Goal: Task Accomplishment & Management: Use online tool/utility

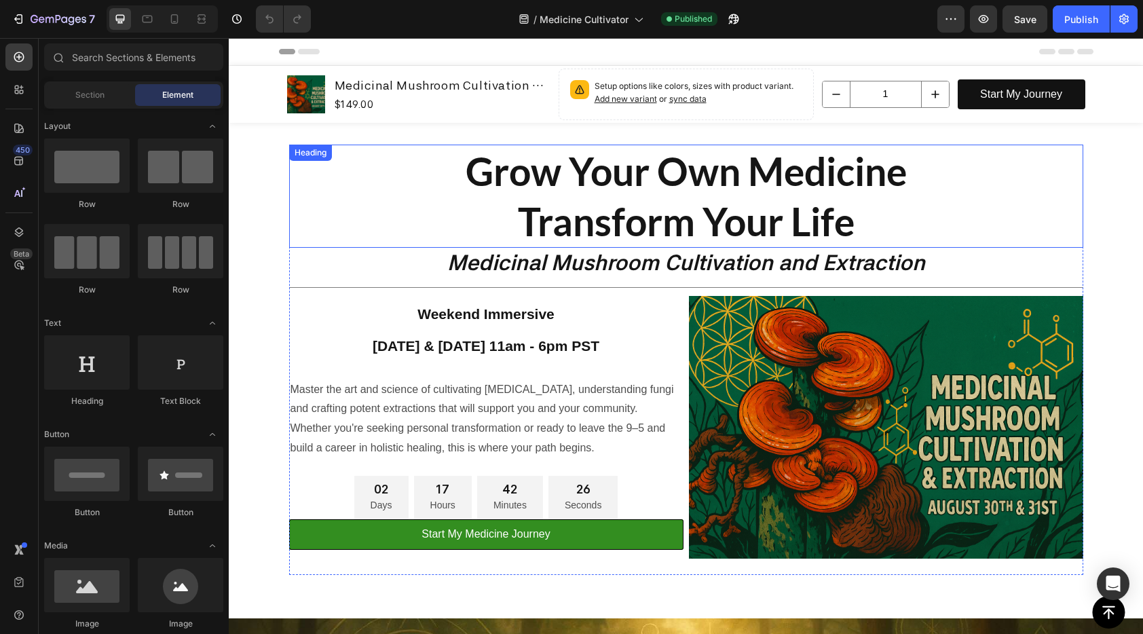
click at [686, 191] on h2 "Grow Your Own Medicine Transform Your Life" at bounding box center [686, 196] width 794 height 103
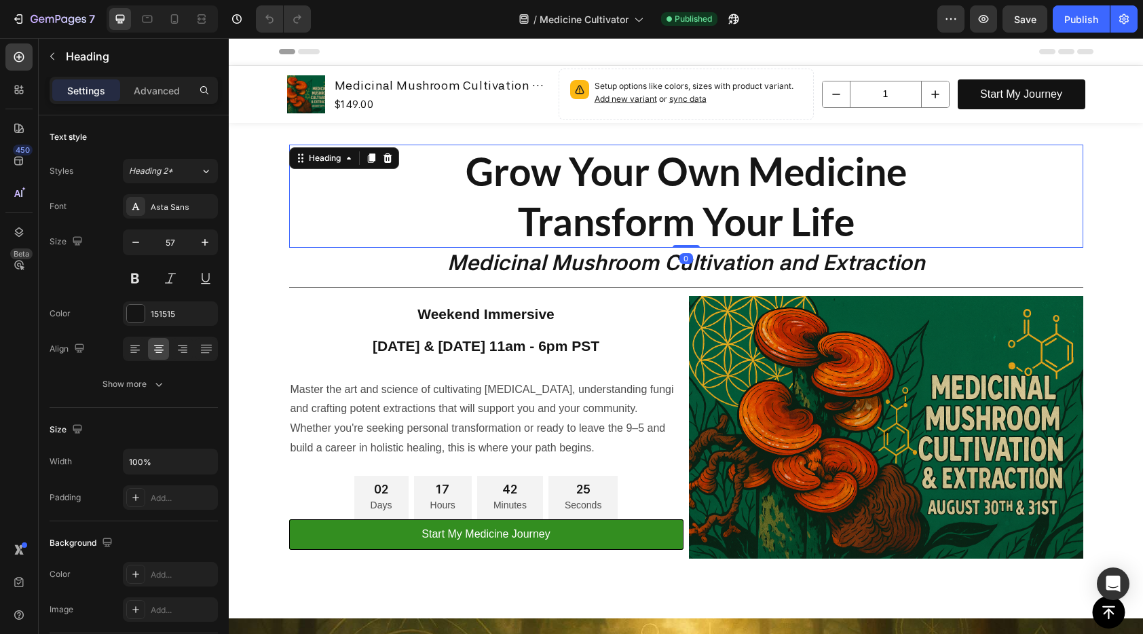
click at [686, 191] on h2 "Grow Your Own Medicine Transform Your Life" at bounding box center [686, 196] width 794 height 103
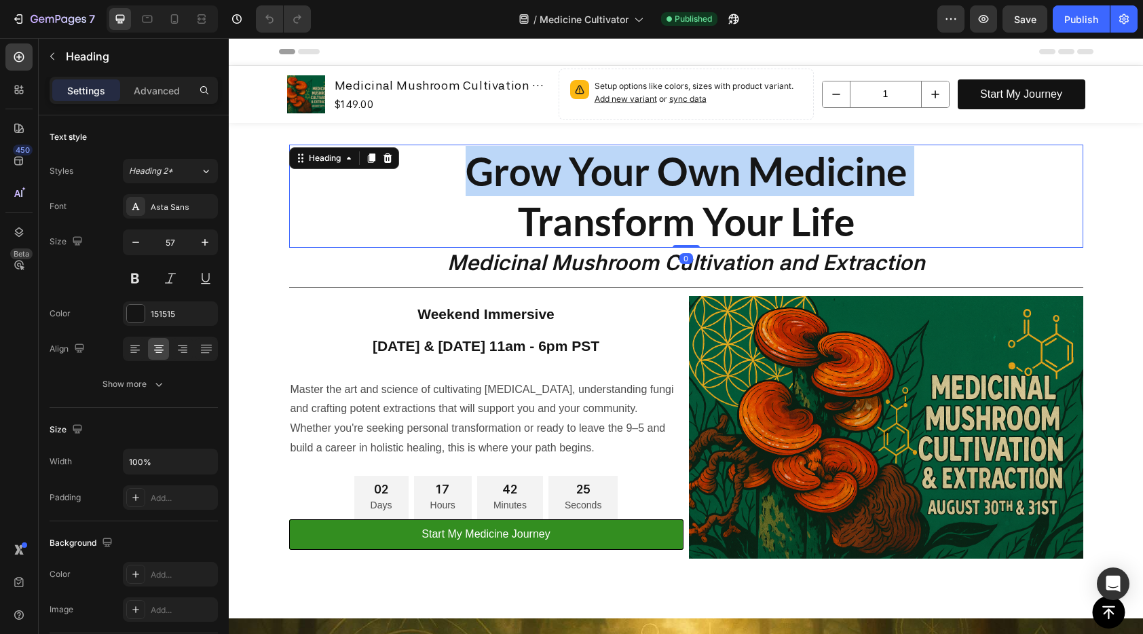
click at [686, 191] on p "Grow Your Own Medicine Transform Your Life" at bounding box center [685, 196] width 791 height 100
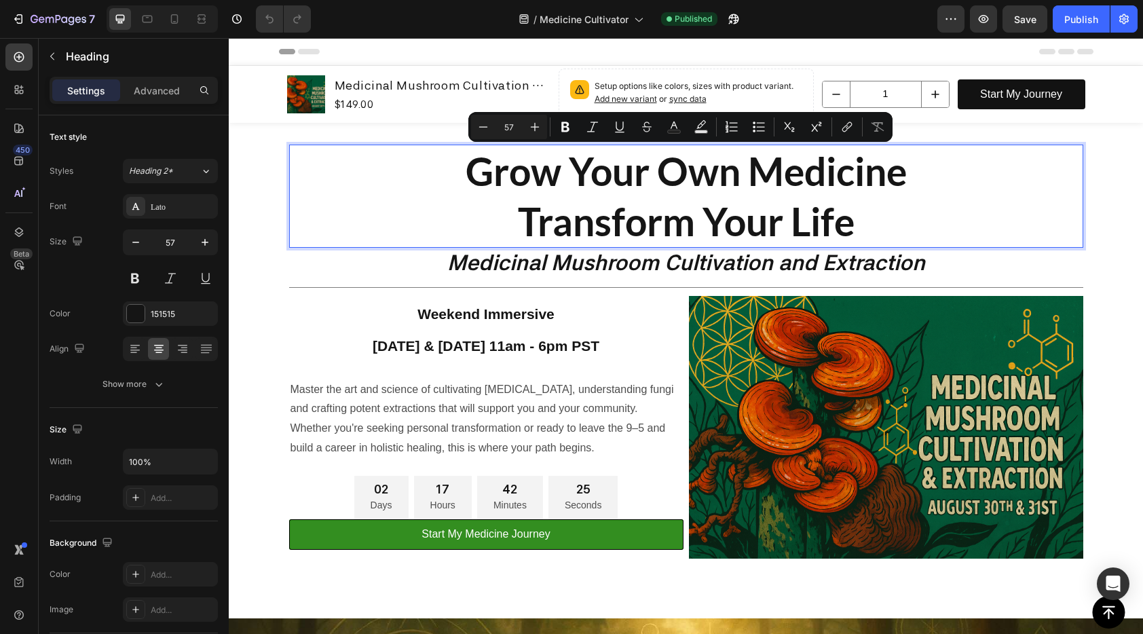
click at [715, 206] on p "Grow Your Own Medicine Transform Your Life" at bounding box center [685, 196] width 791 height 100
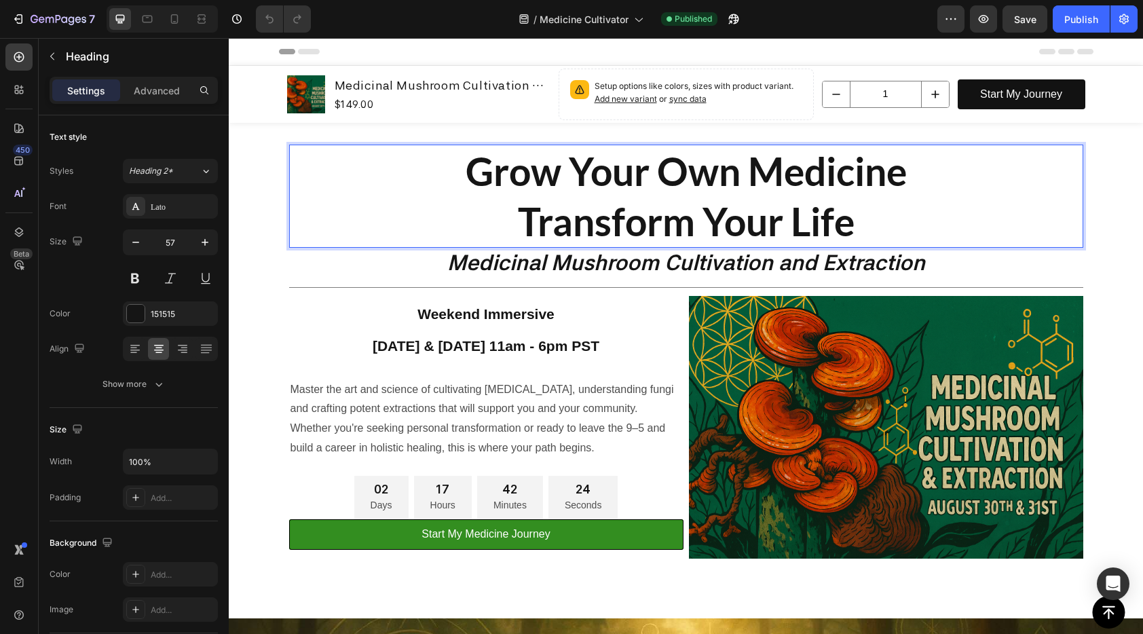
drag, startPoint x: 895, startPoint y: 240, endPoint x: 517, endPoint y: 183, distance: 382.2
click at [890, 239] on p "Grow Your Own Medicine Transform Your Life" at bounding box center [685, 196] width 791 height 100
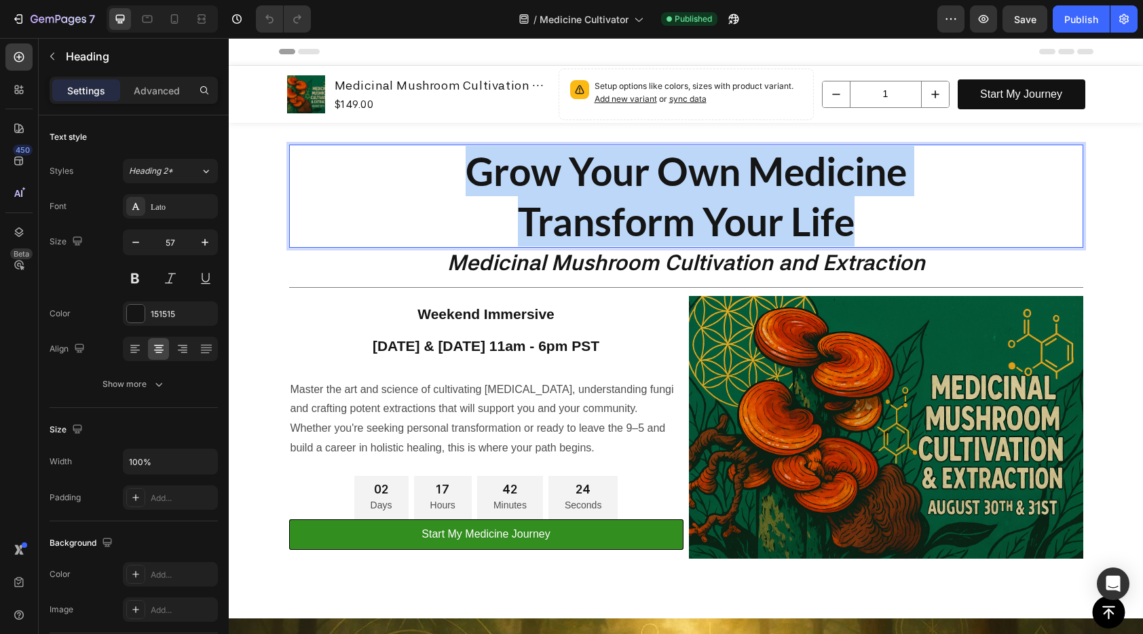
drag, startPoint x: 517, startPoint y: 183, endPoint x: 458, endPoint y: 164, distance: 62.0
click at [458, 164] on p "Grow Your Own Medicine Transform Your Life" at bounding box center [685, 196] width 791 height 100
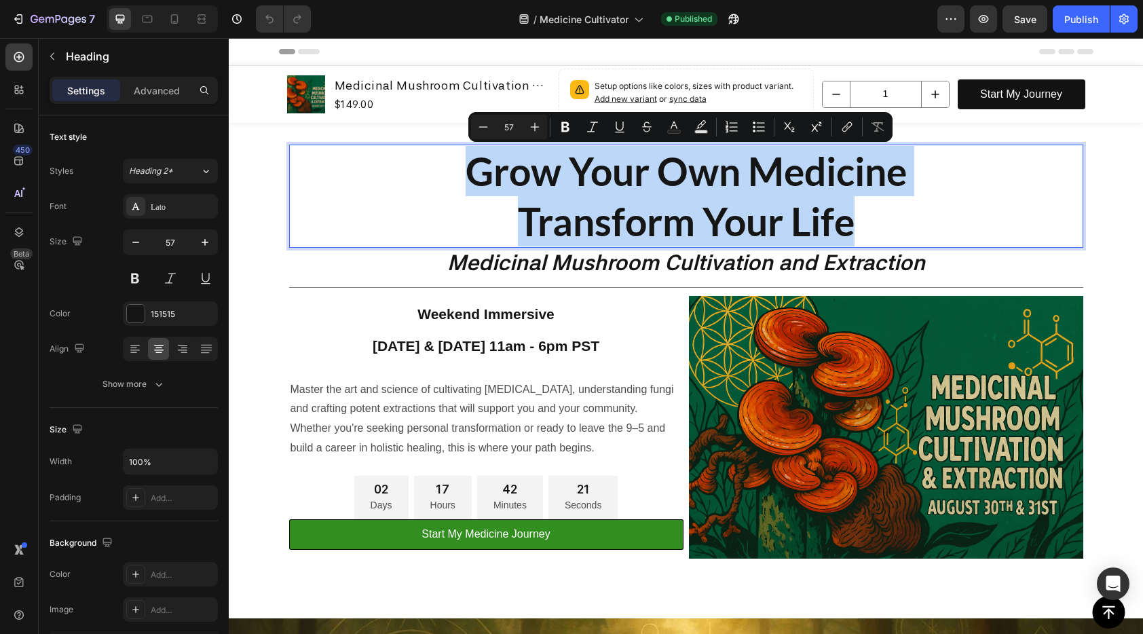
click at [710, 205] on p "Grow Your Own Medicine Transform Your Life" at bounding box center [685, 196] width 791 height 100
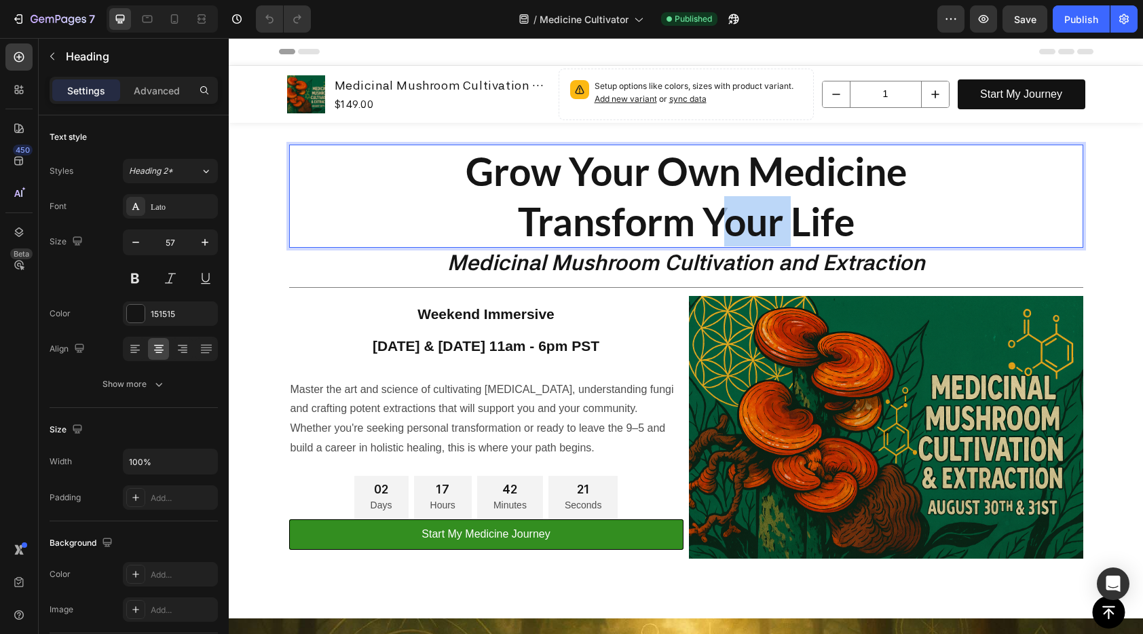
click at [709, 205] on p "Grow Your Own Medicine Transform Your Life" at bounding box center [685, 196] width 791 height 100
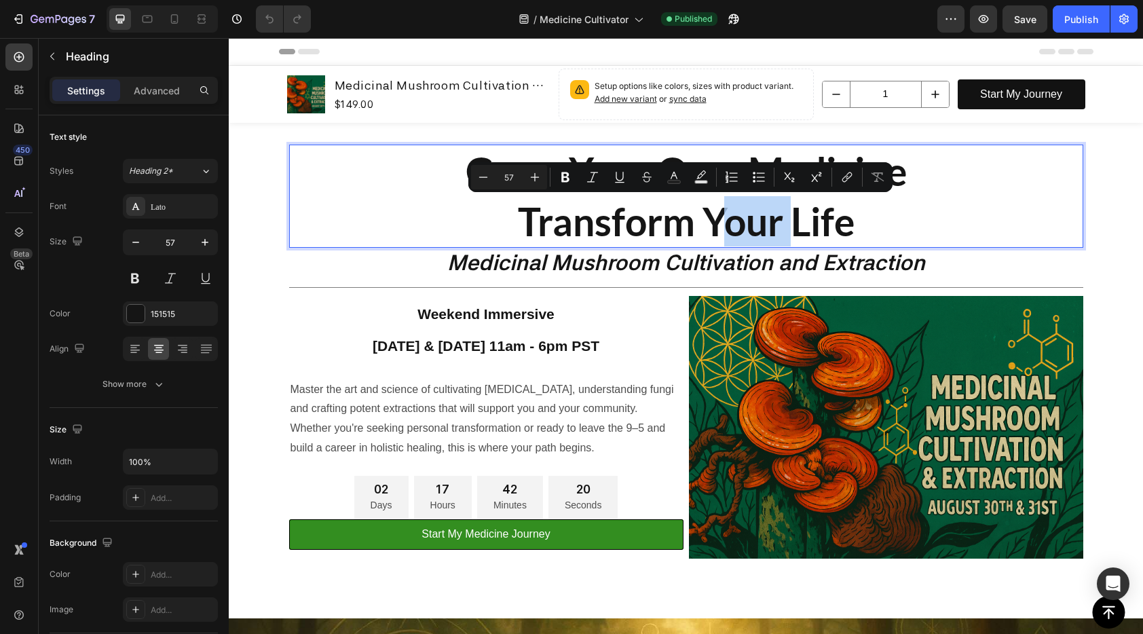
click at [817, 212] on p "Grow Your Own Medicine Transform Your Life" at bounding box center [685, 196] width 791 height 100
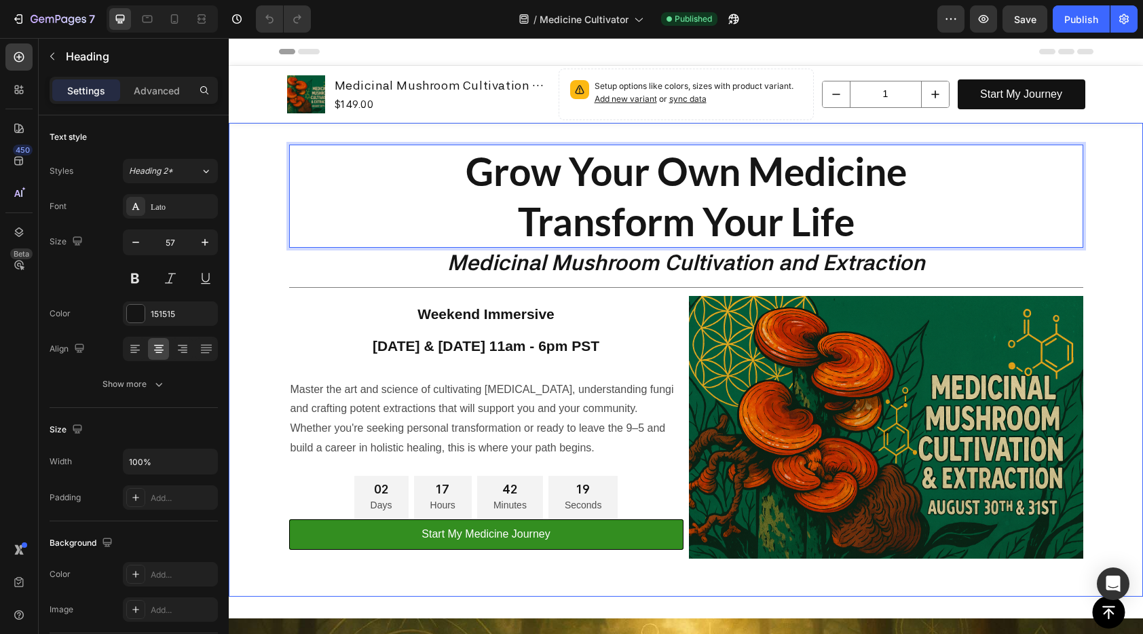
drag, startPoint x: 904, startPoint y: 214, endPoint x: 399, endPoint y: 140, distance: 510.3
click at [399, 140] on div "Grow Your Own Medicine Transform Your Life Heading 0 Medicinal Mushroom Cultiva…" at bounding box center [686, 360] width 814 height 474
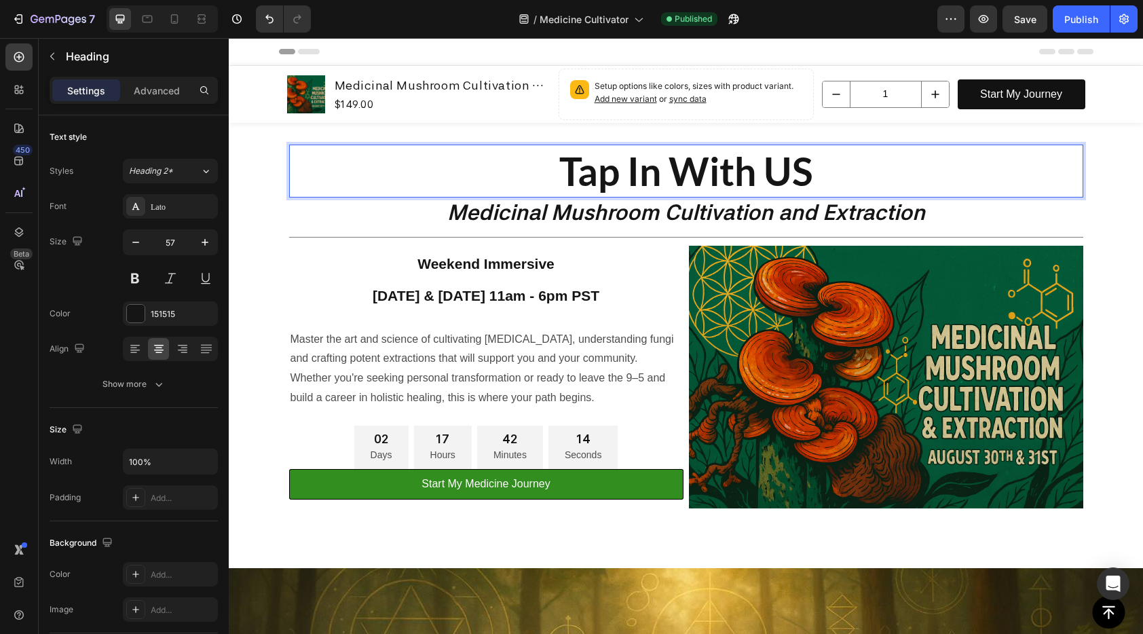
click at [707, 185] on p "Tap In With US" at bounding box center [685, 171] width 791 height 50
click at [713, 216] on icon "Medicinal Mushroom Cultivation and Extraction" at bounding box center [686, 213] width 478 height 26
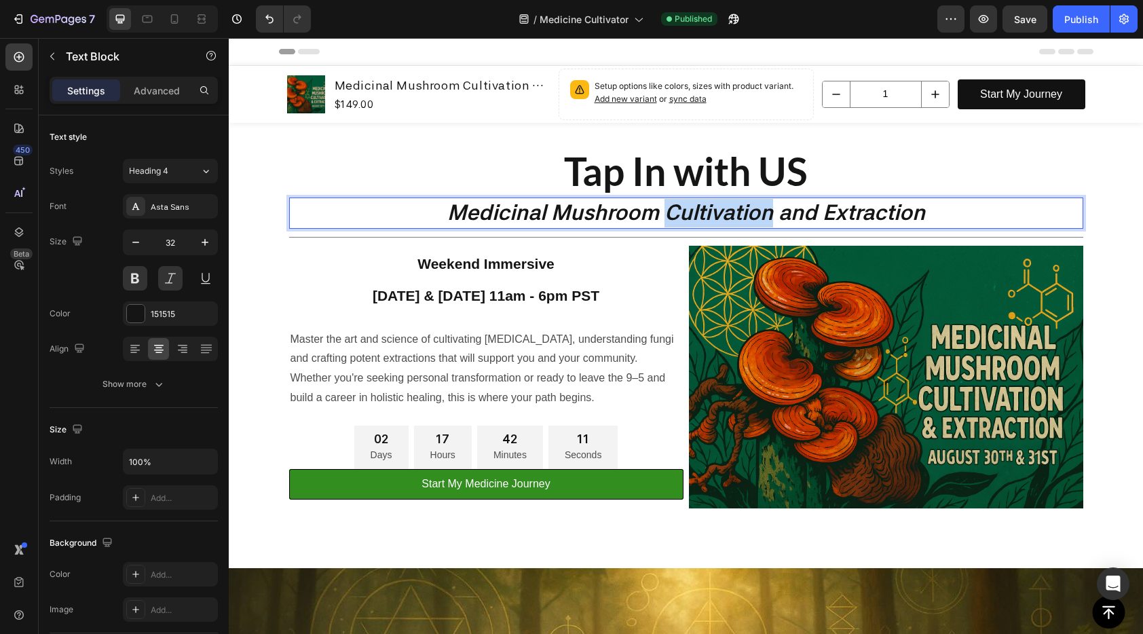
click at [713, 216] on icon "Medicinal Mushroom Cultivation and Extraction" at bounding box center [686, 213] width 478 height 26
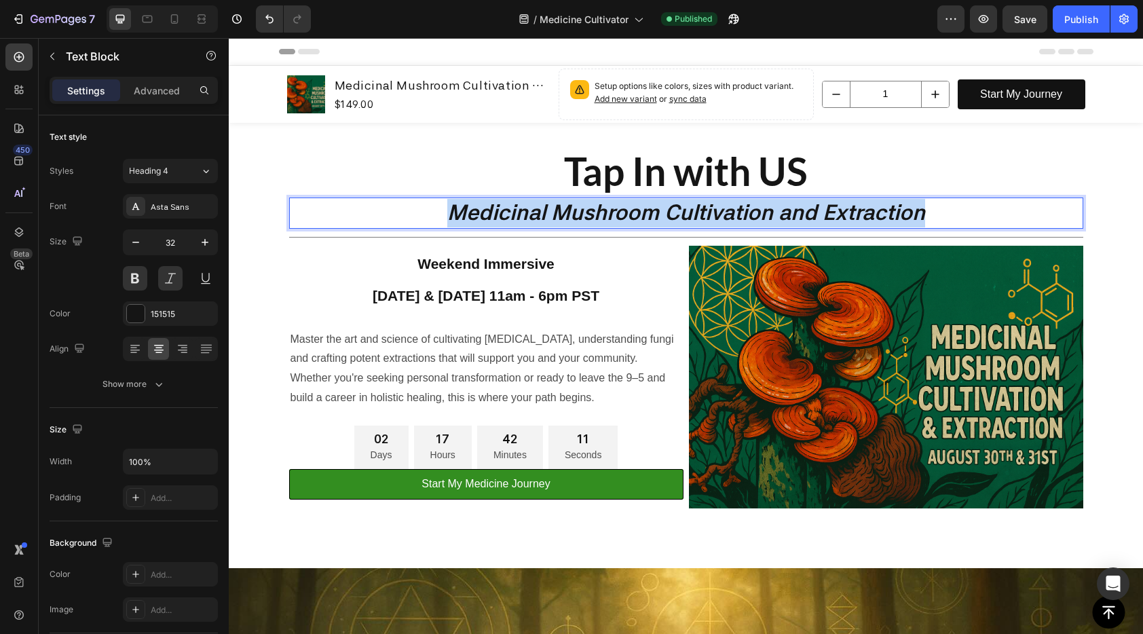
click at [713, 216] on icon "Medicinal Mushroom Cultivation and Extraction" at bounding box center [686, 213] width 478 height 26
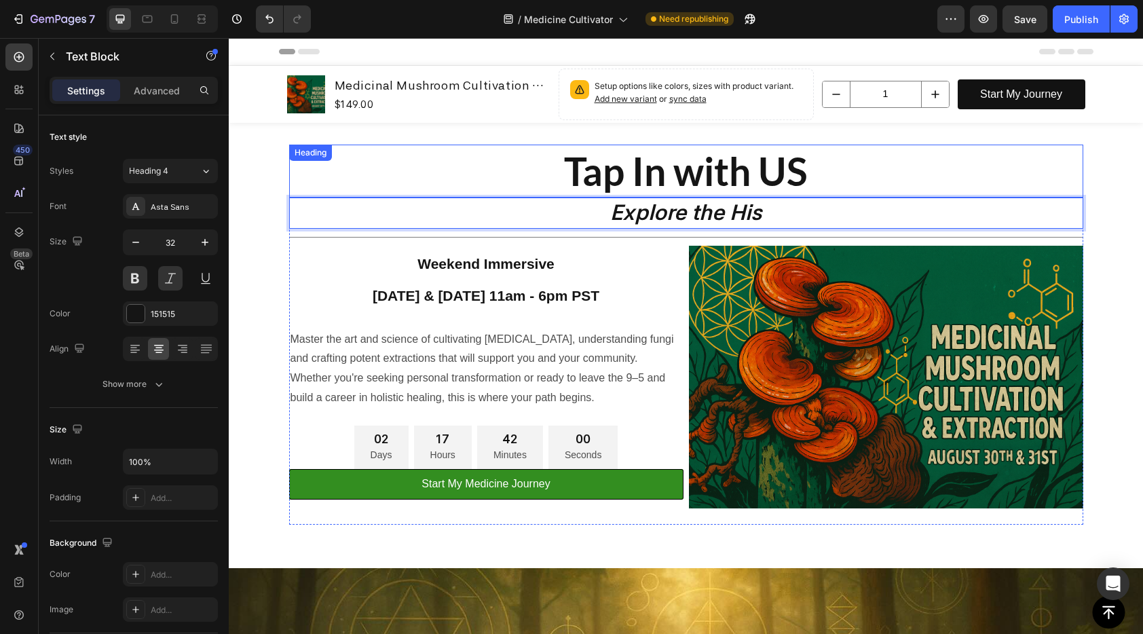
click at [804, 174] on p "Tap In with US" at bounding box center [685, 171] width 791 height 50
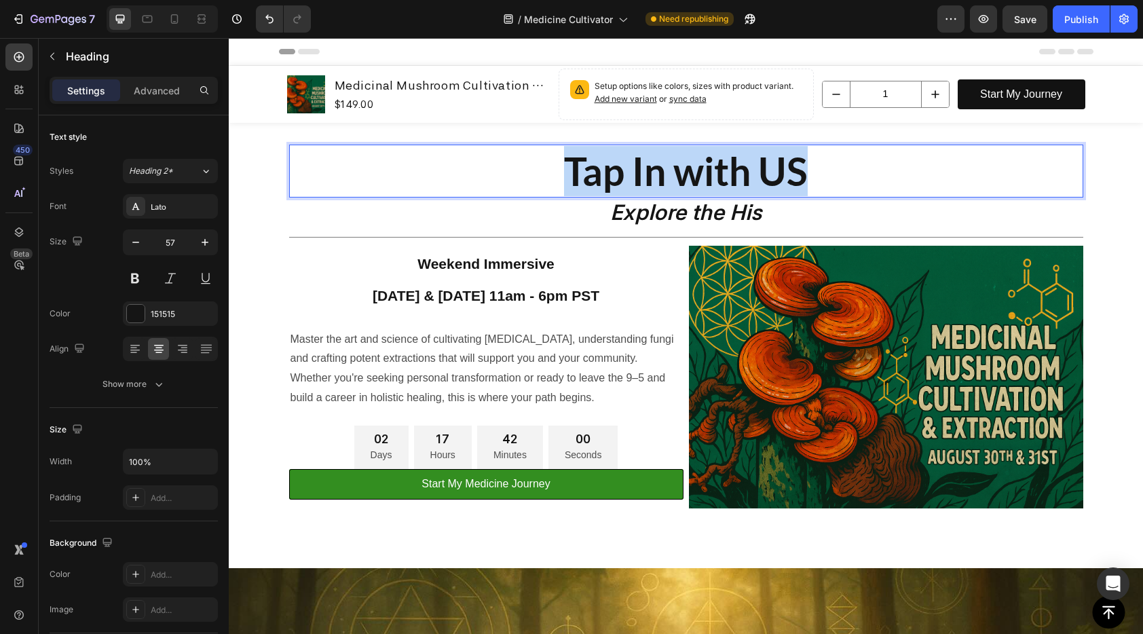
click at [804, 174] on p "Tap In with US" at bounding box center [685, 171] width 791 height 50
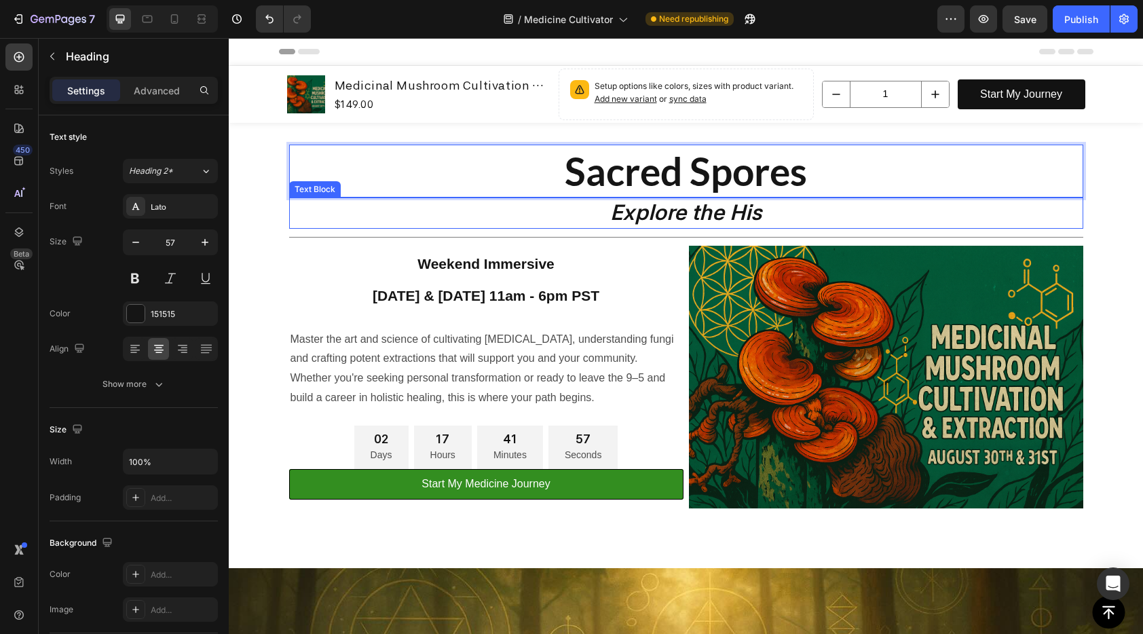
click at [766, 216] on p "Explore the His" at bounding box center [685, 213] width 791 height 29
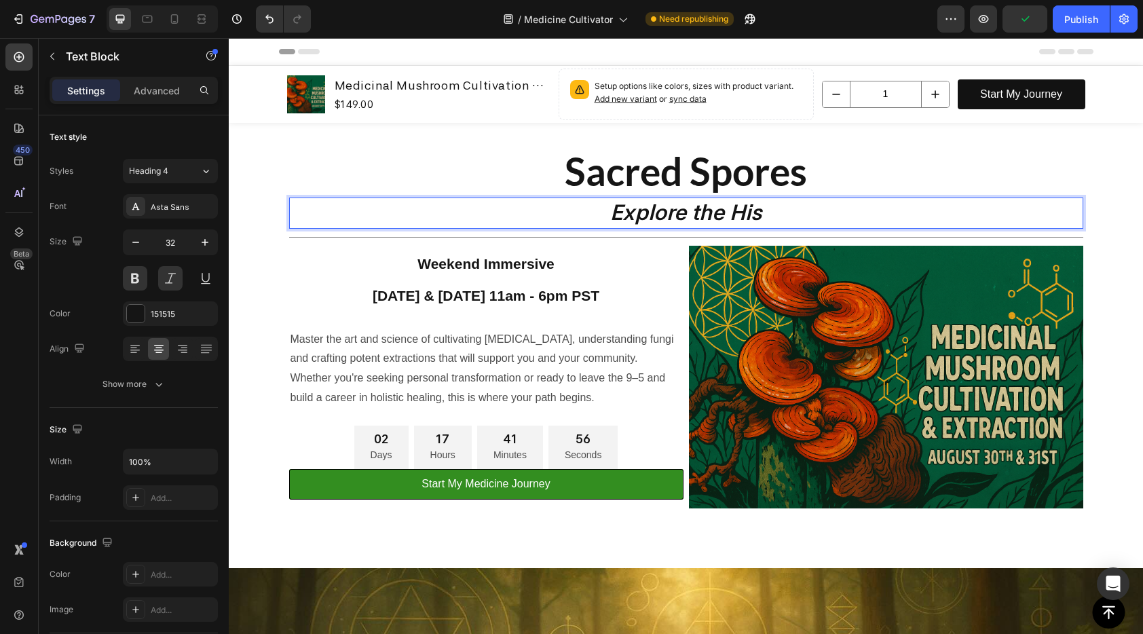
click at [766, 216] on p "Explore the His" at bounding box center [685, 213] width 791 height 29
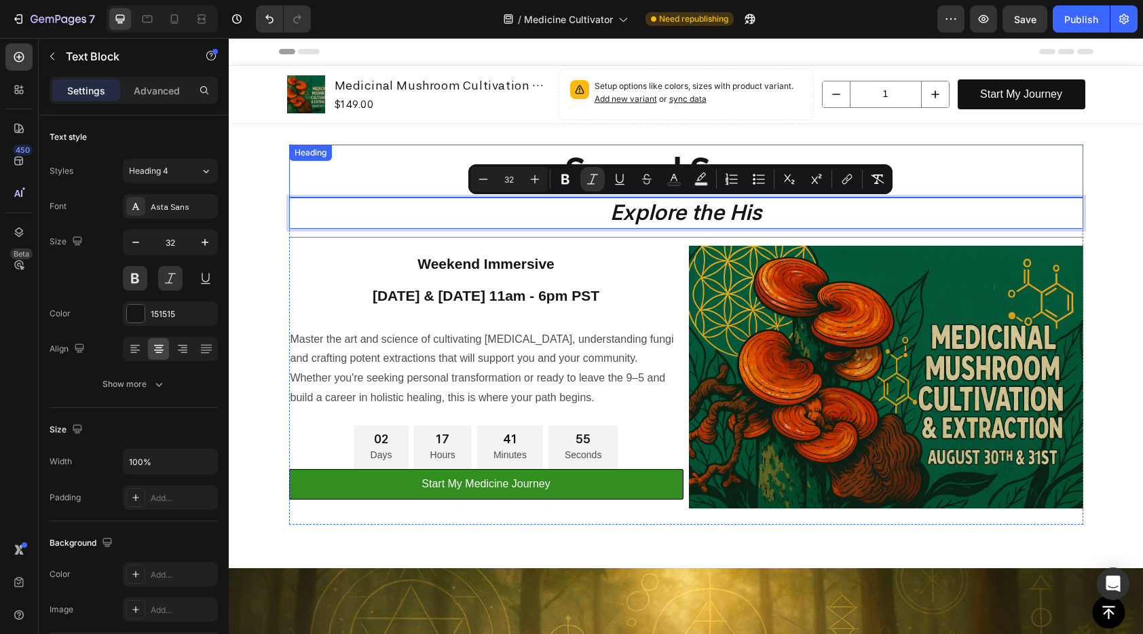
click at [981, 156] on p "Sacred Spores" at bounding box center [685, 171] width 791 height 50
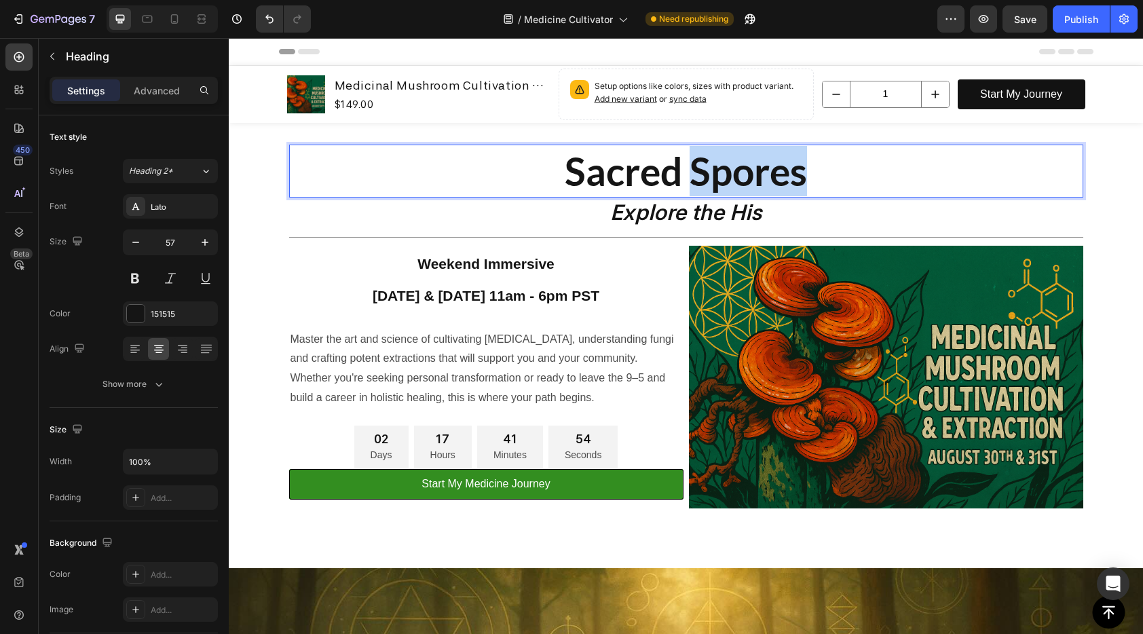
click at [723, 160] on p "Sacred Spores" at bounding box center [685, 171] width 791 height 50
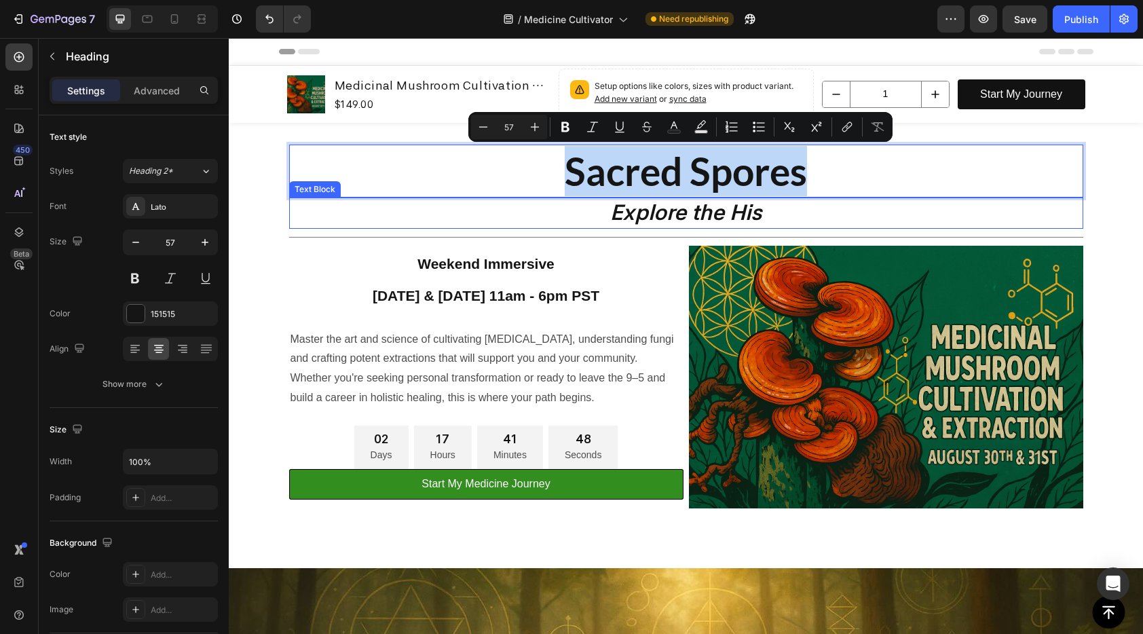
click at [787, 212] on p "Explore the His" at bounding box center [685, 213] width 791 height 29
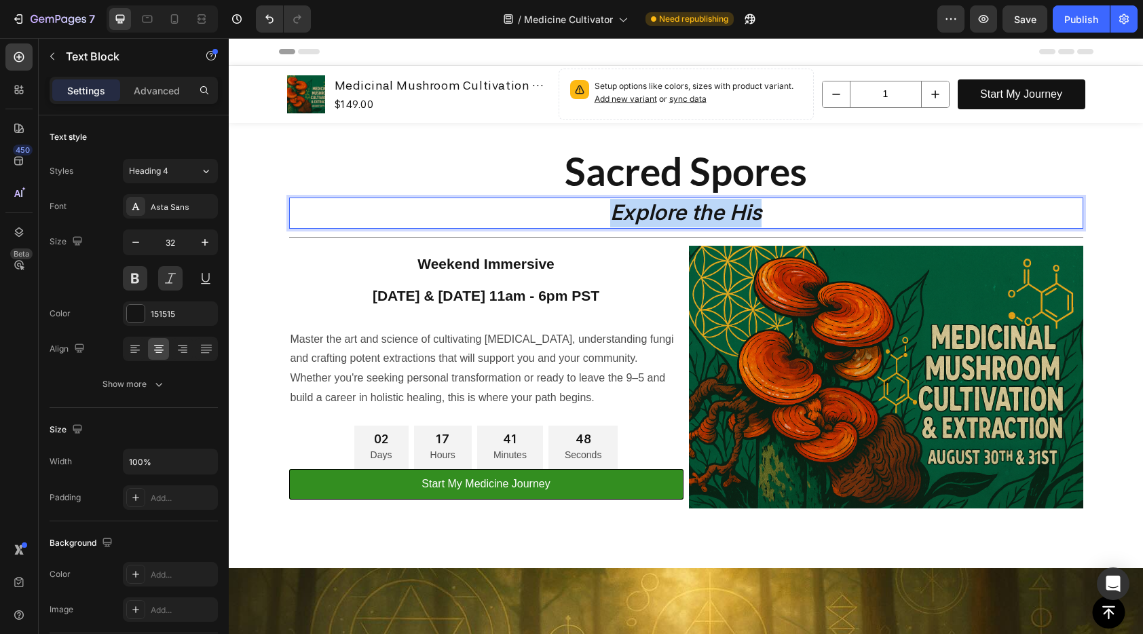
click at [787, 212] on p "Explore the His" at bounding box center [685, 213] width 791 height 29
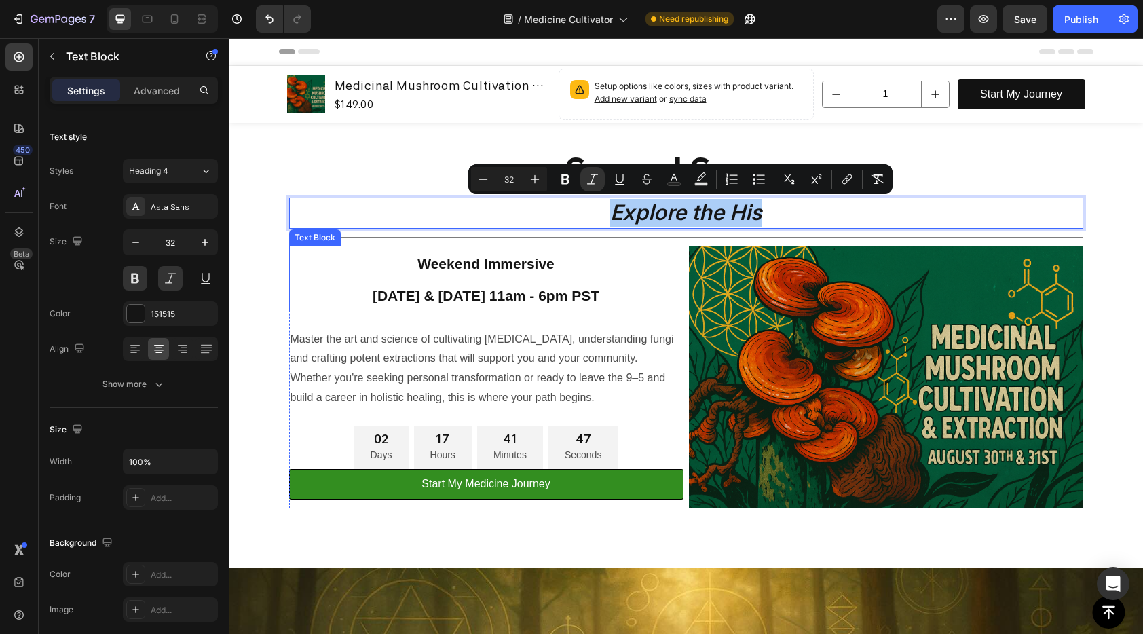
click at [582, 259] on p "Weekend Immersive" at bounding box center [486, 263] width 392 height 32
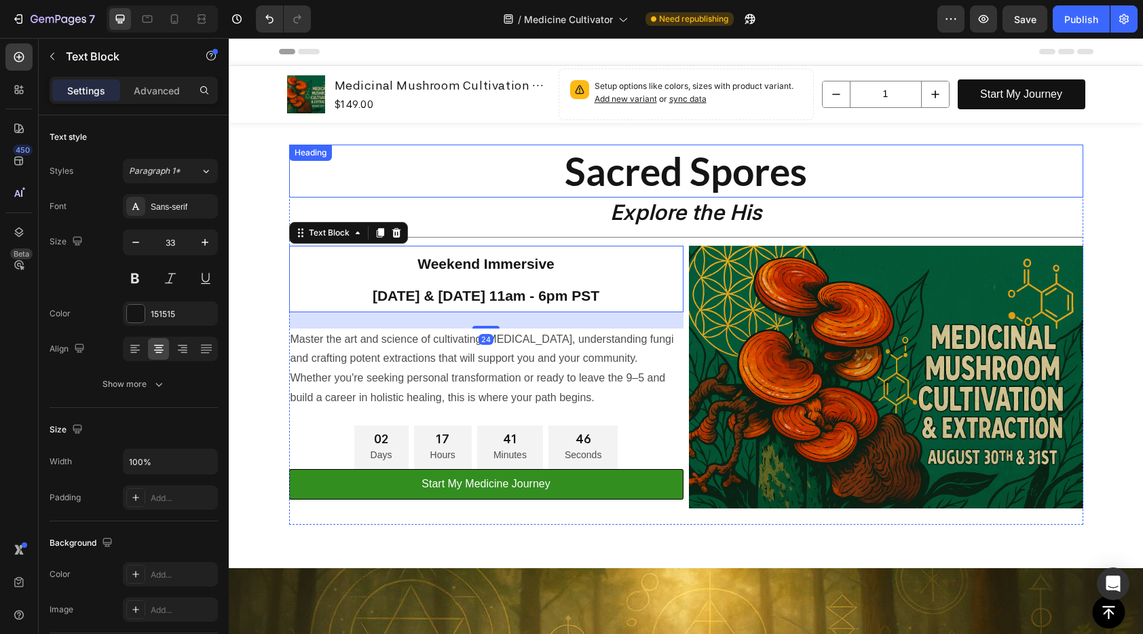
click at [624, 176] on p "Sacred Spores" at bounding box center [685, 171] width 791 height 50
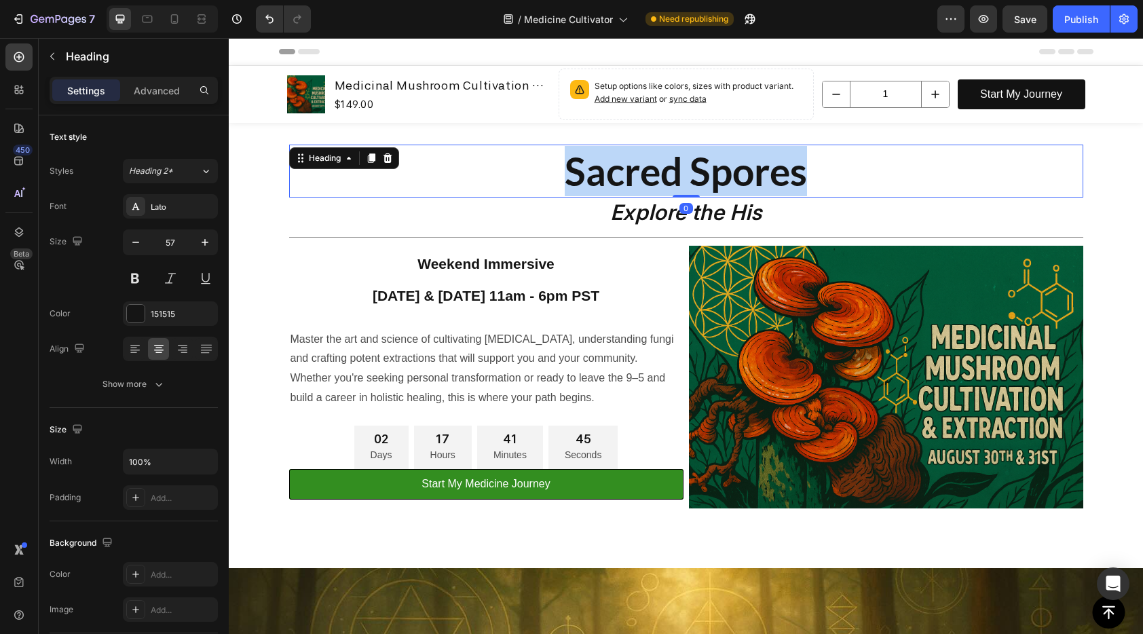
click at [624, 176] on p "Sacred Spores" at bounding box center [685, 171] width 791 height 50
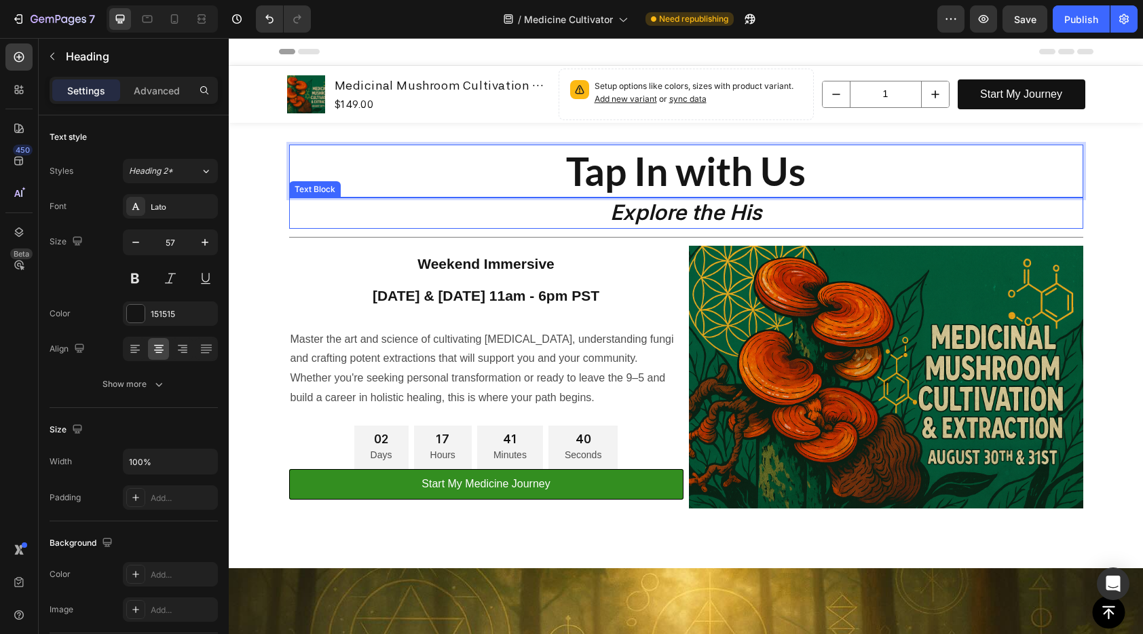
click at [639, 219] on icon "Explore the His" at bounding box center [685, 213] width 151 height 26
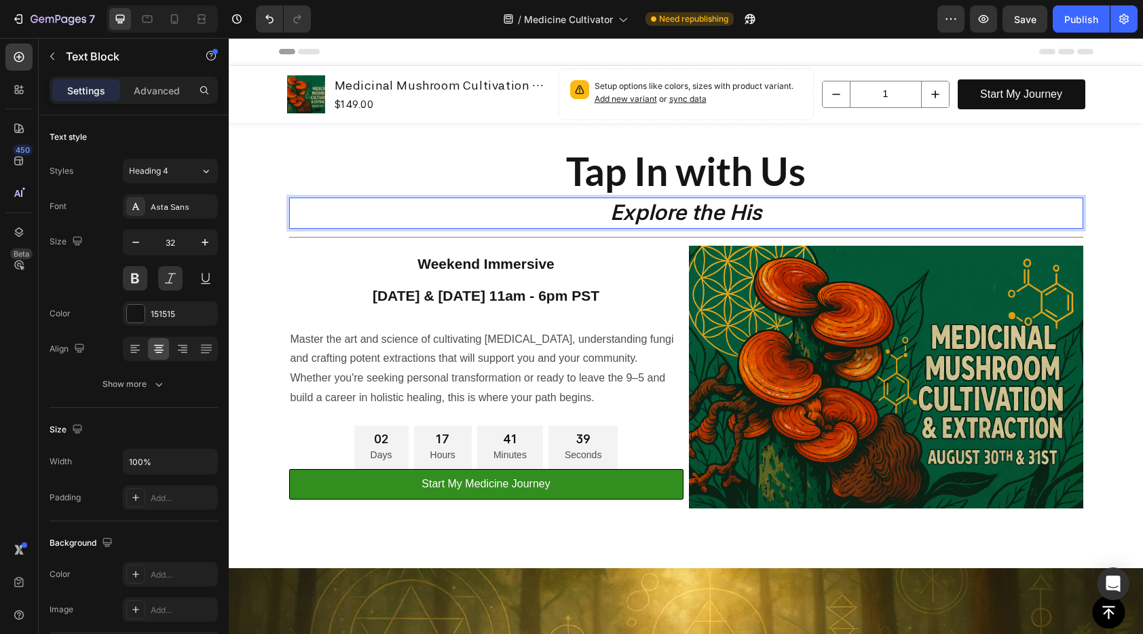
click at [639, 219] on icon "Explore the His" at bounding box center [685, 213] width 151 height 26
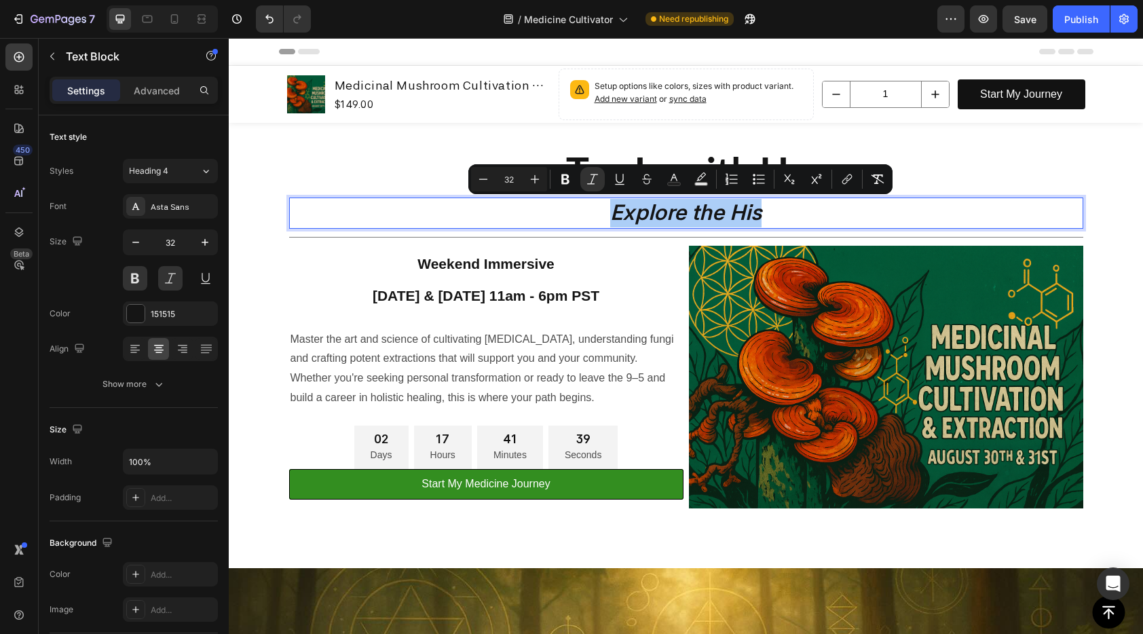
click at [641, 176] on icon "Editor contextual toolbar" at bounding box center [647, 179] width 14 height 14
click at [806, 229] on div "Title Line" at bounding box center [686, 237] width 794 height 17
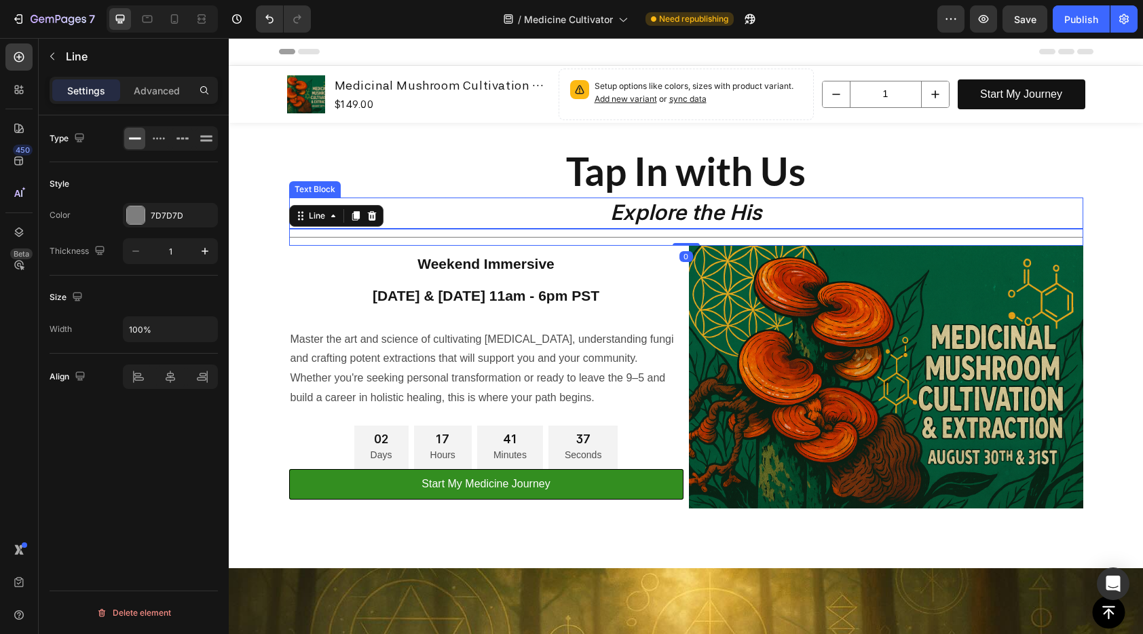
click at [721, 180] on p "Tap In with Us" at bounding box center [685, 171] width 791 height 50
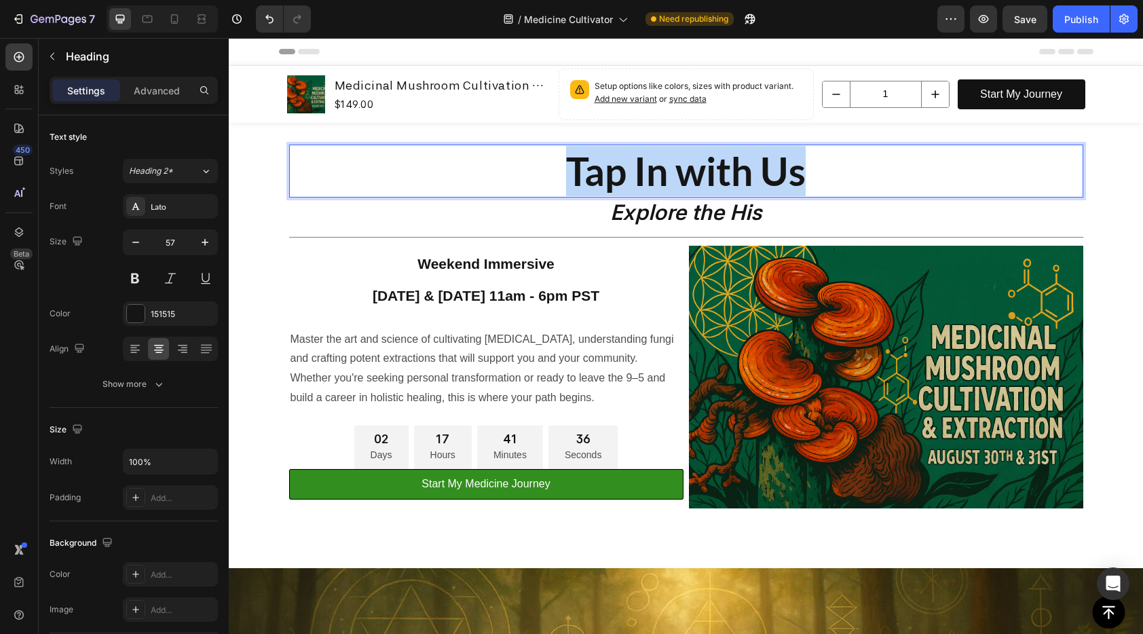
click at [721, 180] on p "Tap In with Us" at bounding box center [685, 171] width 791 height 50
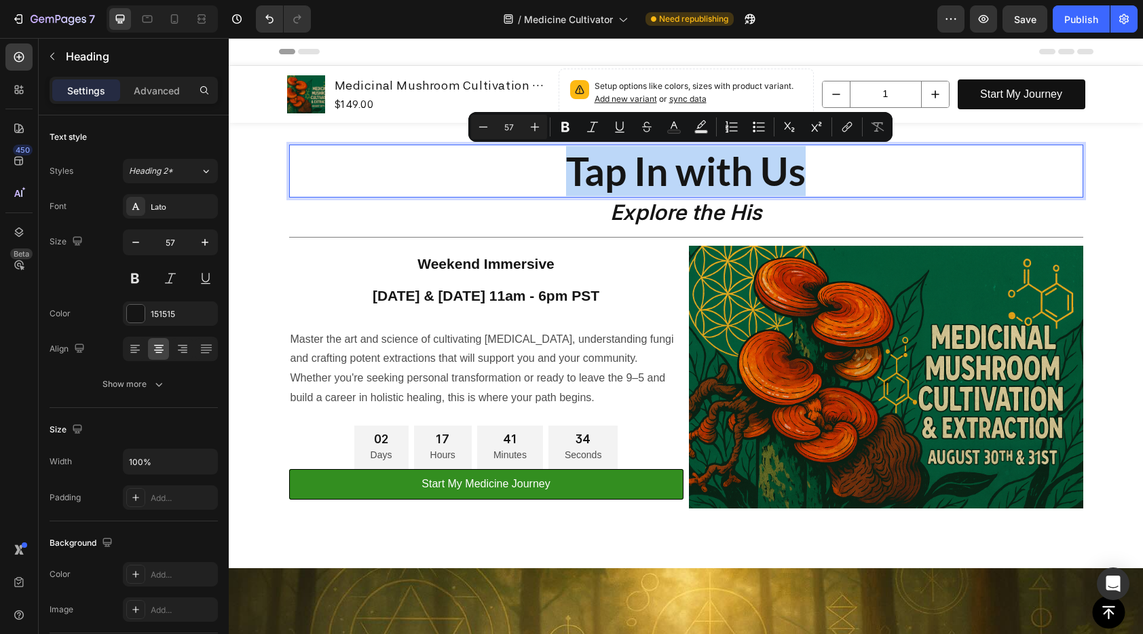
click at [846, 195] on p "Tap In with Us" at bounding box center [685, 171] width 791 height 50
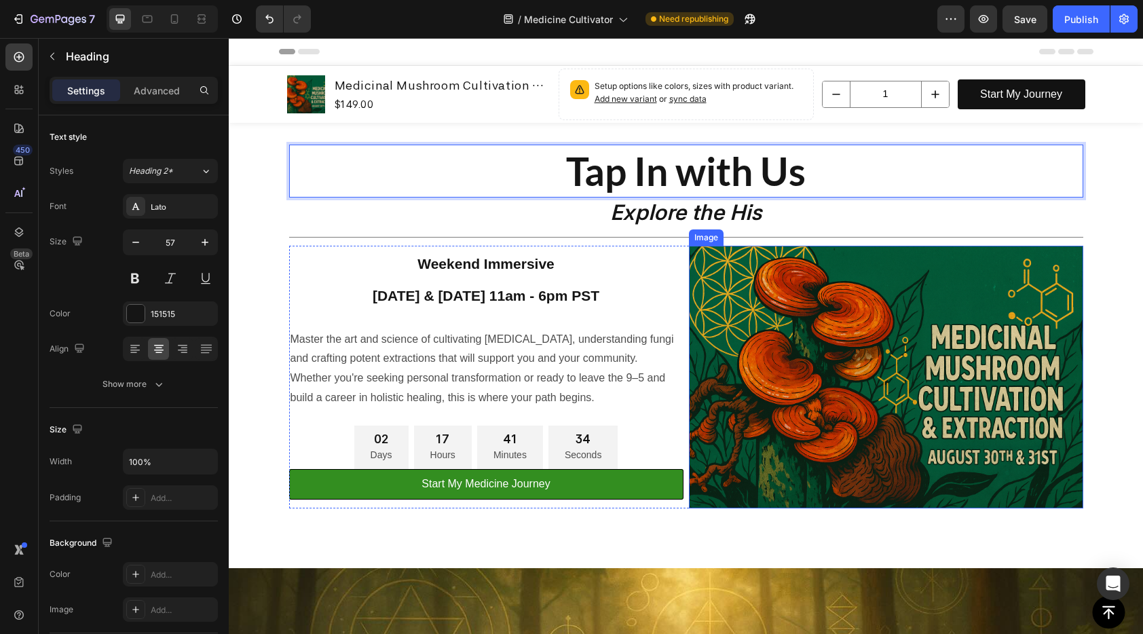
click at [686, 221] on icon "Explore the His" at bounding box center [685, 213] width 151 height 26
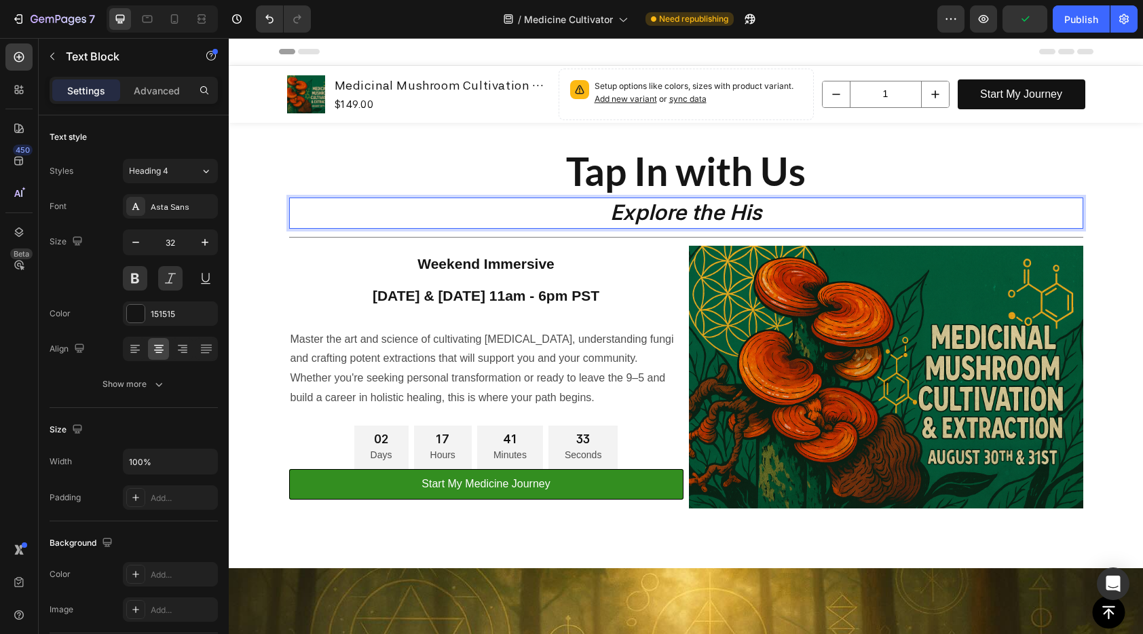
click at [689, 214] on icon "Explore the His" at bounding box center [685, 213] width 151 height 26
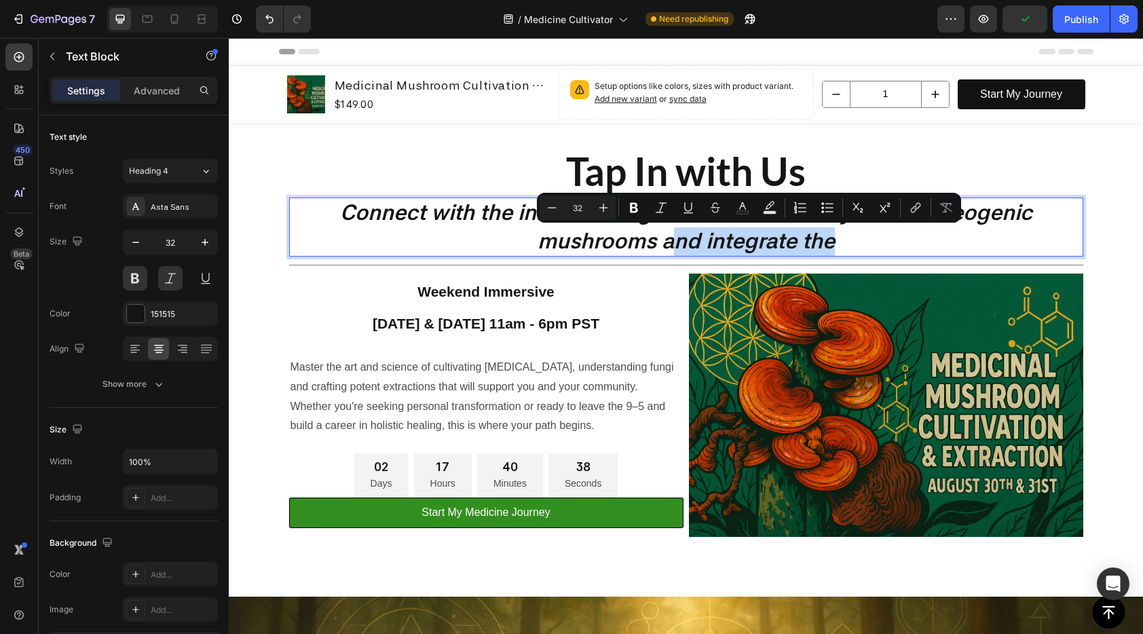
drag, startPoint x: 854, startPoint y: 246, endPoint x: 664, endPoint y: 242, distance: 190.1
click at [664, 242] on p "Connect with the inherent magic within our history with entheogenic mushrooms a…" at bounding box center [685, 227] width 791 height 56
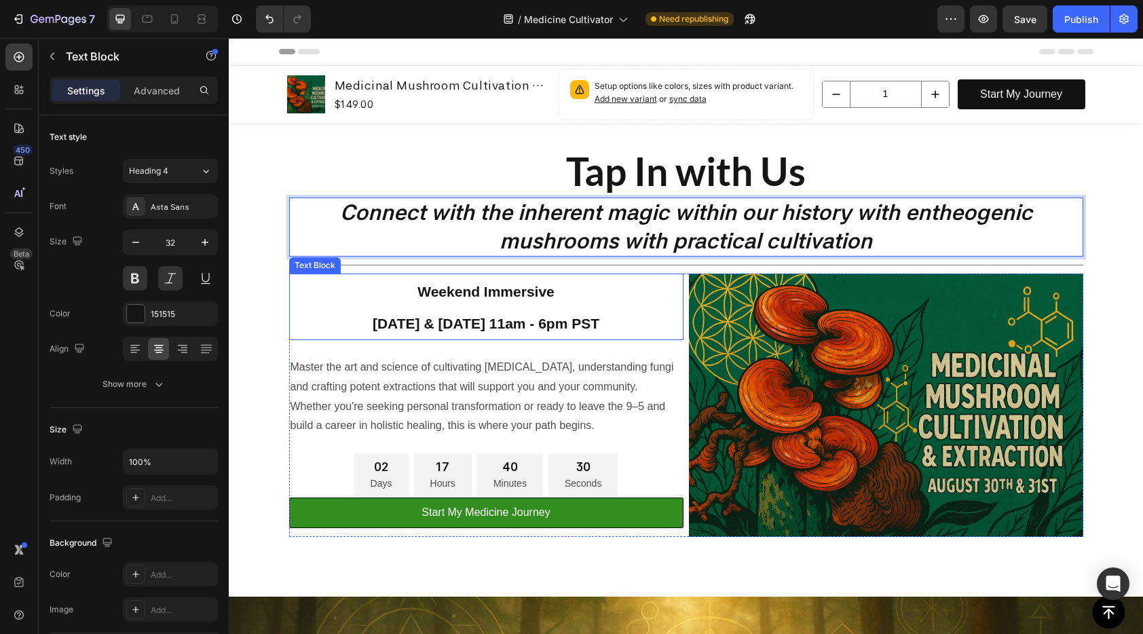
click at [507, 299] on strong "Weekend Immersive" at bounding box center [485, 292] width 137 height 16
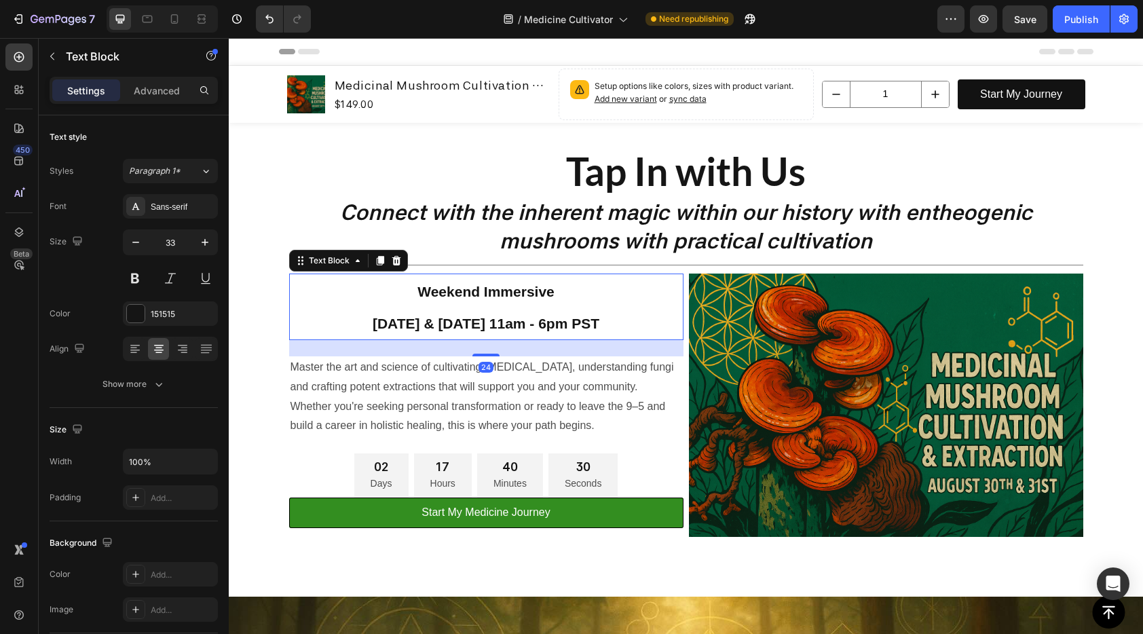
click at [507, 299] on strong "Weekend Immersive" at bounding box center [485, 292] width 137 height 16
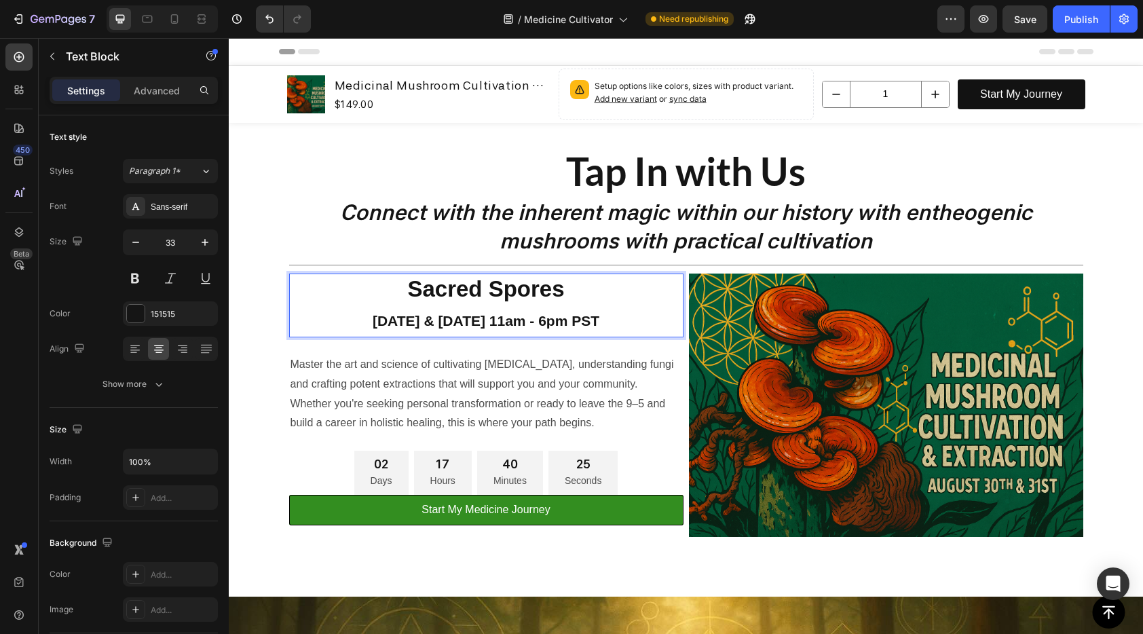
click at [497, 328] on strong "August 30th & 31st 11am - 6pm PST" at bounding box center [486, 321] width 227 height 16
click at [411, 328] on strong "August 30th & 31st 11am - 6pm PST" at bounding box center [486, 321] width 227 height 16
drag, startPoint x: 415, startPoint y: 324, endPoint x: 595, endPoint y: 320, distance: 179.9
click at [595, 320] on strong "August 30th & 31st 11am - 6pm PST" at bounding box center [486, 321] width 227 height 16
click at [604, 319] on p "August 30th & 31st 11am - 6pm PST" at bounding box center [486, 320] width 392 height 32
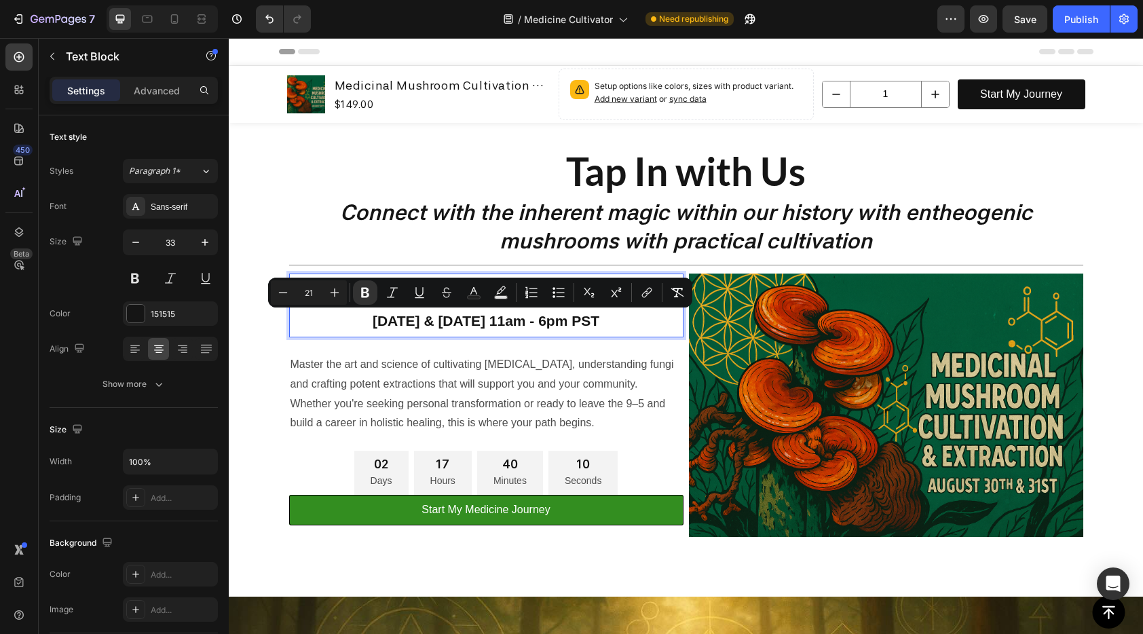
drag, startPoint x: 601, startPoint y: 320, endPoint x: 358, endPoint y: 328, distance: 243.1
click at [358, 328] on p "August 30th & 31st 11am - 6pm PST" at bounding box center [486, 320] width 392 height 32
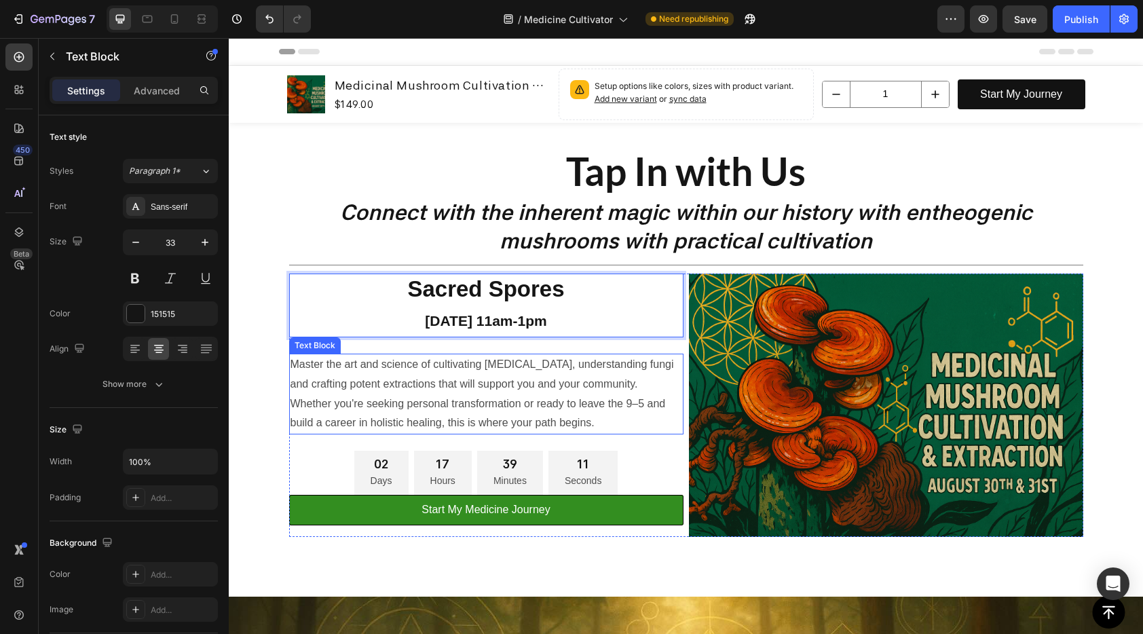
click at [523, 394] on p "Whether you're seeking personal transformation or ready to leave the 9–5 and bu…" at bounding box center [486, 413] width 392 height 39
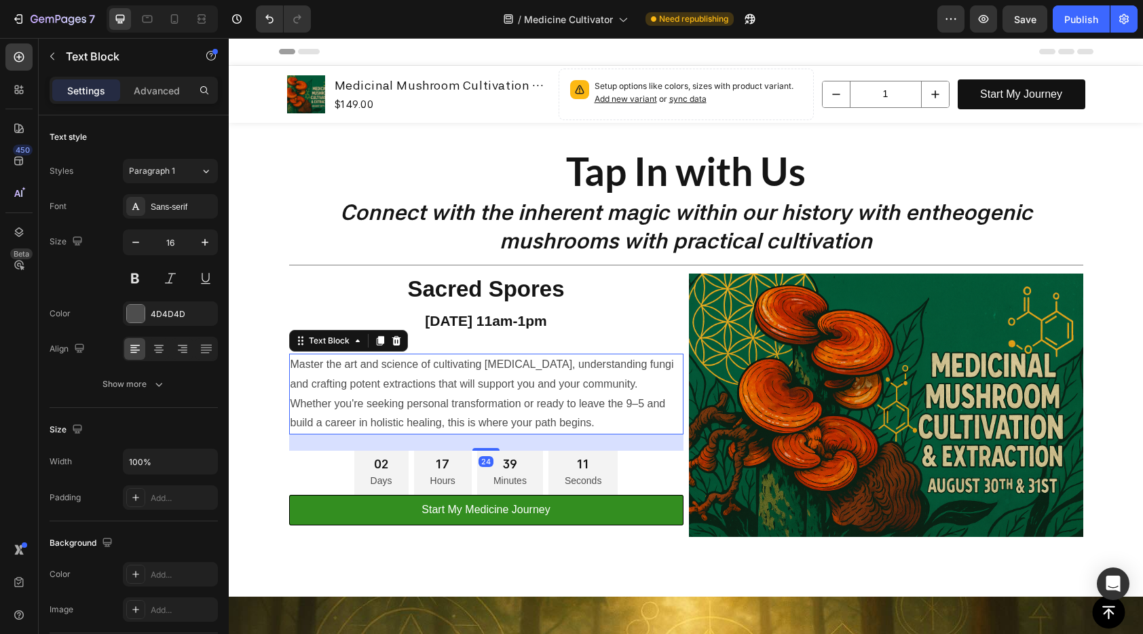
click at [523, 394] on p "Whether you're seeking personal transformation or ready to leave the 9–5 and bu…" at bounding box center [486, 413] width 392 height 39
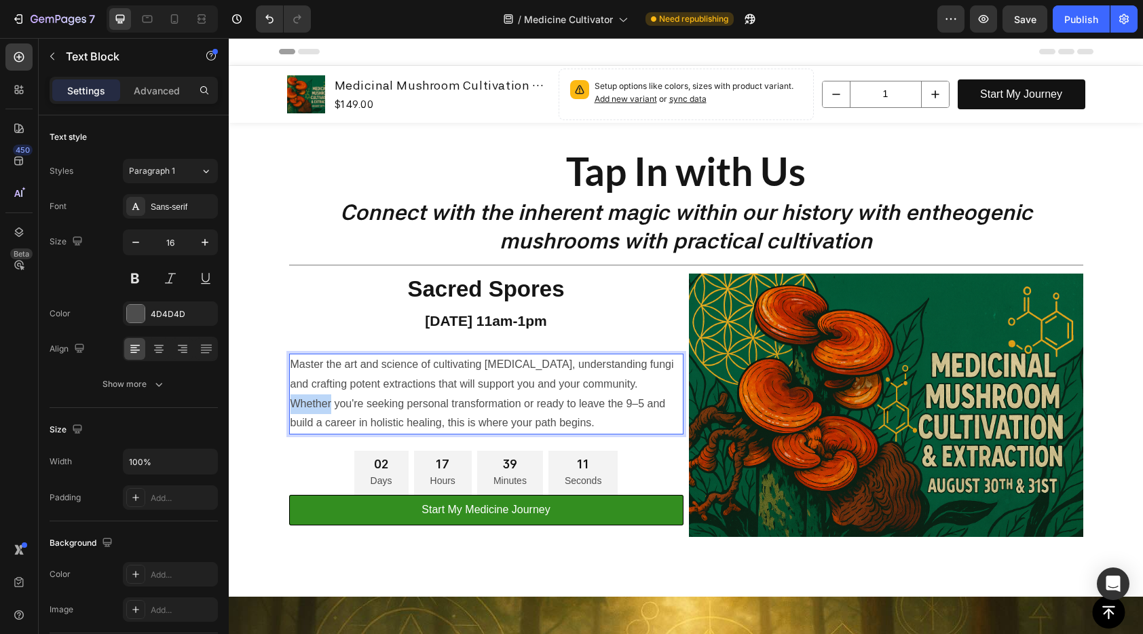
click at [523, 394] on p "Whether you're seeking personal transformation or ready to leave the 9–5 and bu…" at bounding box center [486, 413] width 392 height 39
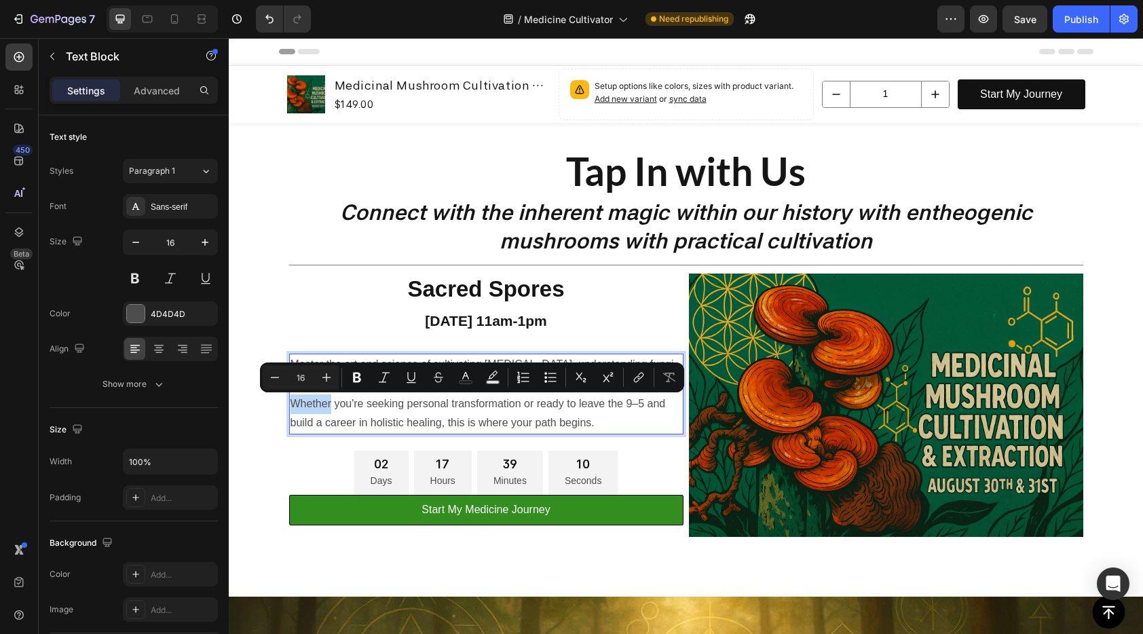
click at [523, 394] on p "Whether you're seeking personal transformation or ready to leave the 9–5 and bu…" at bounding box center [486, 413] width 392 height 39
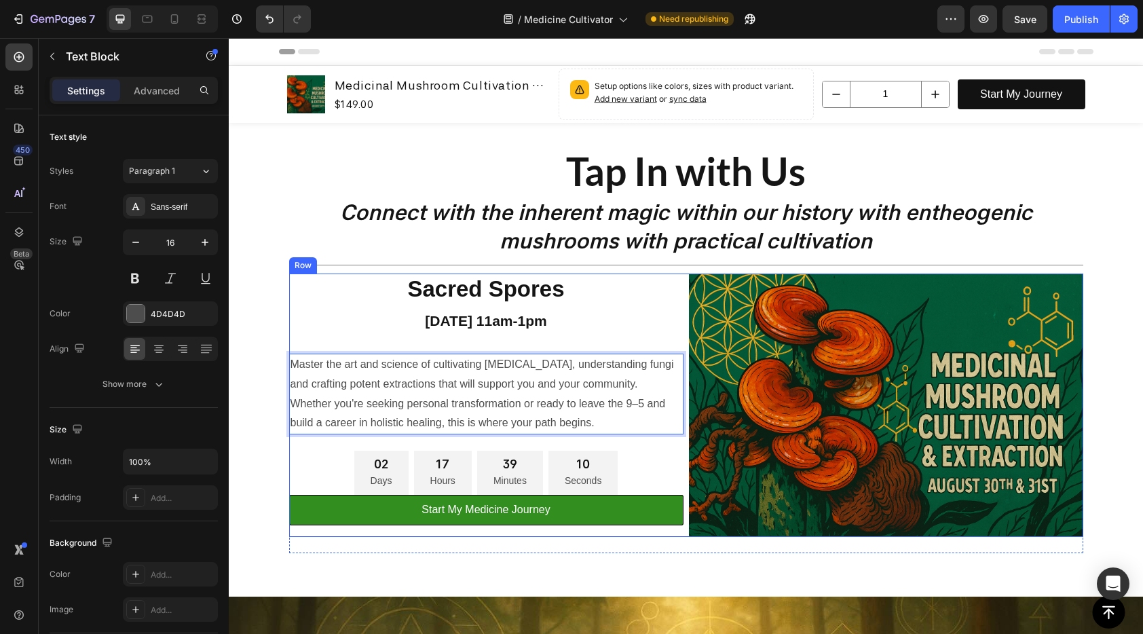
click at [619, 440] on div "Sacred Spores September 6th 11am-1pm Text Block Master the art and science of c…" at bounding box center [486, 405] width 394 height 263
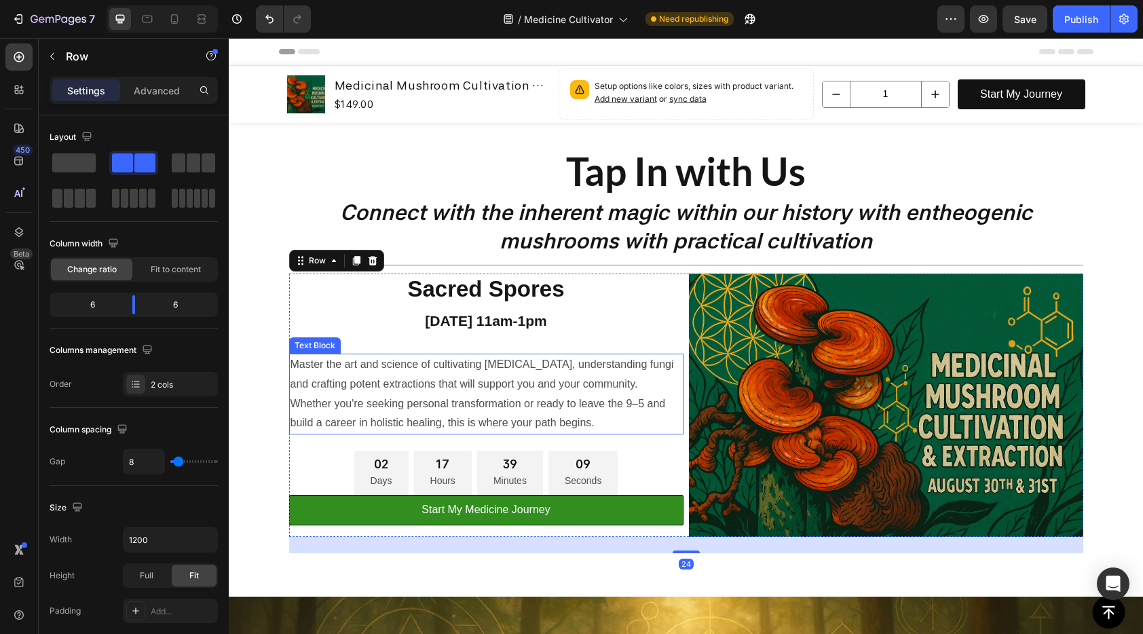
click at [618, 426] on p "Whether you're seeking personal transformation or ready to leave the 9–5 and bu…" at bounding box center [486, 413] width 392 height 39
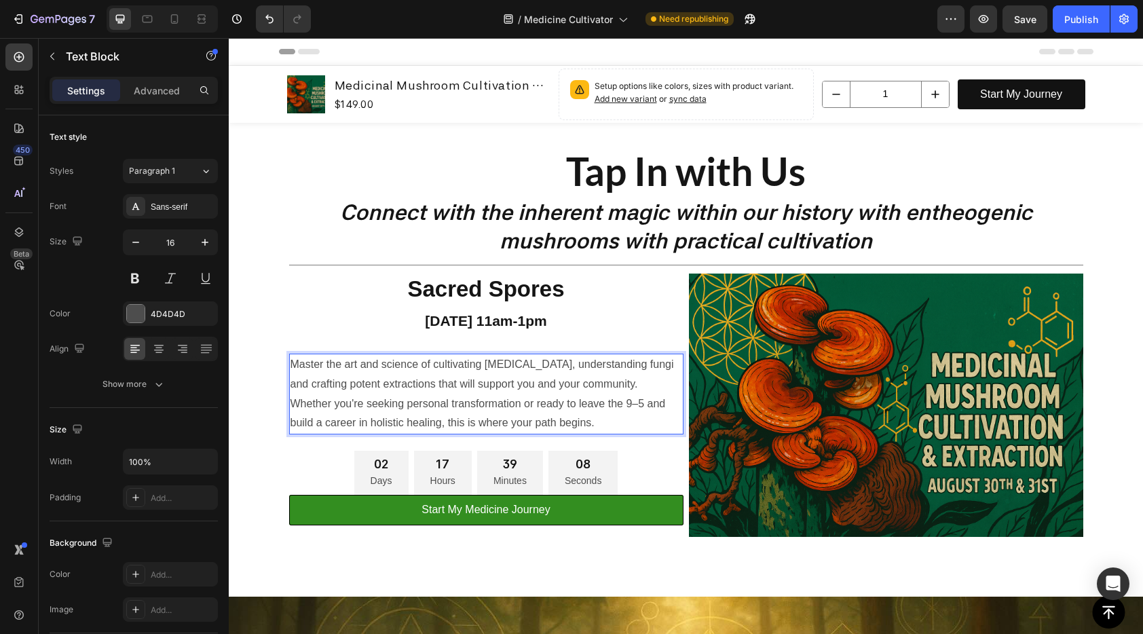
click at [623, 423] on p "Whether you're seeking personal transformation or ready to leave the 9–5 and bu…" at bounding box center [486, 413] width 392 height 39
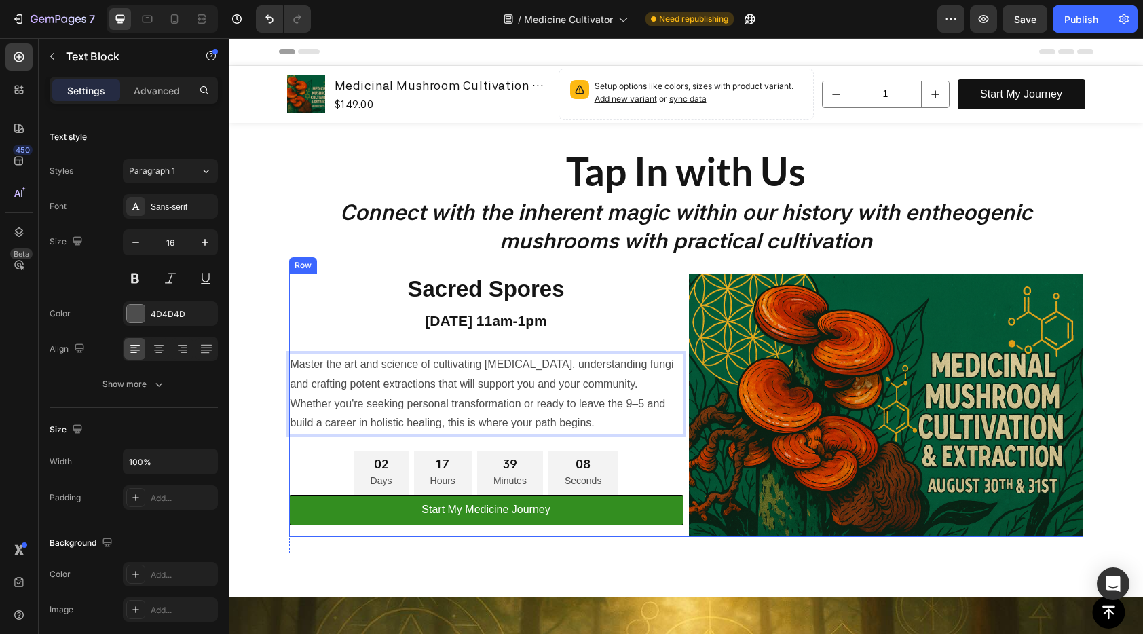
click at [639, 462] on div "02 Days 17 Hours 39 Minutes 08 Seconds" at bounding box center [486, 473] width 394 height 44
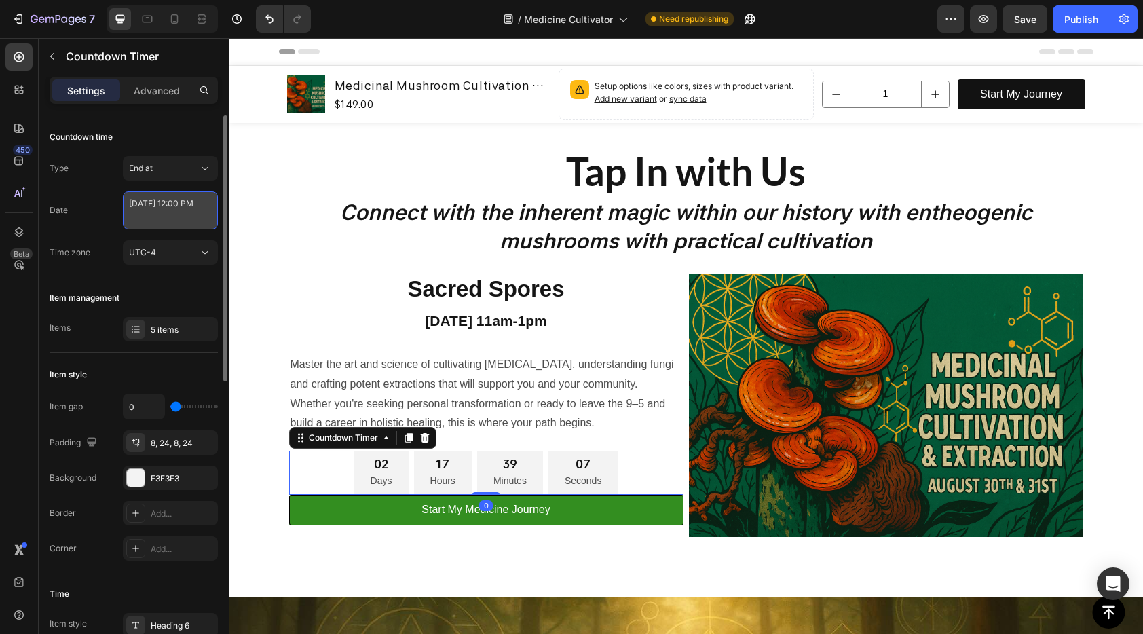
click at [181, 212] on textarea "August 30 2025 12:00 PM" at bounding box center [170, 210] width 95 height 38
select select "false"
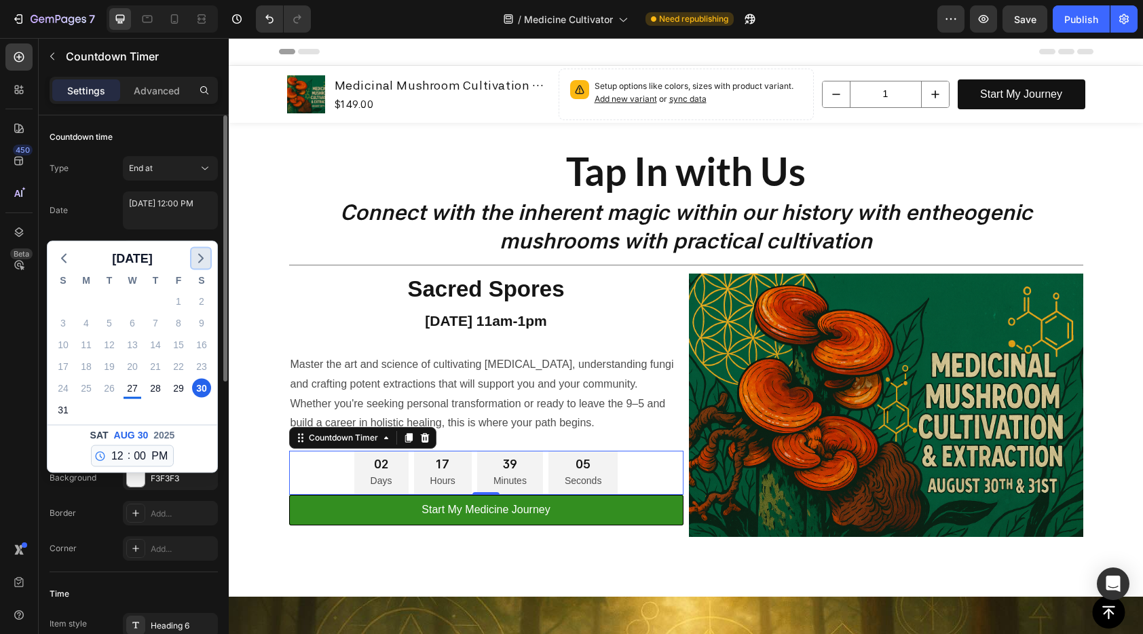
click at [202, 257] on icon "button" at bounding box center [201, 258] width 16 height 16
click at [200, 299] on div "6" at bounding box center [201, 301] width 19 height 19
type textarea "September 06 2025 12:00 PM"
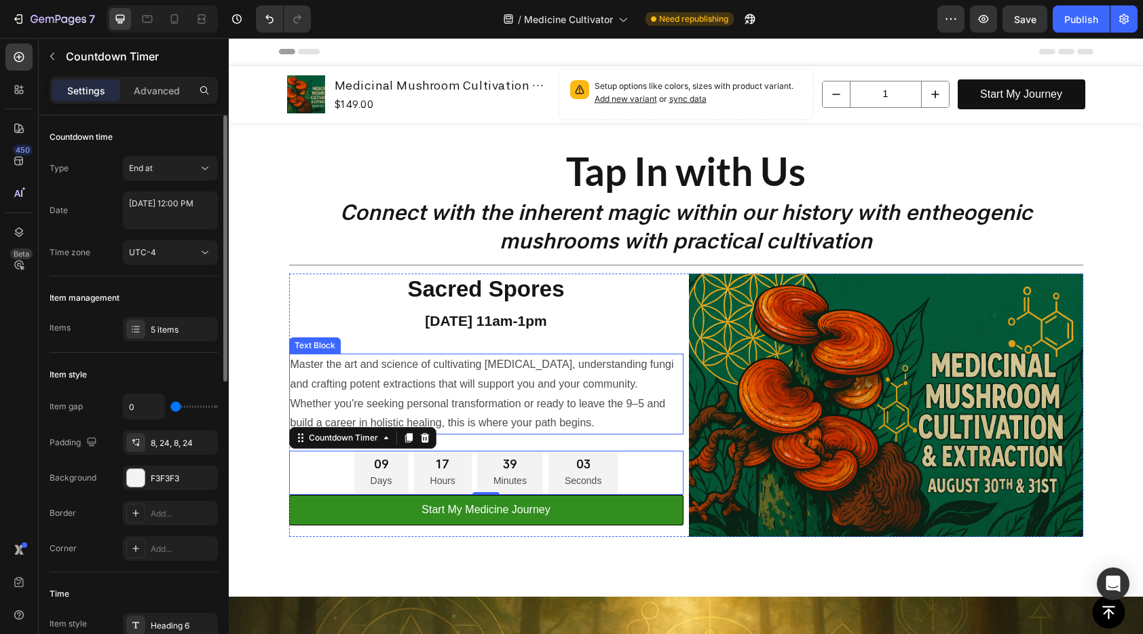
click at [561, 395] on p "Whether you're seeking personal transformation or ready to leave the 9–5 and bu…" at bounding box center [486, 413] width 392 height 39
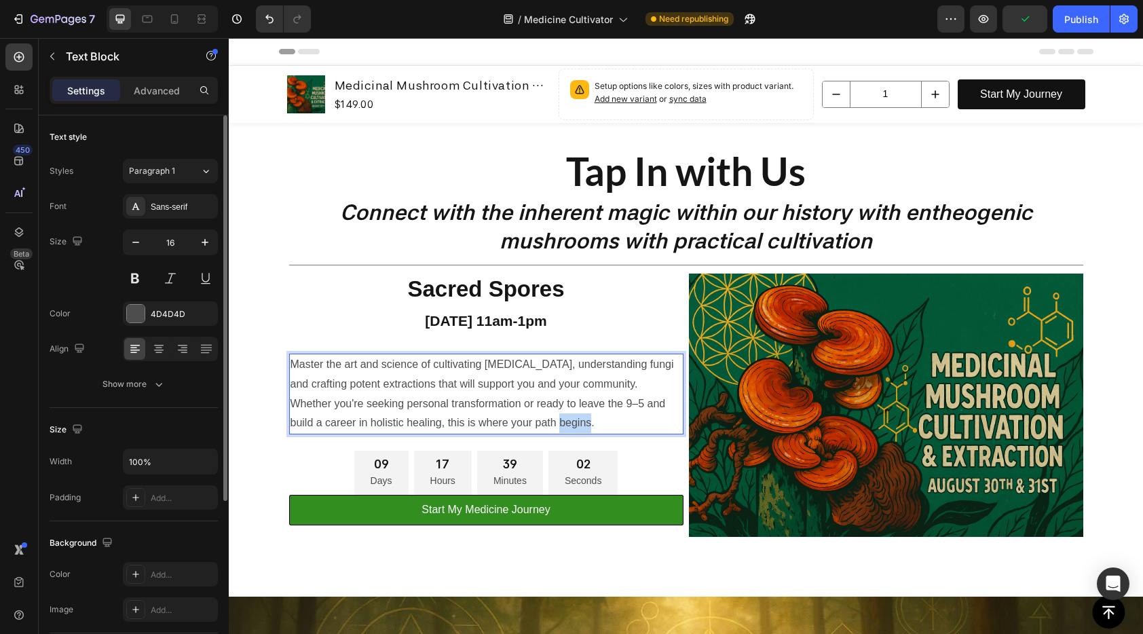
click at [578, 423] on p "Whether you're seeking personal transformation or ready to leave the 9–5 and bu…" at bounding box center [486, 413] width 392 height 39
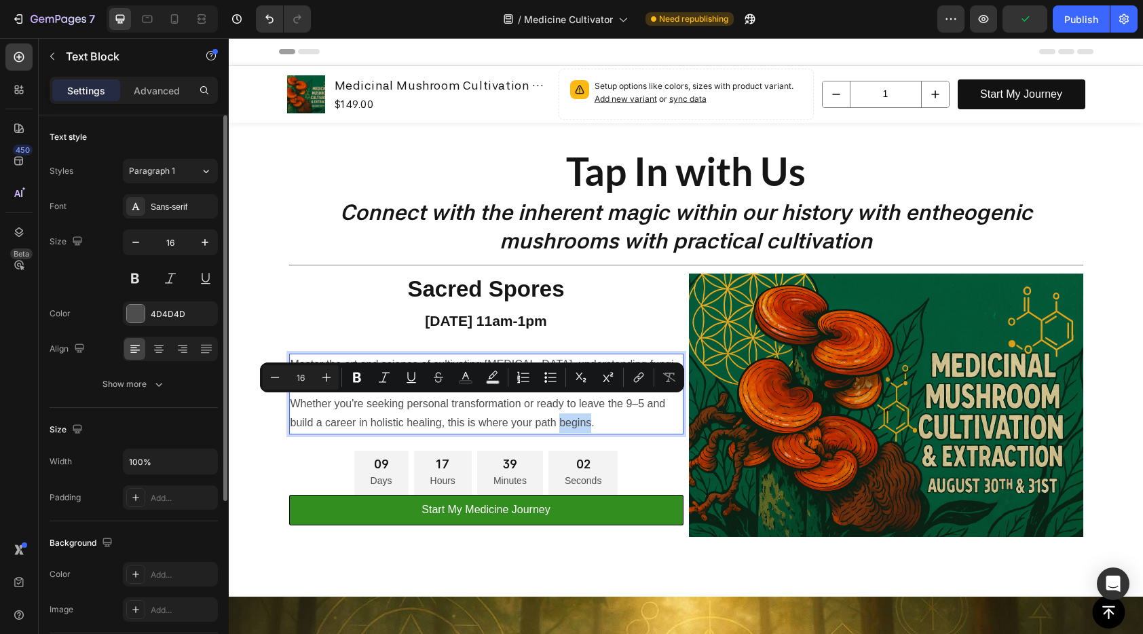
click at [611, 421] on p "Whether you're seeking personal transformation or ready to leave the 9–5 and bu…" at bounding box center [486, 413] width 392 height 39
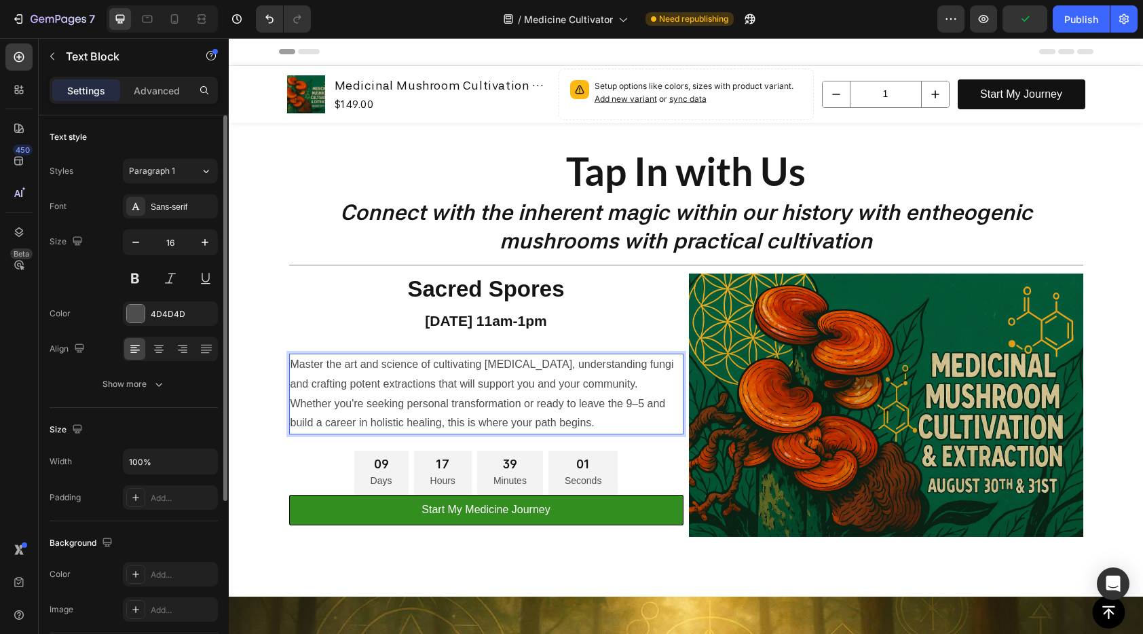
click at [623, 417] on p "Whether you're seeking personal transformation or ready to leave the 9–5 and bu…" at bounding box center [486, 413] width 392 height 39
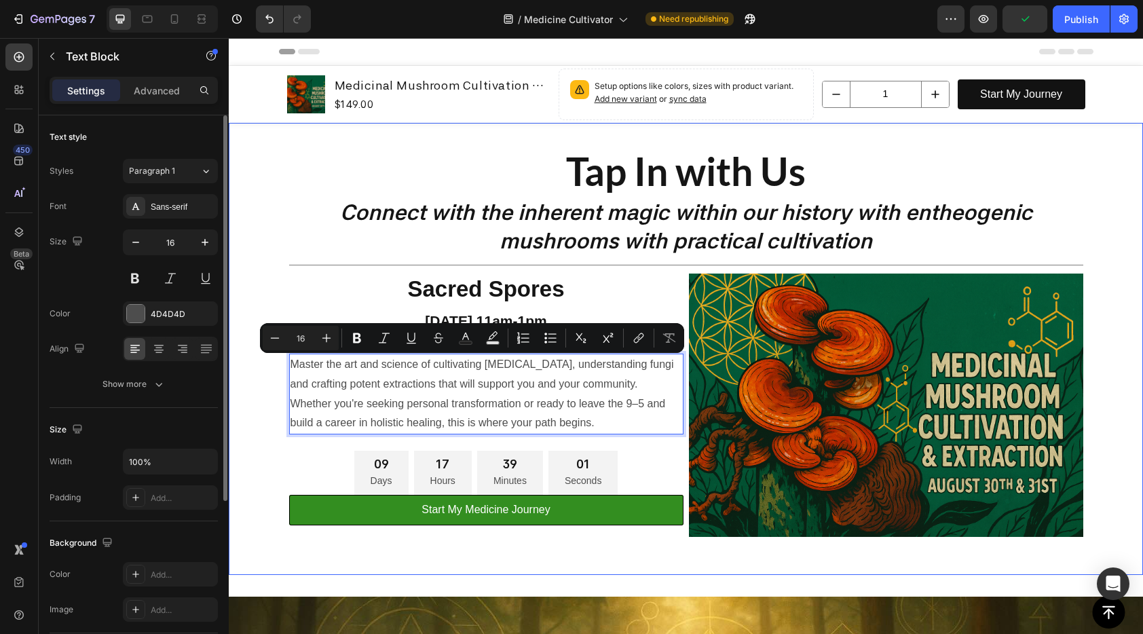
drag, startPoint x: 332, startPoint y: 395, endPoint x: 267, endPoint y: 371, distance: 68.7
click at [267, 371] on div "Tap In with Us Heading Connect with the inherent magic within our history with …" at bounding box center [686, 349] width 914 height 452
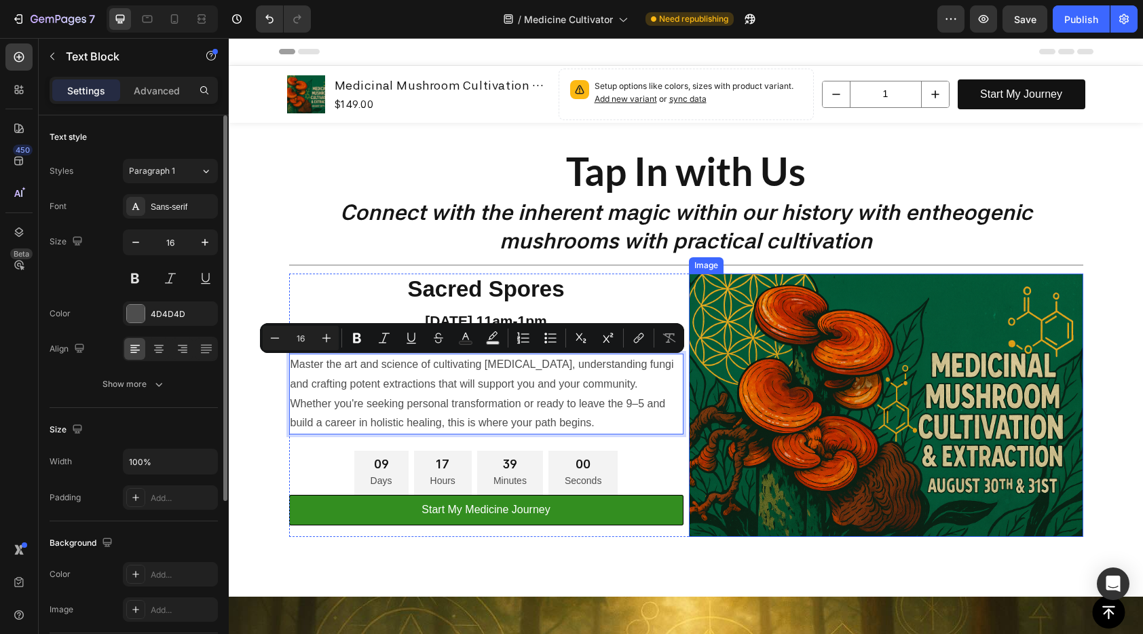
click at [785, 385] on img at bounding box center [886, 405] width 394 height 263
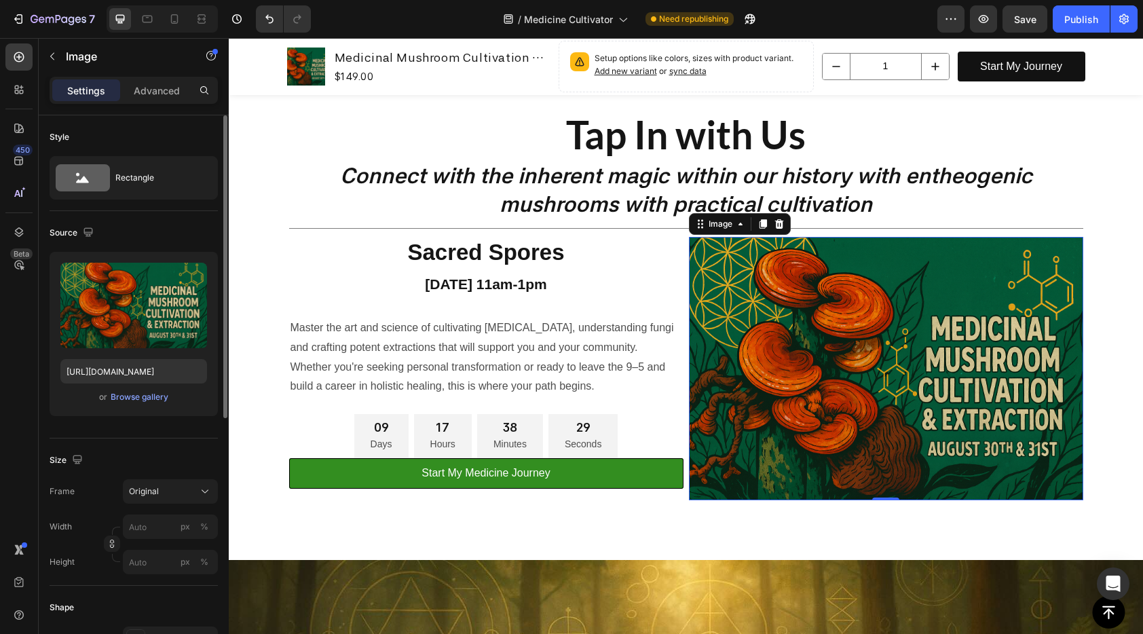
scroll to position [3, 0]
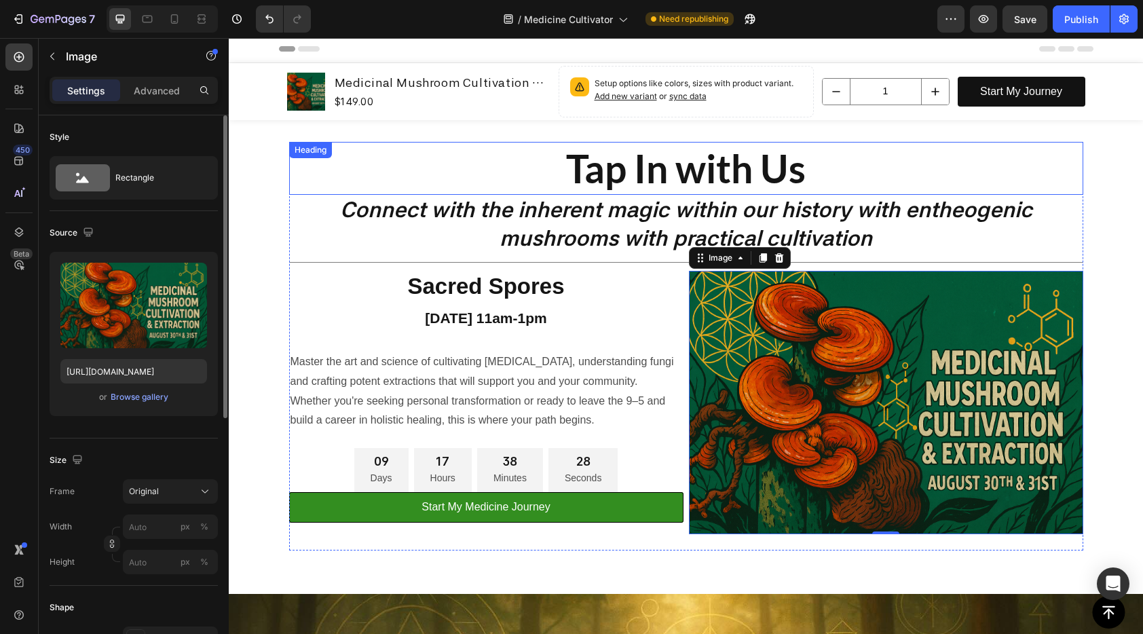
click at [712, 185] on p "Tap In with Us" at bounding box center [685, 168] width 791 height 50
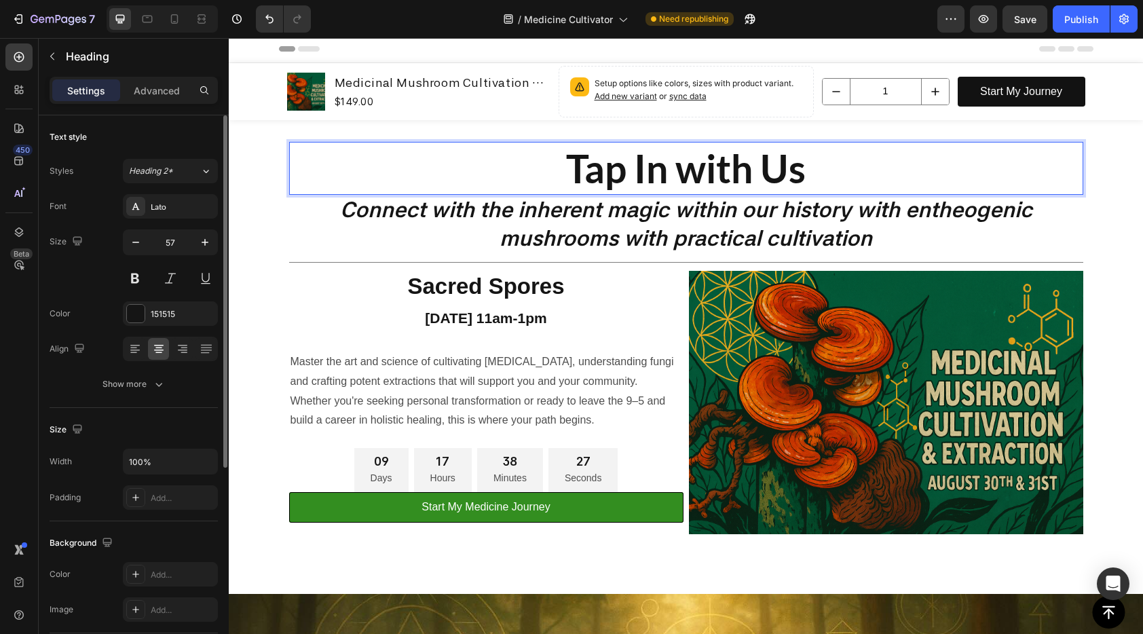
click at [679, 175] on p "Tap In with Us" at bounding box center [685, 168] width 791 height 50
drag, startPoint x: 677, startPoint y: 174, endPoint x: 795, endPoint y: 179, distance: 117.5
click at [795, 179] on p "Tap In with Us" at bounding box center [685, 168] width 791 height 50
click at [641, 175] on p "Tap in with us" at bounding box center [685, 168] width 791 height 50
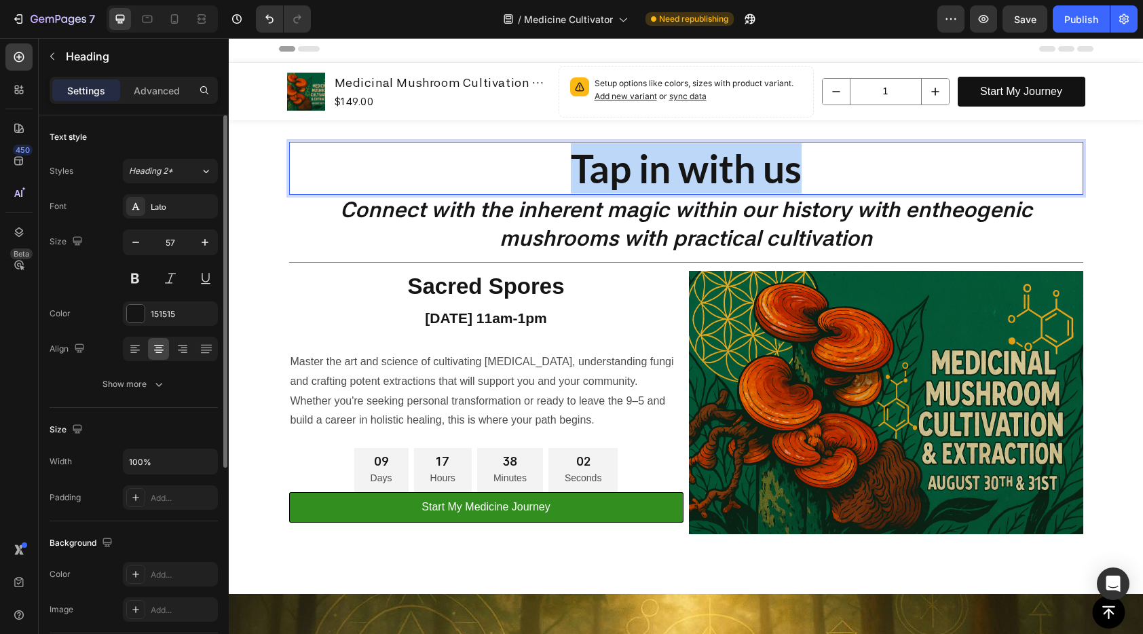
click at [641, 175] on p "Tap in with us" at bounding box center [685, 168] width 791 height 50
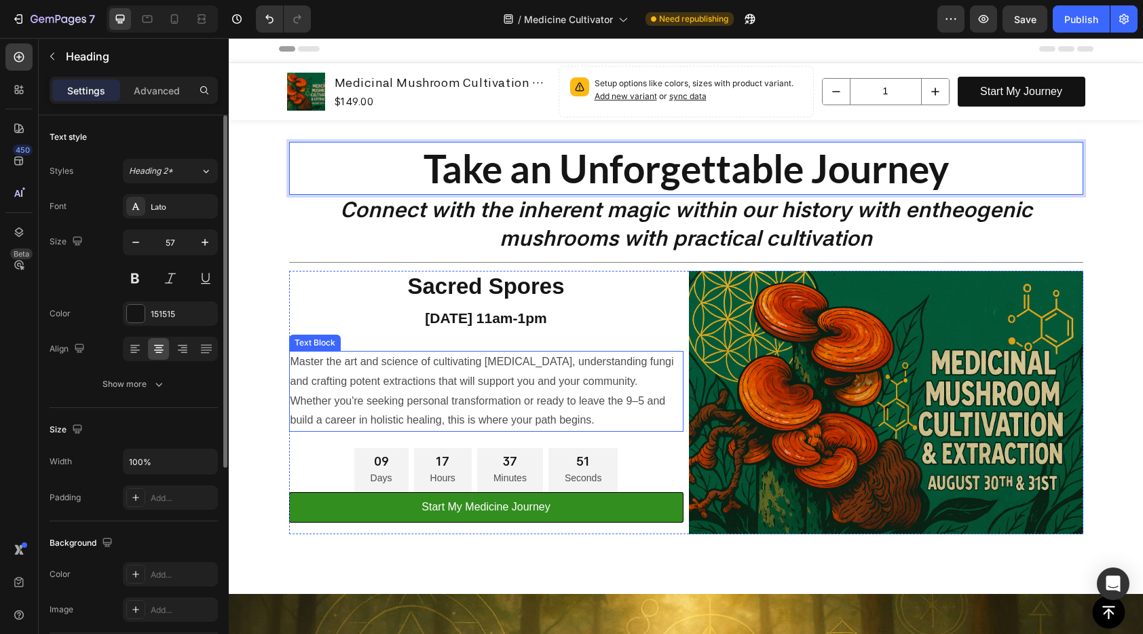
click at [578, 388] on p "Master the art and science of cultivating medicinal mushrooms, understanding fu…" at bounding box center [486, 371] width 392 height 39
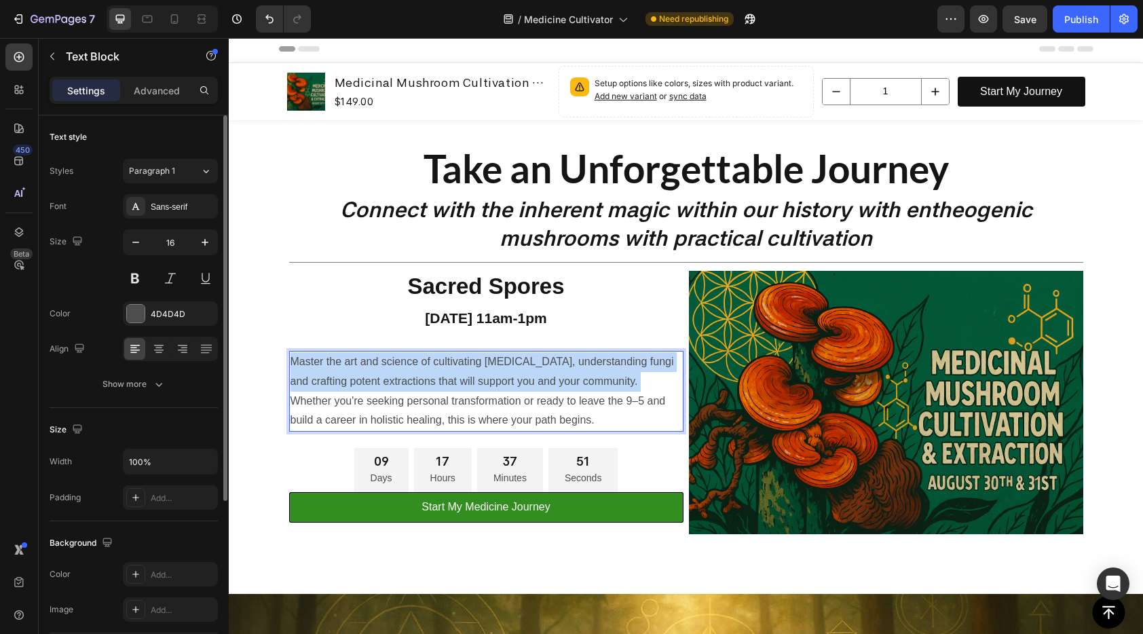
click at [578, 388] on p "Master the art and science of cultivating medicinal mushrooms, understanding fu…" at bounding box center [486, 371] width 392 height 39
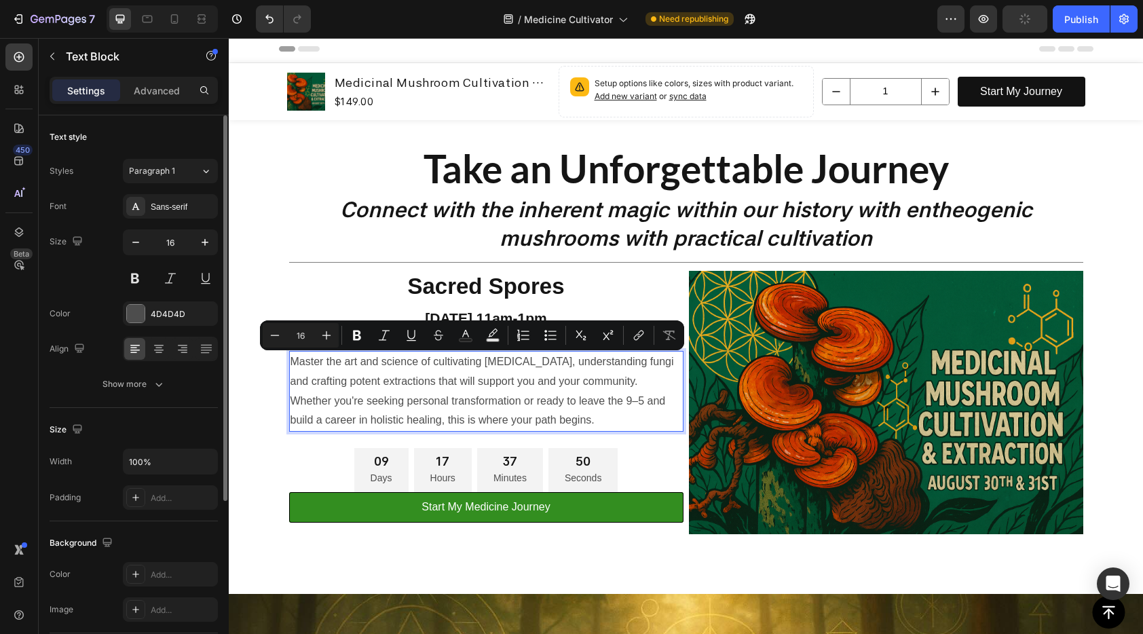
click at [582, 394] on p "Whether you're seeking personal transformation or ready to leave the 9–5 and bu…" at bounding box center [486, 411] width 392 height 39
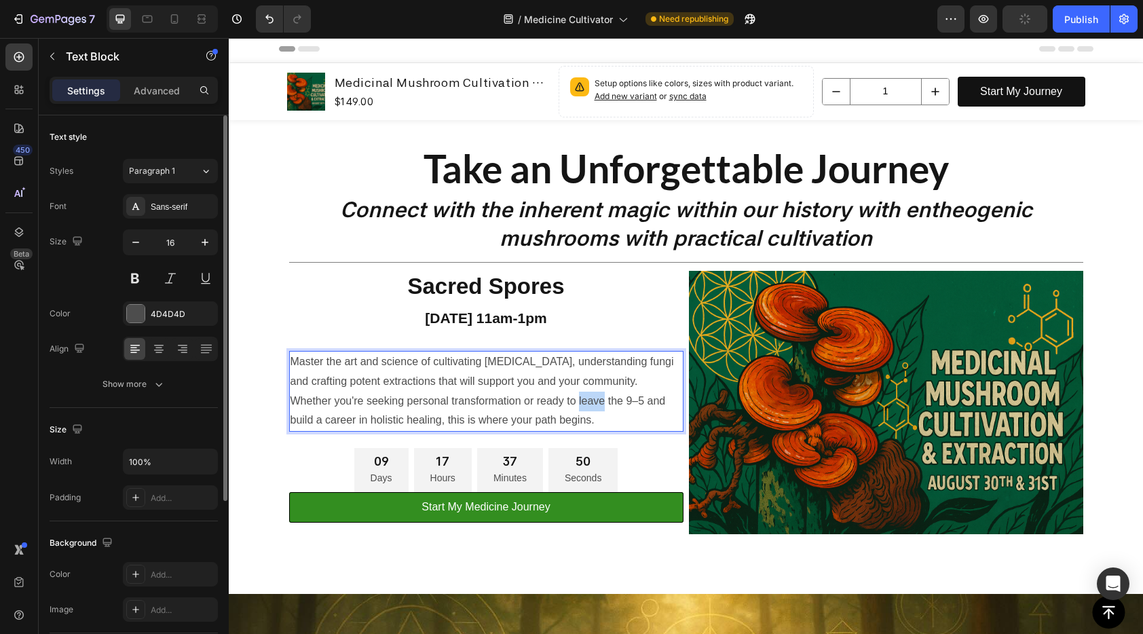
click at [582, 394] on p "Whether you're seeking personal transformation or ready to leave the 9–5 and bu…" at bounding box center [486, 411] width 392 height 39
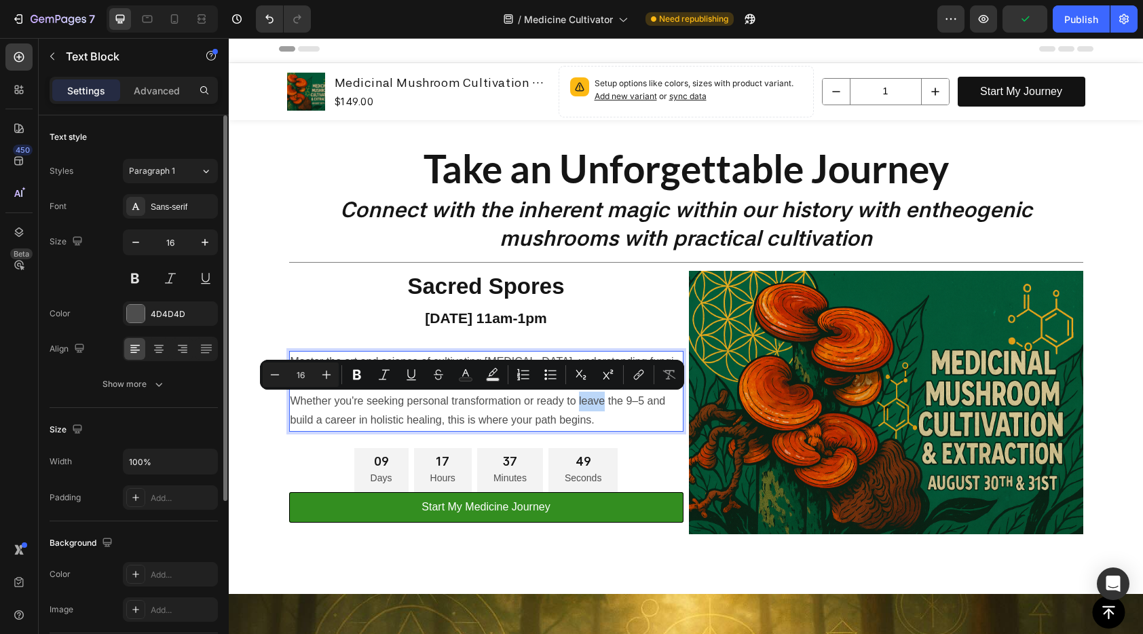
click at [602, 407] on p "Whether you're seeking personal transformation or ready to leave the 9–5 and bu…" at bounding box center [486, 411] width 392 height 39
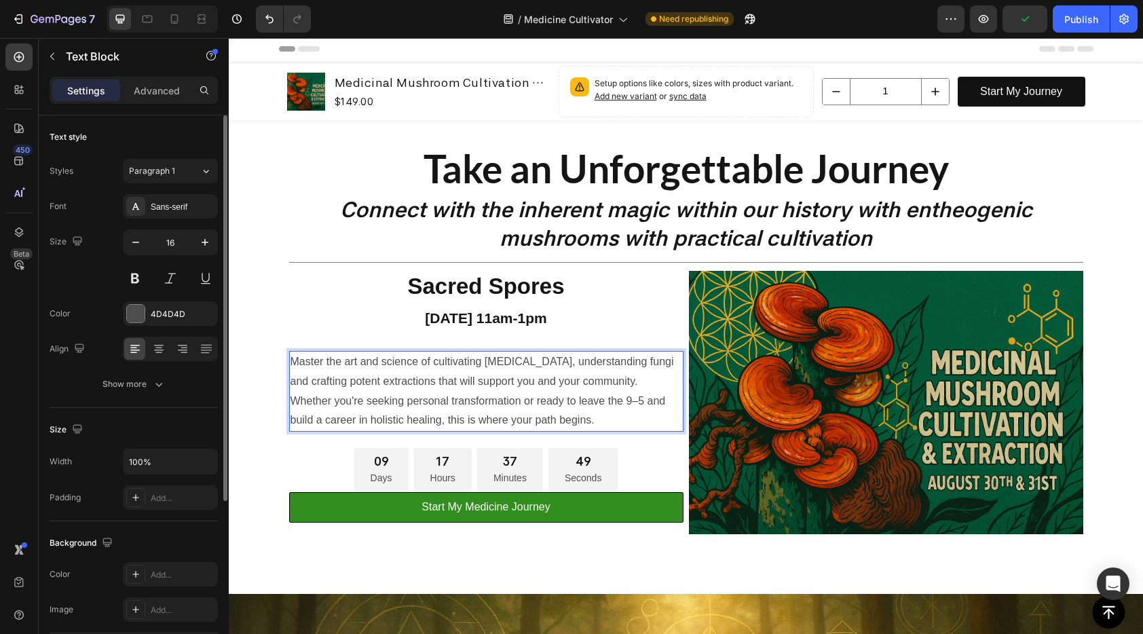
drag, startPoint x: 608, startPoint y: 414, endPoint x: 478, endPoint y: 393, distance: 131.3
click at [565, 415] on p "Whether you're seeking personal transformation or ready to leave the 9–5 and bu…" at bounding box center [486, 411] width 392 height 39
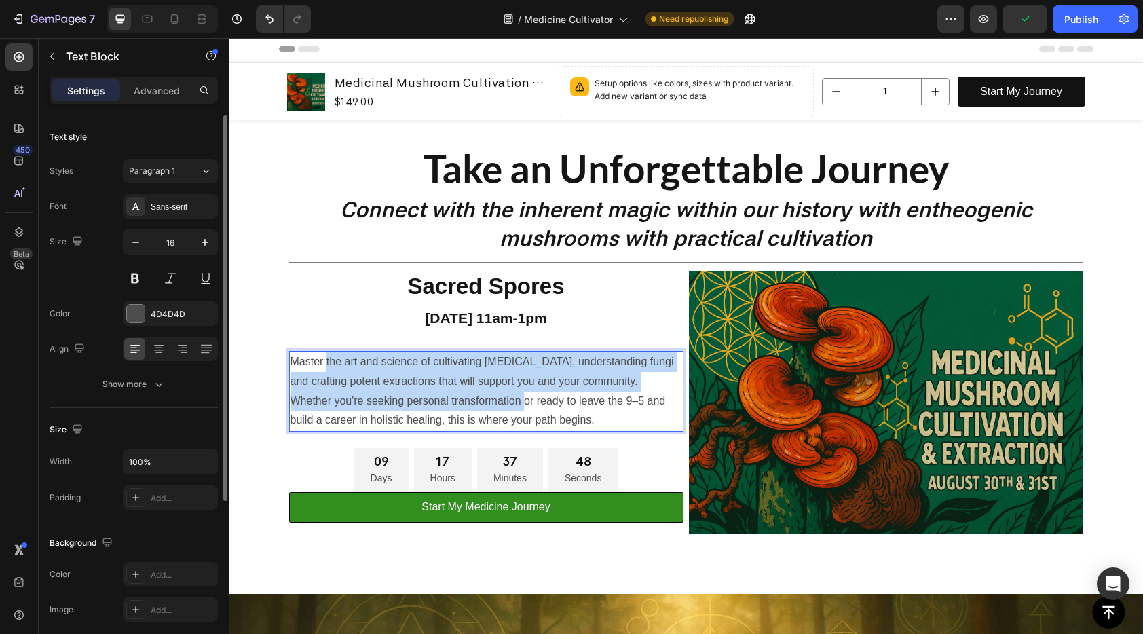
drag, startPoint x: 478, startPoint y: 393, endPoint x: 320, endPoint y: 366, distance: 160.4
click at [320, 366] on div "Master the art and science of cultivating medicinal mushrooms, understanding fu…" at bounding box center [486, 391] width 394 height 81
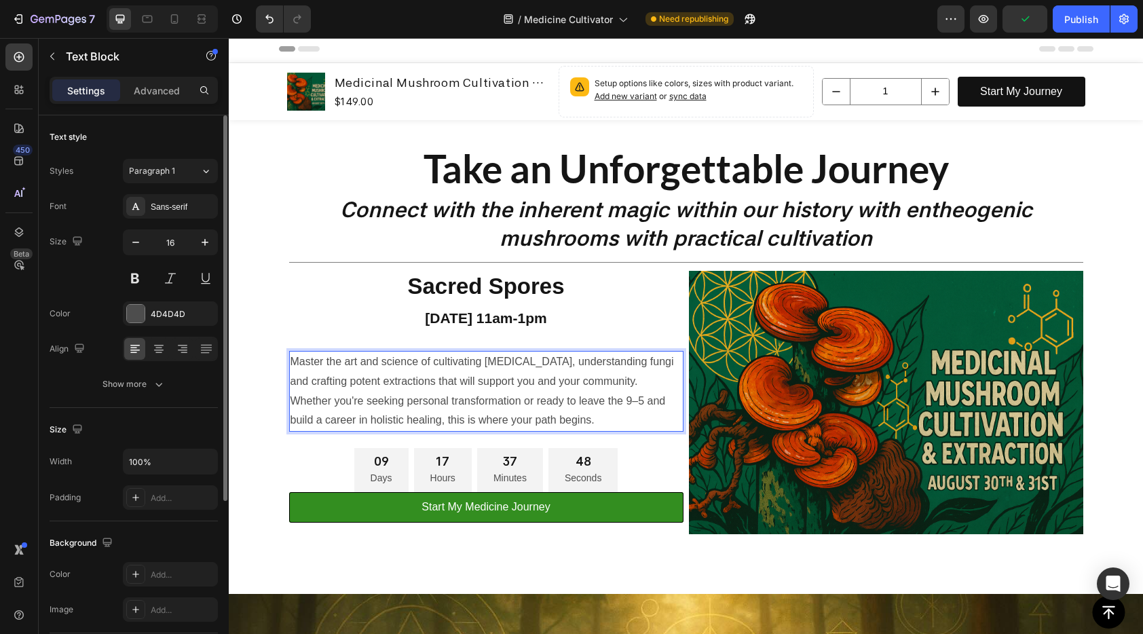
click at [576, 397] on p "Whether you're seeking personal transformation or ready to leave the 9–5 and bu…" at bounding box center [486, 411] width 392 height 39
drag, startPoint x: 613, startPoint y: 425, endPoint x: 333, endPoint y: 361, distance: 286.8
click at [466, 396] on p "Whether you're seeking personal transformation or ready to leave the 9–5 and bu…" at bounding box center [486, 411] width 392 height 39
drag, startPoint x: 333, startPoint y: 361, endPoint x: 474, endPoint y: 396, distance: 144.9
click at [470, 396] on div "Master the art and science of cultivating medicinal mushrooms, understanding fu…" at bounding box center [486, 391] width 394 height 81
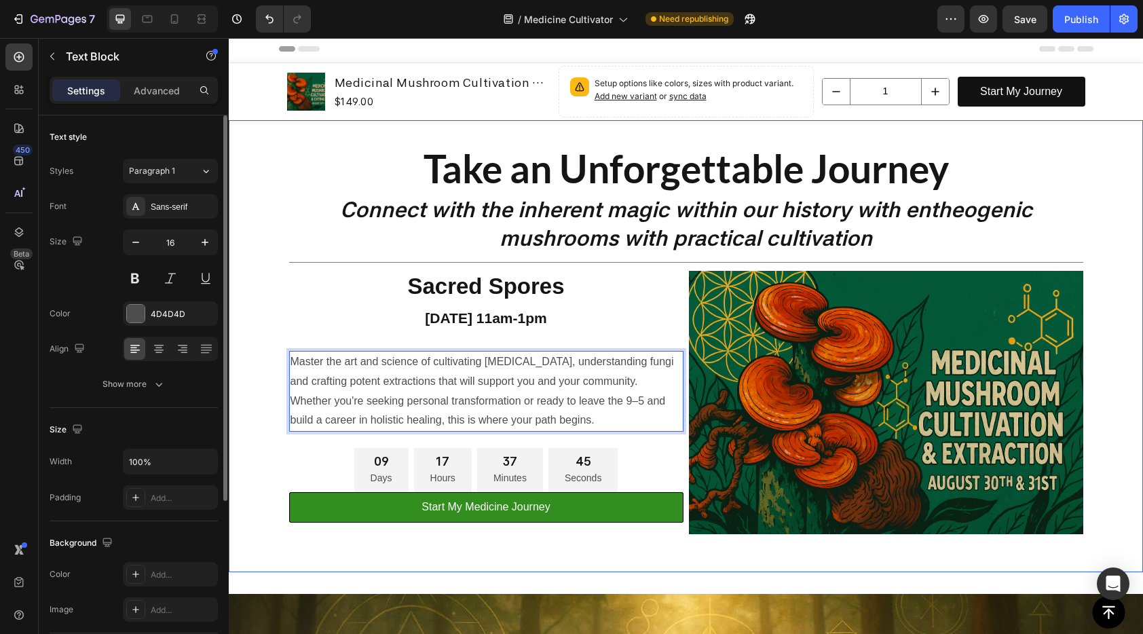
drag, startPoint x: 599, startPoint y: 418, endPoint x: 274, endPoint y: 357, distance: 330.8
click at [279, 357] on div "Take an Unforgettable Journey Heading Connect with the inherent magic within ou…" at bounding box center [686, 346] width 814 height 452
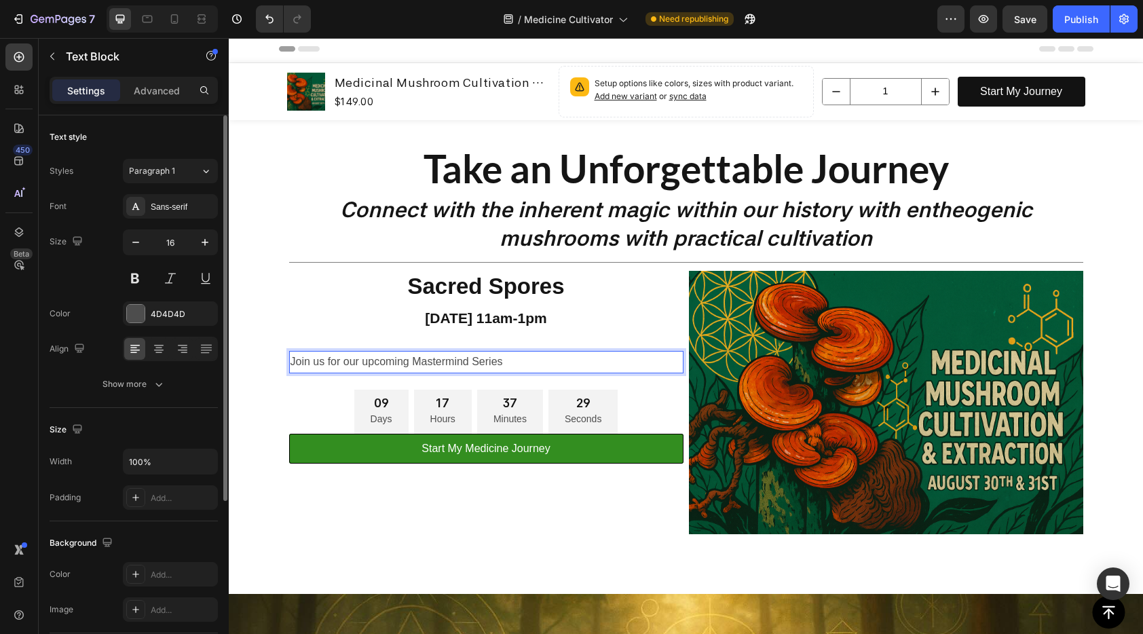
click at [347, 362] on p "Join us for our upcoming Mastermind Series" at bounding box center [486, 362] width 392 height 20
click at [605, 360] on p "Join us for the next iteration of our upcoming Mastermind Series" at bounding box center [486, 362] width 392 height 20
click at [574, 360] on p "Join us for the next iteration of our upcoming Mastermind Series" at bounding box center [486, 362] width 392 height 20
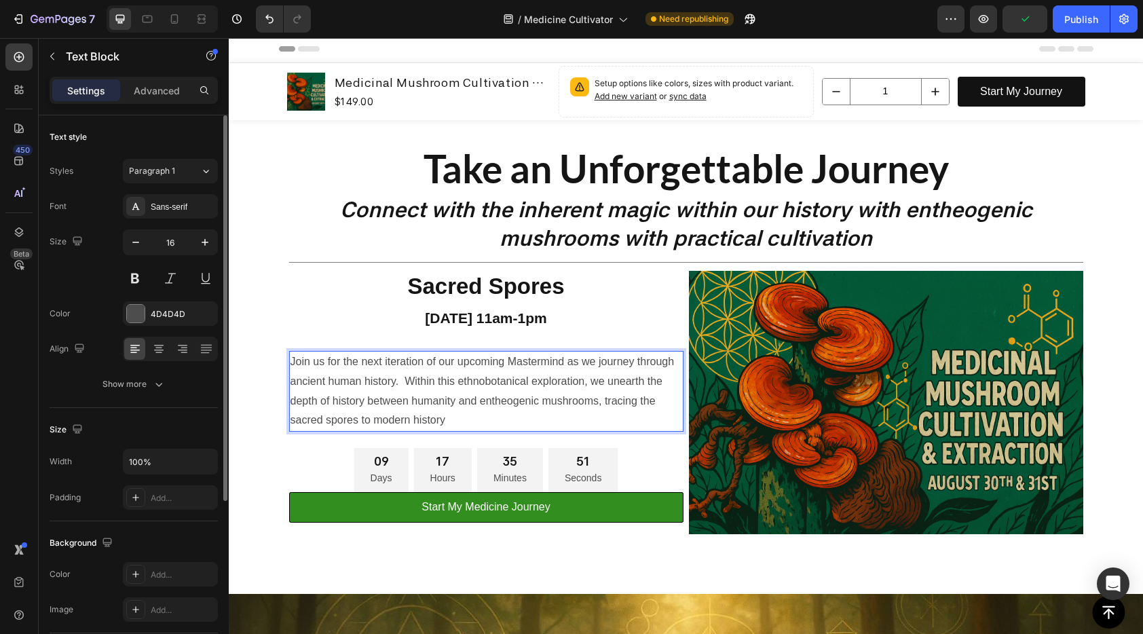
click at [509, 419] on p "Join us for the next iteration of our upcoming Mastermind as we journey through…" at bounding box center [486, 391] width 392 height 78
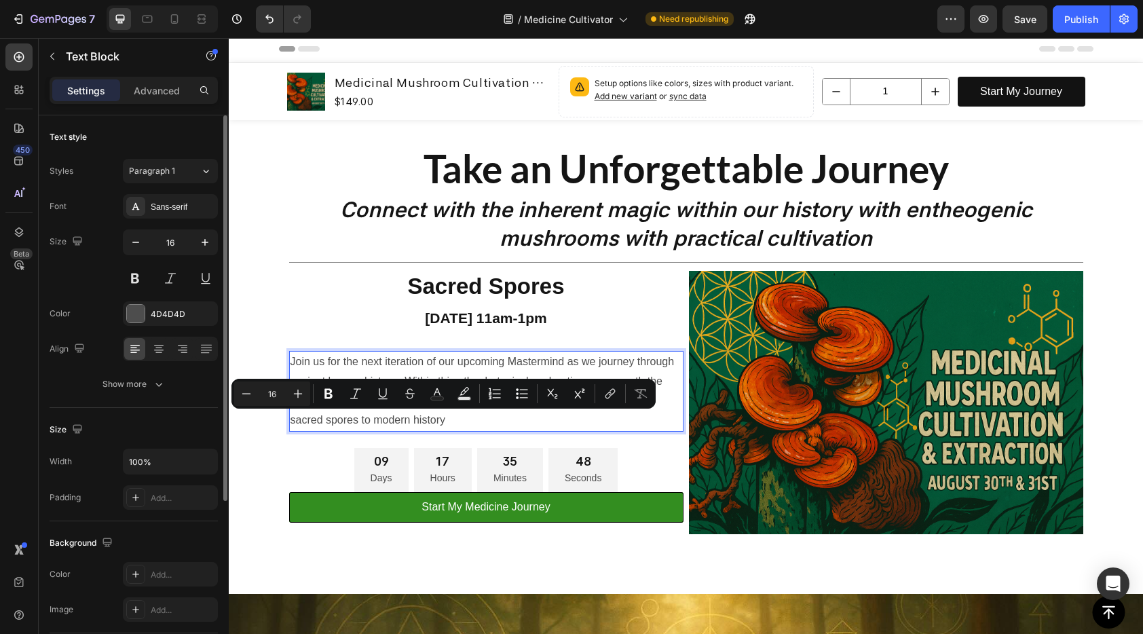
drag, startPoint x: 453, startPoint y: 424, endPoint x: 371, endPoint y: 420, distance: 81.5
click at [371, 420] on p "Join us for the next iteration of our upcoming Mastermind as we journey through…" at bounding box center [486, 391] width 392 height 78
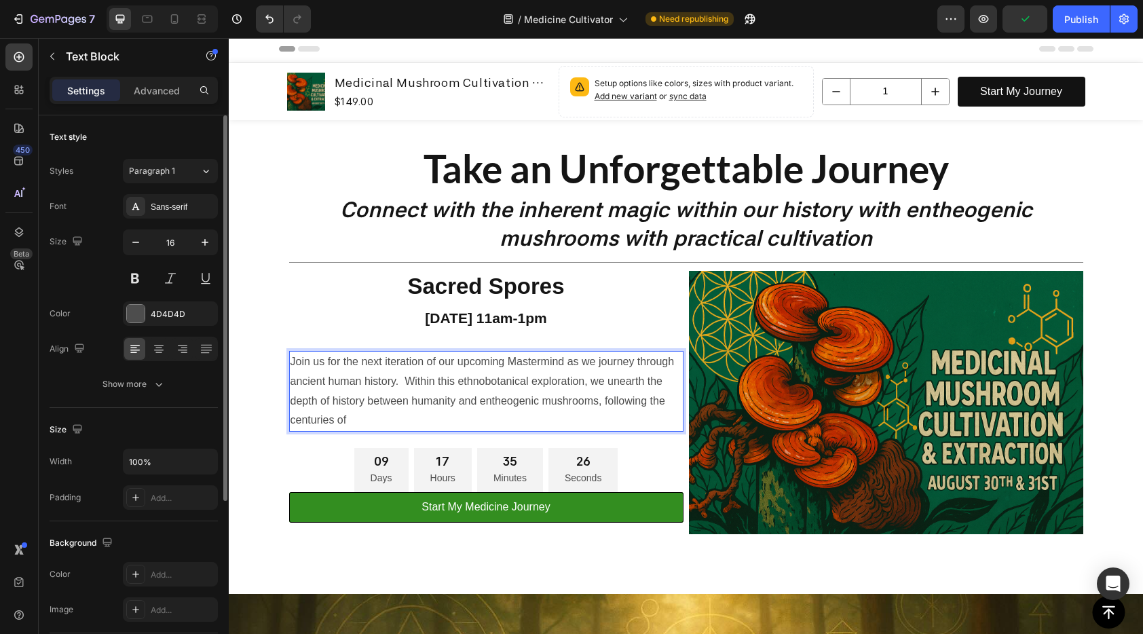
click at [595, 405] on p "Join us for the next iteration of our upcoming Mastermind as we journey through…" at bounding box center [486, 391] width 392 height 78
click at [648, 407] on p "Join us for the next iteration of our upcoming Mastermind as we journey through…" at bounding box center [486, 391] width 392 height 78
click at [442, 417] on p "Join us for the next iteration of our upcoming Mastermind as we journey through…" at bounding box center [486, 391] width 392 height 78
click at [393, 421] on p "Join us for the next iteration of our upcoming Mastermind as we journey through…" at bounding box center [486, 391] width 392 height 78
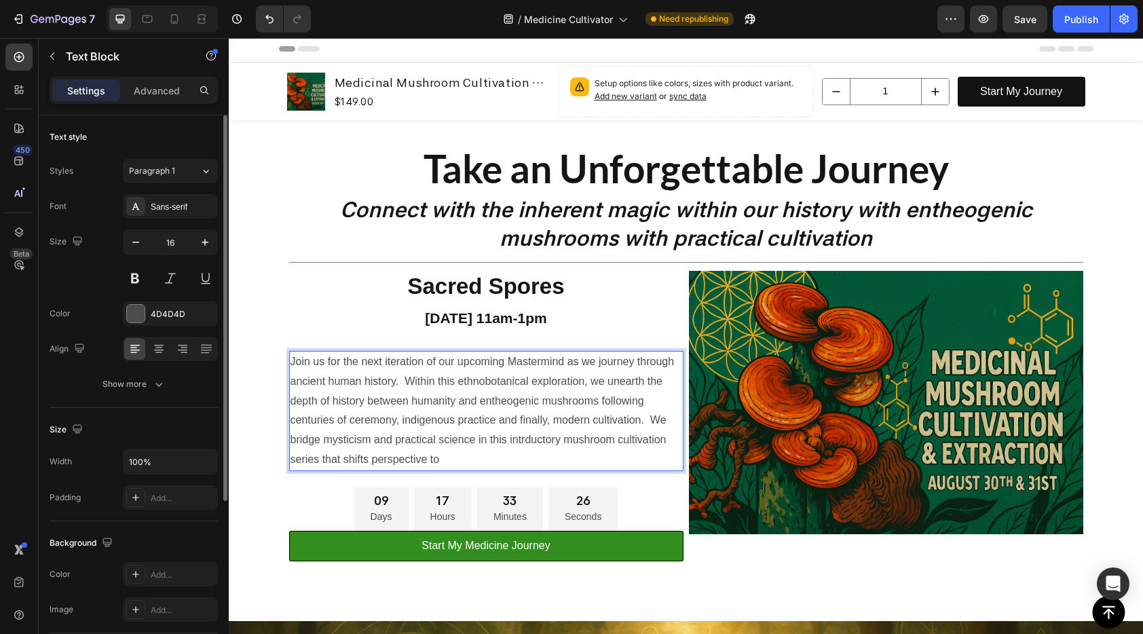
click at [345, 454] on p "Join us for the next iteration of our upcoming Mastermind as we journey through…" at bounding box center [486, 410] width 392 height 117
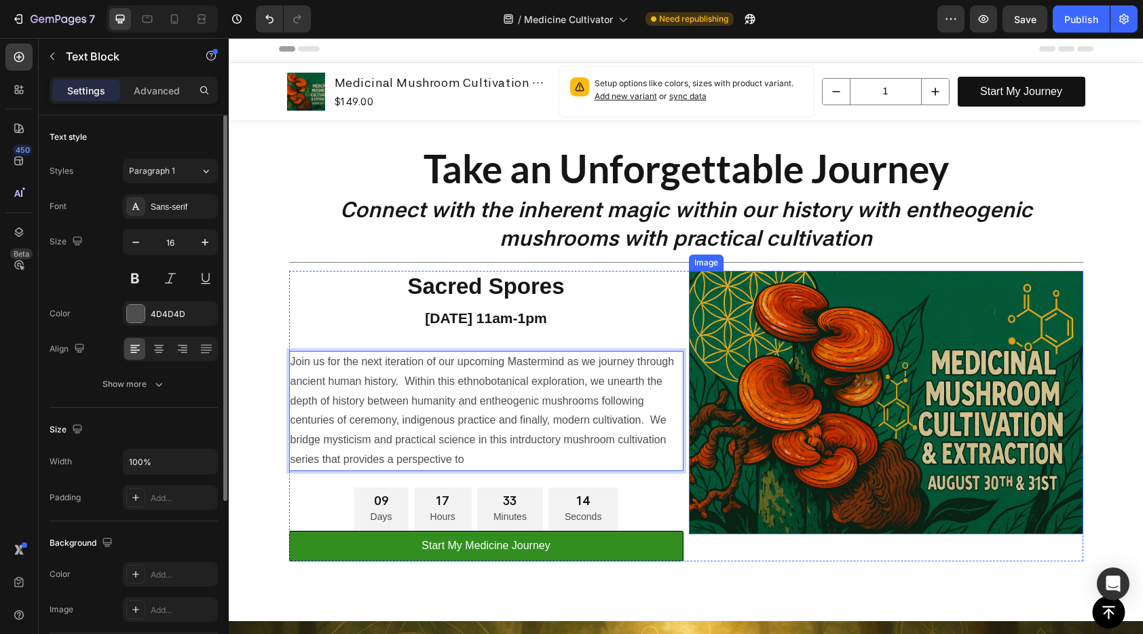
click at [874, 390] on img at bounding box center [886, 402] width 394 height 263
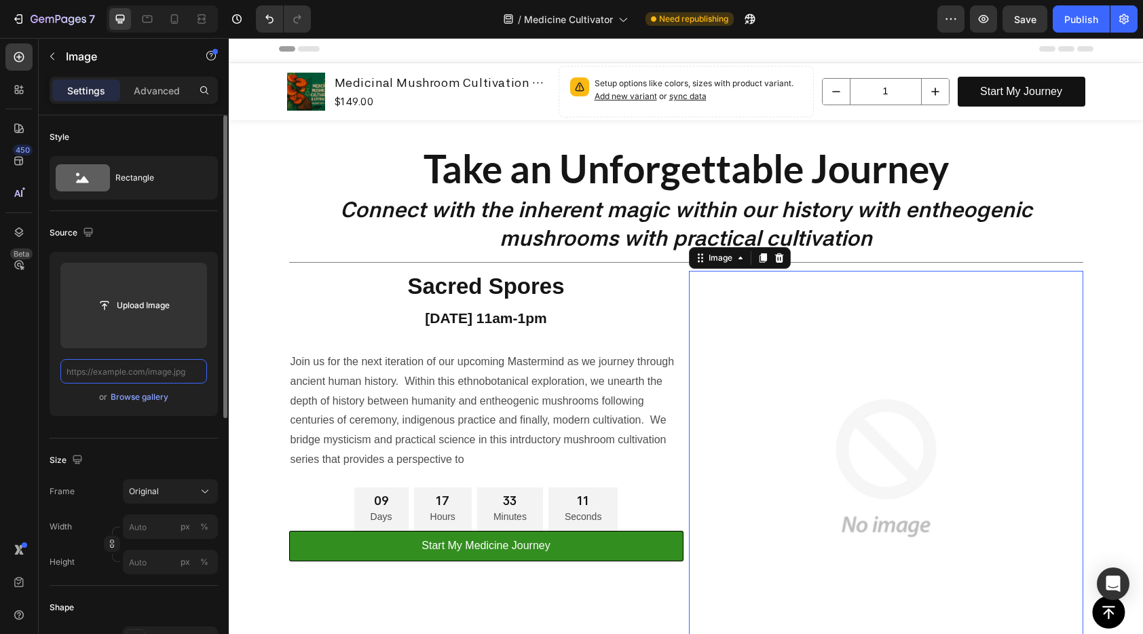
scroll to position [0, 0]
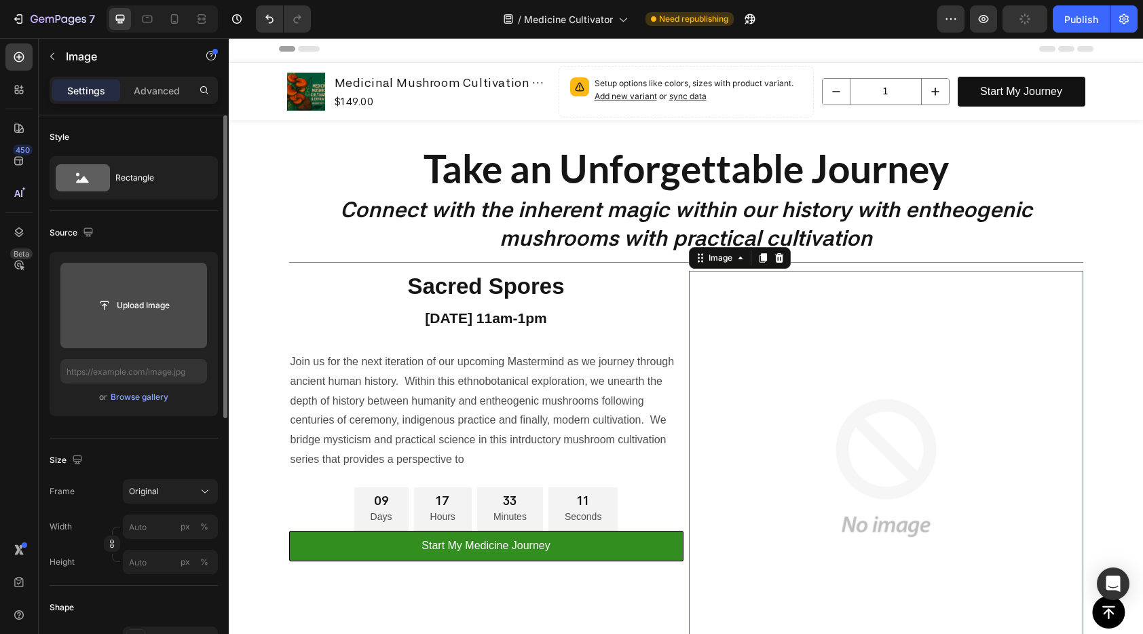
click at [130, 307] on input "file" at bounding box center [134, 305] width 94 height 23
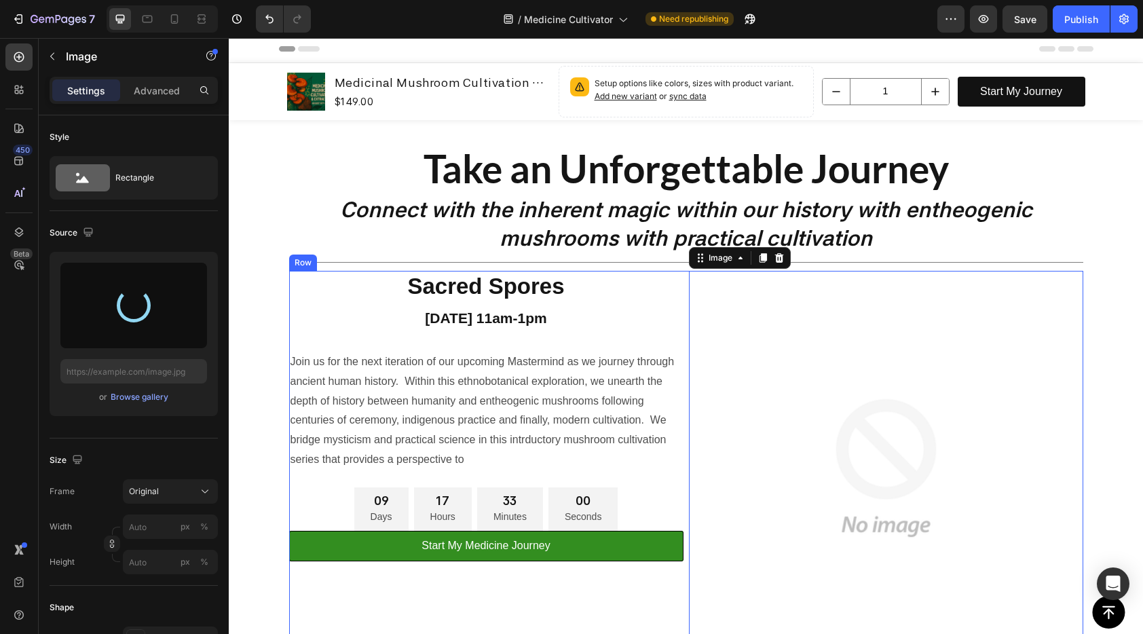
scroll to position [24, 0]
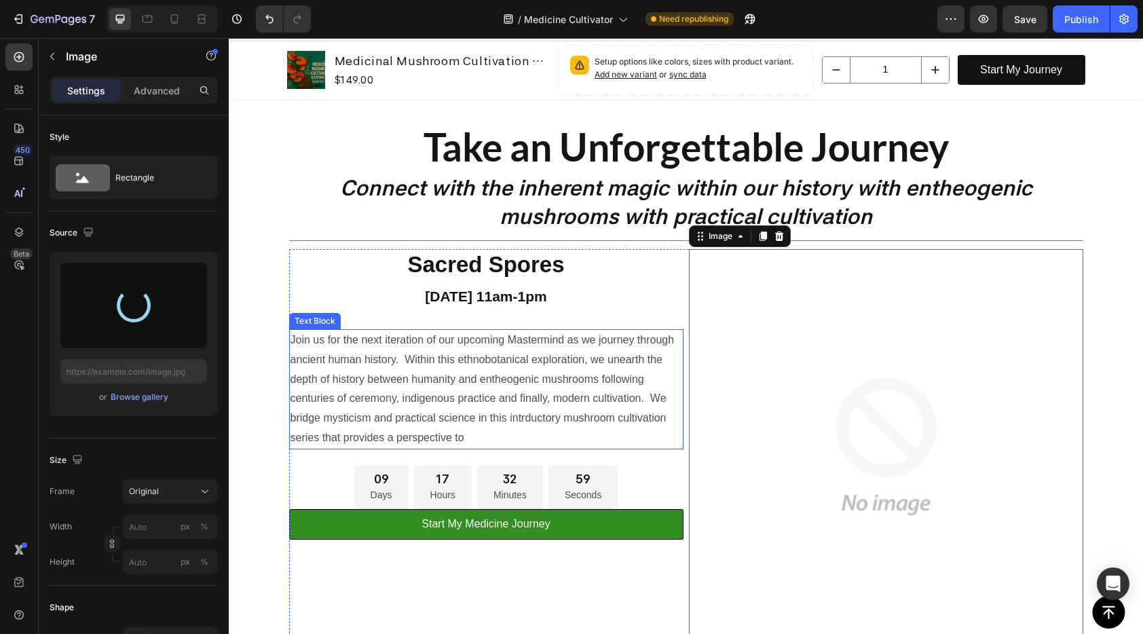
type input "[URL][DOMAIN_NAME]"
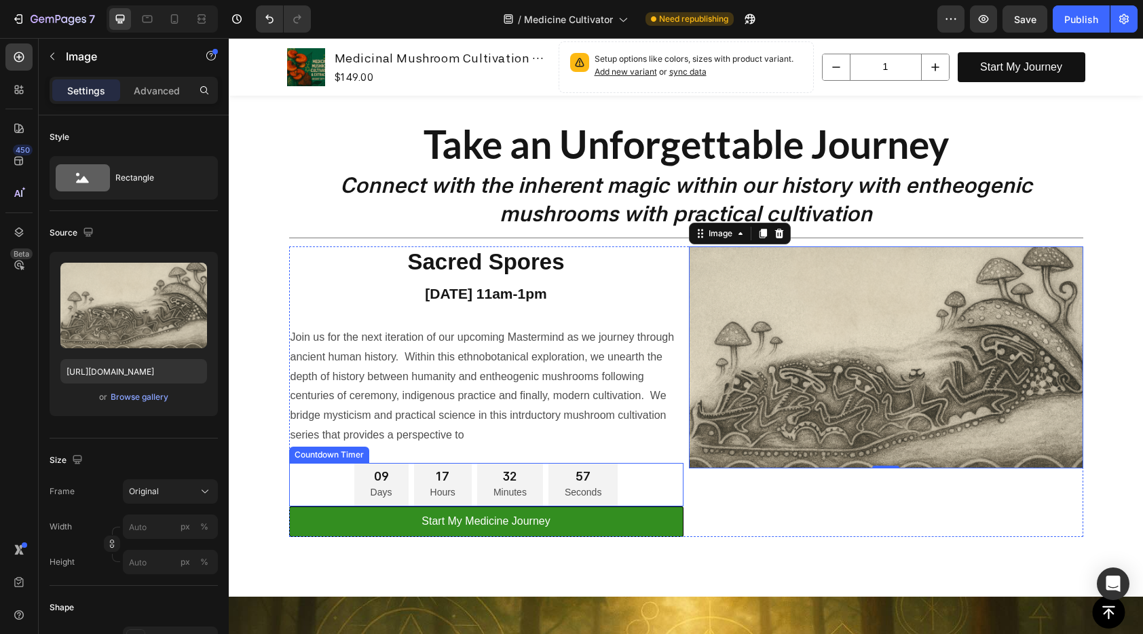
scroll to position [30, 0]
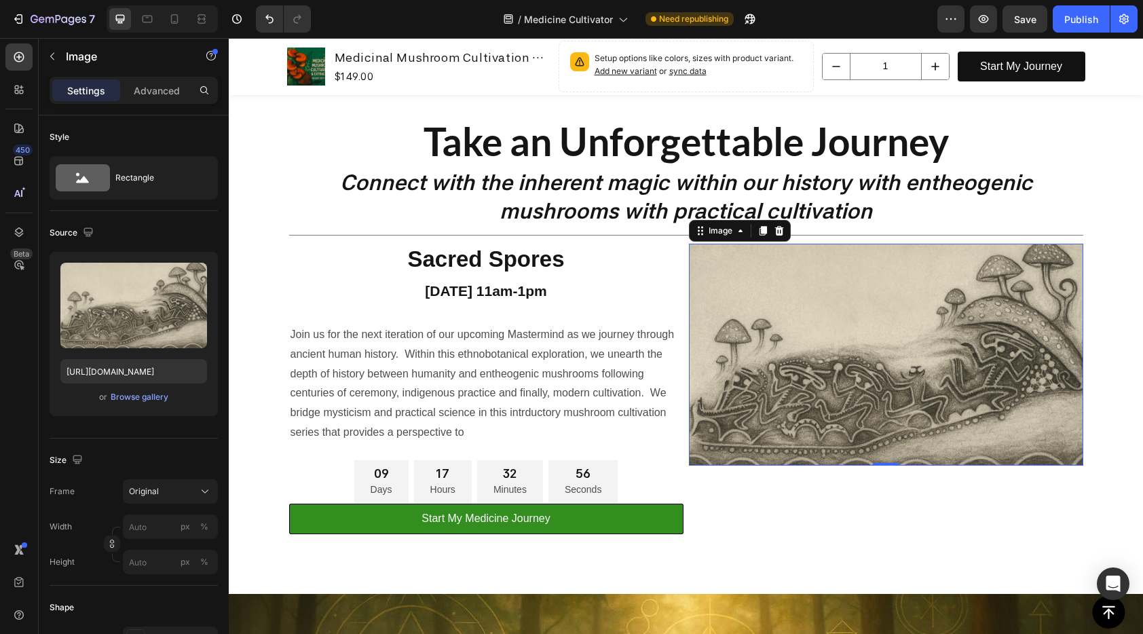
click at [1009, 452] on img at bounding box center [886, 355] width 394 height 222
drag, startPoint x: 884, startPoint y: 464, endPoint x: 884, endPoint y: 483, distance: 18.3
click at [884, 478] on div at bounding box center [885, 476] width 27 height 4
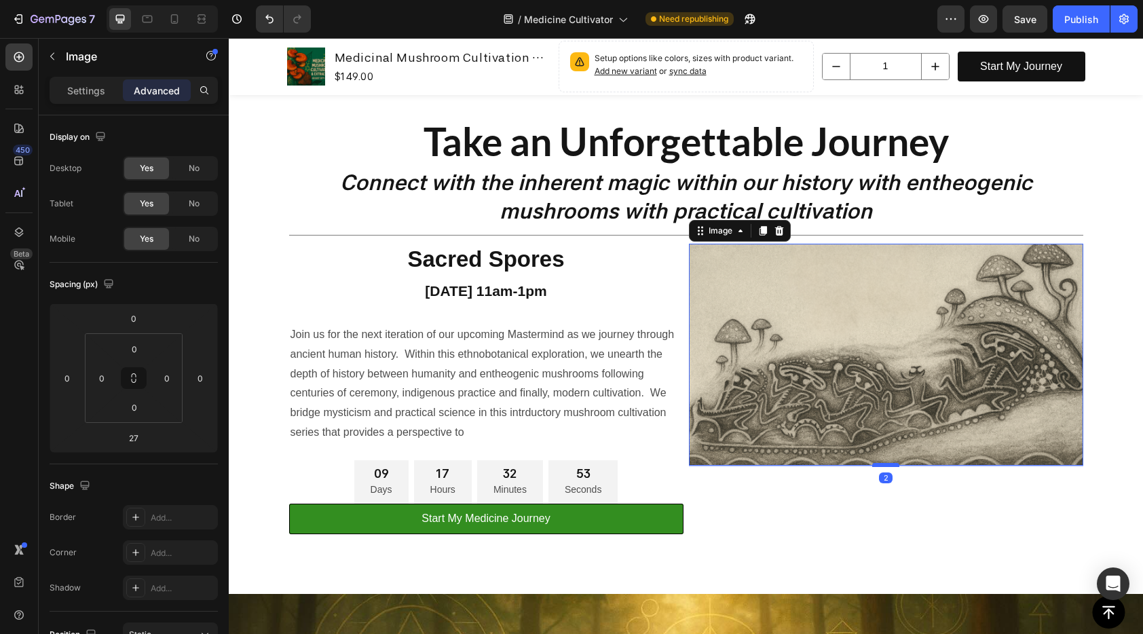
drag, startPoint x: 884, startPoint y: 483, endPoint x: 884, endPoint y: 466, distance: 17.0
click at [884, 466] on div at bounding box center [885, 465] width 27 height 4
type input "2"
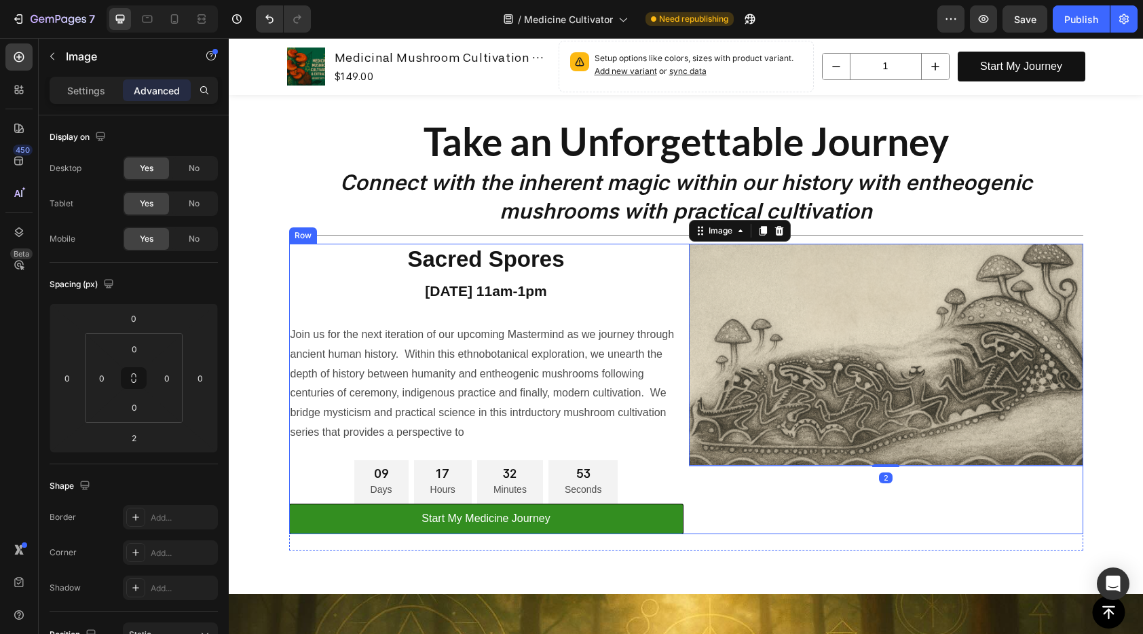
click at [1017, 514] on div "Image 2" at bounding box center [886, 389] width 394 height 290
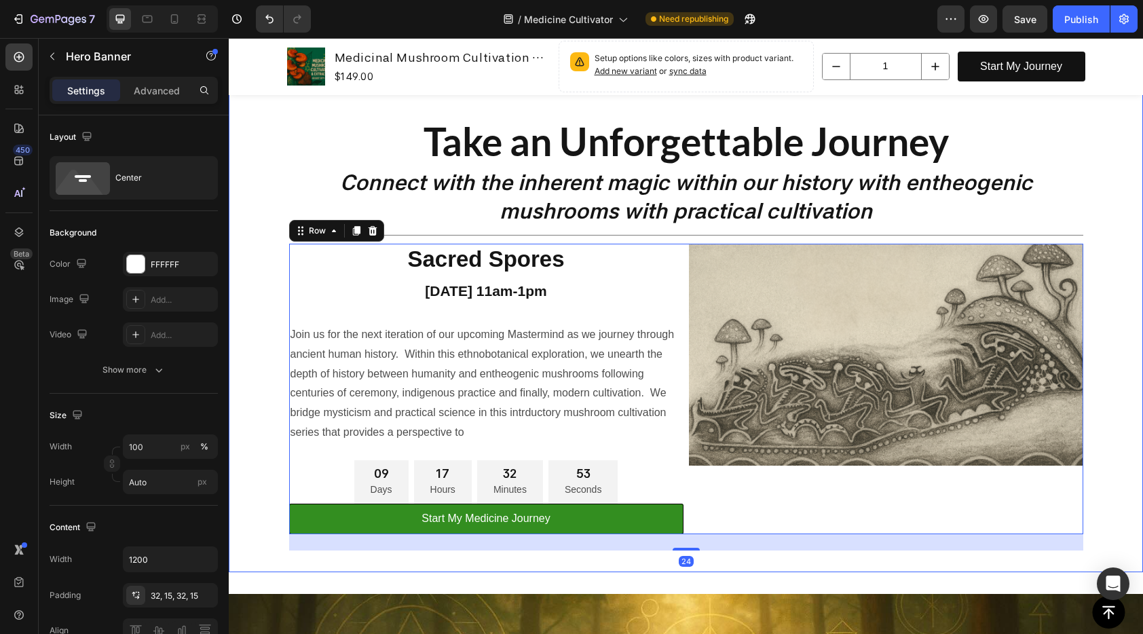
click at [1114, 519] on div "Background Image" at bounding box center [686, 332] width 914 height 479
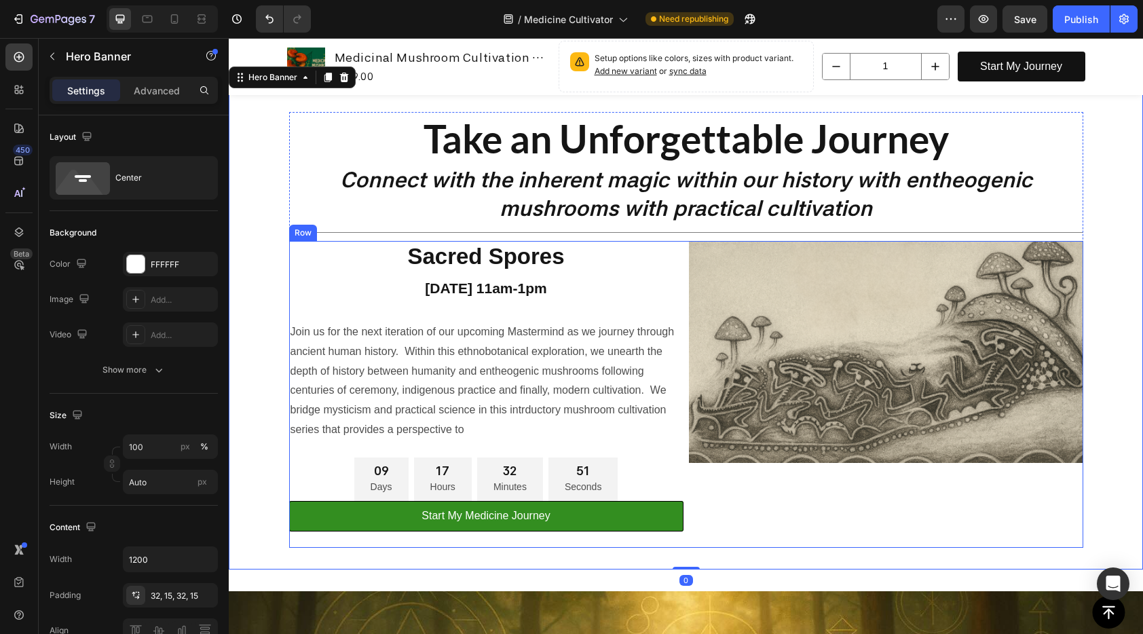
scroll to position [39, 0]
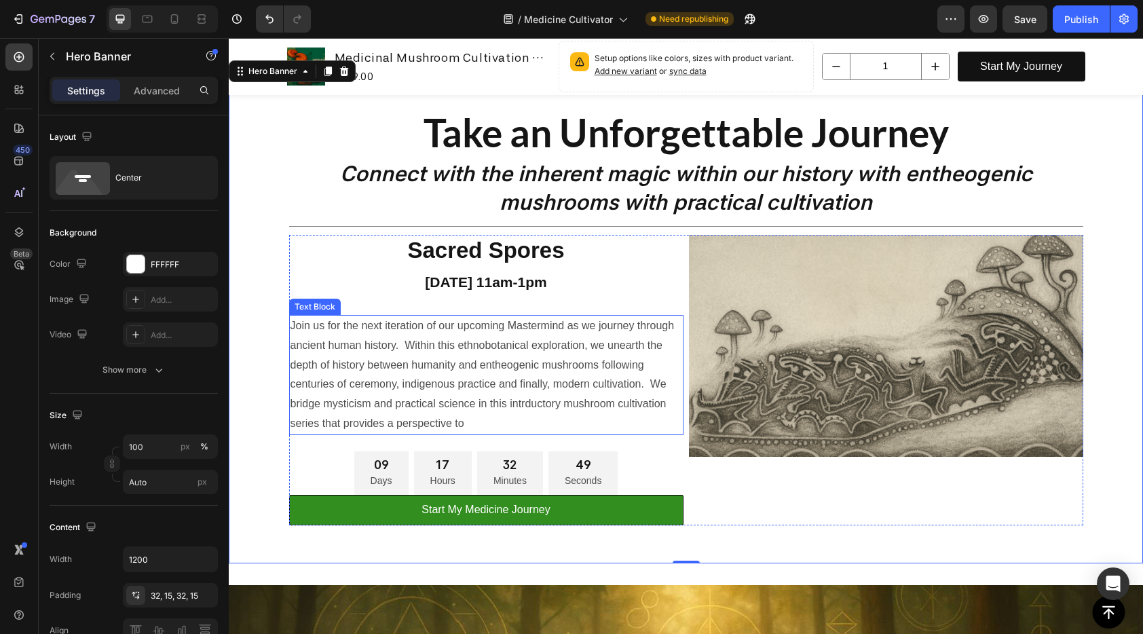
click at [480, 425] on p "Join us for the next iteration of our upcoming Mastermind as we journey through…" at bounding box center [486, 374] width 392 height 117
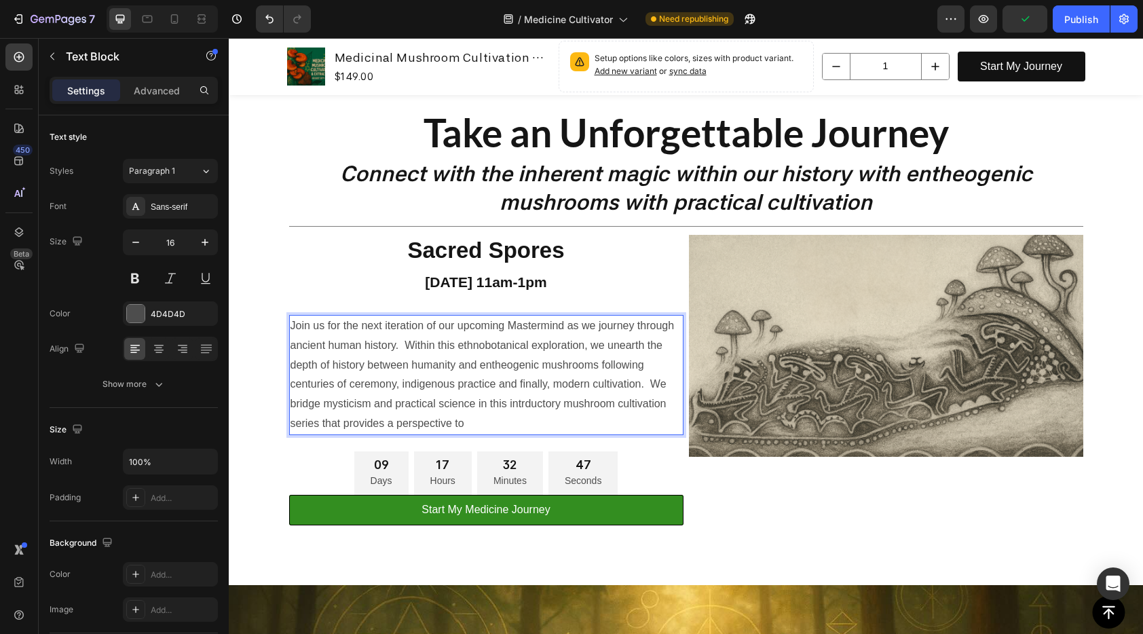
click at [432, 403] on p "Join us for the next iteration of our upcoming Mastermind as we journey through…" at bounding box center [486, 374] width 392 height 117
click at [521, 407] on p "Join us for the next iteration of our upcoming Mastermind as we journey through…" at bounding box center [486, 374] width 392 height 117
click at [357, 421] on p "Join us for the next iteration of our upcoming Mastermind as we journey through…" at bounding box center [486, 374] width 392 height 117
click at [472, 428] on p "Join us for the next iteration of our upcoming Mastermind as we journey through…" at bounding box center [486, 374] width 392 height 117
drag, startPoint x: 457, startPoint y: 428, endPoint x: 482, endPoint y: 423, distance: 25.4
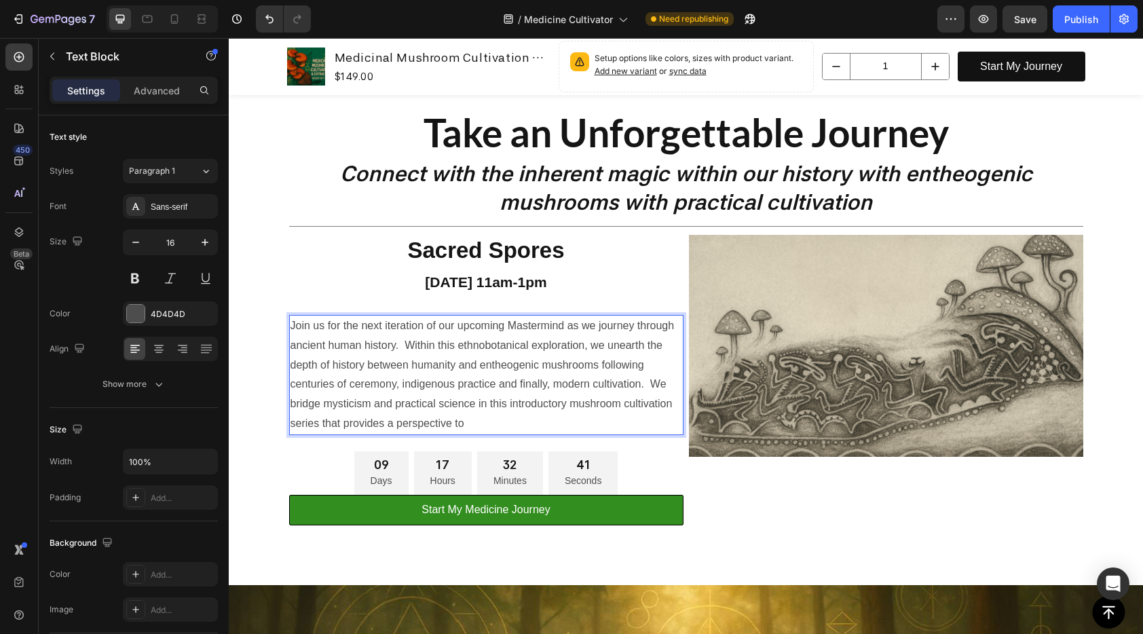
click at [482, 423] on p "Join us for the next iteration of our upcoming Mastermind as we journey through…" at bounding box center [486, 374] width 392 height 117
click at [479, 424] on p "Join us for the next iteration of our upcoming Mastermind as we journey through…" at bounding box center [486, 374] width 392 height 117
drag, startPoint x: 478, startPoint y: 424, endPoint x: 391, endPoint y: 423, distance: 86.9
click at [391, 423] on p "Join us for the next iteration of our upcoming Mastermind as we journey through…" at bounding box center [486, 374] width 392 height 117
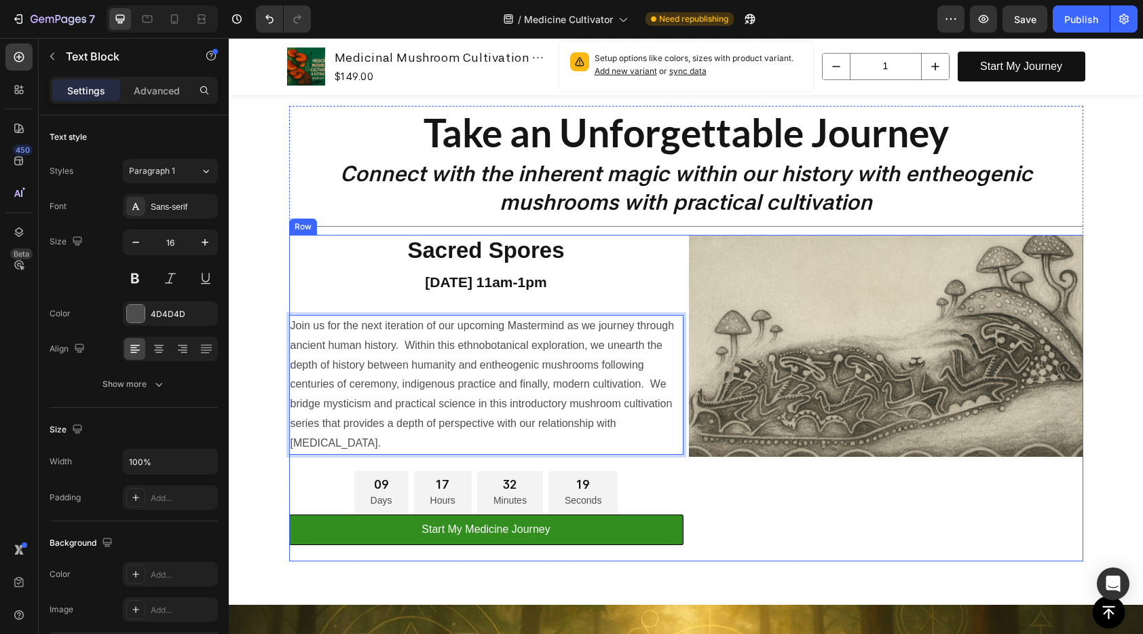
click at [789, 519] on div "Image" at bounding box center [886, 390] width 394 height 310
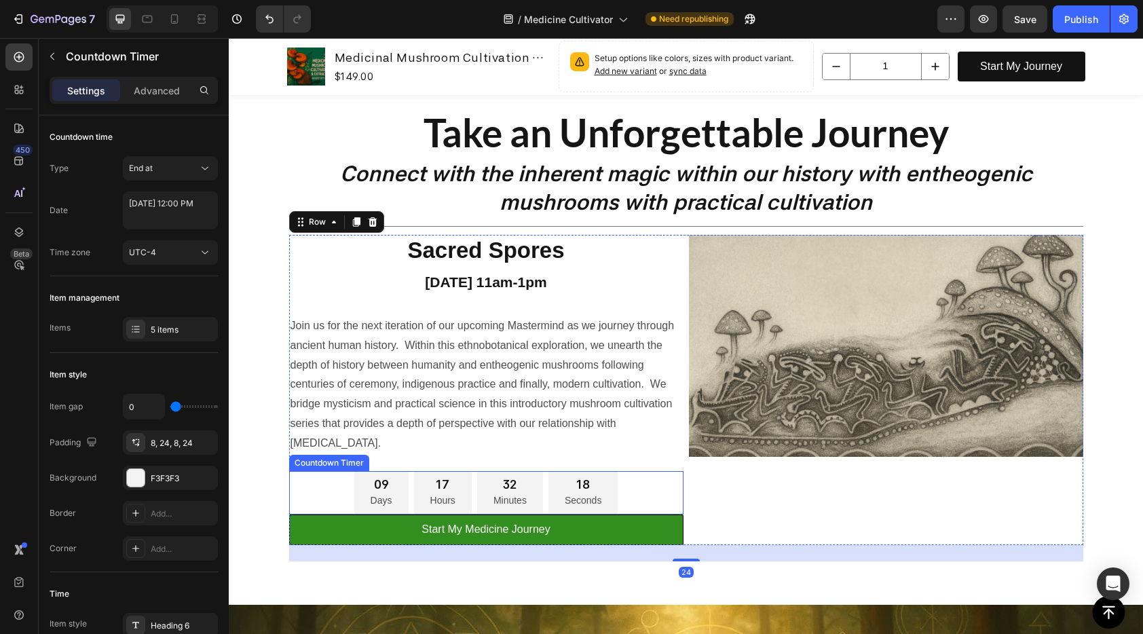
click at [666, 504] on div "09 Days 17 Hours 32 Minutes 18 Seconds" at bounding box center [486, 493] width 394 height 44
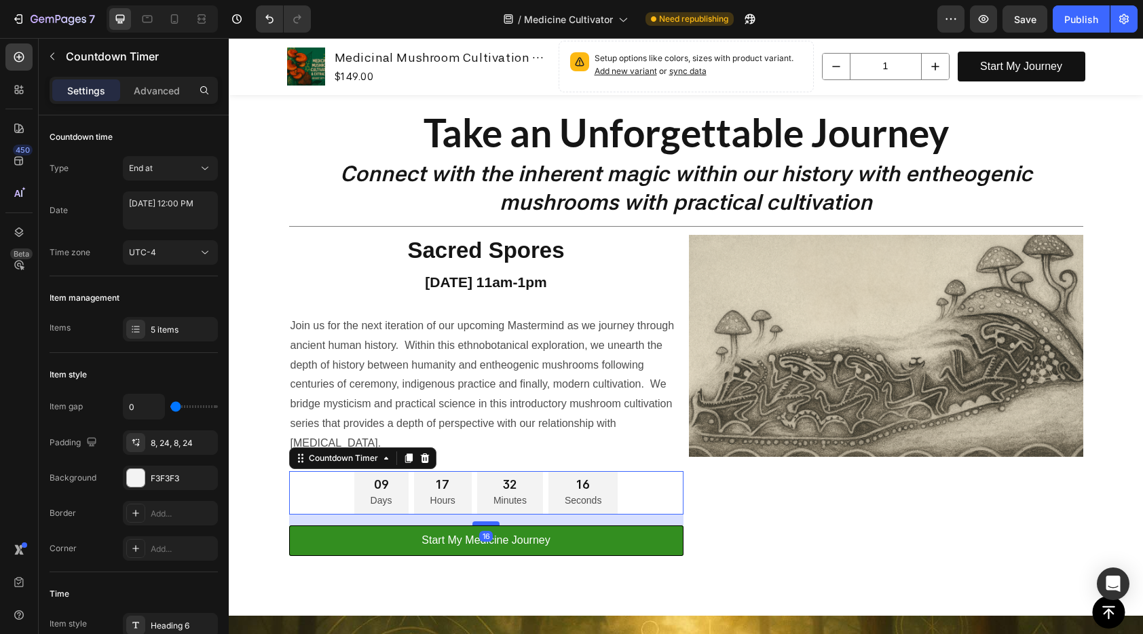
drag, startPoint x: 482, startPoint y: 512, endPoint x: 479, endPoint y: 523, distance: 11.2
click at [479, 523] on div at bounding box center [485, 523] width 27 height 4
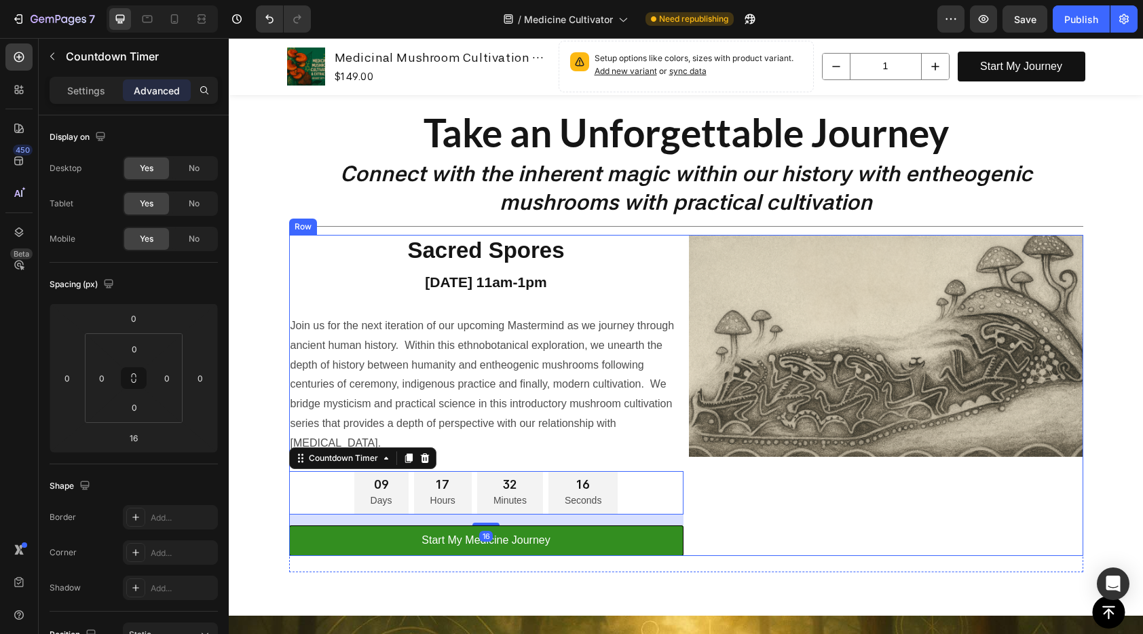
click at [766, 533] on div "Image" at bounding box center [886, 395] width 394 height 321
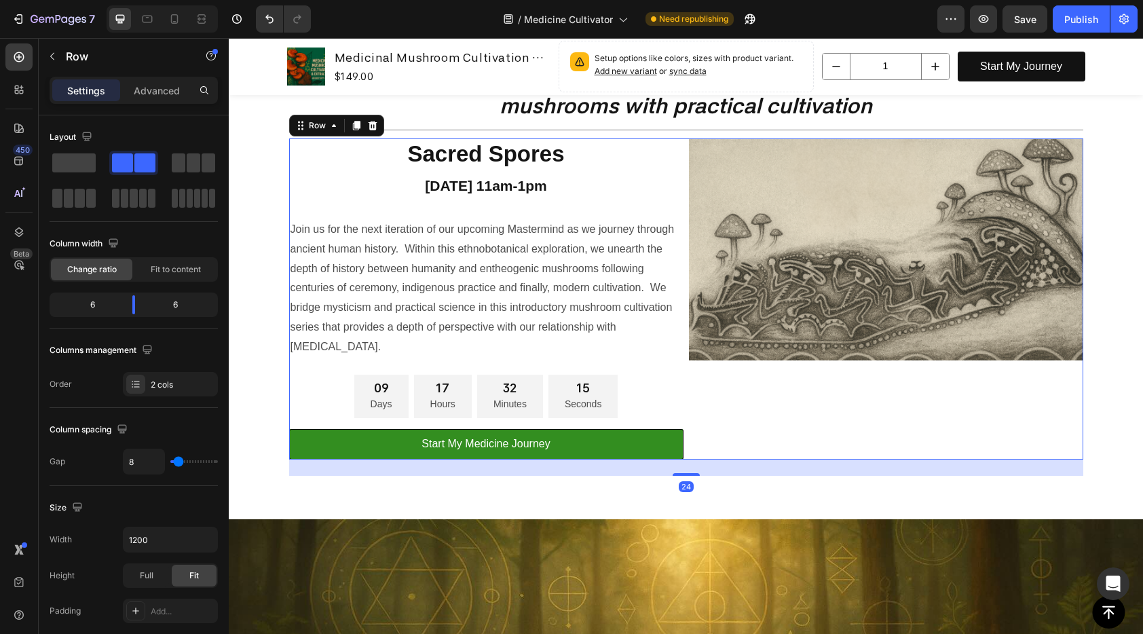
scroll to position [138, 0]
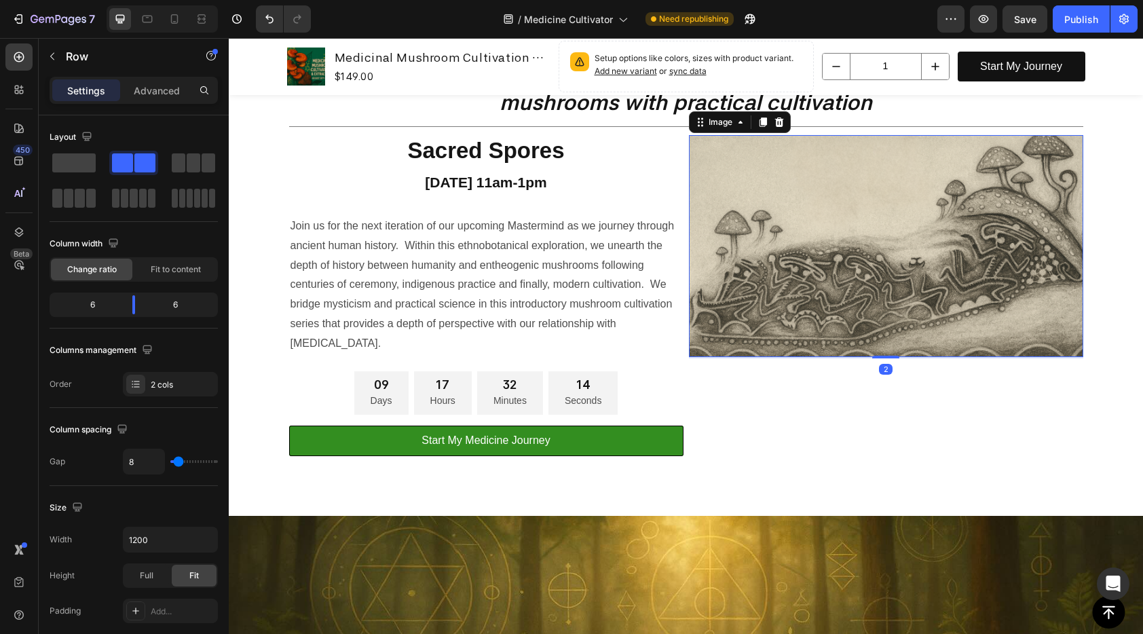
click at [979, 288] on img at bounding box center [886, 246] width 394 height 222
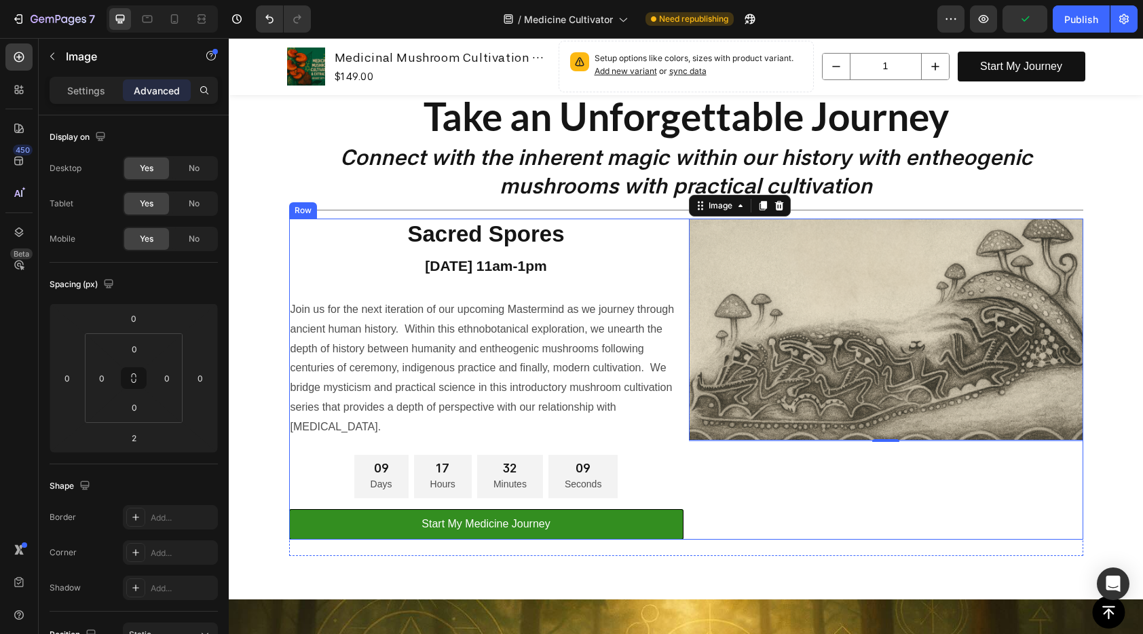
scroll to position [54, 0]
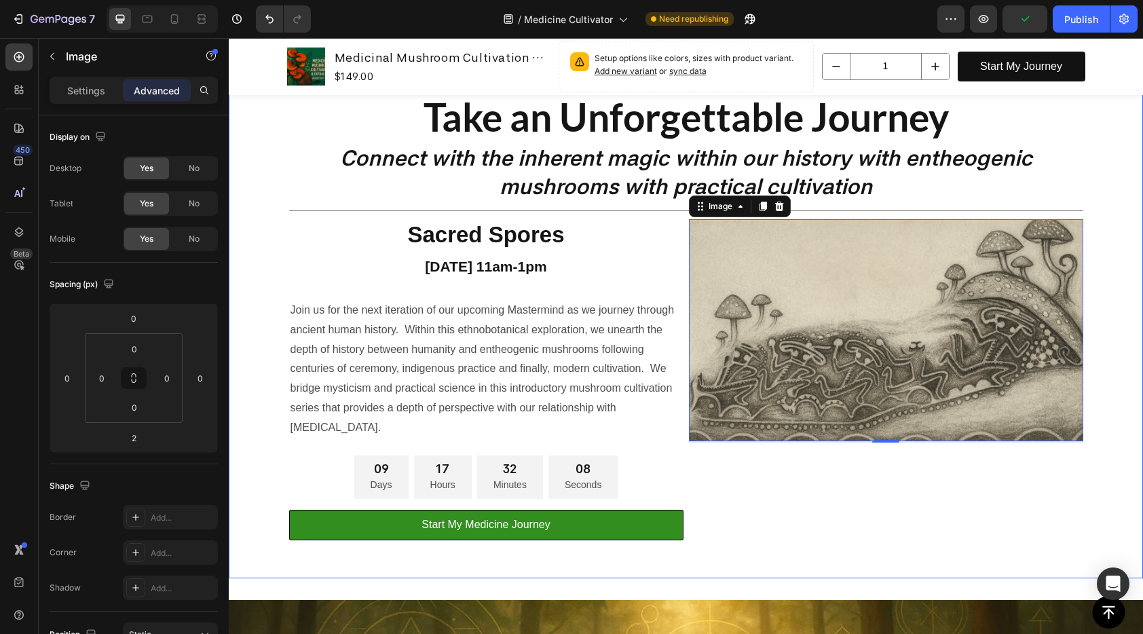
click at [1085, 162] on div "Take an Unforgettable Journey Heading Connect with the inherent magic within ou…" at bounding box center [686, 324] width 814 height 510
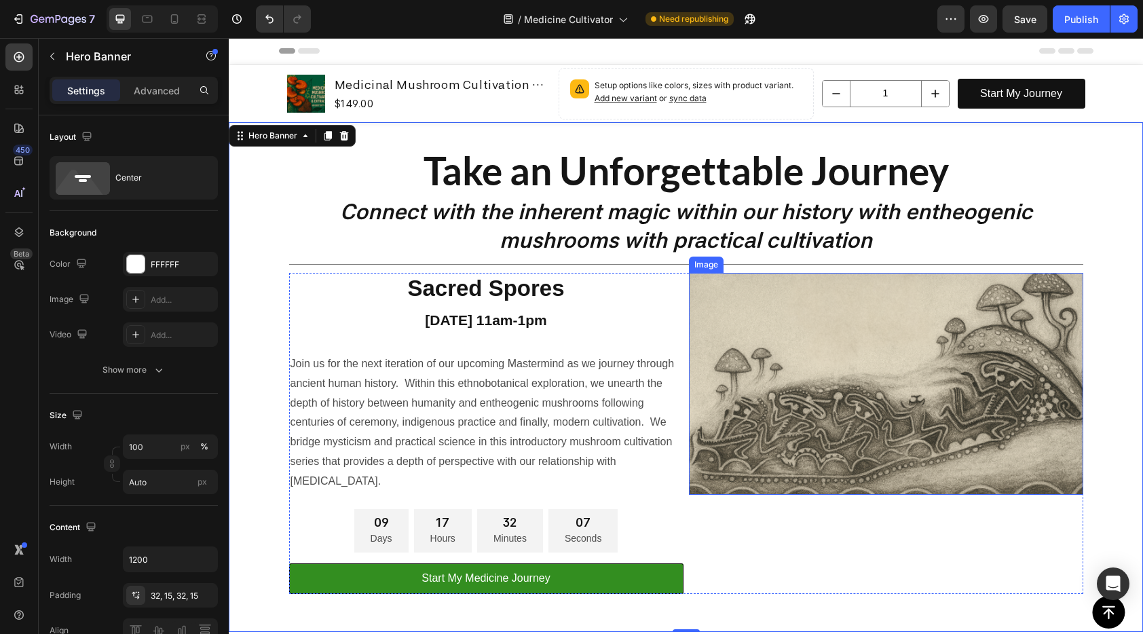
scroll to position [0, 0]
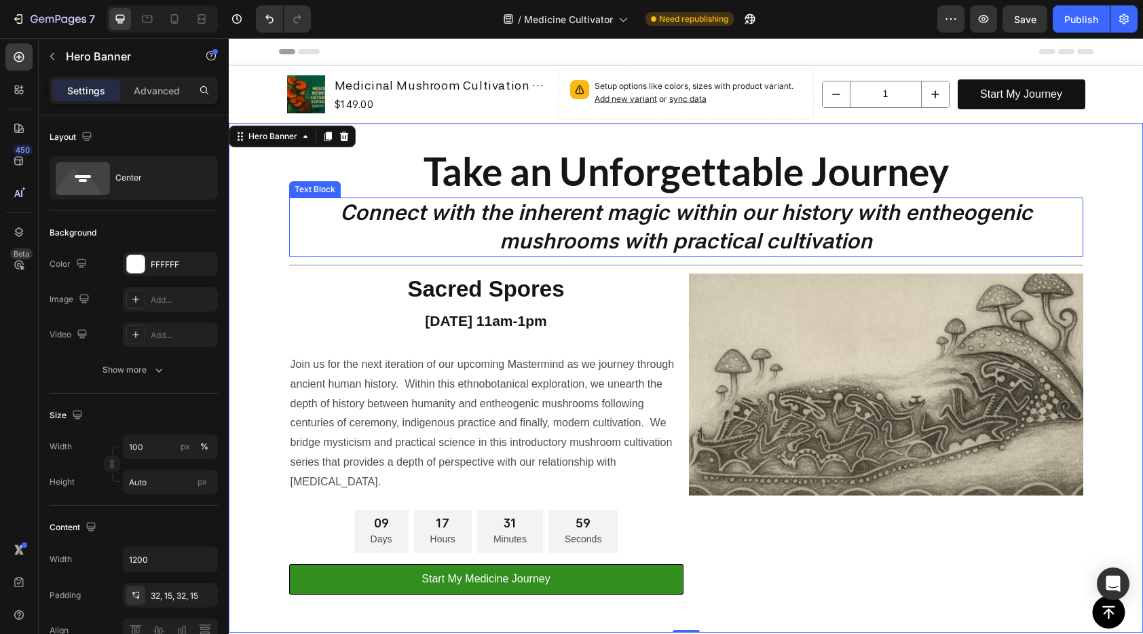
click at [852, 211] on p "Connect with the inherent magic within our history with entheogenic mushrooms w…" at bounding box center [685, 227] width 791 height 56
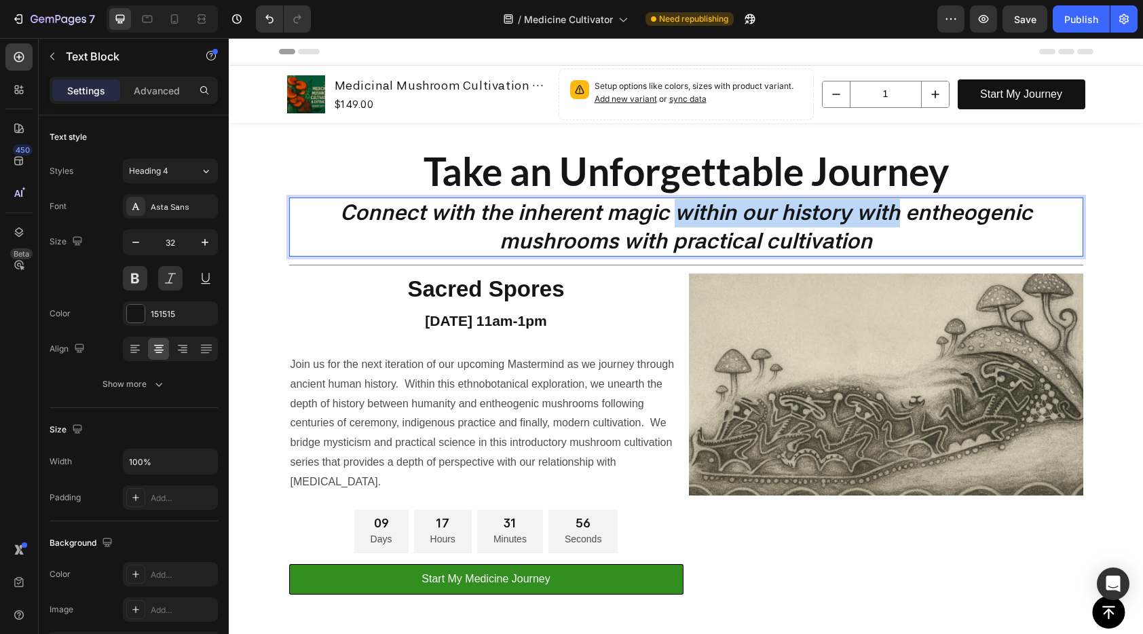
drag, startPoint x: 669, startPoint y: 214, endPoint x: 890, endPoint y: 214, distance: 221.3
click at [890, 214] on p "Connect with the inherent magic within our history with entheogenic mushrooms w…" at bounding box center [685, 227] width 791 height 56
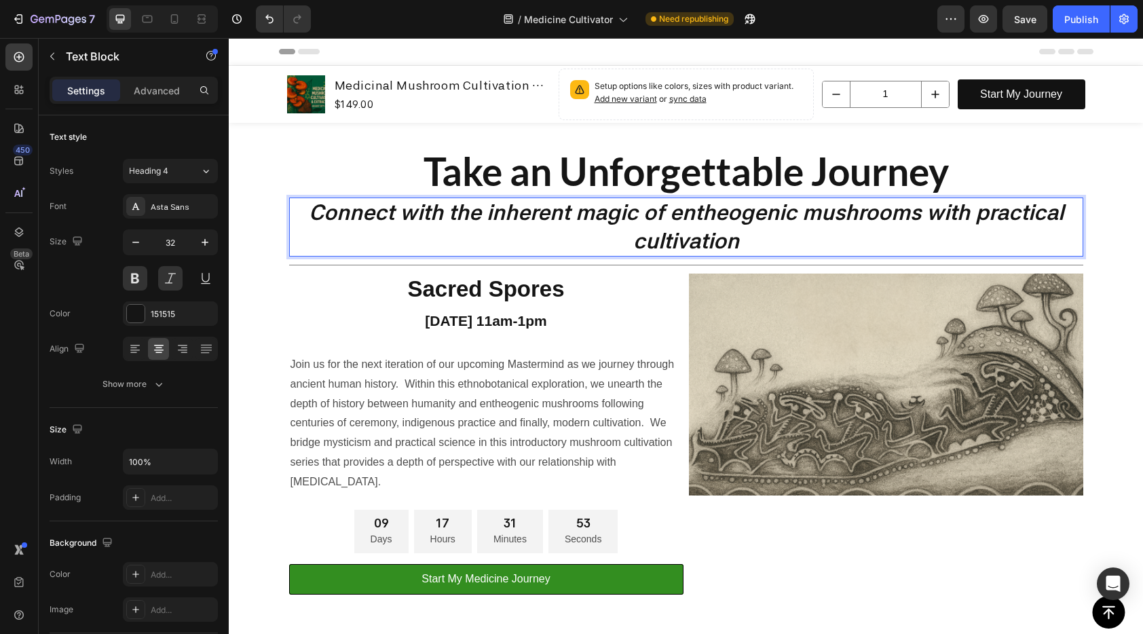
click at [812, 244] on p "Connect with the inherent magic of entheogenic mushrooms with practical cultiva…" at bounding box center [685, 227] width 791 height 56
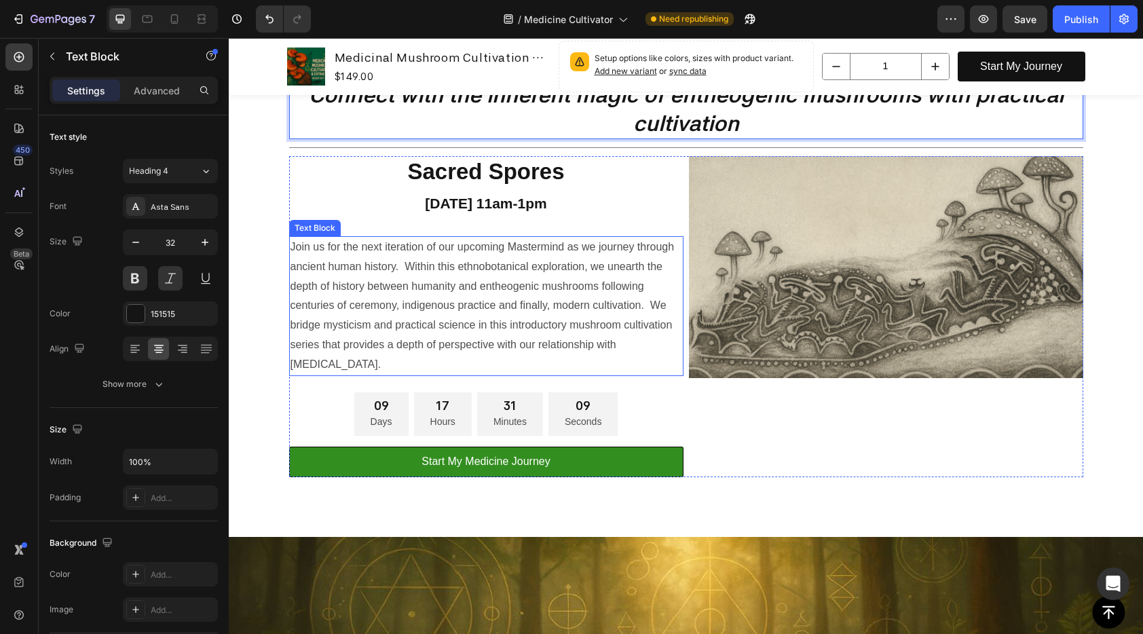
scroll to position [118, 0]
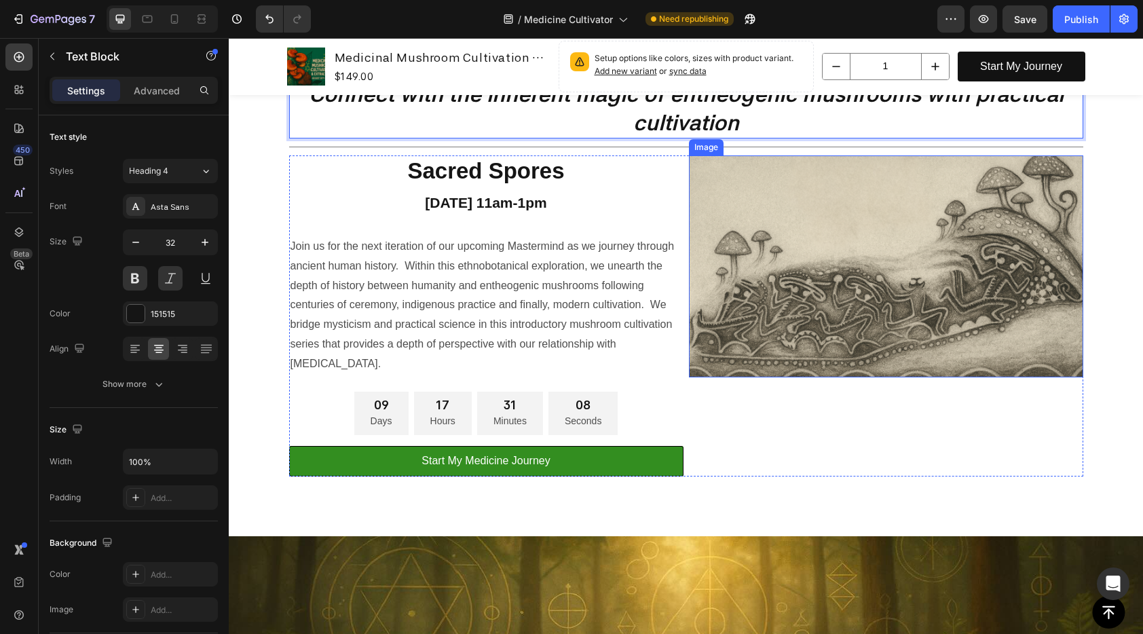
click at [867, 350] on img at bounding box center [886, 266] width 394 height 222
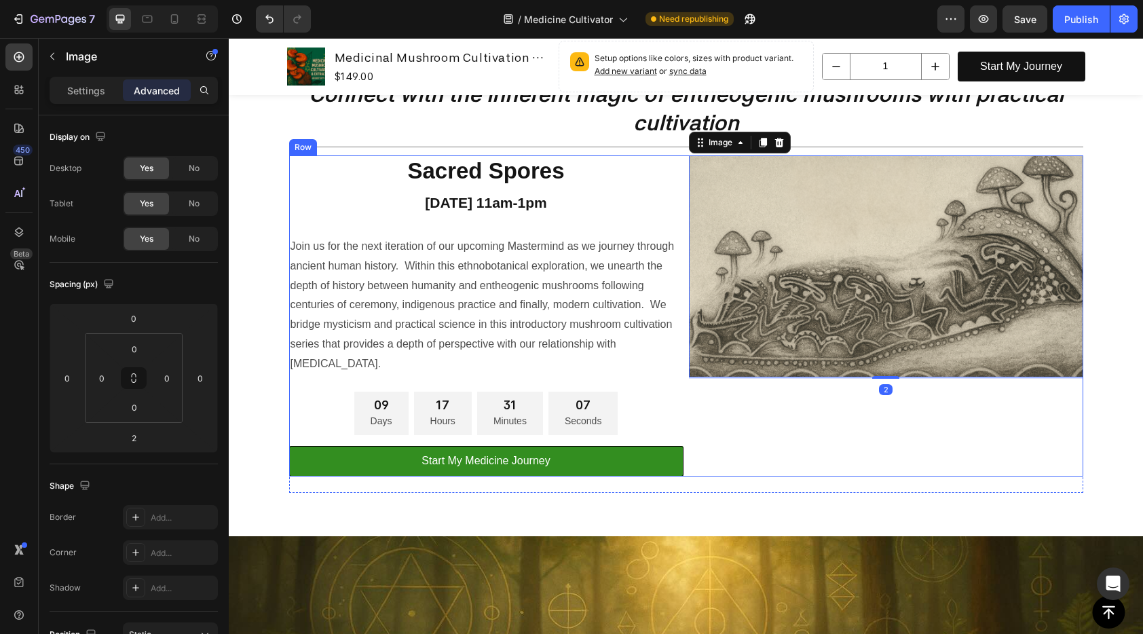
click at [690, 372] on img at bounding box center [886, 266] width 394 height 222
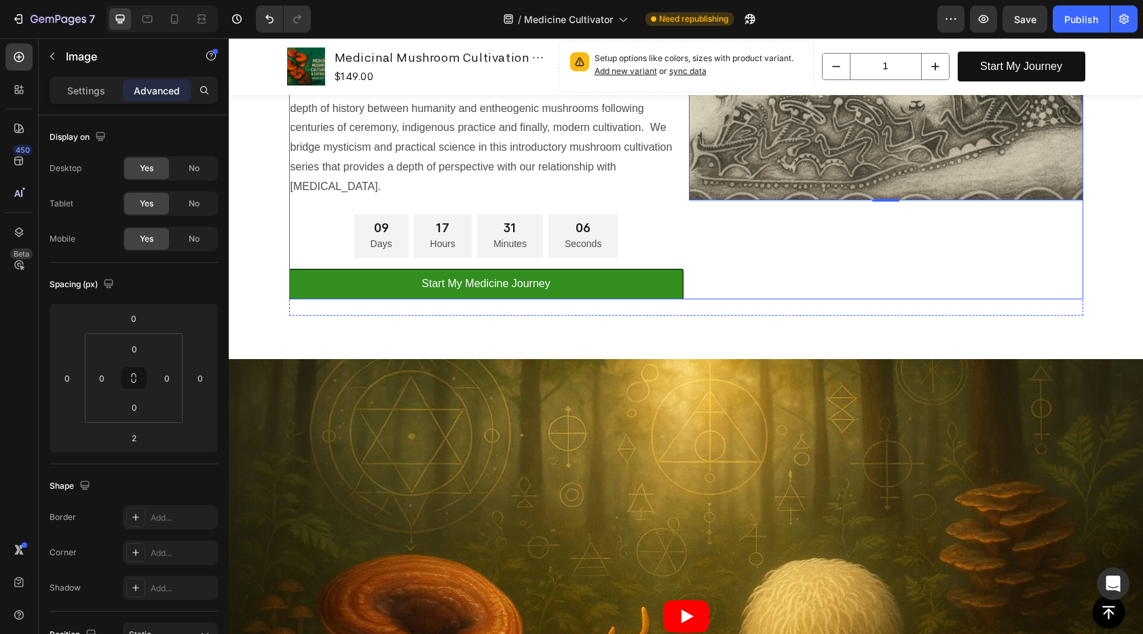
scroll to position [395, 0]
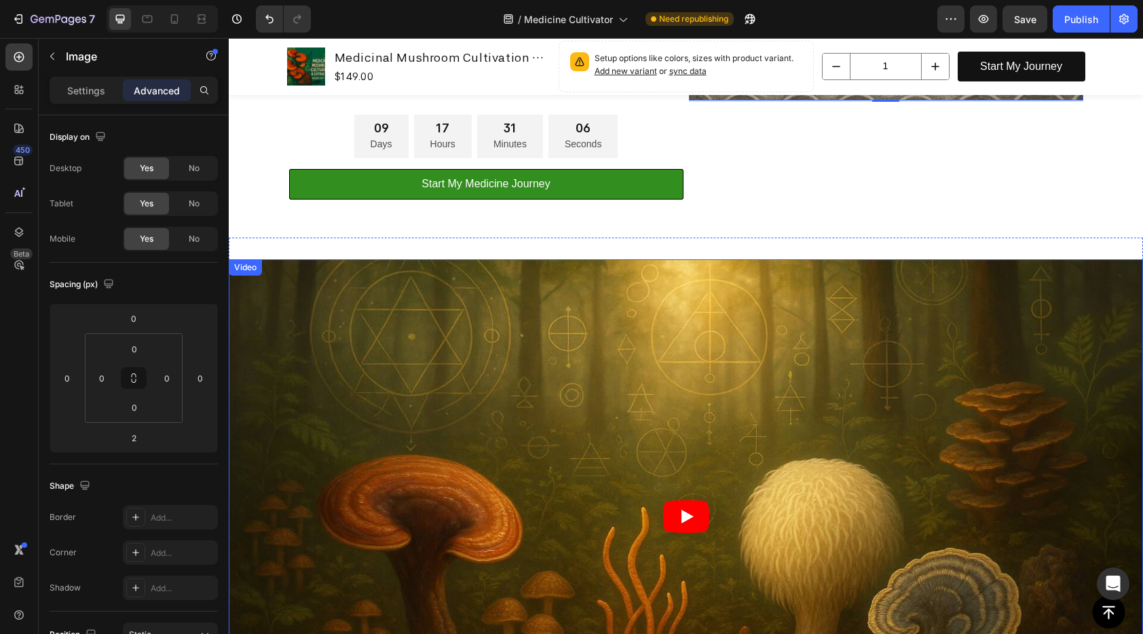
click at [664, 365] on article at bounding box center [686, 516] width 914 height 514
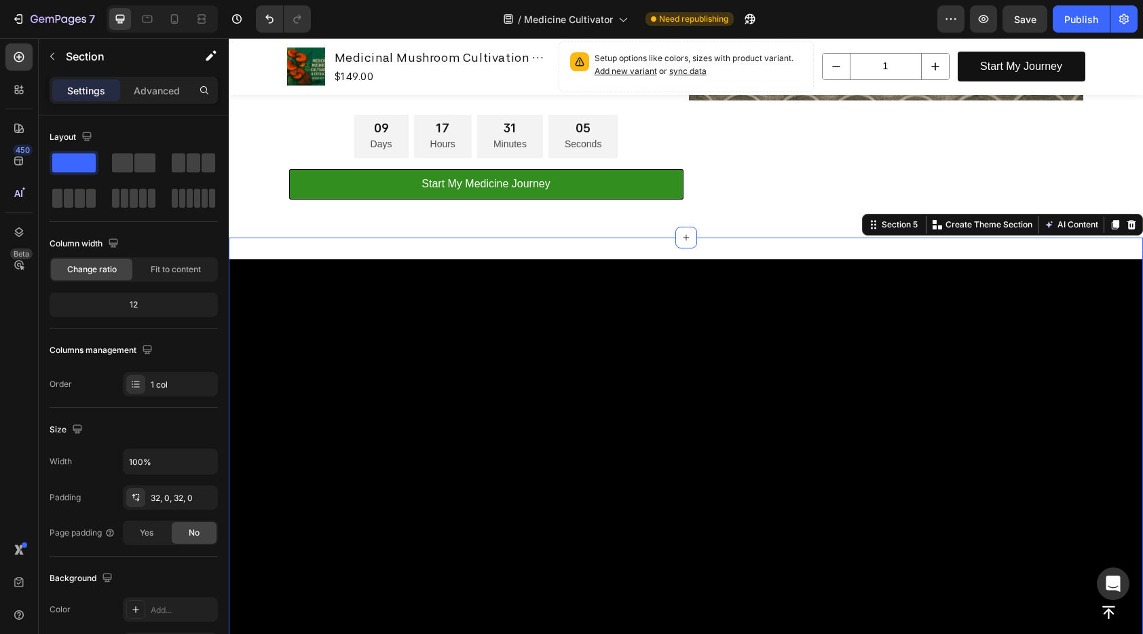
click at [523, 242] on div "Video Section 5 You can create reusable sections Create Theme Section AI Conten…" at bounding box center [686, 517] width 914 height 558
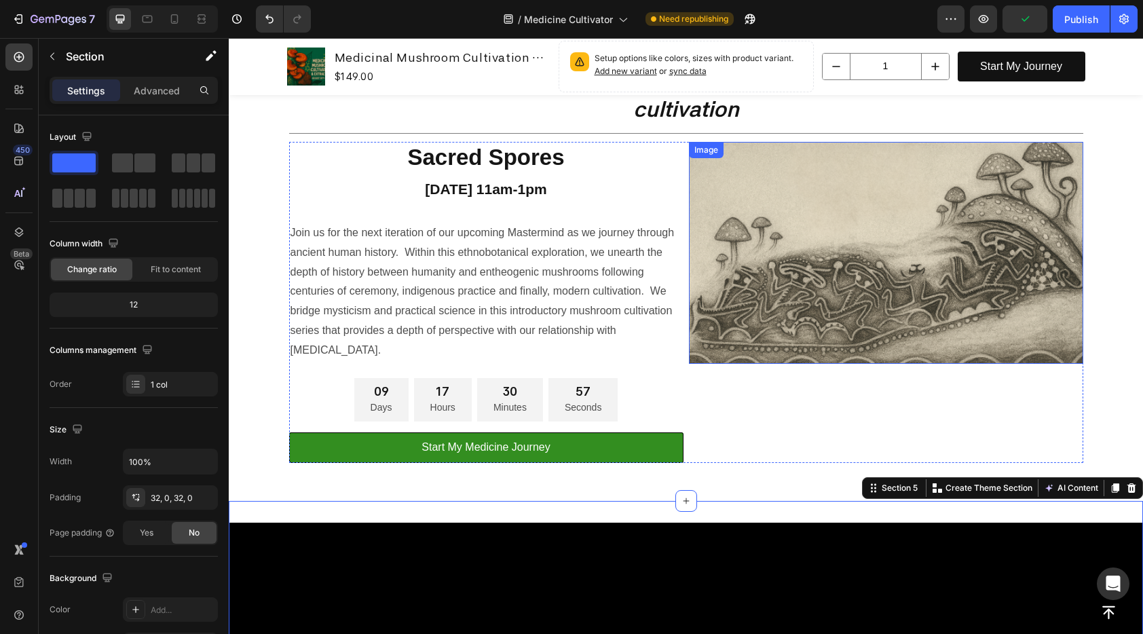
scroll to position [56, 0]
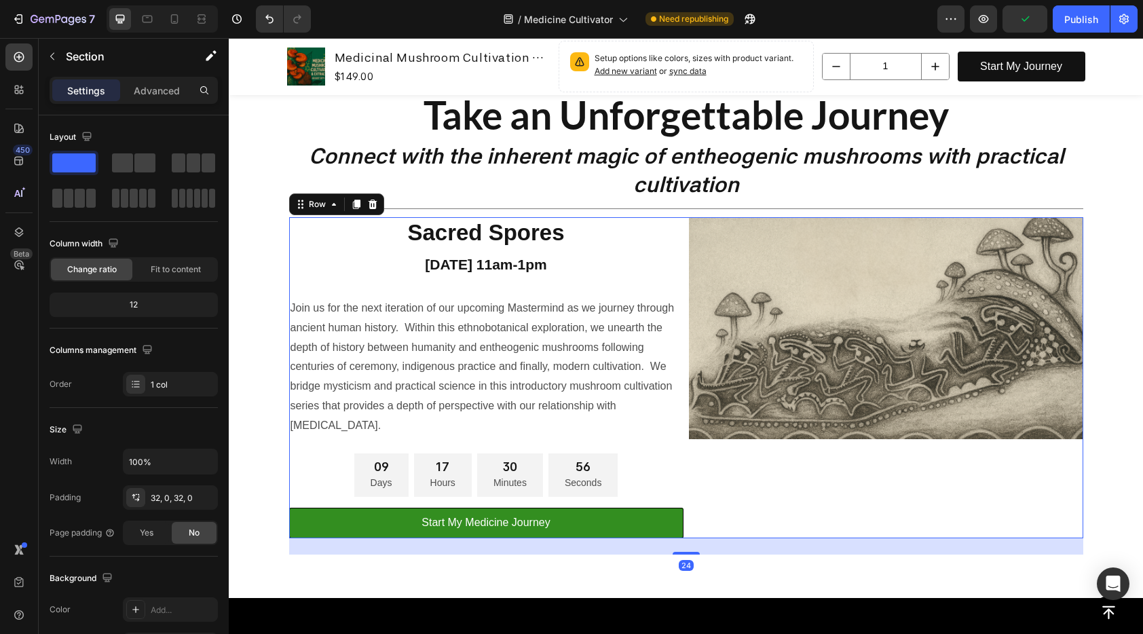
click at [402, 290] on div "Sacred Spores September 6th 11am-1pm Text Block Join us for the next iteration …" at bounding box center [486, 377] width 394 height 321
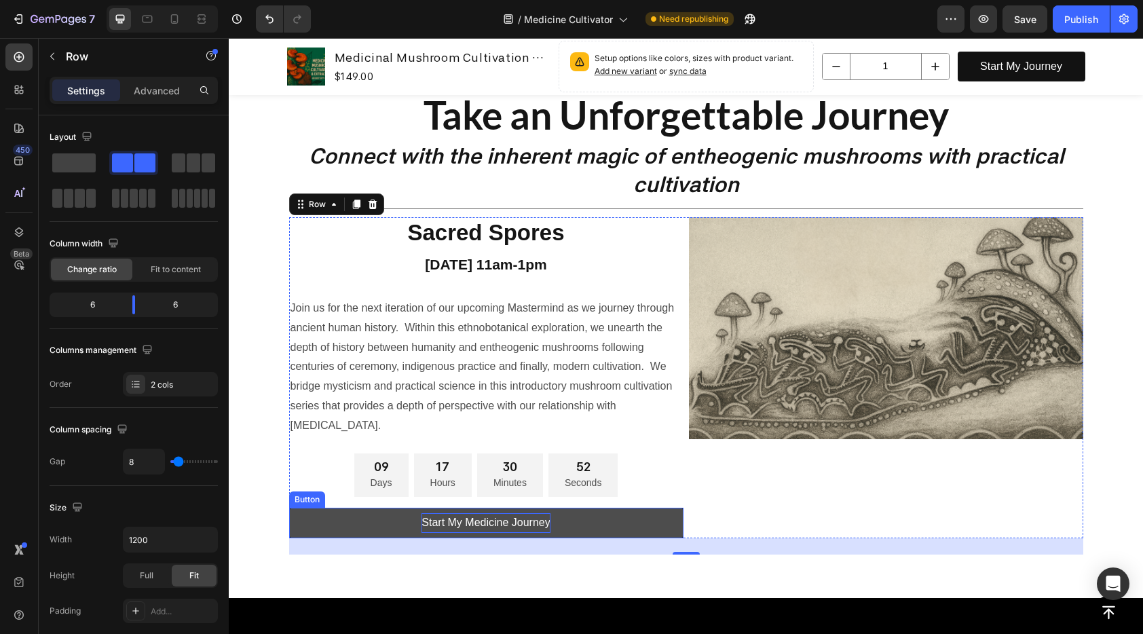
click at [517, 519] on p "Start My Medicine Journey" at bounding box center [485, 523] width 128 height 20
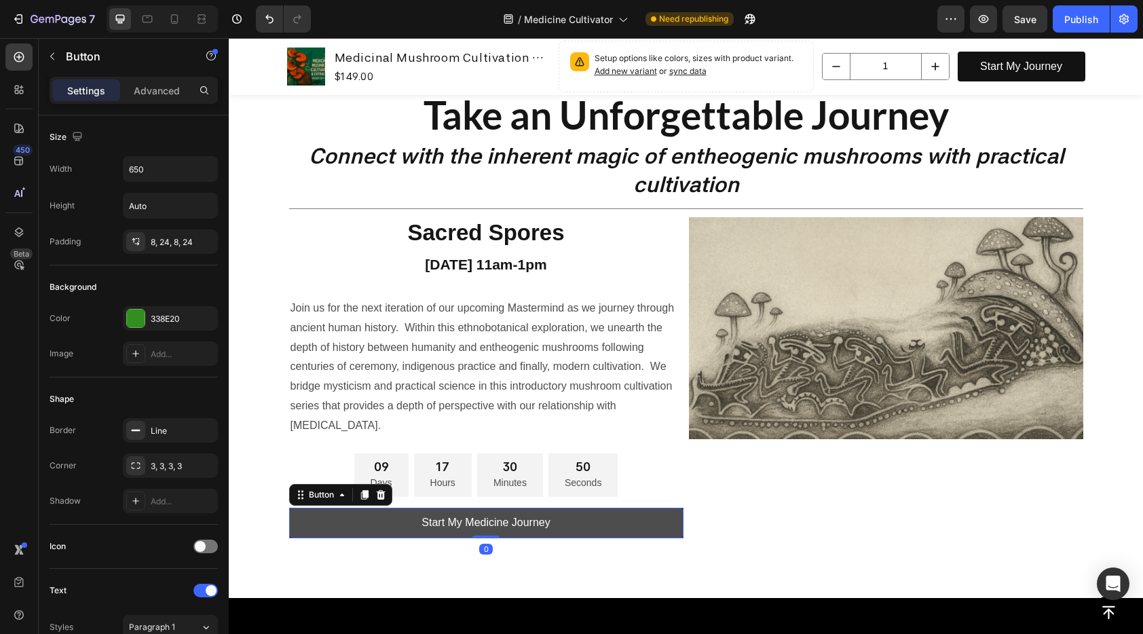
click at [669, 521] on link "Start My Medicine Journey" at bounding box center [486, 523] width 394 height 31
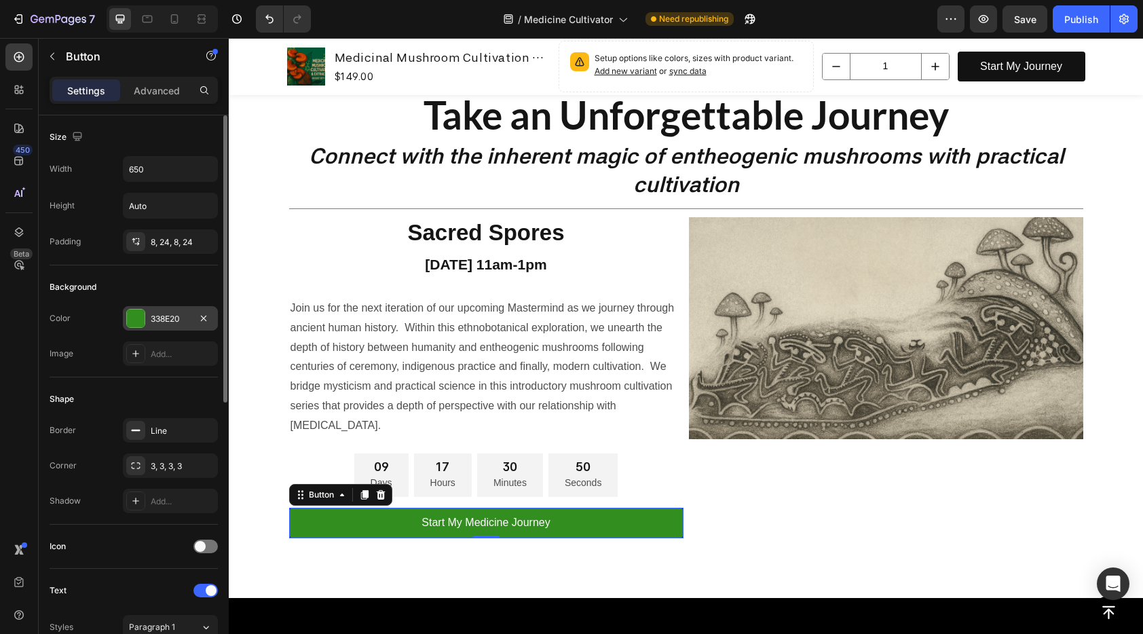
click at [157, 321] on div "338E20" at bounding box center [170, 319] width 39 height 12
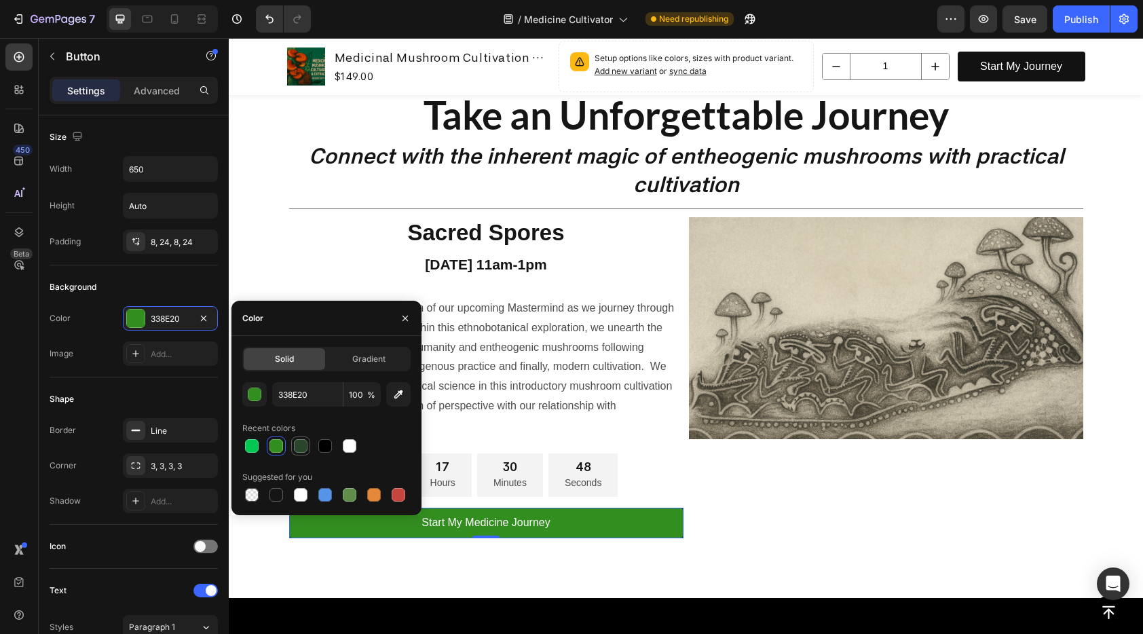
click at [297, 444] on div at bounding box center [301, 446] width 14 height 14
type input "29452C"
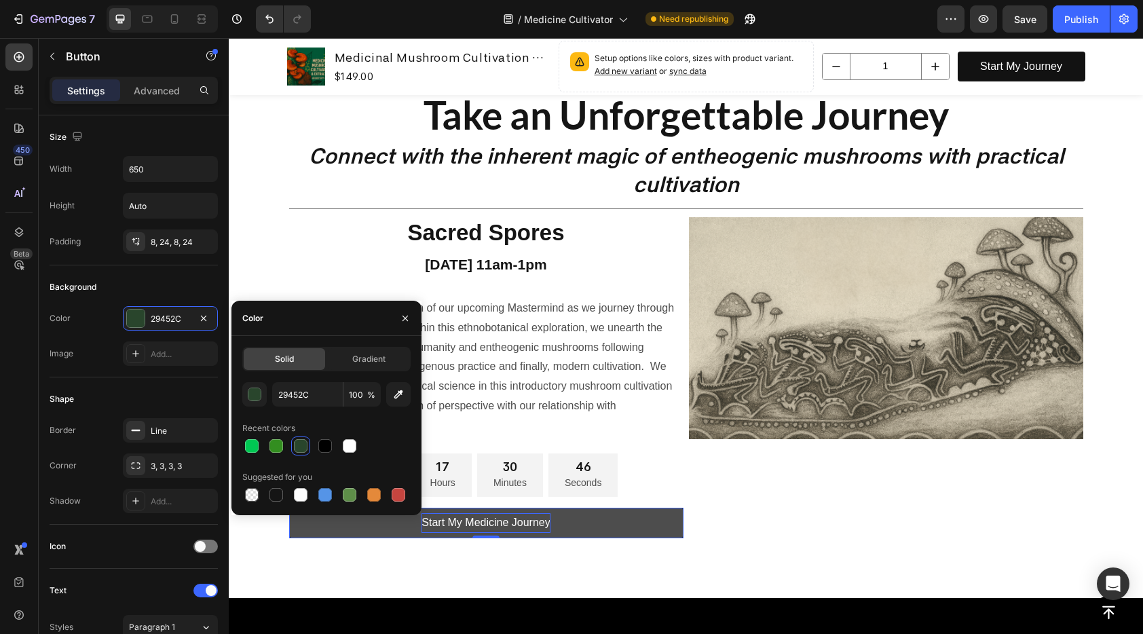
click at [469, 520] on p "Start My Medicine Journey" at bounding box center [485, 523] width 128 height 20
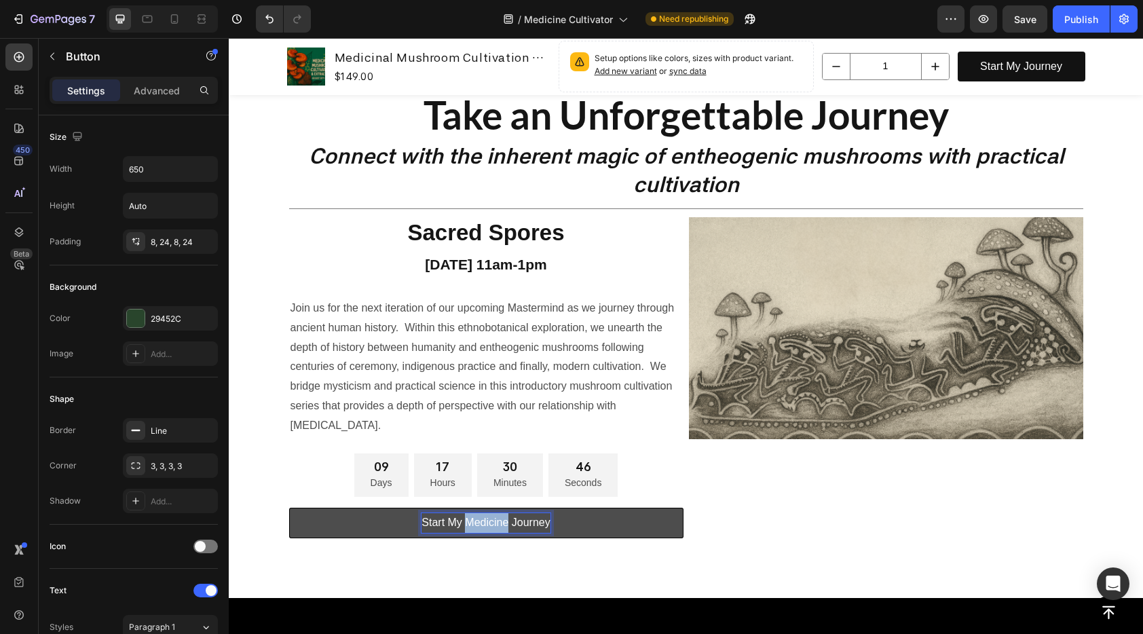
click at [469, 520] on p "Start My Medicine Journey" at bounding box center [485, 523] width 128 height 20
click at [487, 522] on p "Enroll [DATE]" at bounding box center [485, 523] width 65 height 20
click at [487, 523] on p "Enroll [DATE]" at bounding box center [485, 523] width 65 height 20
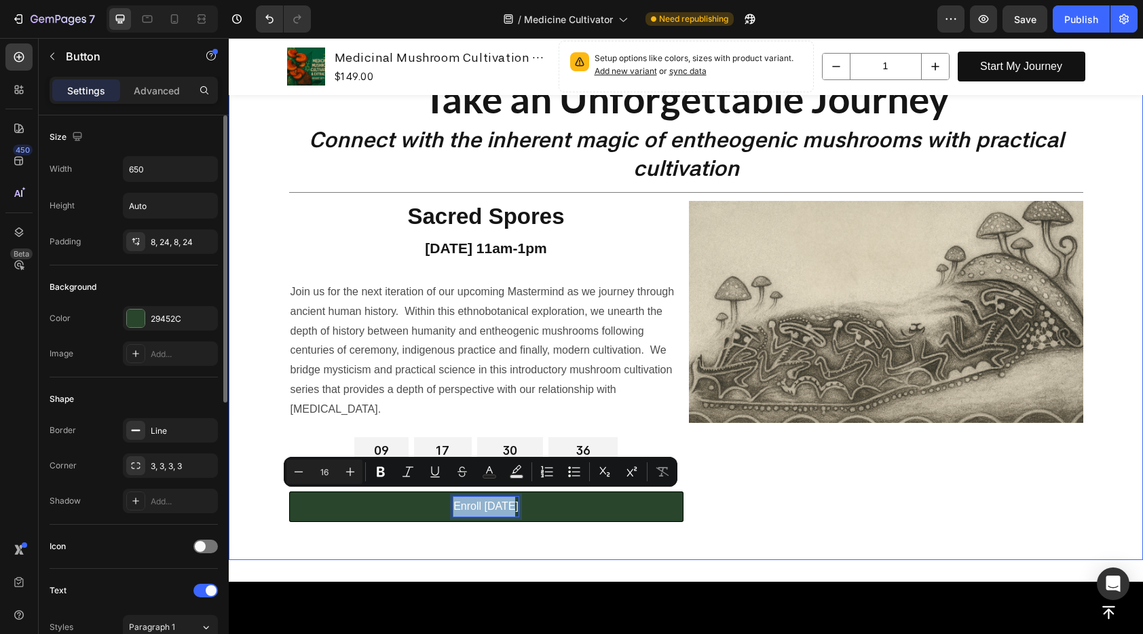
scroll to position [81, 0]
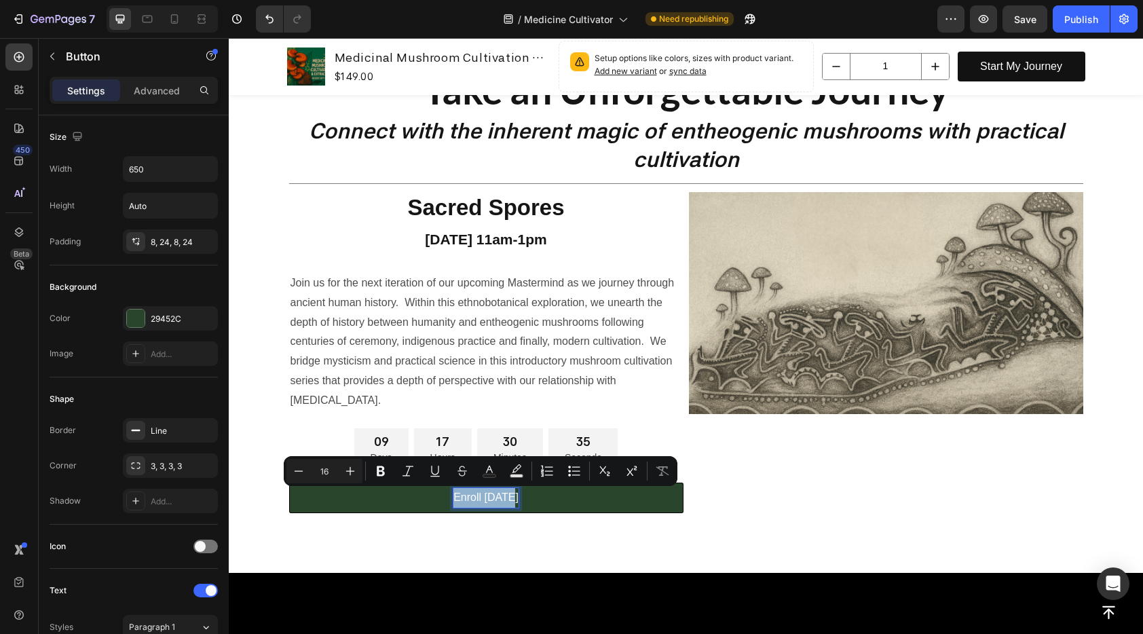
click at [279, 539] on div "Take an Unforgettable Journey Heading Connect with the inherent magic of entheo…" at bounding box center [686, 296] width 814 height 510
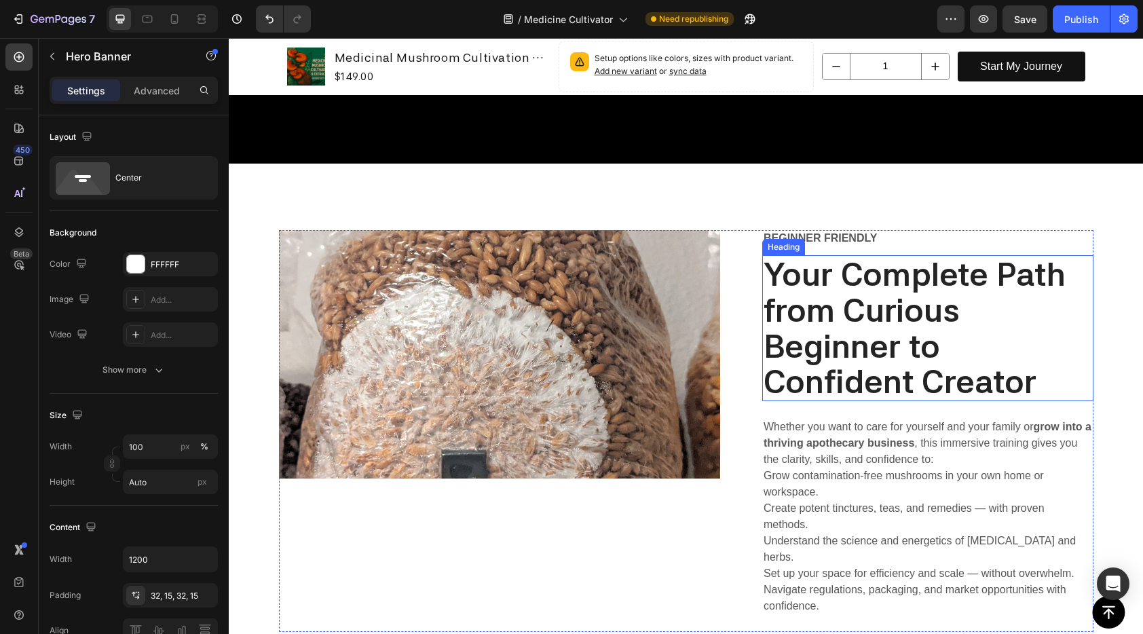
scroll to position [1012, 0]
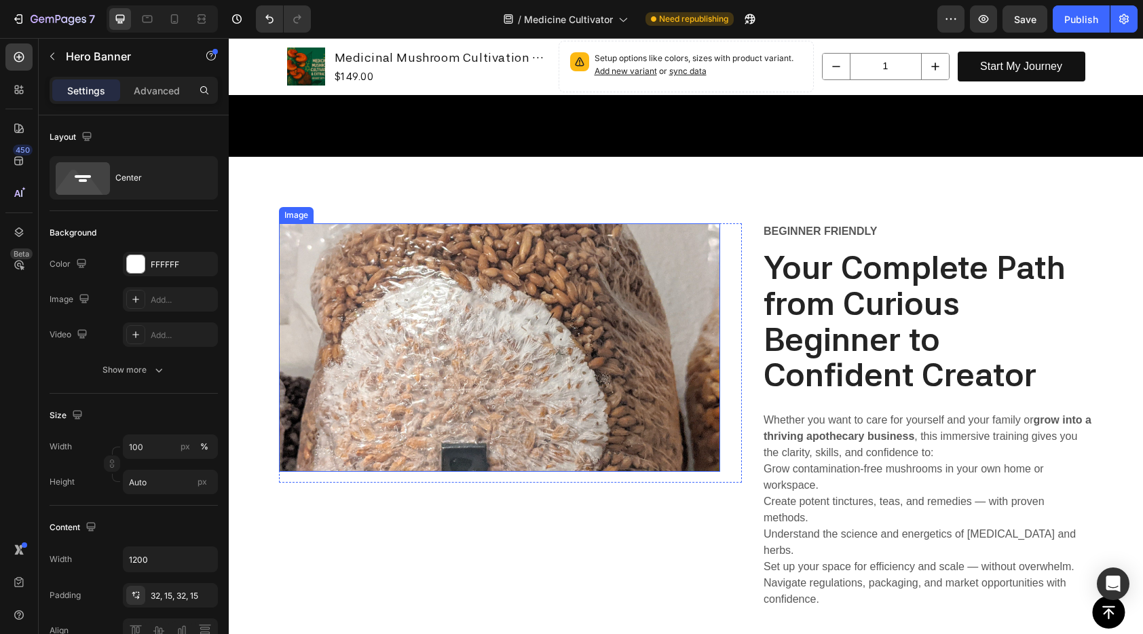
click at [581, 305] on img at bounding box center [500, 347] width 442 height 248
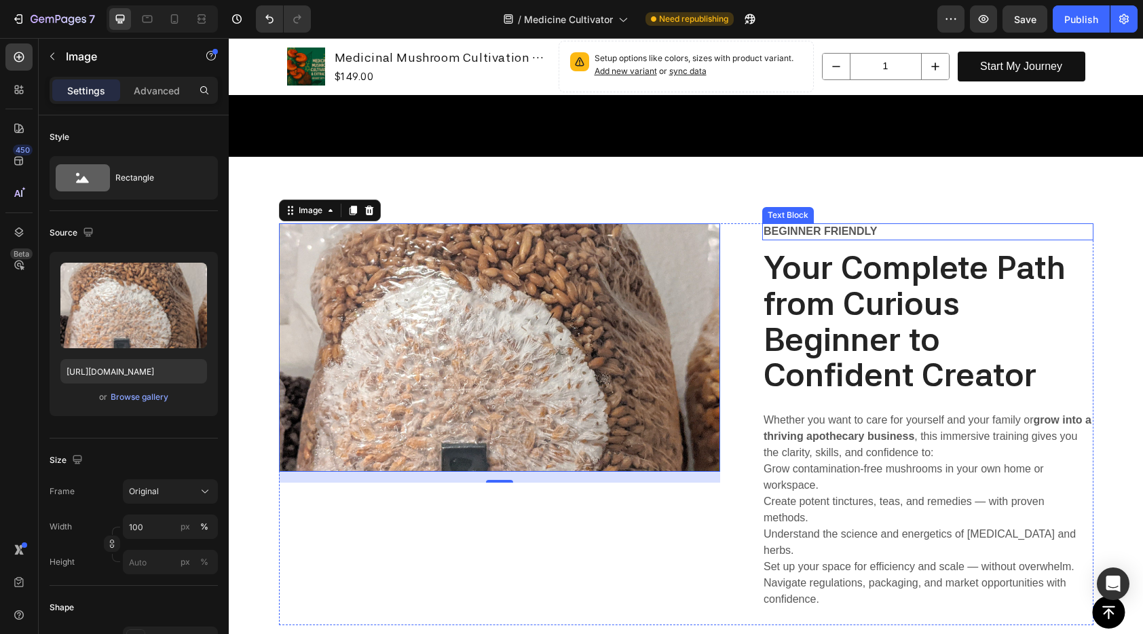
click at [820, 225] on p "BEginner friendly" at bounding box center [928, 232] width 328 height 14
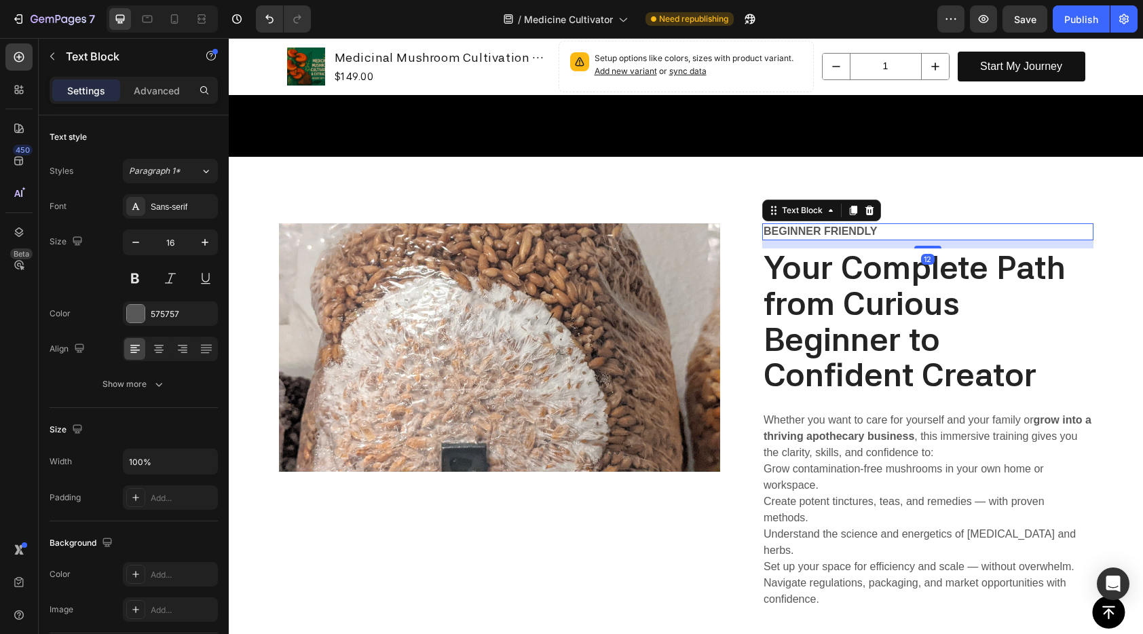
click at [820, 225] on p "BEginner friendly" at bounding box center [928, 232] width 328 height 14
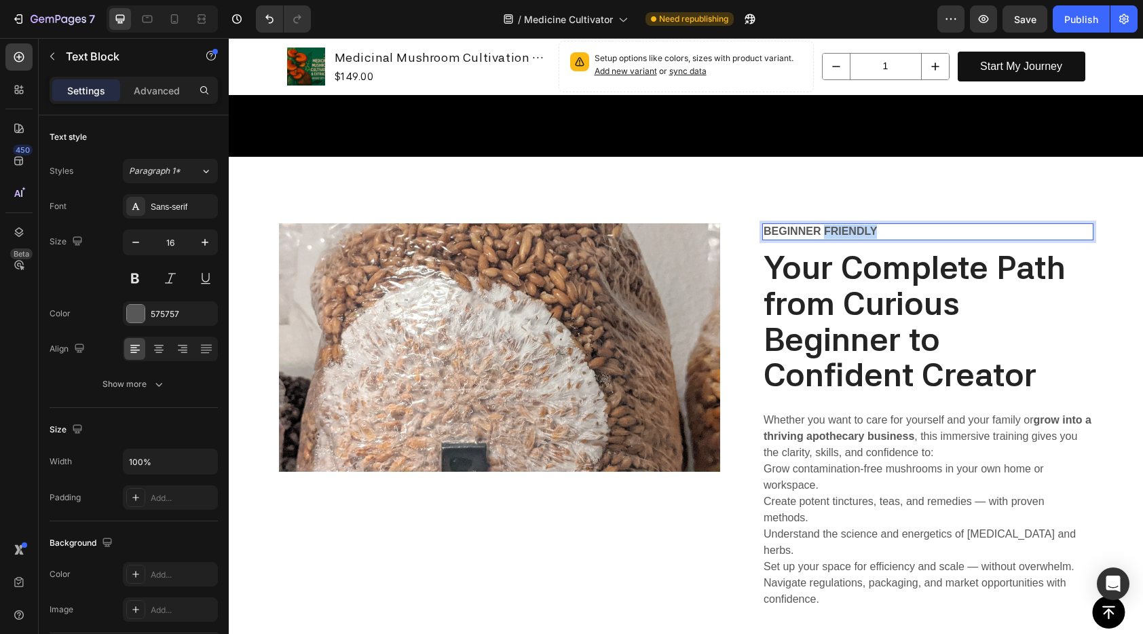
click at [832, 263] on strong "Your Complete Path from Curious Beginner to Confident Creator" at bounding box center [915, 321] width 302 height 147
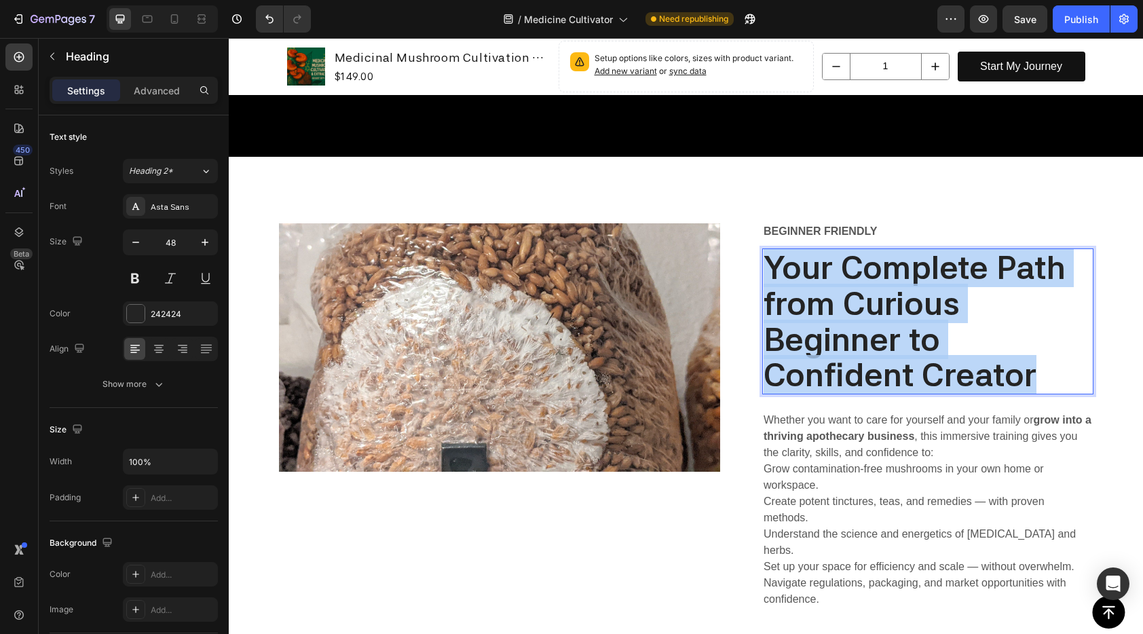
click at [832, 263] on strong "Your Complete Path from Curious Beginner to Confident Creator" at bounding box center [915, 321] width 302 height 147
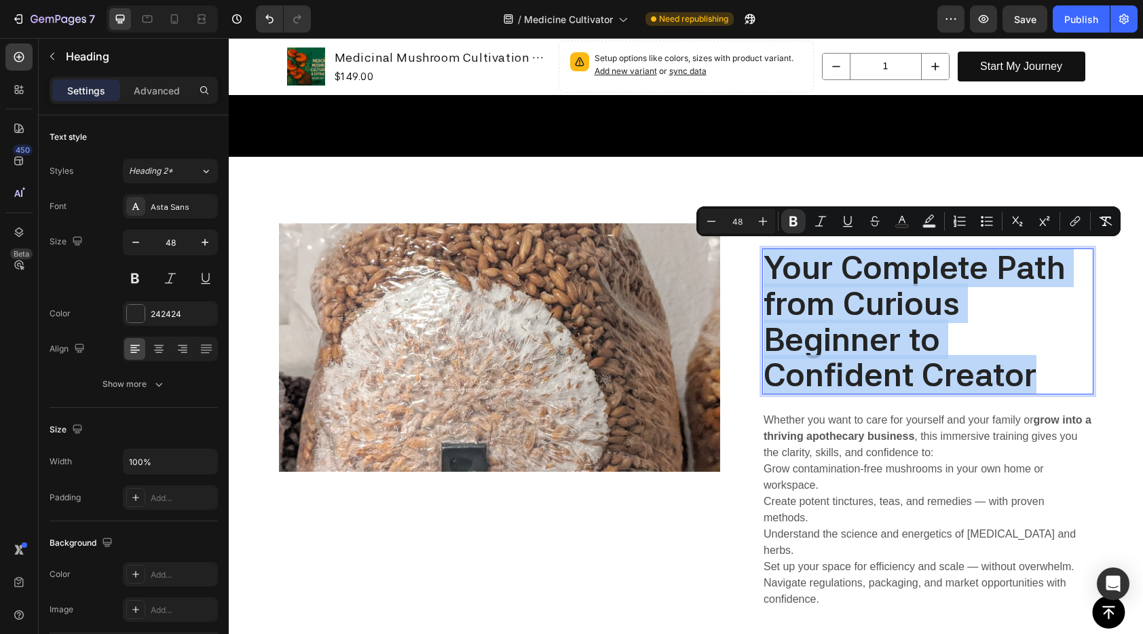
click at [844, 276] on strong "Your Complete Path from Curious Beginner to Confident Creator" at bounding box center [915, 321] width 302 height 147
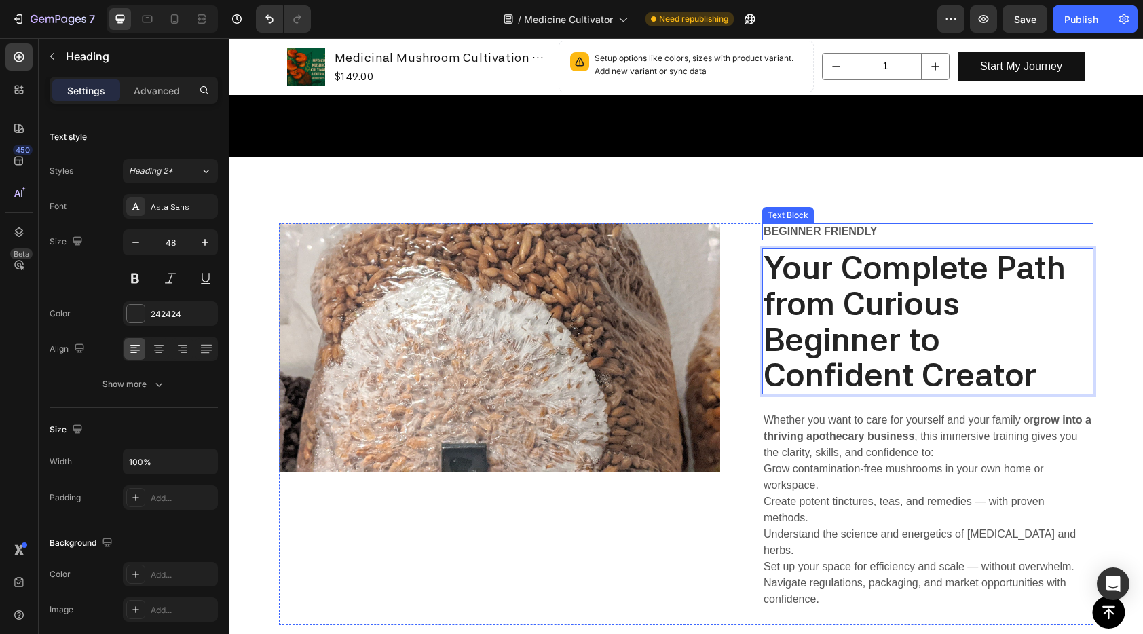
click at [850, 225] on p "BEginner friendly" at bounding box center [928, 232] width 328 height 14
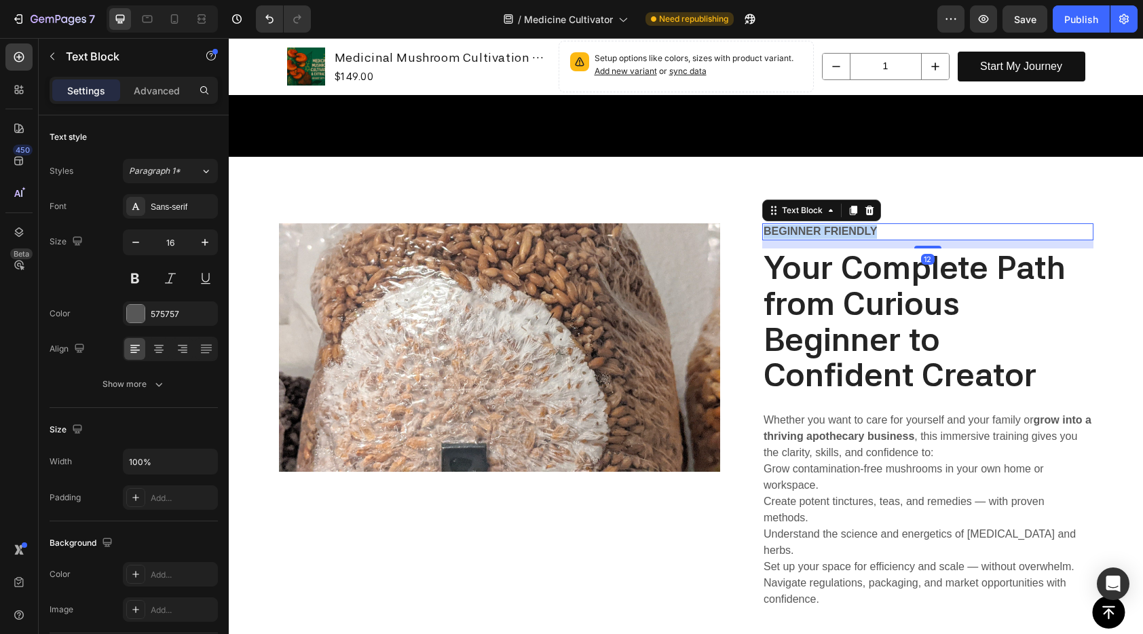
click at [850, 225] on p "BEginner friendly" at bounding box center [928, 232] width 328 height 14
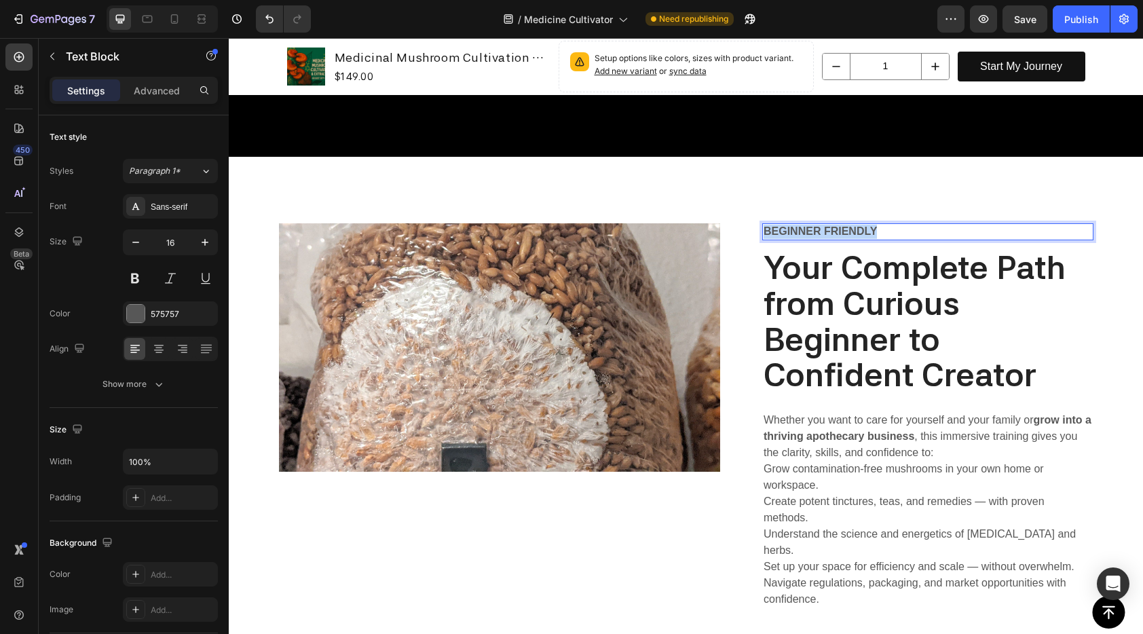
click at [850, 225] on p "BEginner friendly" at bounding box center [928, 232] width 328 height 14
click at [778, 225] on p "Great for All levels" at bounding box center [928, 232] width 328 height 14
click at [901, 225] on p "Great for All levels" at bounding box center [928, 232] width 328 height 14
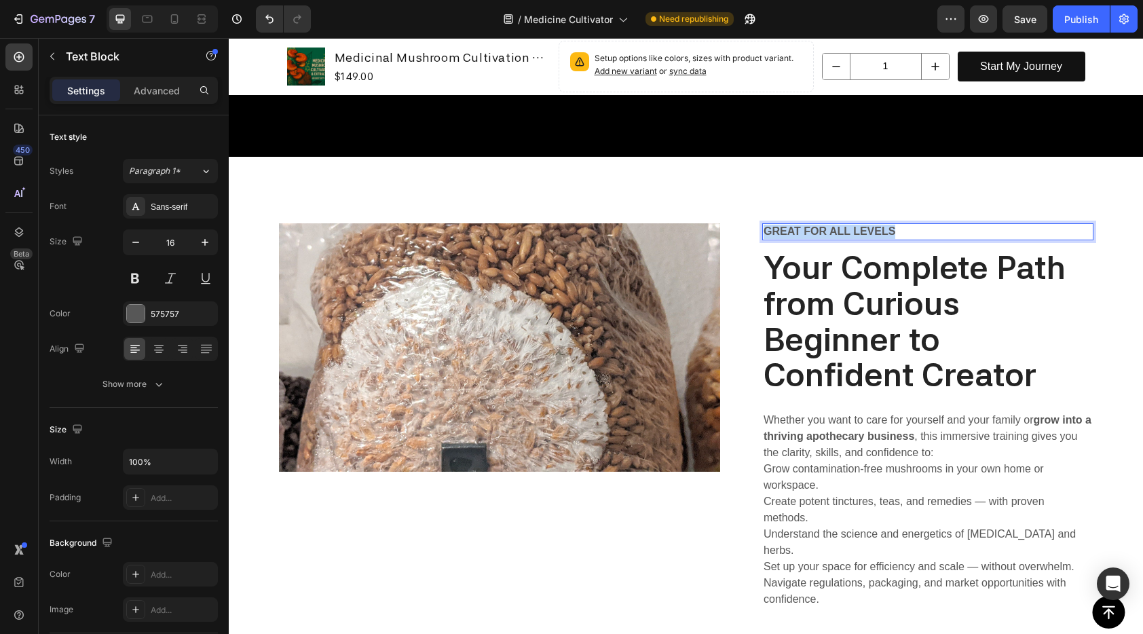
click at [901, 225] on p "Great for All levels" at bounding box center [928, 232] width 328 height 14
click at [933, 293] on strong "Your Complete Path from Curious Beginner to Confident Creator" at bounding box center [915, 321] width 302 height 147
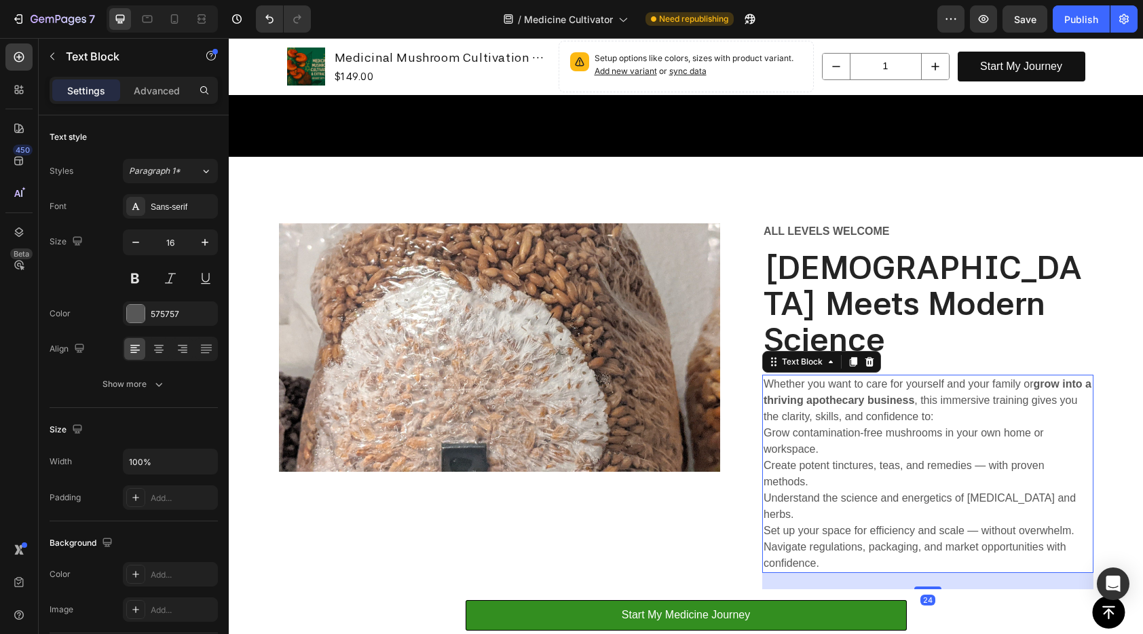
click at [915, 376] on p "Whether you want to care for yourself and your family or grow into a thriving a…" at bounding box center [928, 400] width 328 height 49
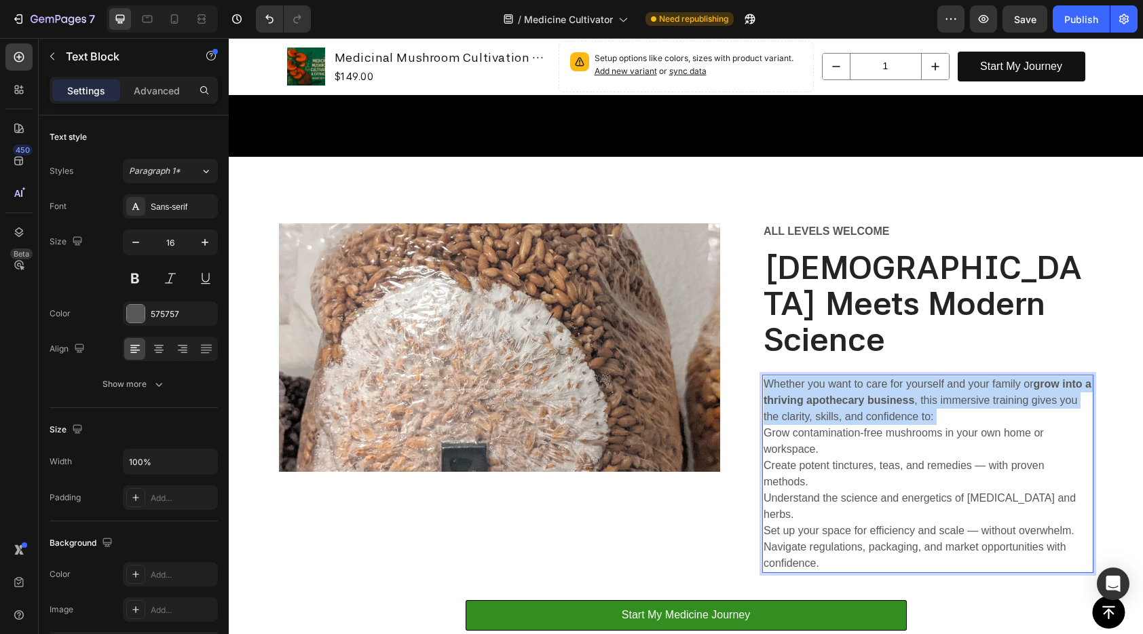
click at [916, 376] on p "Whether you want to care for yourself and your family or grow into a thriving a…" at bounding box center [928, 400] width 328 height 49
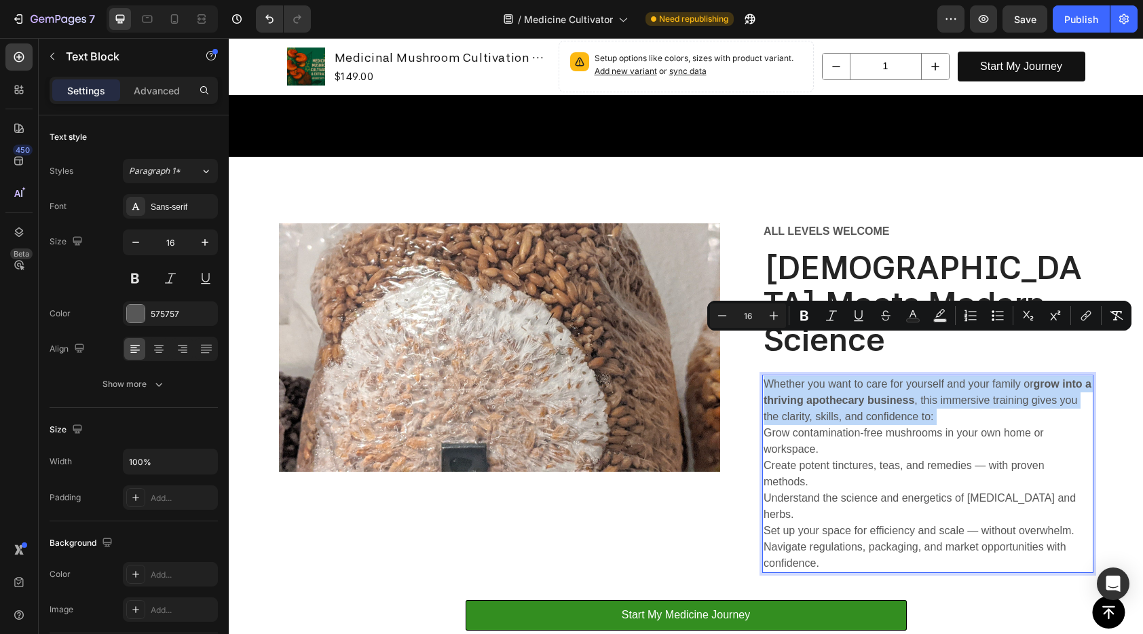
click at [803, 375] on div "Whether you want to care for yourself and your family or grow into a thriving a…" at bounding box center [927, 474] width 331 height 198
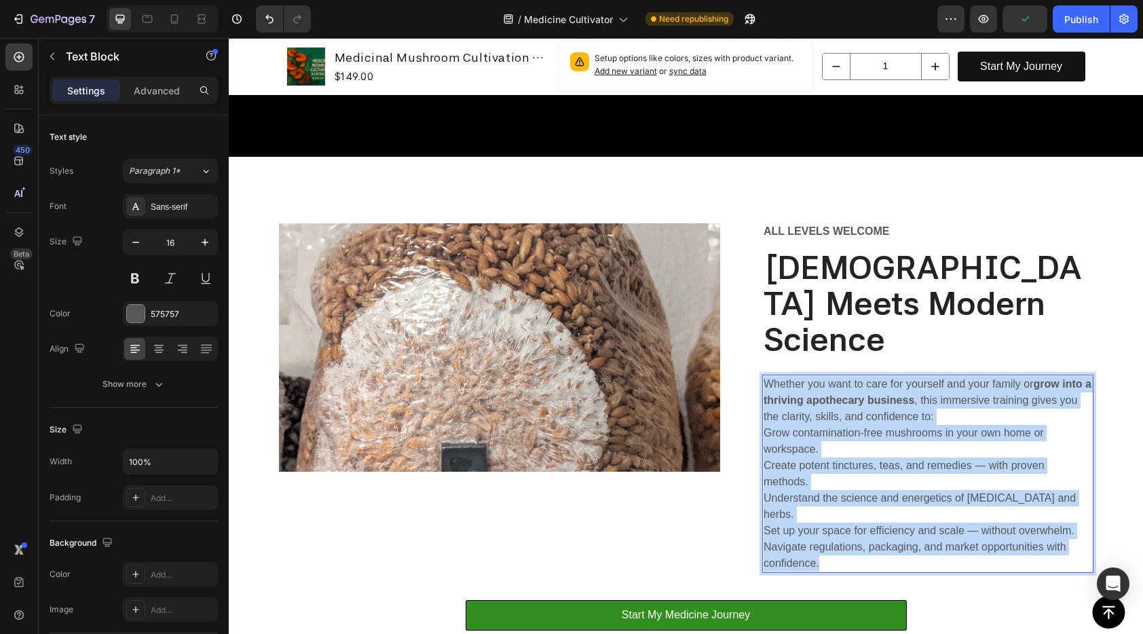
drag, startPoint x: 913, startPoint y: 519, endPoint x: 755, endPoint y: 340, distance: 238.5
click at [755, 340] on div "Image Row all levels welcome Text Block ⁠⁠⁠⁠⁠⁠⁠ Mysticism Meets Modern Science …" at bounding box center [686, 406] width 814 height 366
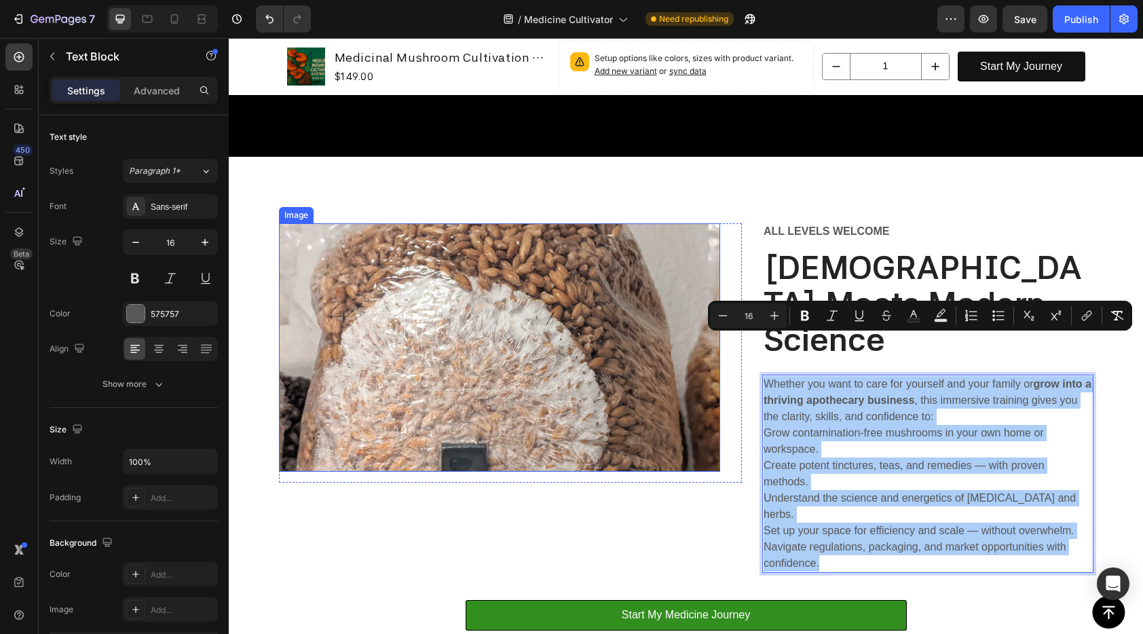
click at [418, 361] on img at bounding box center [500, 347] width 442 height 248
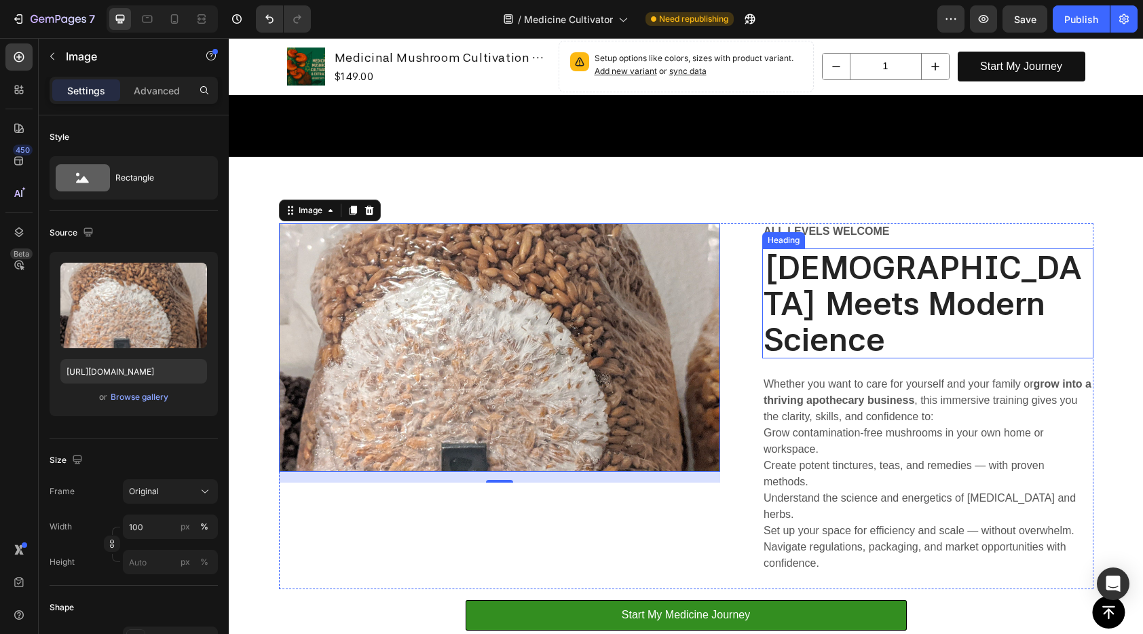
click at [924, 284] on strong "[DEMOGRAPHIC_DATA] Meets Modern Science" at bounding box center [923, 303] width 318 height 111
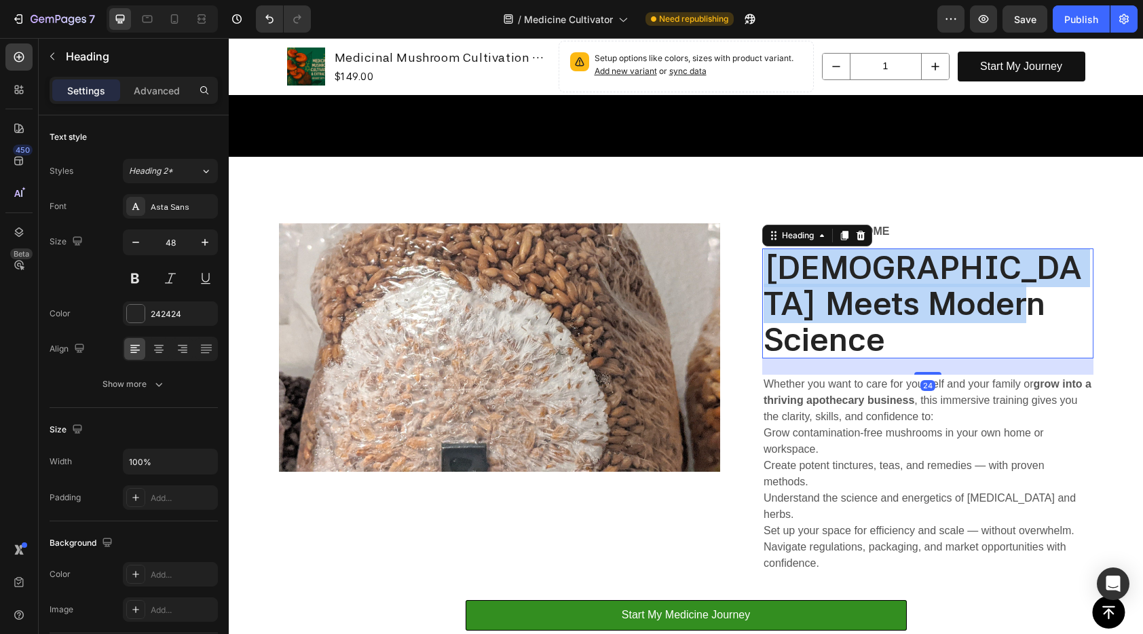
click at [924, 284] on strong "[DEMOGRAPHIC_DATA] Meets Modern Science" at bounding box center [923, 303] width 318 height 111
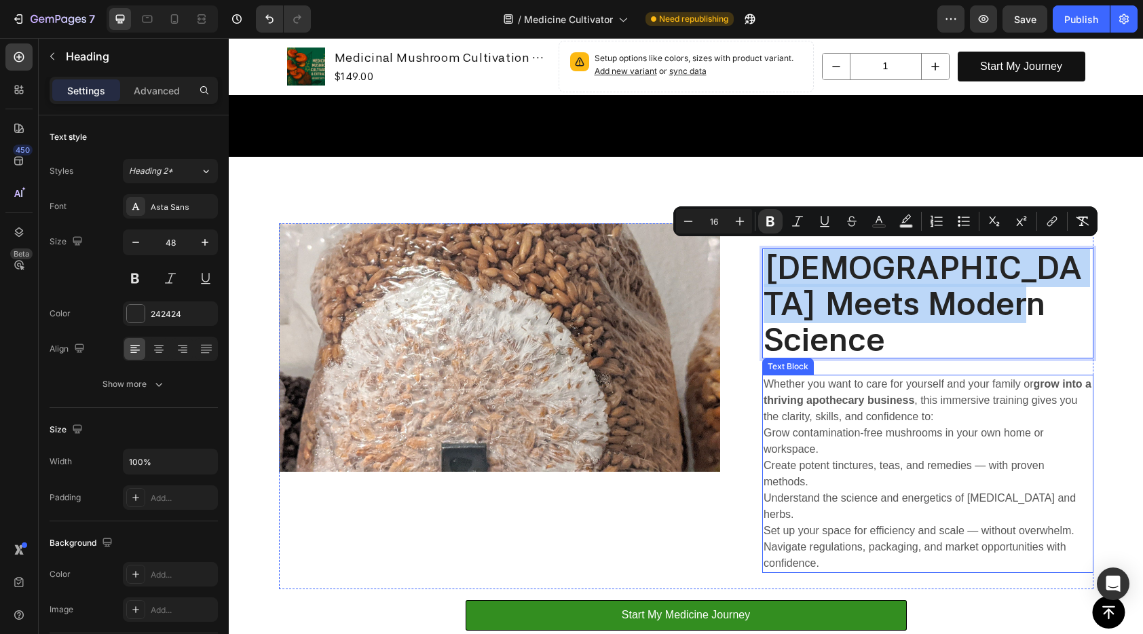
click at [781, 425] on p "Grow contamination-free mushrooms in your own home or workspace." at bounding box center [928, 441] width 328 height 33
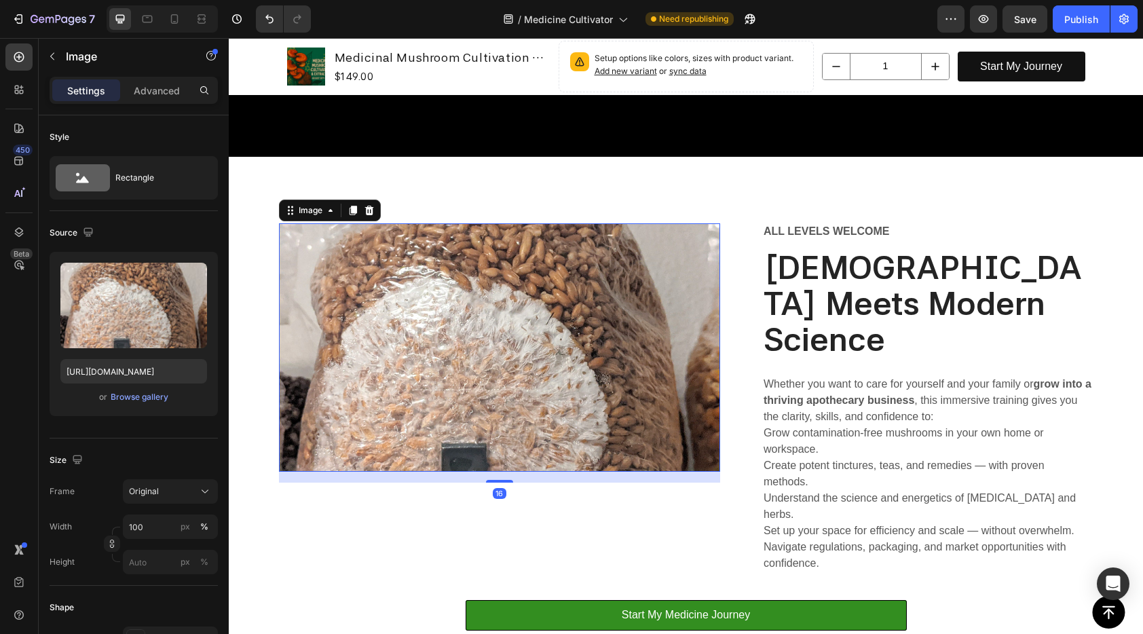
click at [652, 359] on img at bounding box center [500, 347] width 442 height 248
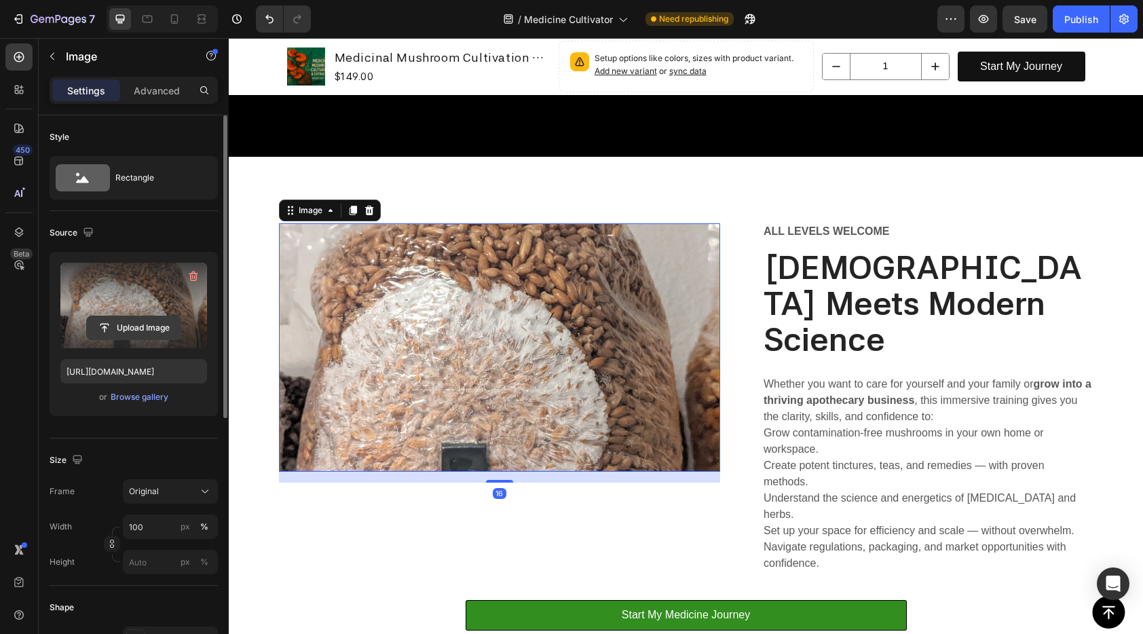
click at [144, 328] on input "file" at bounding box center [134, 327] width 94 height 23
type input "C:\fakepath\Screen Shot 2023-05-09 at 2.14.54 PM.png"
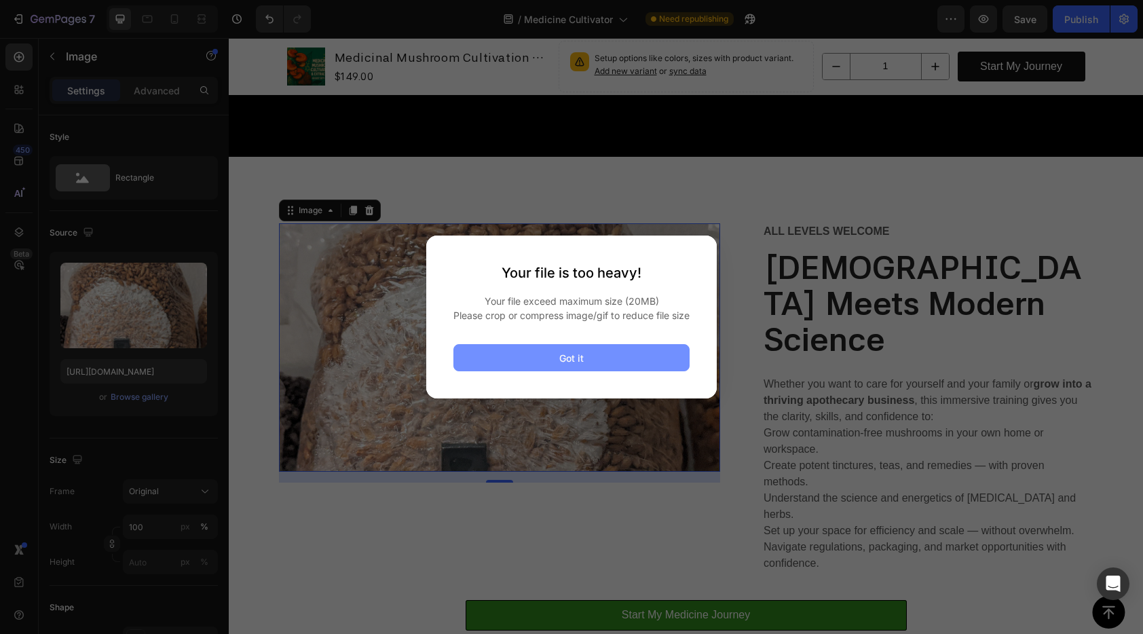
click at [637, 371] on button "Got it" at bounding box center [571, 357] width 236 height 27
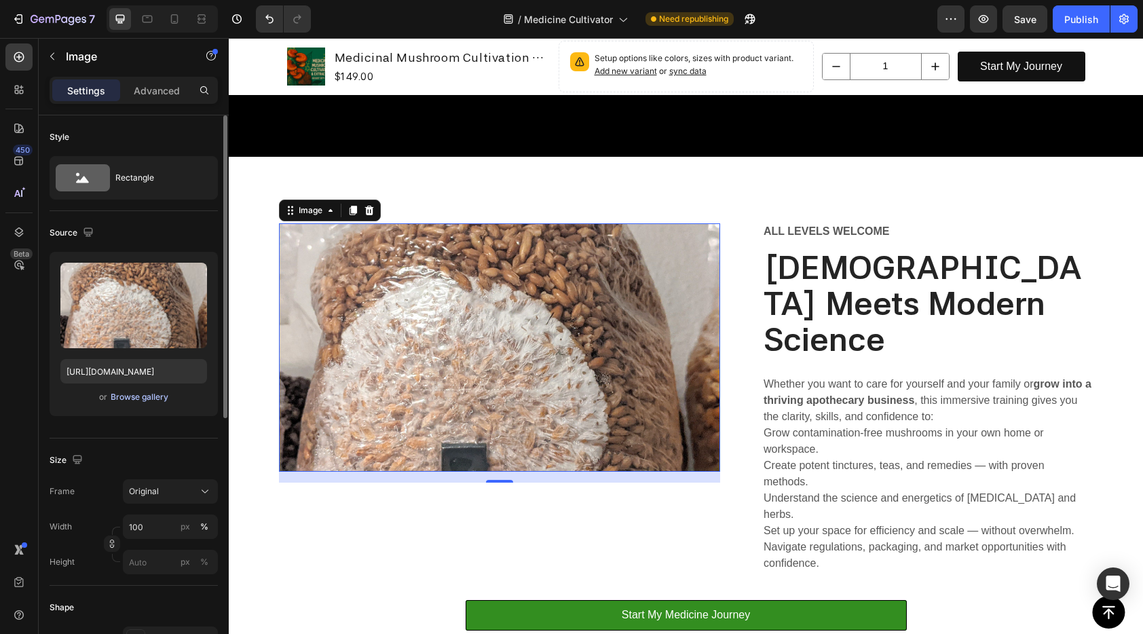
click at [135, 397] on div "Browse gallery" at bounding box center [140, 397] width 58 height 12
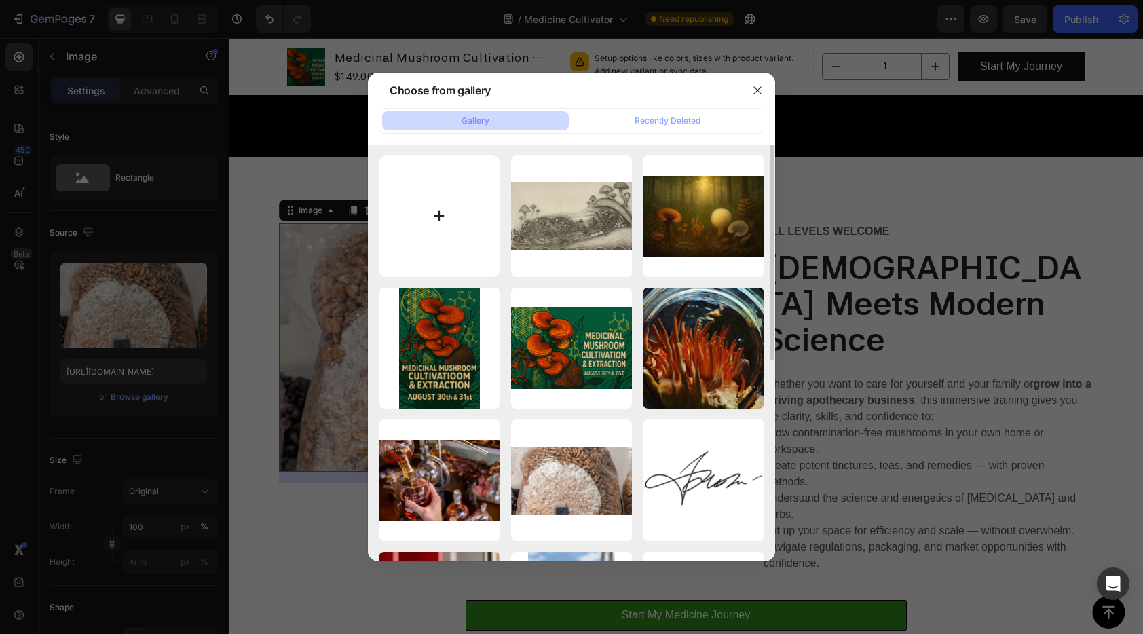
click at [445, 216] on input "file" at bounding box center [439, 215] width 121 height 121
type input "C:\fakepath\Screen Shot 2023-05-09 at 2.14.54 PM.jpg"
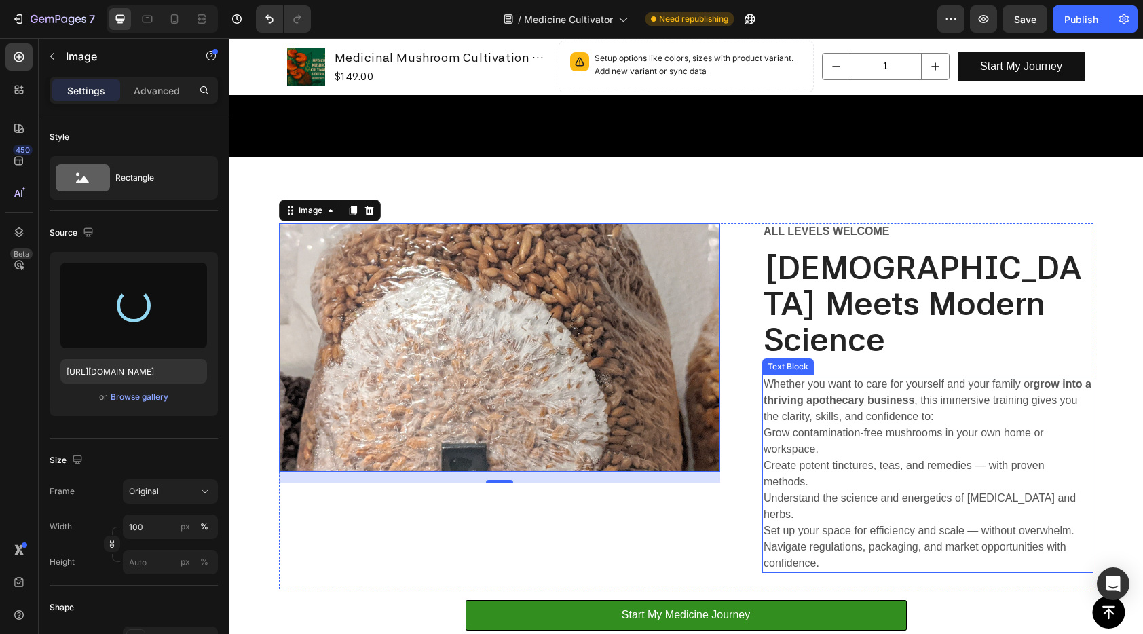
type input "https://cdn.shopify.com/s/files/1/0648/9682/7580/files/gempages_574456318983668…"
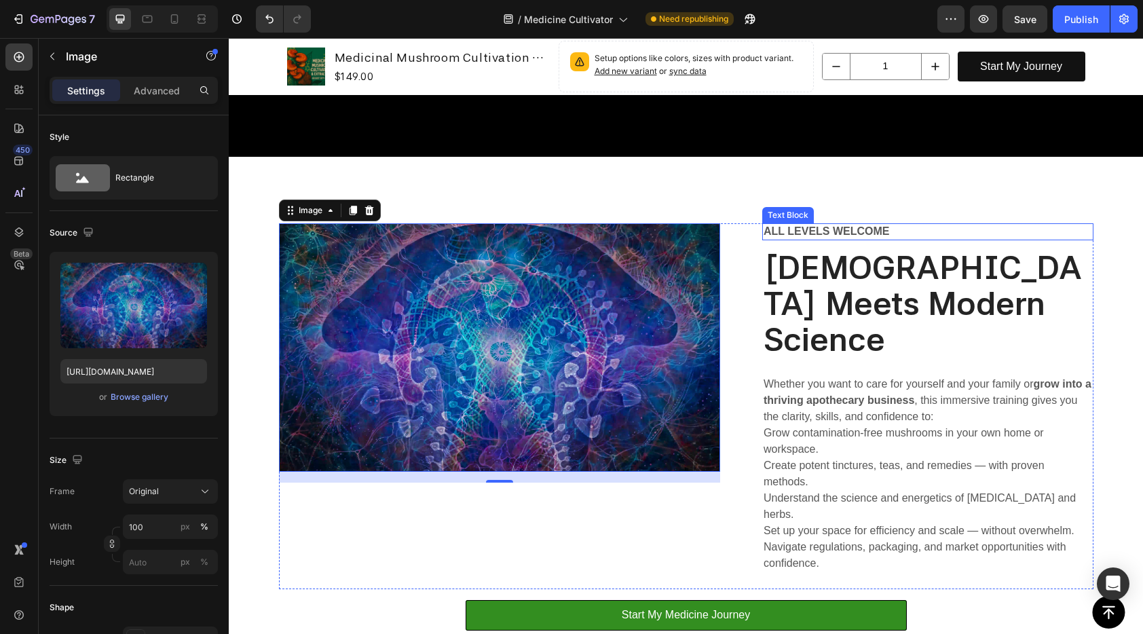
click at [873, 226] on p "all levels welcome" at bounding box center [928, 232] width 328 height 14
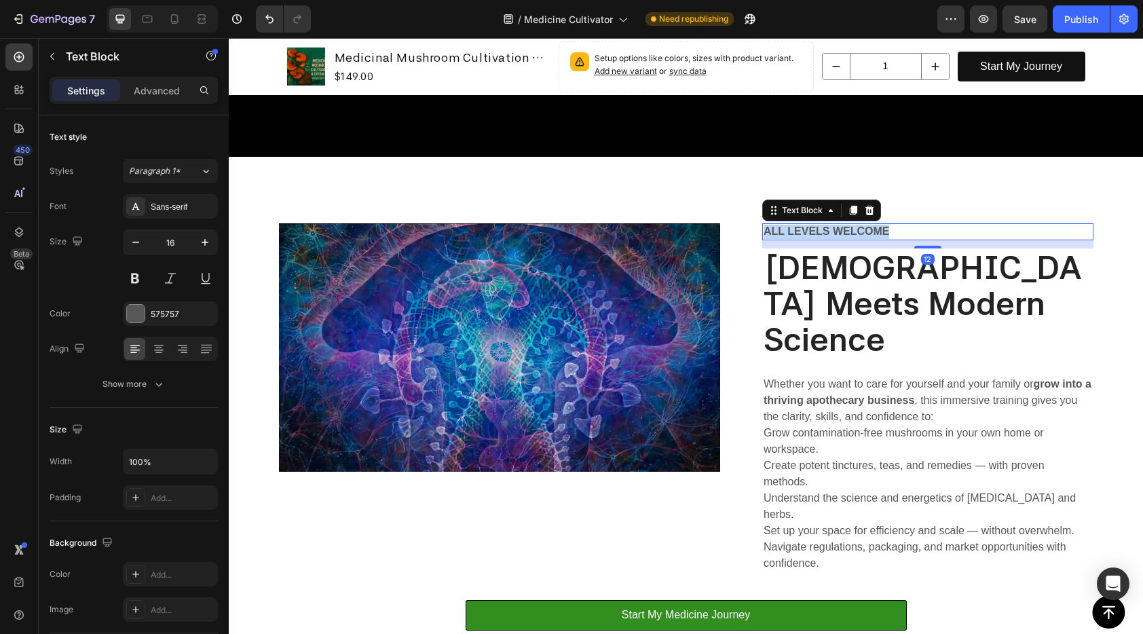
click at [873, 226] on p "all levels welcome" at bounding box center [928, 232] width 328 height 14
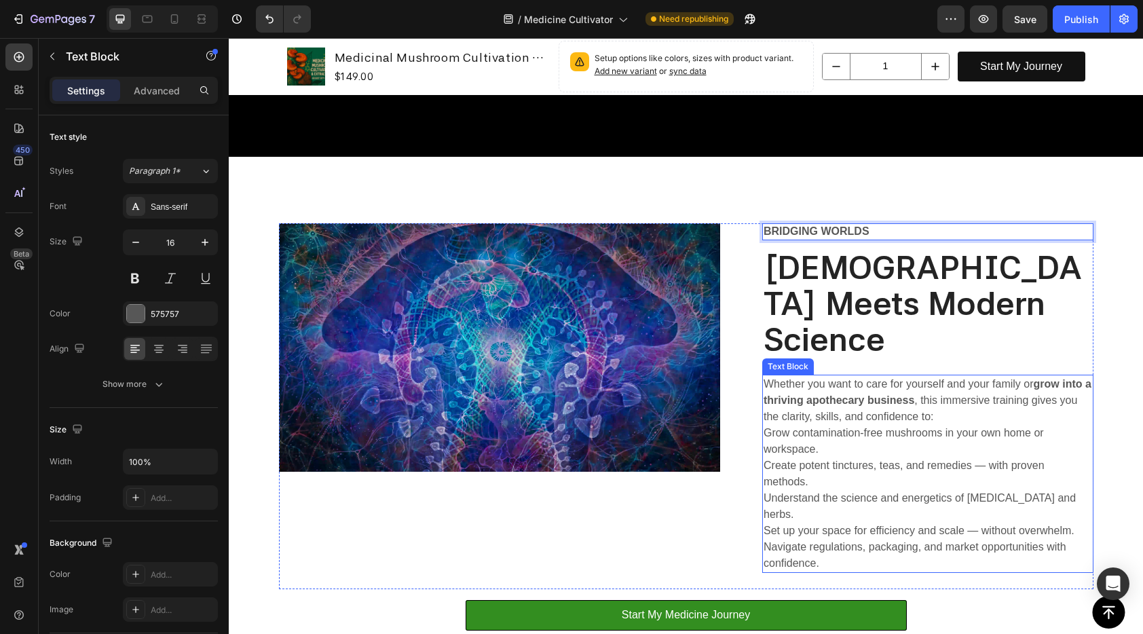
click at [888, 376] on p "Whether you want to care for yourself and your family or grow into a thriving a…" at bounding box center [928, 400] width 328 height 49
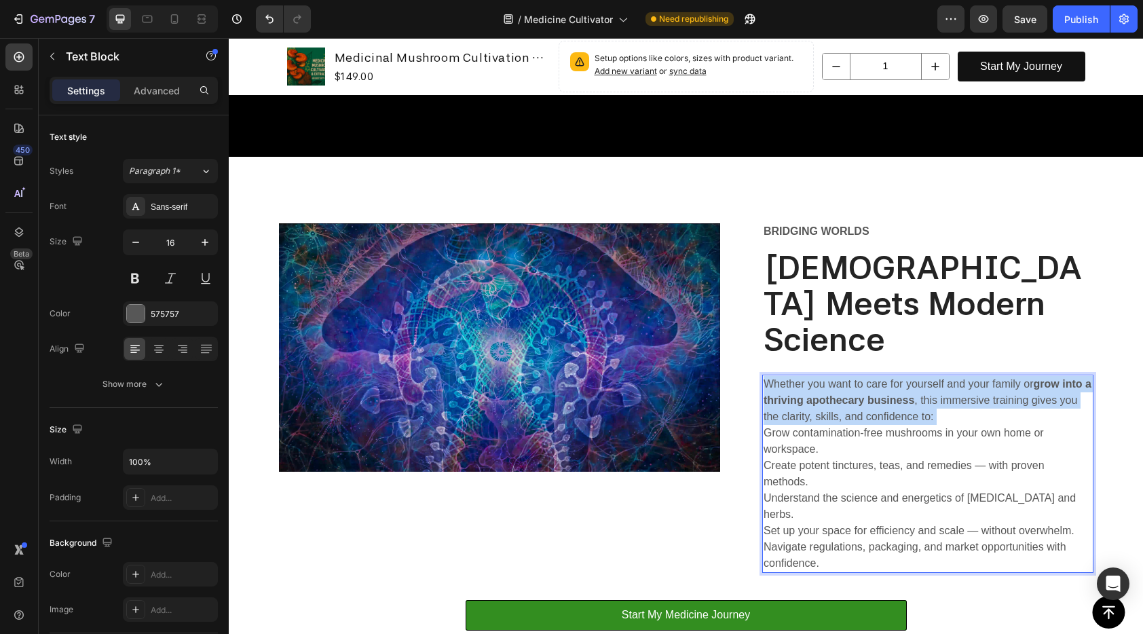
click at [888, 376] on p "Whether you want to care for yourself and your family or grow into a thriving a…" at bounding box center [928, 400] width 328 height 49
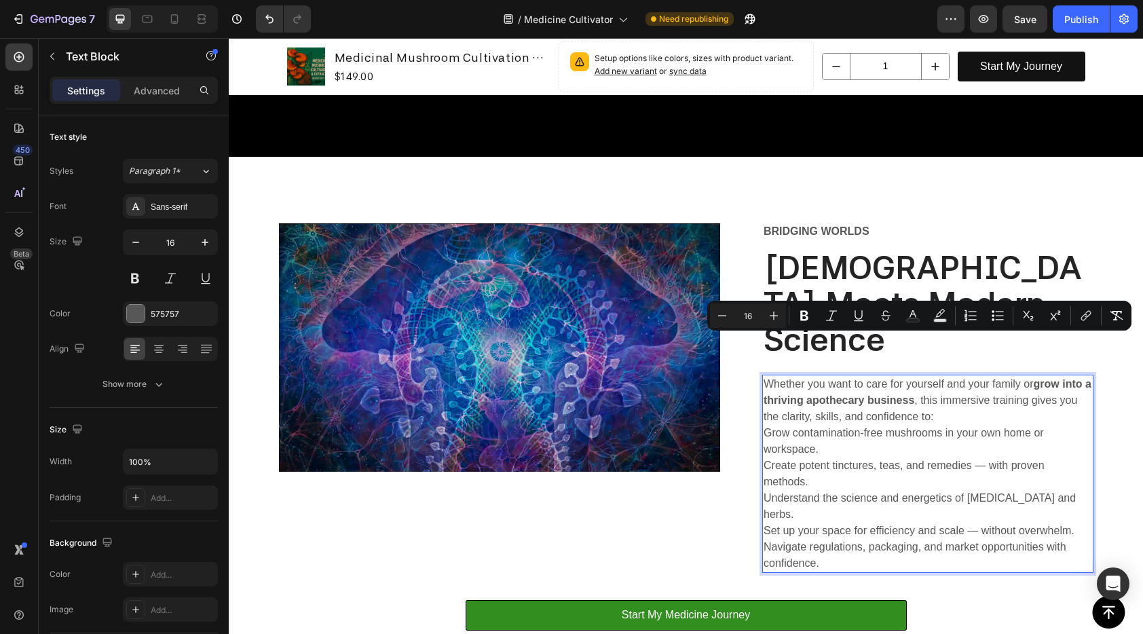
click at [882, 539] on p "Navigate regulations, packaging, and market opportunities with confidence." at bounding box center [928, 555] width 328 height 33
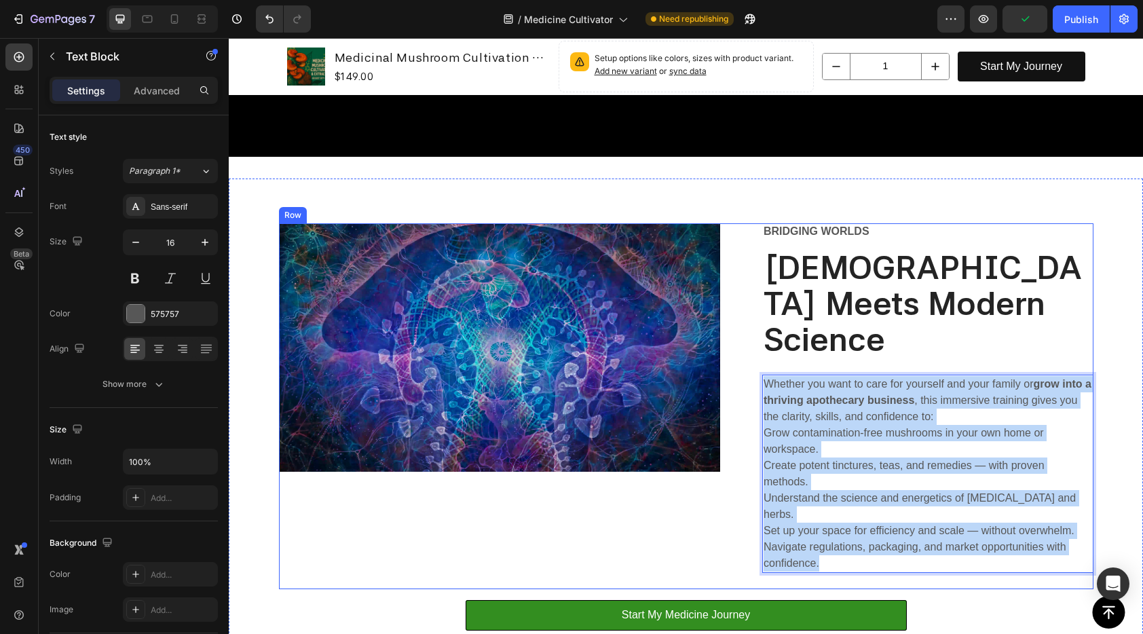
drag, startPoint x: 882, startPoint y: 518, endPoint x: 737, endPoint y: 326, distance: 240.4
click at [737, 326] on div "Image Row Bridging worlds Text Block ⁠⁠⁠⁠⁠⁠⁠ Mysticism Meets Modern Science Hea…" at bounding box center [686, 406] width 814 height 366
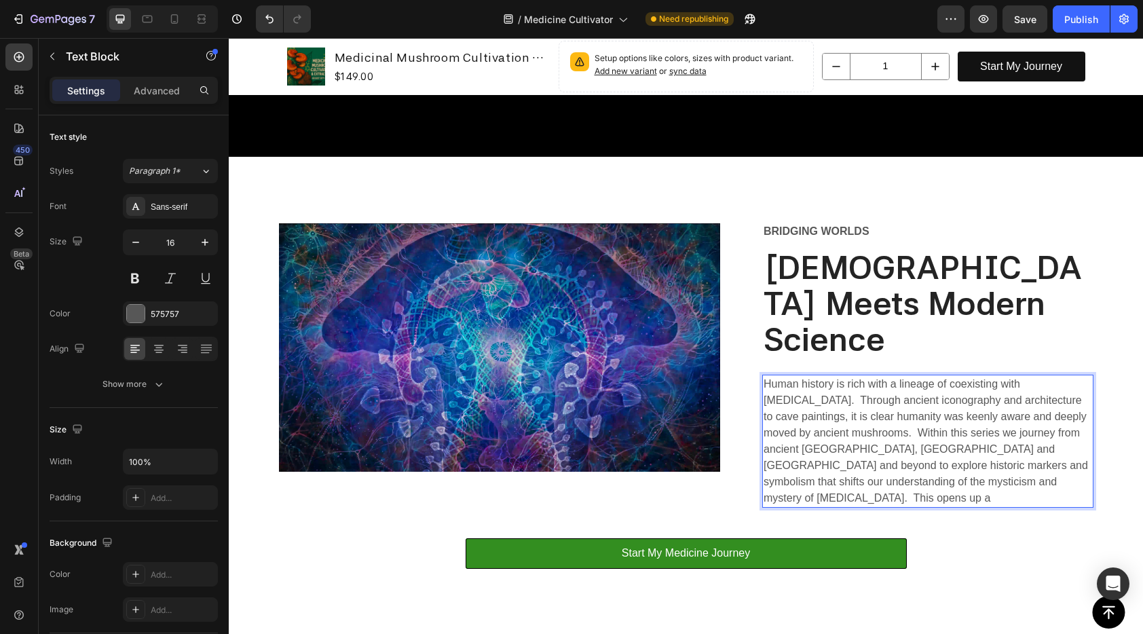
click at [785, 409] on p "Human history is rich with a lineage of coexisting with medicinal fungi. Throug…" at bounding box center [928, 441] width 328 height 130
click at [839, 409] on p "Human history is rich with a lineage of coexisting with medicinal fungi. Throug…" at bounding box center [928, 441] width 328 height 130
click at [875, 413] on p "Human history is rich with a lineage of coexisting with medicinal fungi. Throug…" at bounding box center [928, 441] width 328 height 130
click at [892, 404] on p "Human history is rich with a lineage of coexisting with medicinal fungi. Throug…" at bounding box center [928, 441] width 328 height 130
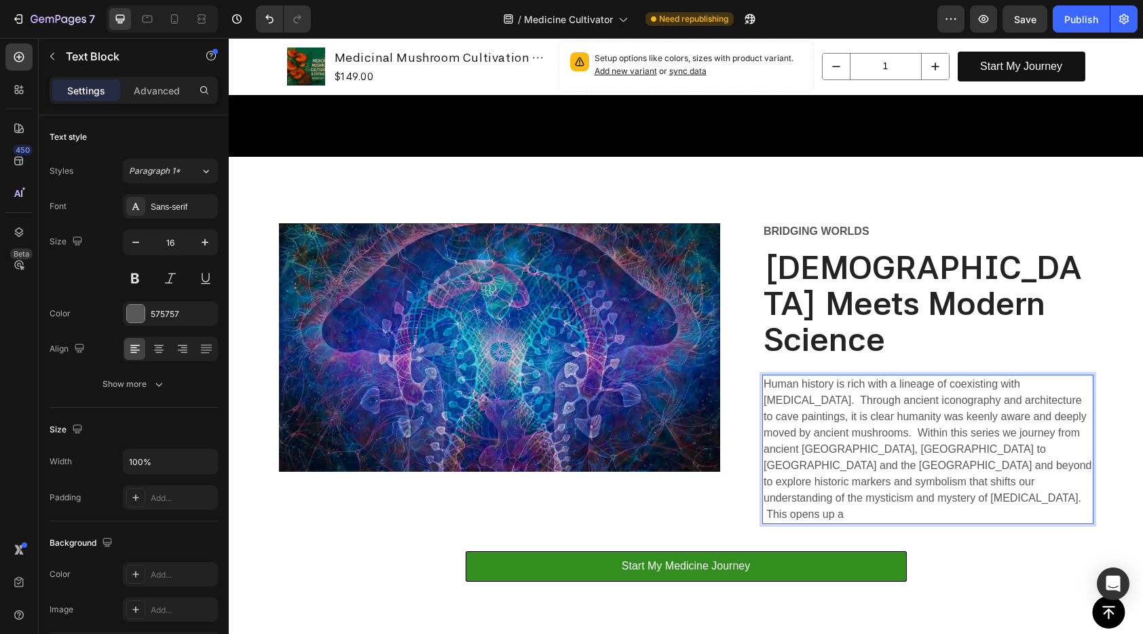
click at [1063, 427] on p "Human history is rich with a lineage of coexisting with medicinal fungi. Throug…" at bounding box center [928, 449] width 328 height 147
click at [1065, 426] on p "Human history is rich with a lineage of coexisting with medicinal fungi. Throug…" at bounding box center [928, 449] width 328 height 147
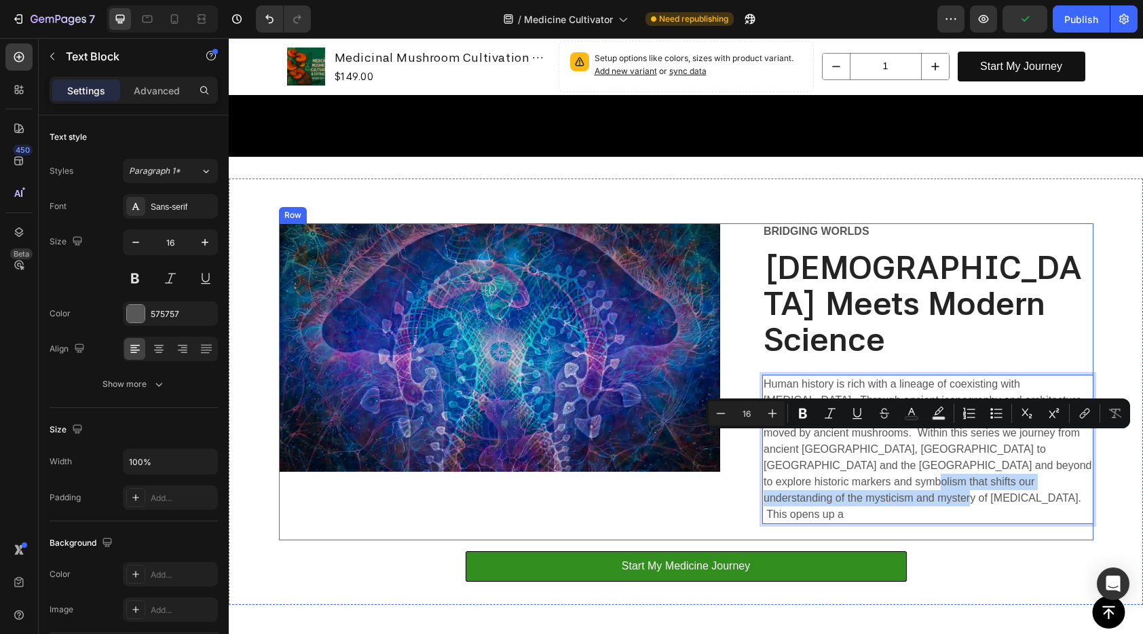
drag, startPoint x: 759, startPoint y: 439, endPoint x: 1045, endPoint y: 451, distance: 286.0
click at [1045, 451] on div "Bridging worlds Text Block ⁠⁠⁠⁠⁠⁠⁠ Mysticism Meets Modern Science Heading Human…" at bounding box center [927, 381] width 331 height 317
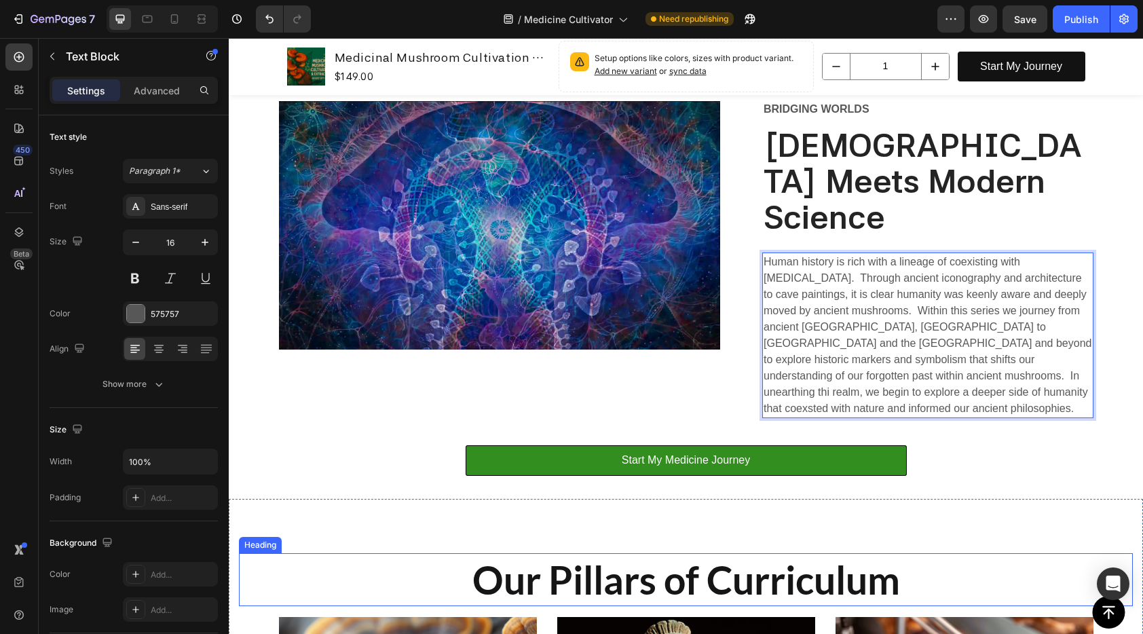
scroll to position [1137, 0]
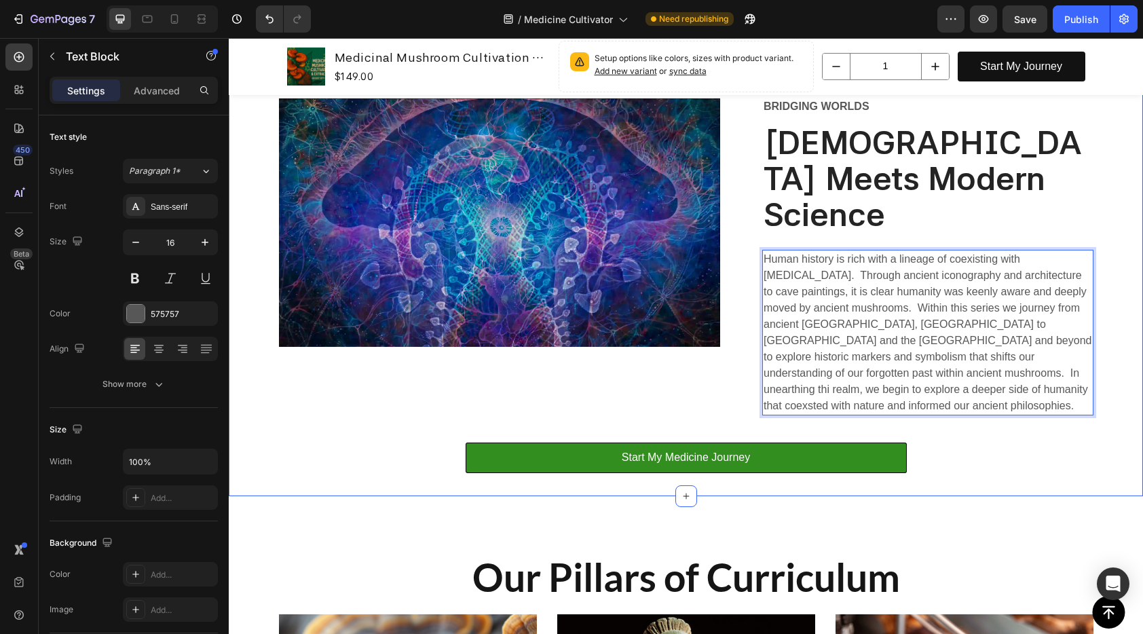
click at [935, 438] on div "Image Row Bridging worlds Text Block ⁠⁠⁠⁠⁠⁠⁠ Mysticism Meets Modern Science Hea…" at bounding box center [686, 275] width 914 height 443
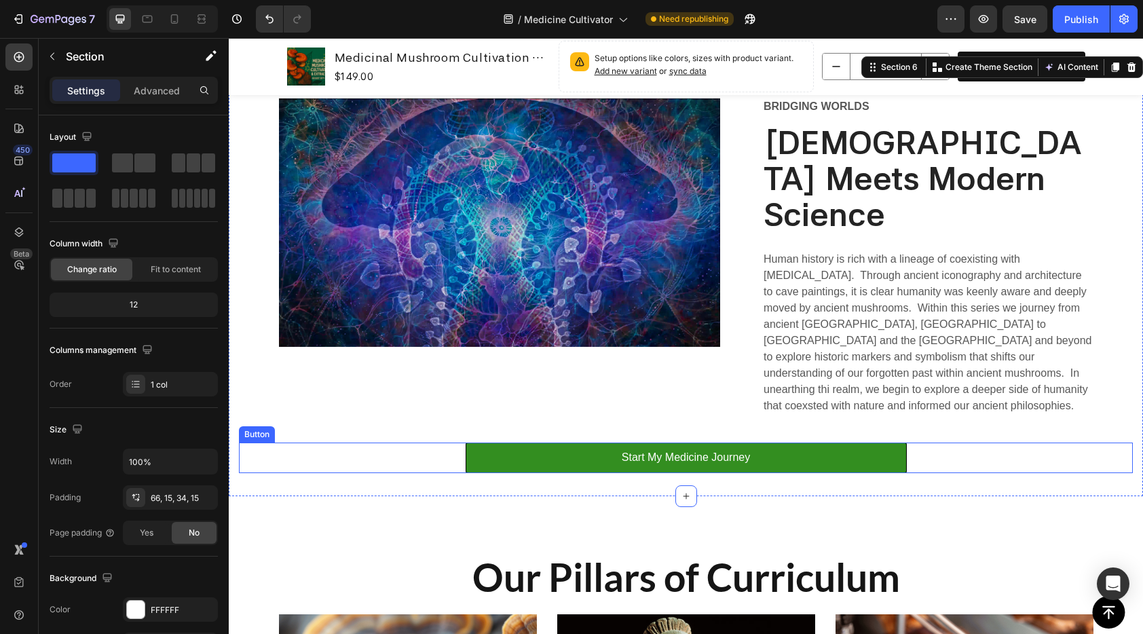
click at [937, 443] on div "Start My Medicine Journey Button" at bounding box center [686, 458] width 894 height 31
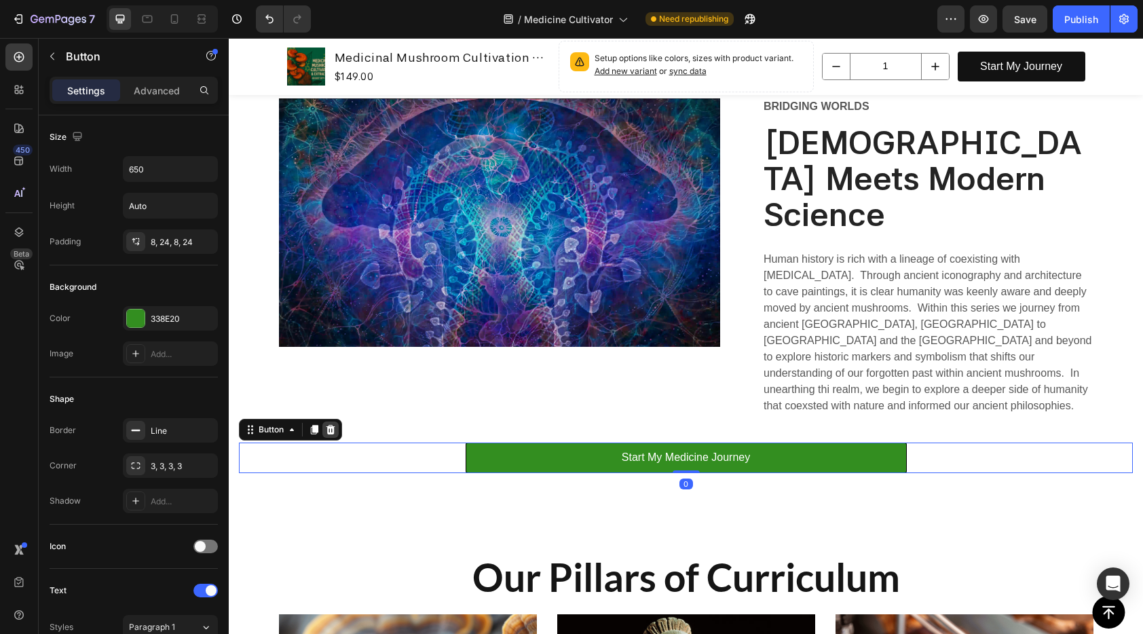
click at [335, 424] on icon at bounding box center [330, 429] width 11 height 11
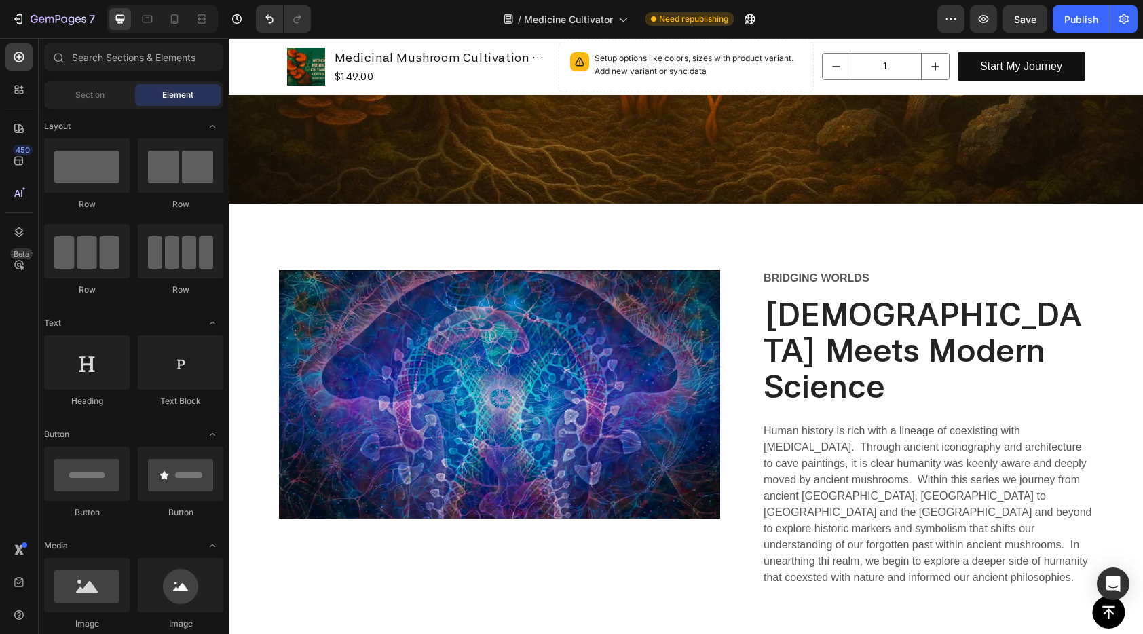
scroll to position [878, 0]
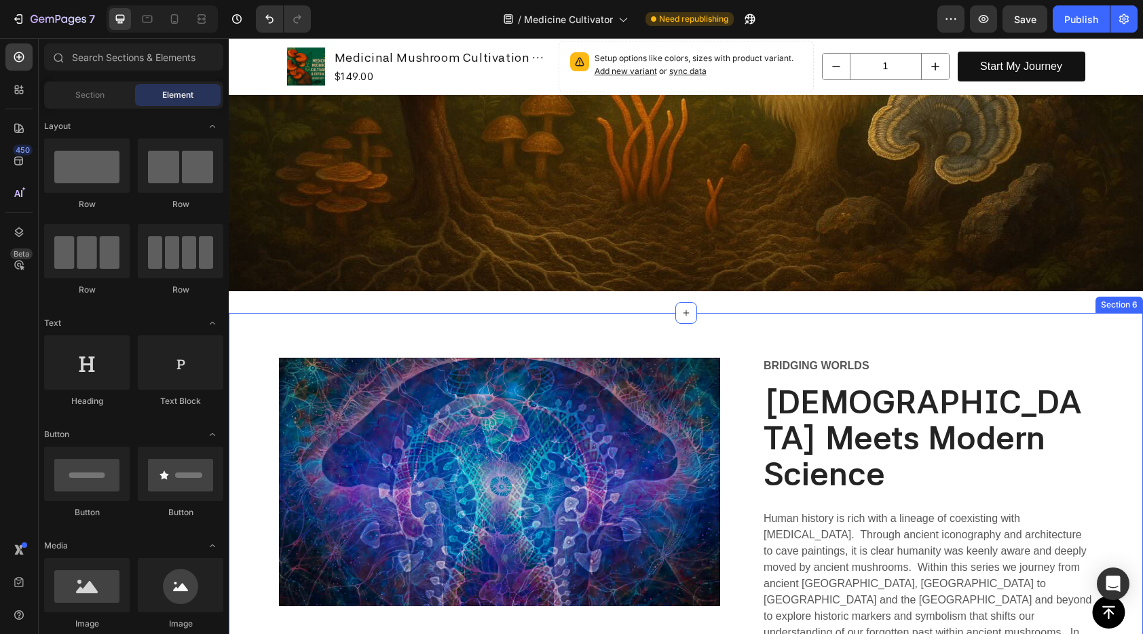
click at [624, 324] on div "Image Row Bridging worlds Text Block ⁠⁠⁠⁠⁠⁠⁠ Mysticism Meets Modern Science Hea…" at bounding box center [686, 513] width 914 height 401
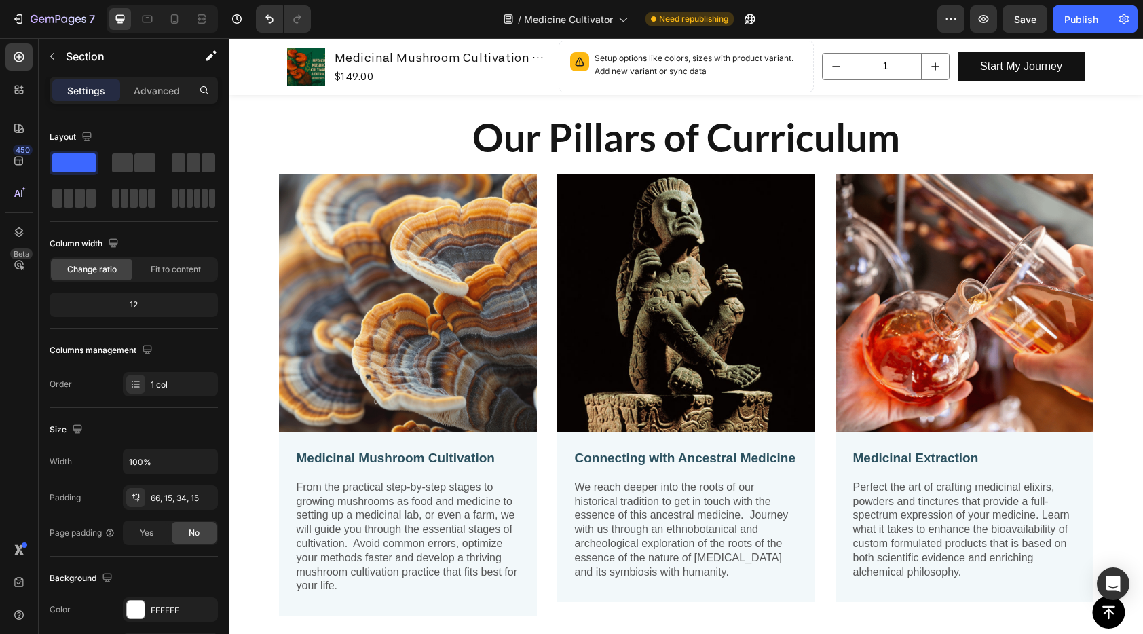
scroll to position [963, 0]
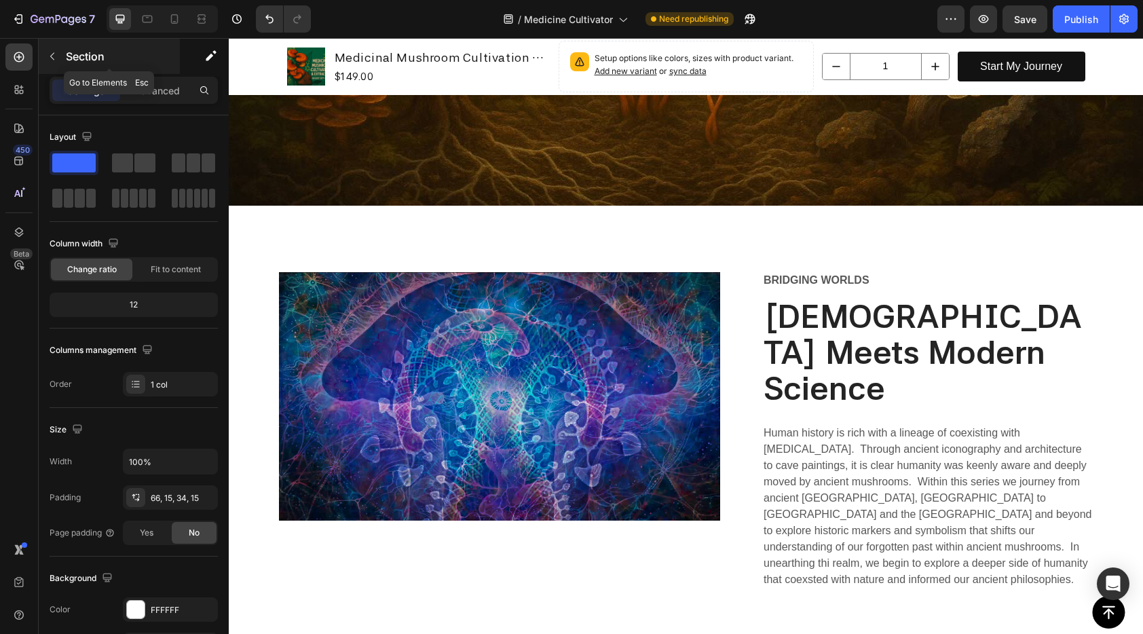
click at [48, 54] on icon "button" at bounding box center [52, 56] width 11 height 11
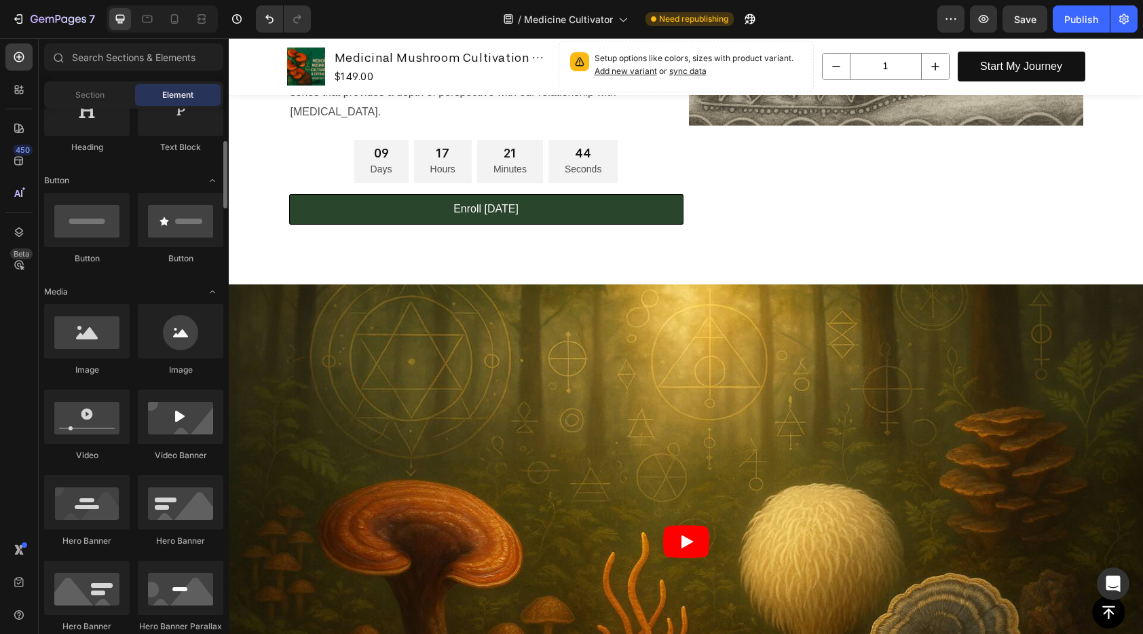
scroll to position [0, 0]
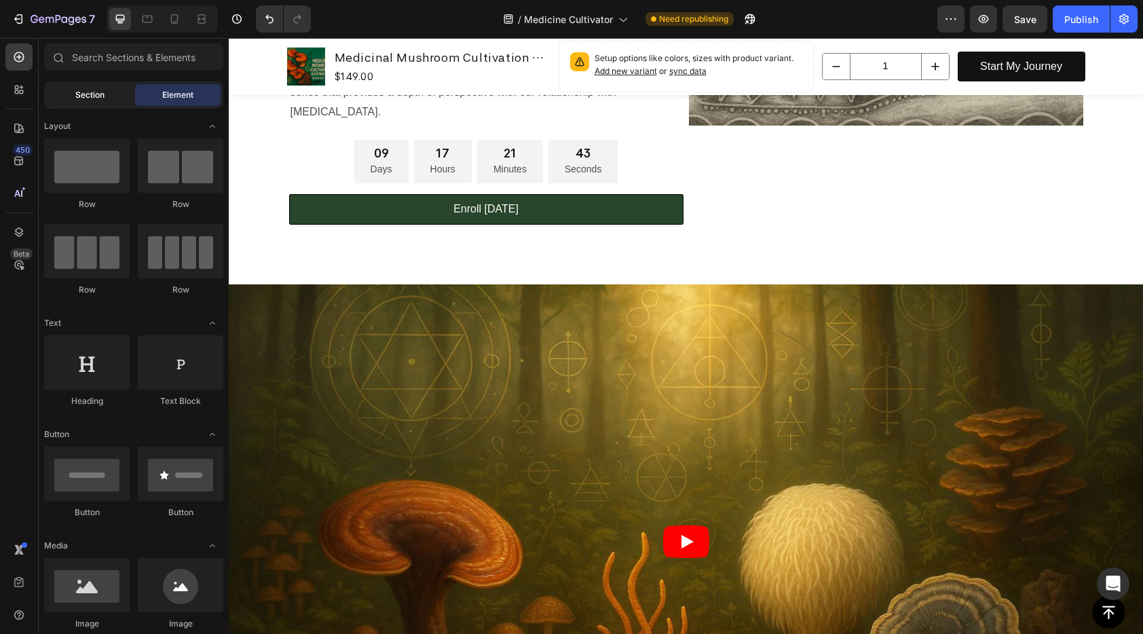
click at [53, 96] on div "Section" at bounding box center [90, 95] width 86 height 22
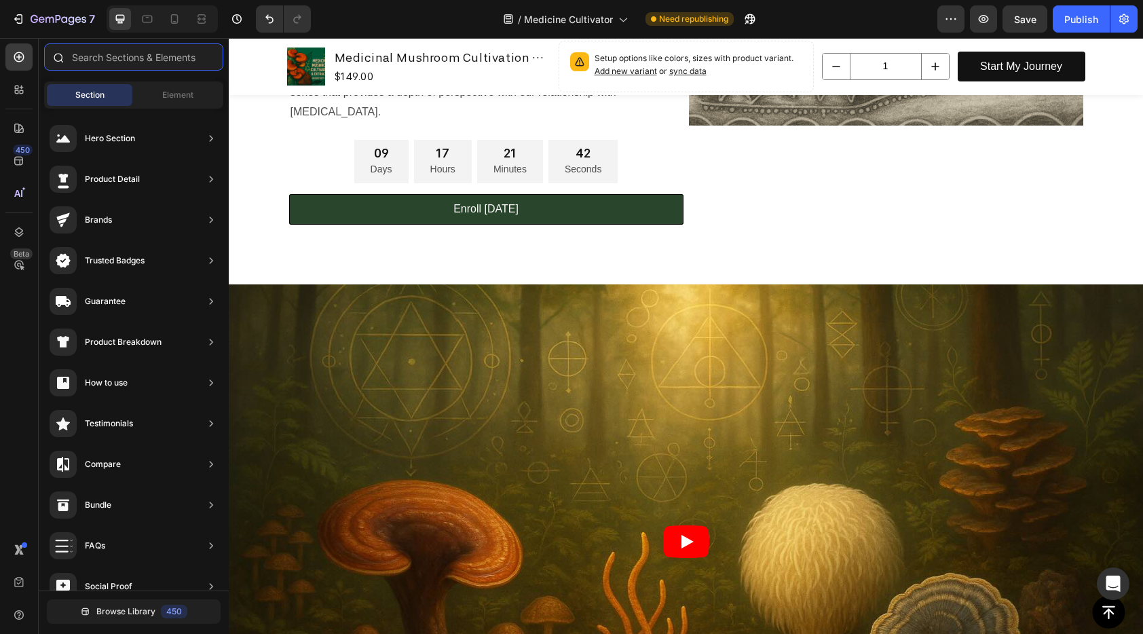
click at [122, 63] on input "text" at bounding box center [133, 56] width 179 height 27
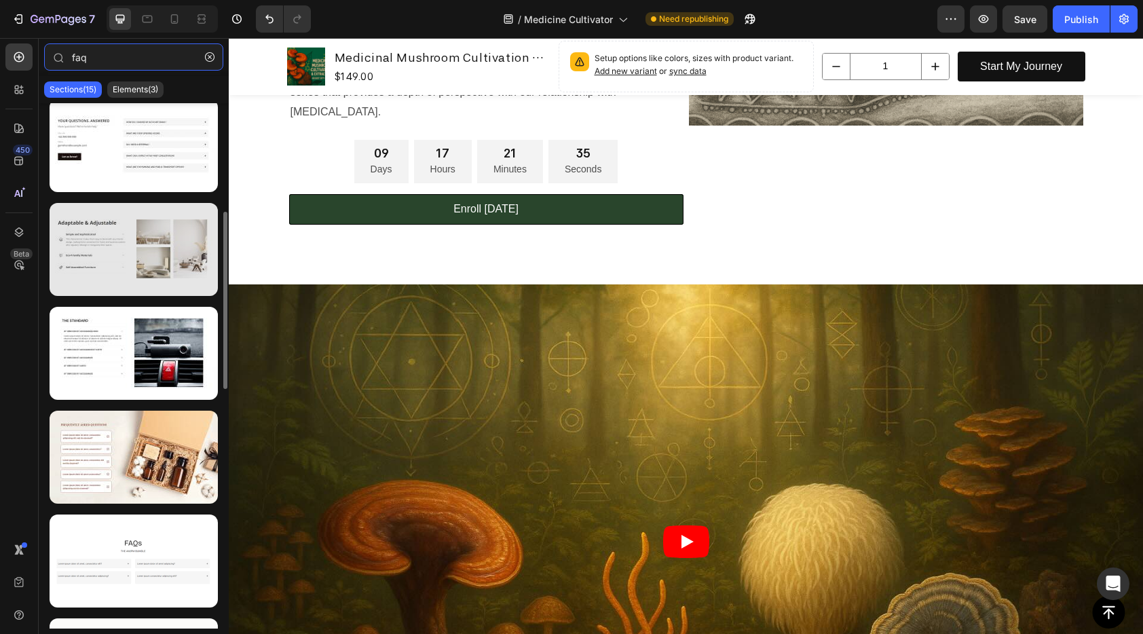
scroll to position [421, 0]
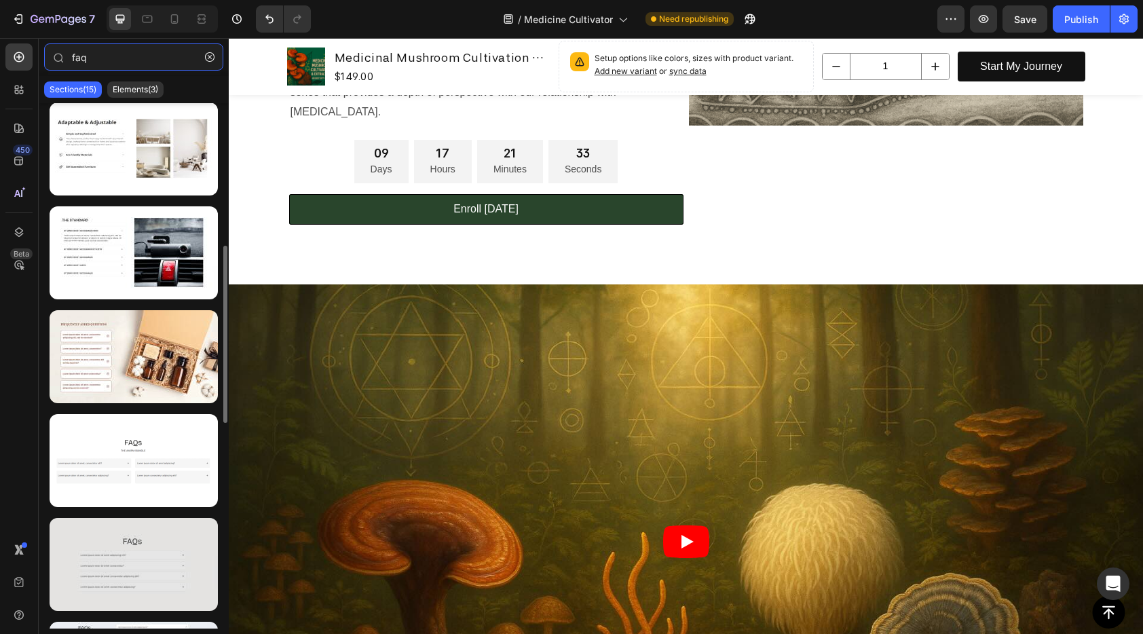
type input "faq"
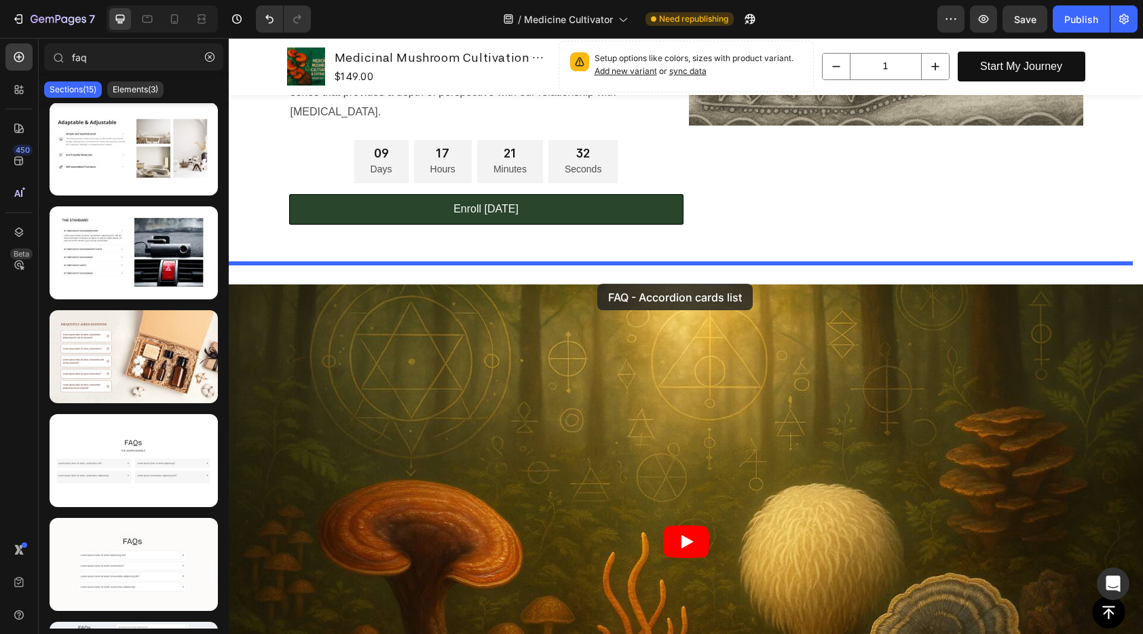
drag, startPoint x: 350, startPoint y: 587, endPoint x: 597, endPoint y: 284, distance: 391.7
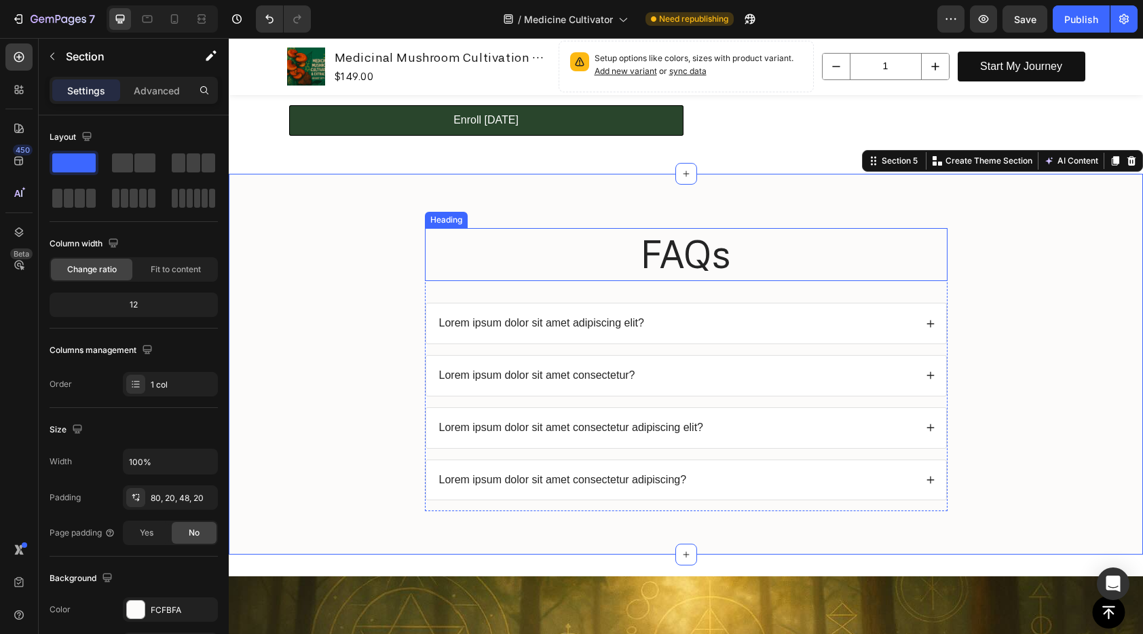
scroll to position [459, 0]
click at [676, 324] on div "Lorem ipsum dolor sit amet adipiscing elit?" at bounding box center [676, 323] width 478 height 18
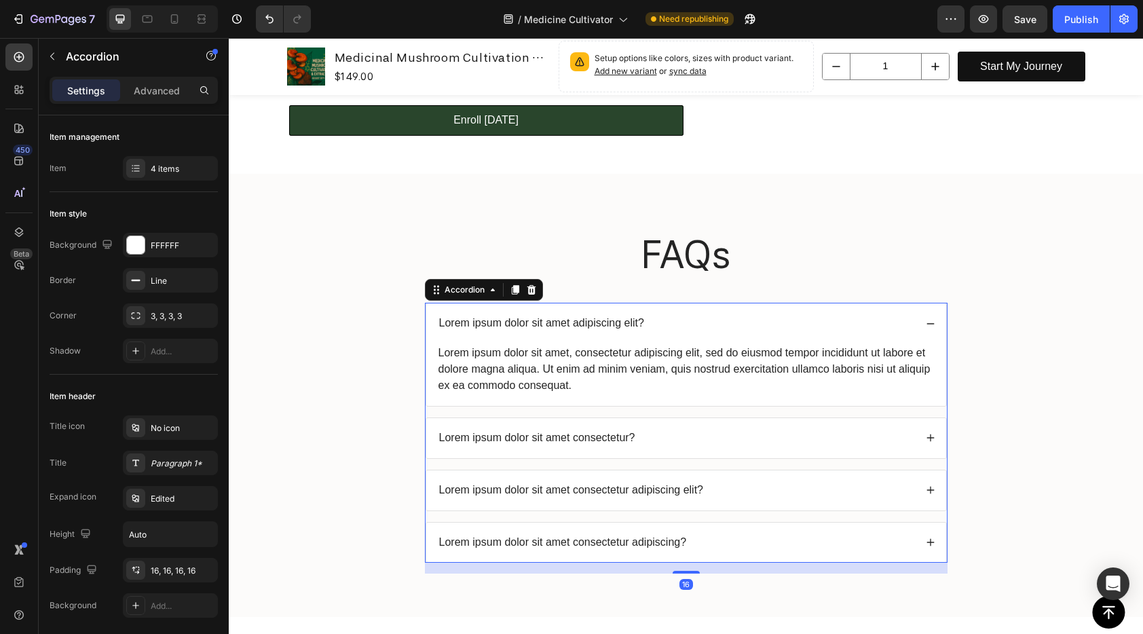
click at [624, 321] on p "Lorem ipsum dolor sit amet adipiscing elit?" at bounding box center [541, 323] width 205 height 14
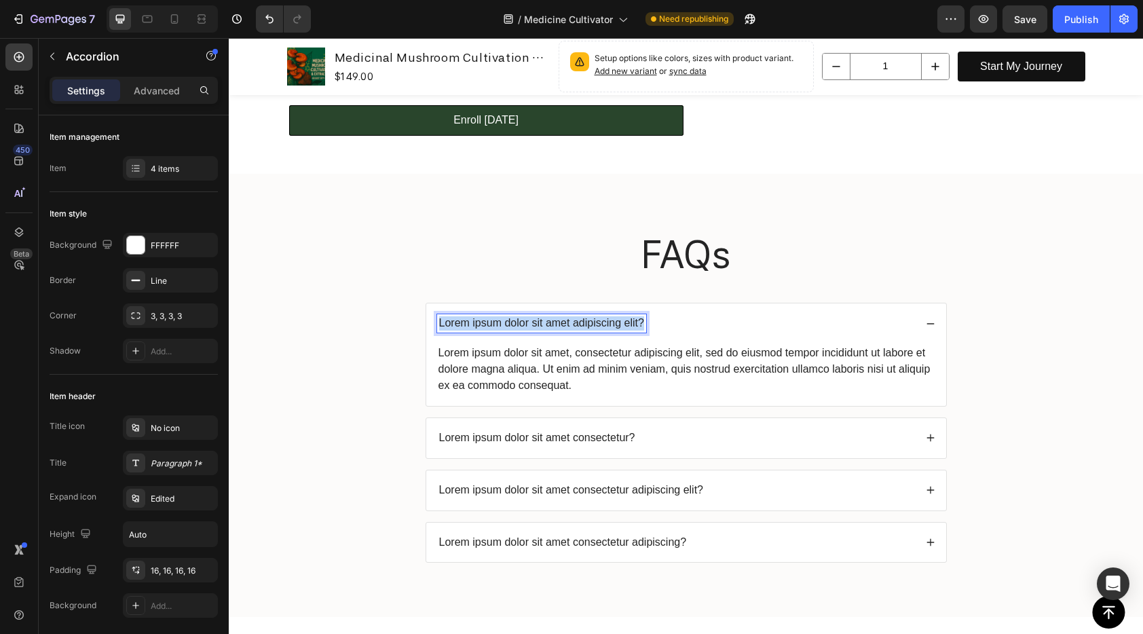
click at [623, 321] on p "Lorem ipsum dolor sit amet adipiscing elit?" at bounding box center [541, 323] width 205 height 14
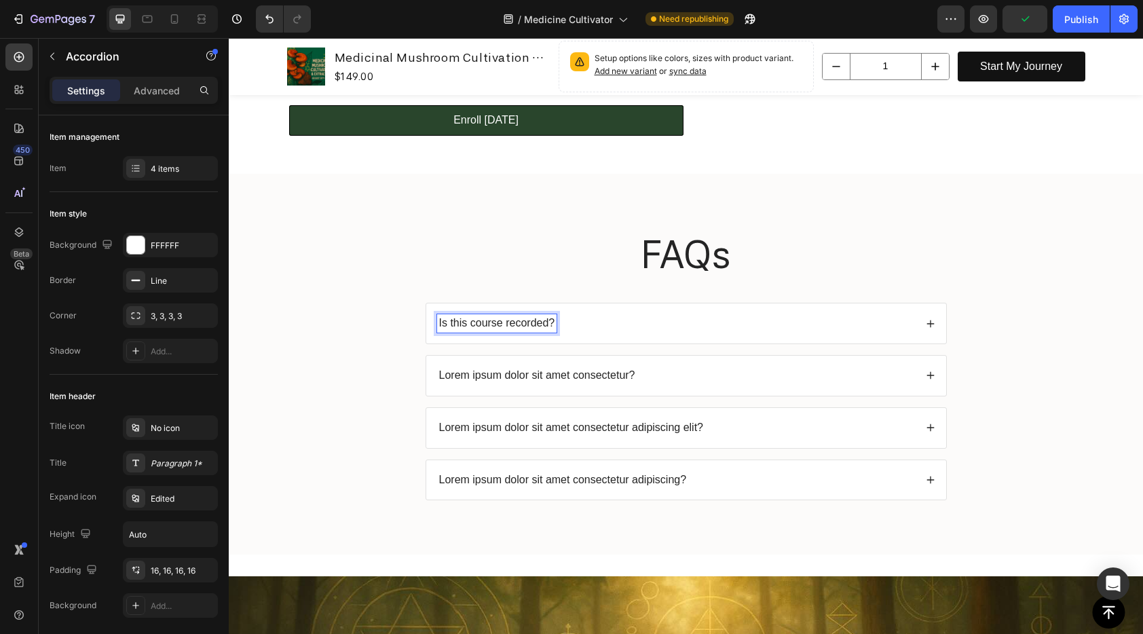
click at [926, 324] on icon at bounding box center [929, 323] width 7 height 7
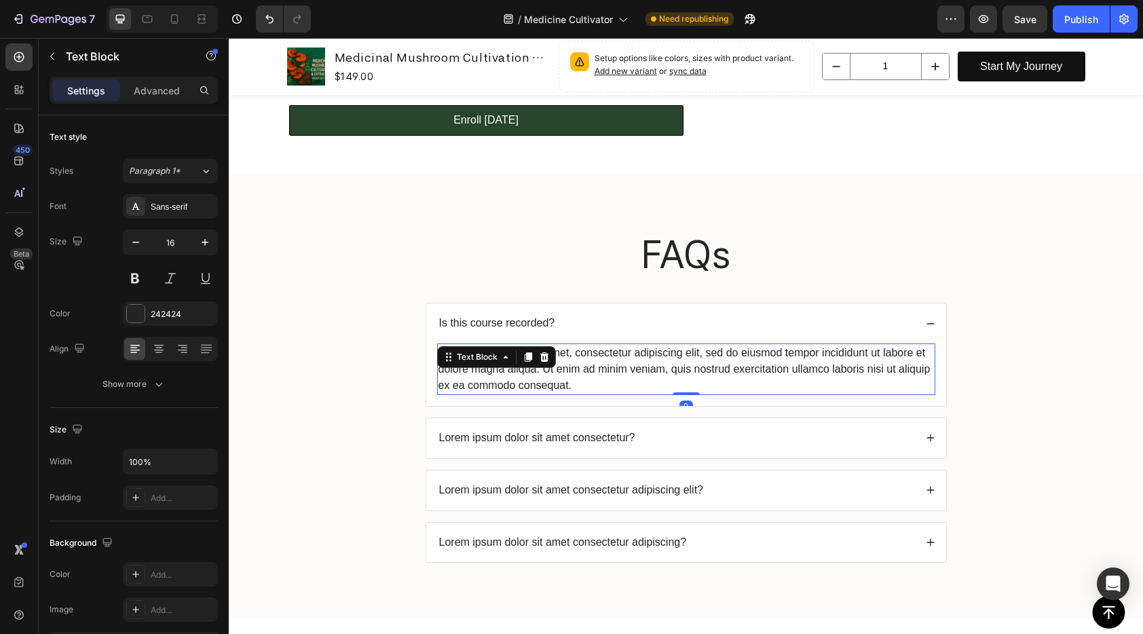
click at [724, 370] on div "Lorem ipsum dolor sit amet, consectetur adipiscing elit, sed do eiusmod tempor …" at bounding box center [686, 369] width 498 height 52
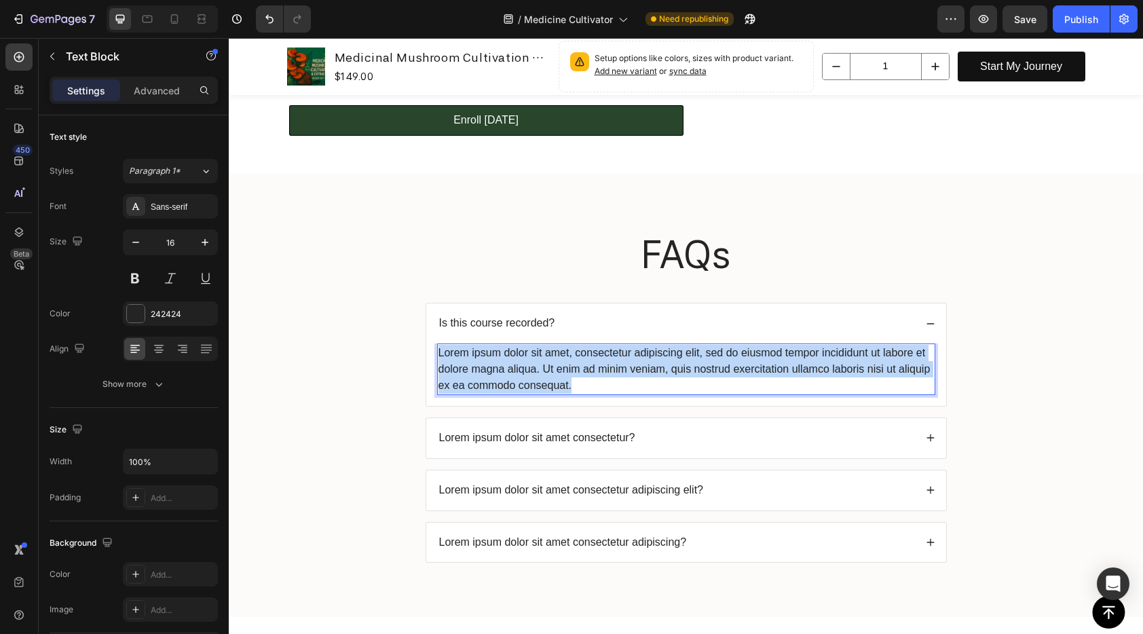
click at [724, 370] on p "Lorem ipsum dolor sit amet, consectetur adipiscing elit, sed do eiusmod tempor …" at bounding box center [685, 369] width 495 height 49
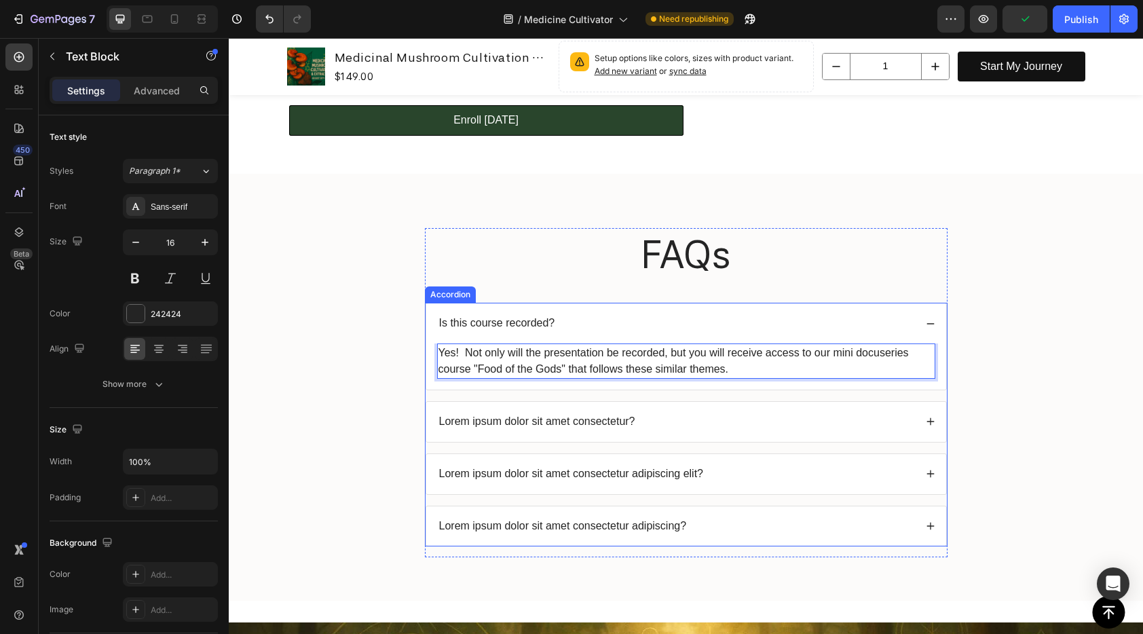
click at [605, 422] on p "Lorem ipsum dolor sit amet consectetur?" at bounding box center [537, 422] width 196 height 14
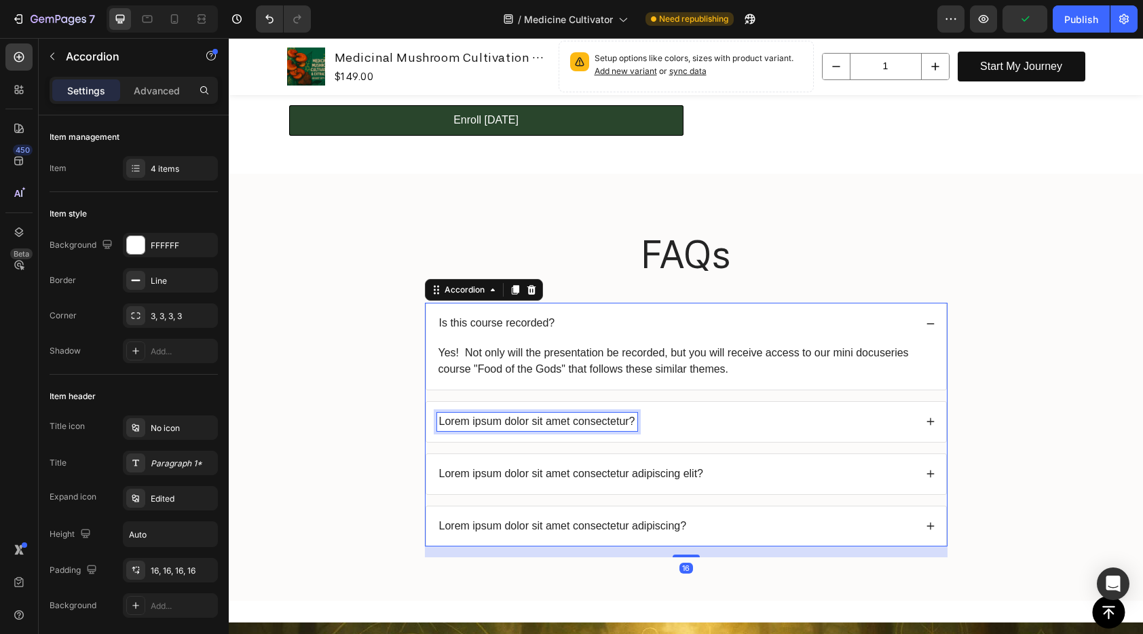
click at [606, 423] on p "Lorem ipsum dolor sit amet consectetur?" at bounding box center [537, 422] width 196 height 14
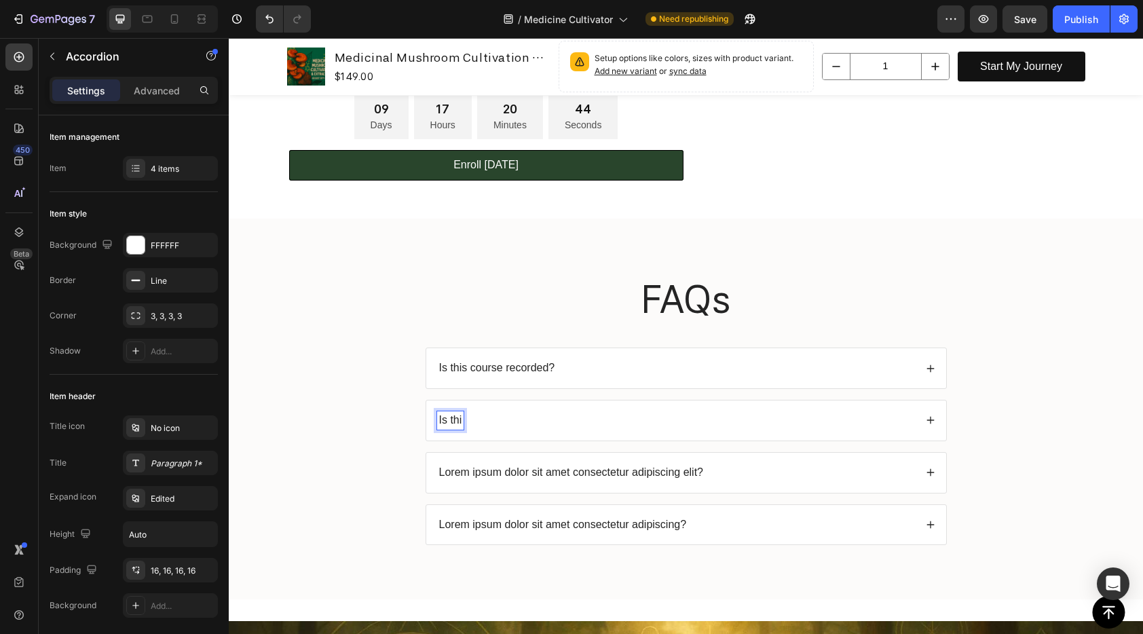
scroll to position [413, 0]
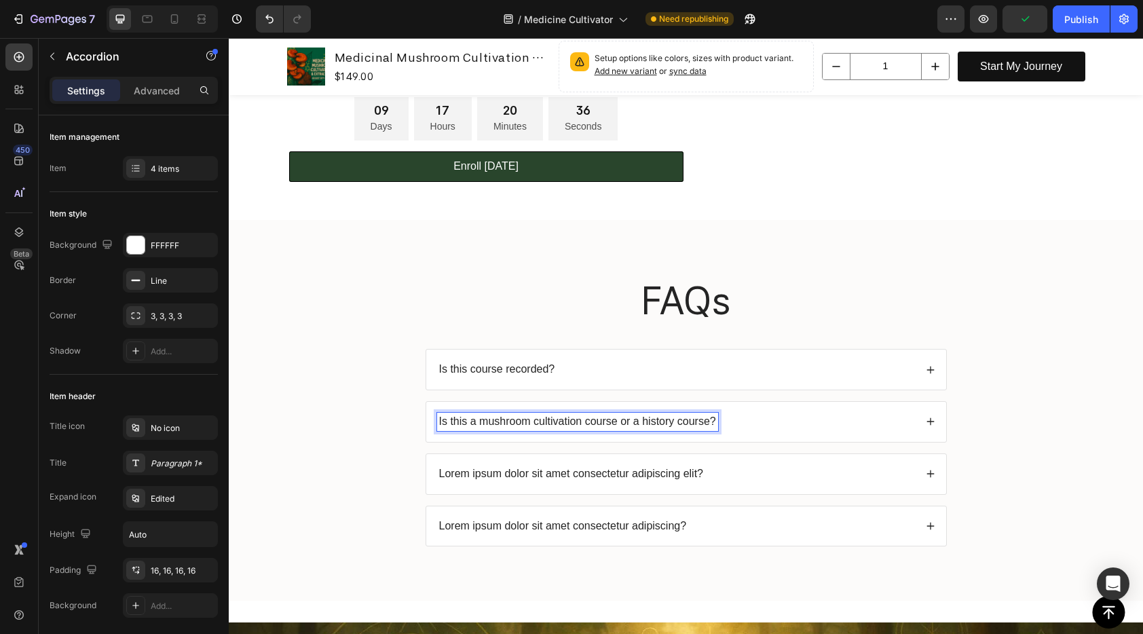
click at [928, 419] on icon at bounding box center [931, 422] width 10 height 10
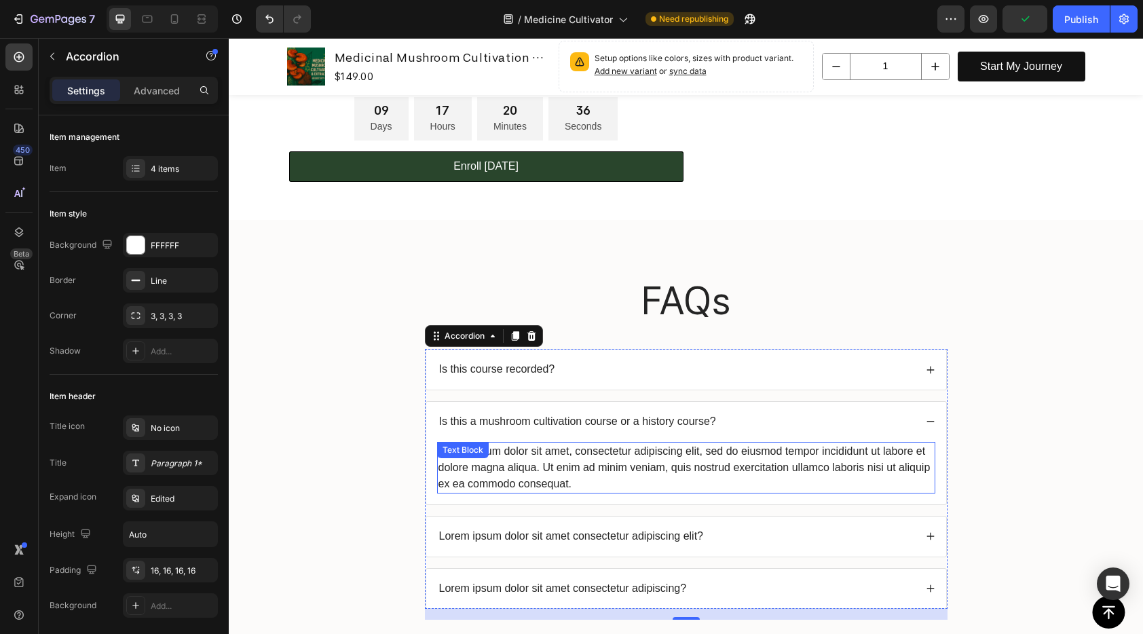
click at [739, 453] on div "Lorem ipsum dolor sit amet, consectetur adipiscing elit, sed do eiusmod tempor …" at bounding box center [686, 468] width 498 height 52
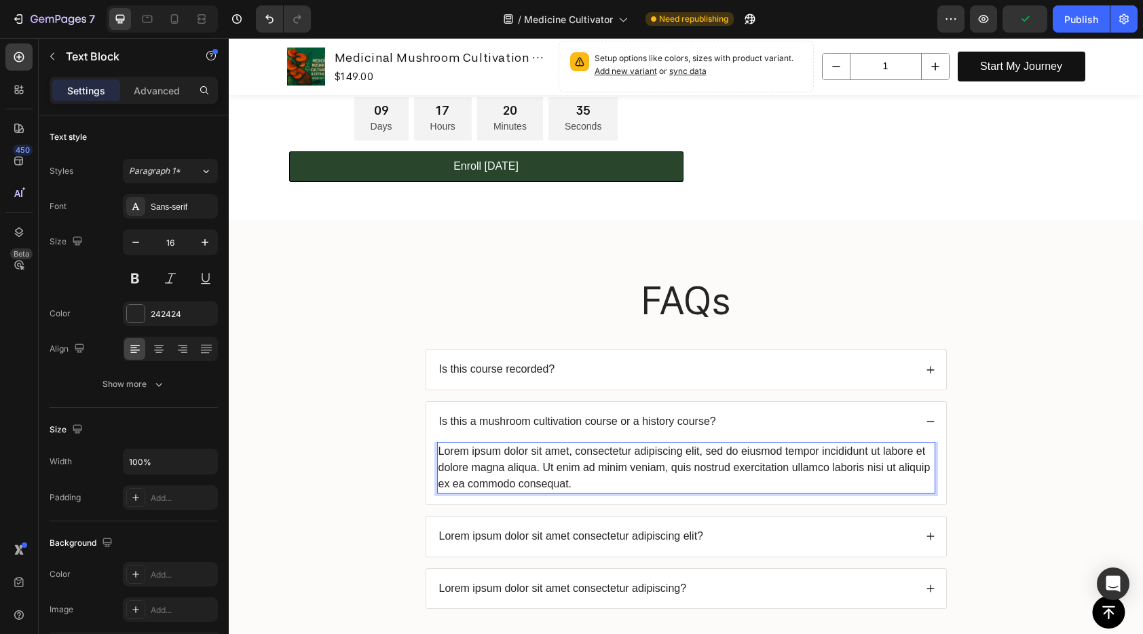
click at [739, 453] on div "Lorem ipsum dolor sit amet, consectetur adipiscing elit, sed do eiusmod tempor …" at bounding box center [686, 468] width 498 height 52
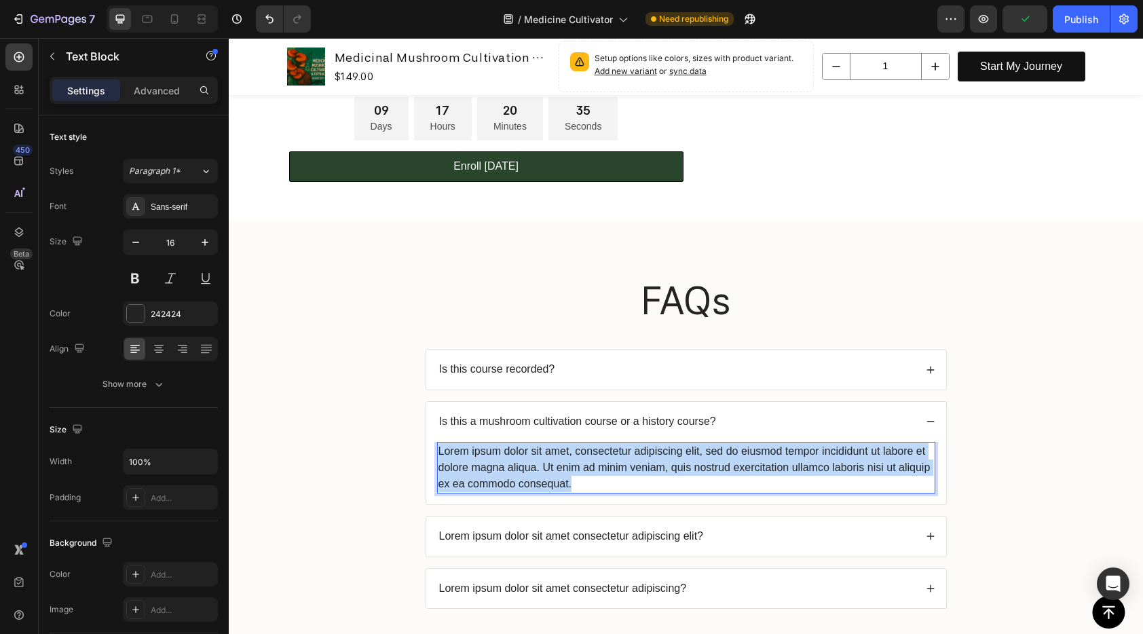
click at [739, 453] on p "Lorem ipsum dolor sit amet, consectetur adipiscing elit, sed do eiusmod tempor …" at bounding box center [685, 467] width 495 height 49
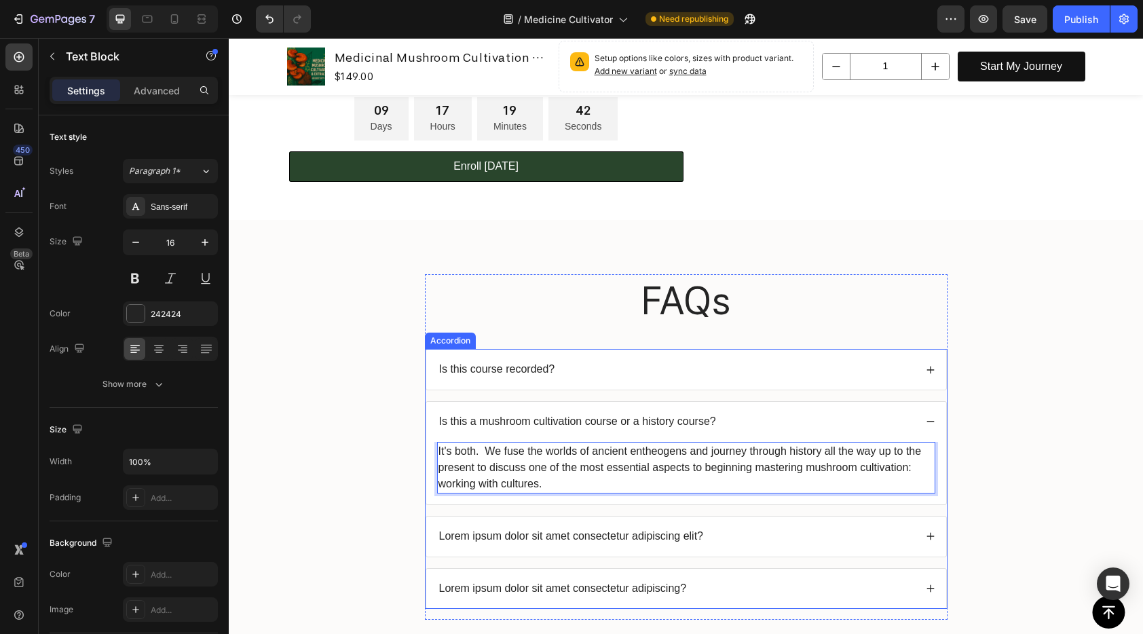
click at [690, 535] on p "Lorem ipsum dolor sit amet consectetur adipiscing elit?" at bounding box center [571, 536] width 265 height 14
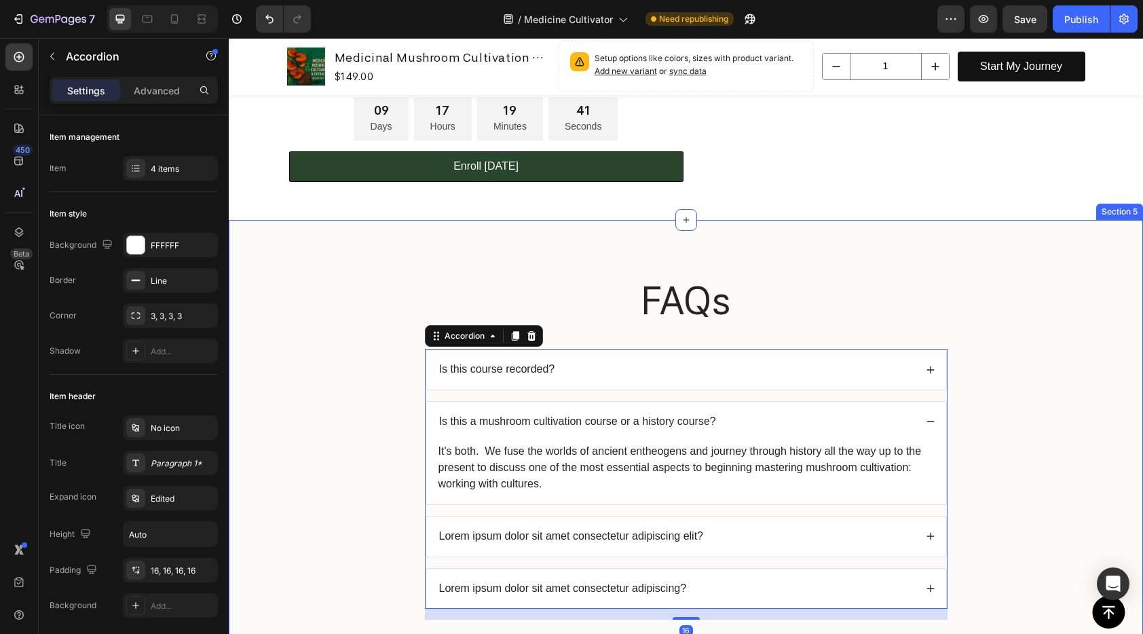
click at [1021, 473] on div "FAQs Heading Is this course recorded? Is this a mushroom cultivation course or …" at bounding box center [685, 452] width 887 height 356
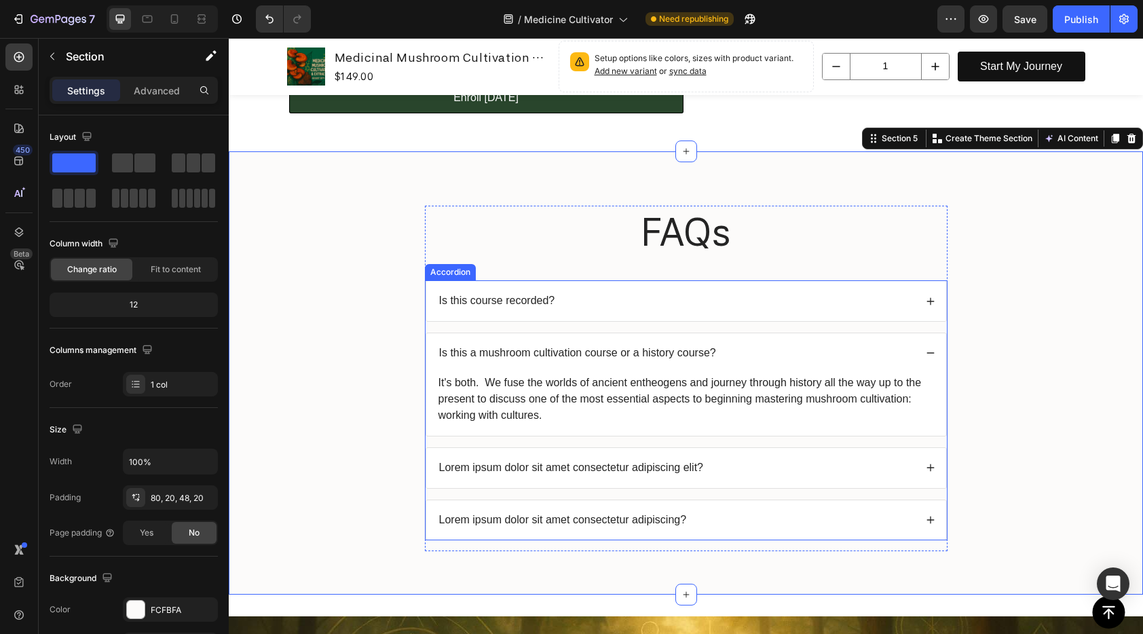
scroll to position [526, 0]
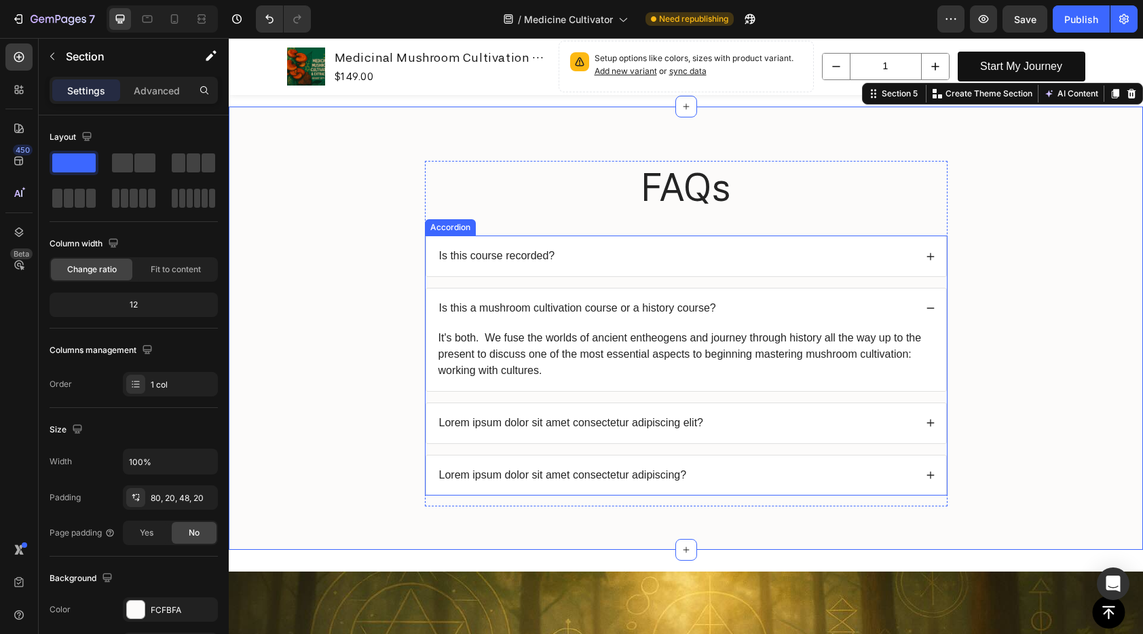
click at [630, 427] on p "Lorem ipsum dolor sit amet consectetur adipiscing elit?" at bounding box center [571, 423] width 265 height 14
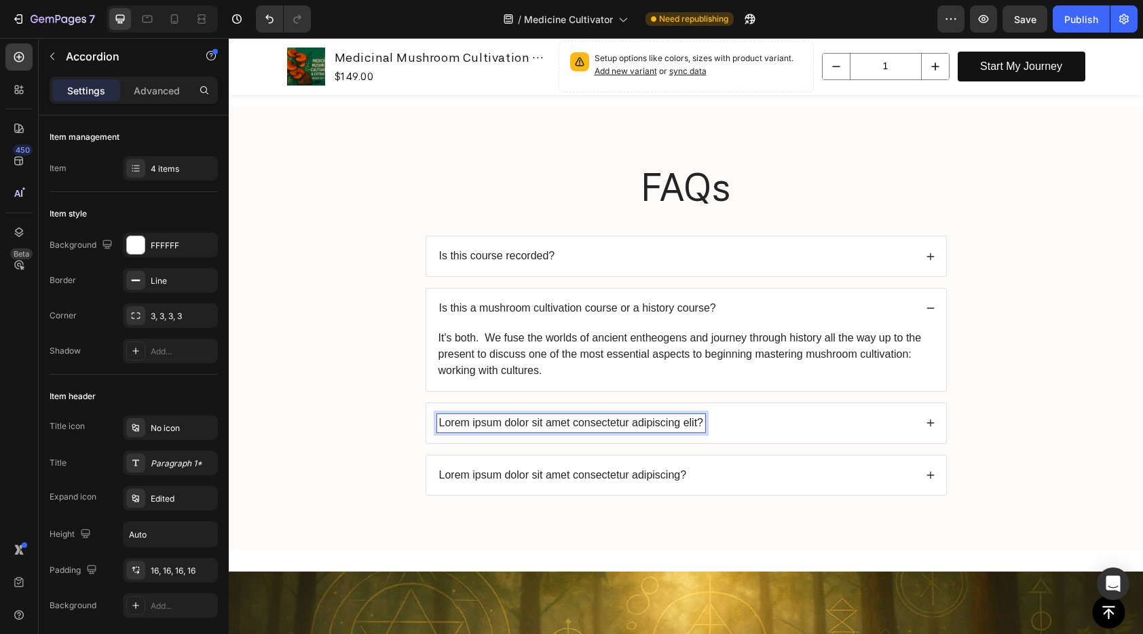
click at [630, 427] on p "Lorem ipsum dolor sit amet consectetur adipiscing elit?" at bounding box center [571, 423] width 265 height 14
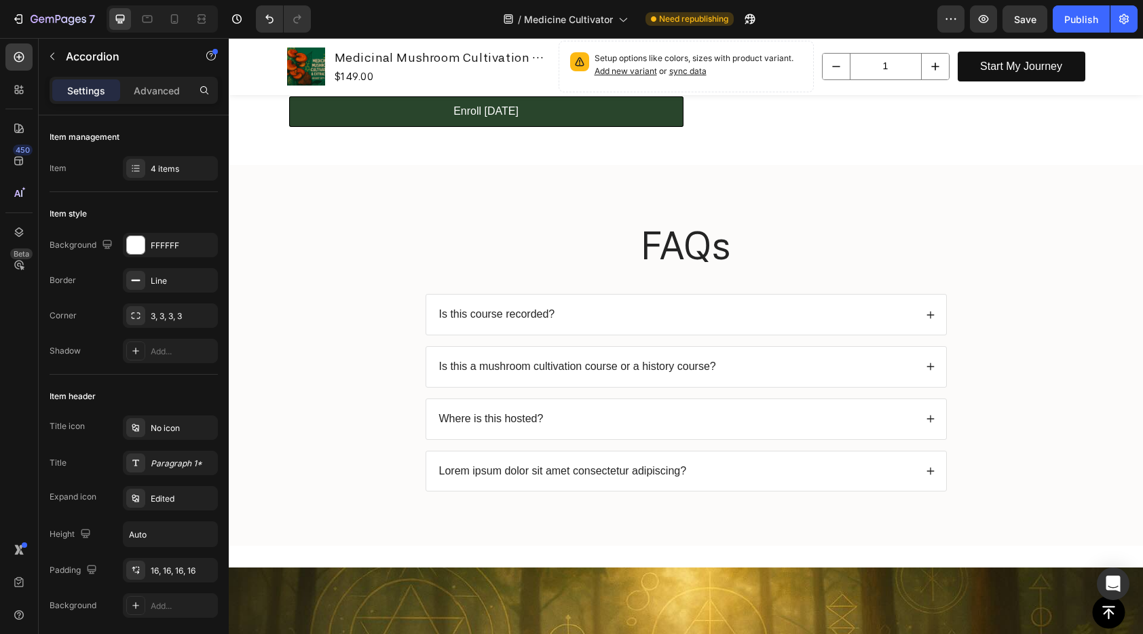
scroll to position [466, 0]
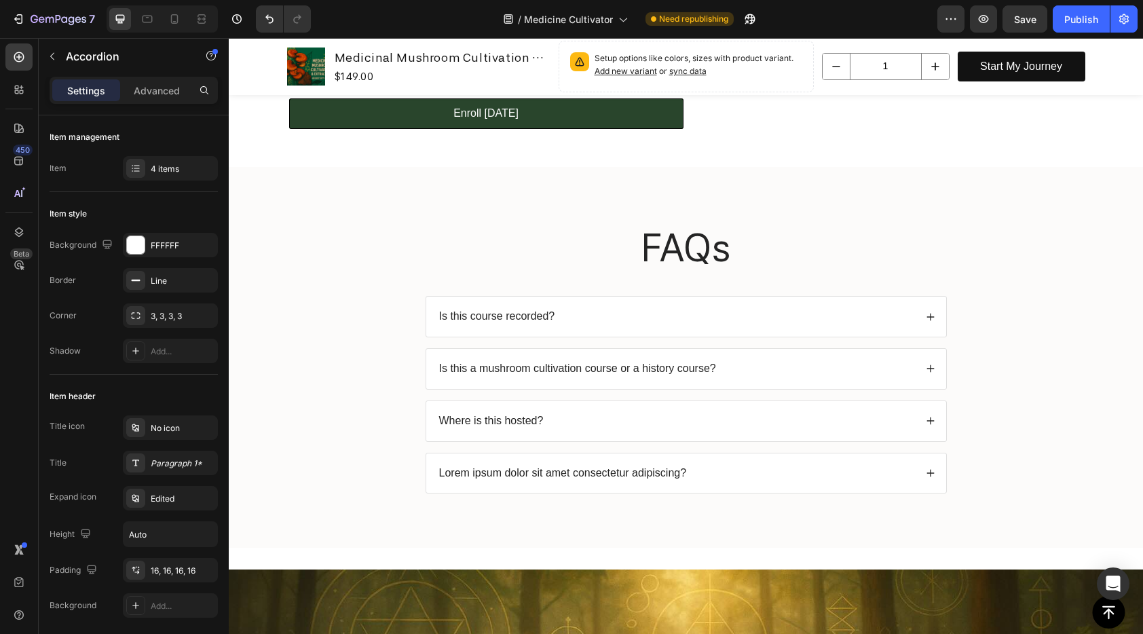
click at [926, 423] on icon at bounding box center [931, 421] width 10 height 10
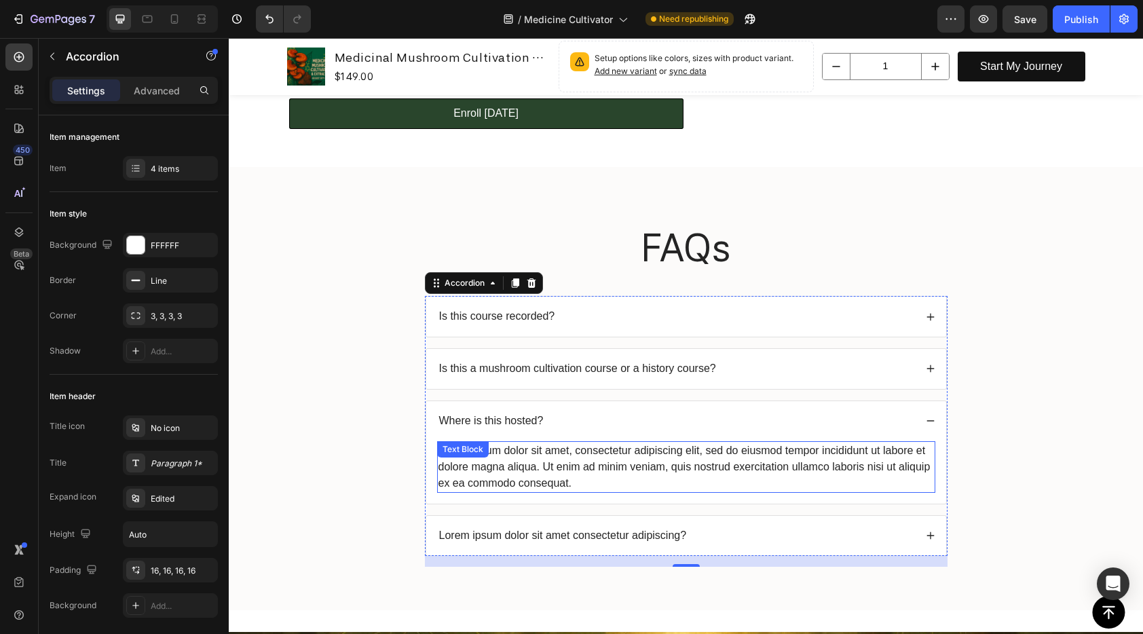
click at [604, 464] on div "Lorem ipsum dolor sit amet, consectetur adipiscing elit, sed do eiusmod tempor …" at bounding box center [686, 467] width 498 height 52
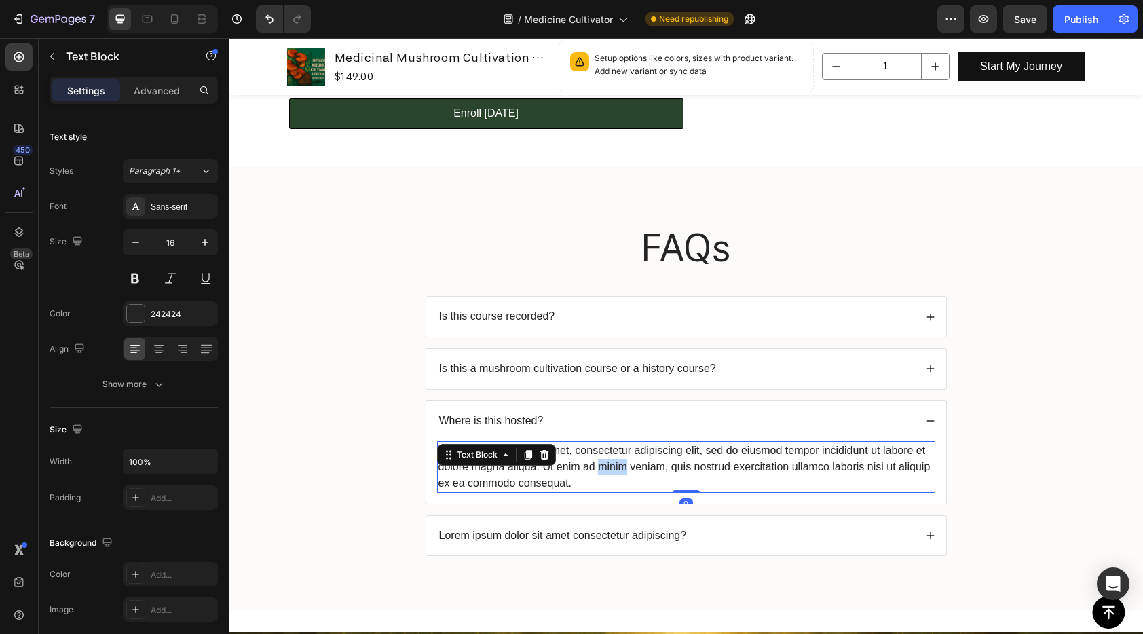
click at [604, 464] on div "Lorem ipsum dolor sit amet, consectetur adipiscing elit, sed do eiusmod tempor …" at bounding box center [686, 467] width 498 height 52
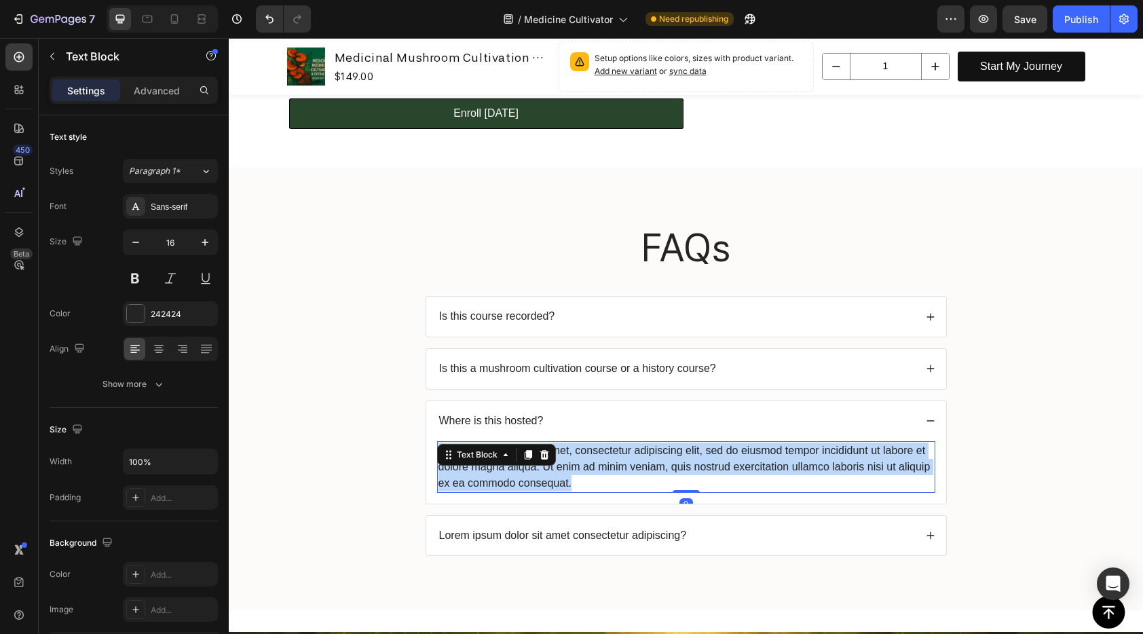
click at [604, 464] on p "Lorem ipsum dolor sit amet, consectetur adipiscing elit, sed do eiusmod tempor …" at bounding box center [685, 467] width 495 height 49
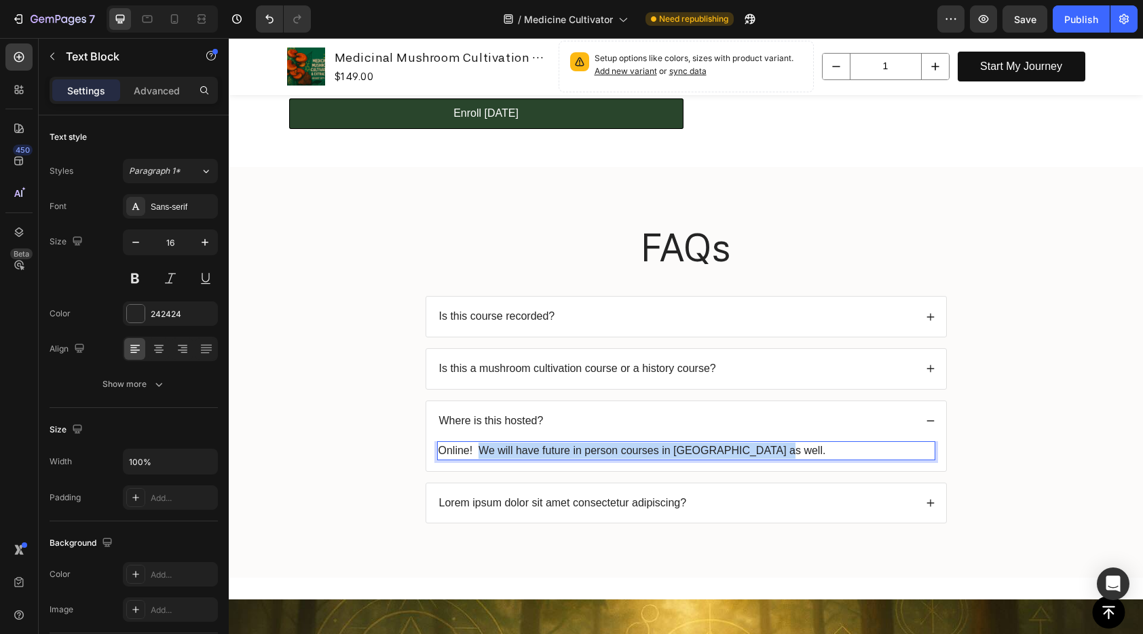
drag, startPoint x: 753, startPoint y: 451, endPoint x: 475, endPoint y: 454, distance: 277.6
click at [475, 454] on p "Online! We will have future in person courses in Portland as well." at bounding box center [685, 451] width 495 height 16
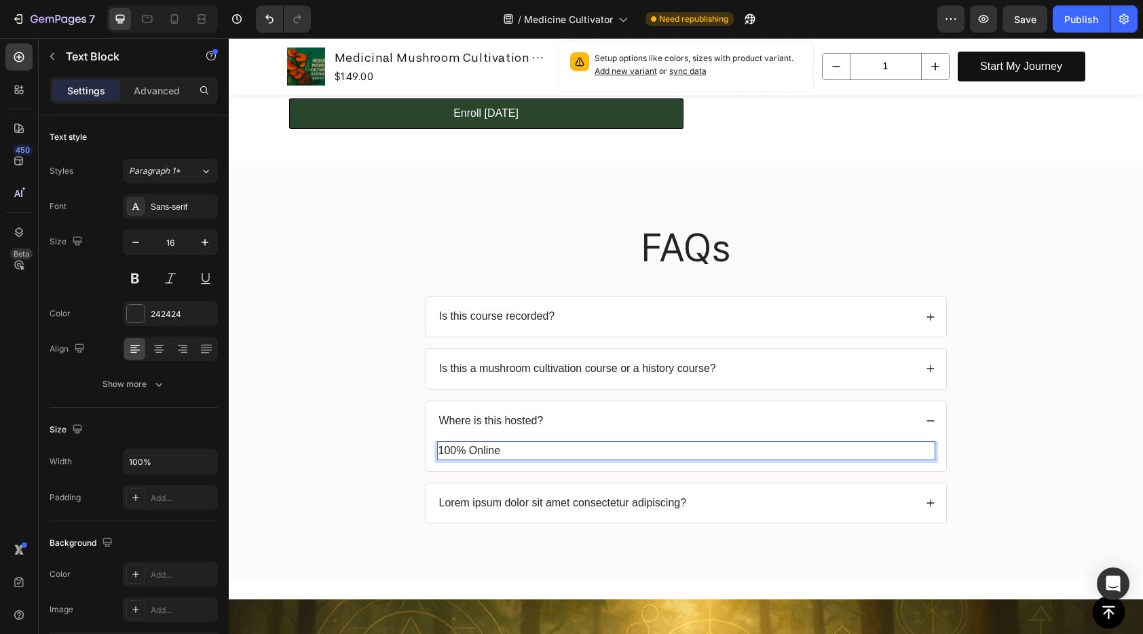
click at [1038, 464] on div "FAQs Heading Is this course recorded? Is this a mushroom cultivation course or …" at bounding box center [685, 383] width 887 height 324
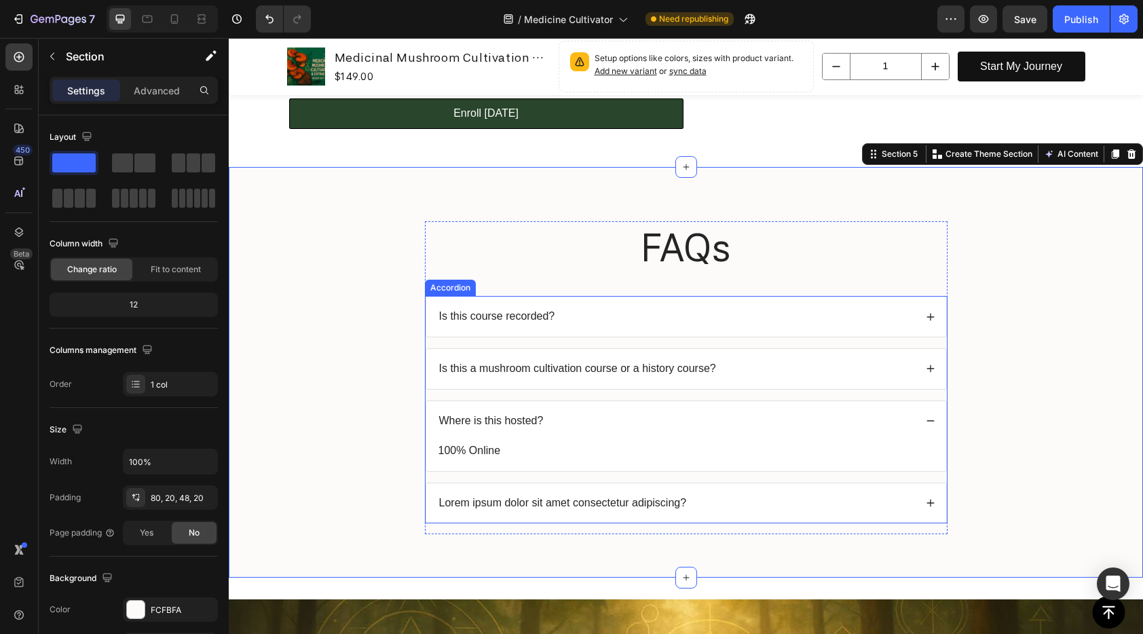
click at [721, 506] on div "Lorem ipsum dolor sit amet consectetur adipiscing?" at bounding box center [676, 503] width 478 height 18
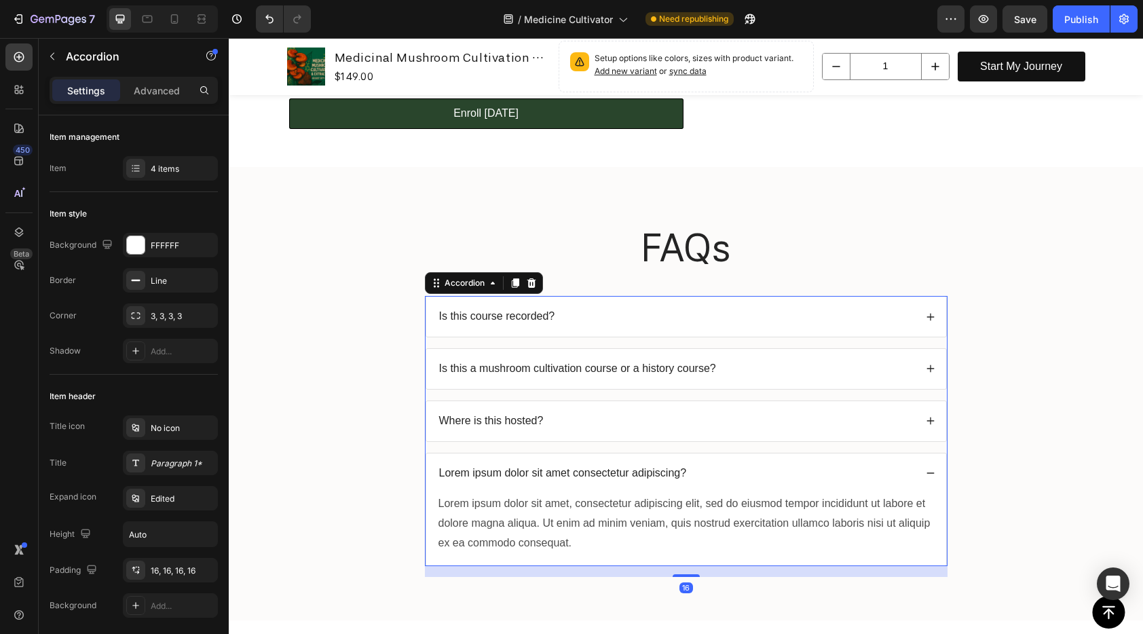
click at [709, 477] on div "Lorem ipsum dolor sit amet consectetur adipiscing?" at bounding box center [676, 473] width 478 height 18
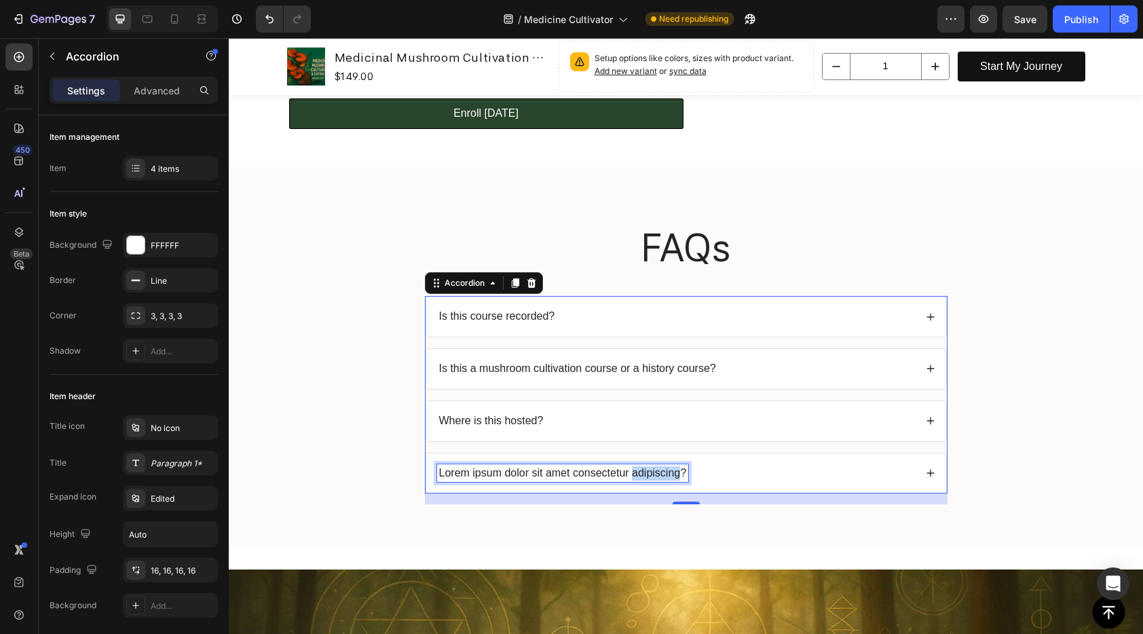
click at [655, 471] on p "Lorem ipsum dolor sit amet consectetur adipiscing?" at bounding box center [563, 473] width 248 height 14
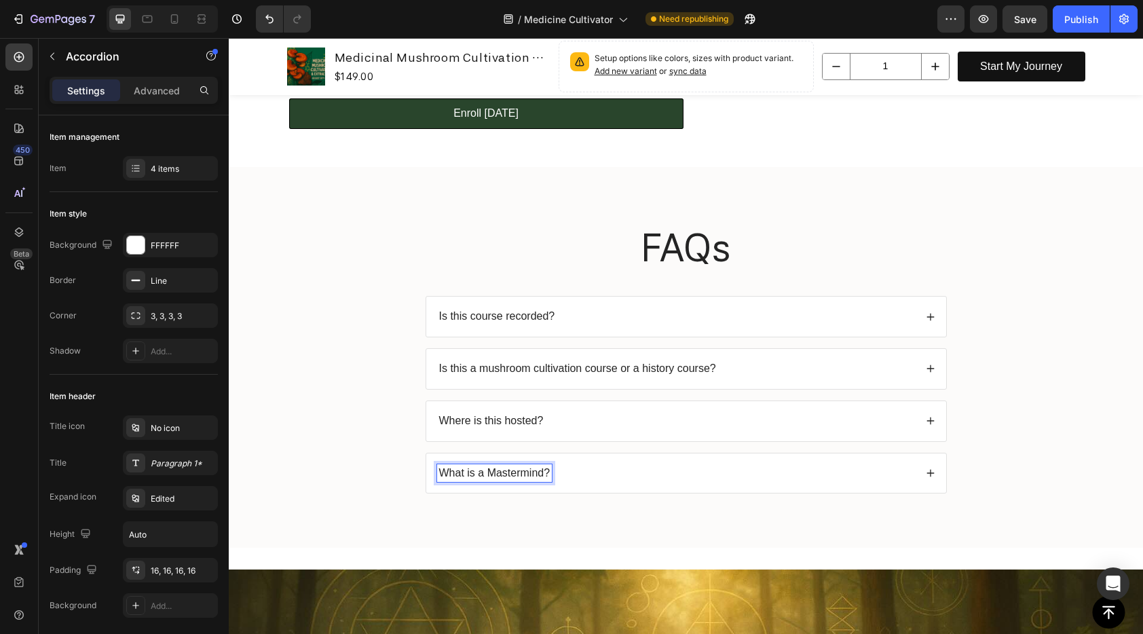
click at [928, 474] on icon at bounding box center [929, 472] width 7 height 7
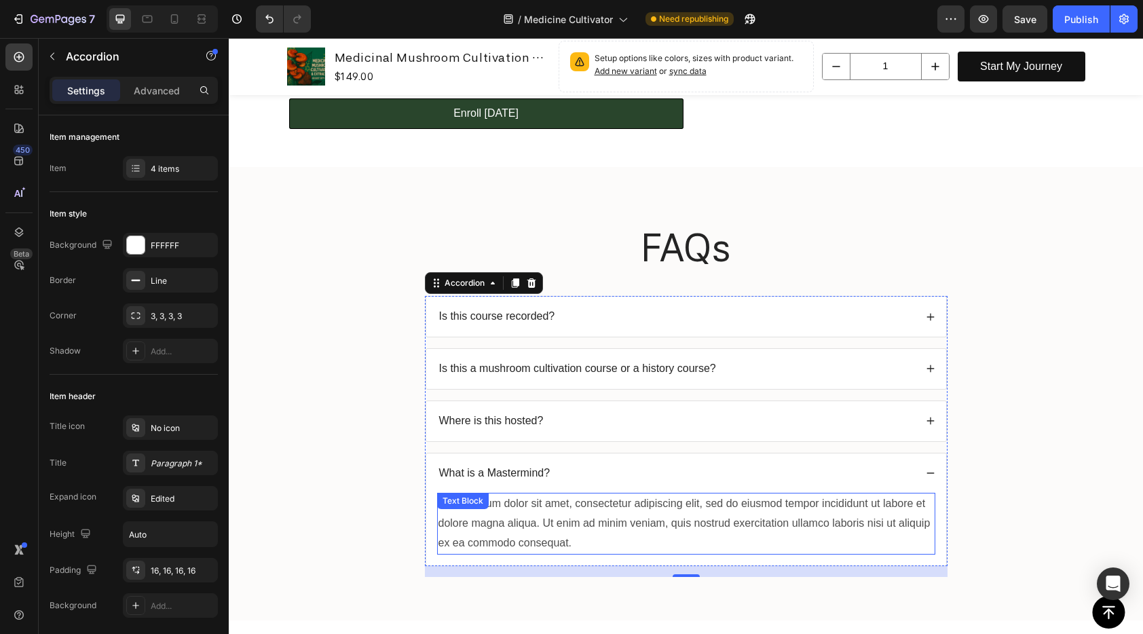
click at [650, 521] on div "Lorem ipsum dolor sit amet, consectetur adipiscing elit, sed do eiusmod tempor …" at bounding box center [686, 523] width 498 height 61
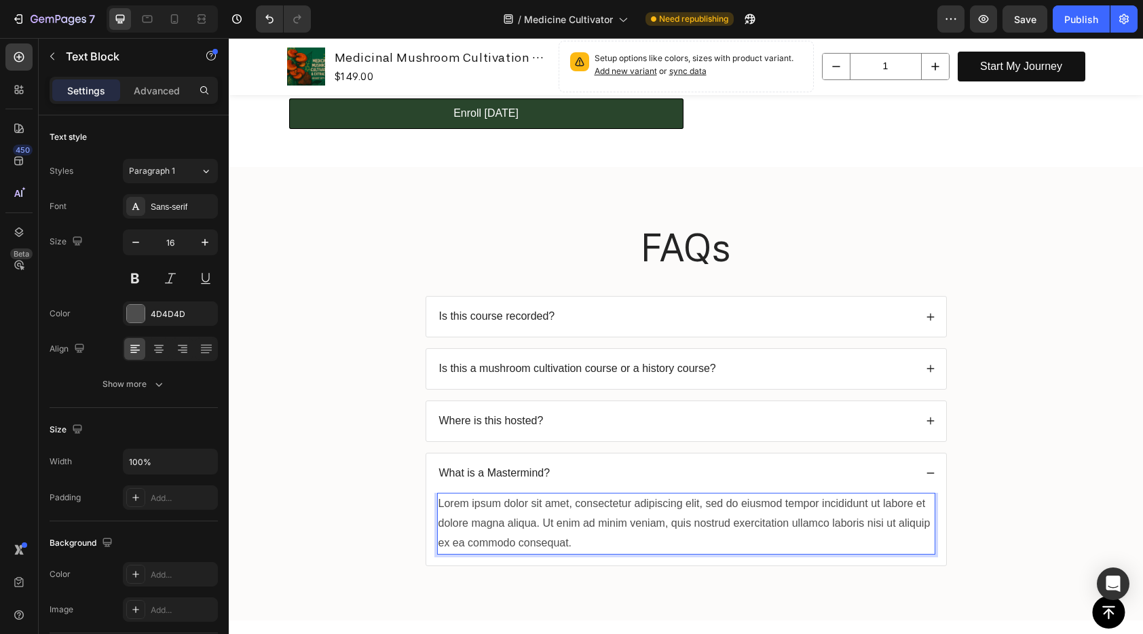
click at [650, 521] on div "Lorem ipsum dolor sit amet, consectetur adipiscing elit, sed do eiusmod tempor …" at bounding box center [686, 523] width 498 height 61
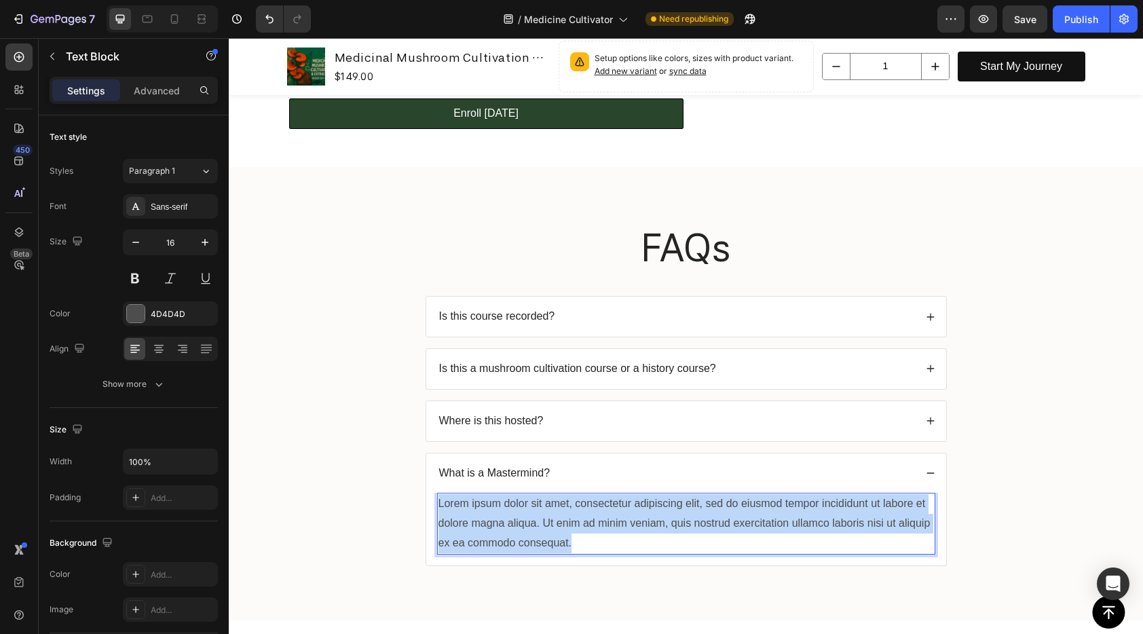
click at [650, 521] on p "Lorem ipsum dolor sit amet, consectetur adipiscing elit, sed do eiusmod tempor …" at bounding box center [685, 523] width 495 height 58
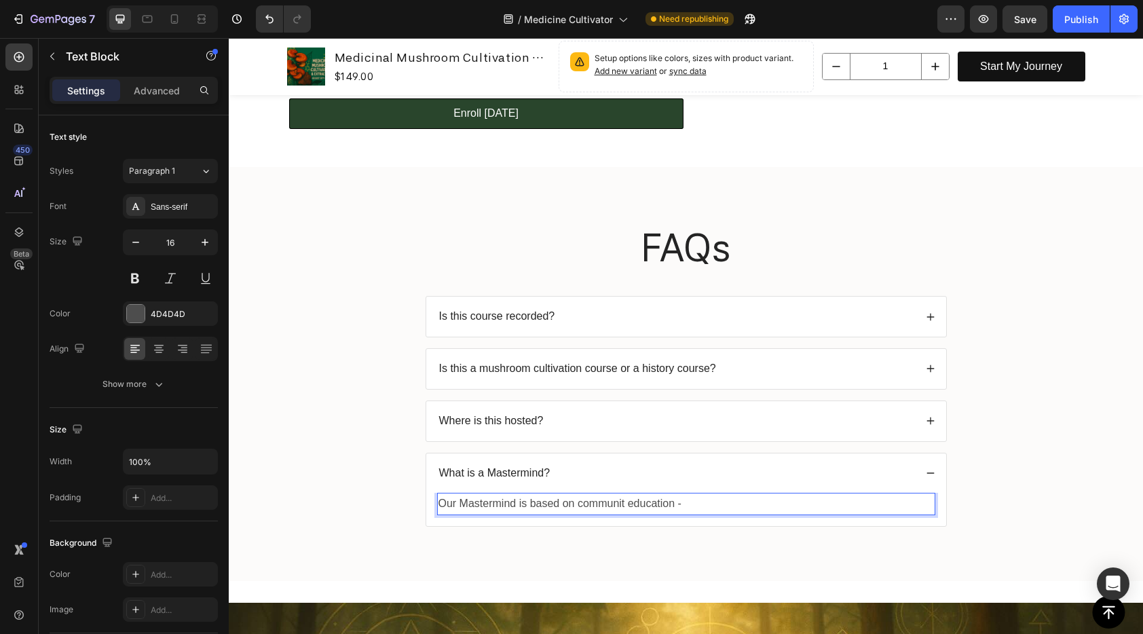
click at [617, 505] on p "Our Mastermind is based on communit education -" at bounding box center [685, 504] width 495 height 20
click at [618, 505] on p "Our Mastermind is based on communit education -" at bounding box center [685, 504] width 495 height 20
click at [688, 508] on p "Our Mastermind is based on community education -" at bounding box center [685, 504] width 495 height 20
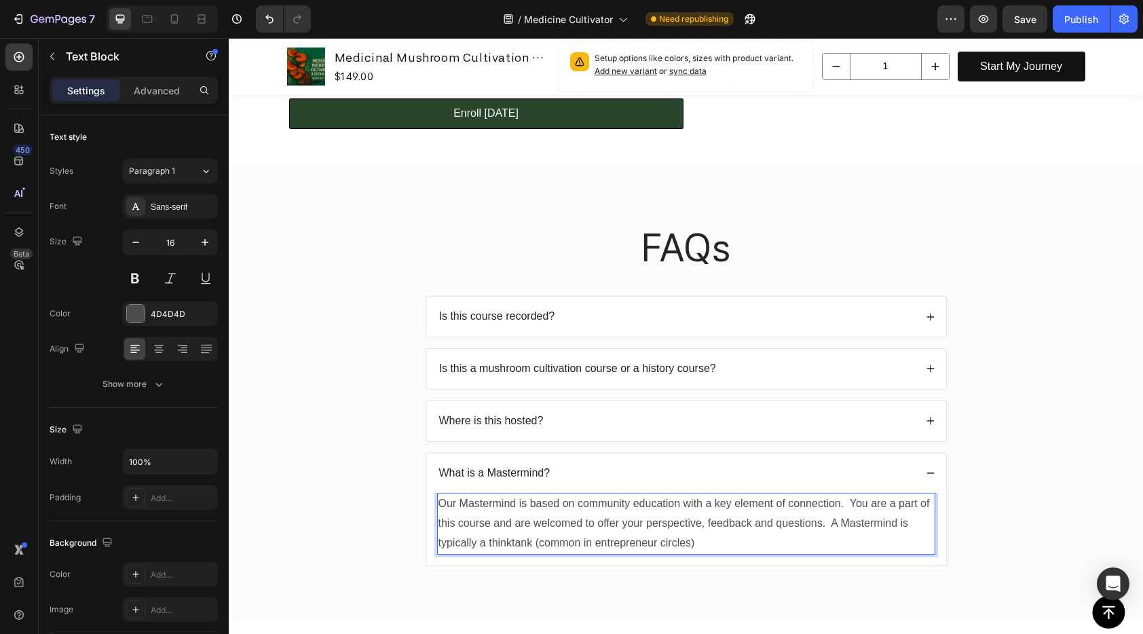
click at [514, 544] on p "Our Mastermind is based on community education with a key element of connection…" at bounding box center [685, 523] width 495 height 58
click at [709, 544] on p "Our Mastermind is based on community education with a key element of connection…" at bounding box center [685, 523] width 495 height 58
click at [656, 544] on p "Our Mastermind is based on community education with a key element of connection…" at bounding box center [685, 523] width 495 height 58
click at [696, 546] on p "Our Mastermind is based on community education with a key element of connection…" at bounding box center [685, 523] width 495 height 58
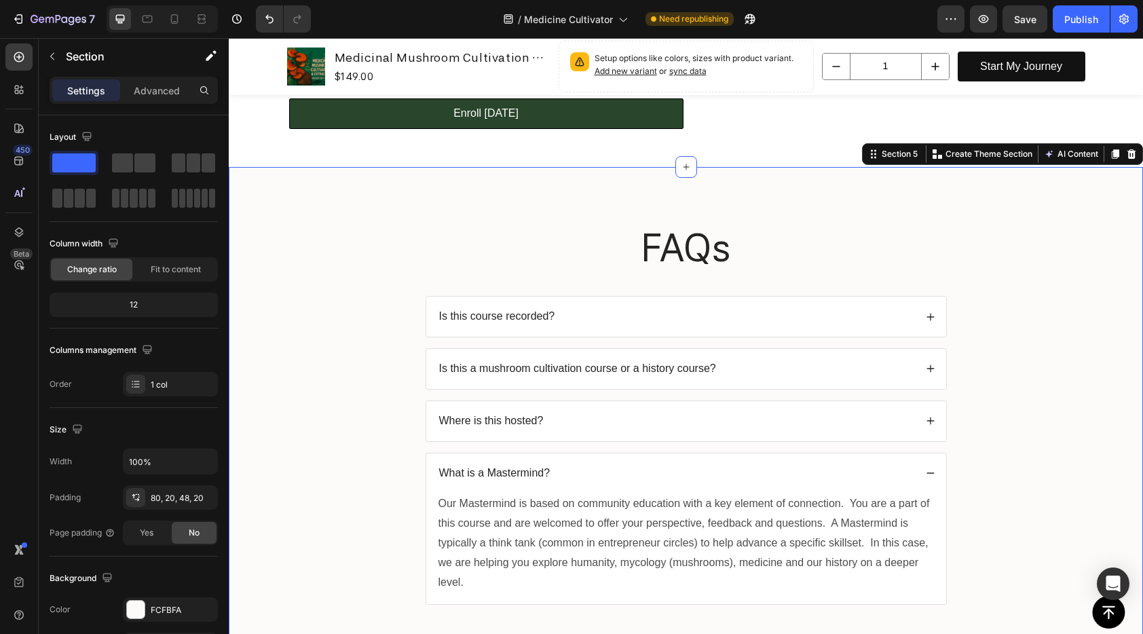
click at [1006, 499] on div "FAQs Heading Is this course recorded? Is this a mushroom cultivation course or …" at bounding box center [685, 423] width 887 height 405
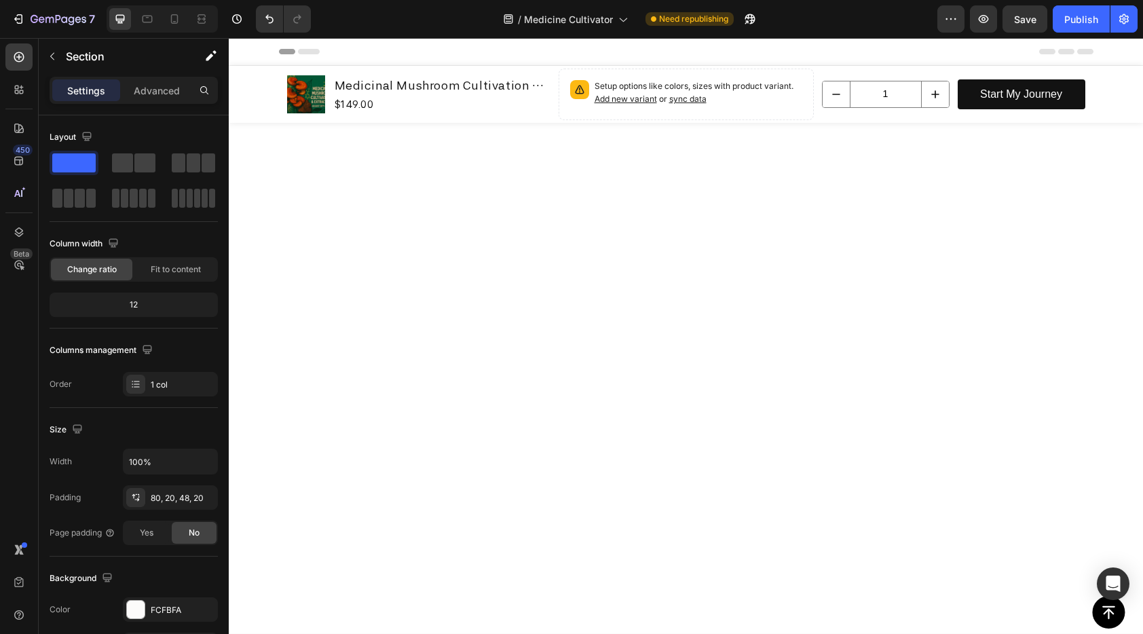
scroll to position [599, 0]
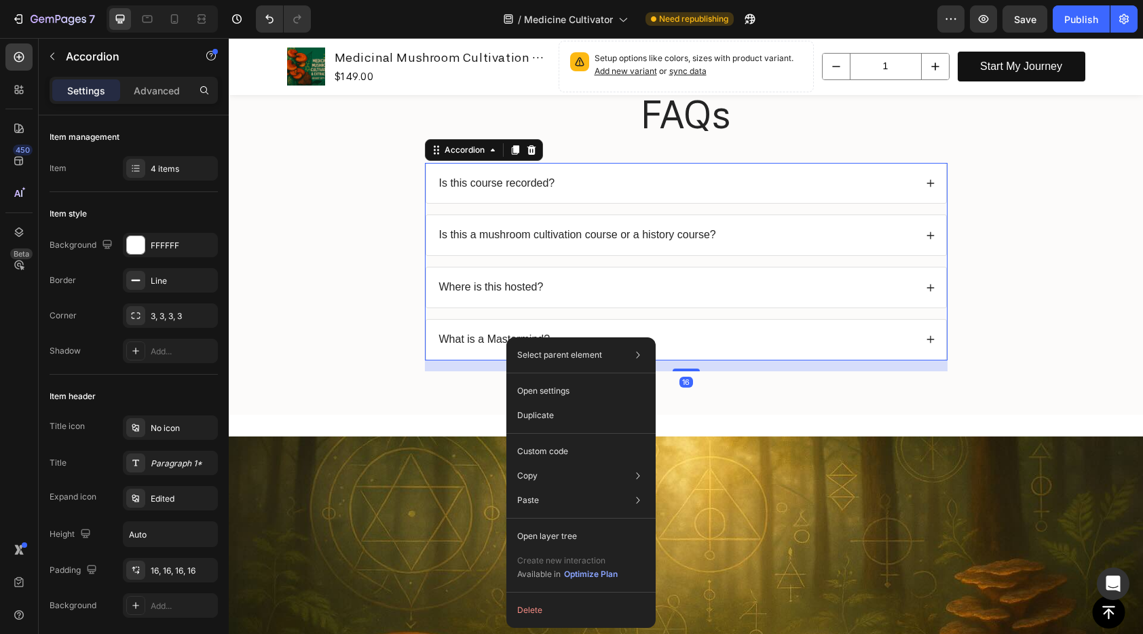
click at [440, 331] on div "What is a Mastermind?" at bounding box center [494, 340] width 115 height 18
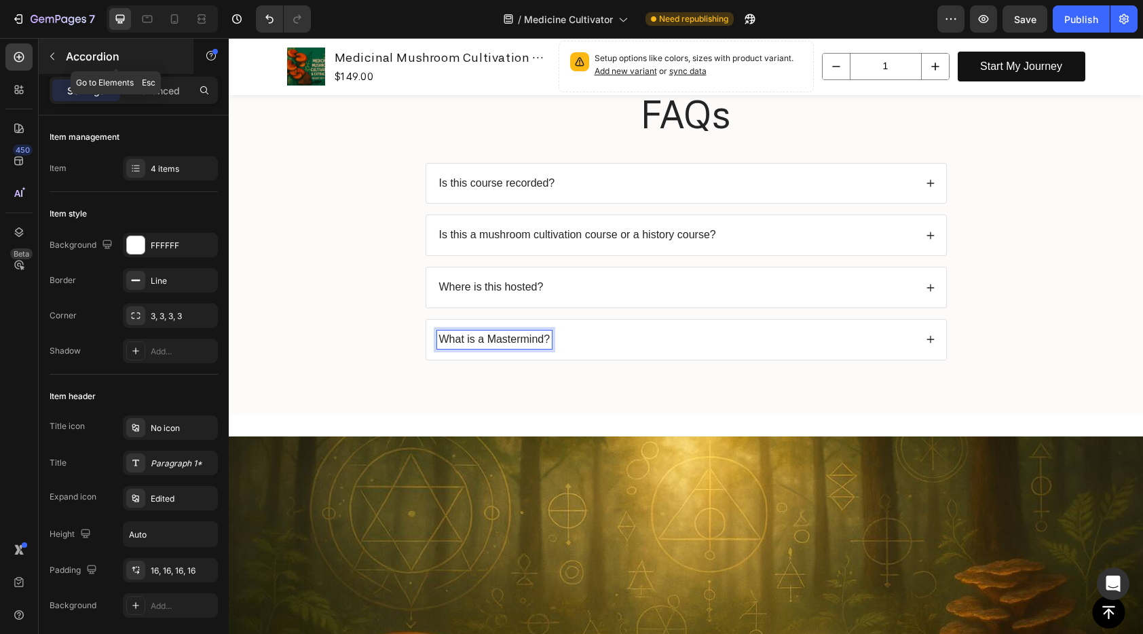
click at [58, 58] on button "button" at bounding box center [52, 56] width 22 height 22
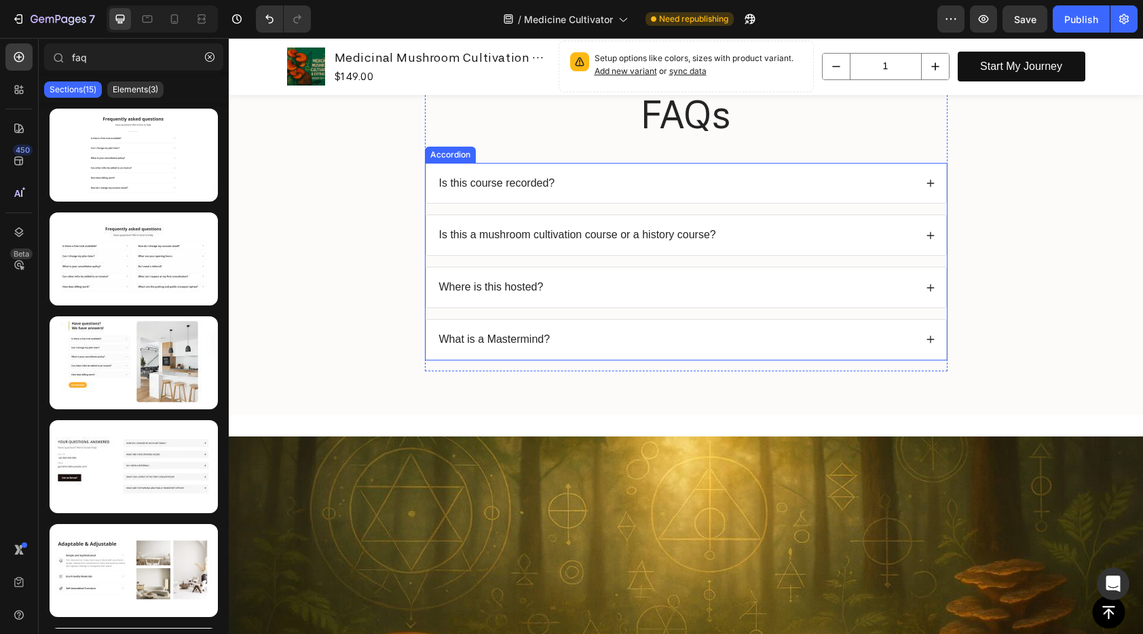
click at [652, 176] on div "Is this course recorded?" at bounding box center [676, 183] width 478 height 18
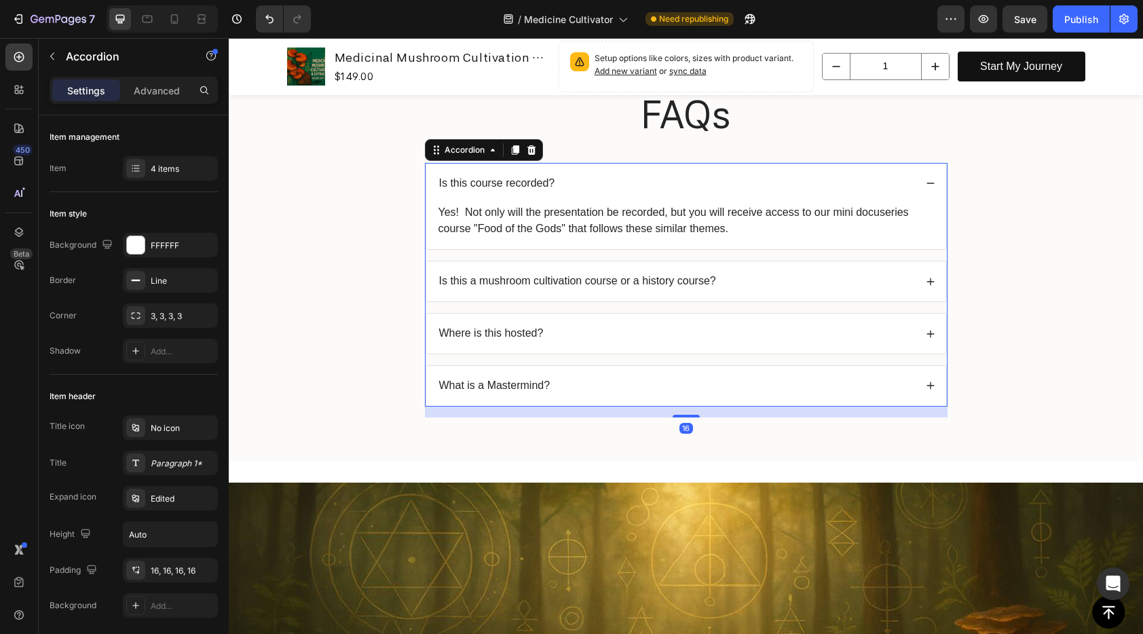
click at [905, 166] on div "Is this course recorded?" at bounding box center [686, 184] width 520 height 40
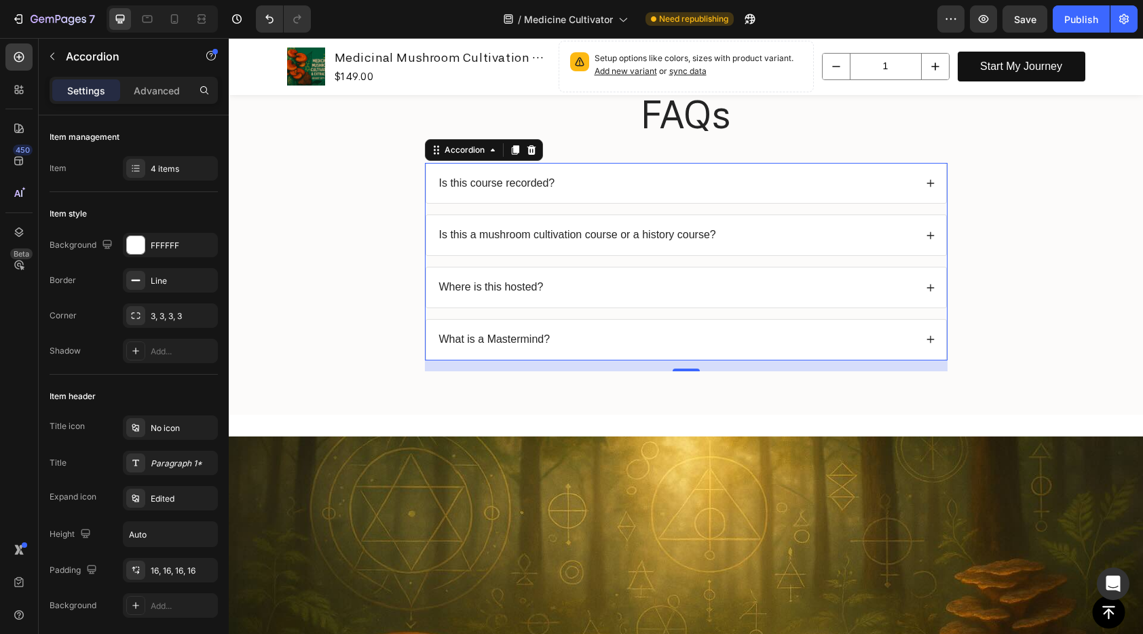
click at [529, 352] on div "What is a Mastermind?" at bounding box center [686, 340] width 520 height 40
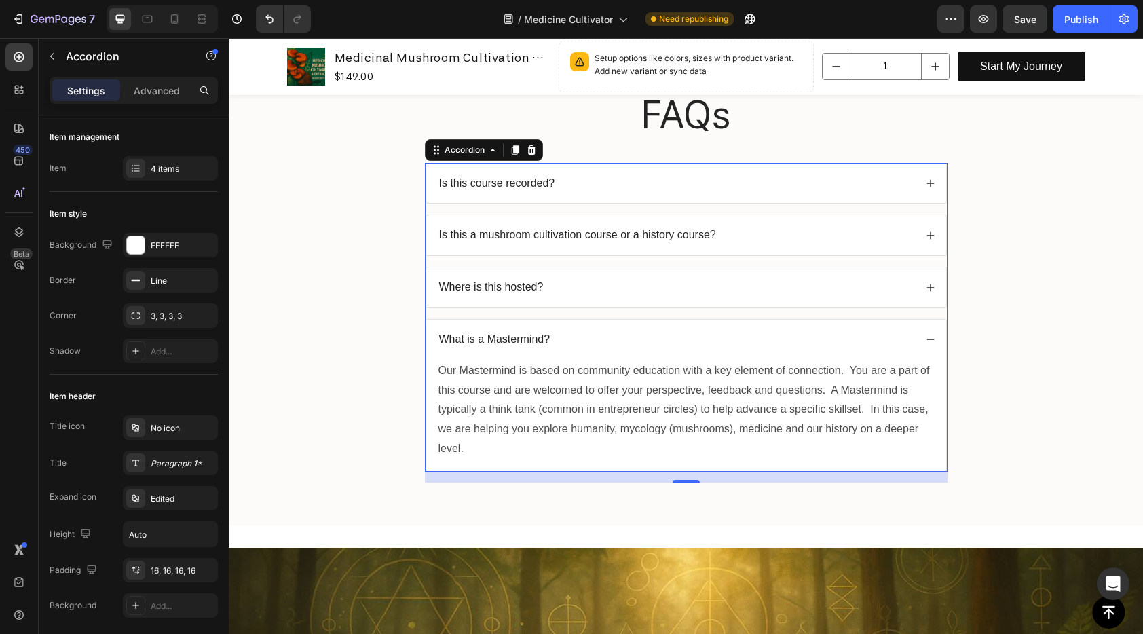
click at [529, 352] on div "What is a Mastermind?" at bounding box center [686, 340] width 520 height 40
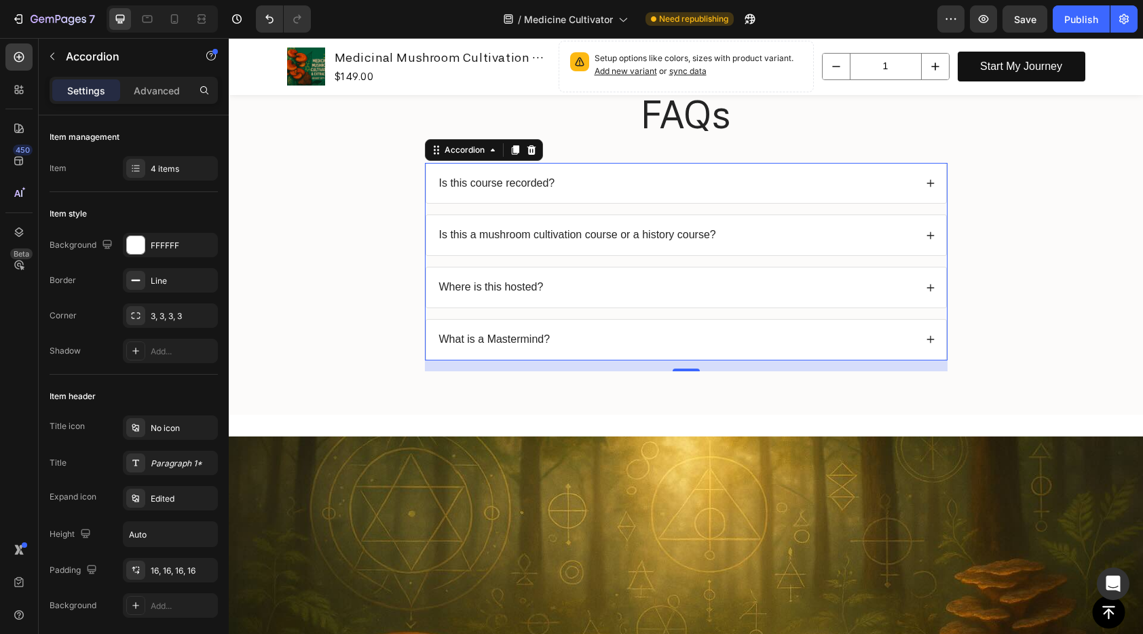
click at [702, 333] on div "What is a Mastermind?" at bounding box center [676, 340] width 478 height 18
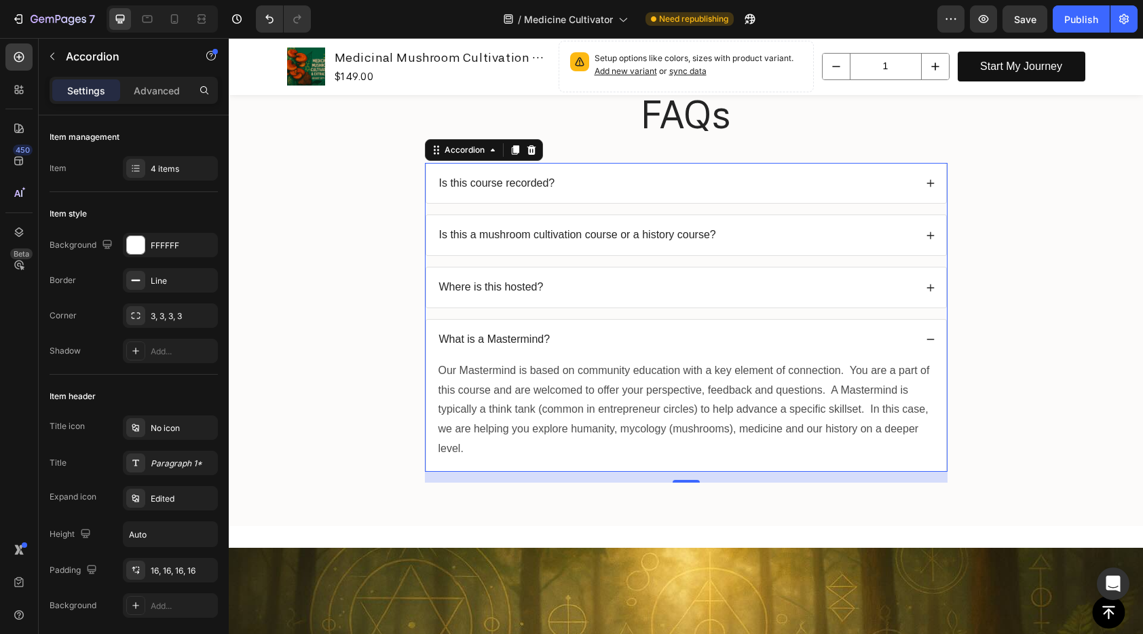
click at [702, 333] on div "What is a Mastermind?" at bounding box center [676, 340] width 478 height 18
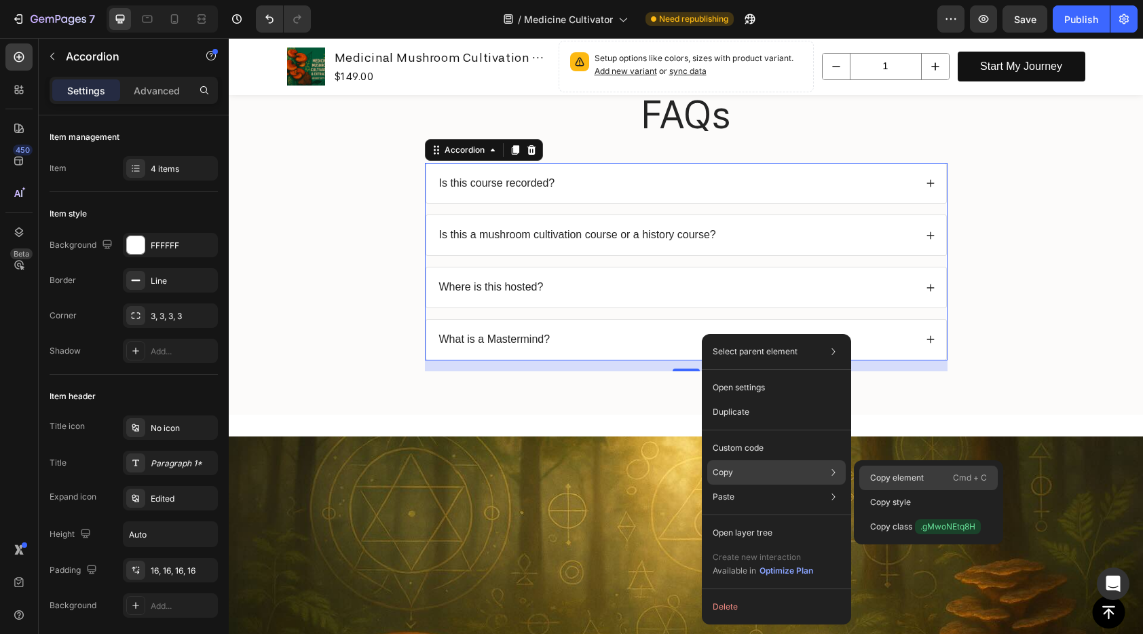
click at [876, 473] on p "Copy element" at bounding box center [897, 478] width 54 height 12
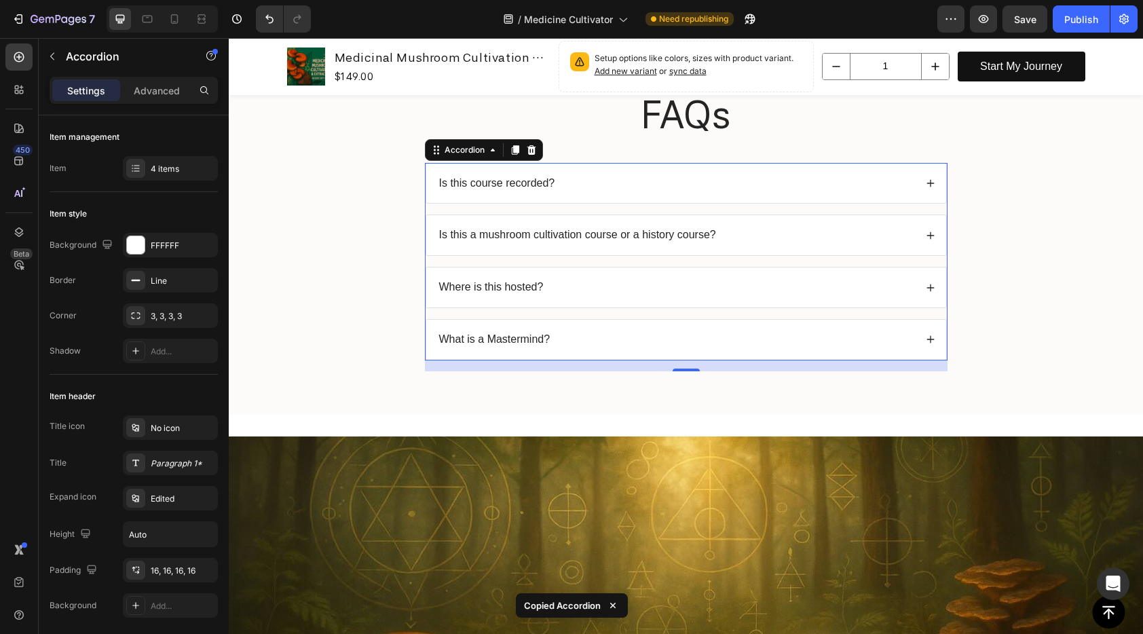
click at [611, 352] on div "What is a Mastermind?" at bounding box center [686, 340] width 520 height 40
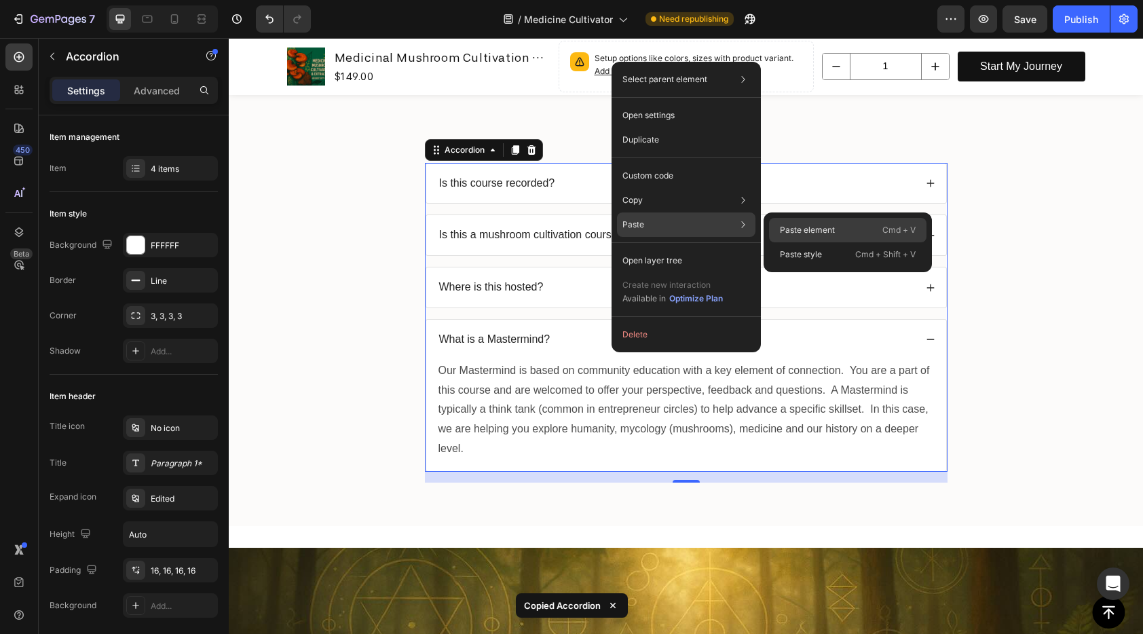
click at [791, 230] on p "Paste element" at bounding box center [807, 230] width 55 height 12
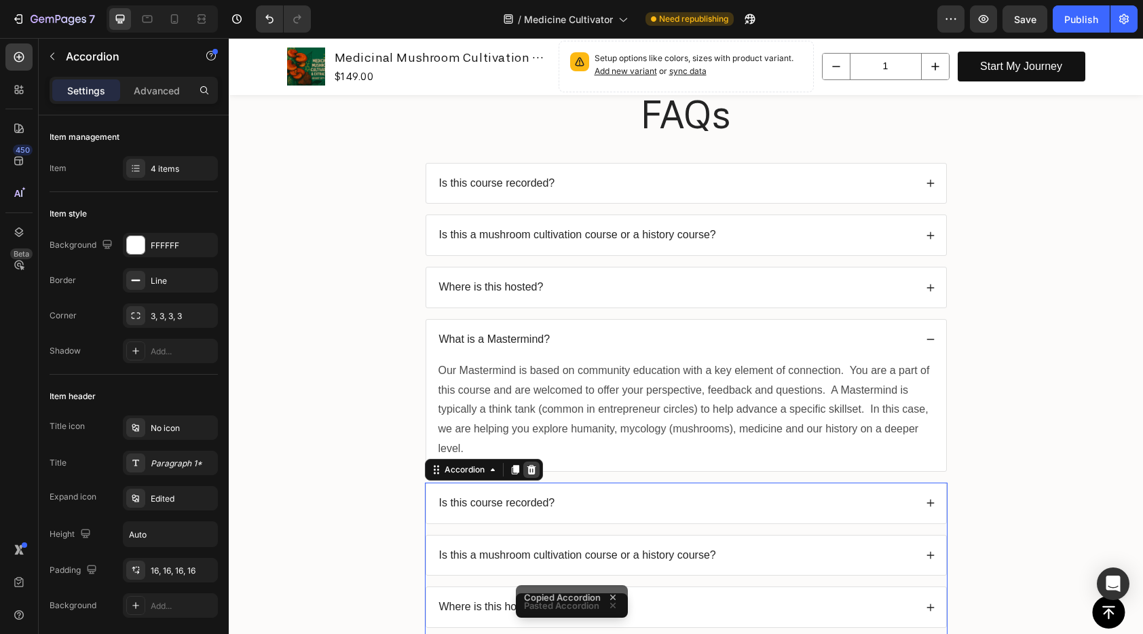
click at [527, 472] on icon at bounding box center [531, 470] width 9 height 10
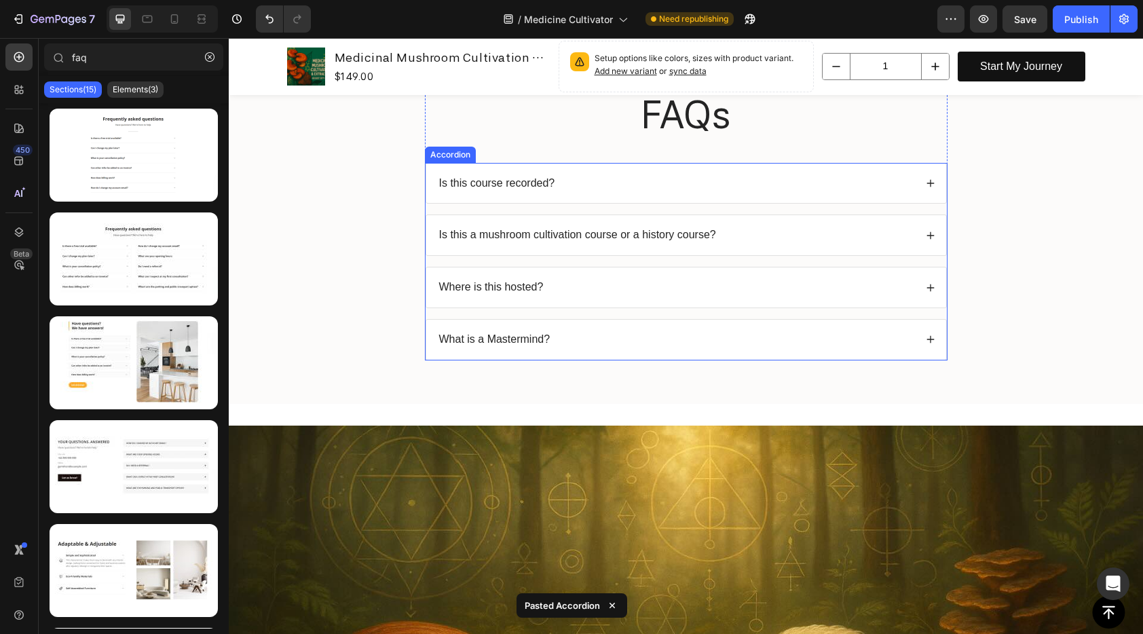
click at [538, 338] on p "What is a Mastermind?" at bounding box center [494, 340] width 111 height 14
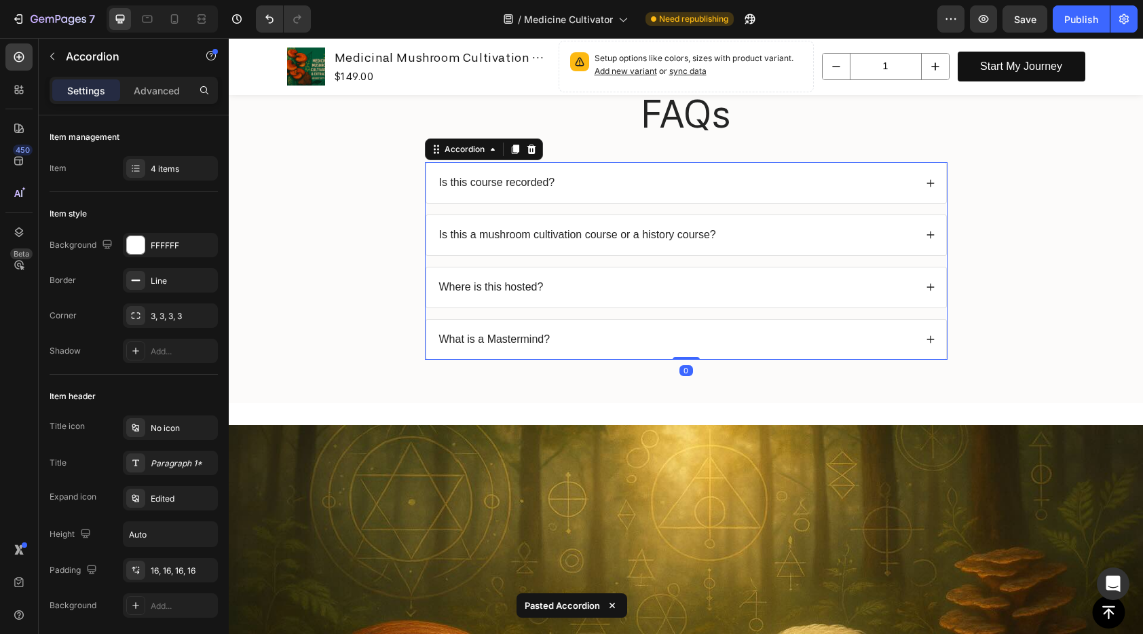
scroll to position [475, 0]
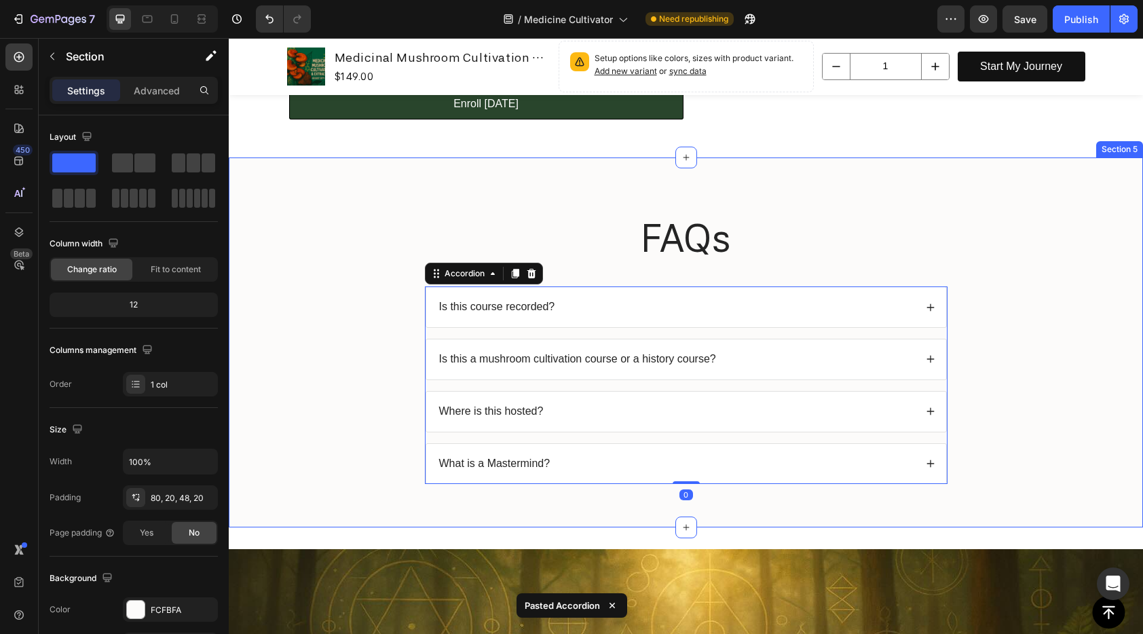
click at [366, 276] on div "FAQs Heading Is this course recorded? Is this a mushroom cultivation course or …" at bounding box center [685, 353] width 887 height 283
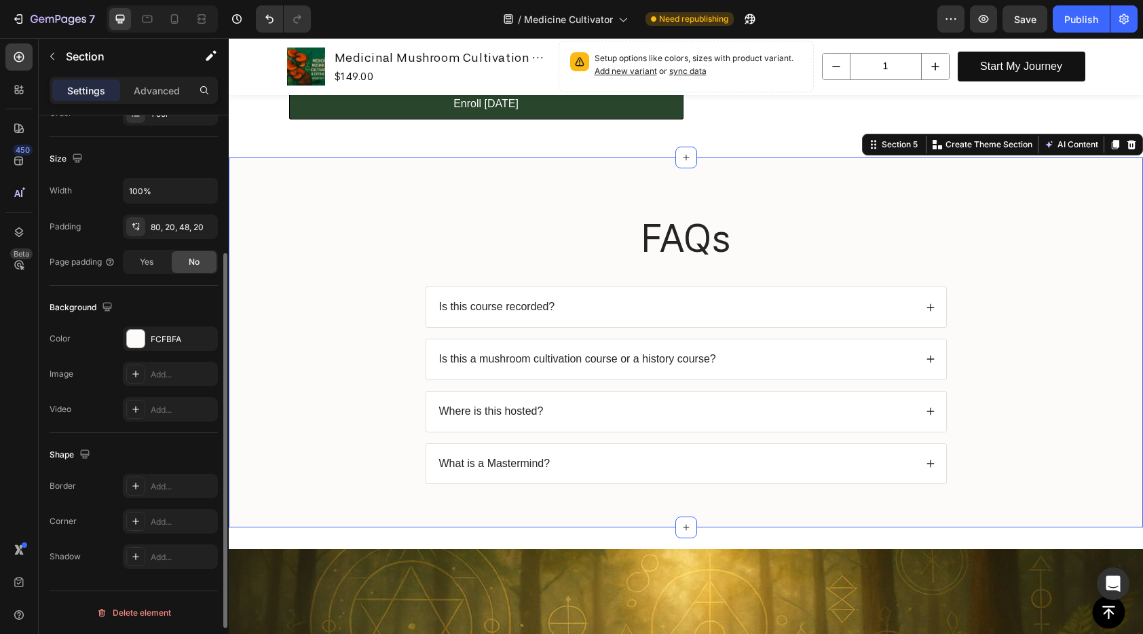
scroll to position [163, 0]
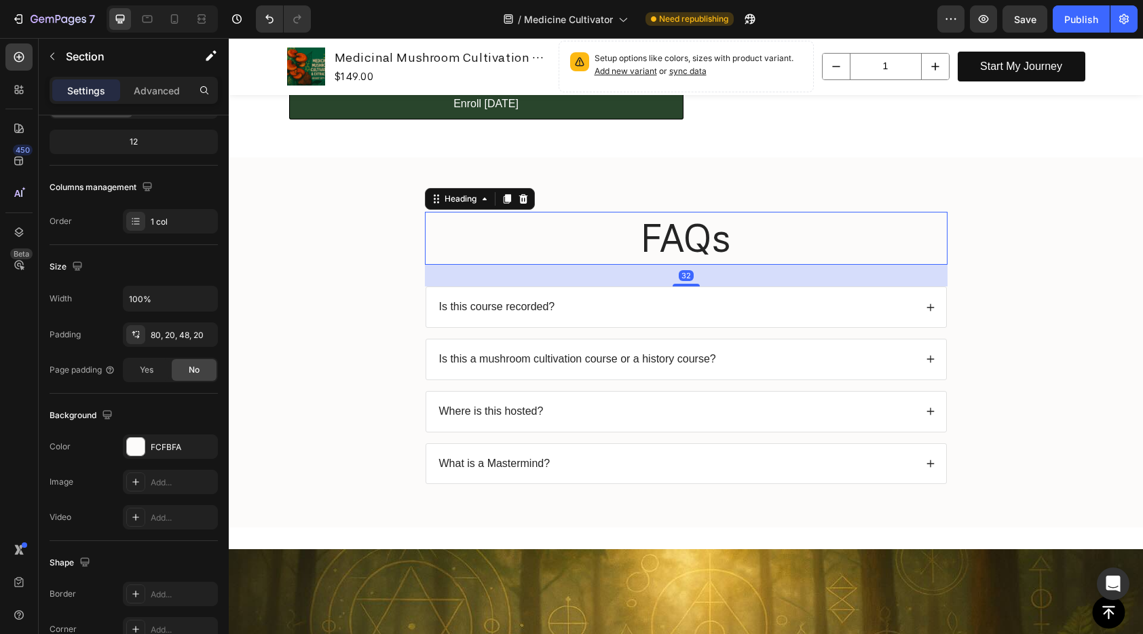
click at [512, 264] on h2 "FAQs" at bounding box center [686, 238] width 523 height 53
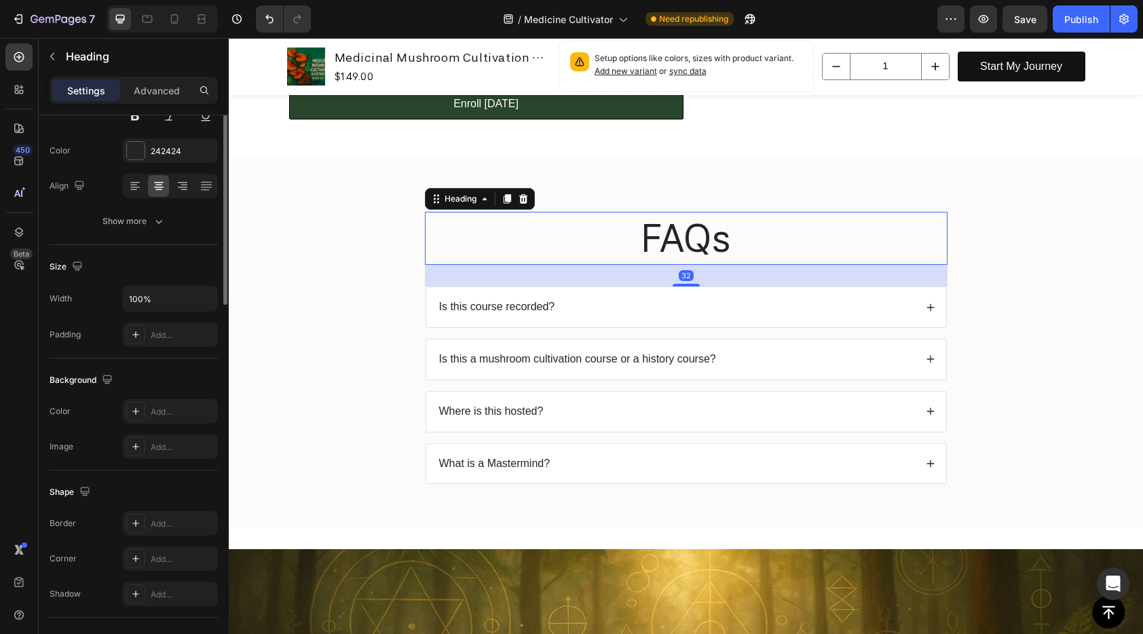
scroll to position [0, 0]
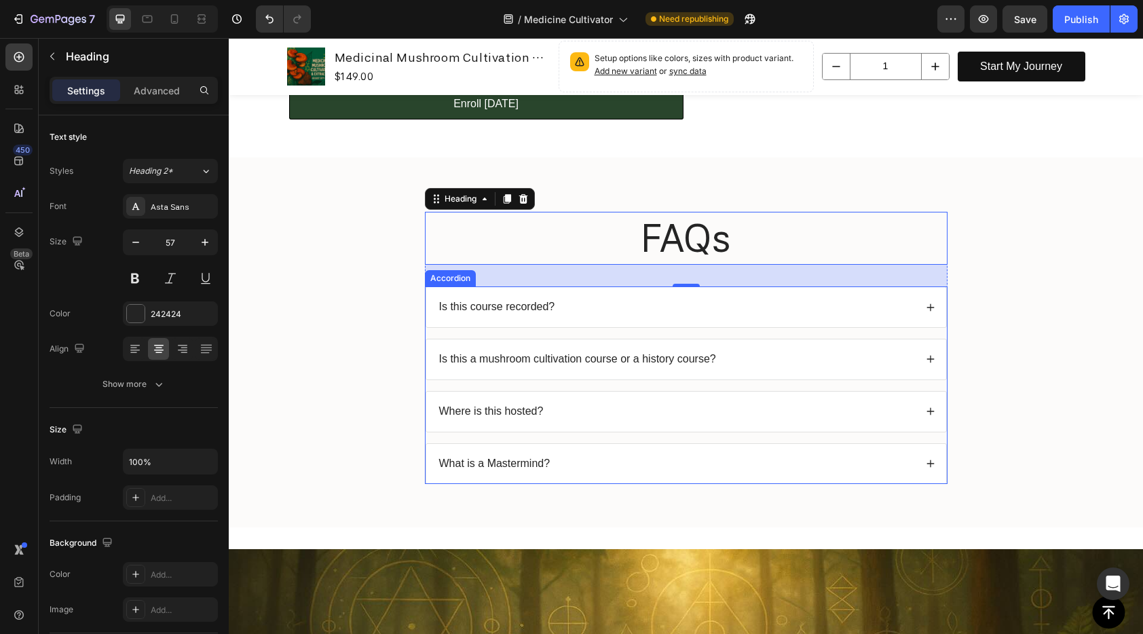
click at [937, 301] on div "Is this course recorded?" at bounding box center [686, 307] width 520 height 40
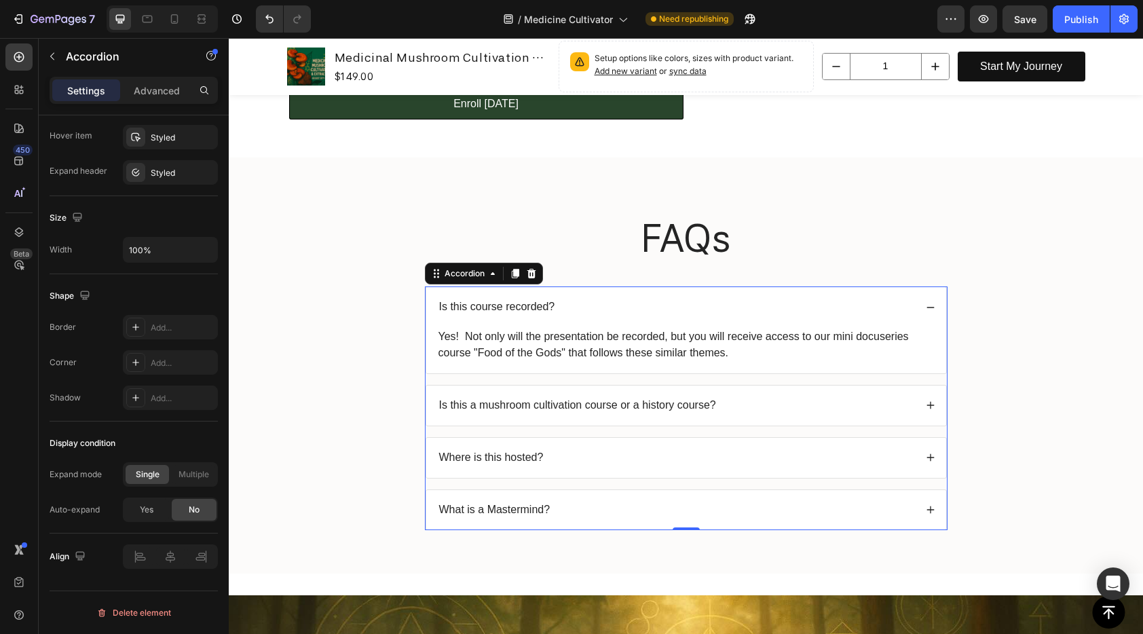
scroll to position [457, 0]
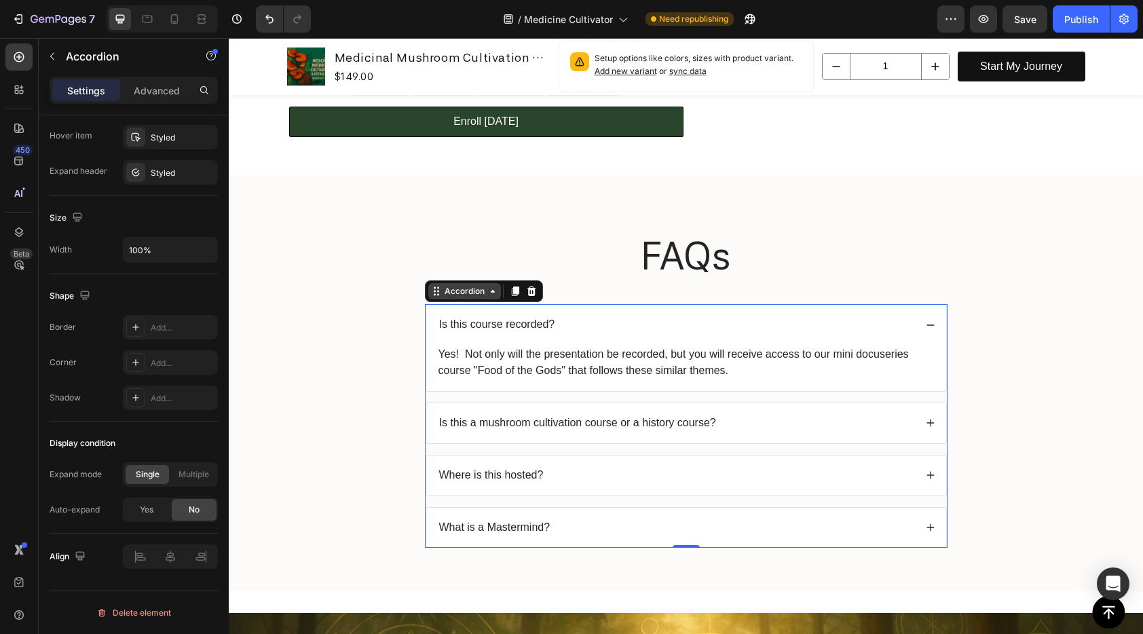
click at [442, 293] on div "Accordion" at bounding box center [464, 291] width 45 height 12
click at [491, 297] on icon at bounding box center [492, 291] width 11 height 11
click at [489, 293] on icon at bounding box center [492, 291] width 11 height 11
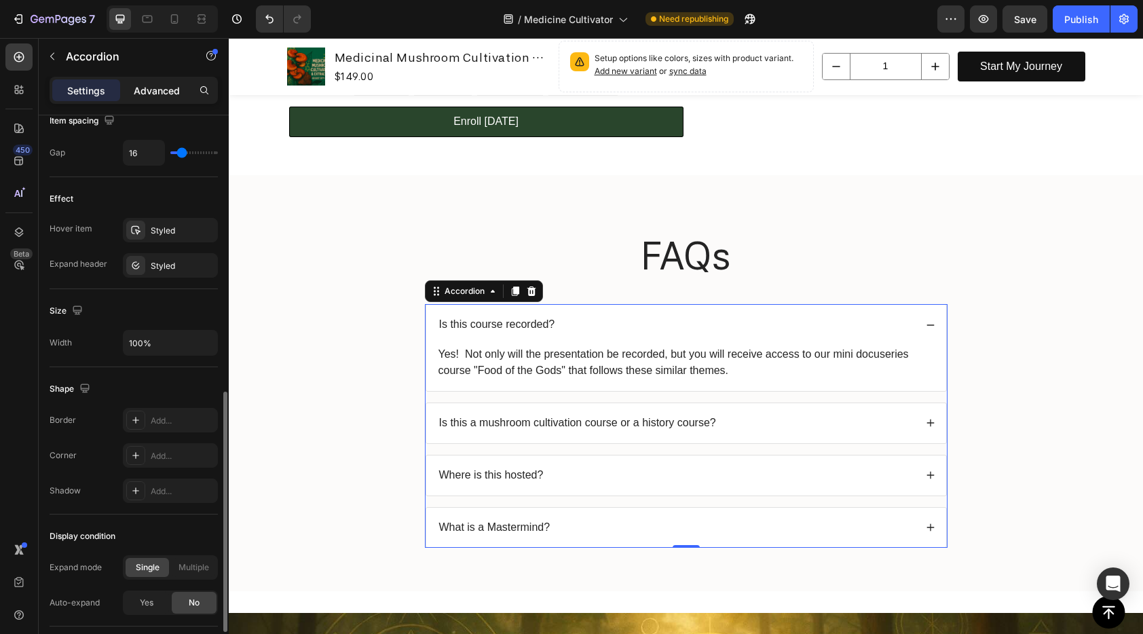
click at [159, 90] on p "Advanced" at bounding box center [157, 90] width 46 height 14
type input "100%"
type input "100"
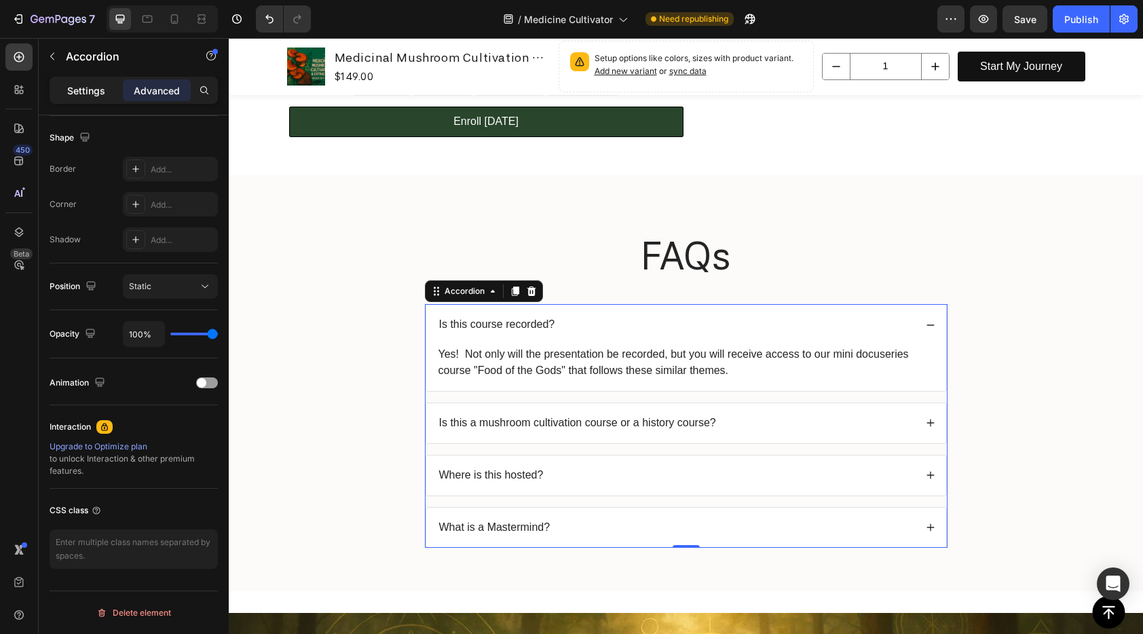
click at [91, 91] on p "Settings" at bounding box center [86, 90] width 38 height 14
type input "16"
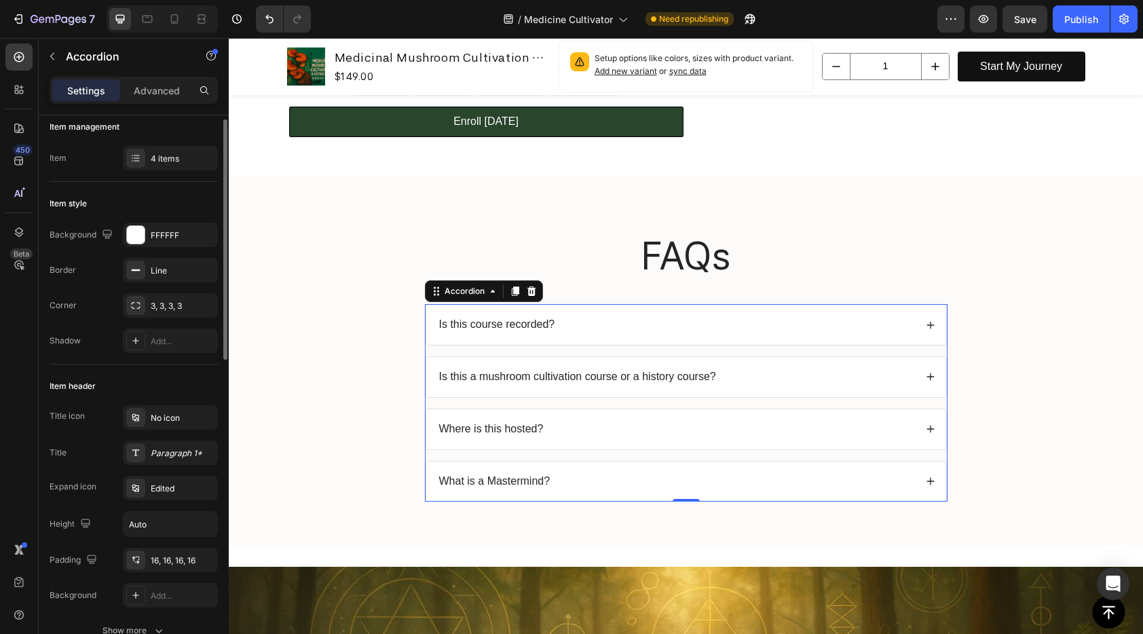
scroll to position [0, 0]
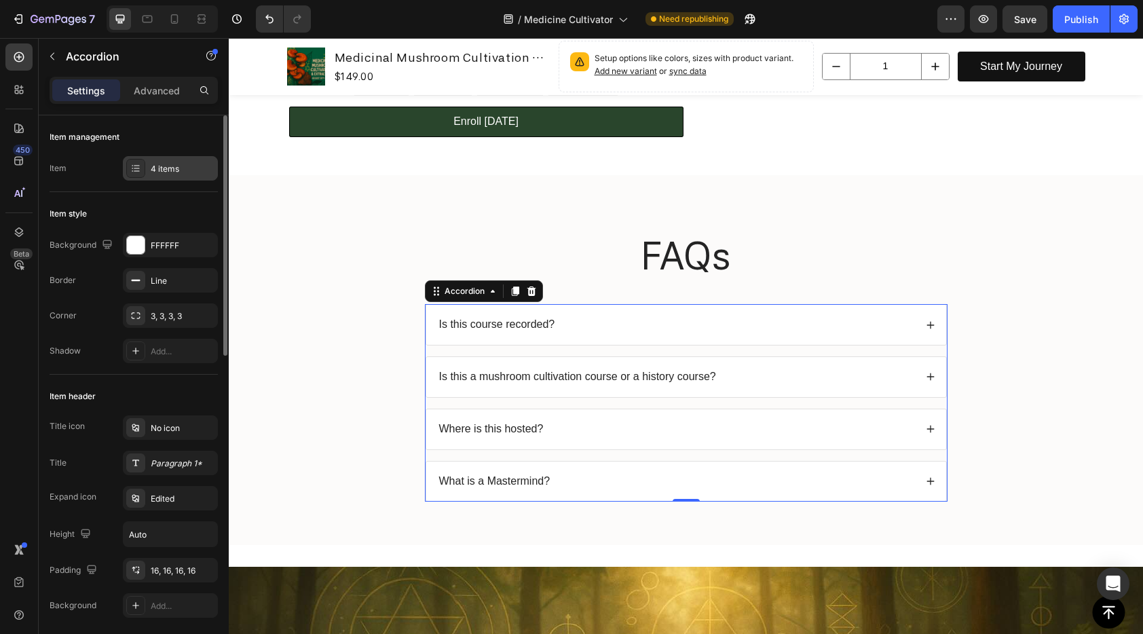
click at [147, 164] on div "4 items" at bounding box center [170, 168] width 95 height 24
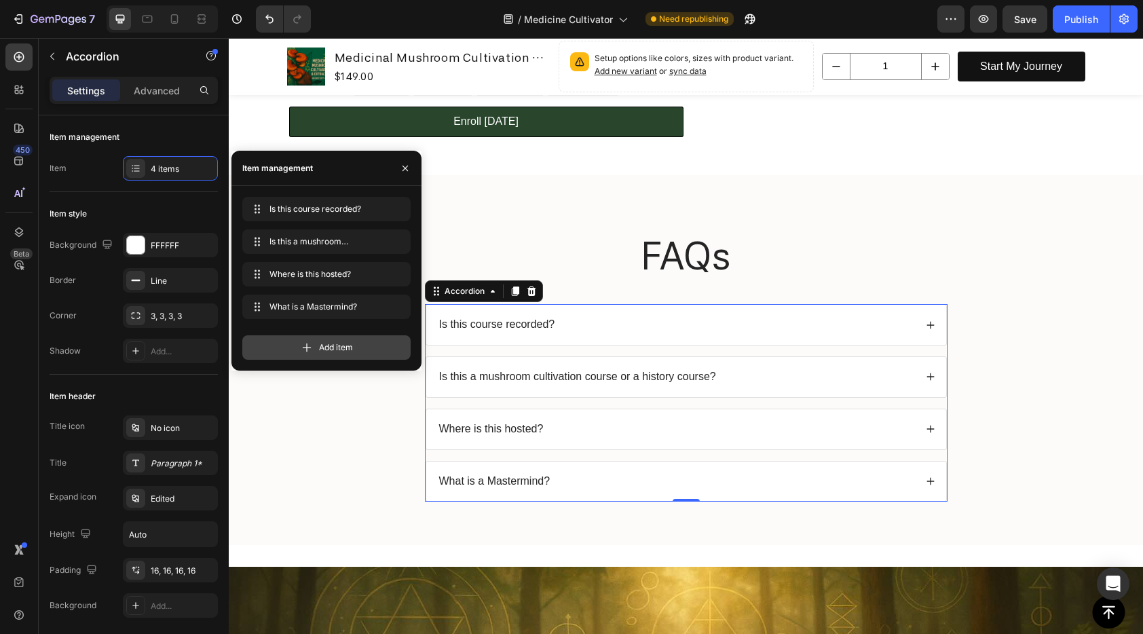
click at [281, 336] on div "Add item" at bounding box center [326, 347] width 168 height 24
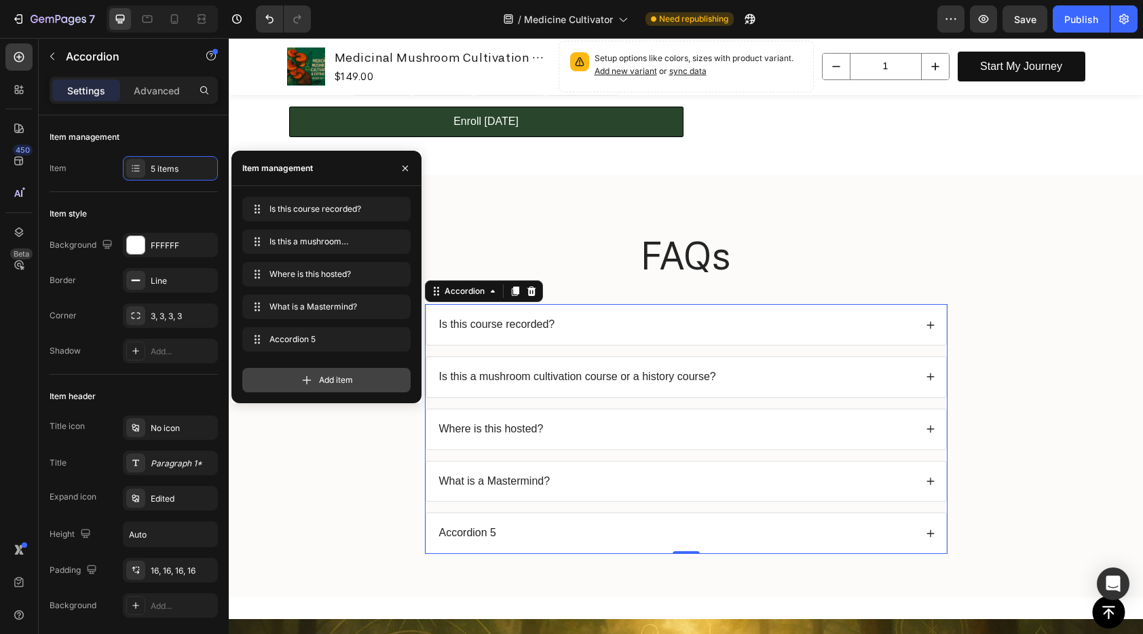
click at [307, 384] on icon at bounding box center [307, 380] width 14 height 14
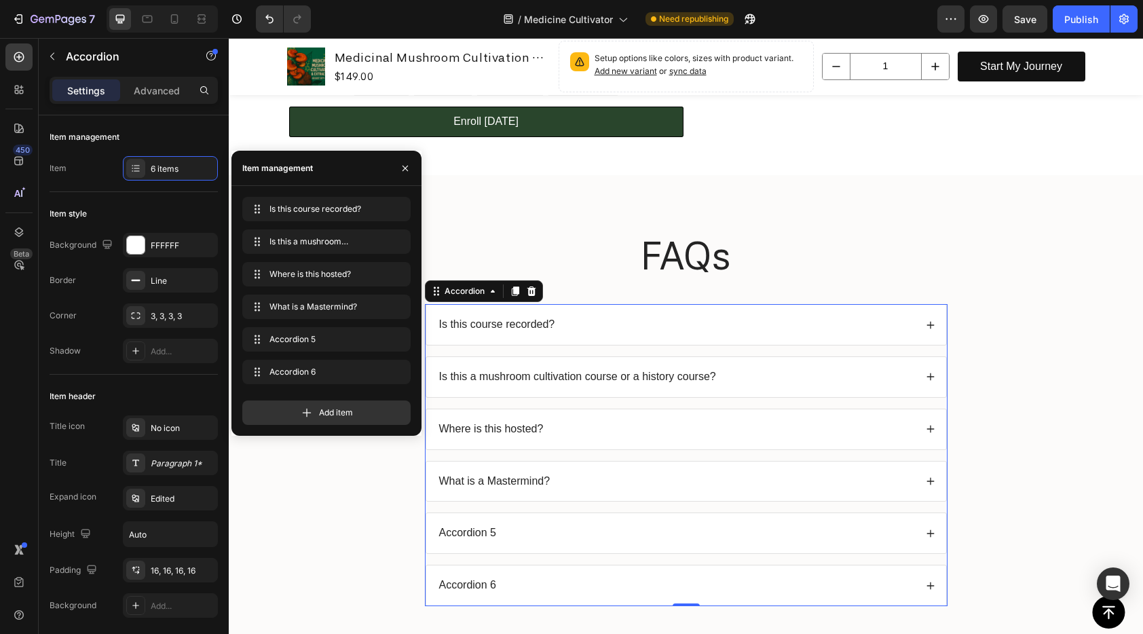
click at [472, 532] on div "Accordion 5" at bounding box center [468, 533] width 62 height 18
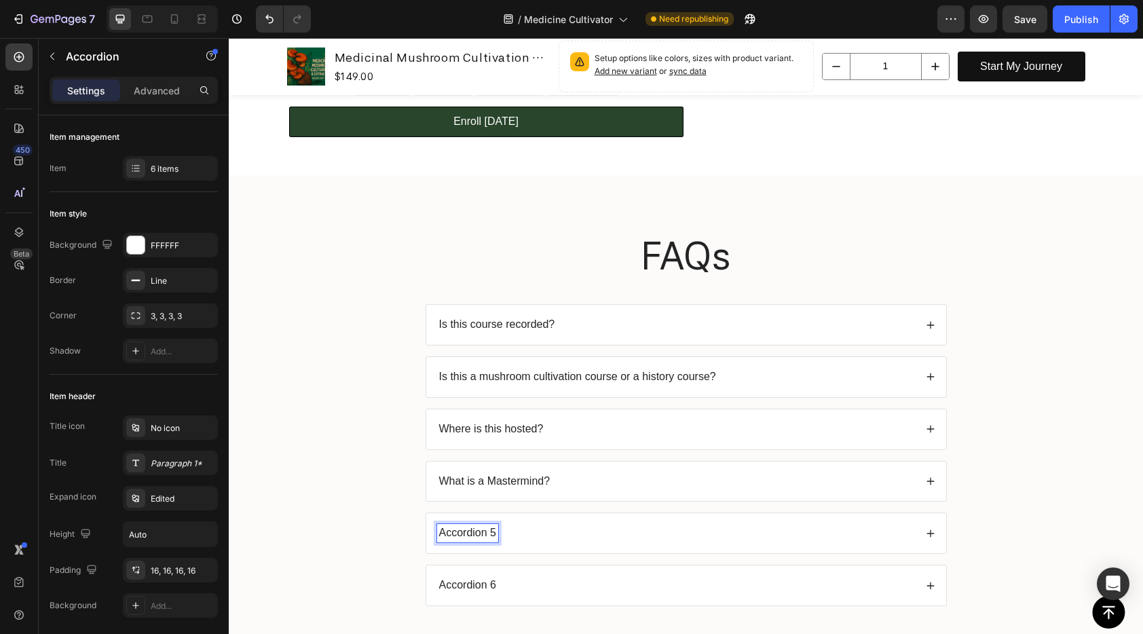
click at [472, 532] on p "Accordion 5" at bounding box center [468, 533] width 58 height 14
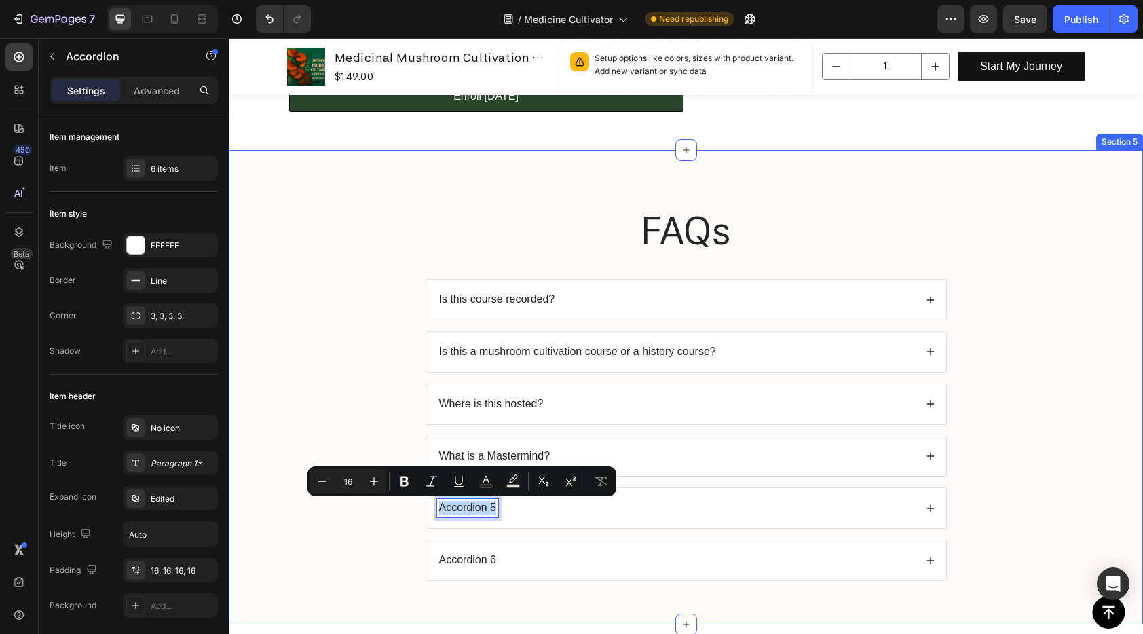
scroll to position [515, 0]
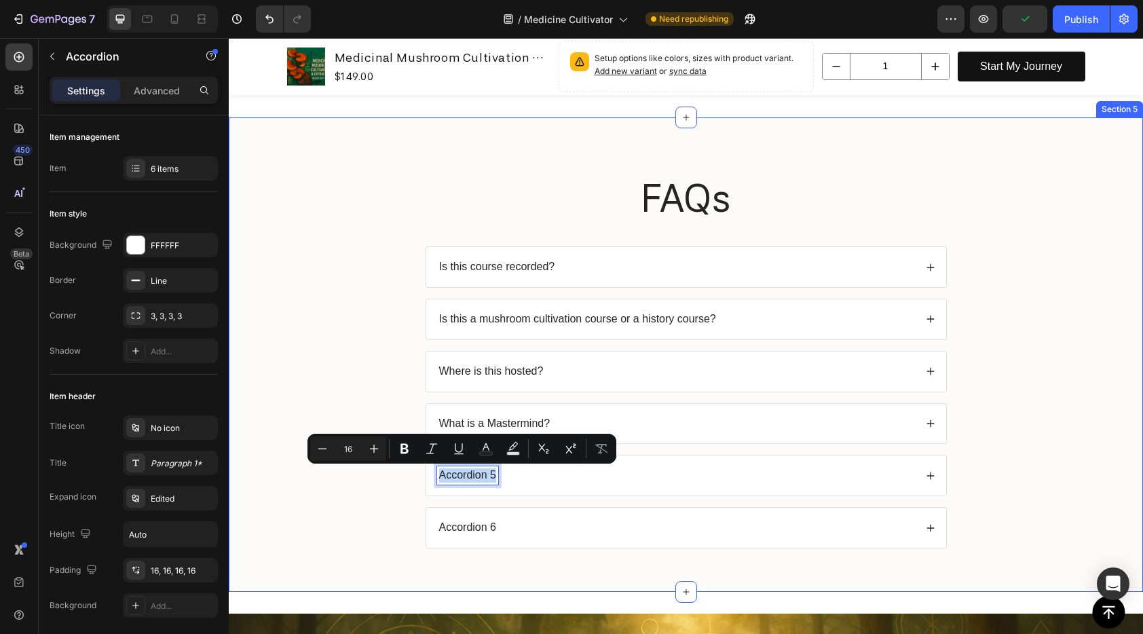
click at [1068, 432] on div "FAQs Heading Is this course recorded? Is this a mushroom cultivation course or …" at bounding box center [685, 366] width 887 height 388
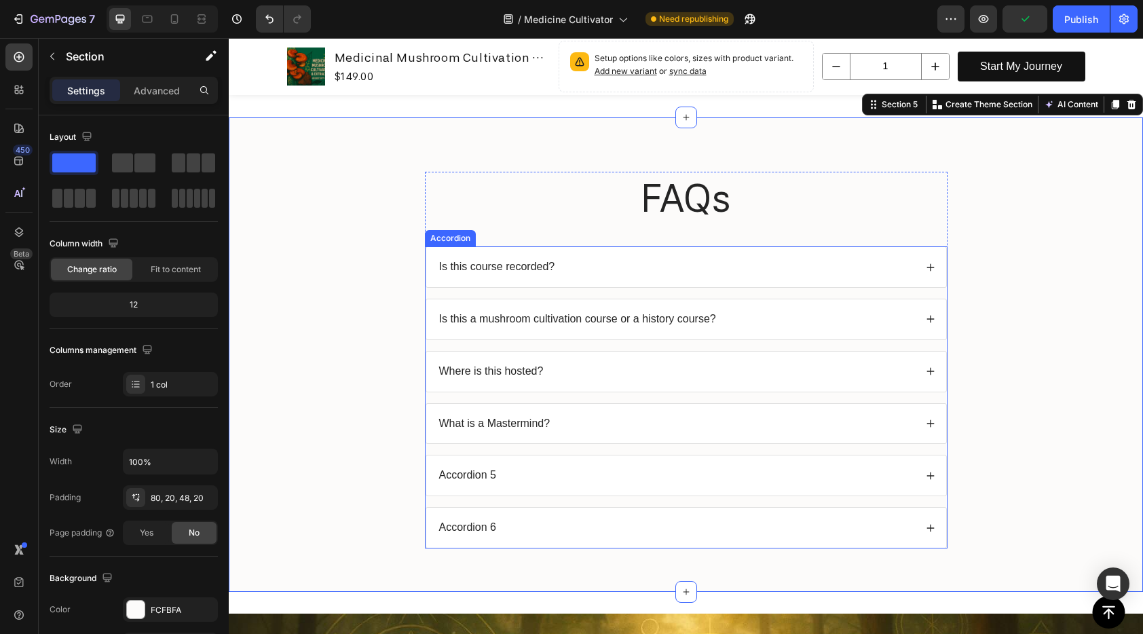
click at [457, 472] on p "Accordion 5" at bounding box center [468, 475] width 58 height 14
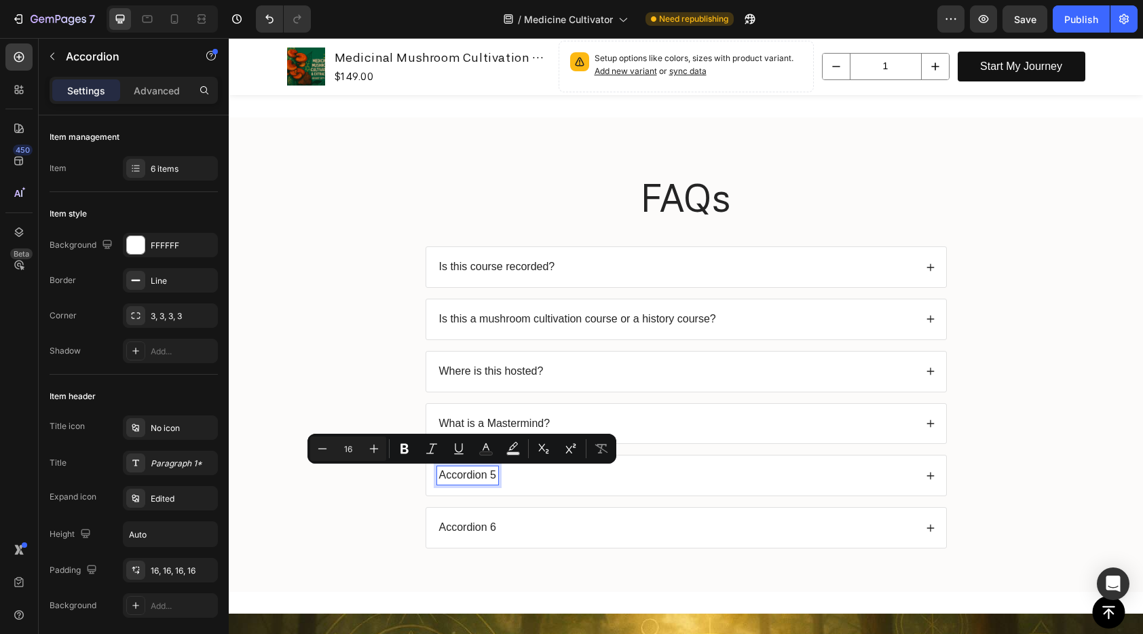
click at [627, 258] on div "Is this course recorded?" at bounding box center [676, 267] width 478 height 18
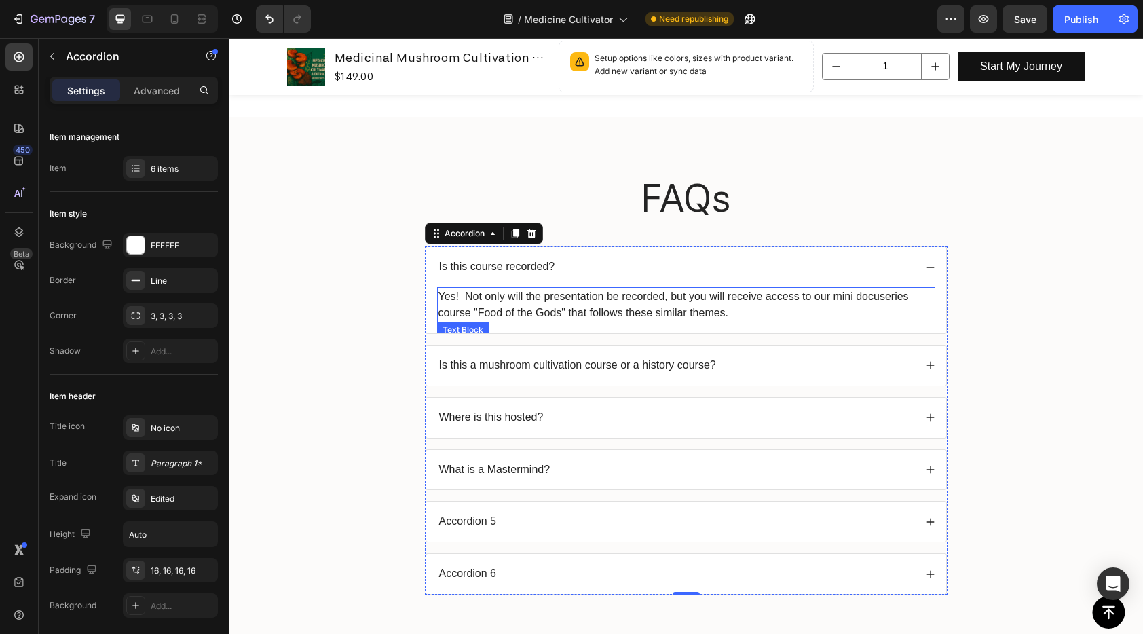
click at [658, 297] on p "Yes! Not only will the presentation be recorded, but you will receive access to…" at bounding box center [685, 304] width 495 height 33
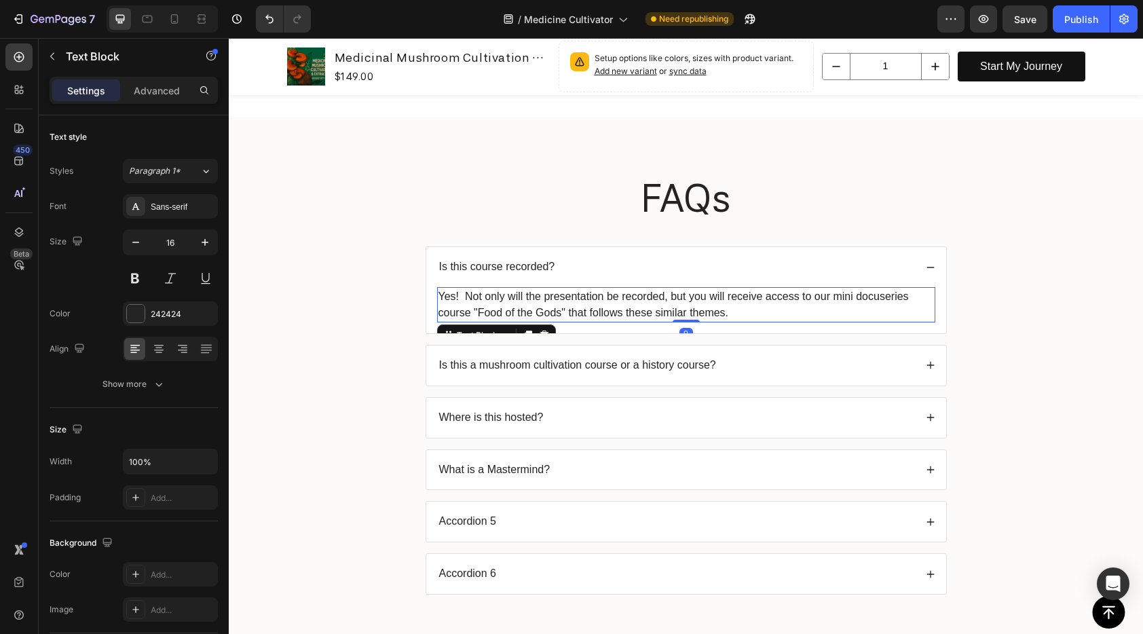
click at [685, 295] on p "Yes! Not only will the presentation be recorded, but you will receive access to…" at bounding box center [685, 304] width 495 height 33
click at [658, 300] on p "Yes! Not only will the presentation be recorded, but you will receive access to…" at bounding box center [685, 304] width 495 height 33
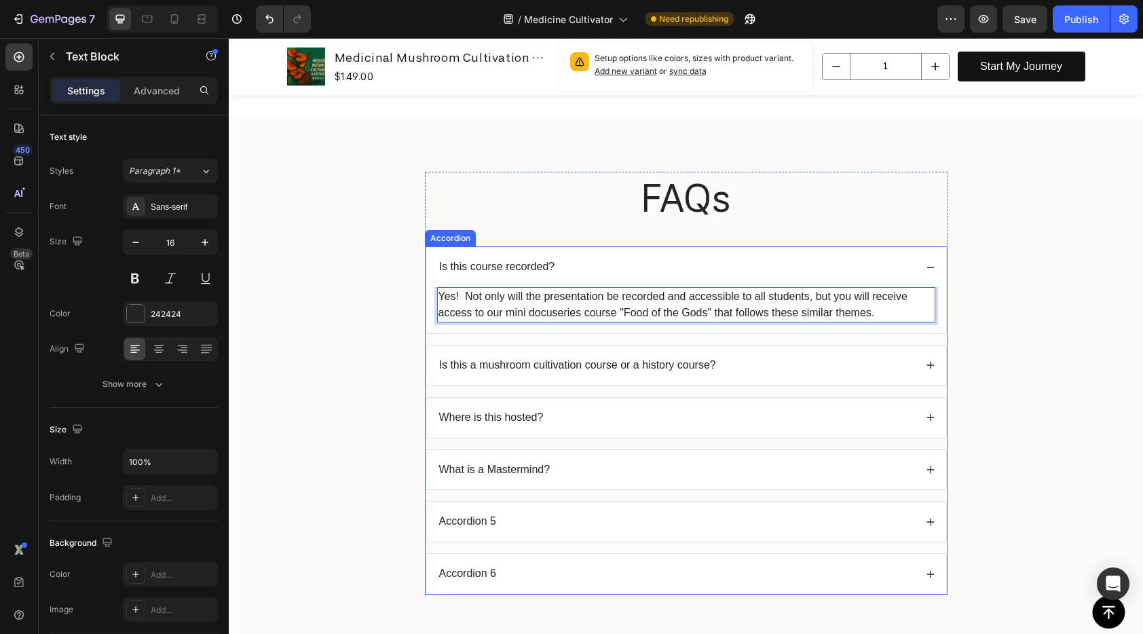
click at [931, 271] on div "Is this course recorded?" at bounding box center [686, 267] width 520 height 40
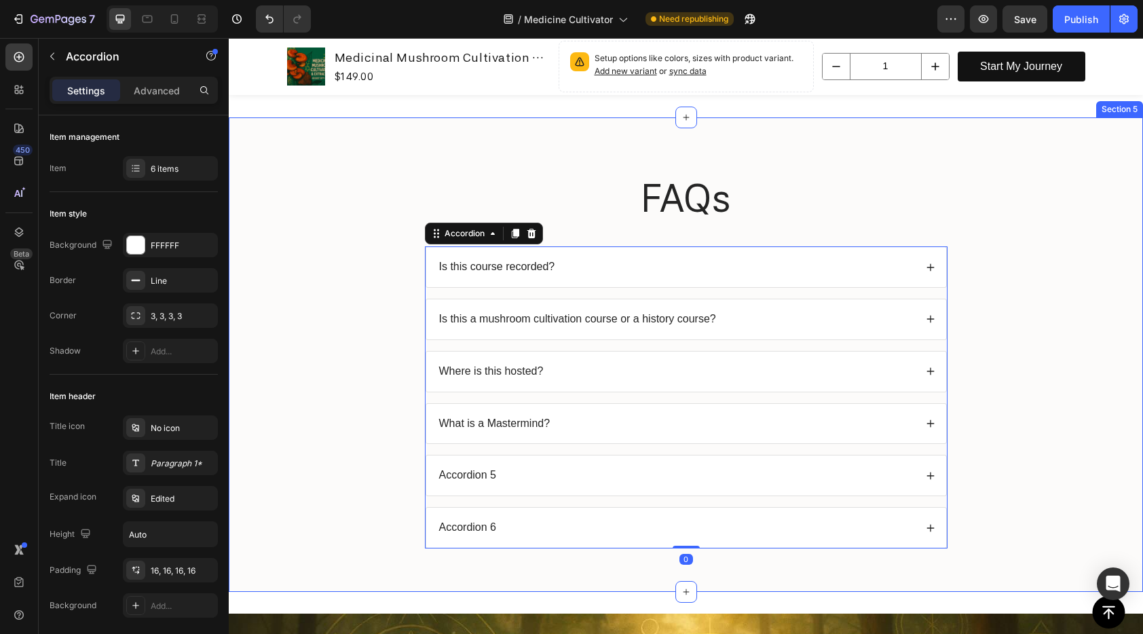
click at [972, 263] on div "FAQs Heading Is this course recorded? Is this a mushroom cultivation course or …" at bounding box center [685, 366] width 887 height 388
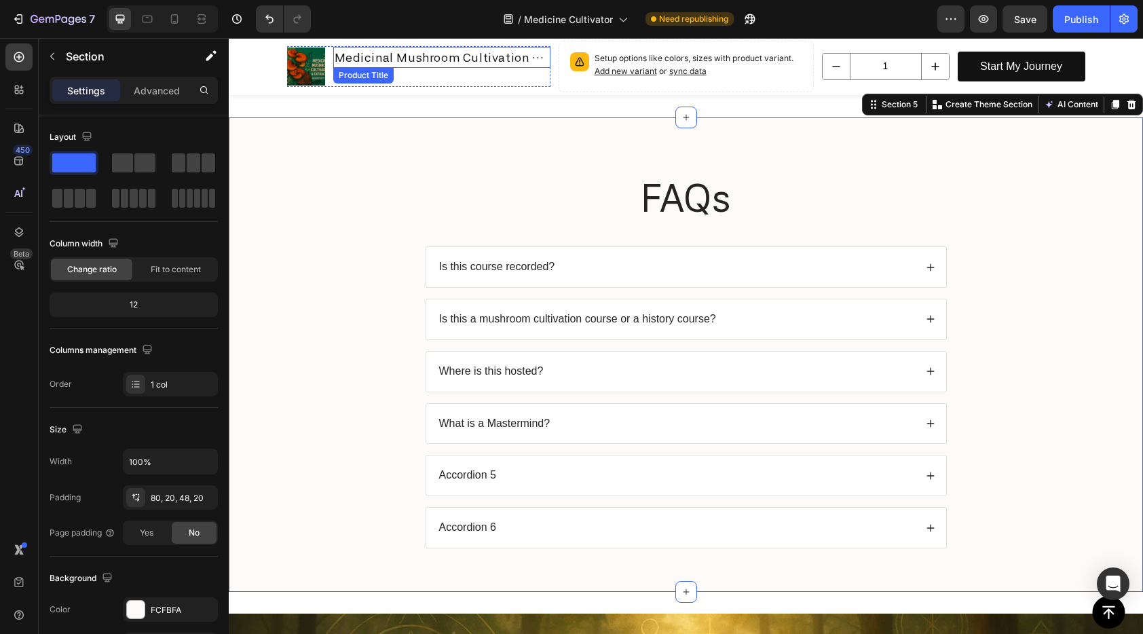
click at [355, 58] on h1 "Medicinal Mushroom Cultivation & Extraction" at bounding box center [441, 57] width 217 height 21
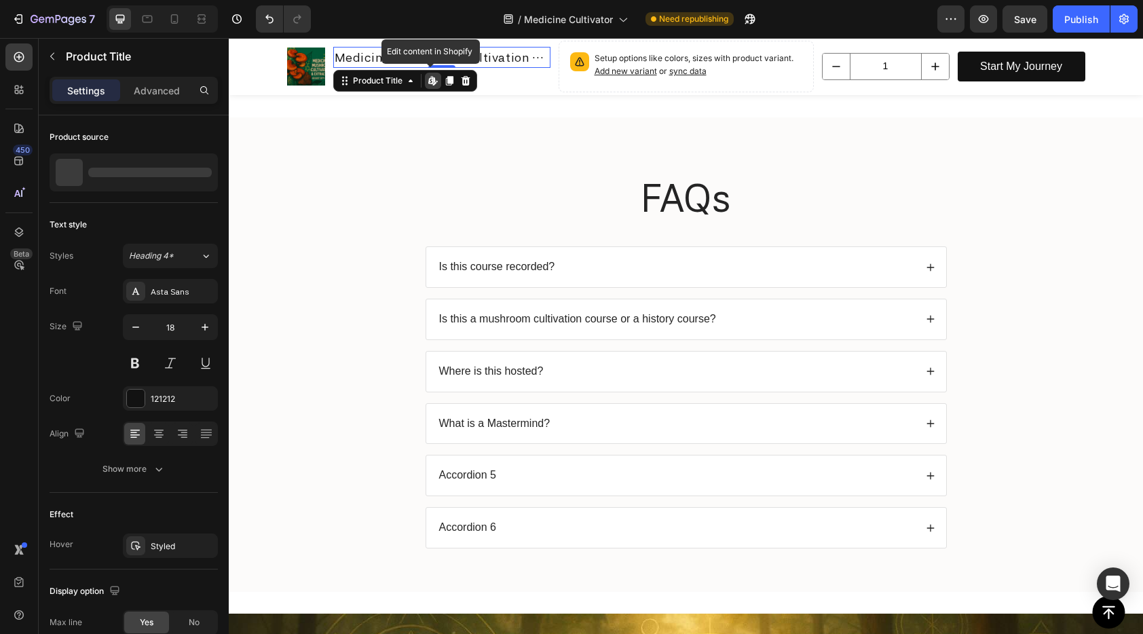
click at [355, 58] on h1 "Medicinal Mushroom Cultivation & Extraction" at bounding box center [441, 57] width 217 height 21
click at [553, 483] on div "Accordion 5" at bounding box center [676, 475] width 478 height 18
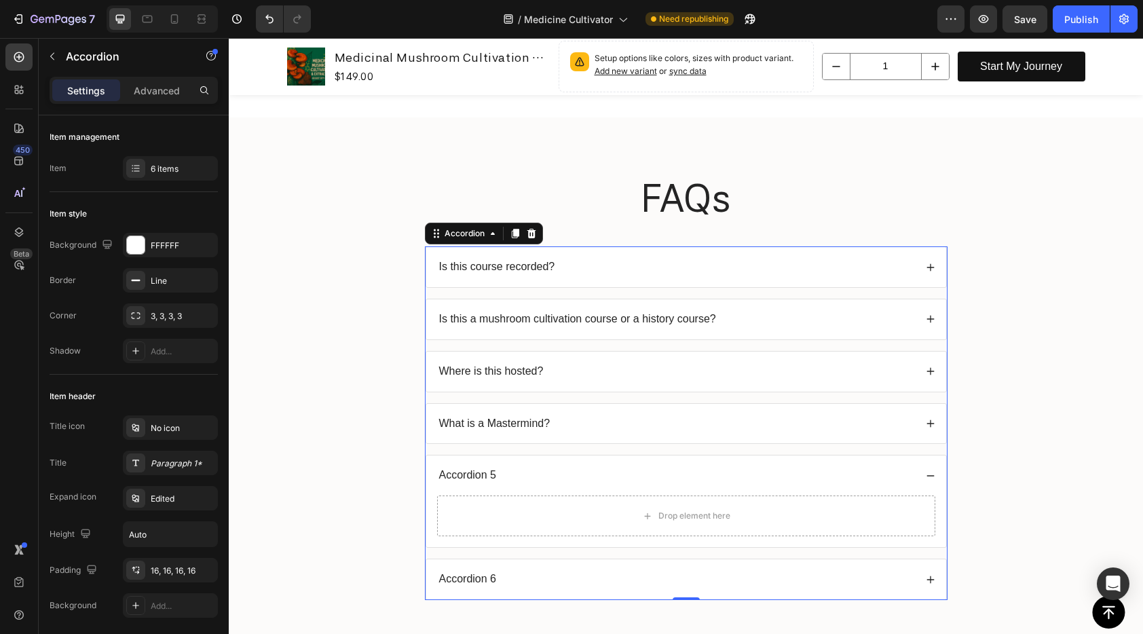
click at [928, 472] on icon at bounding box center [931, 476] width 10 height 10
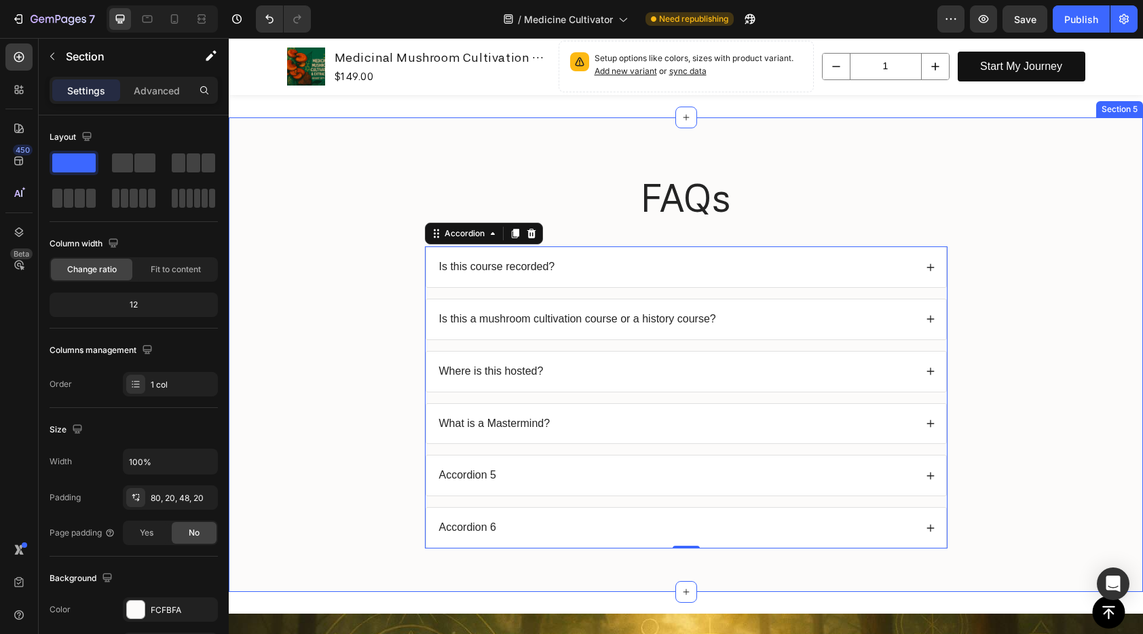
click at [1013, 352] on div "FAQs Heading Is this course recorded? Is this a mushroom cultivation course or …" at bounding box center [685, 366] width 887 height 388
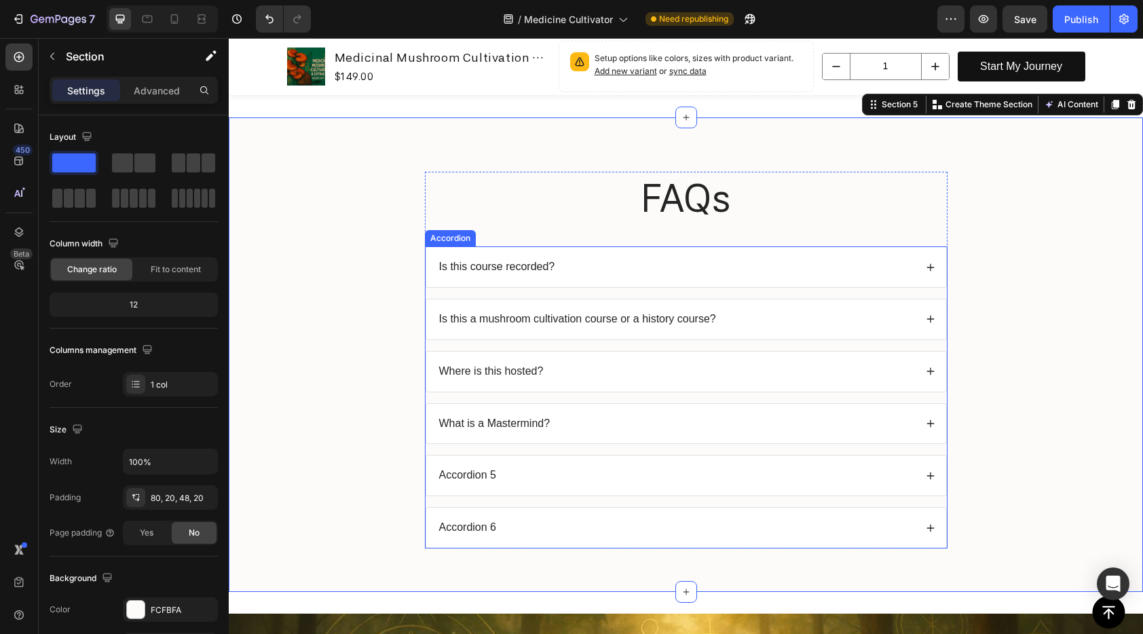
click at [478, 474] on p "Accordion 5" at bounding box center [468, 475] width 58 height 14
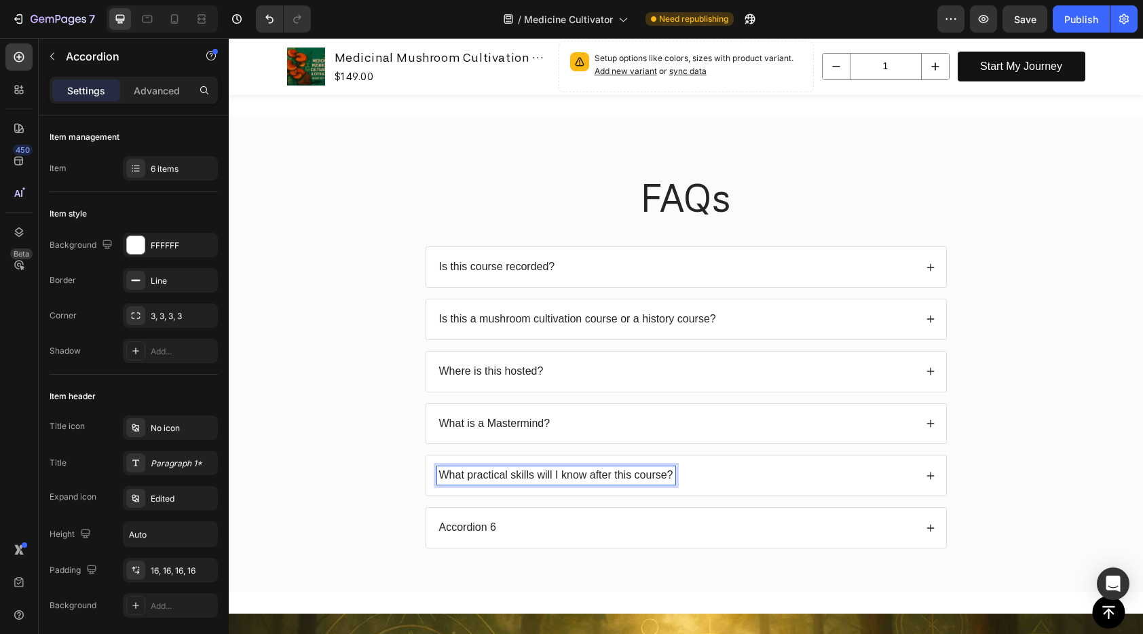
click at [929, 478] on icon at bounding box center [931, 476] width 10 height 10
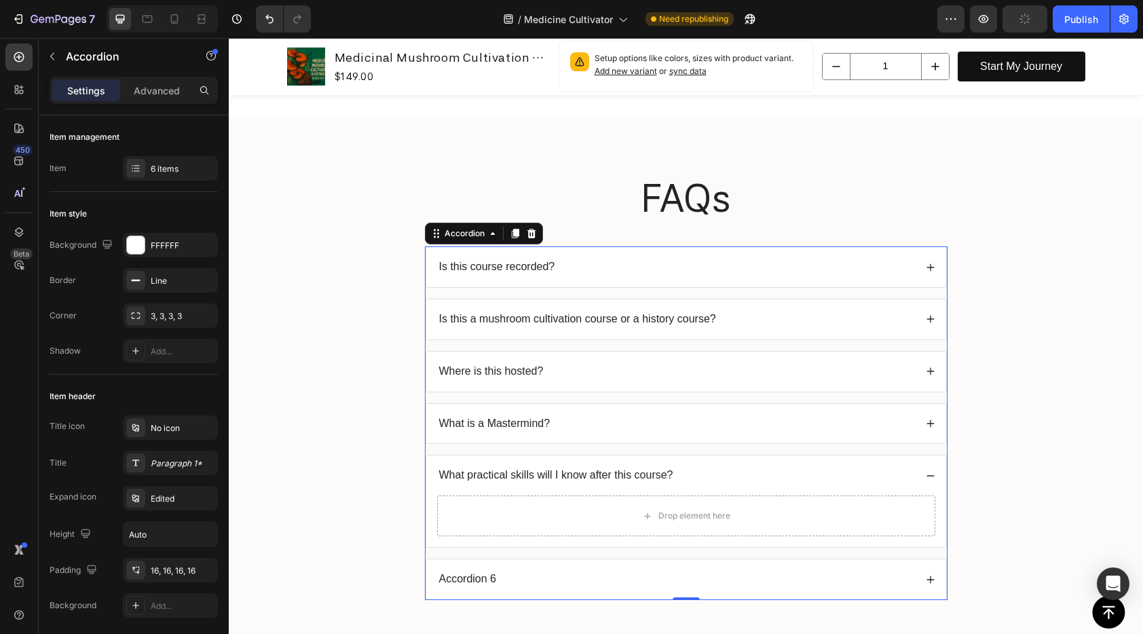
click at [611, 423] on div "What is a Mastermind?" at bounding box center [676, 424] width 478 height 18
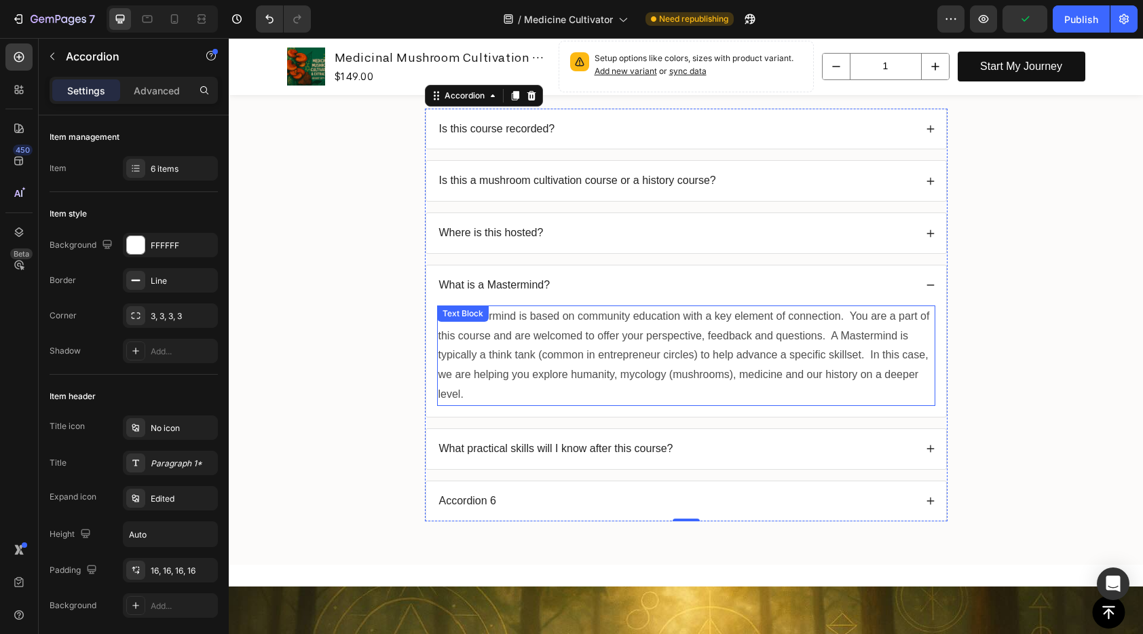
scroll to position [664, 0]
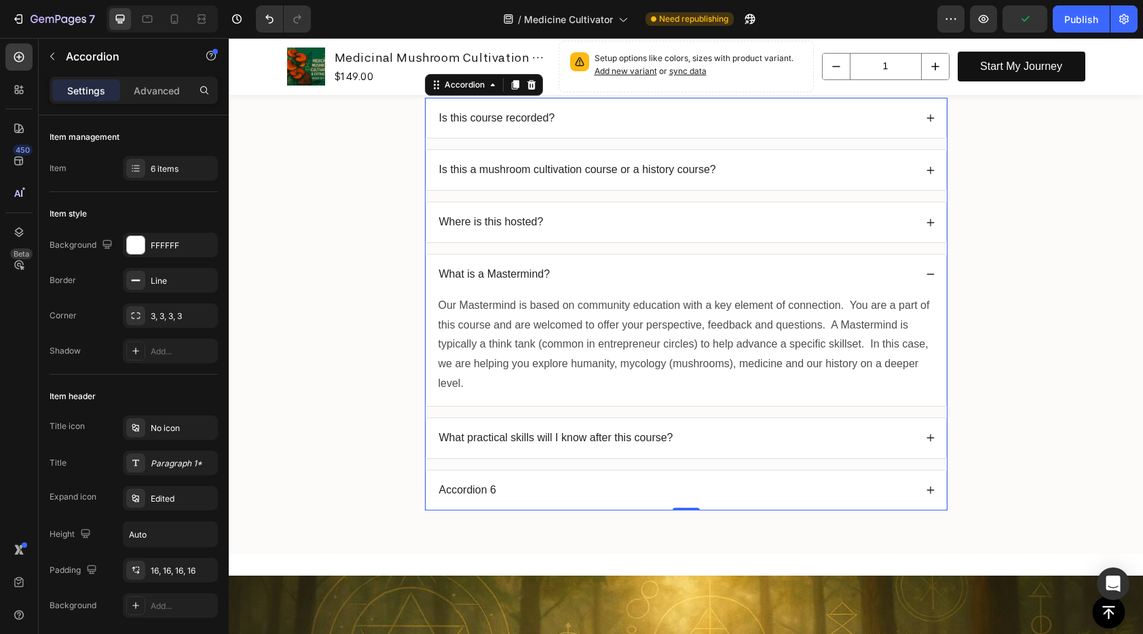
click at [709, 437] on div "What practical skills will I know after this course?" at bounding box center [676, 438] width 478 height 18
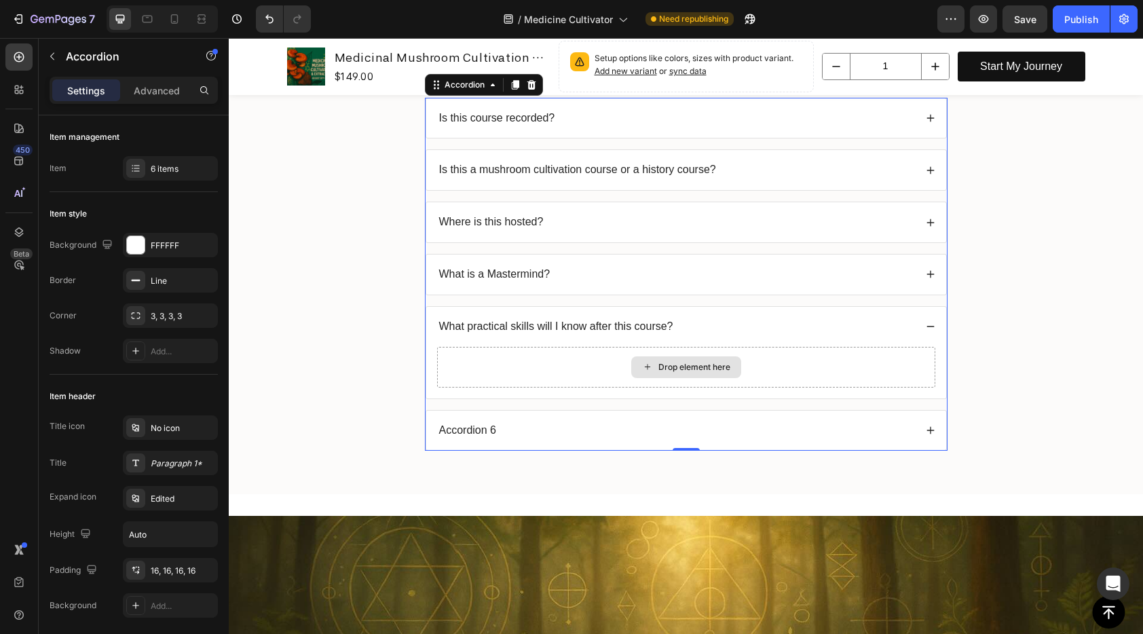
click at [726, 366] on div "Drop element here" at bounding box center [686, 367] width 110 height 22
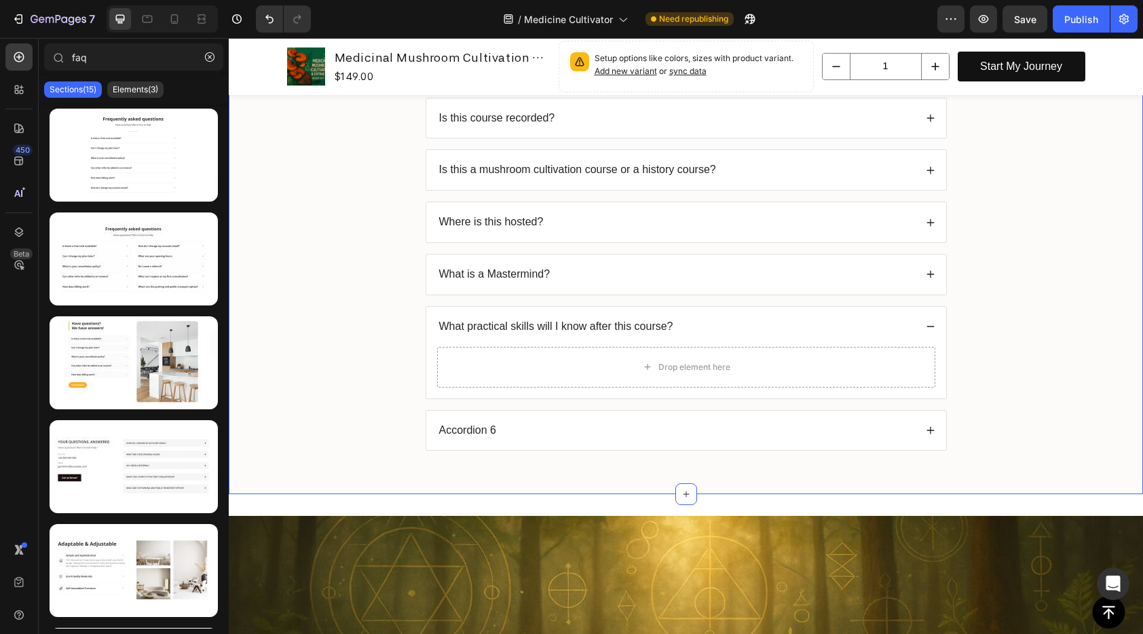
click at [373, 246] on div "FAQs Heading Is this course recorded? Is this a mushroom cultivation course or …" at bounding box center [685, 242] width 887 height 439
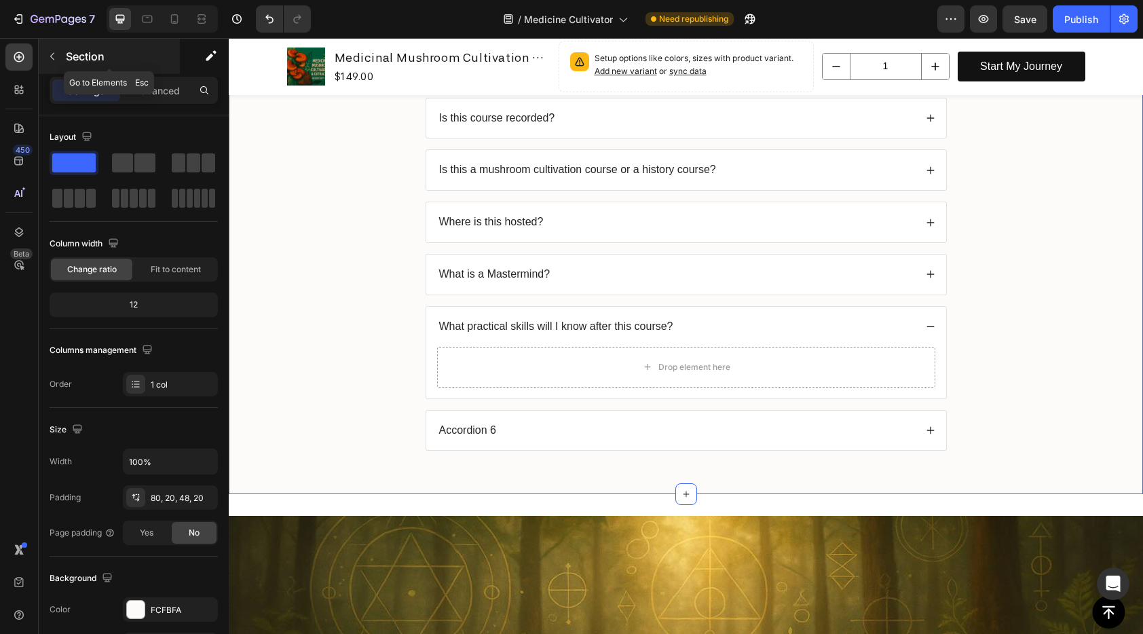
click at [60, 57] on button "button" at bounding box center [52, 56] width 22 height 22
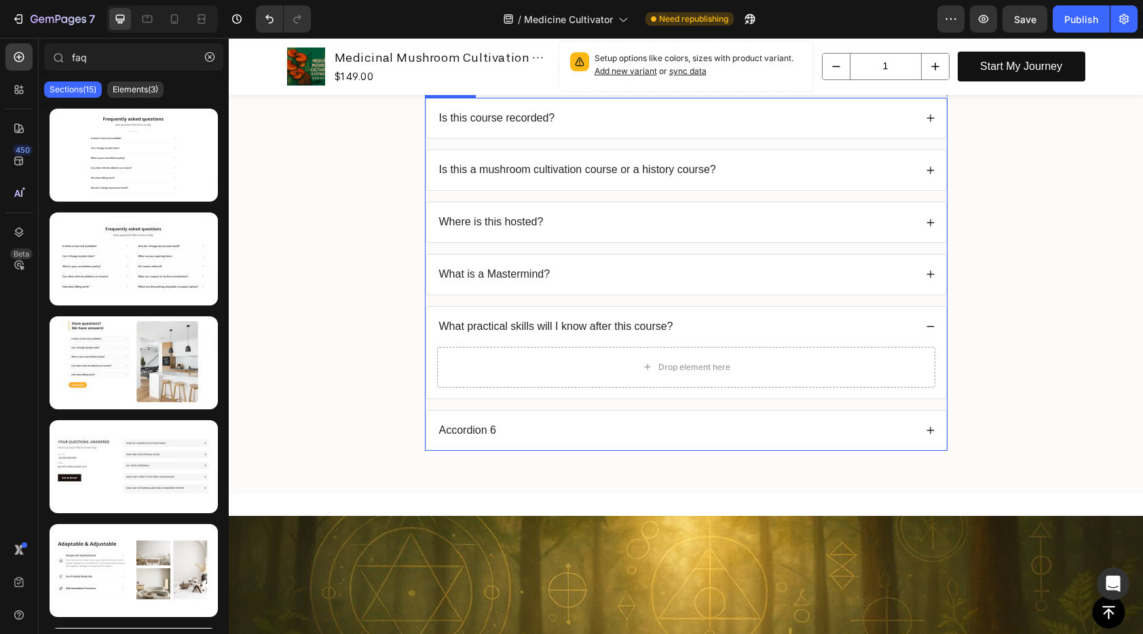
click at [555, 276] on div "What is a Mastermind?" at bounding box center [676, 274] width 478 height 18
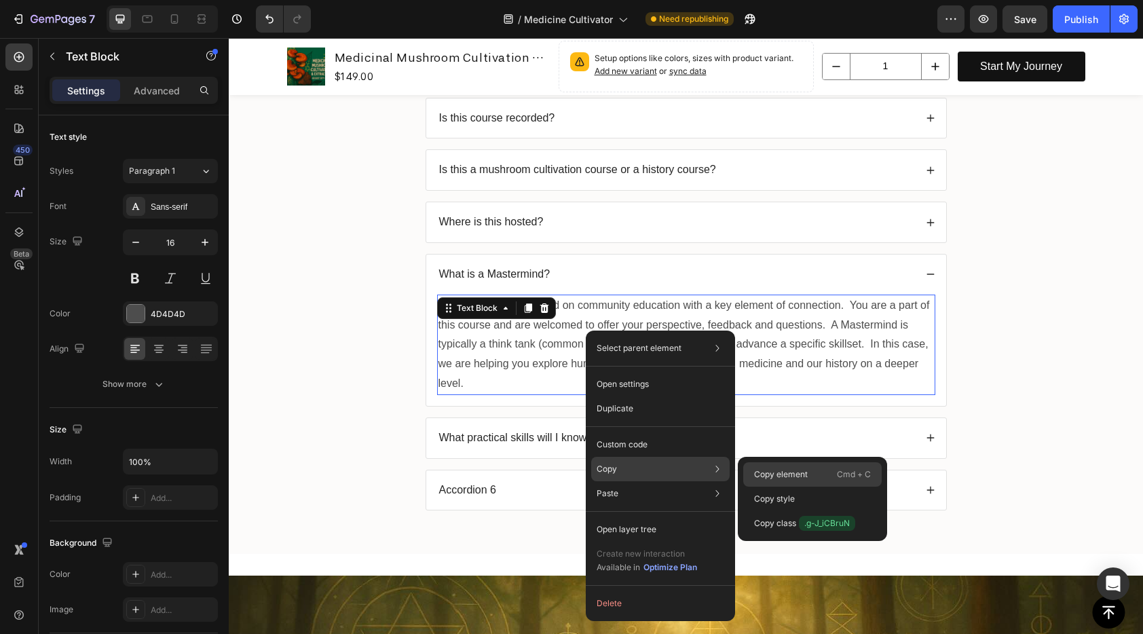
click at [822, 487] on div "Copy element Cmd + C" at bounding box center [812, 499] width 138 height 24
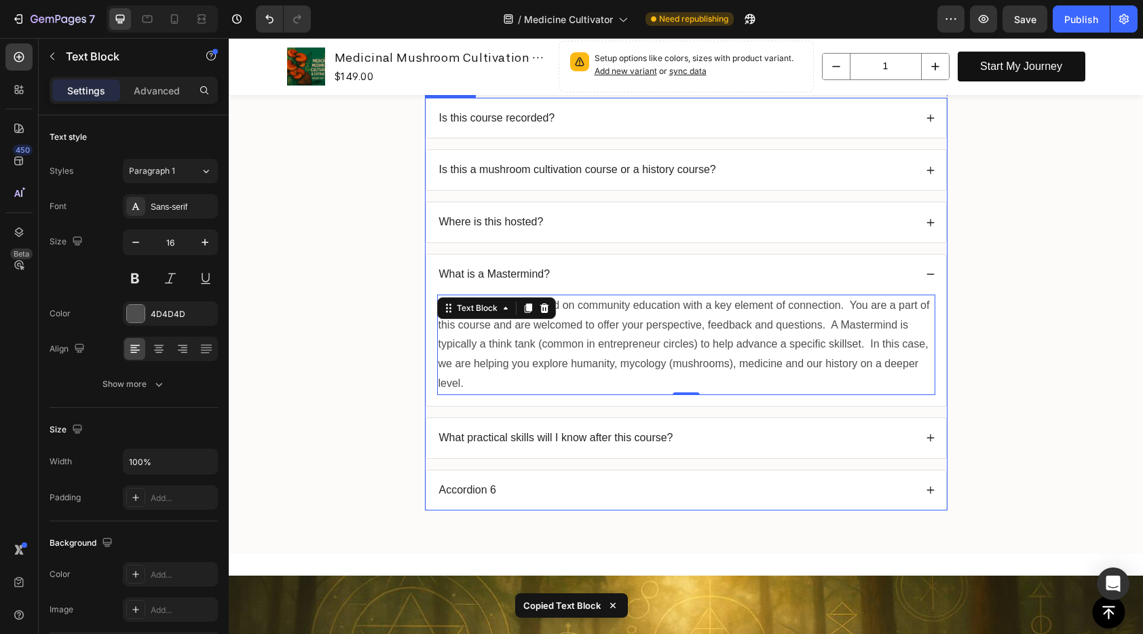
click at [679, 426] on div "What practical skills will I know after this course?" at bounding box center [686, 438] width 520 height 40
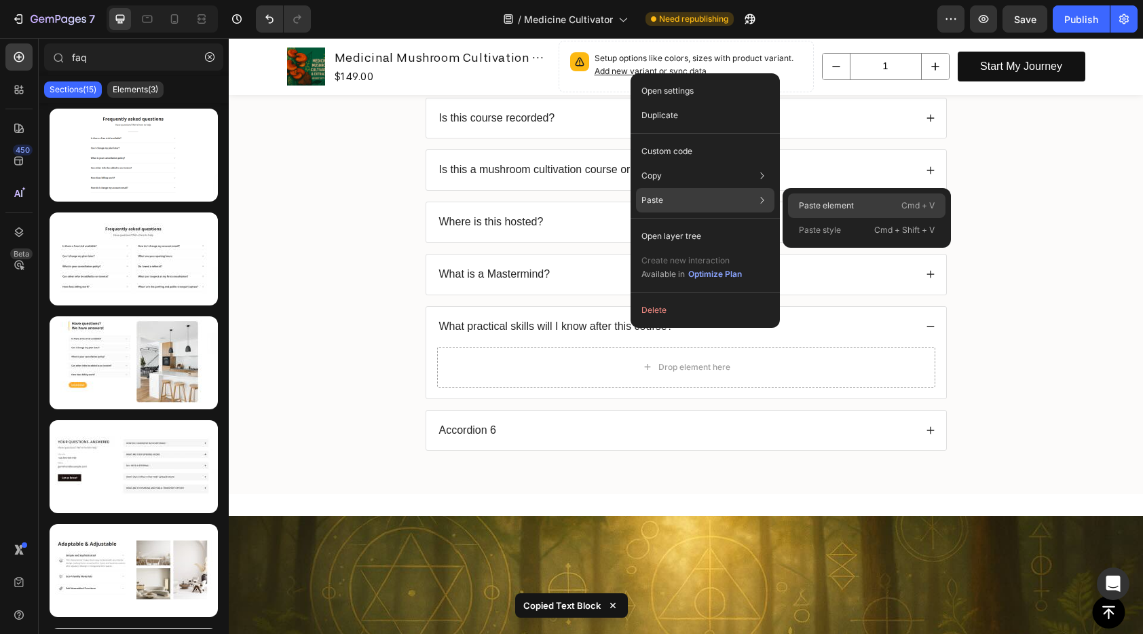
click at [907, 202] on p "Cmd + V" at bounding box center [917, 206] width 33 height 14
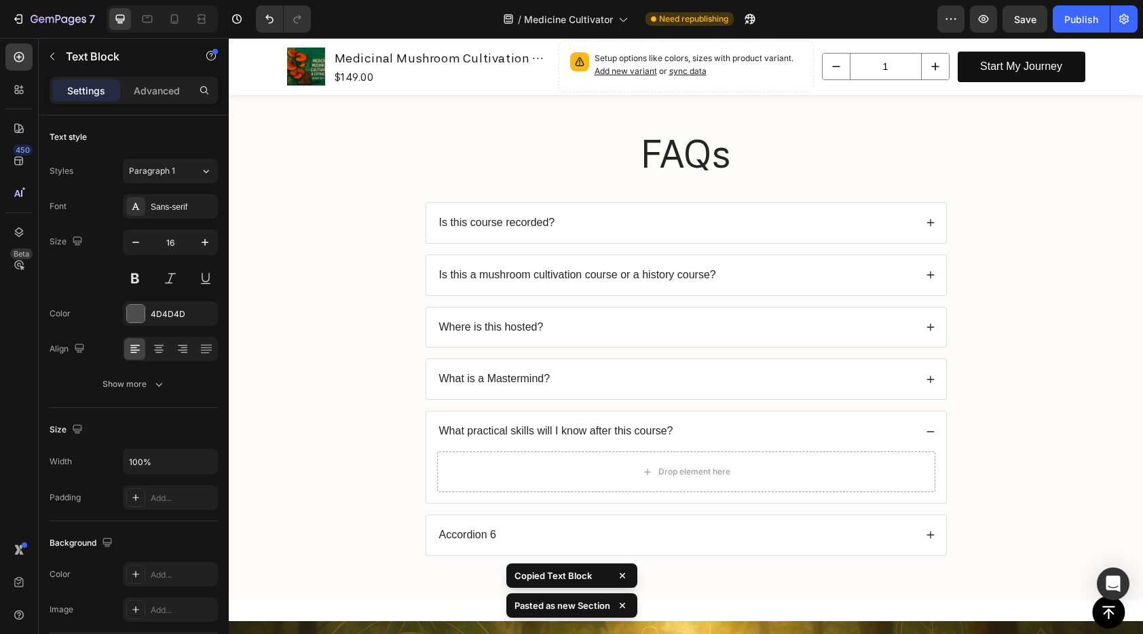
scroll to position [769, 0]
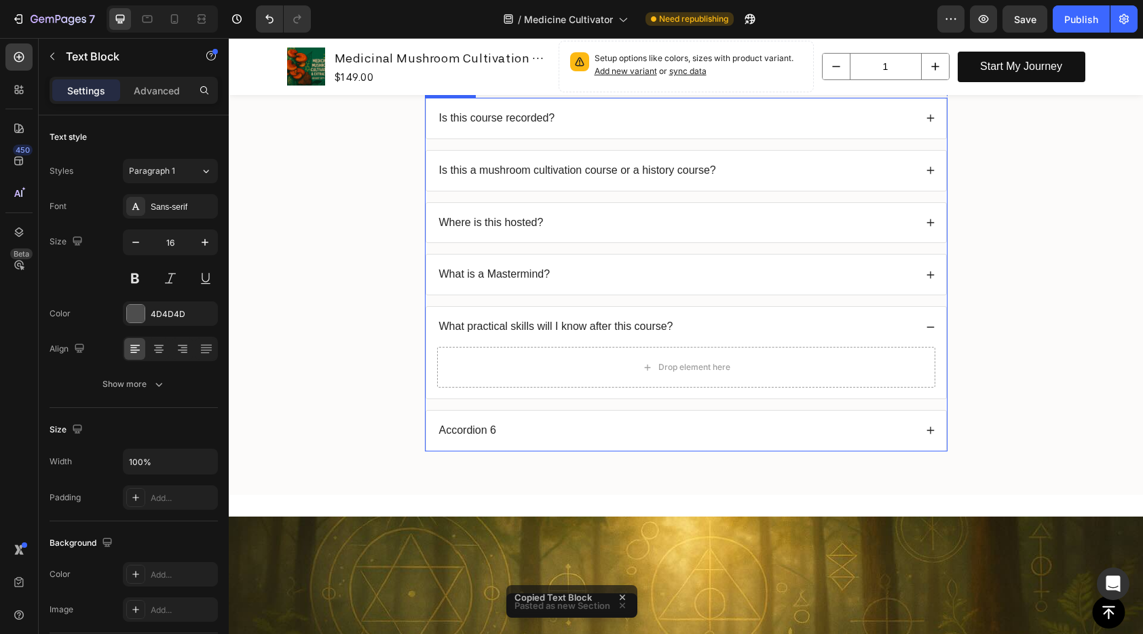
click at [578, 276] on div "What is a Mastermind?" at bounding box center [676, 274] width 478 height 18
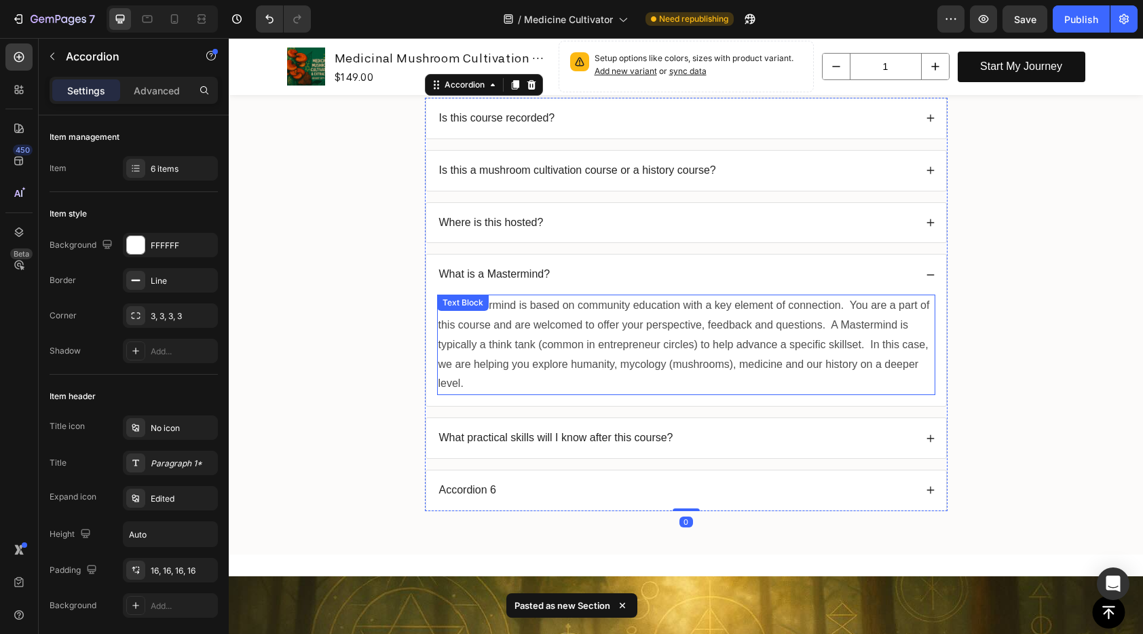
click at [611, 337] on p "Our Mastermind is based on community education with a key element of connection…" at bounding box center [685, 345] width 495 height 98
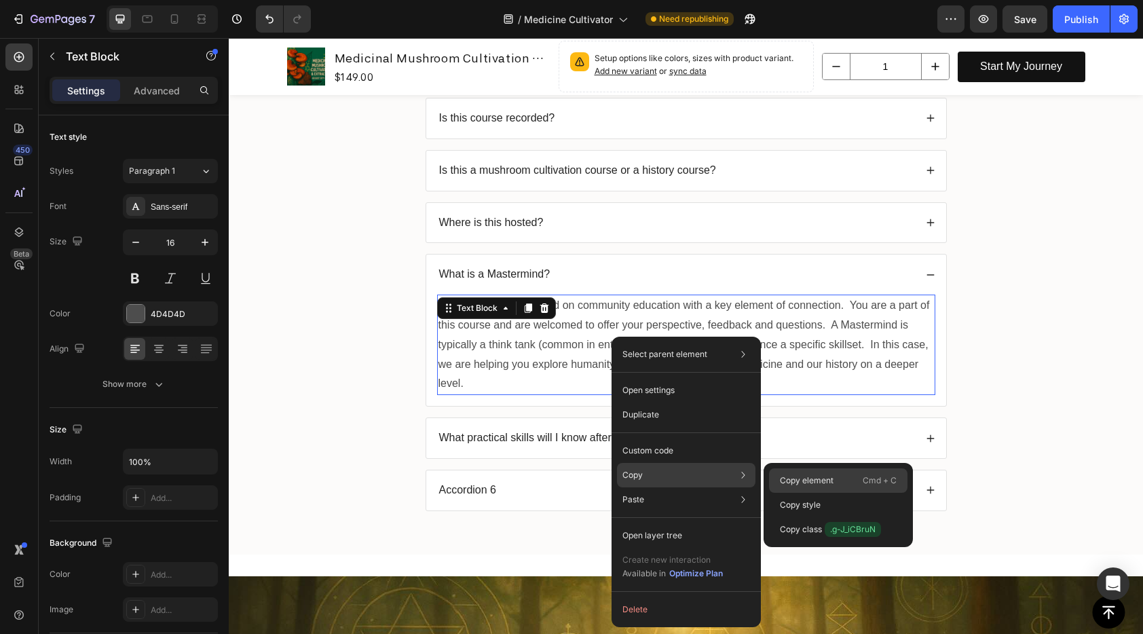
click at [808, 476] on p "Copy element" at bounding box center [807, 480] width 54 height 12
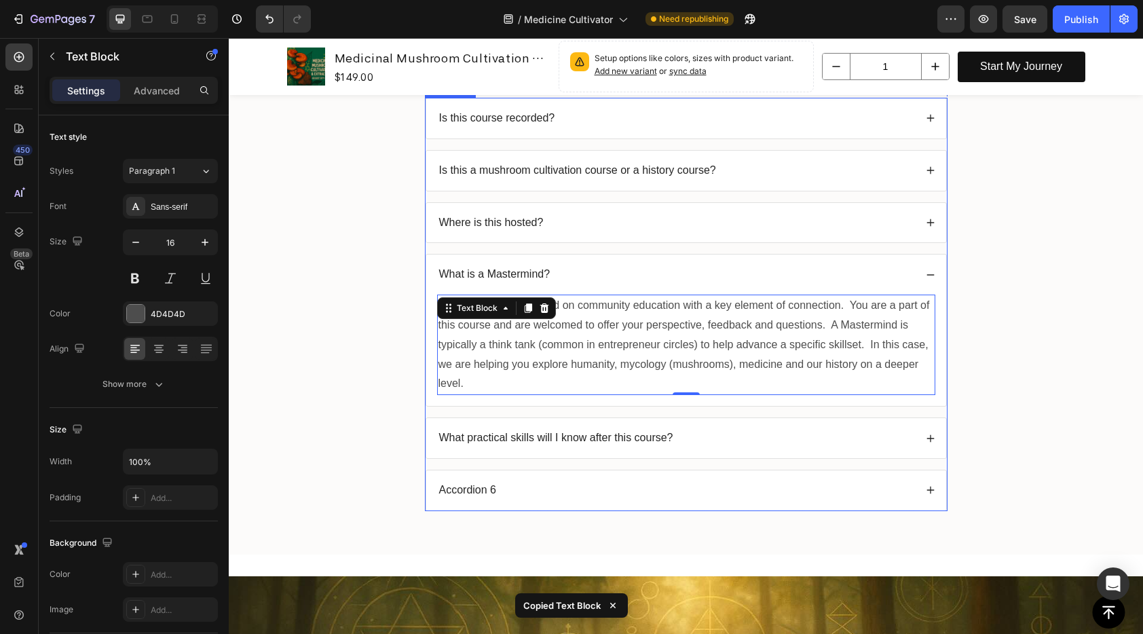
click at [572, 428] on div "What practical skills will I know after this course?" at bounding box center [686, 438] width 520 height 40
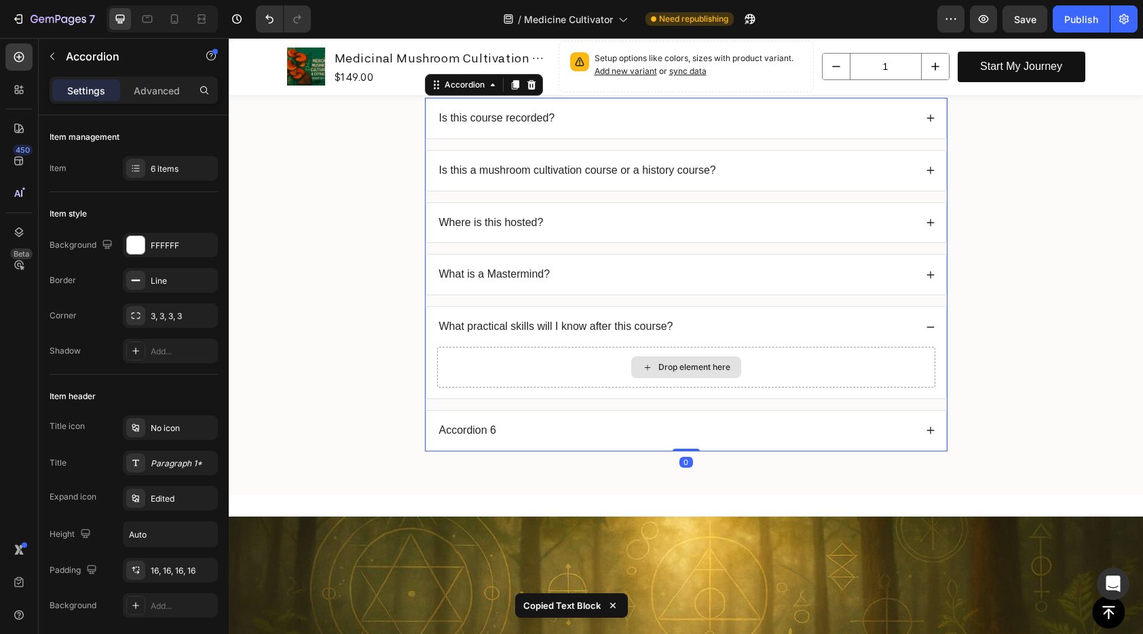
click at [609, 361] on div "Drop element here" at bounding box center [686, 367] width 498 height 41
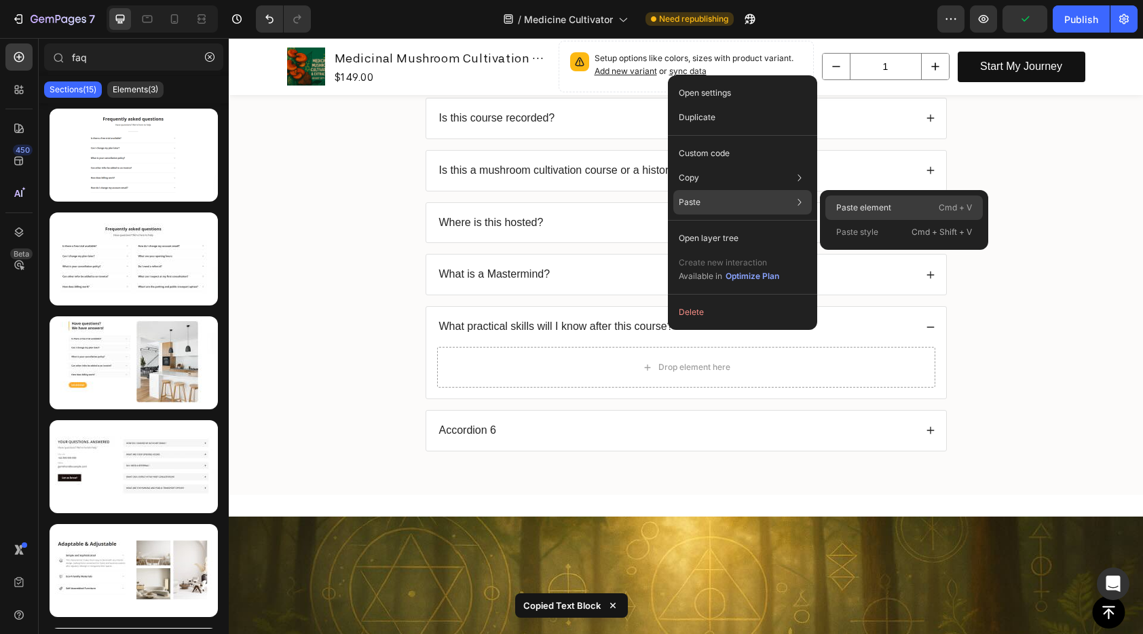
click at [844, 208] on p "Paste element" at bounding box center [863, 208] width 55 height 12
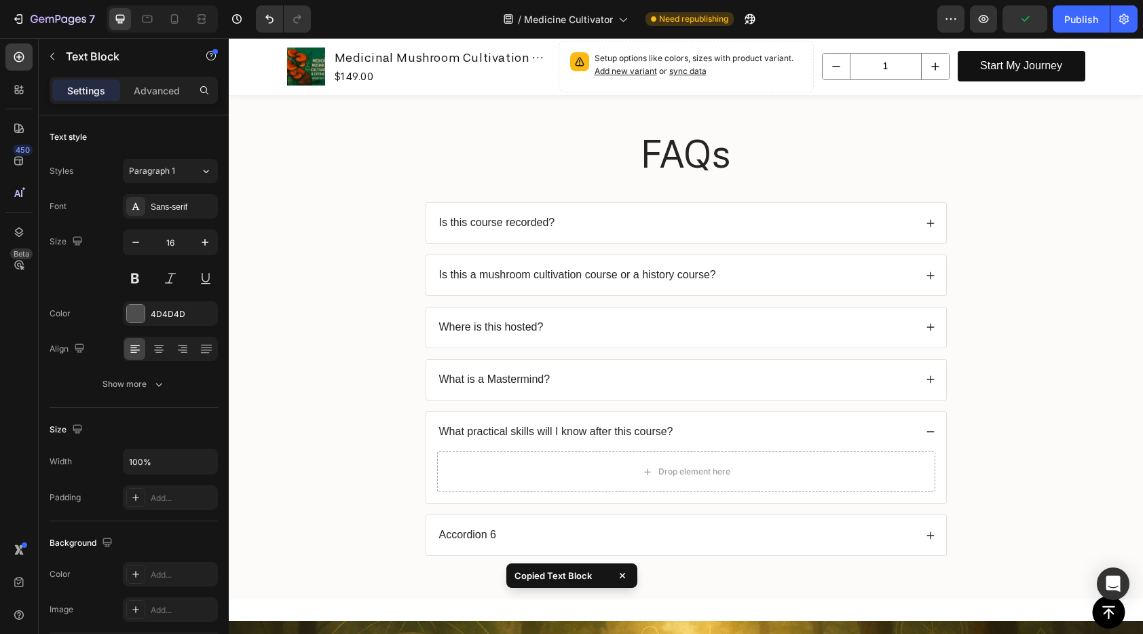
scroll to position [874, 0]
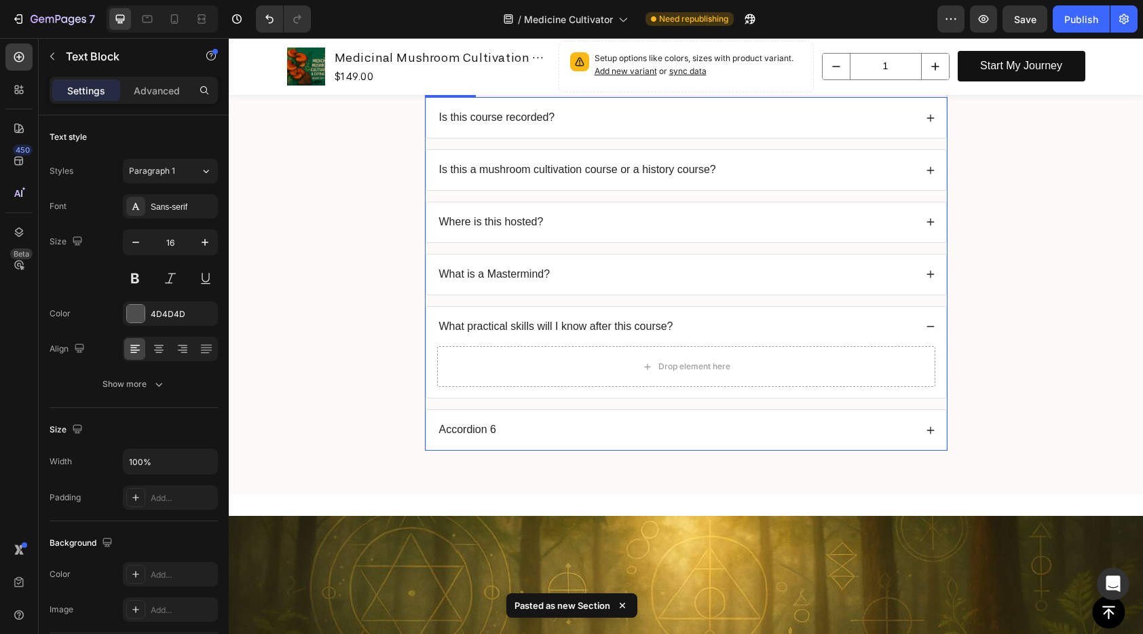
click at [654, 430] on div "Accordion 6" at bounding box center [676, 430] width 478 height 18
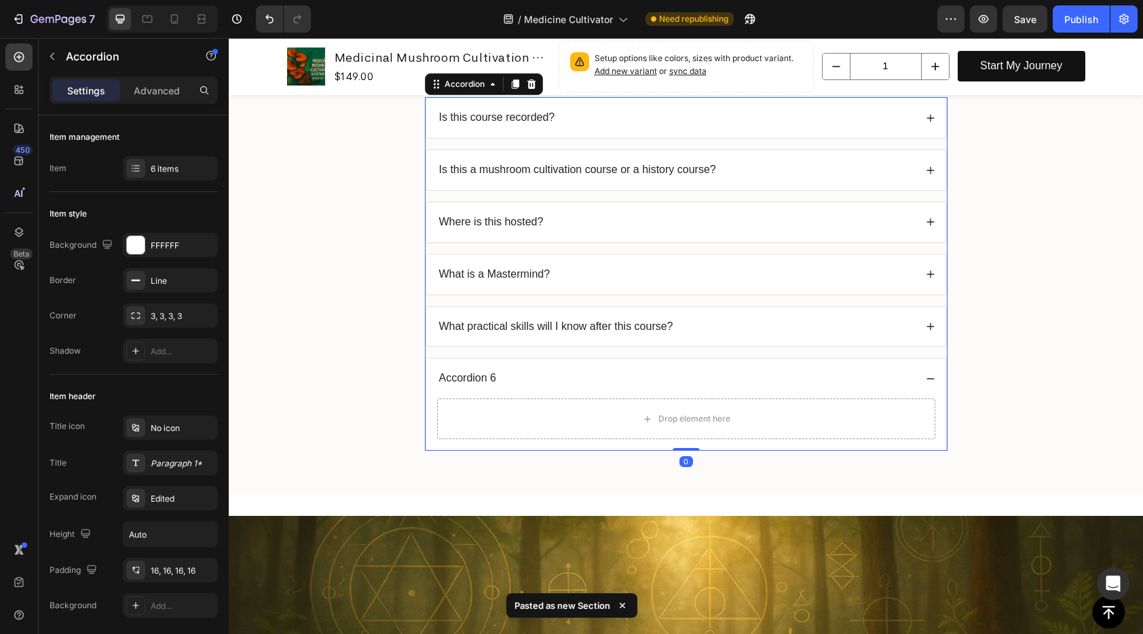
click at [678, 339] on div "What practical skills will I know after this course?" at bounding box center [686, 327] width 520 height 40
click at [59, 54] on button "button" at bounding box center [52, 56] width 22 height 22
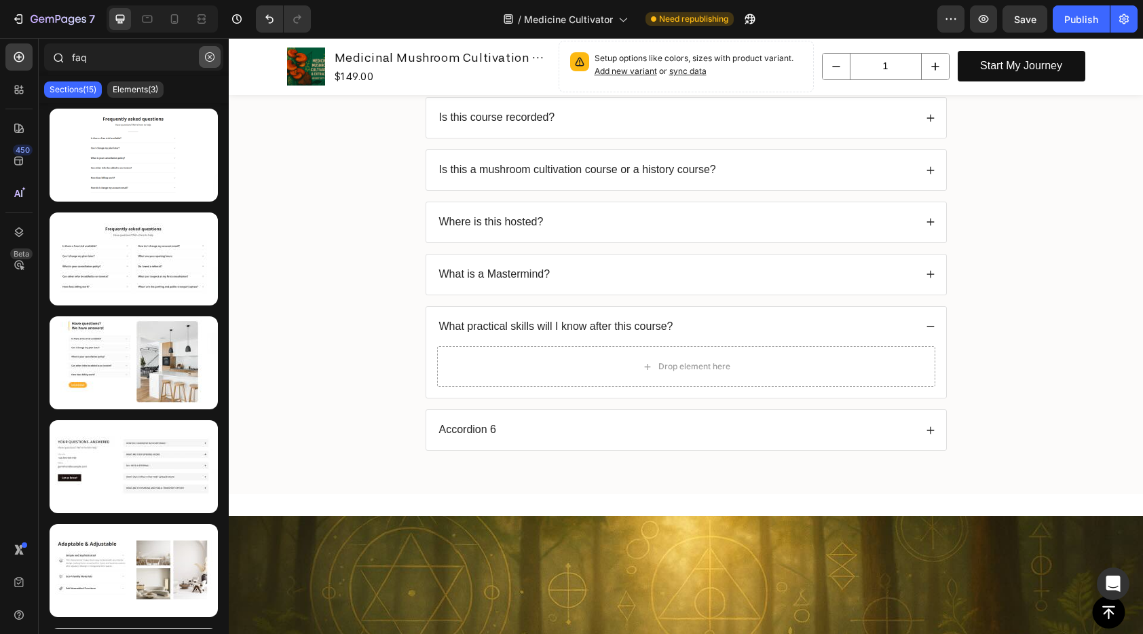
click at [210, 57] on icon "button" at bounding box center [210, 57] width 10 height 10
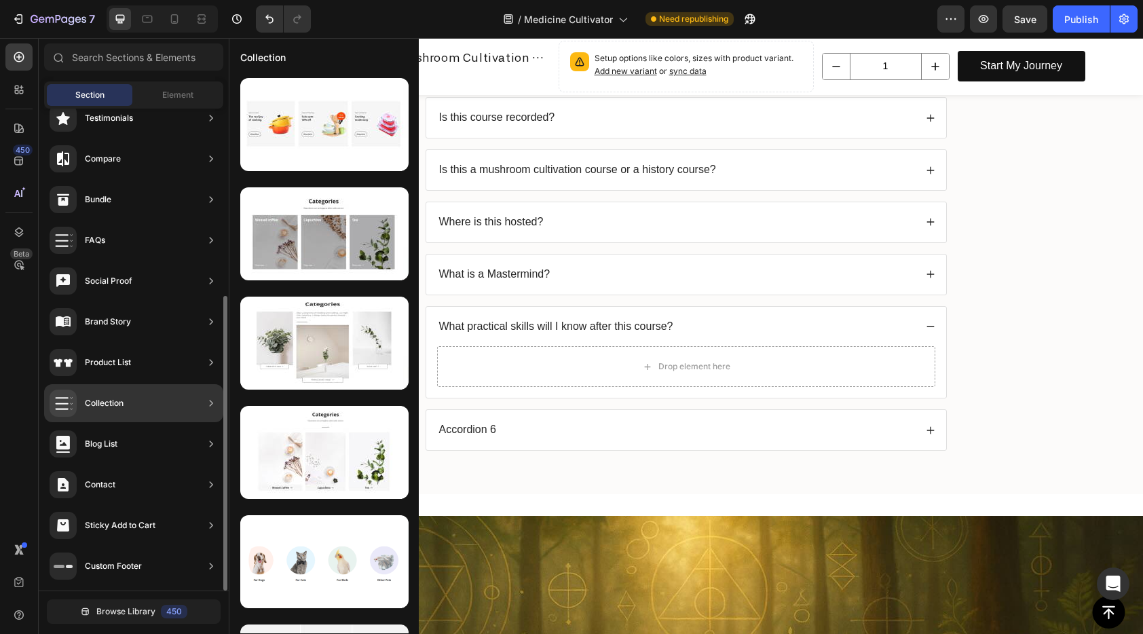
scroll to position [0, 0]
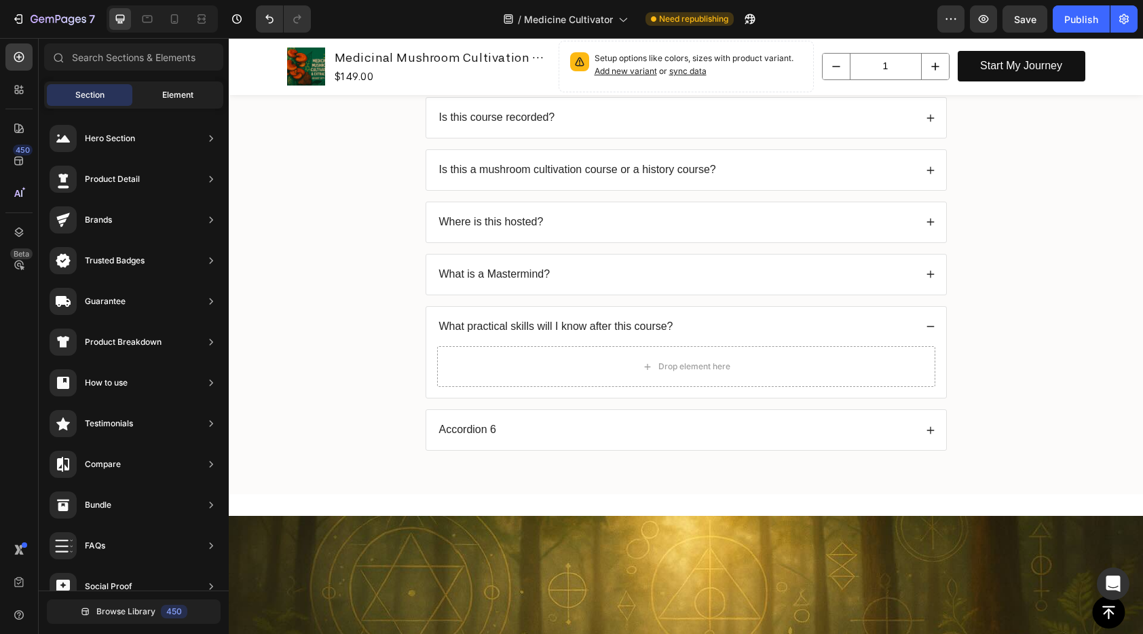
click at [164, 95] on span "Element" at bounding box center [177, 95] width 31 height 12
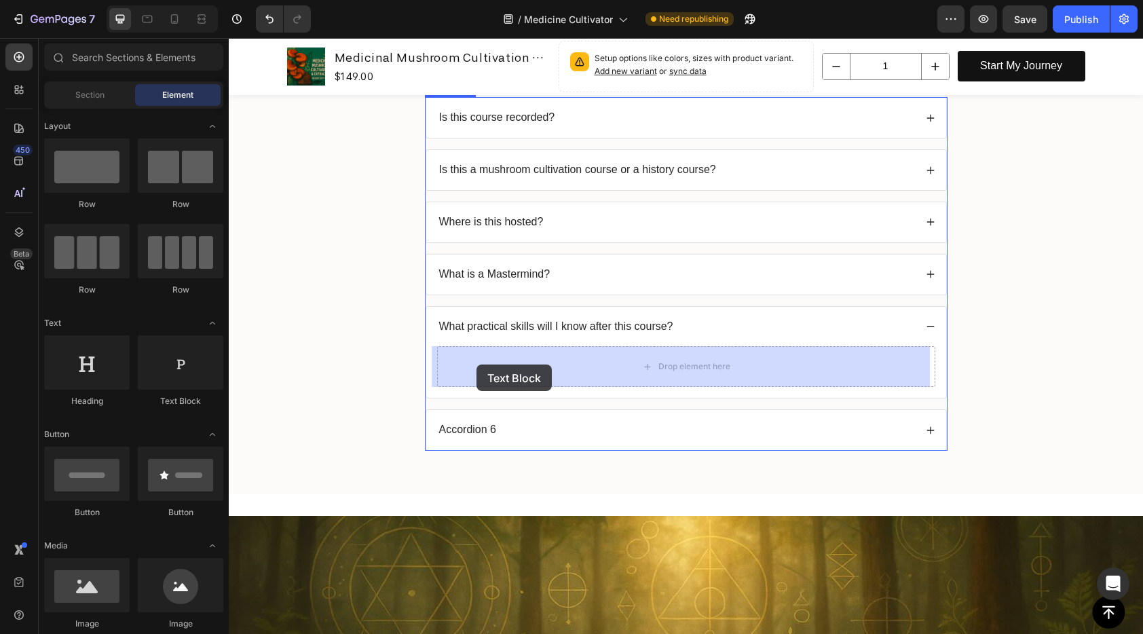
drag, startPoint x: 233, startPoint y: 369, endPoint x: 428, endPoint y: 365, distance: 195.5
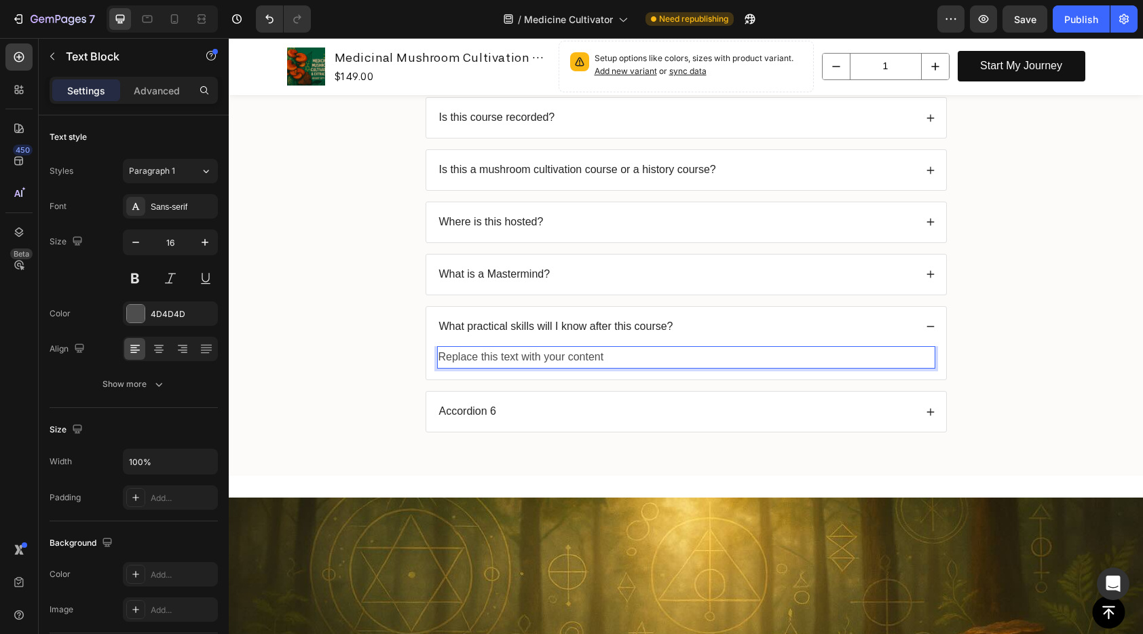
click at [553, 360] on div "Replace this text with your content" at bounding box center [686, 357] width 498 height 22
click at [553, 360] on p "Replace this text with your content" at bounding box center [685, 357] width 495 height 20
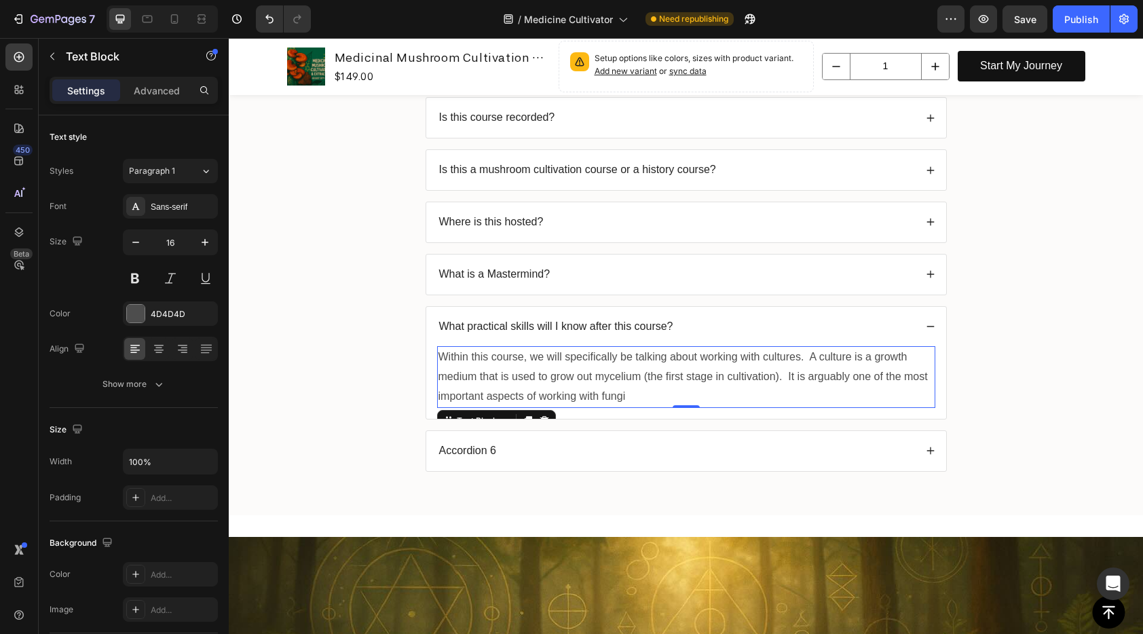
click at [669, 394] on p "Within this course, we will specifically be talking about working with cultures…" at bounding box center [685, 376] width 495 height 58
click at [626, 397] on p "Within this course, we will specifically be talking about working with cultures…" at bounding box center [685, 376] width 495 height 58
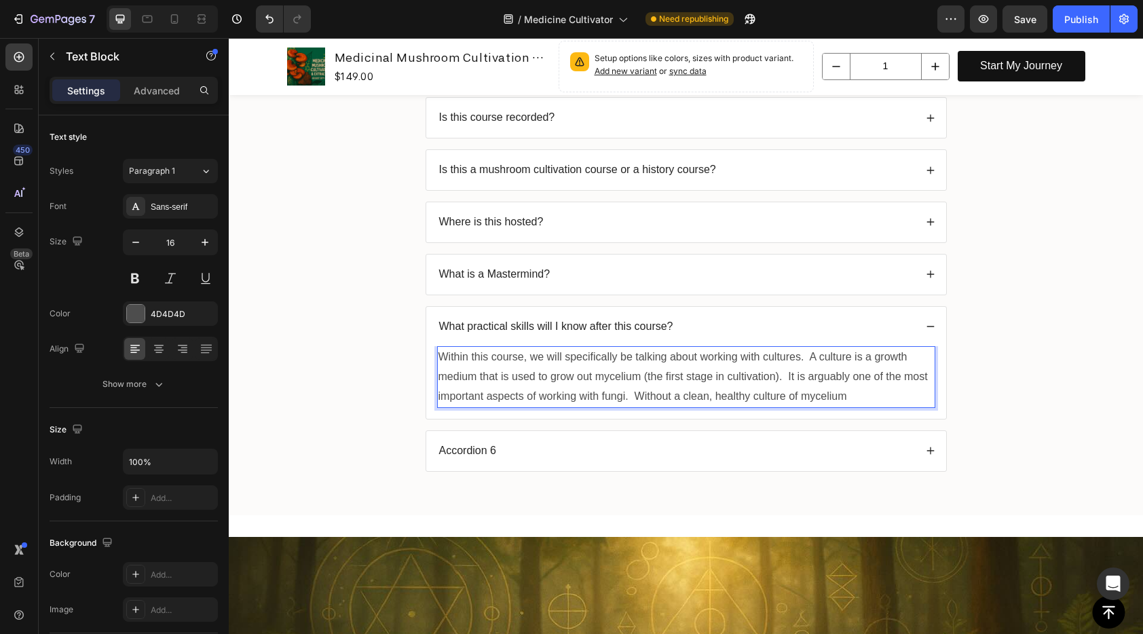
click at [641, 376] on p "Within this course, we will specifically be talking about working with cultures…" at bounding box center [685, 376] width 495 height 58
click at [922, 396] on p "Within this course, we will specifically be talking about working with cultures…" at bounding box center [685, 376] width 495 height 58
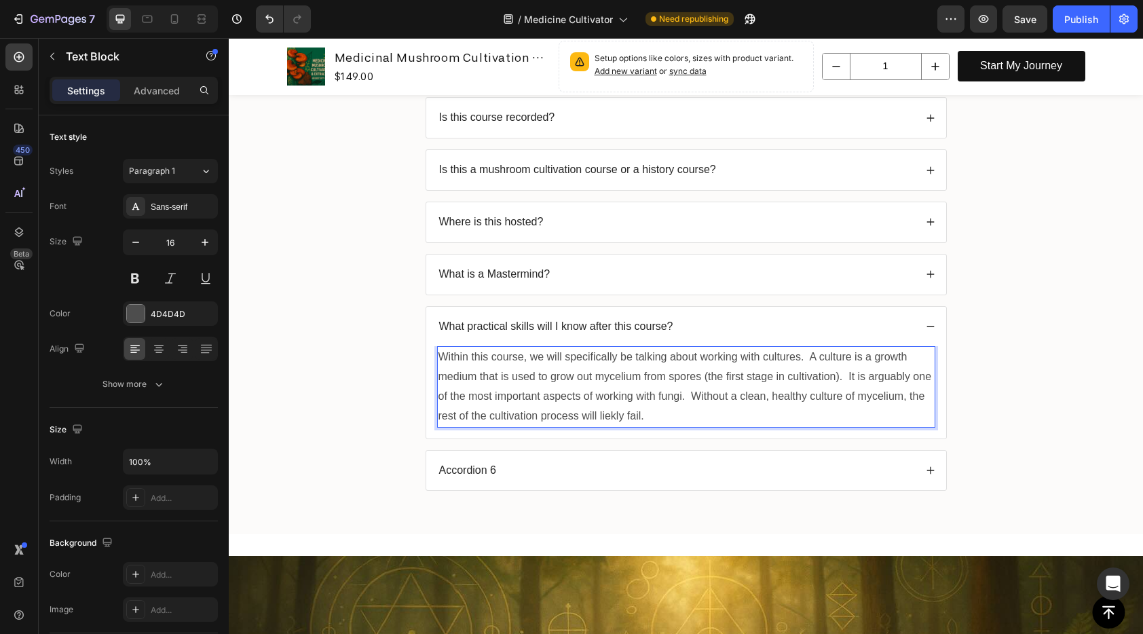
click at [611, 417] on p "Within this course, we will specifically be talking about working with cultures…" at bounding box center [685, 386] width 495 height 78
click at [690, 419] on p "Within this course, we will specifically be talking about working with cultures…" at bounding box center [685, 386] width 495 height 78
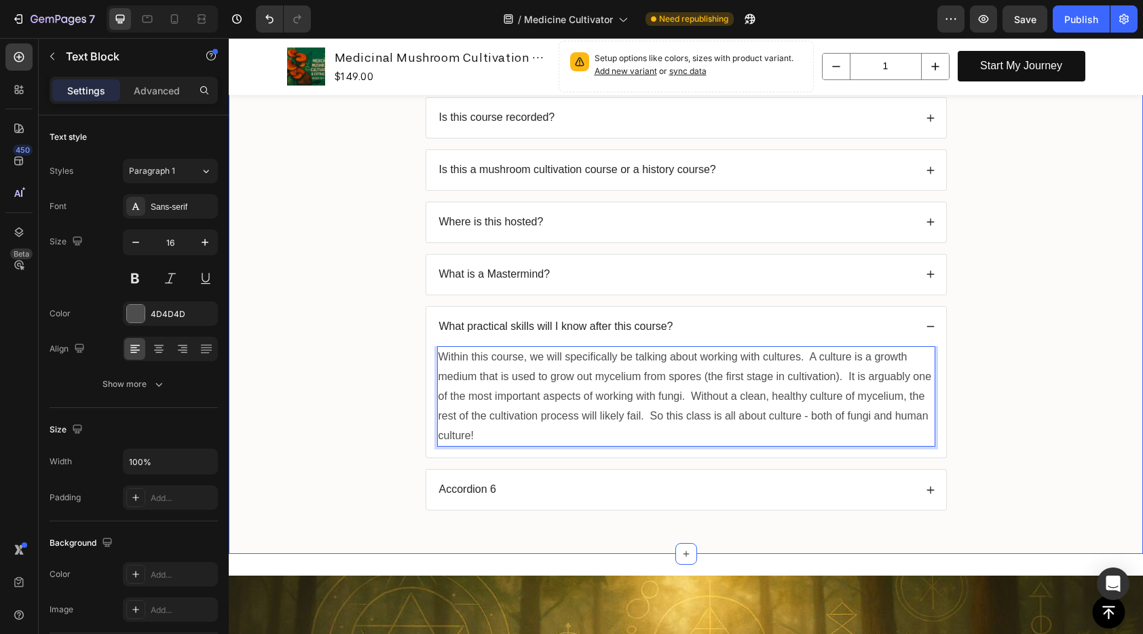
click at [1047, 382] on div "FAQs Heading Is this course recorded? Is this a mushroom cultivation course or …" at bounding box center [685, 271] width 887 height 499
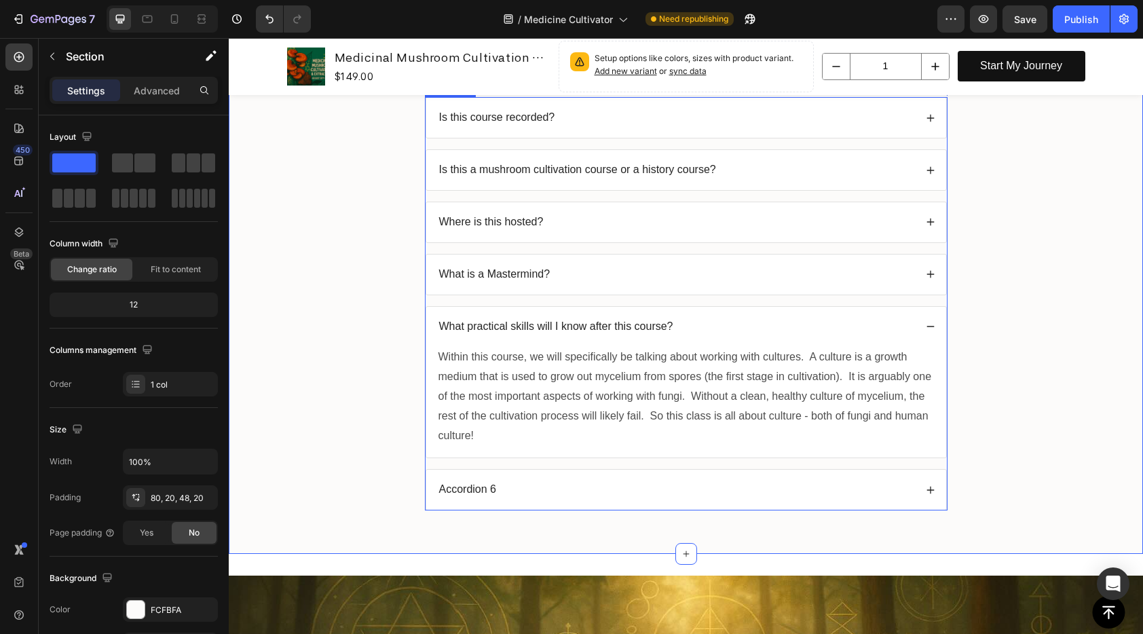
click at [703, 491] on div "Accordion 6" at bounding box center [676, 490] width 478 height 18
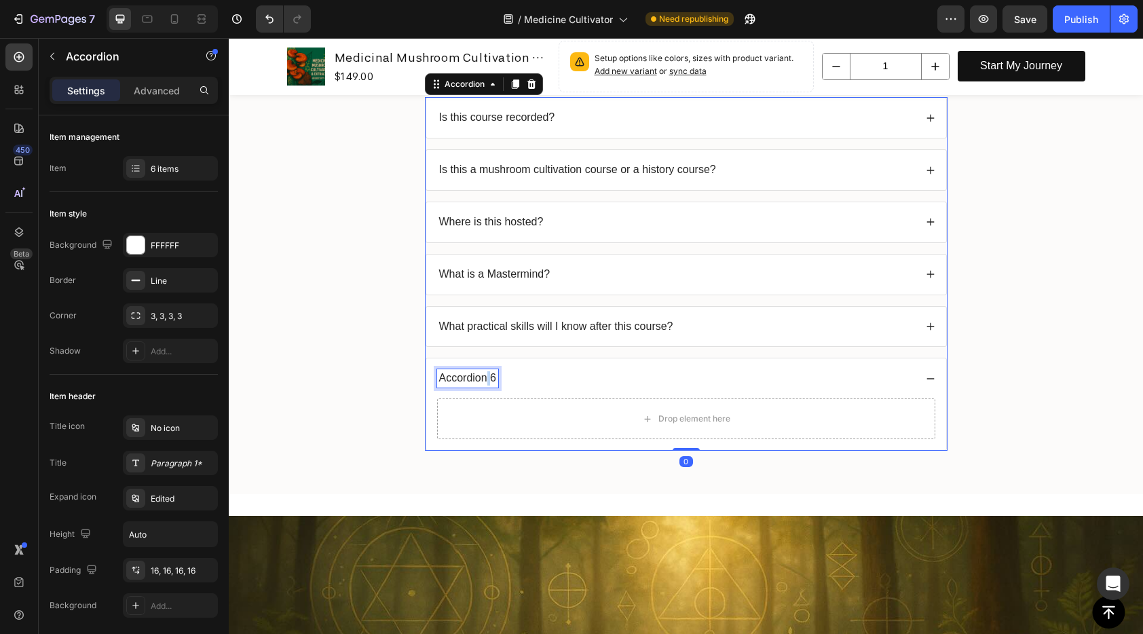
click at [480, 379] on p "Accordion 6" at bounding box center [468, 378] width 58 height 14
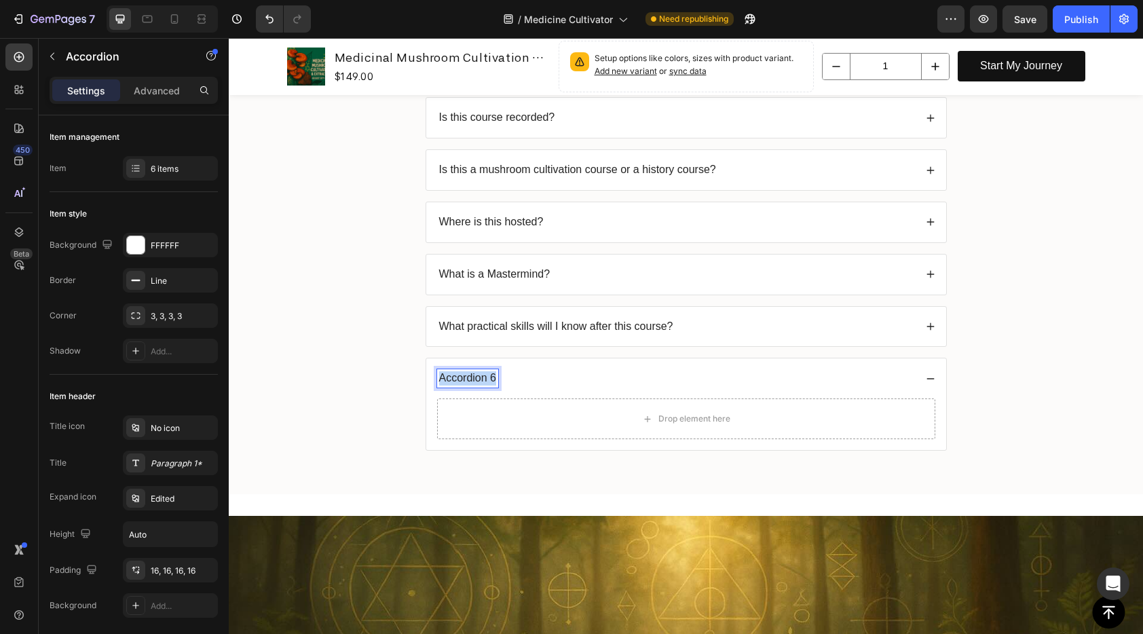
click at [480, 379] on p "Accordion 6" at bounding box center [468, 378] width 58 height 14
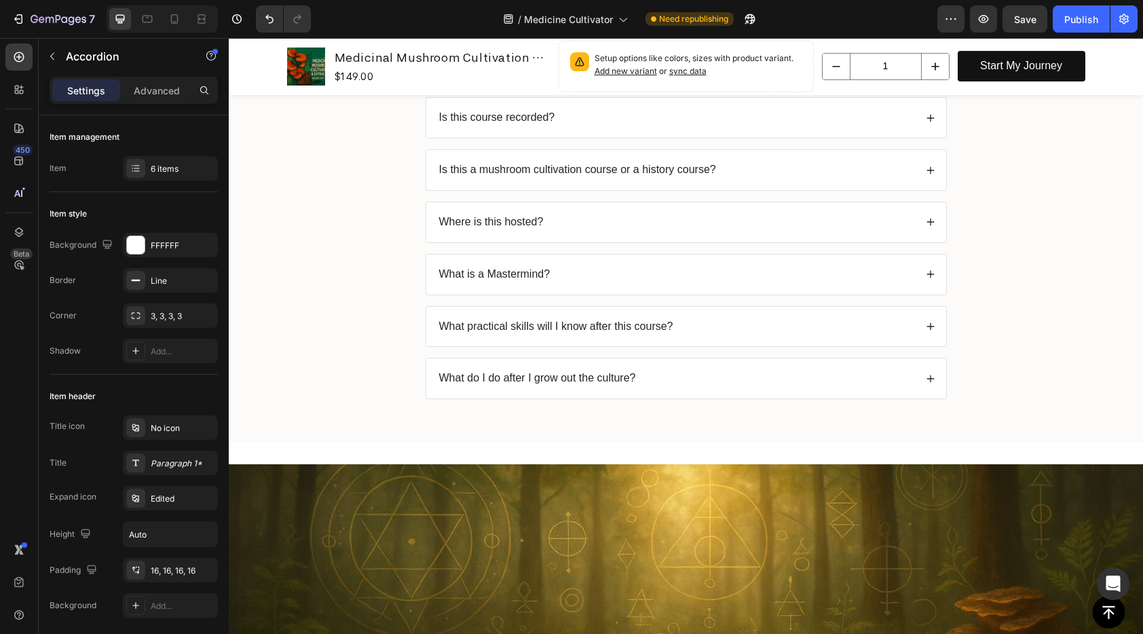
click at [926, 382] on icon at bounding box center [931, 379] width 10 height 10
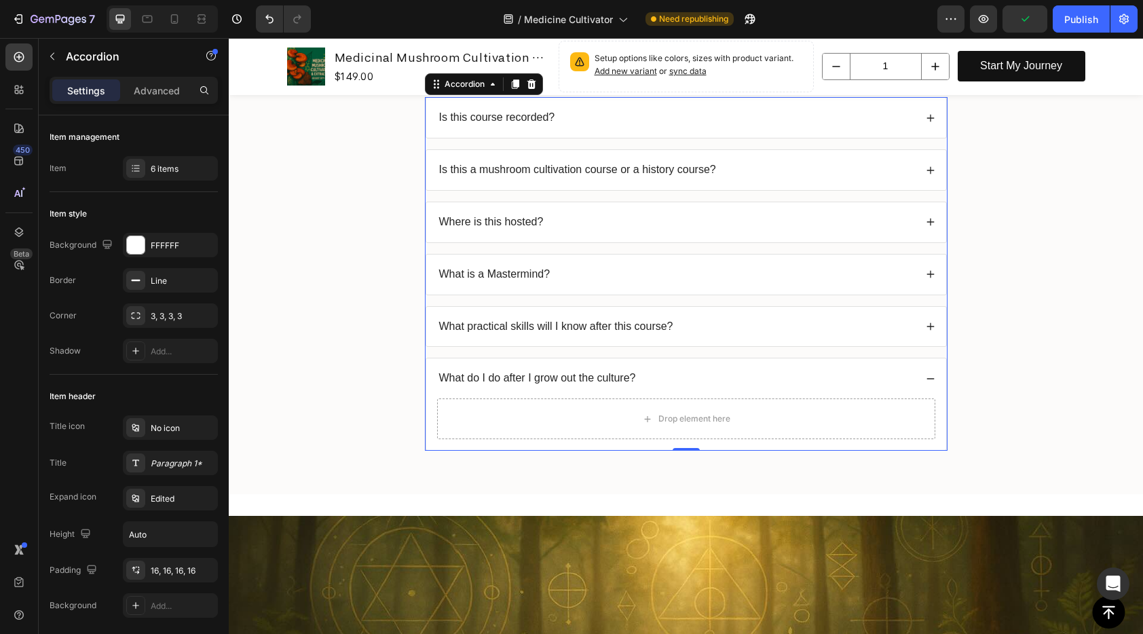
click at [580, 335] on div "What practical skills will I know after this course?" at bounding box center [686, 327] width 520 height 40
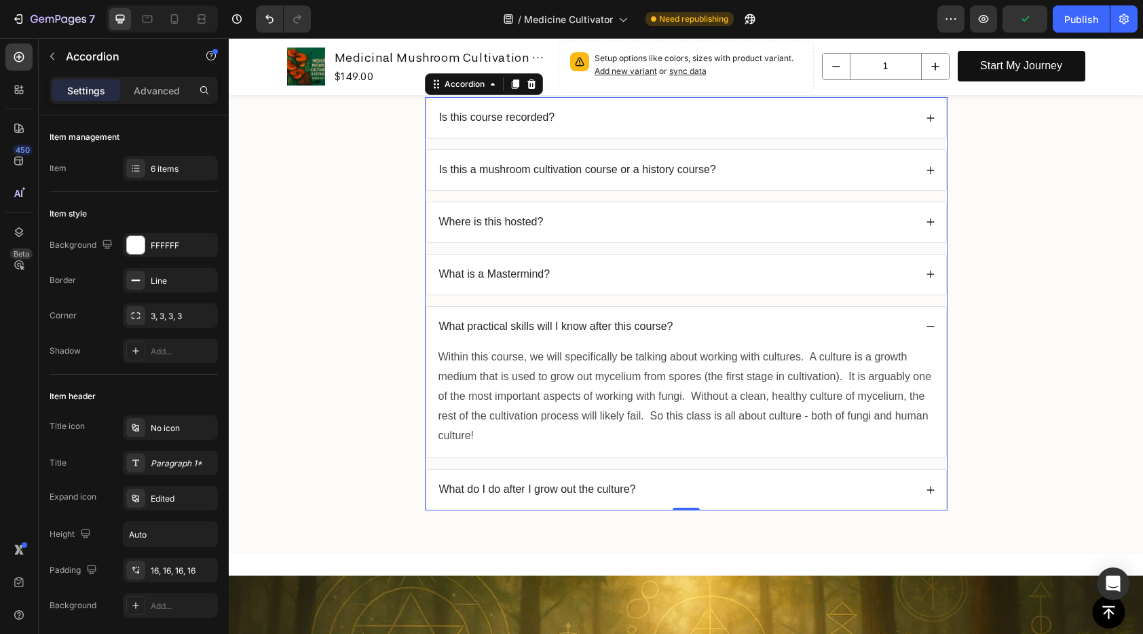
click at [571, 372] on p "Within this course, we will specifically be talking about working with cultures…" at bounding box center [685, 396] width 495 height 98
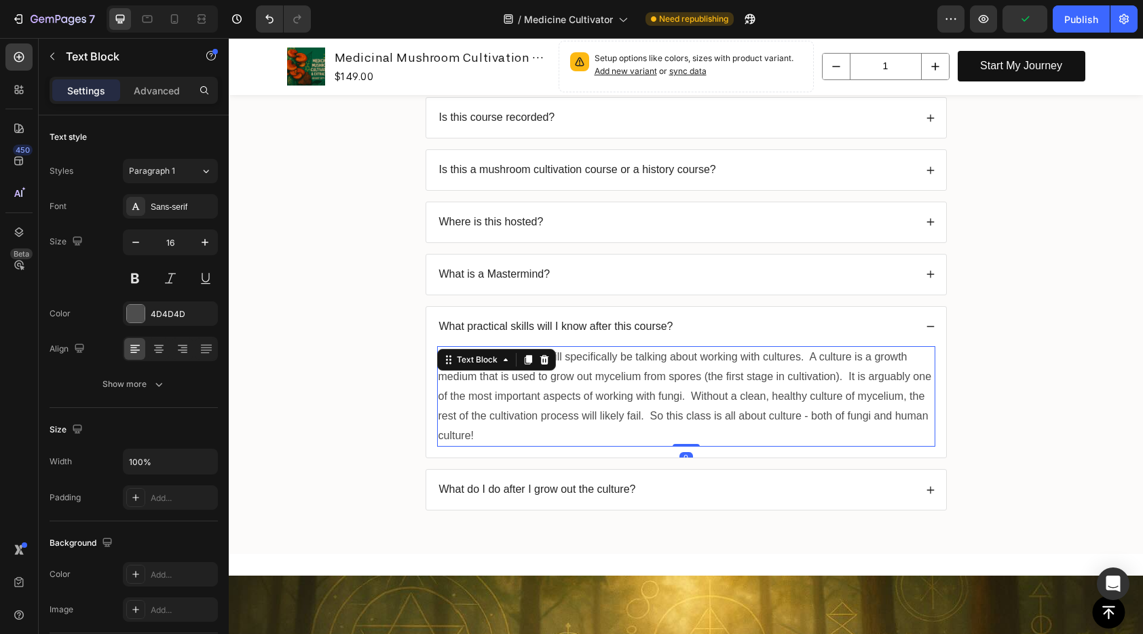
click at [571, 372] on p "Within this course, we will specifically be talking about working with cultures…" at bounding box center [685, 396] width 495 height 98
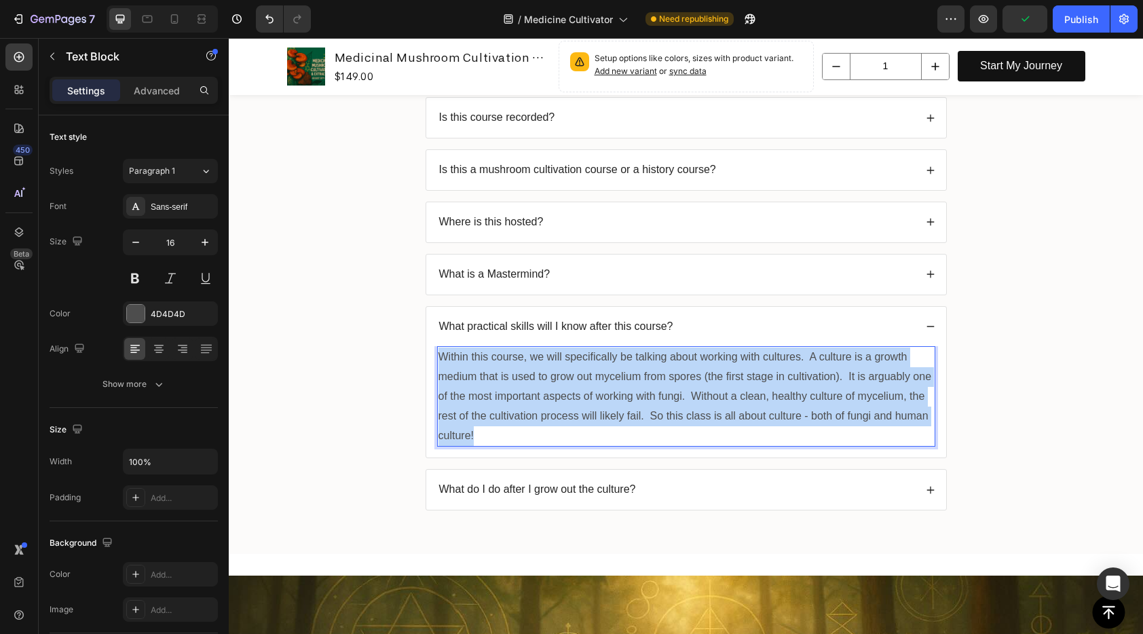
click at [571, 372] on p "Within this course, we will specifically be talking about working with cultures…" at bounding box center [685, 396] width 495 height 98
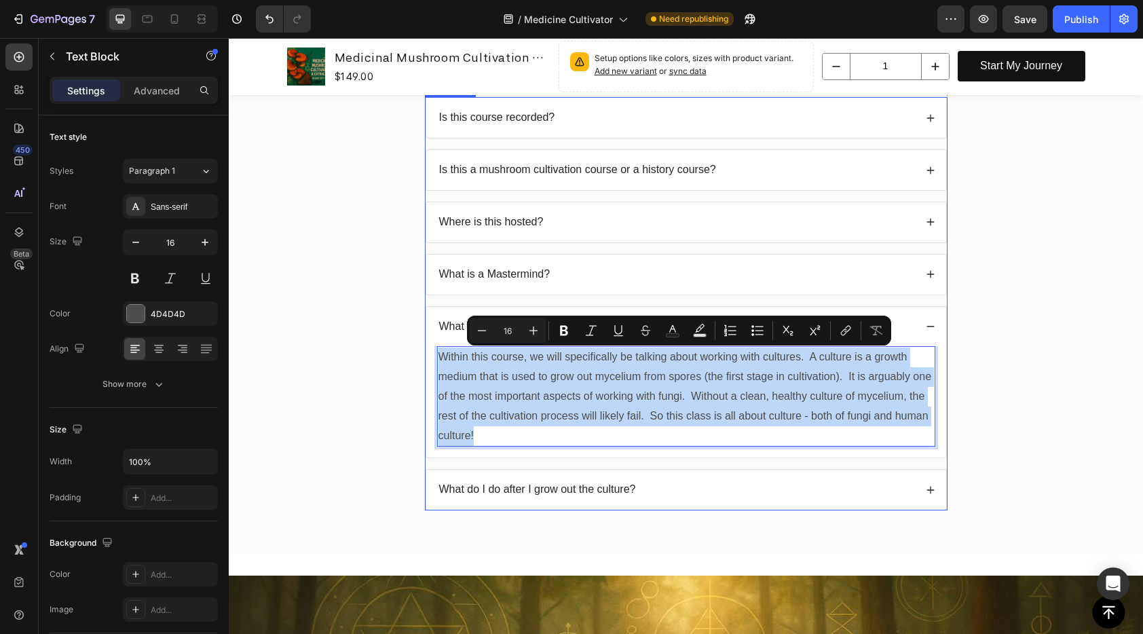
click at [715, 487] on div "What do I do after I grow out the culture?" at bounding box center [676, 490] width 478 height 18
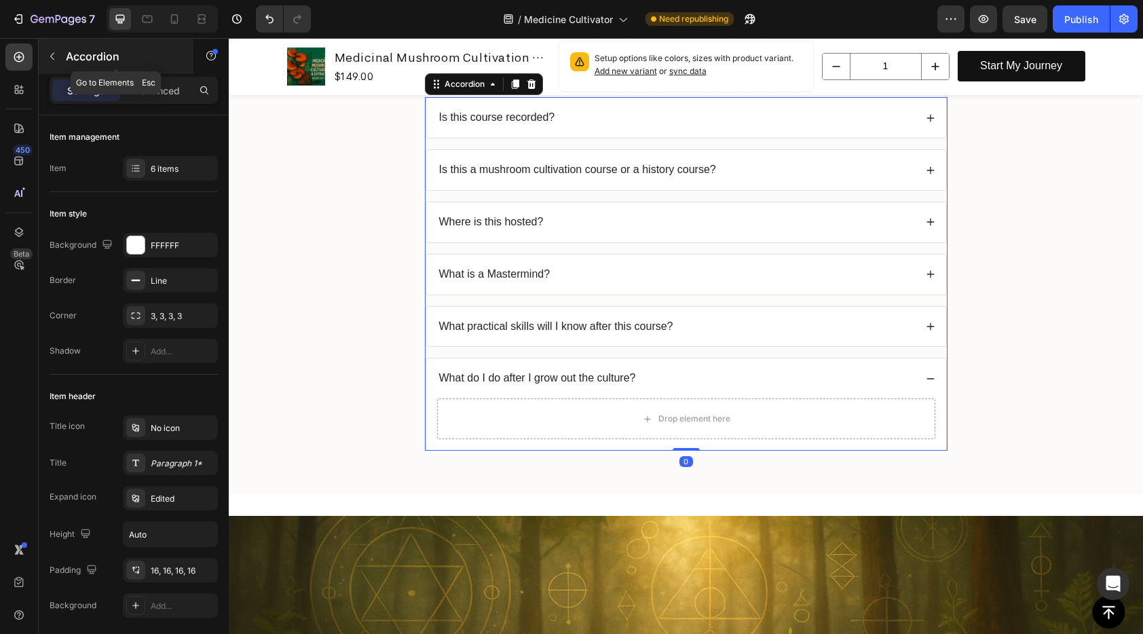
click at [55, 58] on icon "button" at bounding box center [52, 56] width 11 height 11
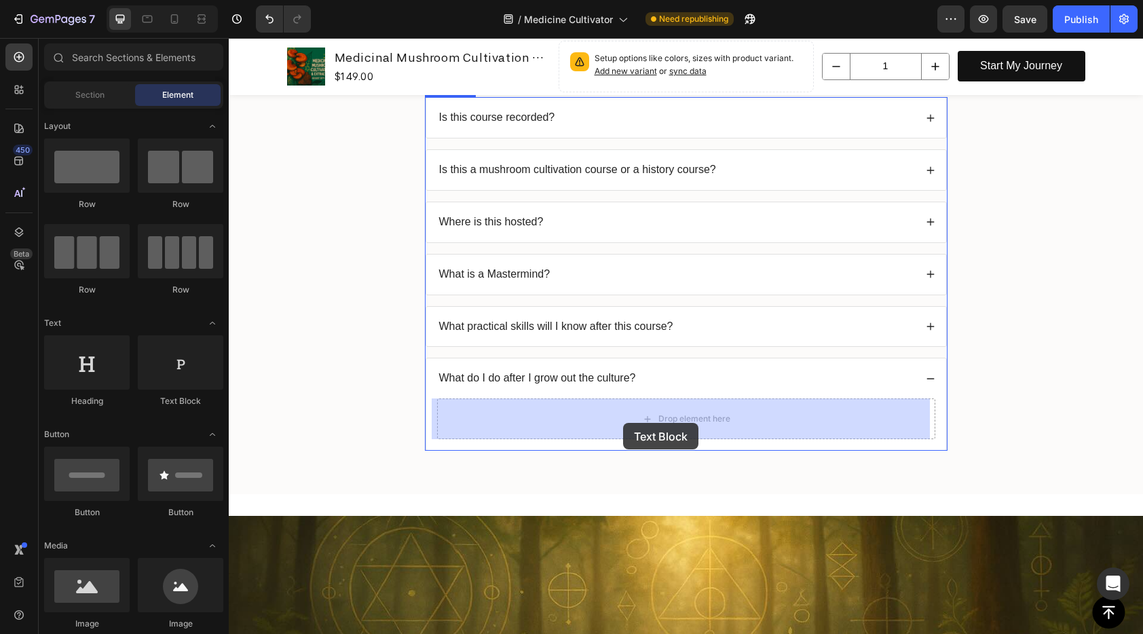
drag, startPoint x: 416, startPoint y: 408, endPoint x: 623, endPoint y: 423, distance: 207.5
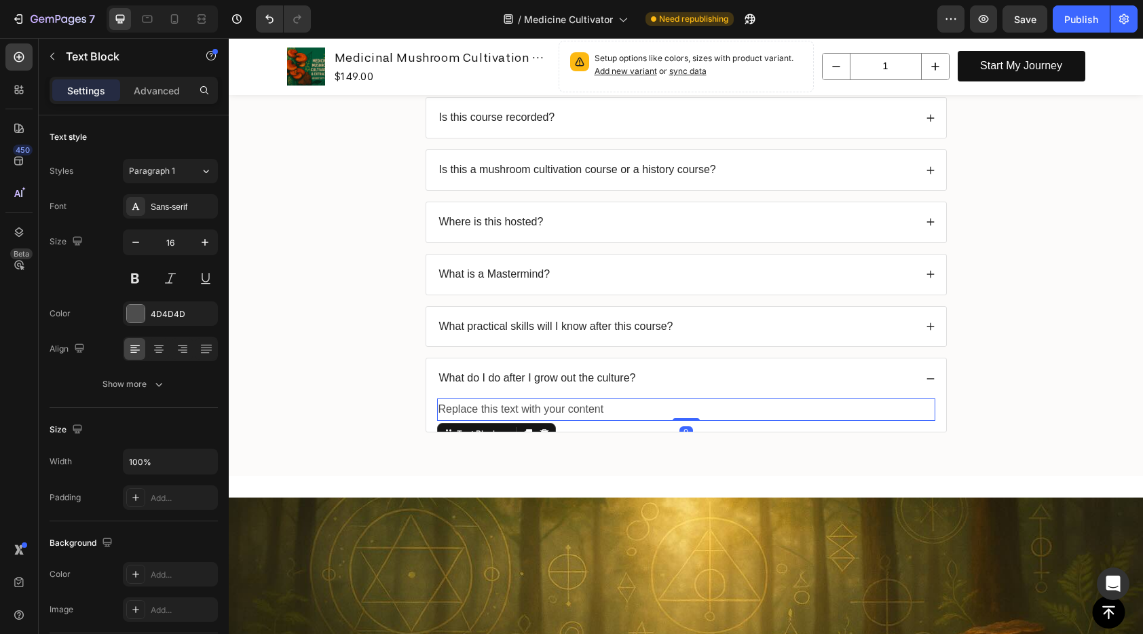
click at [630, 407] on div "Replace this text with your content" at bounding box center [686, 409] width 498 height 22
click at [630, 407] on p "Replace this text with your content" at bounding box center [685, 410] width 495 height 20
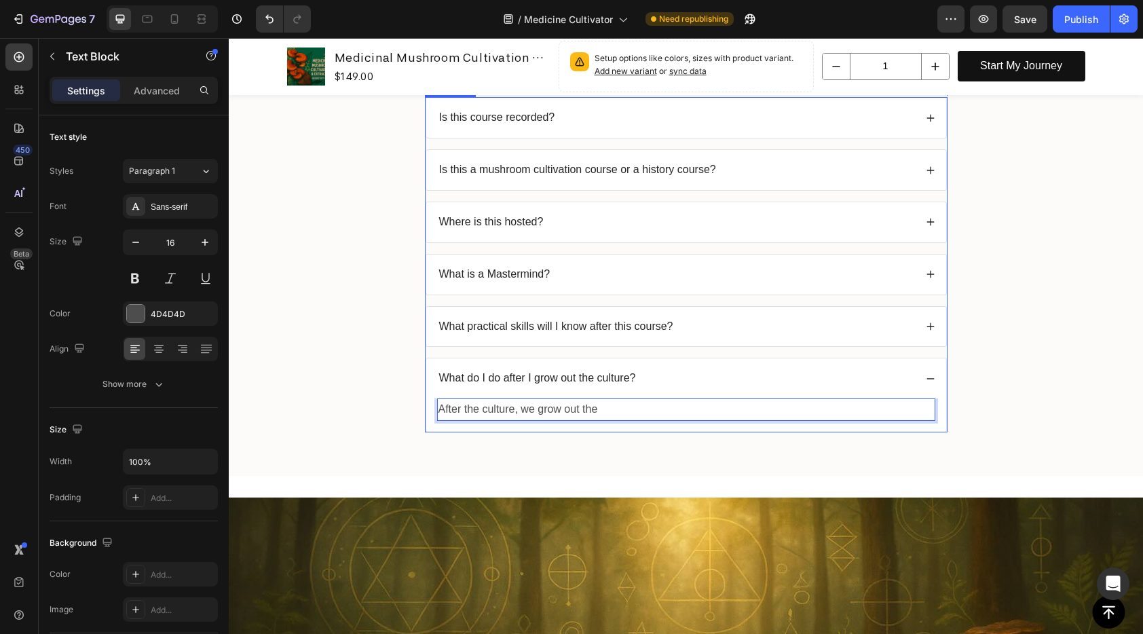
click at [998, 329] on div "FAQs Heading Is this course recorded? Is this a mushroom cultivation course or …" at bounding box center [685, 232] width 887 height 421
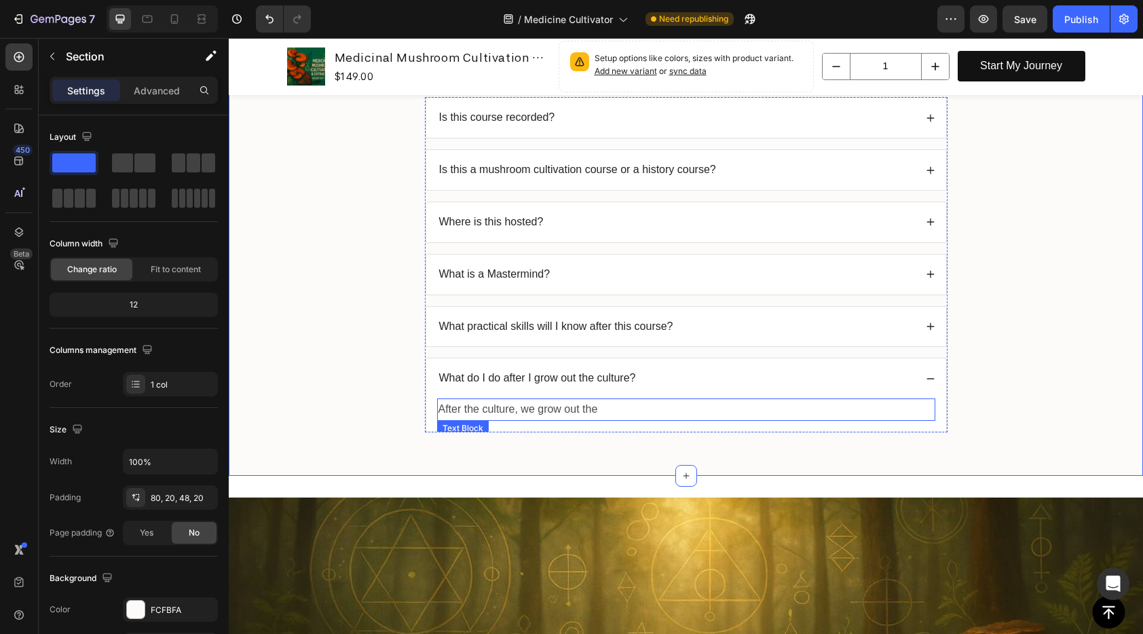
click at [595, 409] on p "After the culture, we grow out the" at bounding box center [685, 410] width 495 height 20
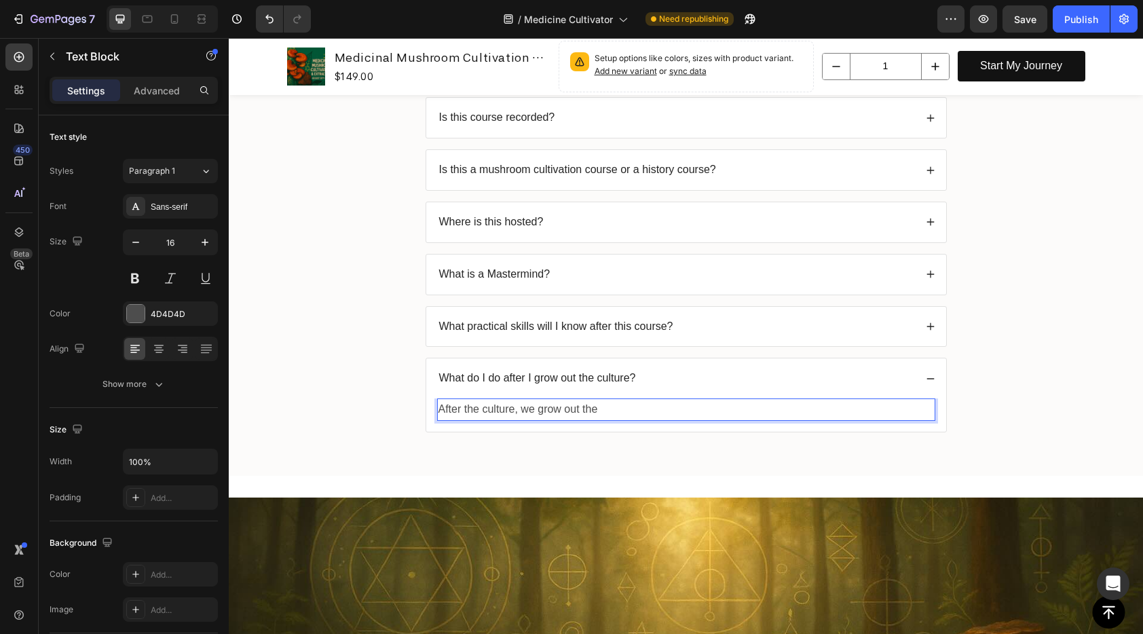
click at [596, 409] on p "After the culture, we grow out the" at bounding box center [685, 410] width 495 height 20
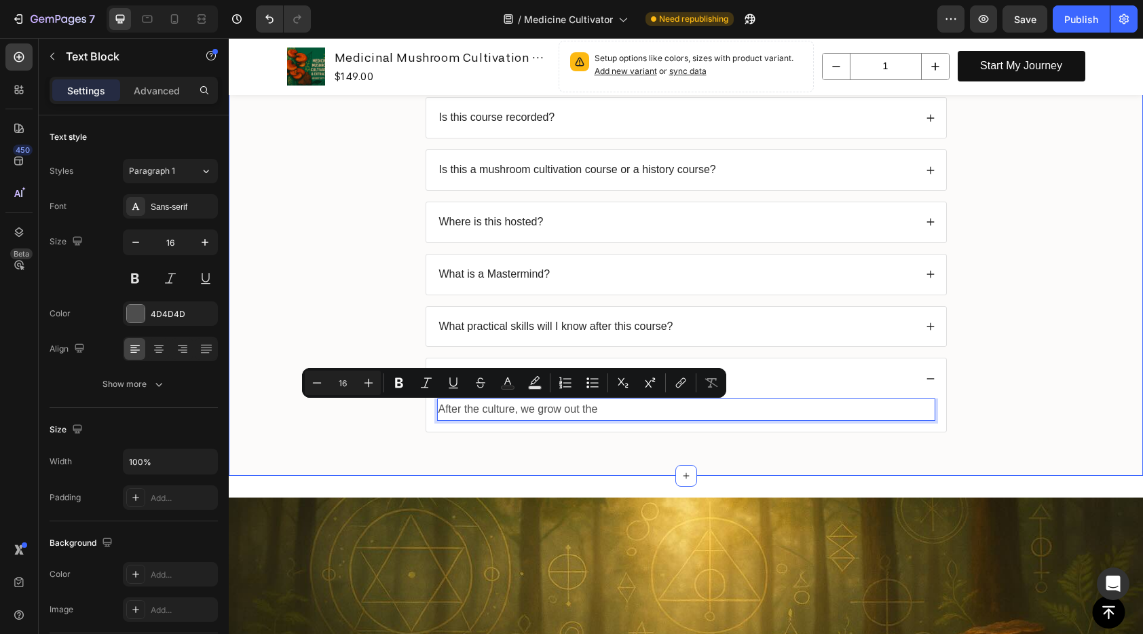
click at [1032, 445] on div "FAQs Heading Is this course recorded? Is this a mushroom cultivation course or …" at bounding box center [686, 222] width 914 height 508
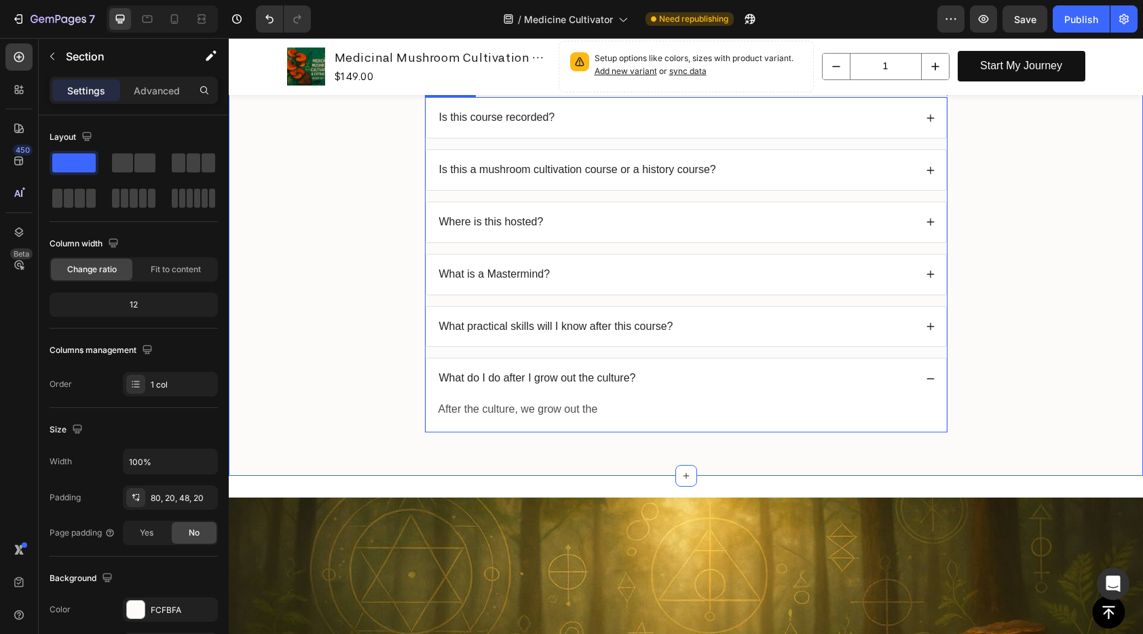
click at [606, 377] on p "What do I do after I grow out the culture?" at bounding box center [537, 378] width 197 height 14
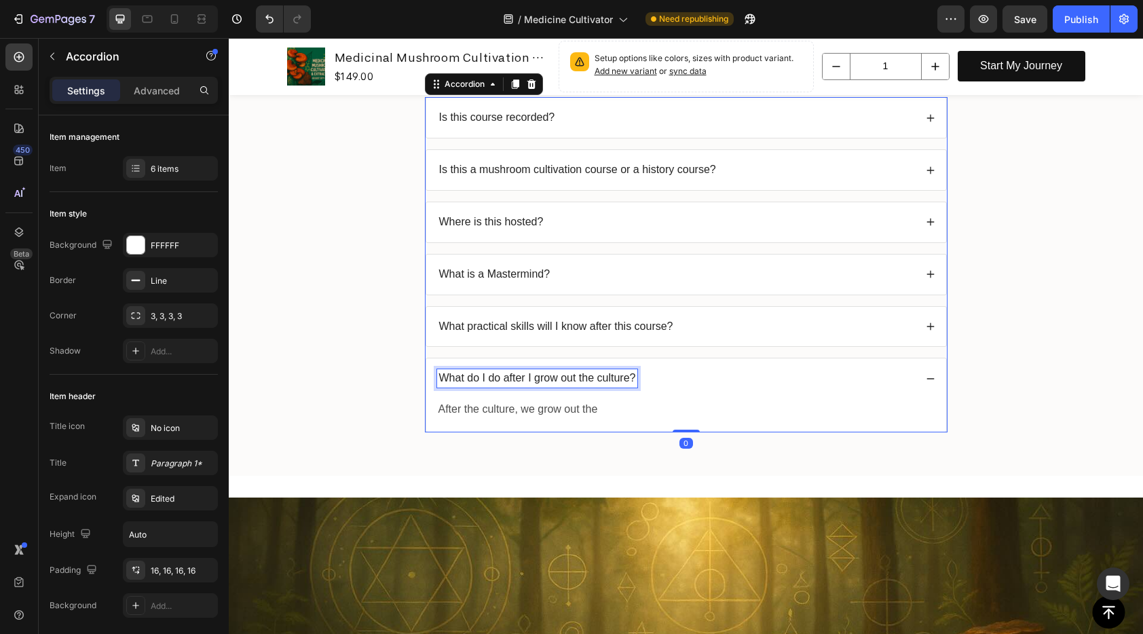
click at [606, 377] on p "What do I do after I grow out the culture?" at bounding box center [537, 378] width 197 height 14
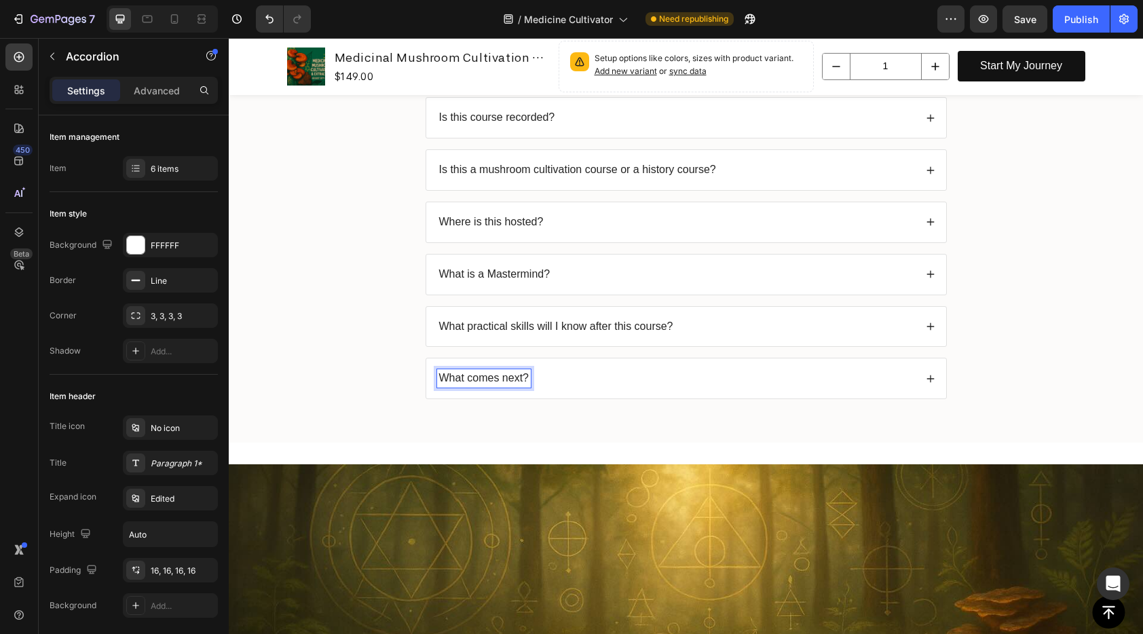
click at [570, 410] on div "FAQs Heading Is this course recorded? Is this a mushroom cultivation course or …" at bounding box center [685, 216] width 887 height 388
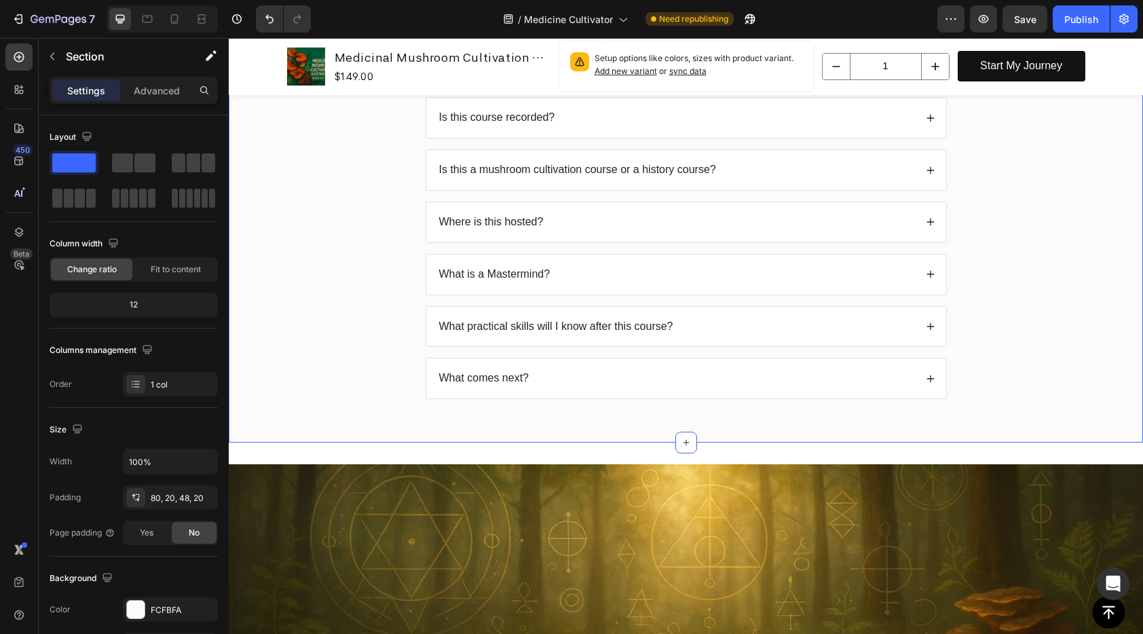
click at [570, 411] on div "FAQs Heading Is this course recorded? Is this a mushroom cultivation course or …" at bounding box center [686, 205] width 914 height 474
click at [572, 382] on div "What comes next?" at bounding box center [676, 378] width 478 height 18
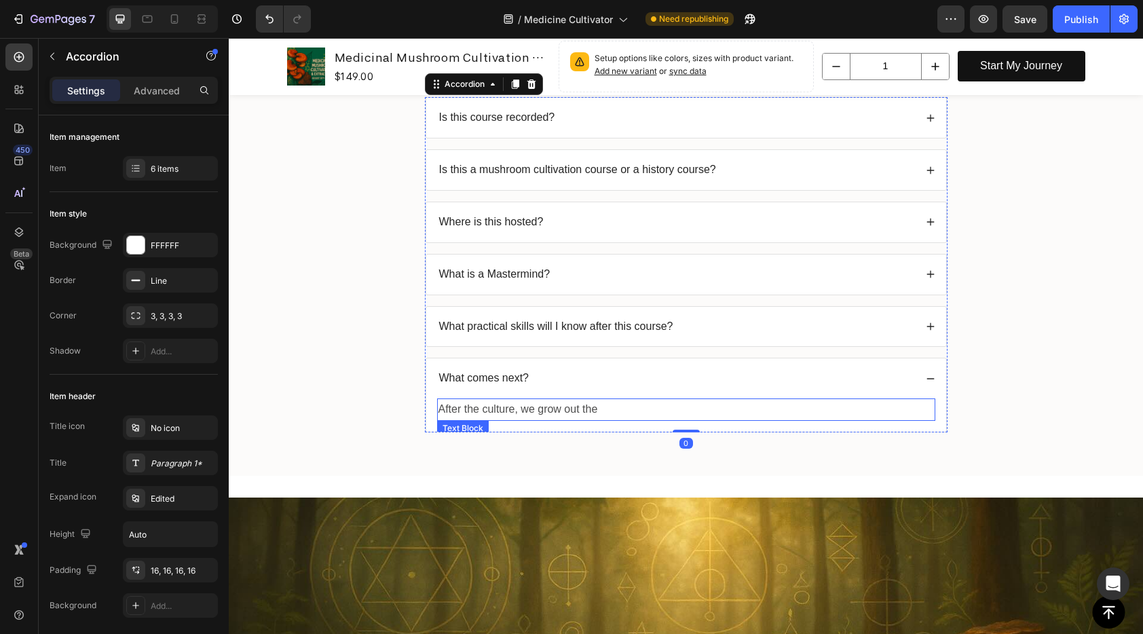
click at [546, 411] on p "After the culture, we grow out the" at bounding box center [685, 410] width 495 height 20
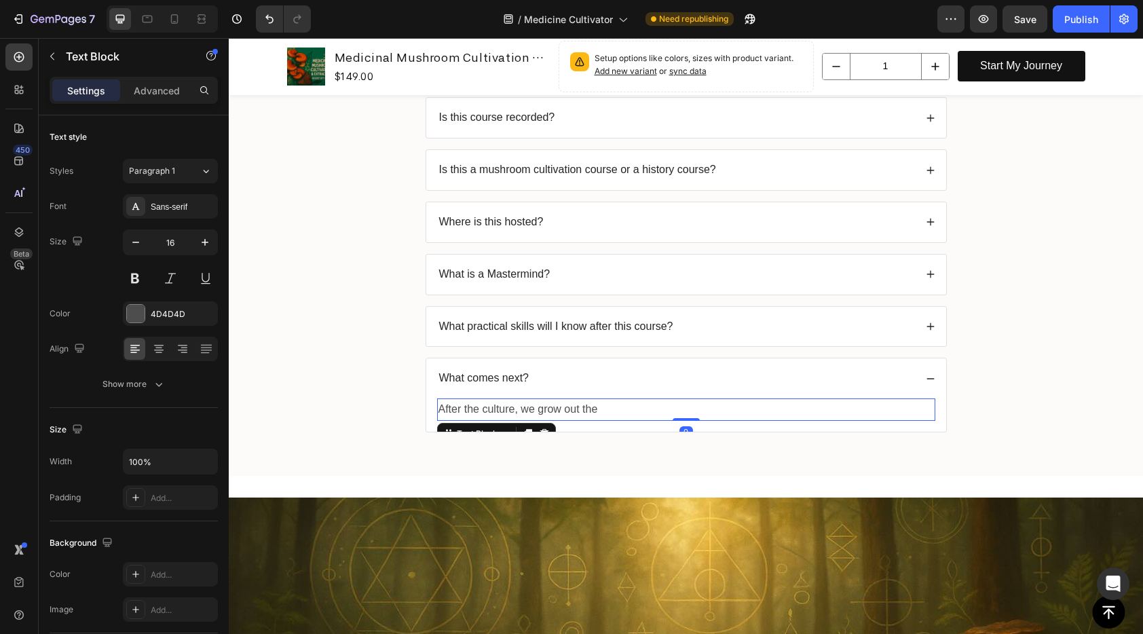
click at [546, 411] on p "After the culture, we grow out the" at bounding box center [685, 410] width 495 height 20
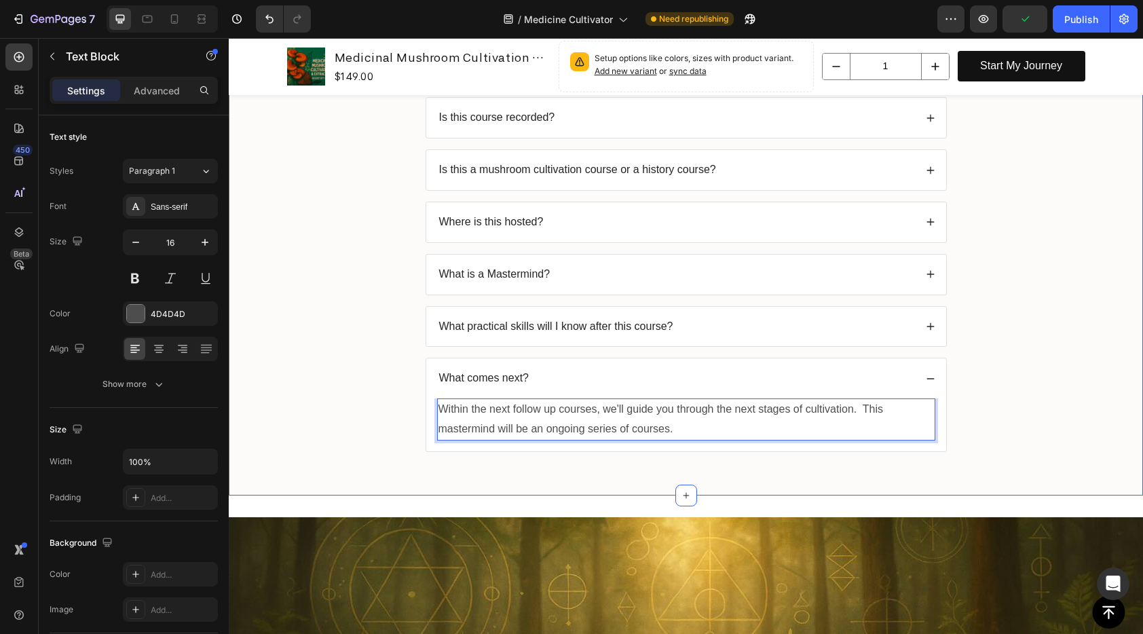
click at [1049, 445] on div "FAQs Heading Is this course recorded? Is this a mushroom cultivation course or …" at bounding box center [685, 242] width 887 height 440
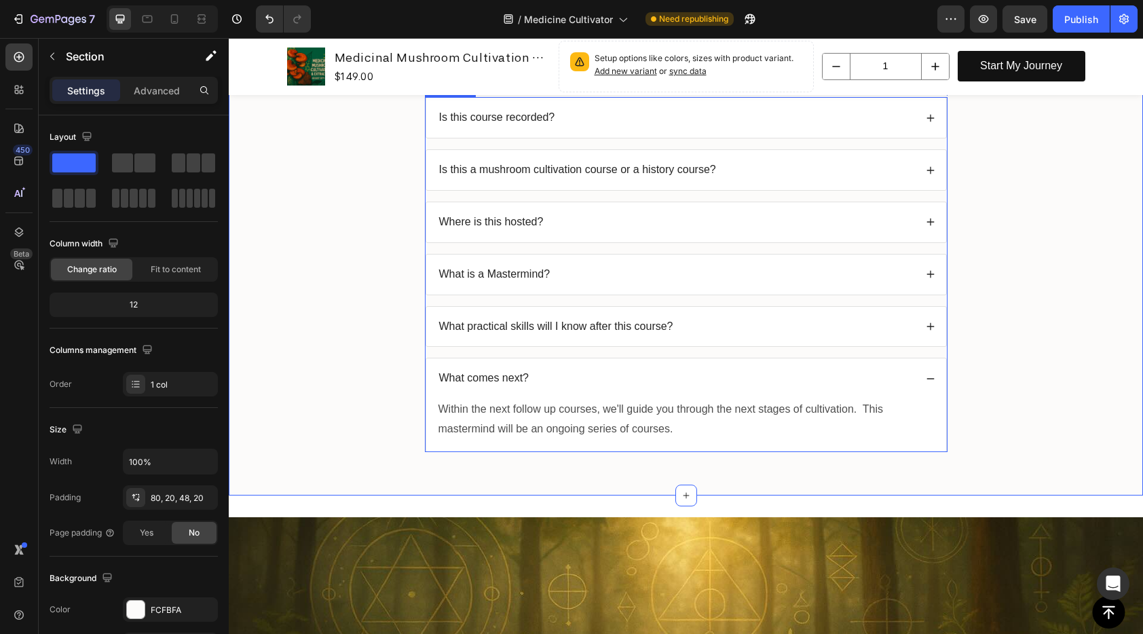
click at [926, 379] on icon at bounding box center [929, 378] width 7 height 1
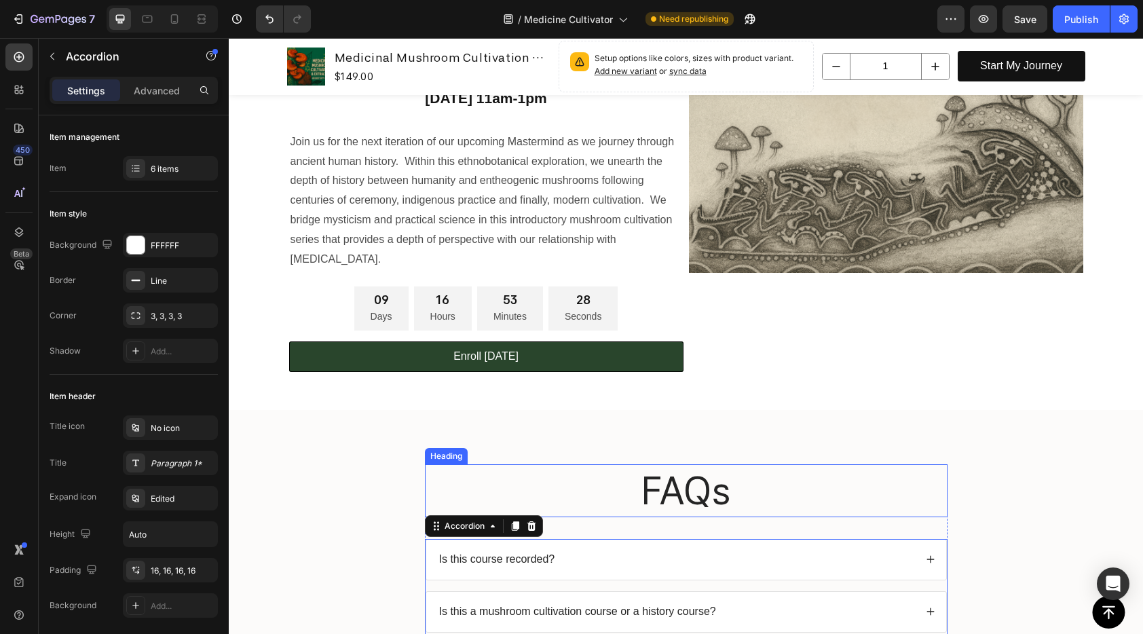
scroll to position [432, 0]
click at [736, 486] on h2 "FAQs" at bounding box center [686, 491] width 523 height 53
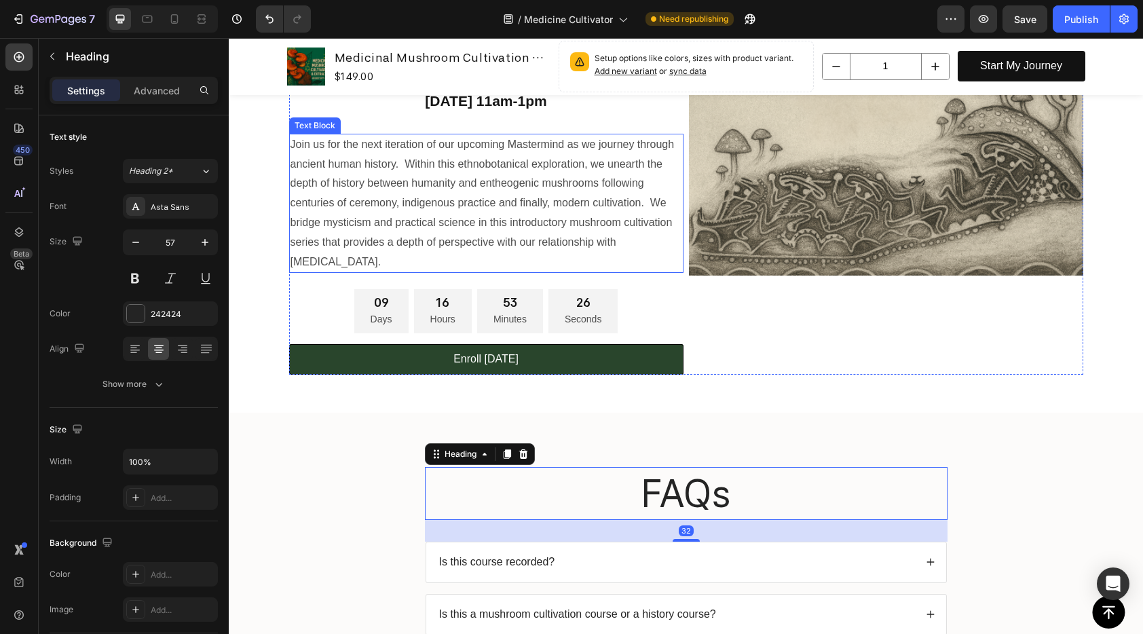
scroll to position [429, 0]
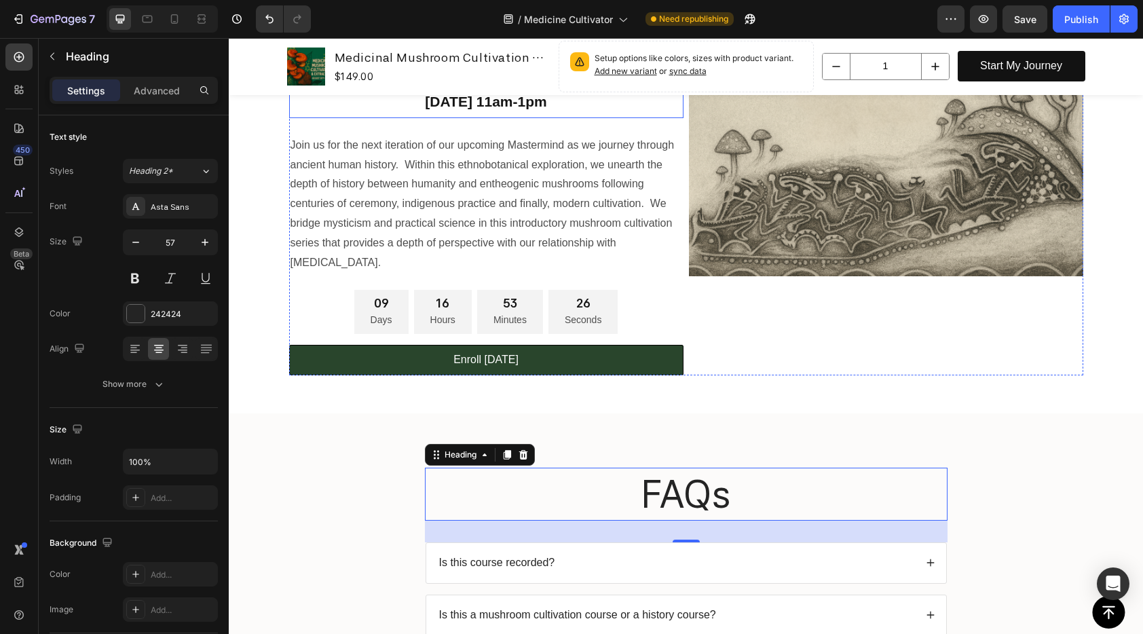
click at [438, 98] on strong "[DATE] 11am-1pm" at bounding box center [485, 102] width 121 height 16
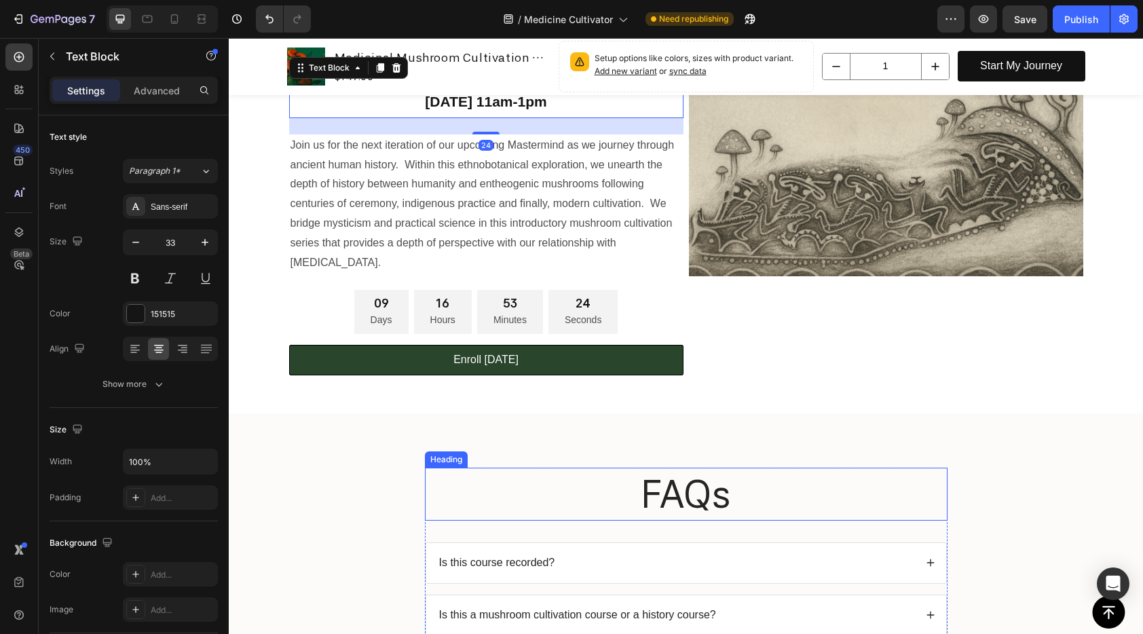
click at [690, 501] on h2 "FAQs" at bounding box center [686, 494] width 523 height 53
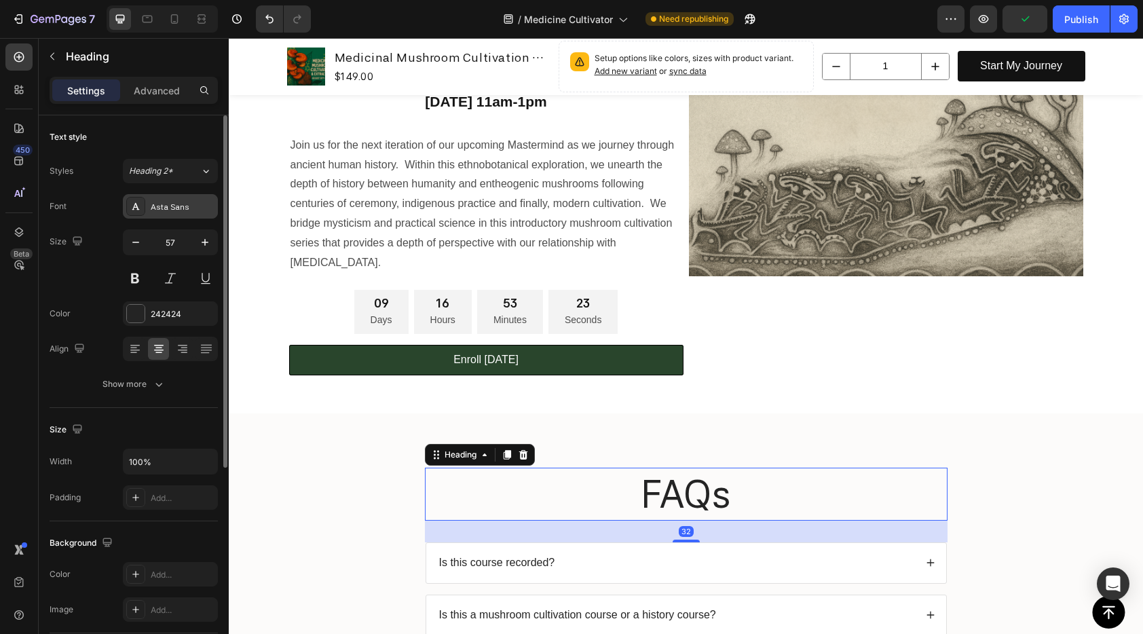
click at [170, 210] on div "Asta Sans" at bounding box center [183, 207] width 64 height 12
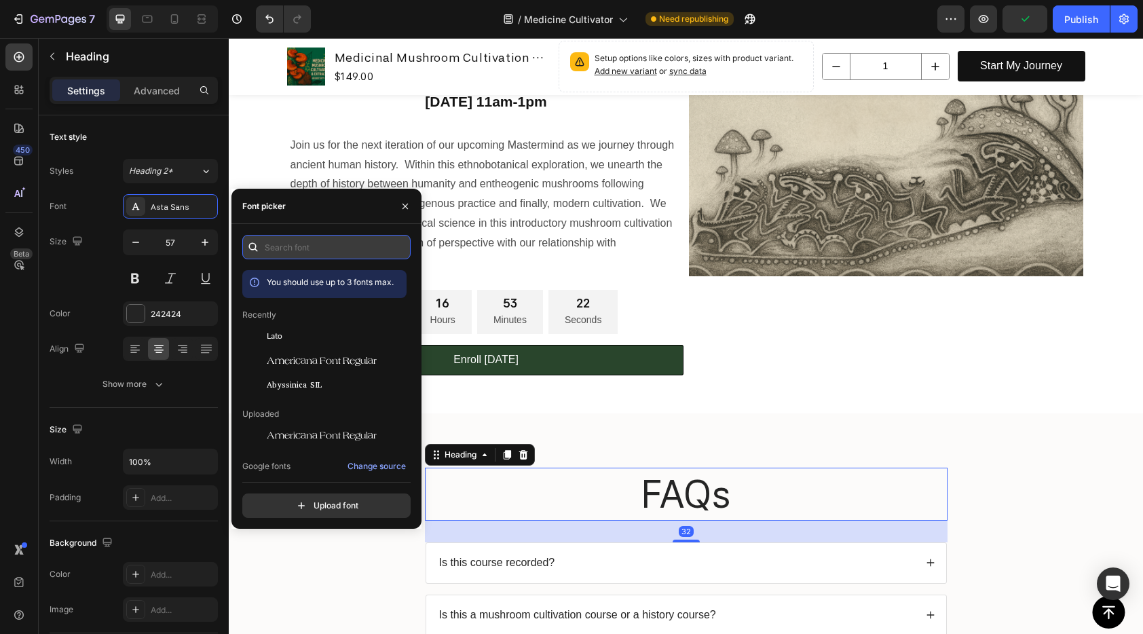
click at [323, 250] on input "text" at bounding box center [326, 247] width 168 height 24
type input "sans"
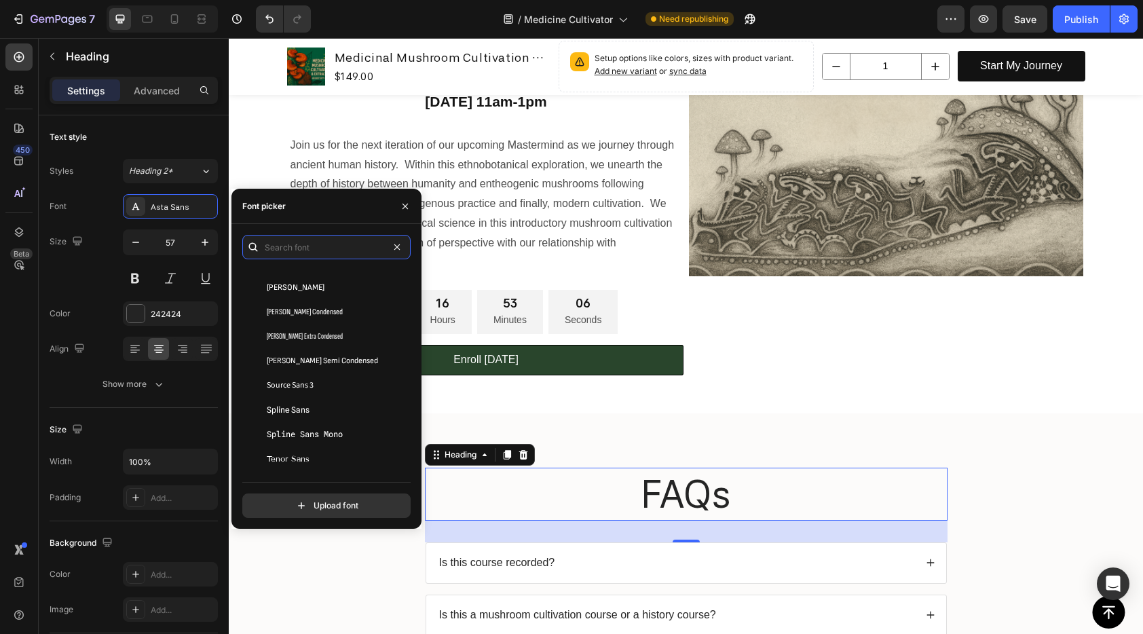
scroll to position [0, 0]
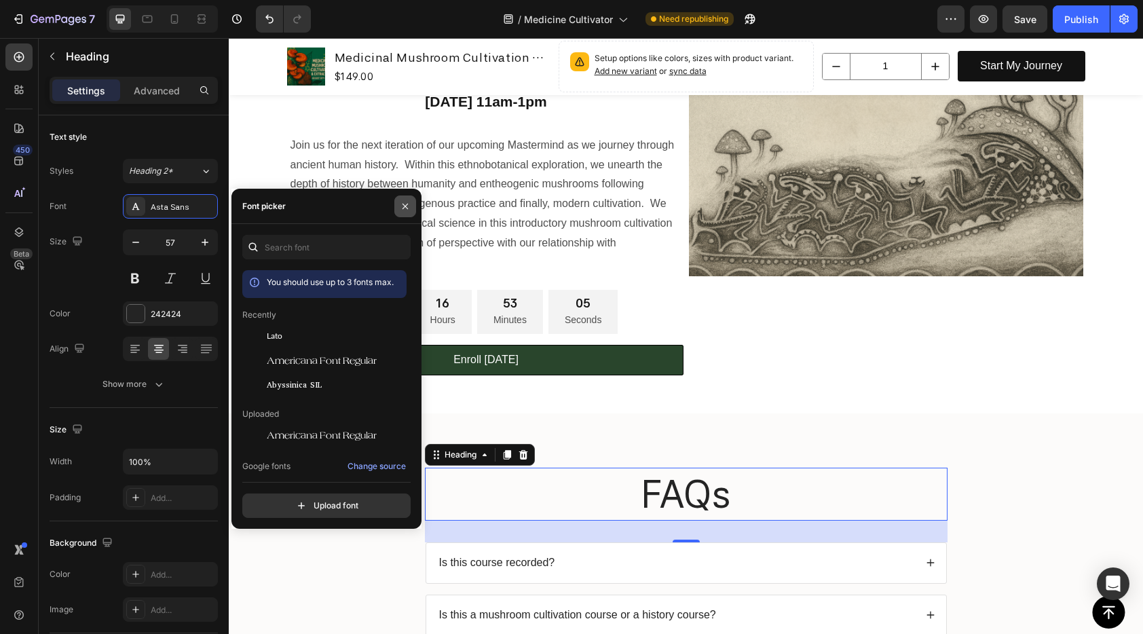
click at [400, 206] on icon "button" at bounding box center [405, 206] width 11 height 11
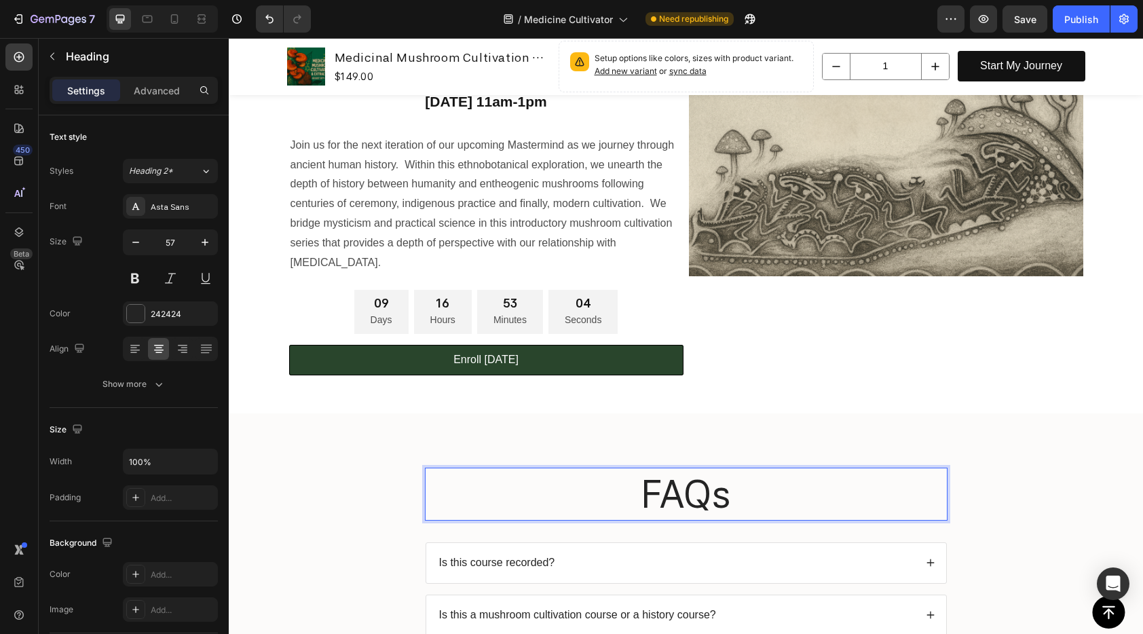
click at [674, 485] on h2 "FAQs" at bounding box center [686, 494] width 523 height 53
click at [674, 485] on p "FAQs" at bounding box center [686, 494] width 520 height 50
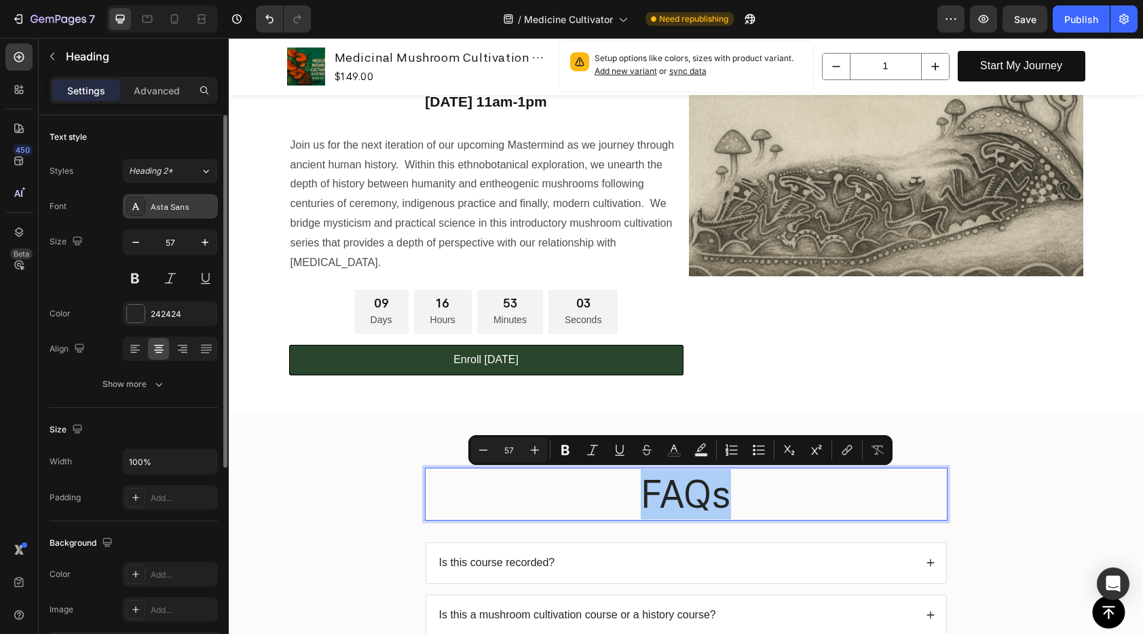
click at [180, 204] on div "Asta Sans" at bounding box center [183, 207] width 64 height 12
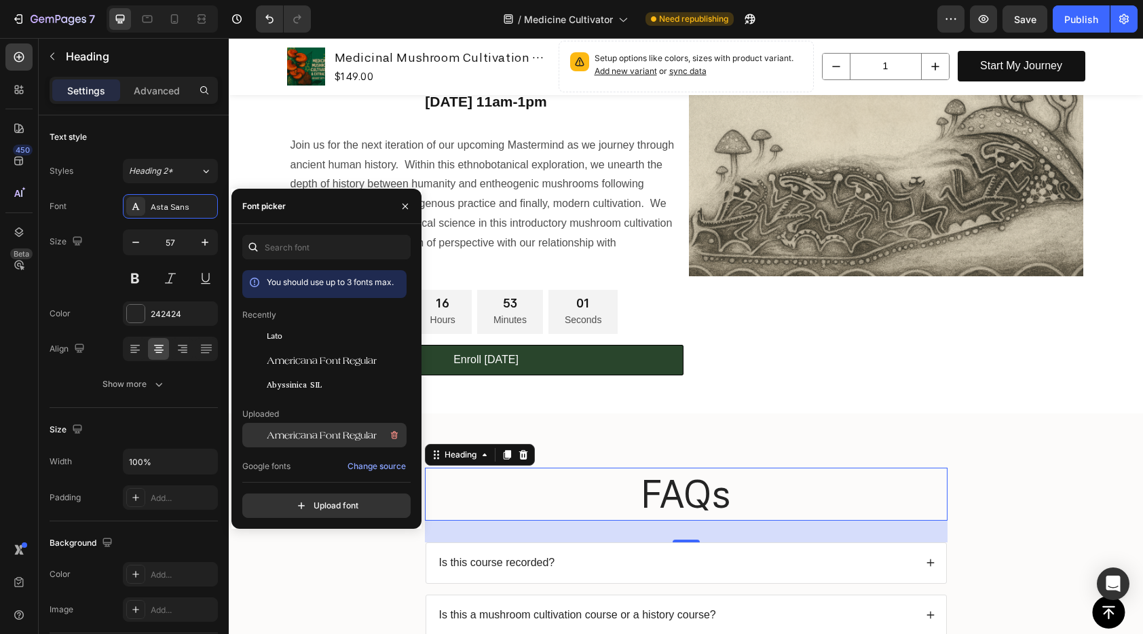
click at [333, 430] on span "Americana Font Regular" at bounding box center [322, 435] width 110 height 12
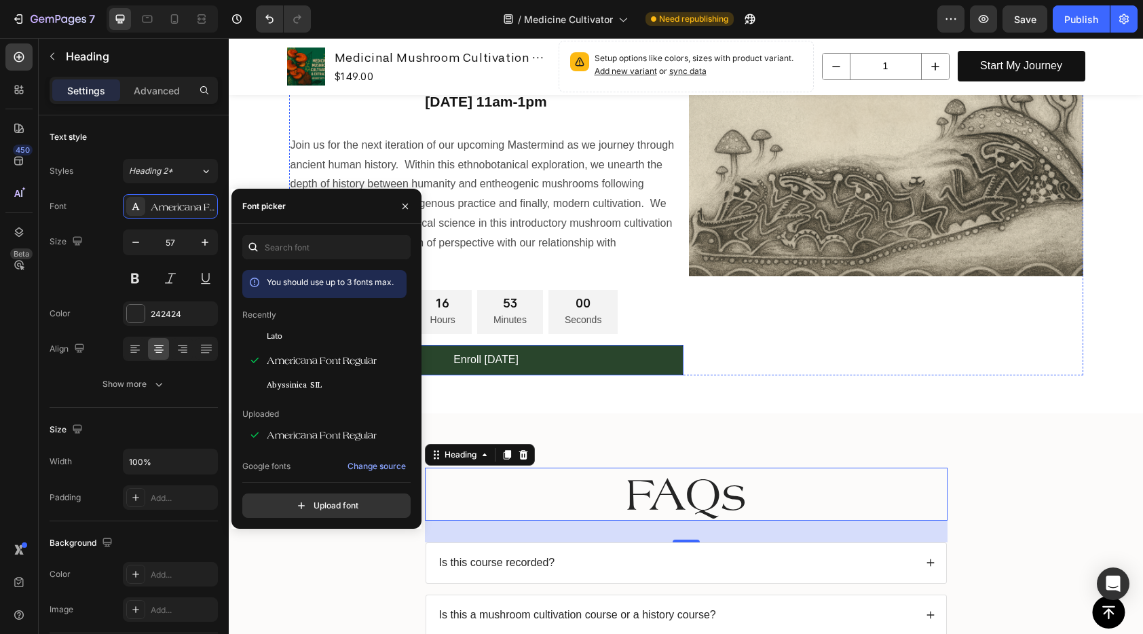
click at [888, 377] on div "Sacred Spores September 6th 11am-1pm Text Block Join us for the next iteration …" at bounding box center [686, 222] width 794 height 337
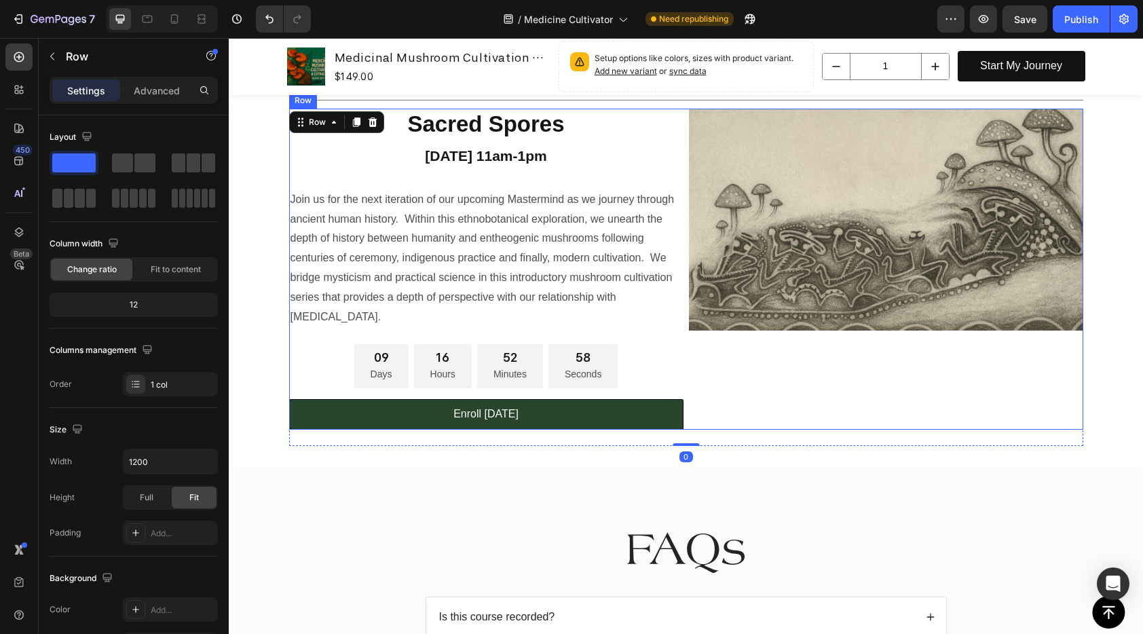
scroll to position [609, 0]
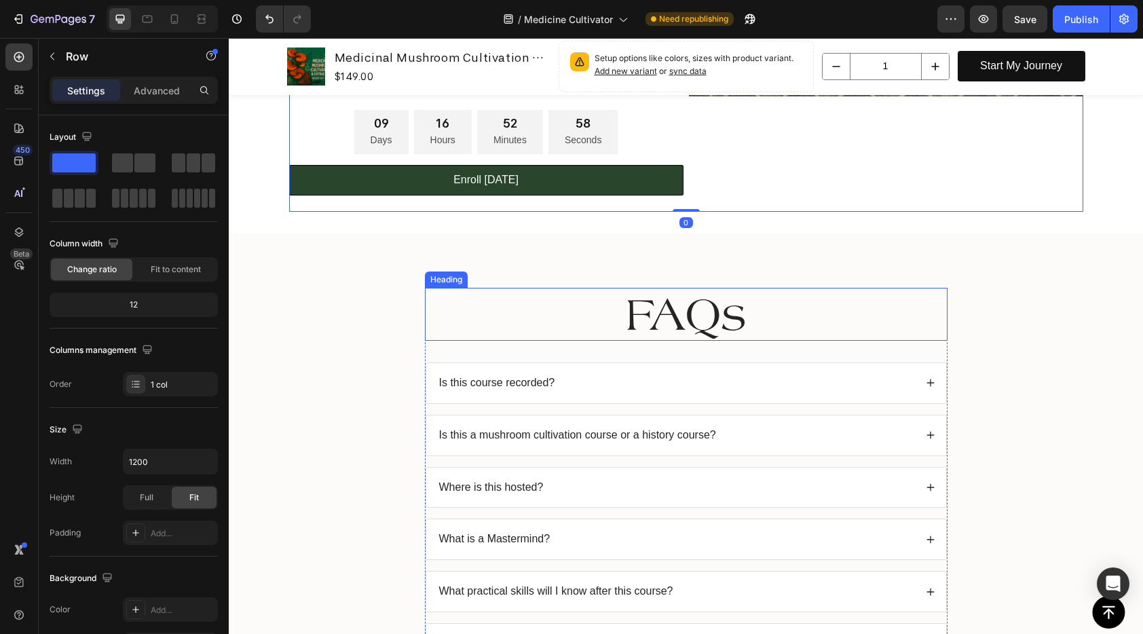
click at [695, 328] on p "FAQs" at bounding box center [686, 314] width 520 height 50
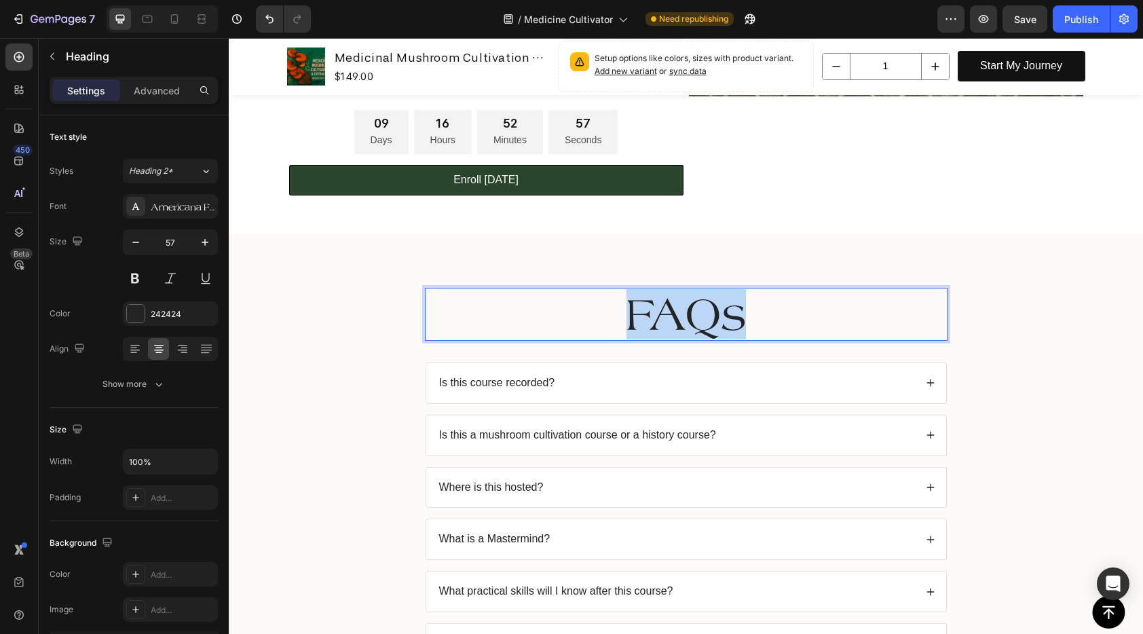
click at [695, 328] on p "FAQs" at bounding box center [686, 314] width 520 height 50
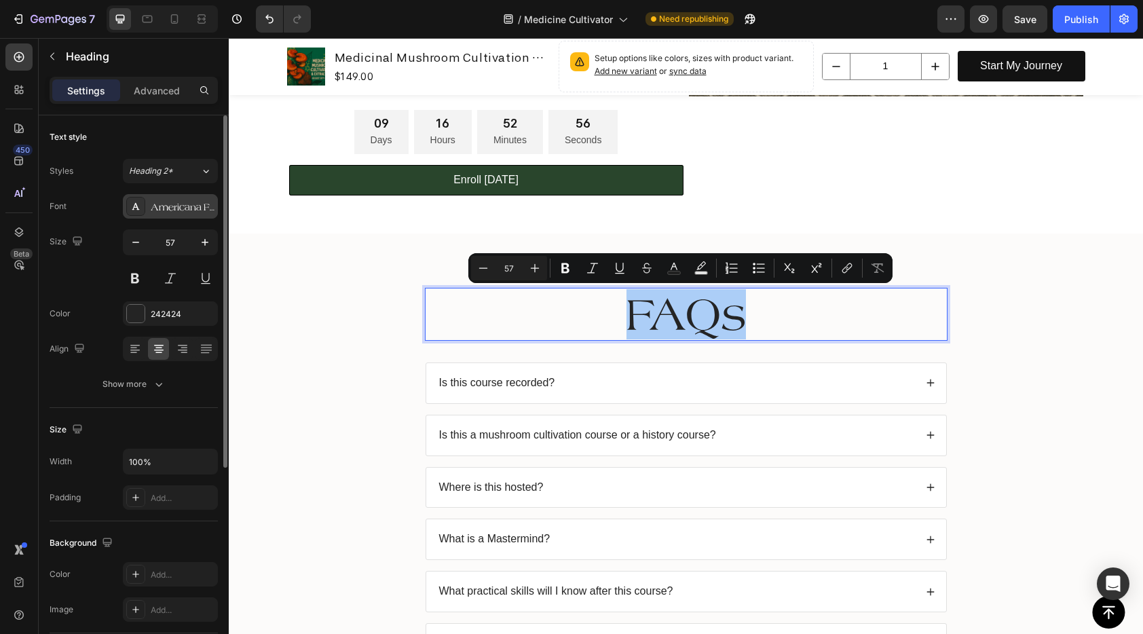
click at [166, 204] on div "Americana Font Regular" at bounding box center [183, 207] width 64 height 12
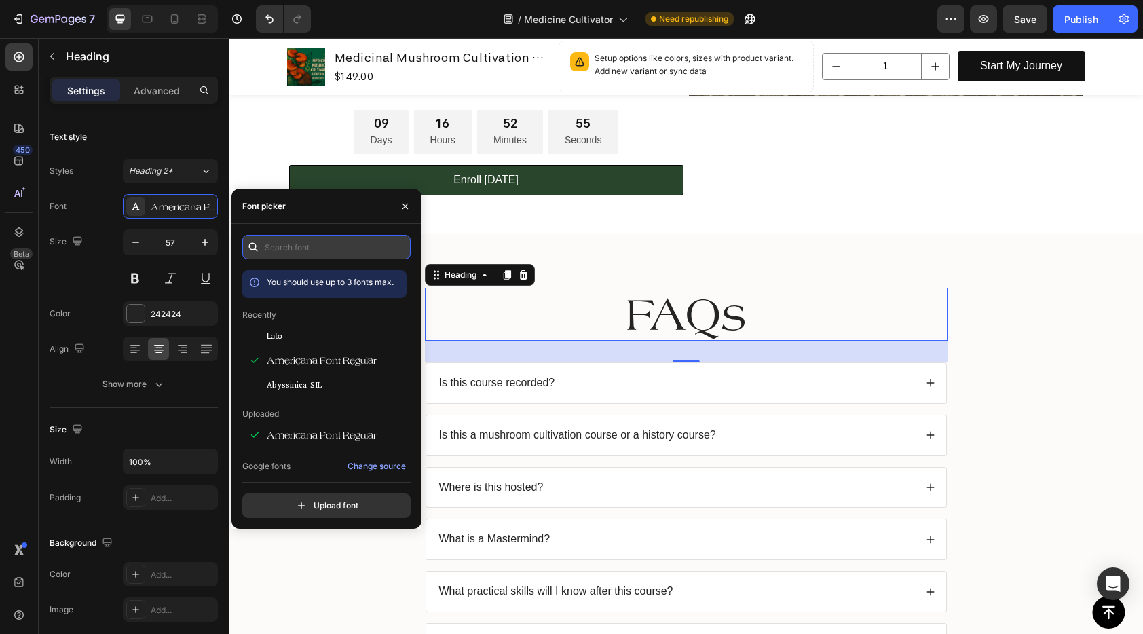
click at [295, 256] on input "text" at bounding box center [326, 247] width 168 height 24
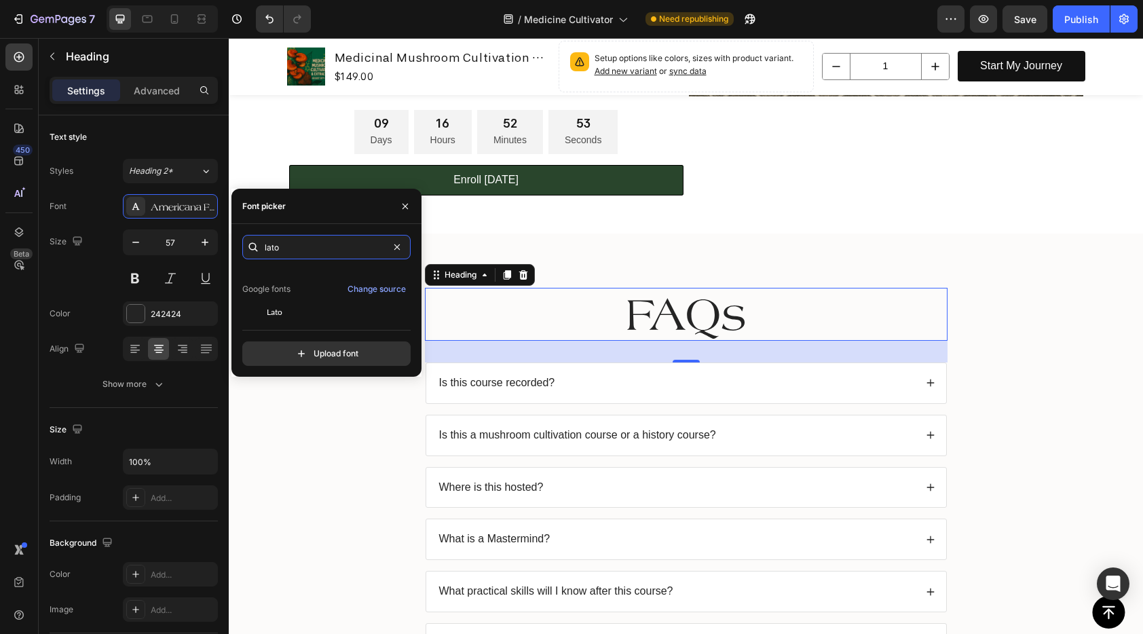
scroll to position [33, 0]
type input "lato"
click at [295, 307] on div "Lato" at bounding box center [335, 307] width 137 height 12
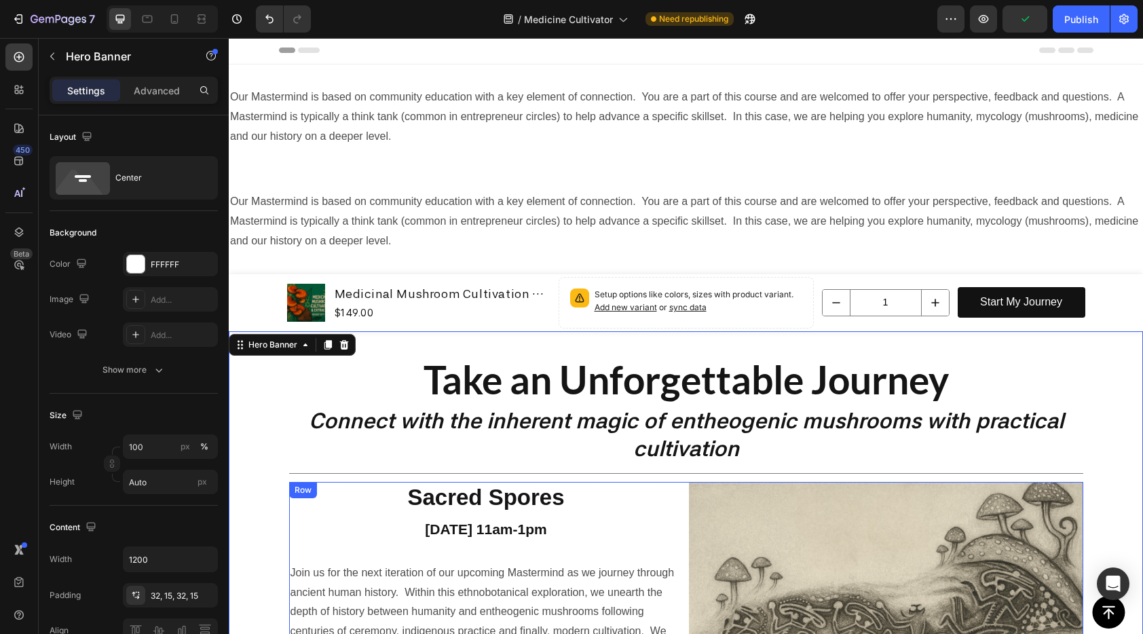
scroll to position [0, 0]
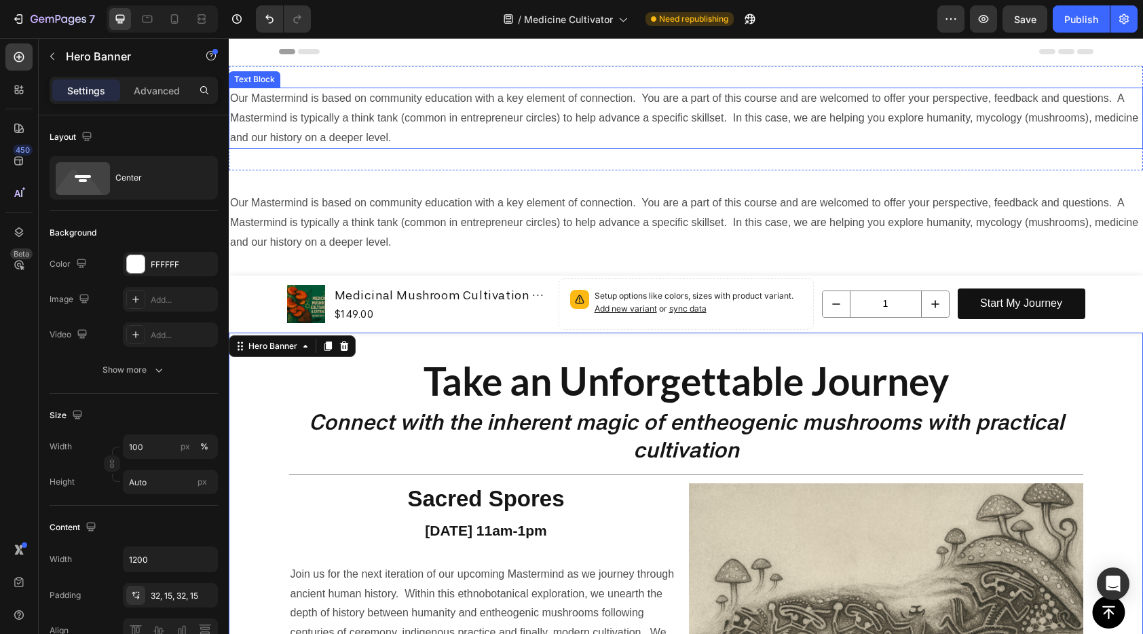
click at [464, 111] on p "Our Mastermind is based on community education with a key element of connection…" at bounding box center [685, 118] width 911 height 58
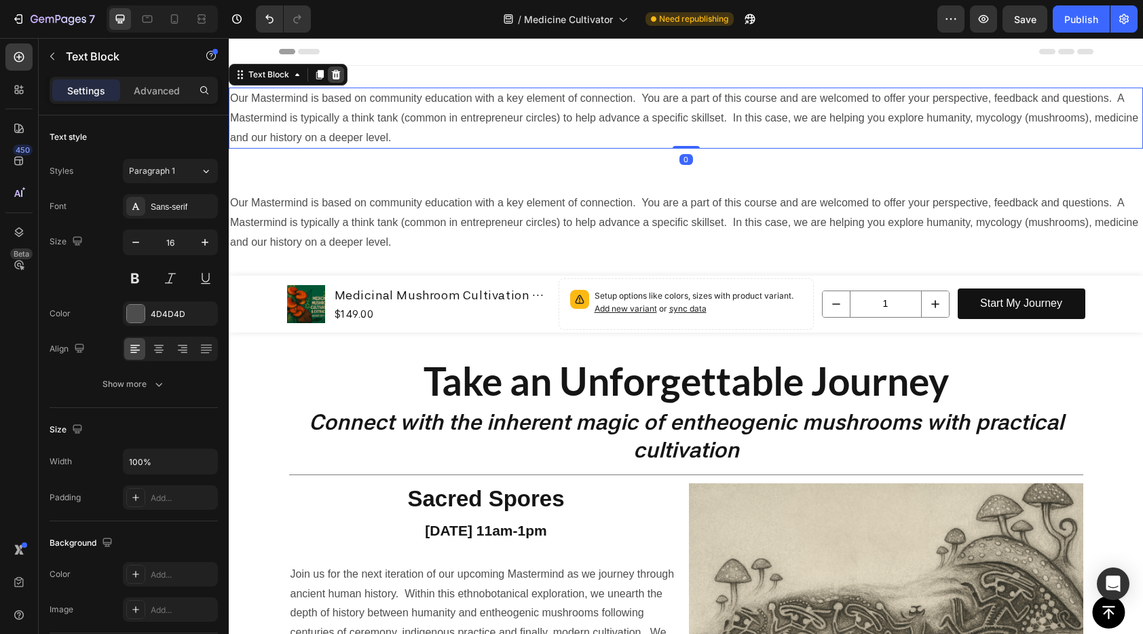
click at [335, 71] on icon at bounding box center [336, 75] width 9 height 10
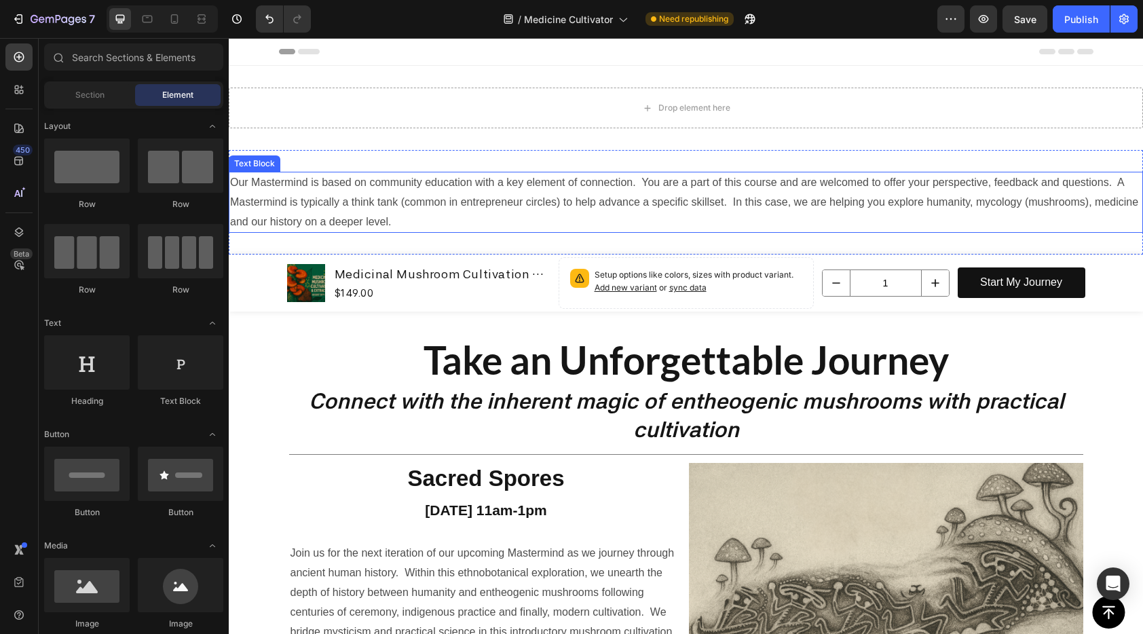
click at [546, 183] on p "Our Mastermind is based on community education with a key element of connection…" at bounding box center [685, 202] width 911 height 58
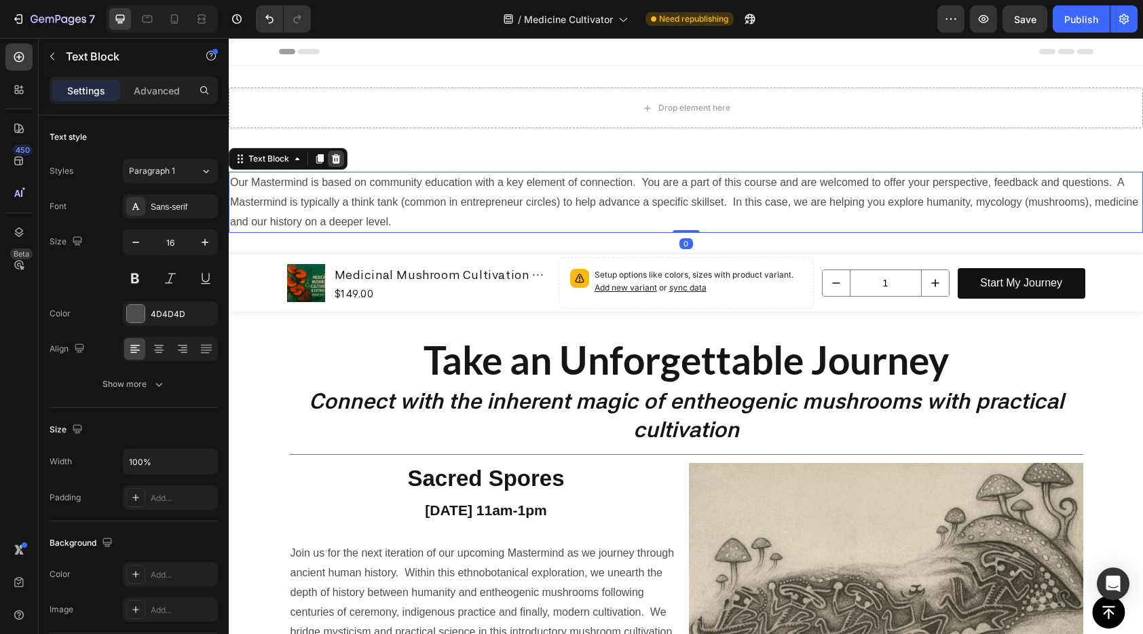
click at [338, 161] on icon at bounding box center [336, 159] width 9 height 10
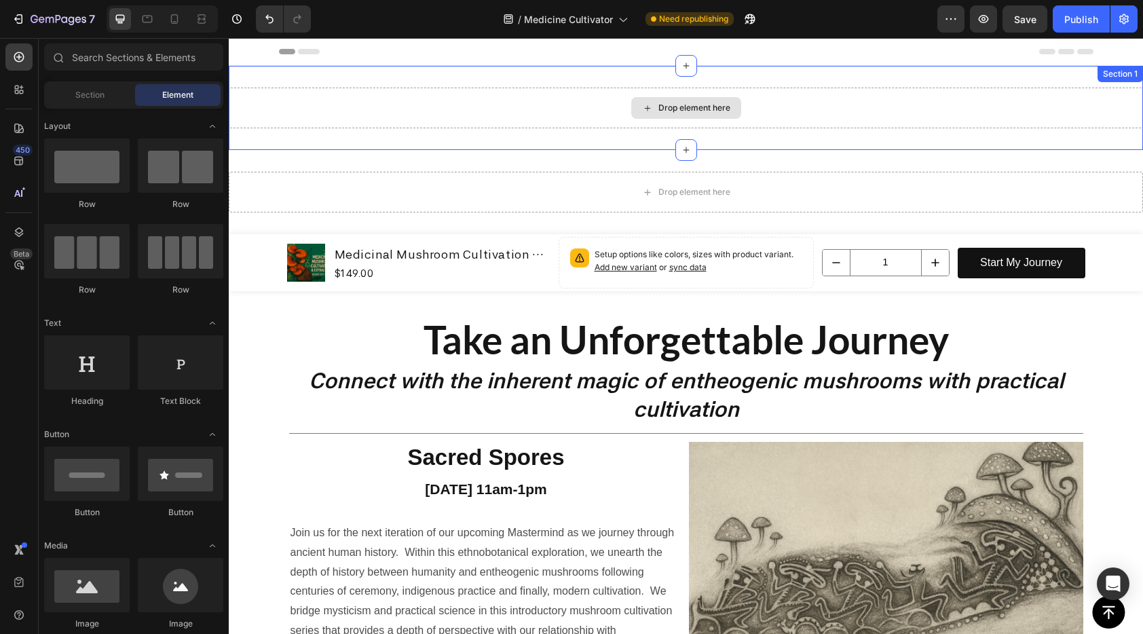
click at [383, 107] on div "Drop element here" at bounding box center [686, 108] width 914 height 41
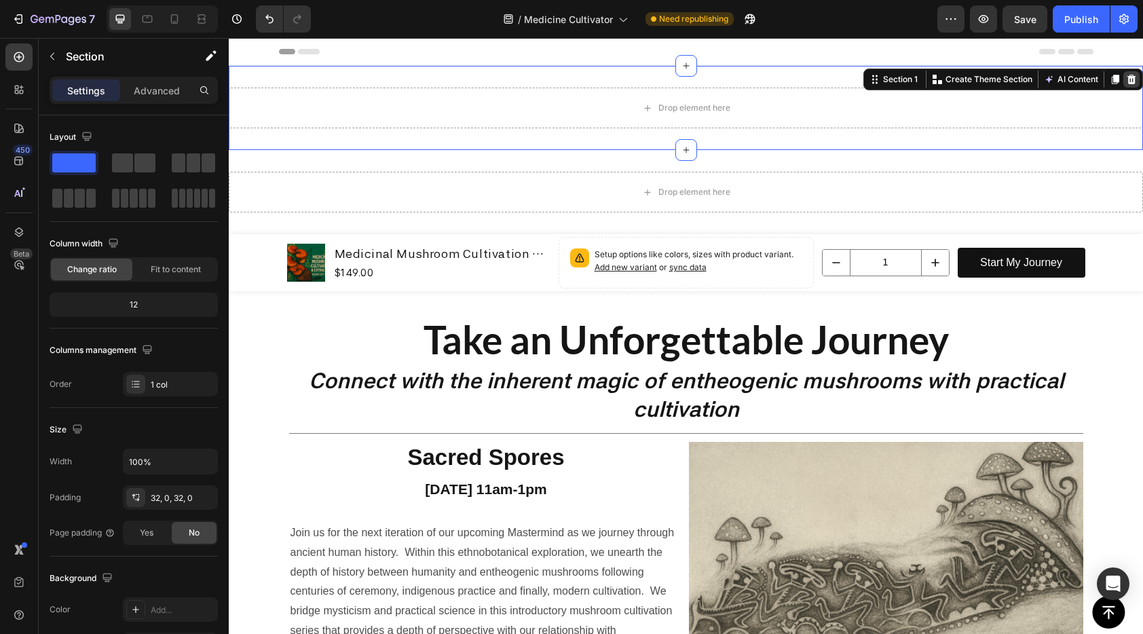
click at [1127, 77] on icon at bounding box center [1131, 80] width 9 height 10
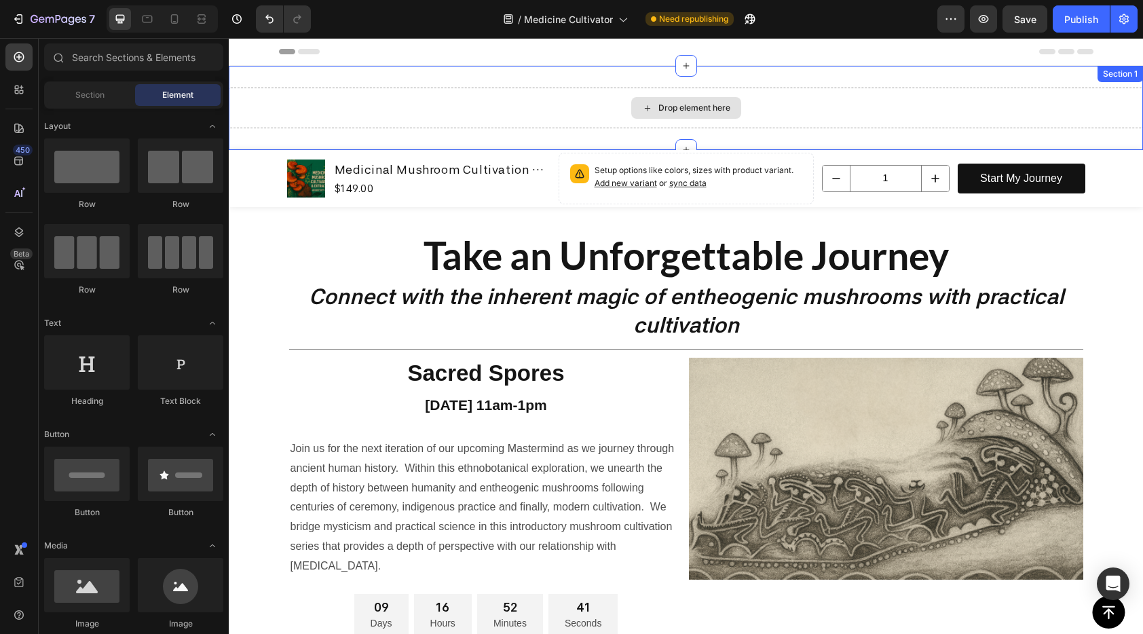
click at [799, 113] on div "Drop element here" at bounding box center [686, 108] width 914 height 41
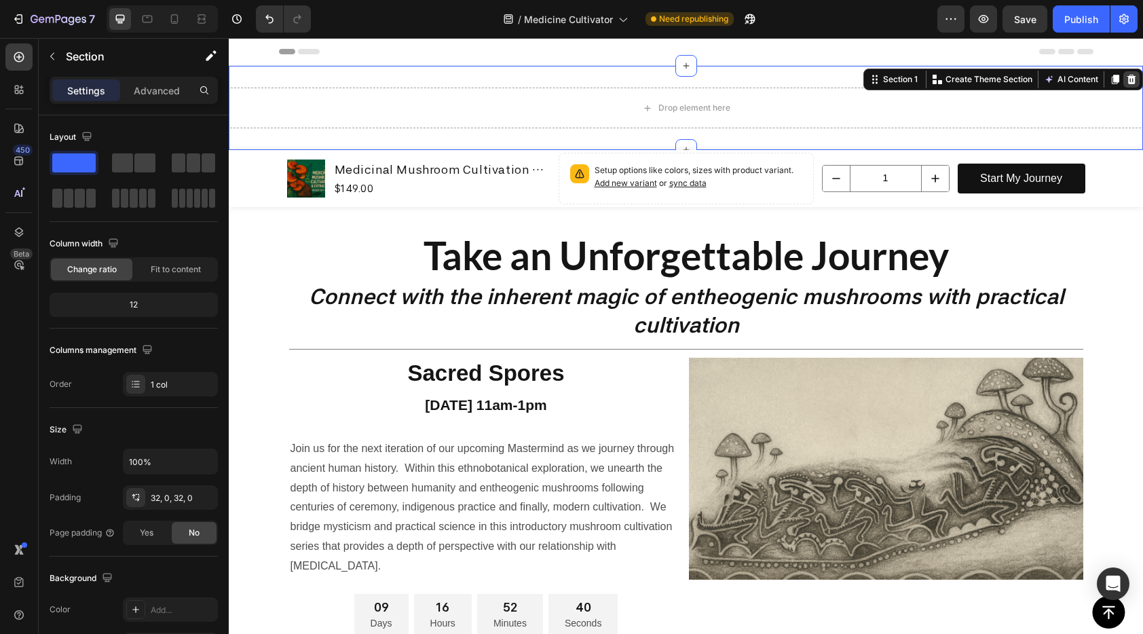
click at [1126, 79] on icon at bounding box center [1131, 79] width 11 height 11
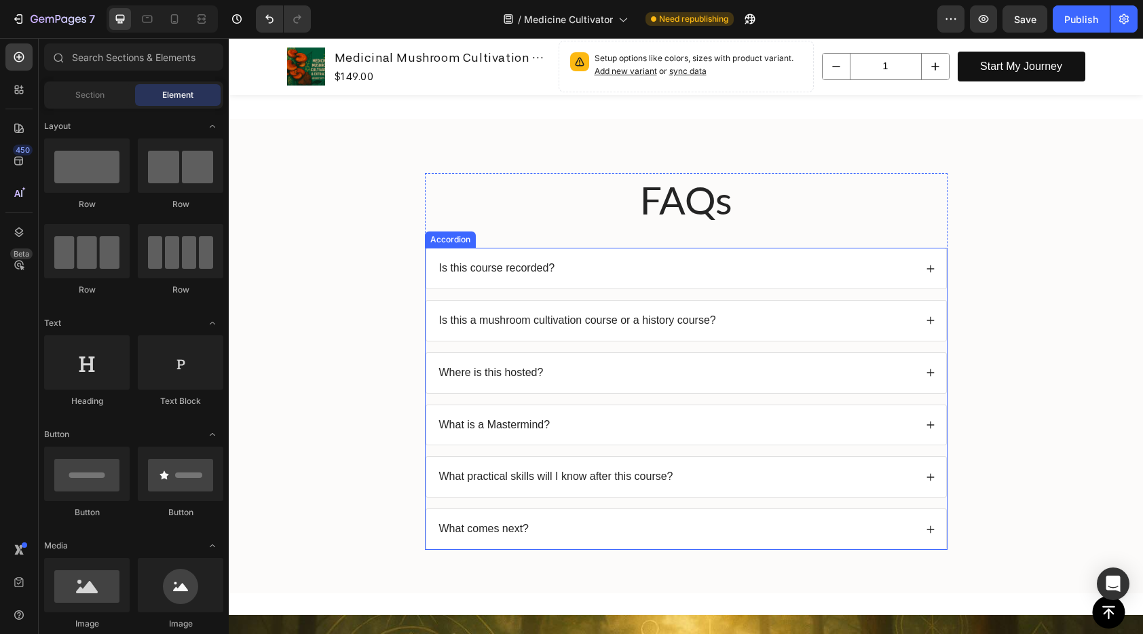
scroll to position [798, 0]
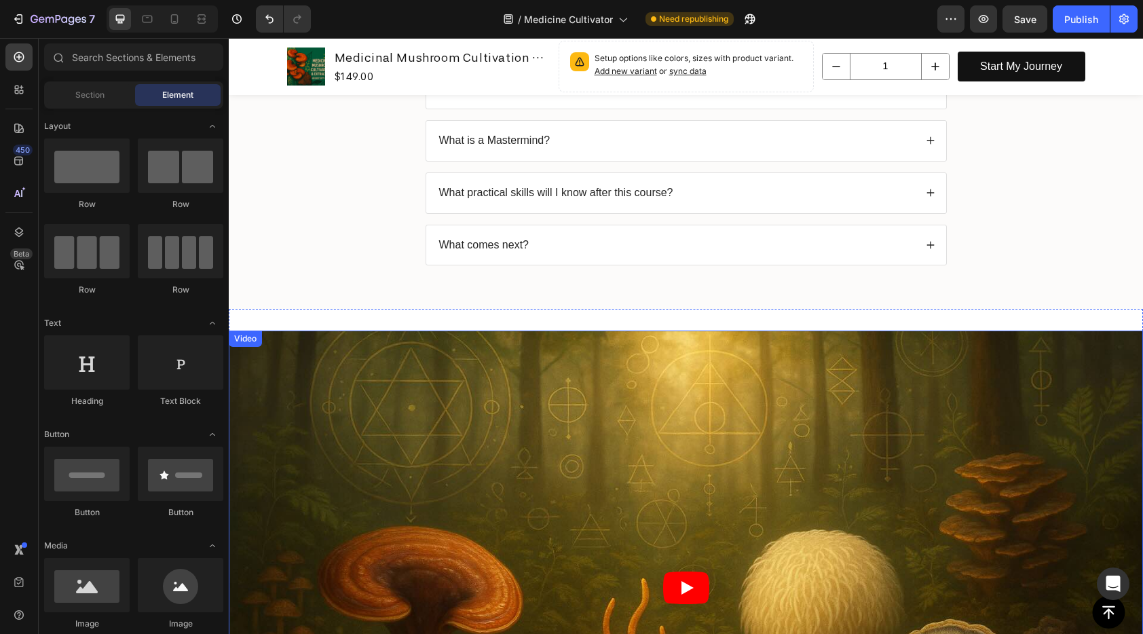
click at [705, 364] on article at bounding box center [686, 588] width 914 height 514
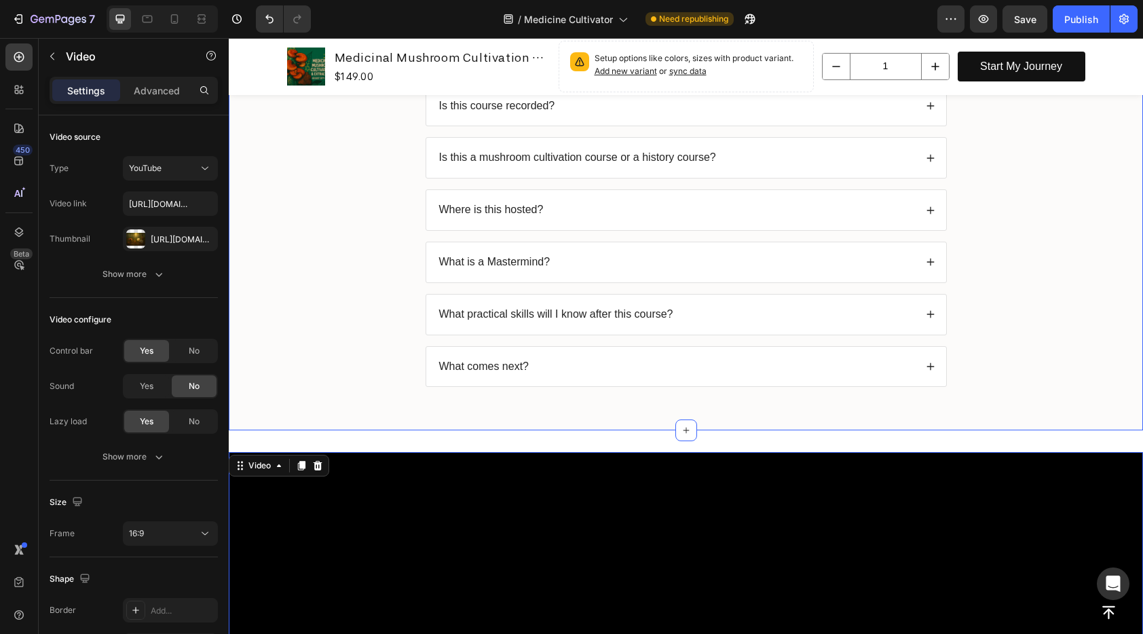
scroll to position [669, 0]
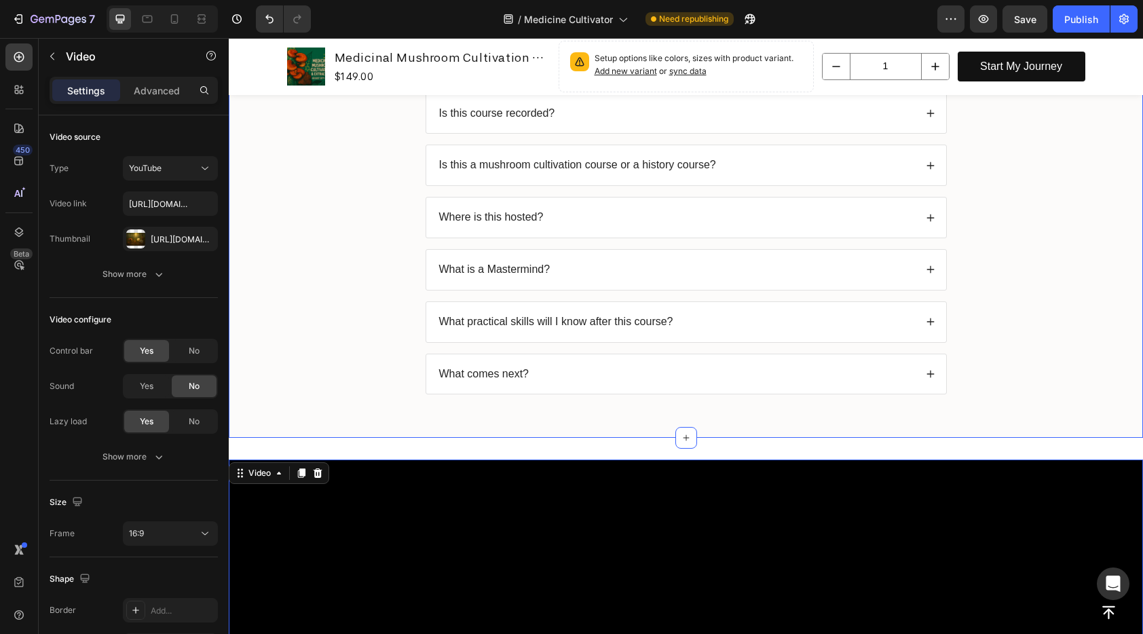
click at [1009, 236] on div "FAQs Heading Is this course recorded? Is this a mushroom cultivation course or …" at bounding box center [685, 212] width 887 height 388
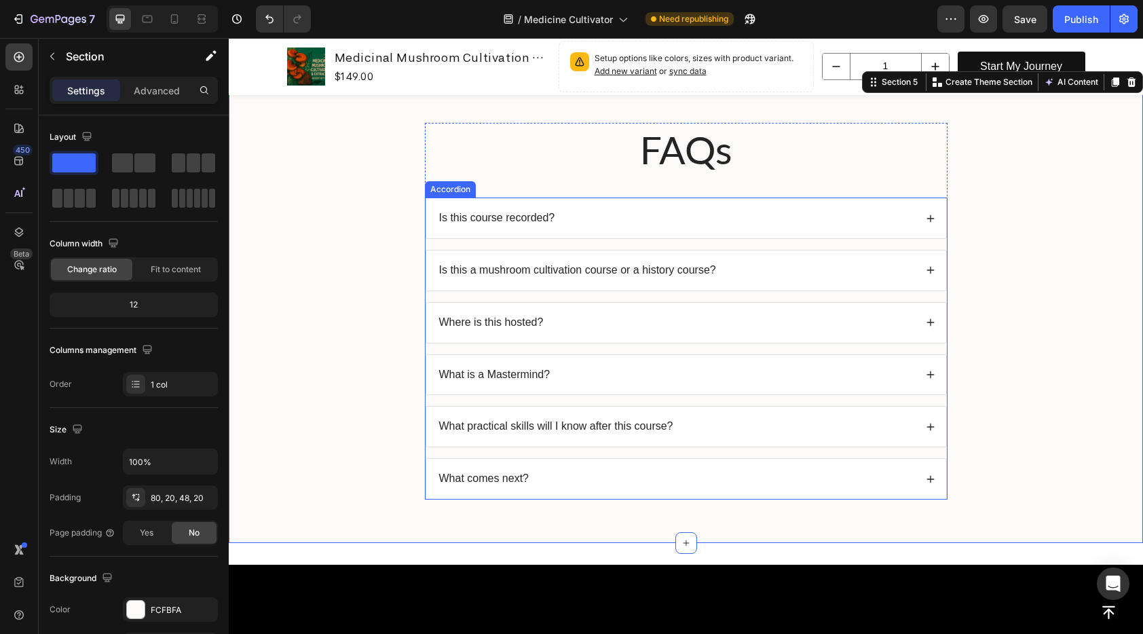
scroll to position [409, 0]
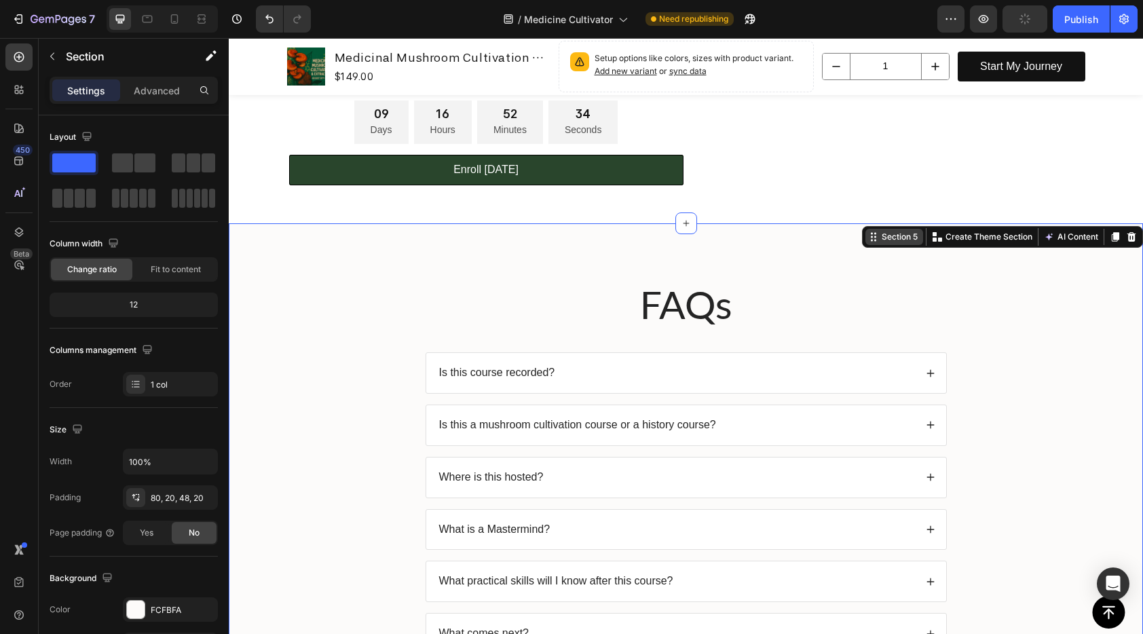
drag, startPoint x: 864, startPoint y: 239, endPoint x: 843, endPoint y: 315, distance: 78.9
click at [865, 242] on div "Section 5" at bounding box center [894, 237] width 58 height 16
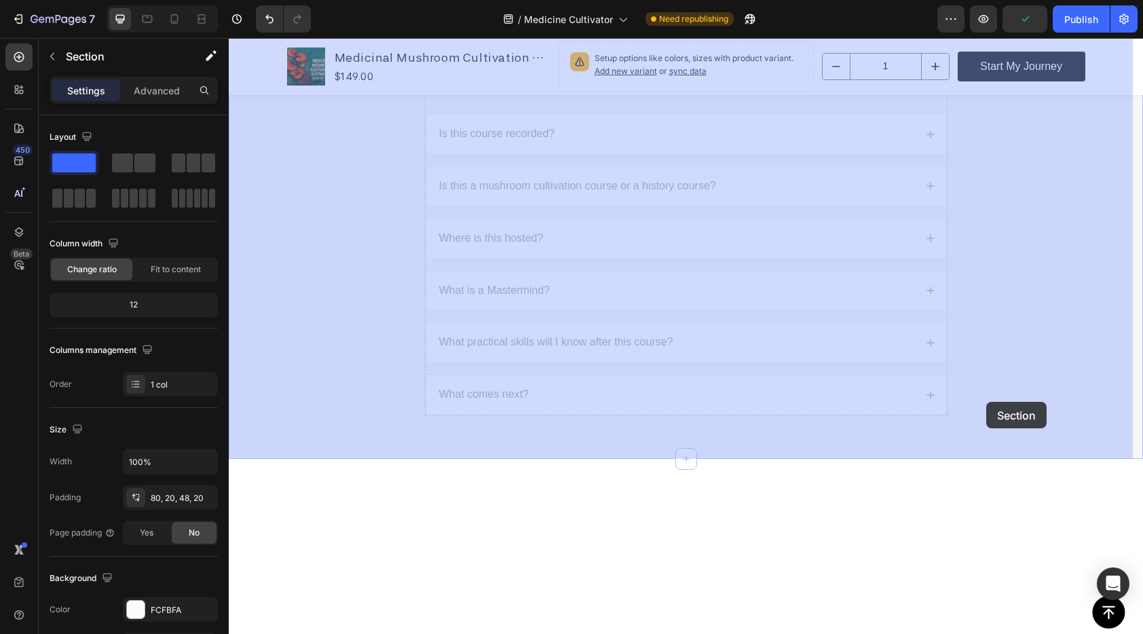
drag, startPoint x: 843, startPoint y: 315, endPoint x: 986, endPoint y: 402, distance: 167.5
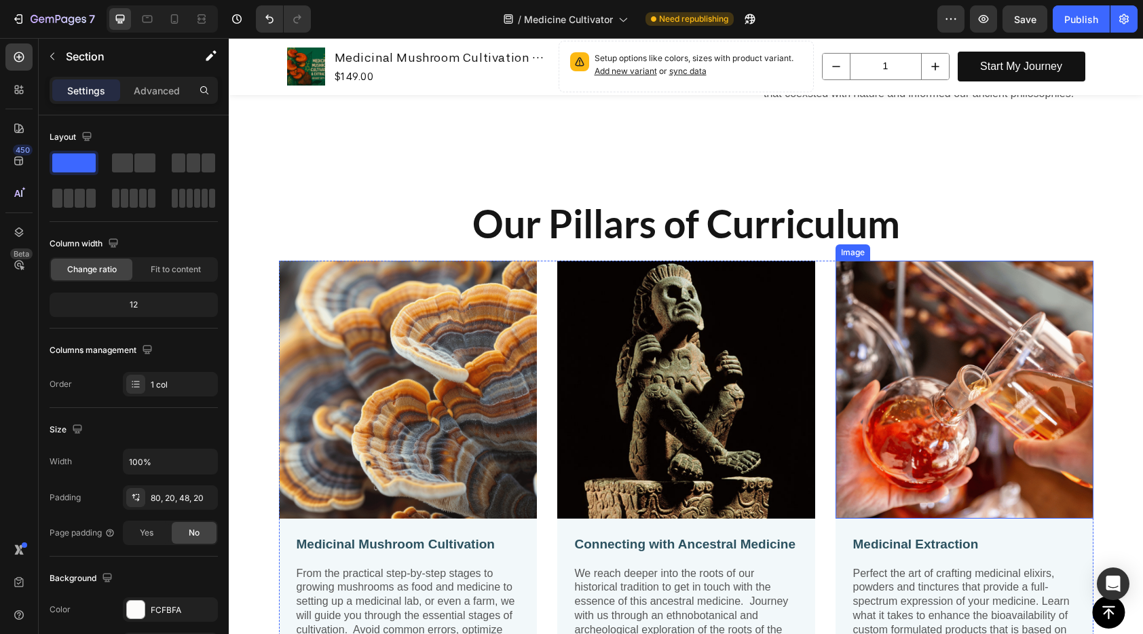
scroll to position [1859, 0]
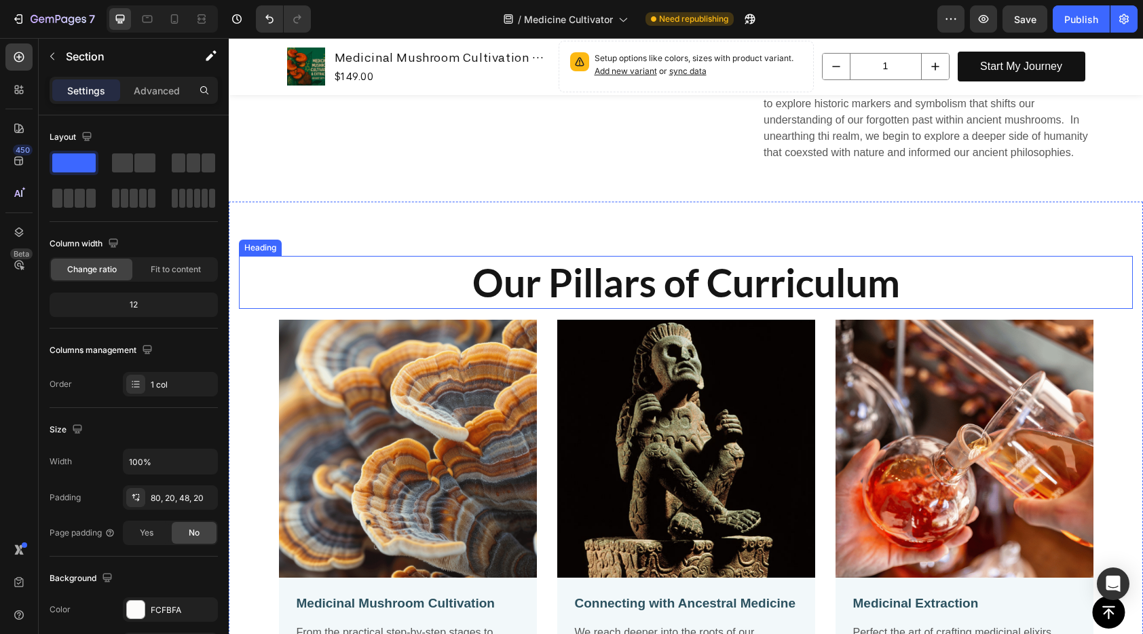
click at [671, 256] on h2 "Our Pillars of Curriculum" at bounding box center [686, 282] width 894 height 53
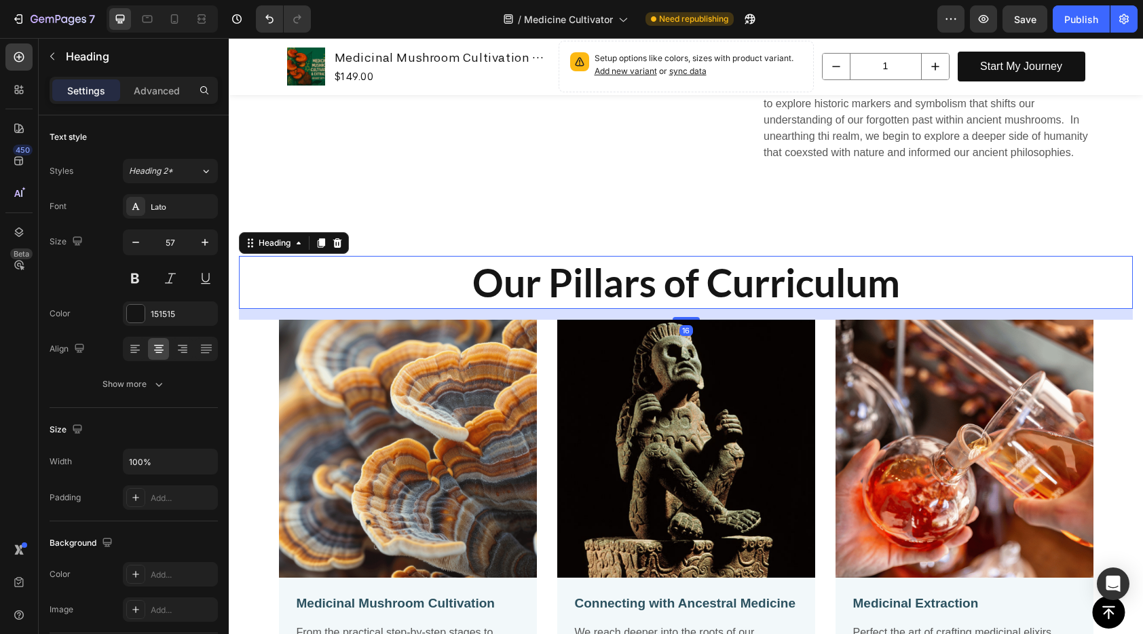
click at [671, 257] on p "Our Pillars of Curriculum" at bounding box center [685, 282] width 891 height 50
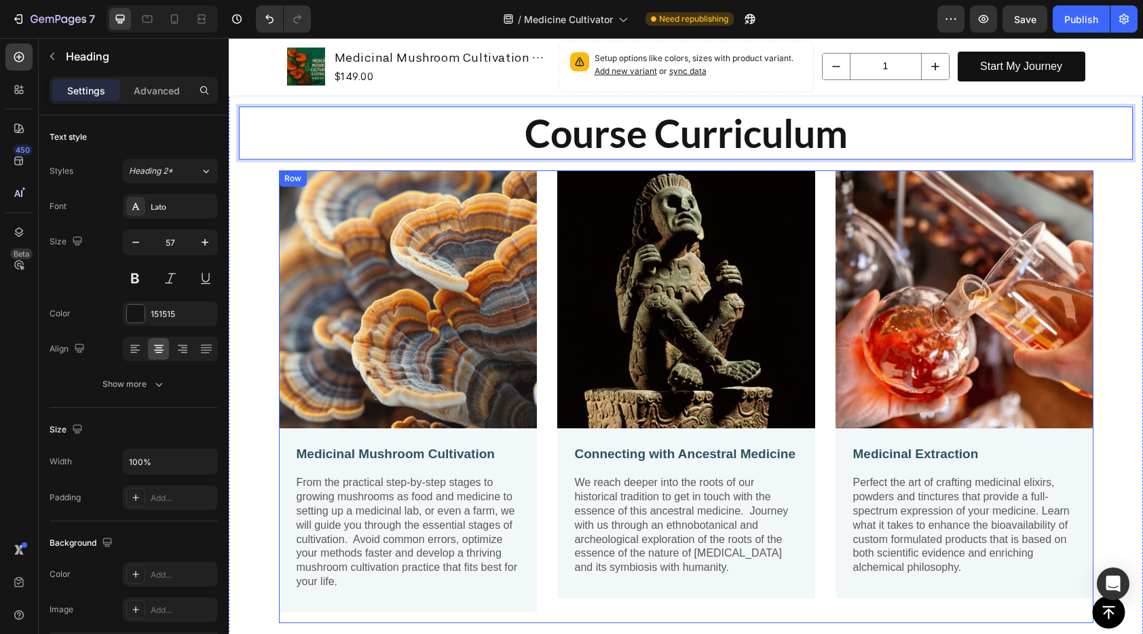
scroll to position [2096, 0]
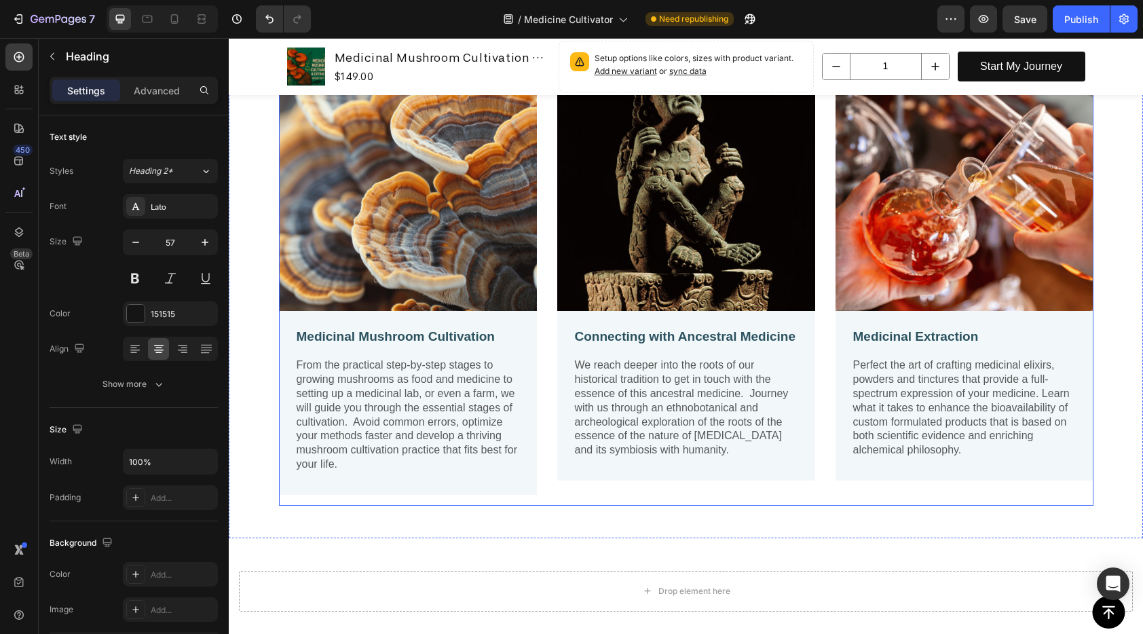
click at [971, 238] on img at bounding box center [964, 182] width 258 height 258
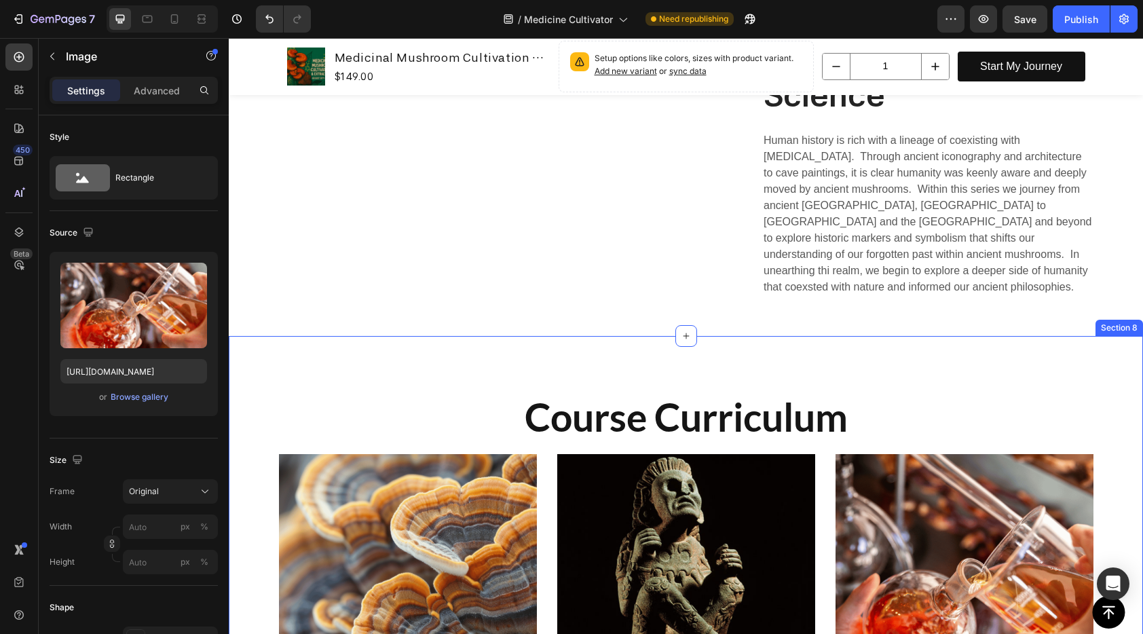
scroll to position [1725, 0]
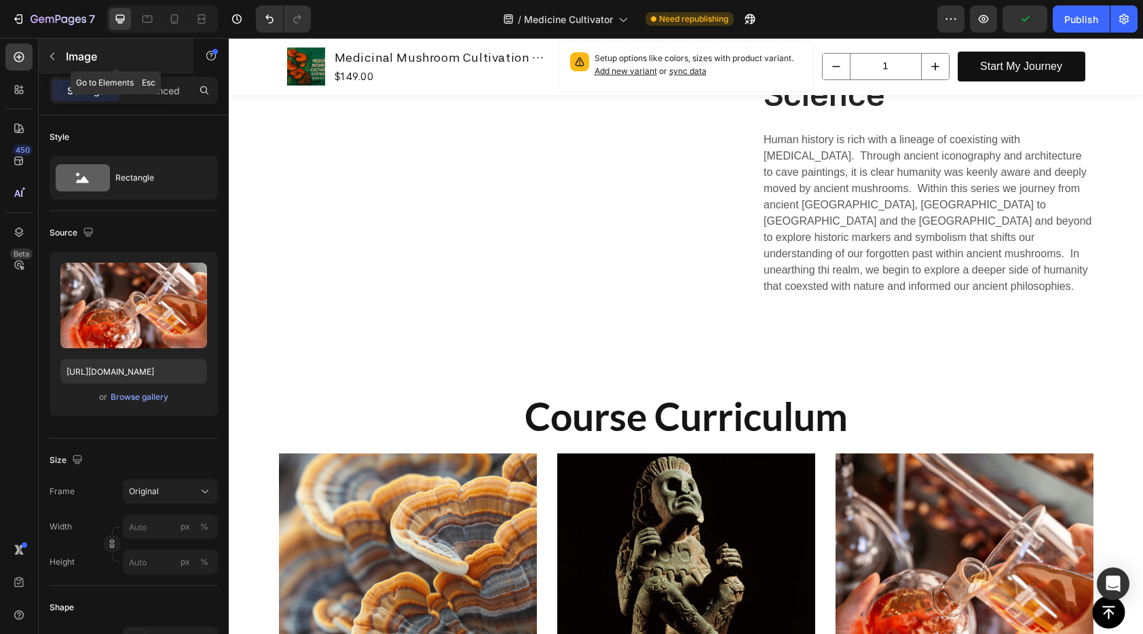
click at [45, 56] on button "button" at bounding box center [52, 56] width 22 height 22
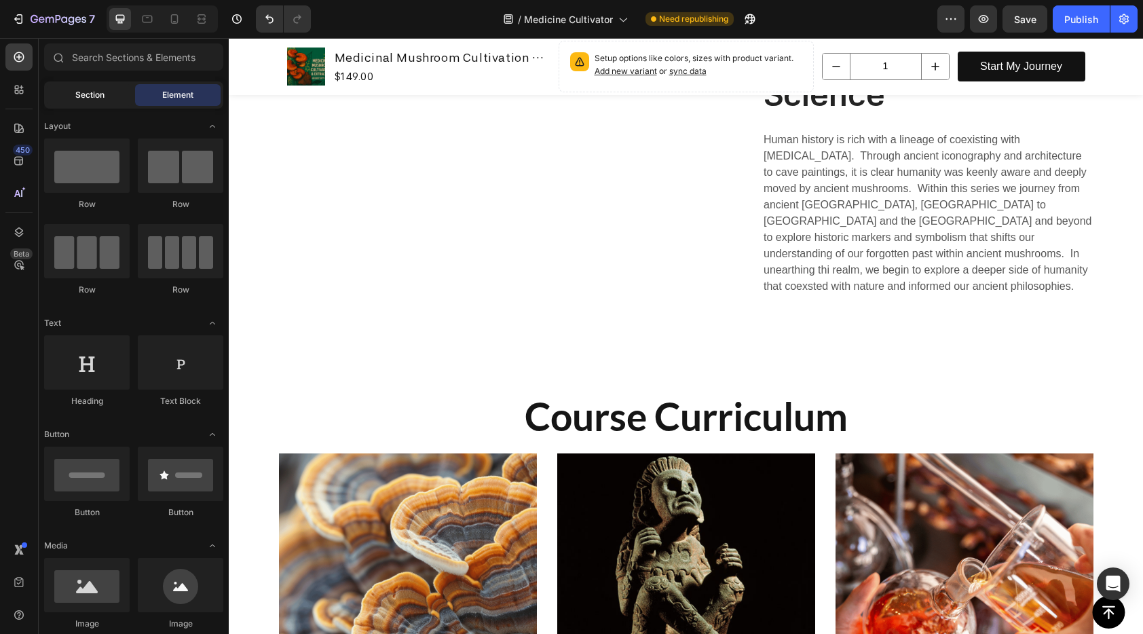
click at [105, 98] on div "Section" at bounding box center [90, 95] width 86 height 22
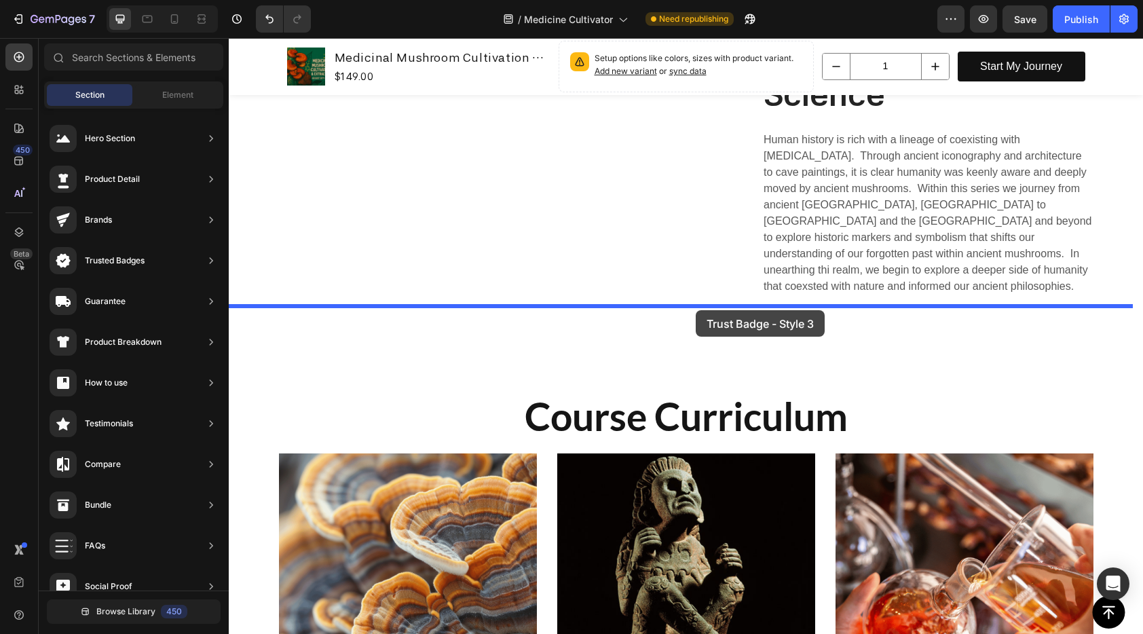
drag, startPoint x: 584, startPoint y: 383, endPoint x: 696, endPoint y: 310, distance: 133.8
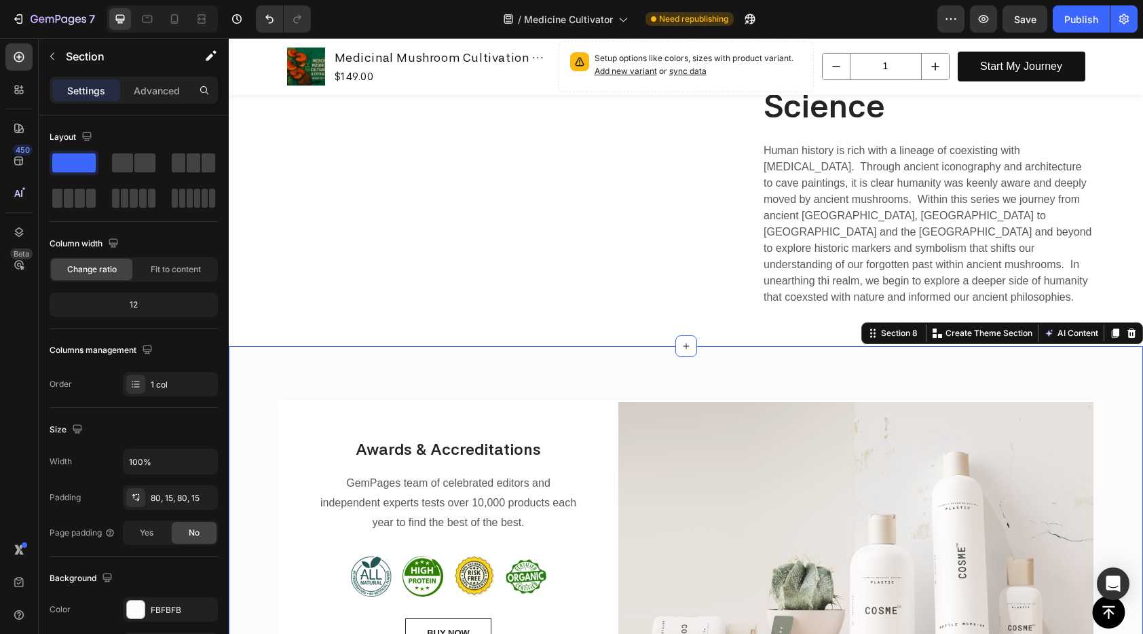
scroll to position [1815, 0]
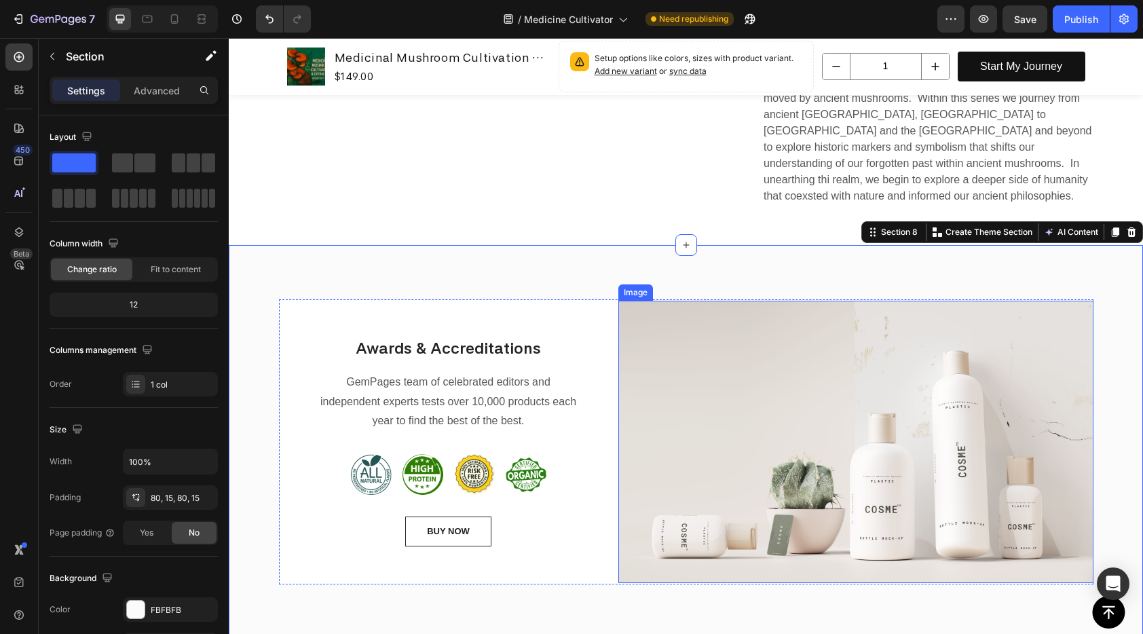
click at [759, 386] on img at bounding box center [855, 442] width 475 height 282
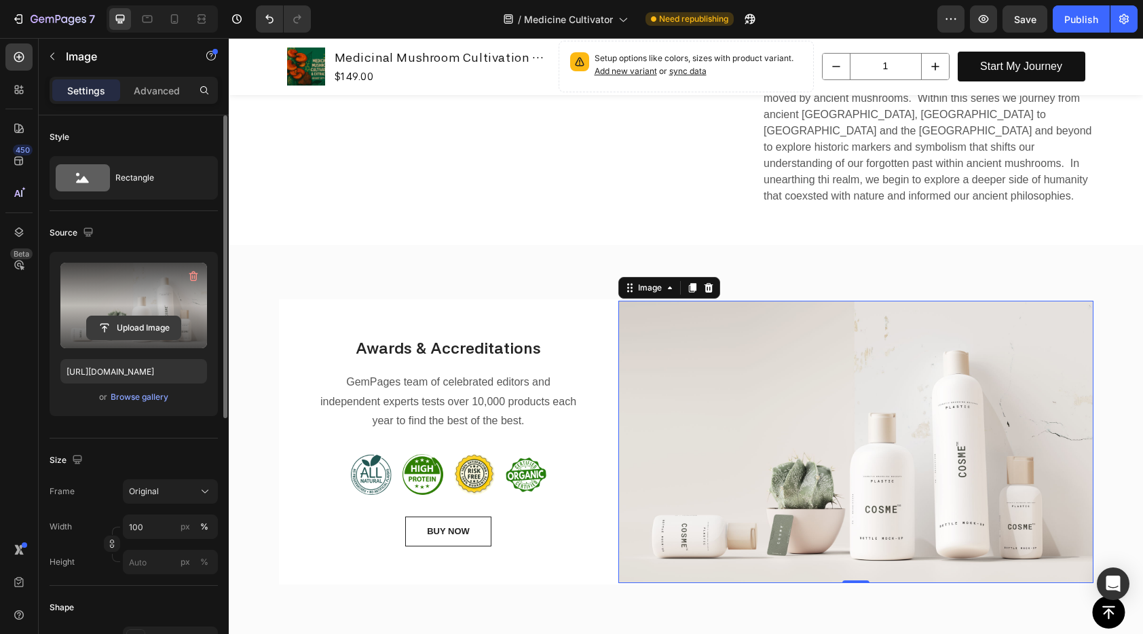
click at [155, 326] on input "file" at bounding box center [134, 327] width 94 height 23
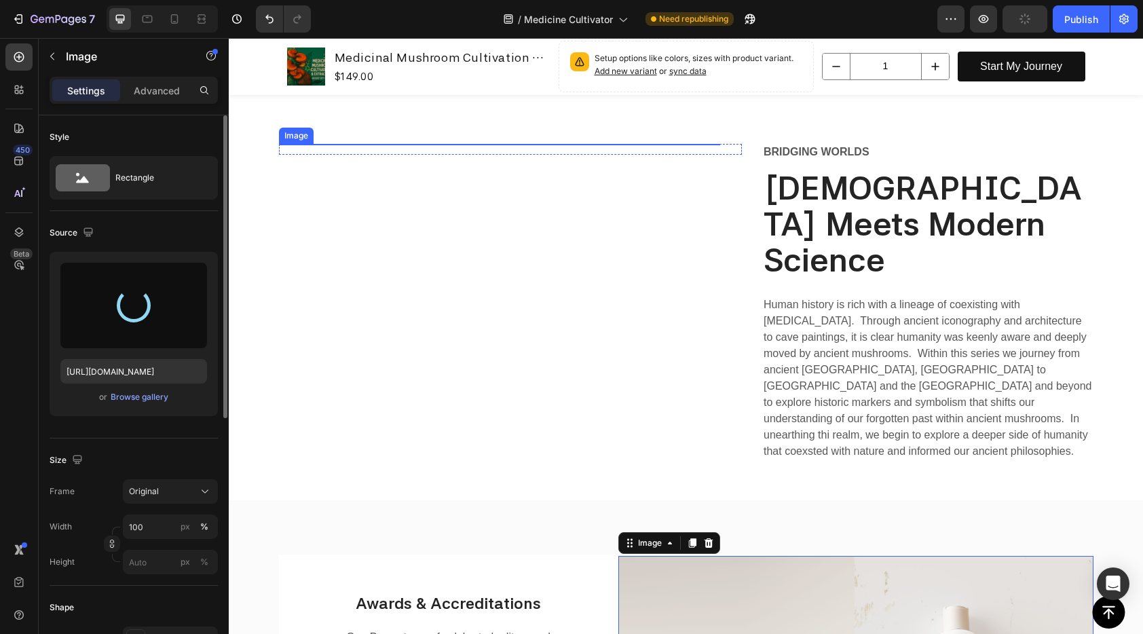
type input "https://cdn.shopify.com/s/files/1/0648/9682/7580/files/gempages_574456318983668…"
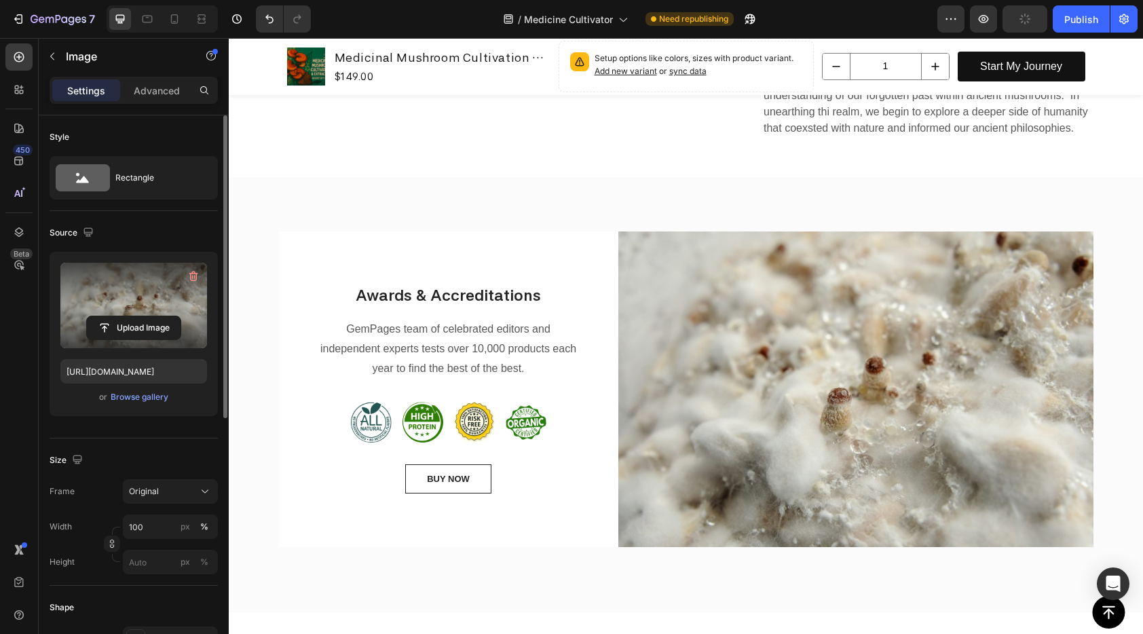
scroll to position [1918, 0]
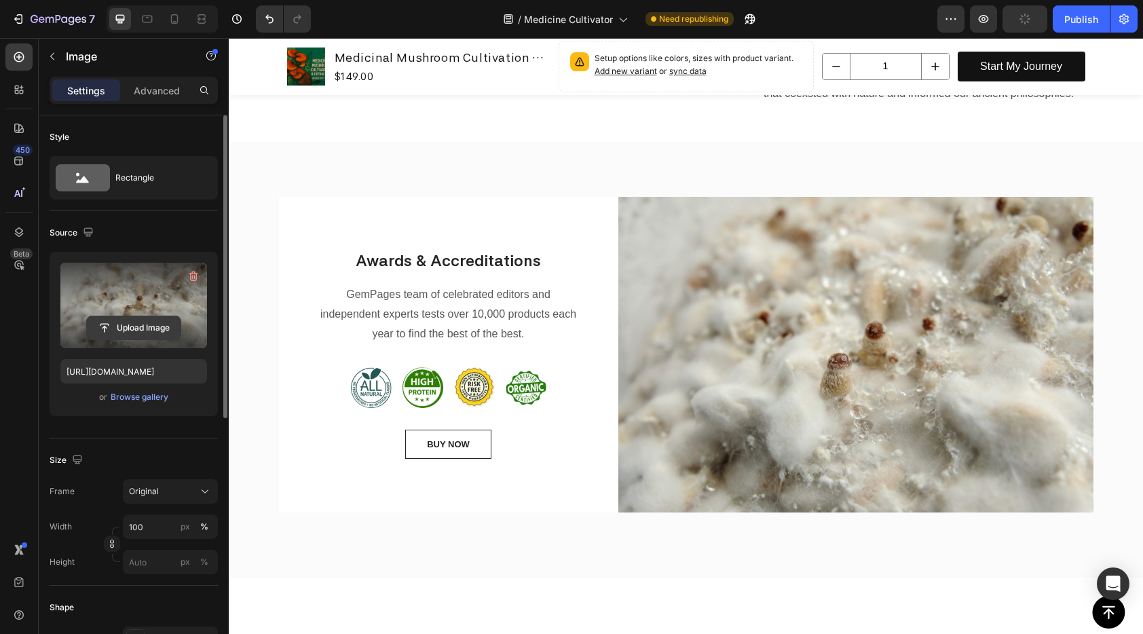
click at [113, 326] on input "file" at bounding box center [134, 327] width 94 height 23
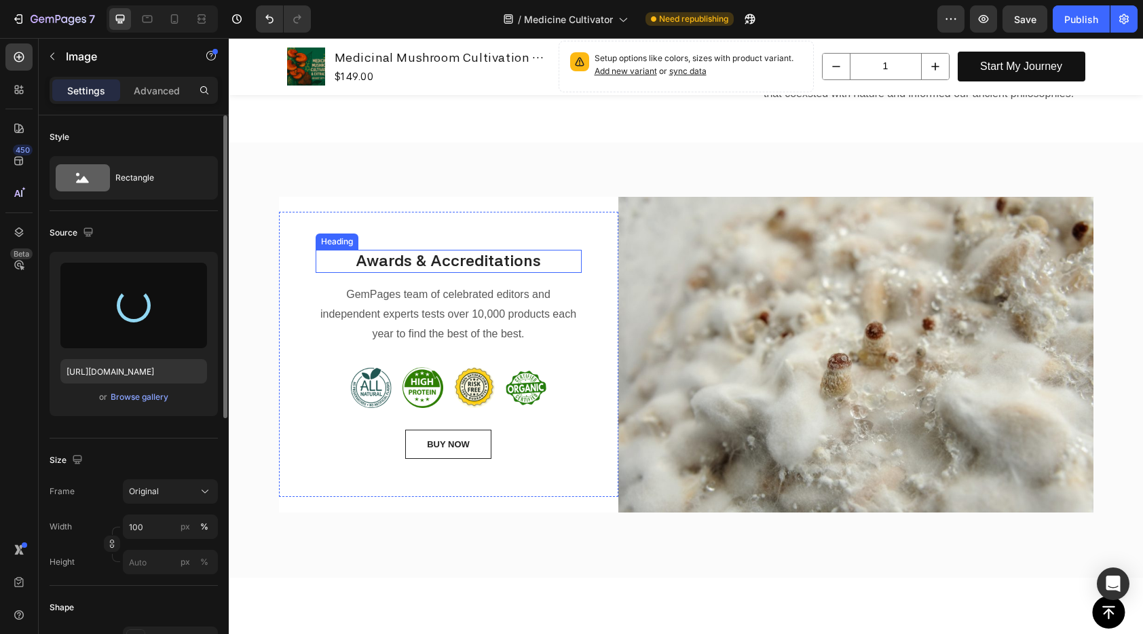
click at [500, 251] on p "Awards & Accreditations" at bounding box center [448, 261] width 263 height 20
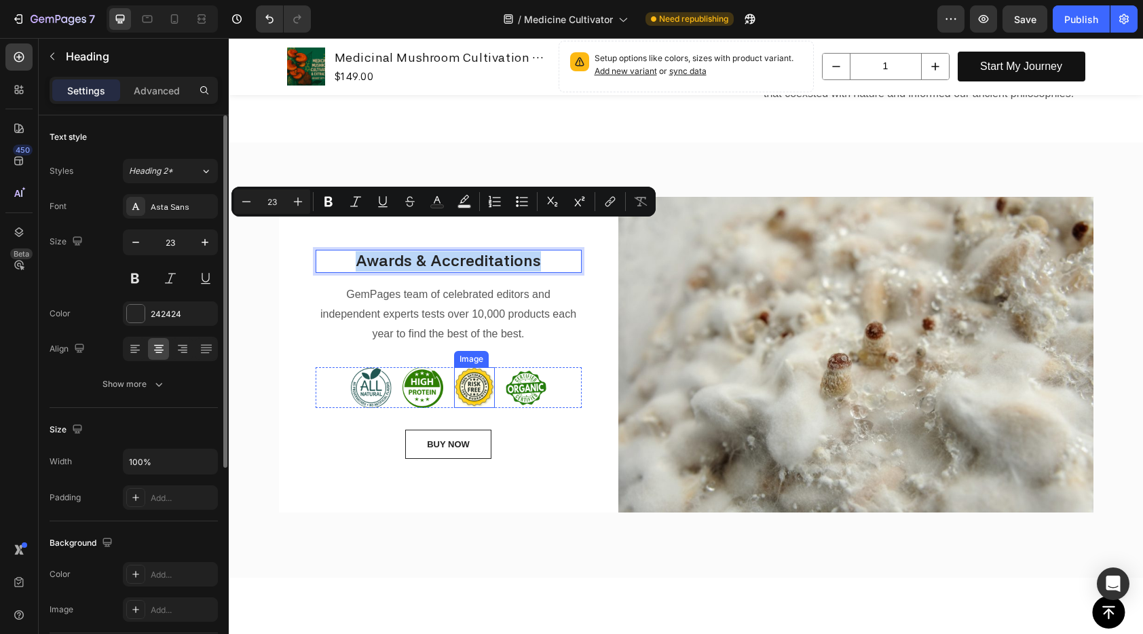
click at [483, 367] on img at bounding box center [474, 387] width 41 height 41
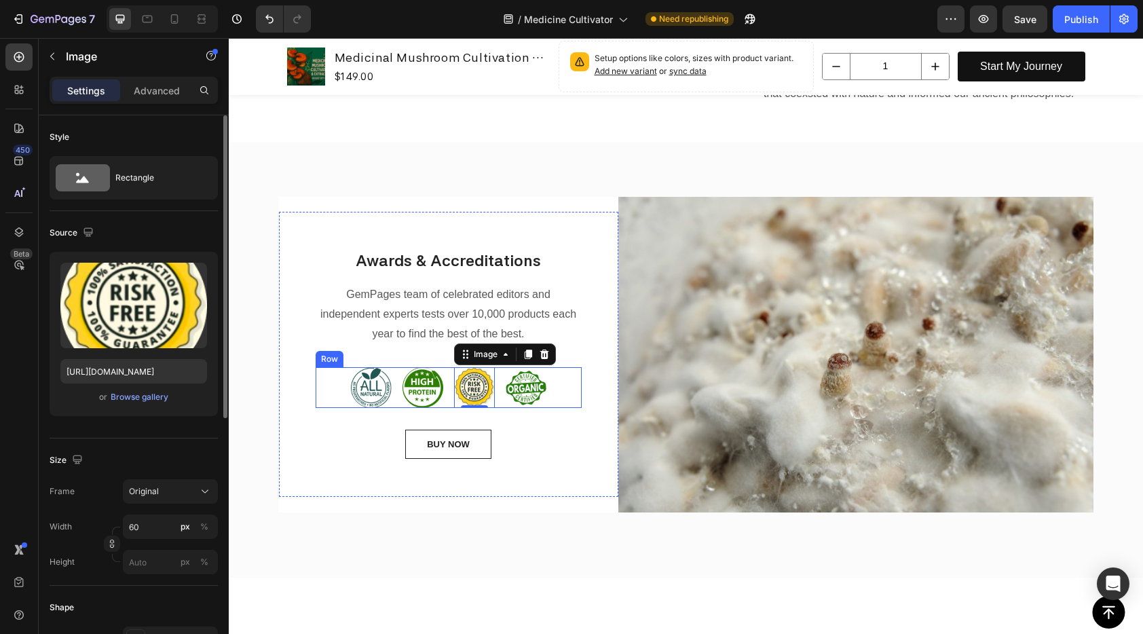
click at [565, 367] on div "Image Image Image 0 Image Row" at bounding box center [449, 387] width 266 height 41
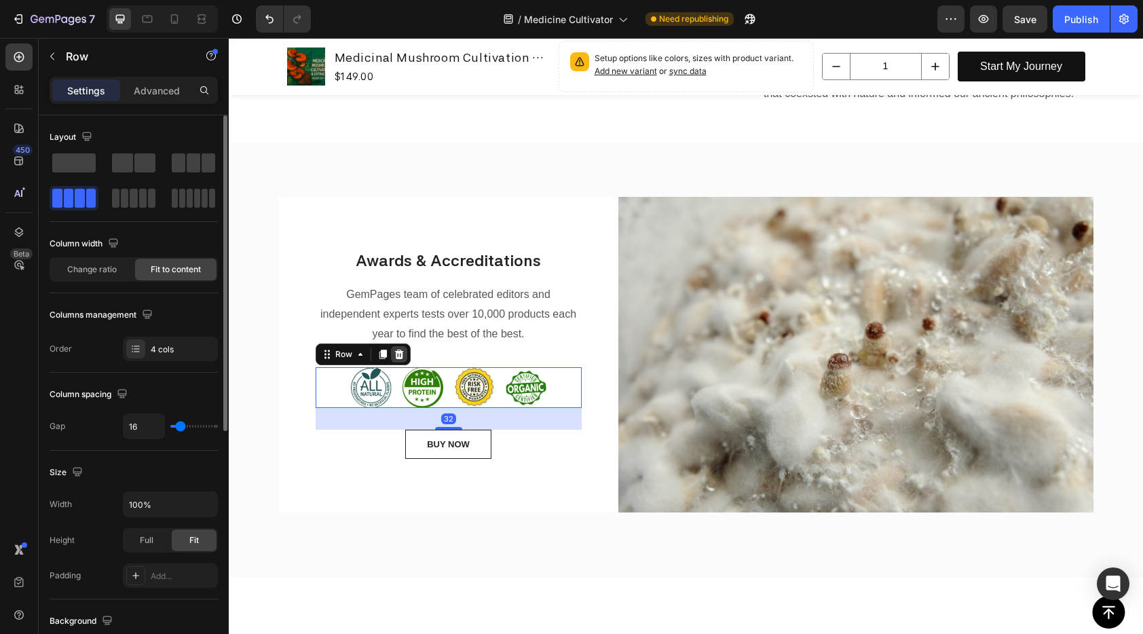
click at [396, 350] on icon at bounding box center [398, 355] width 9 height 10
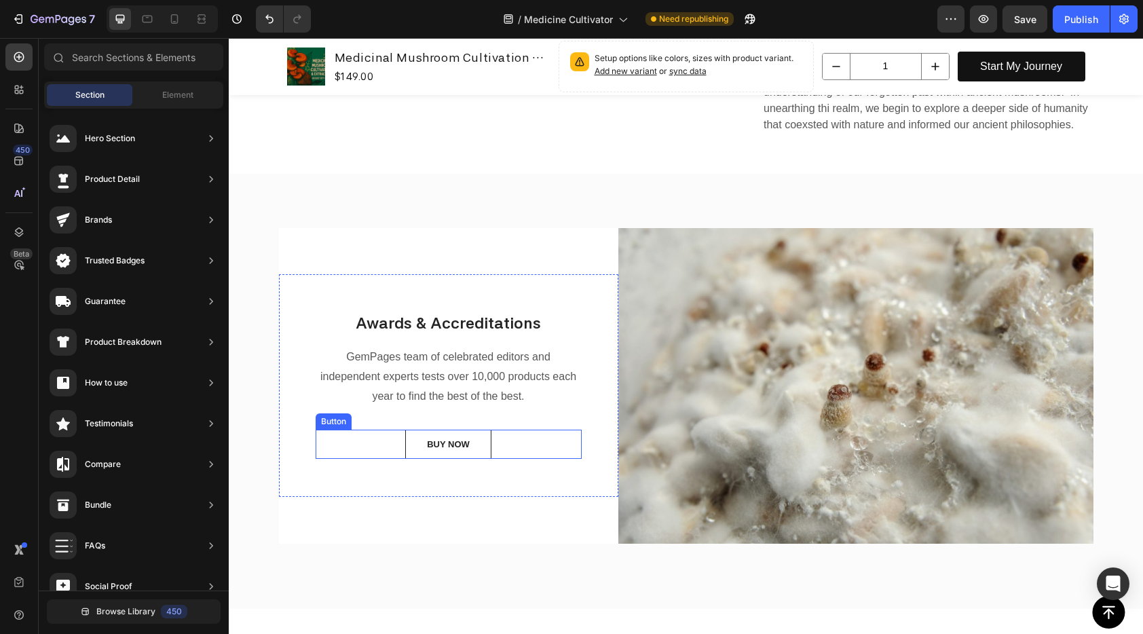
scroll to position [1716, 0]
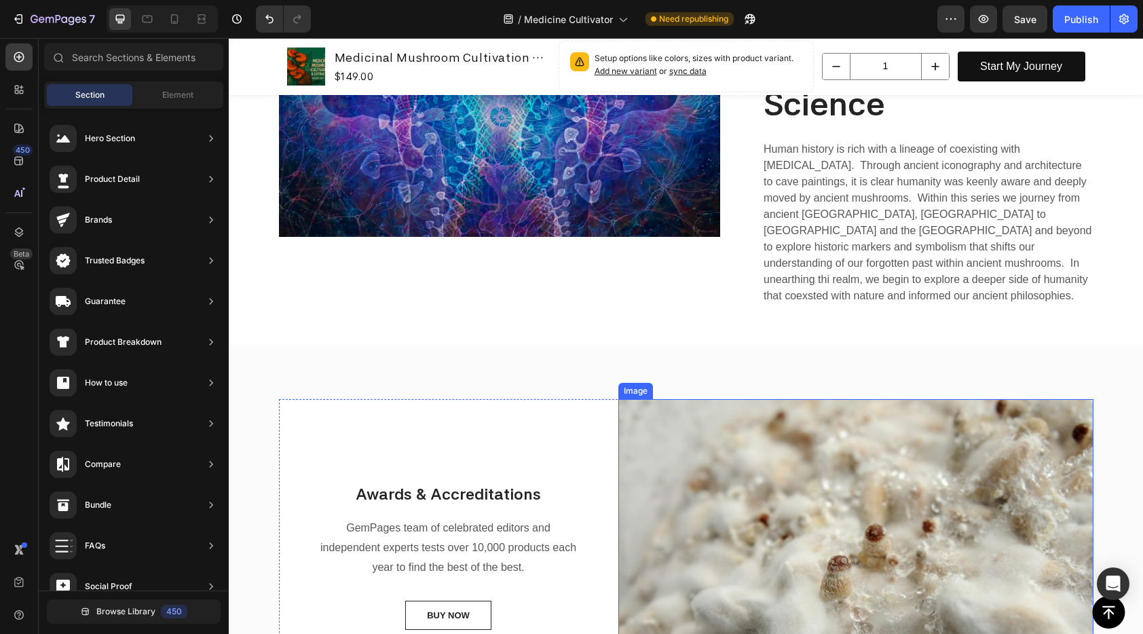
click at [726, 529] on img at bounding box center [855, 557] width 475 height 316
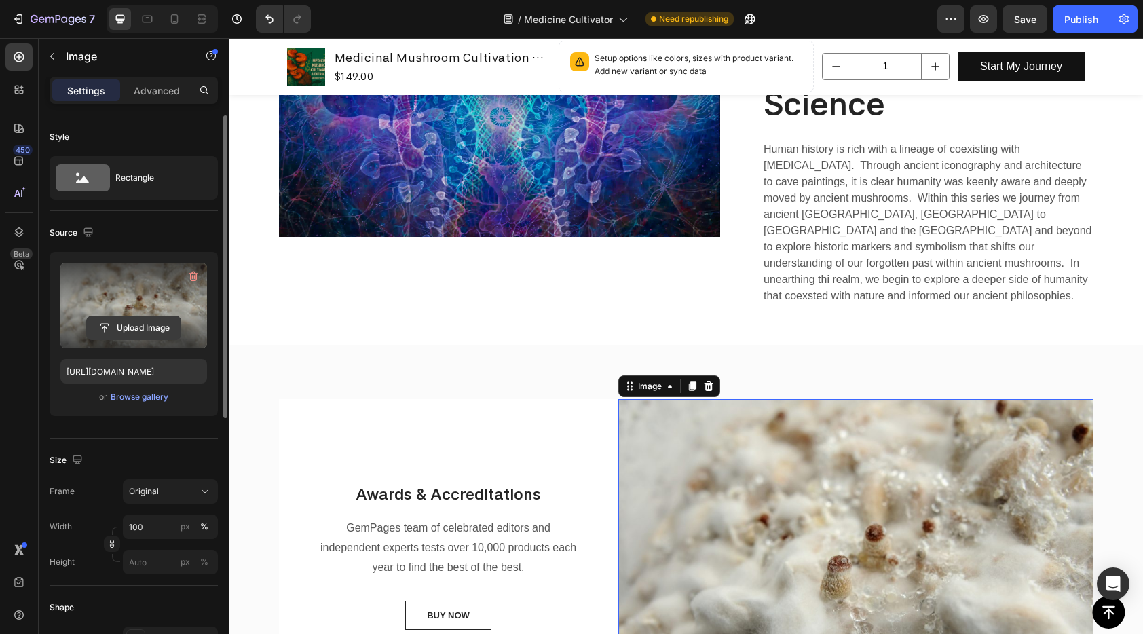
click at [172, 324] on input "file" at bounding box center [134, 327] width 94 height 23
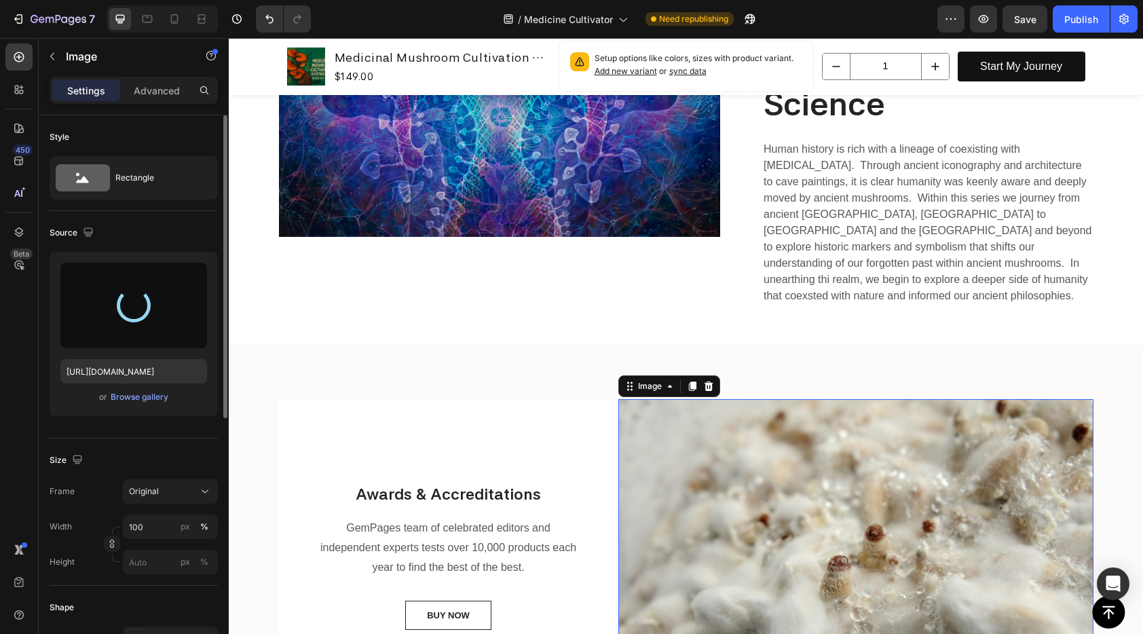
type input "https://cdn.shopify.com/s/files/1/0648/9682/7580/files/gempages_574456318983668…"
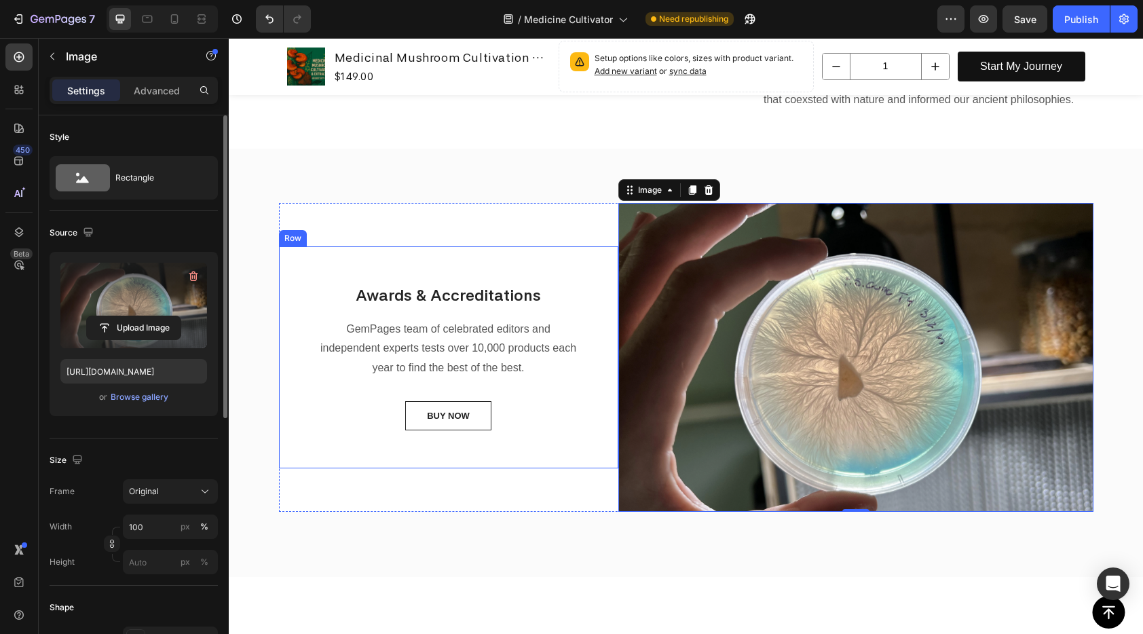
scroll to position [1902, 0]
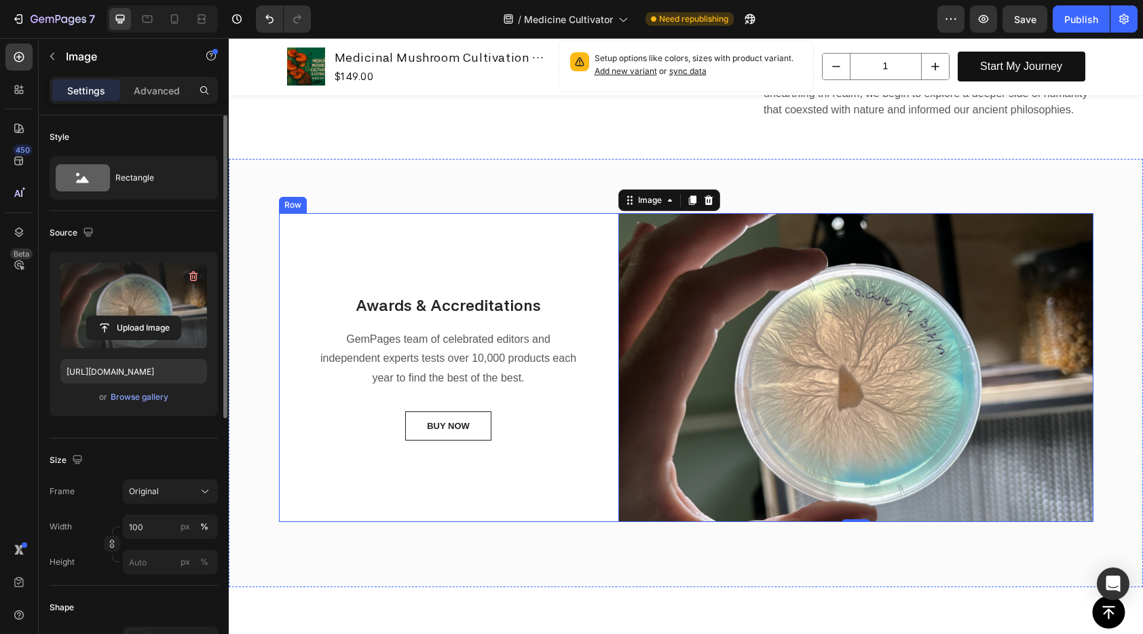
click at [457, 213] on div "Awards & Accreditations Heading GemPages team of celebrated editors and indepen…" at bounding box center [448, 367] width 339 height 309
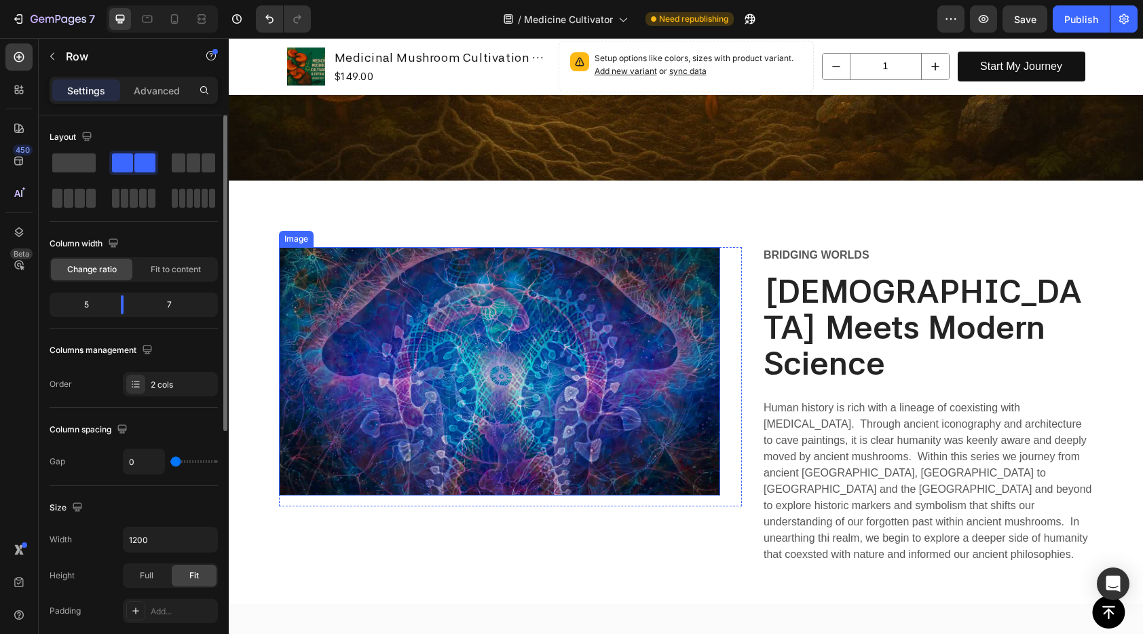
scroll to position [1744, 0]
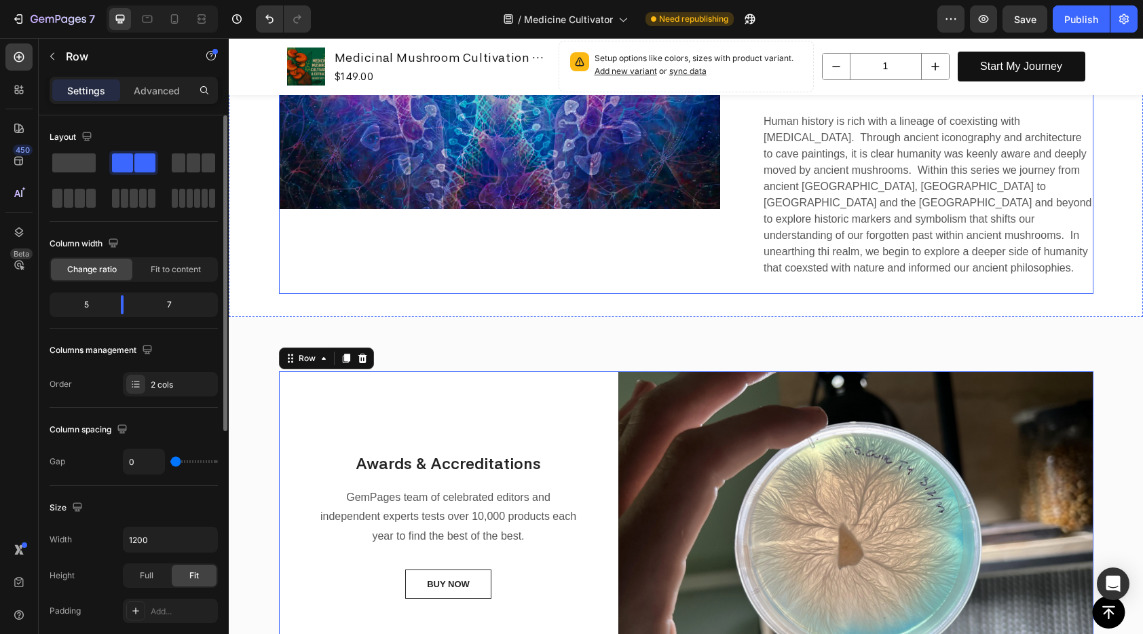
click at [585, 257] on div "Image Row" at bounding box center [511, 127] width 464 height 333
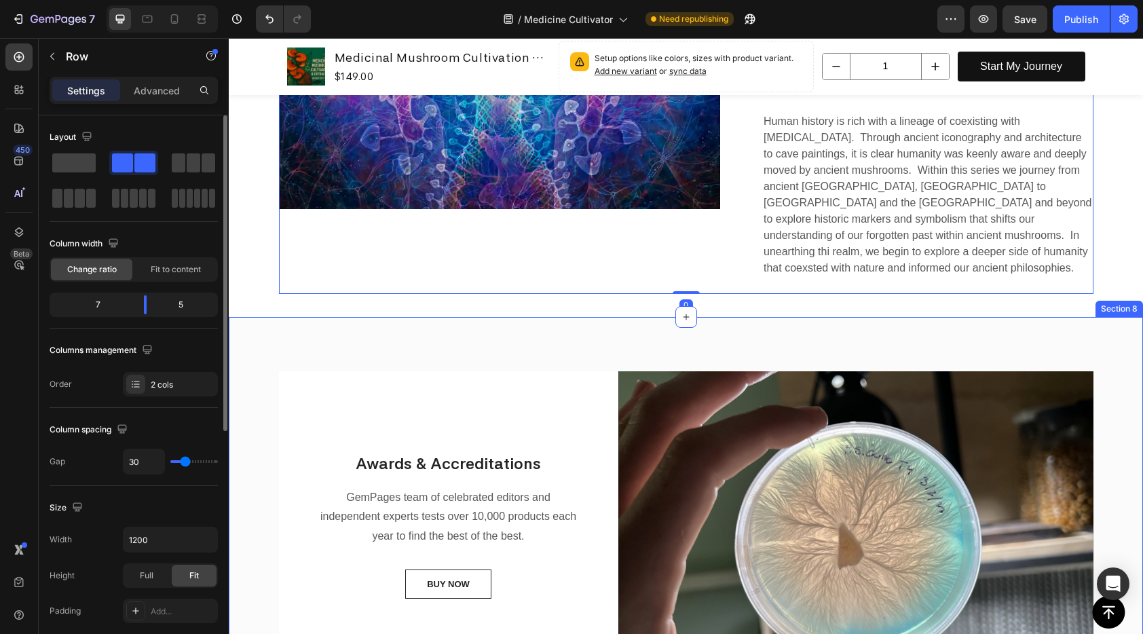
click at [567, 318] on div "Awards & Accreditations Heading GemPages team of celebrated editors and indepen…" at bounding box center [686, 531] width 914 height 428
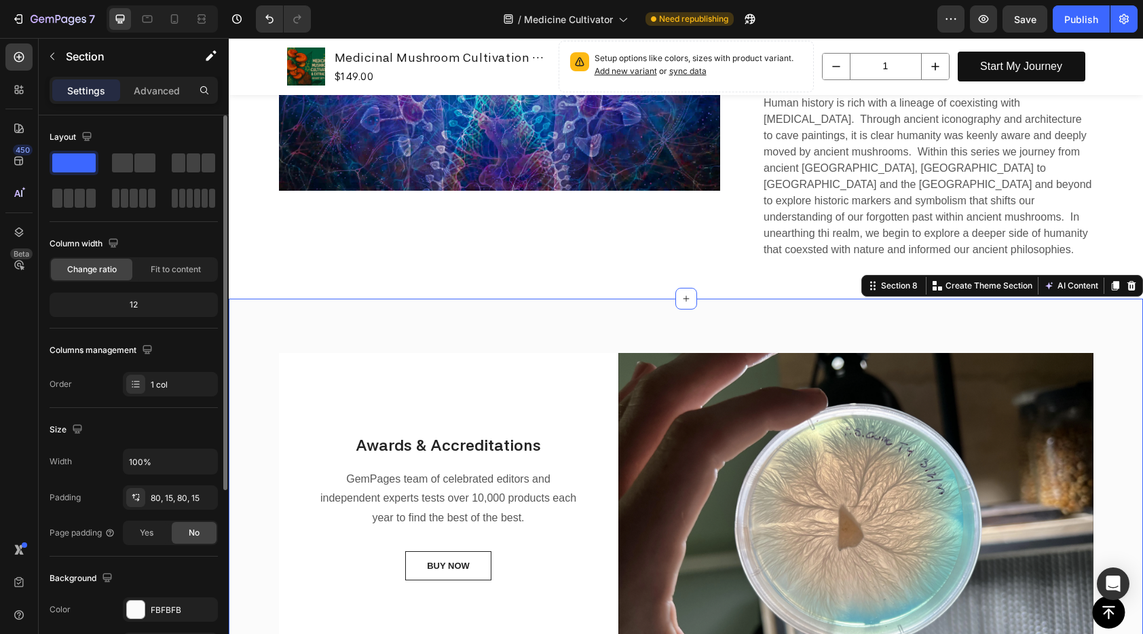
scroll to position [1769, 0]
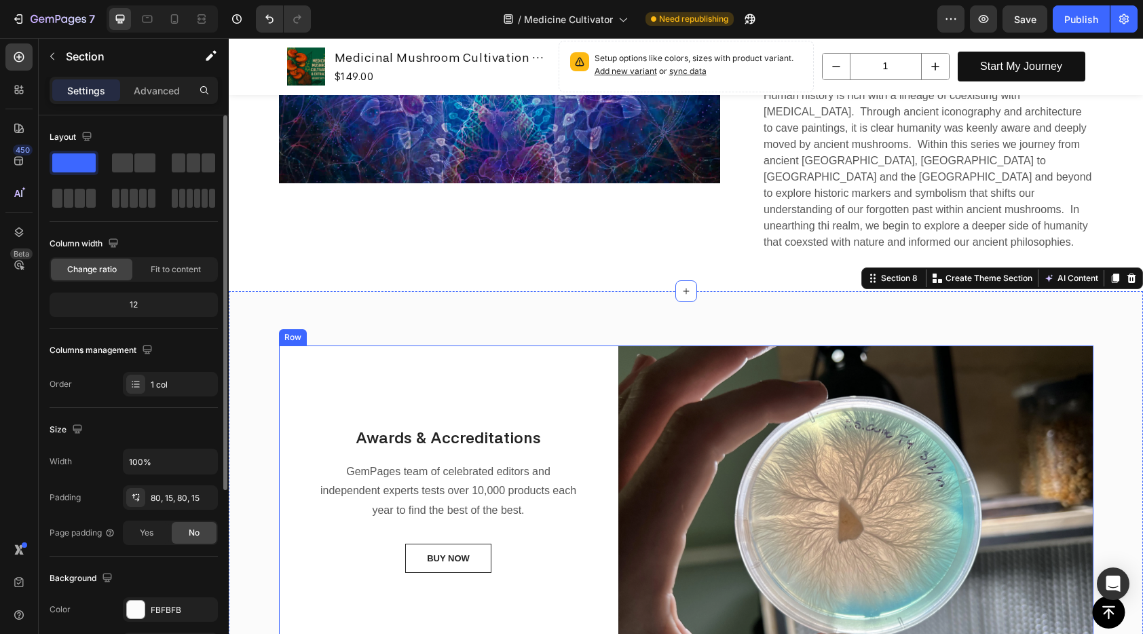
click at [468, 345] on div "Awards & Accreditations Heading GemPages team of celebrated editors and indepen…" at bounding box center [448, 499] width 339 height 309
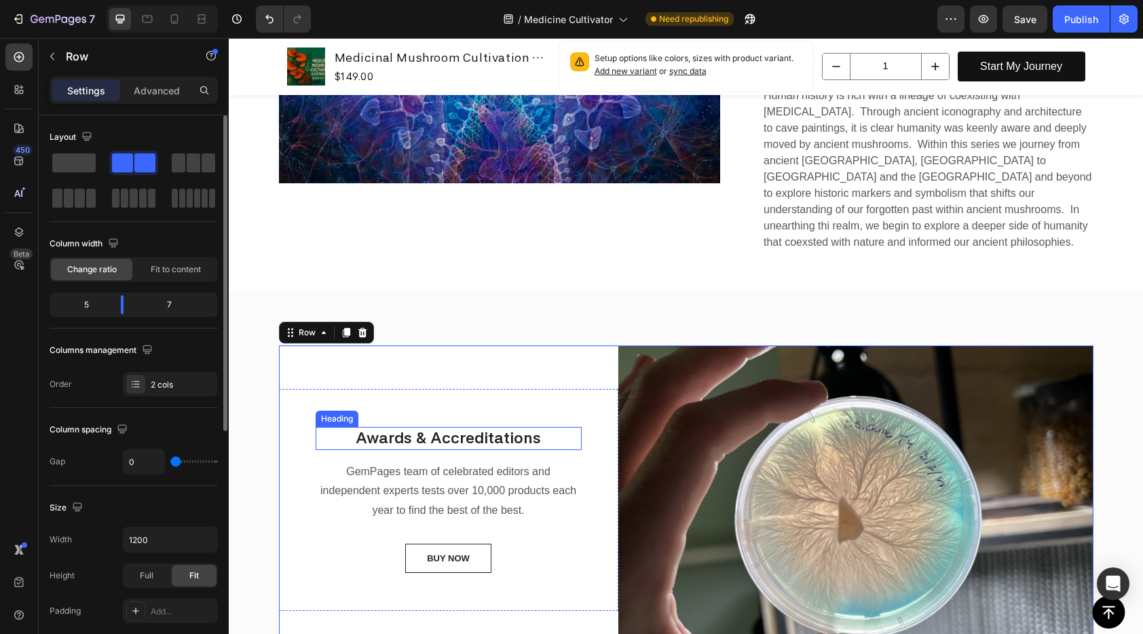
click at [445, 428] on p "Awards & Accreditations" at bounding box center [448, 438] width 263 height 20
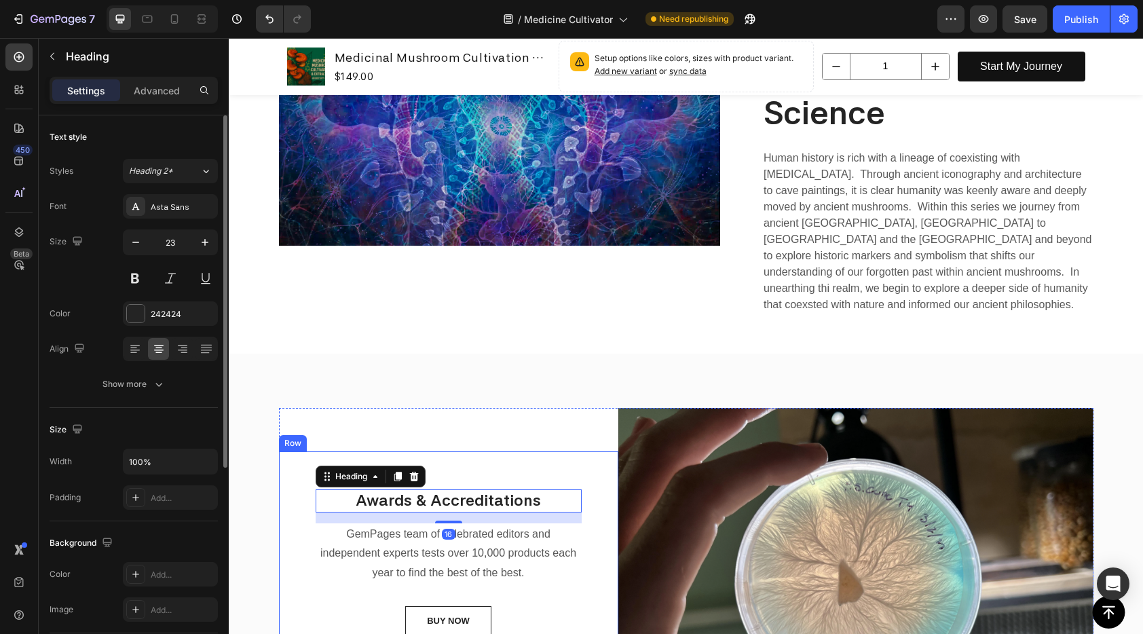
scroll to position [1648, 0]
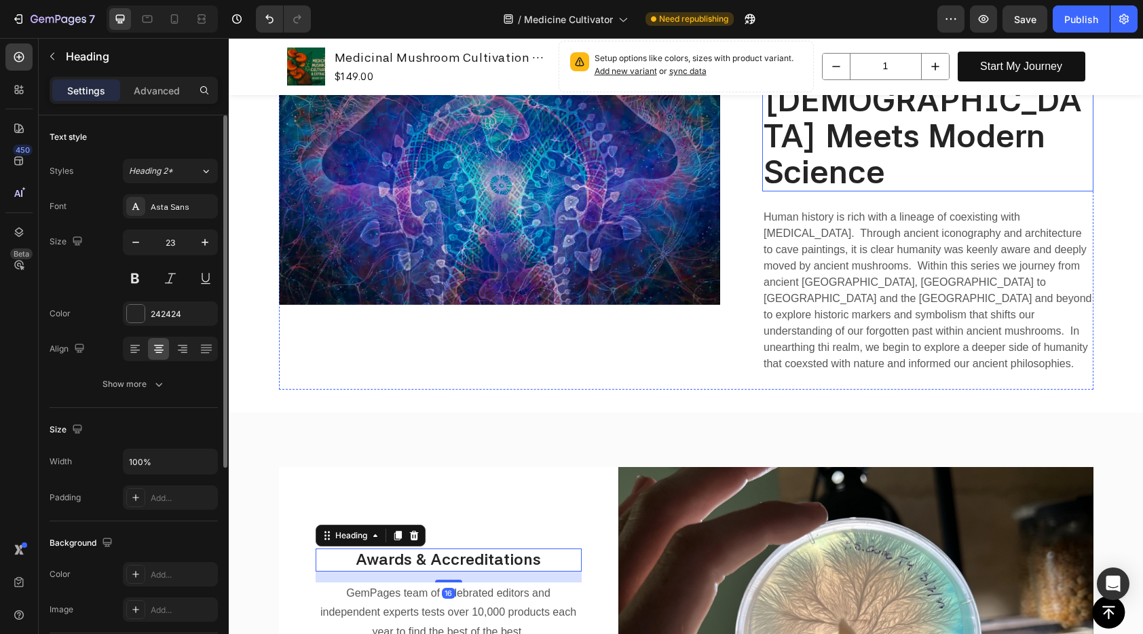
click at [867, 130] on strong "[DEMOGRAPHIC_DATA] Meets Modern Science" at bounding box center [923, 135] width 318 height 111
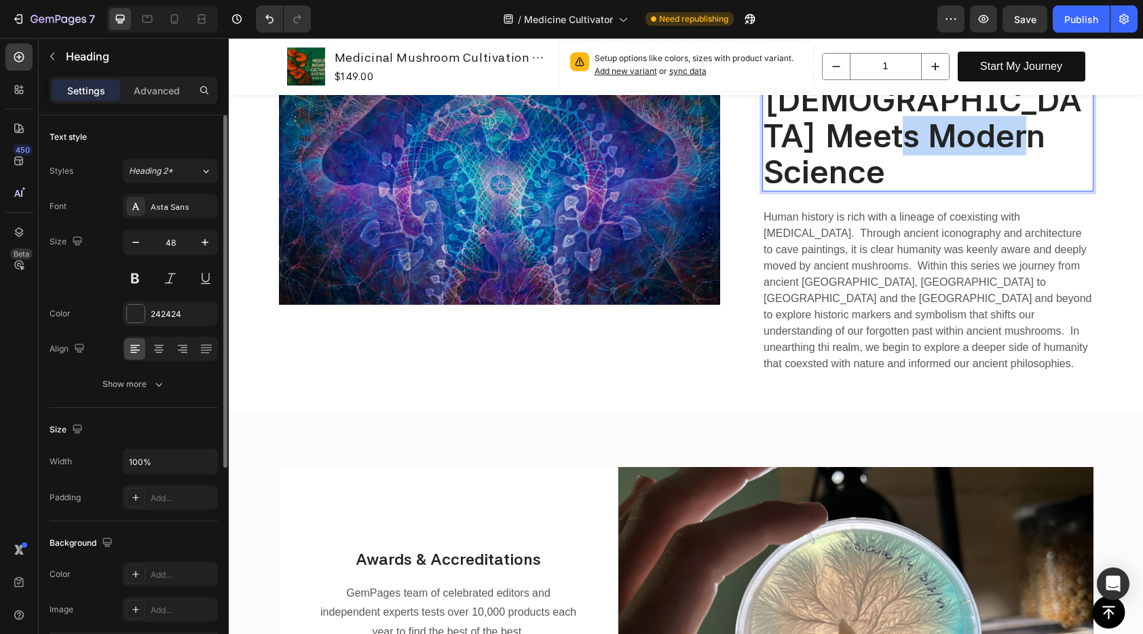
click at [937, 134] on strong "[DEMOGRAPHIC_DATA] Meets Modern Science" at bounding box center [923, 135] width 318 height 111
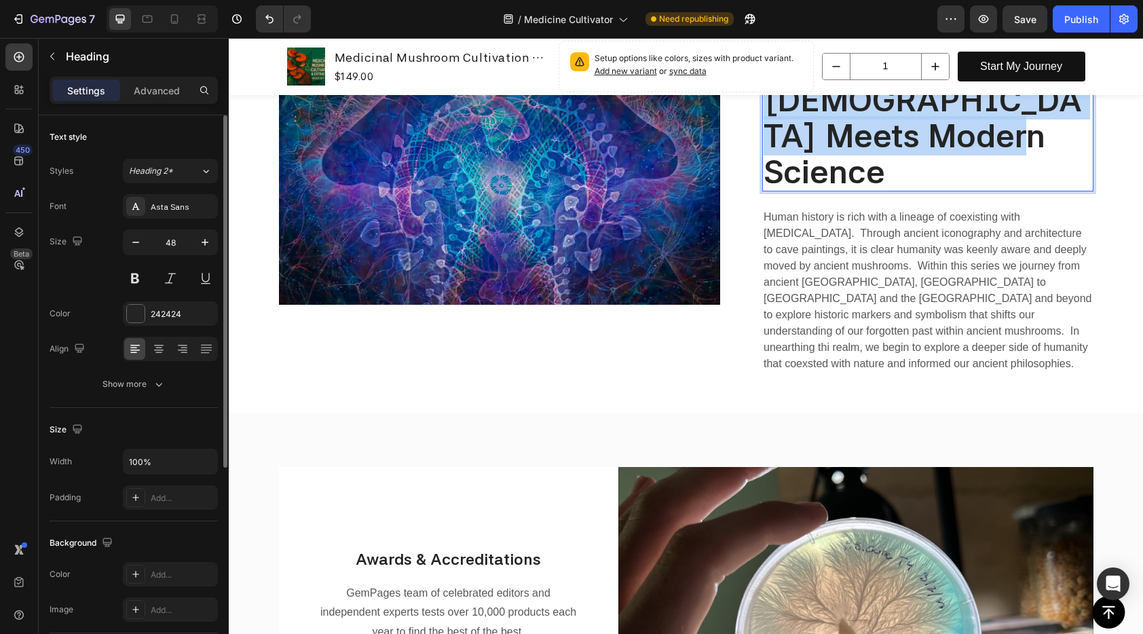
click at [937, 134] on strong "[DEMOGRAPHIC_DATA] Meets Modern Science" at bounding box center [923, 135] width 318 height 111
click at [997, 136] on strong "[DEMOGRAPHIC_DATA] Meets Modern Science" at bounding box center [923, 135] width 318 height 111
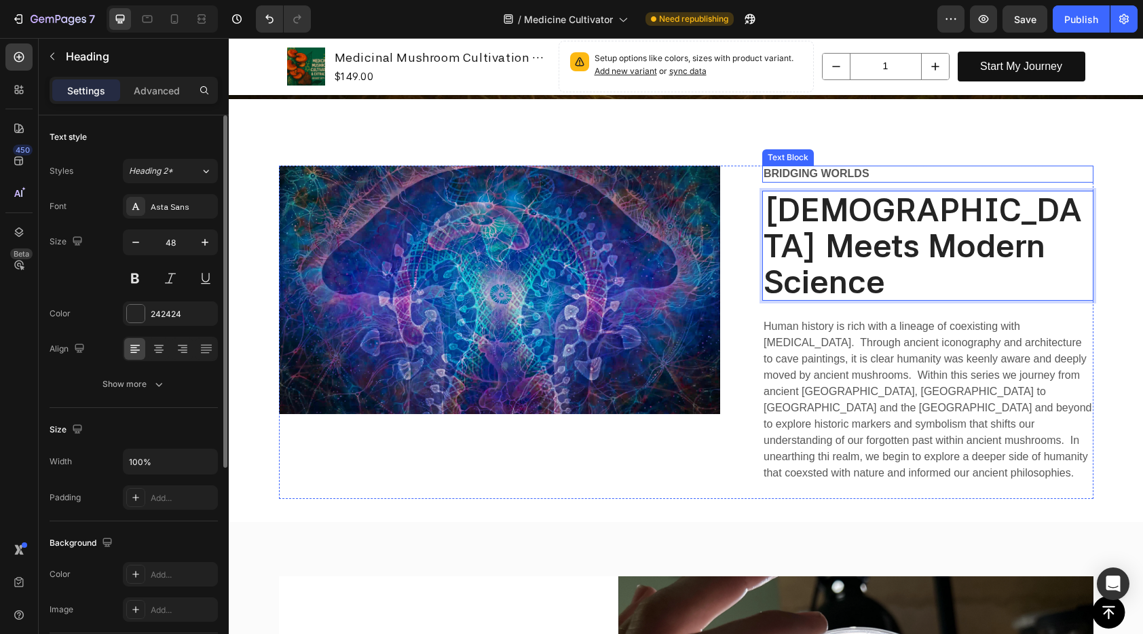
scroll to position [1515, 0]
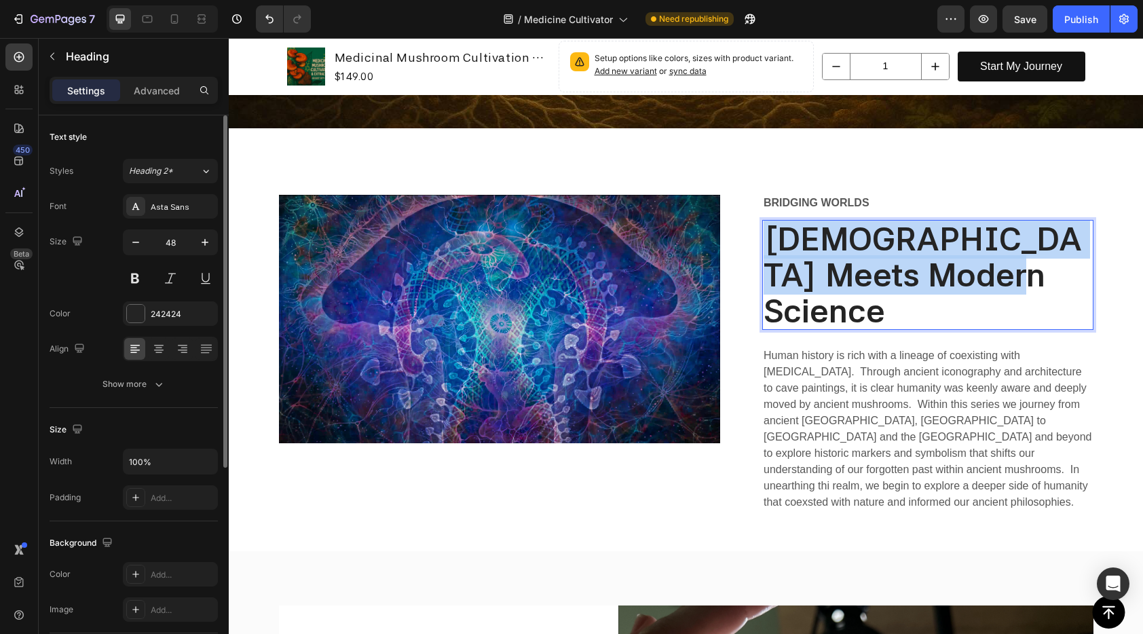
drag, startPoint x: 964, startPoint y: 276, endPoint x: 768, endPoint y: 230, distance: 200.8
click at [768, 230] on p "[DEMOGRAPHIC_DATA] Meets Modern Science" at bounding box center [928, 274] width 328 height 107
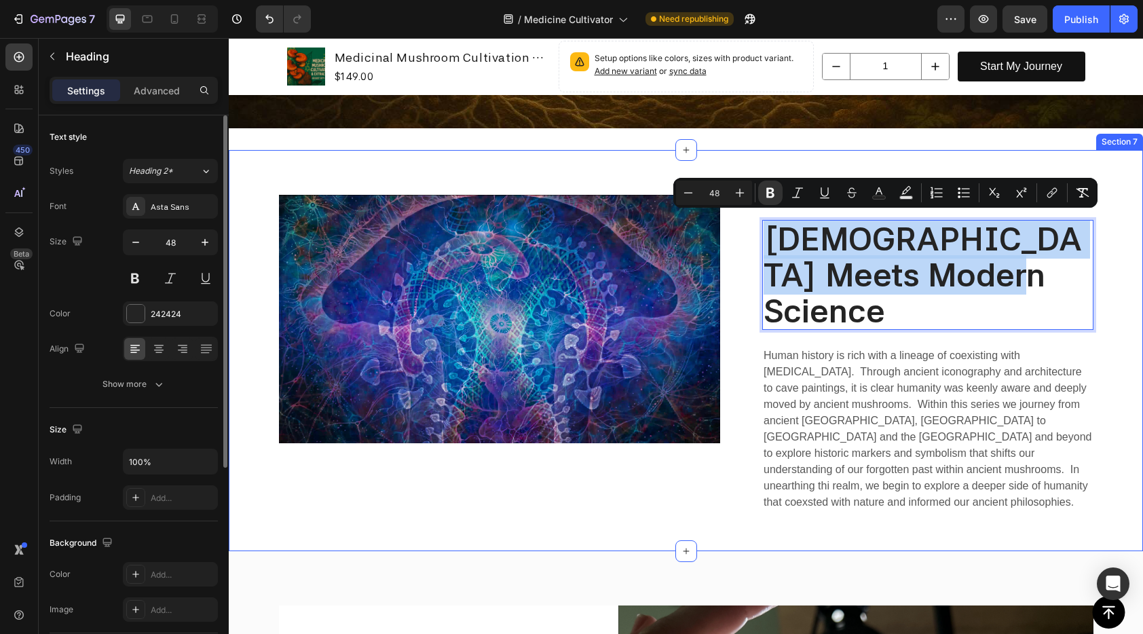
click at [931, 152] on div "Image Row Bridging worlds Text Block Mysticism Meets Modern Science Heading 24 …" at bounding box center [686, 350] width 914 height 401
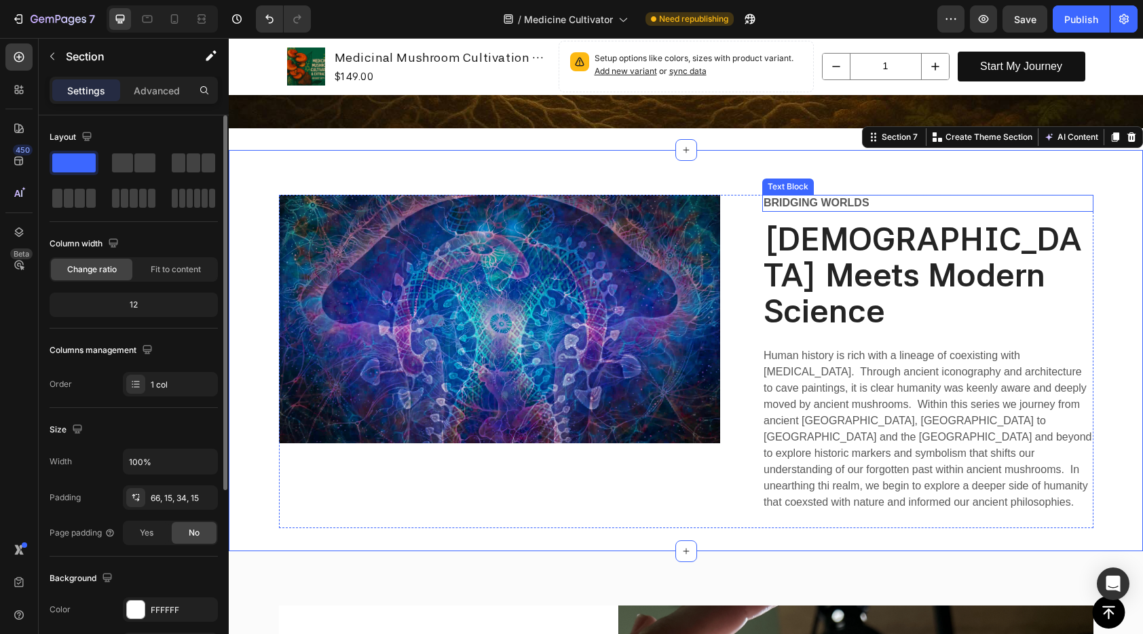
click at [923, 199] on p "Bridging worlds" at bounding box center [928, 203] width 328 height 14
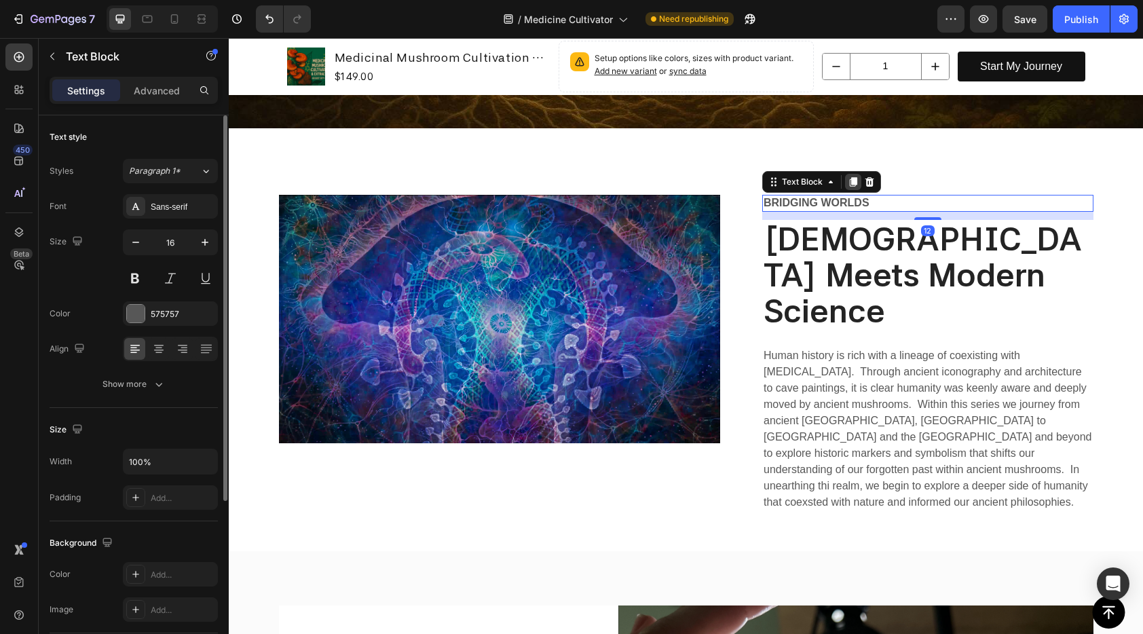
click at [850, 177] on icon at bounding box center [853, 182] width 7 height 10
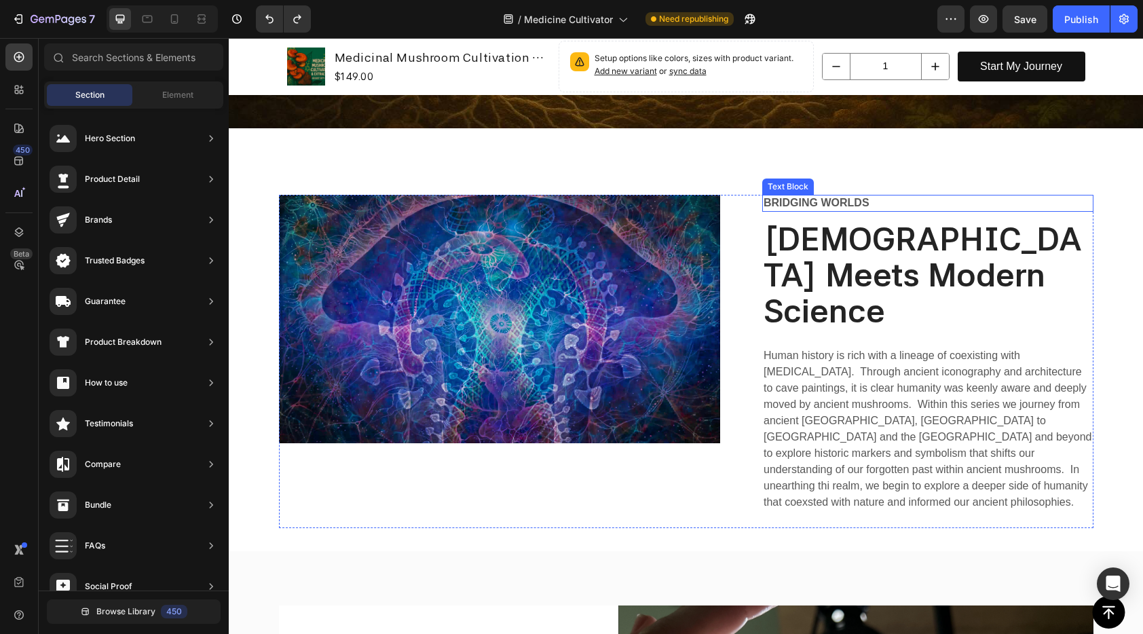
click at [848, 196] on p "Bridging worlds" at bounding box center [928, 203] width 328 height 14
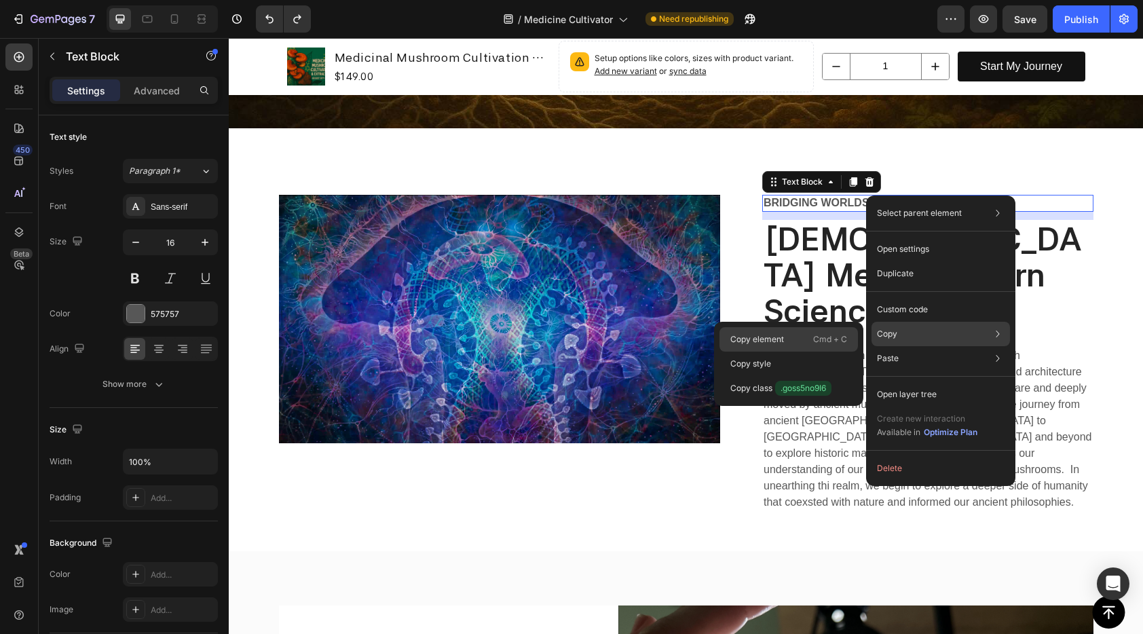
click at [831, 333] on p "Cmd + C" at bounding box center [830, 340] width 34 height 14
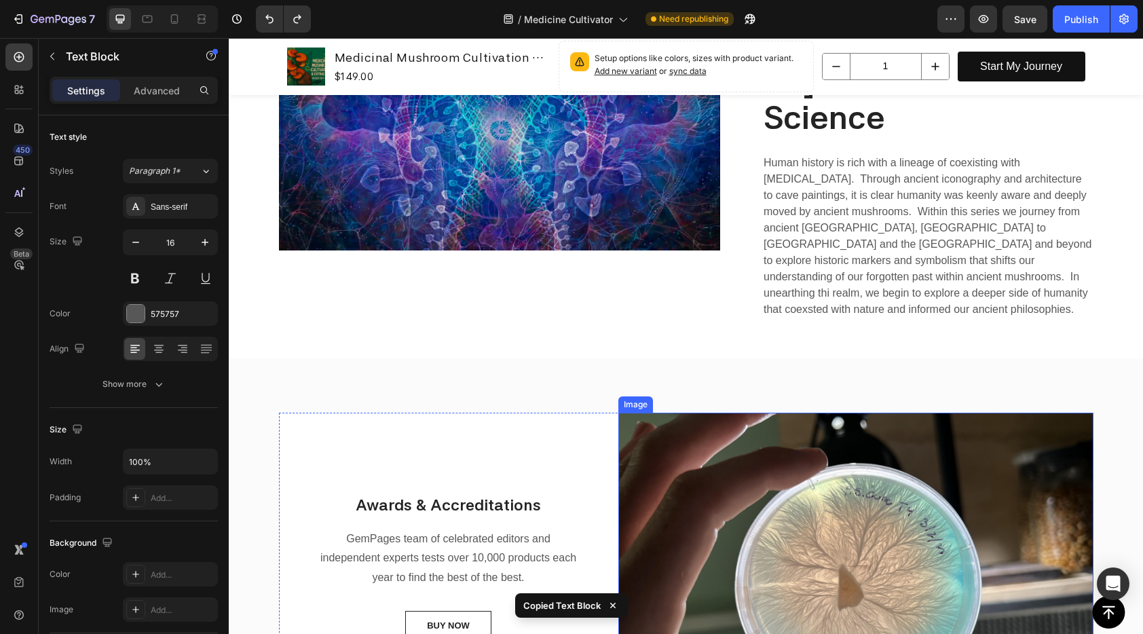
scroll to position [1747, 0]
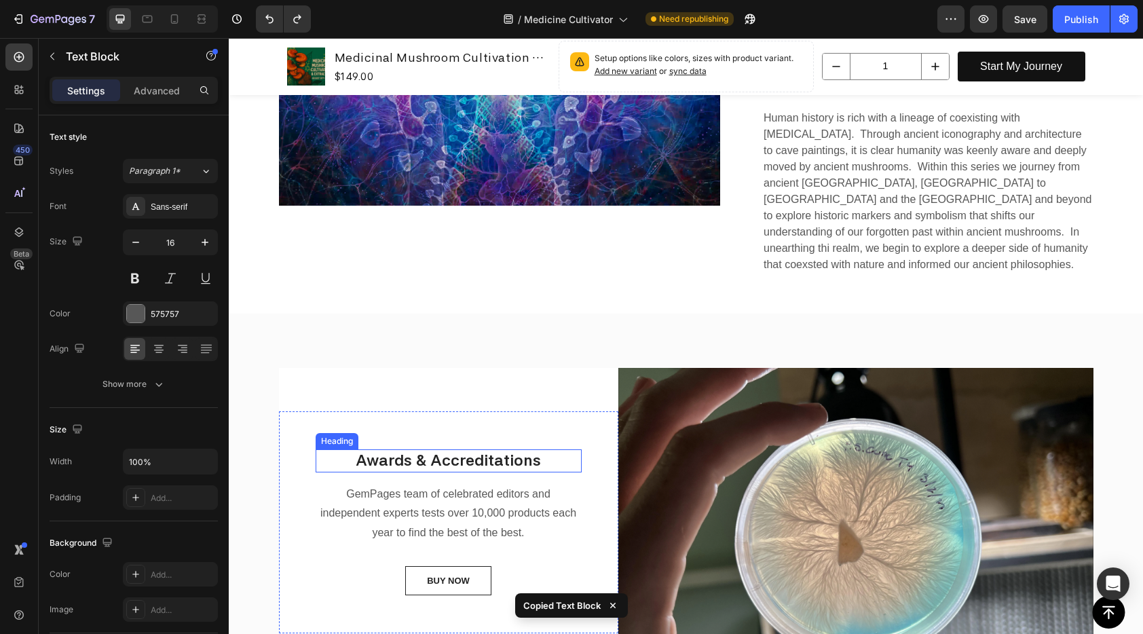
click at [499, 451] on p "Awards & Accreditations" at bounding box center [448, 461] width 263 height 20
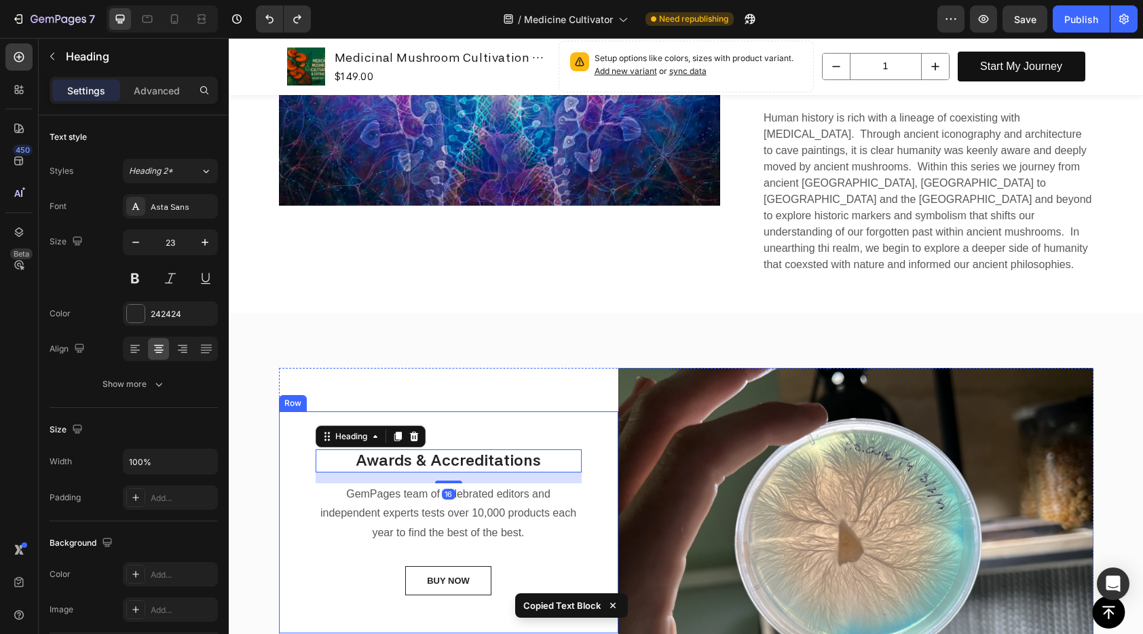
click at [474, 411] on div "Awards & Accreditations Heading 16 GemPages team of celebrated editors and inde…" at bounding box center [448, 522] width 339 height 223
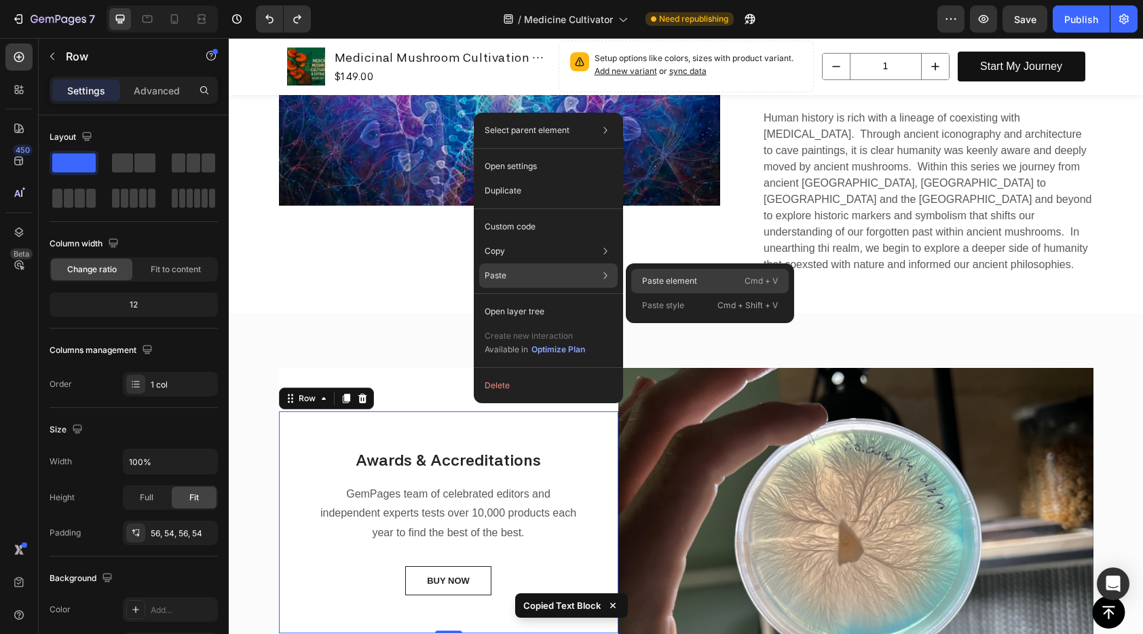
click at [677, 283] on p "Paste element" at bounding box center [669, 281] width 55 height 12
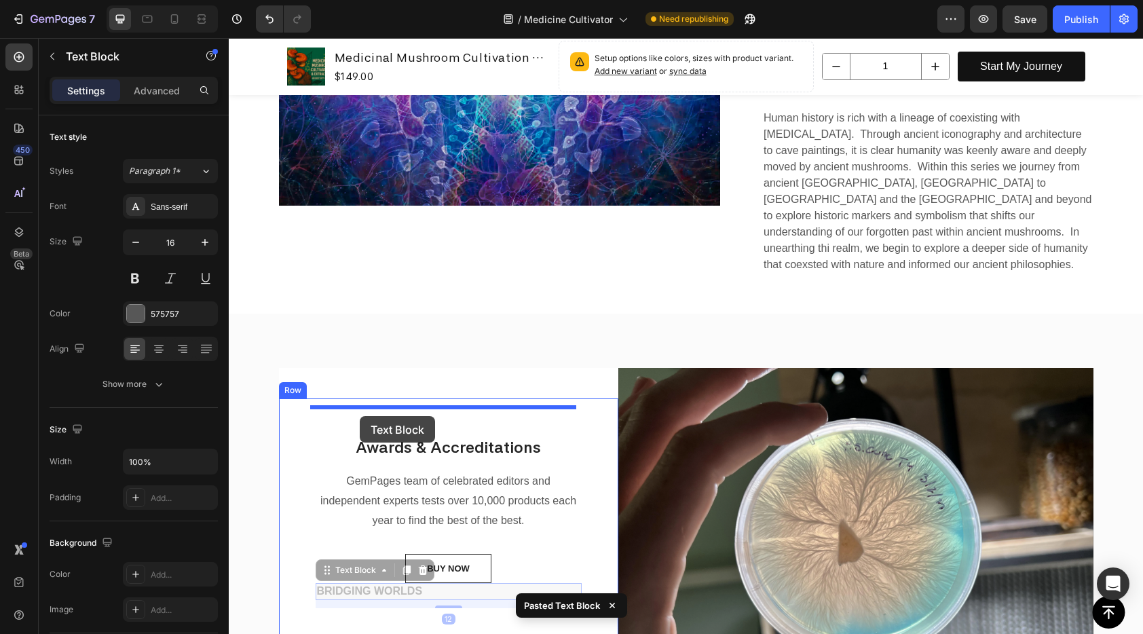
drag, startPoint x: 321, startPoint y: 540, endPoint x: 360, endPoint y: 416, distance: 130.1
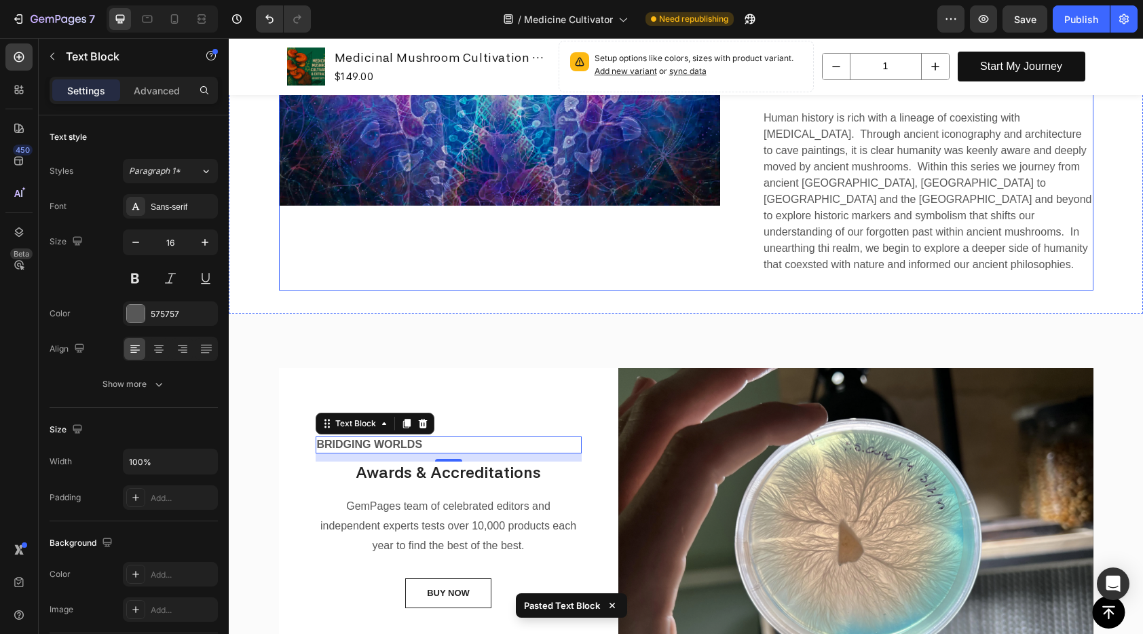
scroll to position [1479, 0]
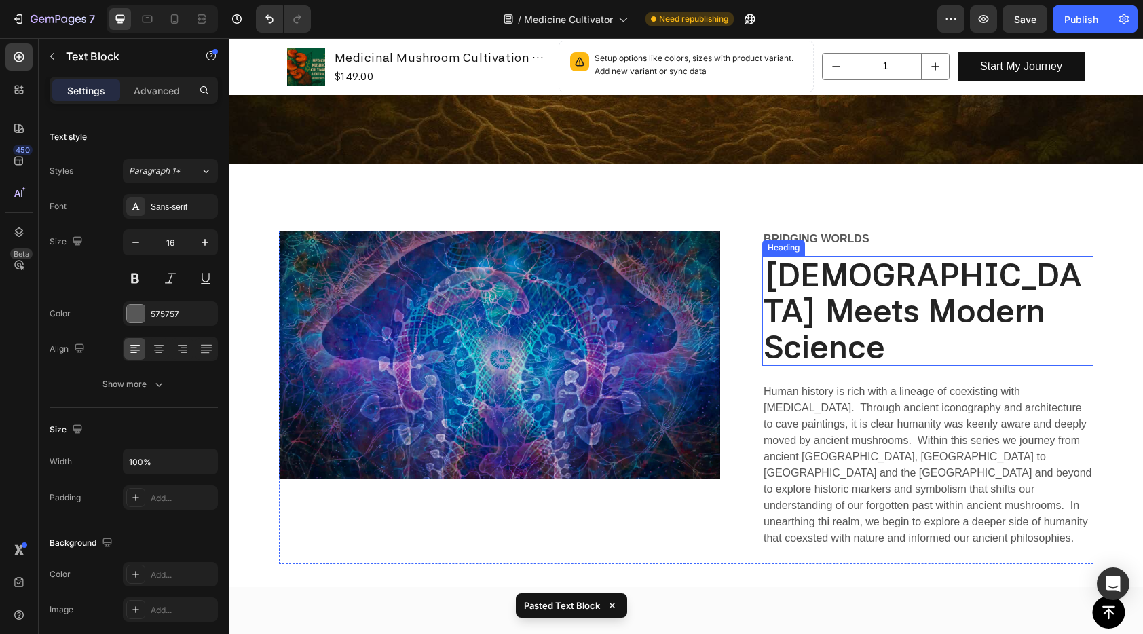
click at [868, 301] on strong "[DEMOGRAPHIC_DATA] Meets Modern Science" at bounding box center [923, 310] width 318 height 111
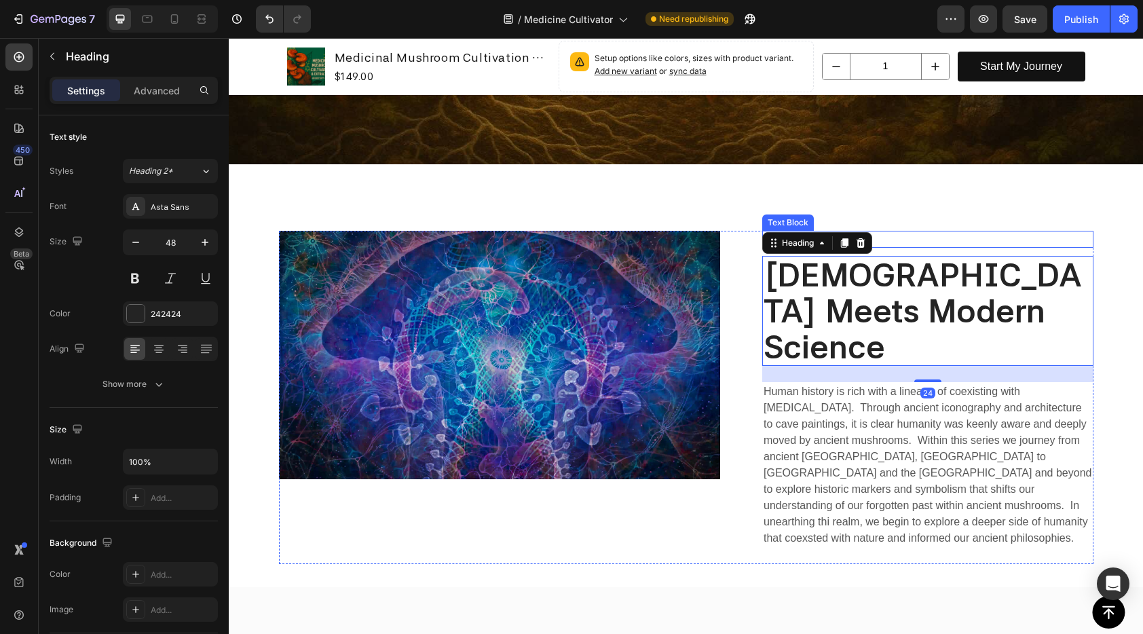
click at [907, 232] on p "Bridging worlds" at bounding box center [928, 239] width 328 height 14
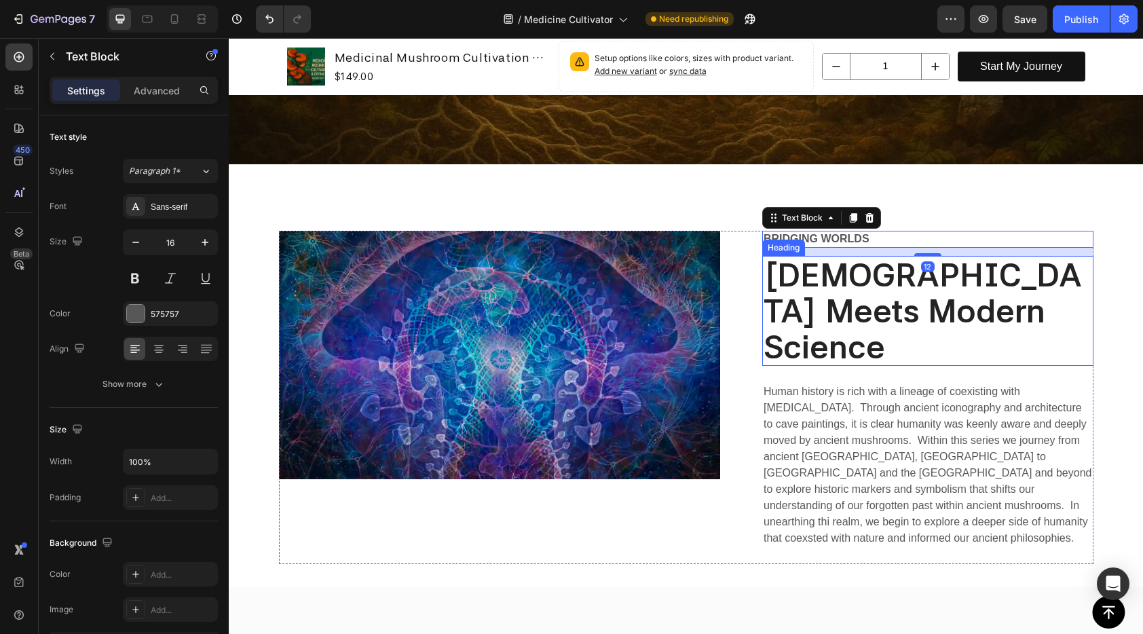
click at [860, 286] on strong "[DEMOGRAPHIC_DATA] Meets Modern Science" at bounding box center [923, 310] width 318 height 111
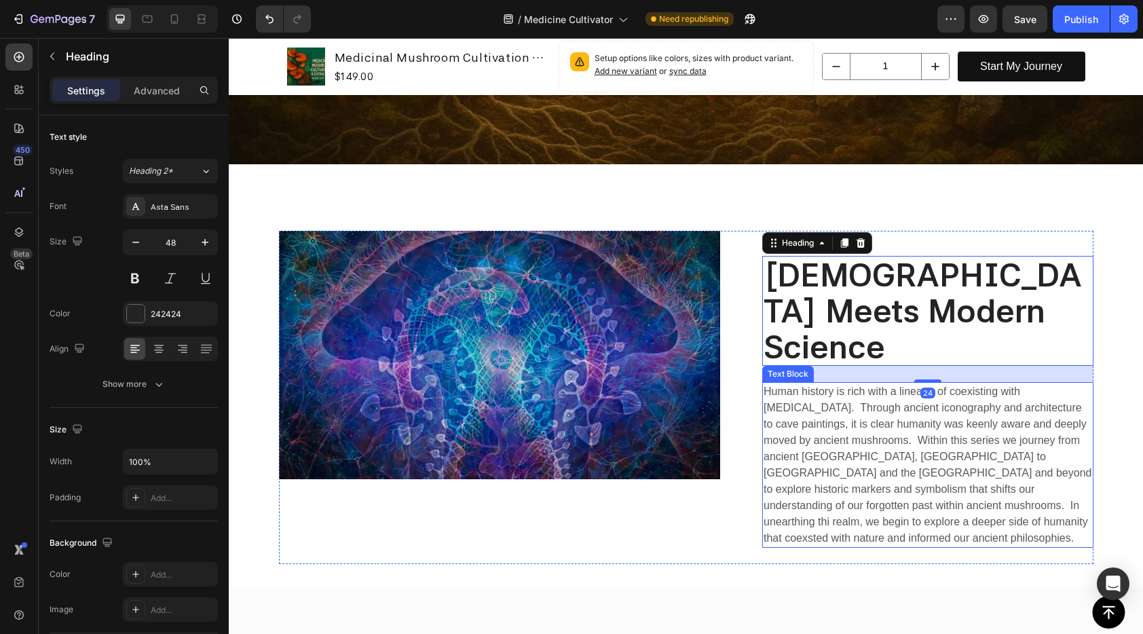
click at [871, 398] on p "Human history is rich with a lineage of coexisting with [MEDICAL_DATA]. Through…" at bounding box center [928, 464] width 328 height 163
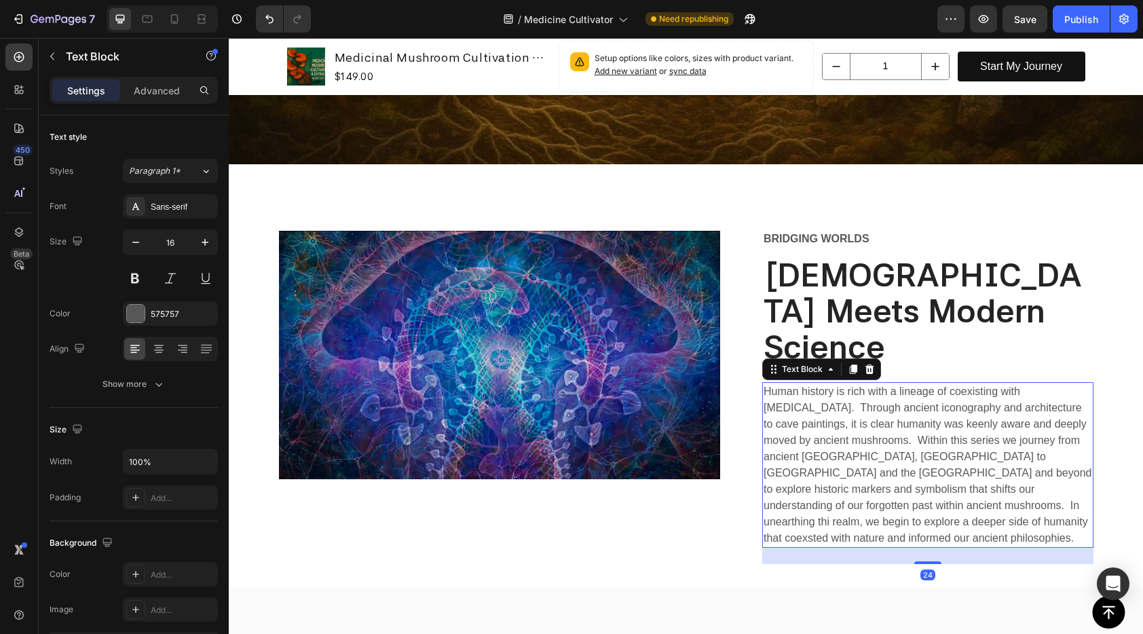
click at [873, 280] on strong "[DEMOGRAPHIC_DATA] Meets Modern Science" at bounding box center [923, 310] width 318 height 111
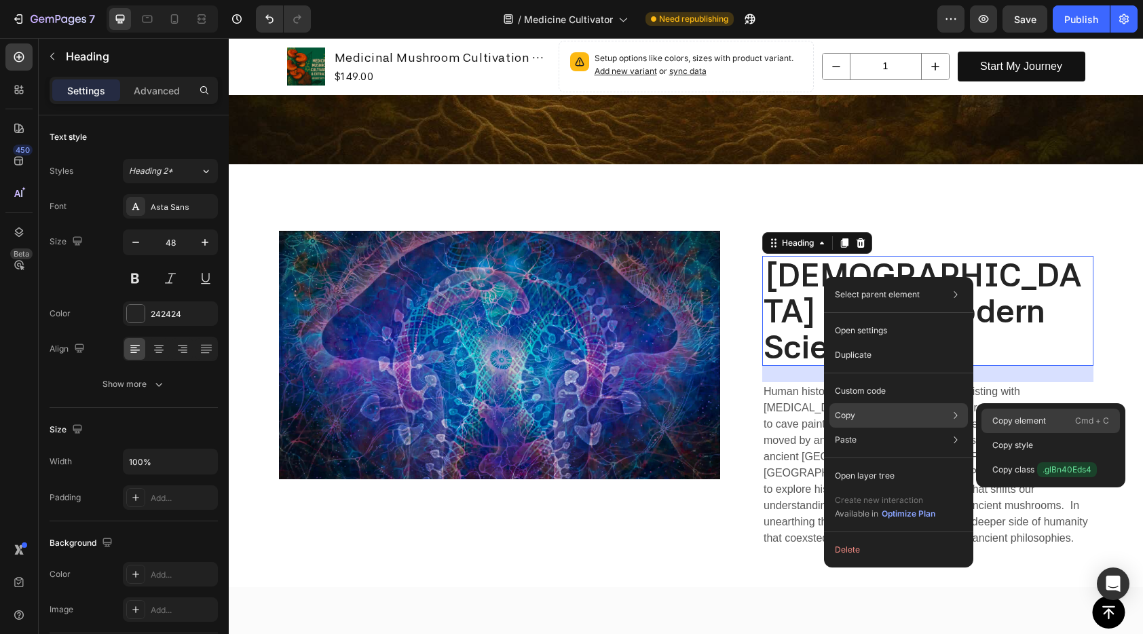
drag, startPoint x: 1013, startPoint y: 417, endPoint x: 474, endPoint y: 444, distance: 539.6
click at [1013, 417] on p "Copy element" at bounding box center [1019, 421] width 54 height 12
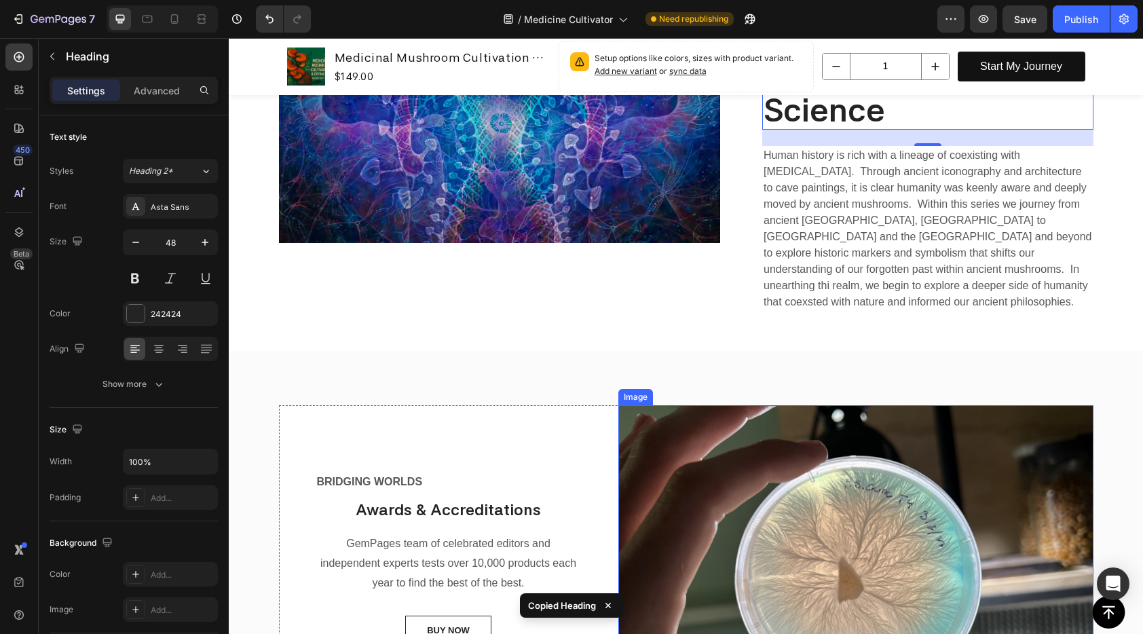
scroll to position [1763, 0]
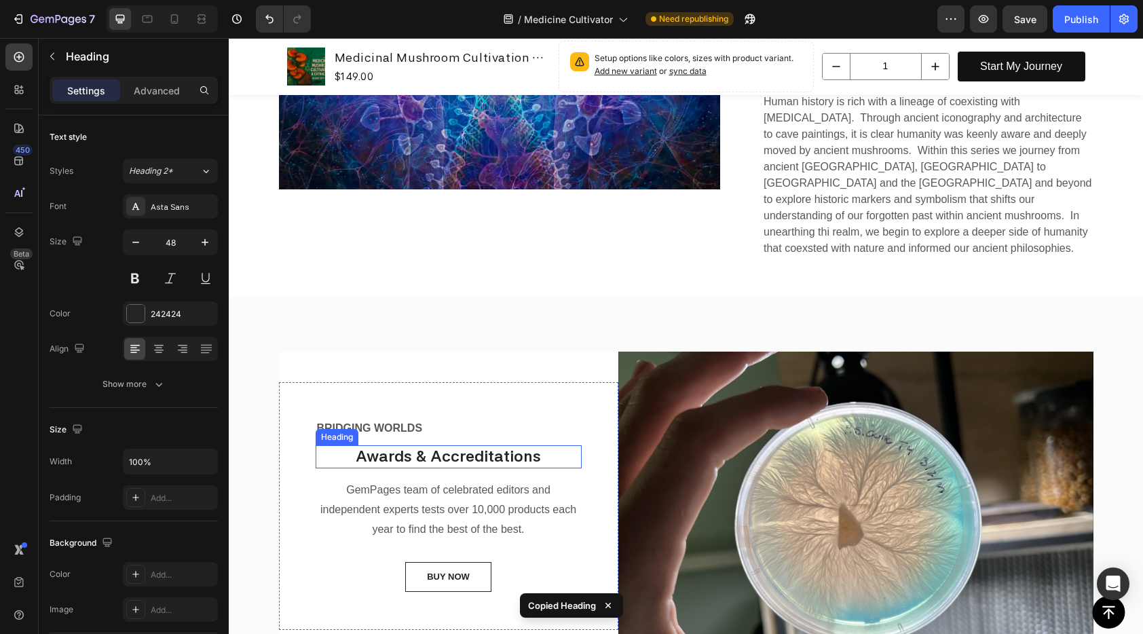
click at [440, 447] on p "Awards & Accreditations" at bounding box center [448, 457] width 263 height 20
click at [412, 428] on icon at bounding box center [413, 433] width 9 height 10
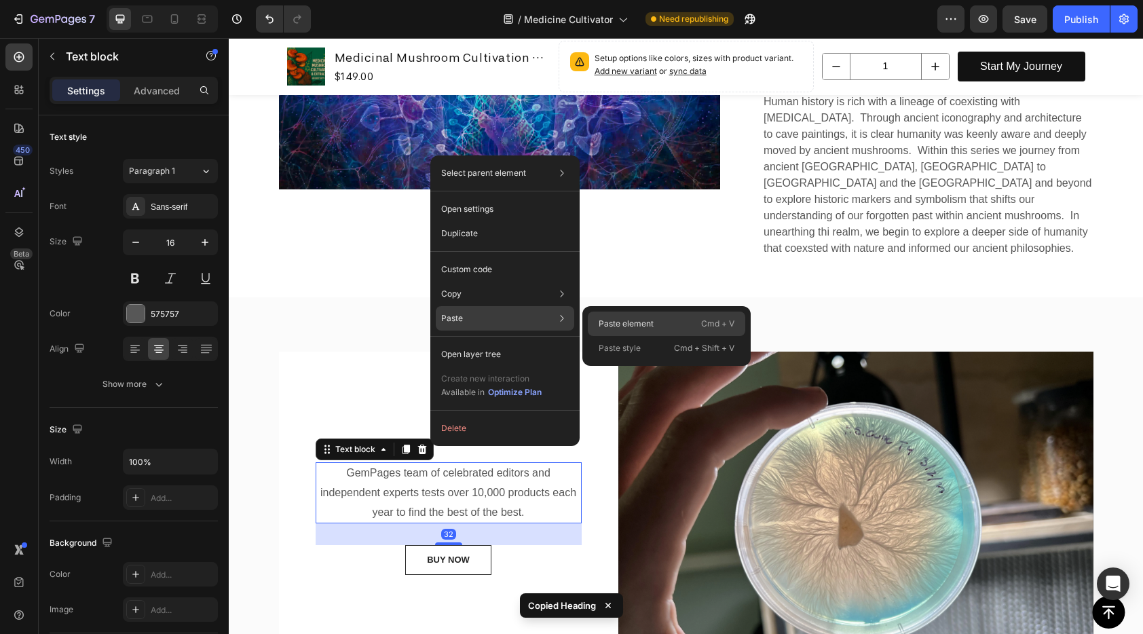
drag, startPoint x: 675, startPoint y: 327, endPoint x: 392, endPoint y: 333, distance: 283.8
click at [675, 336] on div "Paste element Cmd + V" at bounding box center [666, 348] width 157 height 24
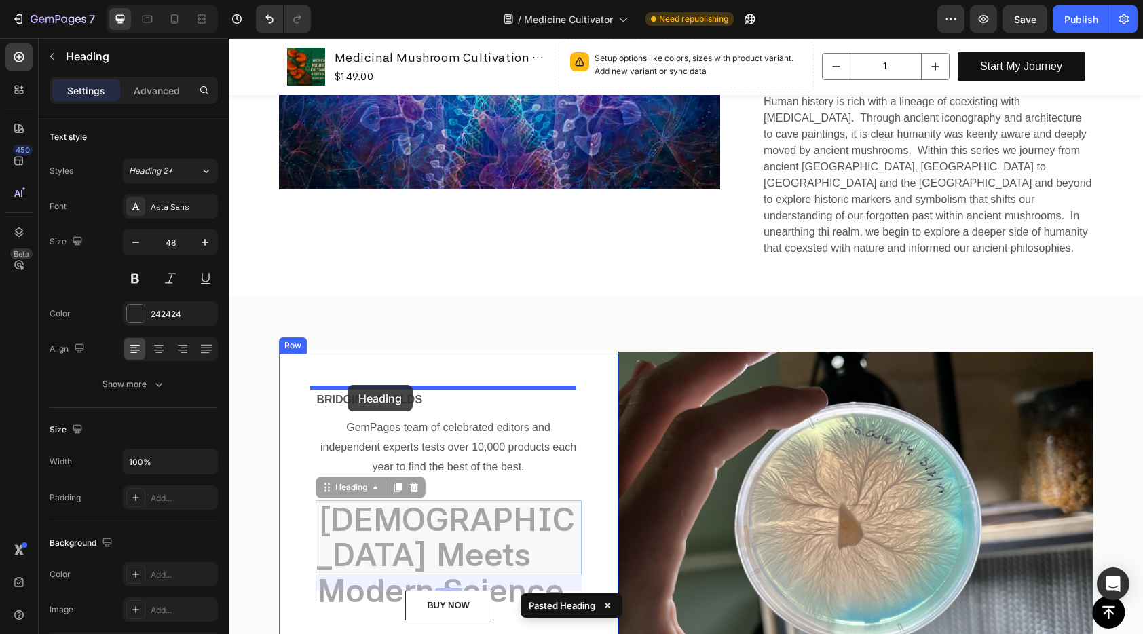
drag, startPoint x: 324, startPoint y: 449, endPoint x: 347, endPoint y: 385, distance: 68.7
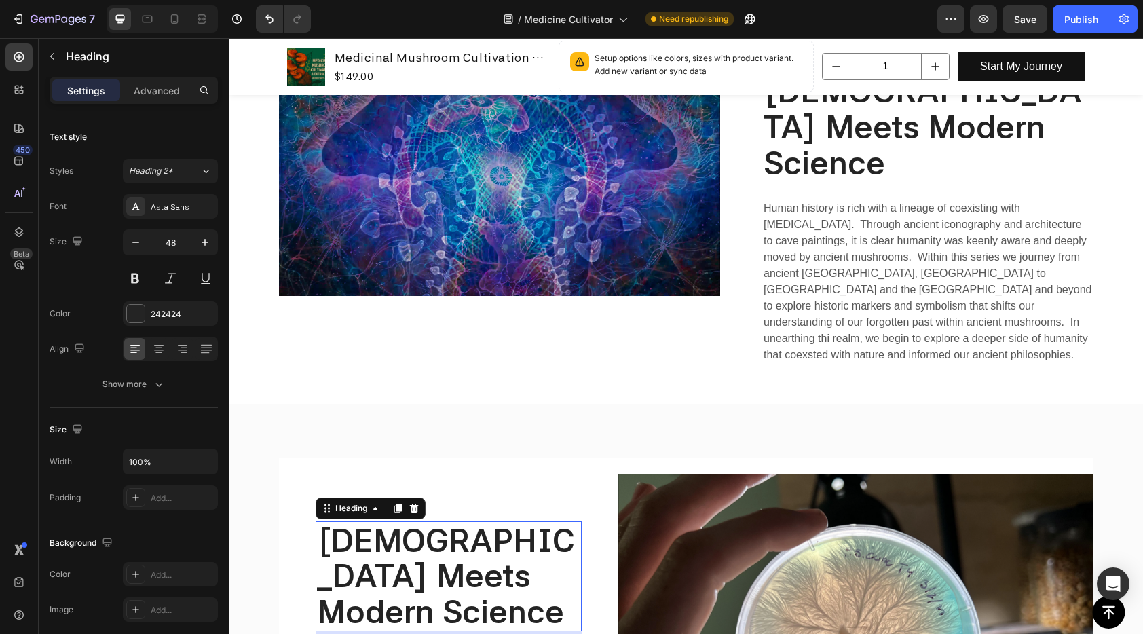
click at [702, 563] on img at bounding box center [855, 628] width 475 height 309
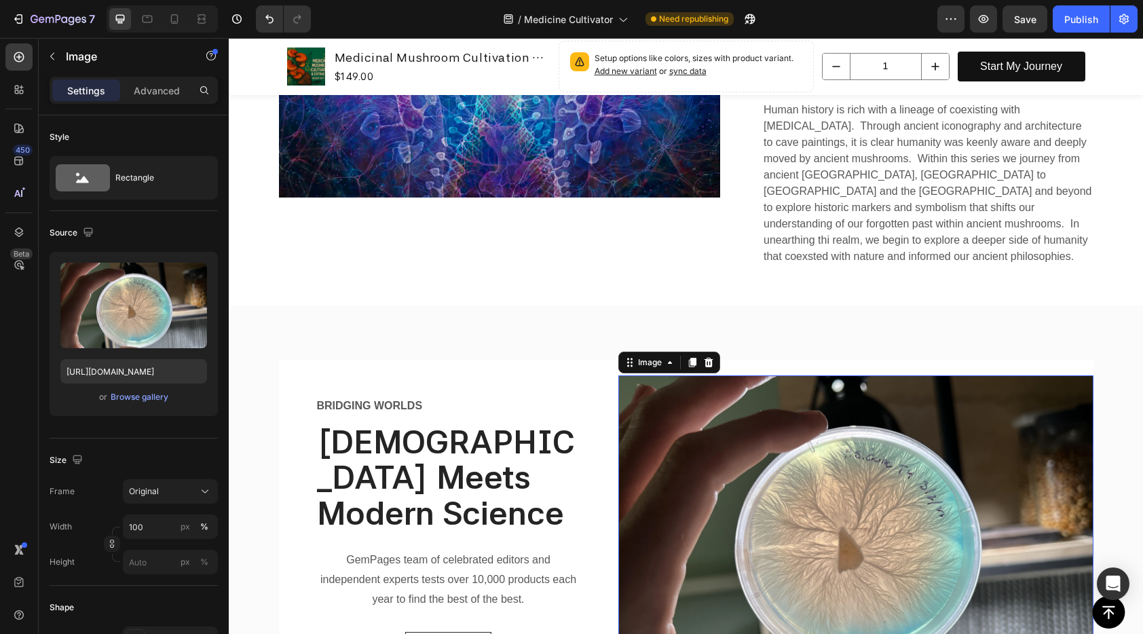
scroll to position [1785, 0]
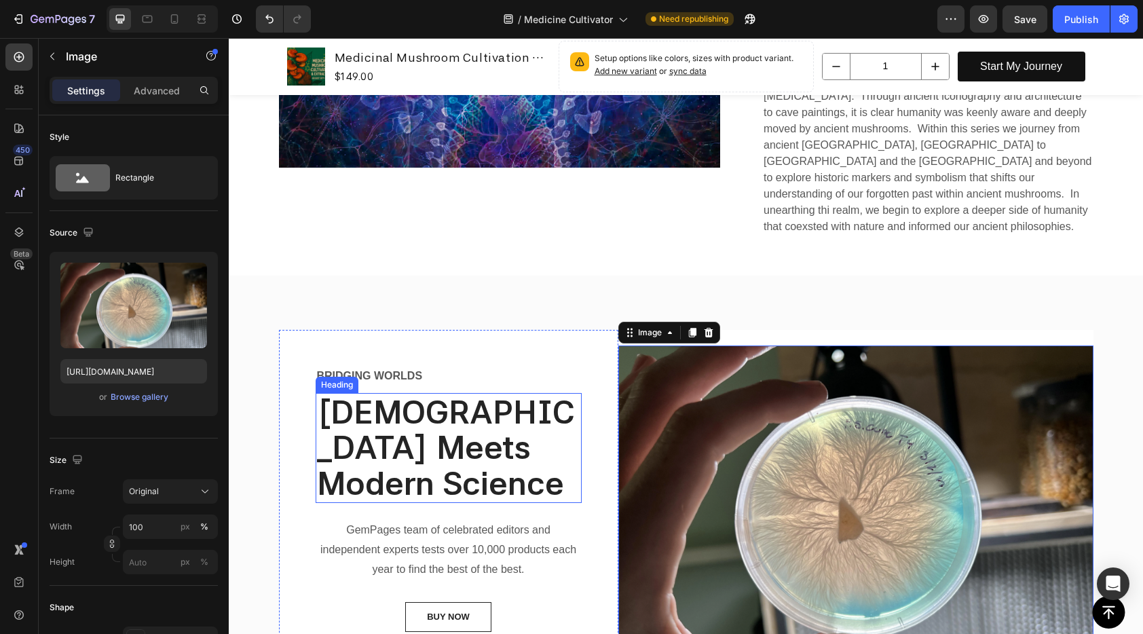
click at [510, 406] on strong "[DEMOGRAPHIC_DATA] Meets Modern Science" at bounding box center [446, 447] width 258 height 111
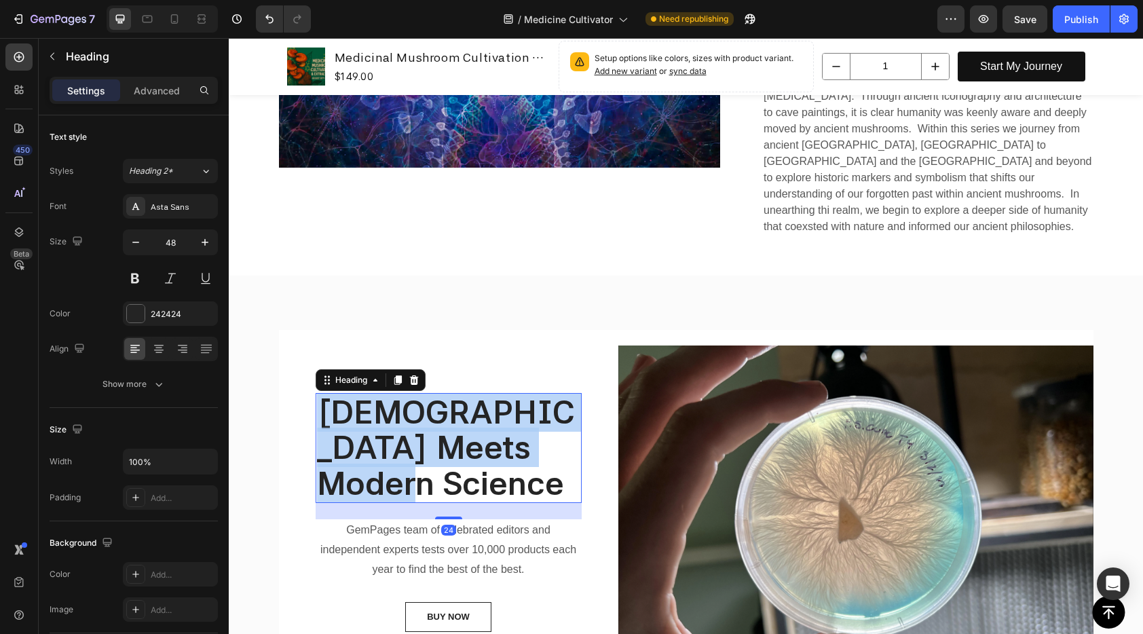
click at [510, 406] on strong "[DEMOGRAPHIC_DATA] Meets Modern Science" at bounding box center [446, 447] width 258 height 111
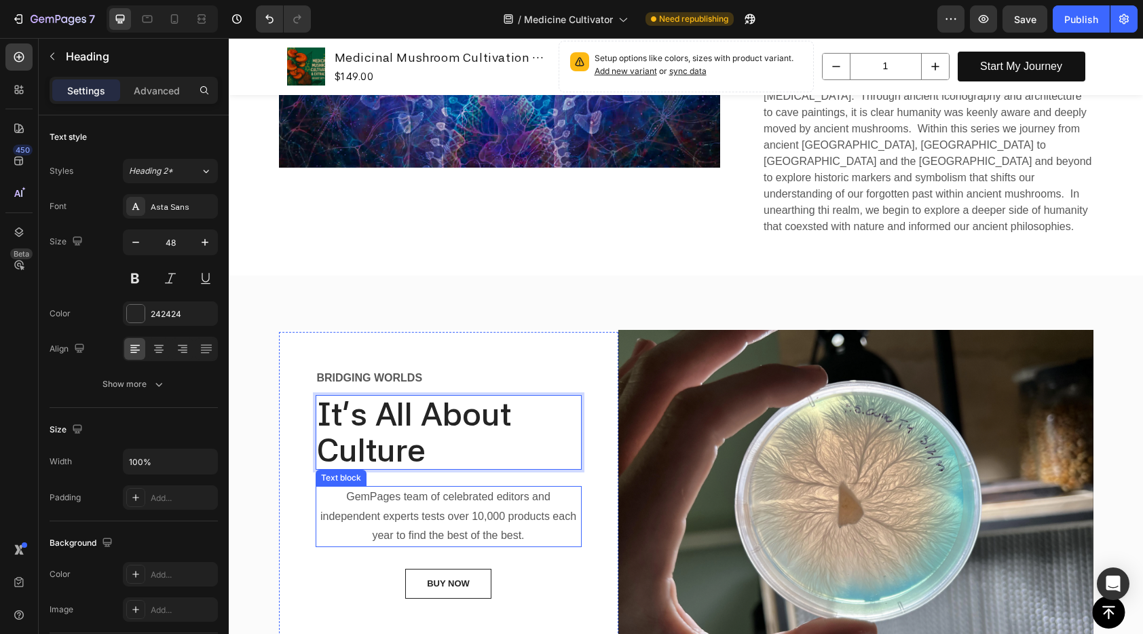
click at [508, 512] on p "GemPages team of celebrated editors and independent experts tests over 10,000 p…" at bounding box center [448, 516] width 263 height 58
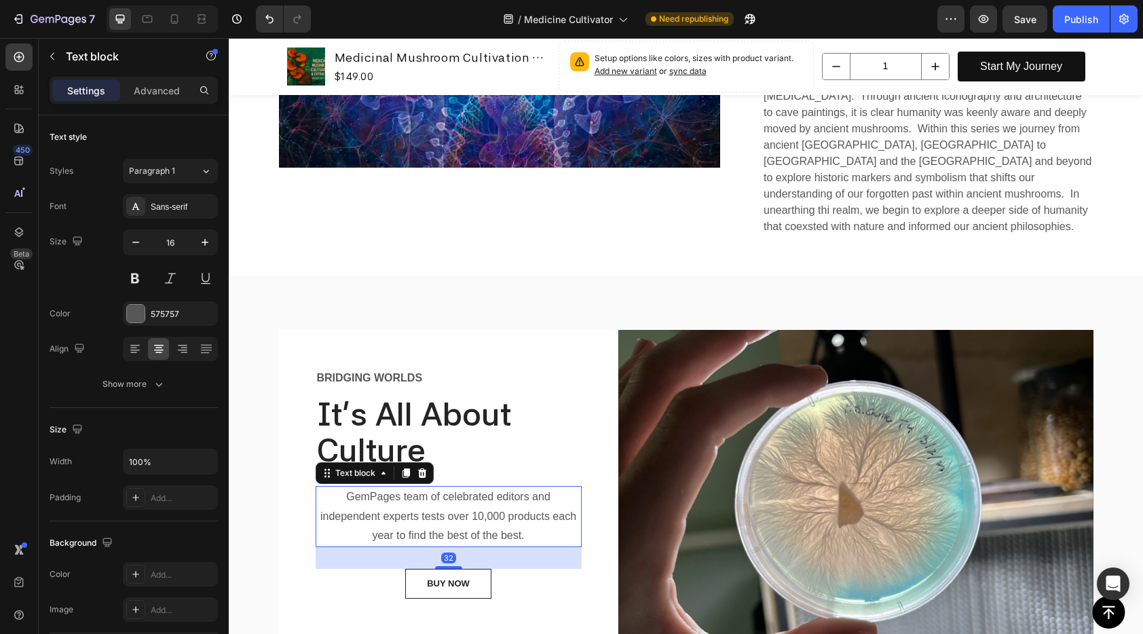
click at [508, 512] on p "GemPages team of celebrated editors and independent experts tests over 10,000 p…" at bounding box center [448, 516] width 263 height 58
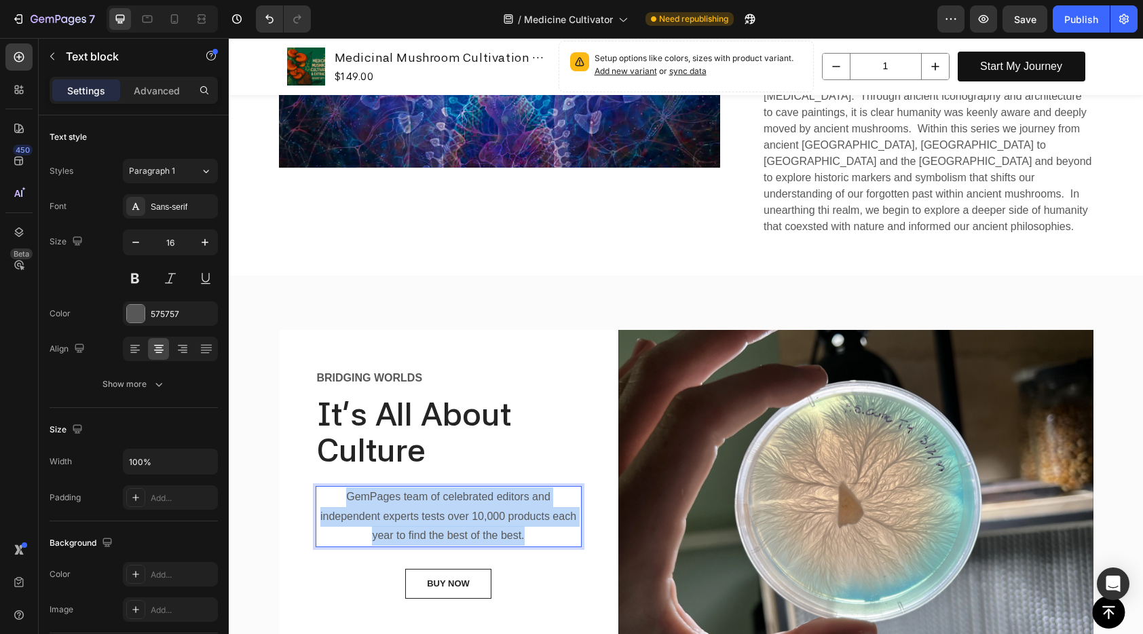
click at [508, 512] on p "GemPages team of celebrated editors and independent experts tests over 10,000 p…" at bounding box center [448, 516] width 263 height 58
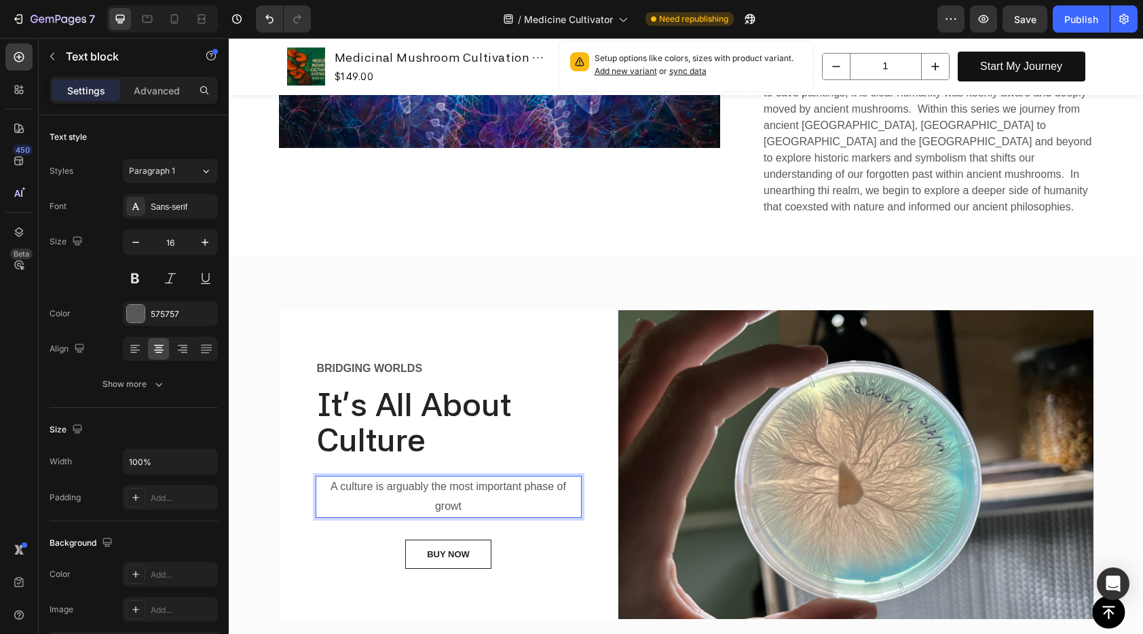
scroll to position [1795, 0]
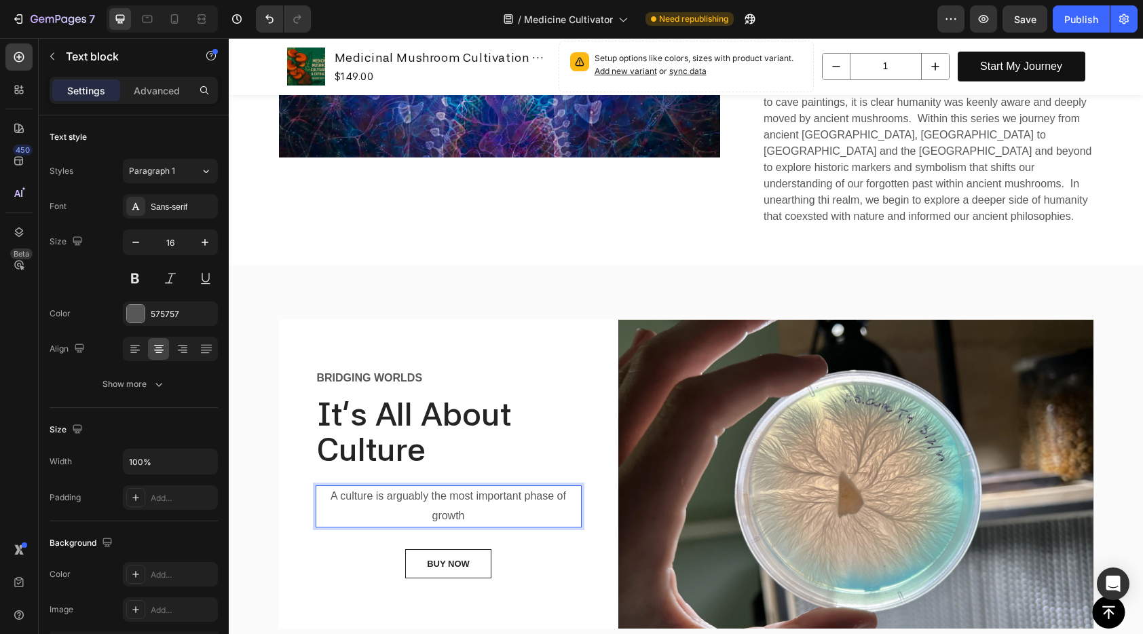
click at [505, 487] on p "A culture is arguably the most important phase of growth" at bounding box center [448, 506] width 263 height 39
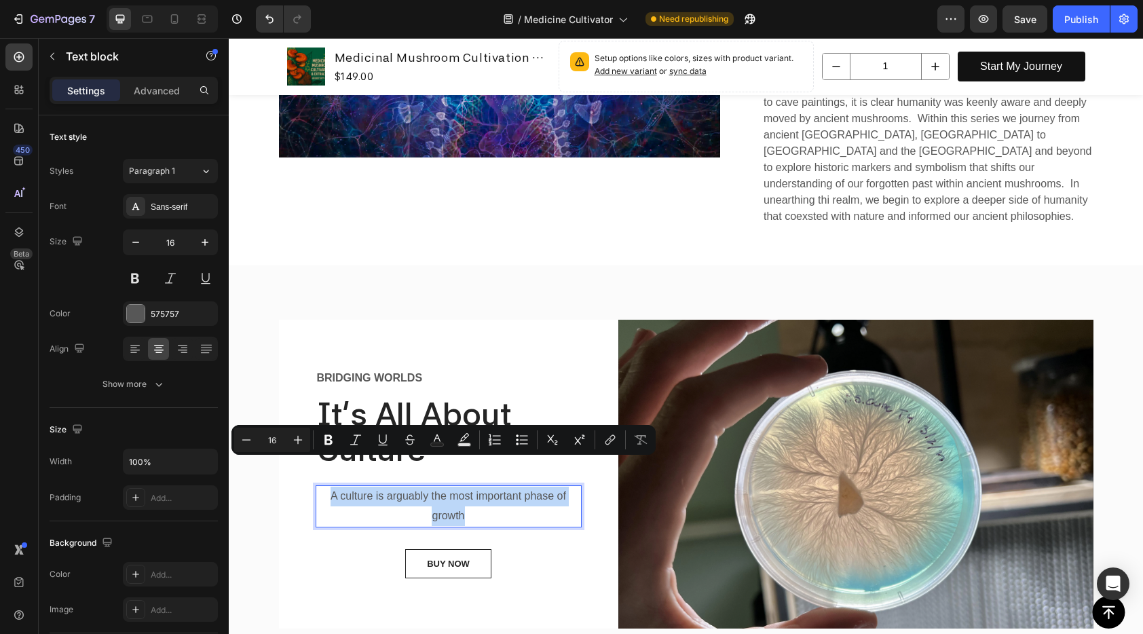
drag, startPoint x: 484, startPoint y: 484, endPoint x: 318, endPoint y: 466, distance: 166.6
click at [318, 487] on p "A culture is arguably the most important phase of growth" at bounding box center [448, 506] width 263 height 39
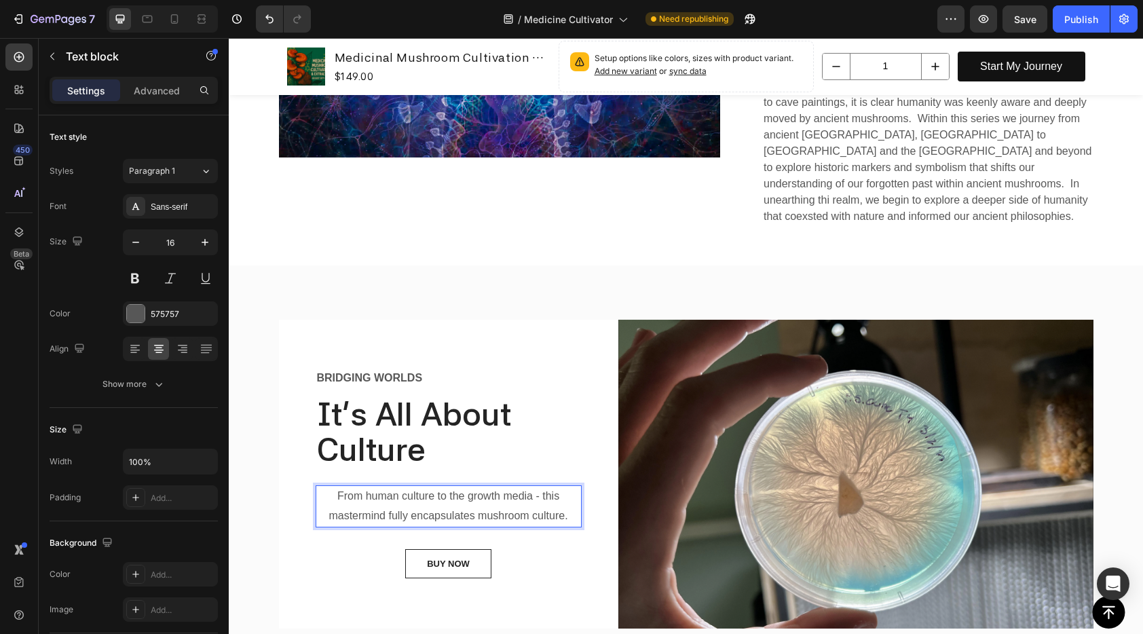
click at [530, 487] on p "From human culture to the growth media - this mastermind fully encapsulates mus…" at bounding box center [448, 506] width 263 height 39
click at [557, 487] on p "From human culture to the growth media - this mastermind fully encapsulates mus…" at bounding box center [448, 506] width 263 height 39
click at [567, 488] on p "From human culture to the growth media - this mastermind fully encapsulates mus…" at bounding box center [448, 506] width 263 height 39
click at [472, 487] on p "From human culture to the growth media - this mastermind fully encapsulates mus…" at bounding box center [448, 506] width 263 height 39
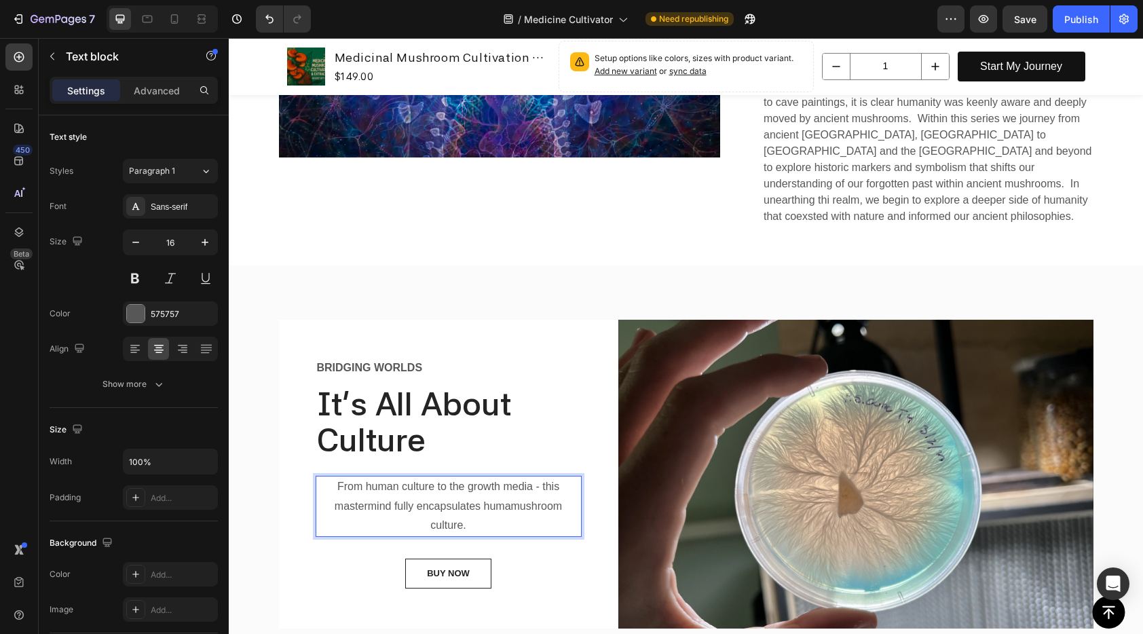
scroll to position [1785, 0]
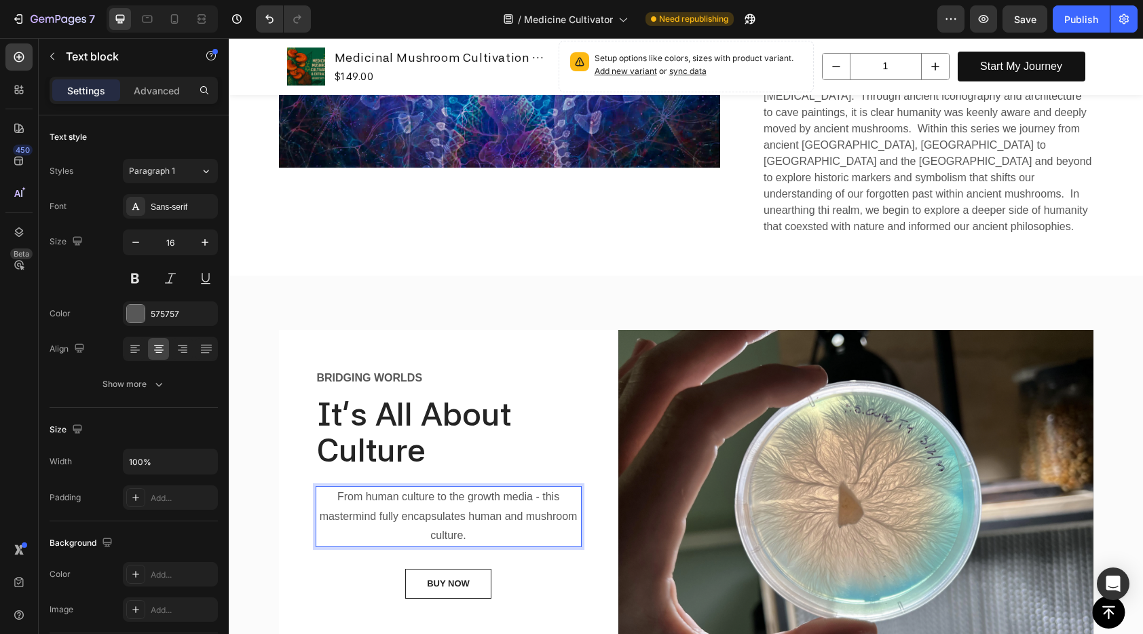
click at [478, 506] on p "From human culture to the growth media - this mastermind fully encapsulates hum…" at bounding box center [448, 516] width 263 height 58
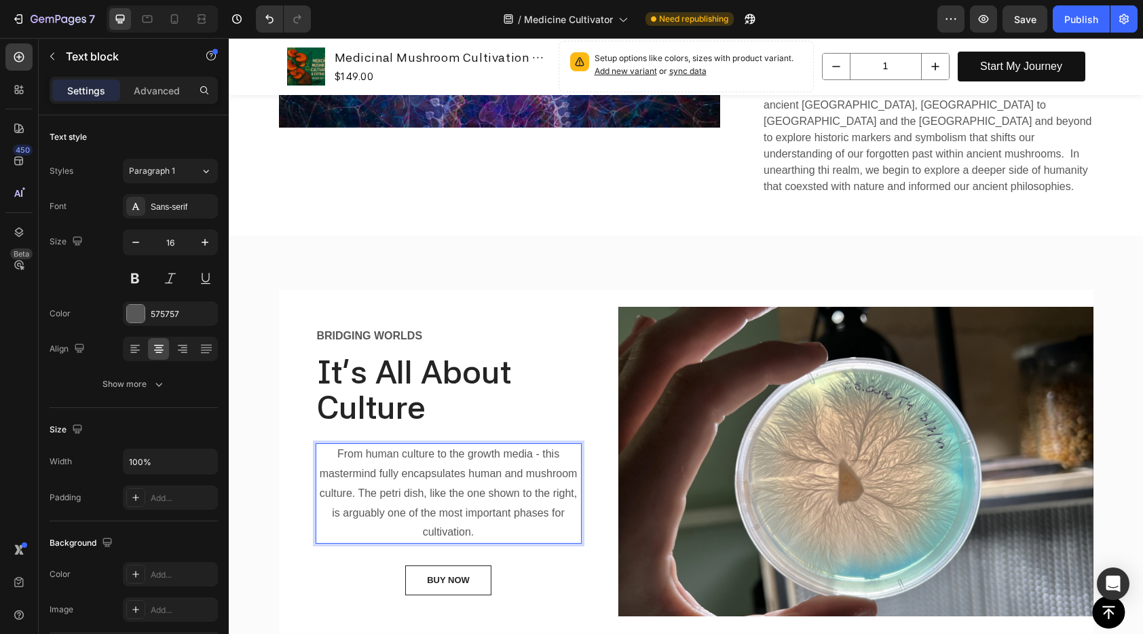
scroll to position [1909, 0]
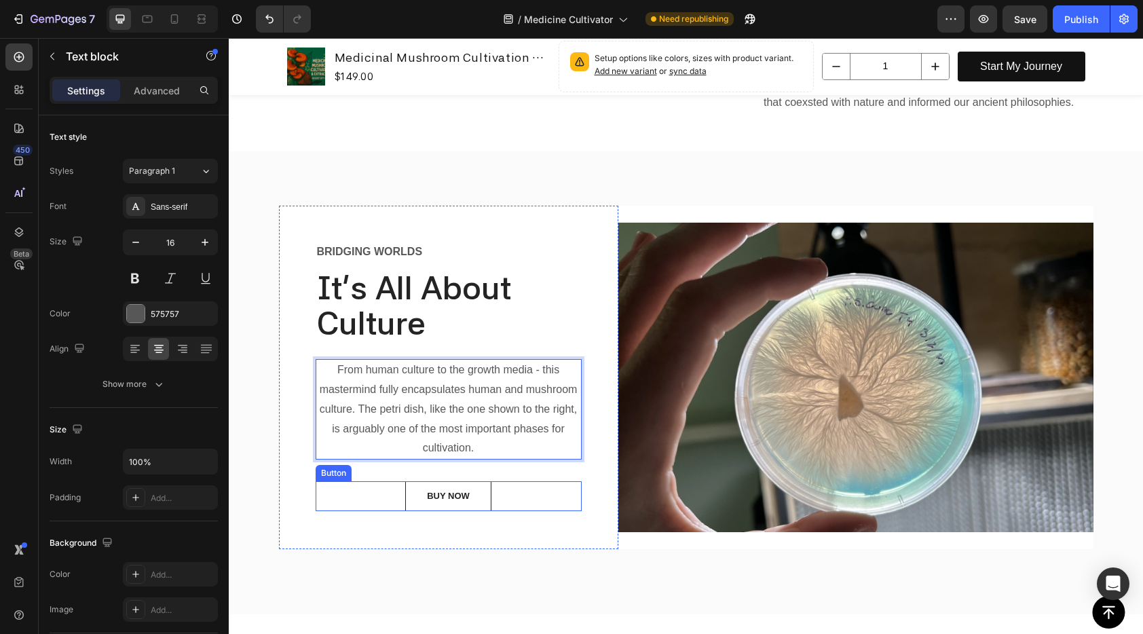
click at [510, 481] on div "BUY NOW Button" at bounding box center [449, 496] width 266 height 30
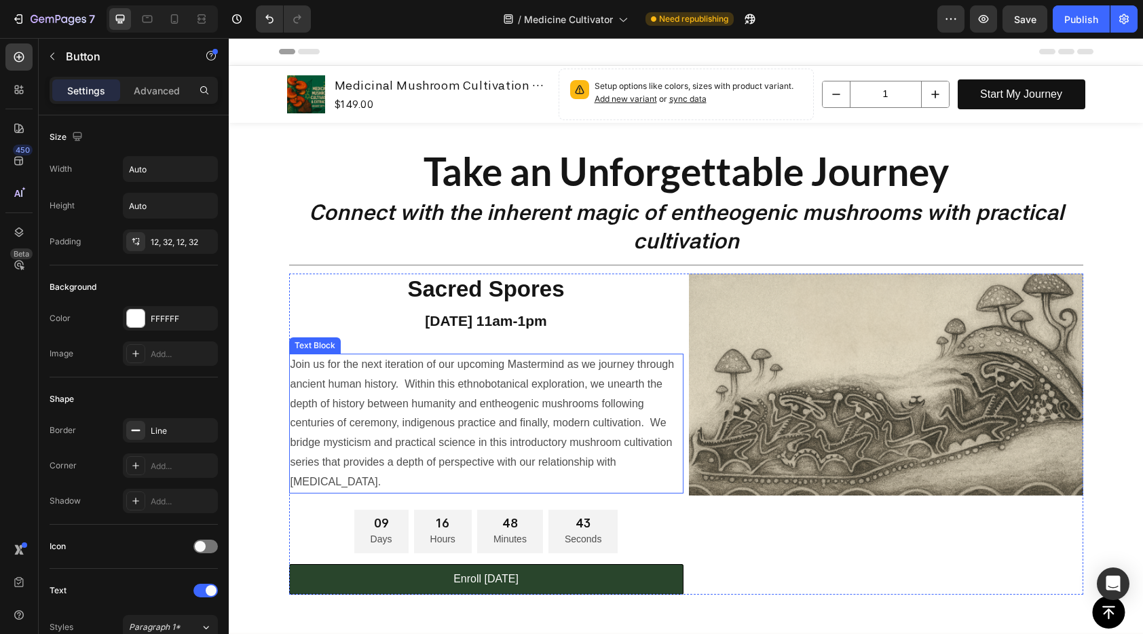
scroll to position [290, 0]
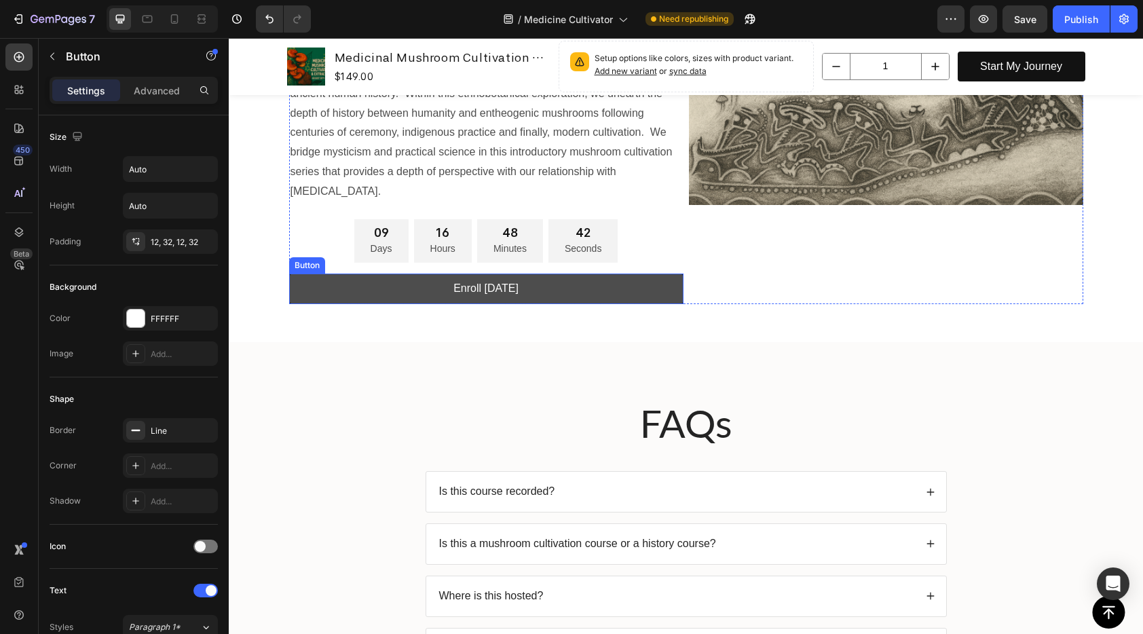
click at [672, 294] on link "Enroll [DATE]" at bounding box center [486, 289] width 394 height 31
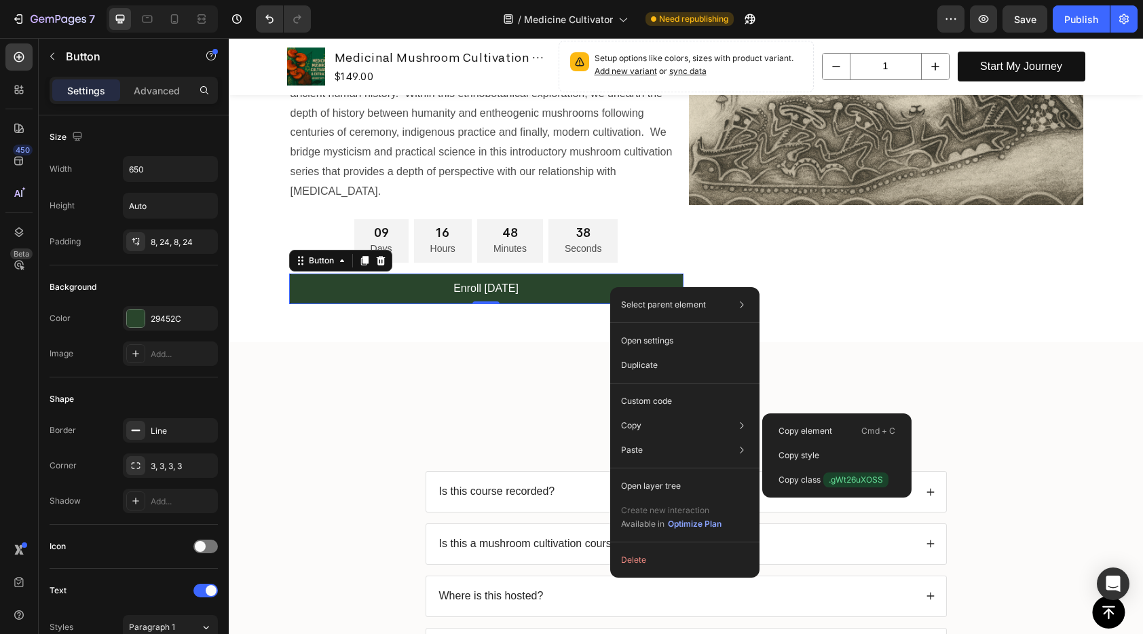
click at [872, 400] on h2 "FAQs" at bounding box center [686, 422] width 523 height 53
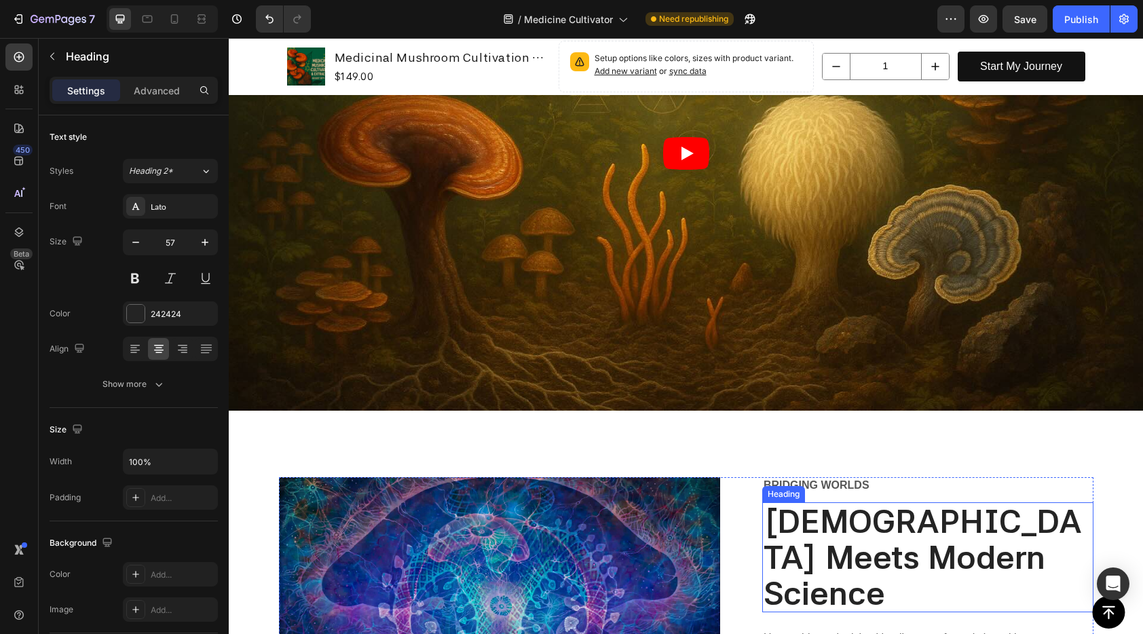
scroll to position [1247, 0]
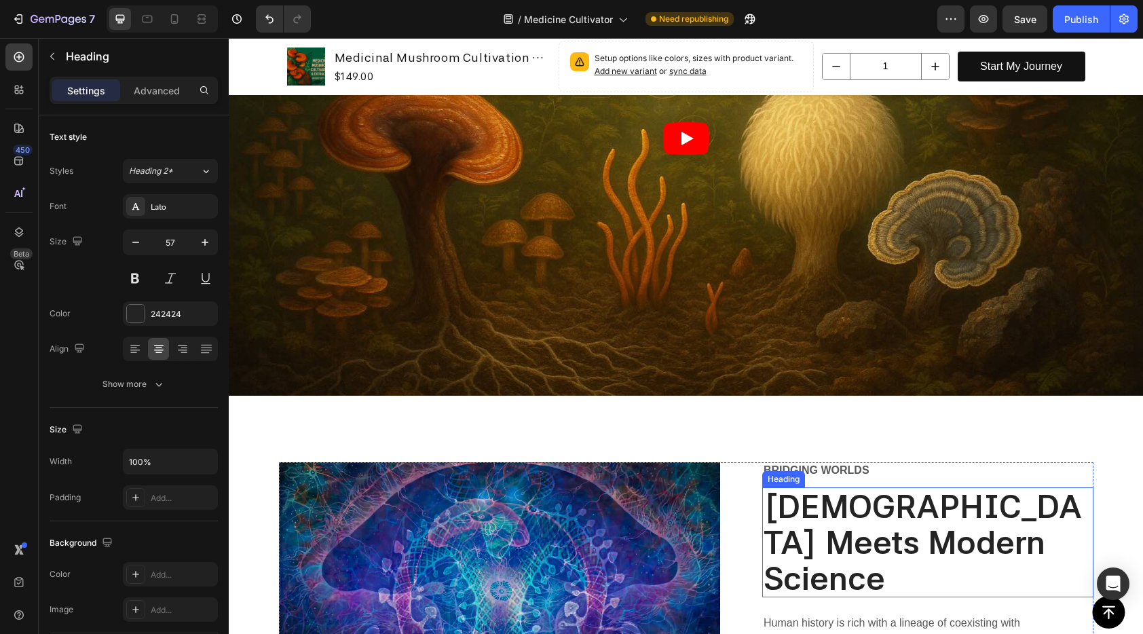
click at [809, 506] on strong "[DEMOGRAPHIC_DATA] Meets Modern Science" at bounding box center [923, 542] width 318 height 111
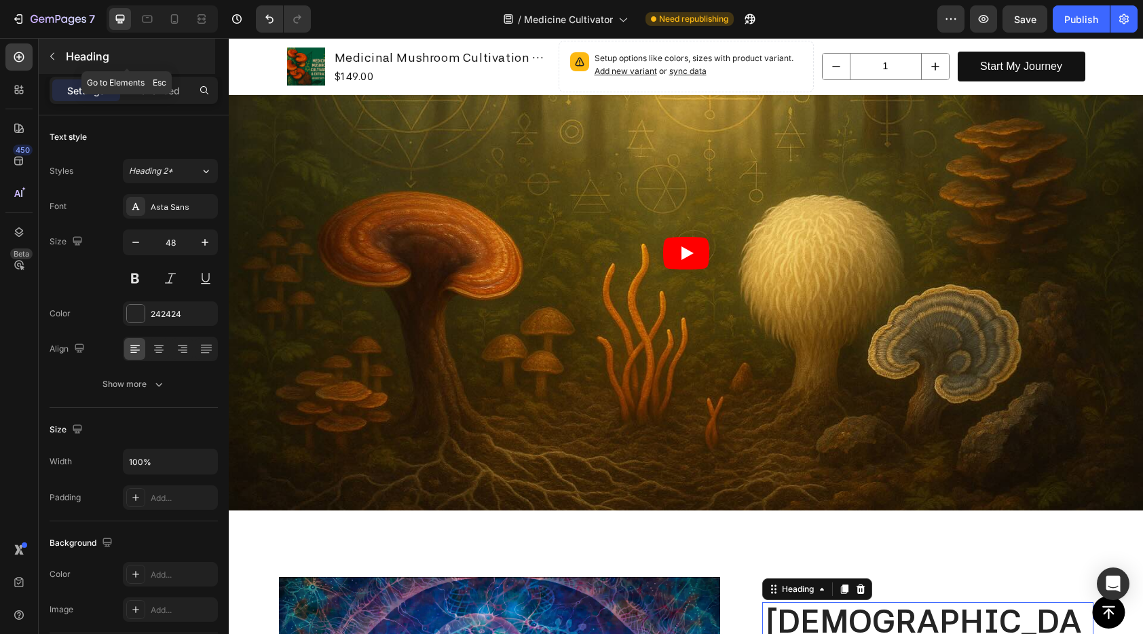
scroll to position [1108, 0]
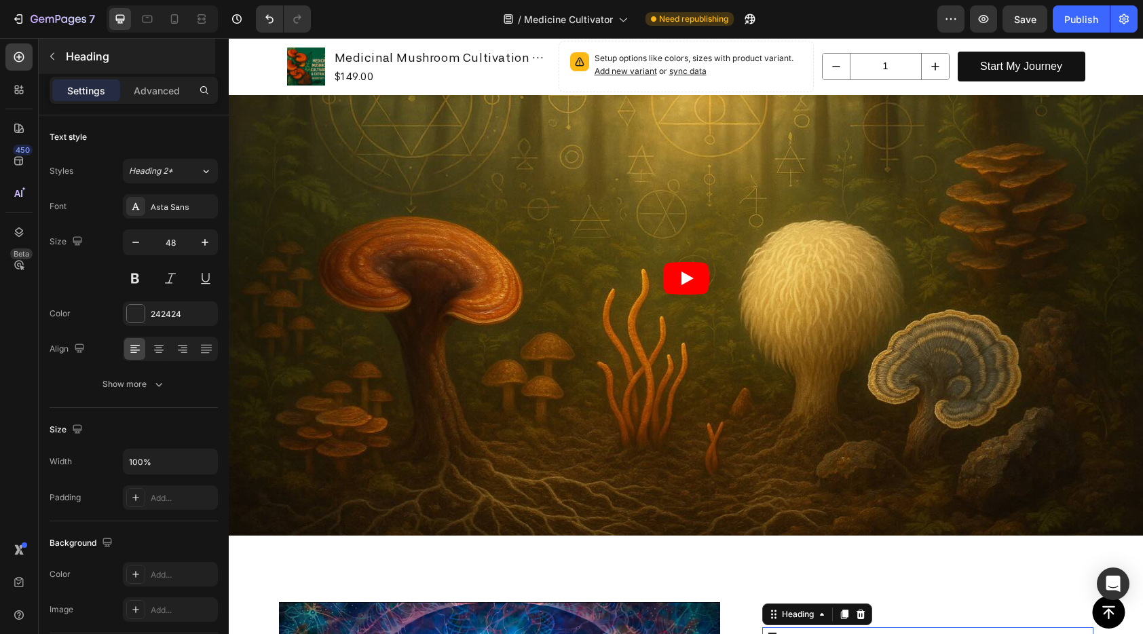
click at [51, 55] on icon "button" at bounding box center [52, 56] width 4 height 7
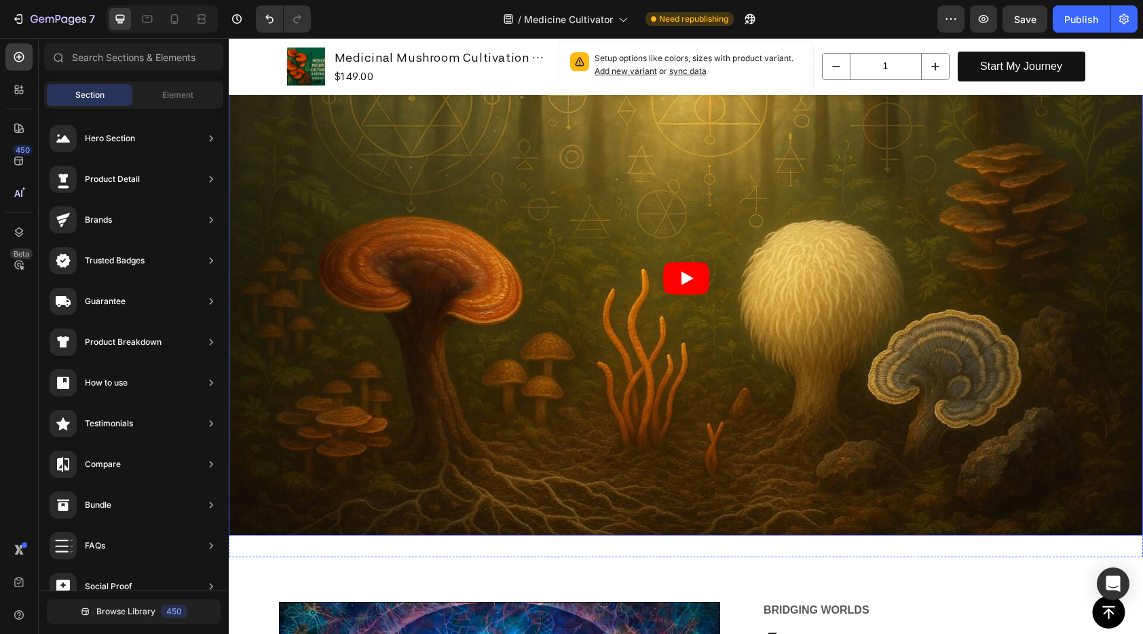
scroll to position [832, 0]
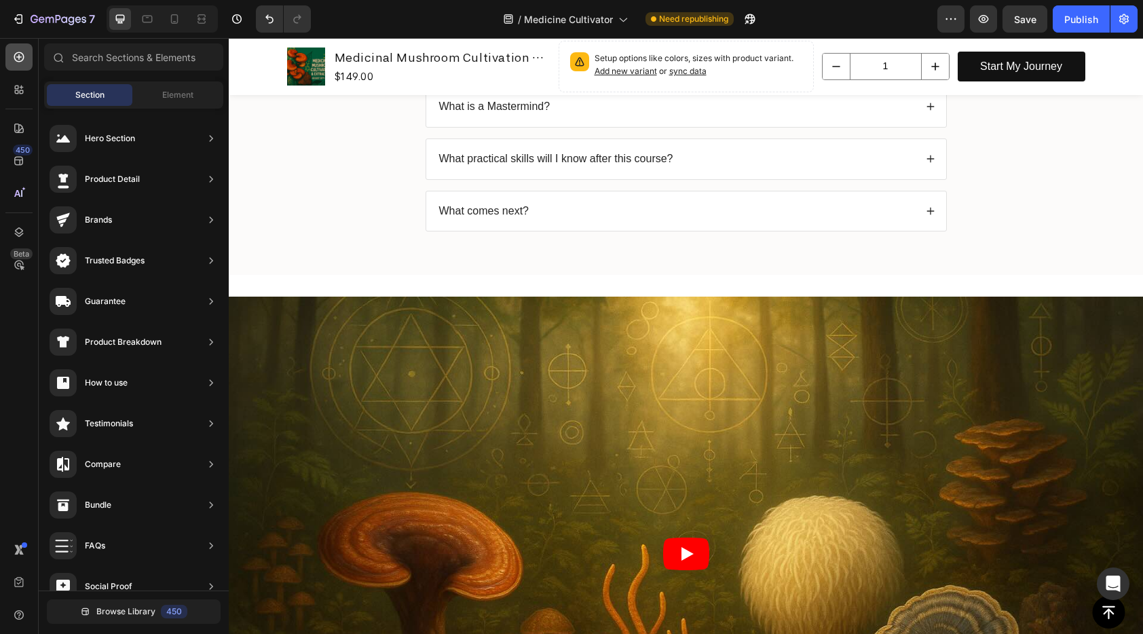
click at [25, 56] on icon at bounding box center [19, 57] width 14 height 14
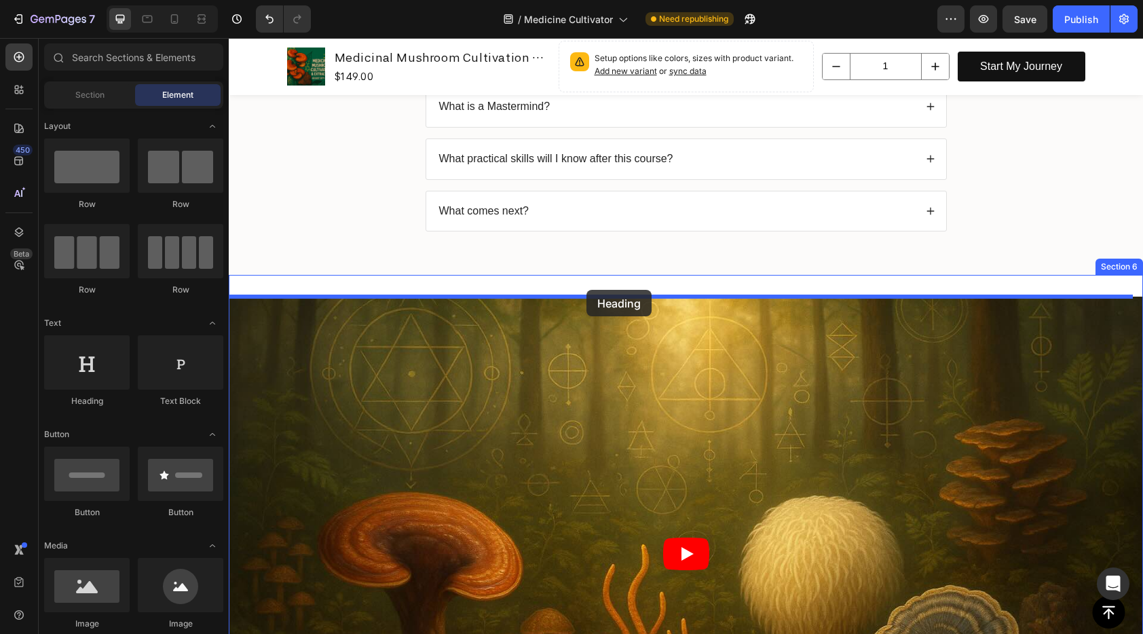
drag, startPoint x: 367, startPoint y: 409, endPoint x: 586, endPoint y: 290, distance: 249.3
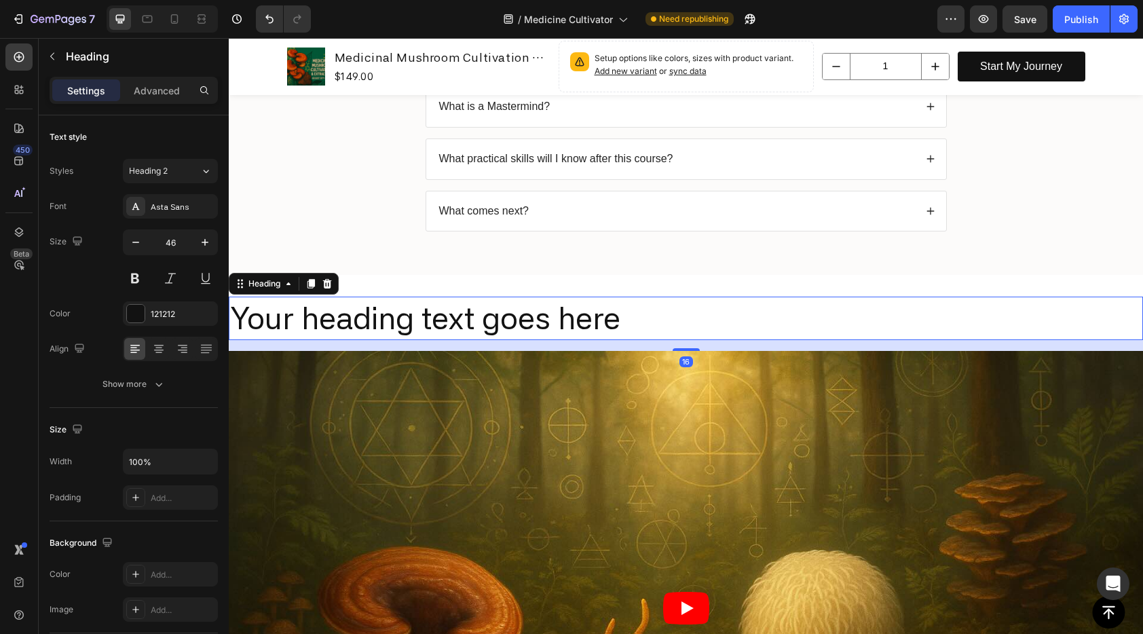
click at [481, 308] on h2 "Your heading text goes here" at bounding box center [686, 318] width 914 height 43
click at [481, 308] on p "Your heading text goes here" at bounding box center [685, 318] width 911 height 41
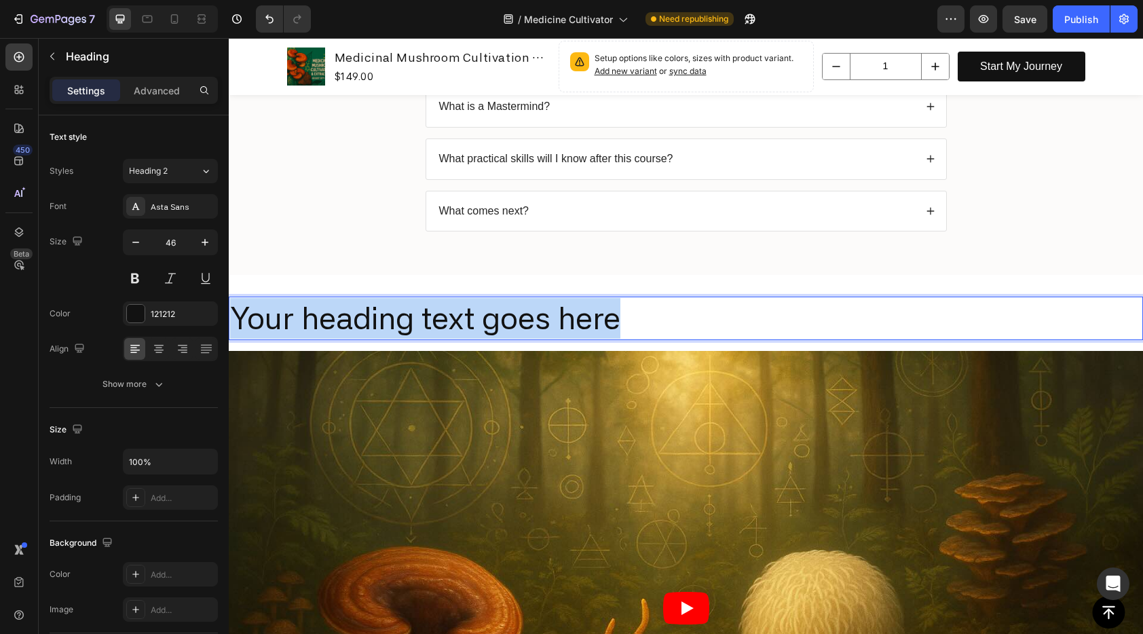
click at [481, 308] on p "Your heading text goes here" at bounding box center [685, 318] width 911 height 41
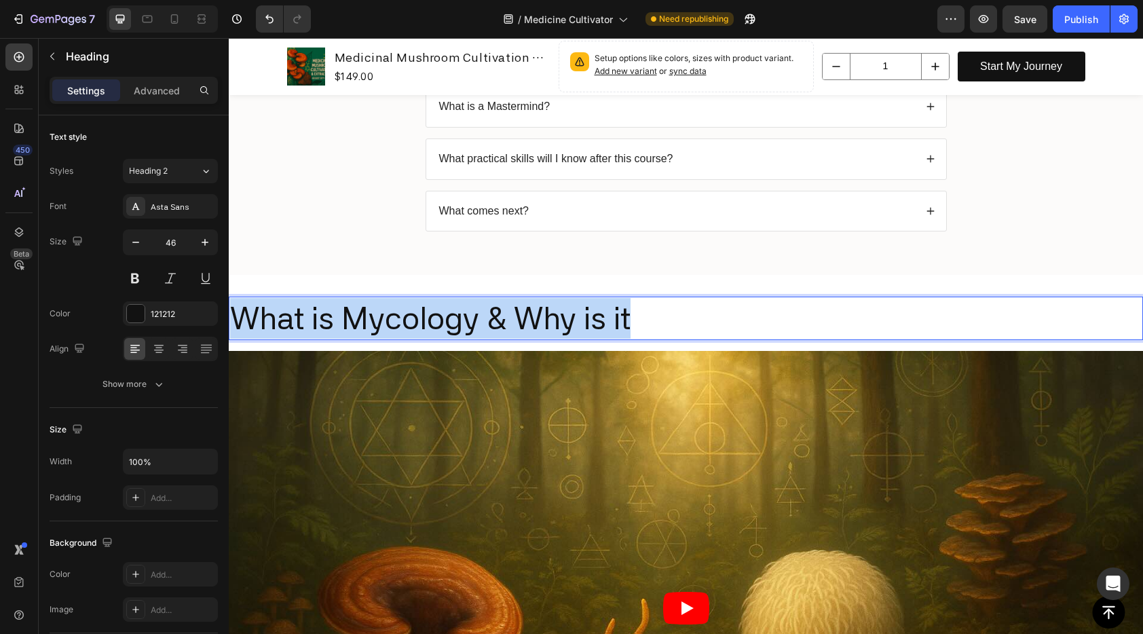
drag, startPoint x: 658, startPoint y: 327, endPoint x: 227, endPoint y: 314, distance: 430.5
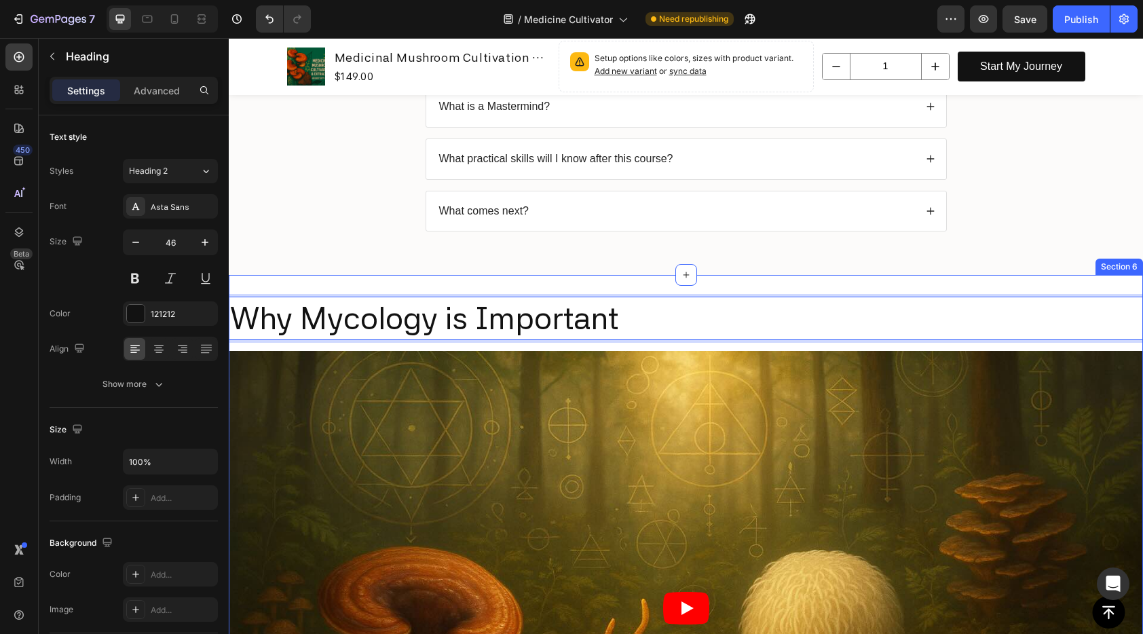
click at [426, 316] on p "Why Mycology is Important" at bounding box center [685, 318] width 911 height 41
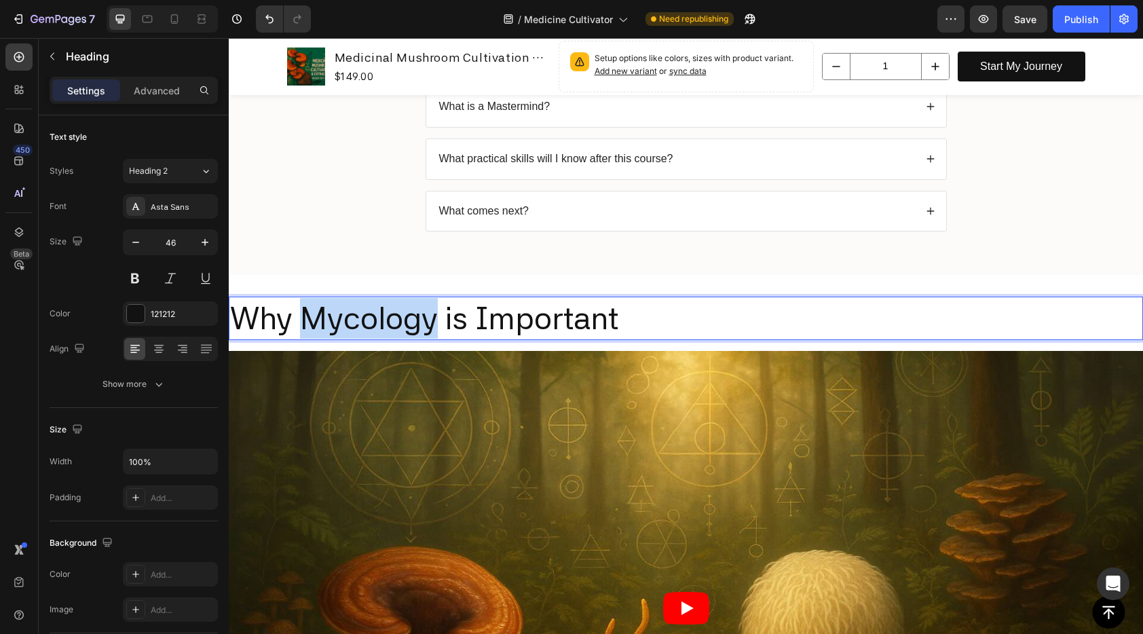
click at [426, 316] on p "Why Mycology is Important" at bounding box center [685, 318] width 911 height 41
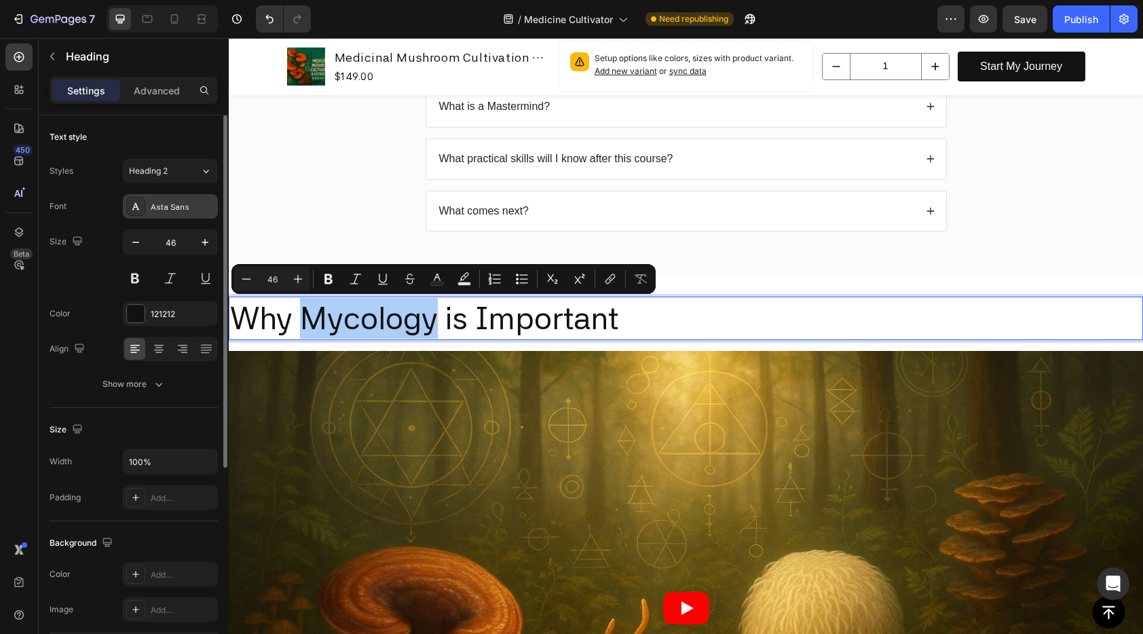
click at [160, 208] on div "Asta Sans" at bounding box center [183, 207] width 64 height 12
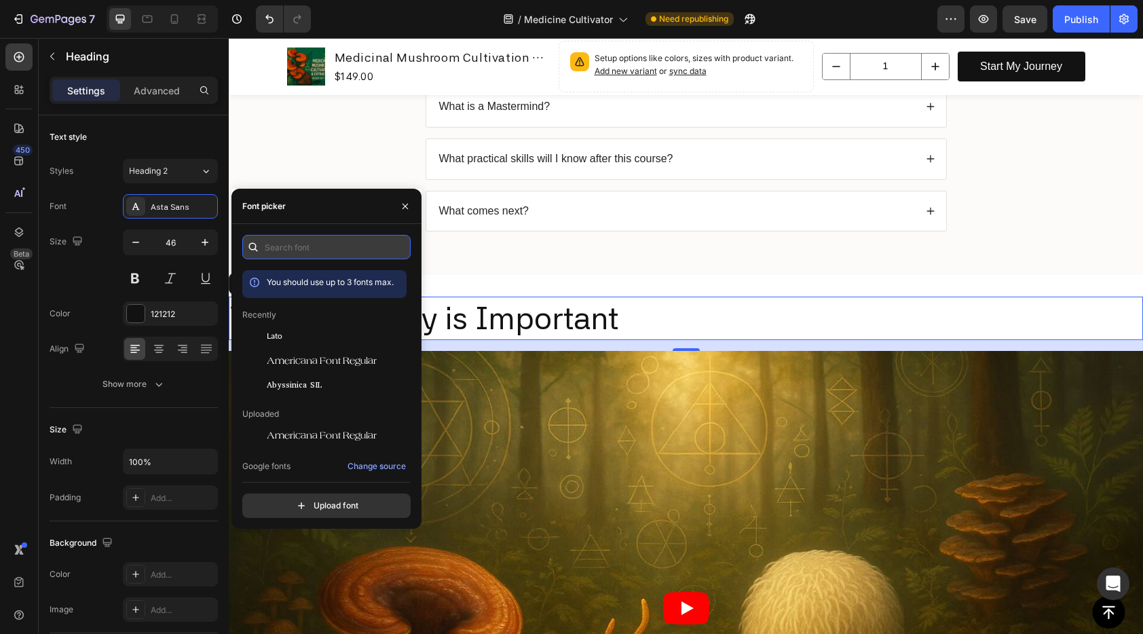
click at [288, 238] on input "text" at bounding box center [326, 247] width 168 height 24
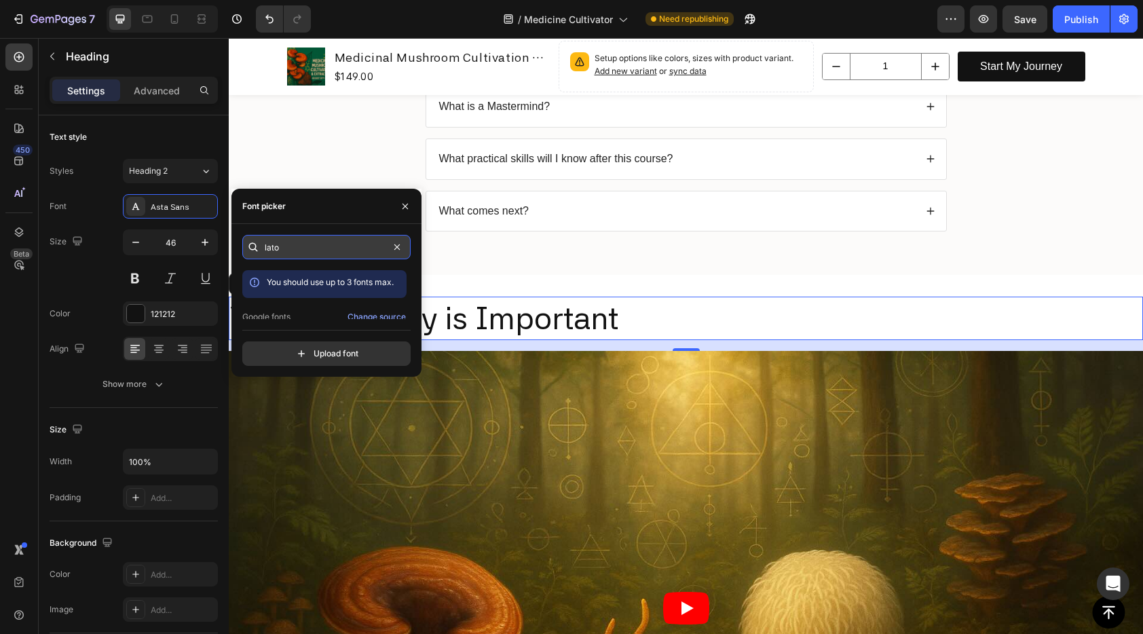
type input "lato"
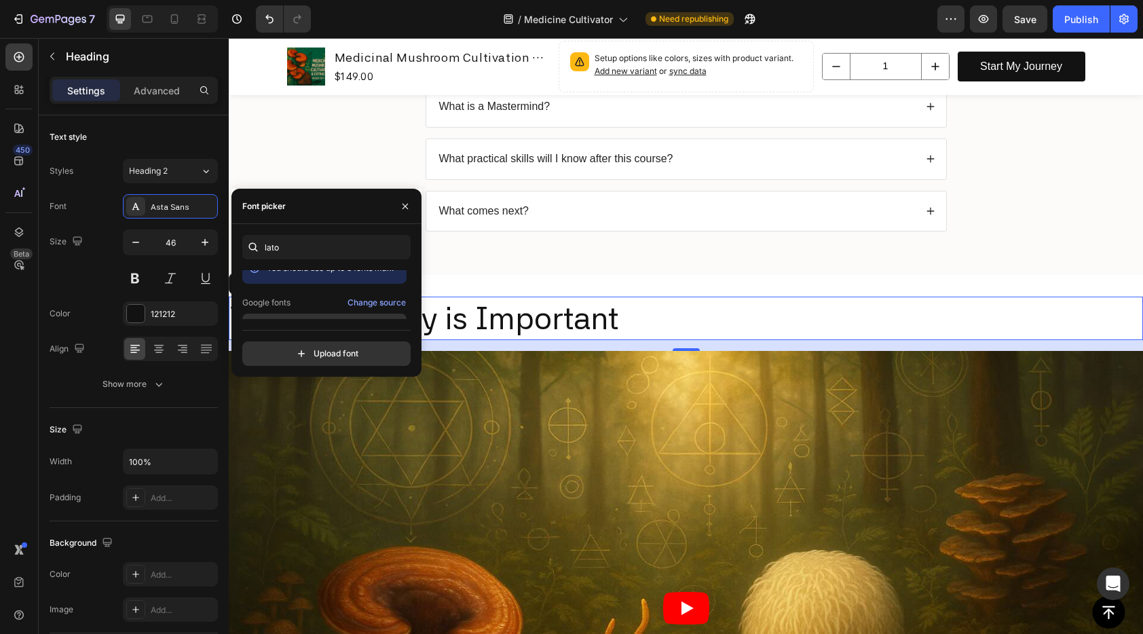
click at [296, 318] on div "Lato" at bounding box center [324, 326] width 164 height 24
click at [625, 291] on div "Why Mycology is Important Heading 16 Video Section 6" at bounding box center [686, 580] width 914 height 611
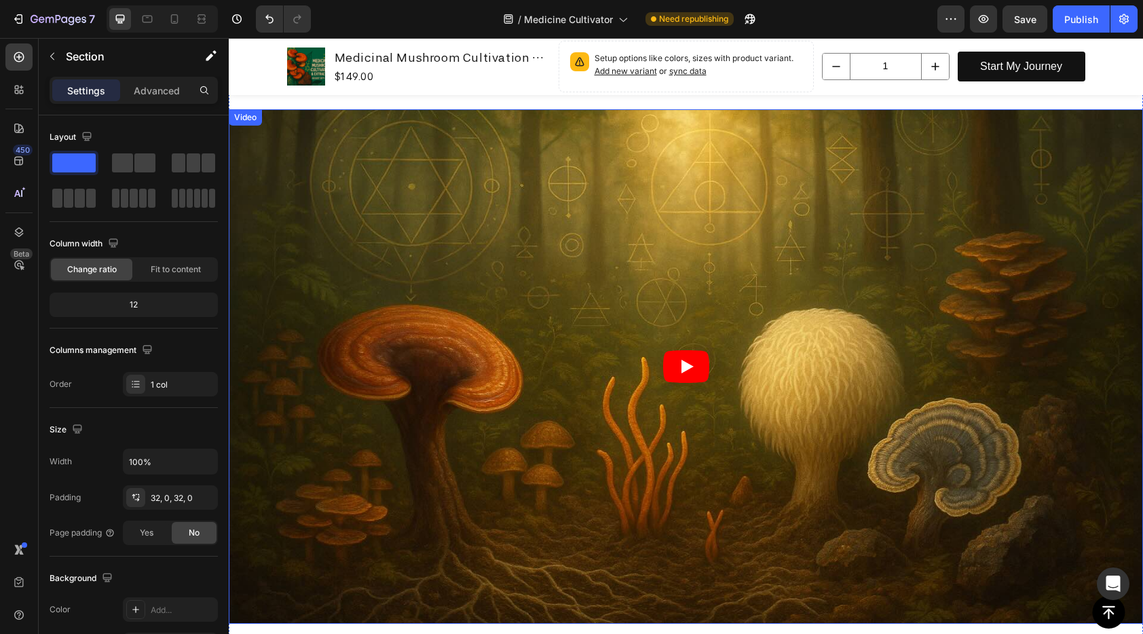
scroll to position [785, 0]
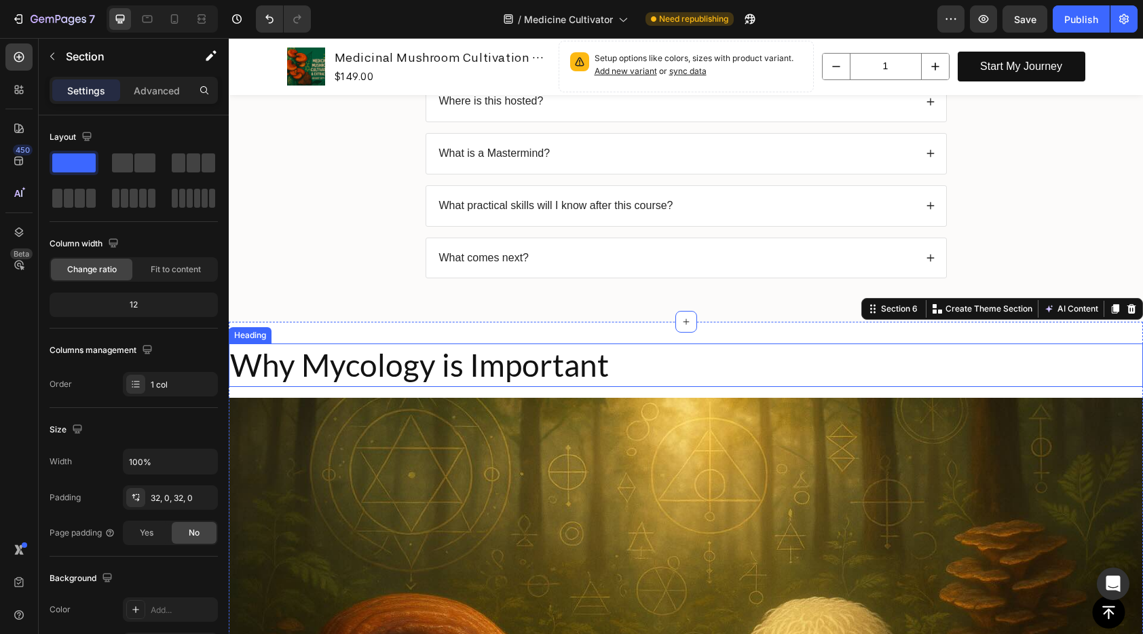
click at [507, 349] on p "Why Mycology is Important" at bounding box center [685, 365] width 911 height 41
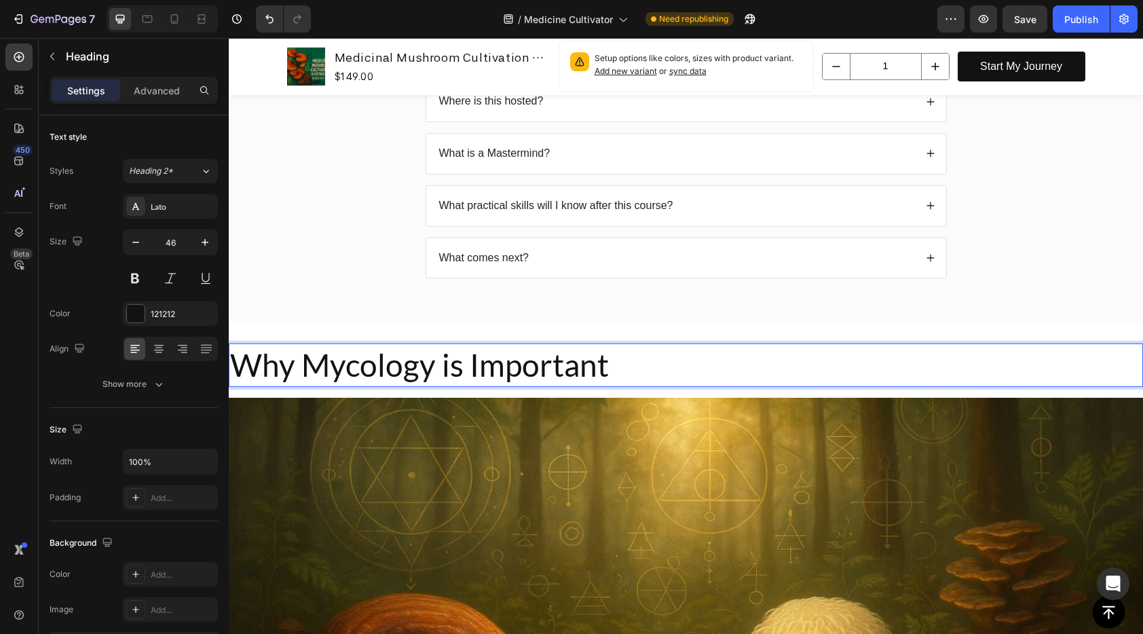
click at [470, 367] on p "Why Mycology is Important" at bounding box center [685, 365] width 911 height 41
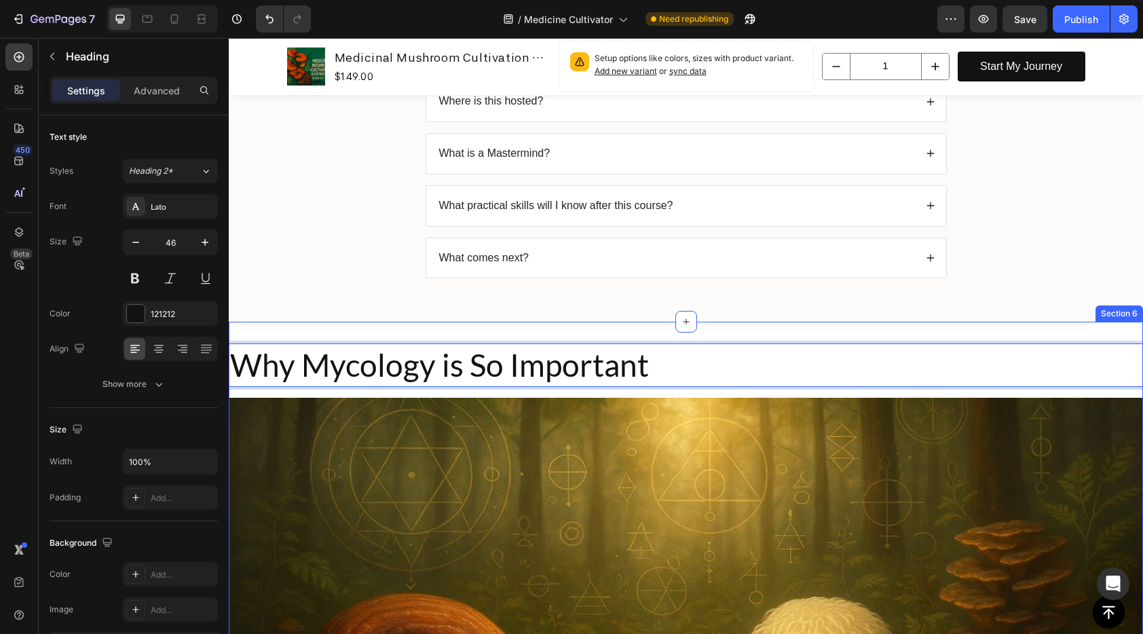
click at [568, 328] on div "Why Mycology is So Important Heading 16 Video Section 6" at bounding box center [686, 627] width 914 height 611
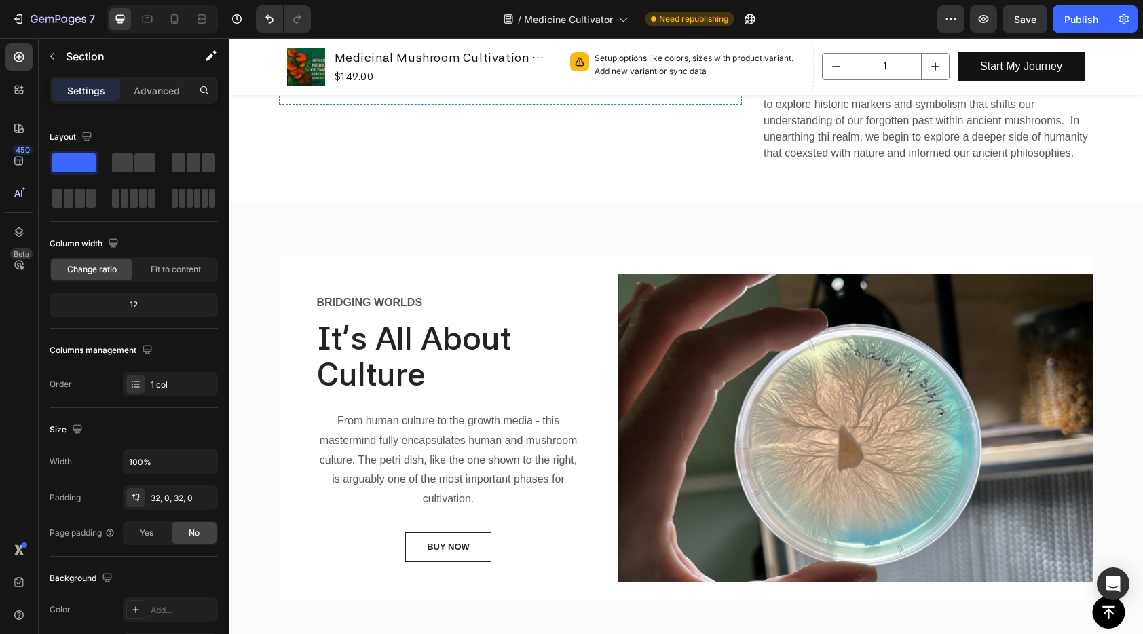
scroll to position [1921, 0]
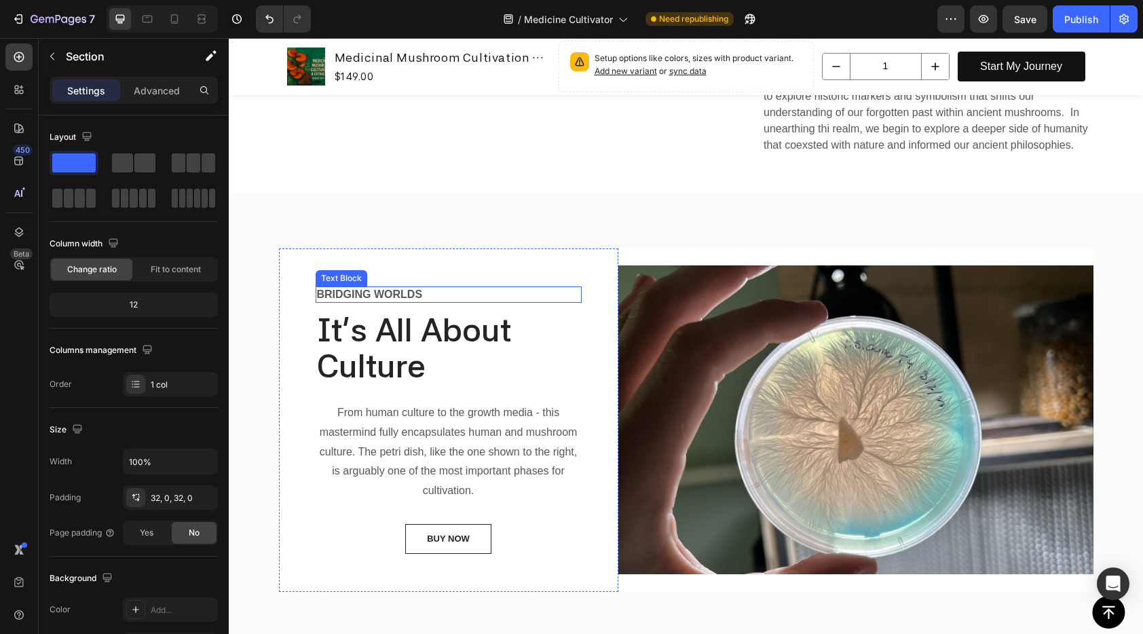
click at [389, 288] on p "Bridging worlds" at bounding box center [448, 295] width 263 height 14
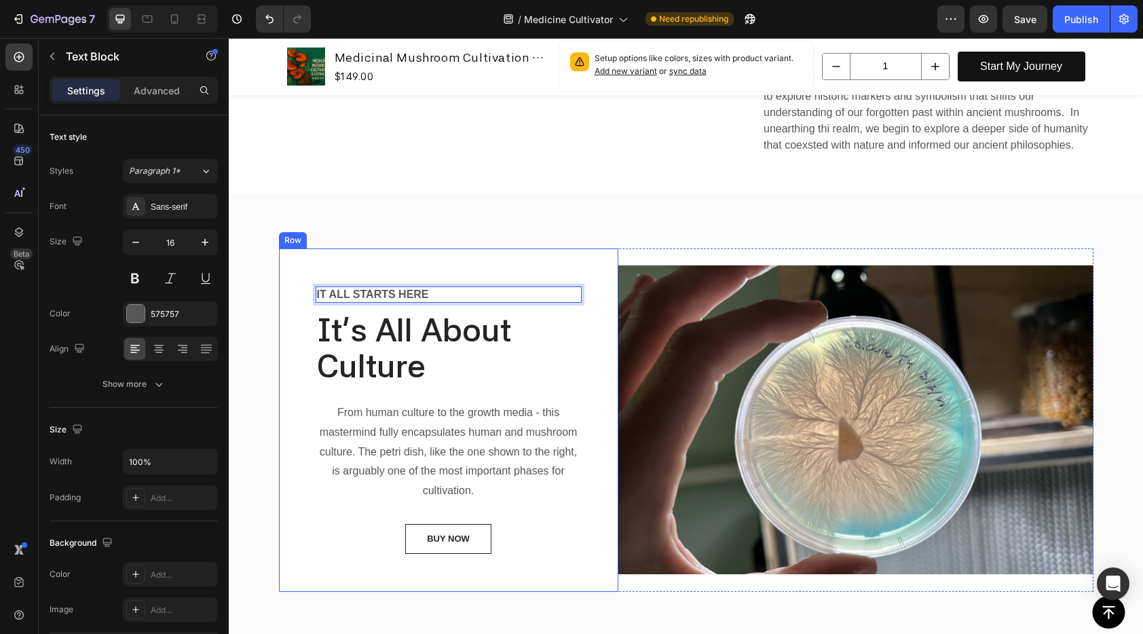
click at [476, 403] on p "From human culture to the growth media - this mastermind fully encapsulates hum…" at bounding box center [448, 452] width 263 height 98
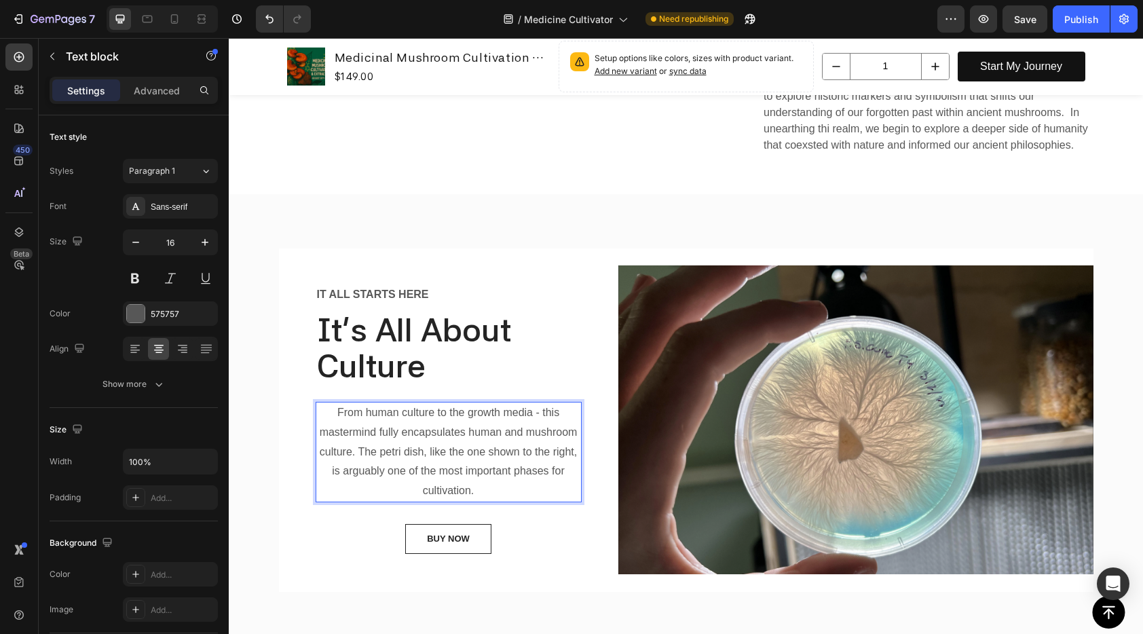
click at [476, 403] on p "From human culture to the growth media - this mastermind fully encapsulates hum…" at bounding box center [448, 452] width 263 height 98
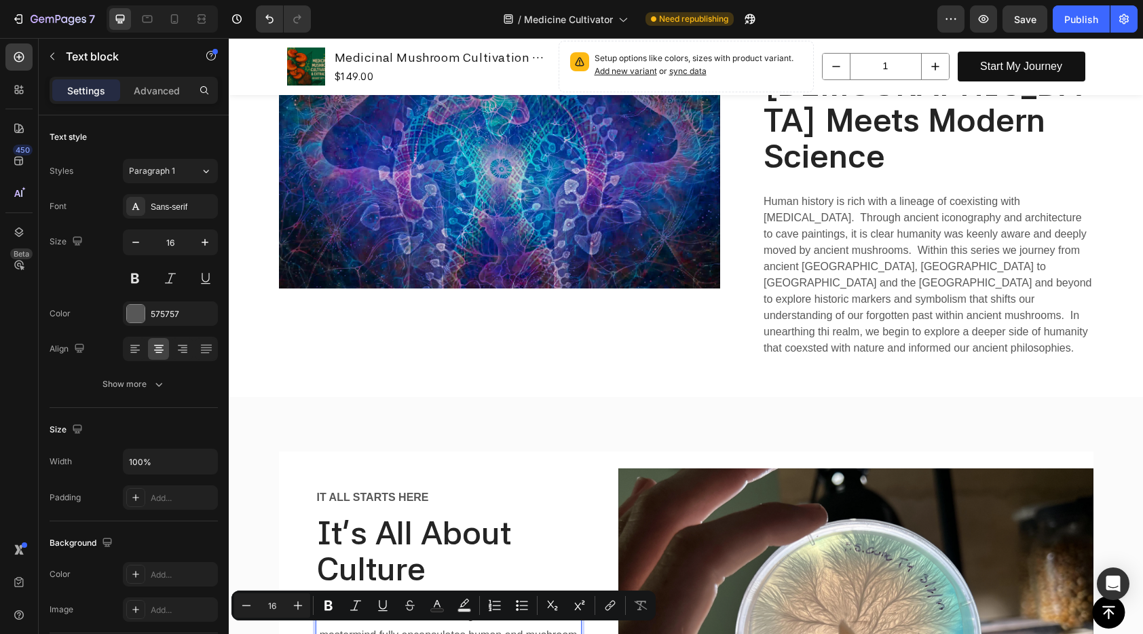
scroll to position [1940, 0]
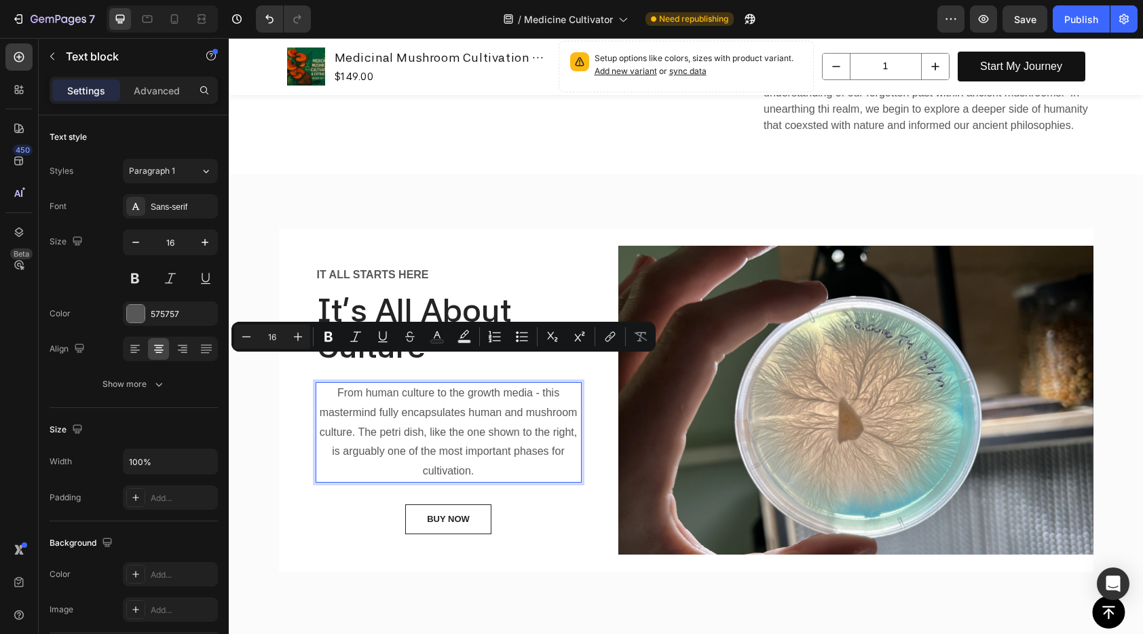
click at [518, 405] on p "From human culture to the growth media - this mastermind fully encapsulates hum…" at bounding box center [448, 432] width 263 height 98
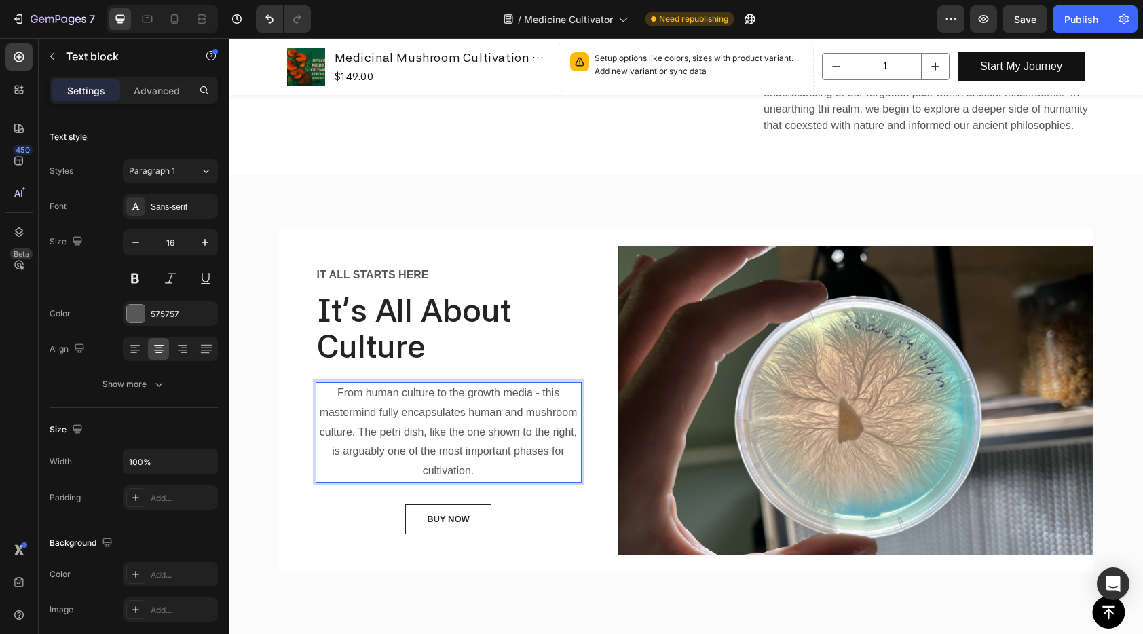
click at [481, 394] on p "From human culture to the growth media - this mastermind fully encapsulates hum…" at bounding box center [448, 432] width 263 height 98
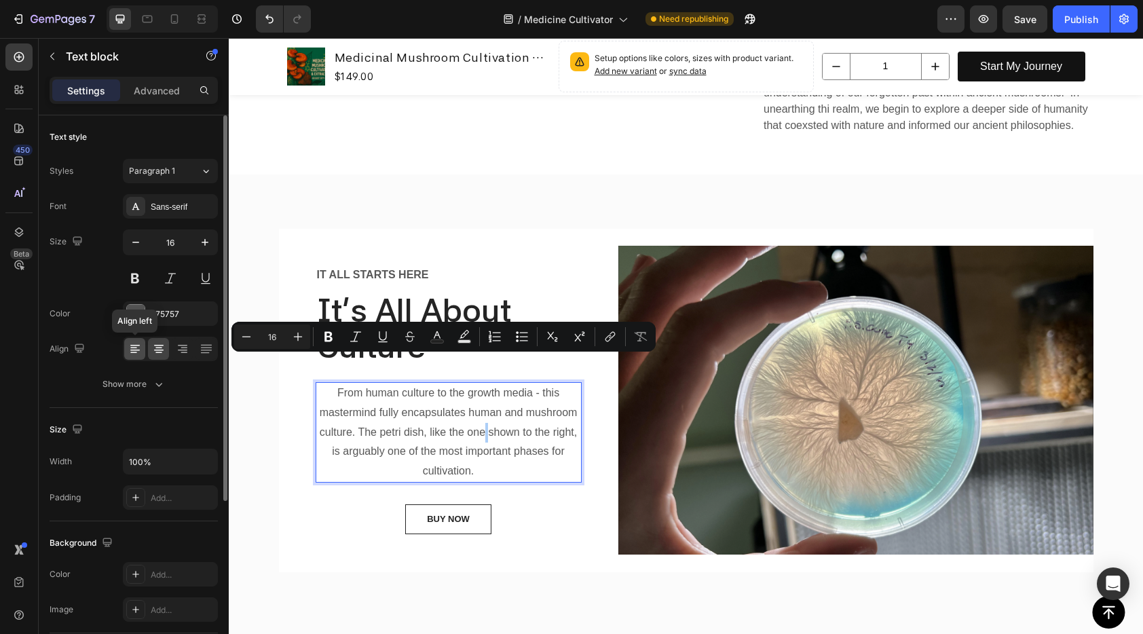
click at [137, 353] on icon at bounding box center [135, 349] width 14 height 14
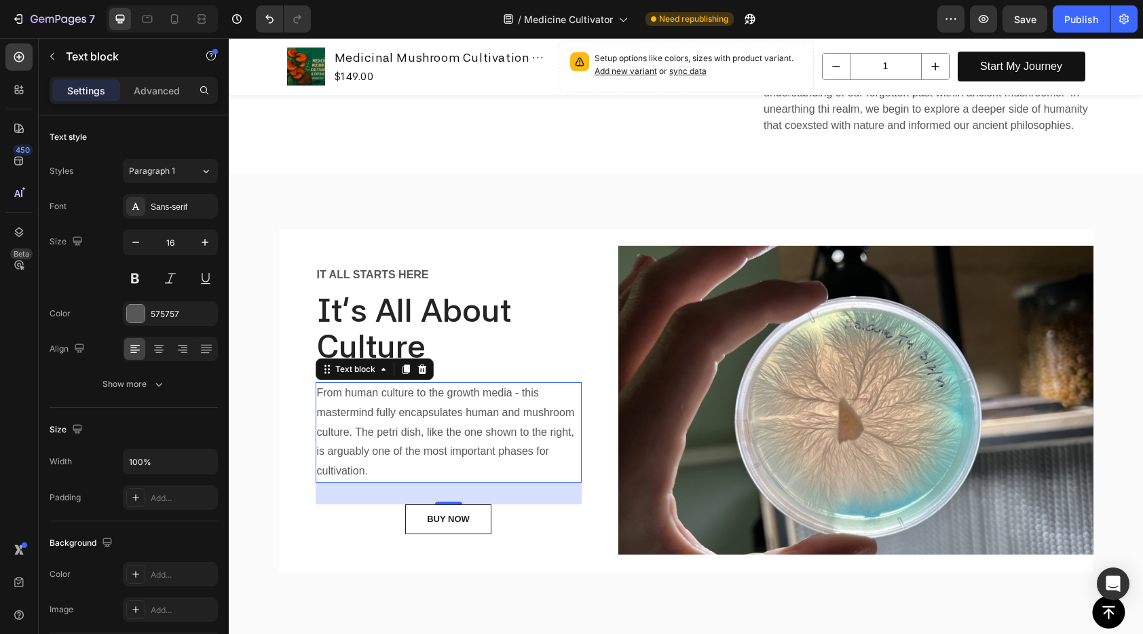
click at [488, 417] on p "From human culture to the growth media - this mastermind fully encapsulates hum…" at bounding box center [448, 432] width 263 height 98
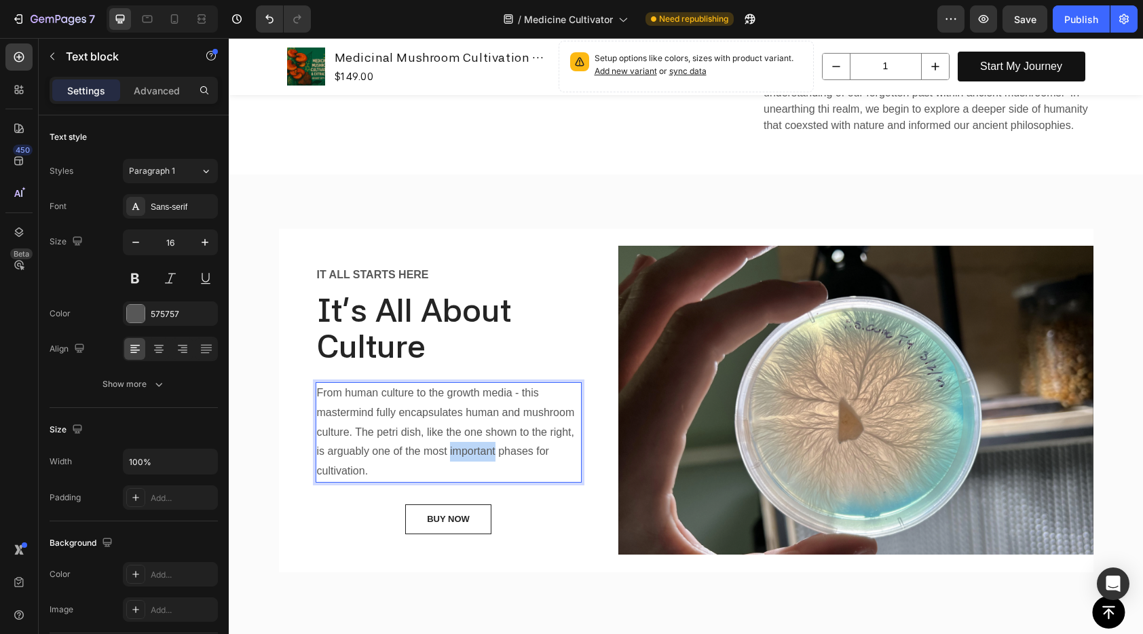
click at [488, 417] on p "From human culture to the growth media - this mastermind fully encapsulates hum…" at bounding box center [448, 432] width 263 height 98
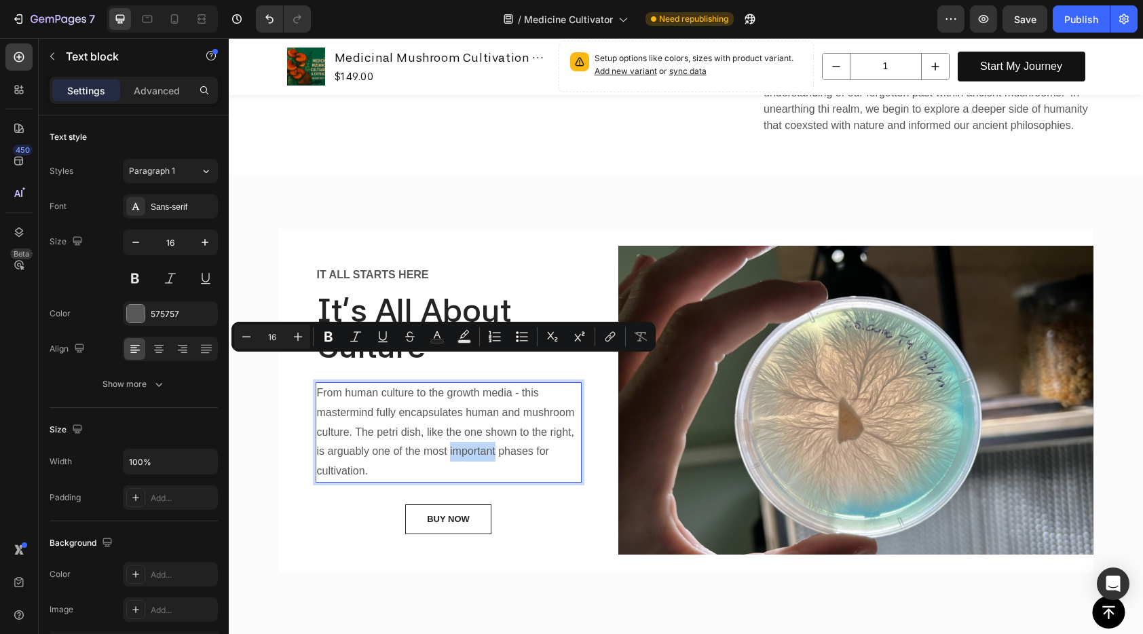
click at [442, 425] on p "From human culture to the growth media - this mastermind fully encapsulates hum…" at bounding box center [448, 432] width 263 height 98
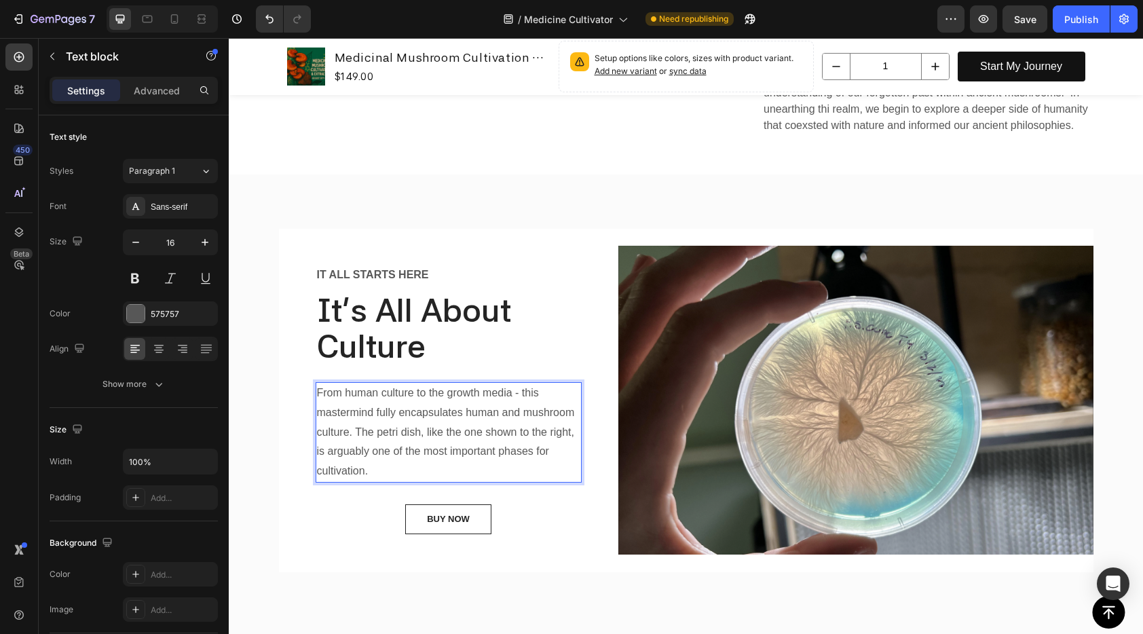
click at [387, 383] on p "From human culture to the growth media - this mastermind fully encapsulates hum…" at bounding box center [448, 432] width 263 height 98
click at [509, 383] on p "From human history to the growth media - this mastermind fully encapsulates hum…" at bounding box center [448, 432] width 263 height 98
click at [400, 432] on p "From human history to the growth media, this mastermind fully encapsulates huma…" at bounding box center [448, 432] width 263 height 98
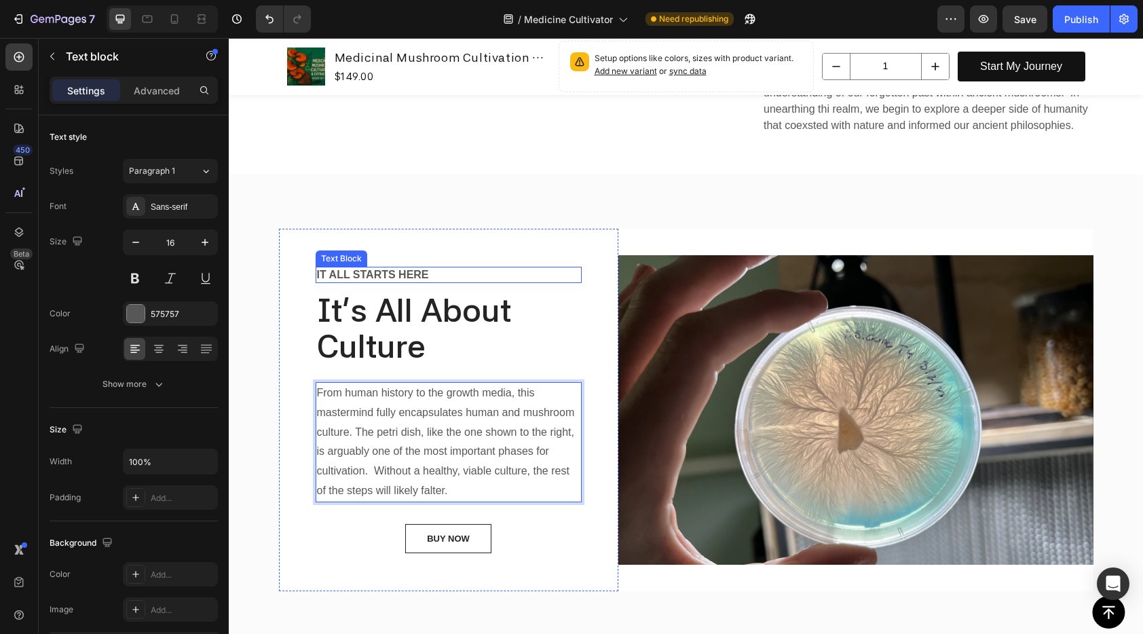
click at [397, 268] on p "It all starts here" at bounding box center [448, 275] width 263 height 14
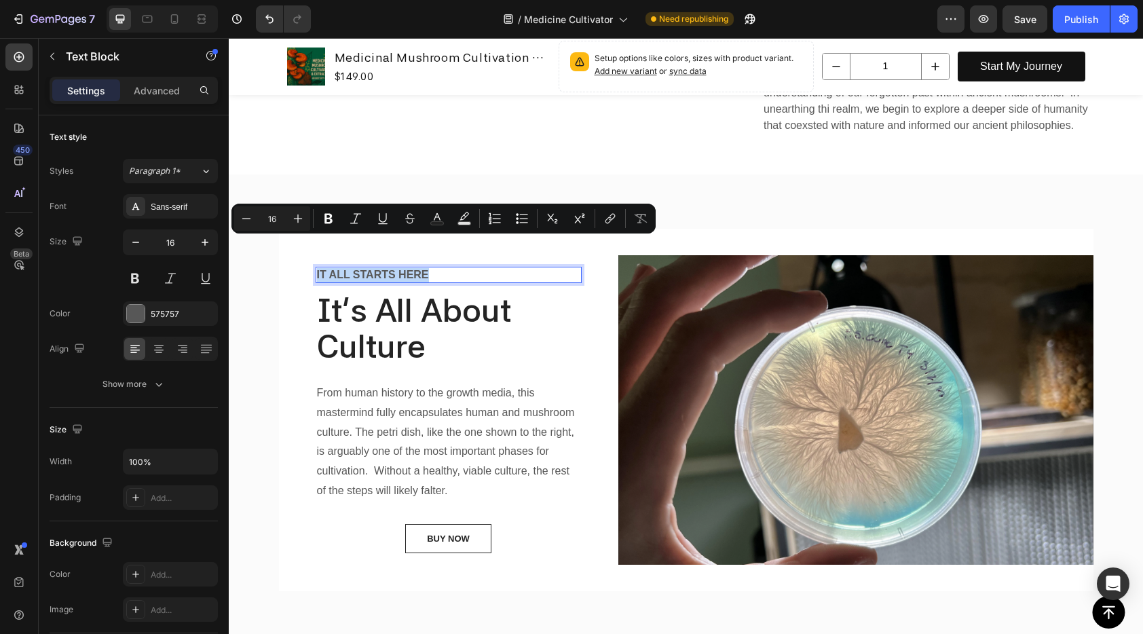
click at [397, 268] on p "It all starts here" at bounding box center [448, 275] width 263 height 14
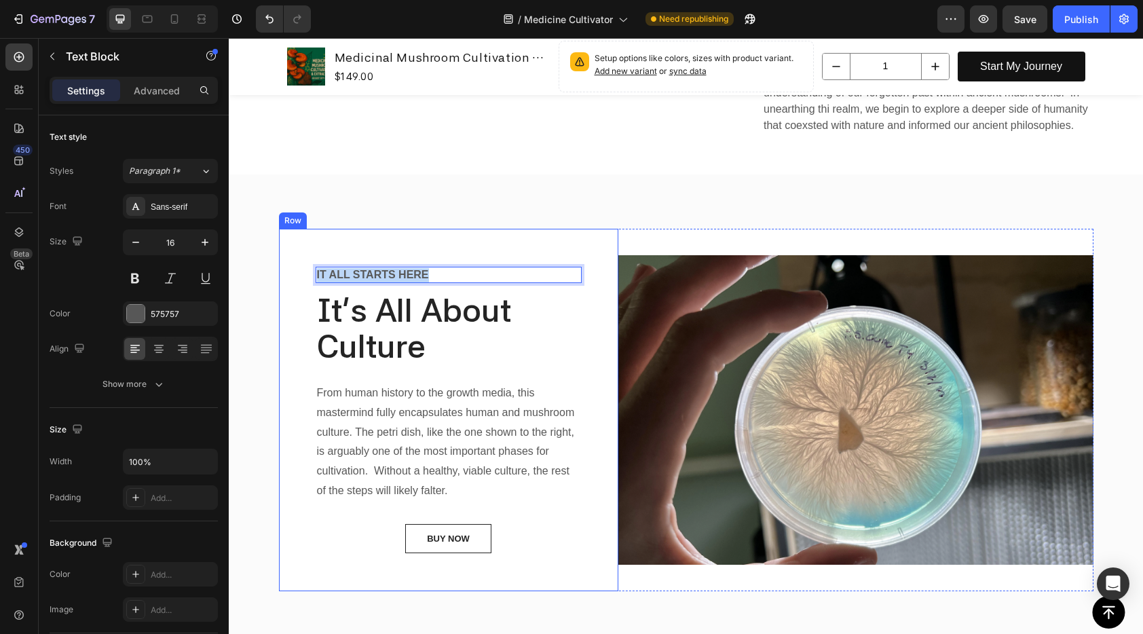
drag, startPoint x: 434, startPoint y: 242, endPoint x: 305, endPoint y: 243, distance: 129.0
click at [305, 243] on div "It all starts here Text Block 12 It's All About Culture Heading From human hist…" at bounding box center [448, 410] width 339 height 363
click at [394, 392] on p "From human history to the growth media, this mastermind fully encapsulates huma…" at bounding box center [448, 441] width 263 height 117
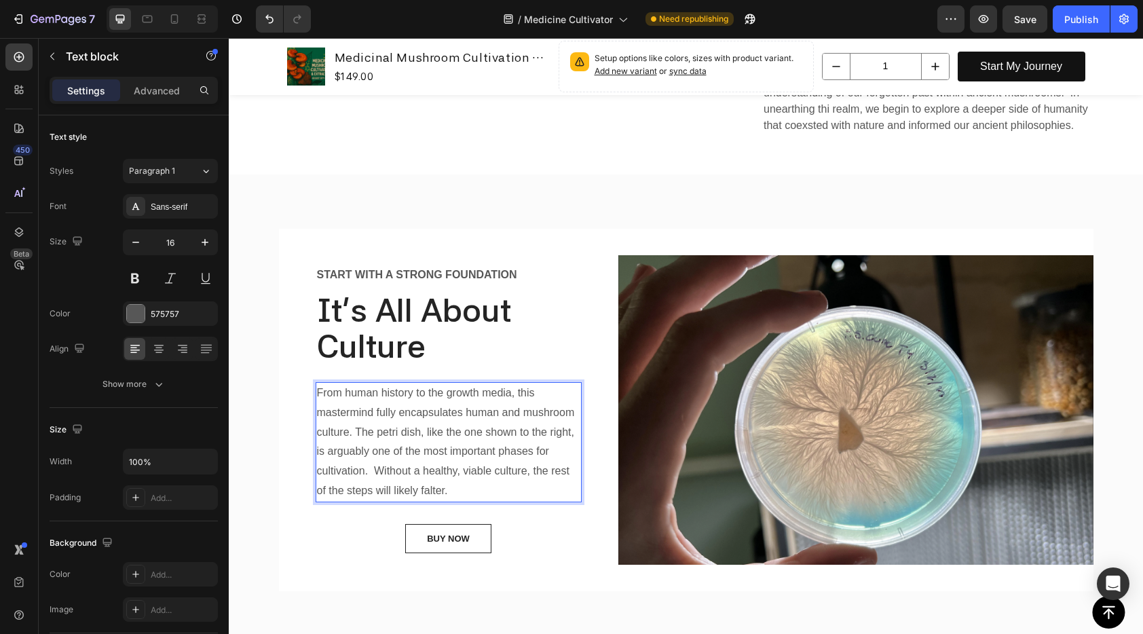
click at [457, 459] on p "From human history to the growth media, this mastermind fully encapsulates huma…" at bounding box center [448, 441] width 263 height 117
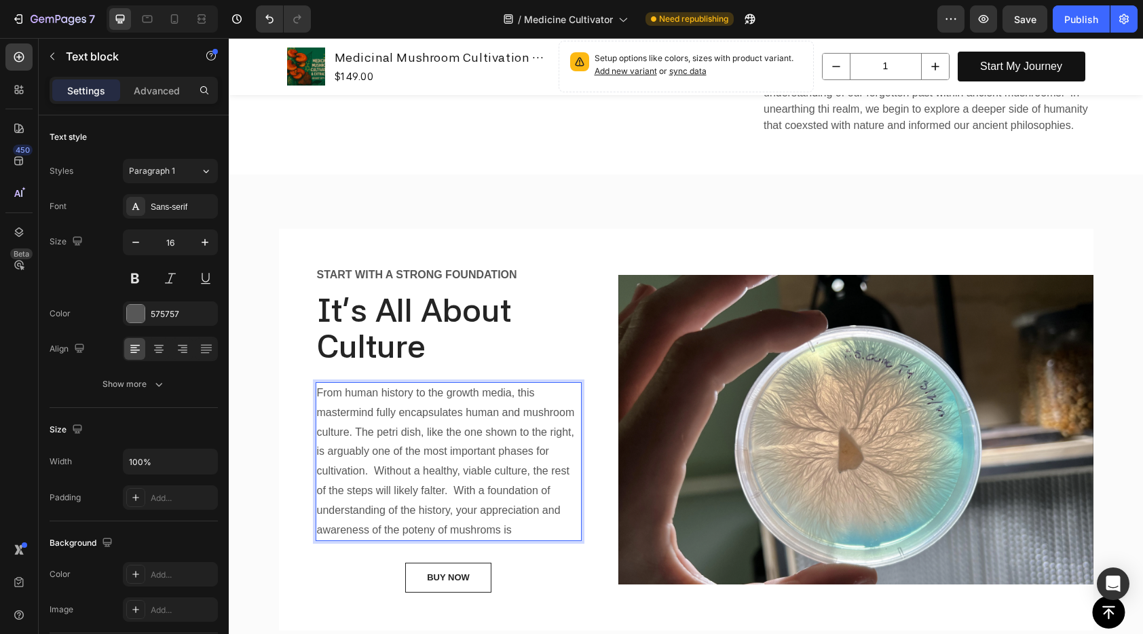
click at [411, 503] on p "From human history to the growth media, this mastermind fully encapsulates huma…" at bounding box center [448, 461] width 263 height 156
click at [419, 505] on p "From human history to the growth media, this mastermind fully encapsulates huma…" at bounding box center [448, 461] width 263 height 156
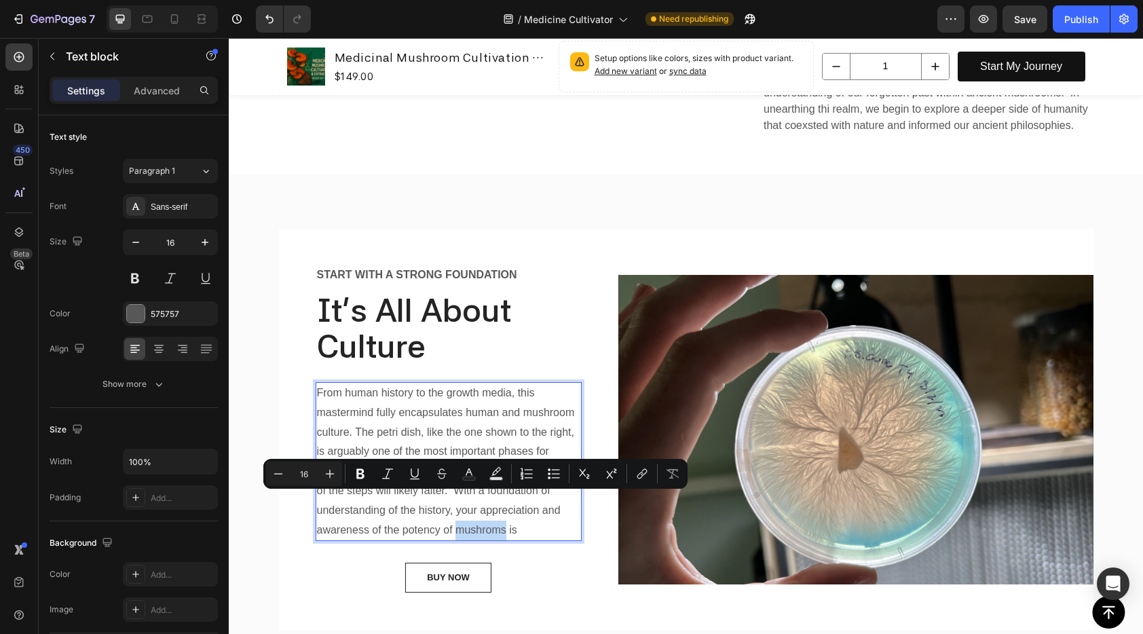
click at [485, 503] on p "From human history to the growth media, this mastermind fully encapsulates huma…" at bounding box center [448, 461] width 263 height 156
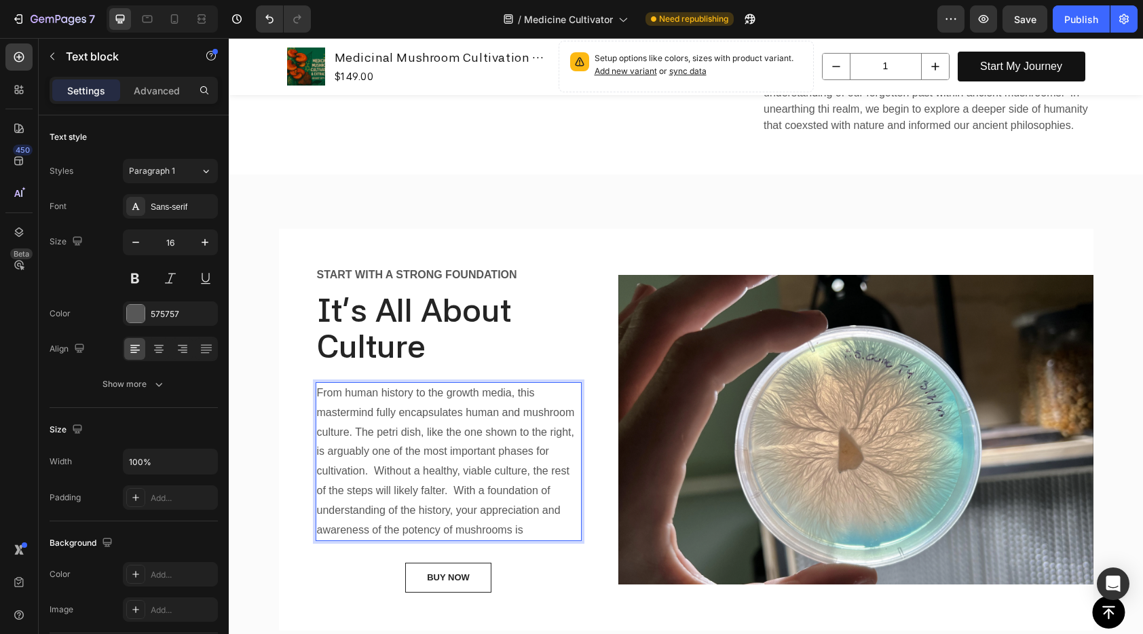
drag, startPoint x: 528, startPoint y: 496, endPoint x: 509, endPoint y: 503, distance: 20.2
click at [509, 503] on p "From human history to the growth media, this mastermind fully encapsulates huma…" at bounding box center [448, 461] width 263 height 156
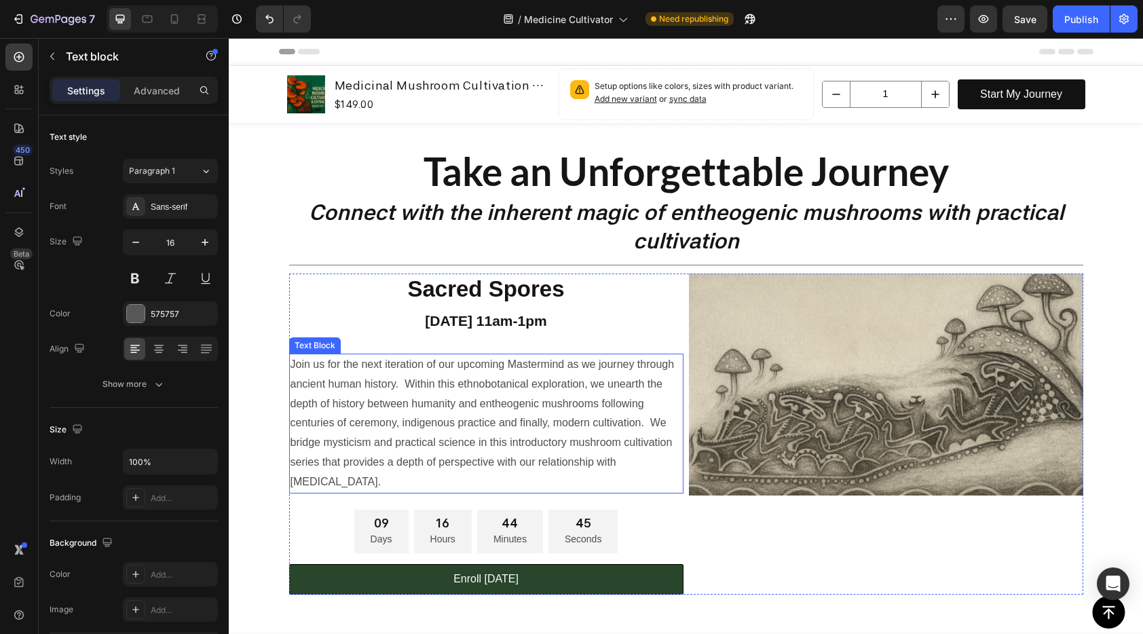
scroll to position [293, 0]
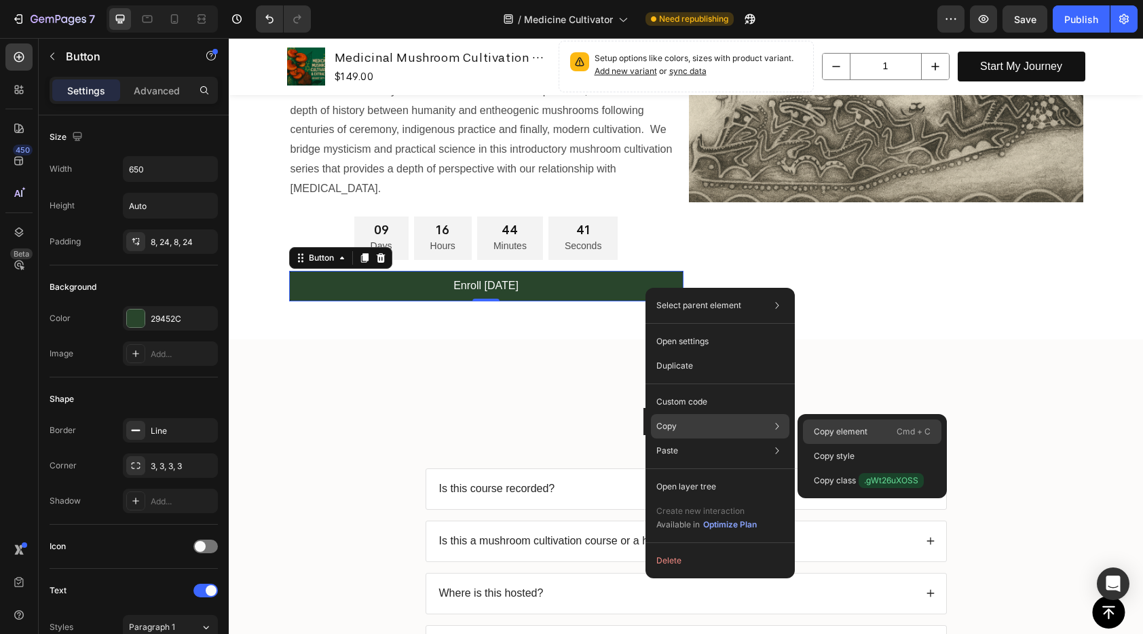
click at [868, 444] on div "Copy element Cmd + C" at bounding box center [872, 456] width 138 height 24
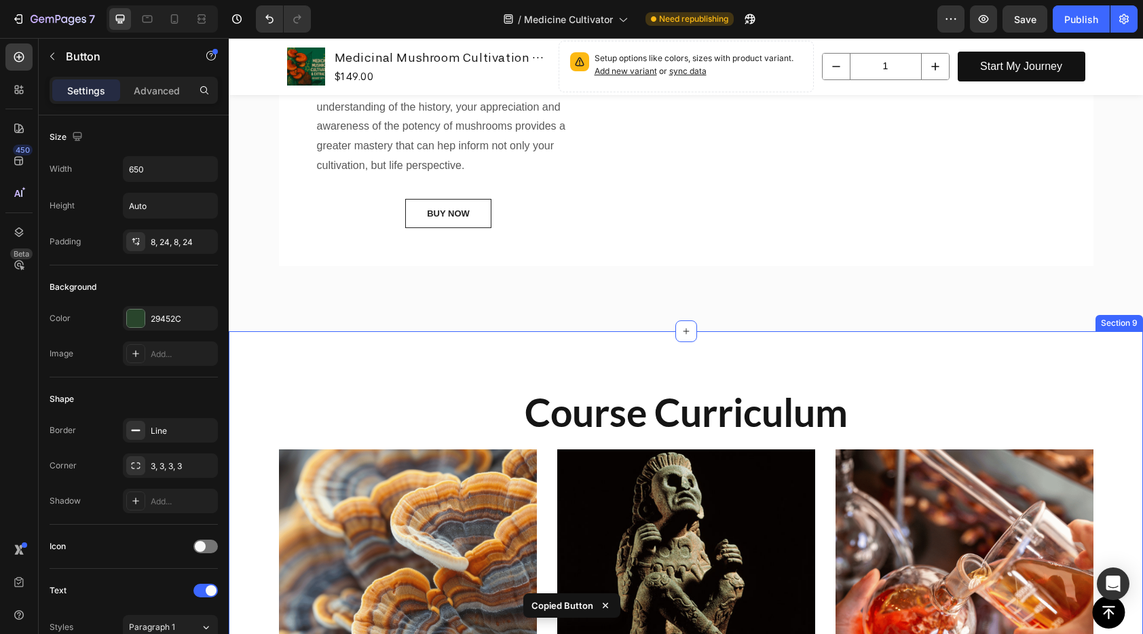
scroll to position [2248, 0]
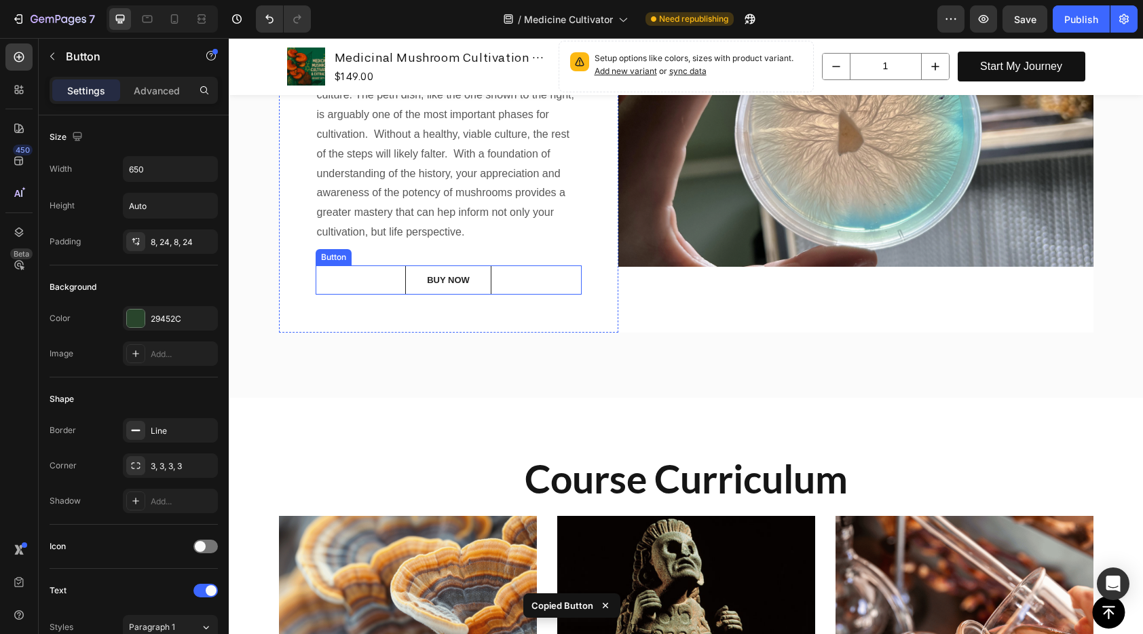
click at [495, 278] on div "BUY NOW Button" at bounding box center [449, 280] width 266 height 30
click at [403, 249] on icon at bounding box center [406, 253] width 9 height 10
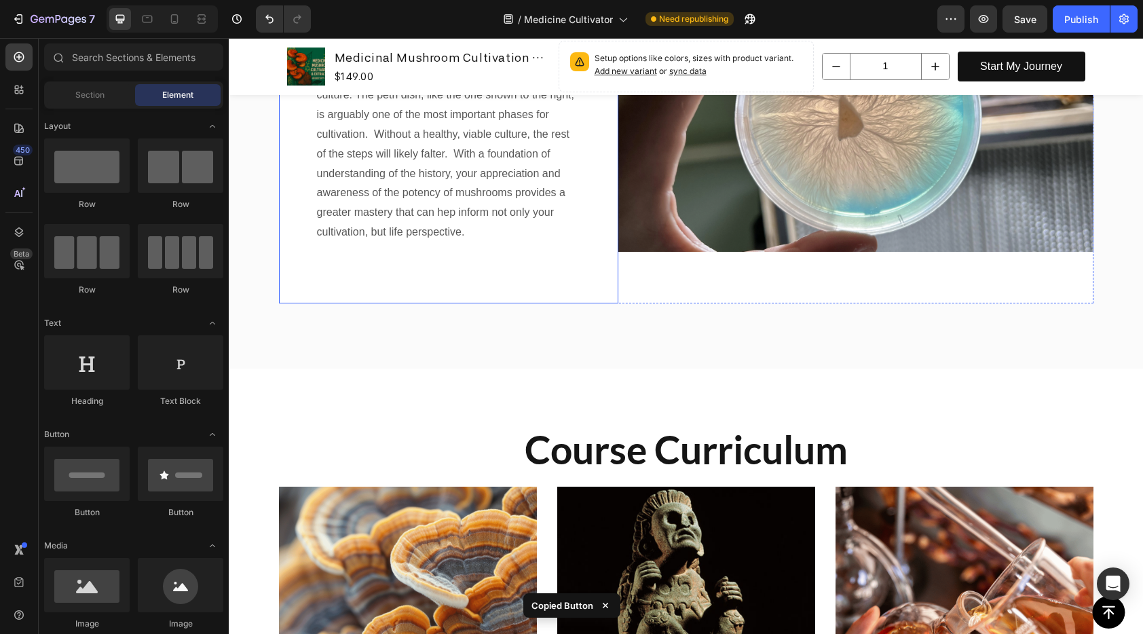
click at [442, 263] on div "Start with a strong foundation Text Block It's All About Culture Heading From h…" at bounding box center [449, 96] width 266 height 335
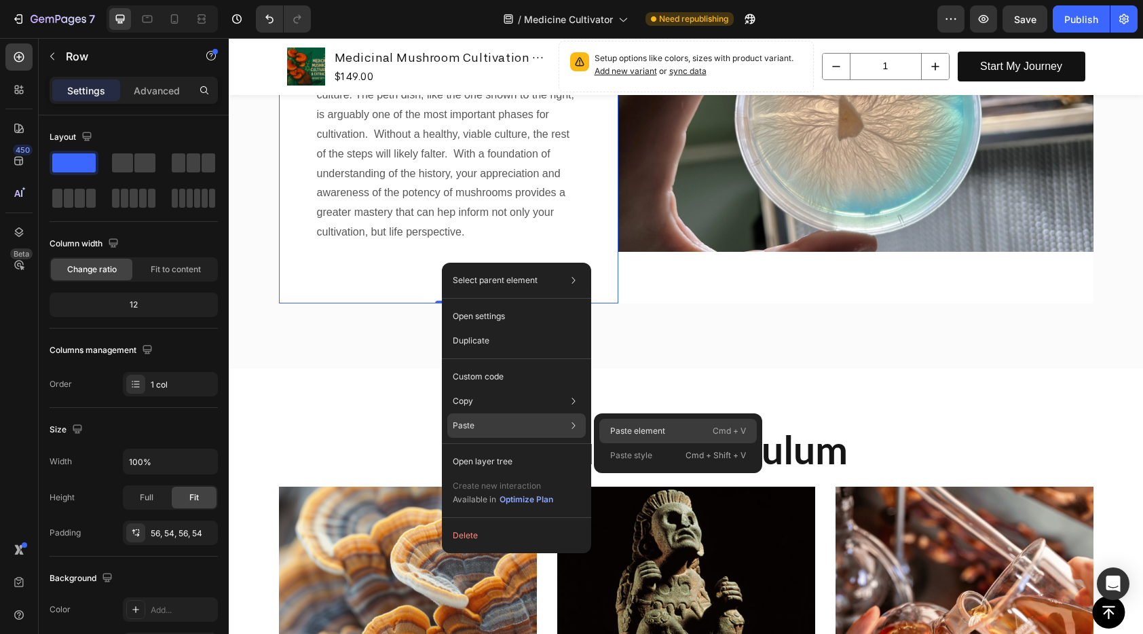
click at [636, 434] on p "Paste element" at bounding box center [637, 431] width 55 height 12
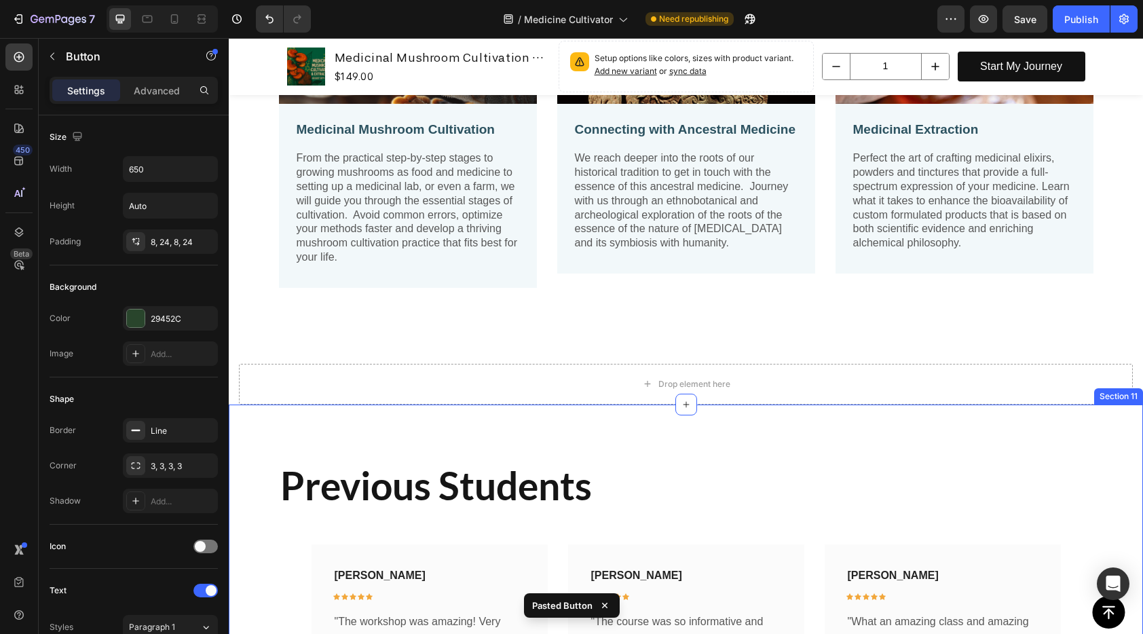
scroll to position [2795, 0]
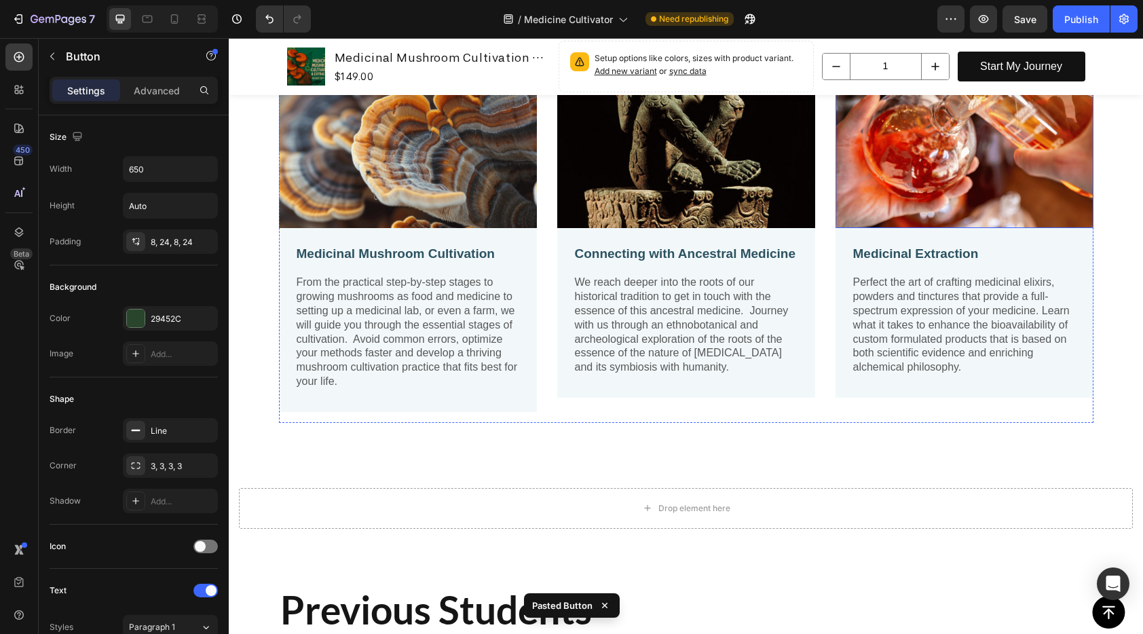
click at [931, 176] on img at bounding box center [964, 99] width 258 height 258
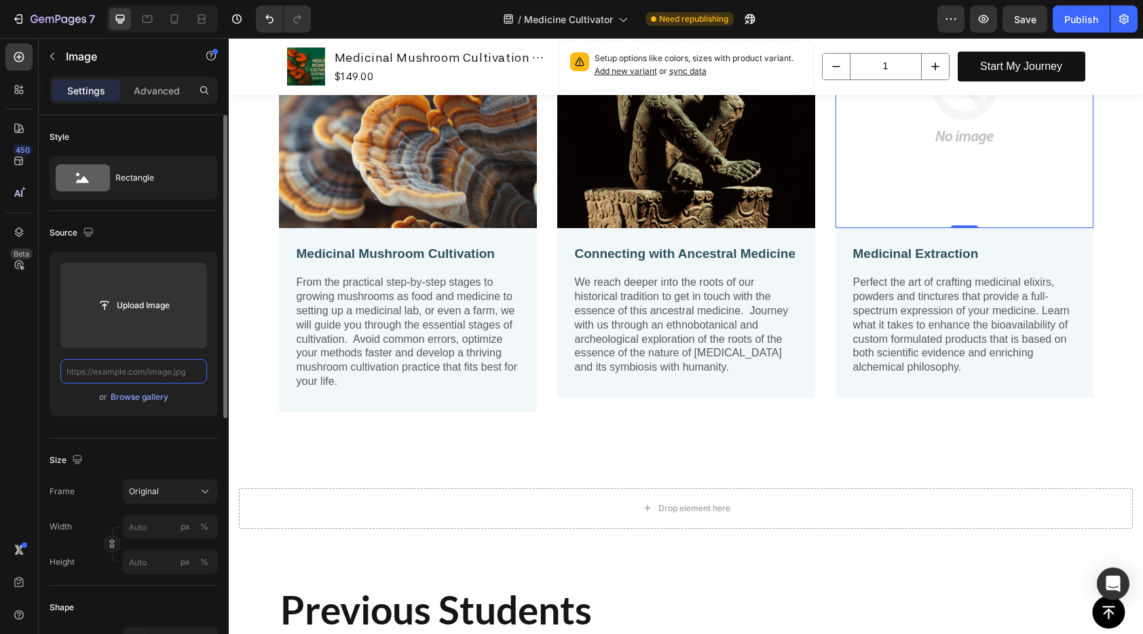
scroll to position [0, 0]
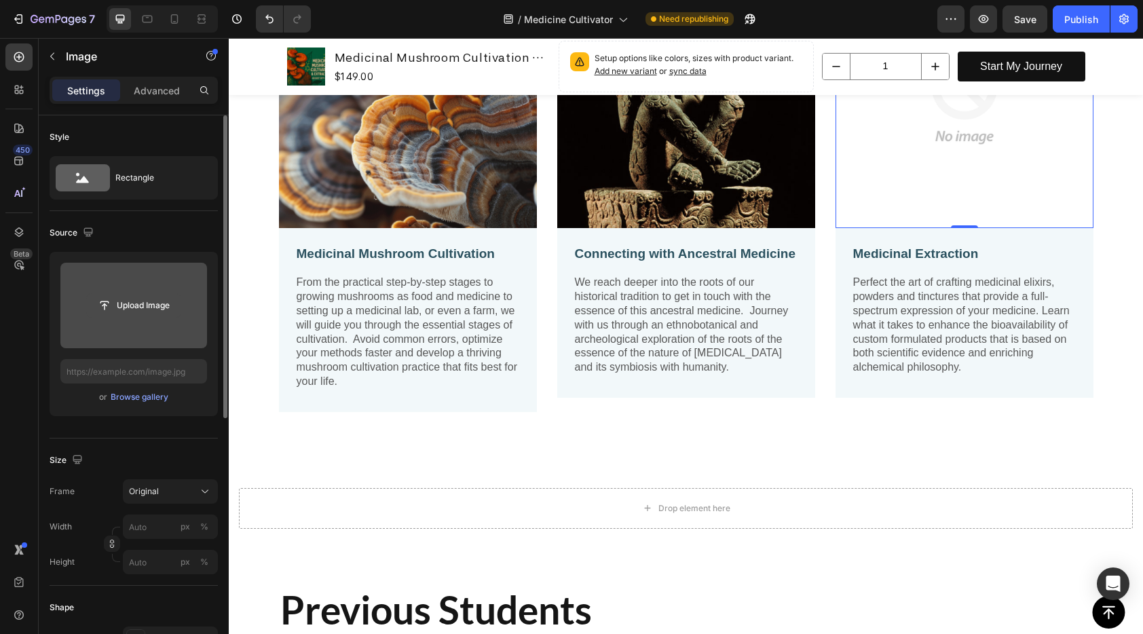
click at [136, 303] on input "file" at bounding box center [134, 305] width 94 height 23
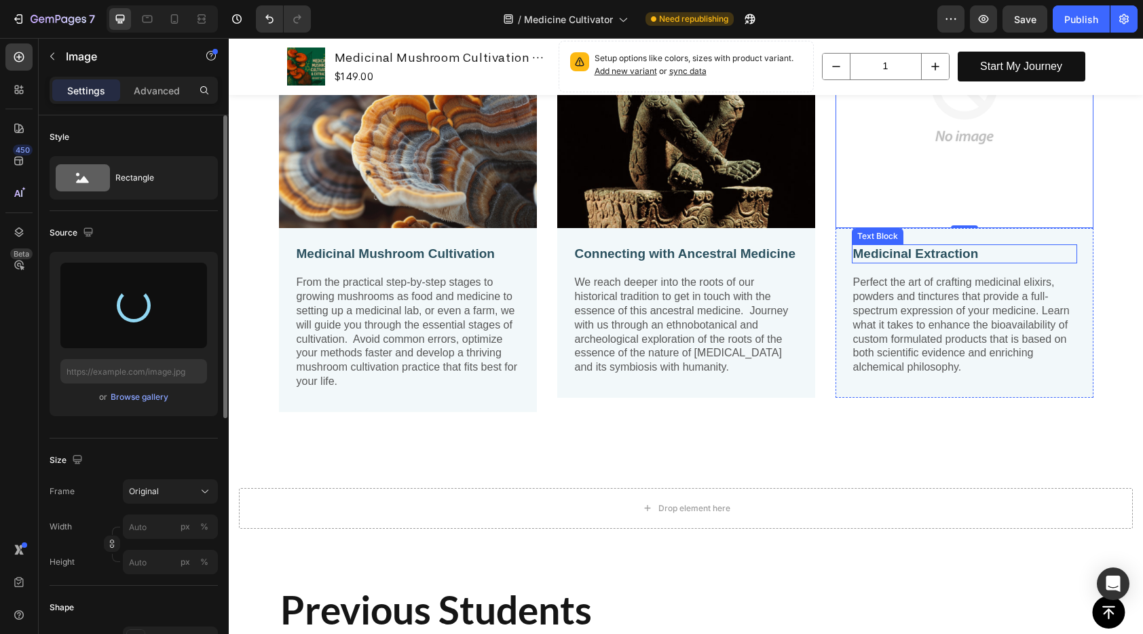
click at [898, 257] on p "Medicinal Extraction" at bounding box center [964, 254] width 223 height 17
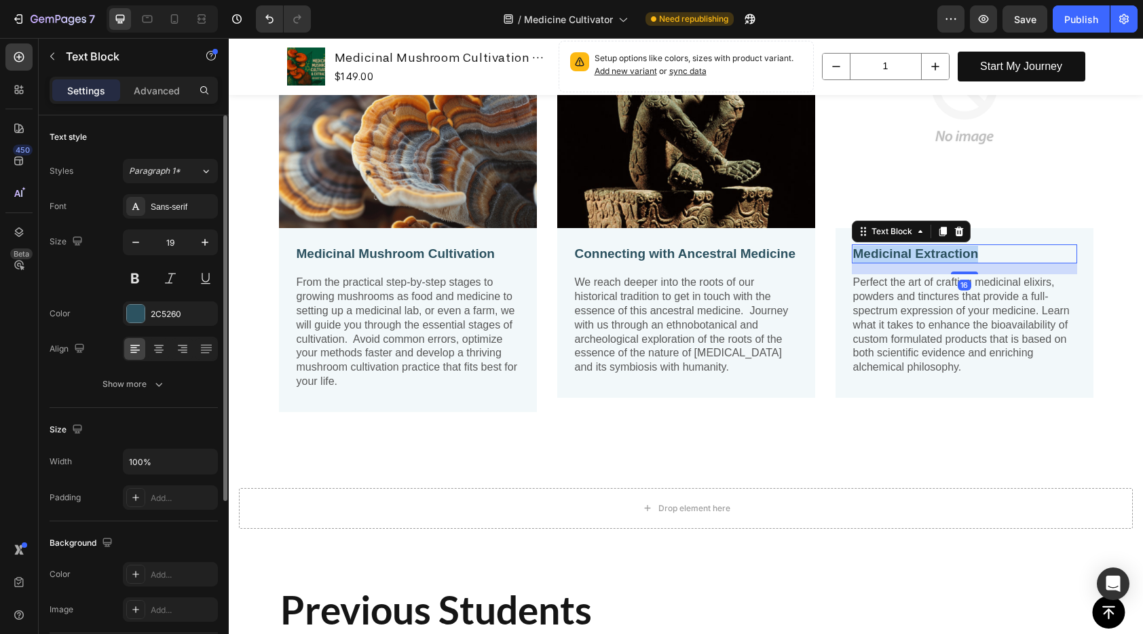
click at [898, 257] on p "Medicinal Extraction" at bounding box center [964, 254] width 223 height 17
click at [916, 157] on img at bounding box center [964, 99] width 258 height 258
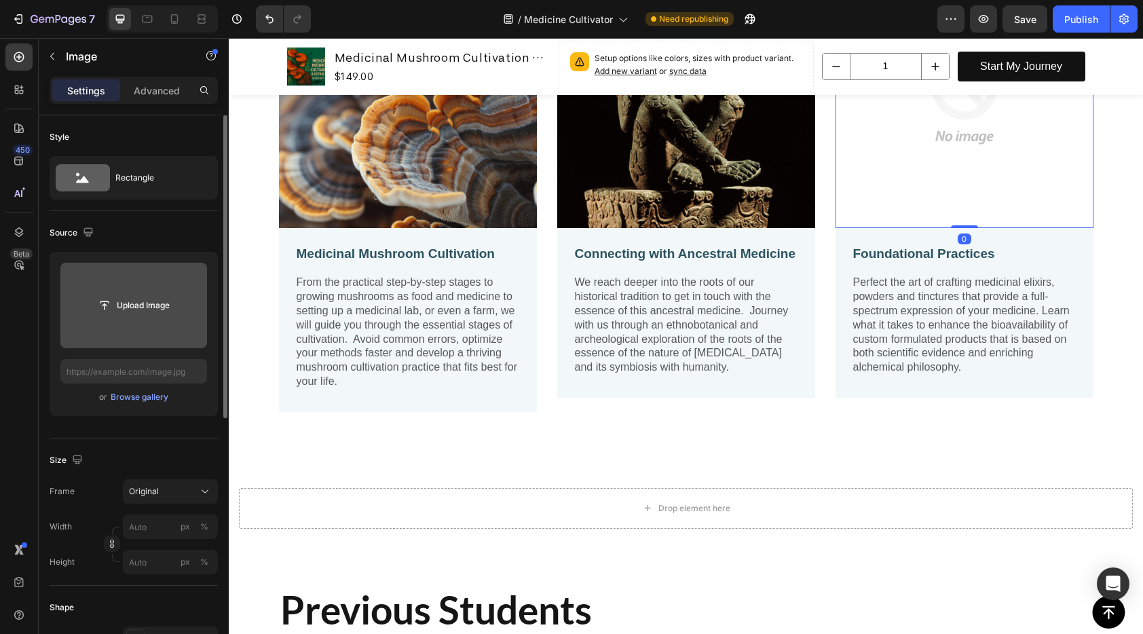
click at [159, 301] on input "file" at bounding box center [134, 305] width 94 height 23
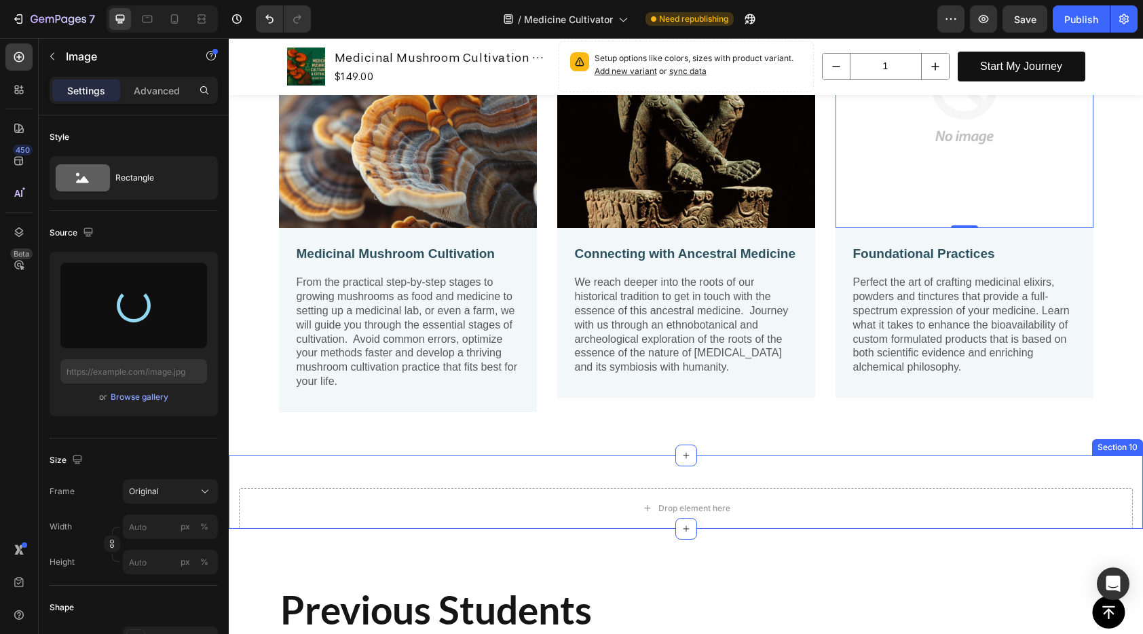
type input "[URL][DOMAIN_NAME]"
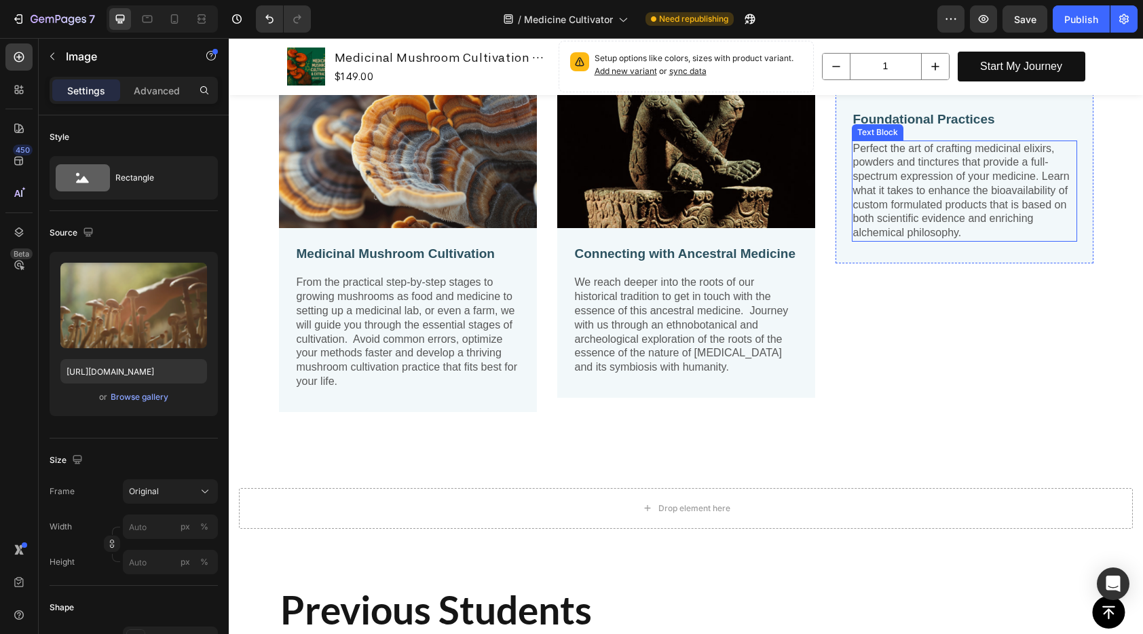
click at [949, 350] on div "Image 0 Foundational Practices Text Block Perfect the art of crafting medicinal…" at bounding box center [964, 196] width 258 height 453
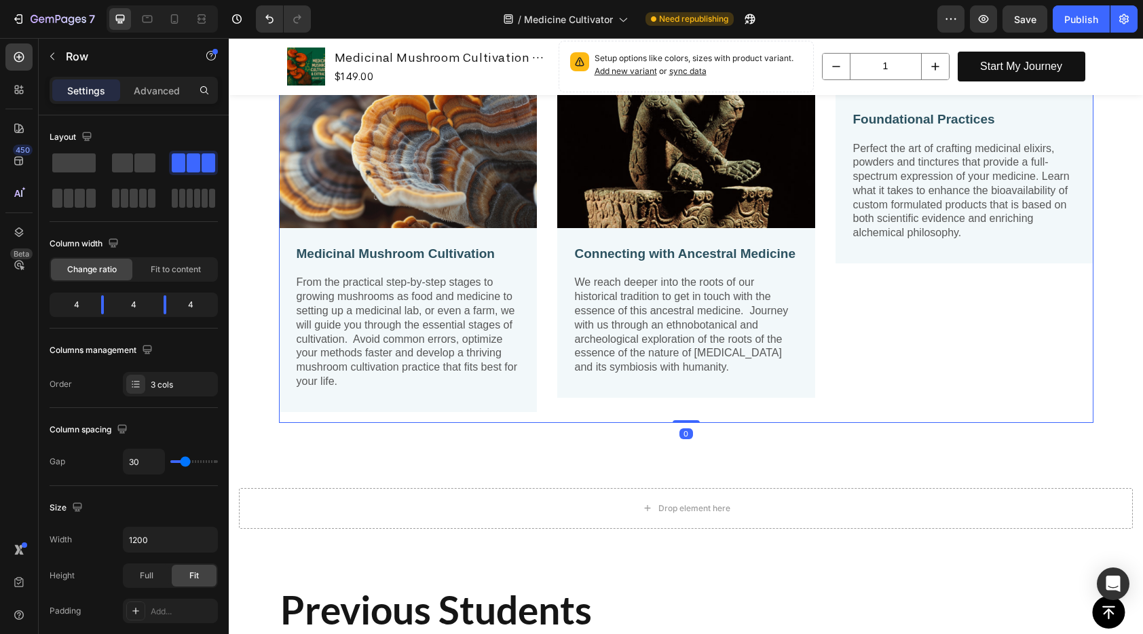
click at [949, 350] on div "Image Foundational Practices Text Block Perfect the art of crafting medicinal e…" at bounding box center [964, 196] width 258 height 453
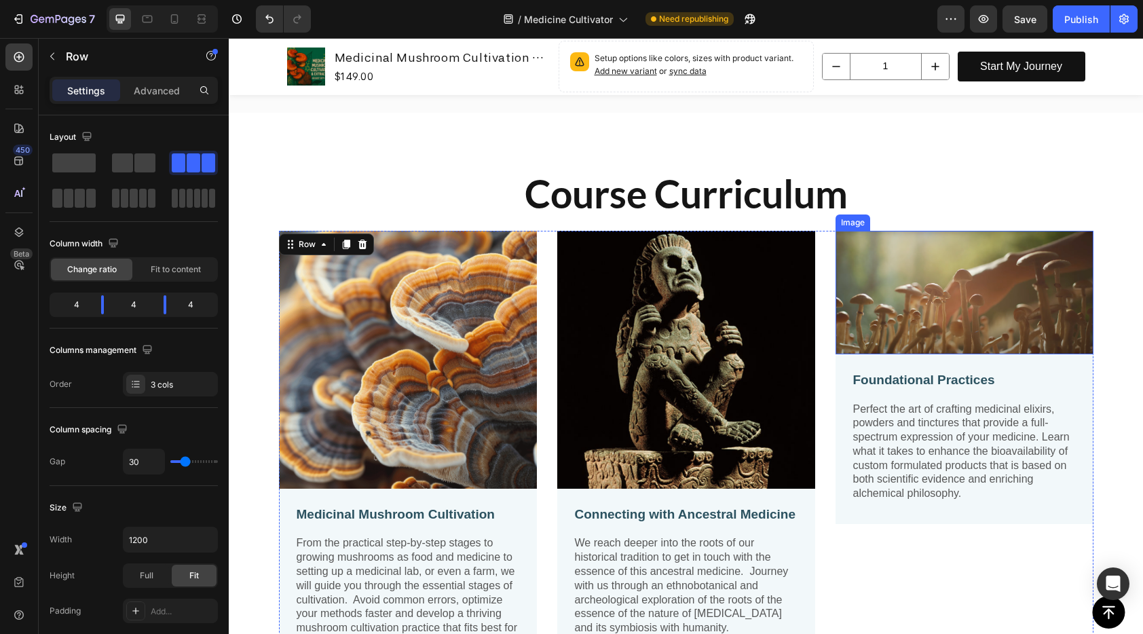
scroll to position [2529, 0]
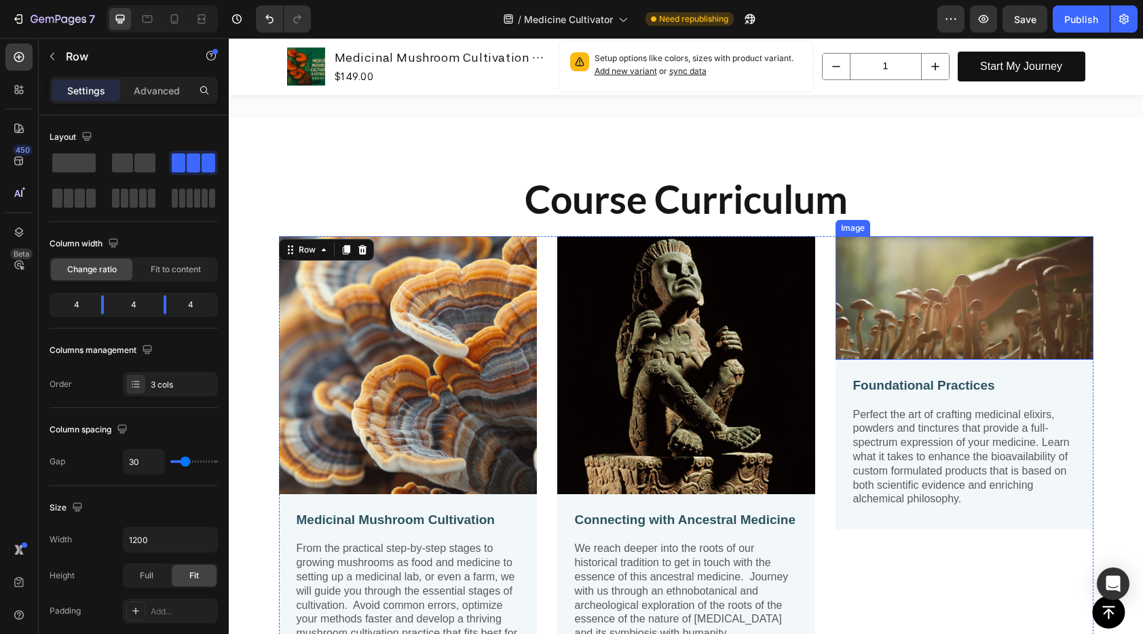
click at [955, 317] on img at bounding box center [964, 298] width 258 height 124
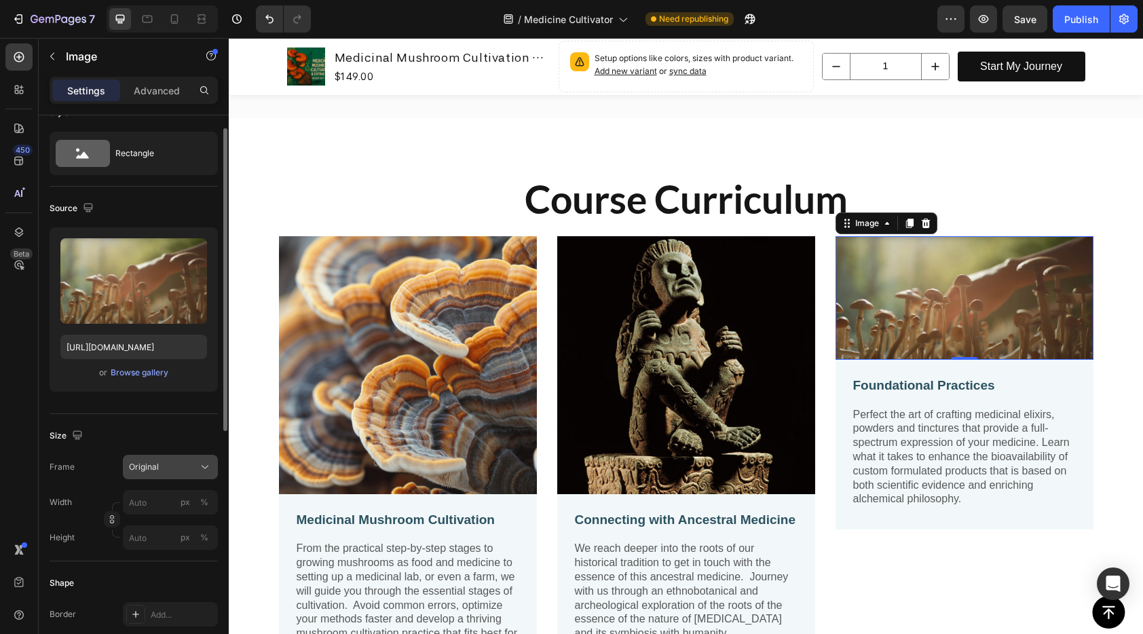
scroll to position [81, 0]
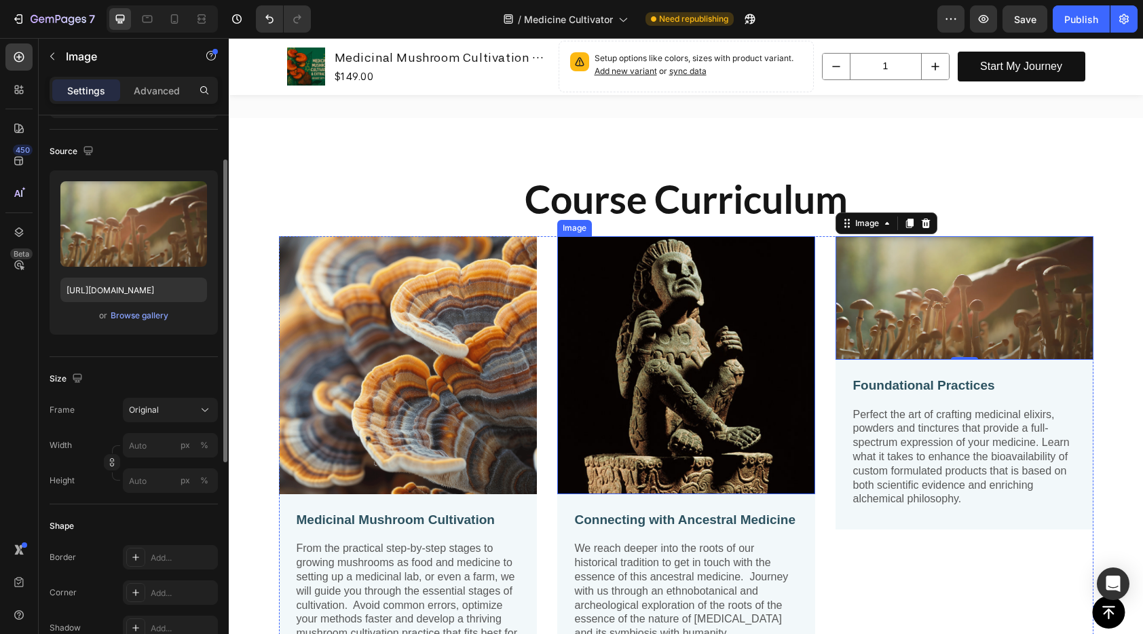
click at [635, 373] on img at bounding box center [686, 365] width 258 height 258
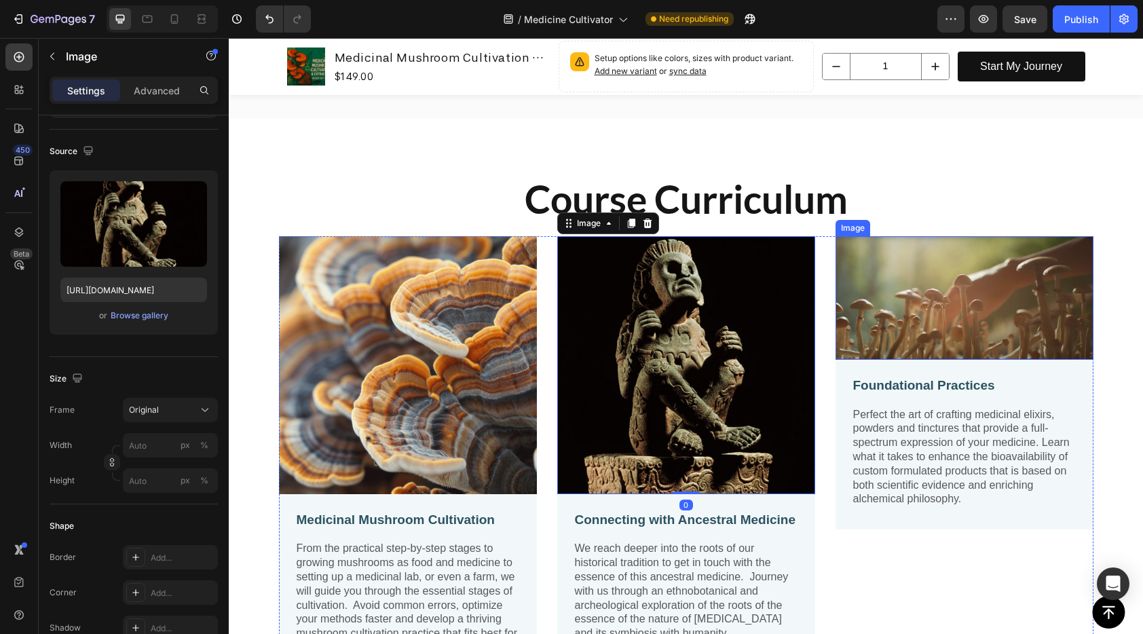
click at [982, 332] on img at bounding box center [964, 298] width 258 height 124
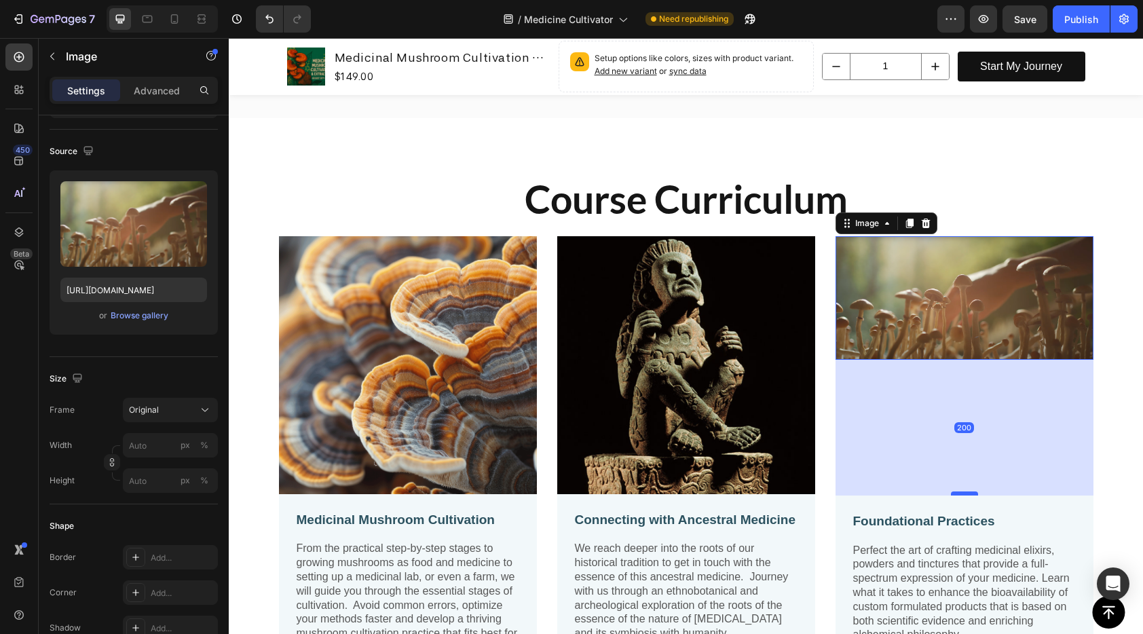
drag, startPoint x: 955, startPoint y: 357, endPoint x: 964, endPoint y: 493, distance: 136.0
click at [964, 493] on div at bounding box center [964, 493] width 27 height 4
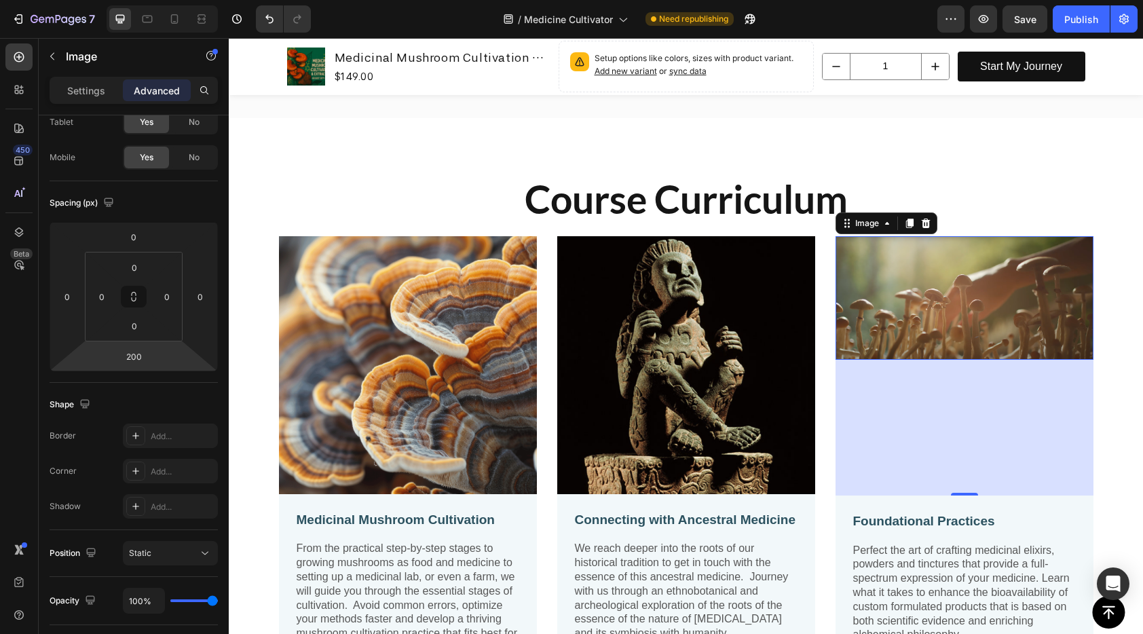
click at [955, 316] on img at bounding box center [964, 298] width 258 height 124
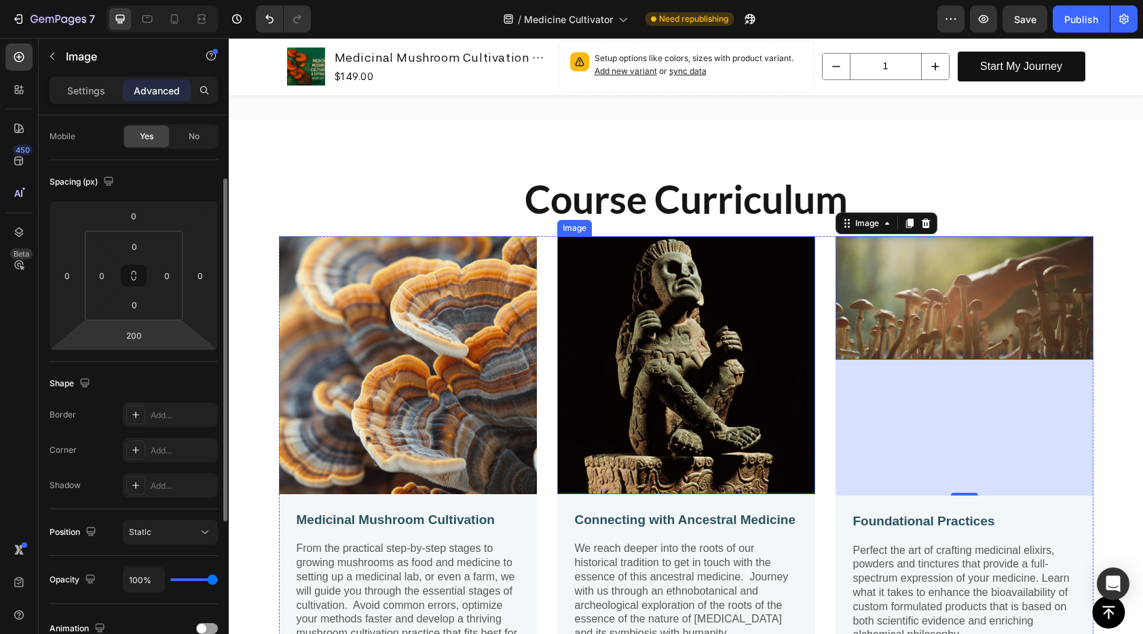
click at [654, 333] on img at bounding box center [686, 365] width 258 height 258
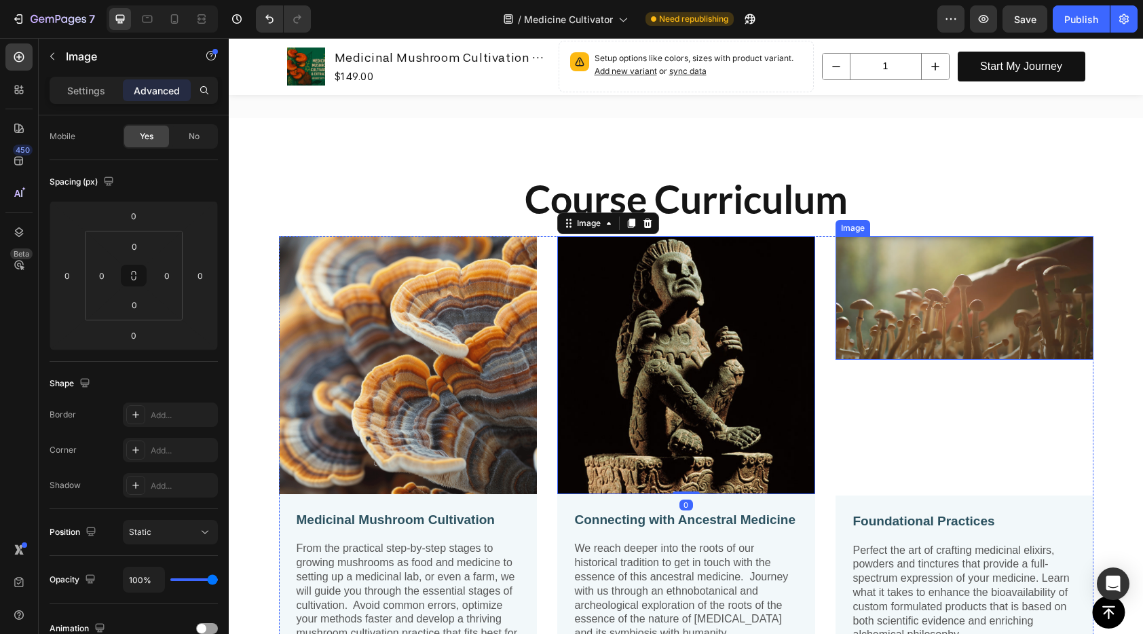
click at [1042, 305] on img at bounding box center [964, 298] width 258 height 124
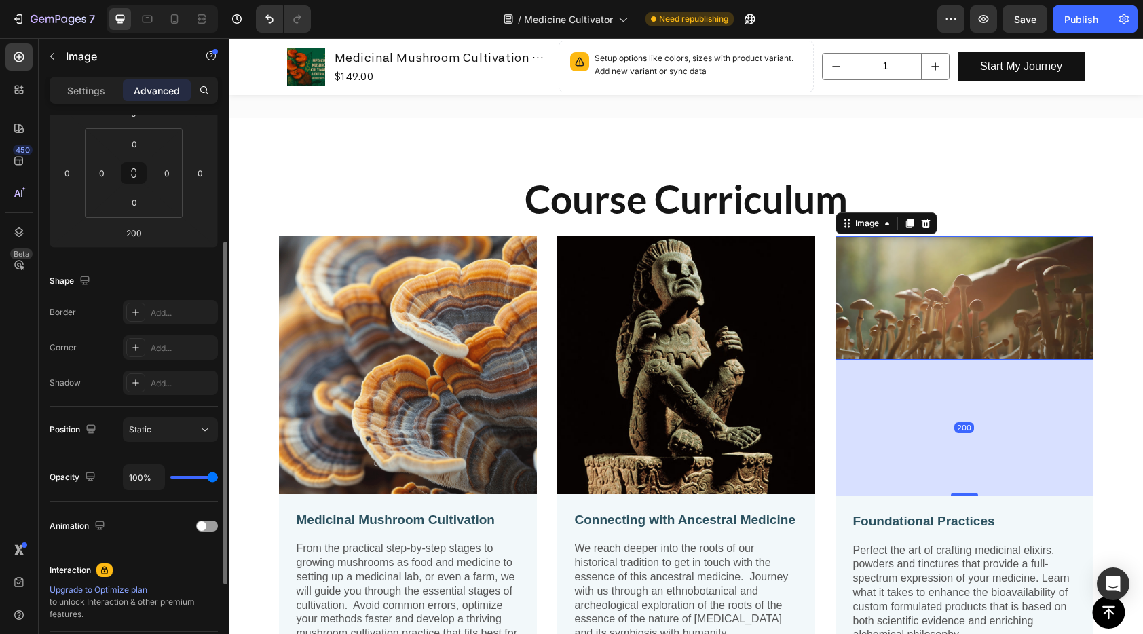
scroll to position [0, 0]
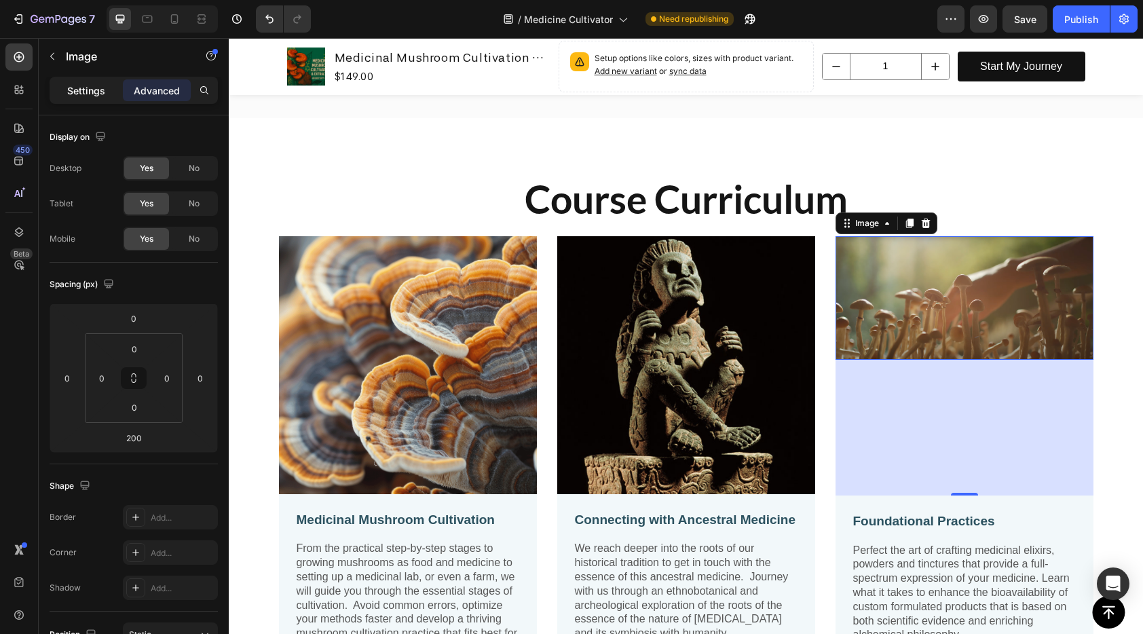
click at [87, 86] on p "Settings" at bounding box center [86, 90] width 38 height 14
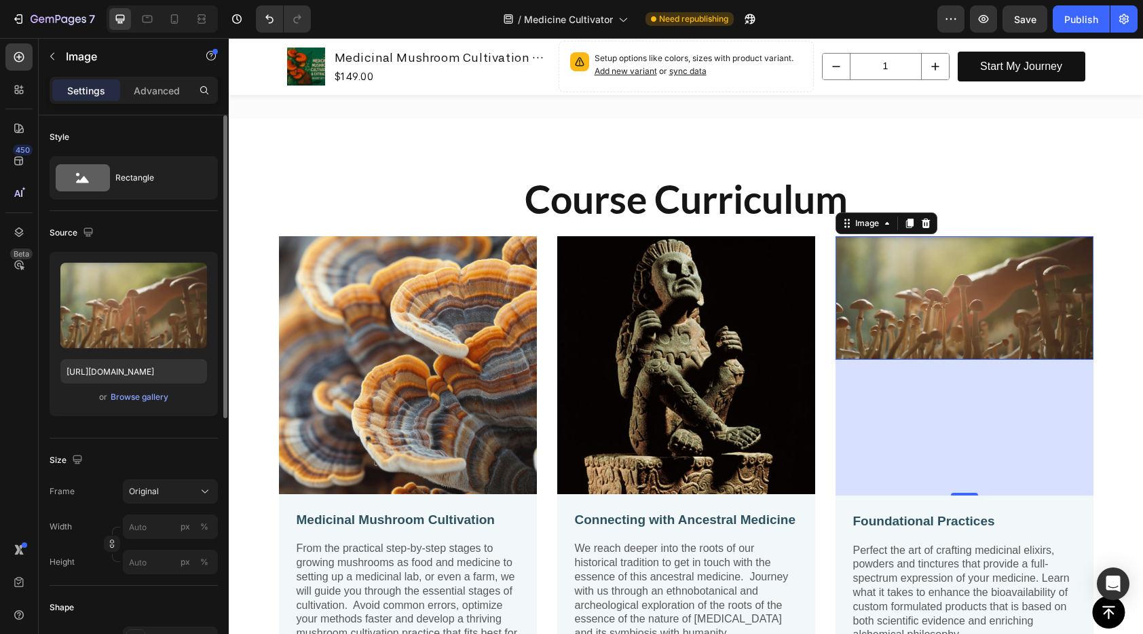
scroll to position [16, 0]
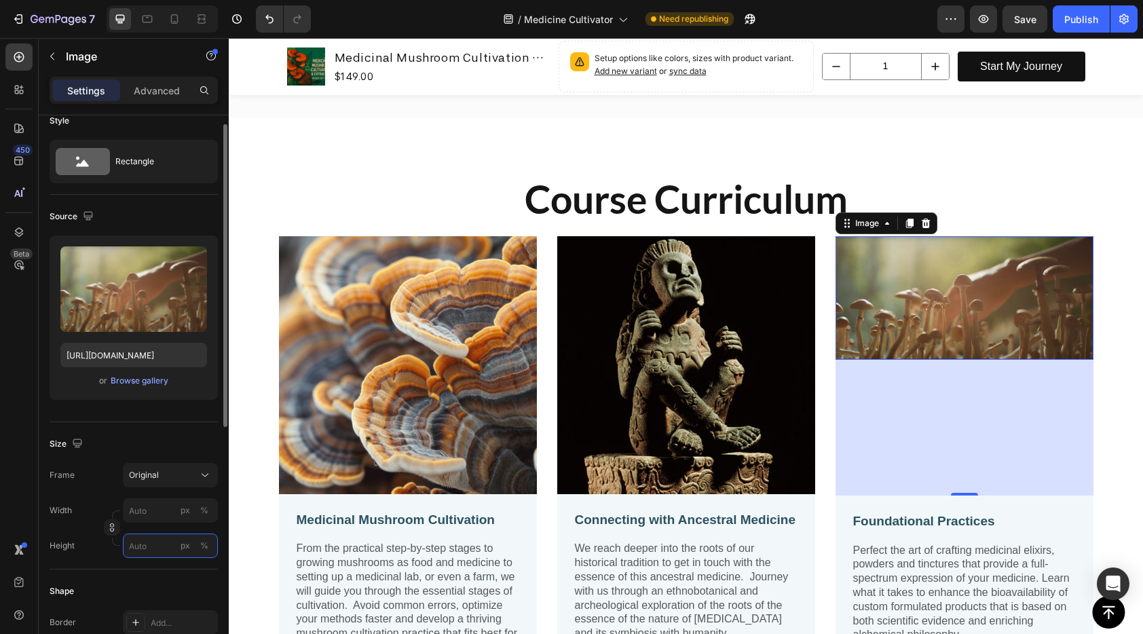
click at [153, 544] on input "px %" at bounding box center [170, 545] width 95 height 24
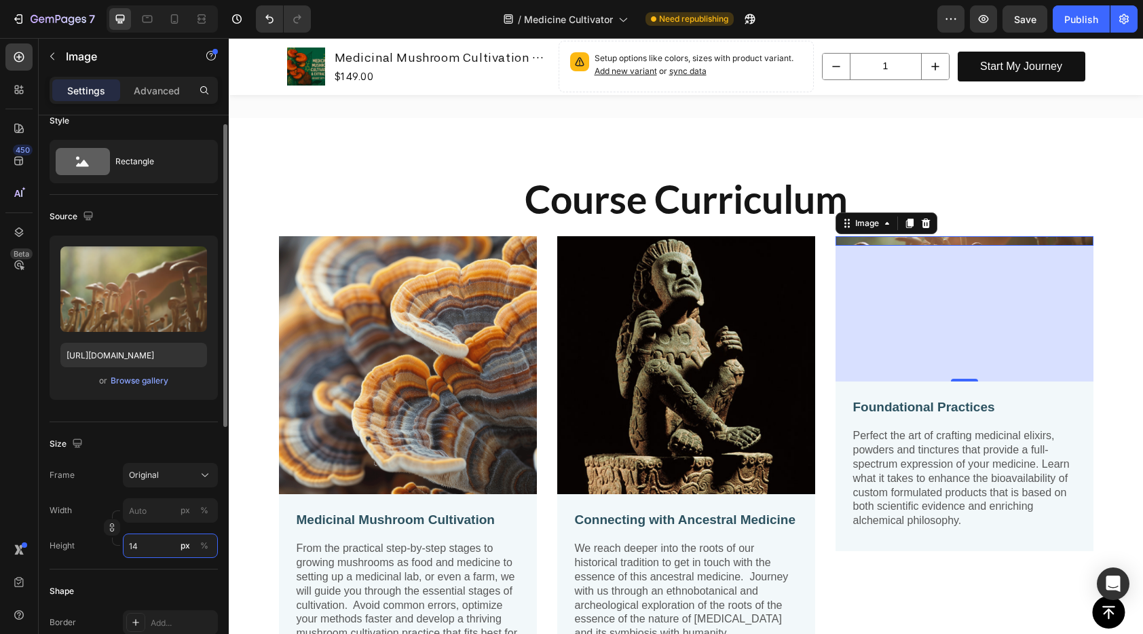
type input "1"
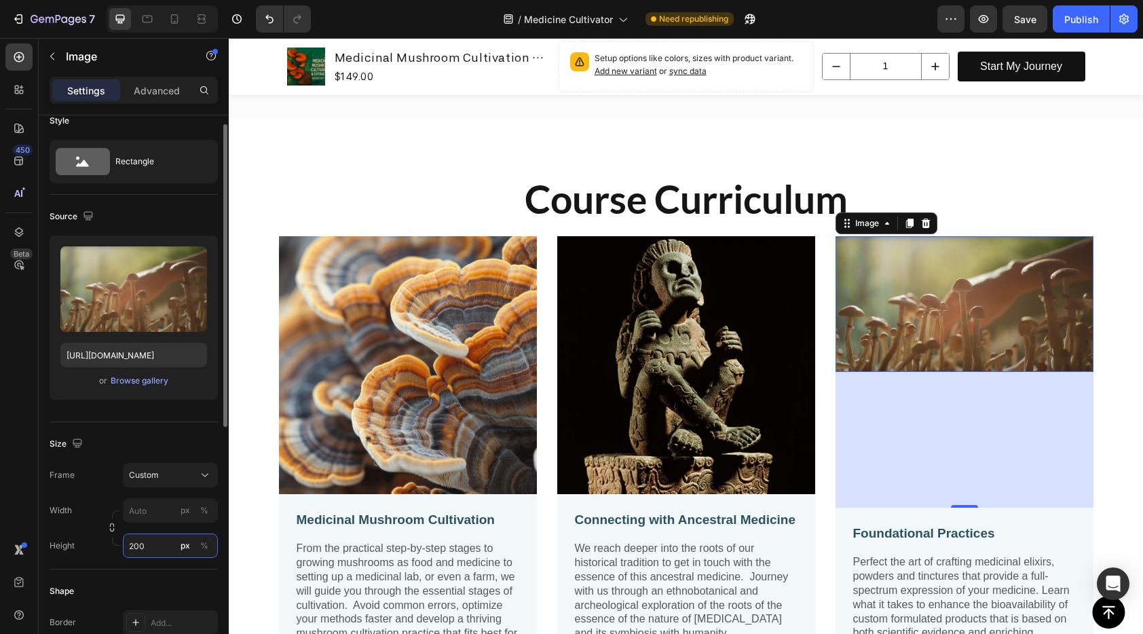
type input "1"
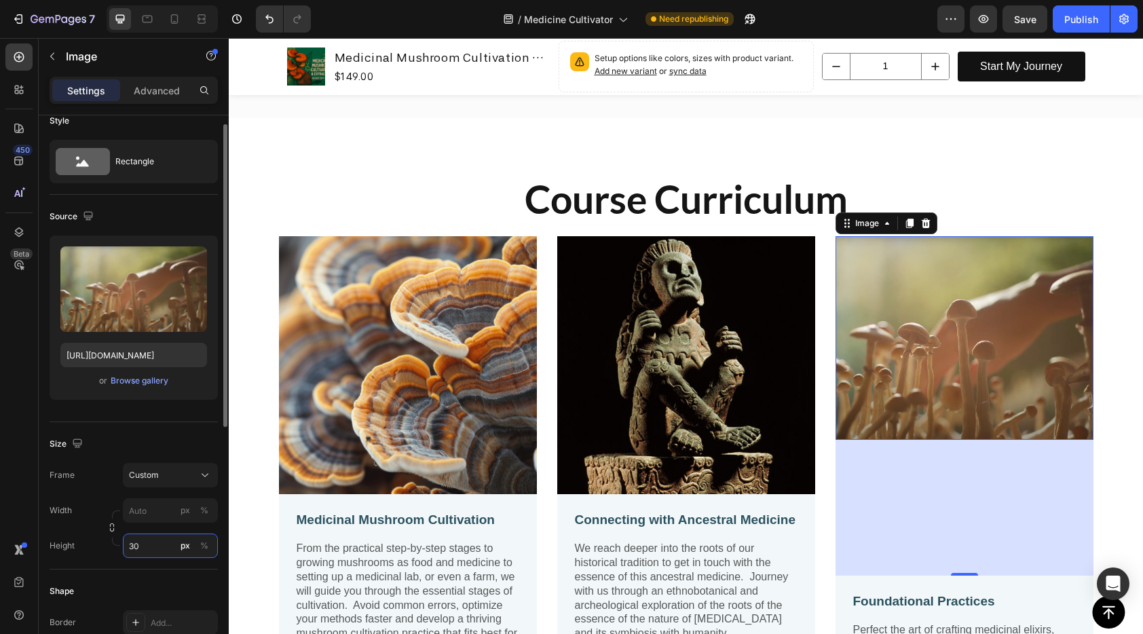
type input "3"
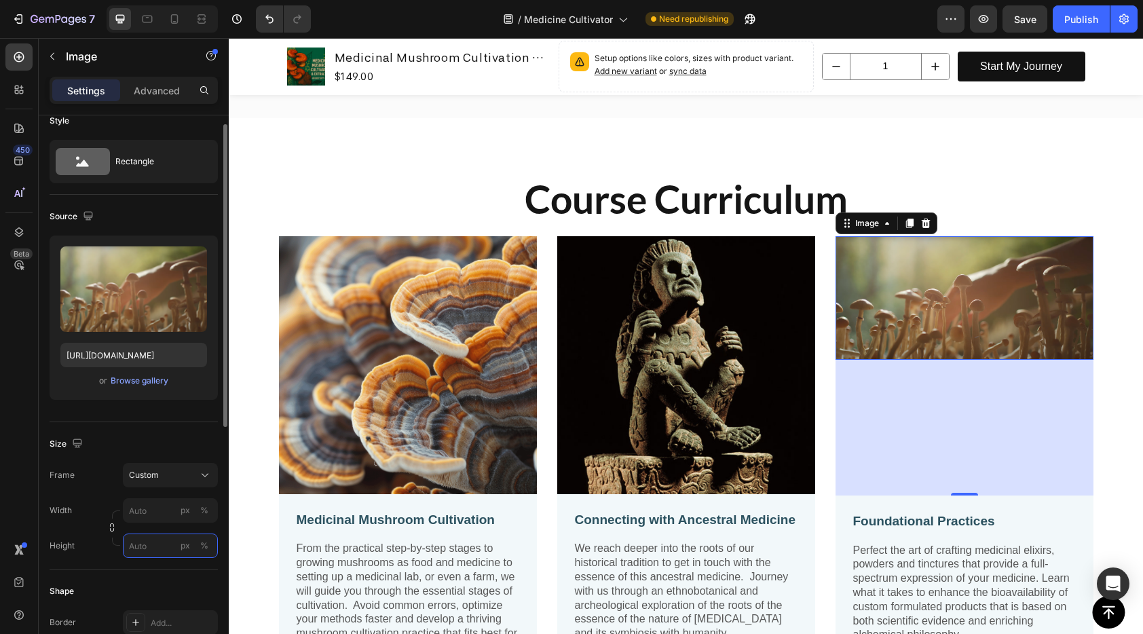
type input "4"
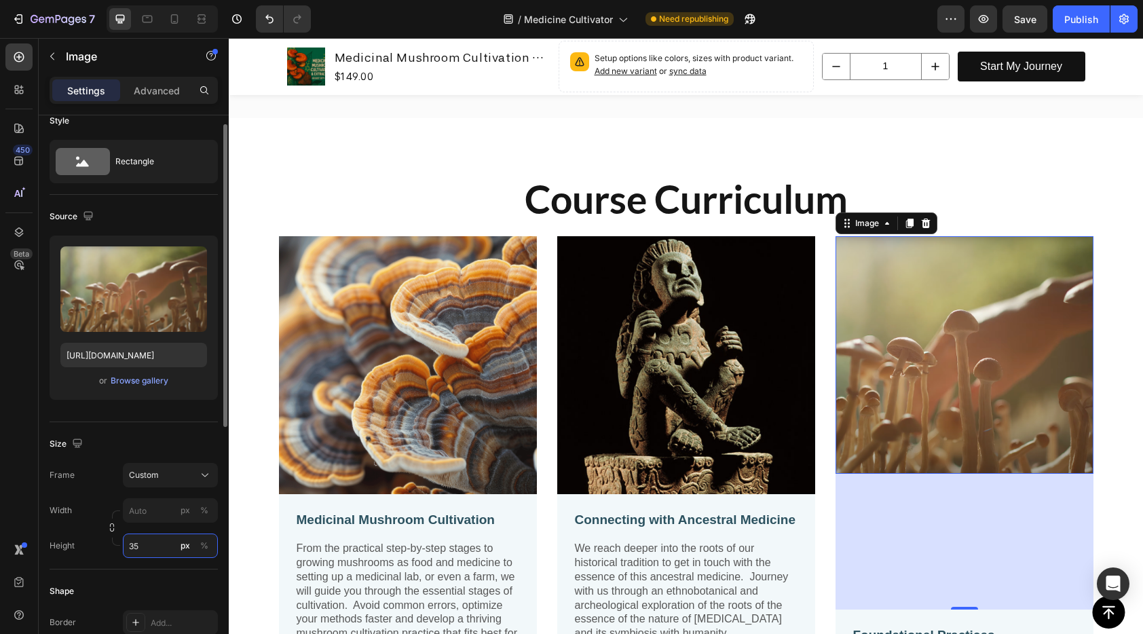
type input "3"
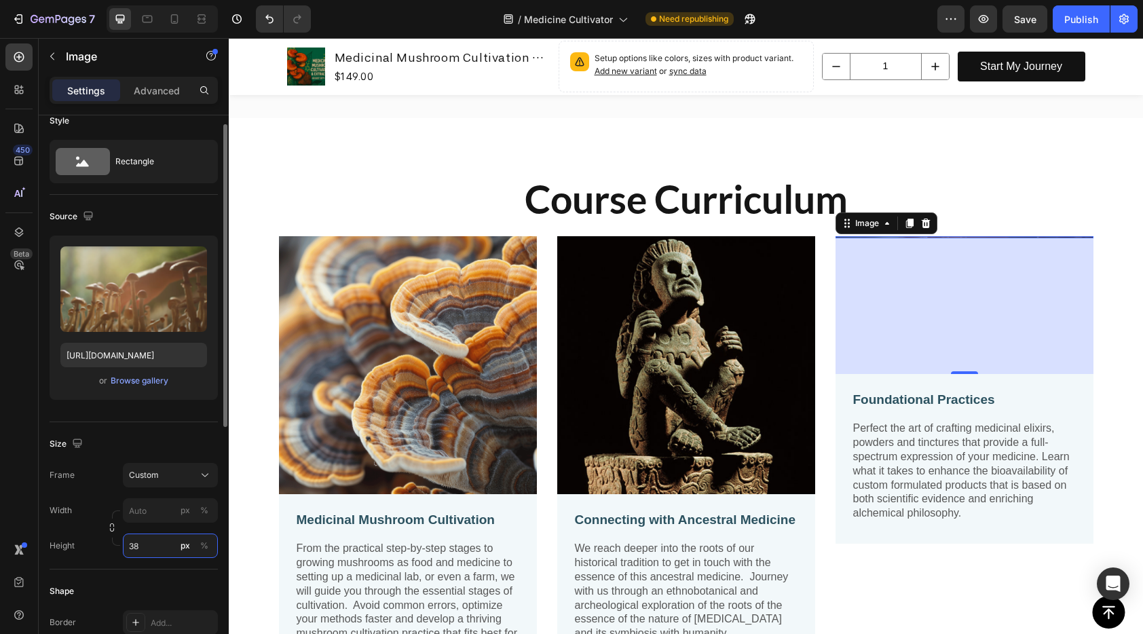
type input "380"
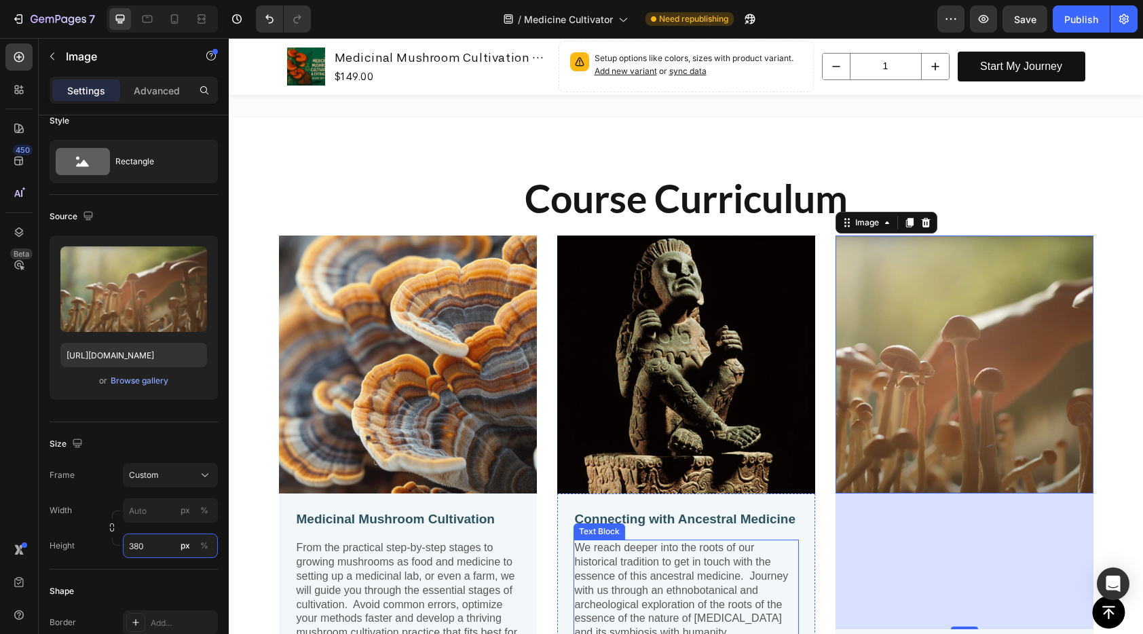
scroll to position [2645, 0]
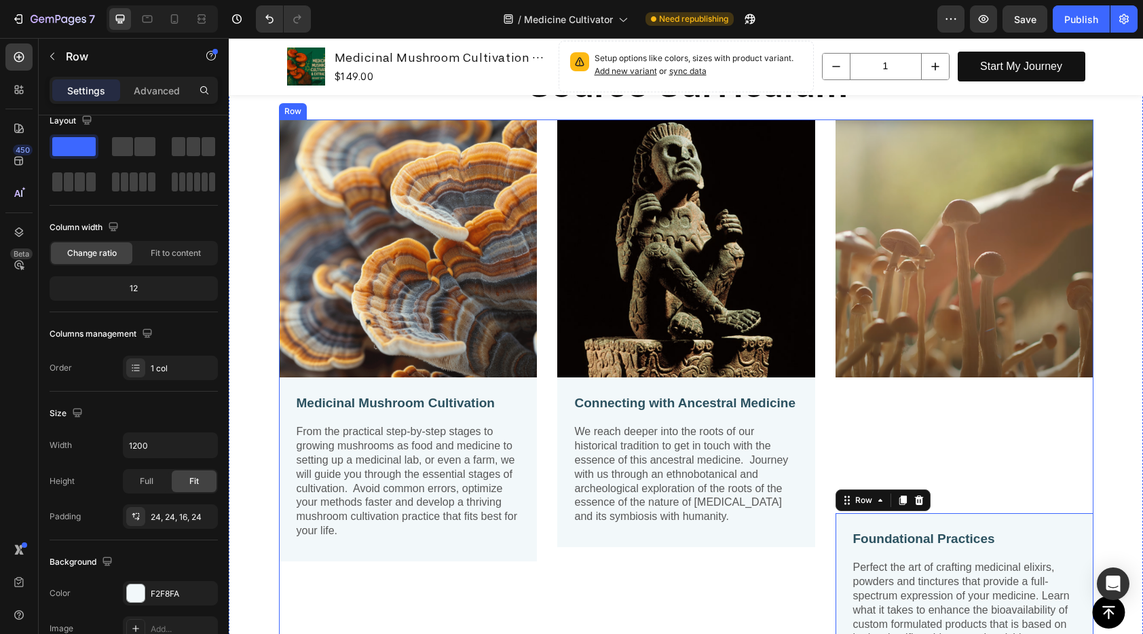
click at [964, 508] on div "Image Foundational Practices Text Block Perfect the art of crafting medicinal e…" at bounding box center [964, 406] width 258 height 574
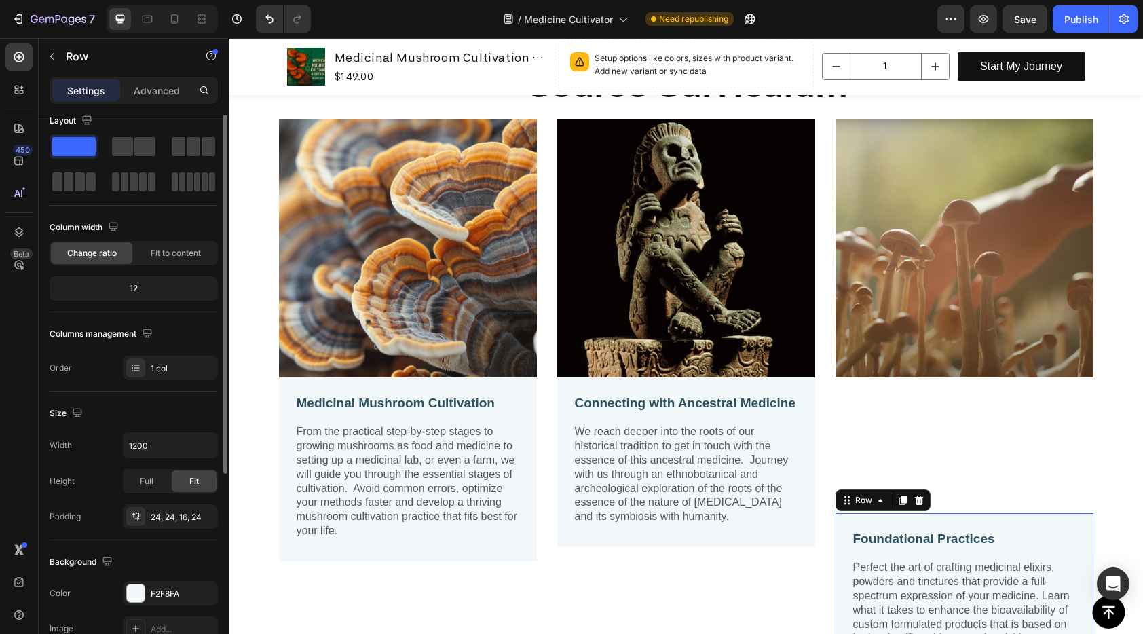
scroll to position [0, 0]
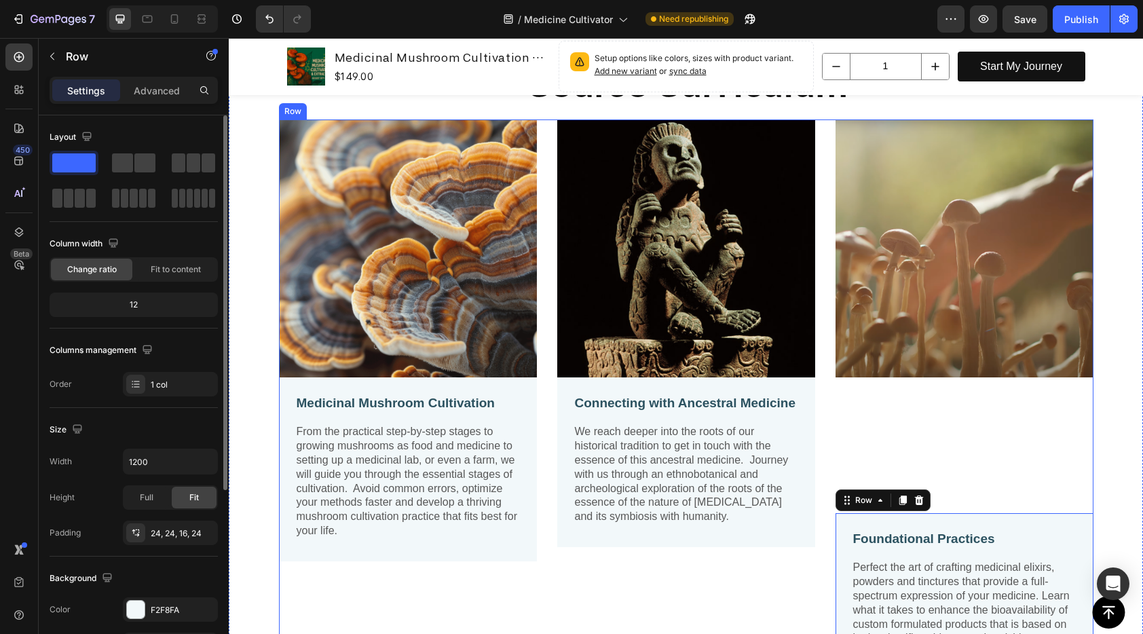
click at [969, 497] on div "Image Foundational Practices Text Block Perfect the art of crafting medicinal e…" at bounding box center [964, 406] width 258 height 574
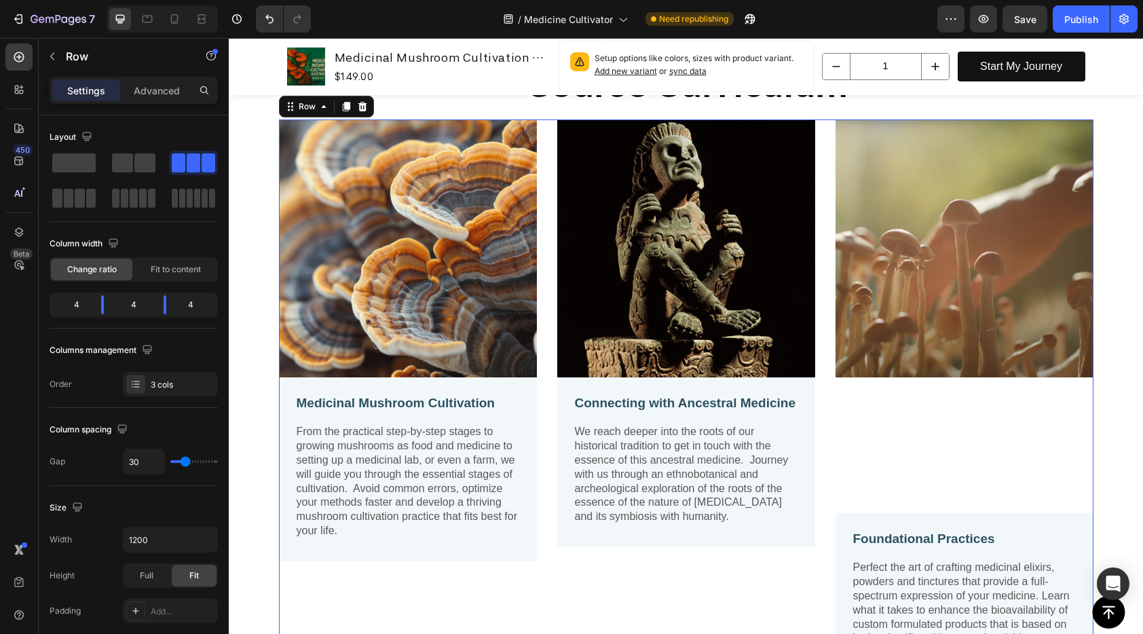
click at [964, 510] on div "Image Foundational Practices Text Block Perfect the art of crafting medicinal e…" at bounding box center [964, 406] width 258 height 574
click at [962, 497] on div "Image Foundational Practices Text Block Perfect the art of crafting medicinal e…" at bounding box center [964, 406] width 258 height 574
click at [940, 347] on img at bounding box center [964, 248] width 258 height 258
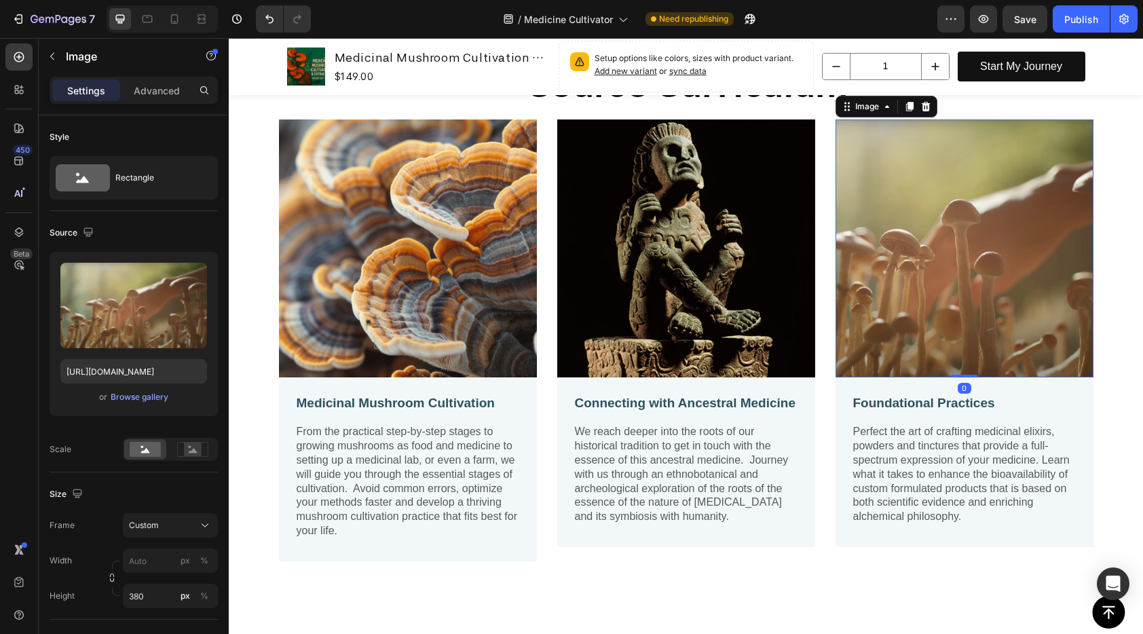
drag, startPoint x: 958, startPoint y: 508, endPoint x: 957, endPoint y: 360, distance: 148.6
click at [957, 360] on div "Image 0" at bounding box center [964, 248] width 258 height 258
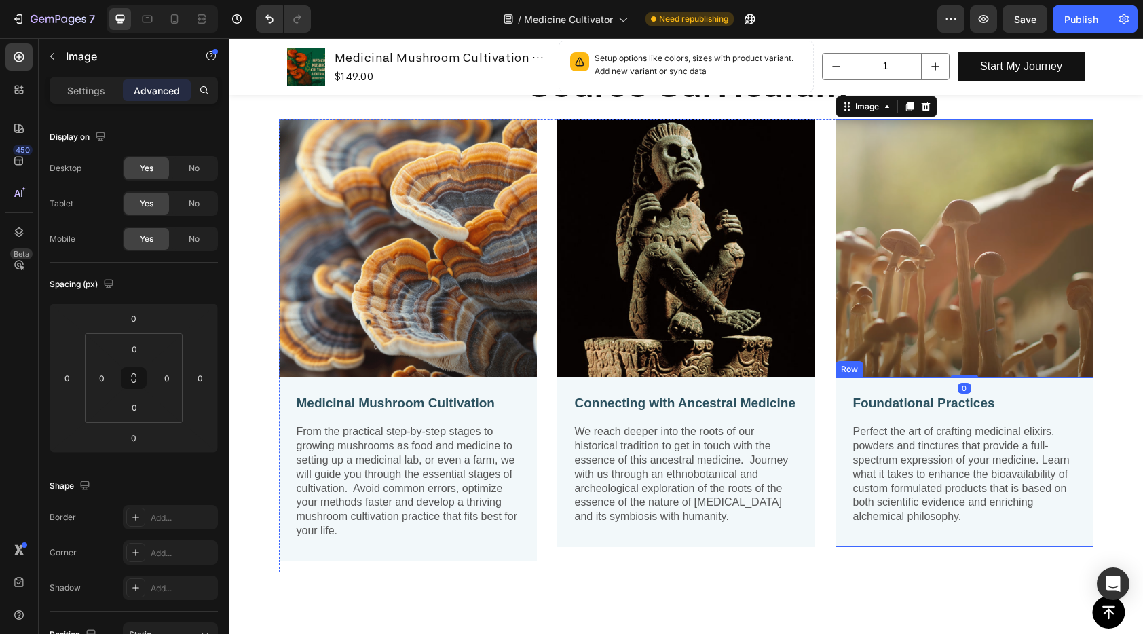
click at [933, 455] on p "Perfect the art of crafting medicinal elixirs, powders and tinctures that provi…" at bounding box center [964, 474] width 223 height 99
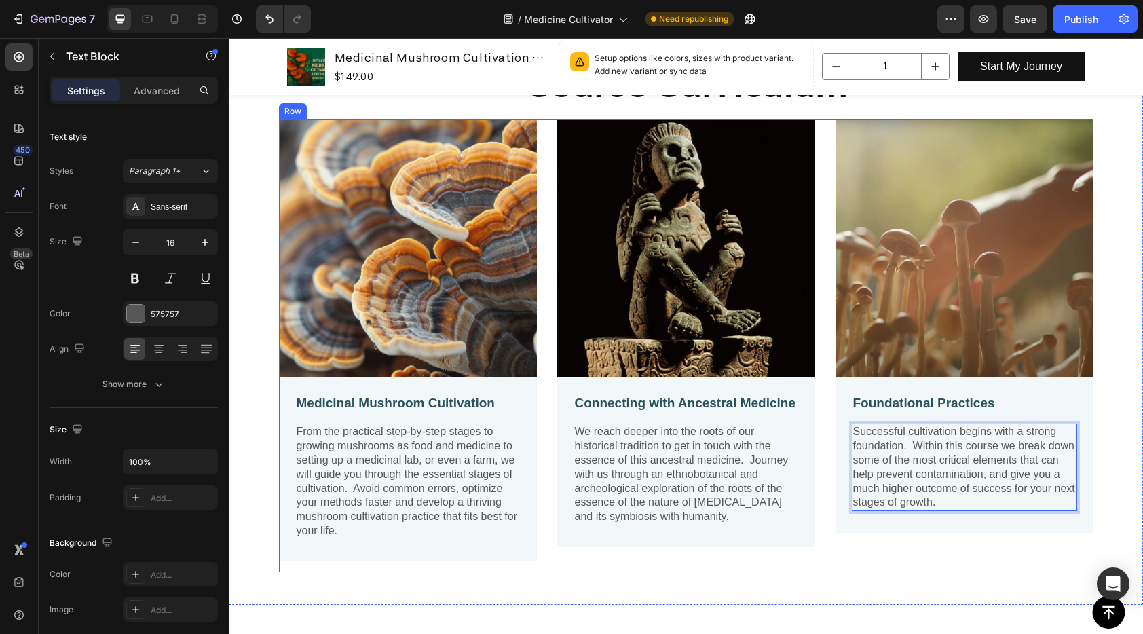
click at [967, 569] on div "Image Foundational Practices Text Block Successful cultivation begins with a st…" at bounding box center [964, 345] width 258 height 453
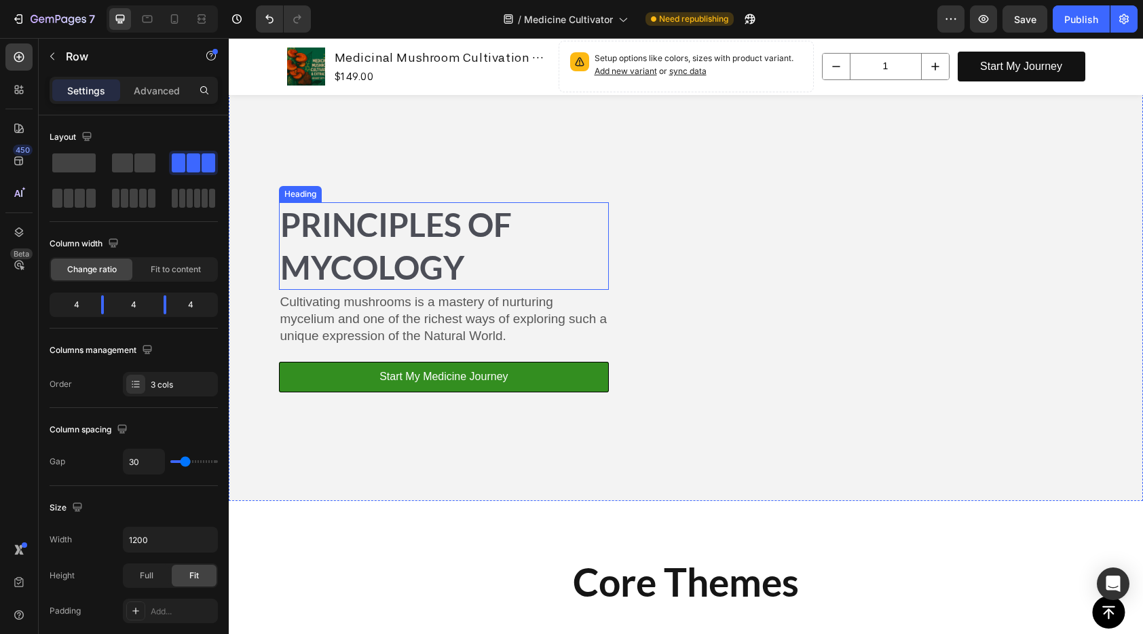
scroll to position [3746, 0]
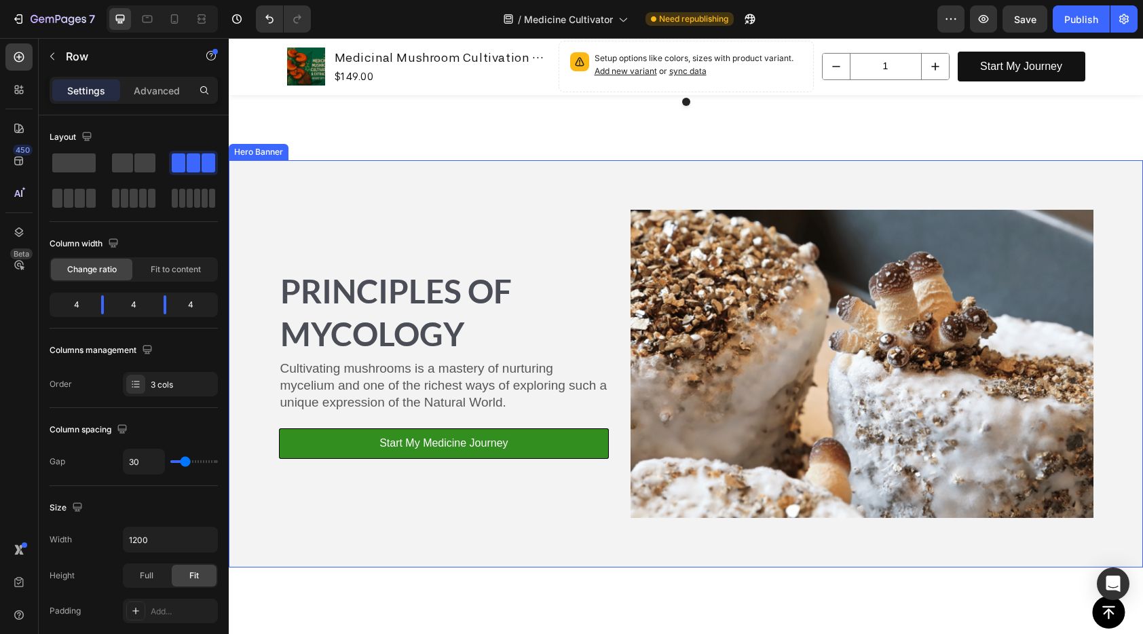
click at [742, 352] on div "Image" at bounding box center [861, 364] width 462 height 308
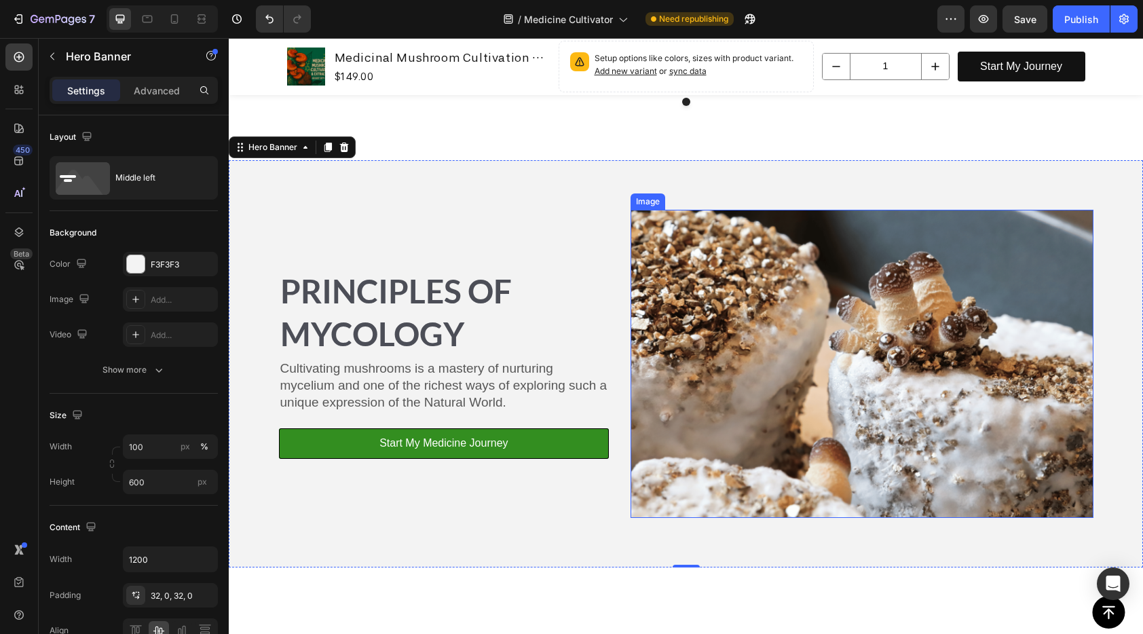
click at [891, 328] on img at bounding box center [861, 364] width 462 height 308
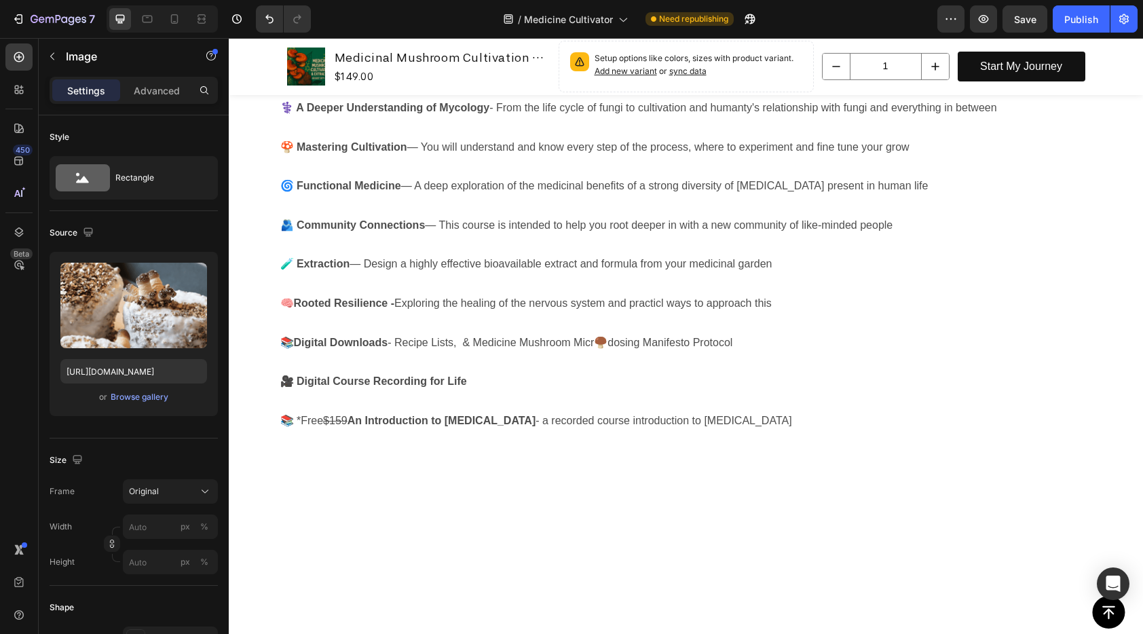
scroll to position [5374, 0]
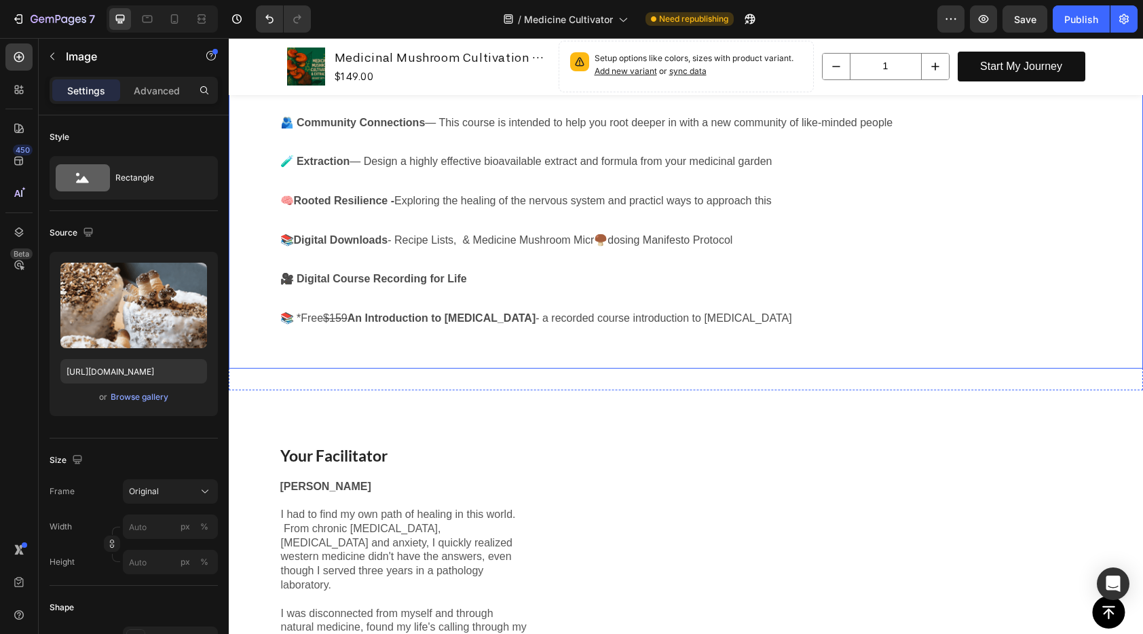
click at [421, 55] on p "🍄 Mastering Cultivation — You will understand and know every step of the proces…" at bounding box center [686, 45] width 812 height 20
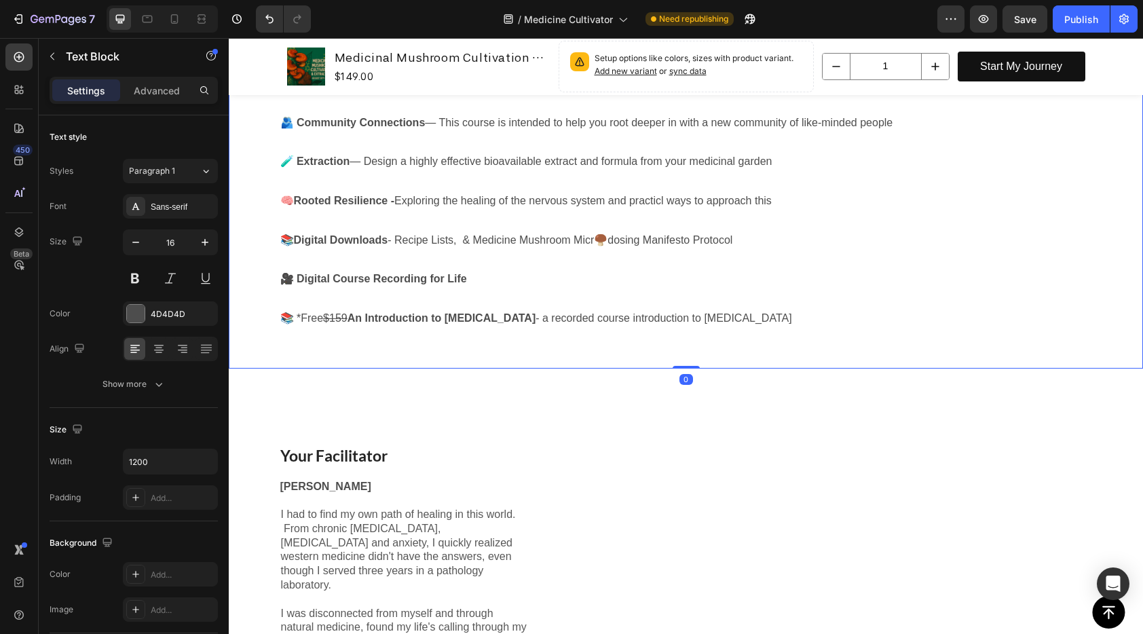
click at [558, 55] on p "🍄 Mastering Cultivation — You will understand and know every step of the proces…" at bounding box center [686, 45] width 812 height 20
click at [548, 55] on p "🍄 Mastering Cultivation — You will understand and know every step of the proces…" at bounding box center [686, 45] width 812 height 20
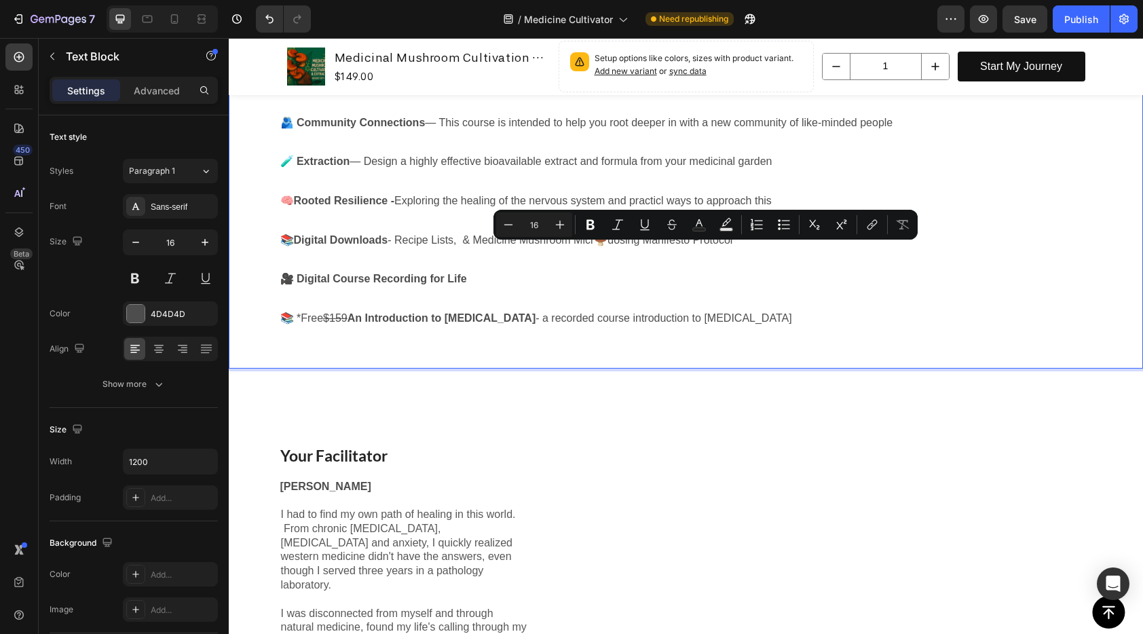
drag, startPoint x: 510, startPoint y: 252, endPoint x: 926, endPoint y: 267, distance: 416.3
click at [926, 267] on div "⚕️ A Deeper Understanding of Mycology - From the life cycle of fungi to cultiva…" at bounding box center [686, 172] width 814 height 394
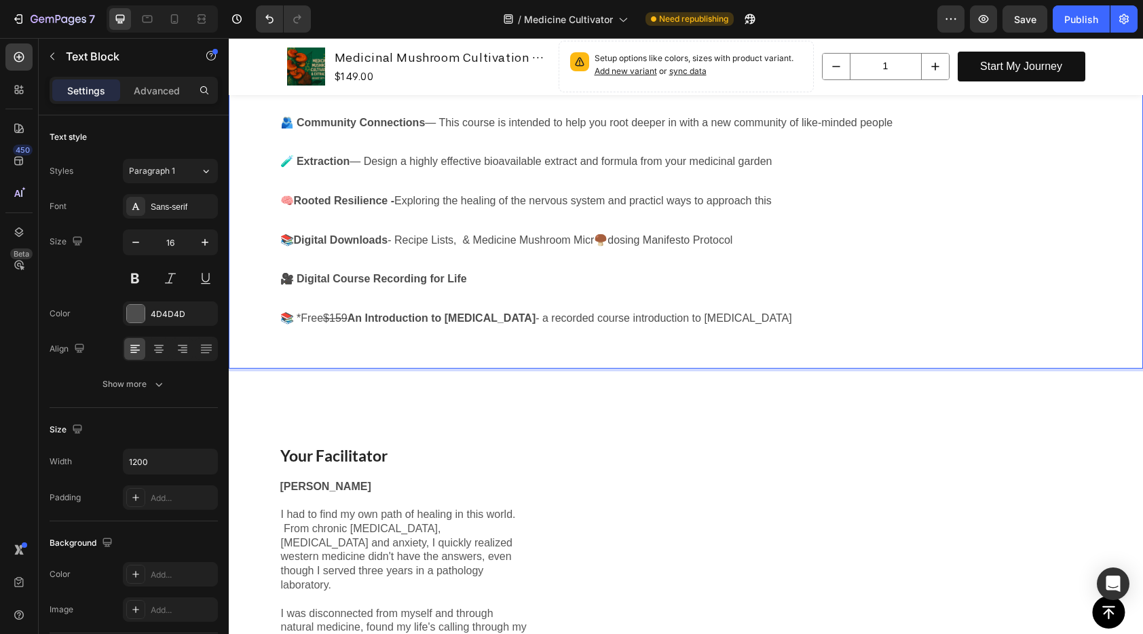
click at [762, 172] on p "🧪 Extraction — Design a highly effective bioavailable extract and formula from …" at bounding box center [686, 162] width 812 height 20
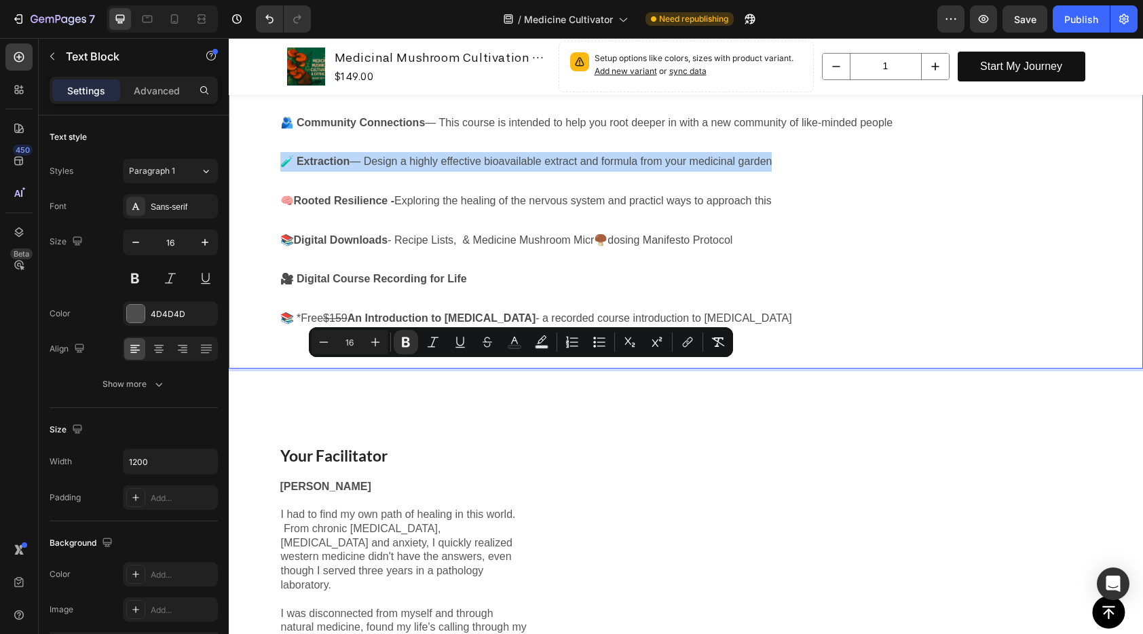
drag, startPoint x: 777, startPoint y: 369, endPoint x: 261, endPoint y: 377, distance: 516.5
click at [261, 369] on div "⚕️ A Deeper Understanding of Mycology - From the life cycle of fungi to cultiva…" at bounding box center [686, 172] width 914 height 394
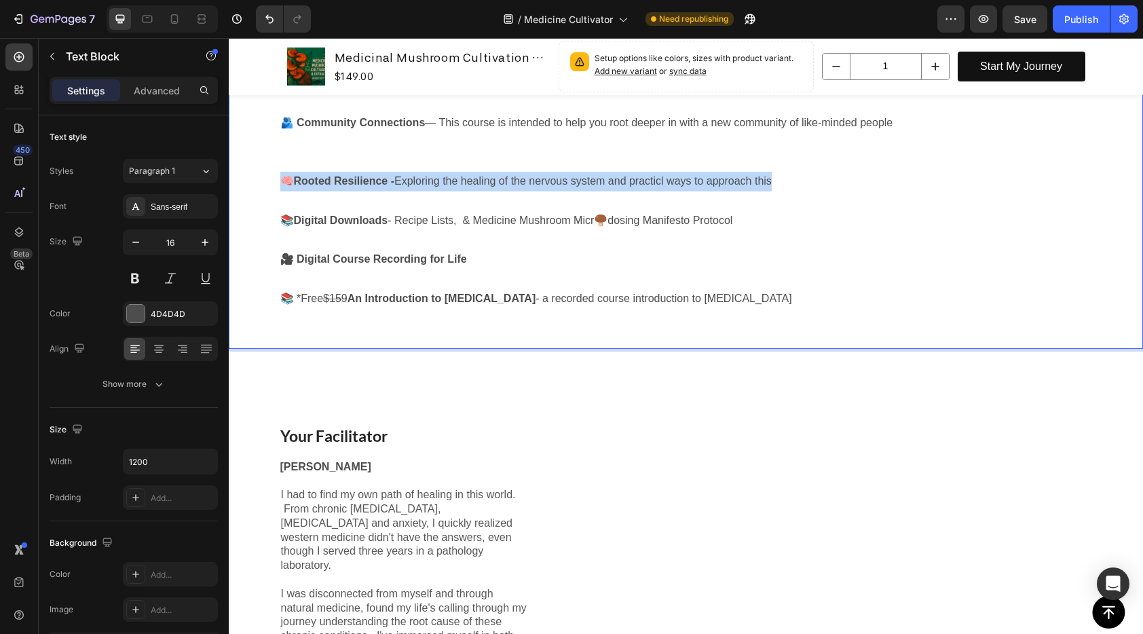
drag, startPoint x: 850, startPoint y: 392, endPoint x: 266, endPoint y: 390, distance: 584.3
click at [266, 349] on div "⚕️ A Deeper Understanding of Mycology - From the life cycle of fungi to cultiva…" at bounding box center [686, 162] width 914 height 374
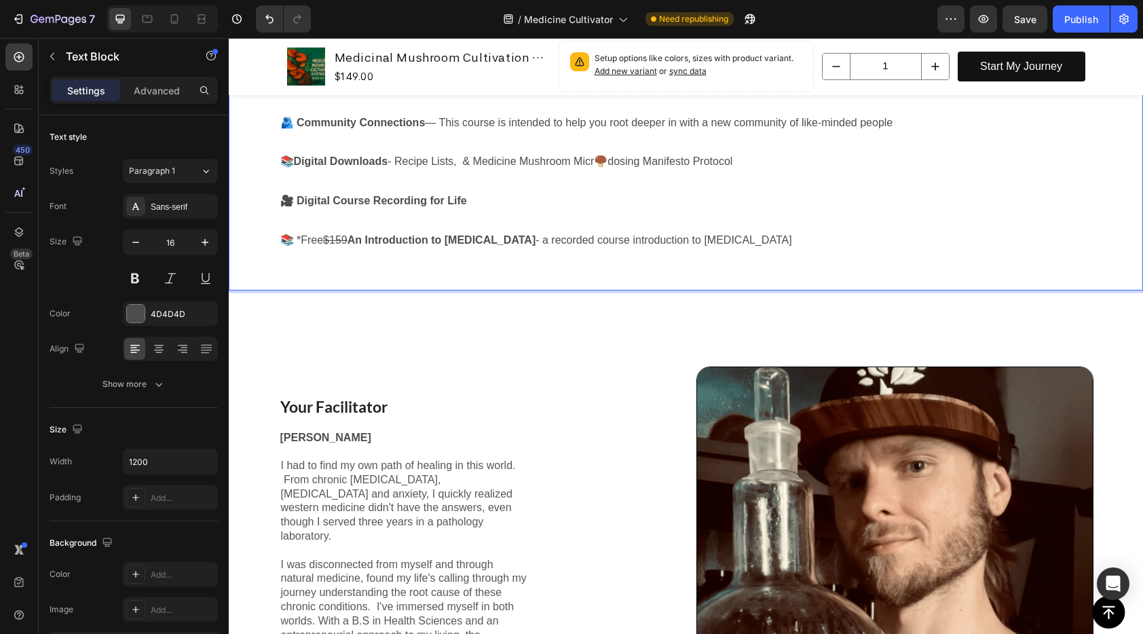
click at [816, 250] on p "📚 *Free $159 An Introduction to [MEDICAL_DATA] - a recorded course introduction…" at bounding box center [686, 241] width 812 height 20
drag, startPoint x: 760, startPoint y: 454, endPoint x: 244, endPoint y: 444, distance: 515.9
click at [244, 290] on div "⚕️ A Deeper Understanding of Mycology - From the life cycle of fungi to cultiva…" at bounding box center [686, 133] width 914 height 316
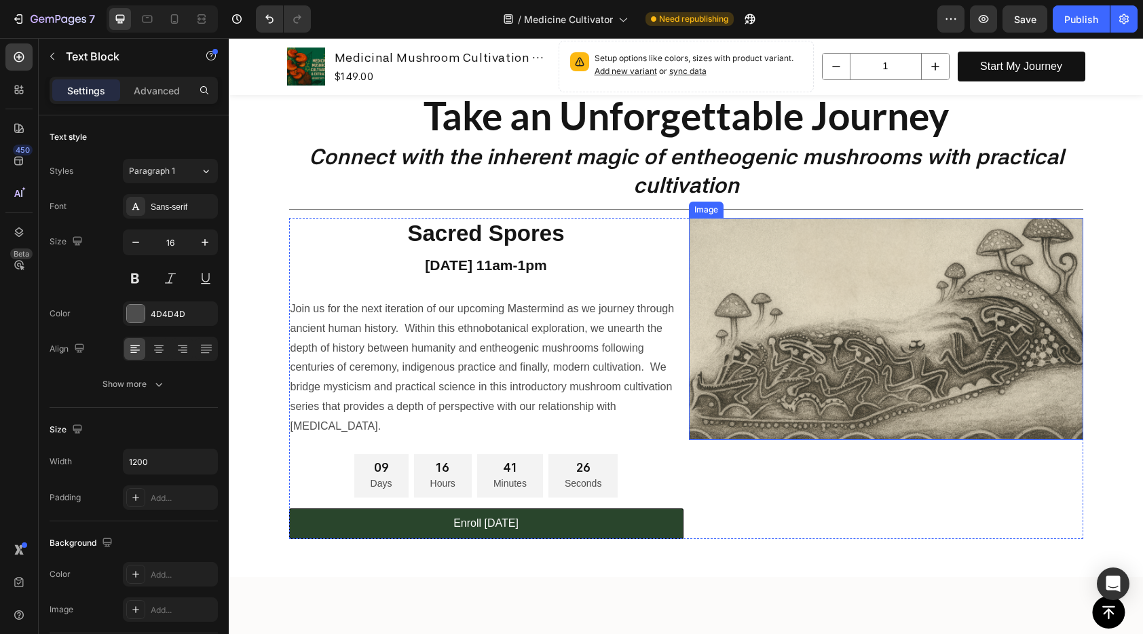
scroll to position [0, 0]
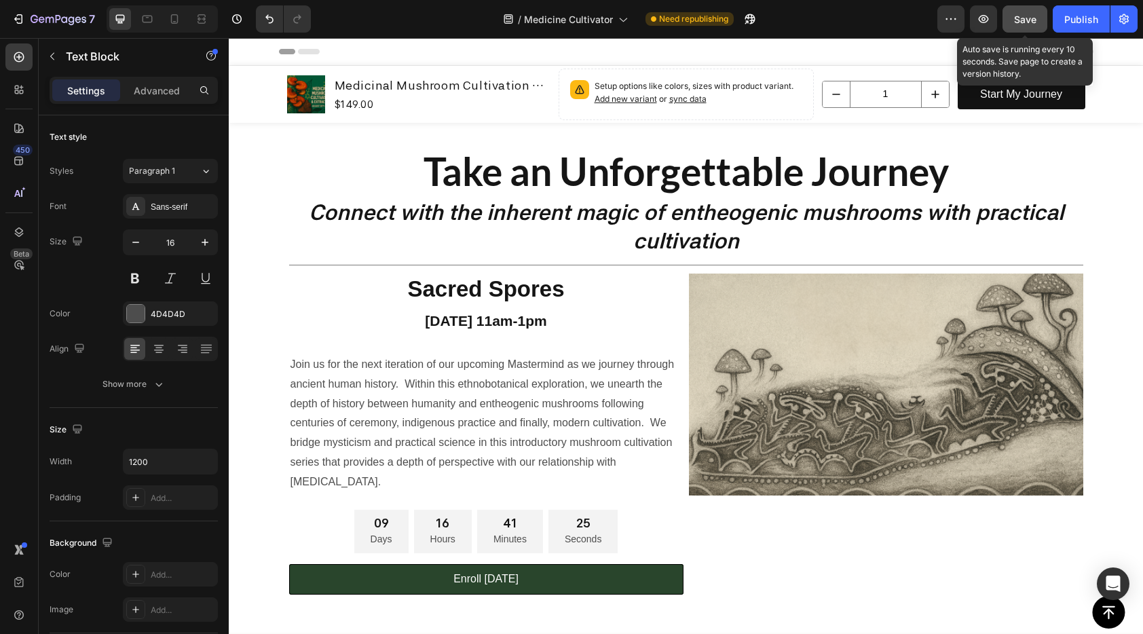
click at [1027, 22] on span "Save" at bounding box center [1025, 20] width 22 height 12
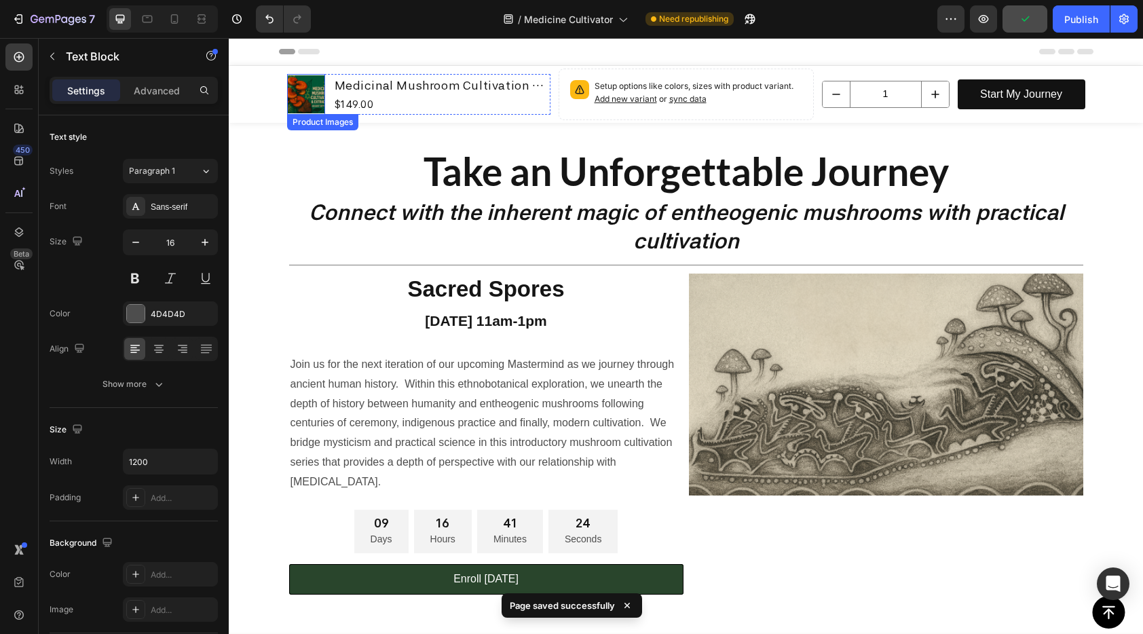
click at [298, 92] on img at bounding box center [306, 94] width 38 height 38
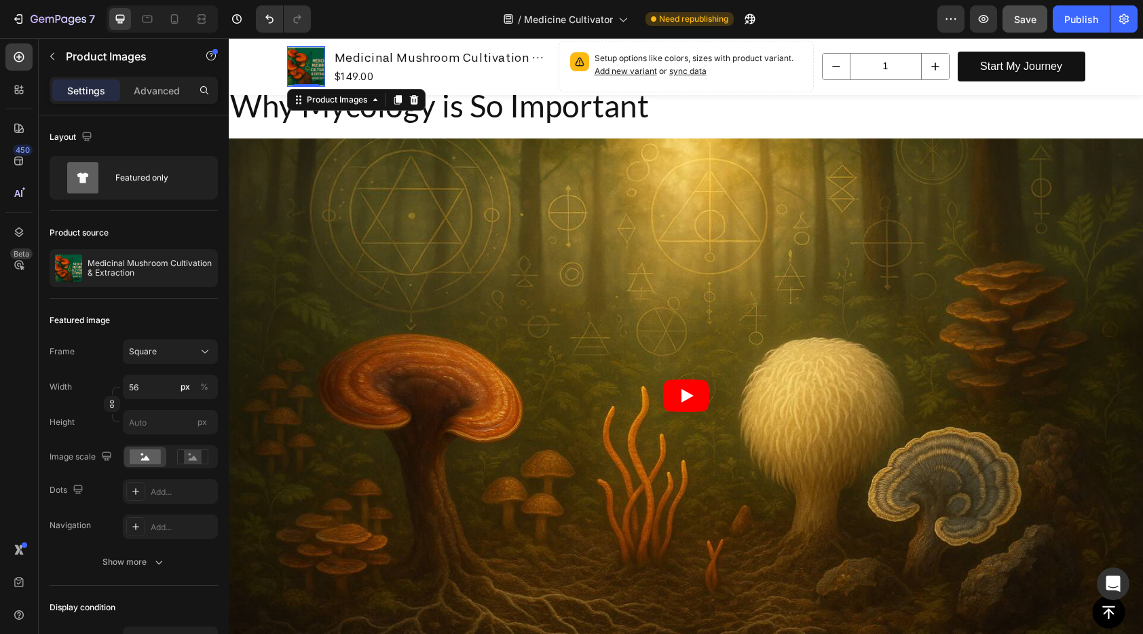
scroll to position [938, 0]
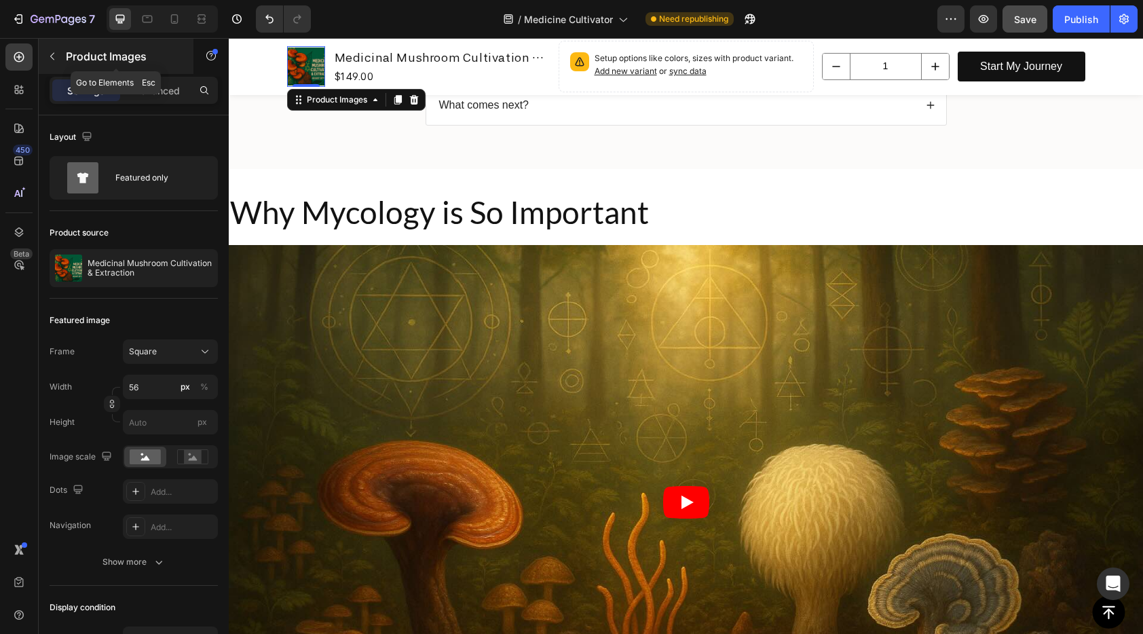
click at [57, 56] on icon "button" at bounding box center [52, 56] width 11 height 11
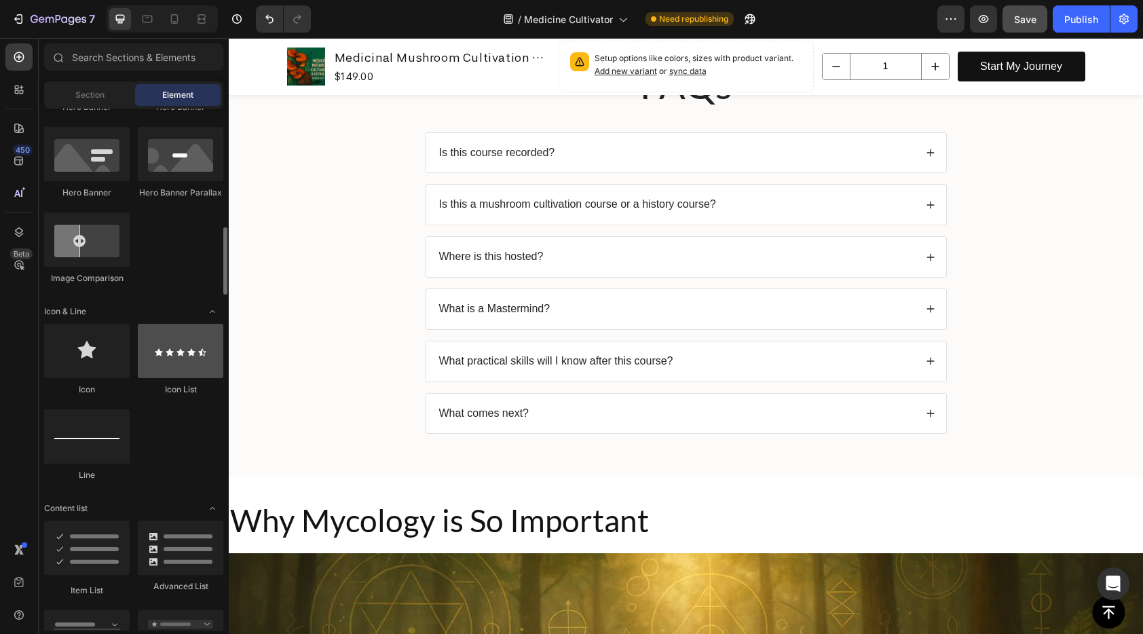
scroll to position [791, 0]
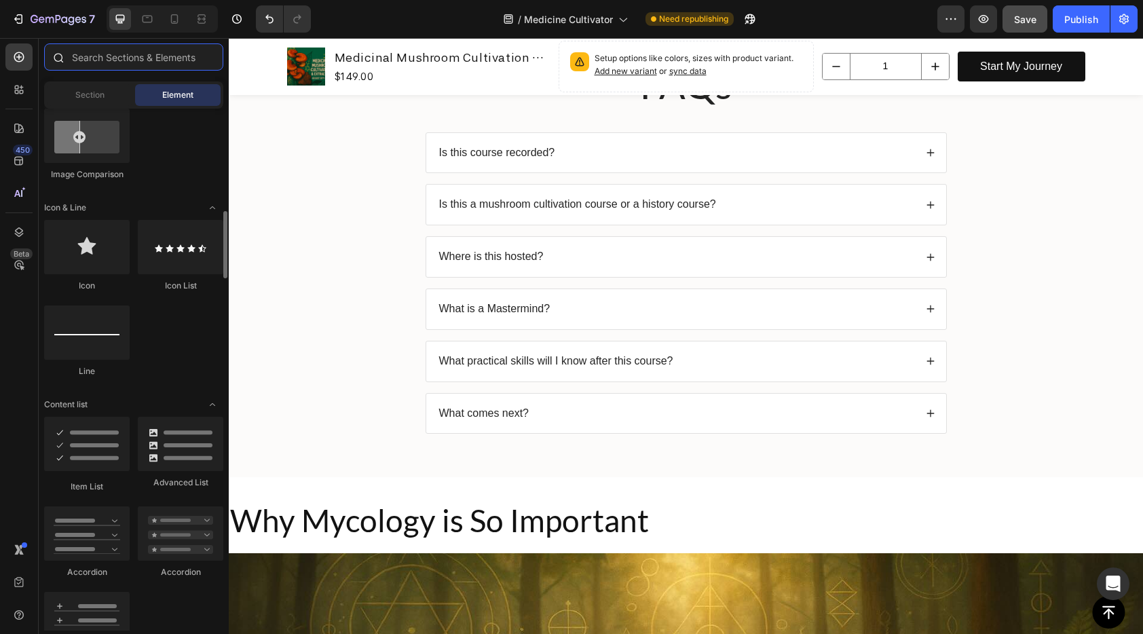
click at [93, 63] on input "text" at bounding box center [133, 56] width 179 height 27
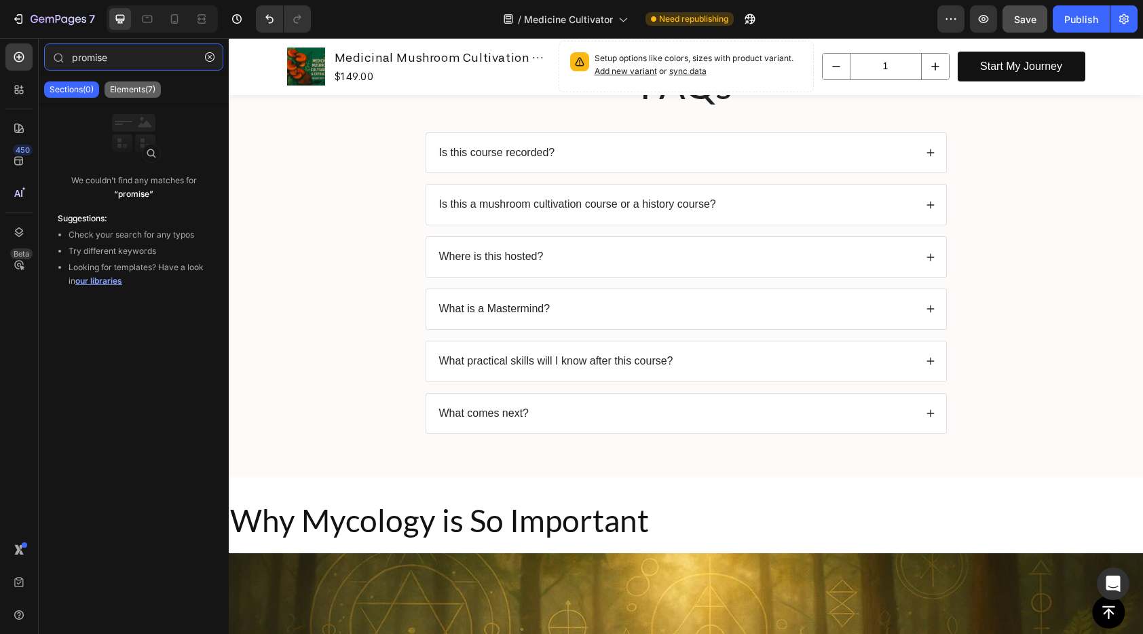
type input "promise"
click at [127, 88] on p "Elements(7)" at bounding box center [132, 89] width 45 height 11
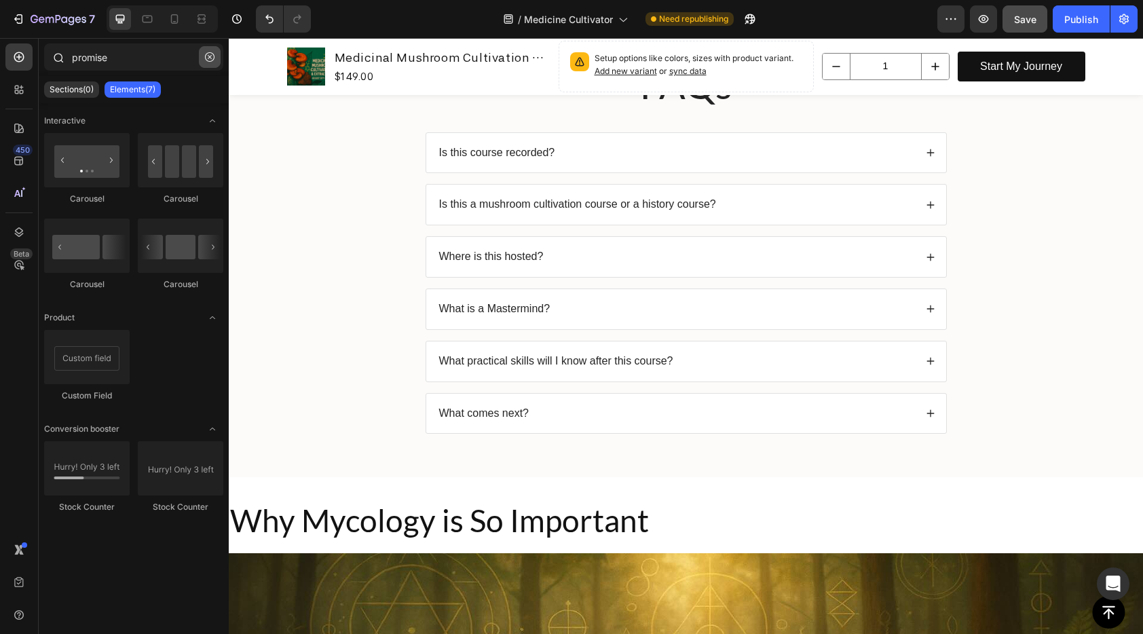
click at [211, 53] on icon "button" at bounding box center [210, 57] width 10 height 10
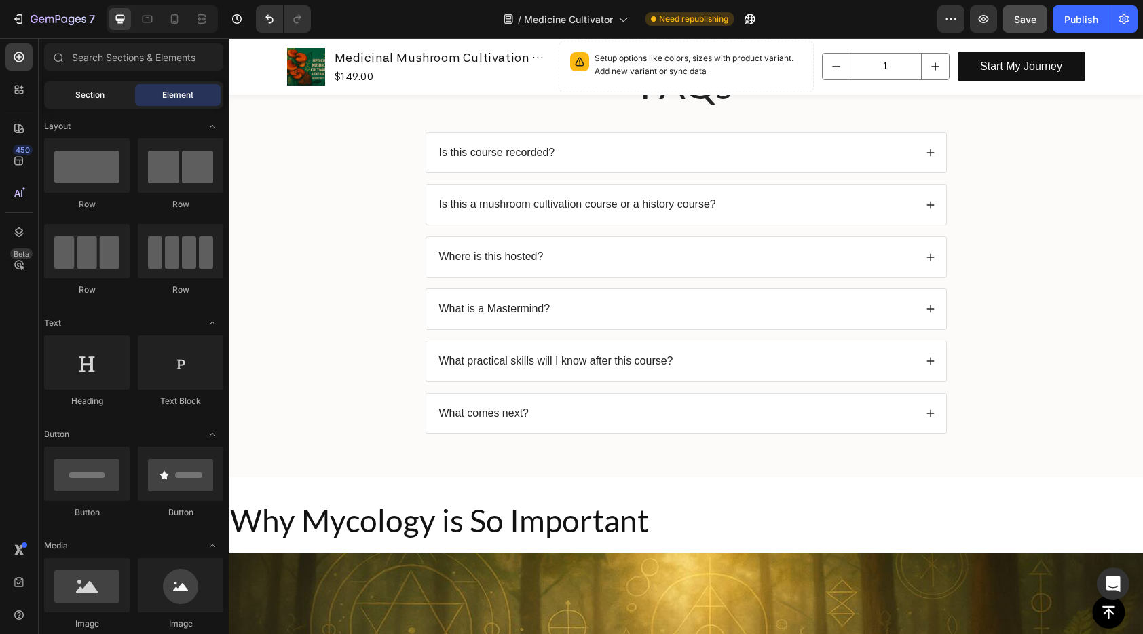
click at [96, 98] on span "Section" at bounding box center [89, 95] width 29 height 12
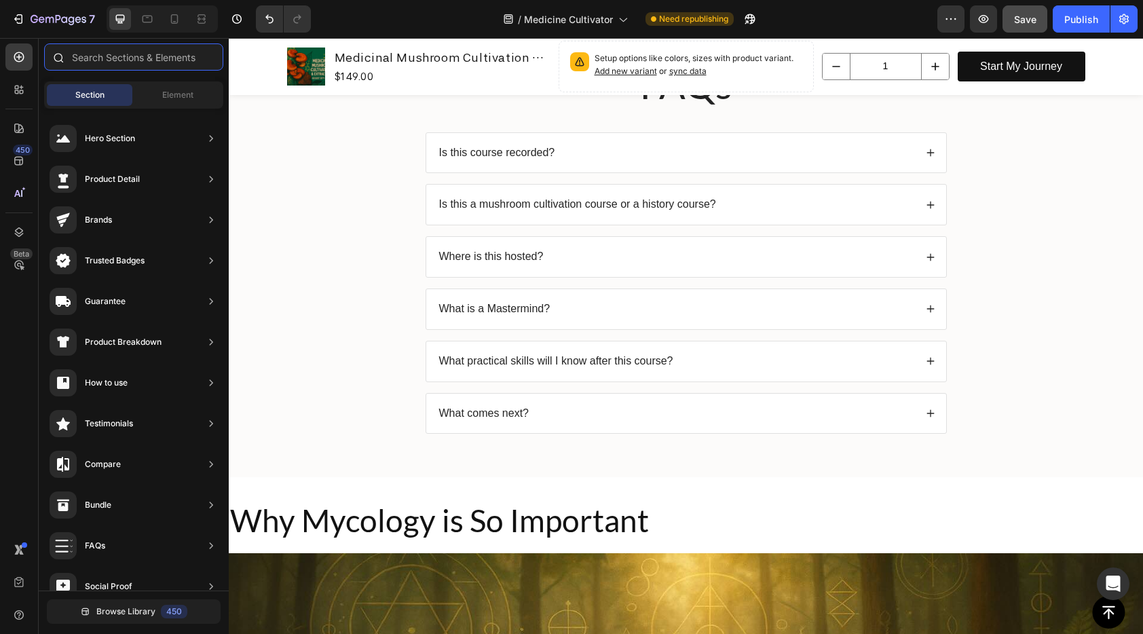
click at [120, 58] on input "text" at bounding box center [133, 56] width 179 height 27
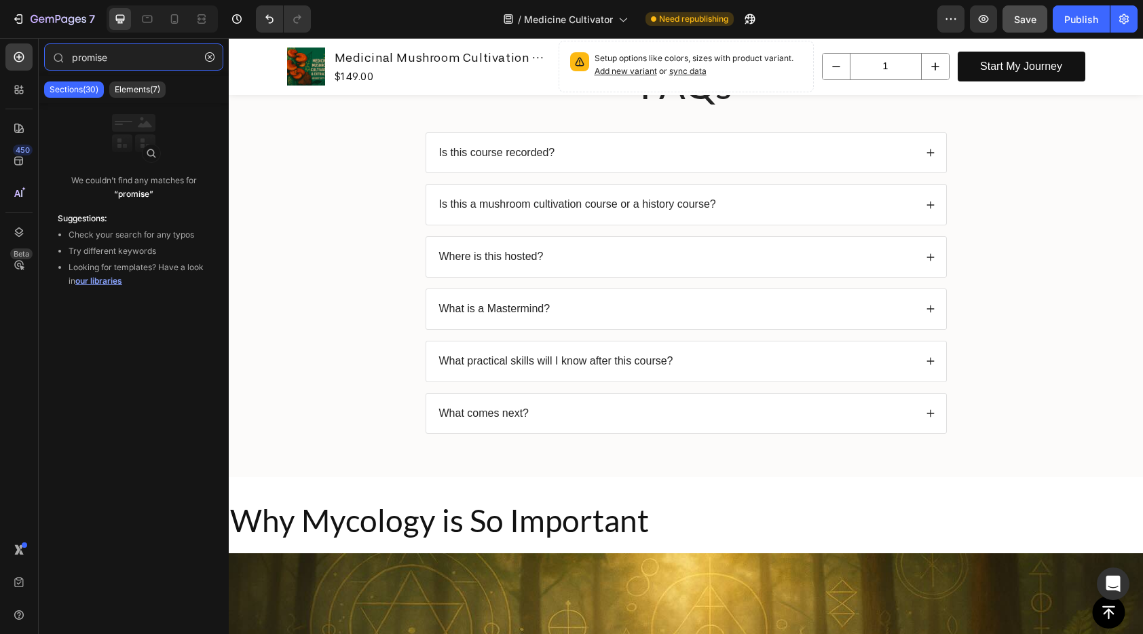
type input "promise"
click at [79, 86] on p "Sections(30)" at bounding box center [74, 89] width 49 height 11
click at [208, 53] on icon "button" at bounding box center [210, 57] width 10 height 10
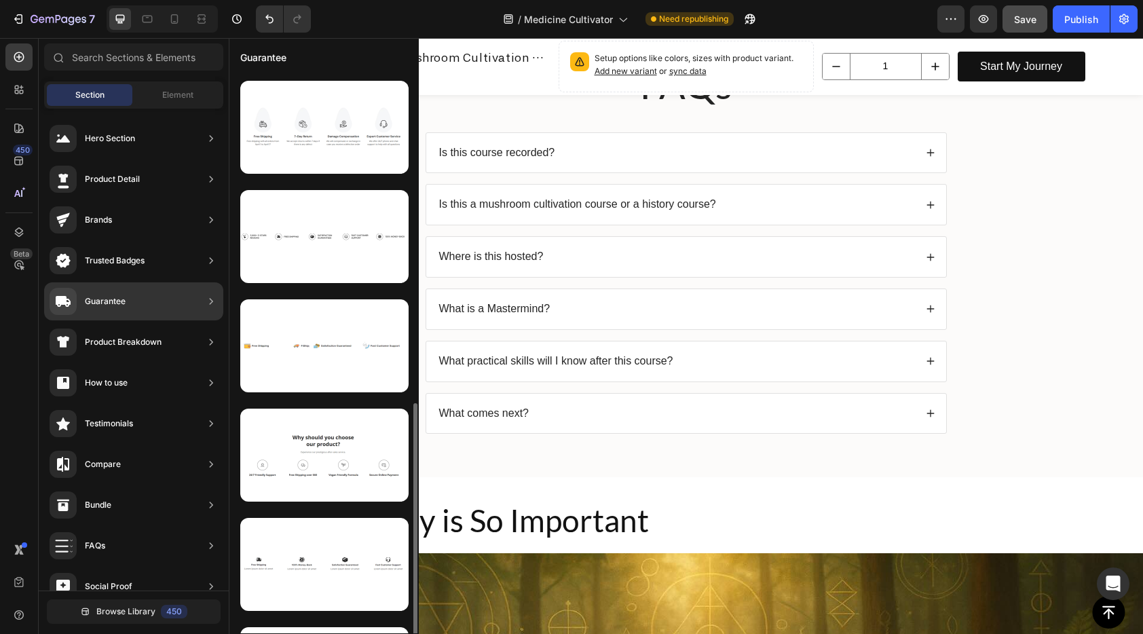
scroll to position [432, 0]
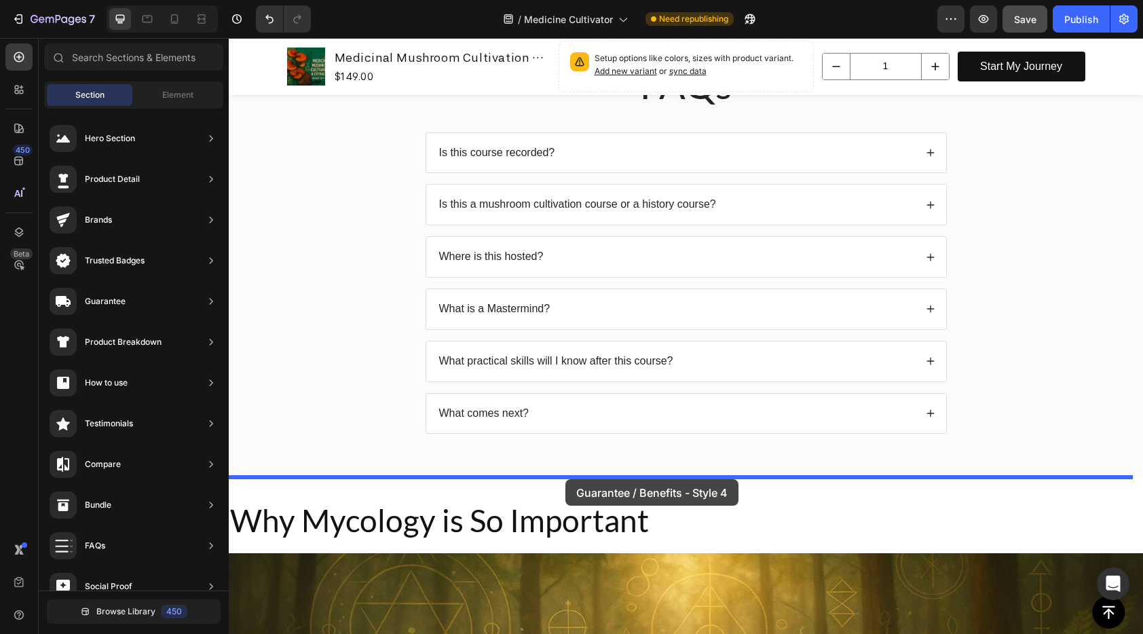
drag, startPoint x: 556, startPoint y: 404, endPoint x: 565, endPoint y: 476, distance: 73.2
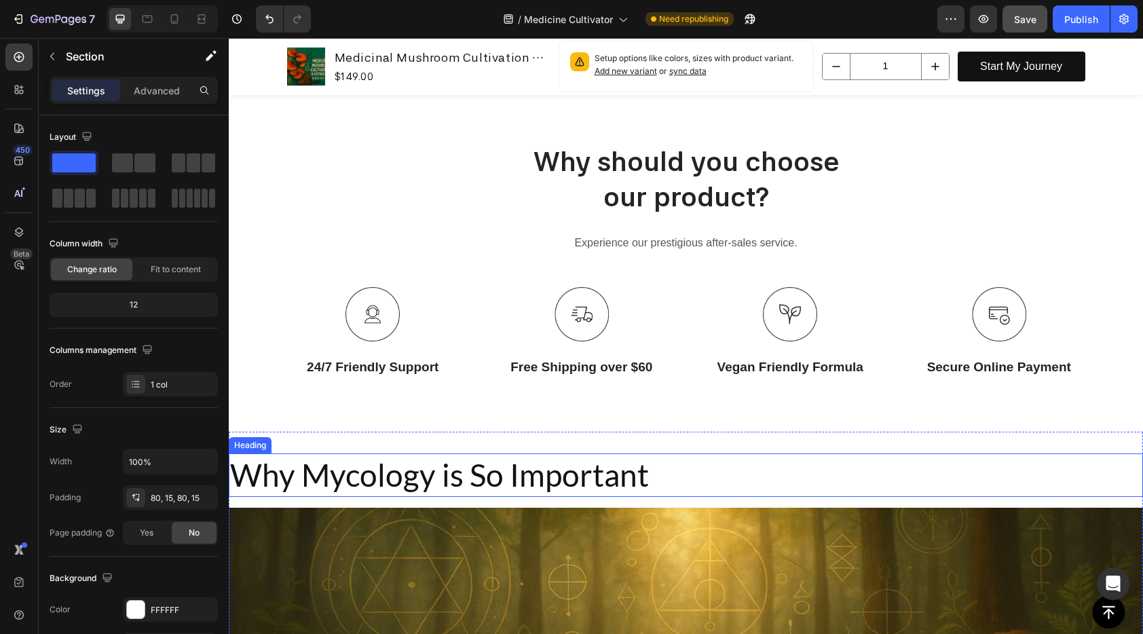
scroll to position [1021, 0]
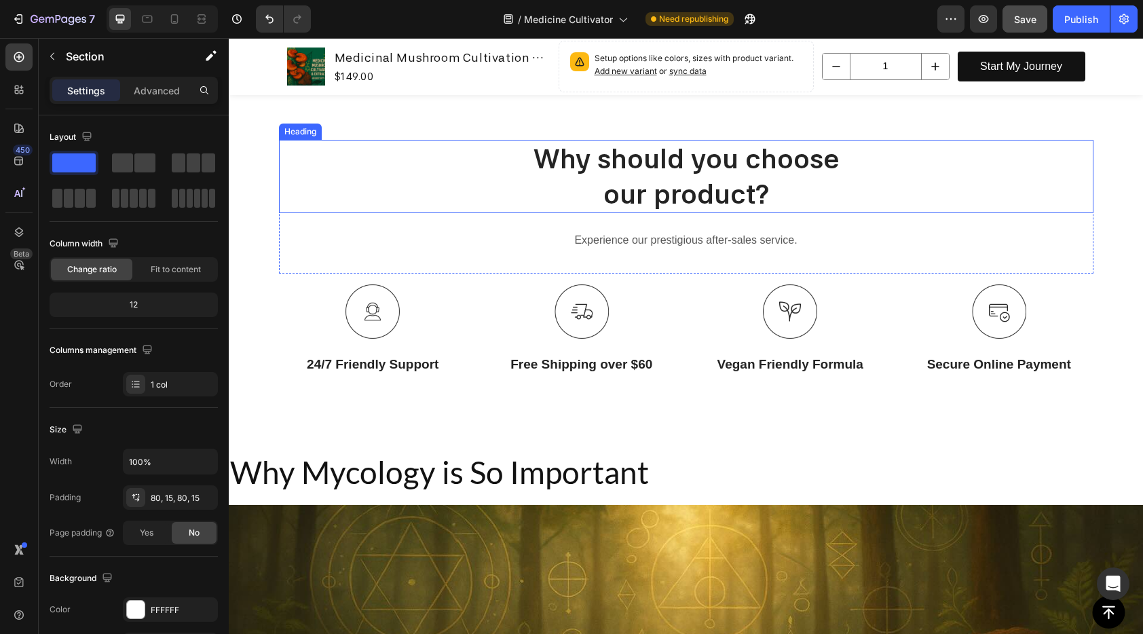
click at [660, 164] on p "Why should you choose our product?" at bounding box center [686, 176] width 812 height 71
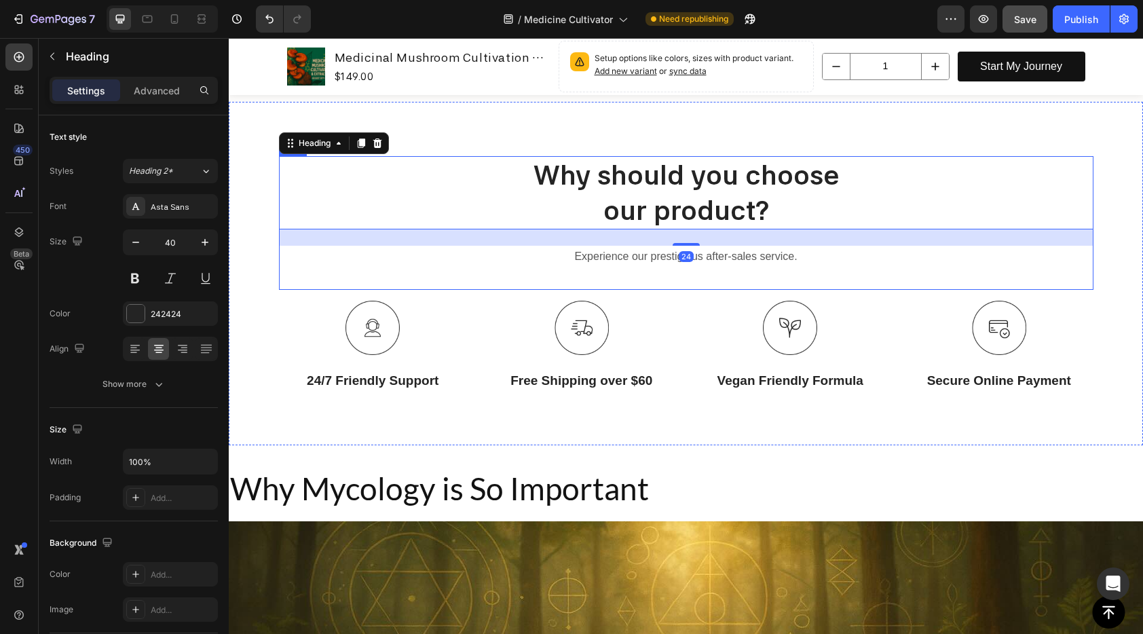
scroll to position [996, 0]
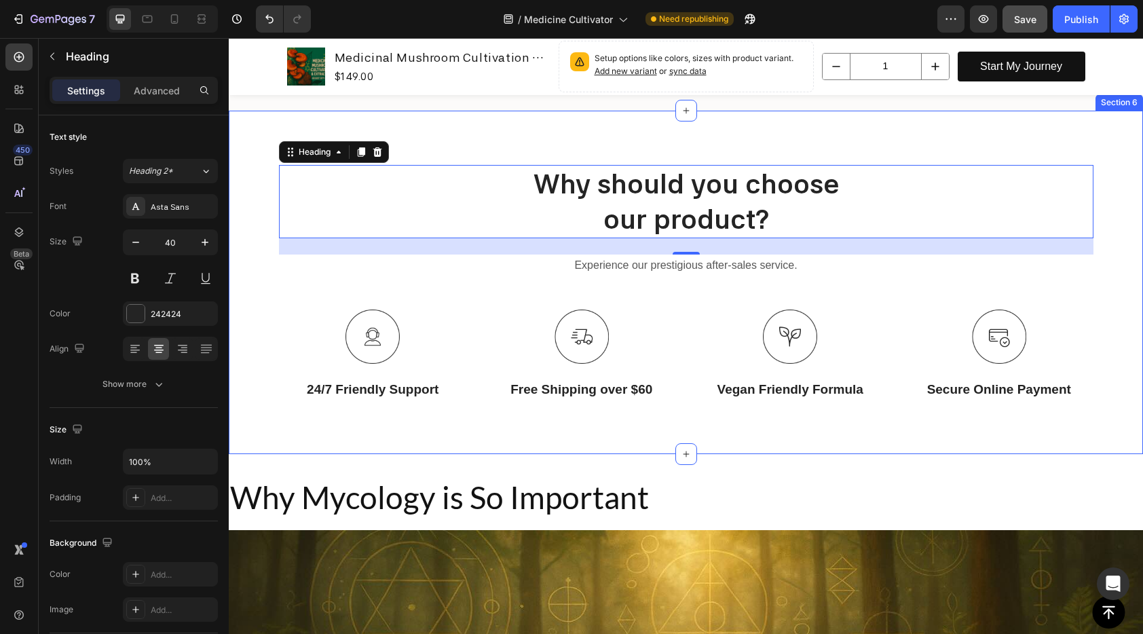
click at [466, 145] on div "Why should you choose our product? Heading 24 Experience our prestigious after-…" at bounding box center [686, 282] width 914 height 343
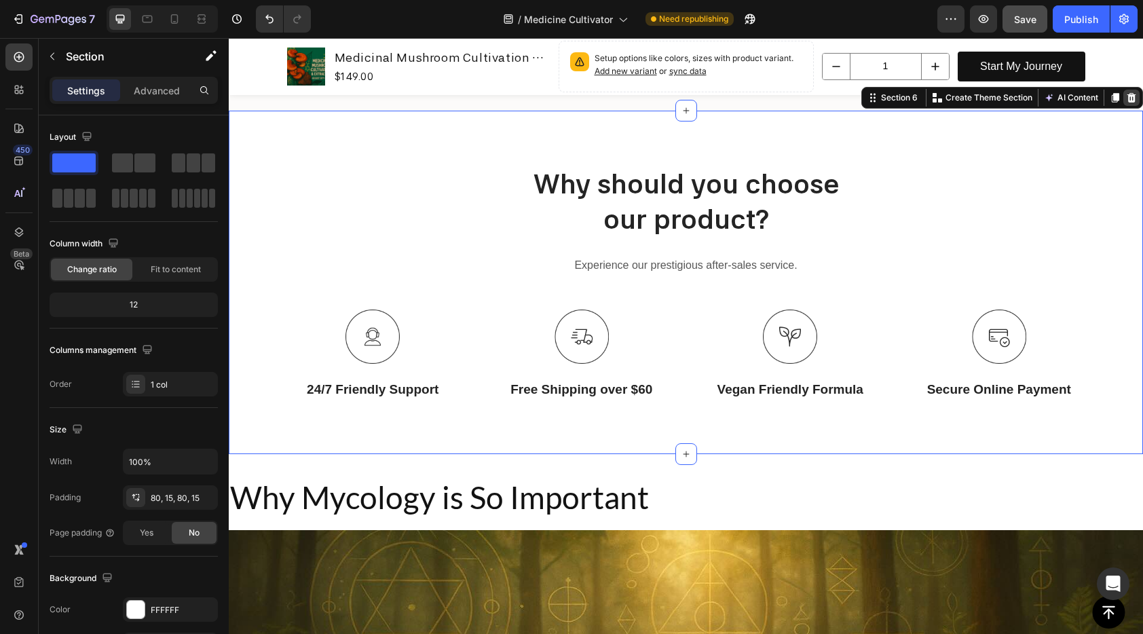
click at [1126, 94] on icon at bounding box center [1131, 97] width 11 height 11
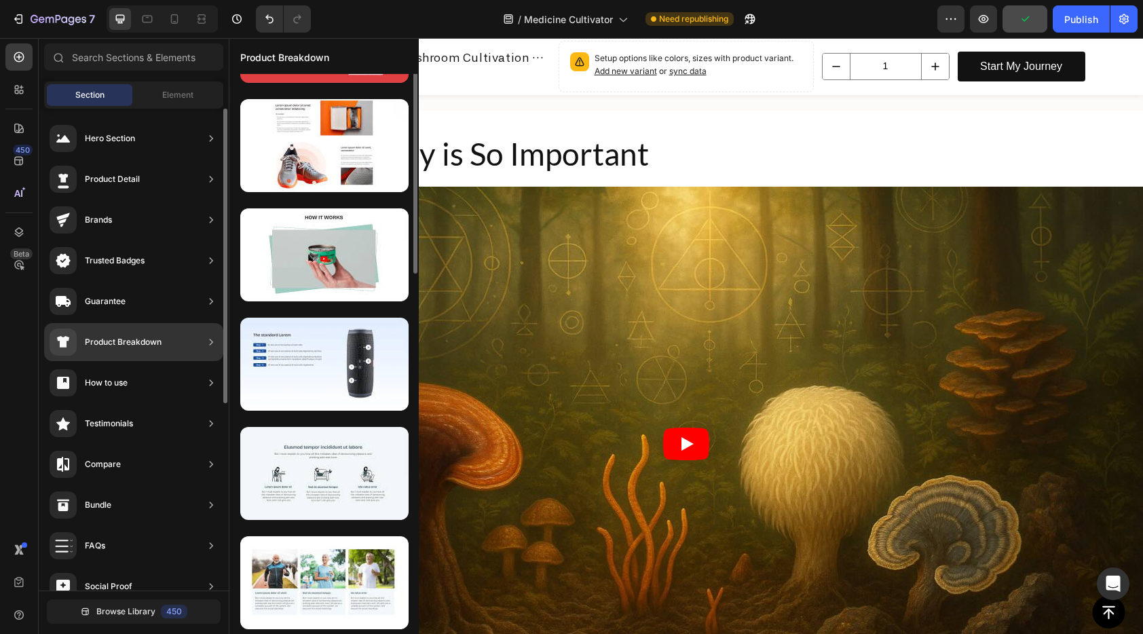
scroll to position [0, 0]
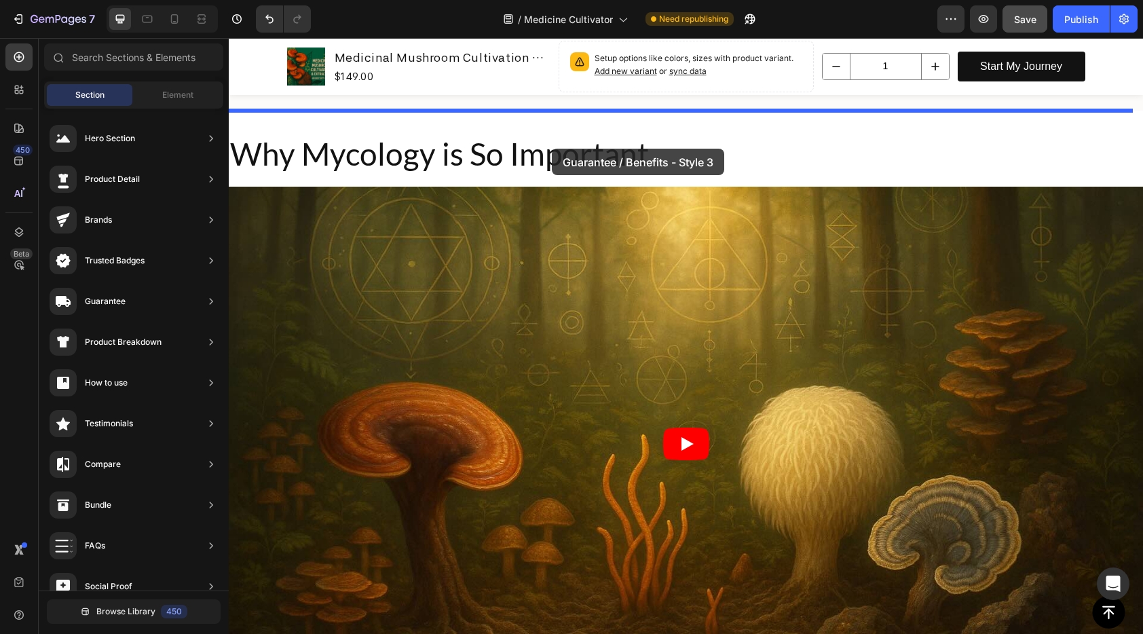
drag, startPoint x: 547, startPoint y: 284, endPoint x: 562, endPoint y: 143, distance: 141.3
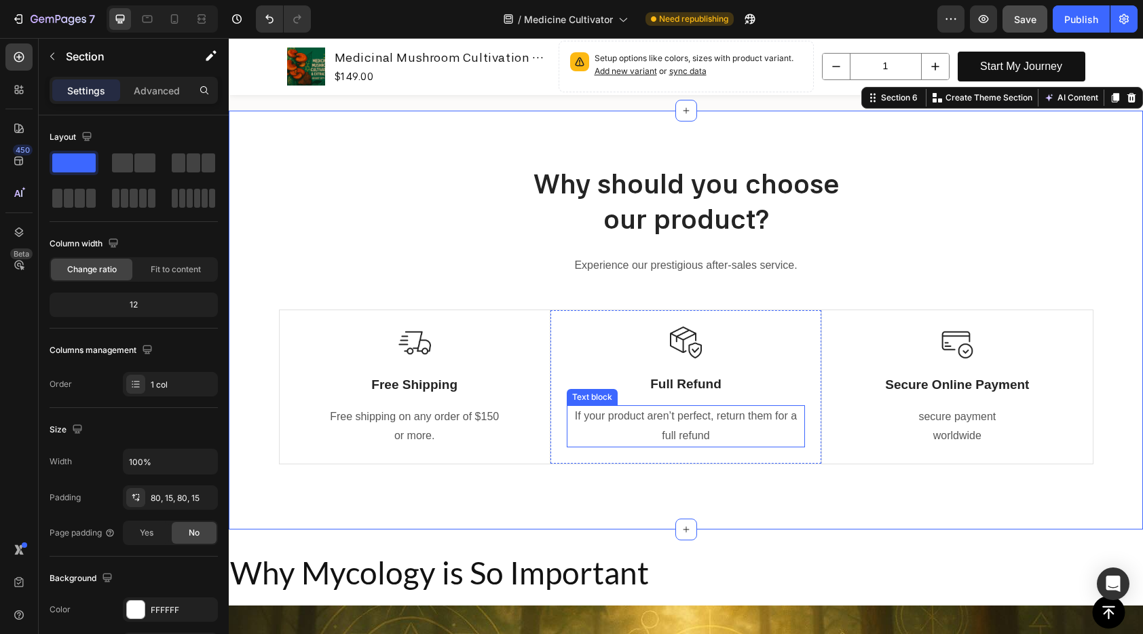
click at [691, 431] on p "If your product aren’t perfect, return them for a full refund" at bounding box center [686, 426] width 236 height 39
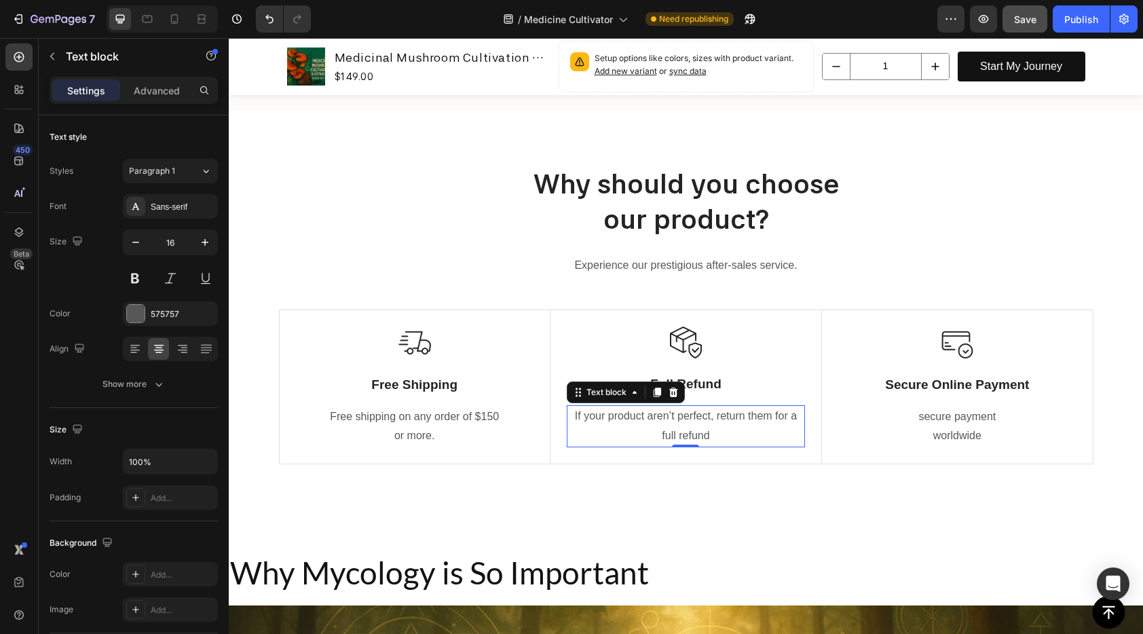
click at [691, 431] on p "If your product aren’t perfect, return them for a full refund" at bounding box center [686, 426] width 236 height 39
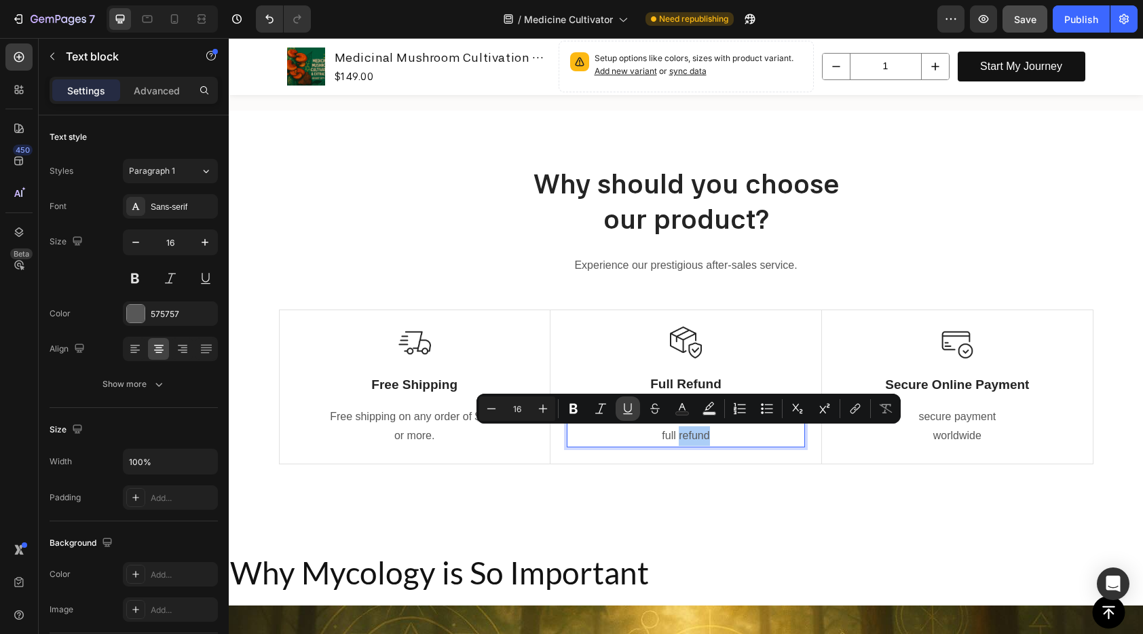
click at [629, 418] on button "Underline" at bounding box center [628, 408] width 24 height 24
click at [688, 432] on p "If your product aren’t perfect, return them for a full refund" at bounding box center [686, 426] width 236 height 39
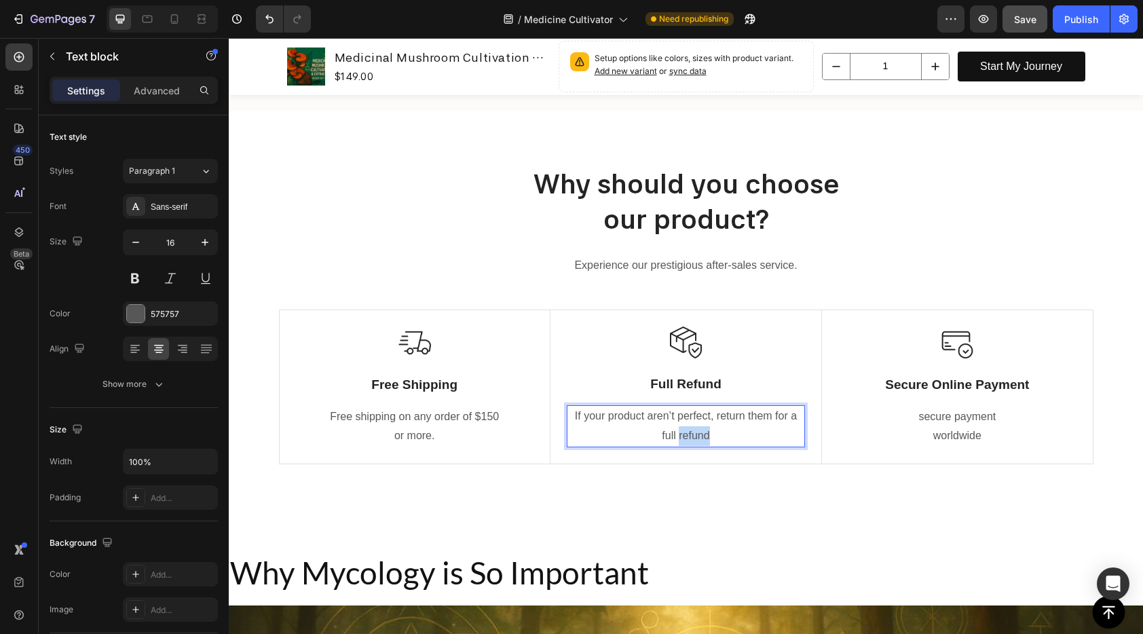
click at [688, 432] on p "If your product aren’t perfect, return them for a full refund" at bounding box center [686, 426] width 236 height 39
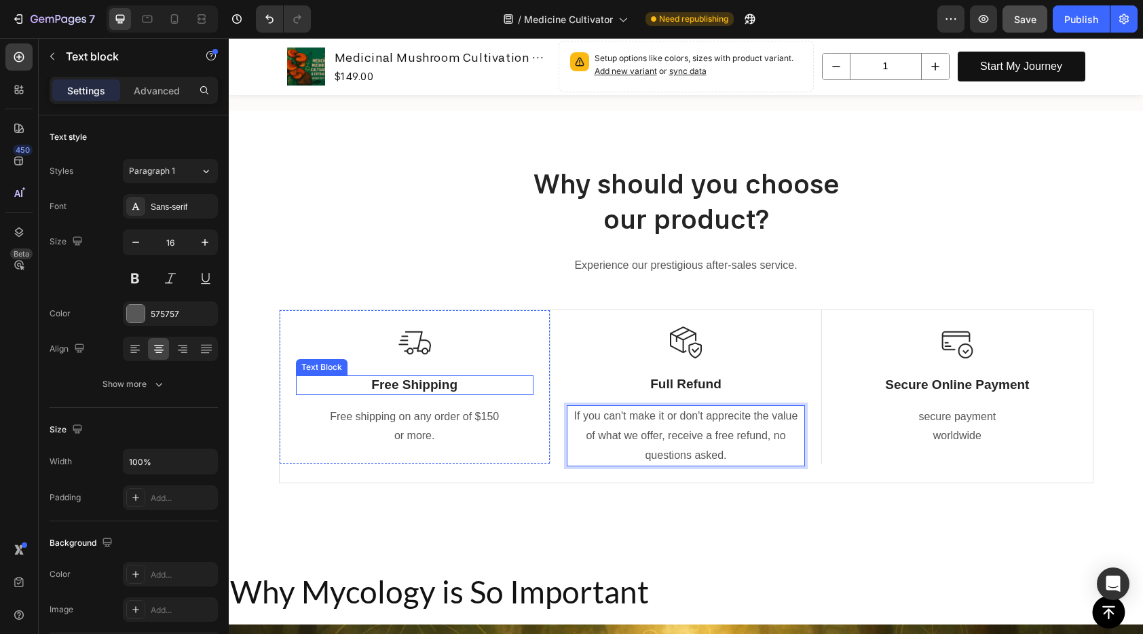
click at [422, 381] on p "Free Shipping" at bounding box center [414, 385] width 235 height 17
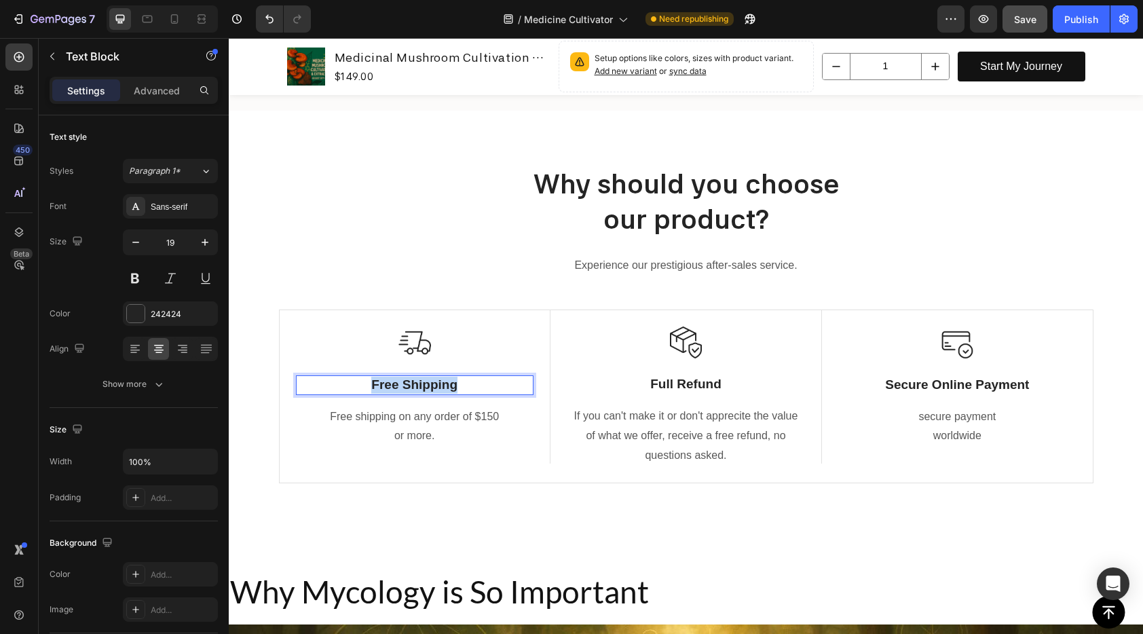
click at [422, 381] on p "Free Shipping" at bounding box center [414, 385] width 235 height 17
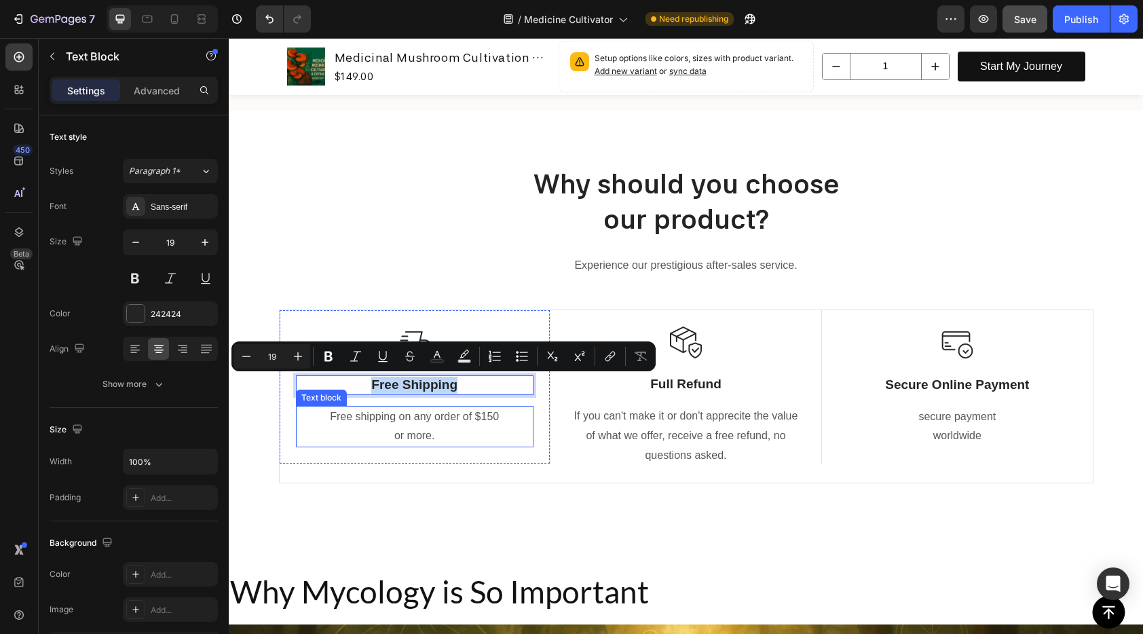
click at [416, 424] on p "Free shipping on any order of $150" at bounding box center [414, 417] width 235 height 20
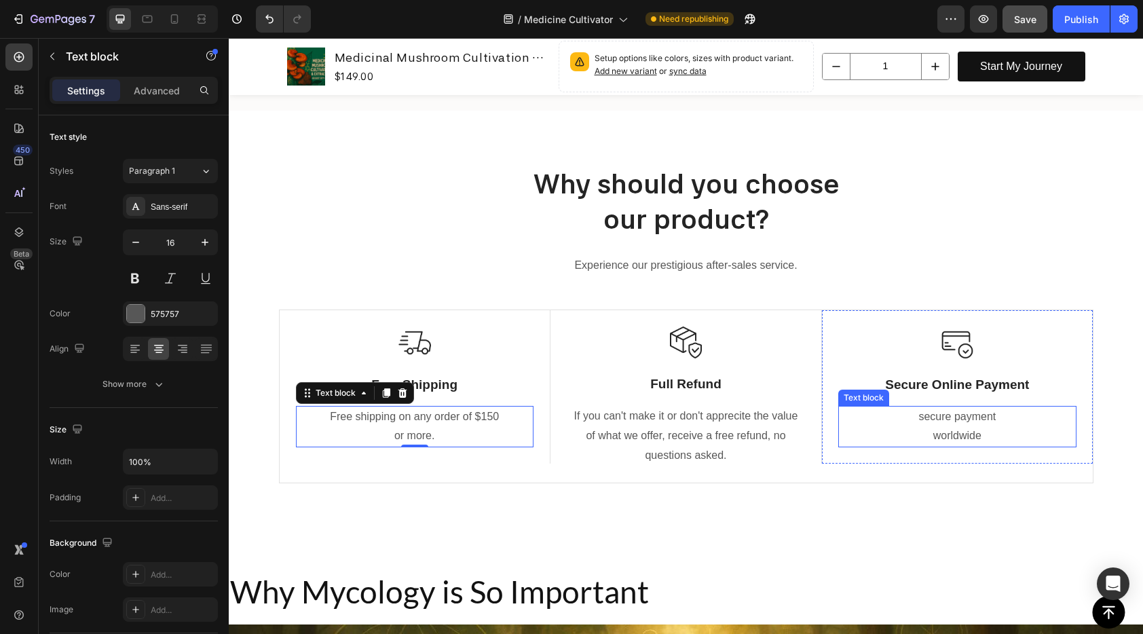
click at [932, 430] on p "secure payment worldwide" at bounding box center [957, 426] width 235 height 39
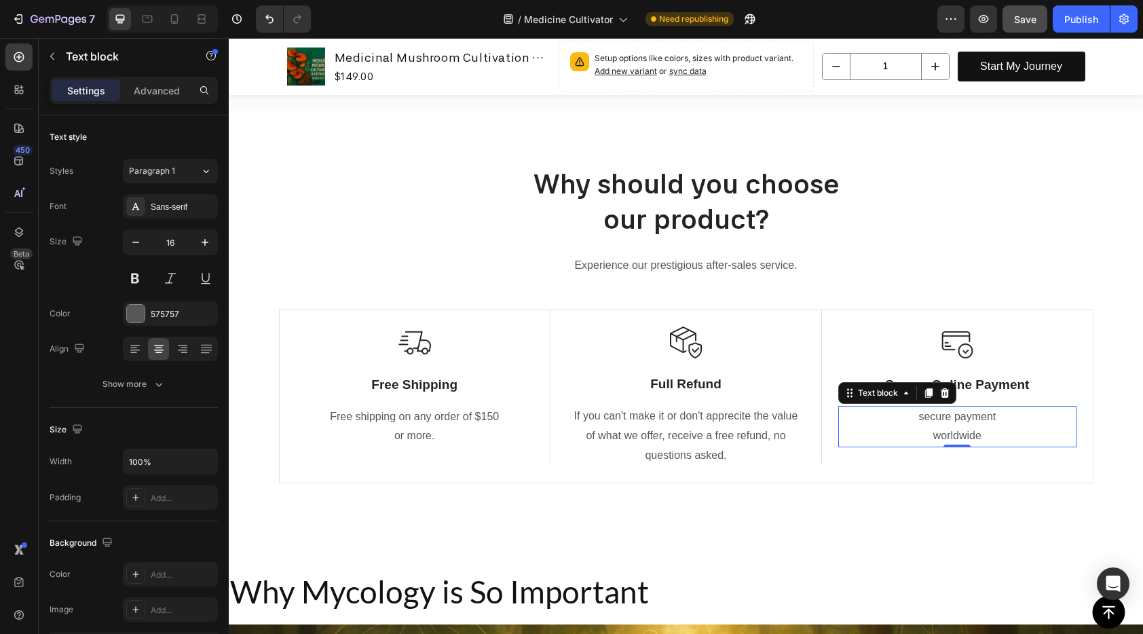
click at [932, 430] on p "secure payment worldwide" at bounding box center [957, 426] width 235 height 39
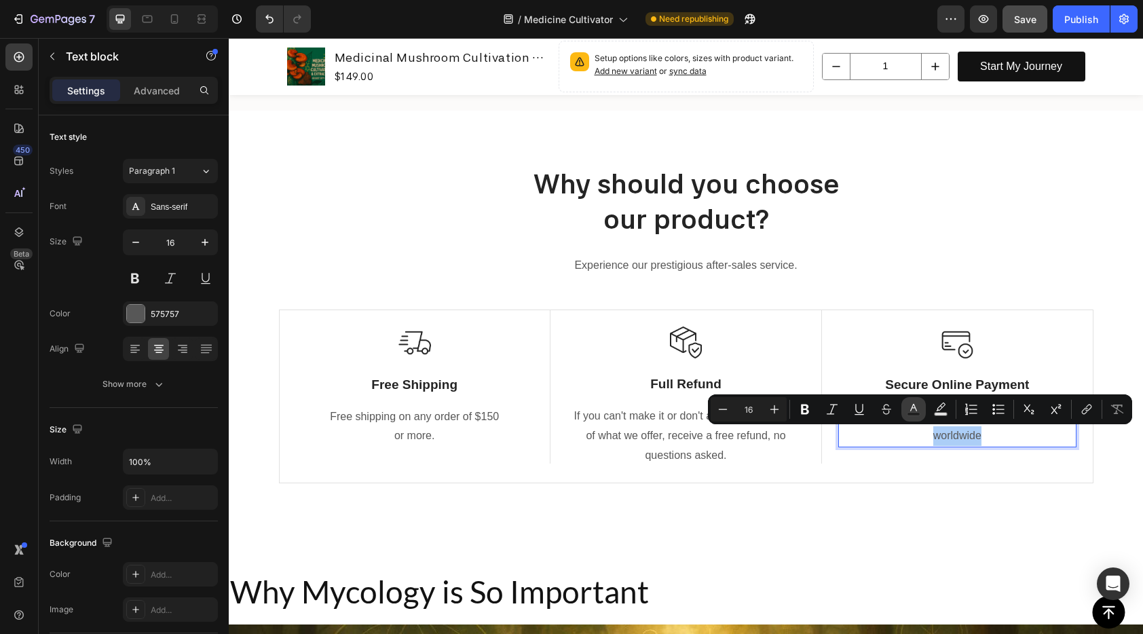
click at [918, 420] on button "Text Color" at bounding box center [913, 409] width 24 height 24
type input "575757"
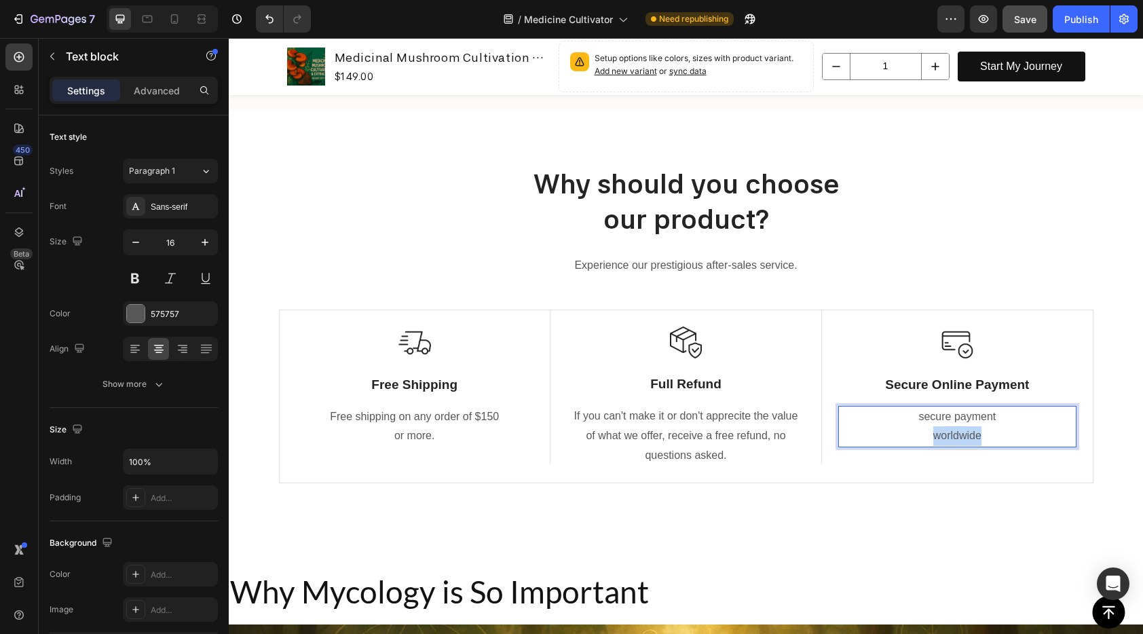
click at [909, 438] on p "secure payment worldwide" at bounding box center [957, 426] width 235 height 39
click at [922, 420] on p "secure payment worldwide" at bounding box center [957, 426] width 235 height 39
click at [923, 419] on p "secure payment worldwide" at bounding box center [957, 426] width 235 height 39
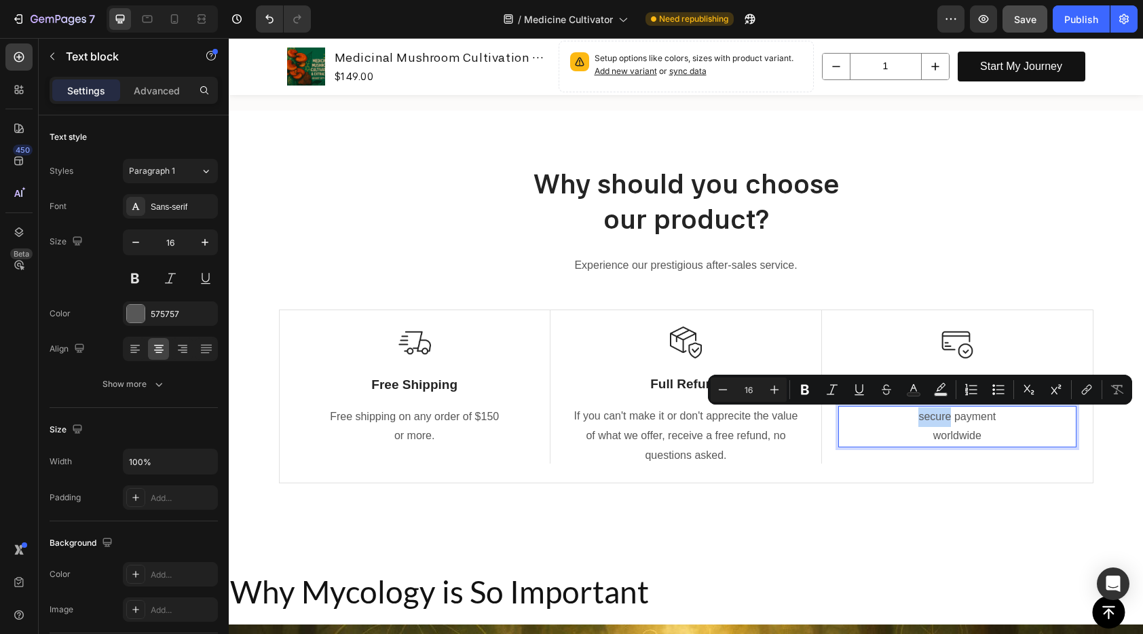
click at [919, 417] on p "secure payment worldwide" at bounding box center [957, 426] width 235 height 39
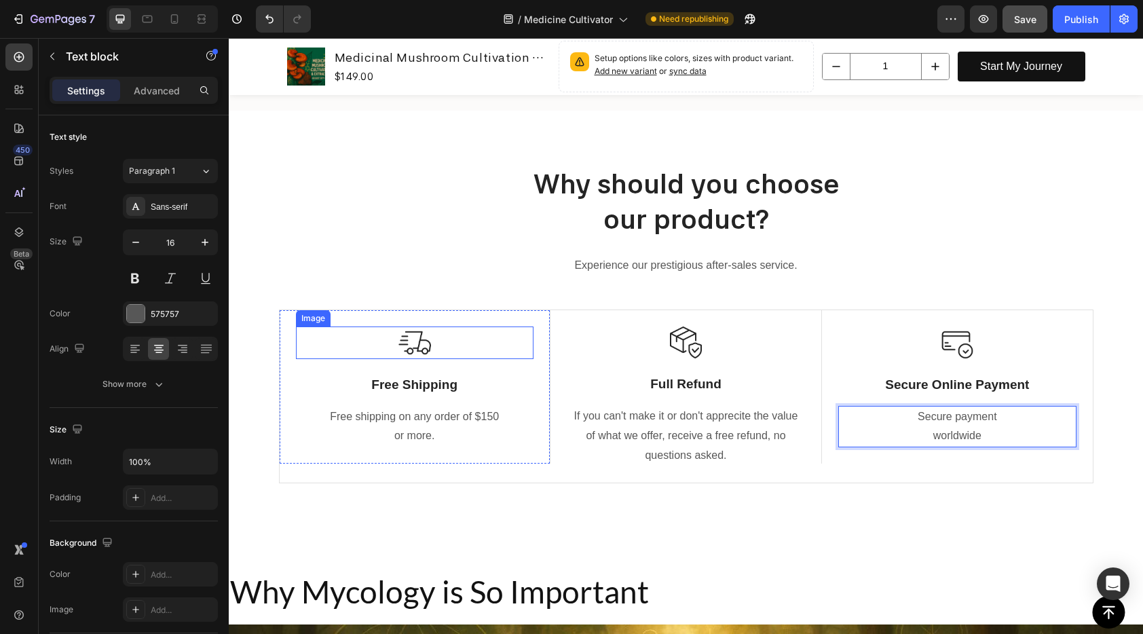
click at [413, 355] on img at bounding box center [414, 342] width 33 height 33
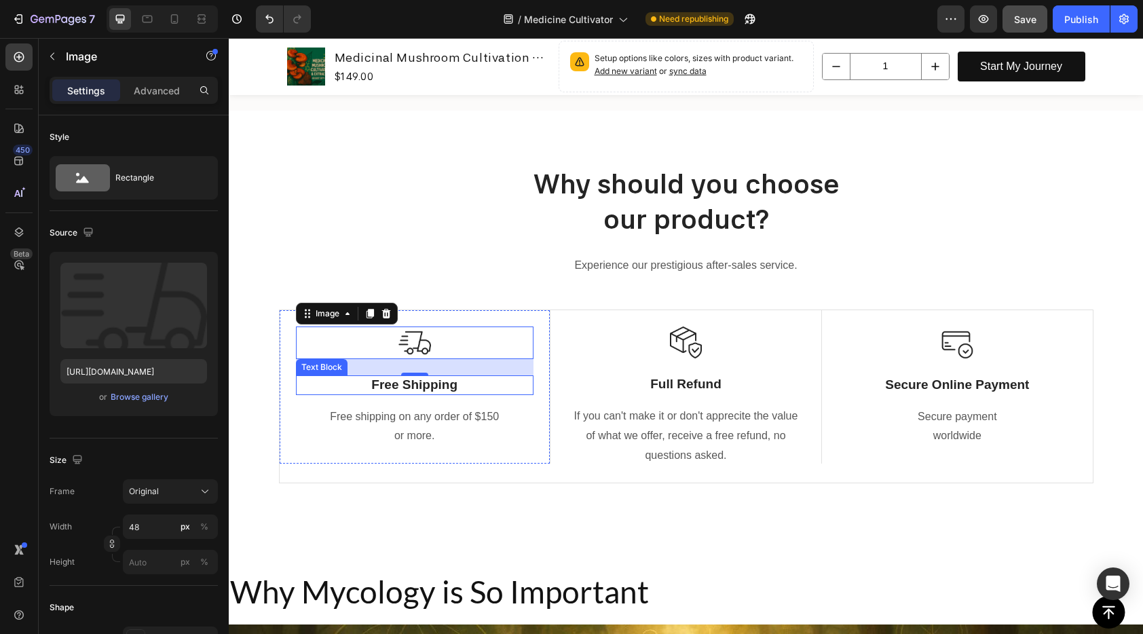
click at [378, 379] on p "Free Shipping" at bounding box center [414, 385] width 235 height 17
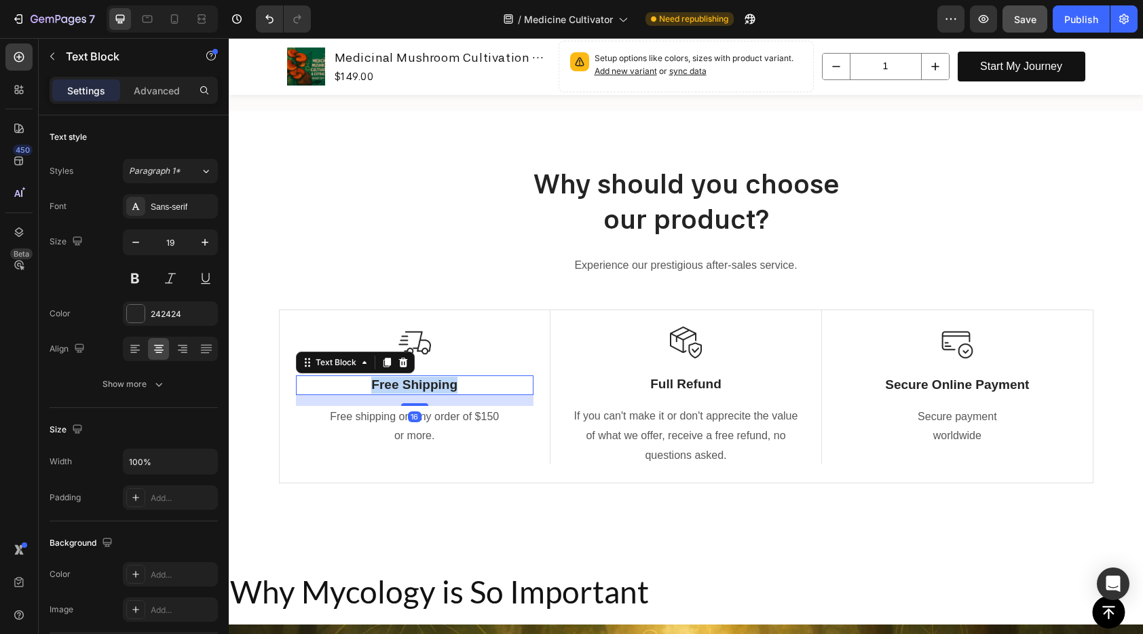
click at [378, 379] on p "Free Shipping" at bounding box center [414, 385] width 235 height 17
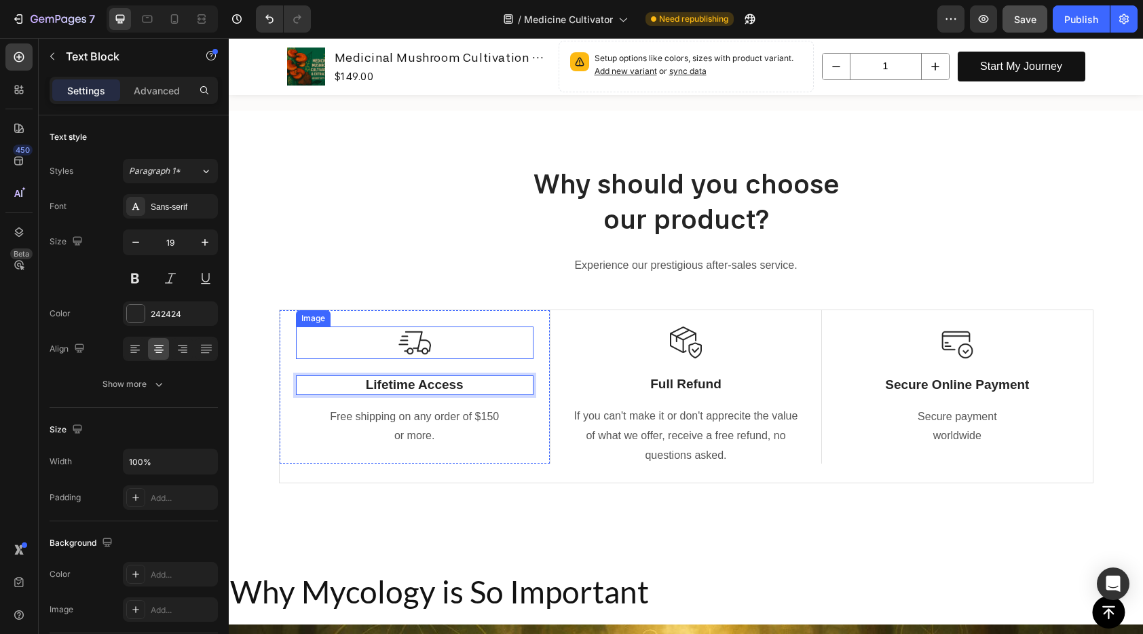
click at [430, 349] on div at bounding box center [415, 342] width 238 height 33
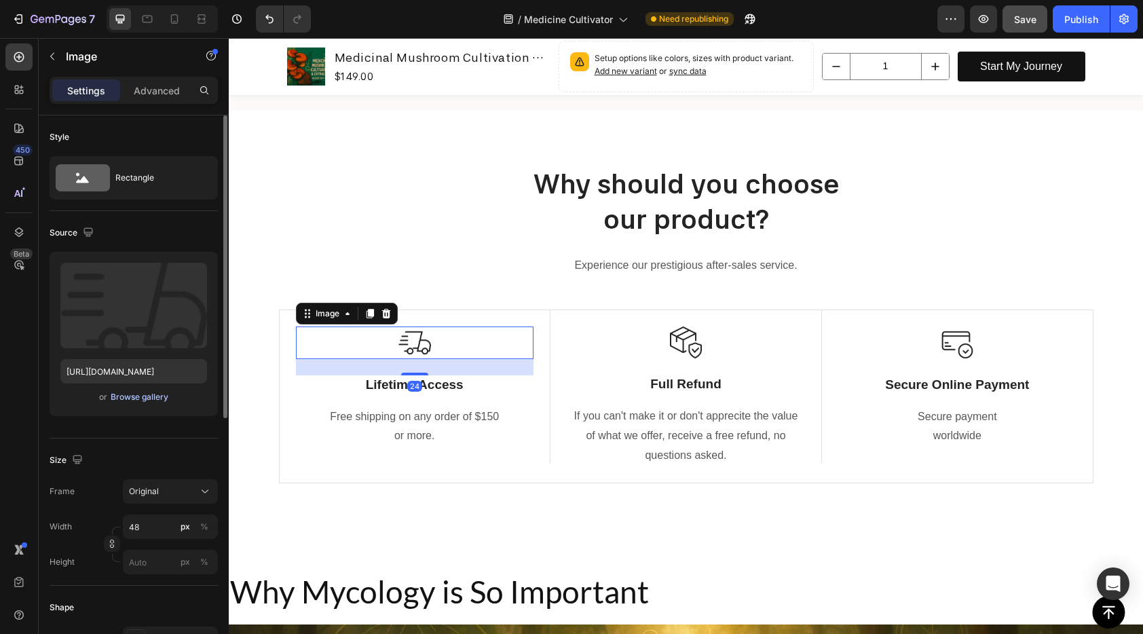
click at [124, 396] on div "Browse gallery" at bounding box center [140, 397] width 58 height 12
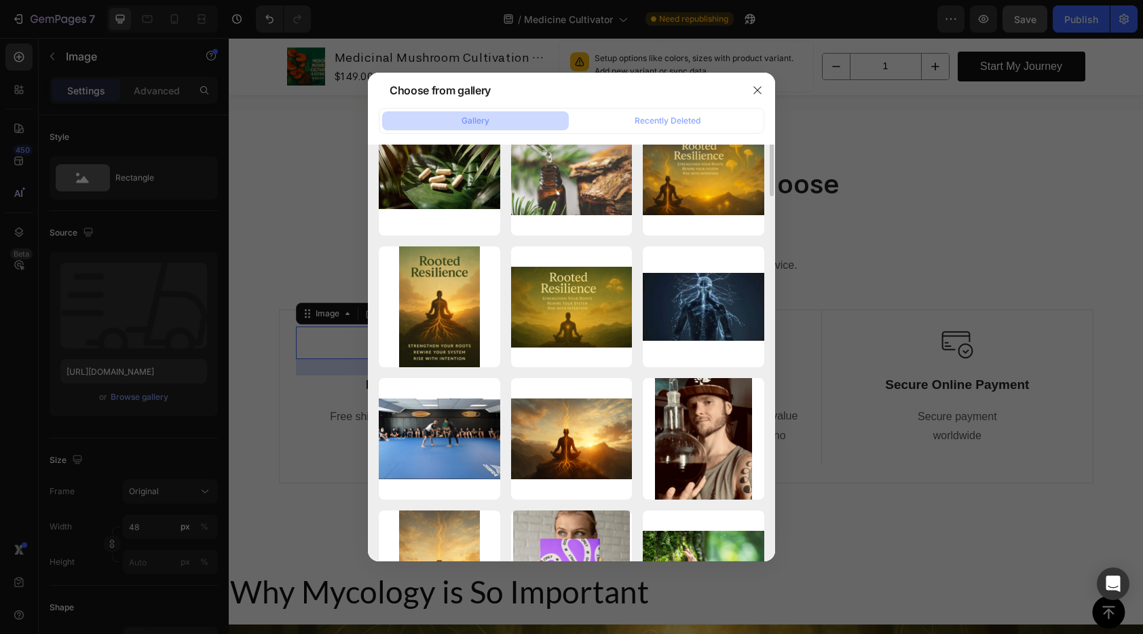
scroll to position [2137, 0]
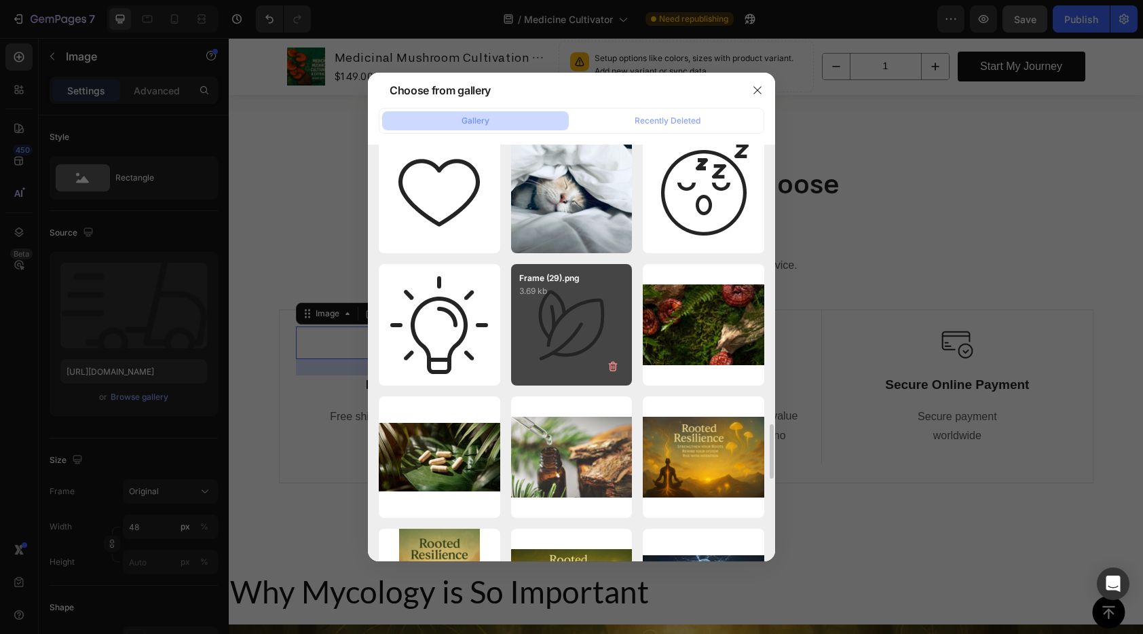
click at [548, 342] on div "Frame (29).png 3.69 kb" at bounding box center [571, 324] width 121 height 121
type input "[URL][DOMAIN_NAME]"
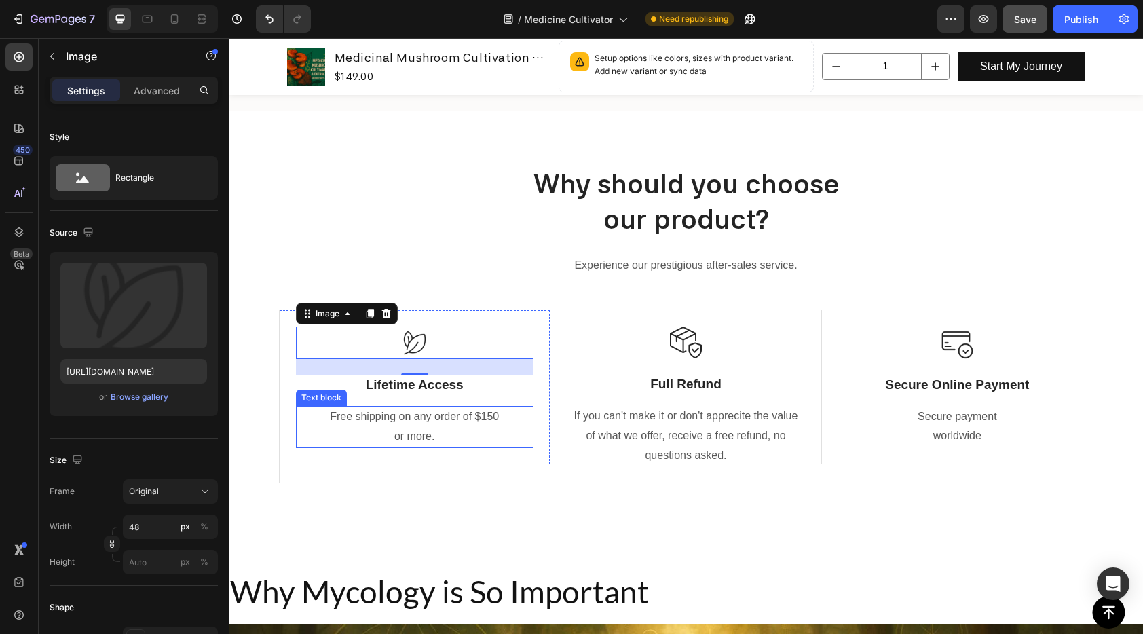
click at [423, 422] on p "Free shipping on any order of $150" at bounding box center [414, 417] width 235 height 20
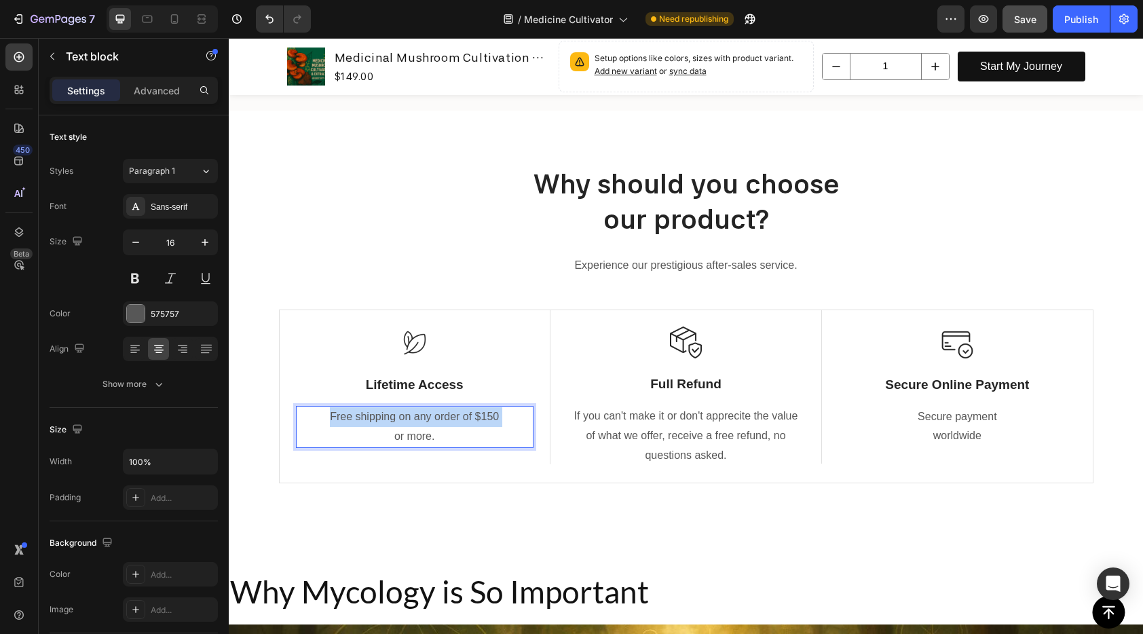
click at [423, 422] on p "Free shipping on any order of $150" at bounding box center [414, 417] width 235 height 20
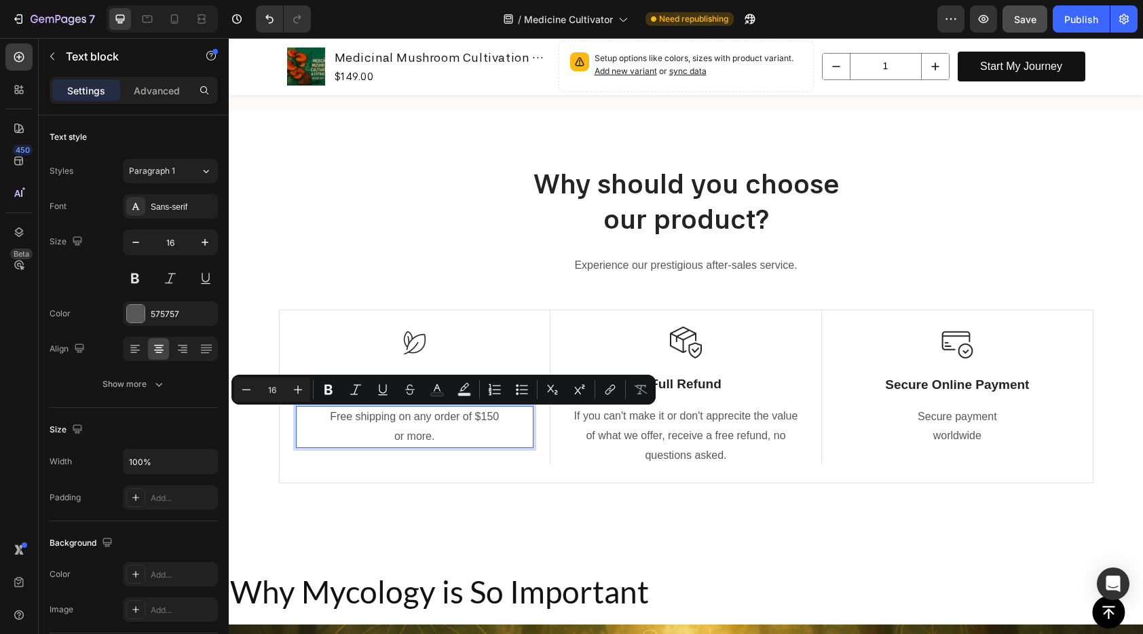
click at [426, 441] on p "or more." at bounding box center [414, 437] width 235 height 20
drag, startPoint x: 440, startPoint y: 440, endPoint x: 318, endPoint y: 419, distance: 124.6
click at [318, 419] on div "Free shipping on any order of $150 or more." at bounding box center [415, 427] width 238 height 42
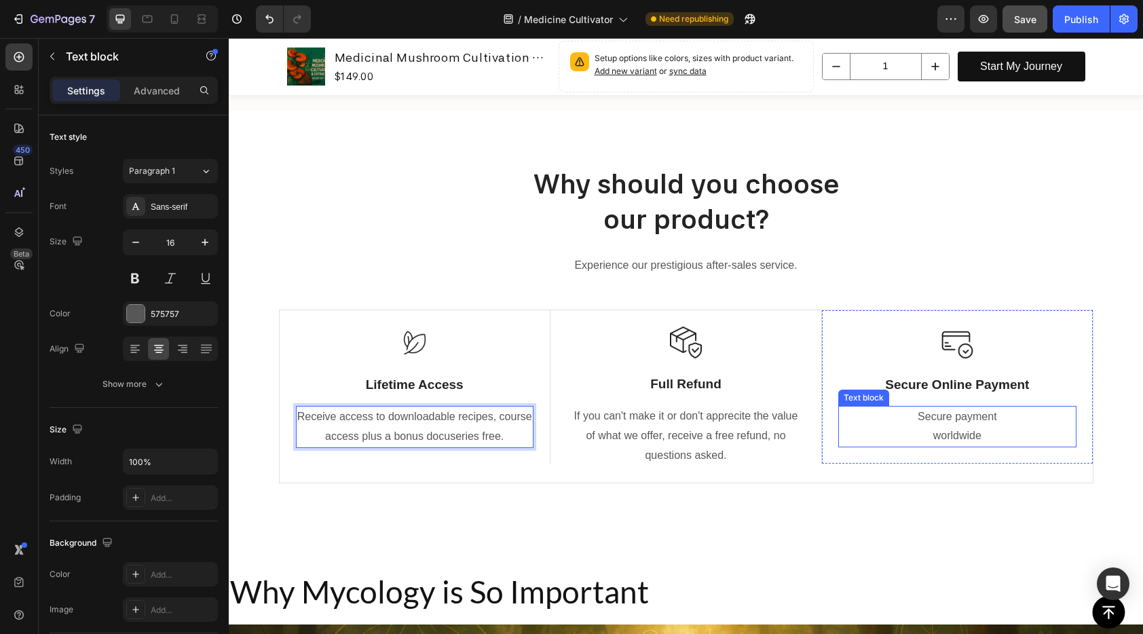
click at [1020, 430] on p "Secure payment worldwide" at bounding box center [957, 426] width 235 height 39
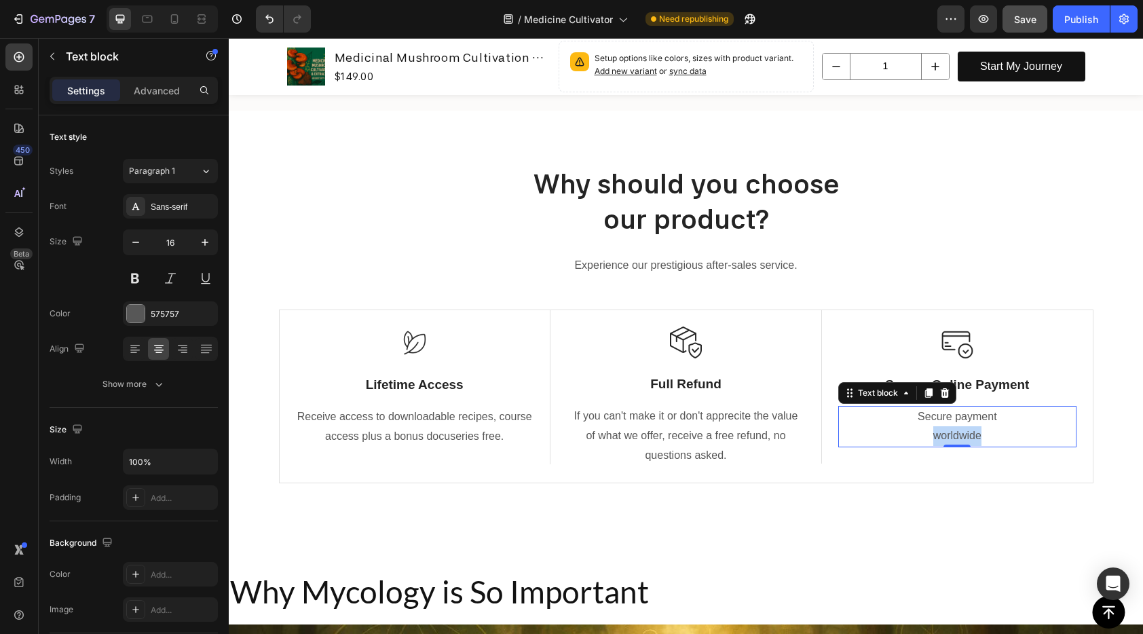
click at [1020, 430] on p "Secure payment worldwide" at bounding box center [957, 426] width 235 height 39
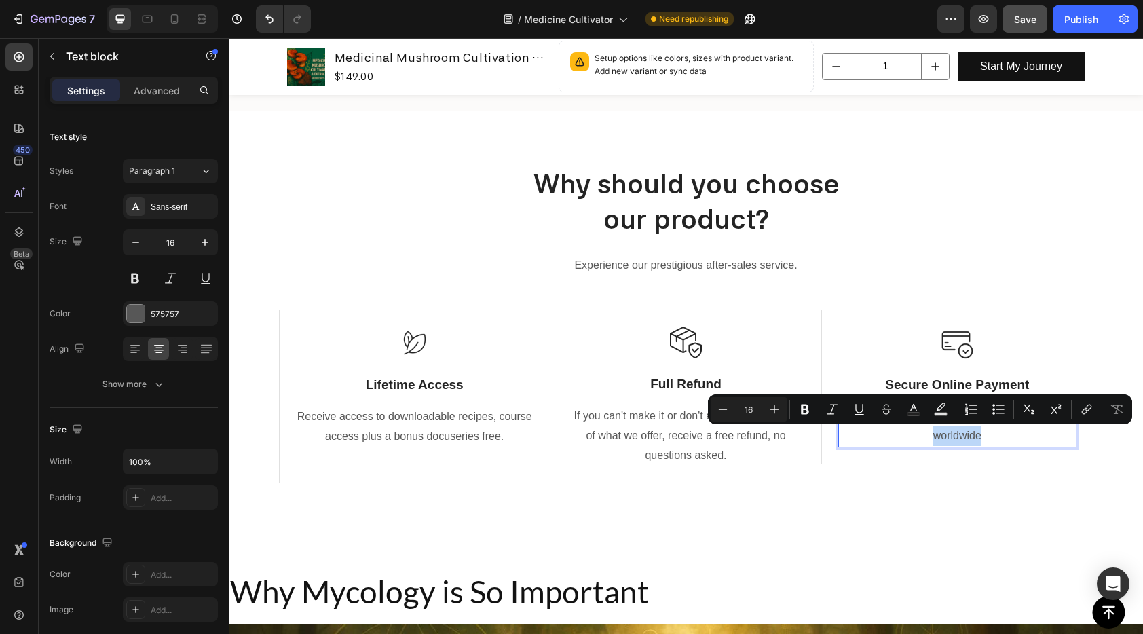
click at [1017, 438] on p "Secure payment worldwide" at bounding box center [957, 426] width 235 height 39
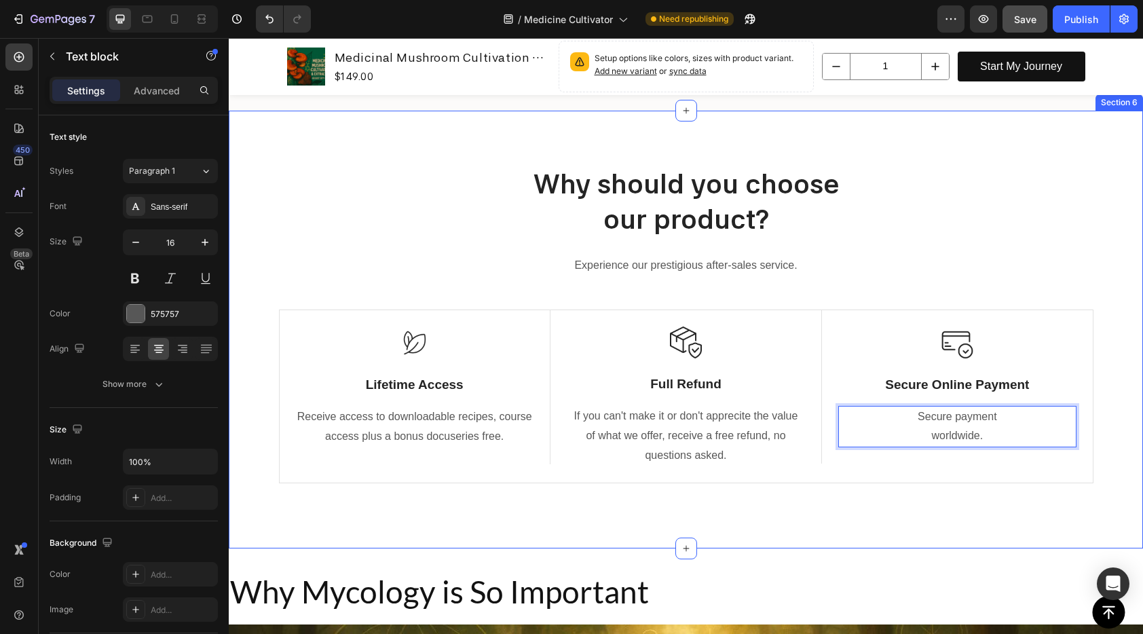
click at [952, 527] on div "Why should you choose our product? Heading Experience our prestigious after-sal…" at bounding box center [686, 330] width 914 height 438
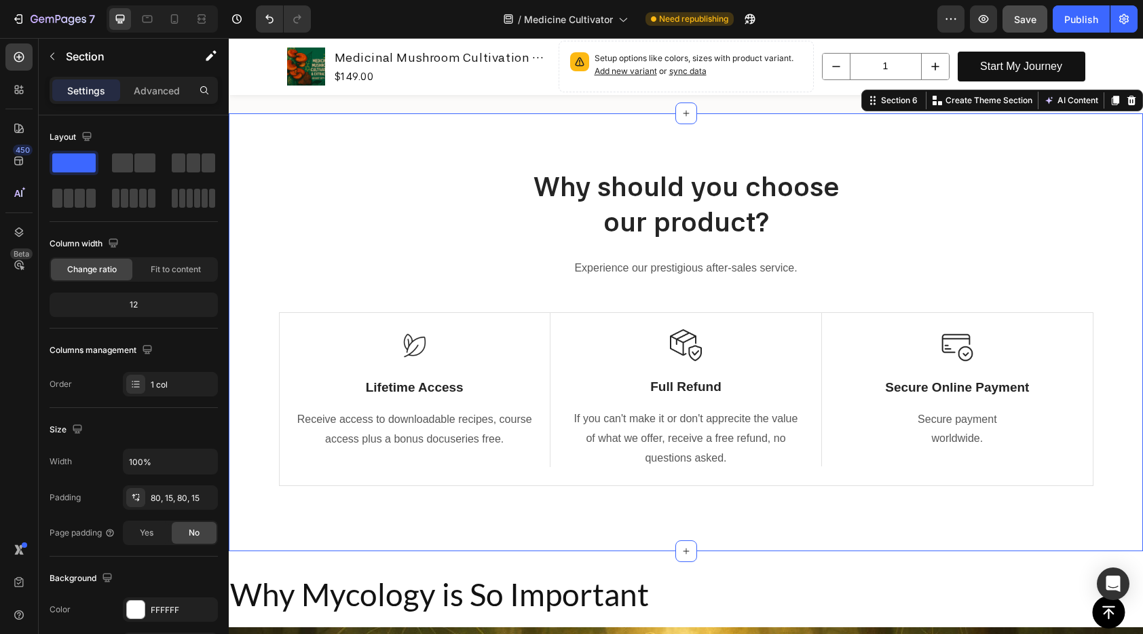
scroll to position [994, 0]
click at [703, 214] on p "Why should you choose our product?" at bounding box center [686, 204] width 812 height 71
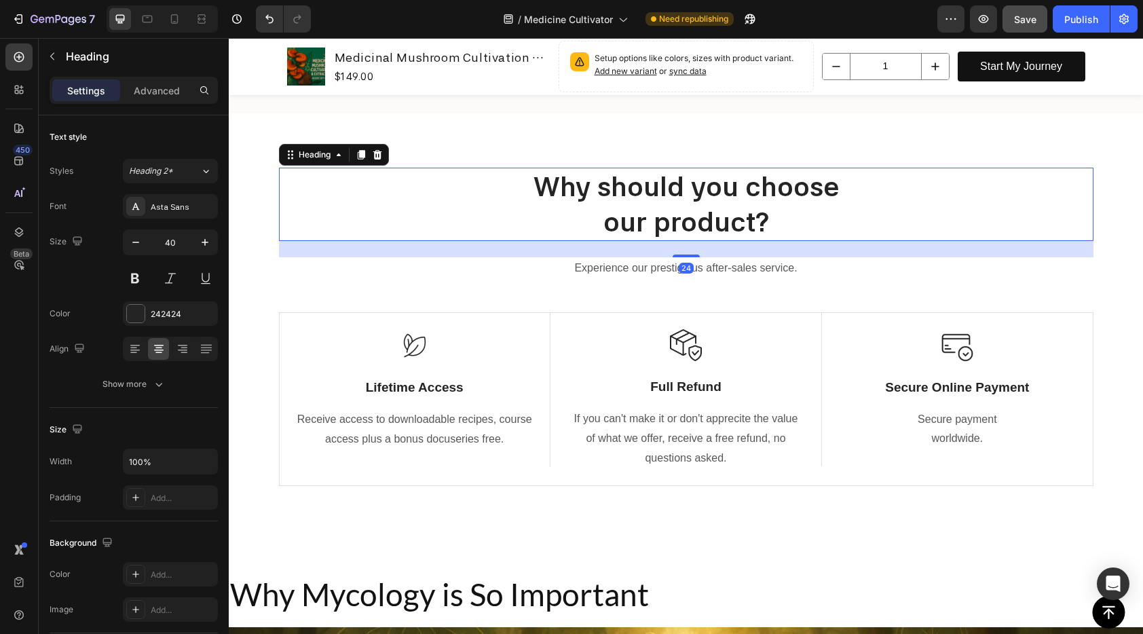
click at [703, 214] on p "Why should you choose our product?" at bounding box center [686, 204] width 812 height 71
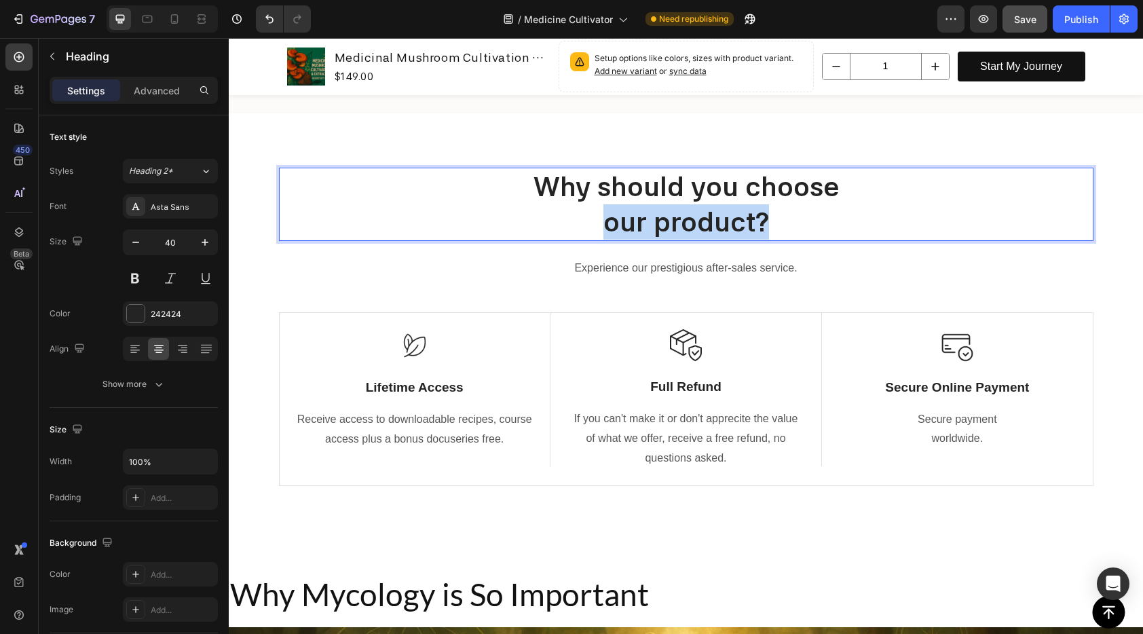
click at [703, 214] on p "Why should you choose our product?" at bounding box center [686, 204] width 812 height 71
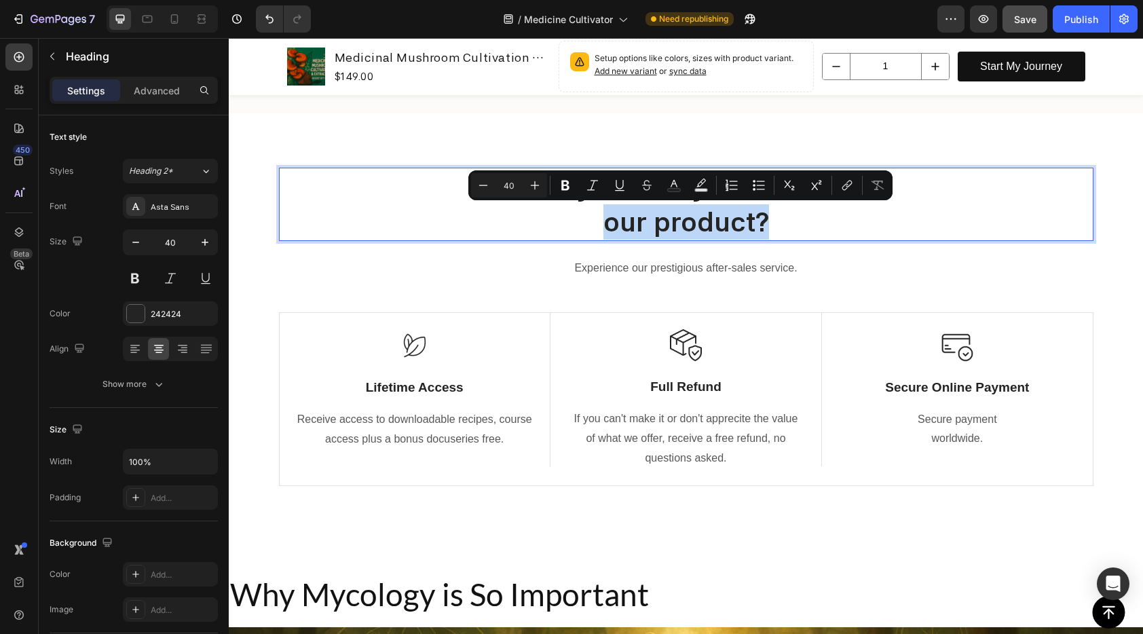
click at [747, 217] on p "Why should you choose our product?" at bounding box center [686, 204] width 812 height 71
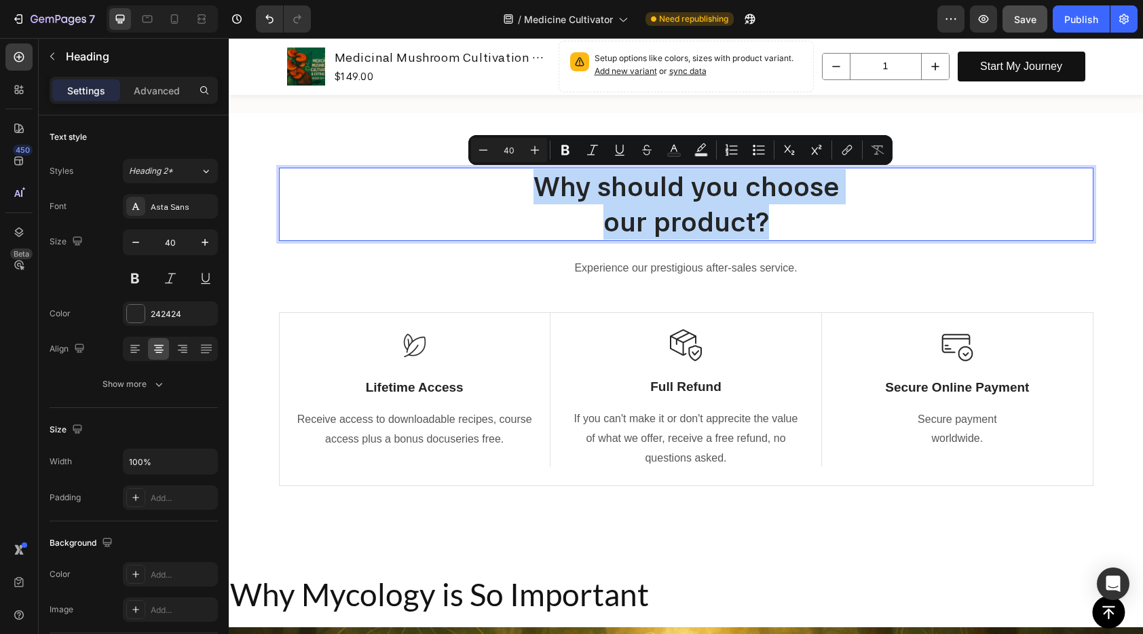
drag, startPoint x: 806, startPoint y: 225, endPoint x: 508, endPoint y: 183, distance: 300.2
click at [508, 183] on p "Why should you choose our product?" at bounding box center [686, 204] width 812 height 71
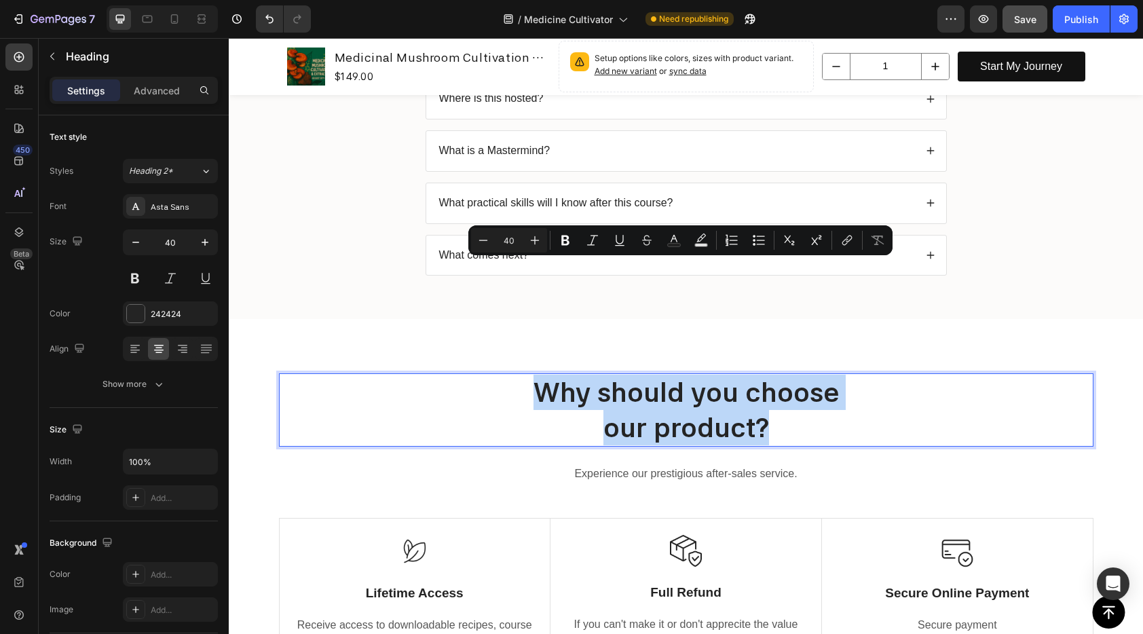
scroll to position [744, 0]
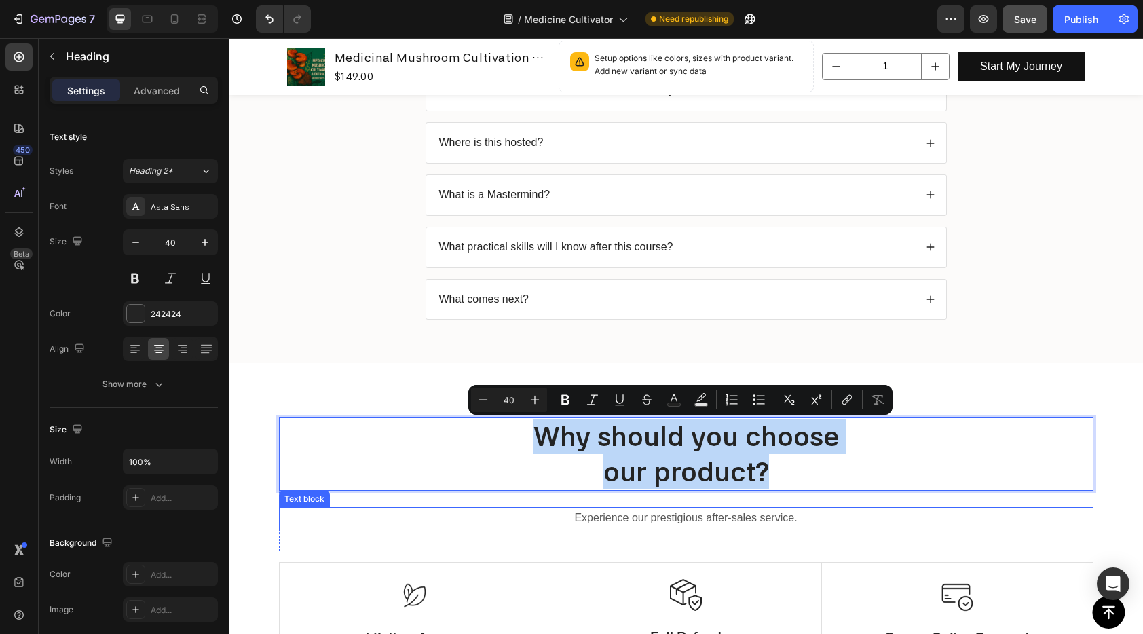
click at [747, 519] on p "Experience our prestigious after-sales service." at bounding box center [686, 518] width 812 height 20
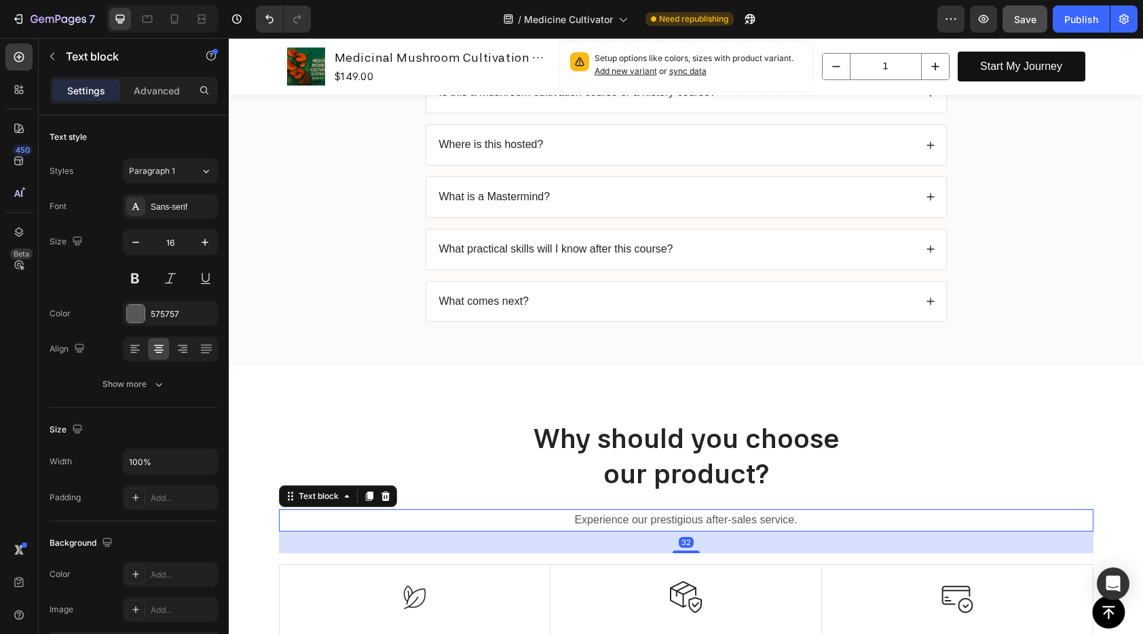
scroll to position [741, 0]
click at [381, 498] on icon at bounding box center [385, 497] width 9 height 10
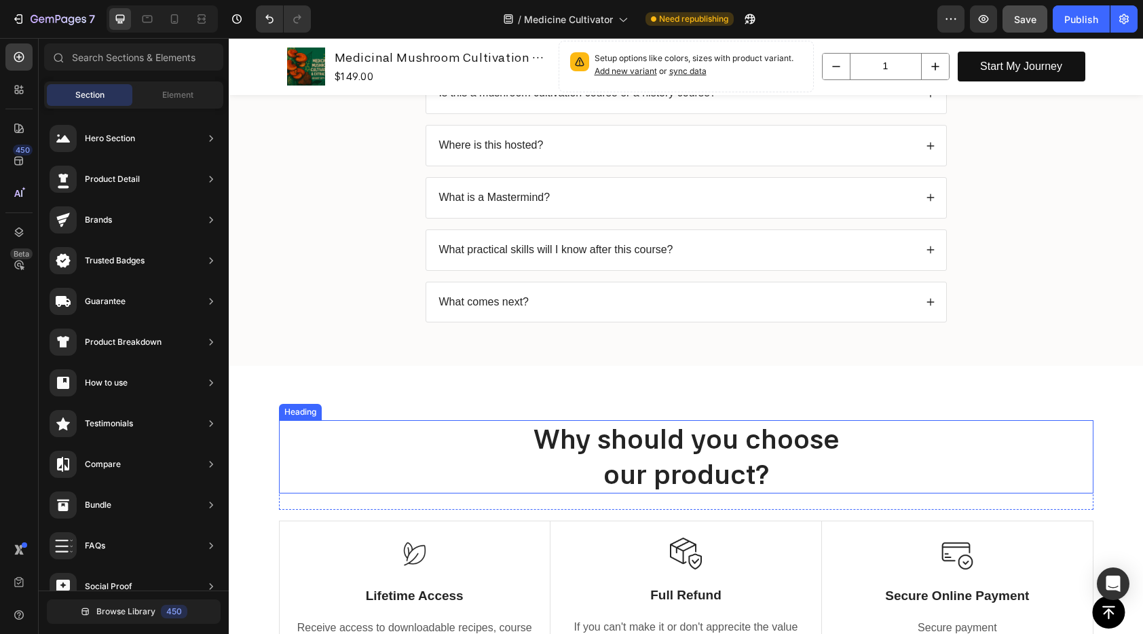
click at [639, 452] on p "Why should you choose our product?" at bounding box center [686, 456] width 812 height 71
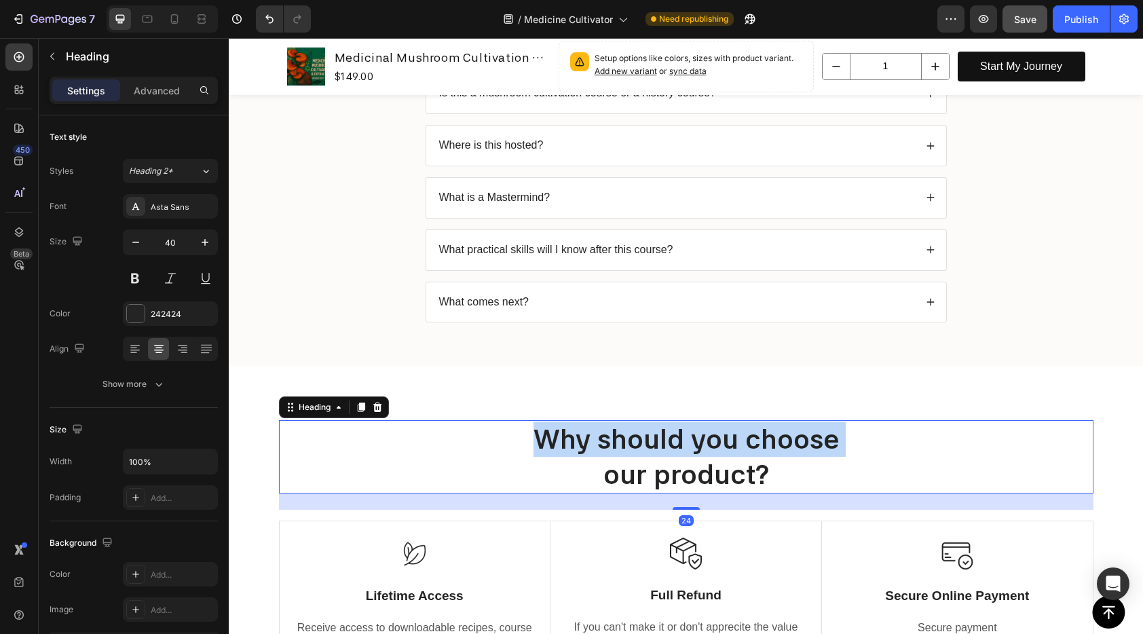
click at [639, 452] on p "Why should you choose our product?" at bounding box center [686, 456] width 812 height 71
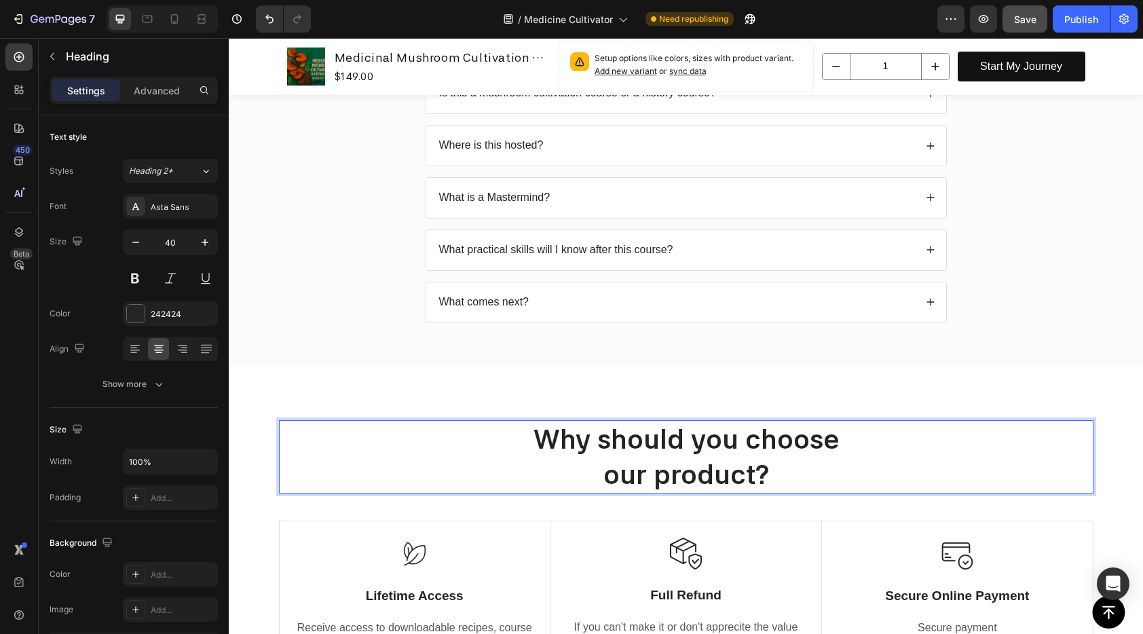
click at [745, 485] on p "Why should you choose our product?" at bounding box center [686, 456] width 812 height 71
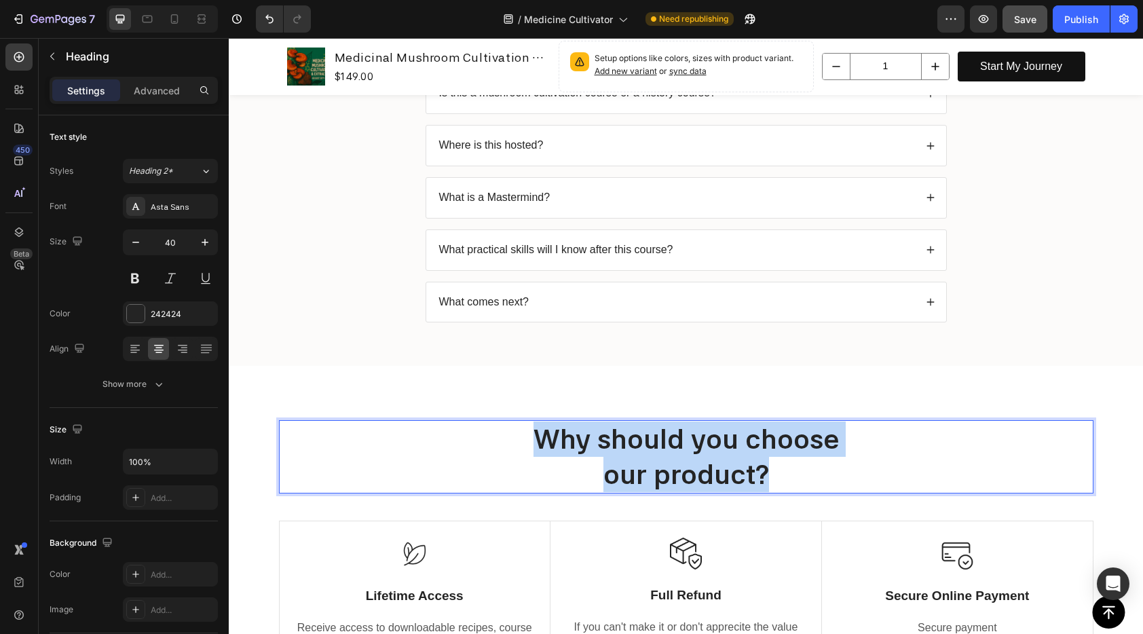
drag, startPoint x: 829, startPoint y: 475, endPoint x: 466, endPoint y: 431, distance: 366.4
click at [466, 431] on p "Why should you choose our product?" at bounding box center [686, 456] width 812 height 71
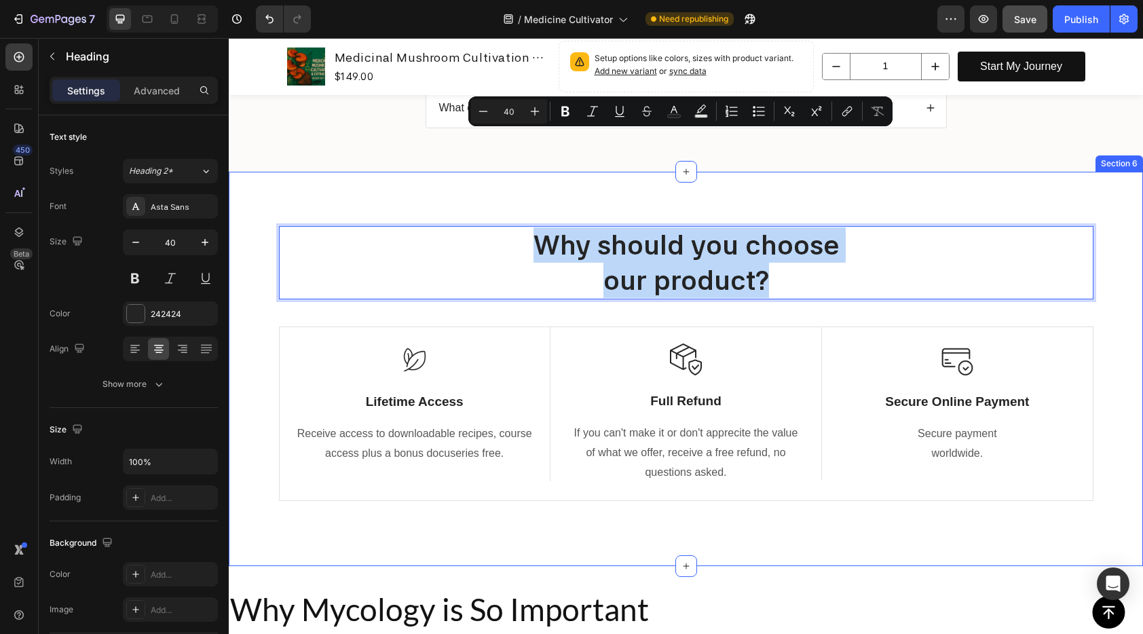
scroll to position [1032, 0]
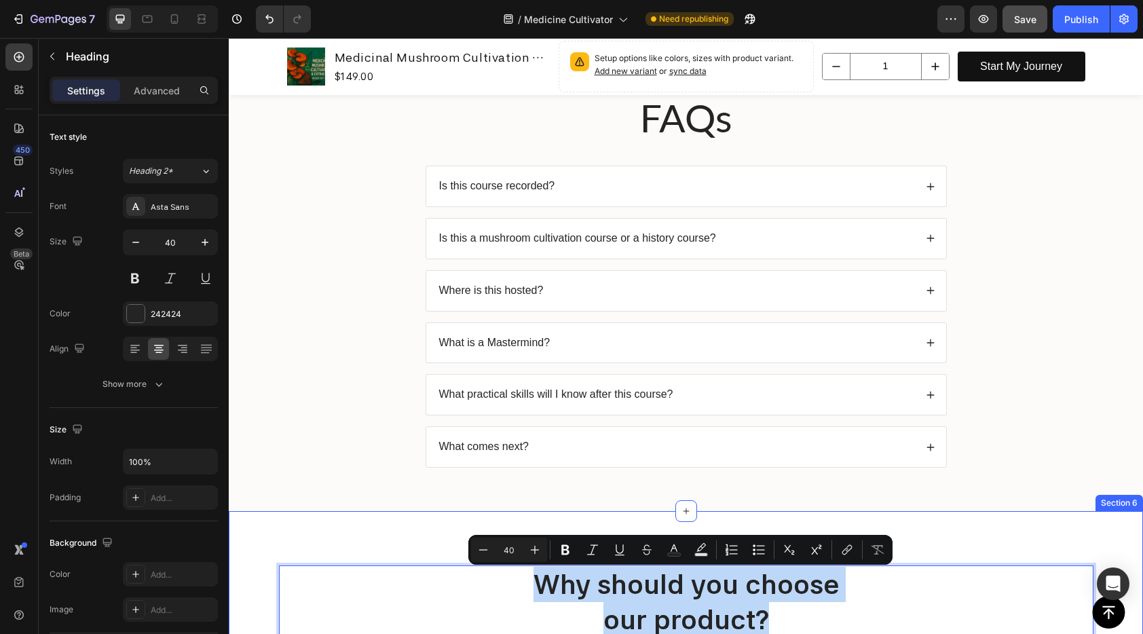
type input "16"
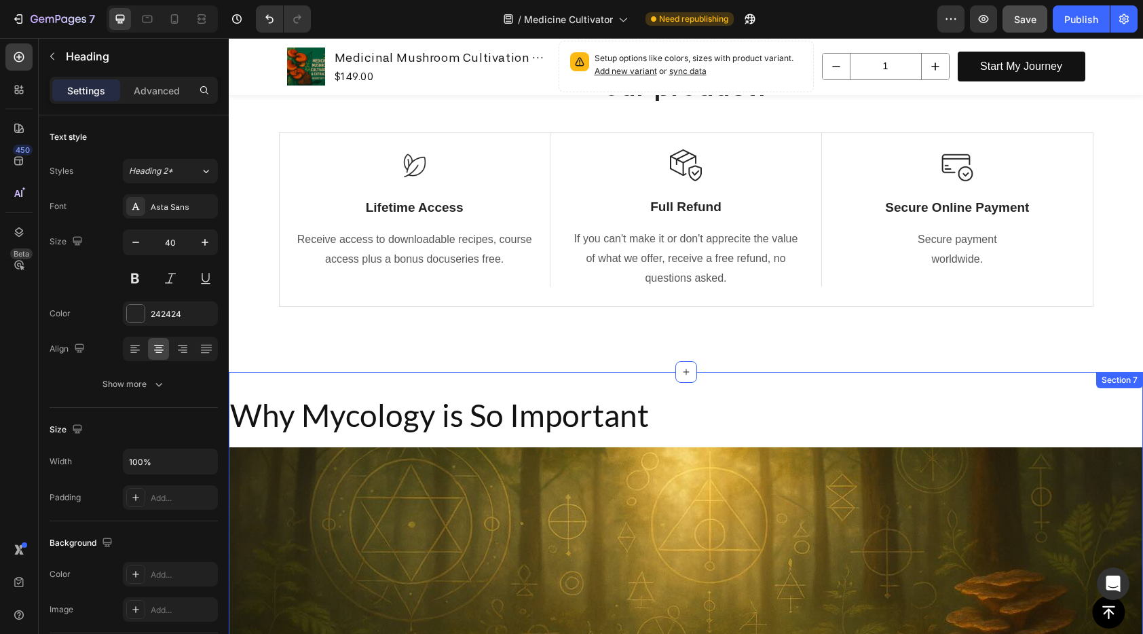
scroll to position [669, 0]
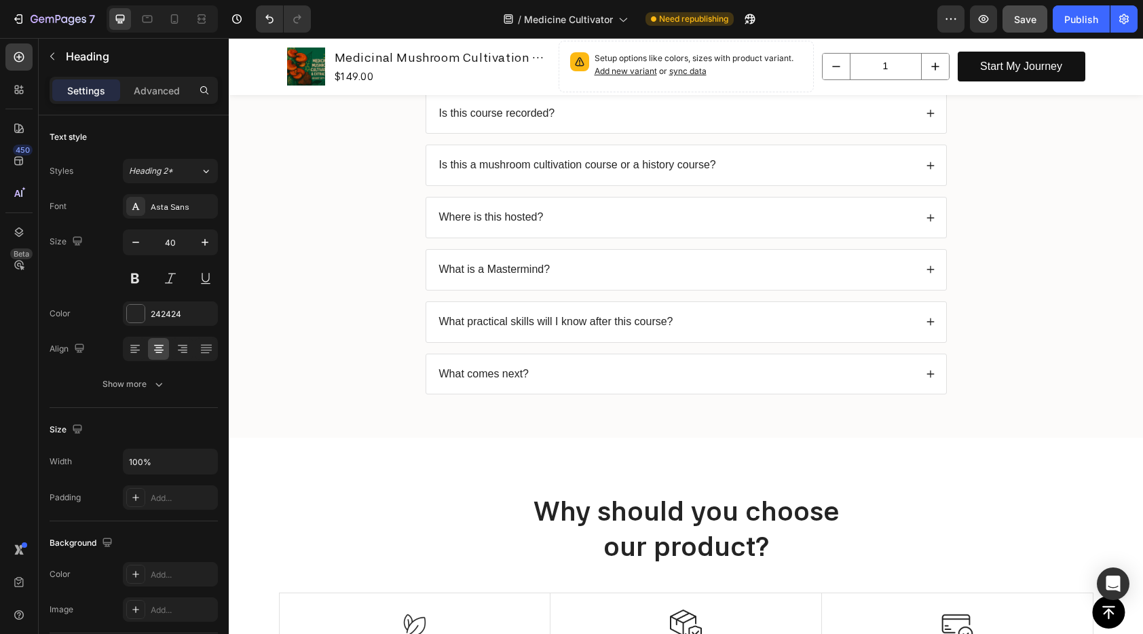
click at [668, 513] on p "Why should you choose our product?" at bounding box center [686, 528] width 812 height 71
click at [744, 519] on p "Why should you choose our product?" at bounding box center [686, 528] width 812 height 71
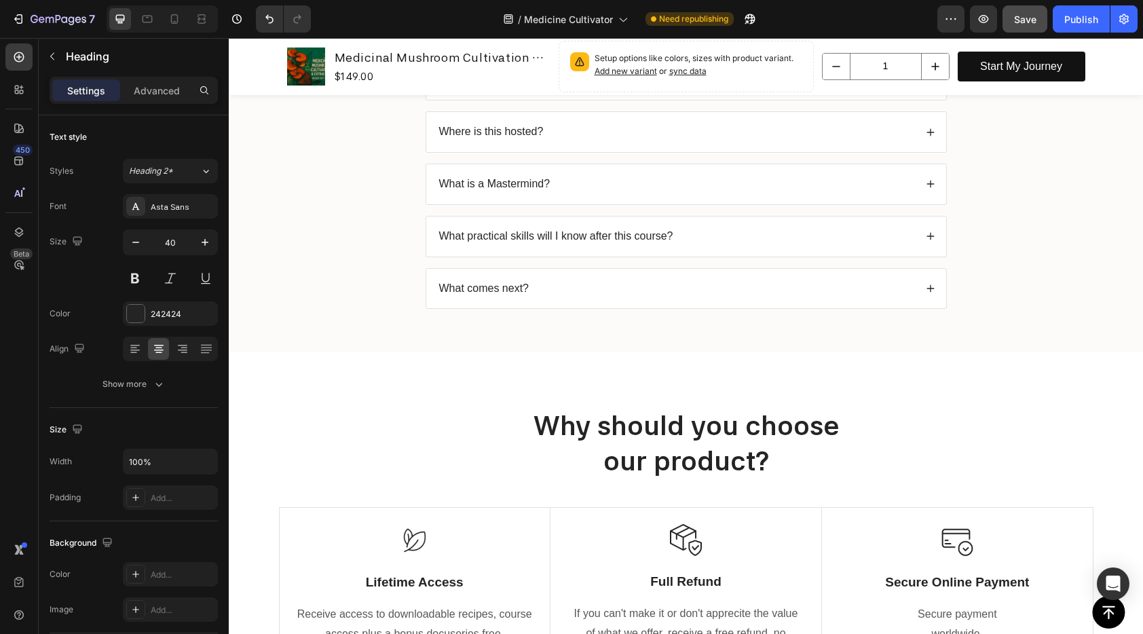
scroll to position [926, 0]
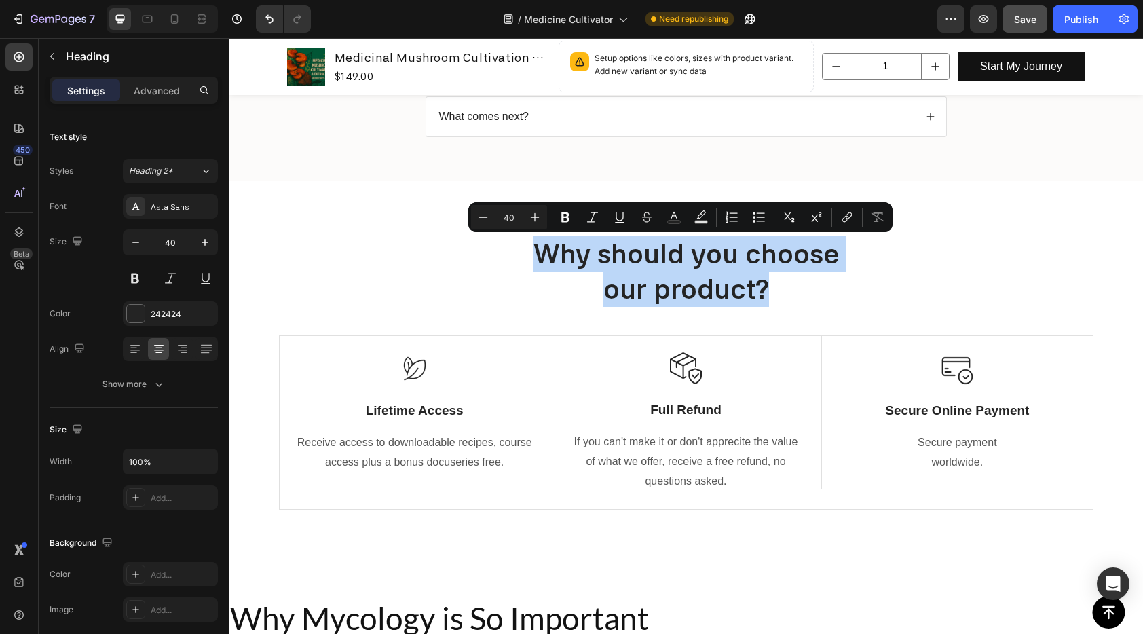
drag, startPoint x: 732, startPoint y: 275, endPoint x: 519, endPoint y: 247, distance: 215.6
click at [519, 247] on p "Why should you choose our product?" at bounding box center [686, 271] width 812 height 71
click at [639, 278] on p "Why should you choose our product?" at bounding box center [686, 271] width 812 height 71
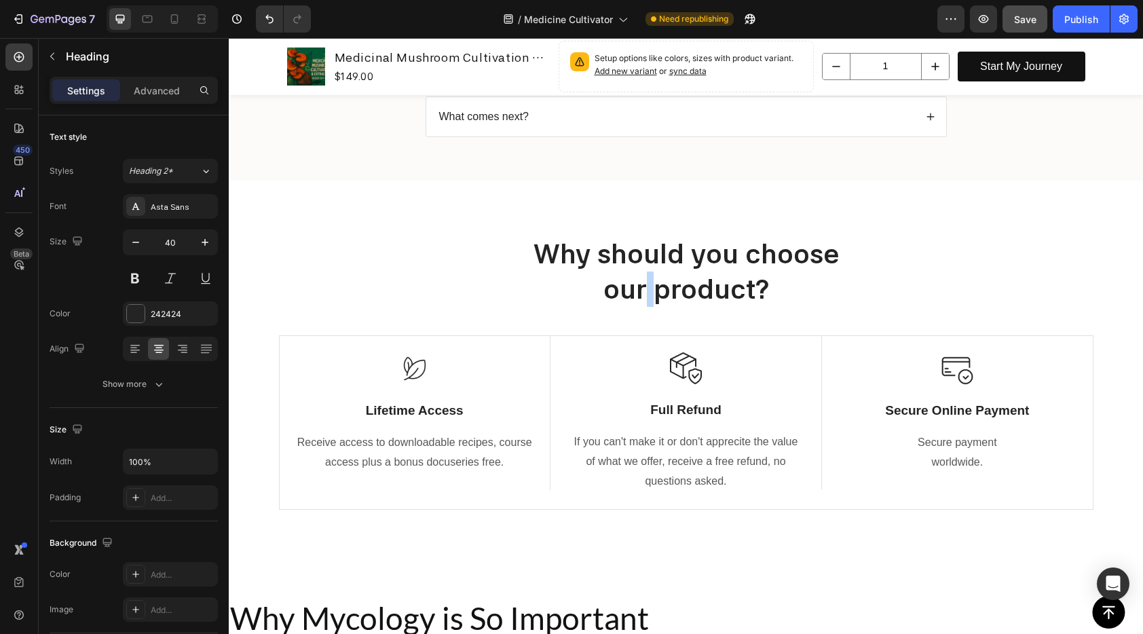
click at [639, 278] on p "Why should you choose our product?" at bounding box center [686, 271] width 812 height 71
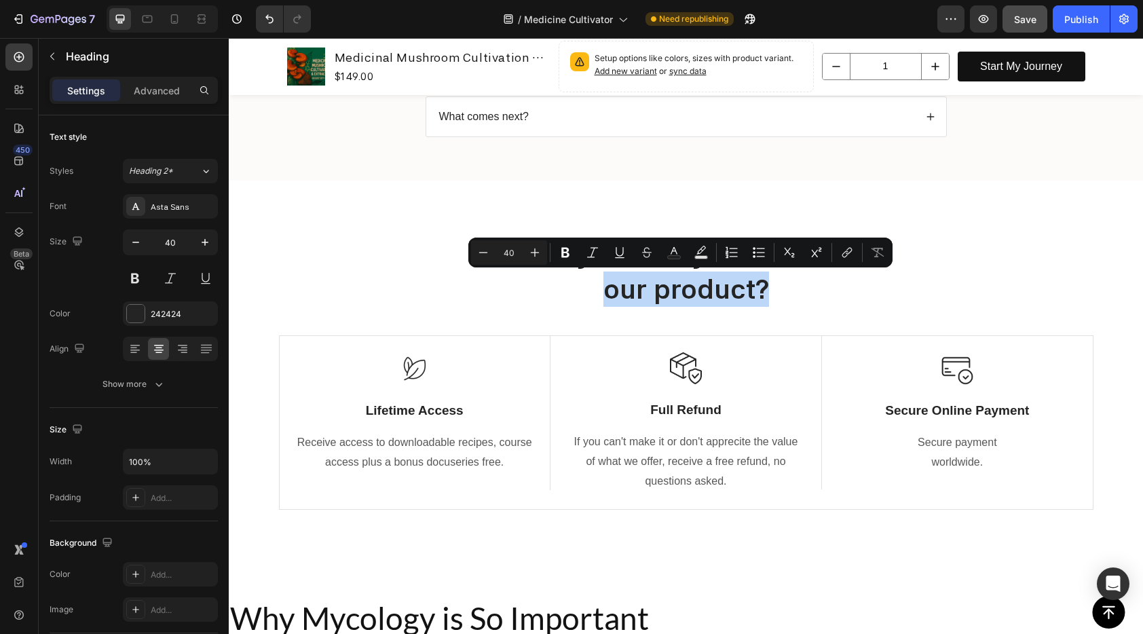
click at [747, 291] on p "Why should you choose our product?" at bounding box center [686, 271] width 812 height 71
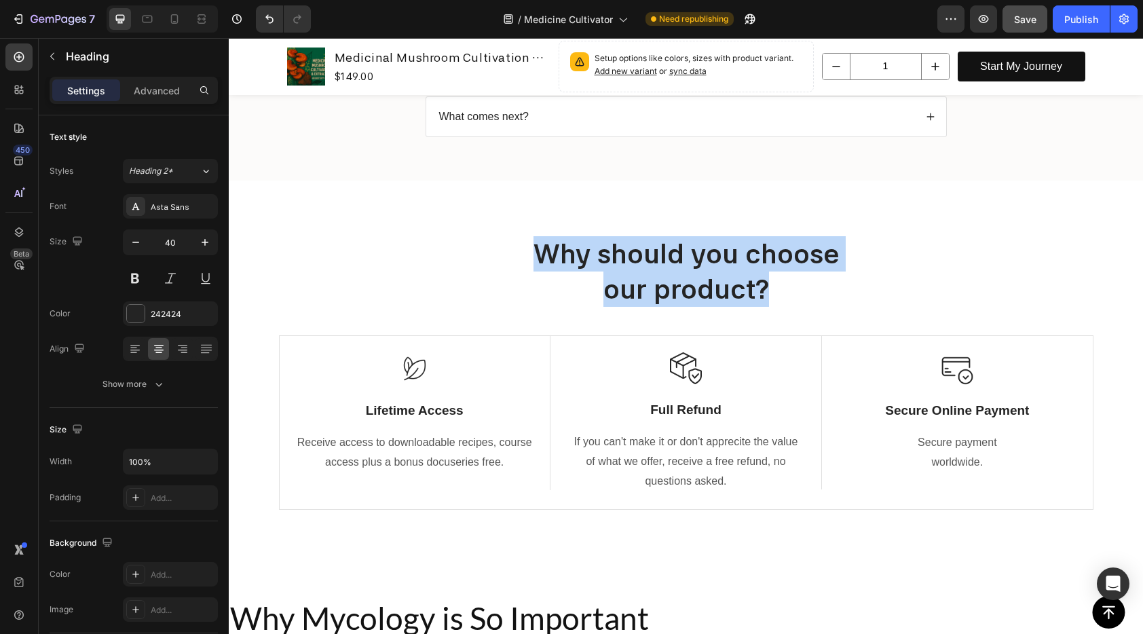
drag, startPoint x: 770, startPoint y: 287, endPoint x: 533, endPoint y: 250, distance: 239.7
click at [533, 250] on p "Why should you choose our product?" at bounding box center [686, 271] width 812 height 71
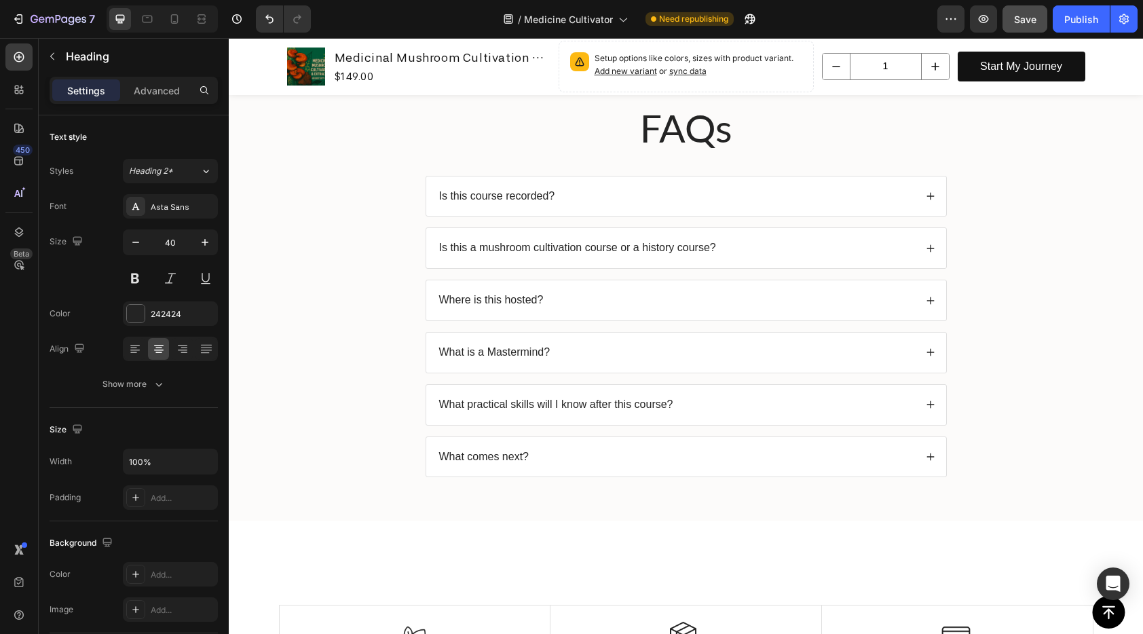
scroll to position [863, 0]
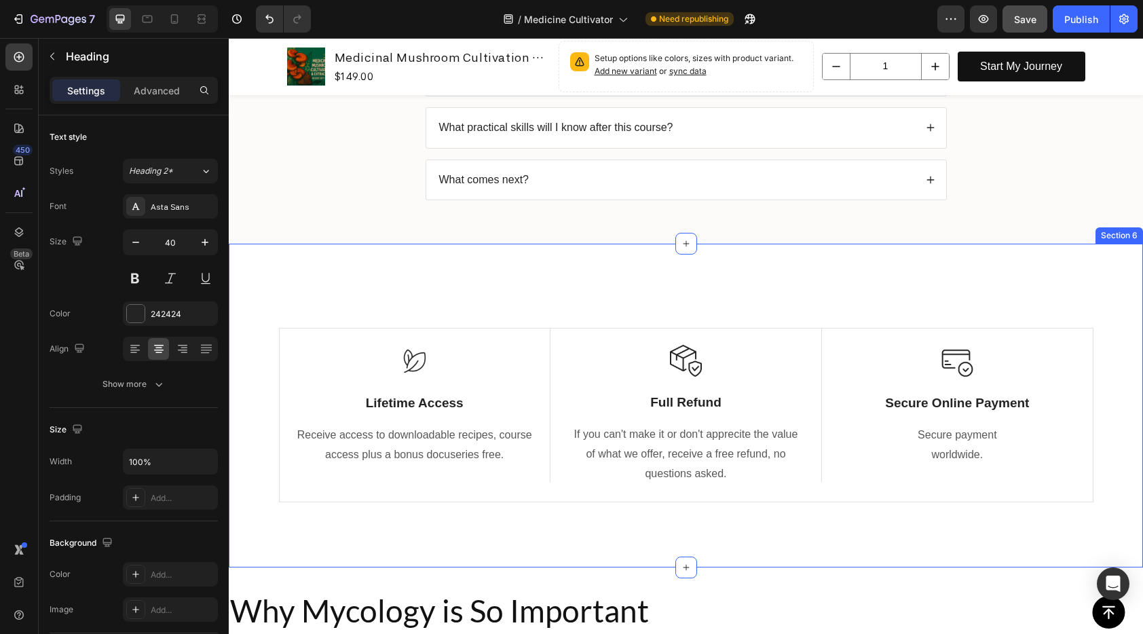
click at [679, 283] on div "Heading Row Image Lifetime Access Text Block Receive access to downloadable rec…" at bounding box center [686, 405] width 914 height 323
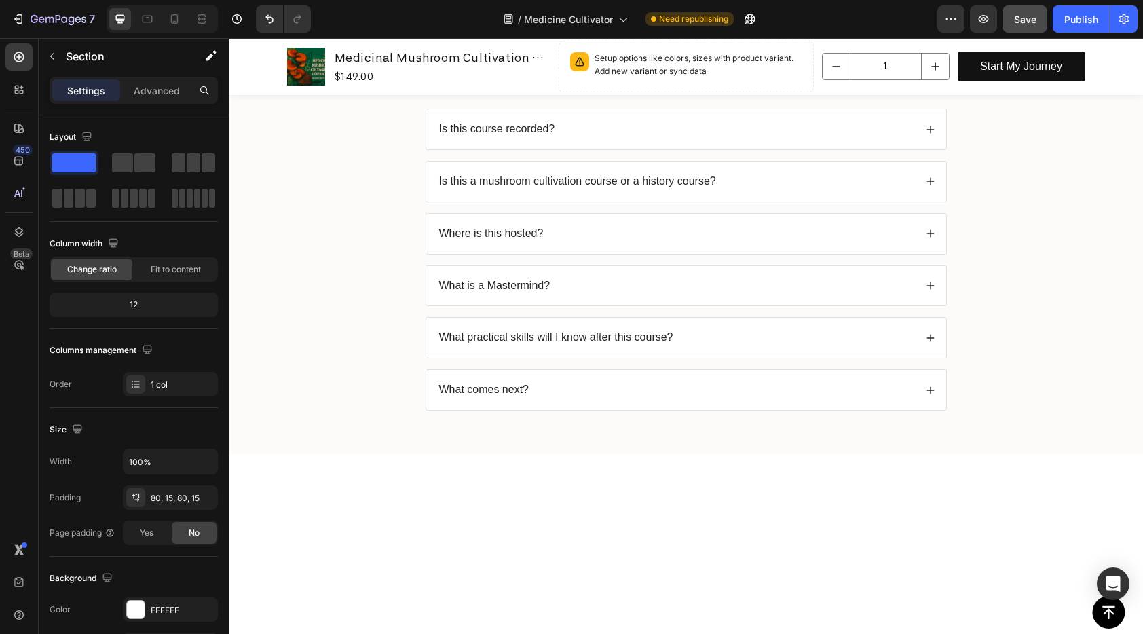
scroll to position [0, 0]
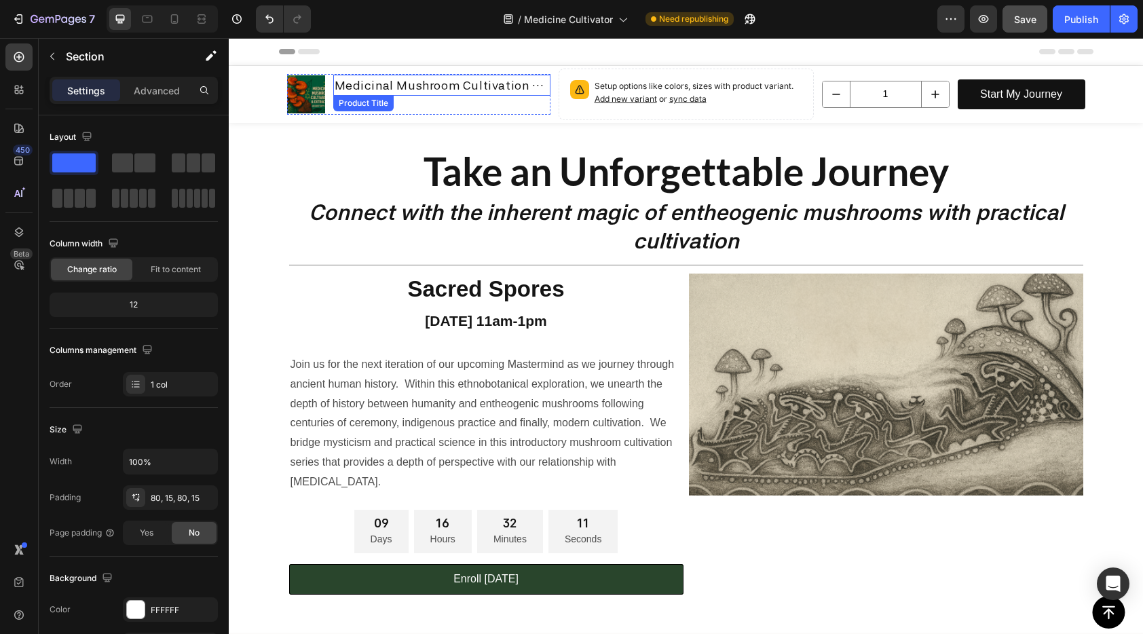
click at [424, 81] on h1 "Medicinal Mushroom Cultivation & Extraction" at bounding box center [441, 85] width 217 height 21
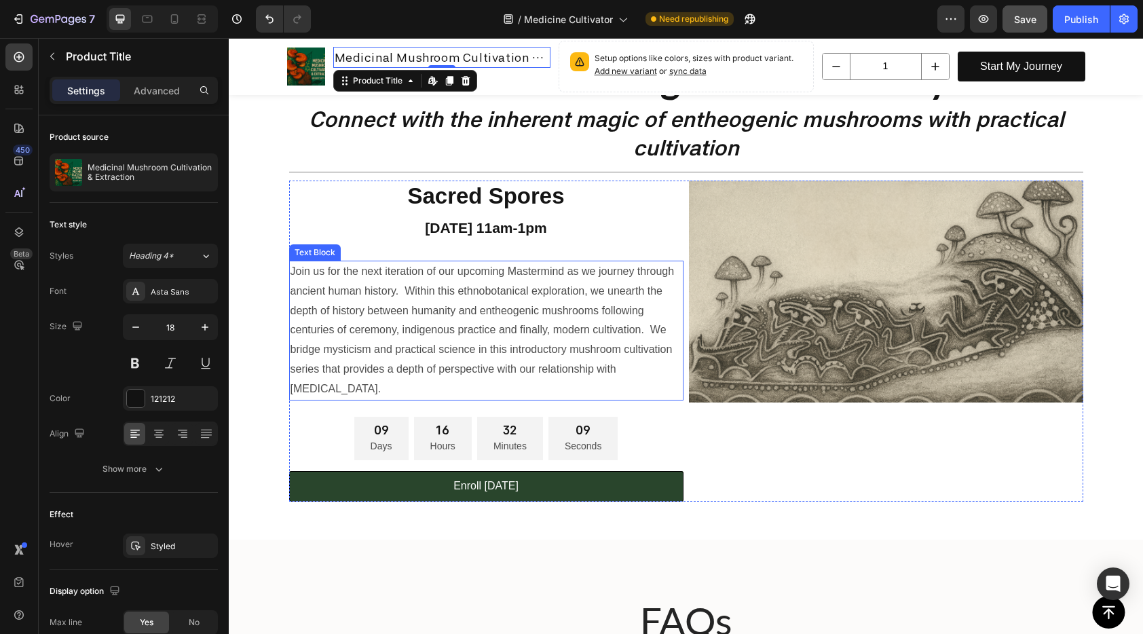
scroll to position [126, 0]
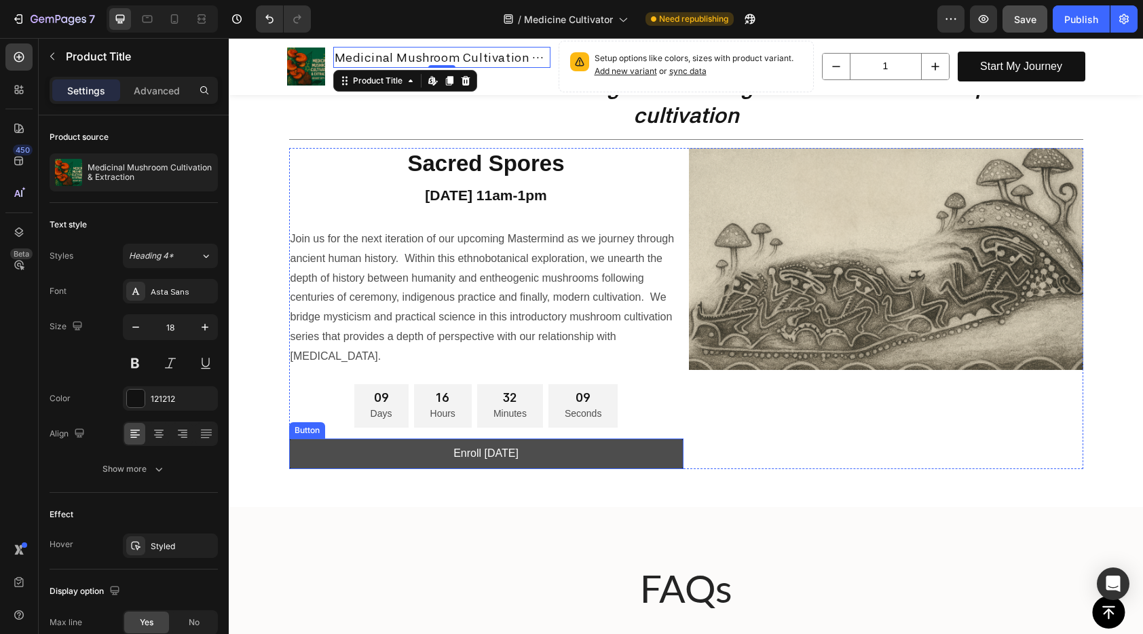
click at [571, 448] on link "Enroll [DATE]" at bounding box center [486, 453] width 394 height 31
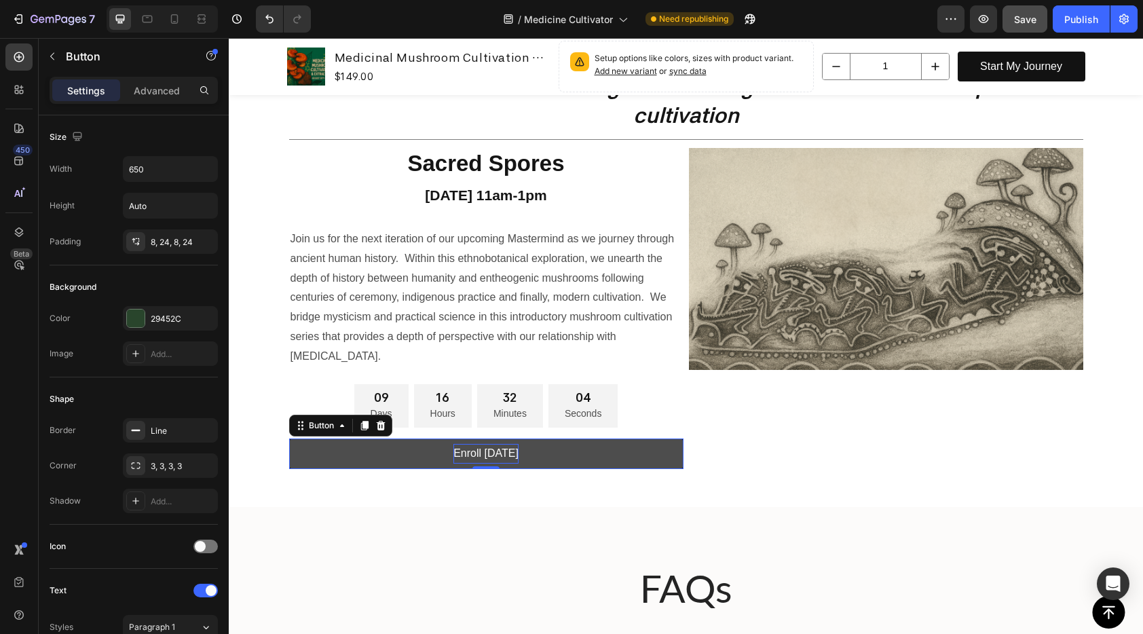
click at [467, 452] on p "Enroll [DATE]" at bounding box center [485, 454] width 65 height 20
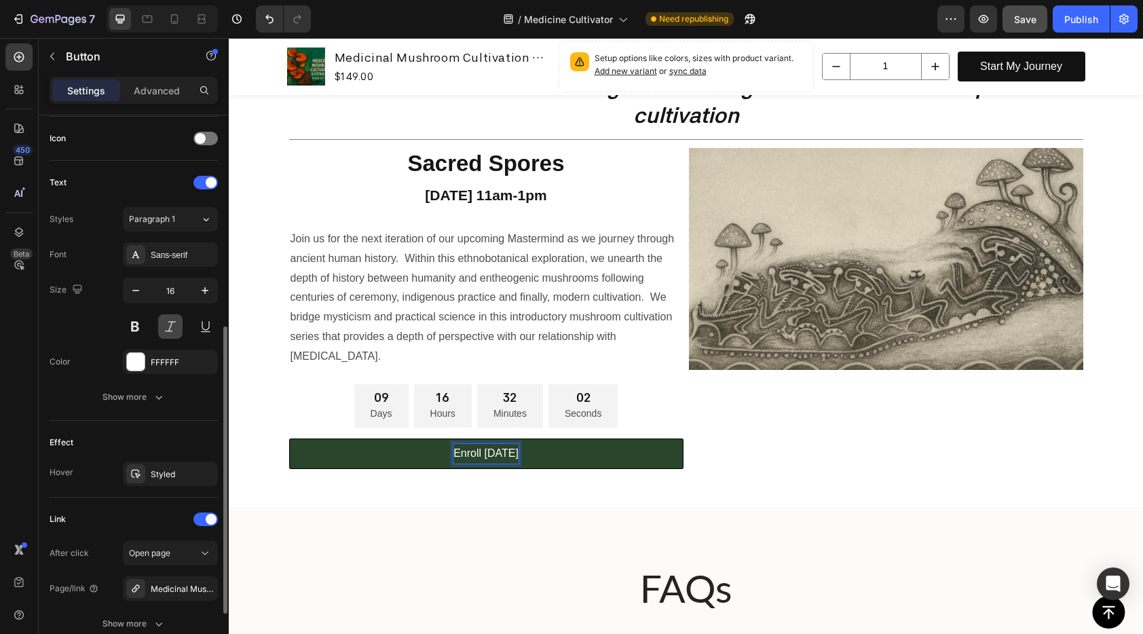
scroll to position [511, 0]
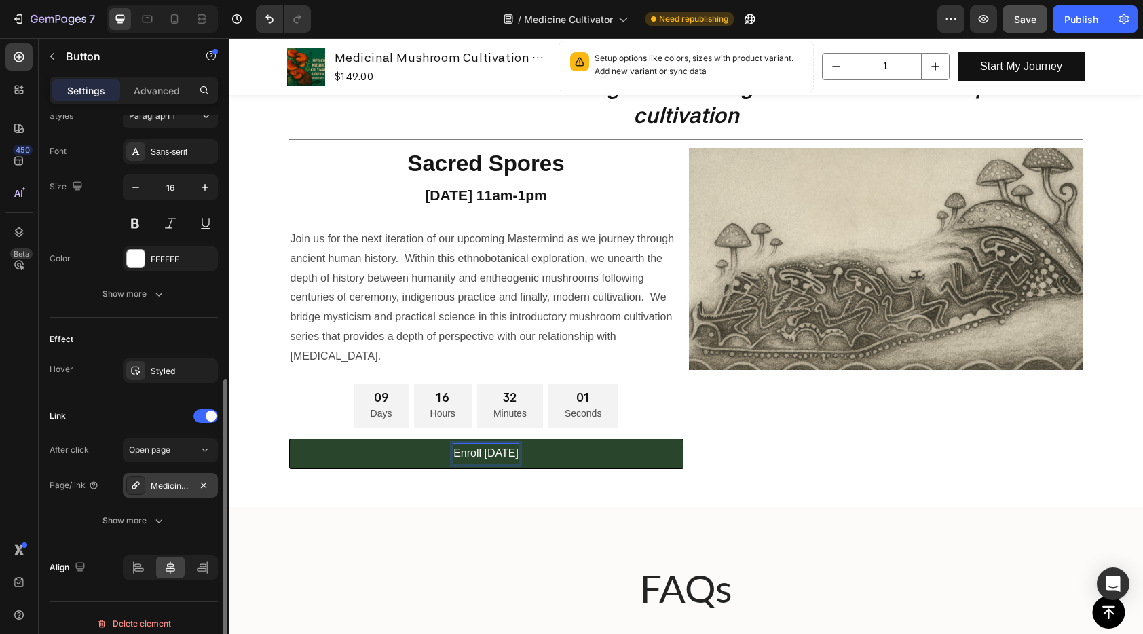
click at [186, 485] on div "Medicinal Mushroom Cultivation & Extraction" at bounding box center [170, 486] width 39 height 12
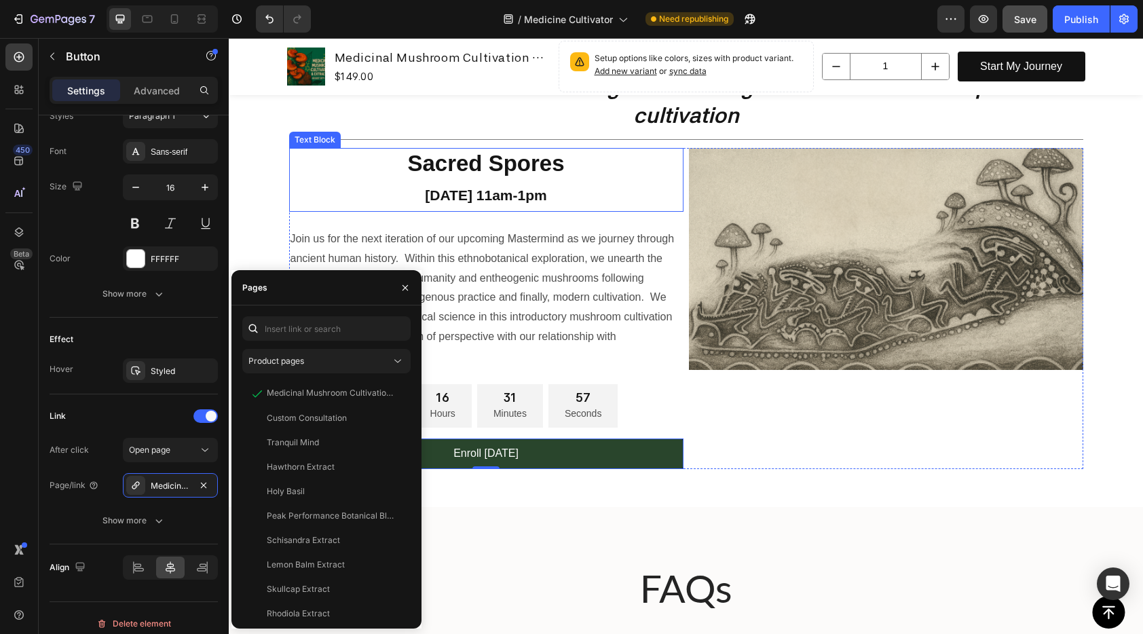
click at [353, 201] on p "[DATE] 11am-1pm" at bounding box center [486, 194] width 392 height 32
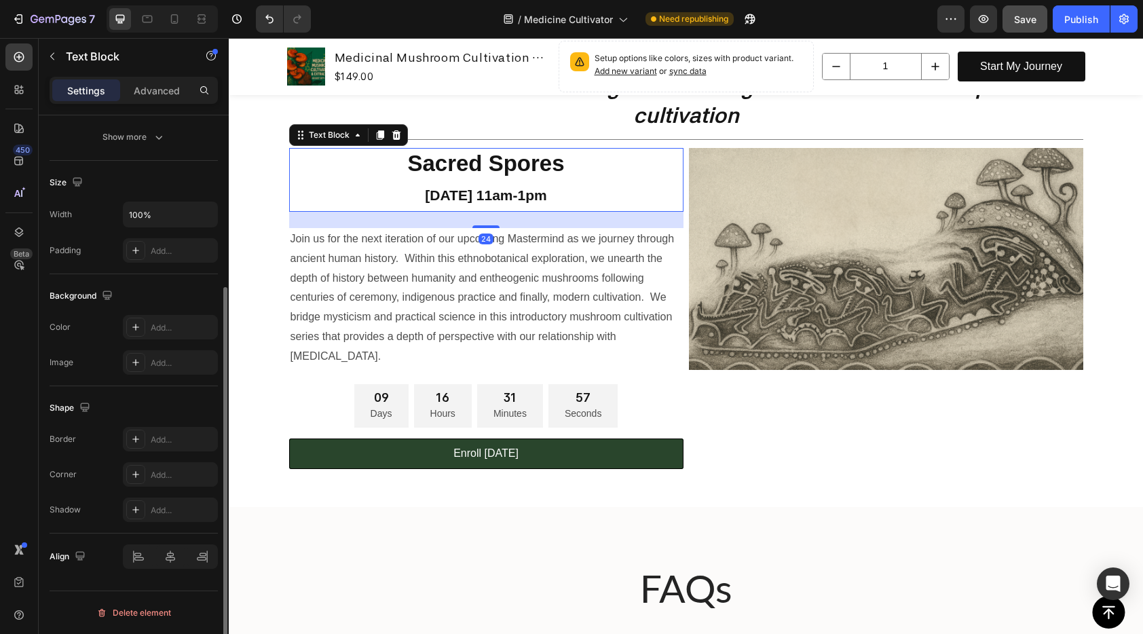
scroll to position [0, 0]
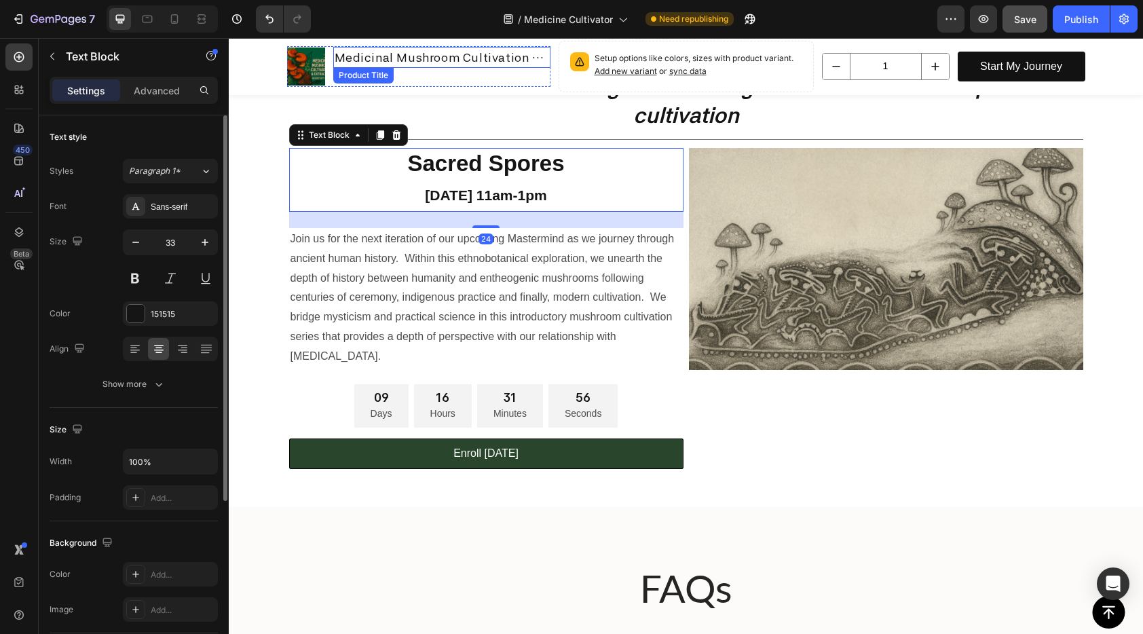
click at [410, 58] on h1 "Medicinal Mushroom Cultivation & Extraction" at bounding box center [441, 57] width 217 height 21
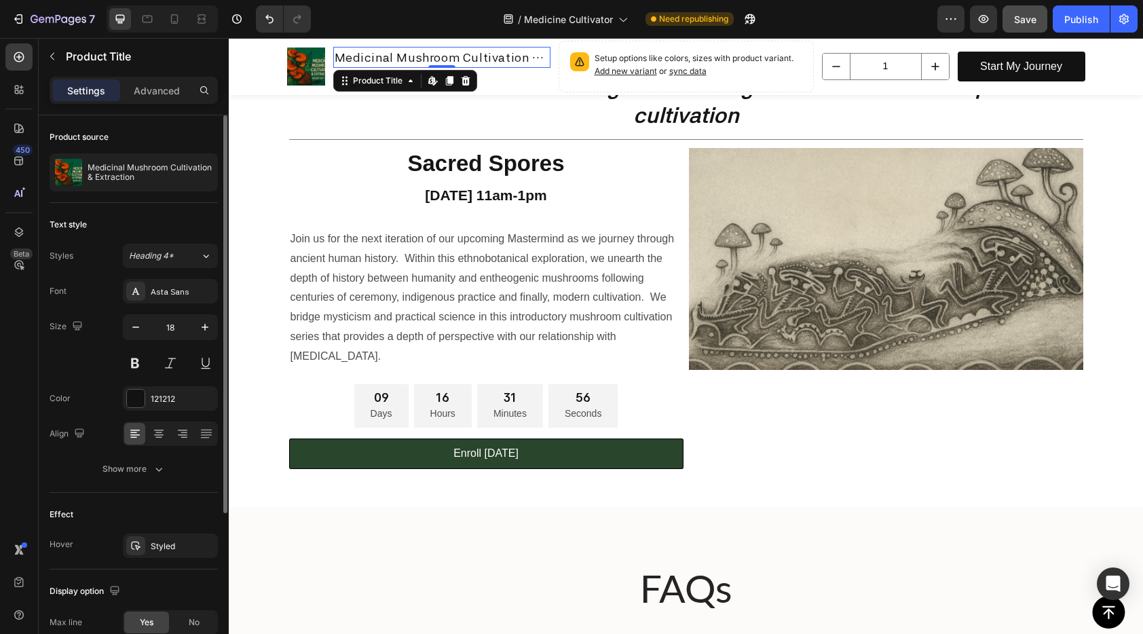
click at [410, 58] on h1 "Medicinal Mushroom Cultivation & Extraction" at bounding box center [441, 57] width 217 height 21
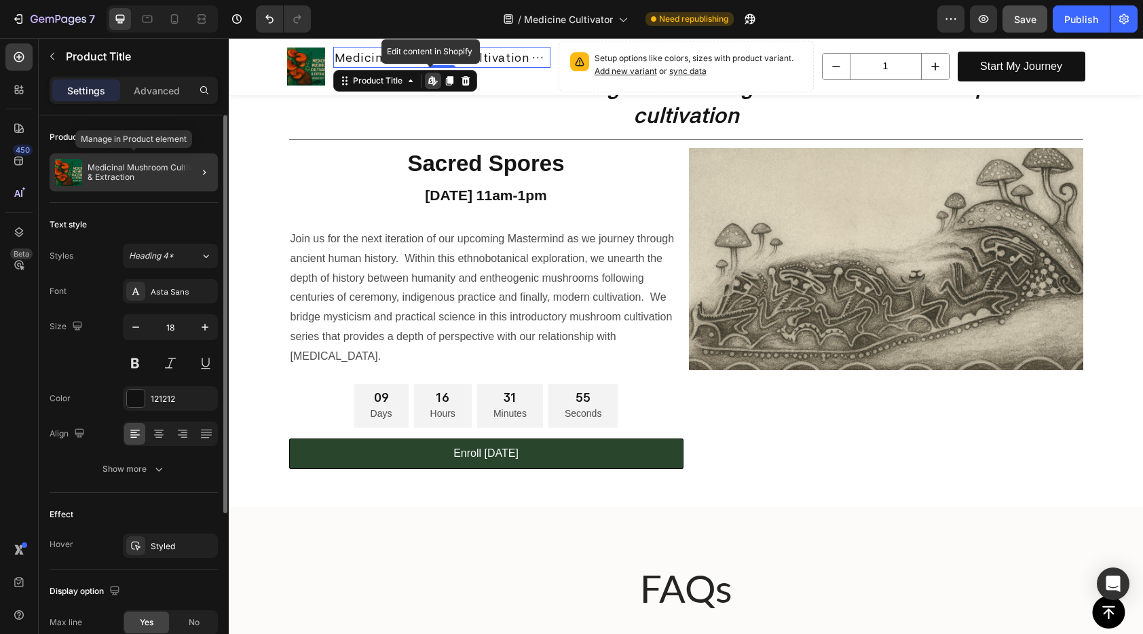
click at [153, 178] on p "Medicinal Mushroom Cultivation & Extraction" at bounding box center [150, 172] width 125 height 19
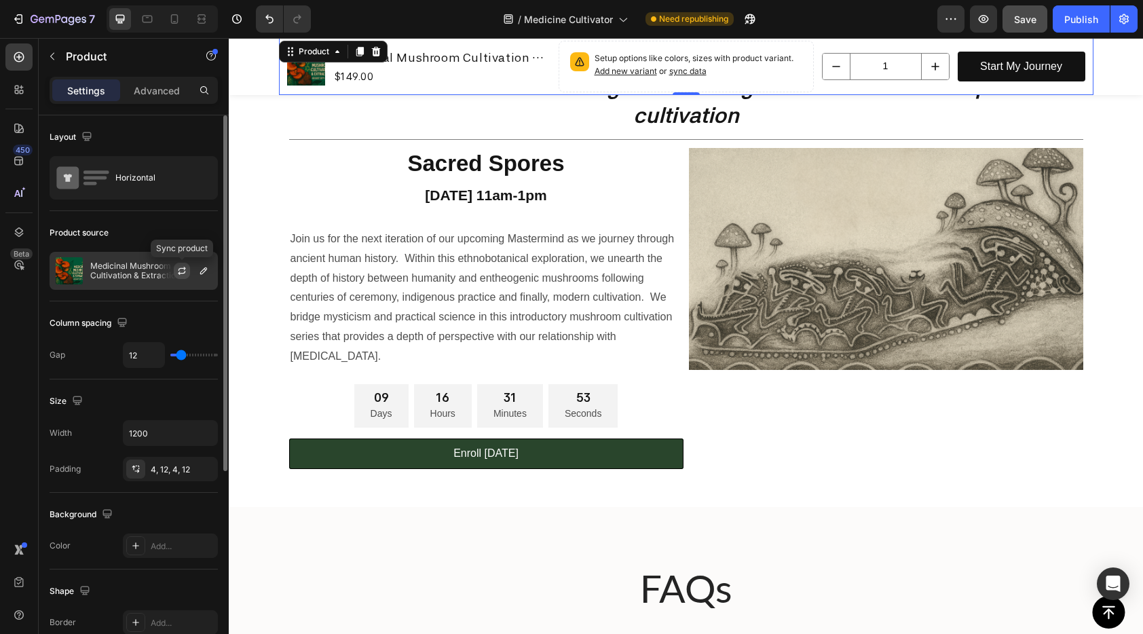
click at [183, 271] on icon "button" at bounding box center [181, 270] width 11 height 11
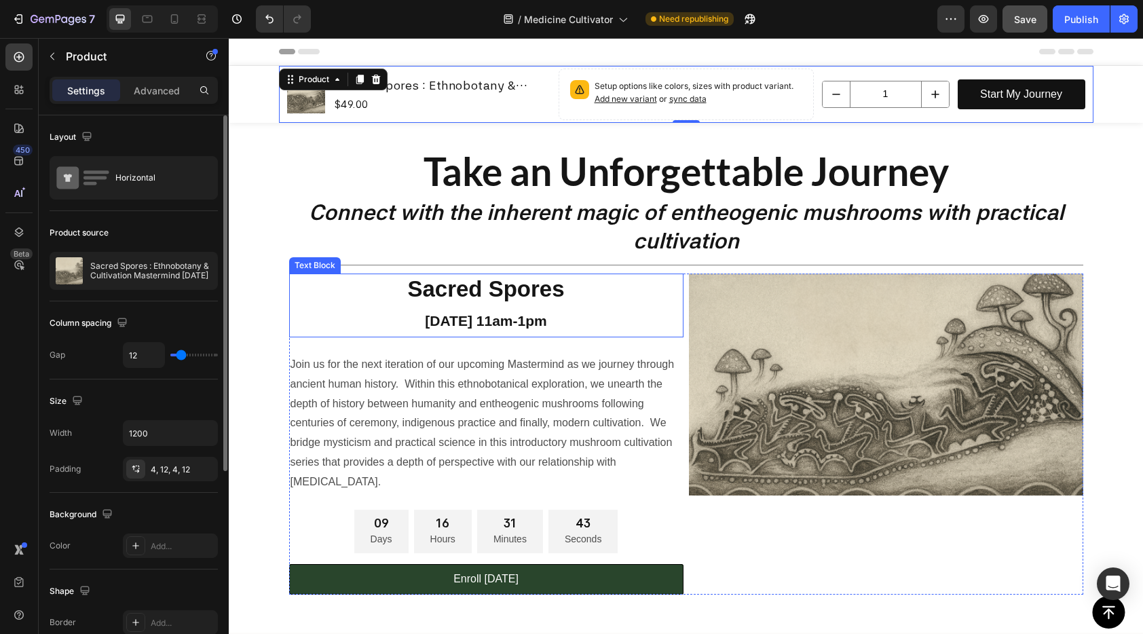
click at [472, 298] on p "Sacred Spores" at bounding box center [486, 289] width 392 height 29
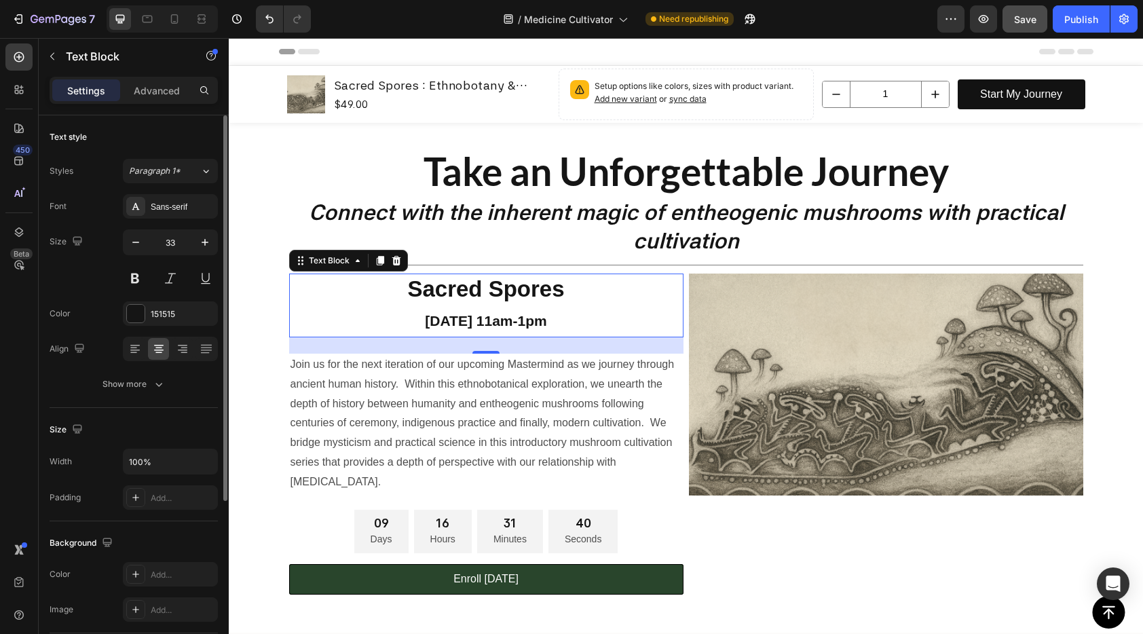
click at [511, 325] on strong "[DATE] 11am-1pm" at bounding box center [485, 321] width 121 height 16
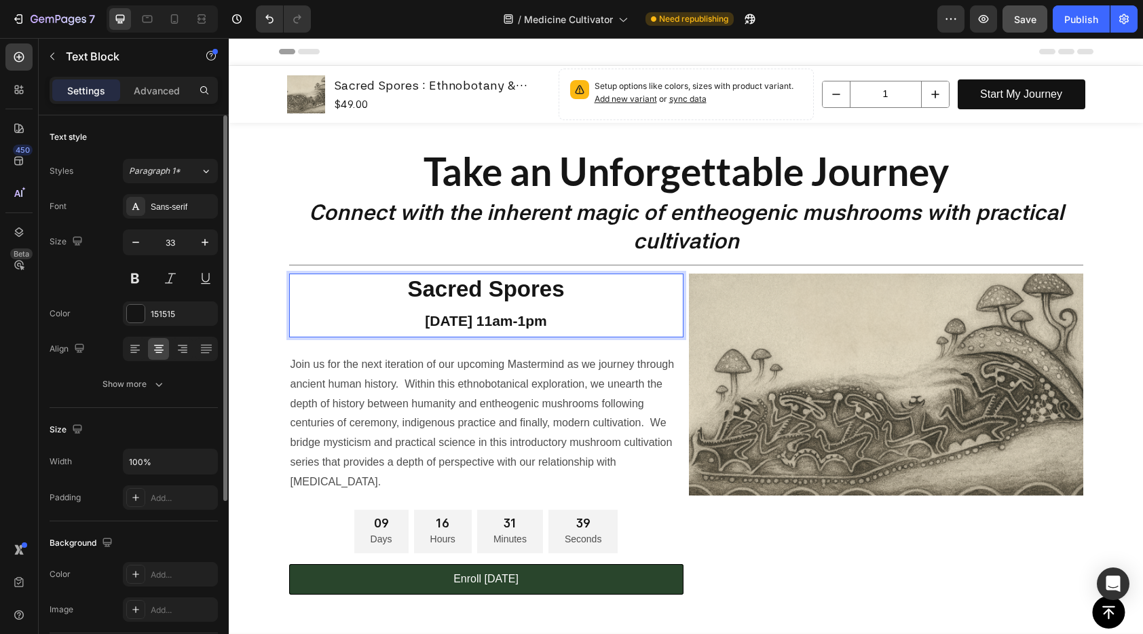
click at [540, 322] on strong "[DATE] 11am-1pm" at bounding box center [485, 321] width 121 height 16
click at [343, 105] on div "$49.00" at bounding box center [441, 105] width 217 height 18
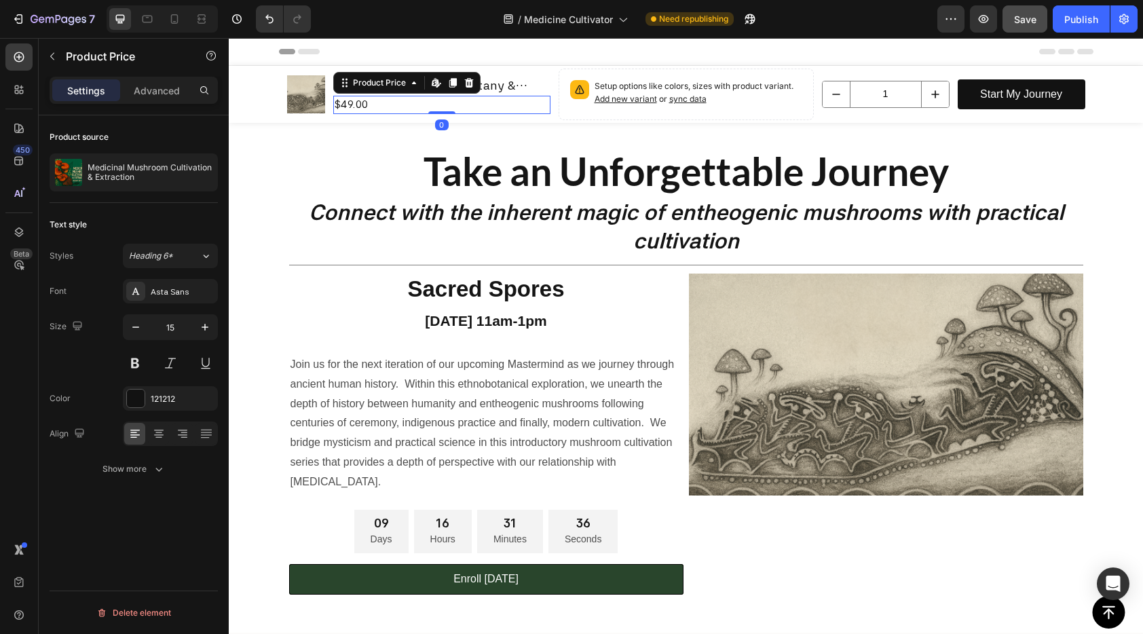
click at [346, 108] on div "$49.00" at bounding box center [441, 105] width 217 height 18
click at [341, 105] on div "$49.00" at bounding box center [441, 105] width 217 height 18
click at [211, 176] on button "button" at bounding box center [204, 172] width 16 height 16
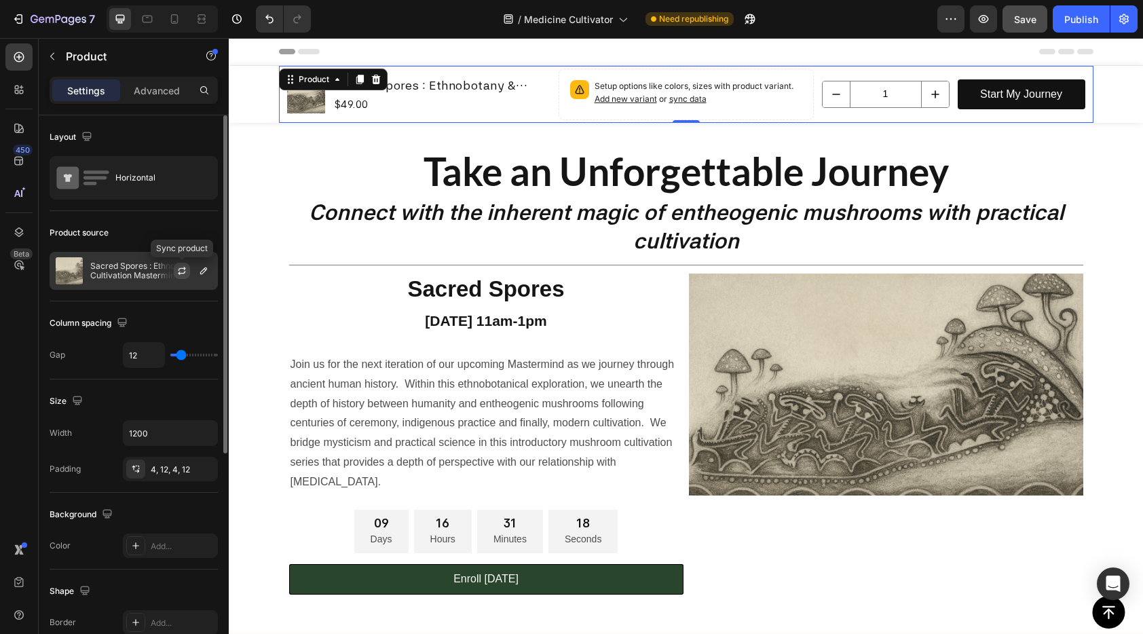
click at [178, 268] on icon "button" at bounding box center [181, 270] width 11 height 11
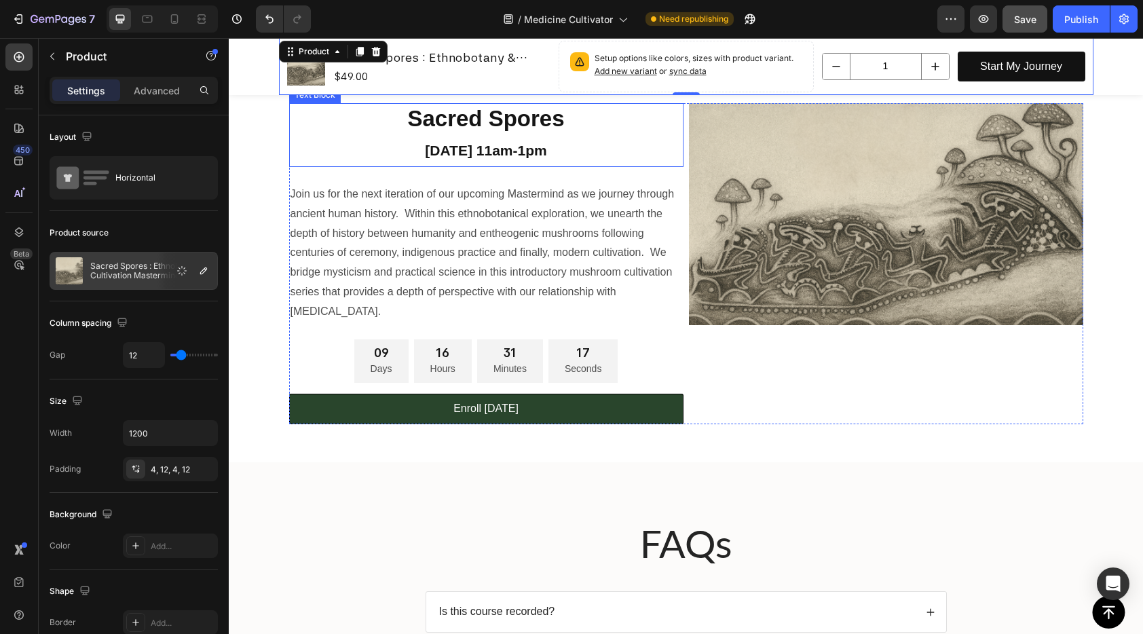
scroll to position [187, 0]
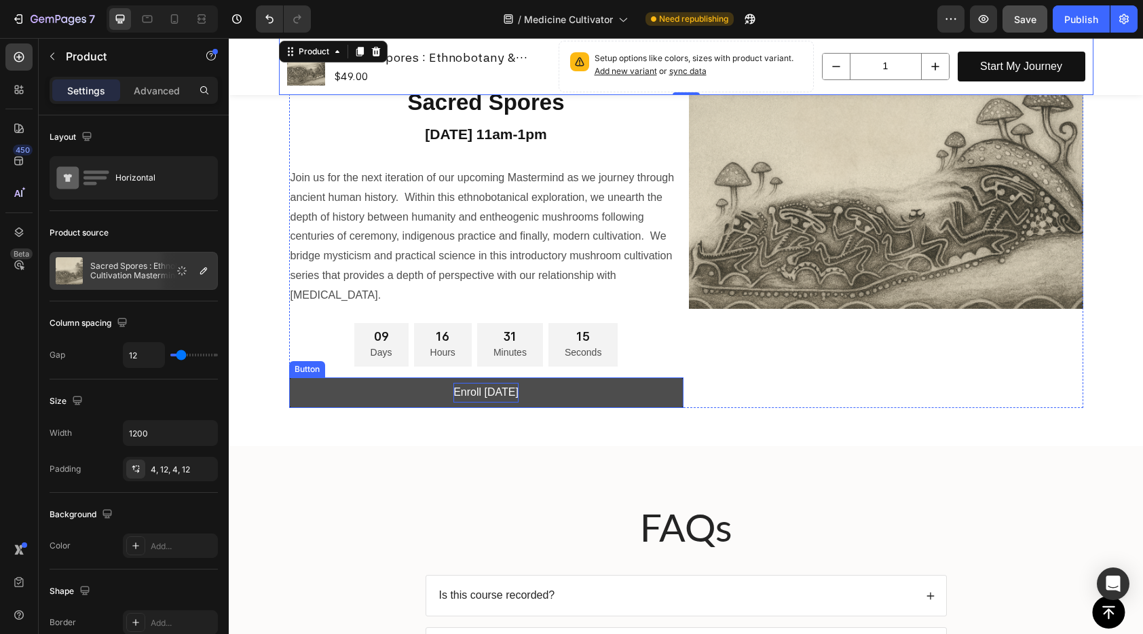
click at [508, 396] on p "Enroll [DATE]" at bounding box center [485, 393] width 65 height 20
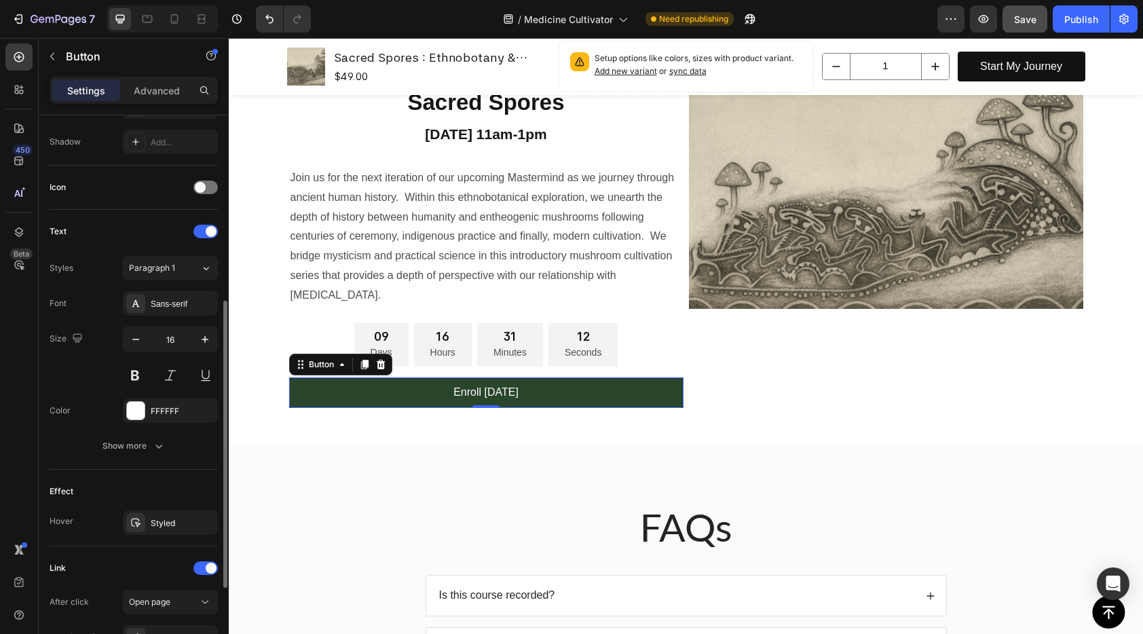
scroll to position [0, 0]
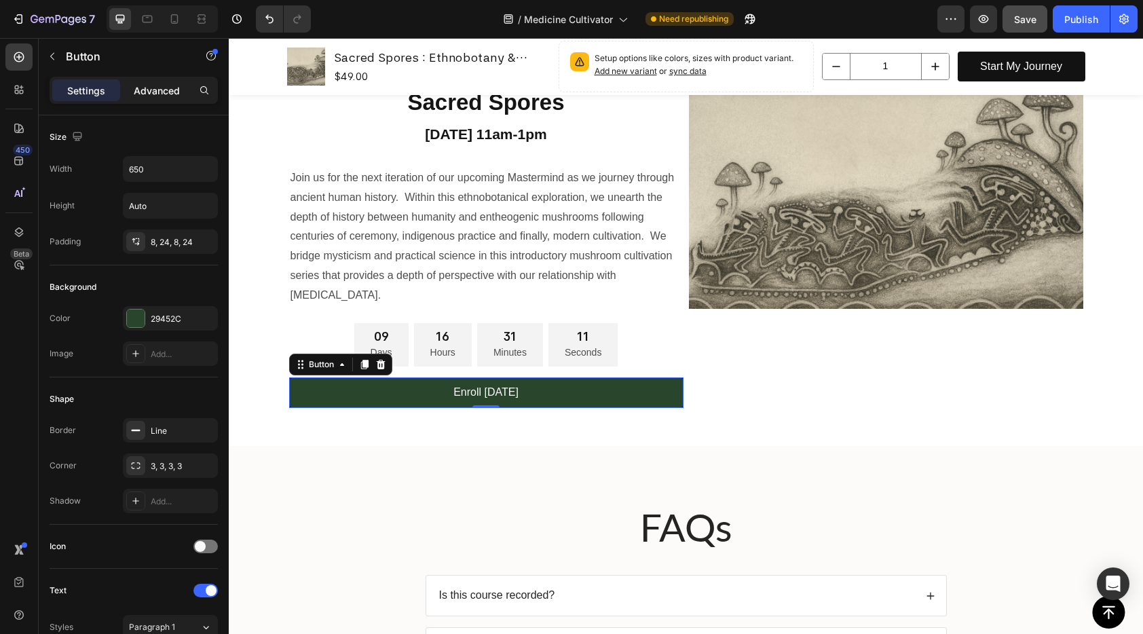
click at [145, 100] on div "Advanced" at bounding box center [157, 90] width 68 height 22
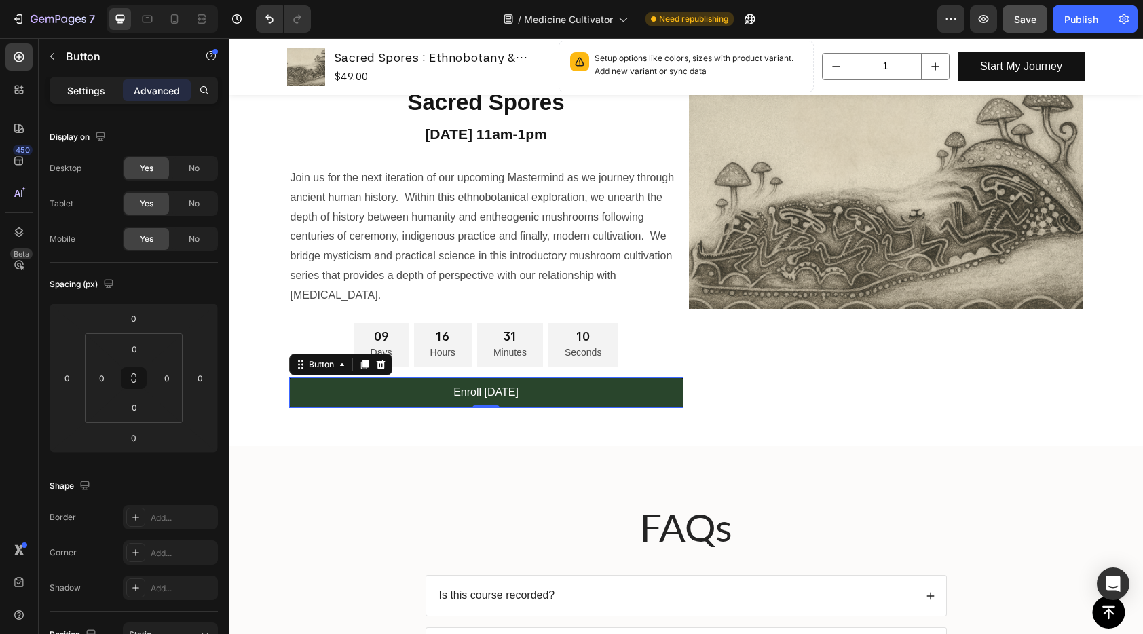
click at [98, 92] on p "Settings" at bounding box center [86, 90] width 38 height 14
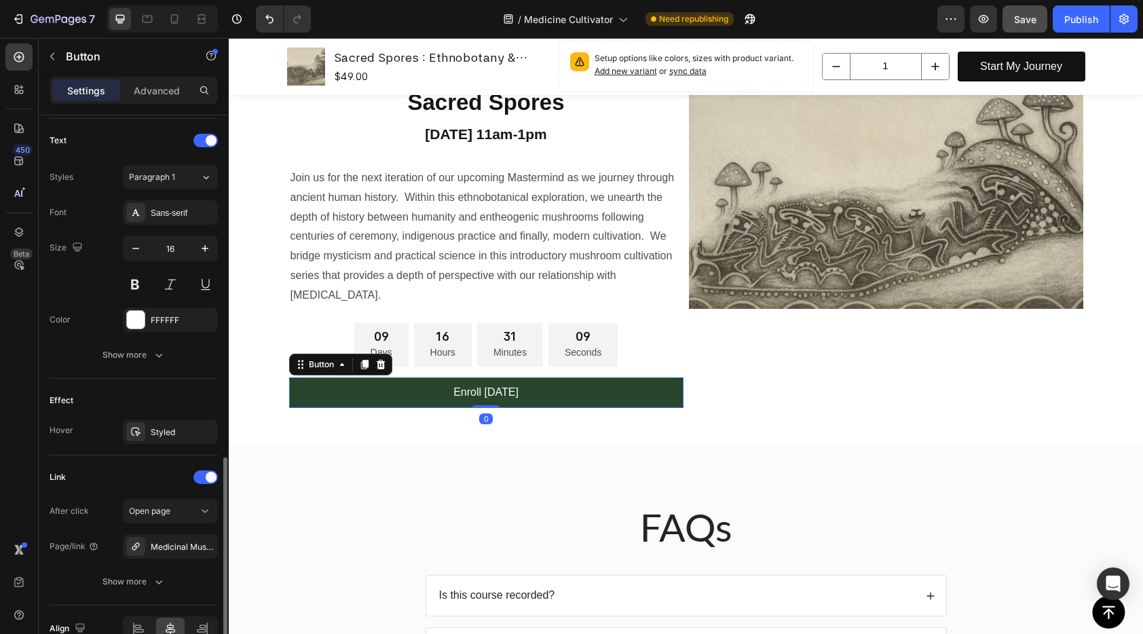
scroll to position [522, 0]
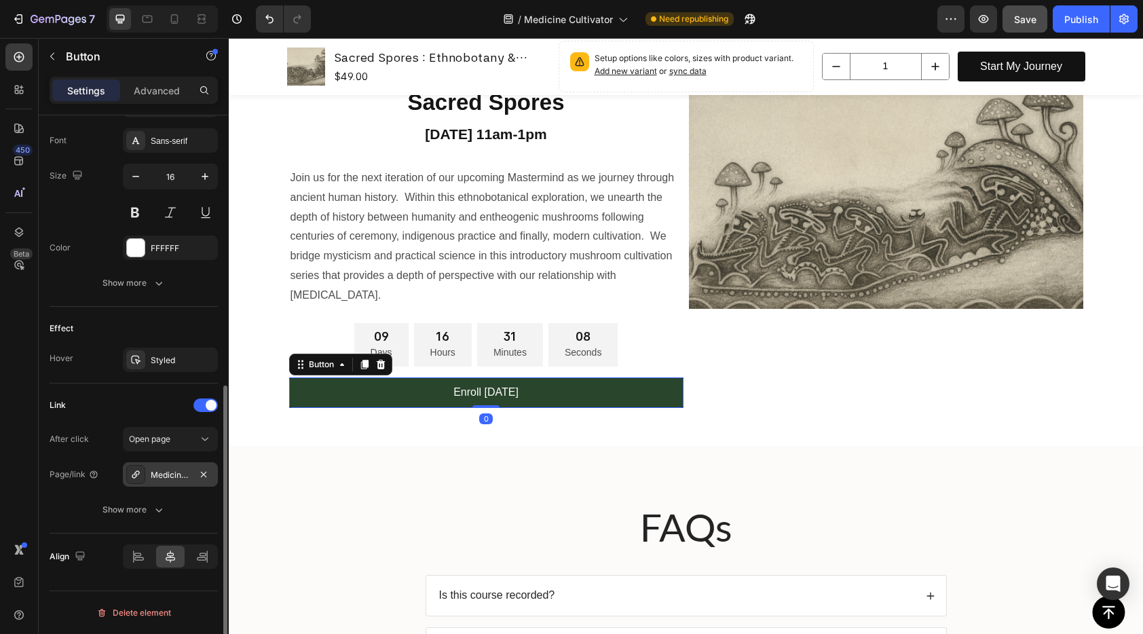
click at [167, 474] on div "Medicinal Mushroom Cultivation & Extraction" at bounding box center [170, 475] width 39 height 12
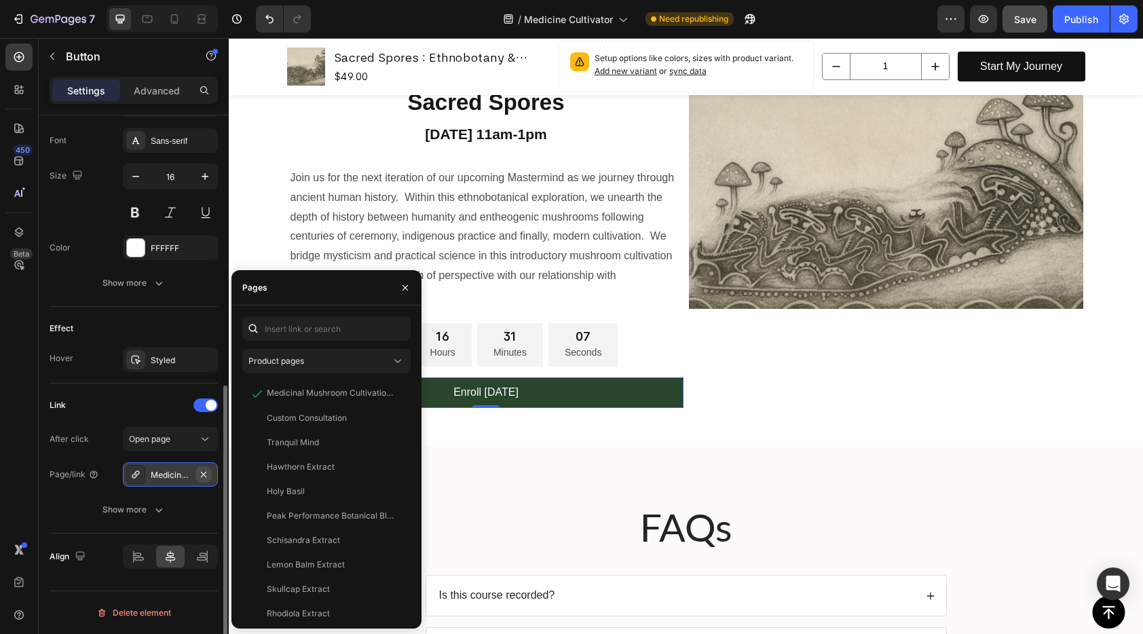
click at [210, 474] on button "button" at bounding box center [203, 474] width 16 height 16
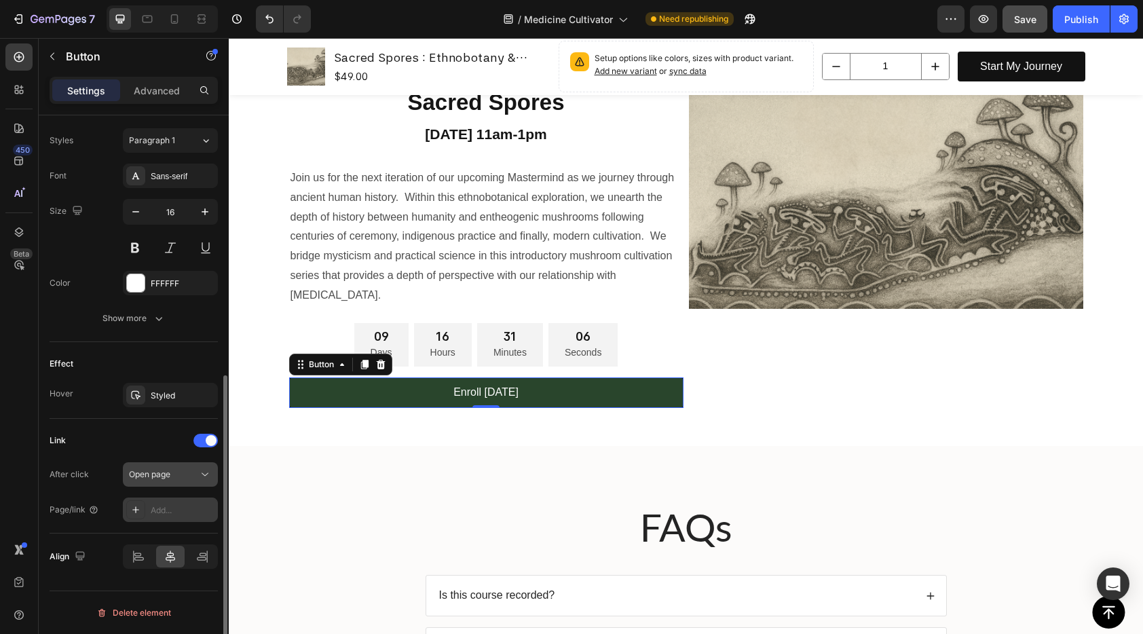
scroll to position [487, 0]
click at [159, 507] on div "Add..." at bounding box center [183, 510] width 64 height 12
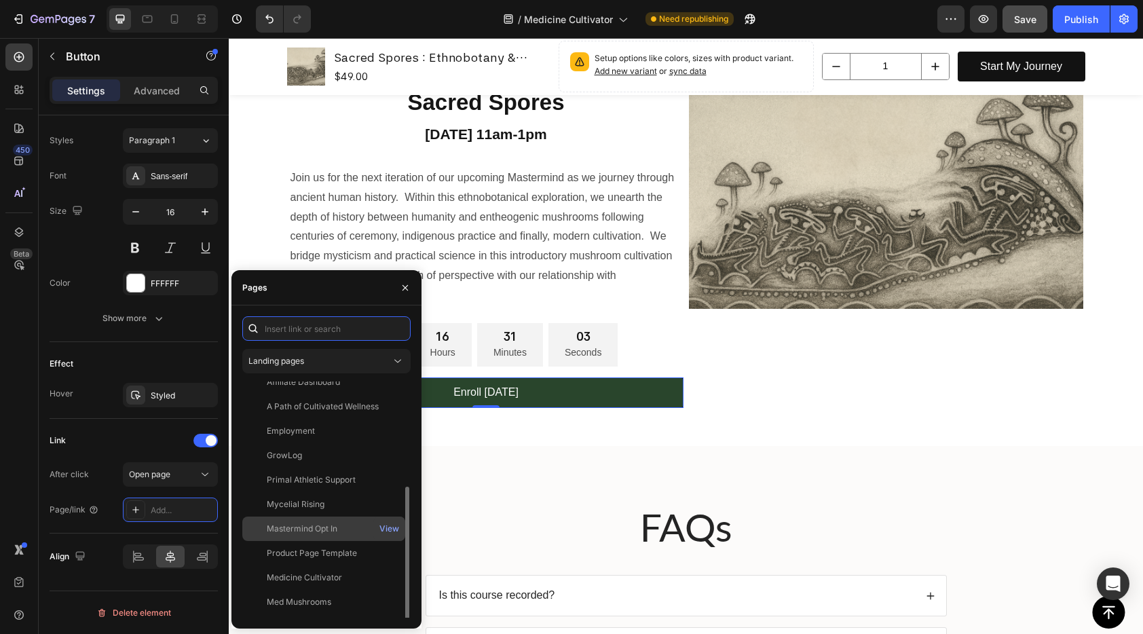
scroll to position [130, 0]
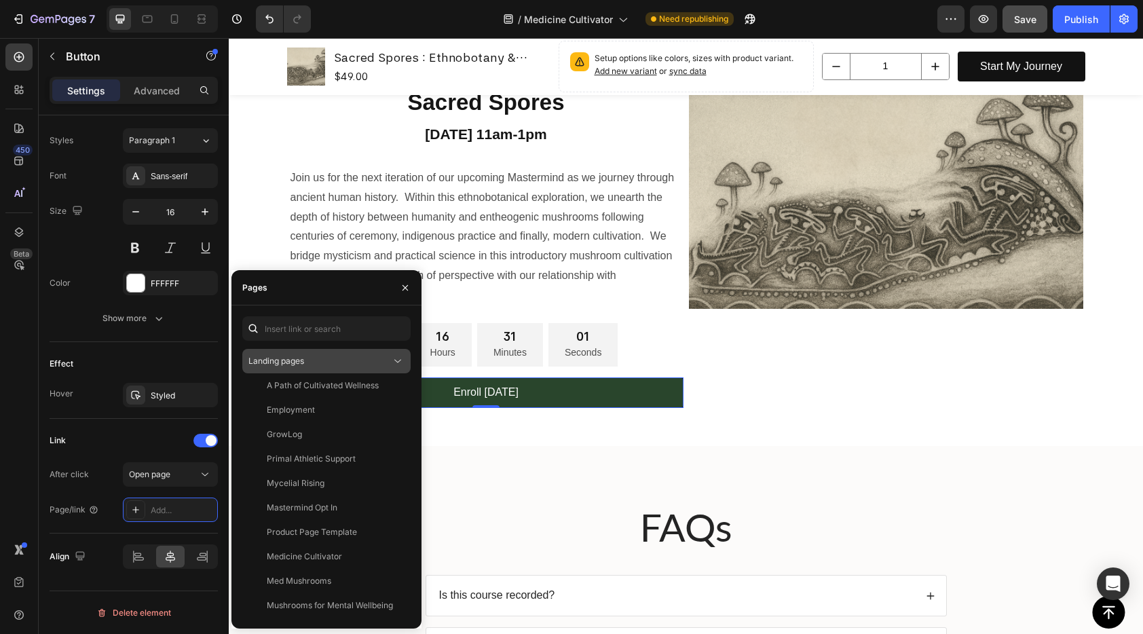
click at [341, 372] on button "Landing pages" at bounding box center [326, 361] width 168 height 24
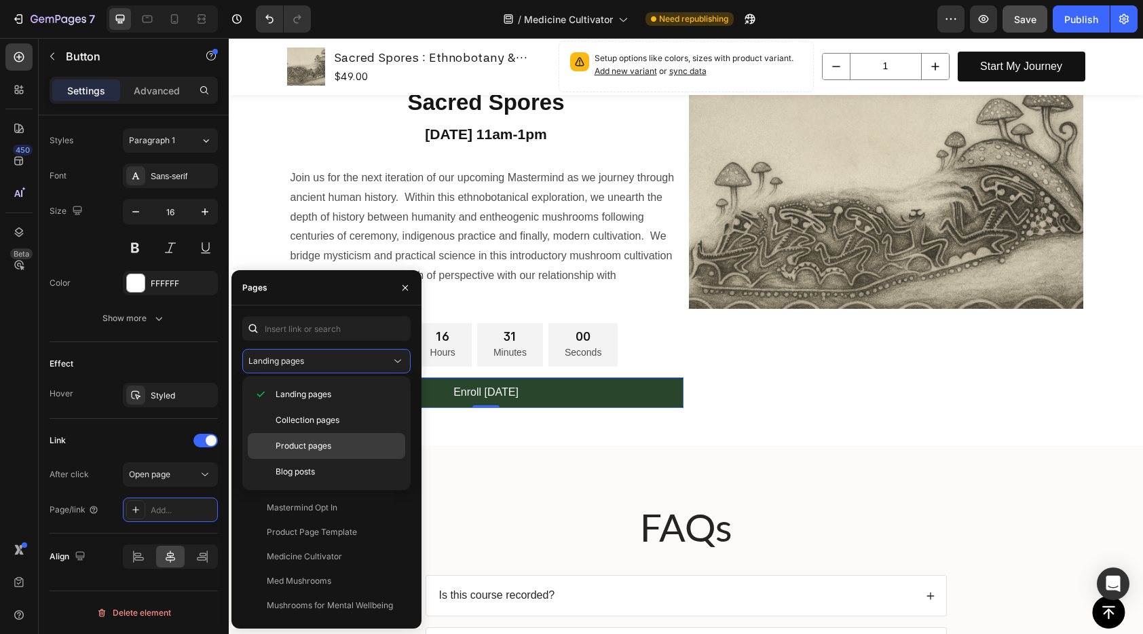
click at [353, 440] on p "Product pages" at bounding box center [338, 446] width 124 height 12
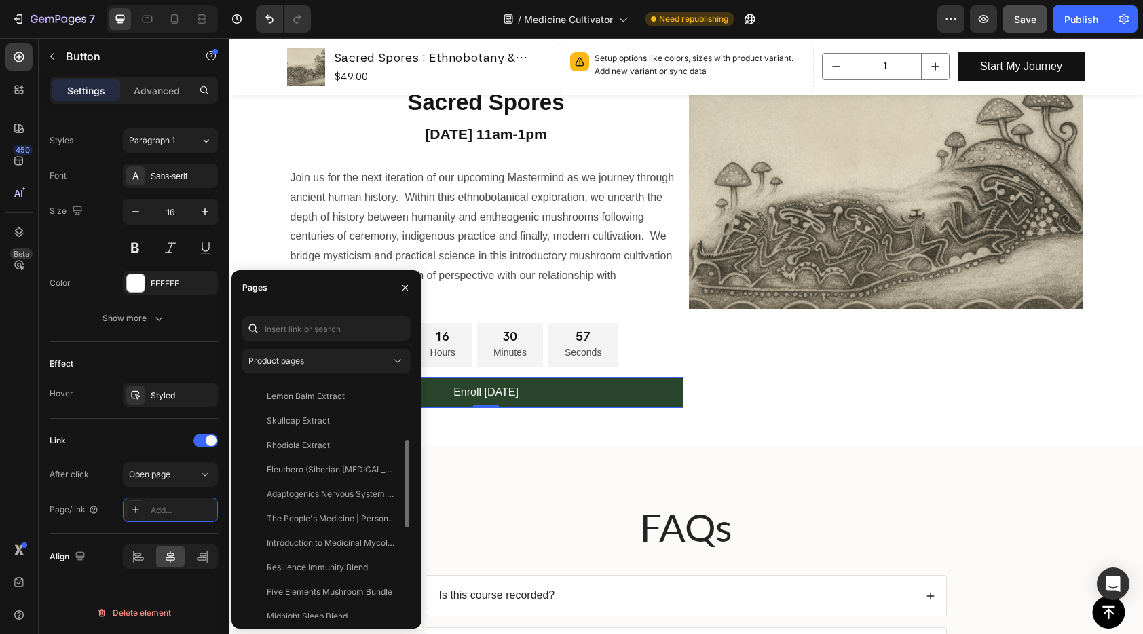
scroll to position [0, 0]
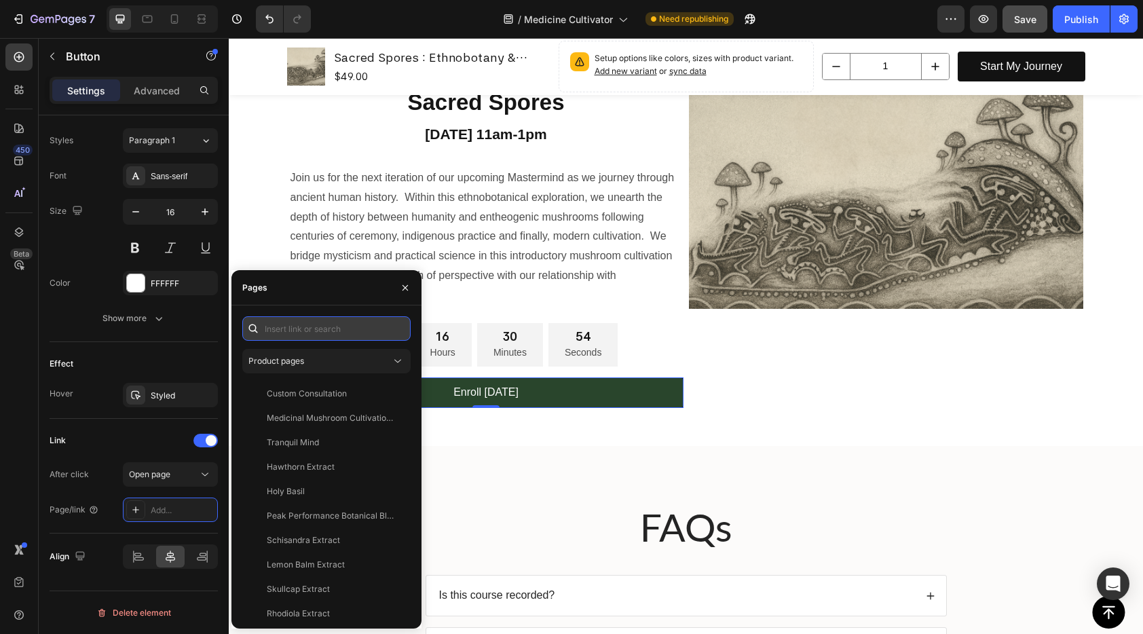
click at [318, 333] on input "text" at bounding box center [326, 328] width 168 height 24
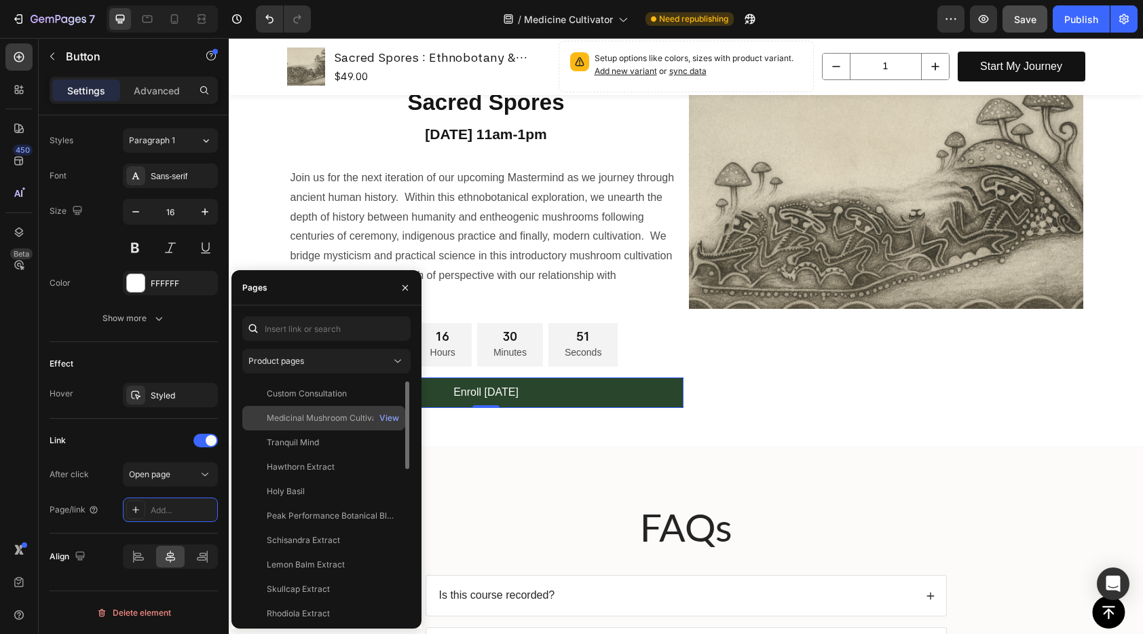
click at [347, 420] on div "Medicinal Mushroom Cultivation & Extraction" at bounding box center [332, 418] width 130 height 12
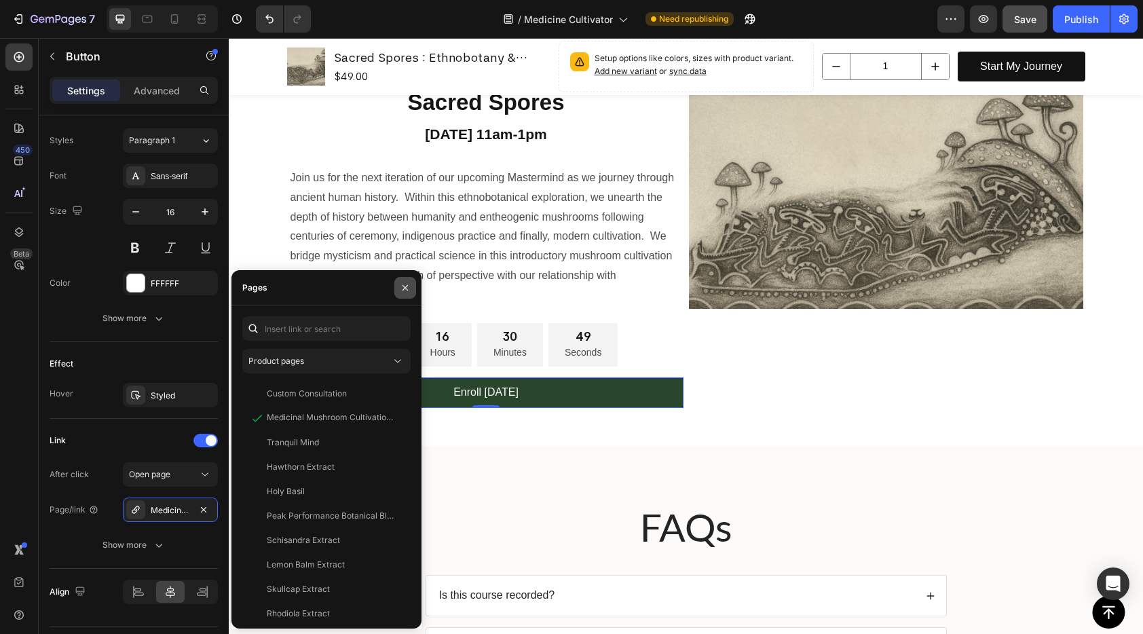
click at [404, 283] on icon "button" at bounding box center [405, 287] width 11 height 11
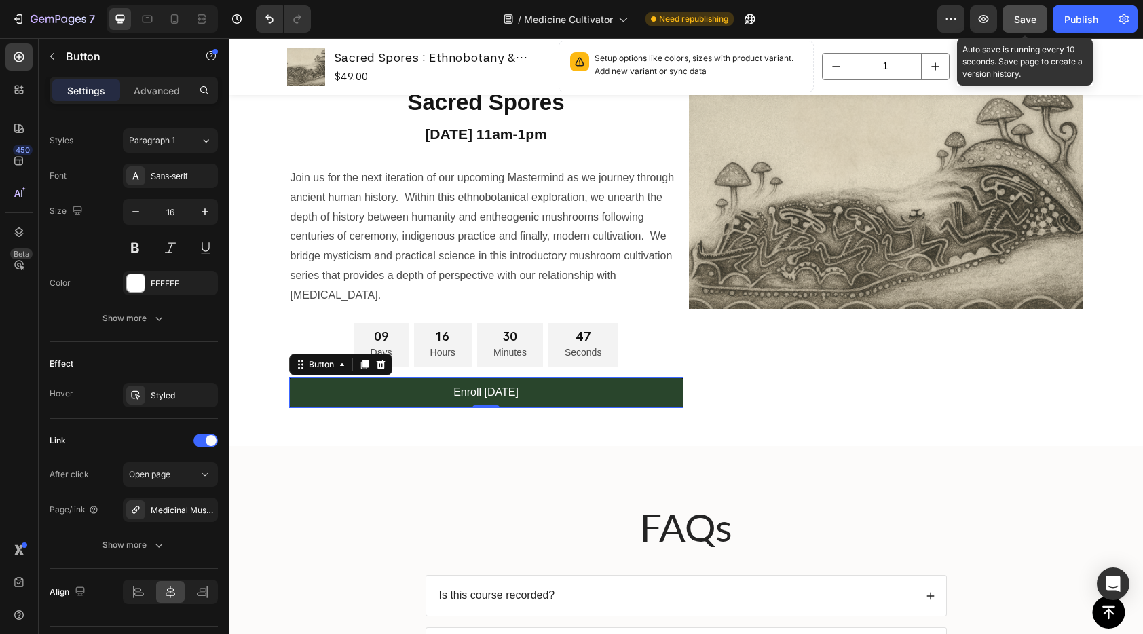
click at [1030, 22] on span "Save" at bounding box center [1025, 20] width 22 height 12
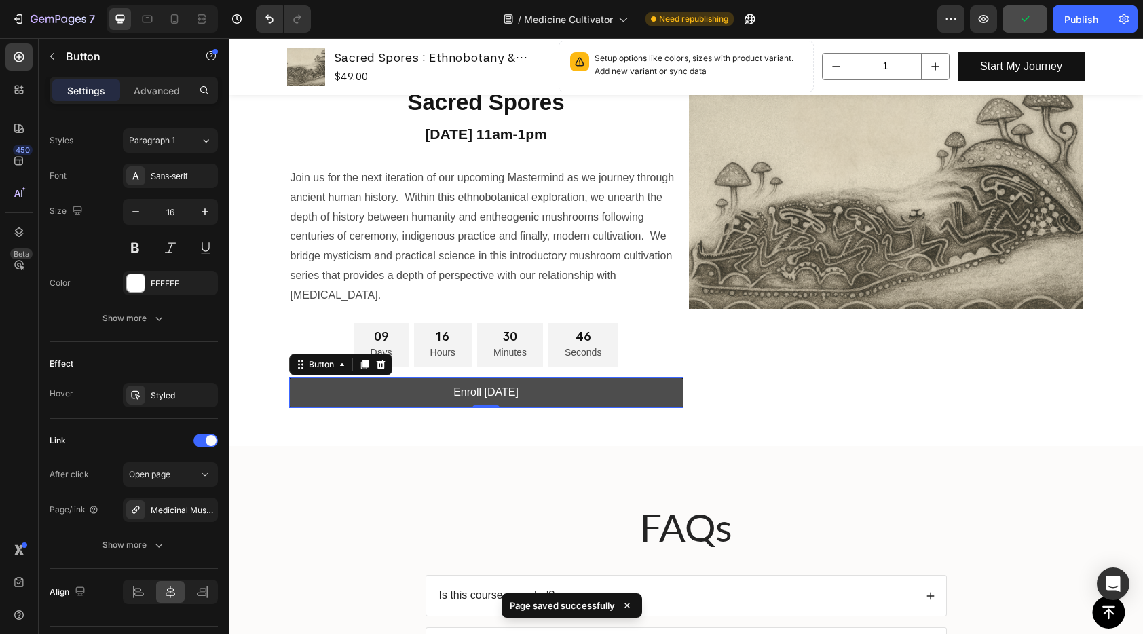
click at [573, 395] on link "Enroll [DATE]" at bounding box center [486, 392] width 394 height 31
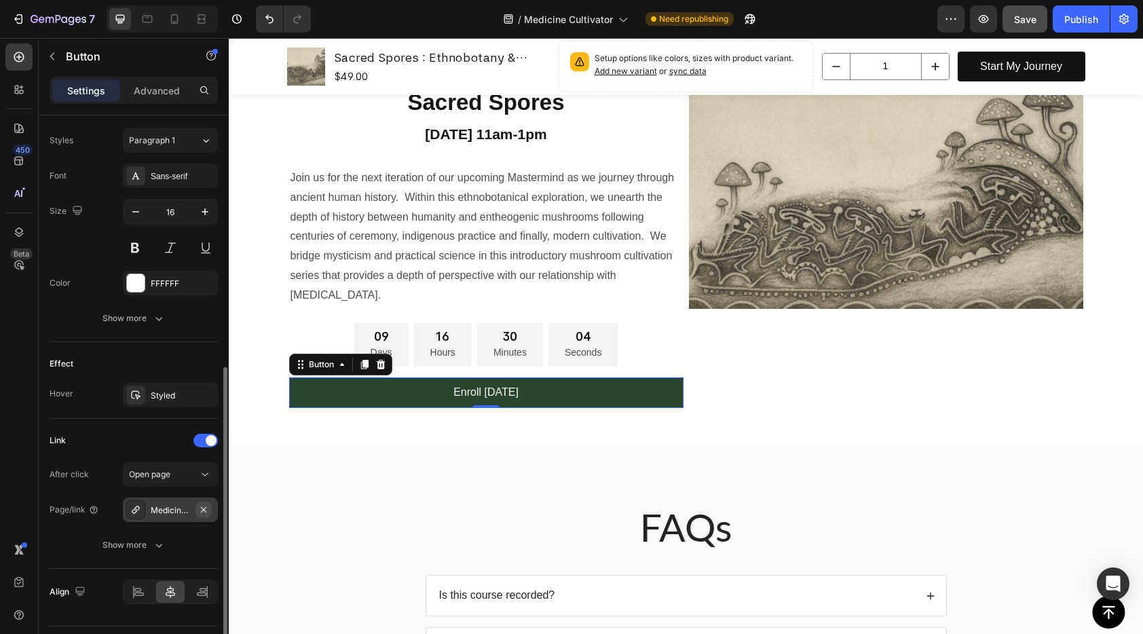
click at [202, 510] on icon "button" at bounding box center [203, 509] width 11 height 11
click at [168, 508] on div "Add..." at bounding box center [183, 510] width 64 height 12
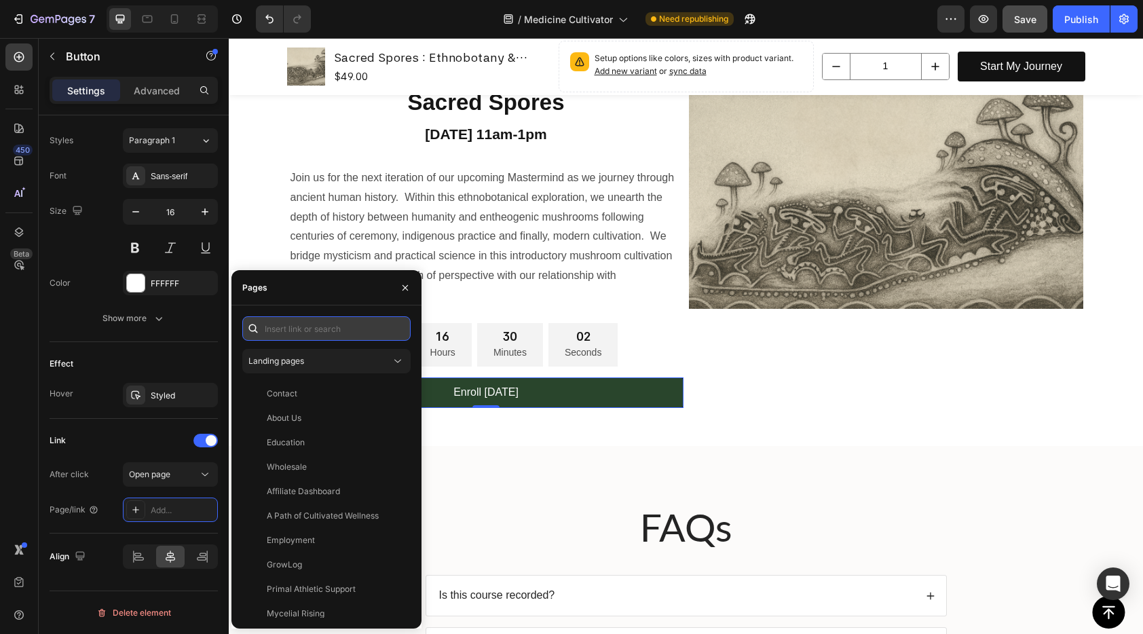
click at [284, 335] on input "text" at bounding box center [326, 328] width 168 height 24
paste input "[URL][DOMAIN_NAME]"
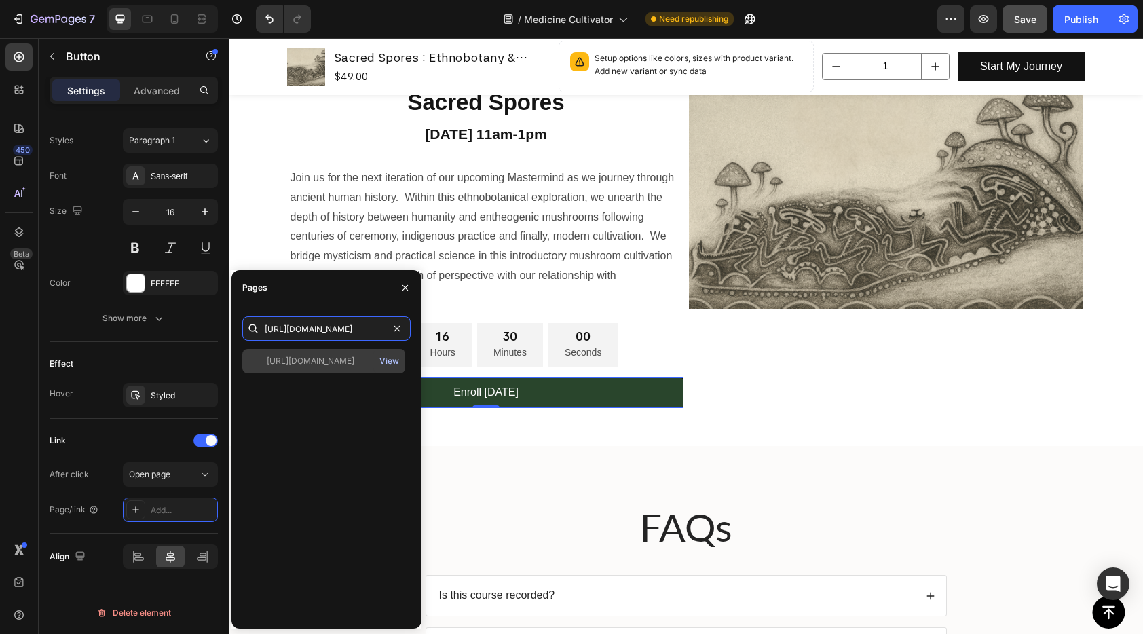
type input "[URL][DOMAIN_NAME]"
click at [388, 360] on div "View" at bounding box center [389, 361] width 20 height 12
click at [404, 285] on icon "button" at bounding box center [405, 287] width 11 height 11
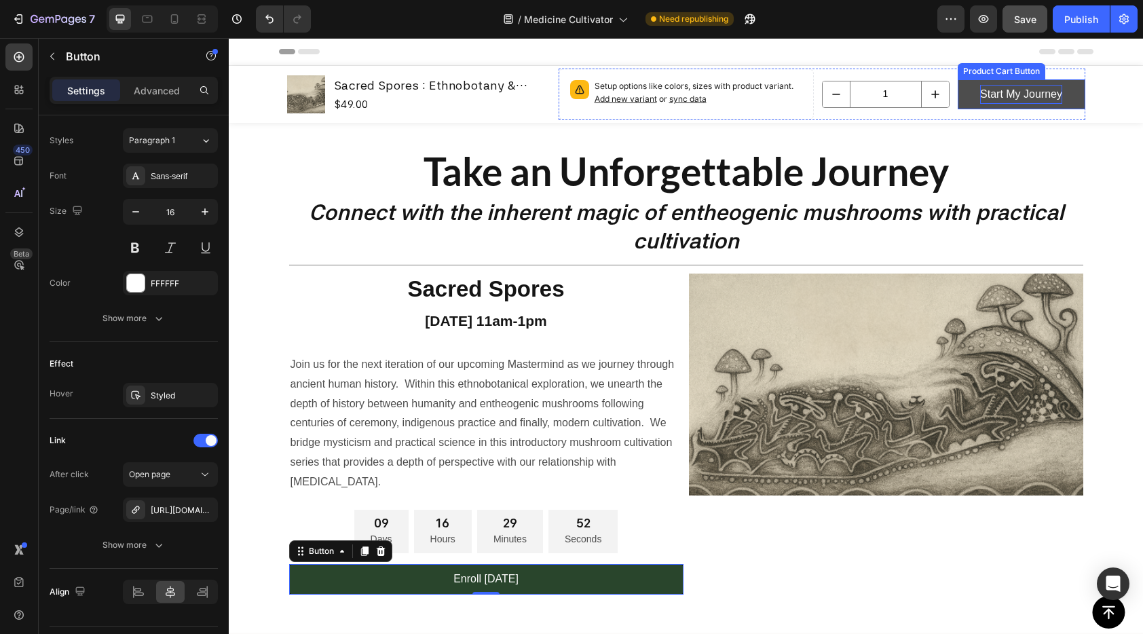
click at [993, 93] on div "Start My Journey" at bounding box center [1021, 95] width 82 height 20
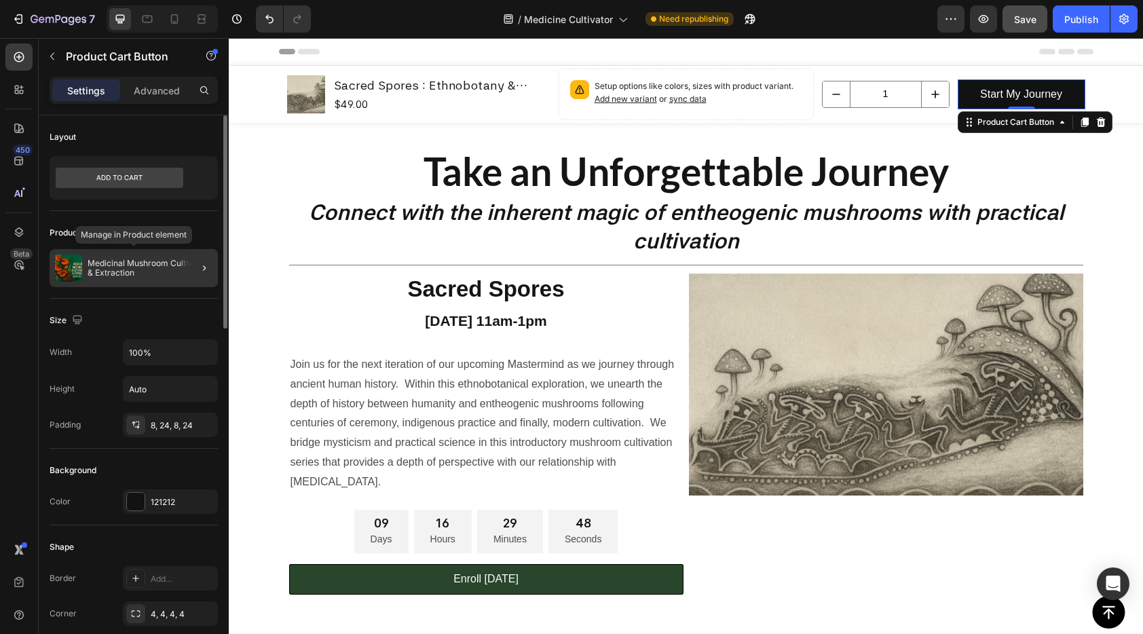
click at [169, 271] on p "Medicinal Mushroom Cultivation & Extraction" at bounding box center [150, 268] width 125 height 19
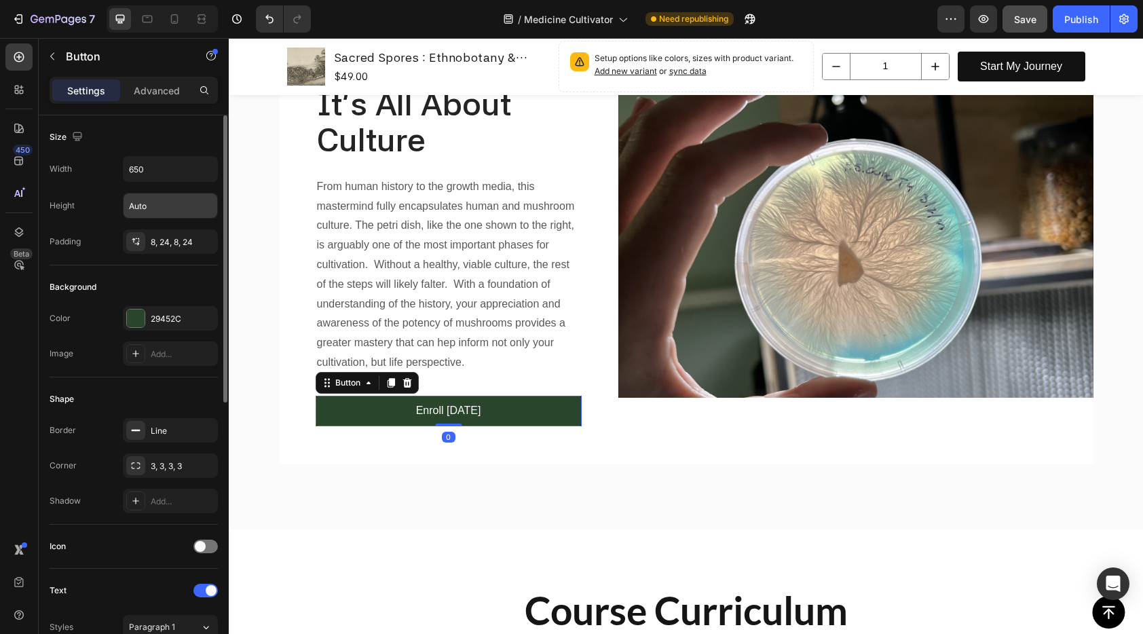
scroll to position [3, 0]
click at [156, 96] on p "Advanced" at bounding box center [157, 90] width 46 height 14
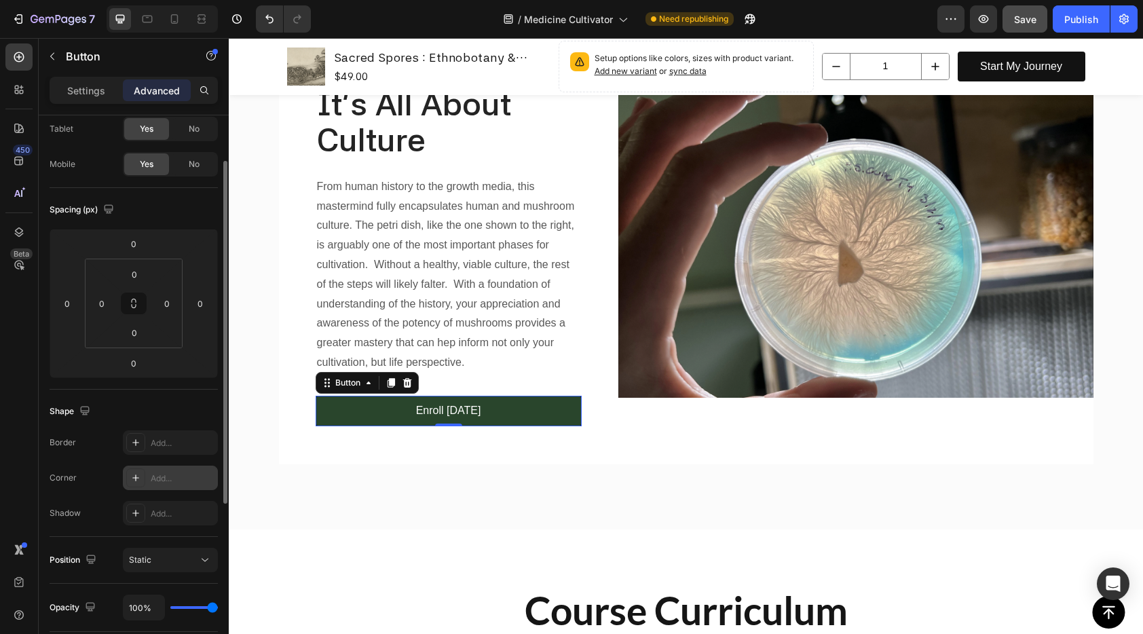
scroll to position [0, 0]
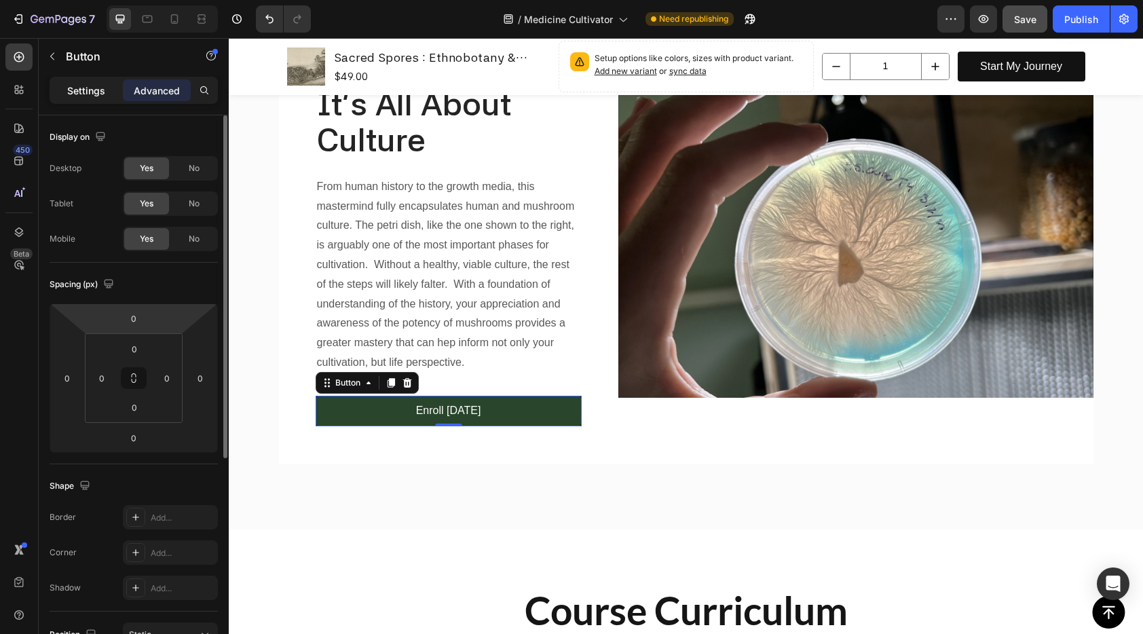
click at [94, 87] on p "Settings" at bounding box center [86, 90] width 38 height 14
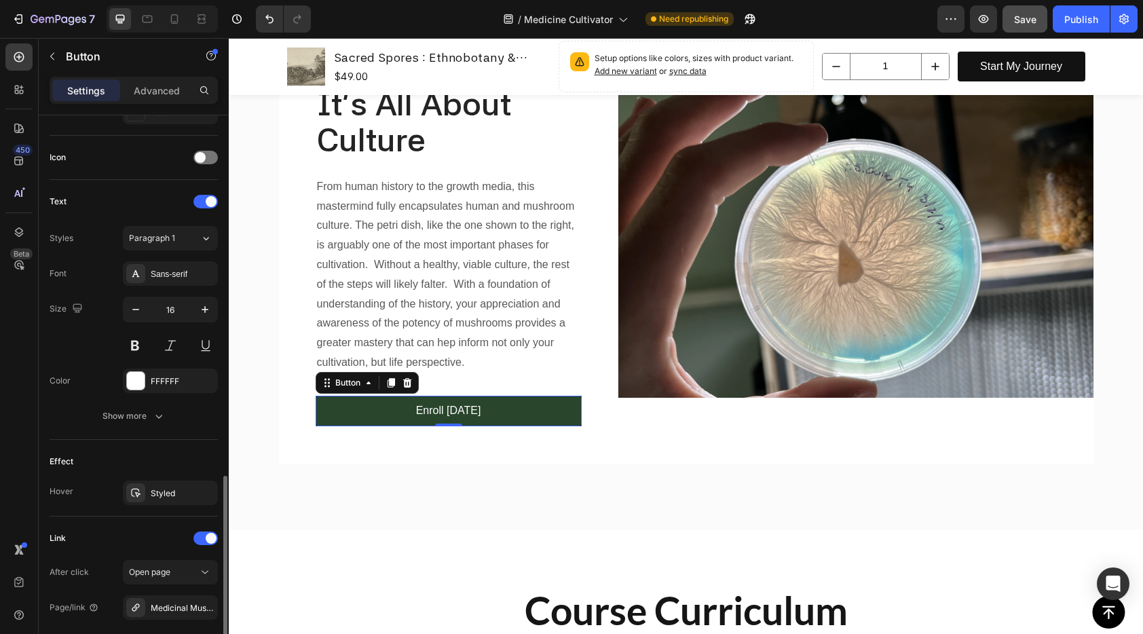
scroll to position [494, 0]
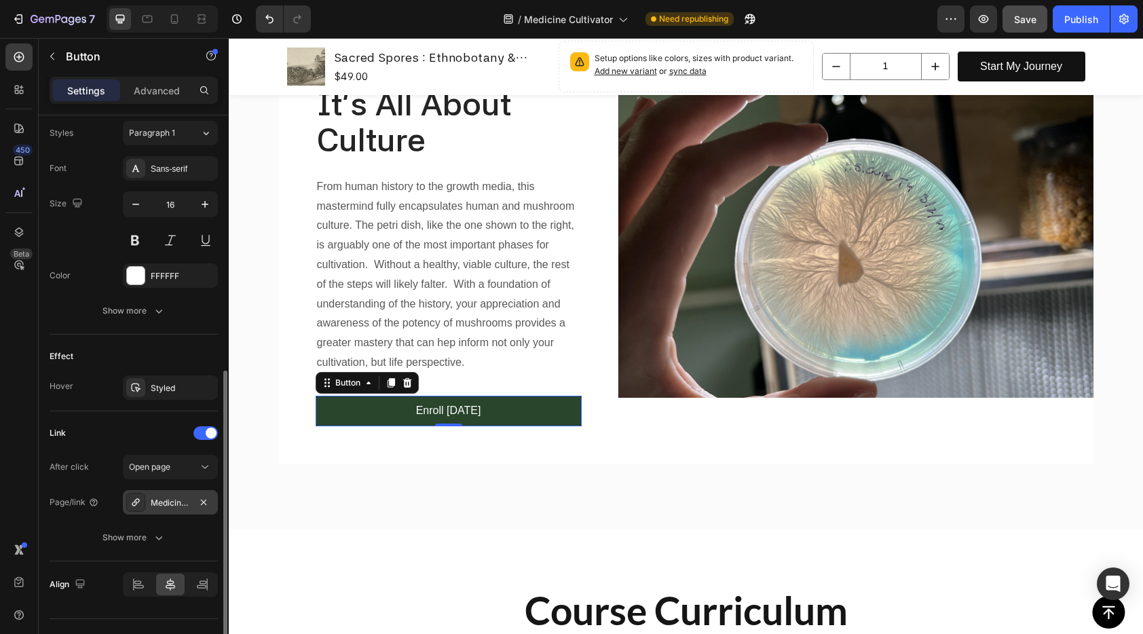
click at [172, 502] on div "Medicinal Mushroom Cultivation & Extraction" at bounding box center [170, 503] width 39 height 12
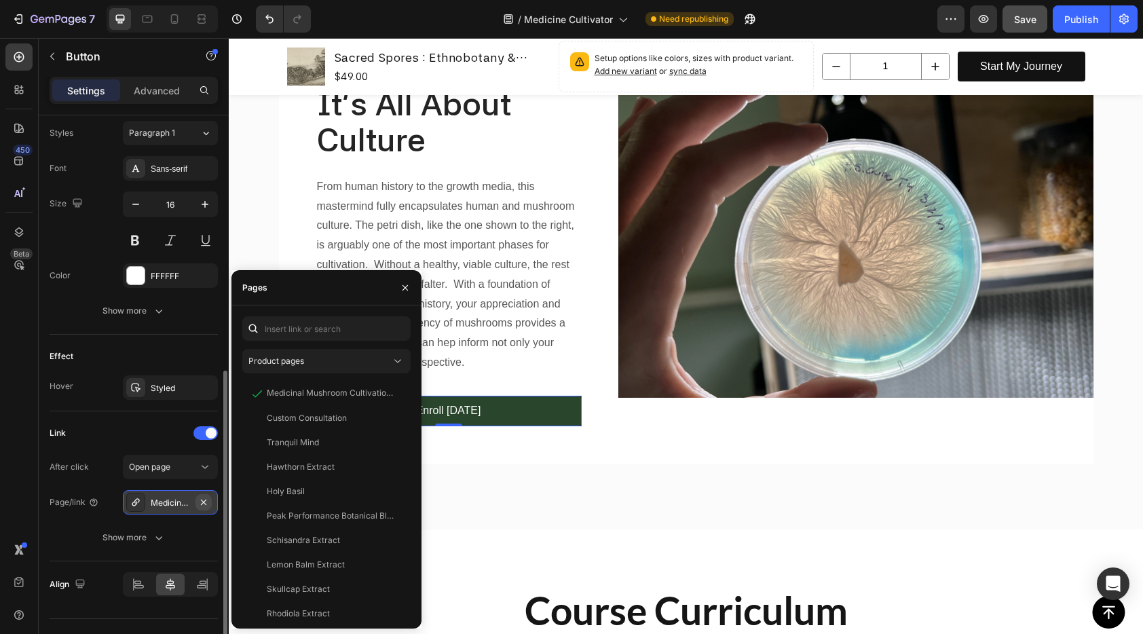
click at [208, 500] on icon "button" at bounding box center [203, 502] width 11 height 11
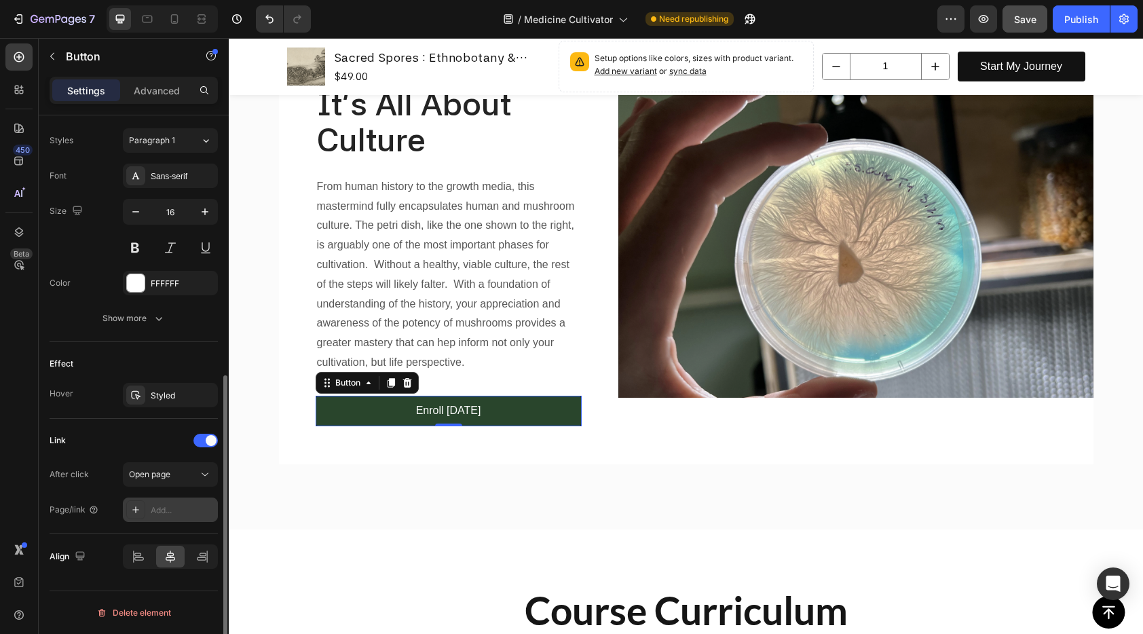
scroll to position [487, 0]
click at [170, 510] on div "Add..." at bounding box center [183, 510] width 64 height 12
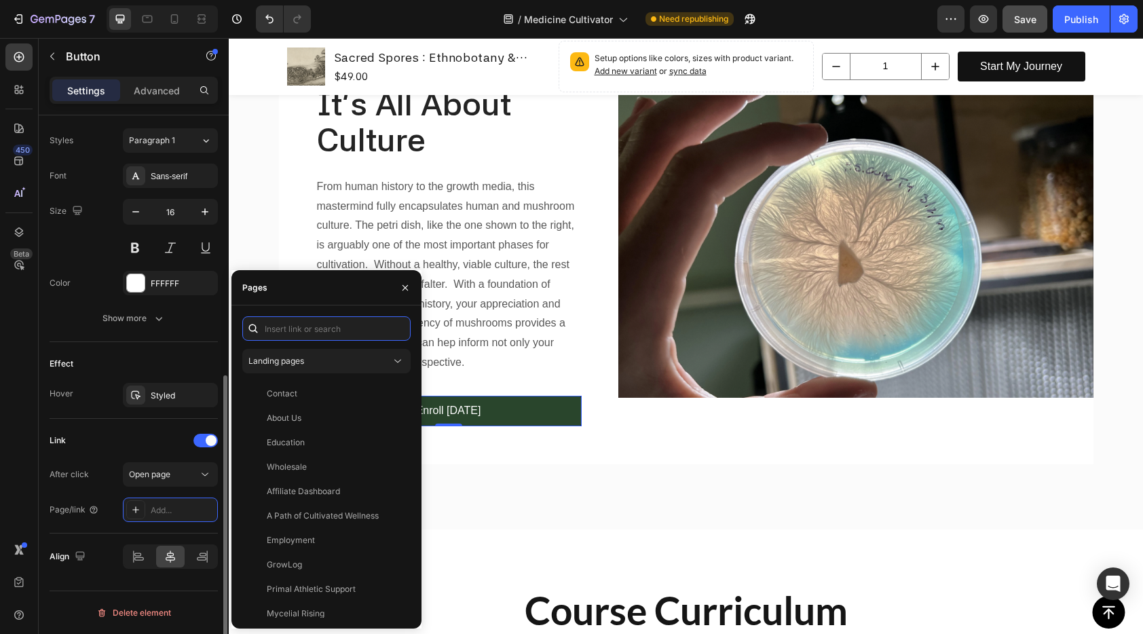
paste input "[URL][DOMAIN_NAME]"
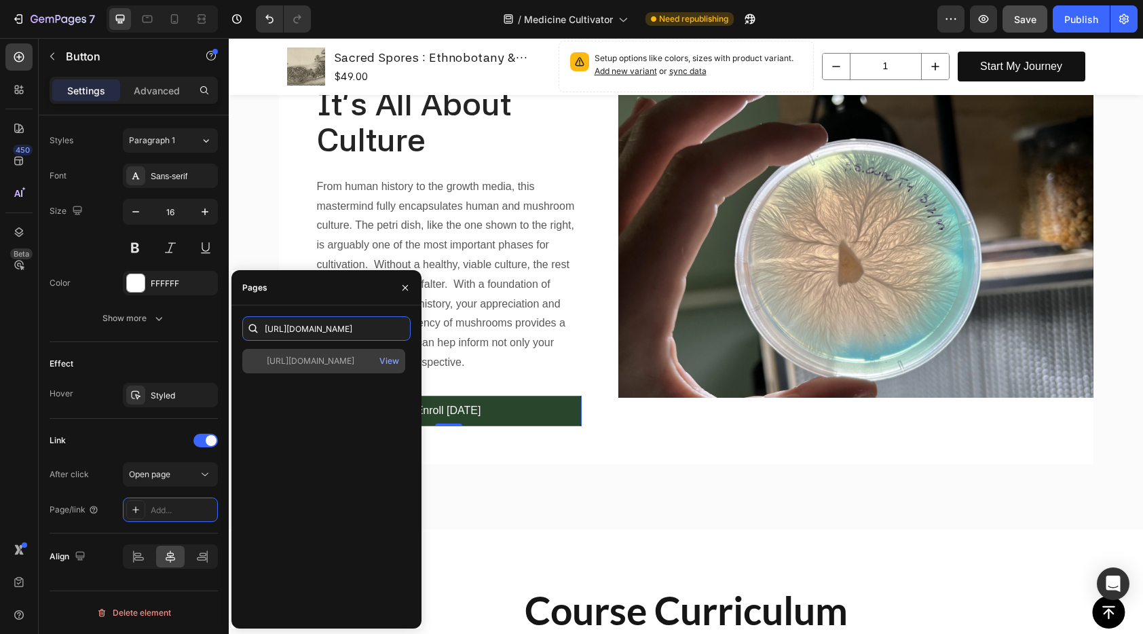
type input "[URL][DOMAIN_NAME]"
click at [354, 361] on div "[URL][DOMAIN_NAME]" at bounding box center [311, 361] width 88 height 12
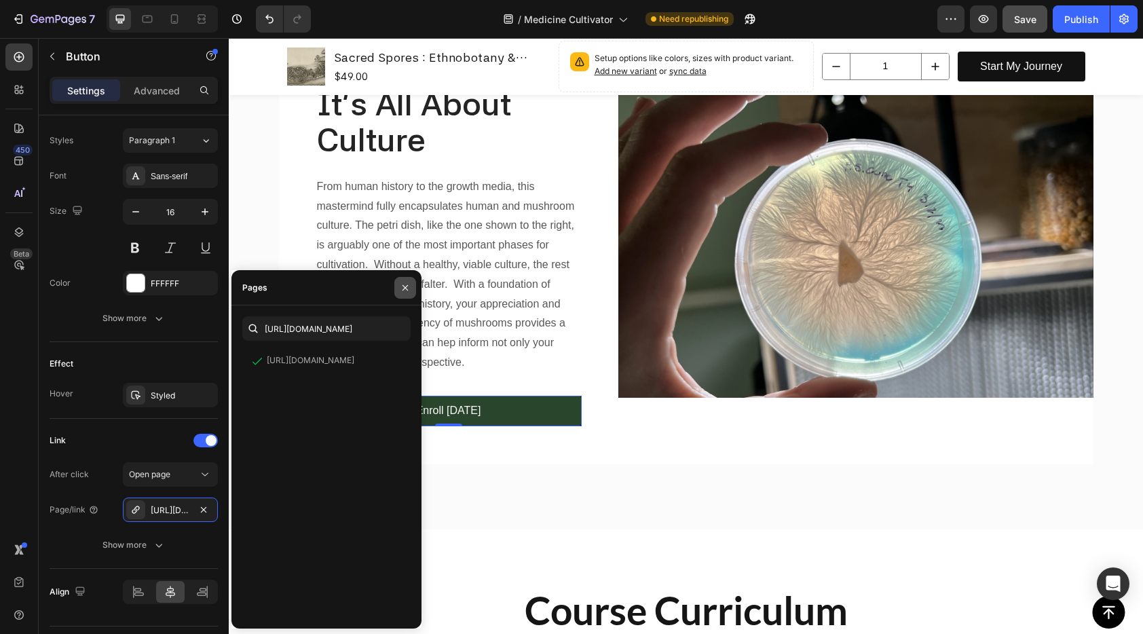
drag, startPoint x: 402, startPoint y: 286, endPoint x: 299, endPoint y: 394, distance: 149.3
click at [402, 286] on icon "button" at bounding box center [405, 287] width 11 height 11
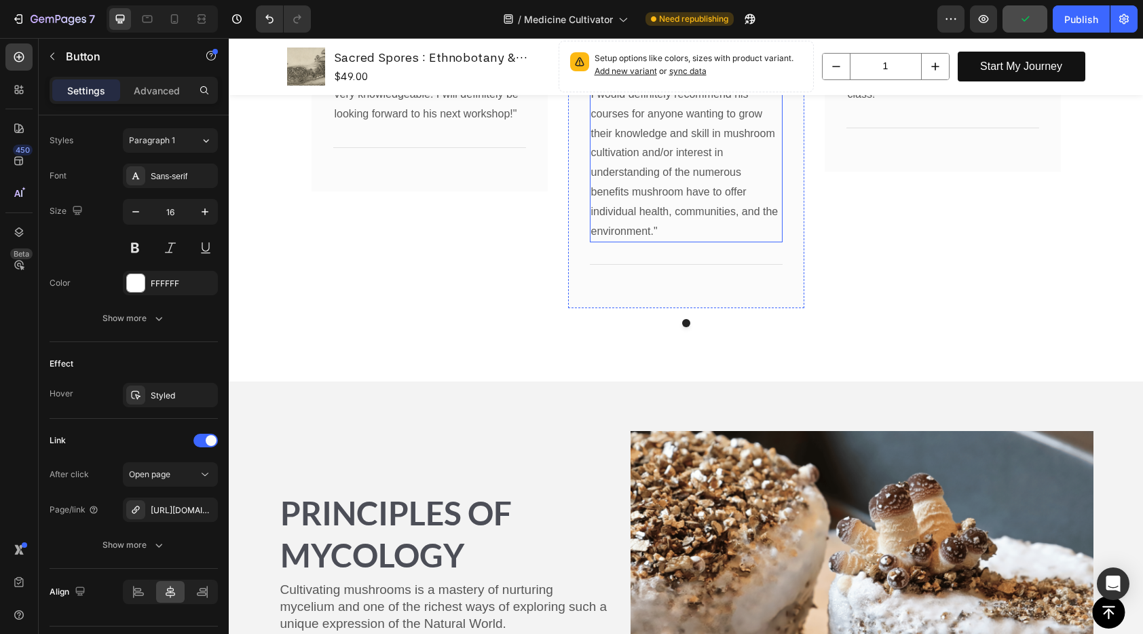
scroll to position [4081, 0]
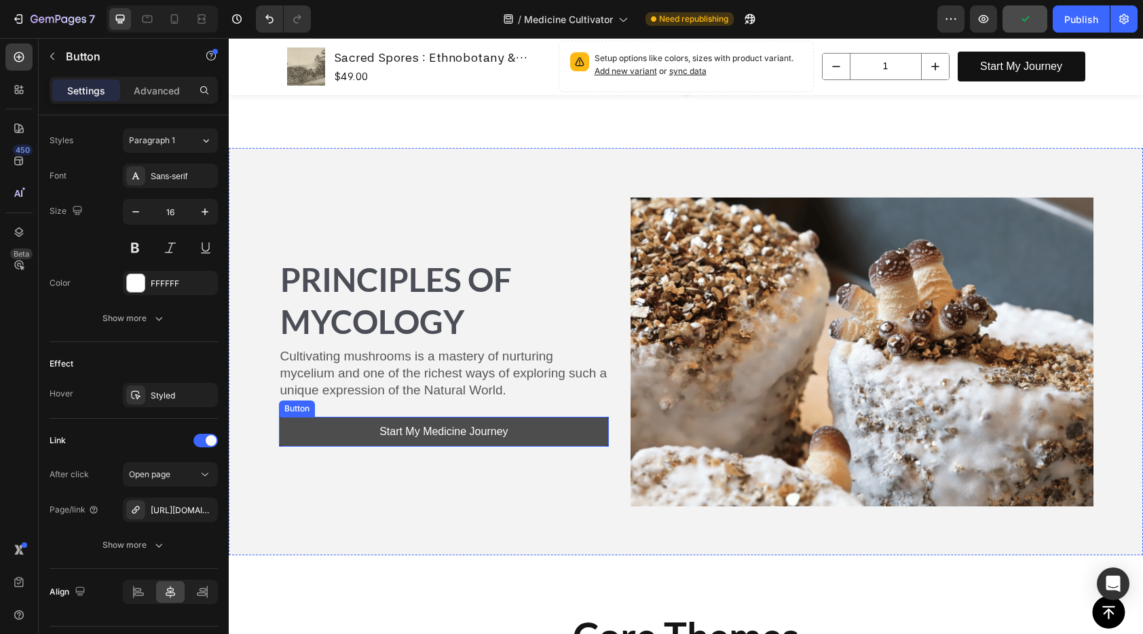
click at [545, 433] on link "Start My Medicine Journey" at bounding box center [444, 432] width 331 height 31
click at [434, 428] on p "Start My Medicine Journey" at bounding box center [443, 432] width 128 height 20
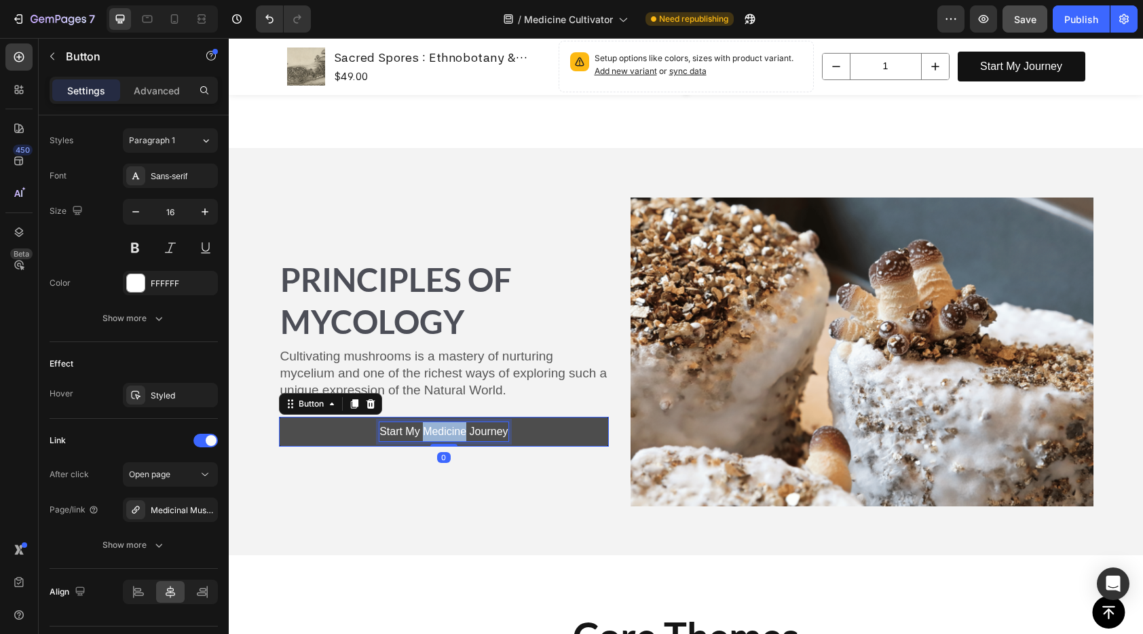
click at [434, 428] on p "Start My Medicine Journey" at bounding box center [443, 432] width 128 height 20
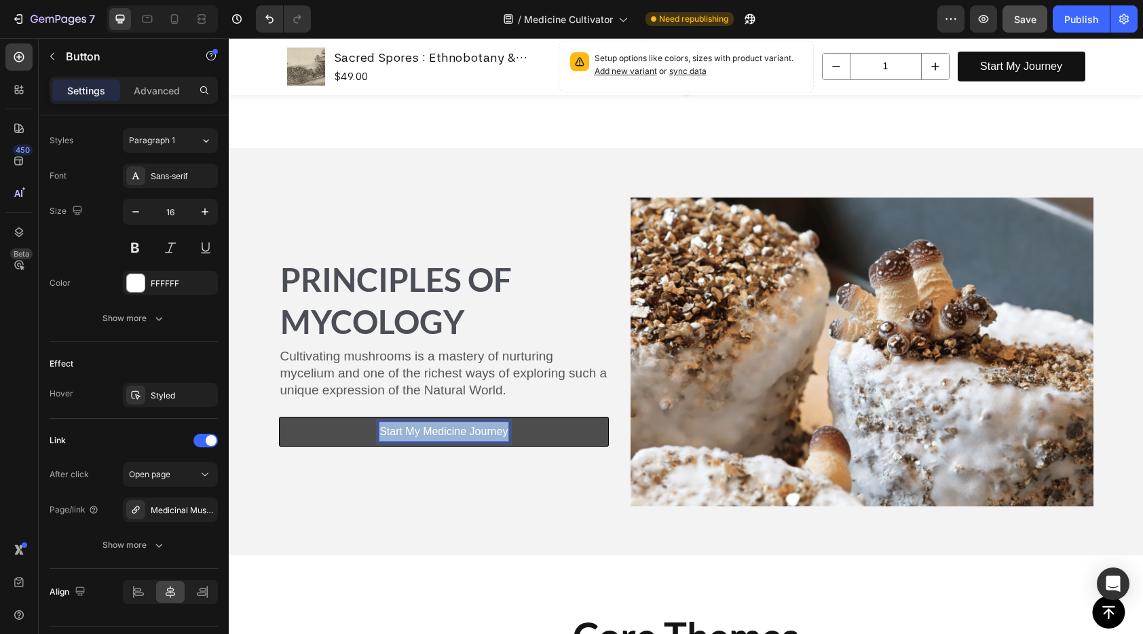
click at [434, 428] on p "Start My Medicine Journey" at bounding box center [443, 432] width 128 height 20
click at [428, 432] on p "Enroll [DATE]" at bounding box center [443, 432] width 65 height 20
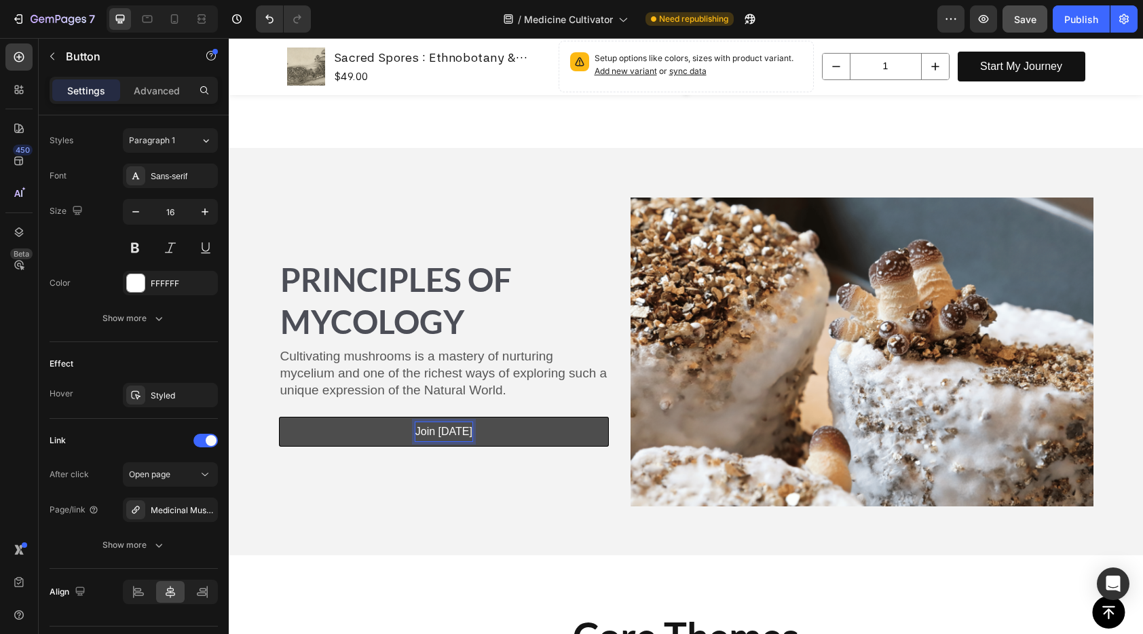
click at [381, 435] on link "Join [DATE]" at bounding box center [444, 432] width 331 height 31
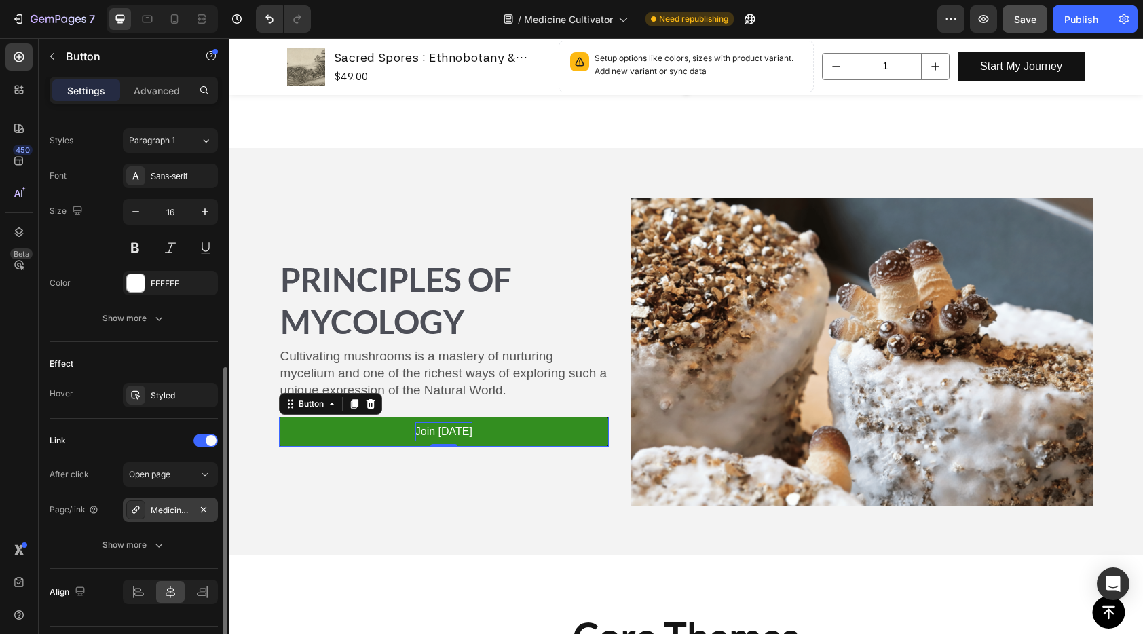
click at [182, 516] on div "Medicinal Mushroom Cultivation & Extraction" at bounding box center [170, 510] width 39 height 12
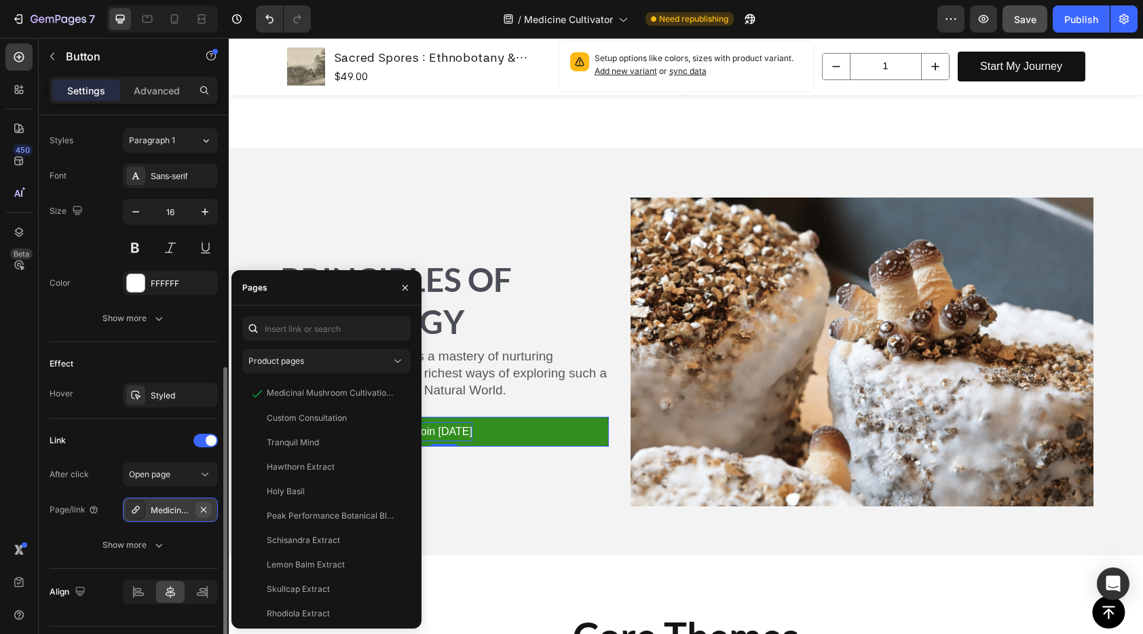
click at [206, 507] on icon "button" at bounding box center [203, 509] width 11 height 11
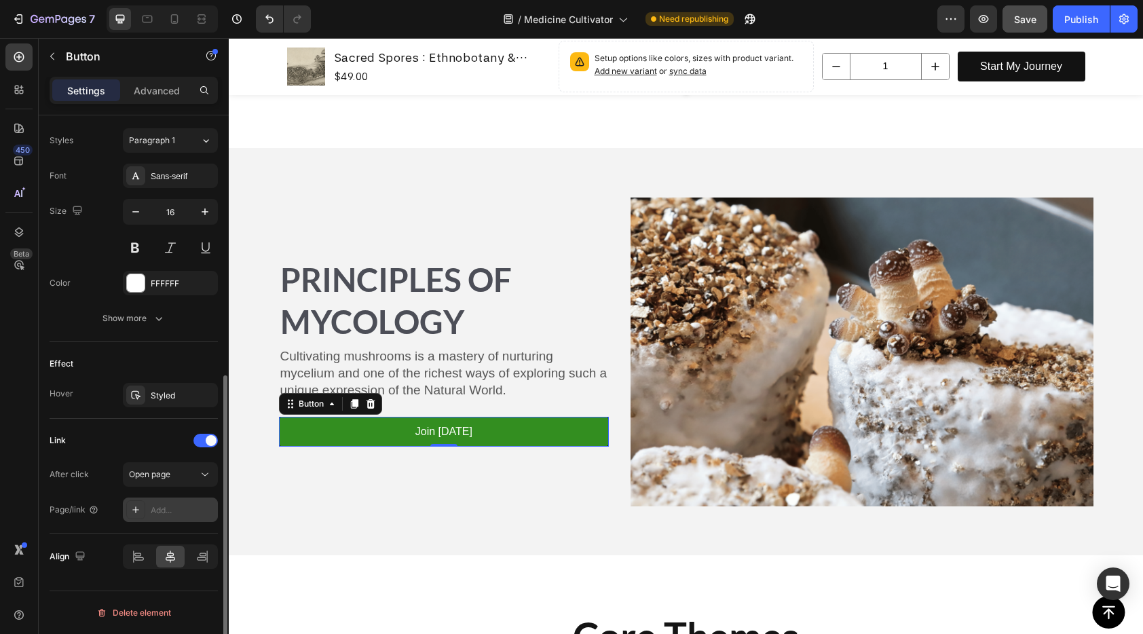
click at [181, 506] on div "Add..." at bounding box center [183, 510] width 64 height 12
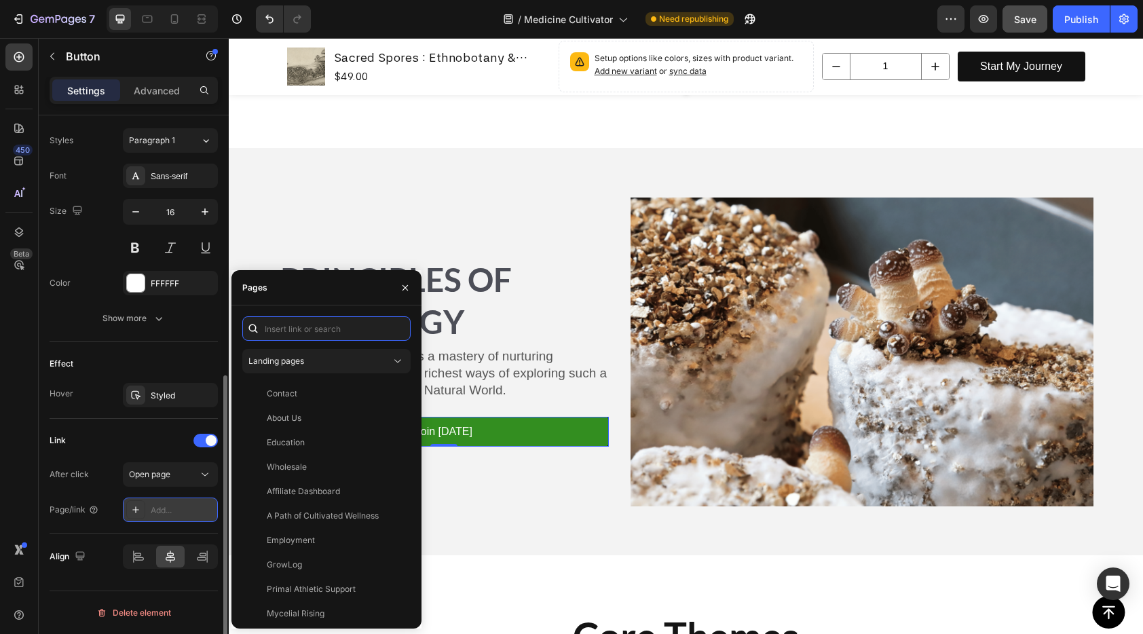
paste input "[URL][DOMAIN_NAME]"
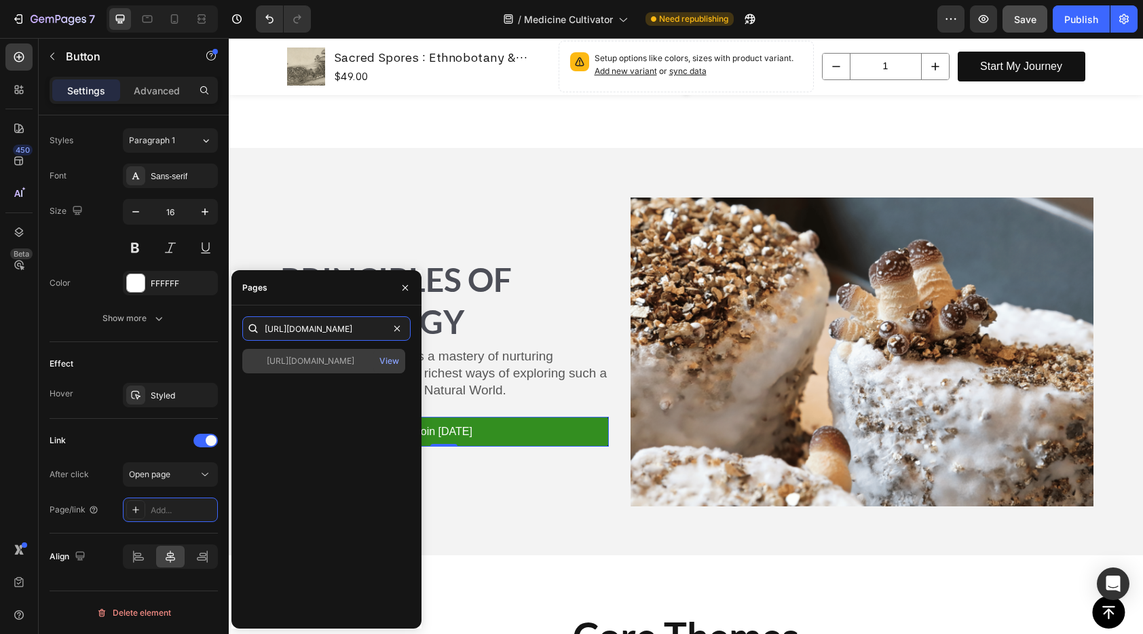
type input "[URL][DOMAIN_NAME]"
click at [375, 360] on div "View" at bounding box center [389, 361] width 32 height 24
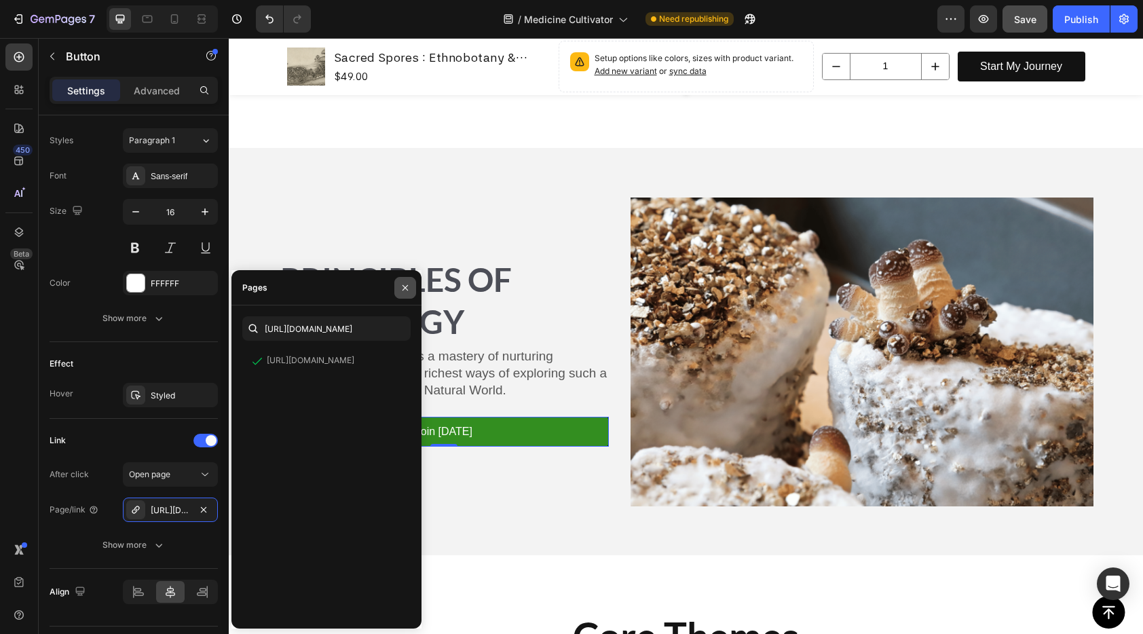
click at [402, 285] on icon "button" at bounding box center [404, 286] width 5 height 5
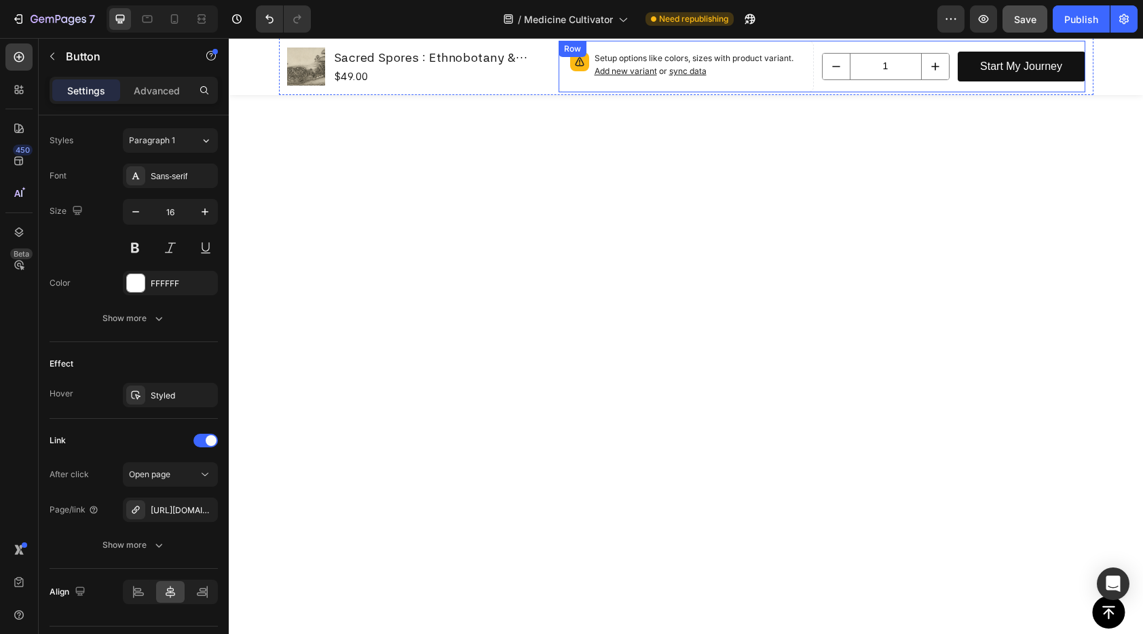
scroll to position [94, 0]
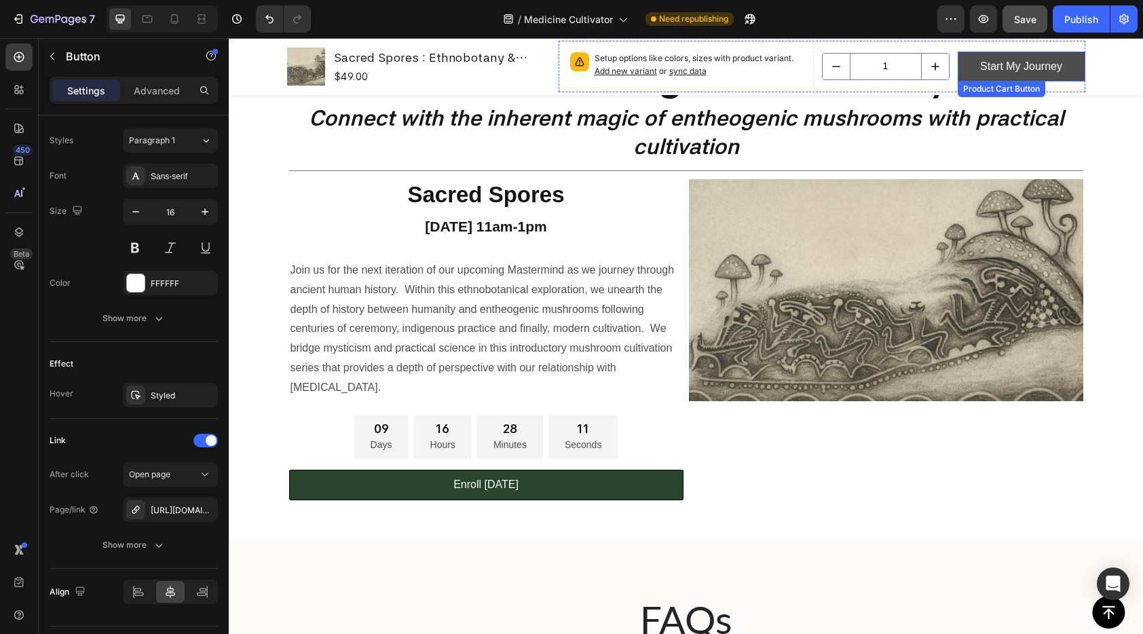
click at [1071, 68] on button "Start My Journey" at bounding box center [1022, 67] width 128 height 31
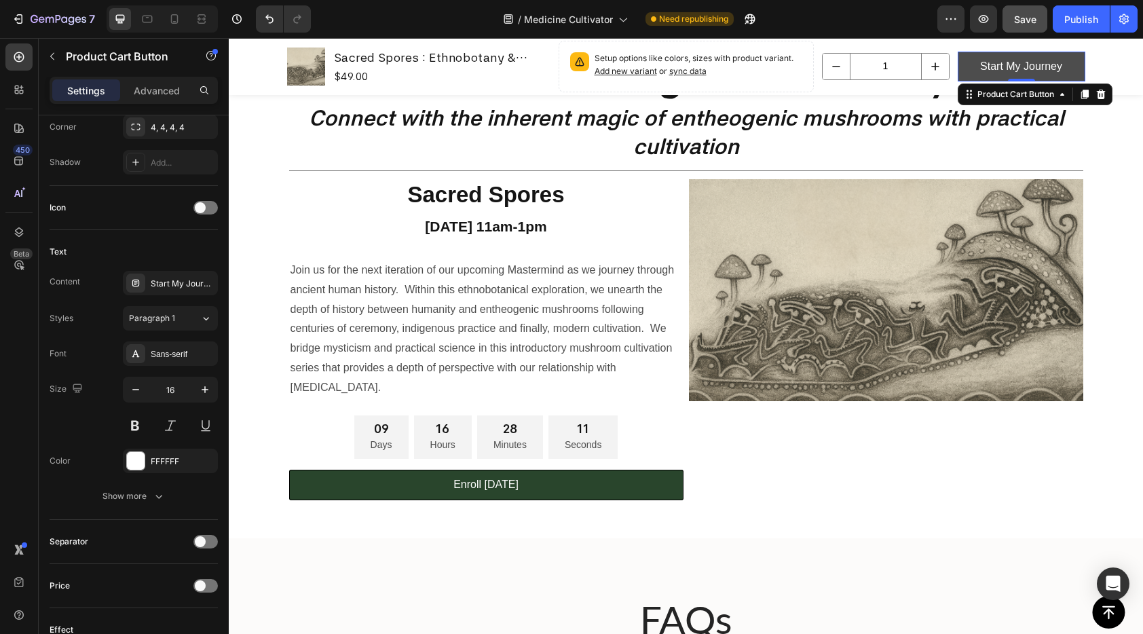
scroll to position [0, 0]
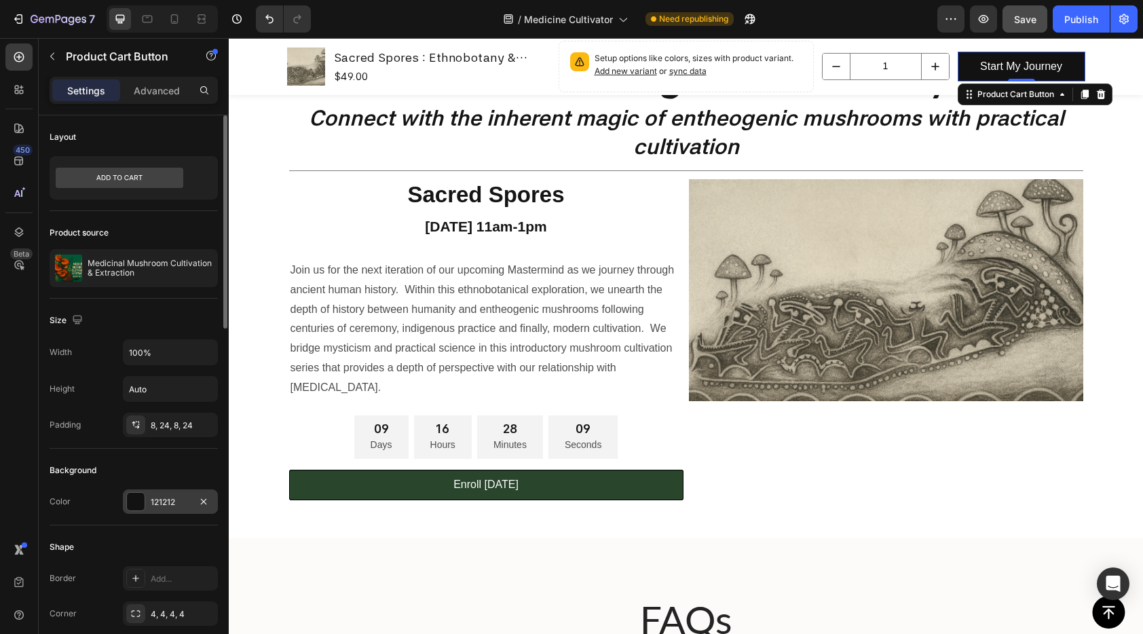
click at [138, 500] on div at bounding box center [136, 502] width 18 height 18
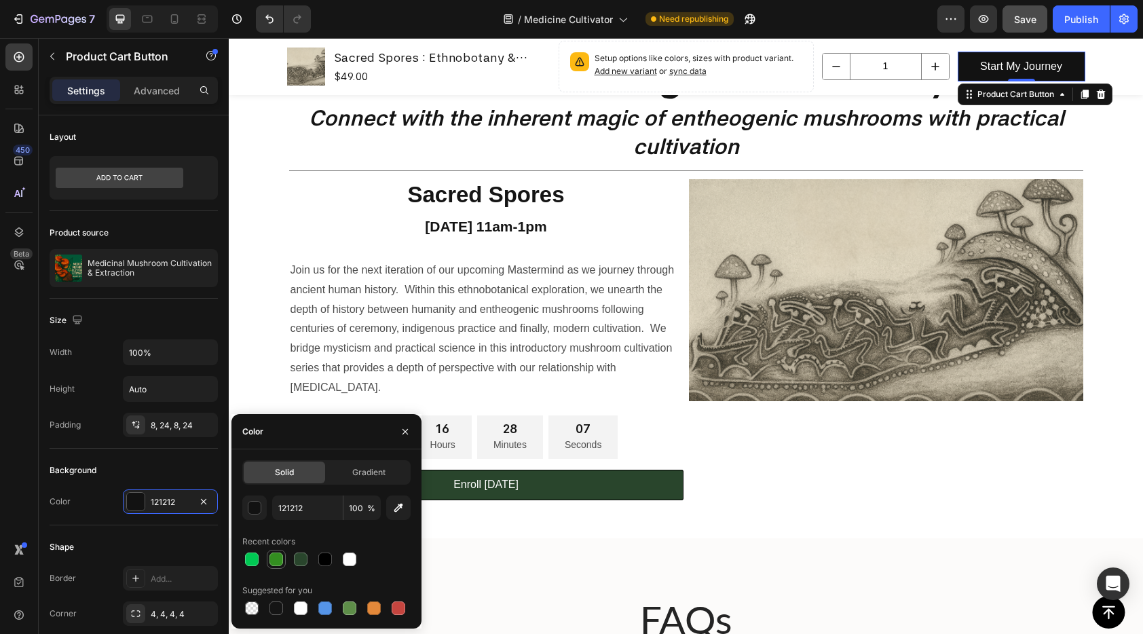
click at [285, 557] on div at bounding box center [276, 559] width 19 height 19
click at [301, 556] on div at bounding box center [301, 559] width 14 height 14
click at [284, 559] on div at bounding box center [276, 559] width 16 height 16
type input "338E20"
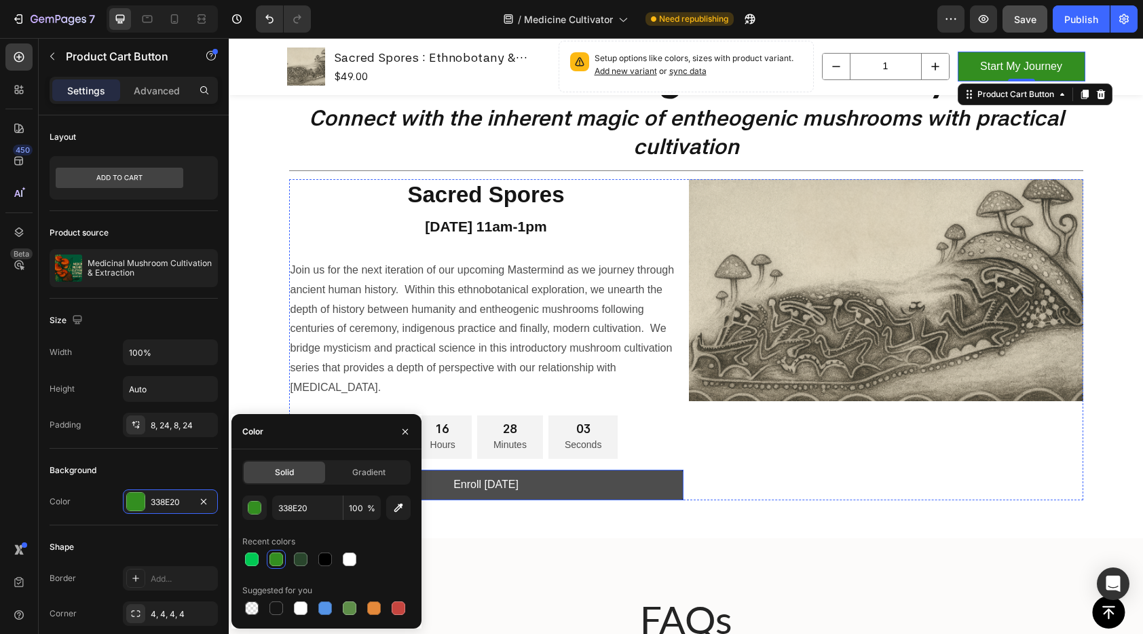
click at [636, 484] on link "Enroll [DATE]" at bounding box center [486, 485] width 394 height 31
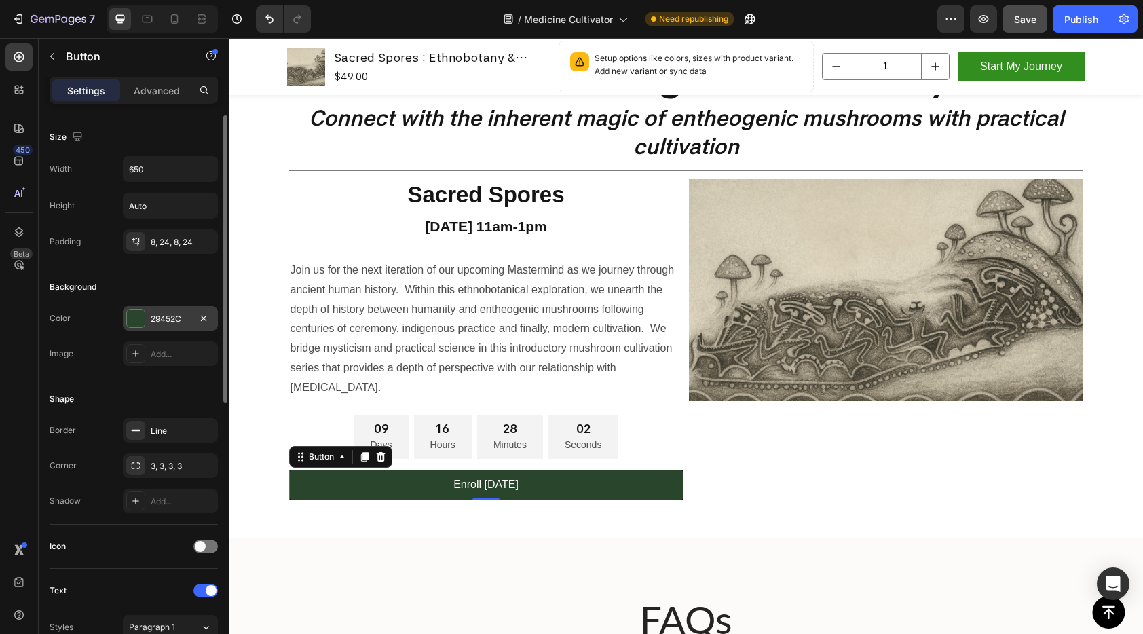
click at [138, 322] on div at bounding box center [136, 318] width 18 height 18
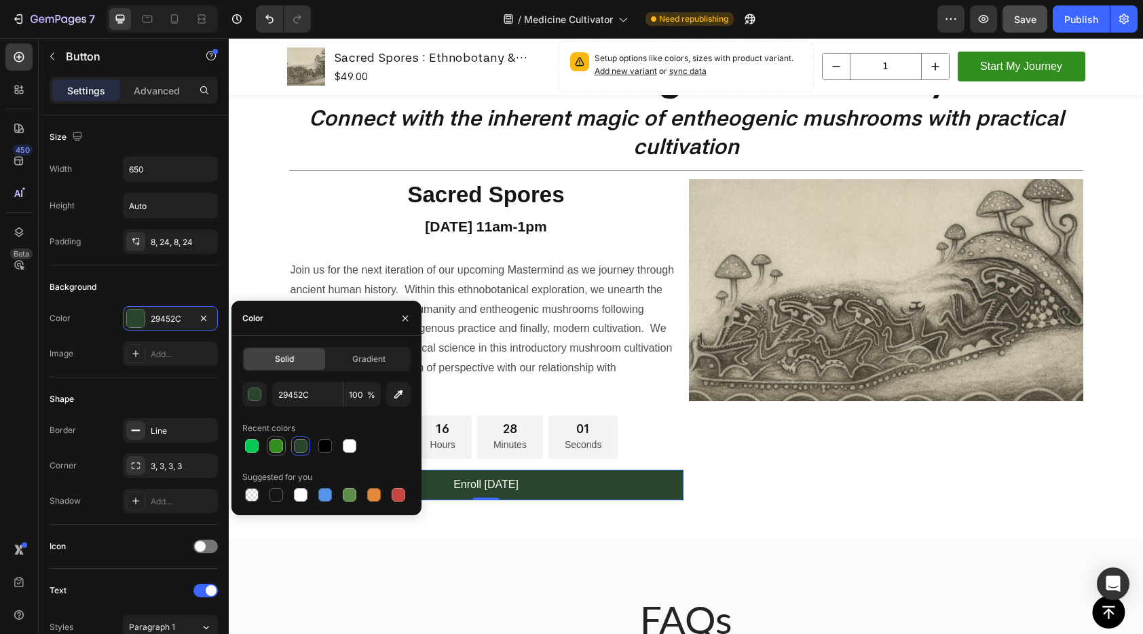
click at [276, 443] on div at bounding box center [276, 446] width 14 height 14
type input "338E20"
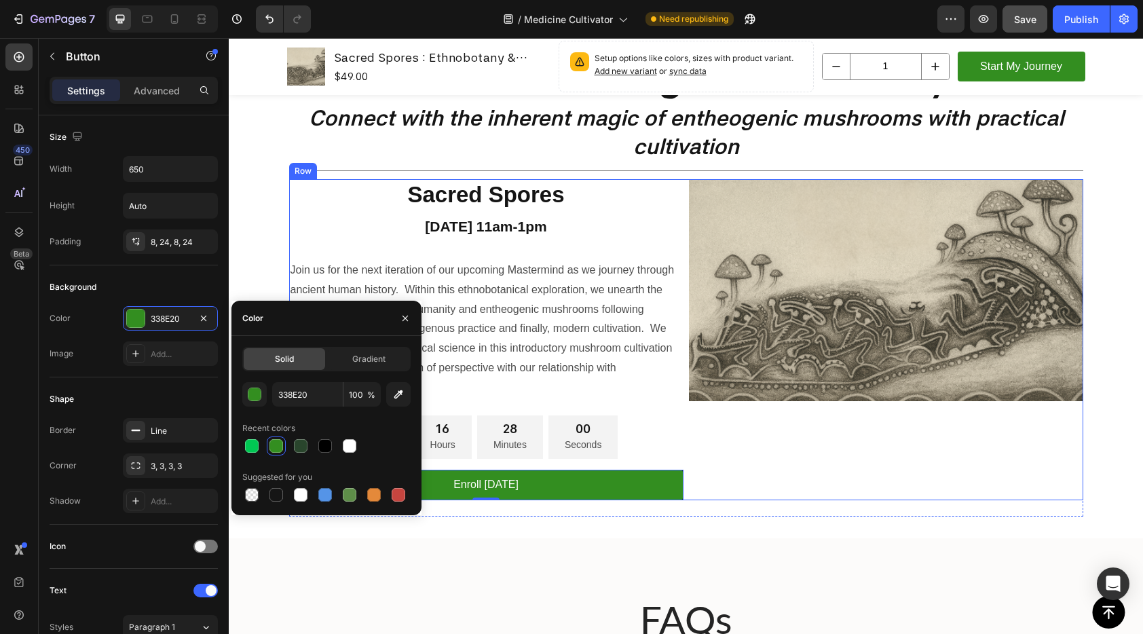
click at [772, 478] on div "Image" at bounding box center [886, 339] width 394 height 321
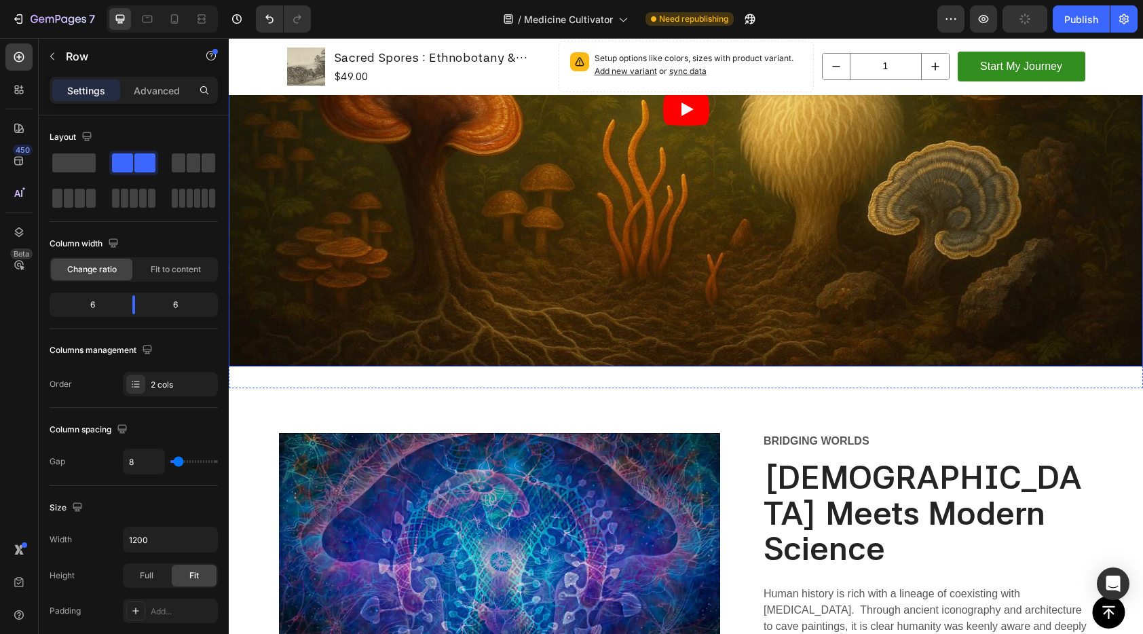
scroll to position [1846, 0]
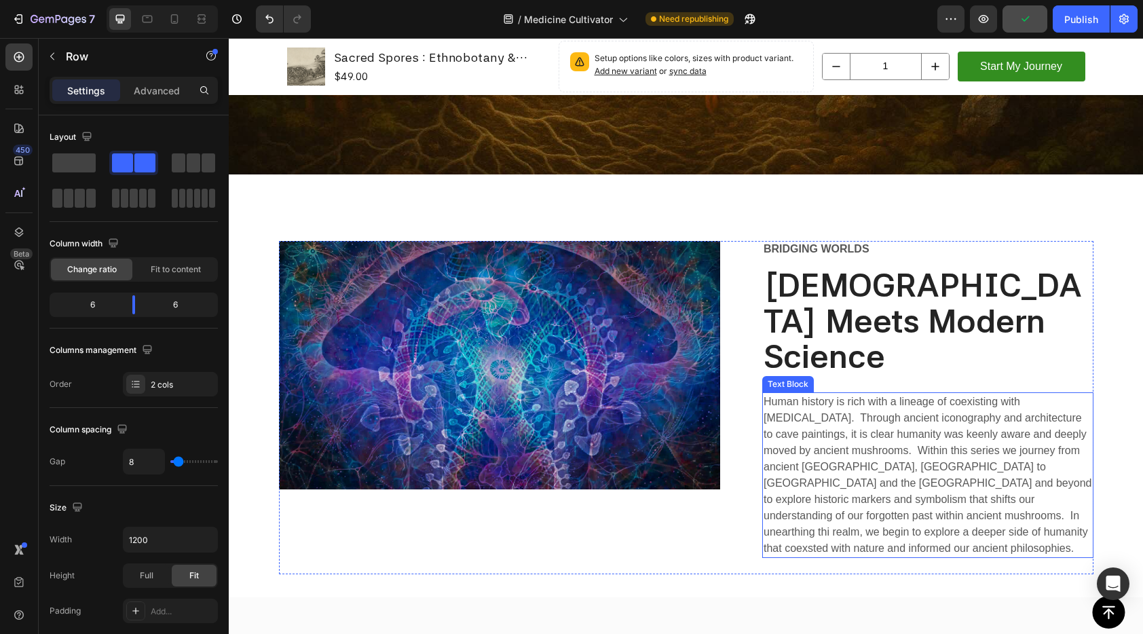
click at [813, 432] on p "Human history is rich with a lineage of coexisting with [MEDICAL_DATA]. Through…" at bounding box center [928, 475] width 328 height 163
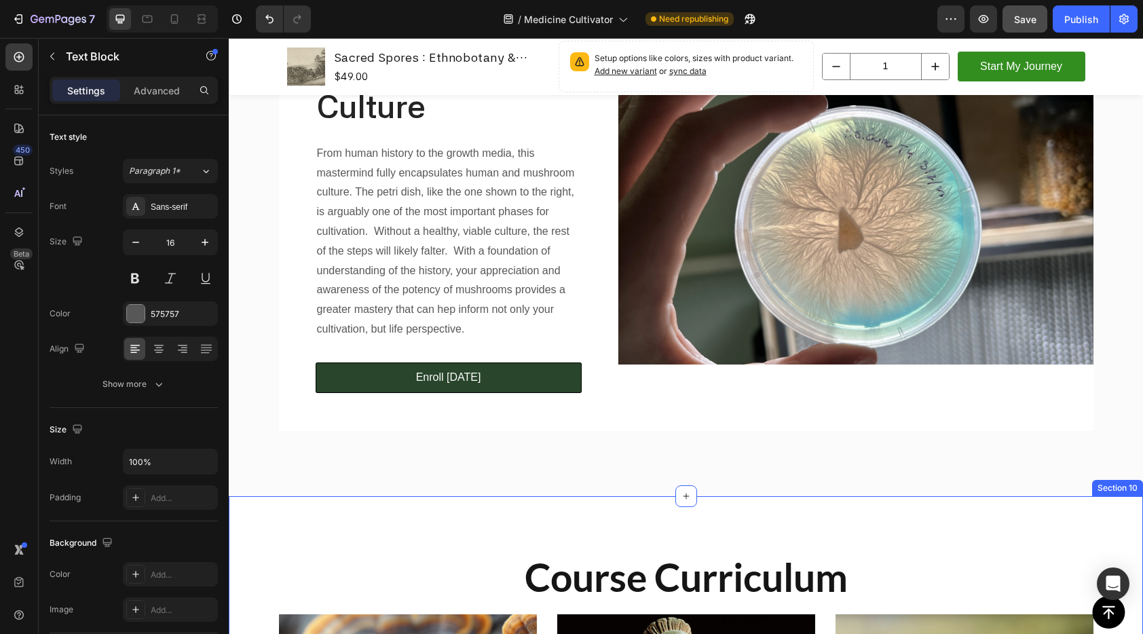
scroll to position [2508, 0]
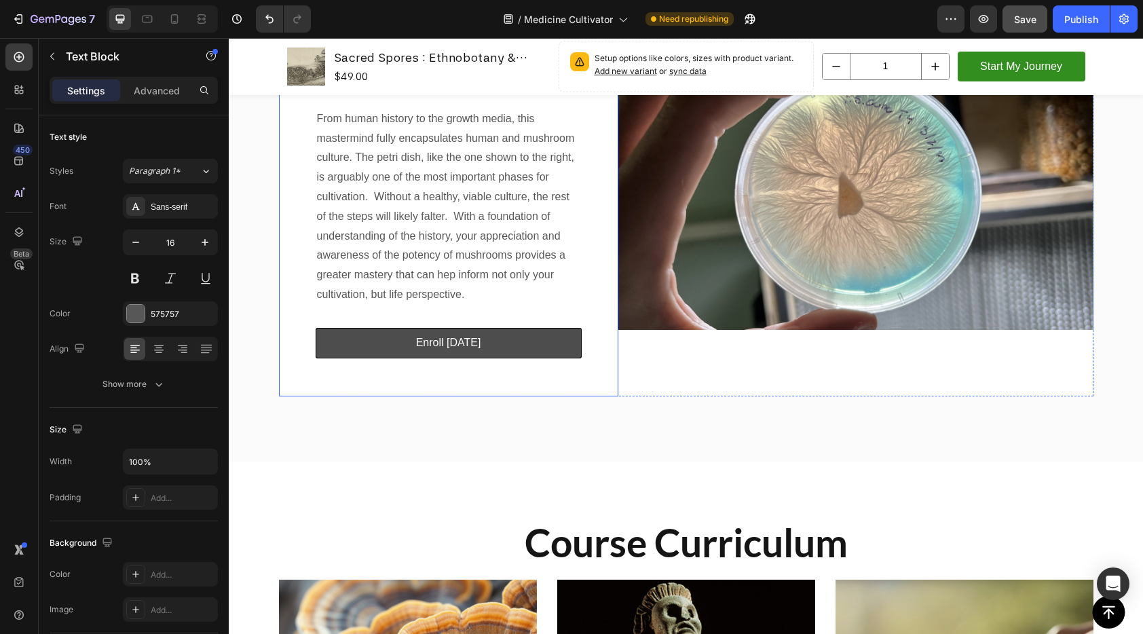
click at [542, 340] on link "Enroll [DATE]" at bounding box center [449, 343] width 266 height 31
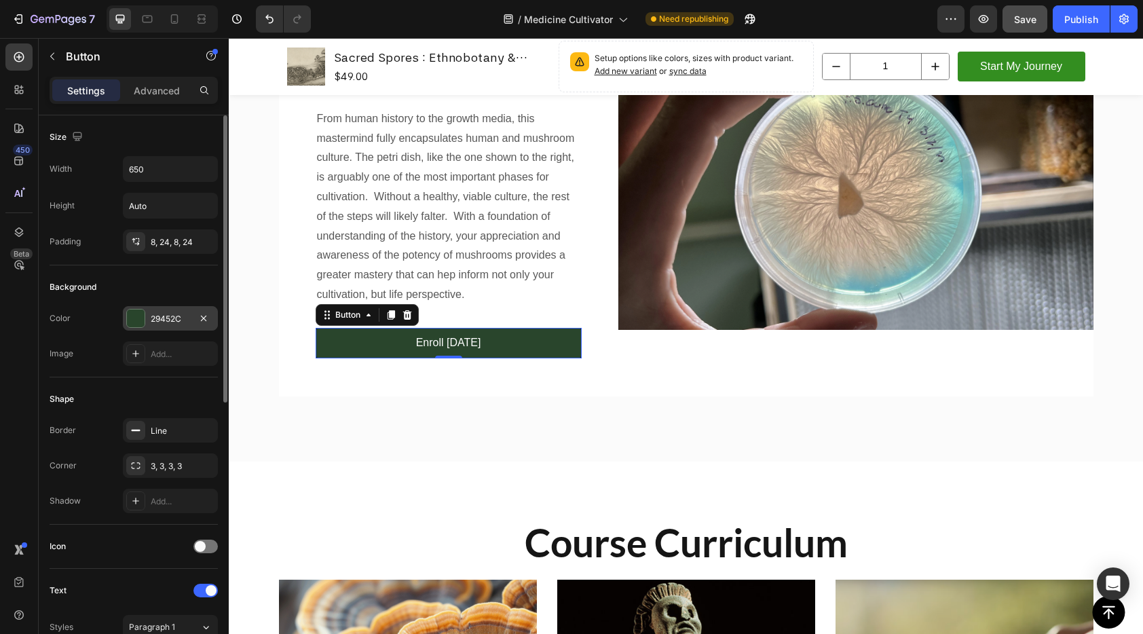
click at [143, 316] on div at bounding box center [136, 318] width 18 height 18
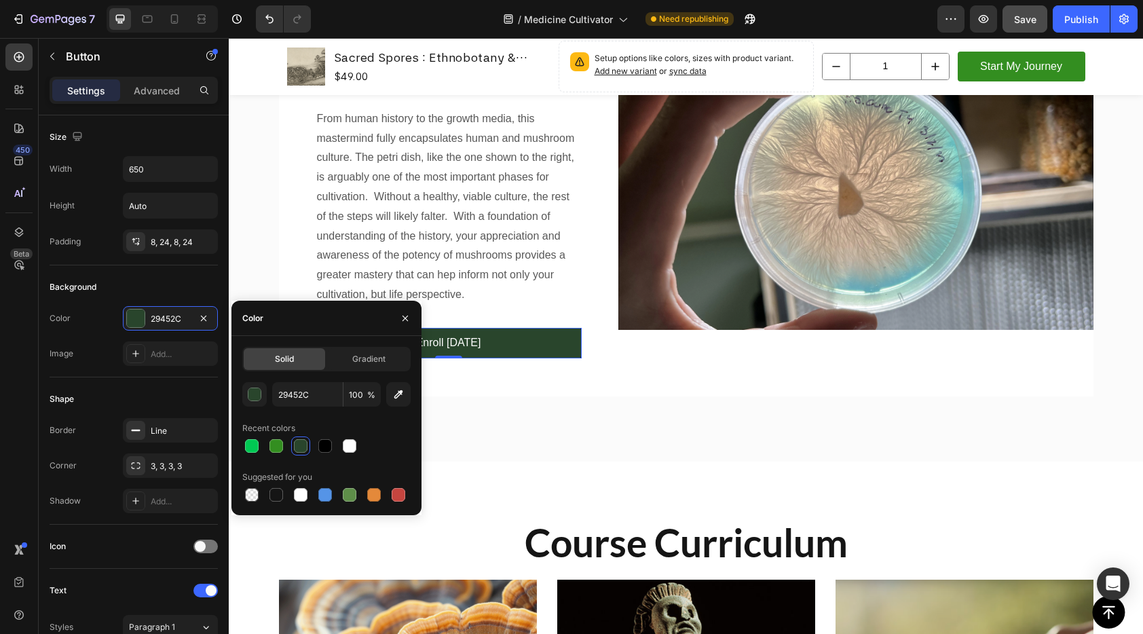
click at [275, 457] on div "29452C 100 % Recent colors Suggested for you" at bounding box center [326, 443] width 168 height 122
click at [268, 445] on div at bounding box center [276, 446] width 16 height 16
click at [248, 445] on div at bounding box center [252, 446] width 14 height 14
click at [274, 446] on div at bounding box center [276, 446] width 14 height 14
type input "338E20"
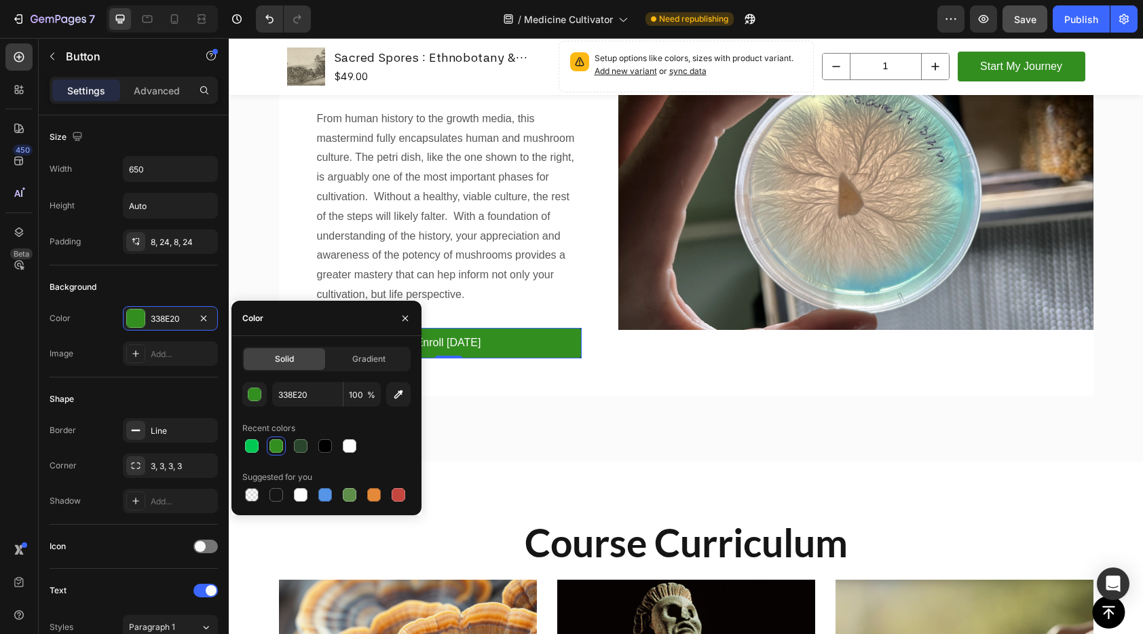
click at [581, 435] on div "Start with a strong foundation Text Block It's All About Culture Heading From h…" at bounding box center [686, 180] width 914 height 561
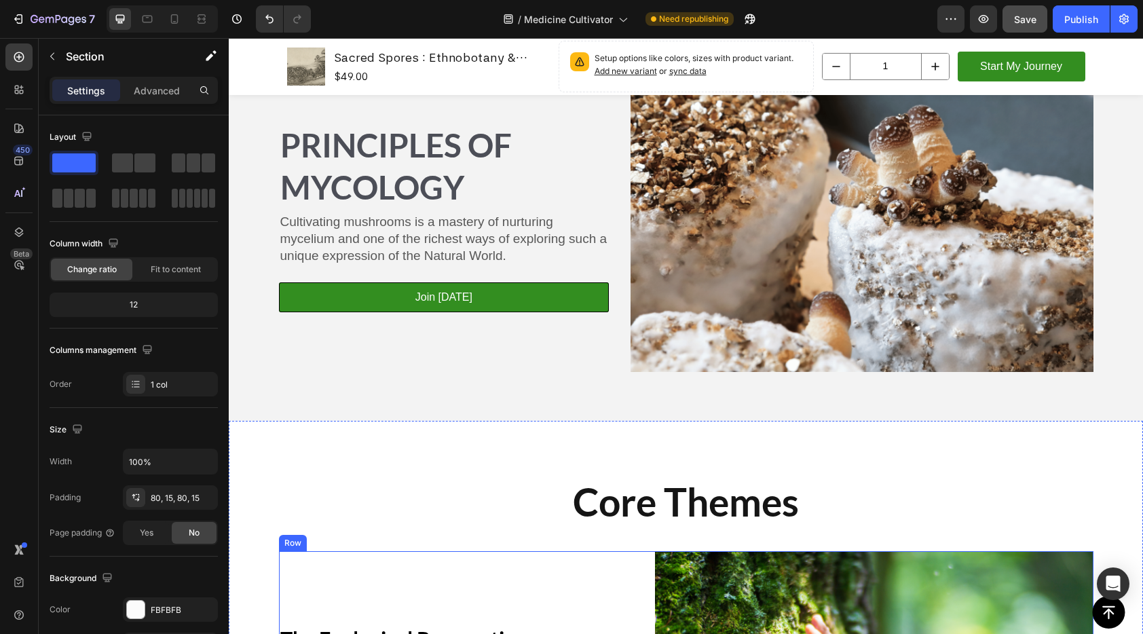
scroll to position [4251, 0]
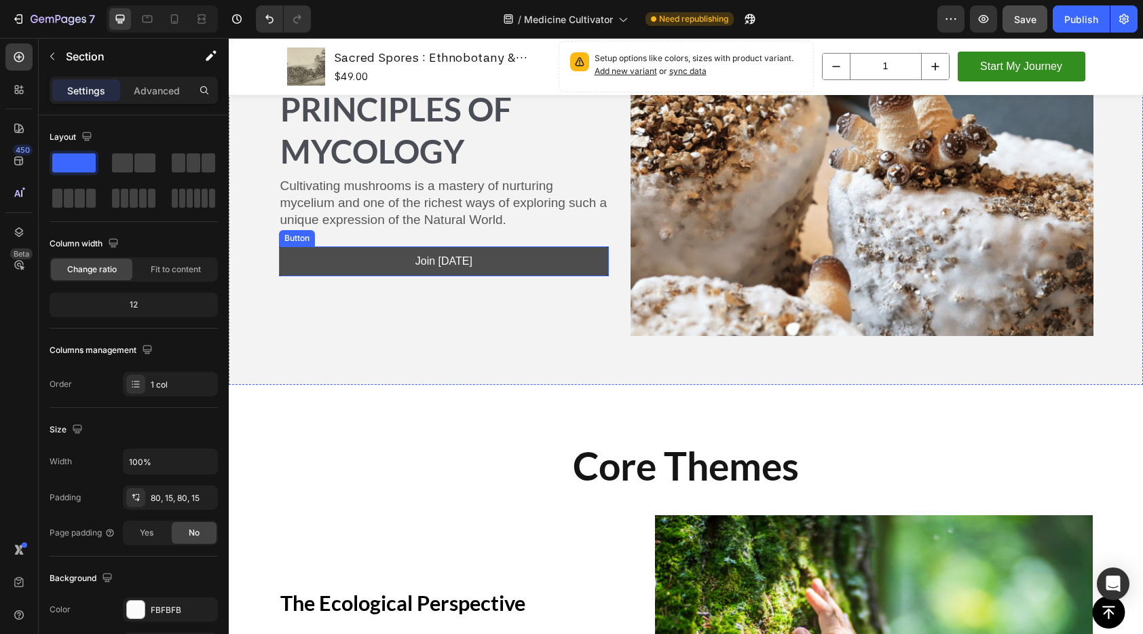
click at [525, 268] on link "Join [DATE]" at bounding box center [444, 261] width 331 height 31
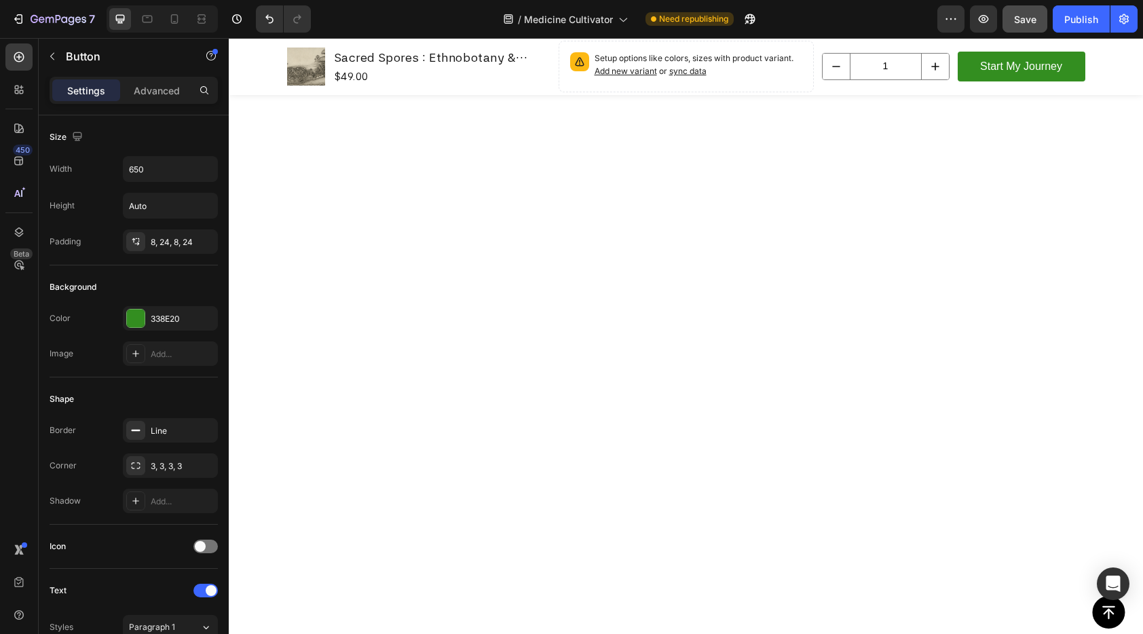
scroll to position [0, 0]
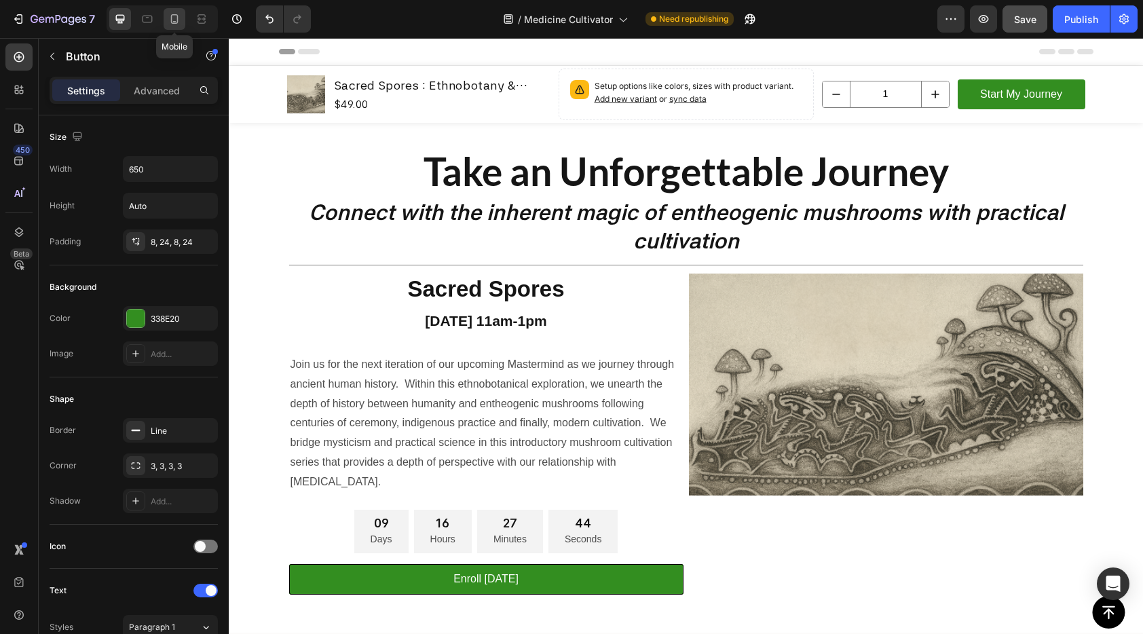
click at [171, 18] on icon at bounding box center [174, 19] width 7 height 10
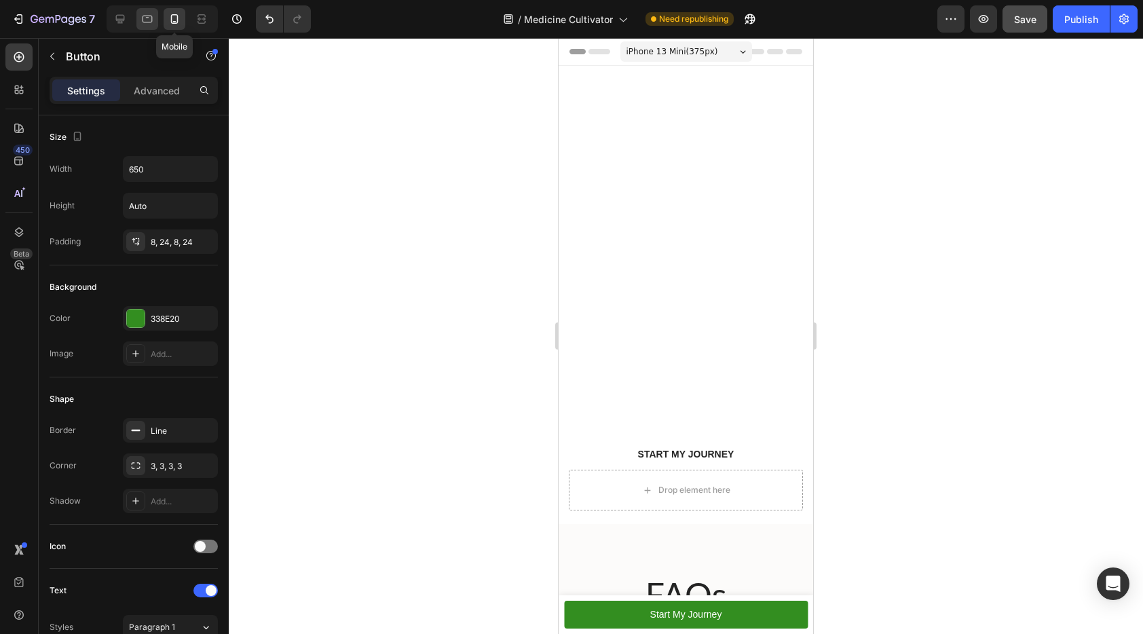
click at [147, 23] on icon at bounding box center [147, 19] width 14 height 14
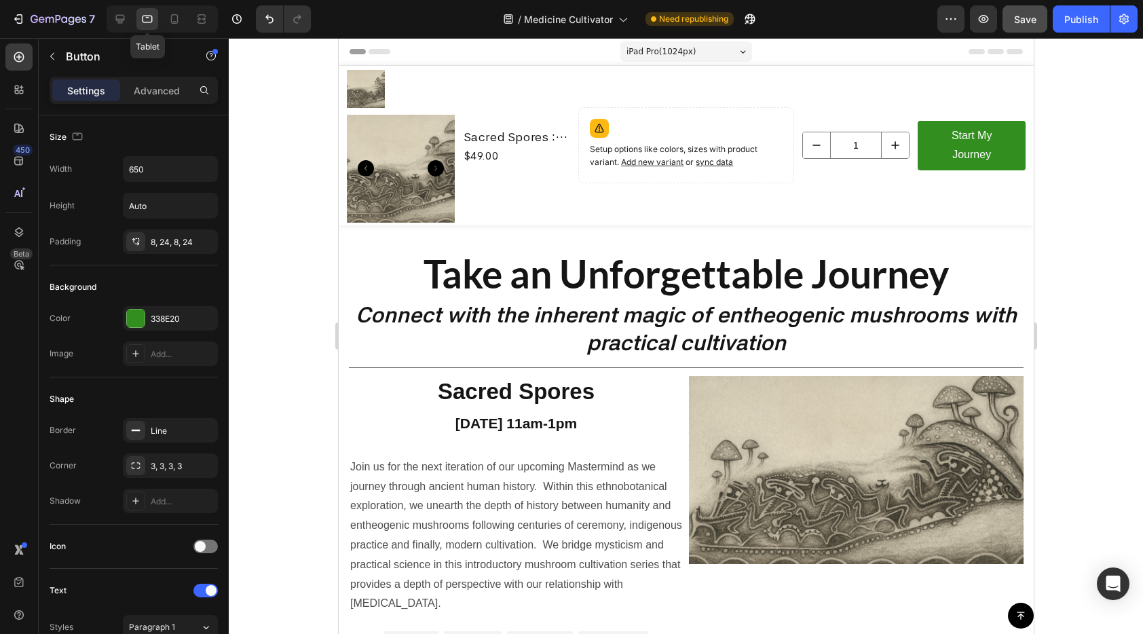
type input "16"
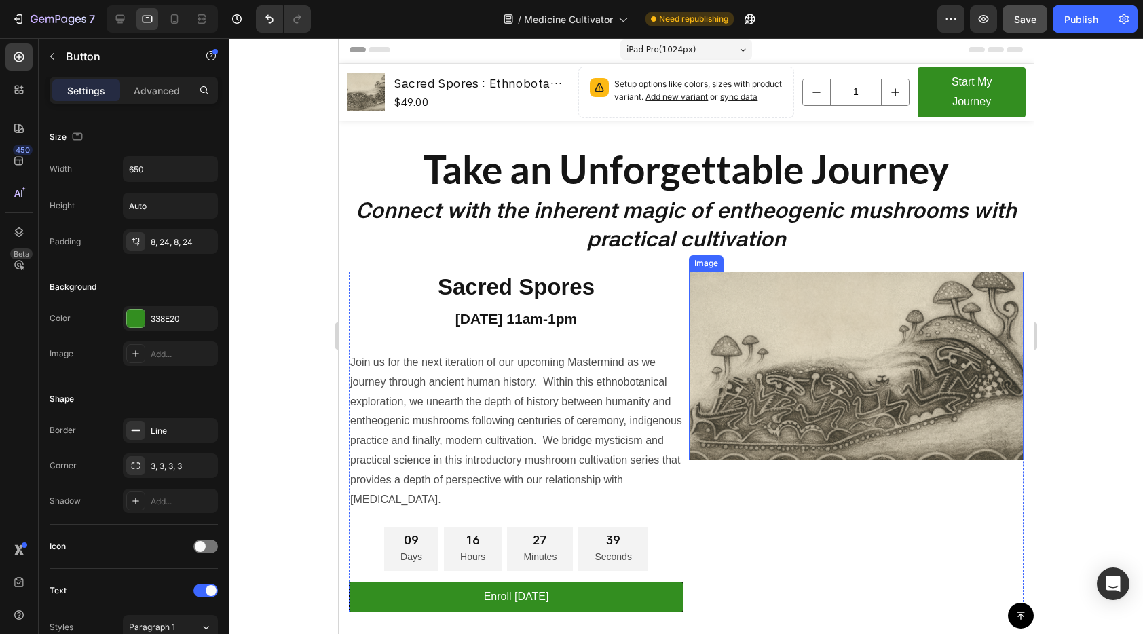
scroll to position [3, 0]
click at [892, 402] on img at bounding box center [855, 365] width 335 height 188
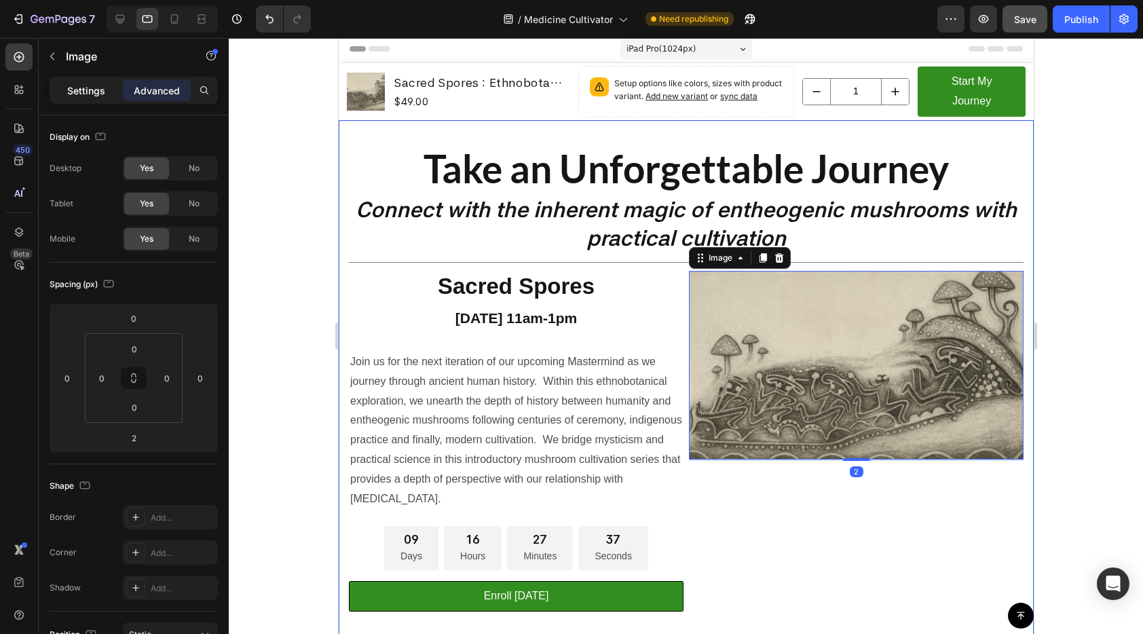
click at [100, 87] on p "Settings" at bounding box center [86, 90] width 38 height 14
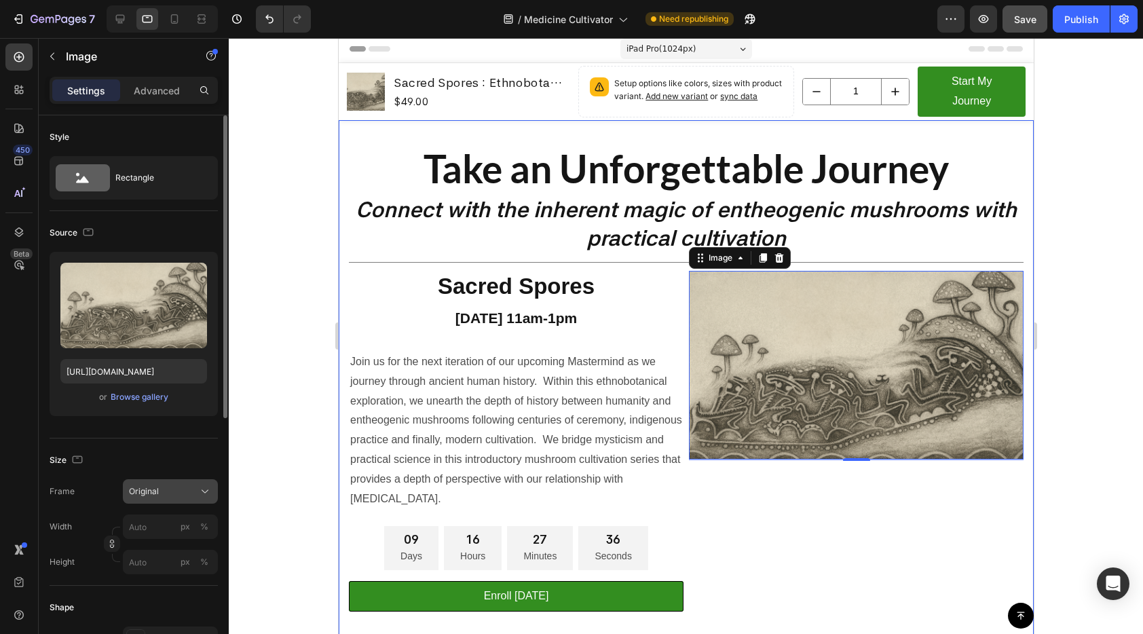
scroll to position [24, 0]
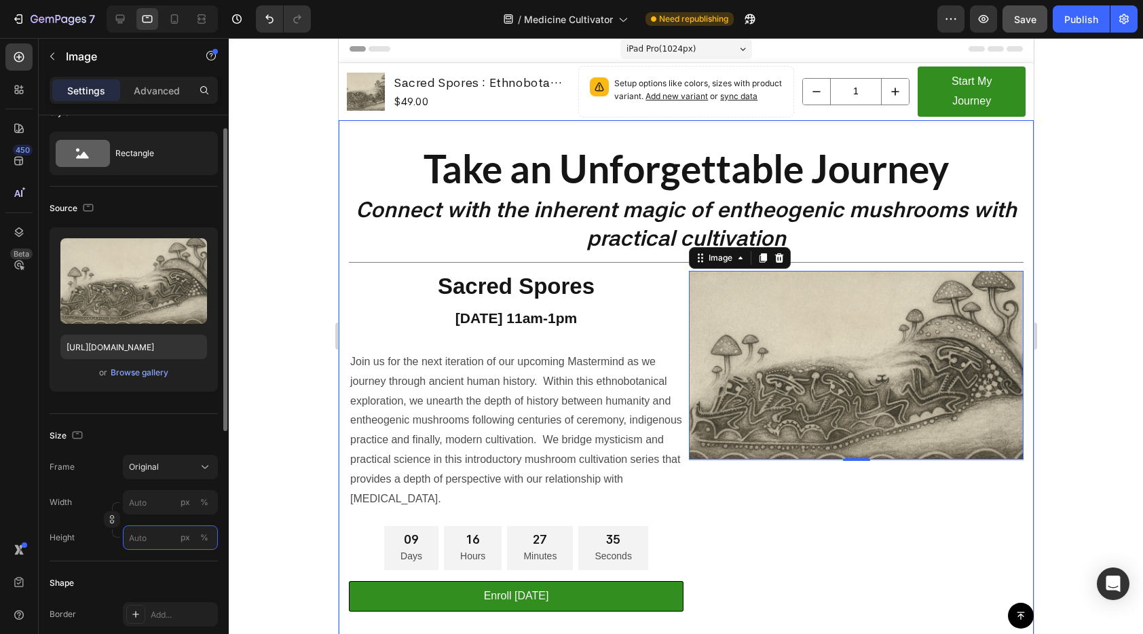
click at [143, 547] on input "px %" at bounding box center [170, 537] width 95 height 24
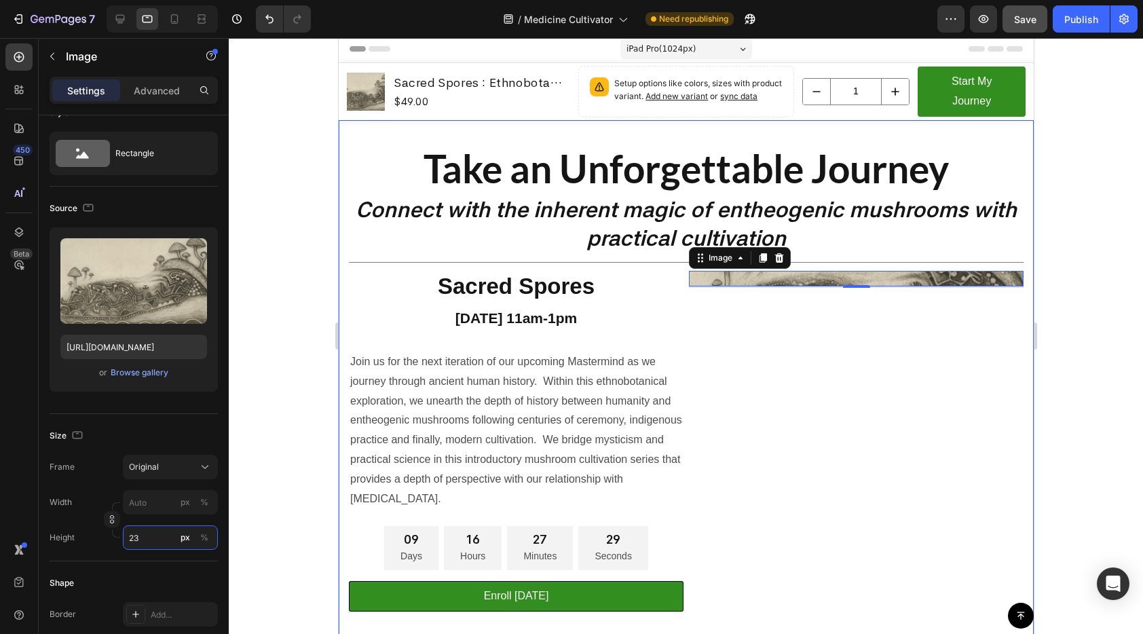
type input "2"
type input "3"
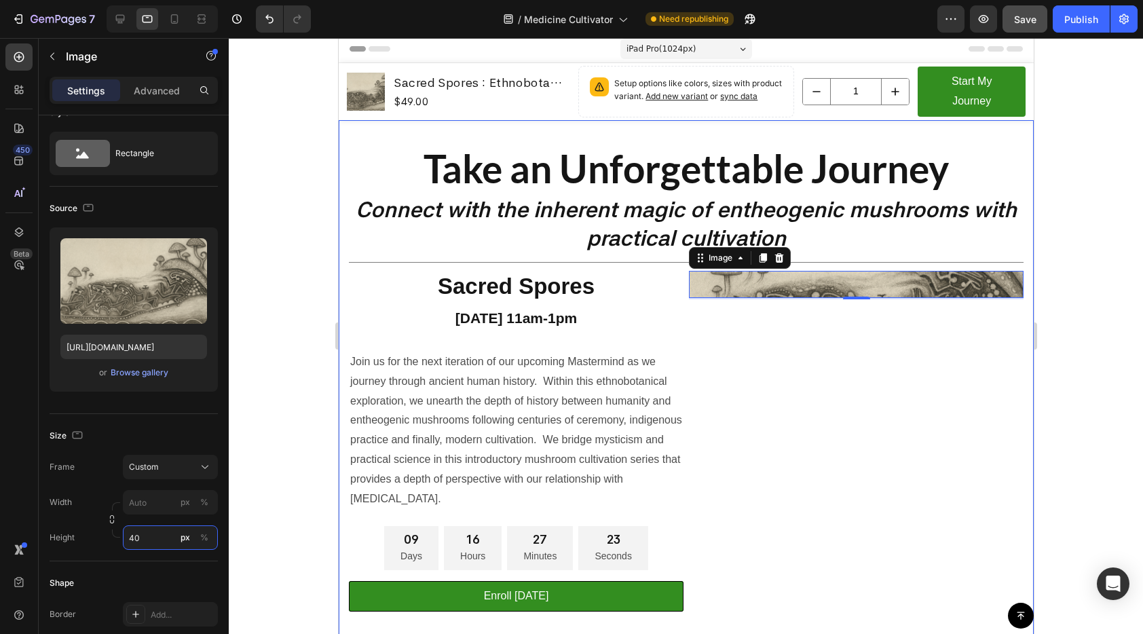
type input "400"
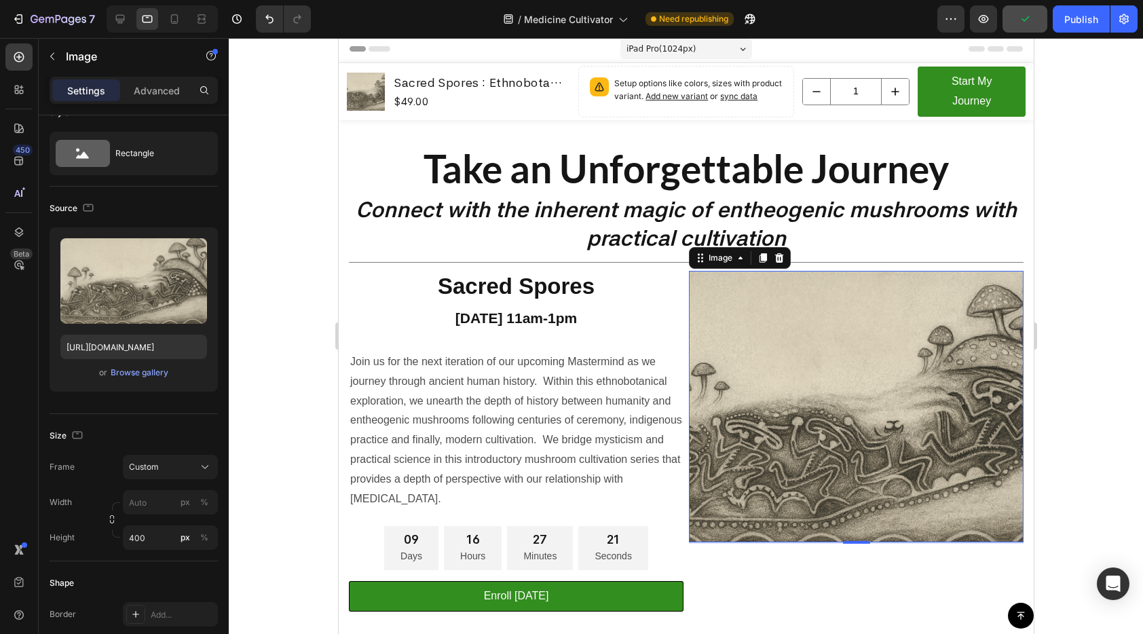
click at [310, 385] on div at bounding box center [686, 336] width 914 height 596
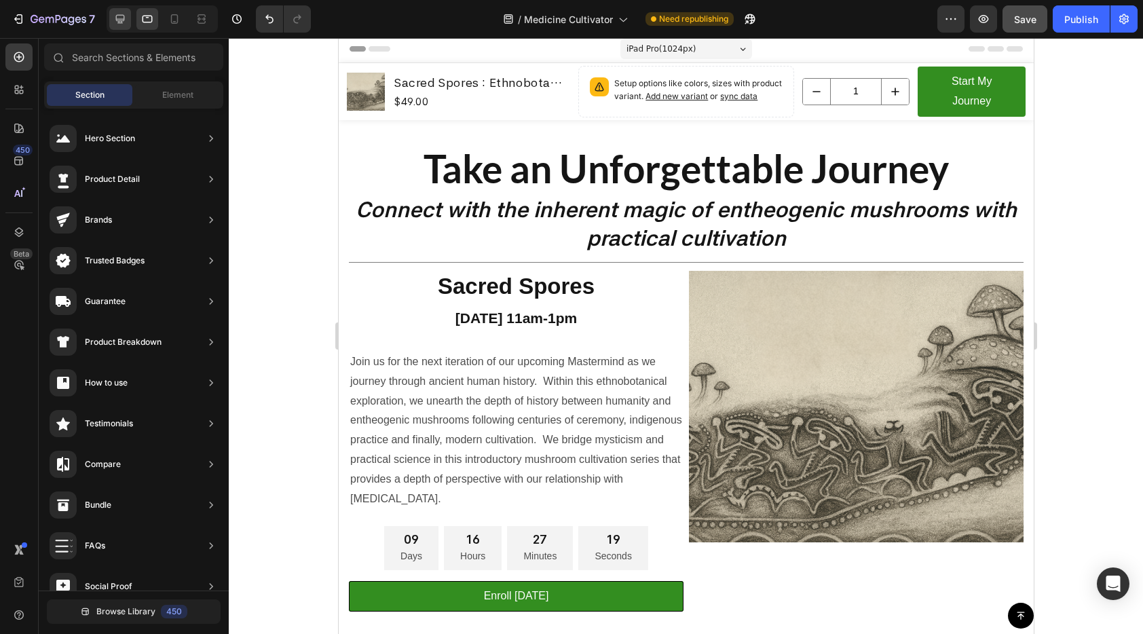
click at [128, 20] on div at bounding box center [120, 19] width 22 height 22
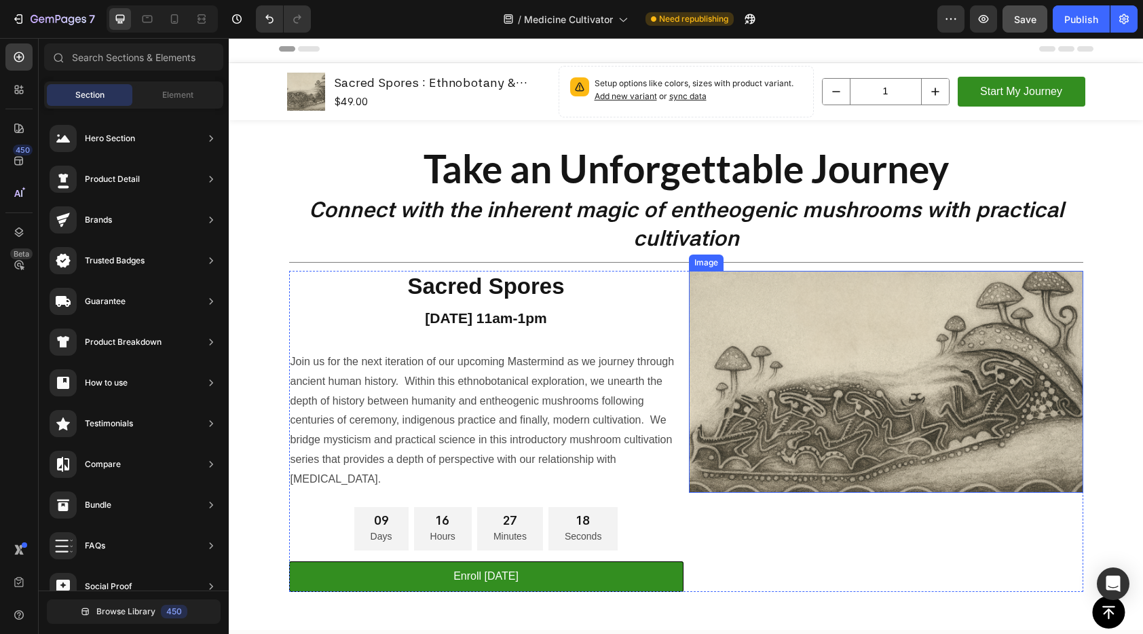
click at [888, 448] on img at bounding box center [886, 382] width 394 height 222
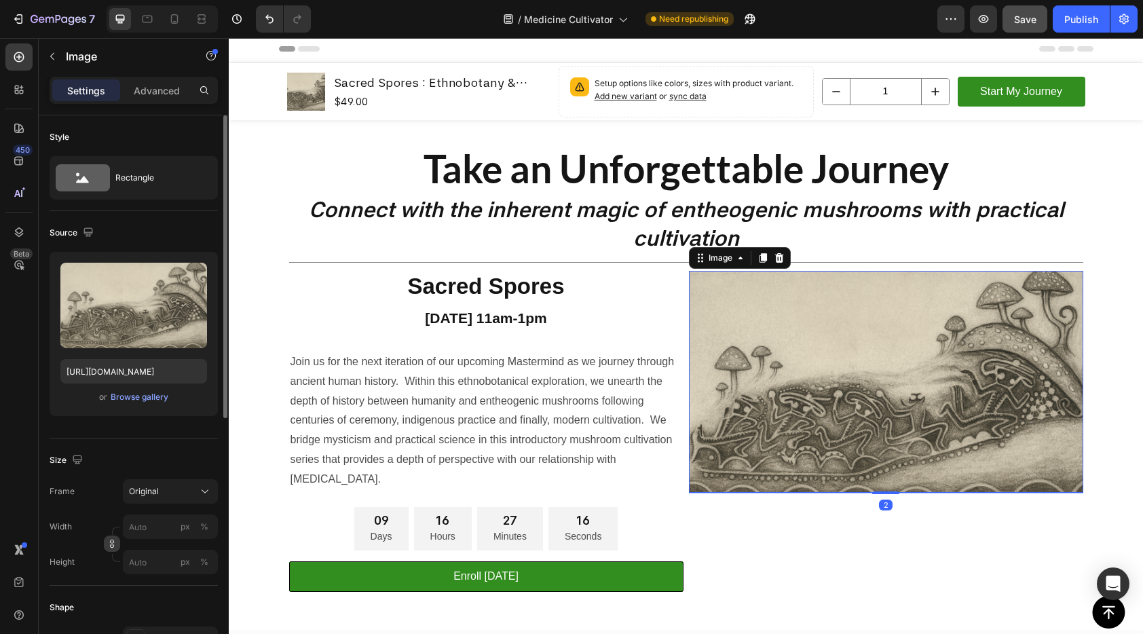
scroll to position [3, 0]
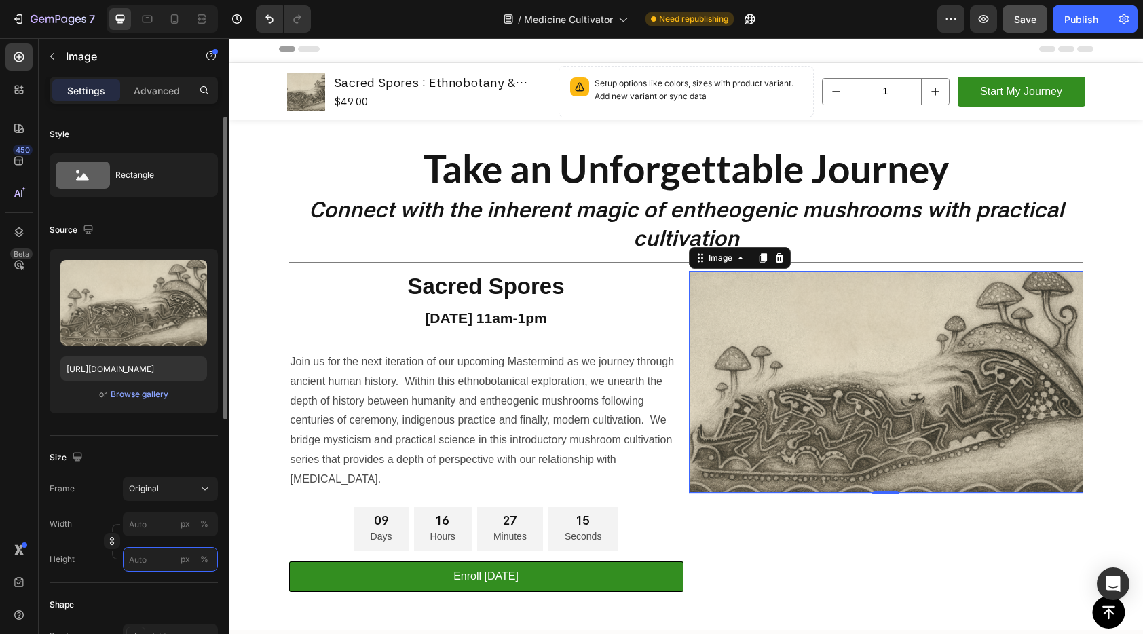
click at [138, 561] on input "px %" at bounding box center [170, 559] width 95 height 24
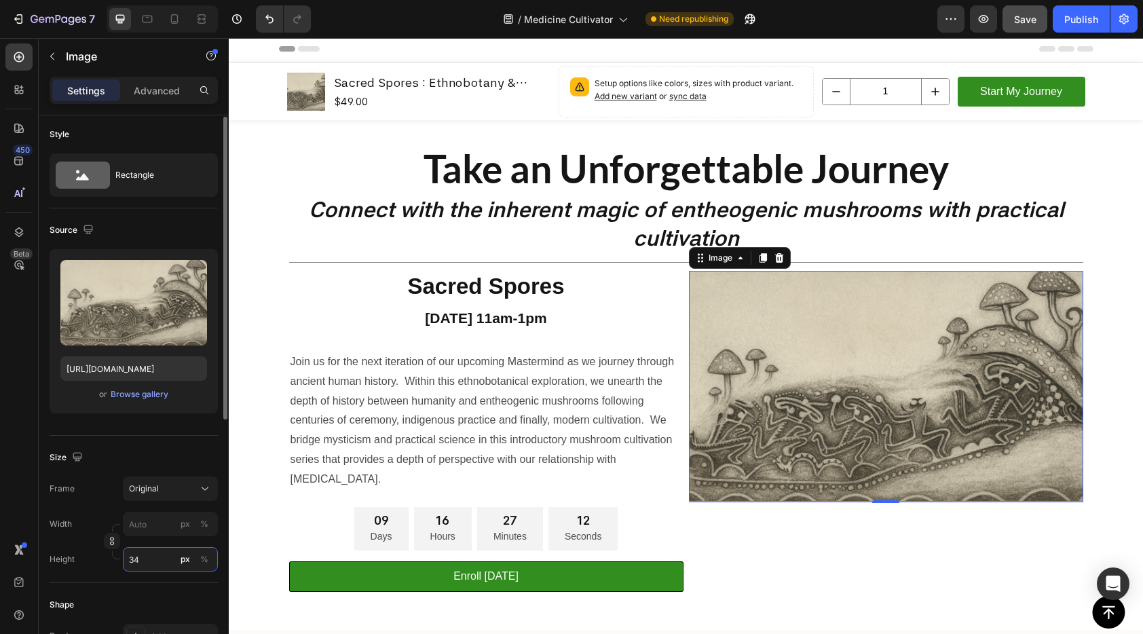
type input "3"
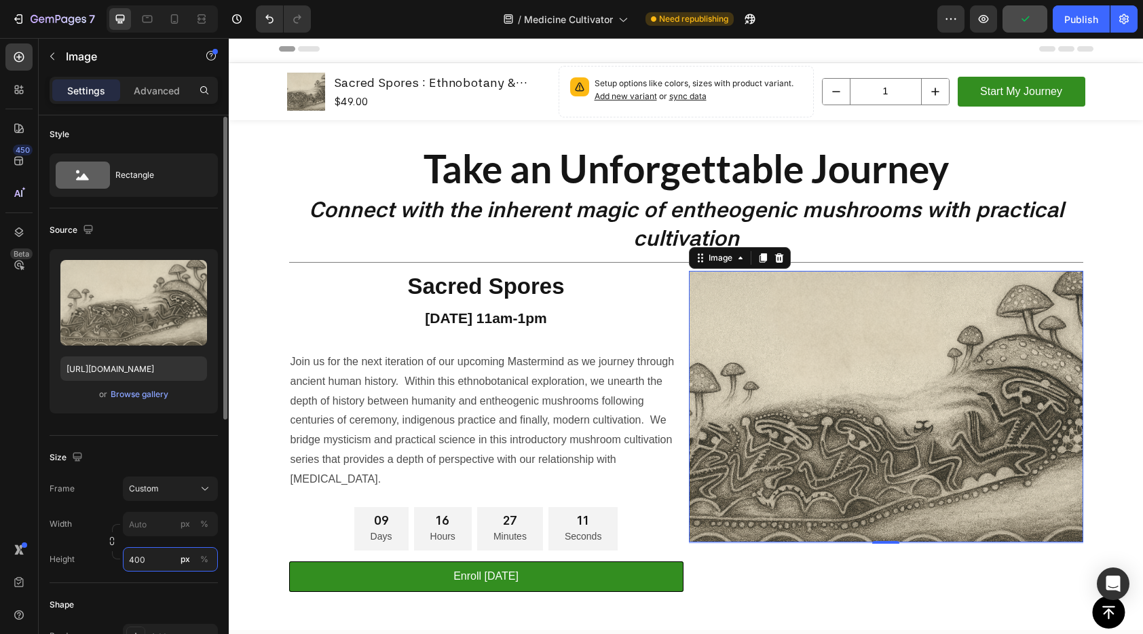
type input "3"
type input "400"
click at [894, 540] on img at bounding box center [886, 406] width 394 height 271
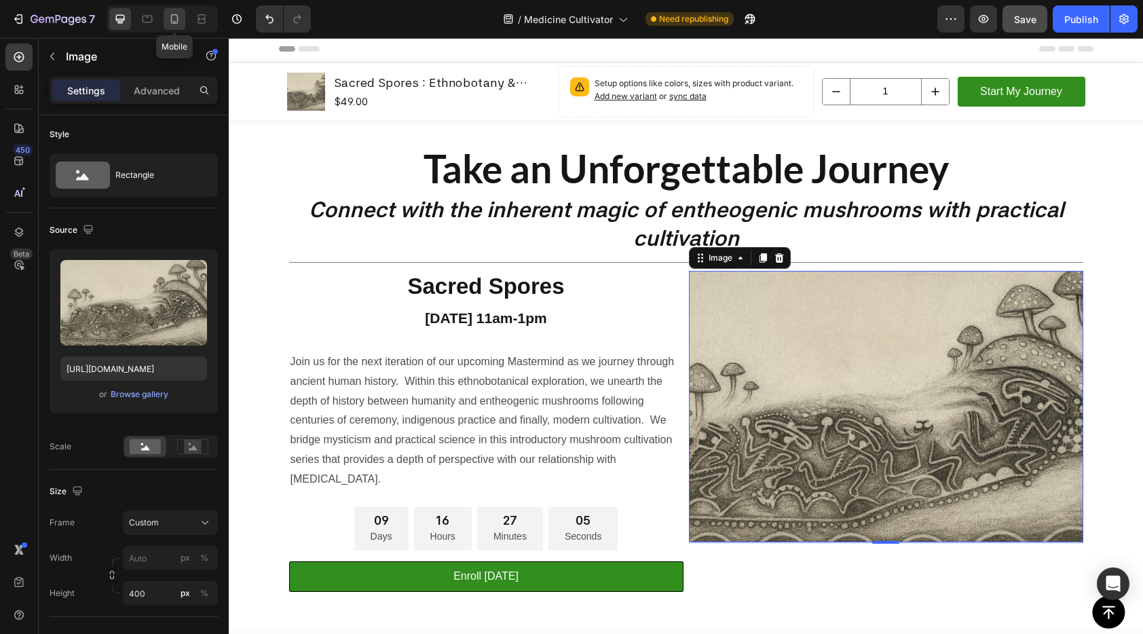
click at [174, 17] on icon at bounding box center [175, 19] width 14 height 14
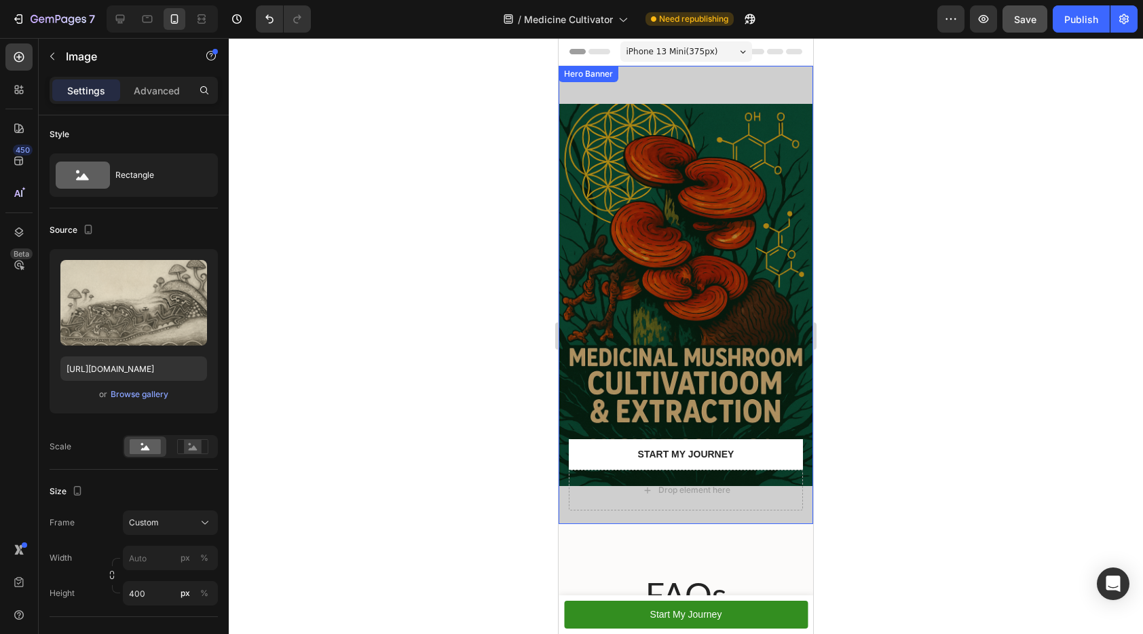
click at [683, 259] on div "Overlay" at bounding box center [686, 295] width 255 height 458
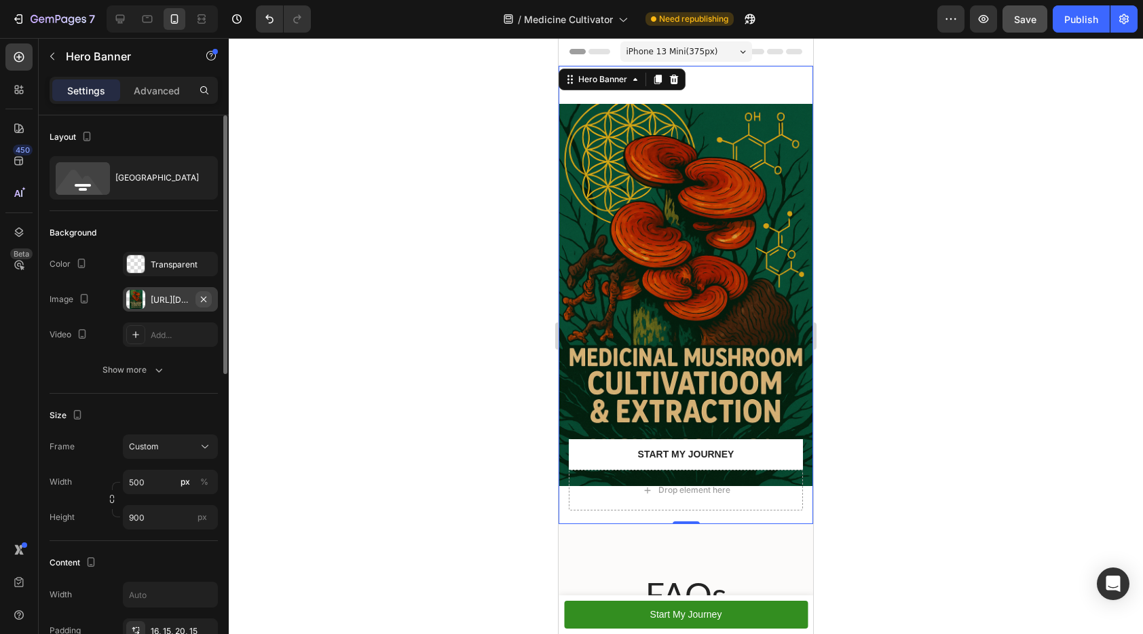
click at [205, 294] on icon "button" at bounding box center [203, 299] width 11 height 11
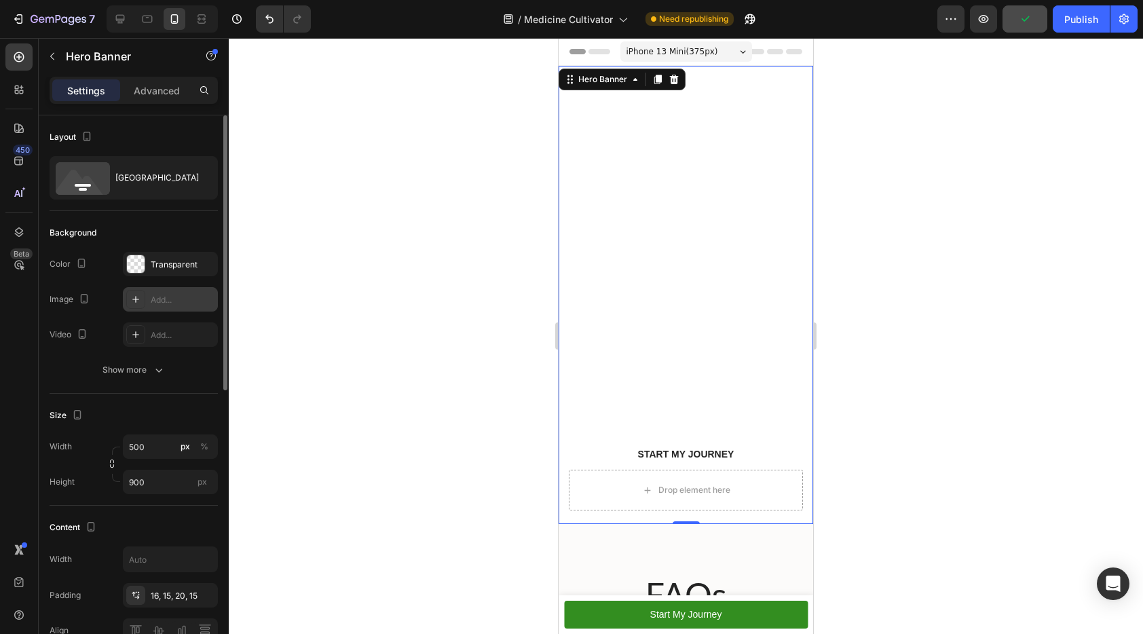
click at [173, 298] on div "Add..." at bounding box center [183, 300] width 64 height 12
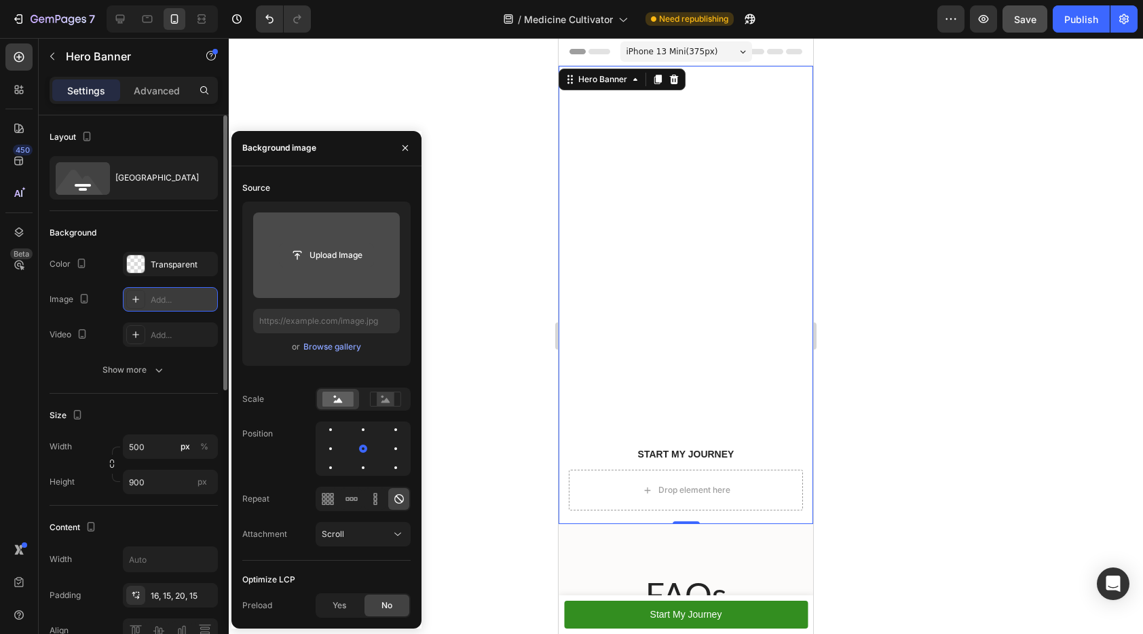
click at [312, 255] on input "file" at bounding box center [327, 255] width 94 height 23
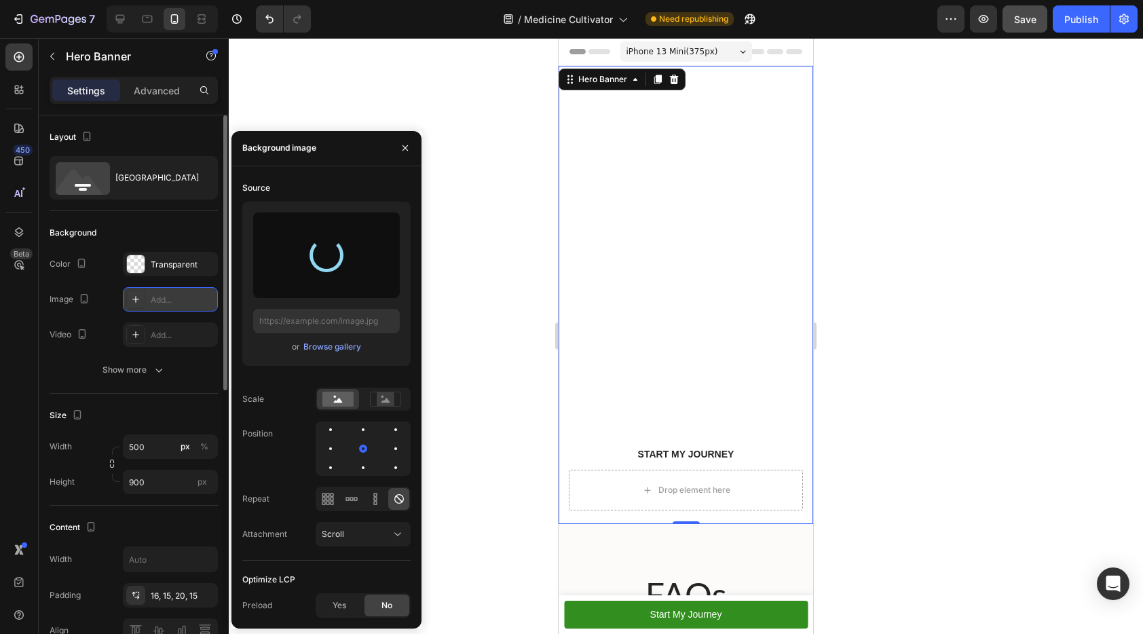
type input "https://cdn.shopify.com/s/files/1/0648/9682/7580/files/gempages_574456318983668…"
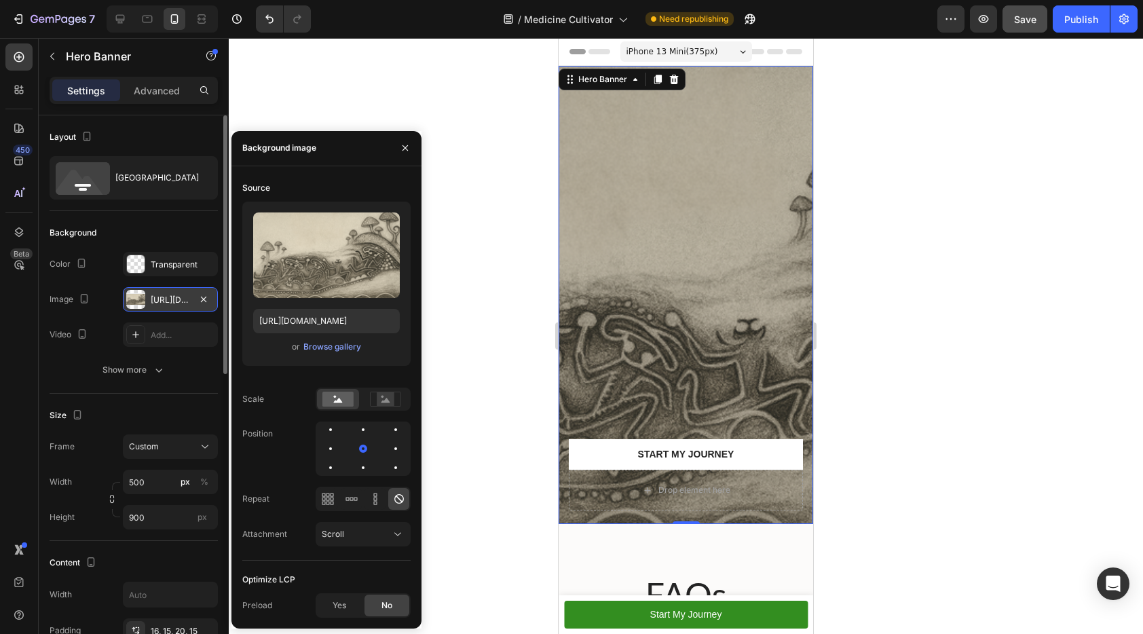
click at [699, 322] on div "Overlay" at bounding box center [686, 295] width 255 height 458
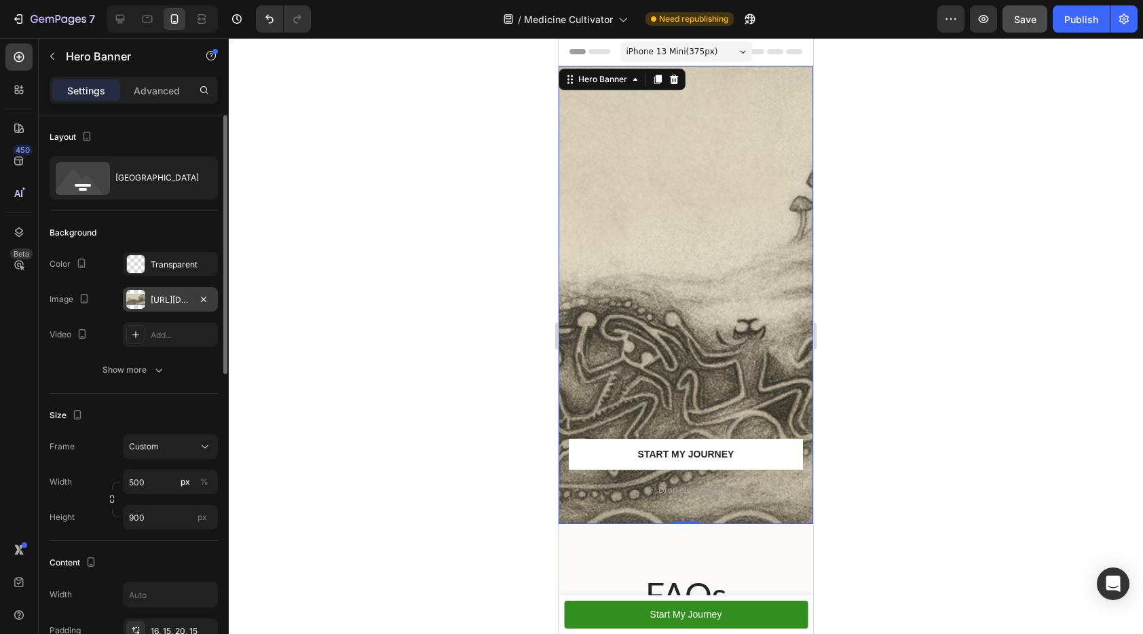
click at [419, 177] on div at bounding box center [686, 336] width 914 height 596
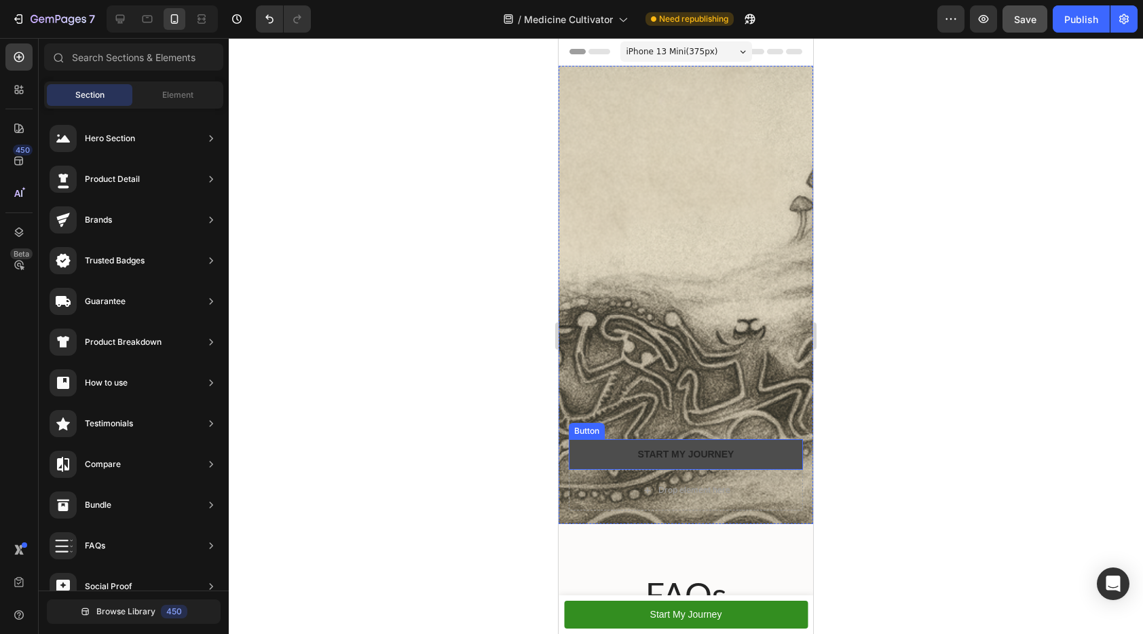
click at [763, 441] on link "Start My Journey" at bounding box center [686, 454] width 234 height 31
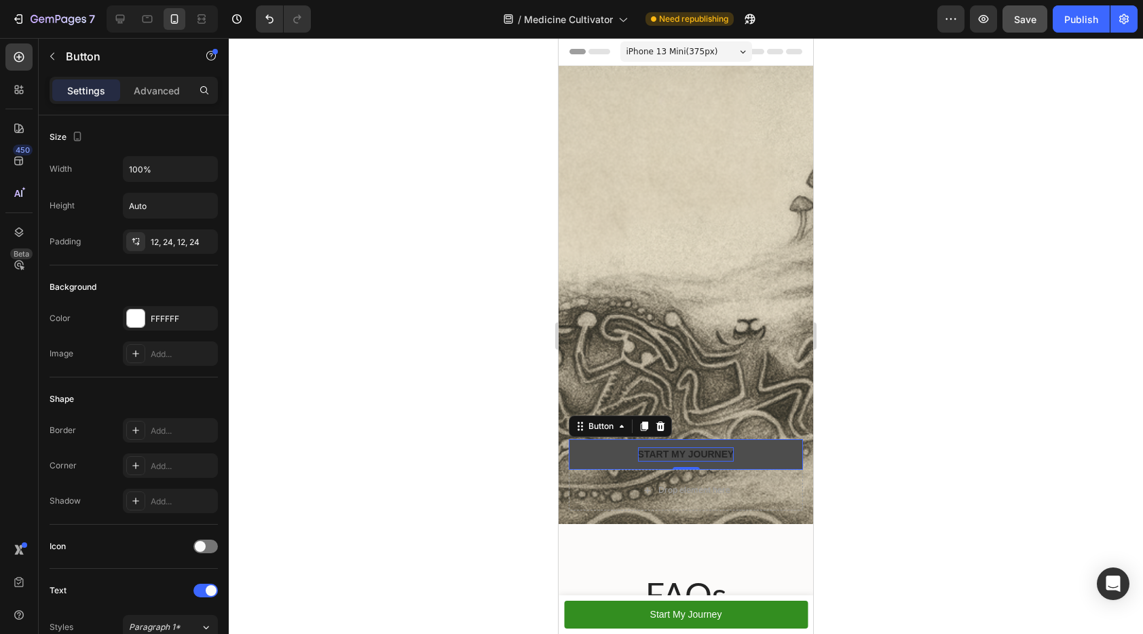
click at [687, 447] on p "Start My Journey" at bounding box center [686, 454] width 96 height 14
click at [986, 421] on div at bounding box center [686, 336] width 914 height 596
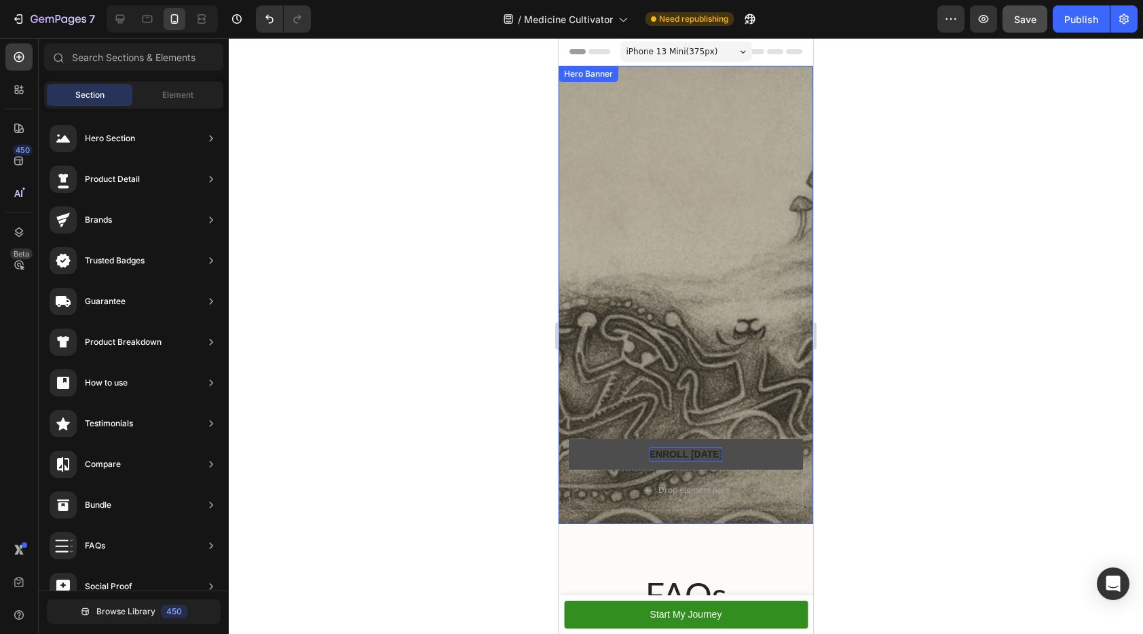
click at [647, 154] on div "Overlay" at bounding box center [686, 295] width 255 height 458
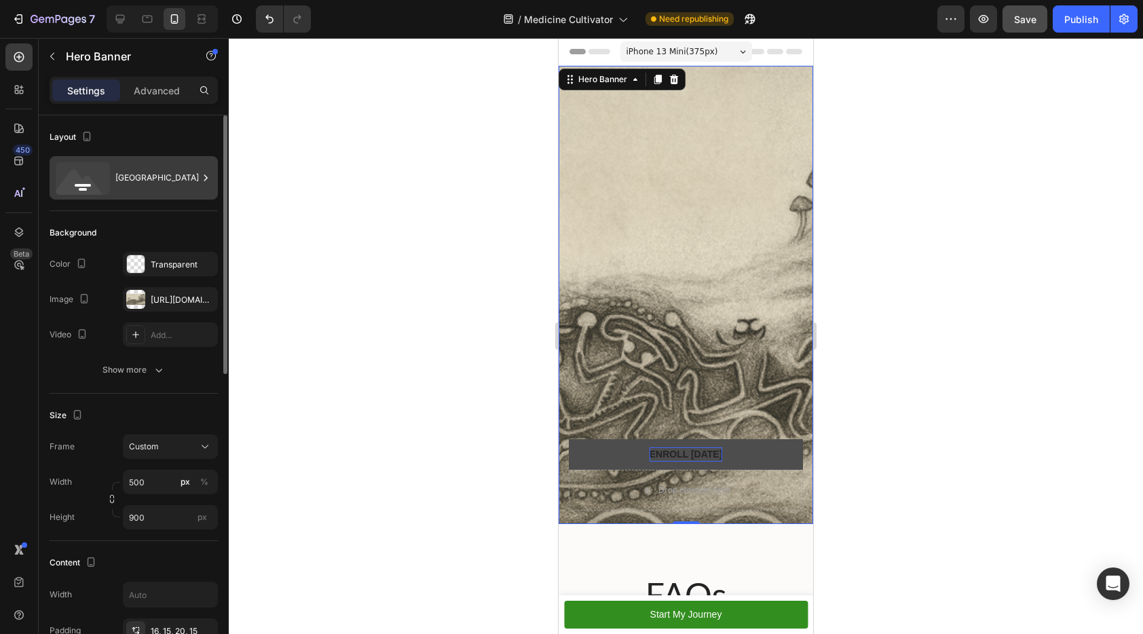
click at [119, 181] on div "Bottom center" at bounding box center [156, 177] width 83 height 31
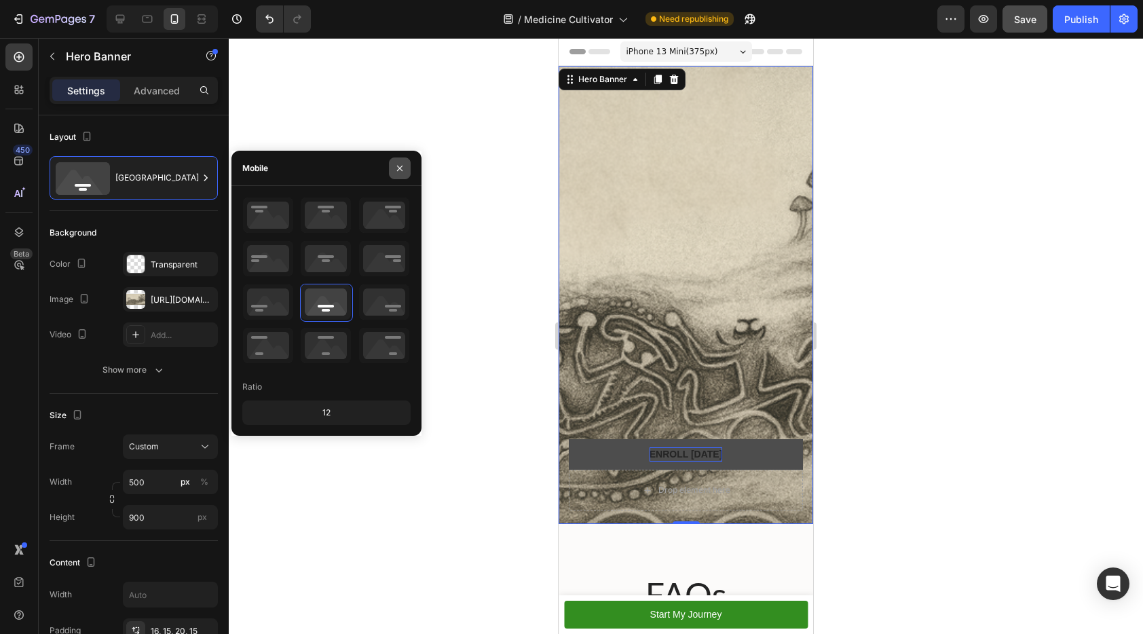
click at [404, 164] on icon "button" at bounding box center [399, 168] width 11 height 11
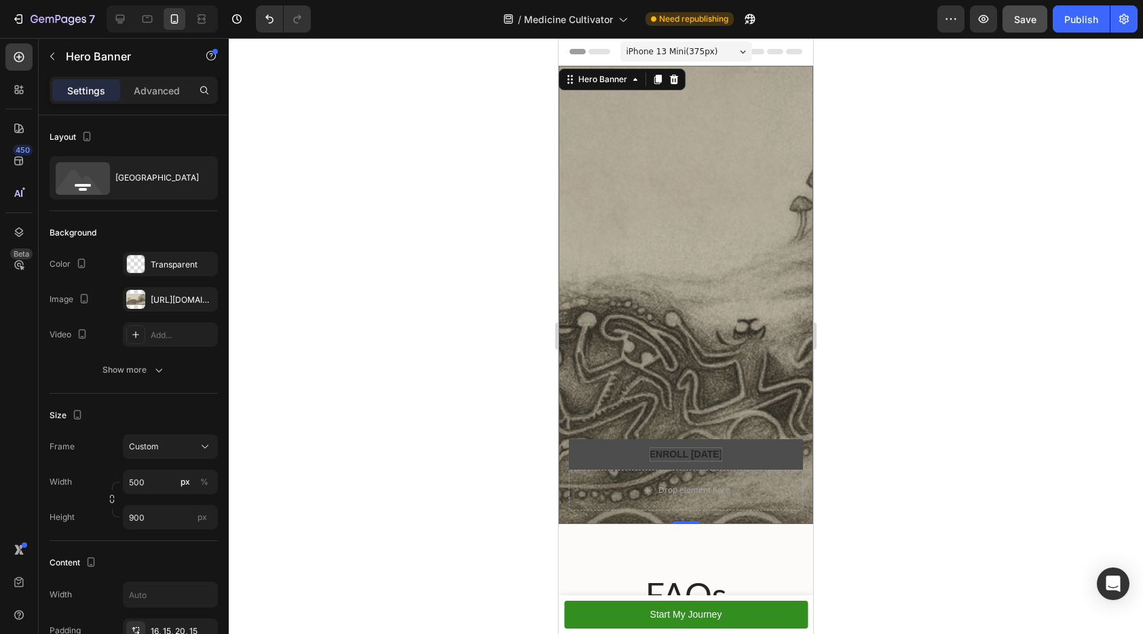
click at [628, 225] on div "Overlay" at bounding box center [686, 295] width 255 height 458
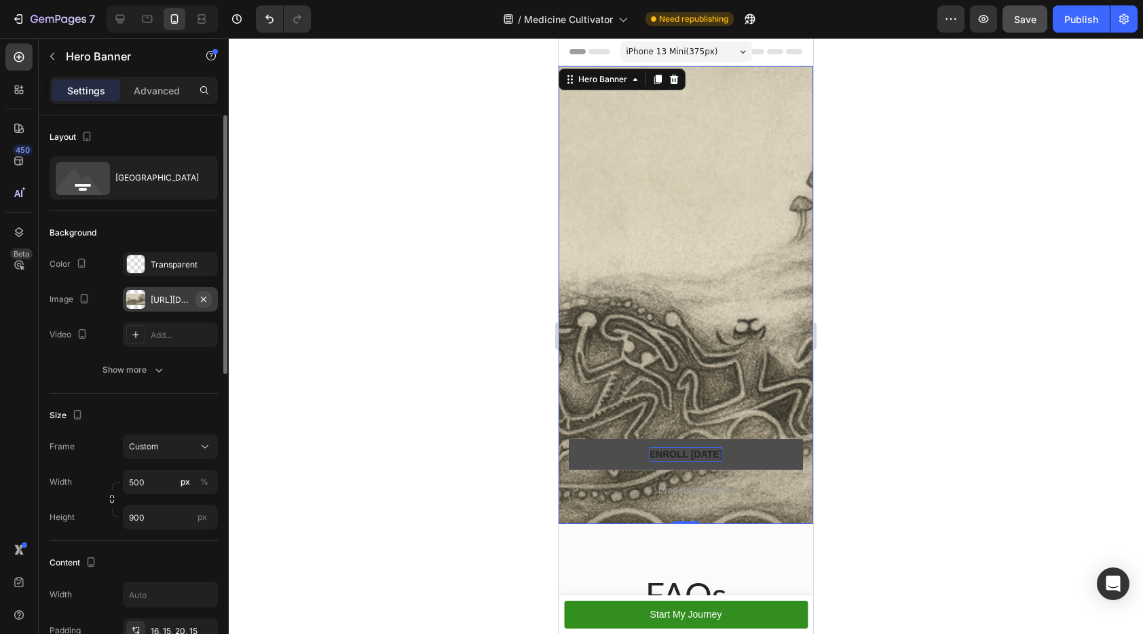
click at [208, 295] on icon "button" at bounding box center [203, 299] width 11 height 11
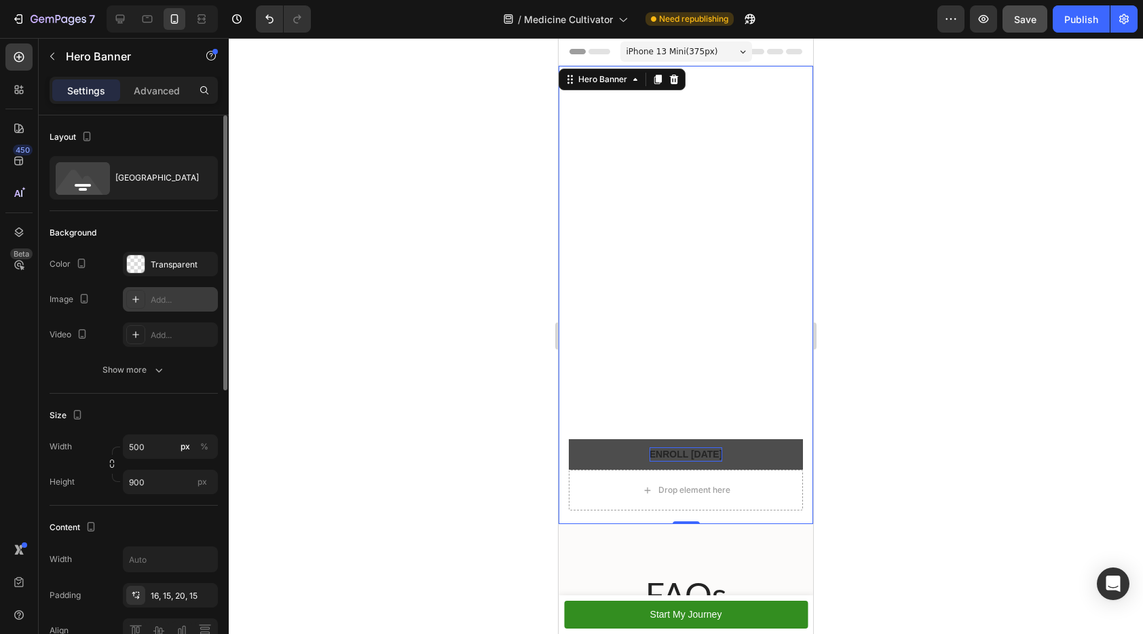
click at [140, 299] on icon at bounding box center [135, 299] width 11 height 11
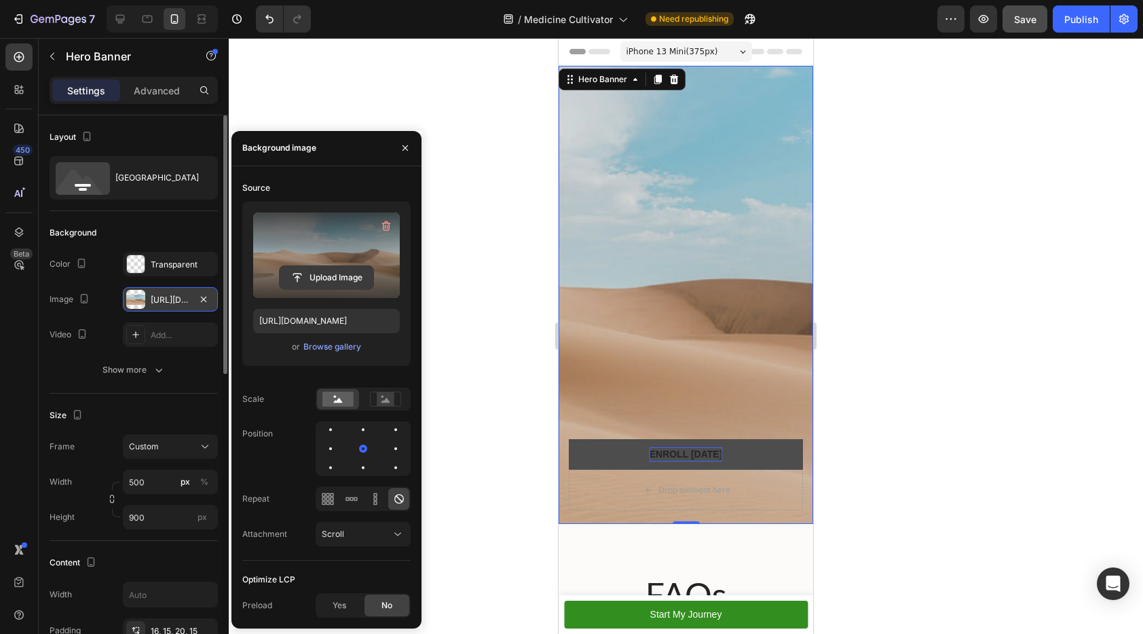
click at [307, 274] on input "file" at bounding box center [327, 277] width 94 height 23
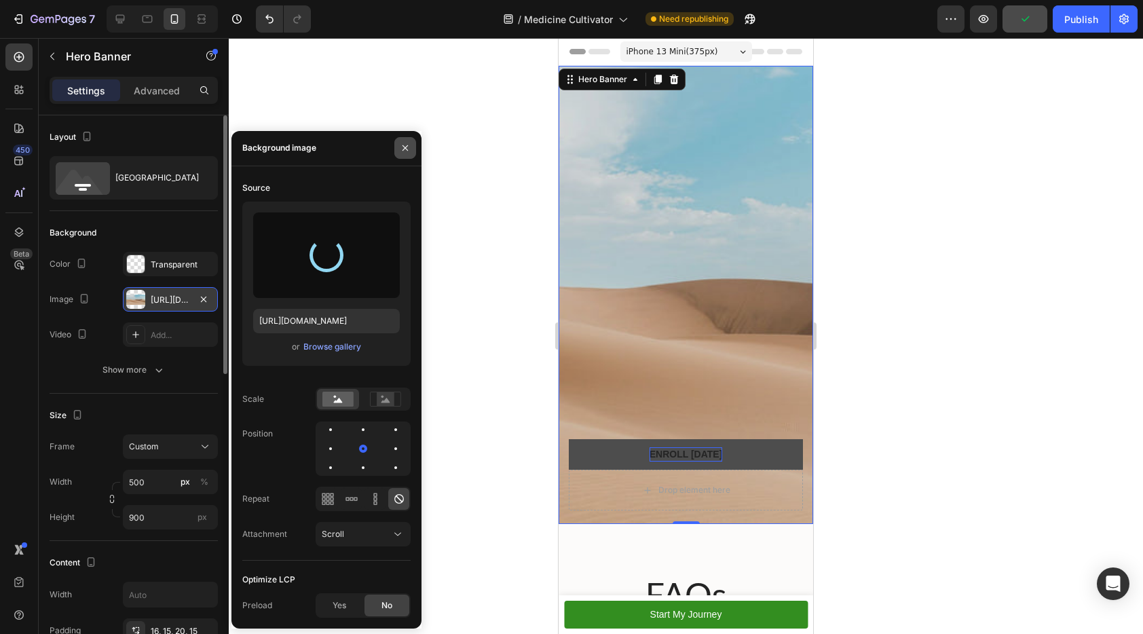
type input "https://cdn.shopify.com/s/files/1/0648/9682/7580/files/gempages_574456318983668…"
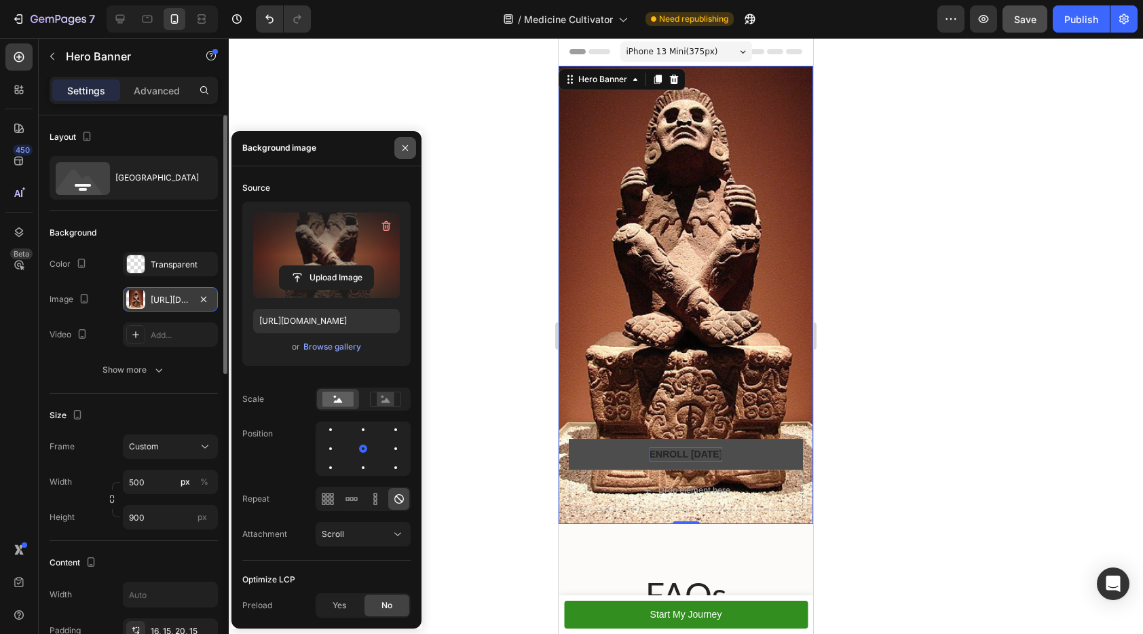
click at [408, 149] on icon "button" at bounding box center [405, 148] width 11 height 11
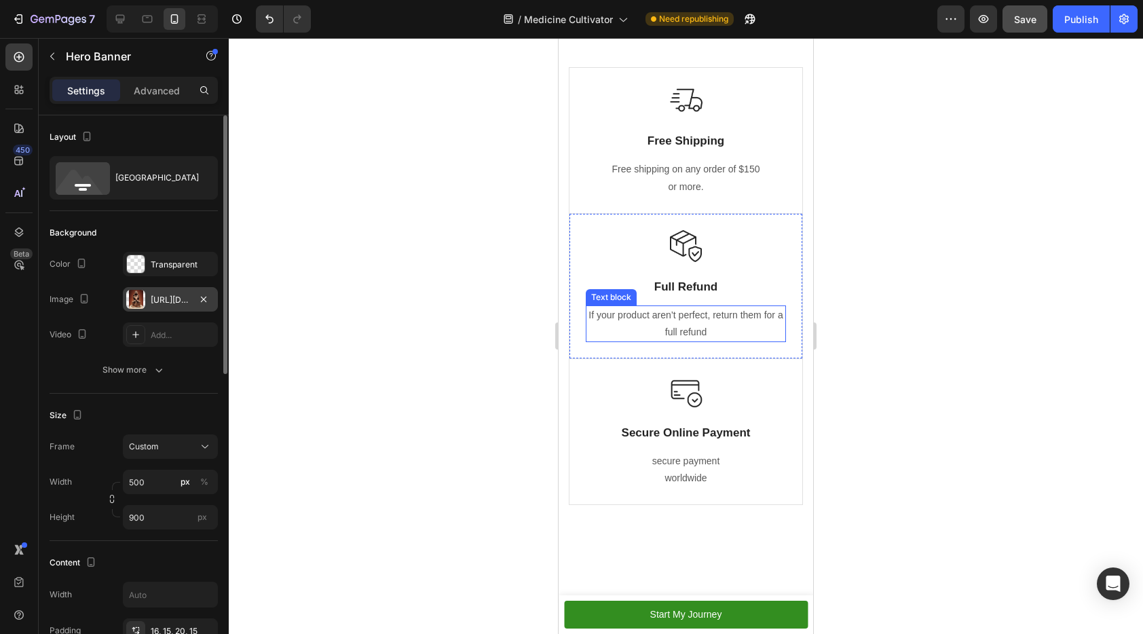
scroll to position [824, 0]
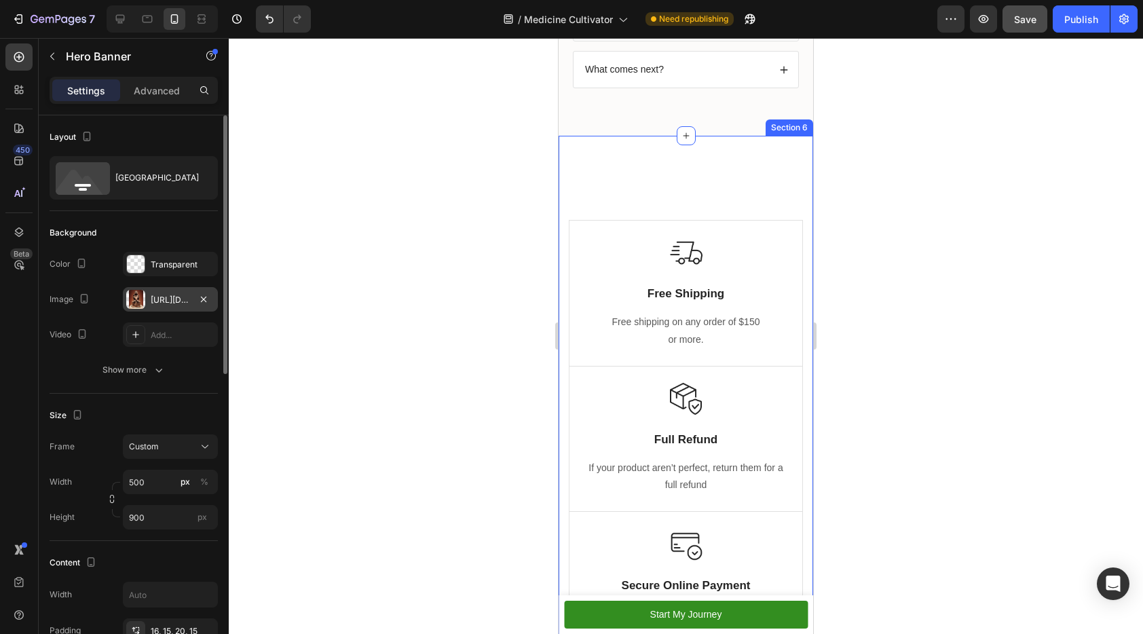
click at [717, 170] on div "Heading Row Image Lifetime Access Text Block Receive access to downloadable rec…" at bounding box center [686, 430] width 255 height 588
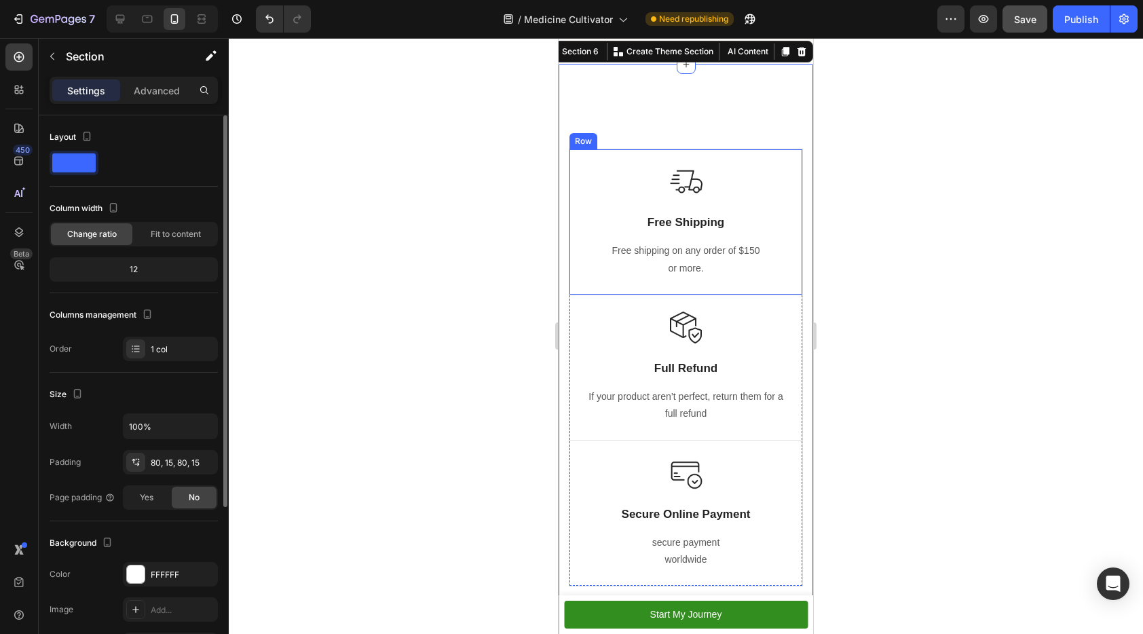
scroll to position [1277, 0]
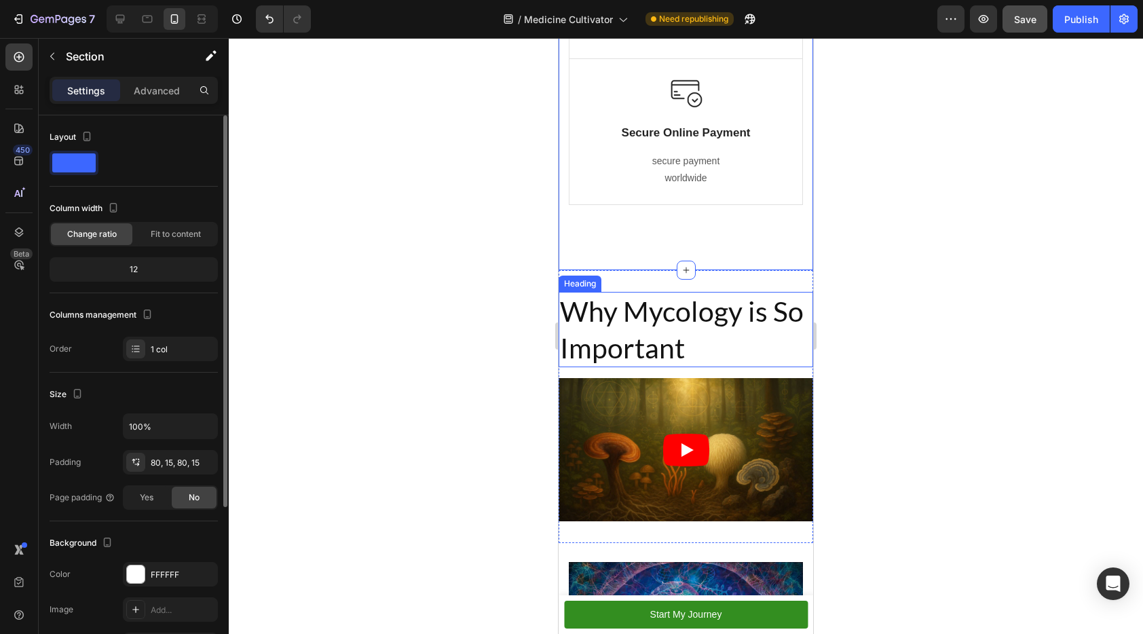
click at [763, 285] on div "Why Mycology is So Important Heading Video Section 7" at bounding box center [686, 406] width 255 height 273
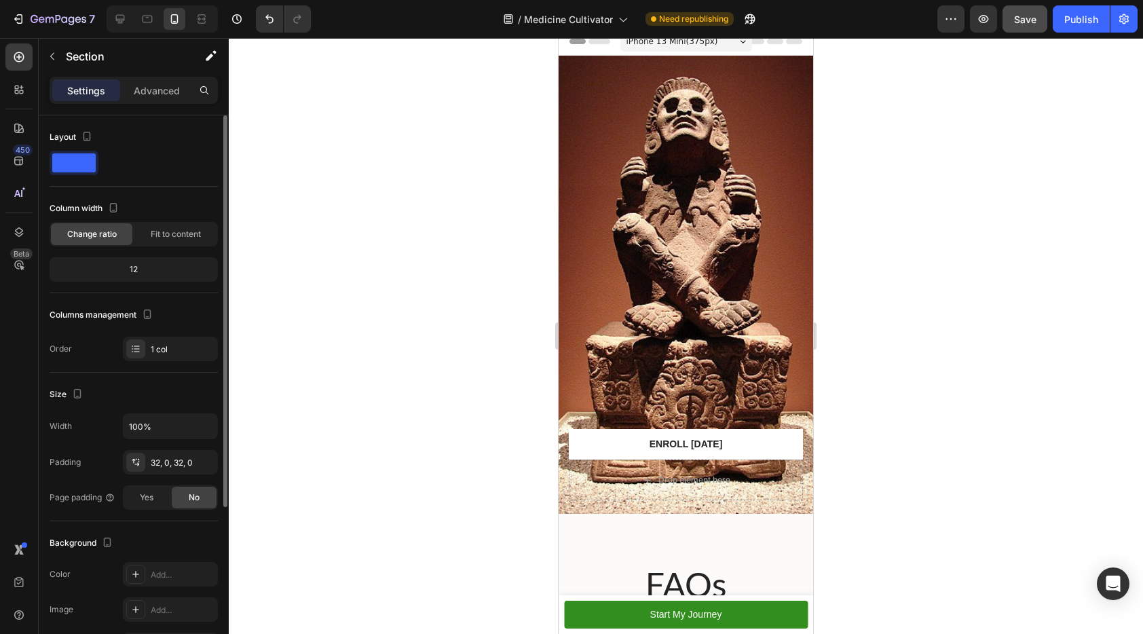
scroll to position [0, 0]
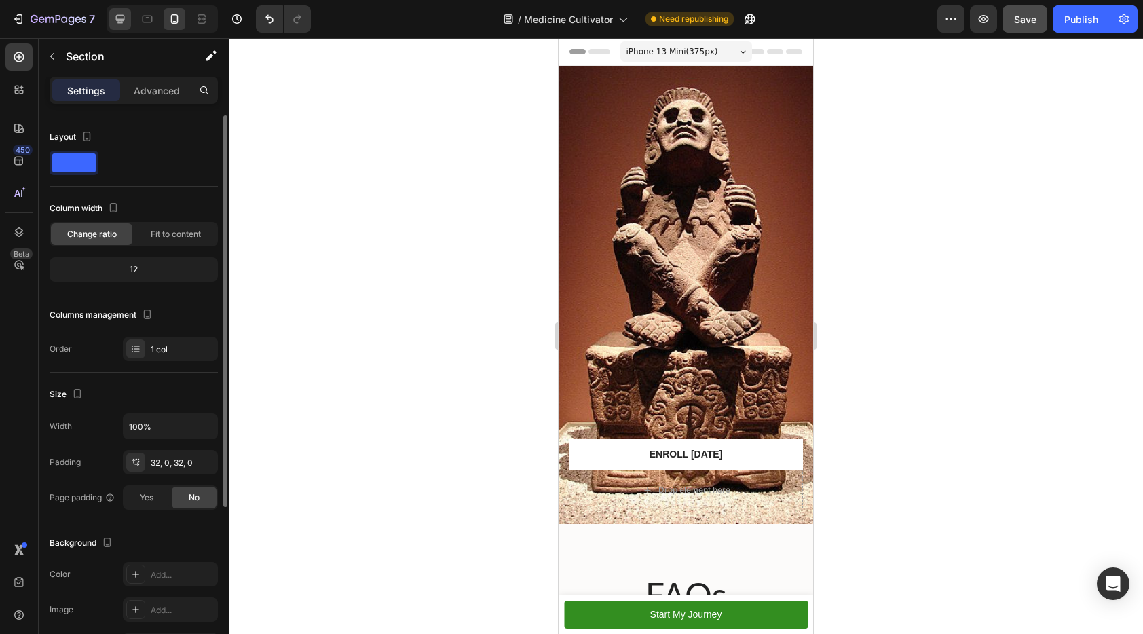
click at [121, 18] on icon at bounding box center [120, 19] width 14 height 14
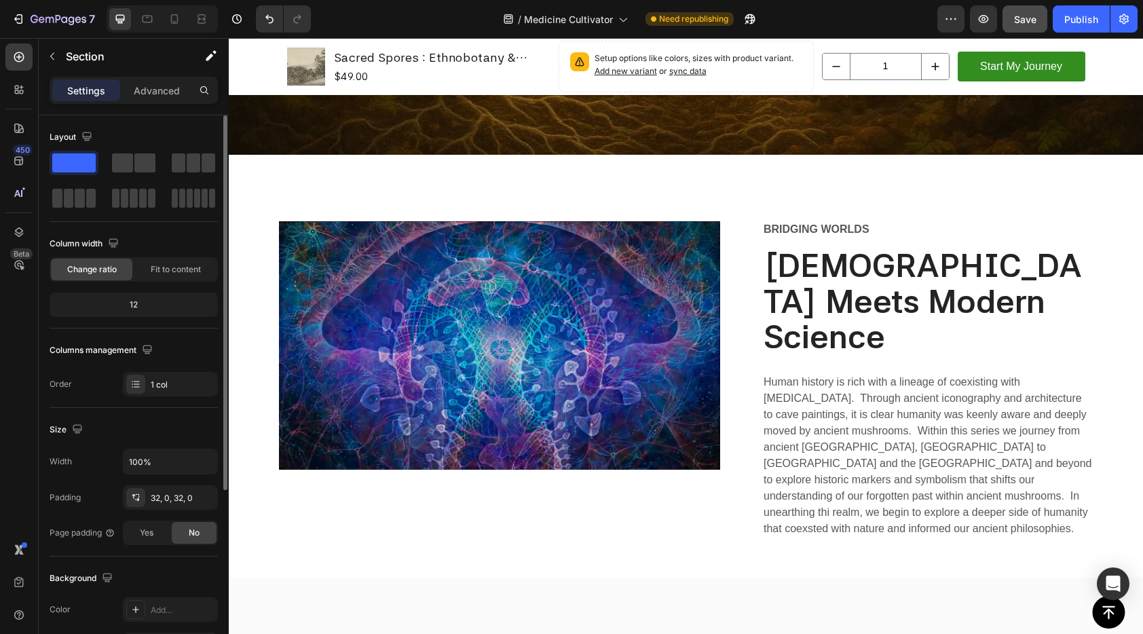
scroll to position [1682, 0]
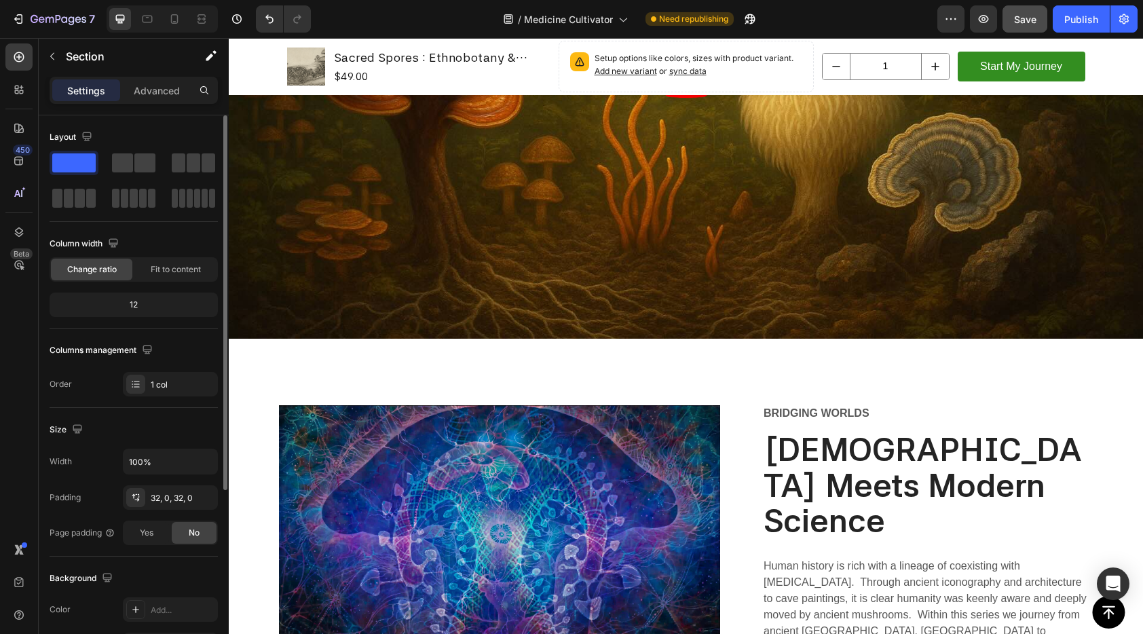
click at [1012, 381] on div "Image Row Bridging worlds Text Block Mysticism Meets Modern Science Heading Hum…" at bounding box center [686, 560] width 914 height 401
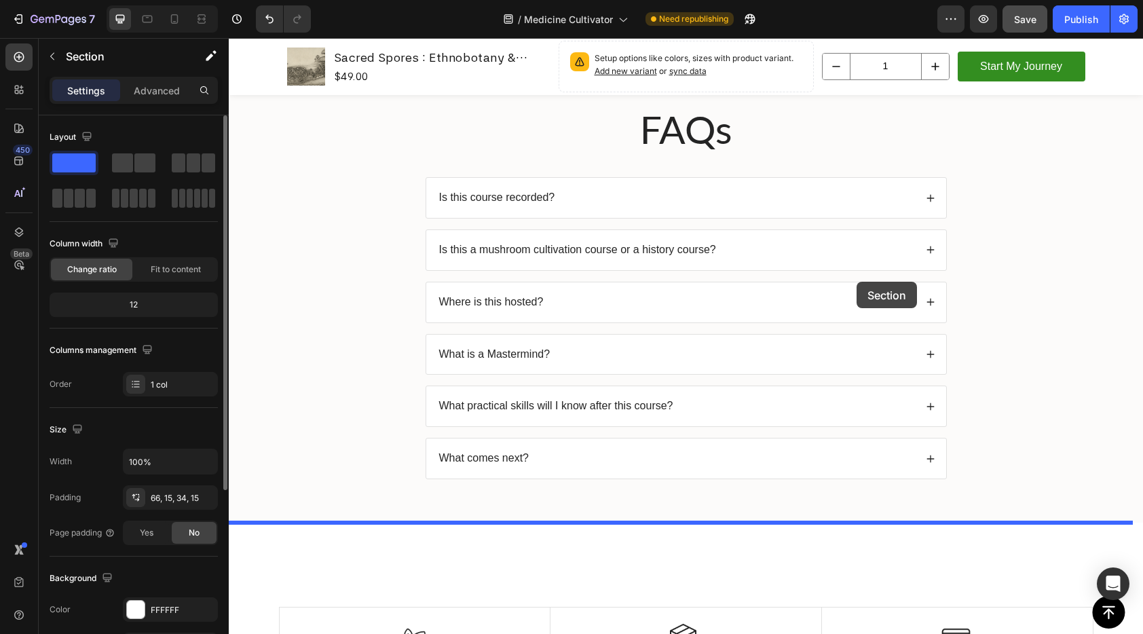
scroll to position [316, 0]
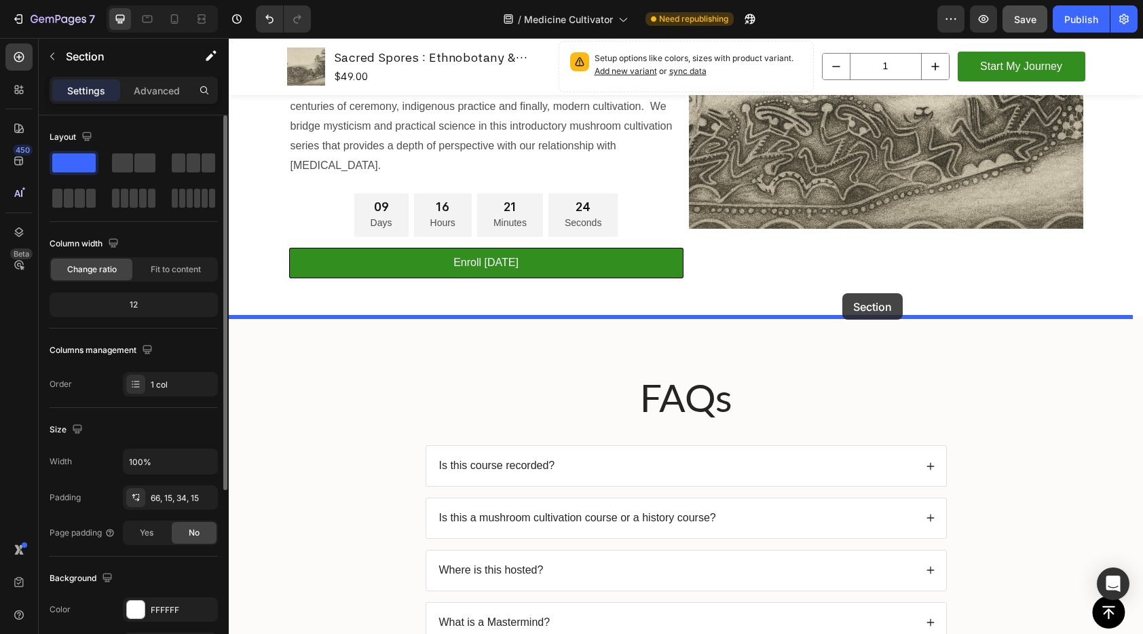
drag, startPoint x: 865, startPoint y: 341, endPoint x: 842, endPoint y: 293, distance: 52.8
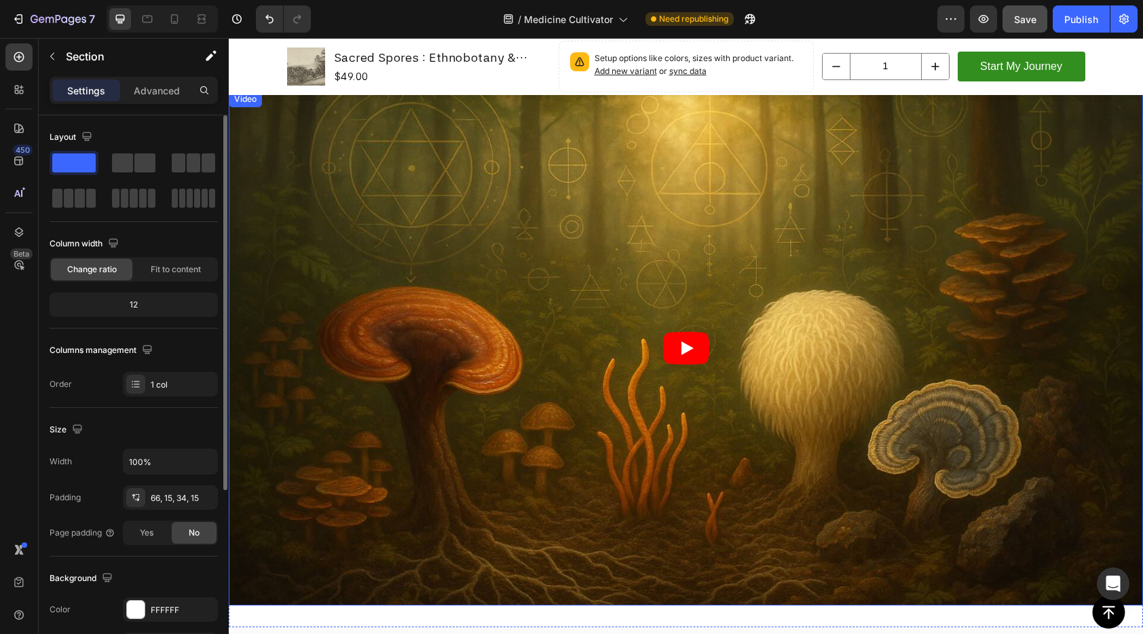
scroll to position [1874, 0]
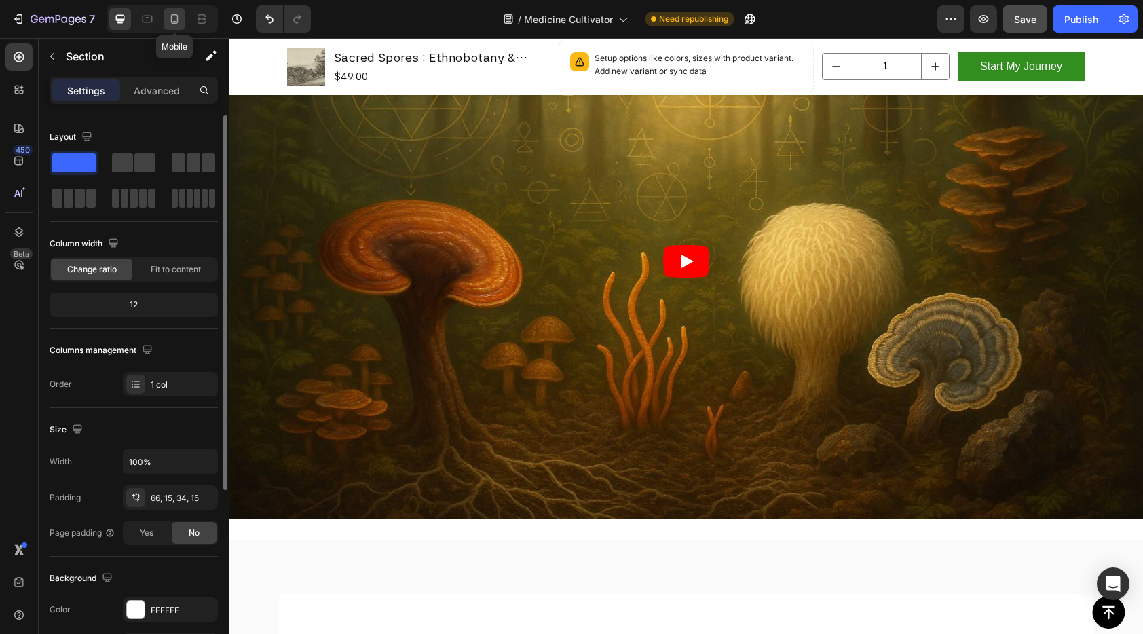
click at [174, 18] on icon at bounding box center [175, 19] width 14 height 14
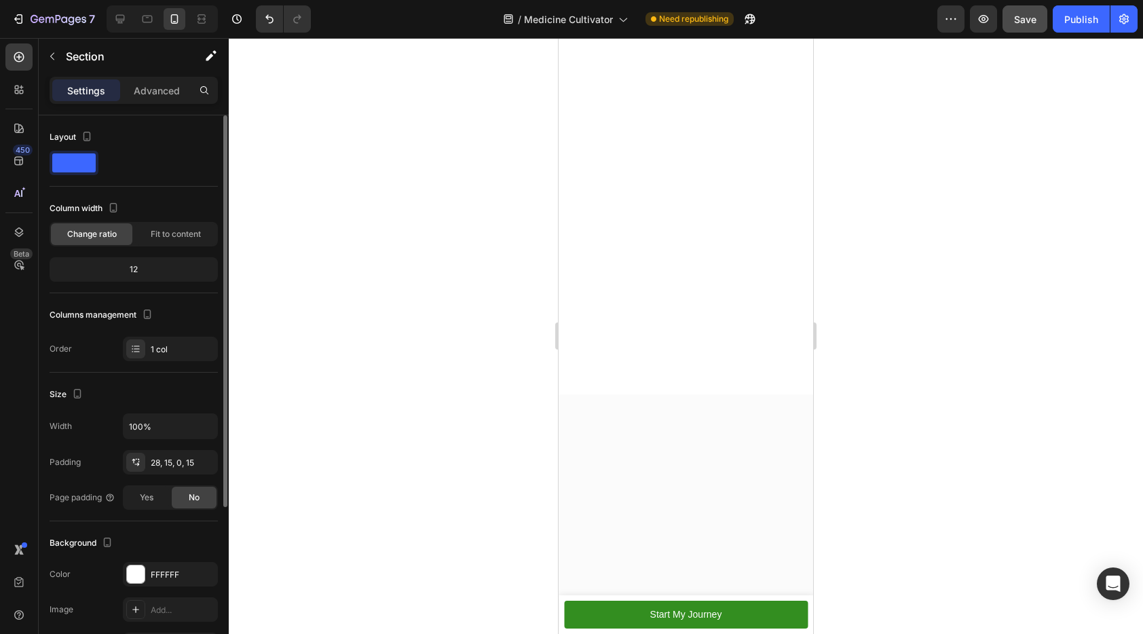
scroll to position [490, 0]
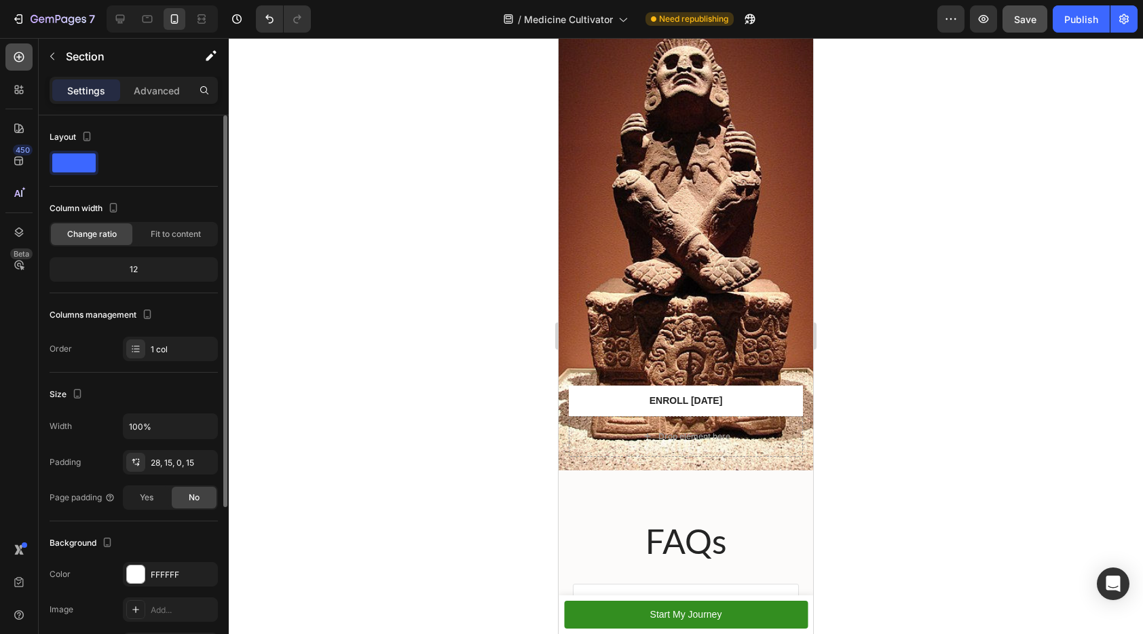
click at [22, 58] on icon at bounding box center [19, 57] width 14 height 14
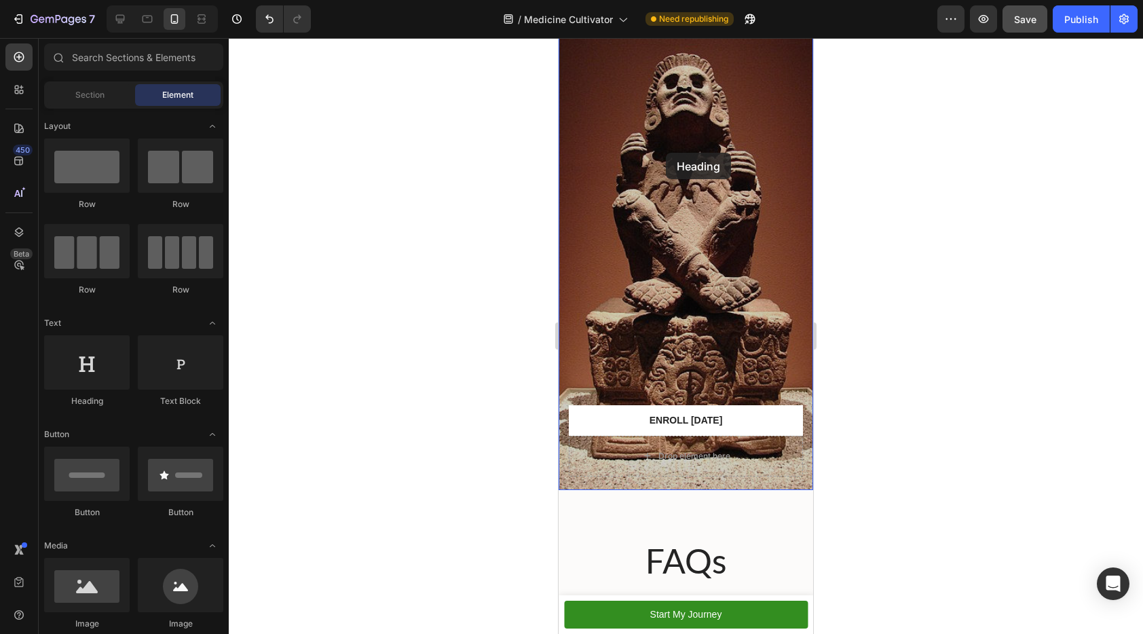
drag, startPoint x: 669, startPoint y: 415, endPoint x: 666, endPoint y: 155, distance: 259.9
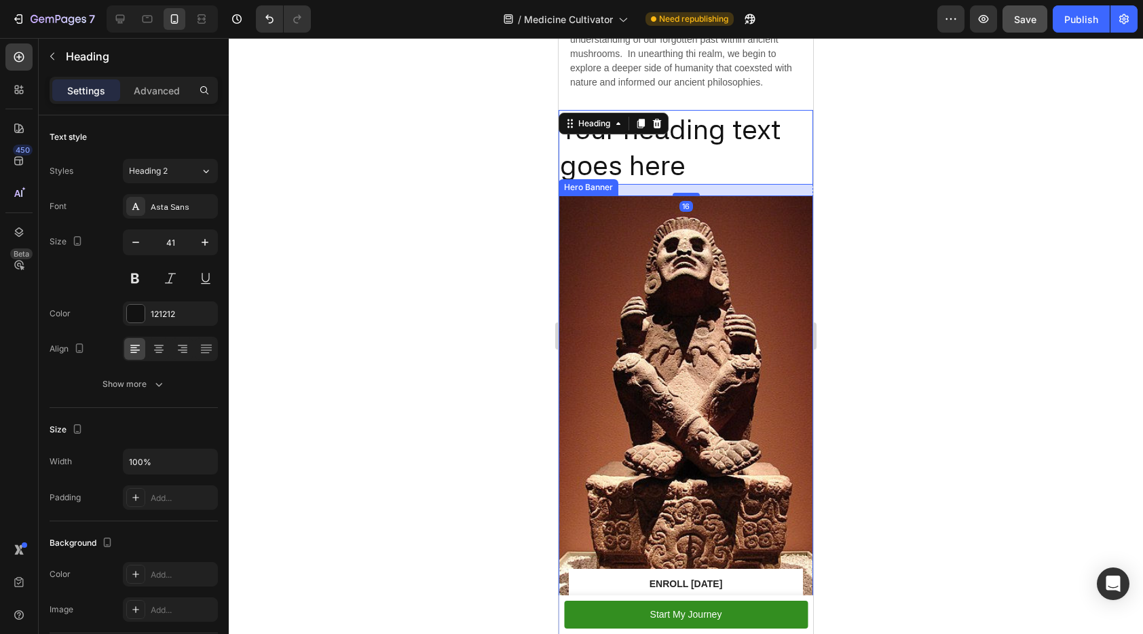
scroll to position [438, 0]
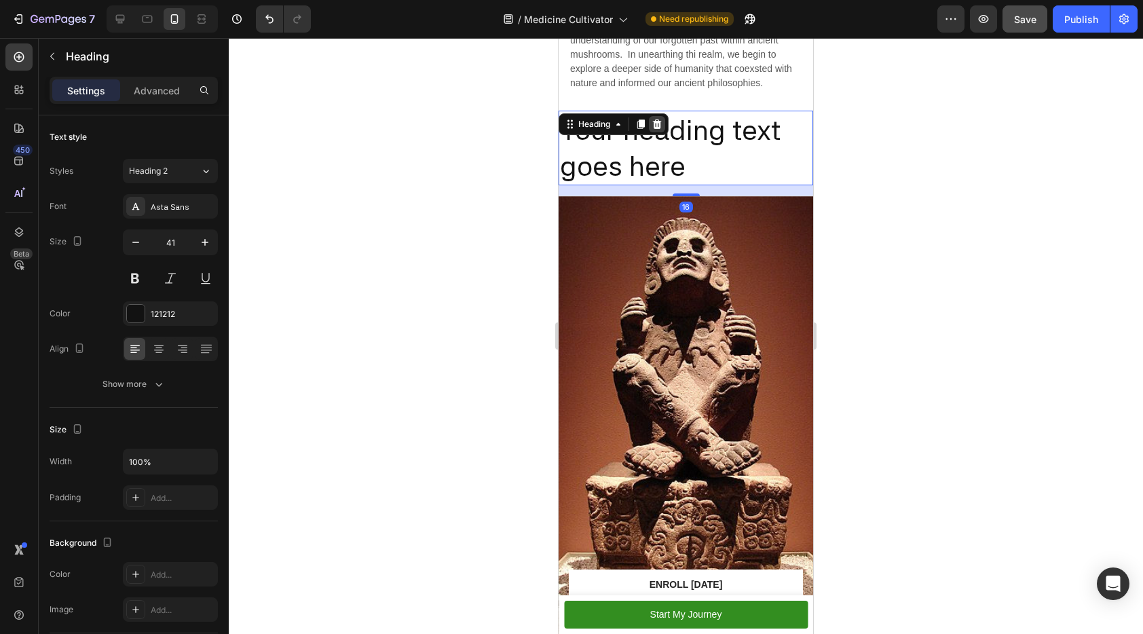
click at [657, 119] on icon at bounding box center [657, 124] width 9 height 10
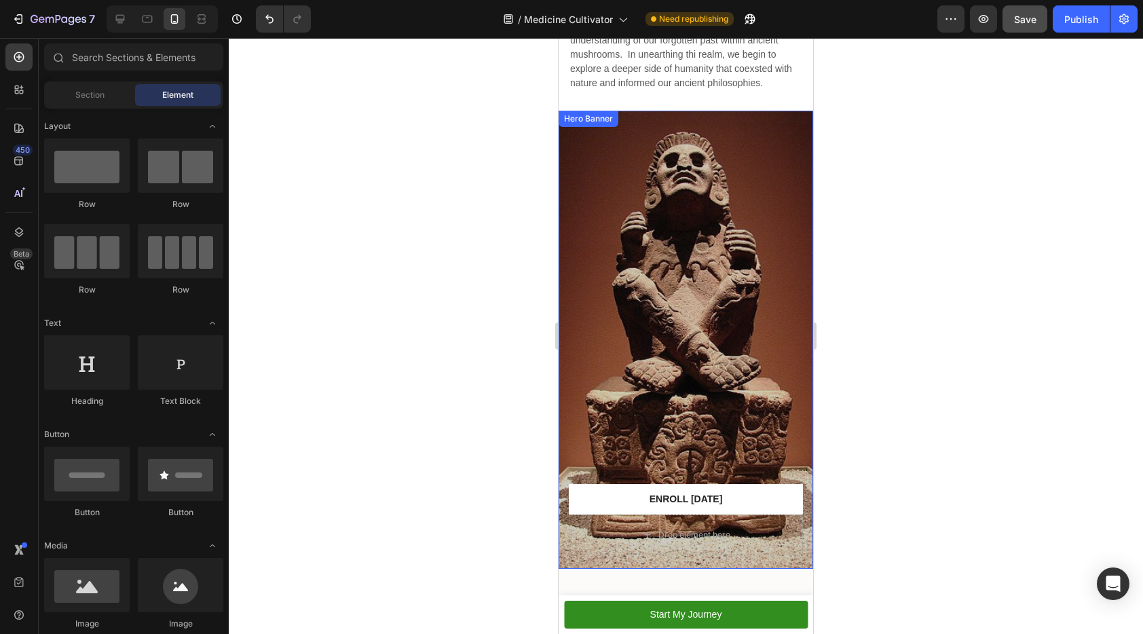
click at [671, 162] on div "Overlay" at bounding box center [686, 340] width 255 height 458
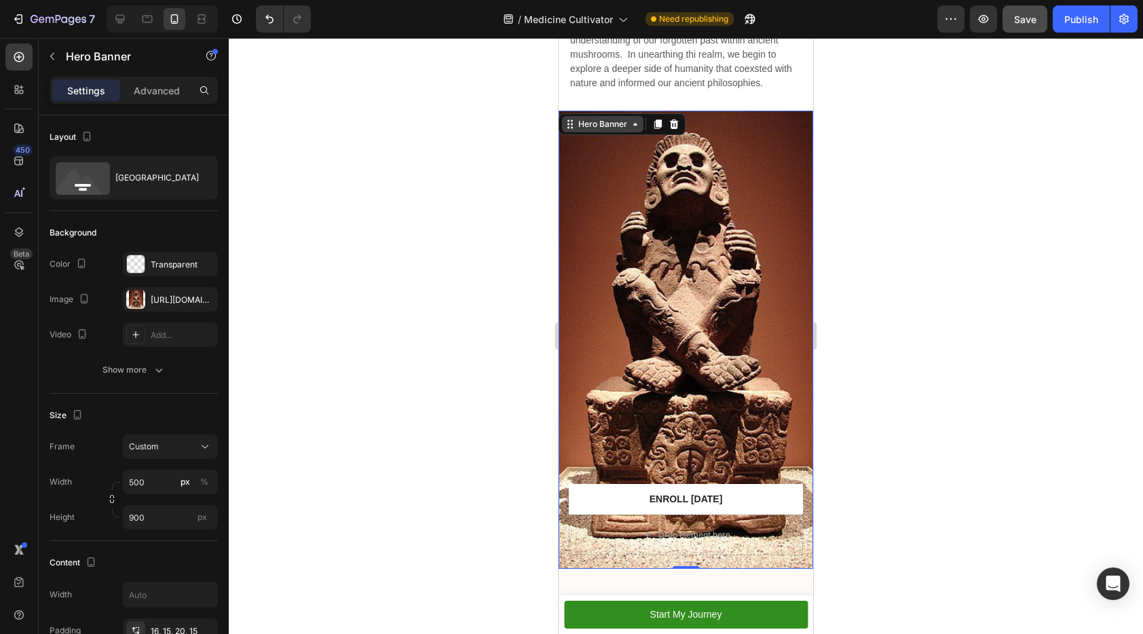
click at [635, 119] on icon at bounding box center [635, 124] width 11 height 11
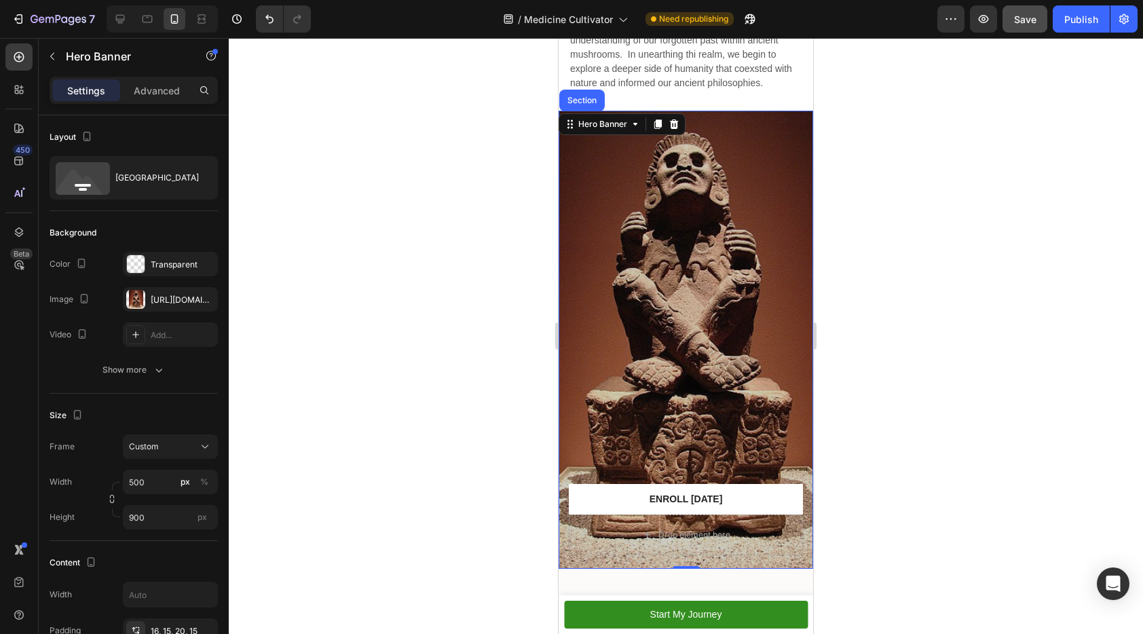
click at [673, 217] on div "Overlay" at bounding box center [686, 340] width 255 height 458
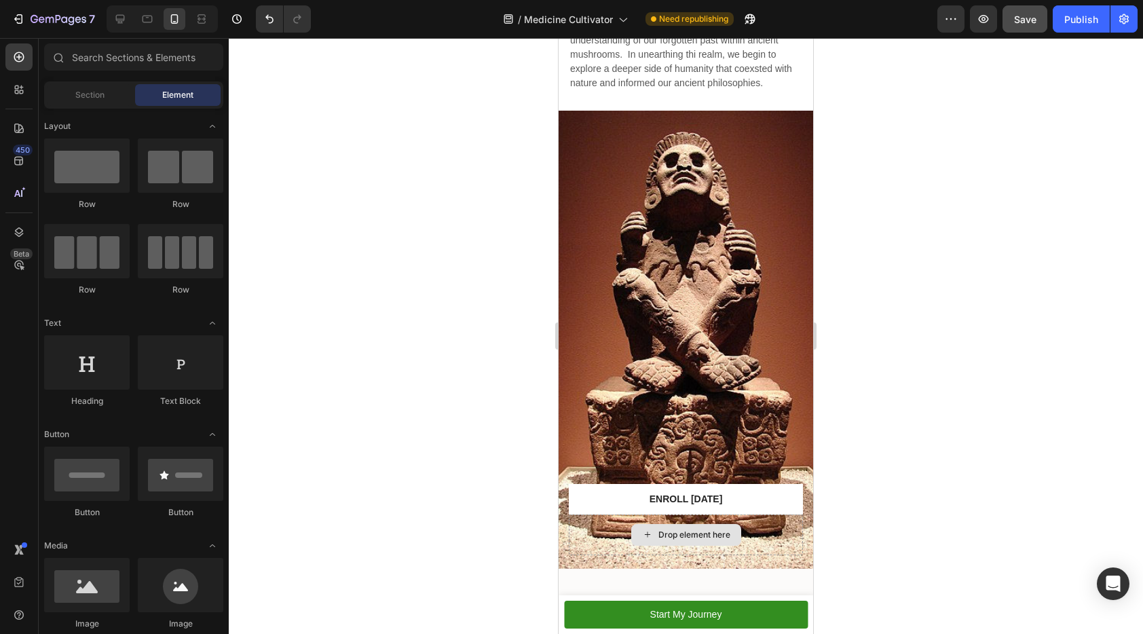
click at [677, 529] on div "Drop element here" at bounding box center [694, 534] width 72 height 11
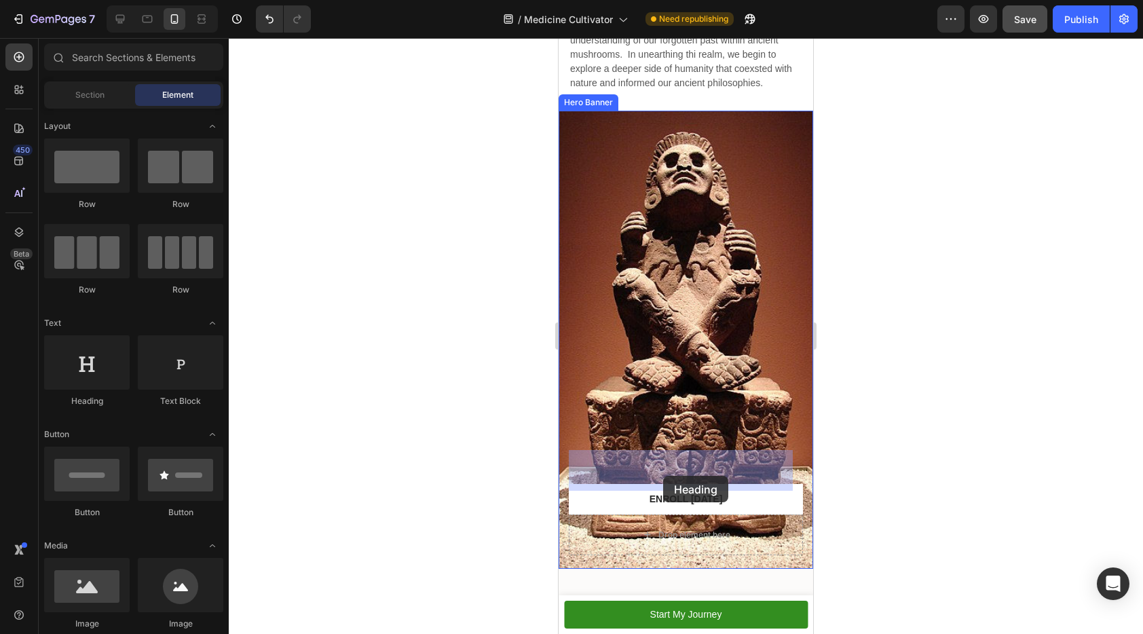
drag, startPoint x: 665, startPoint y: 421, endPoint x: 663, endPoint y: 476, distance: 54.3
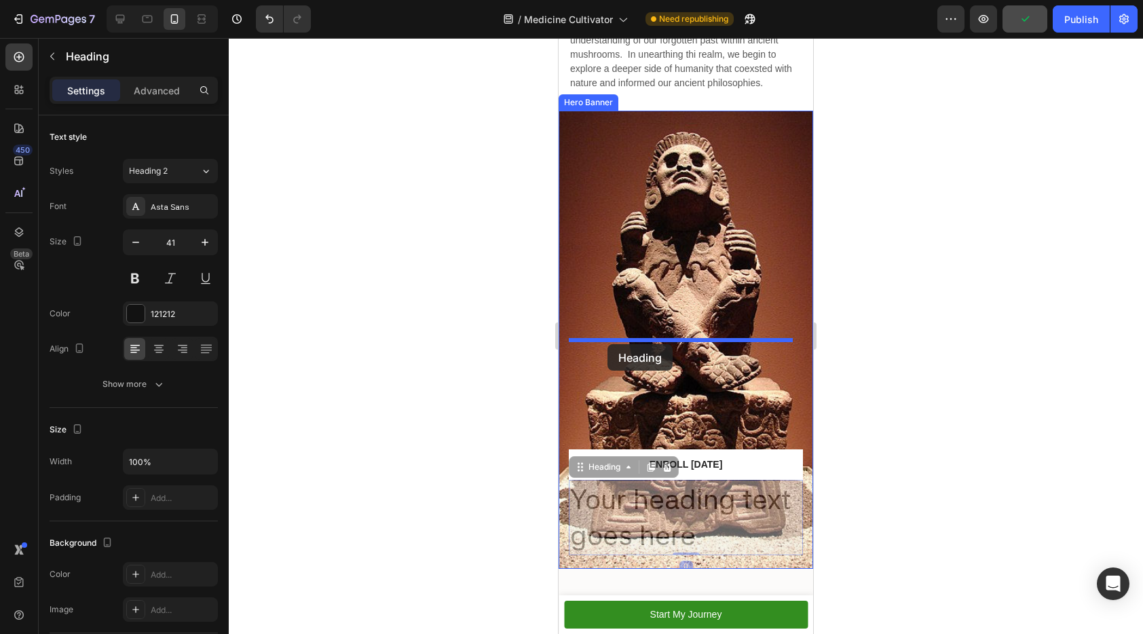
drag, startPoint x: 582, startPoint y: 369, endPoint x: 607, endPoint y: 344, distance: 35.0
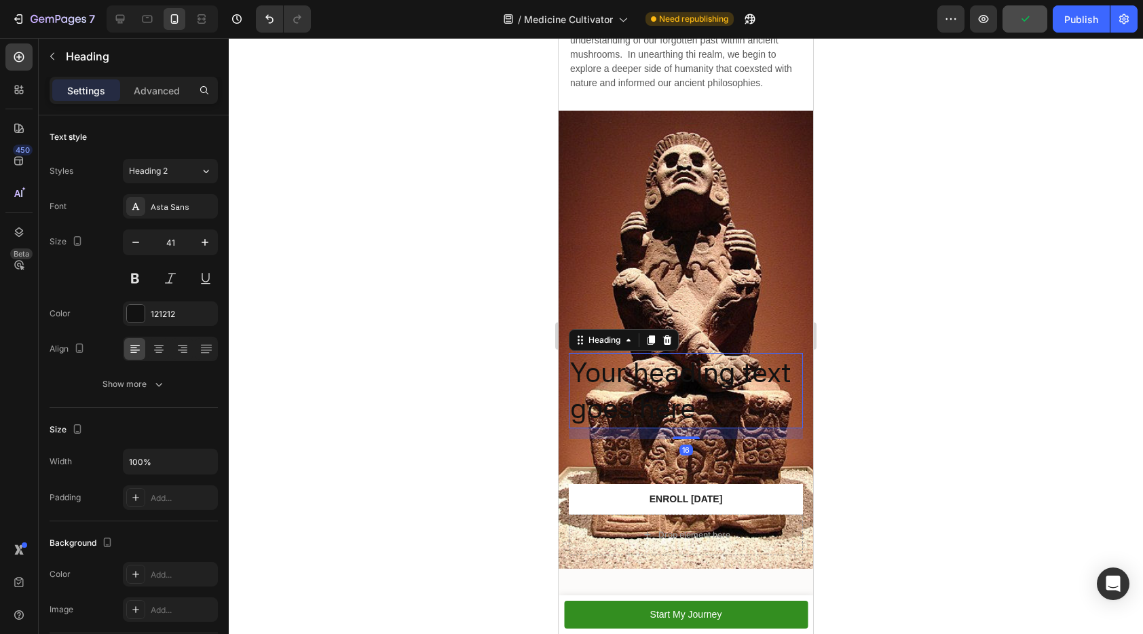
click at [656, 353] on h2 "Your heading text goes here" at bounding box center [686, 390] width 234 height 75
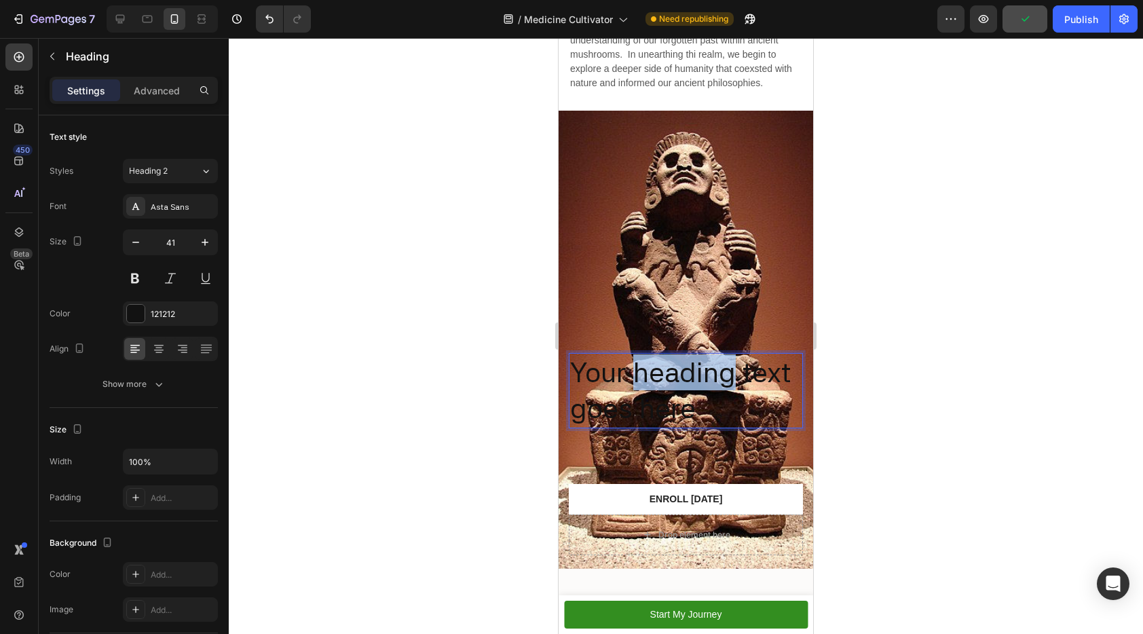
click at [656, 354] on p "Your heading text goes here" at bounding box center [685, 390] width 231 height 73
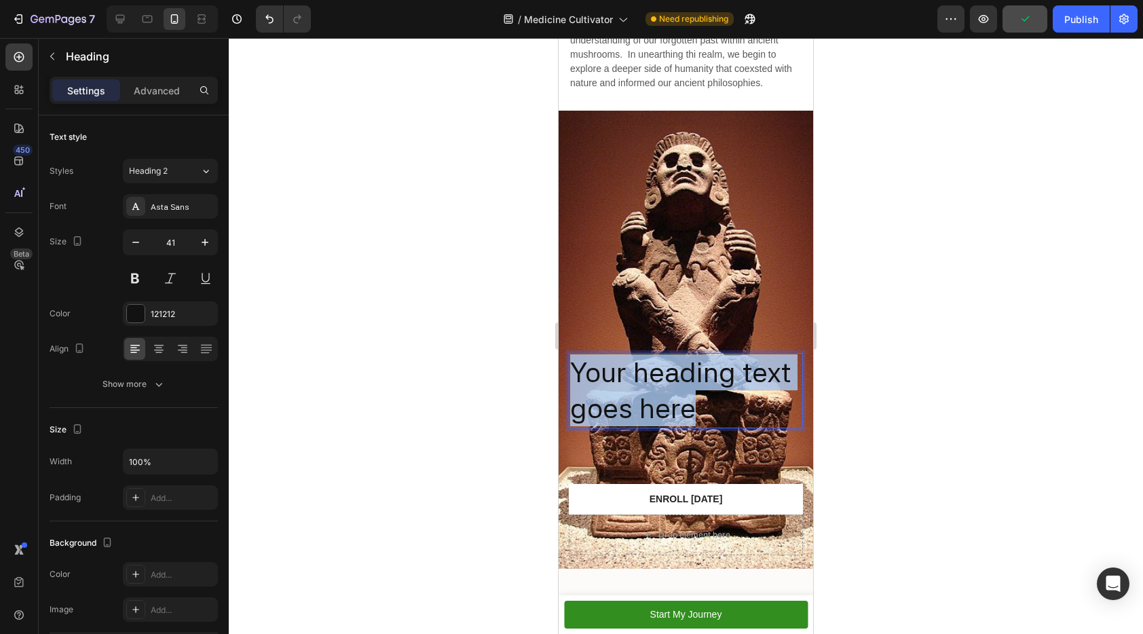
click at [656, 354] on p "Your heading text goes here" at bounding box center [685, 390] width 231 height 73
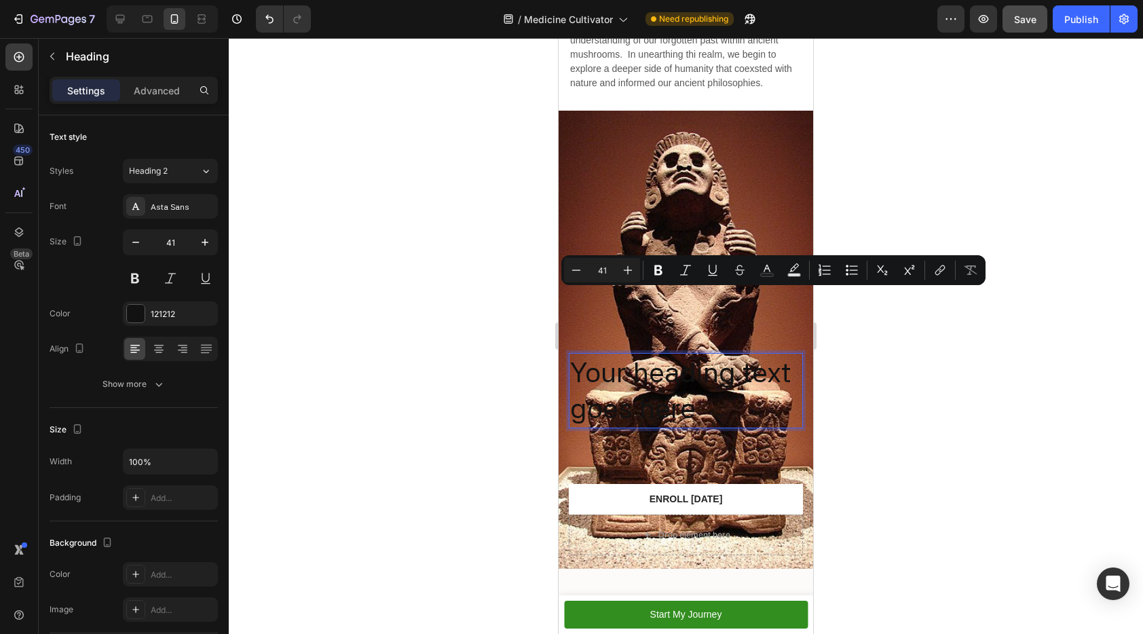
scroll to position [474, 0]
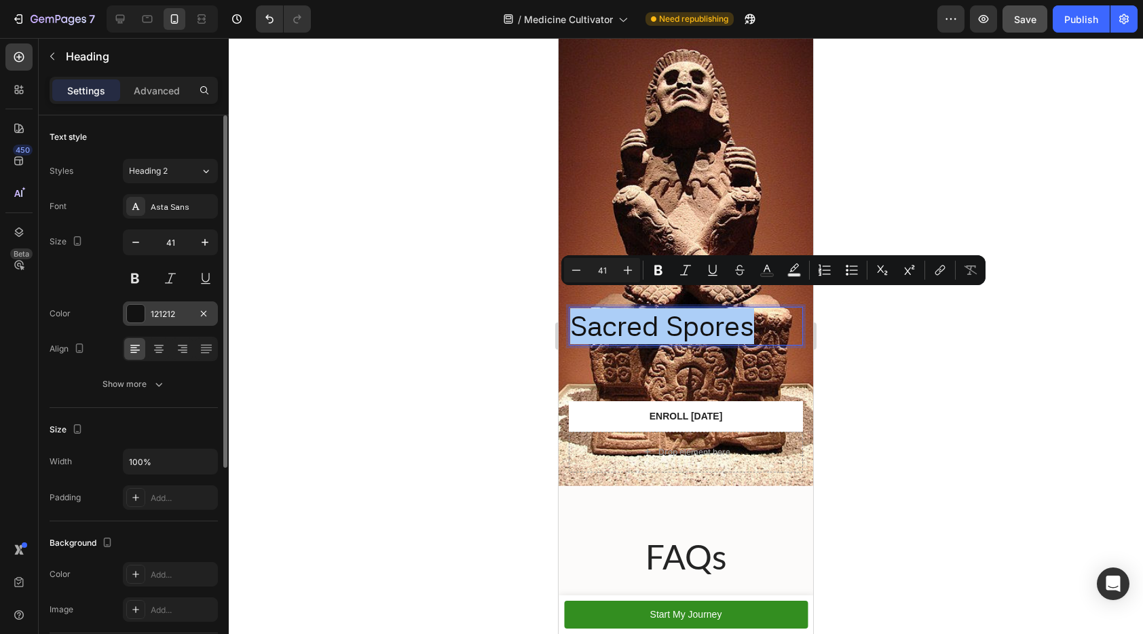
click at [135, 316] on div at bounding box center [136, 314] width 18 height 18
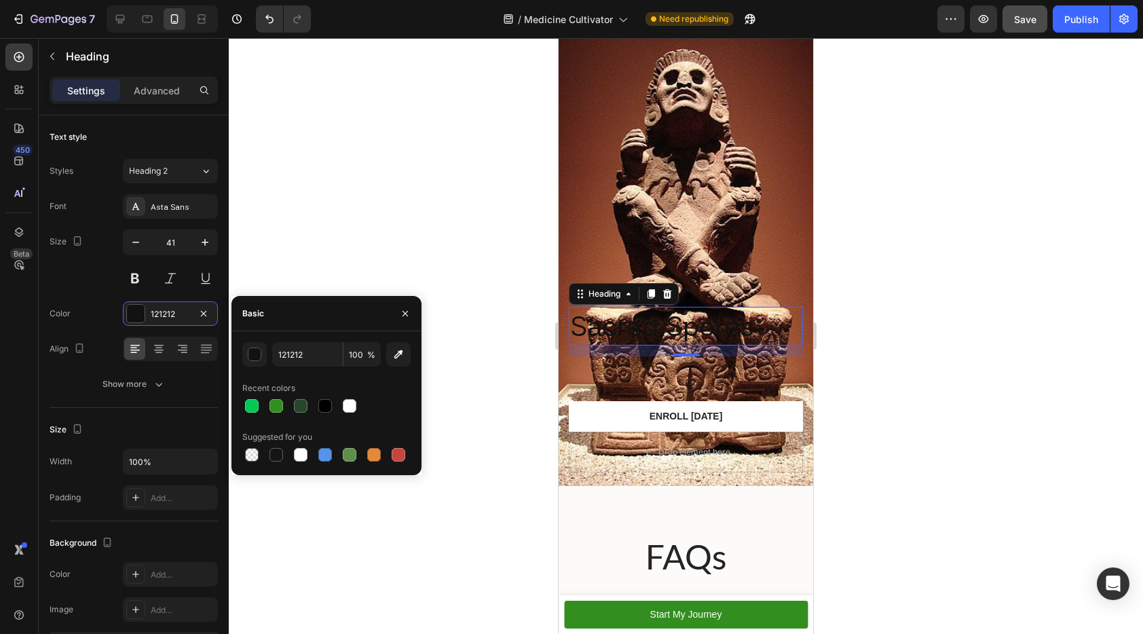
drag, startPoint x: 352, startPoint y: 404, endPoint x: 364, endPoint y: 400, distance: 13.3
click at [352, 404] on div at bounding box center [350, 406] width 14 height 14
type input "FFFFFF"
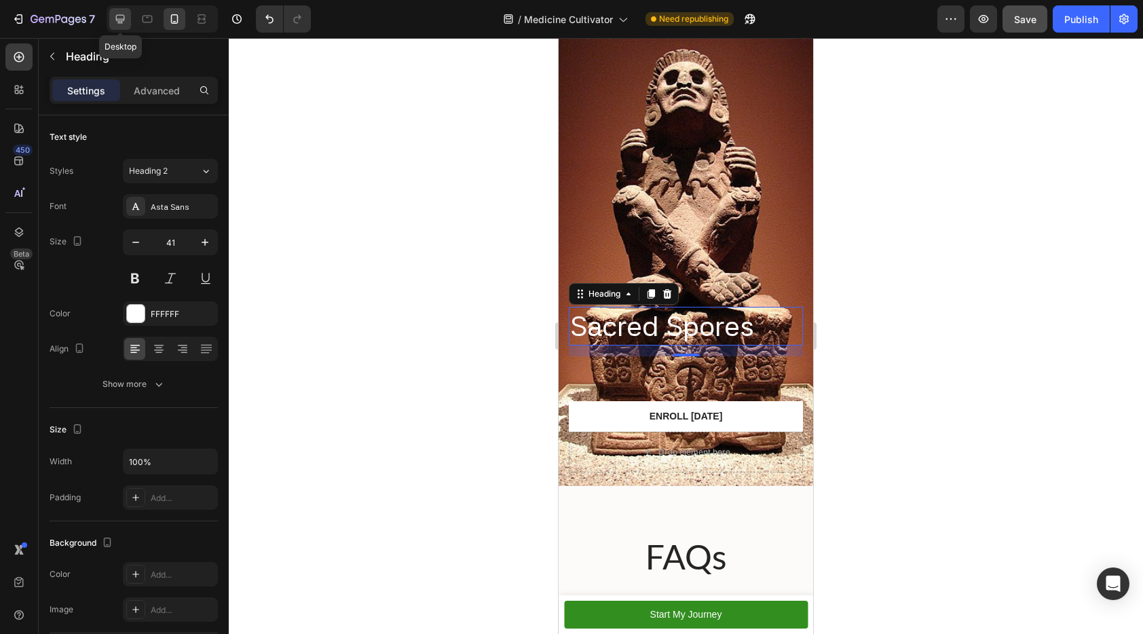
click at [120, 14] on icon at bounding box center [120, 19] width 14 height 14
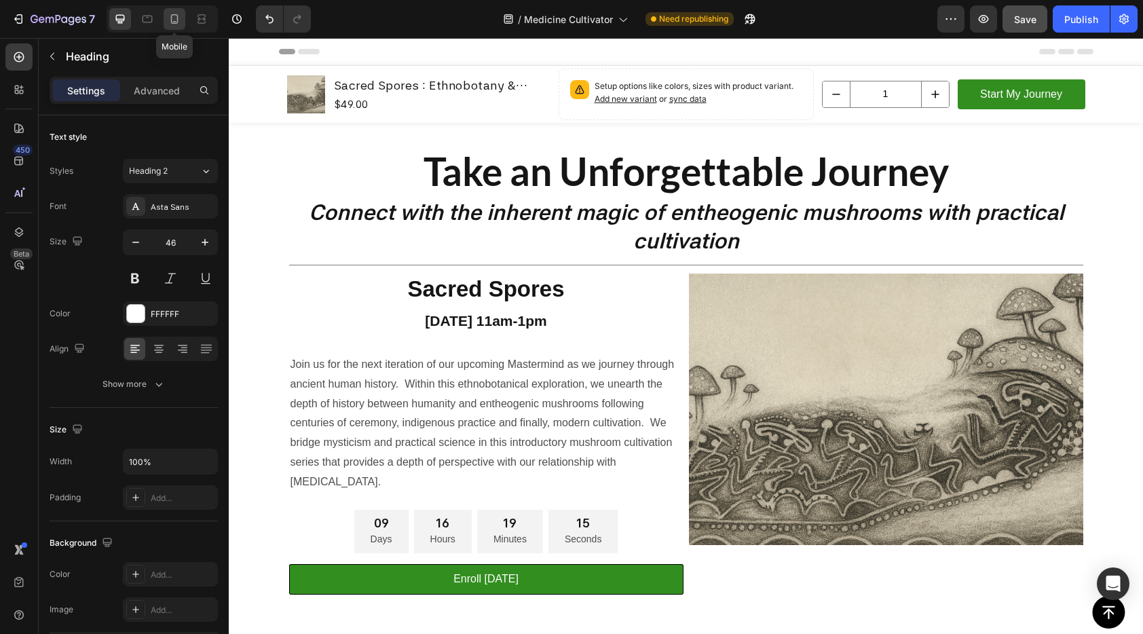
click at [167, 19] on div at bounding box center [175, 19] width 22 height 22
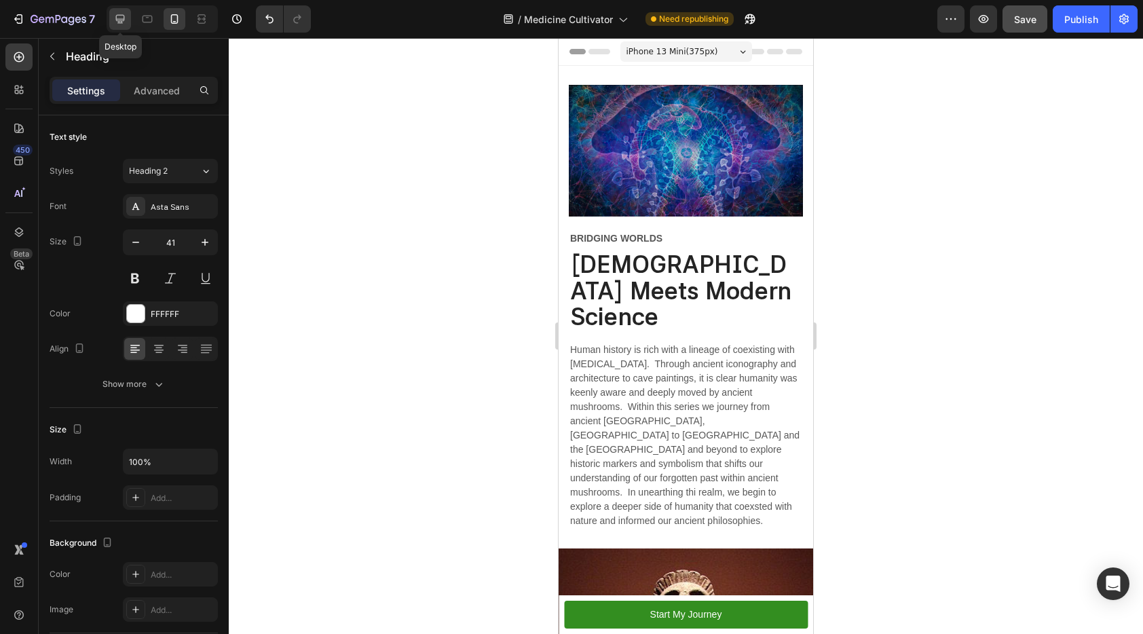
click at [112, 19] on div at bounding box center [120, 19] width 22 height 22
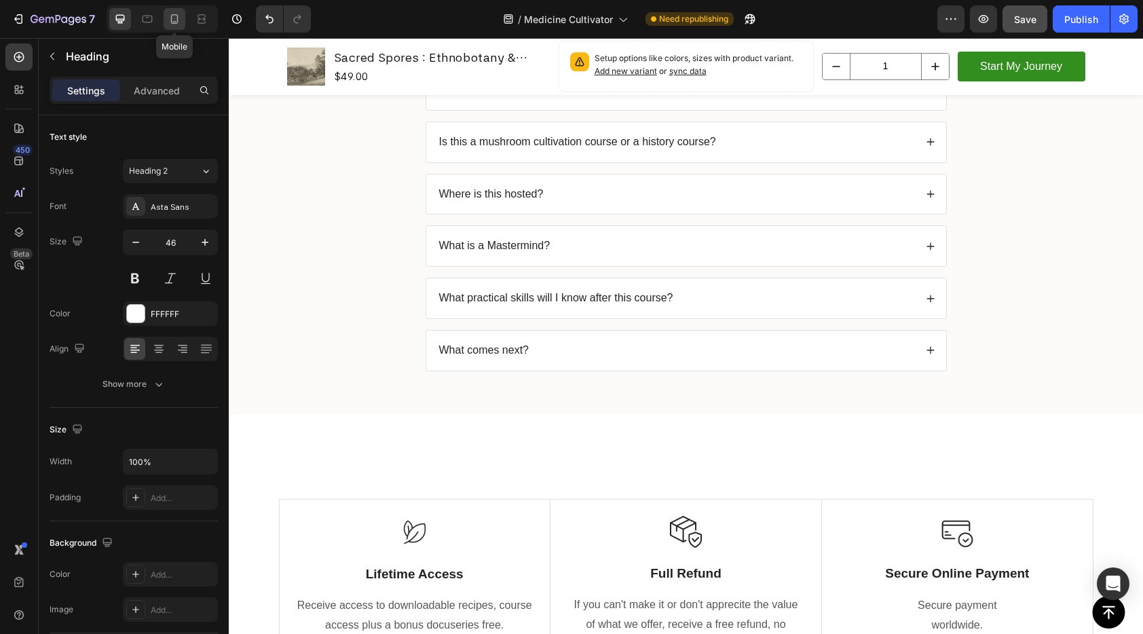
click at [171, 17] on icon at bounding box center [174, 19] width 7 height 10
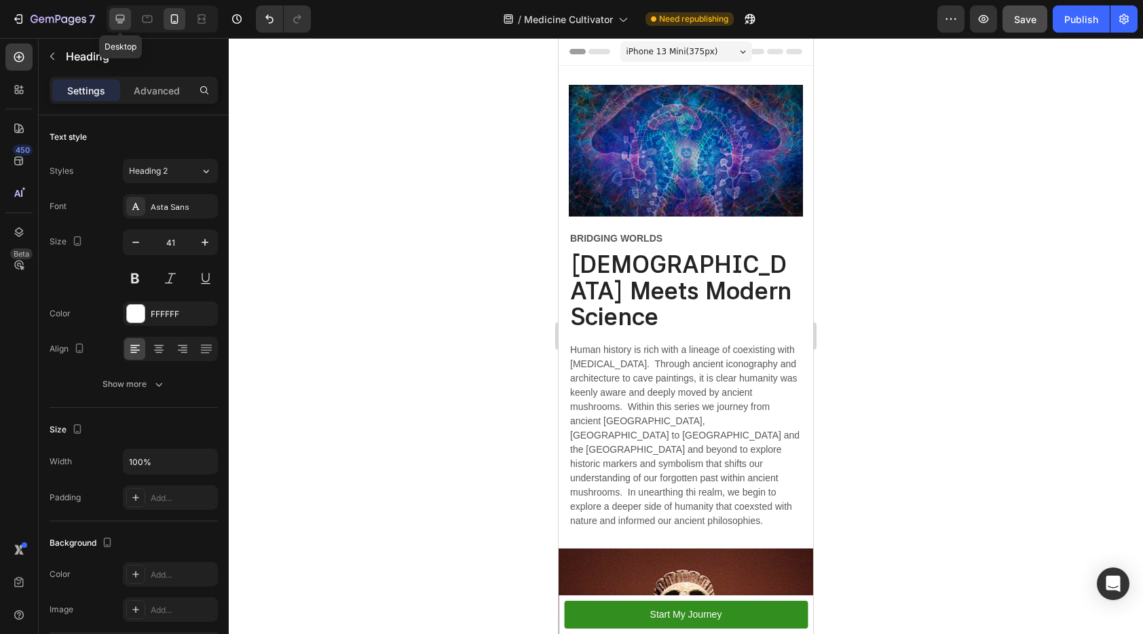
click at [121, 17] on icon at bounding box center [120, 19] width 14 height 14
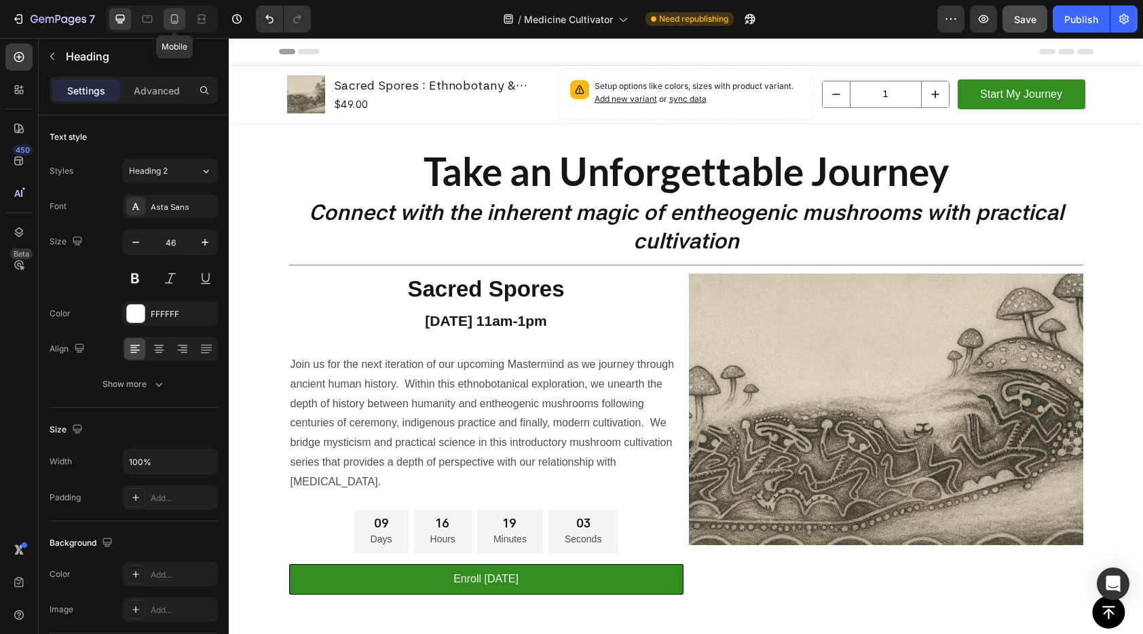
click at [175, 12] on icon at bounding box center [175, 19] width 14 height 14
type input "41"
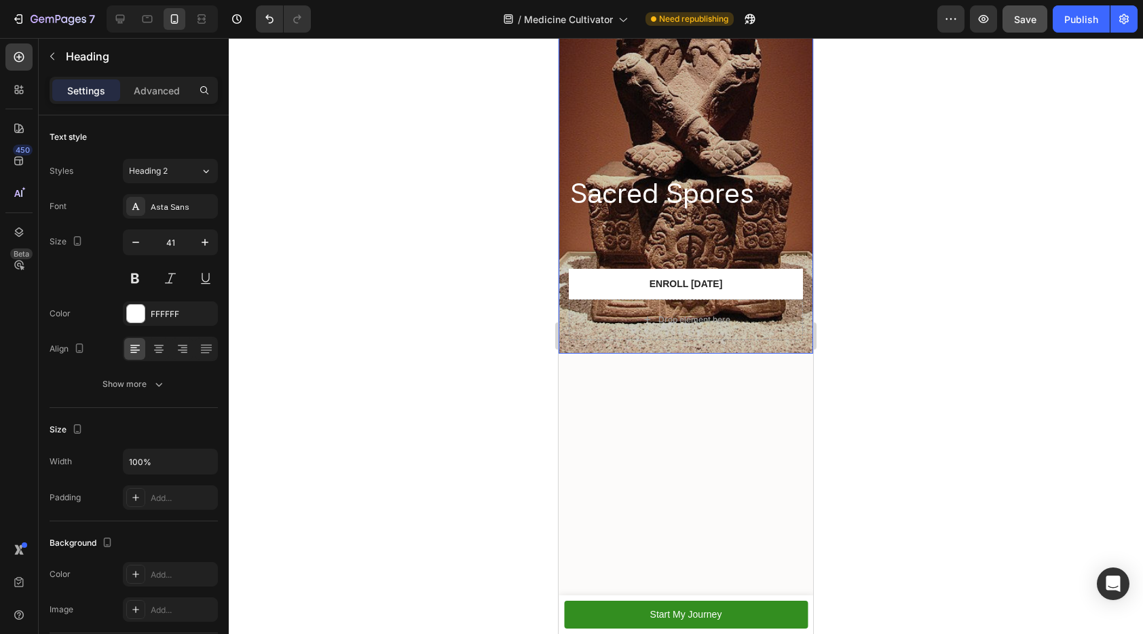
scroll to position [188, 0]
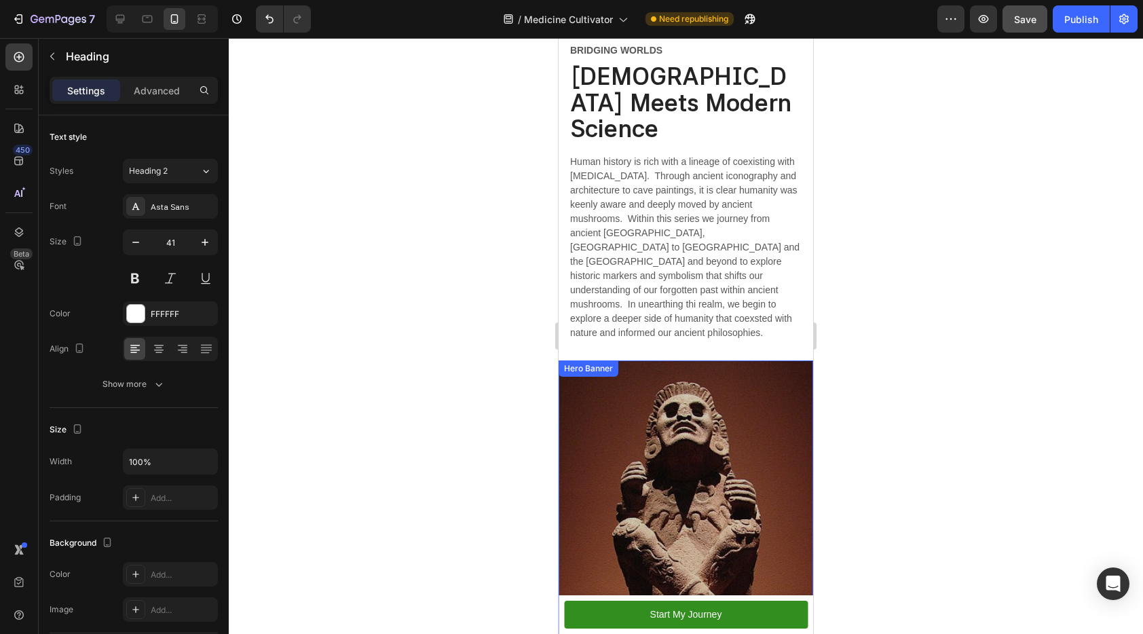
click at [750, 366] on div "Overlay" at bounding box center [686, 589] width 255 height 458
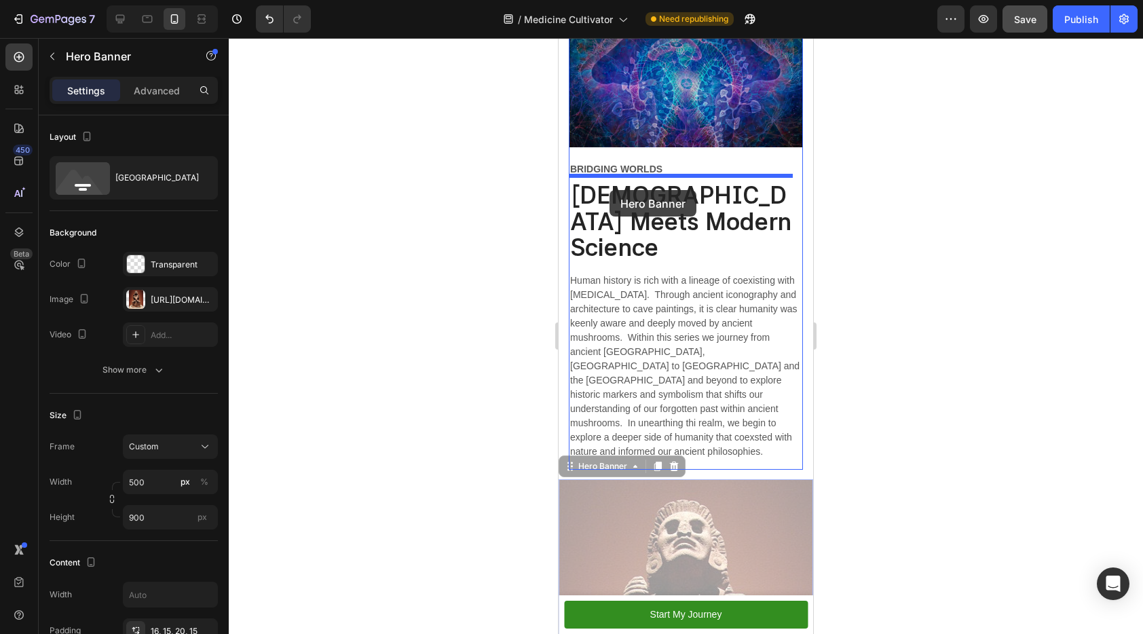
scroll to position [0, 0]
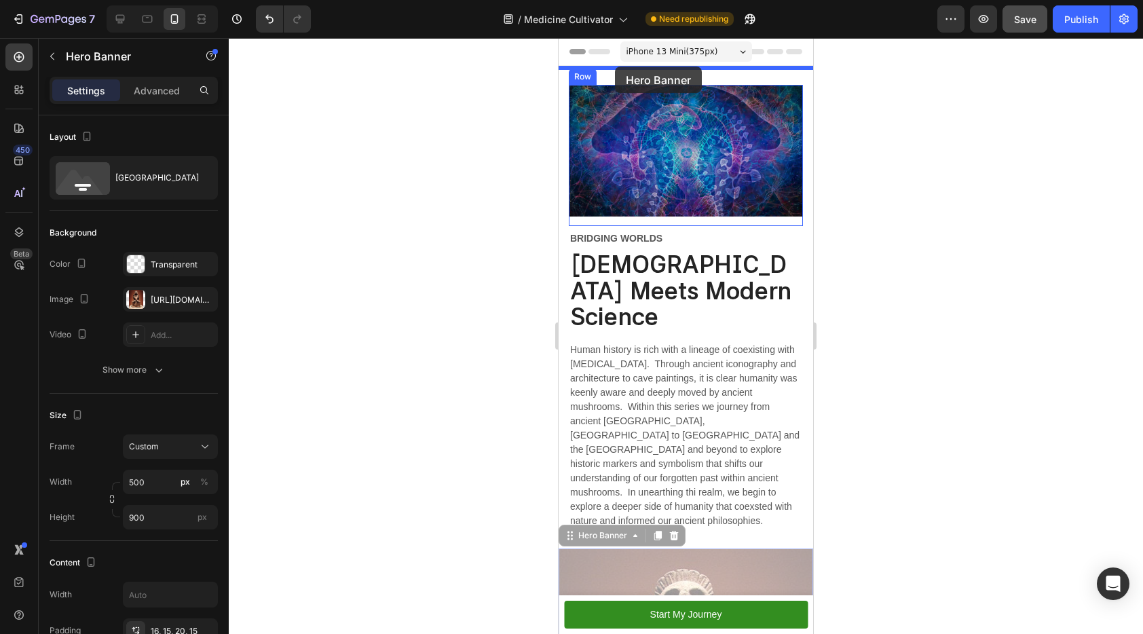
drag, startPoint x: 565, startPoint y: 299, endPoint x: 615, endPoint y: 68, distance: 236.2
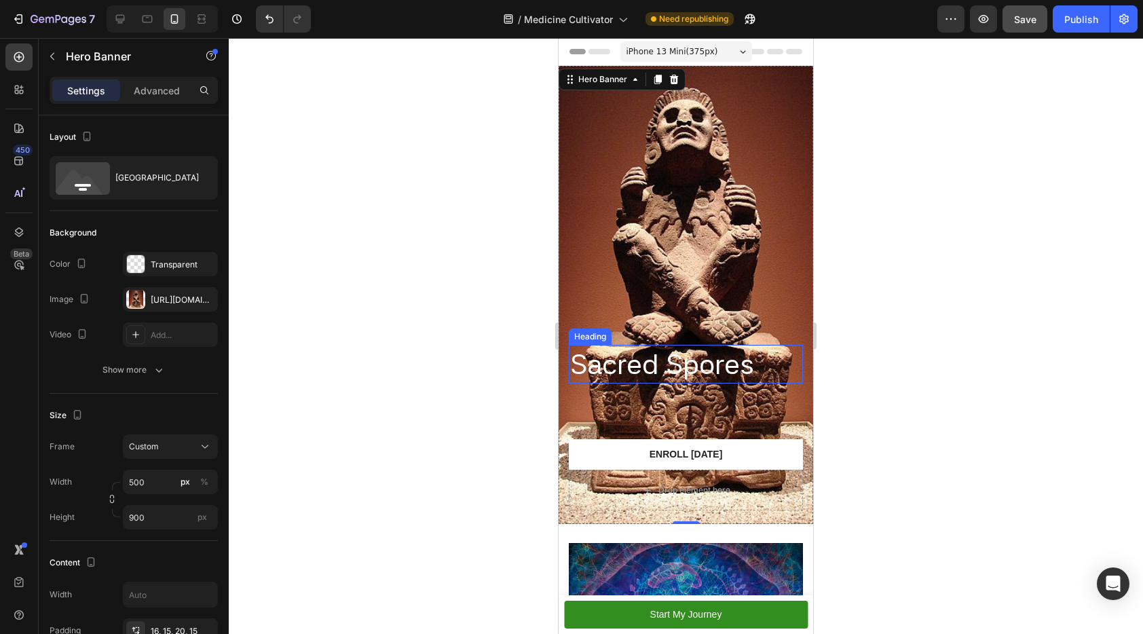
click at [702, 352] on h2 "Sacred Spores" at bounding box center [686, 364] width 234 height 39
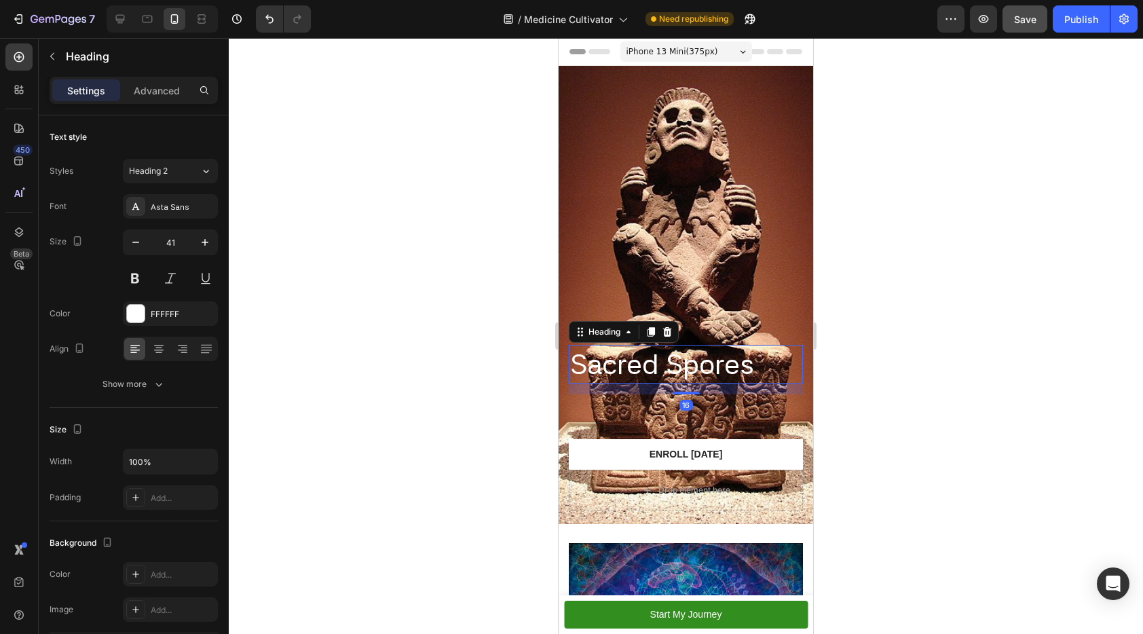
click at [702, 352] on h2 "Sacred Spores" at bounding box center [686, 364] width 234 height 39
click at [702, 352] on p "Sacred Spores" at bounding box center [685, 364] width 231 height 36
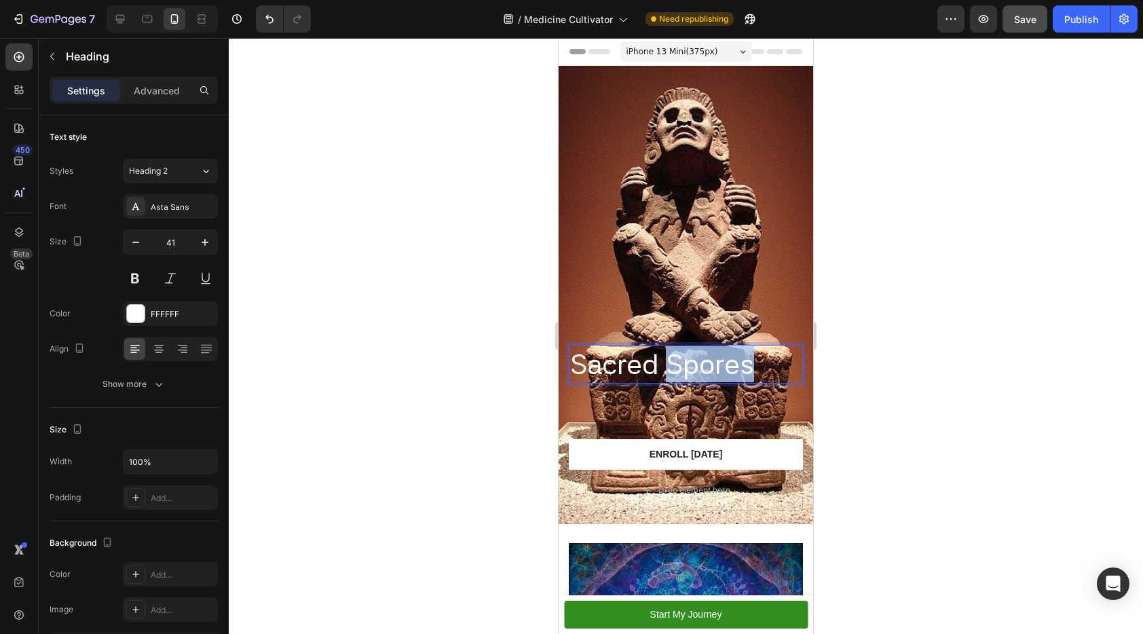
click at [702, 352] on p "Sacred Spores" at bounding box center [685, 364] width 231 height 36
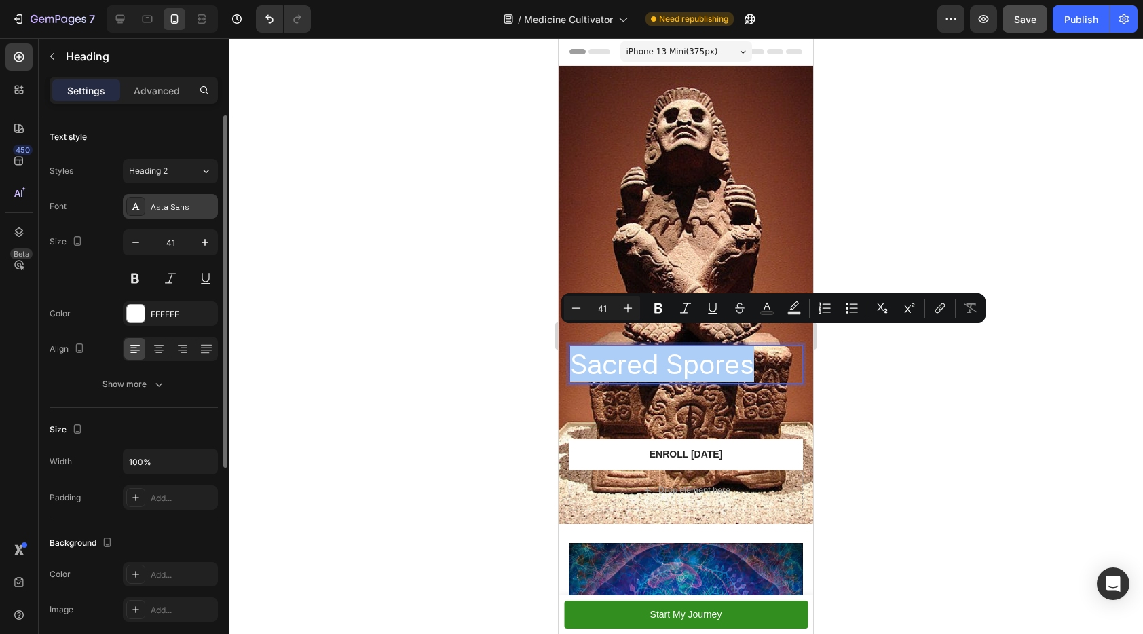
click at [158, 206] on div "Asta Sans" at bounding box center [183, 207] width 64 height 12
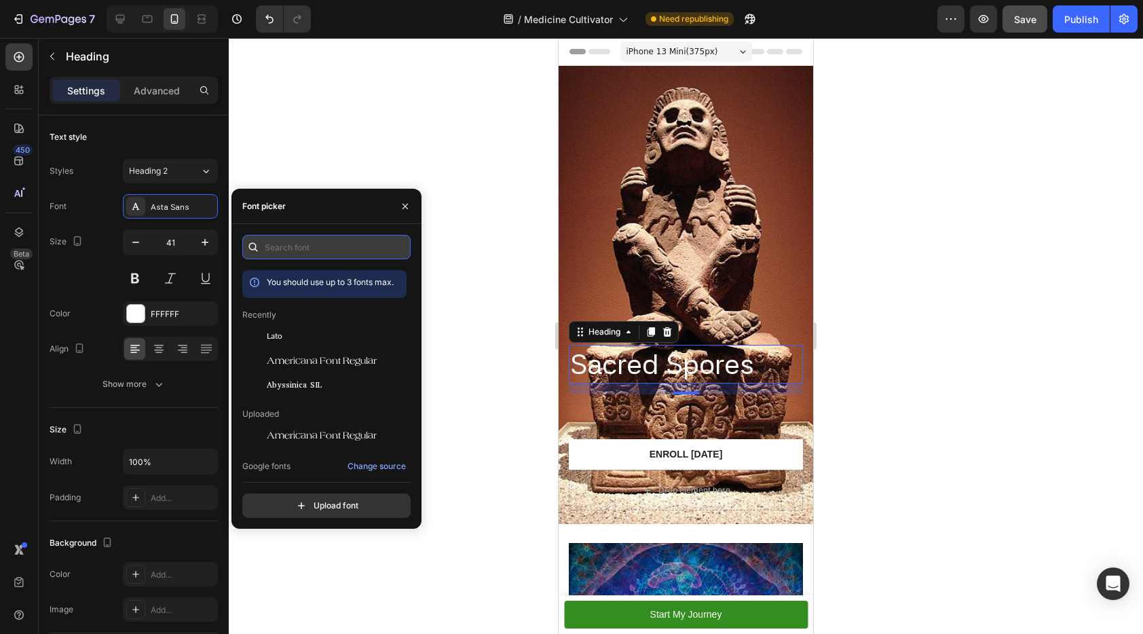
click at [366, 251] on input "text" at bounding box center [326, 247] width 168 height 24
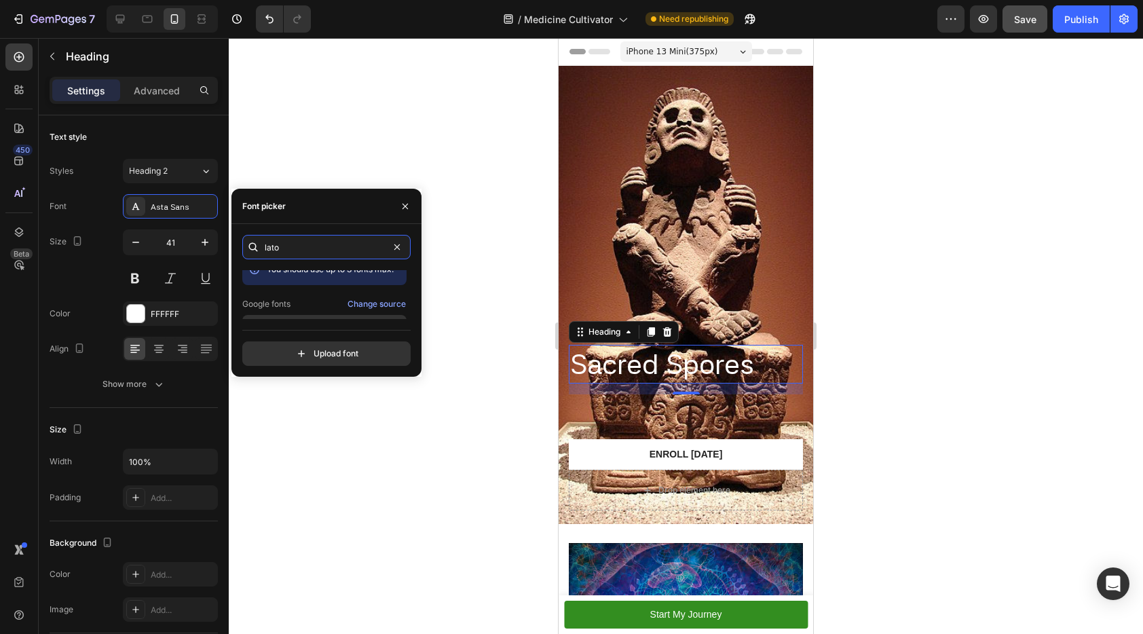
scroll to position [24, 0]
type input "lato"
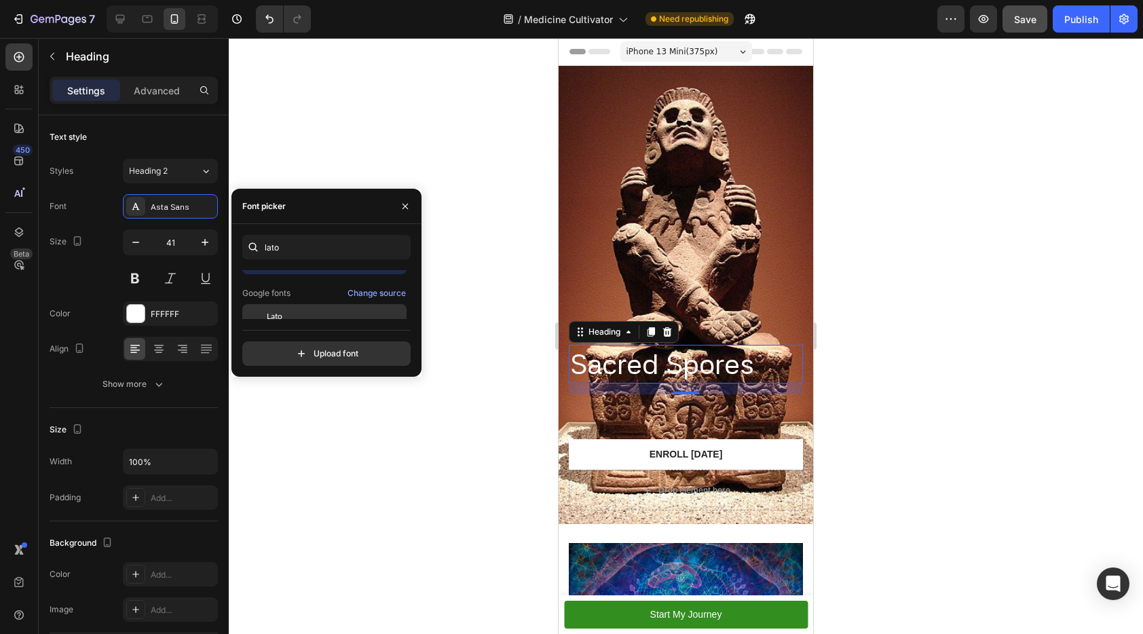
click at [309, 314] on div "Lato" at bounding box center [335, 316] width 137 height 12
click at [406, 202] on icon "button" at bounding box center [405, 206] width 11 height 11
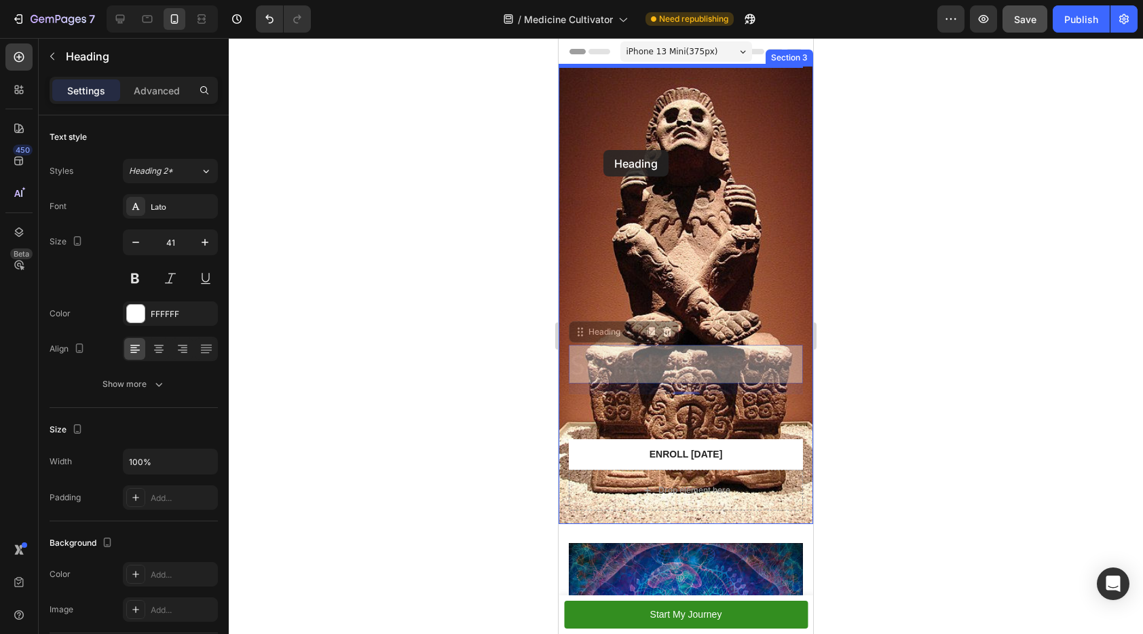
drag, startPoint x: 578, startPoint y: 312, endPoint x: 603, endPoint y: 150, distance: 164.1
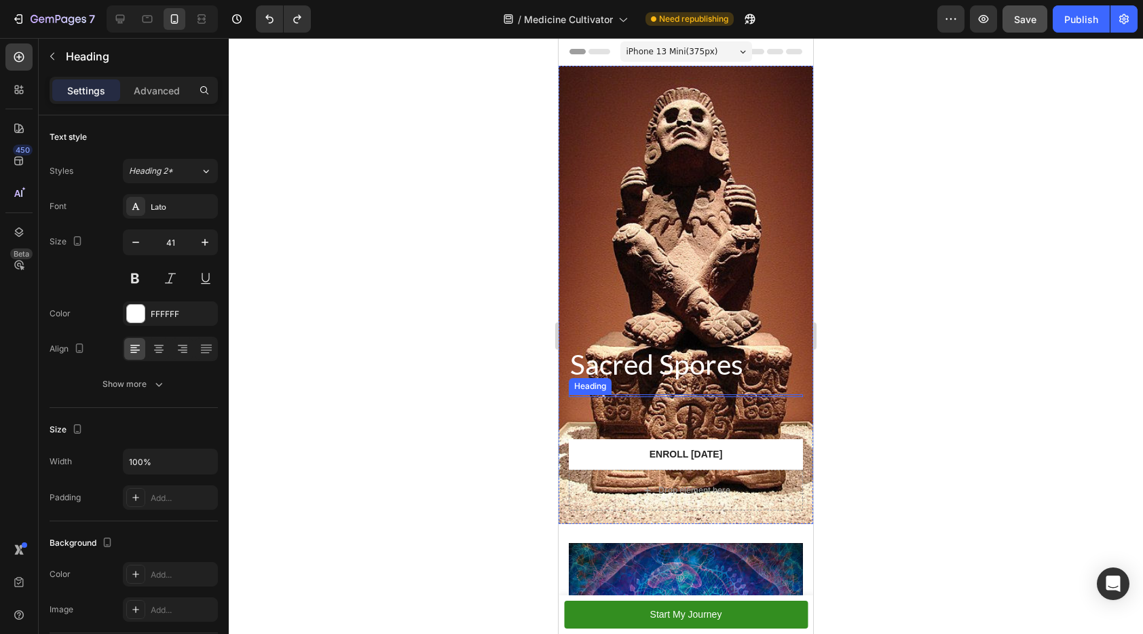
click at [679, 345] on h2 "Sacred Spores" at bounding box center [686, 364] width 234 height 39
click at [681, 346] on p "Sacred Spores" at bounding box center [685, 364] width 231 height 36
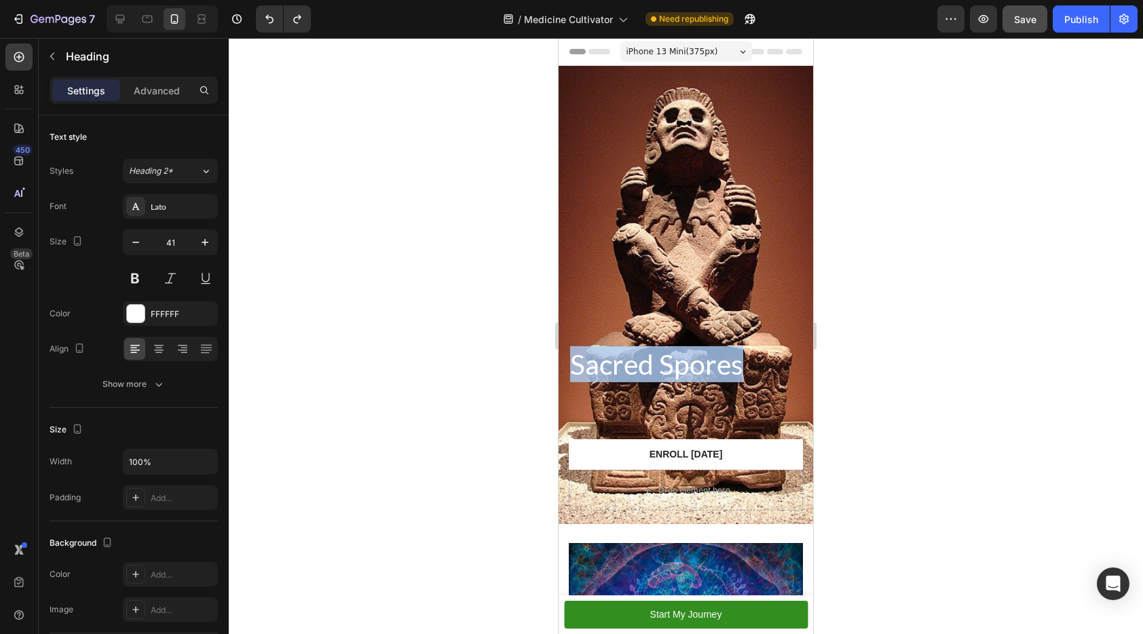
click at [681, 346] on p "Sacred Spores" at bounding box center [685, 364] width 231 height 36
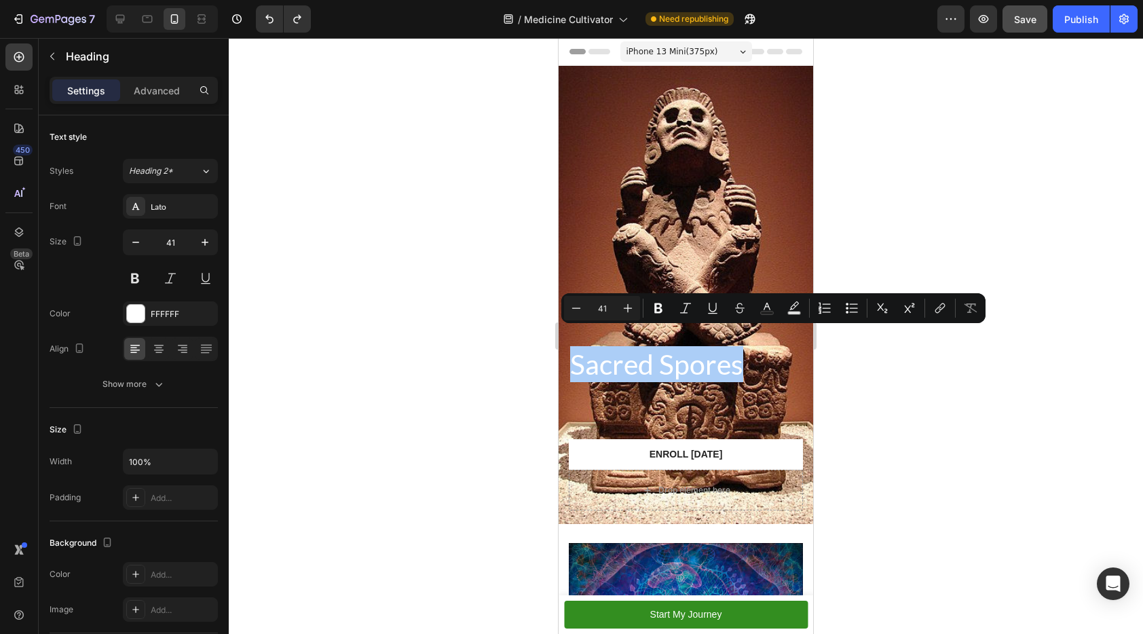
click at [1025, 408] on div at bounding box center [686, 336] width 914 height 596
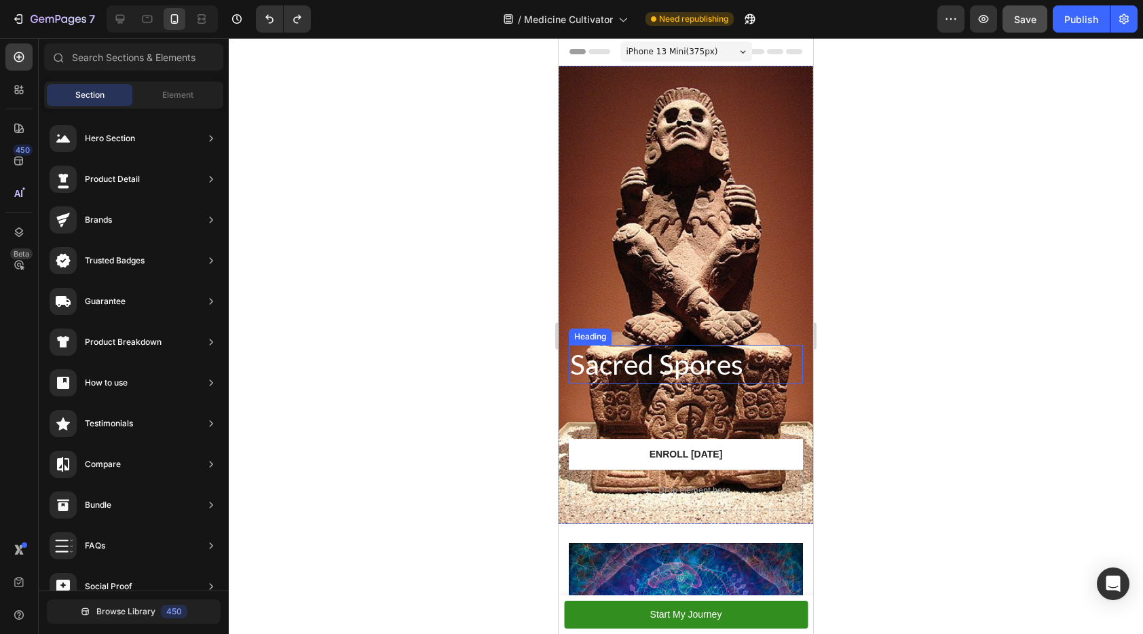
click at [636, 351] on p "Sacred Spores" at bounding box center [685, 364] width 231 height 36
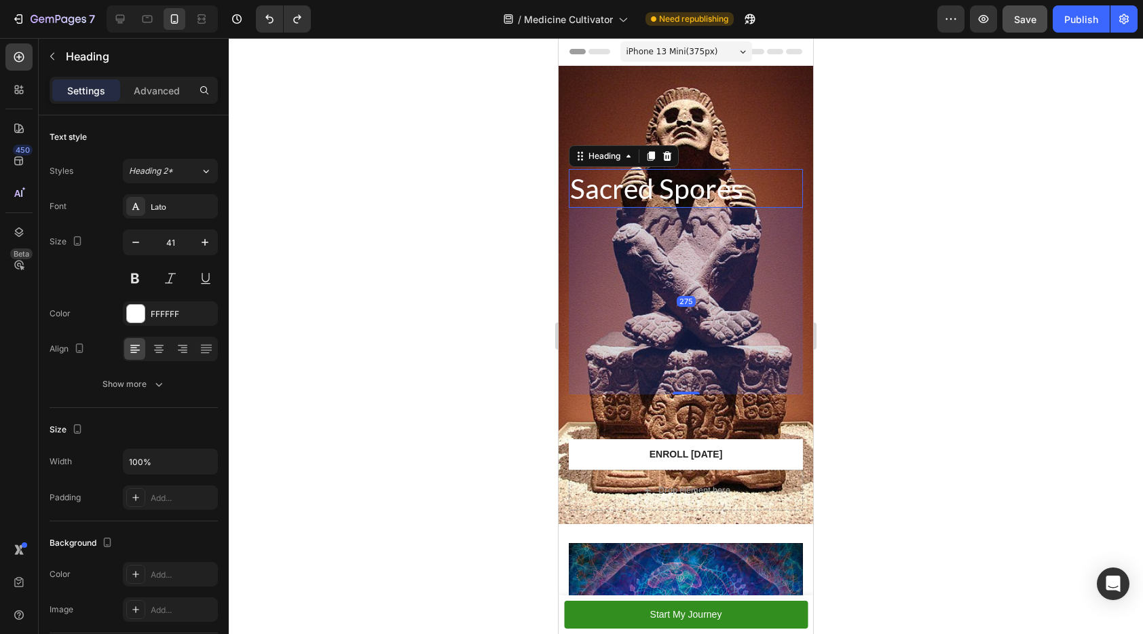
drag, startPoint x: 679, startPoint y: 375, endPoint x: 662, endPoint y: 550, distance: 176.6
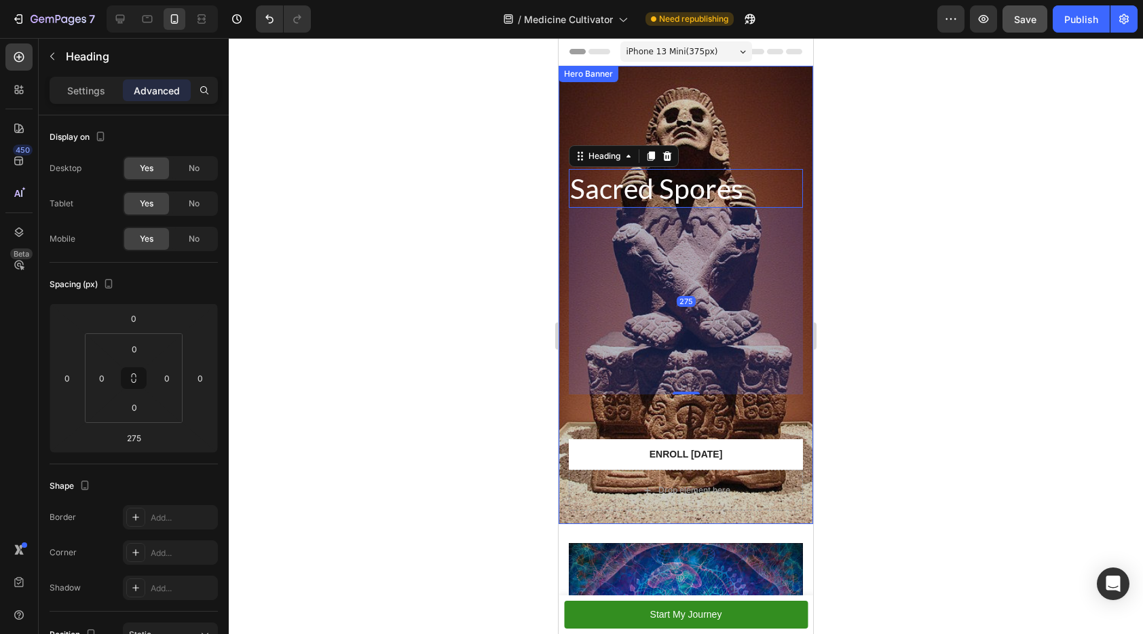
click at [724, 107] on div "Overlay" at bounding box center [686, 295] width 255 height 458
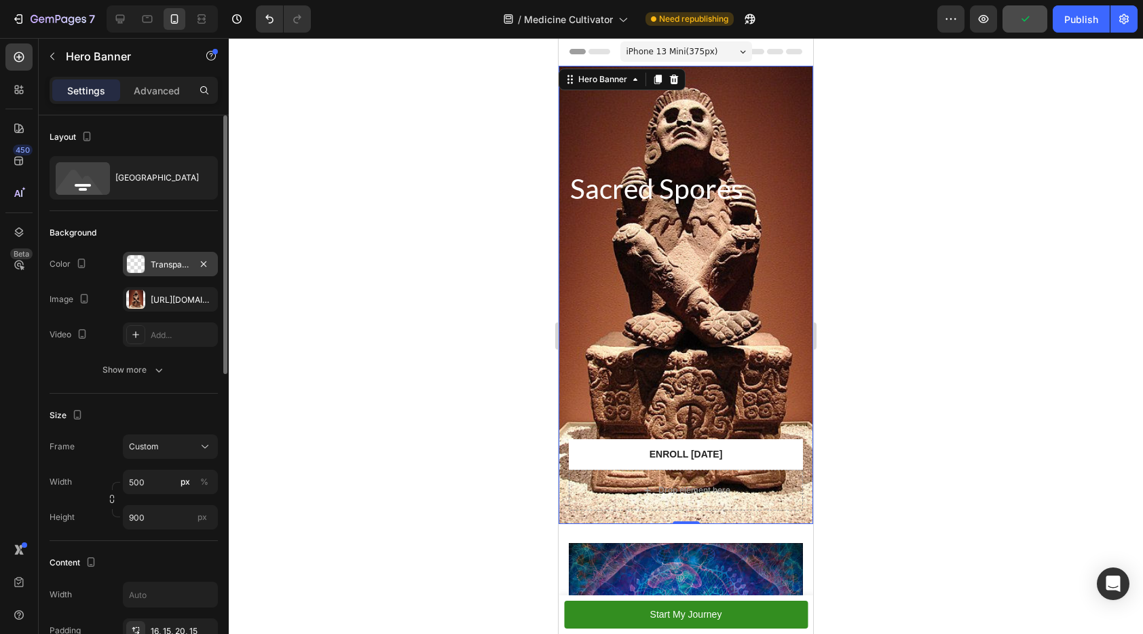
click at [139, 266] on div at bounding box center [136, 264] width 18 height 18
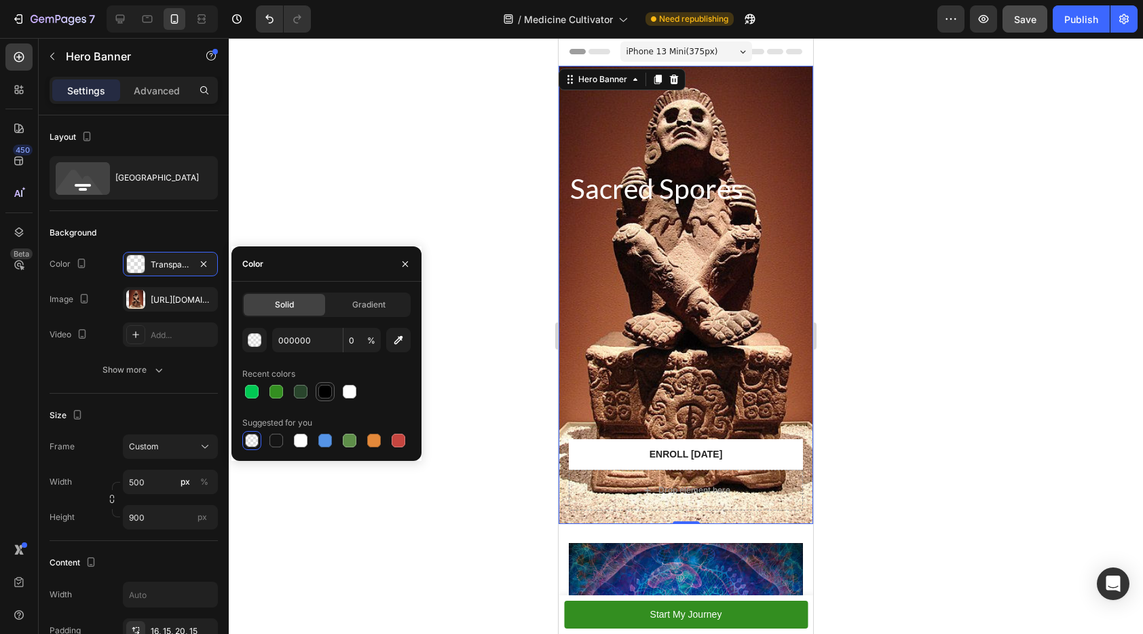
click at [326, 385] on div at bounding box center [325, 392] width 14 height 14
type input "100"
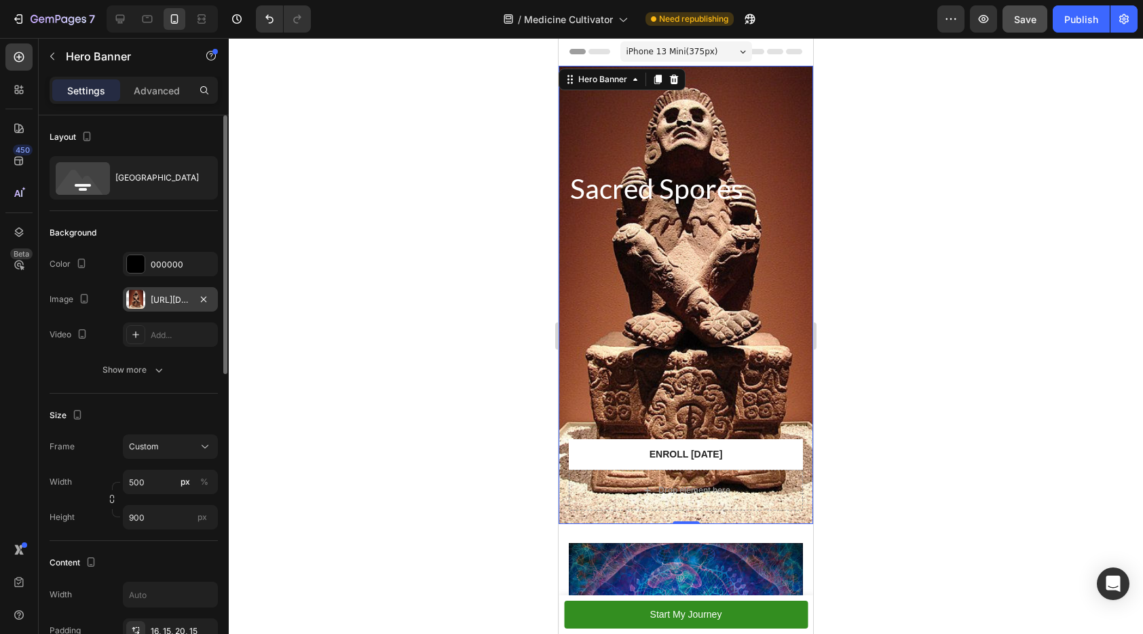
click at [155, 303] on div "https://cdn.shopify.com/s/files/1/0648/9682/7580/files/gempages_574456318983668…" at bounding box center [170, 300] width 39 height 12
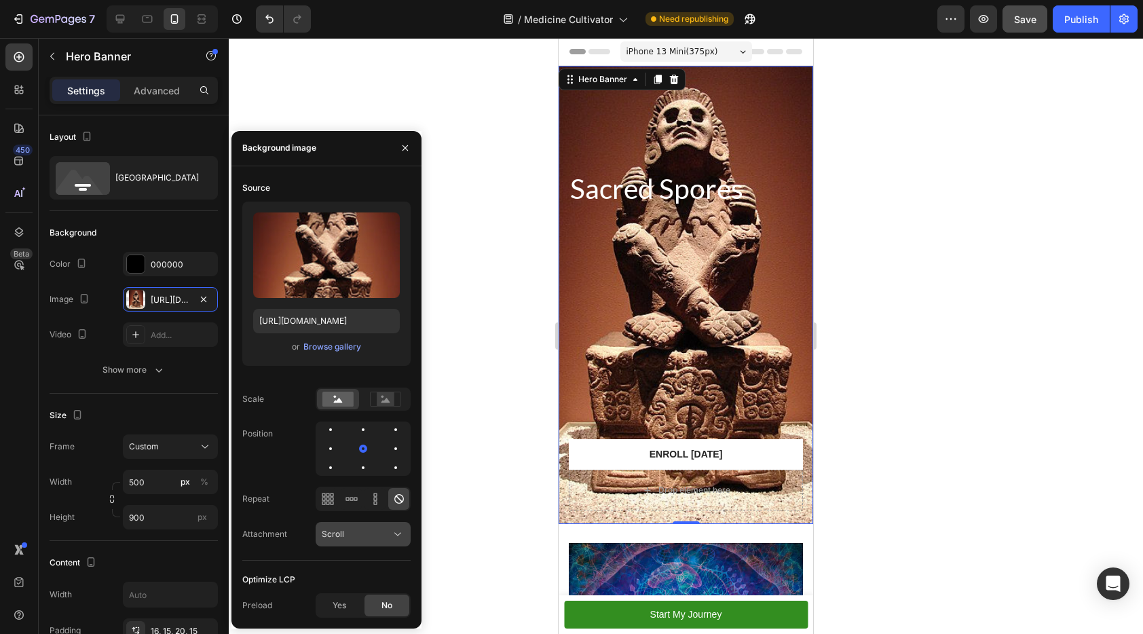
click at [356, 537] on div "Scroll" at bounding box center [356, 534] width 69 height 12
click at [386, 393] on rect at bounding box center [386, 399] width 18 height 14
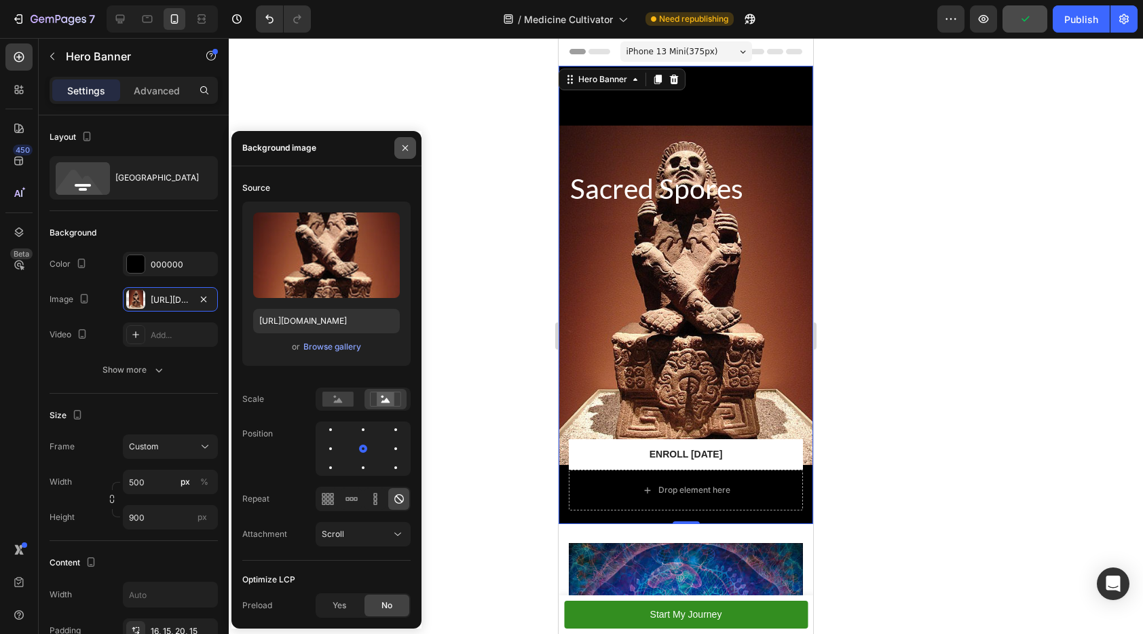
click at [404, 145] on icon "button" at bounding box center [405, 148] width 11 height 11
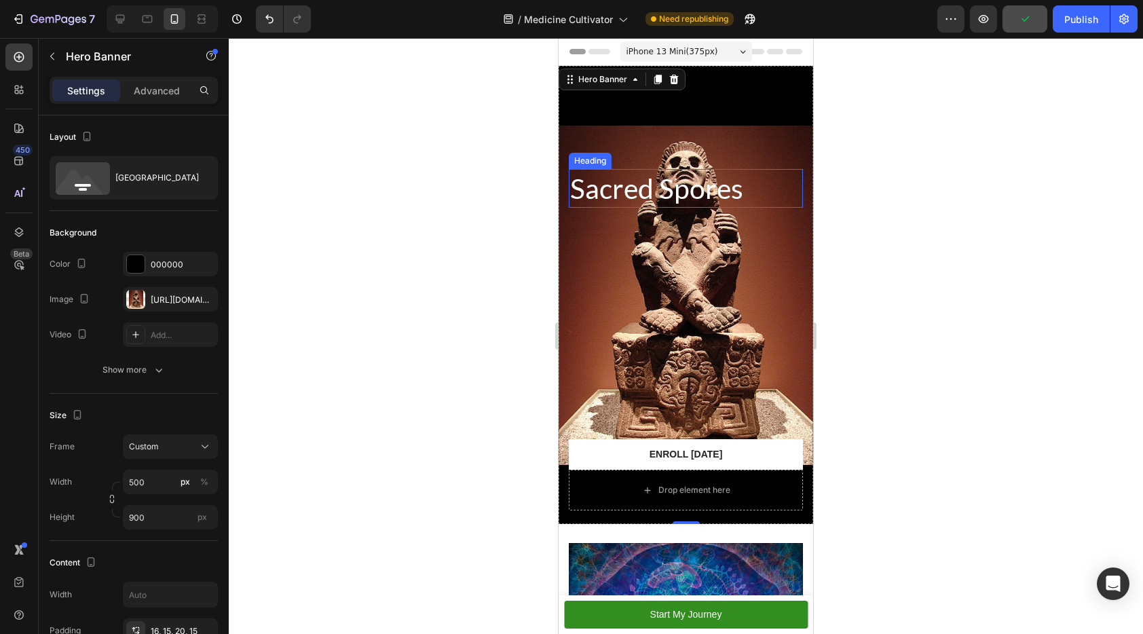
click at [614, 170] on p "Sacred Spores" at bounding box center [685, 188] width 231 height 36
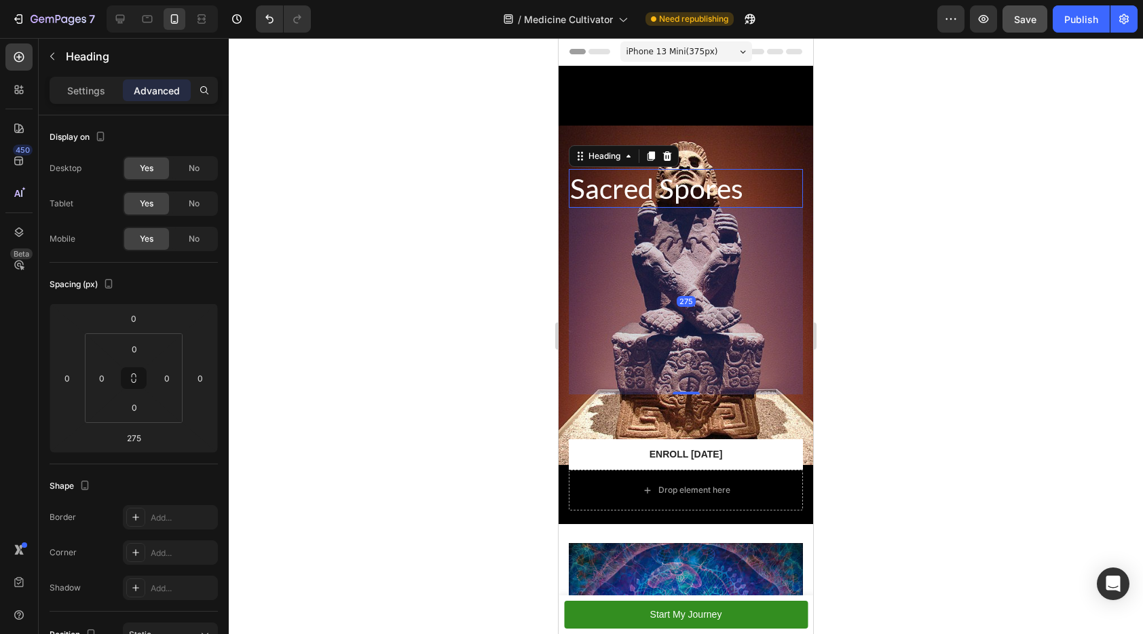
click at [679, 371] on div "275" at bounding box center [686, 301] width 234 height 187
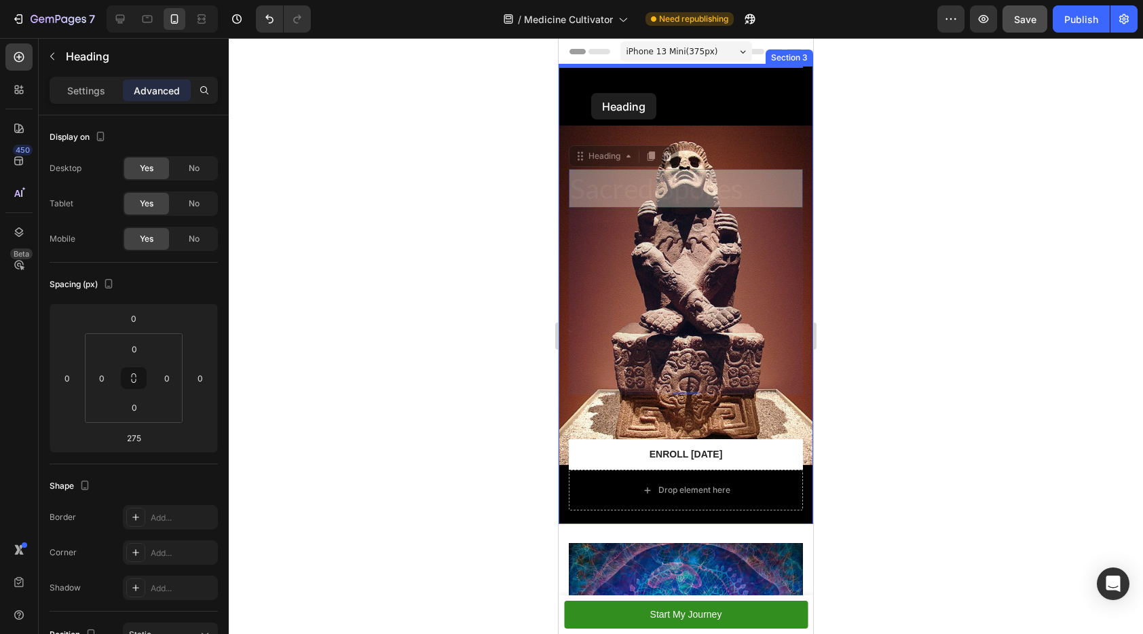
drag, startPoint x: 578, startPoint y: 137, endPoint x: 591, endPoint y: 93, distance: 46.0
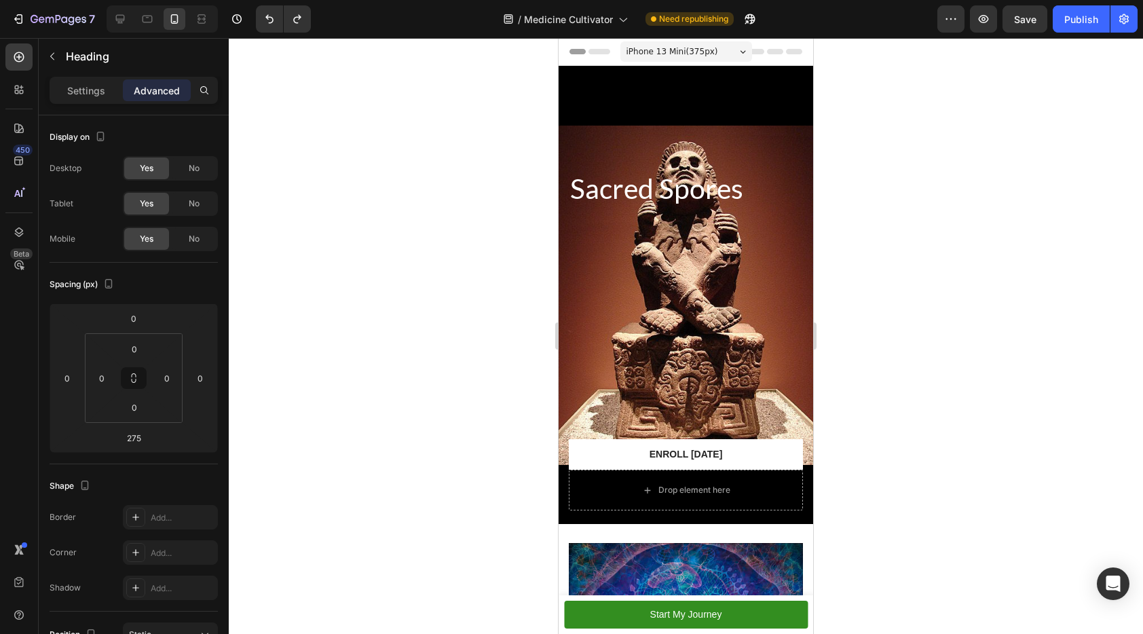
click at [662, 169] on h2 "Sacred Spores" at bounding box center [686, 188] width 234 height 39
click at [724, 170] on p "Sacred Spores" at bounding box center [685, 188] width 231 height 36
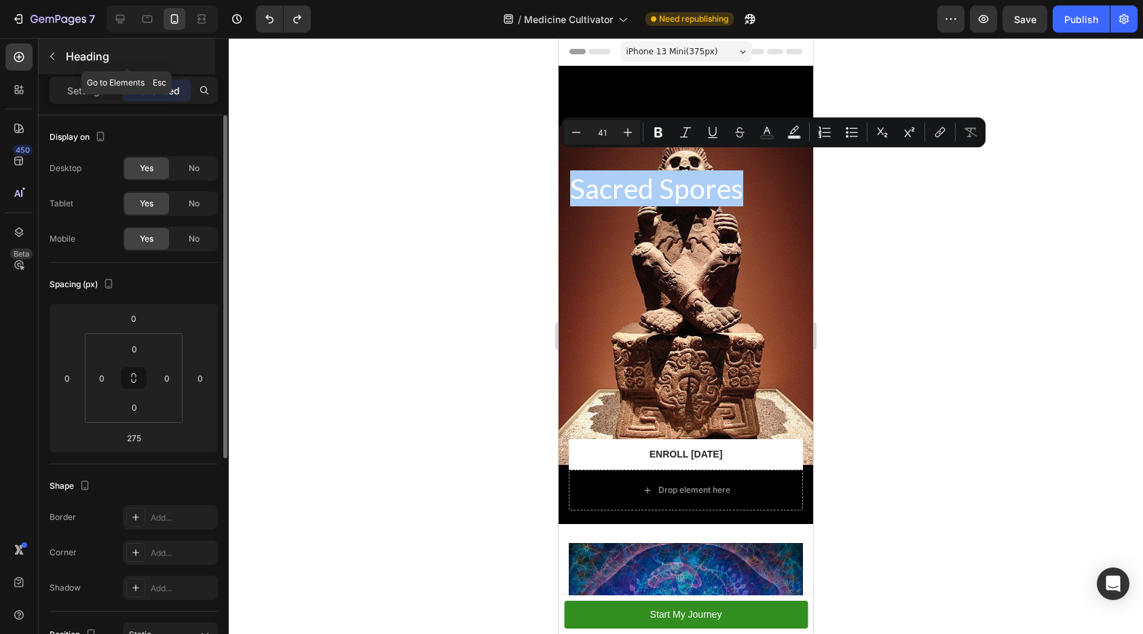
click at [52, 50] on button "button" at bounding box center [52, 56] width 22 height 22
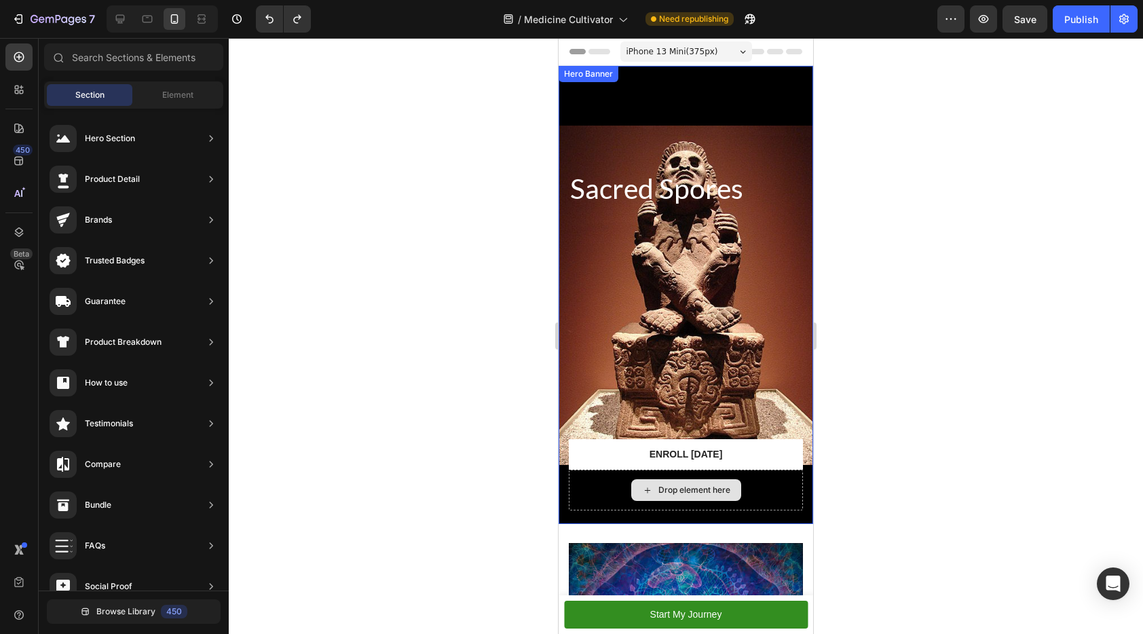
click at [689, 485] on div "Drop element here" at bounding box center [694, 490] width 72 height 11
click at [690, 485] on div "Drop element here" at bounding box center [694, 490] width 72 height 11
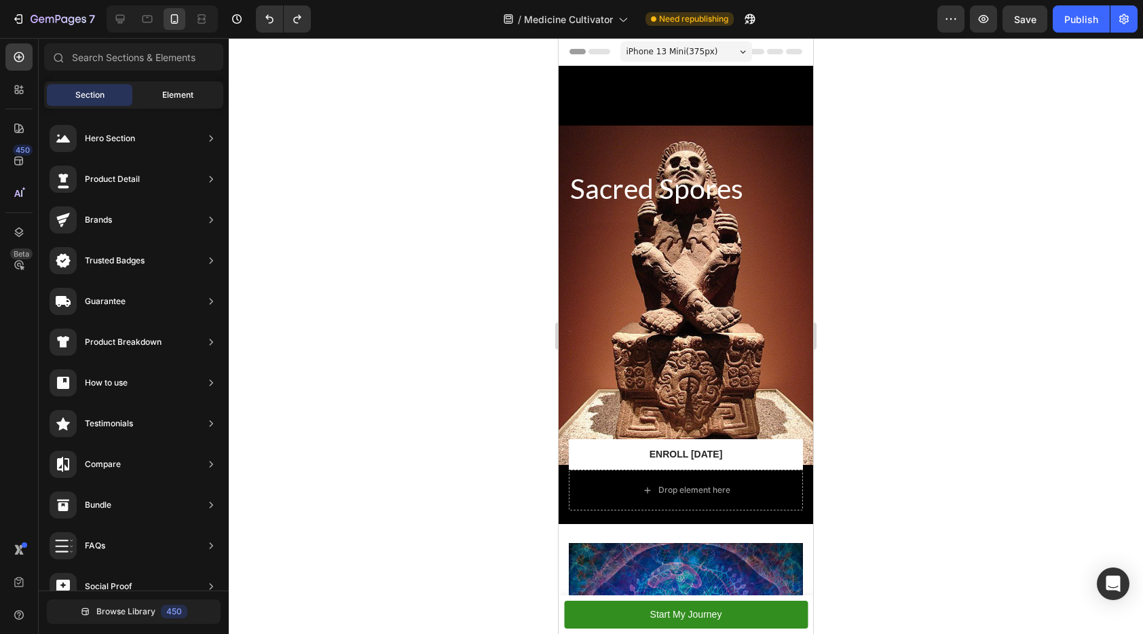
click at [175, 98] on span "Element" at bounding box center [177, 95] width 31 height 12
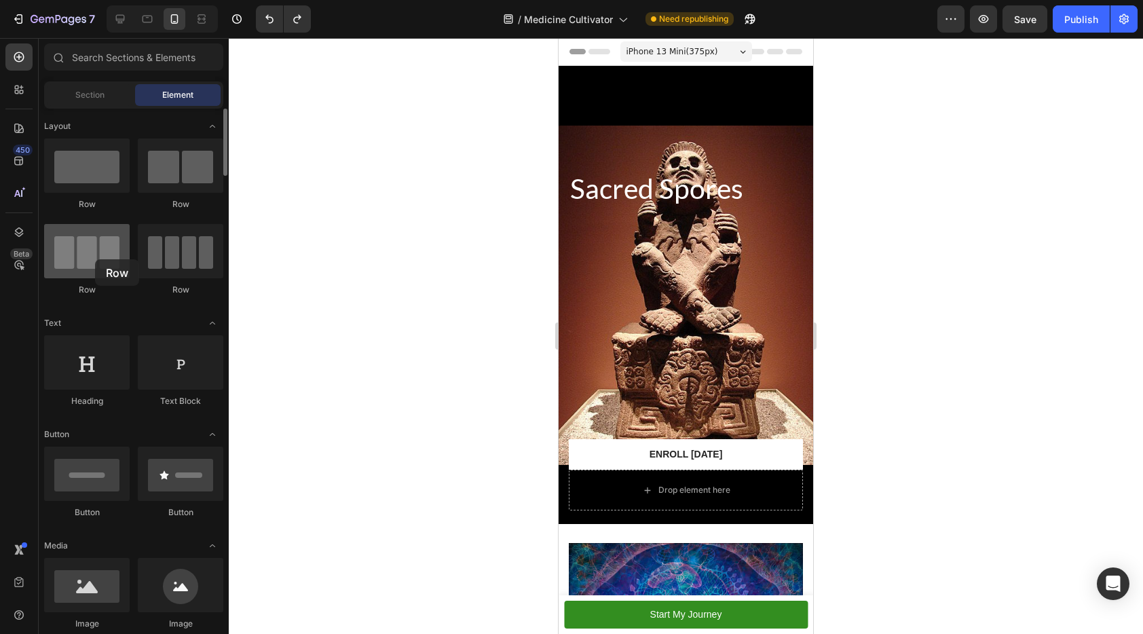
click at [95, 259] on div at bounding box center [87, 251] width 86 height 54
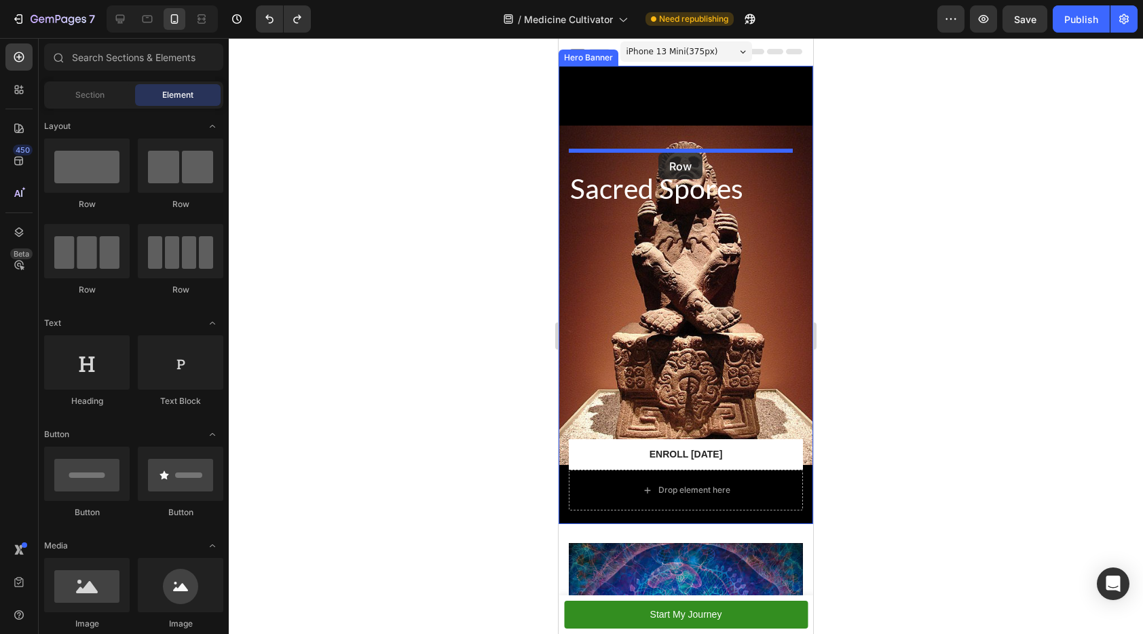
drag, startPoint x: 674, startPoint y: 218, endPoint x: 658, endPoint y: 153, distance: 67.0
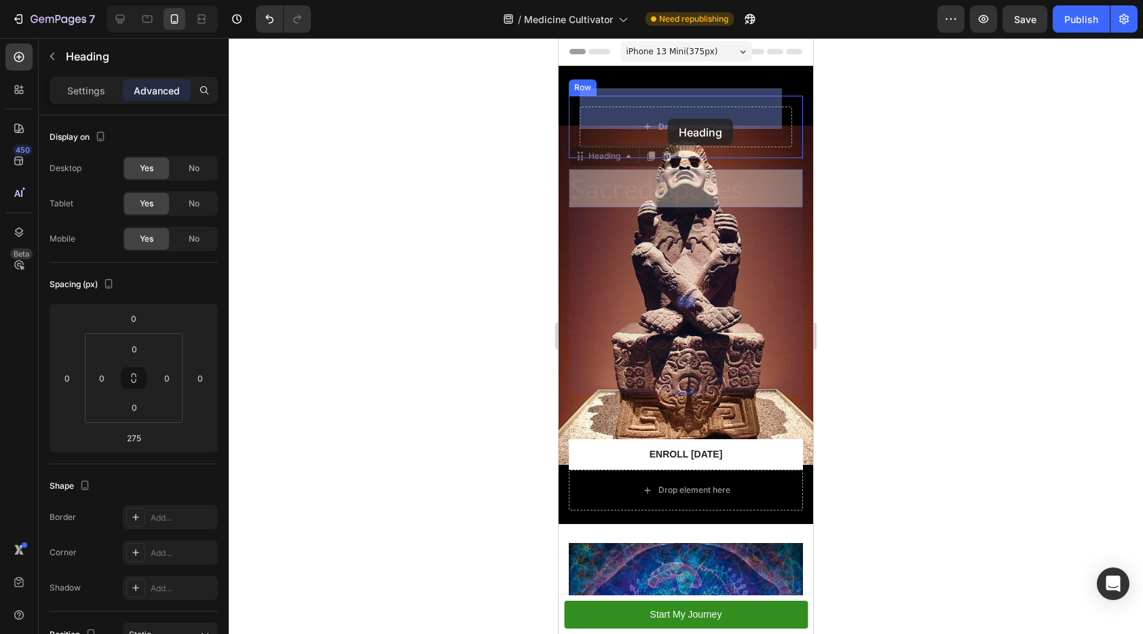
drag, startPoint x: 658, startPoint y: 171, endPoint x: 670, endPoint y: 113, distance: 59.6
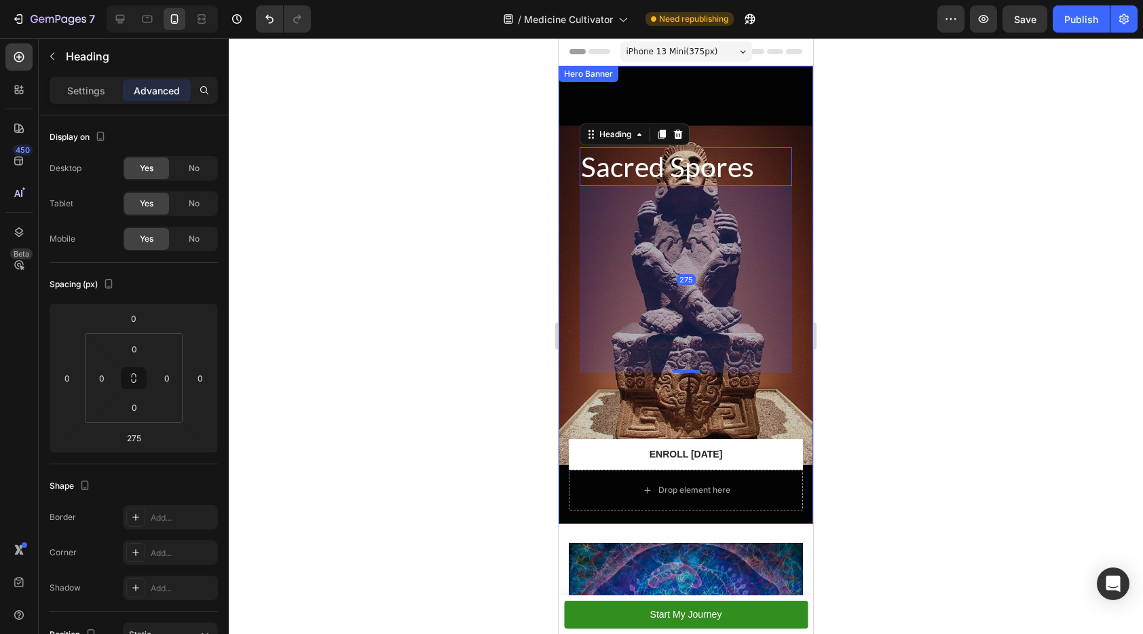
click at [731, 98] on div "Overlay" at bounding box center [686, 295] width 255 height 458
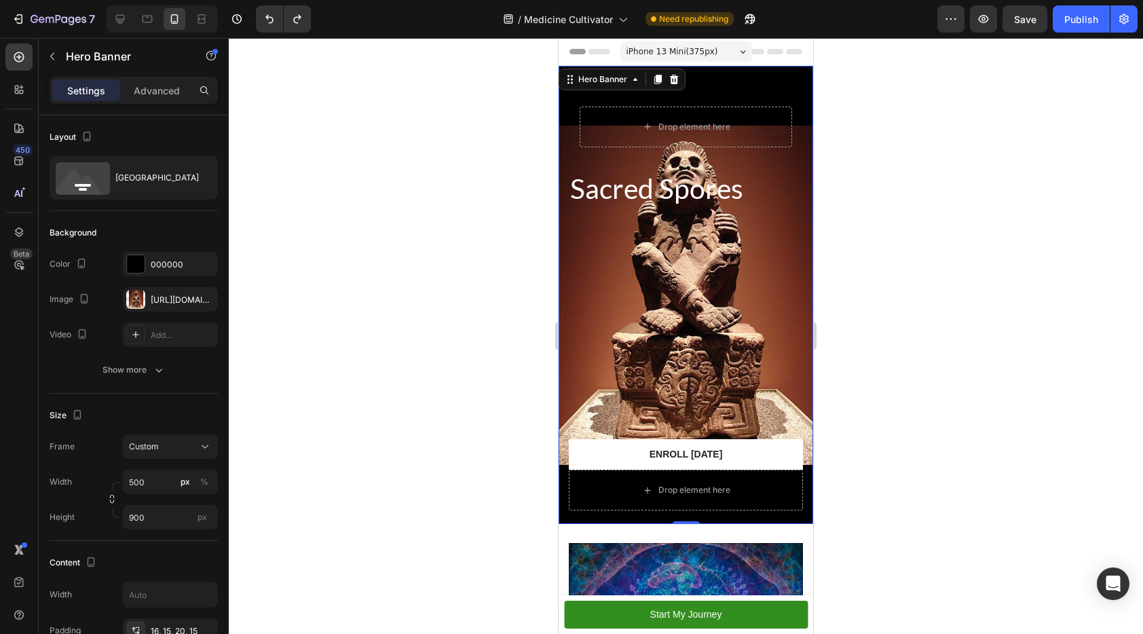
click at [1025, 170] on div at bounding box center [686, 336] width 914 height 596
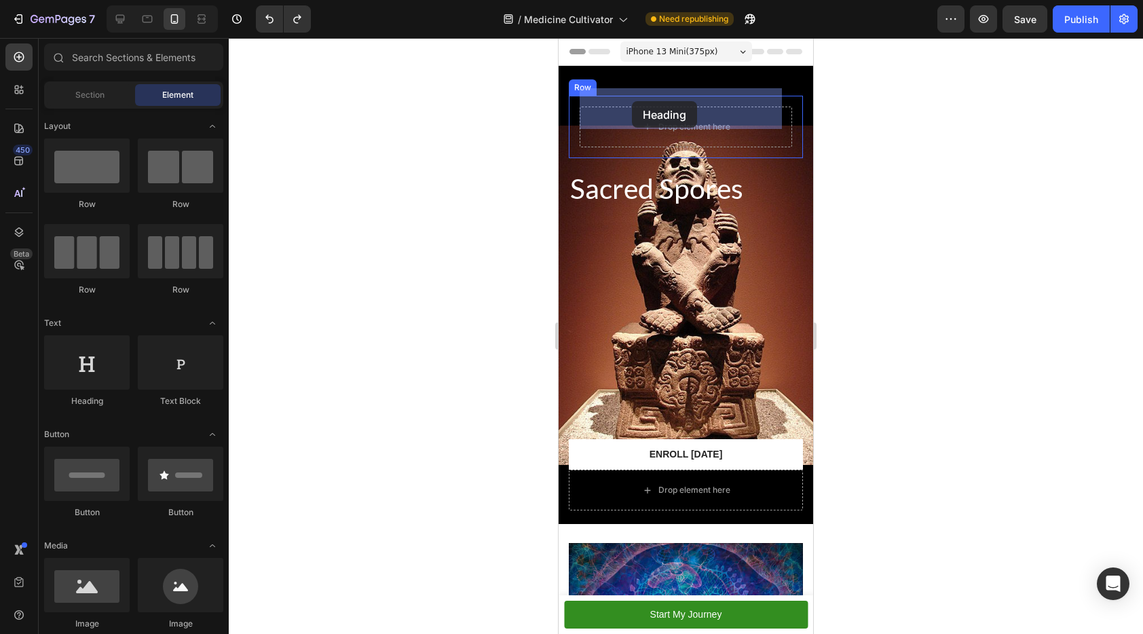
drag, startPoint x: 661, startPoint y: 406, endPoint x: 632, endPoint y: 102, distance: 304.8
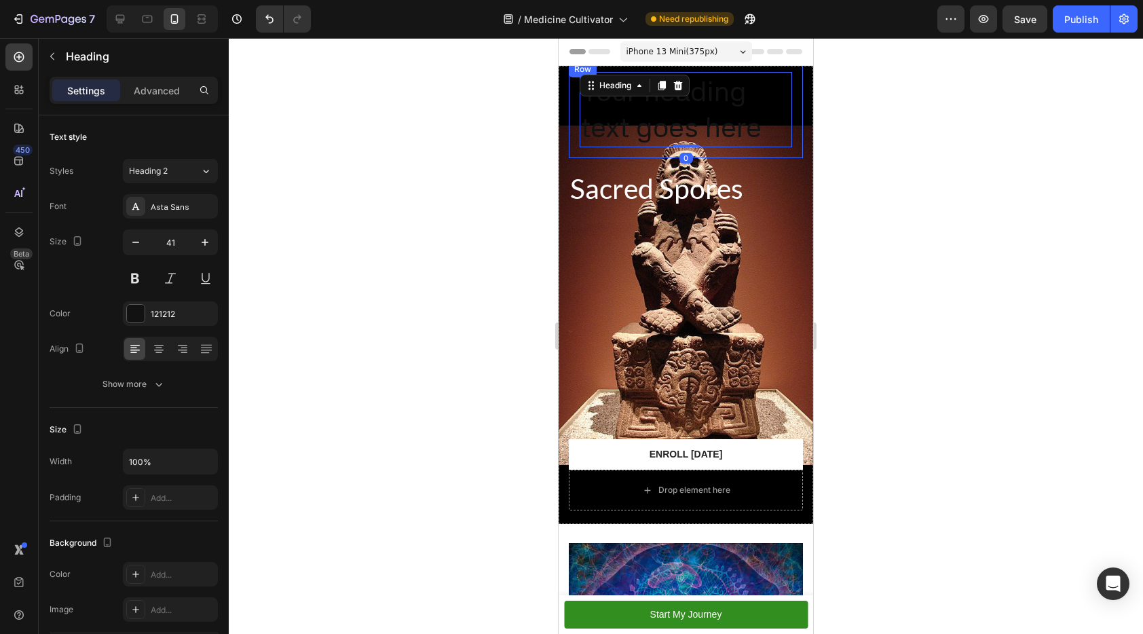
click at [691, 105] on h2 "Your heading text goes here" at bounding box center [686, 109] width 212 height 75
click at [691, 105] on p "Your heading text goes here" at bounding box center [686, 109] width 210 height 73
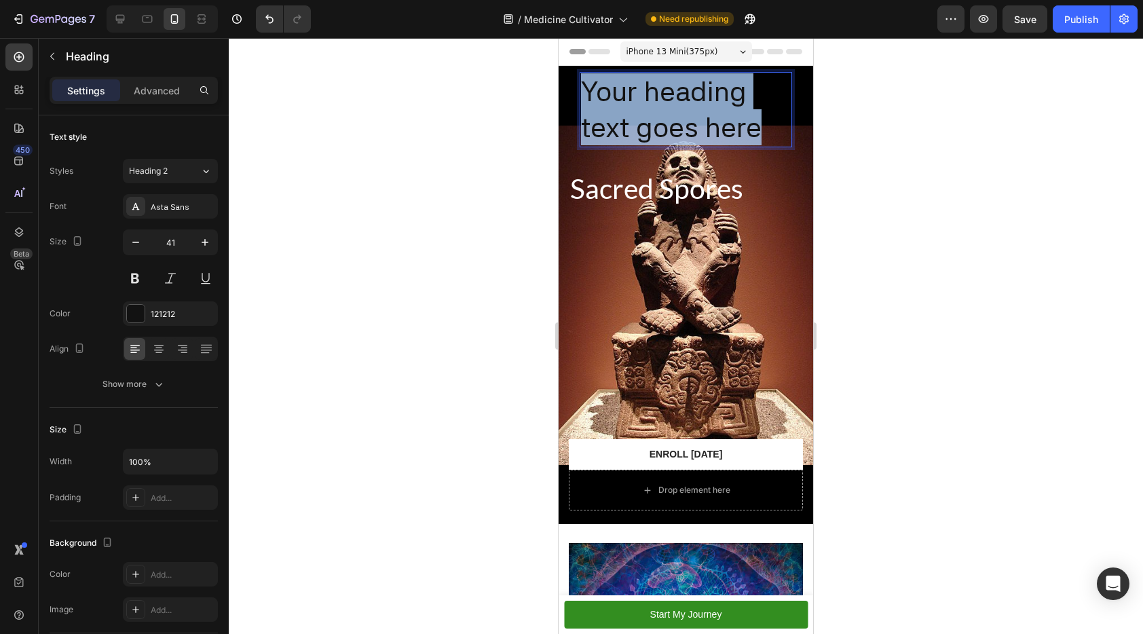
click at [691, 105] on p "Your heading text goes here" at bounding box center [686, 109] width 210 height 73
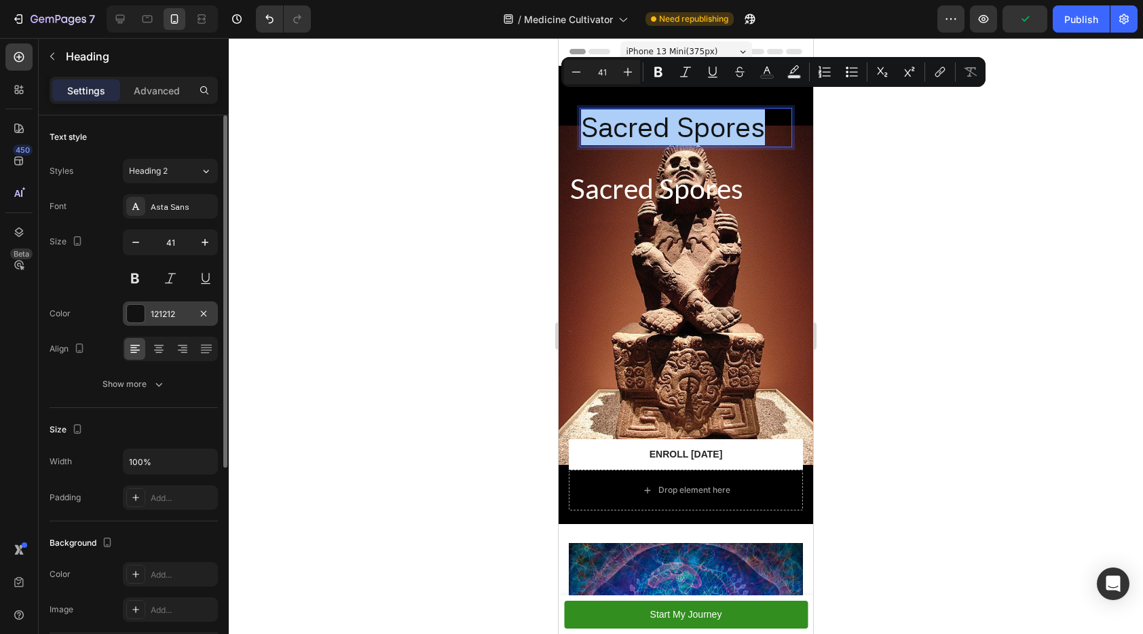
click at [137, 314] on div at bounding box center [136, 314] width 18 height 18
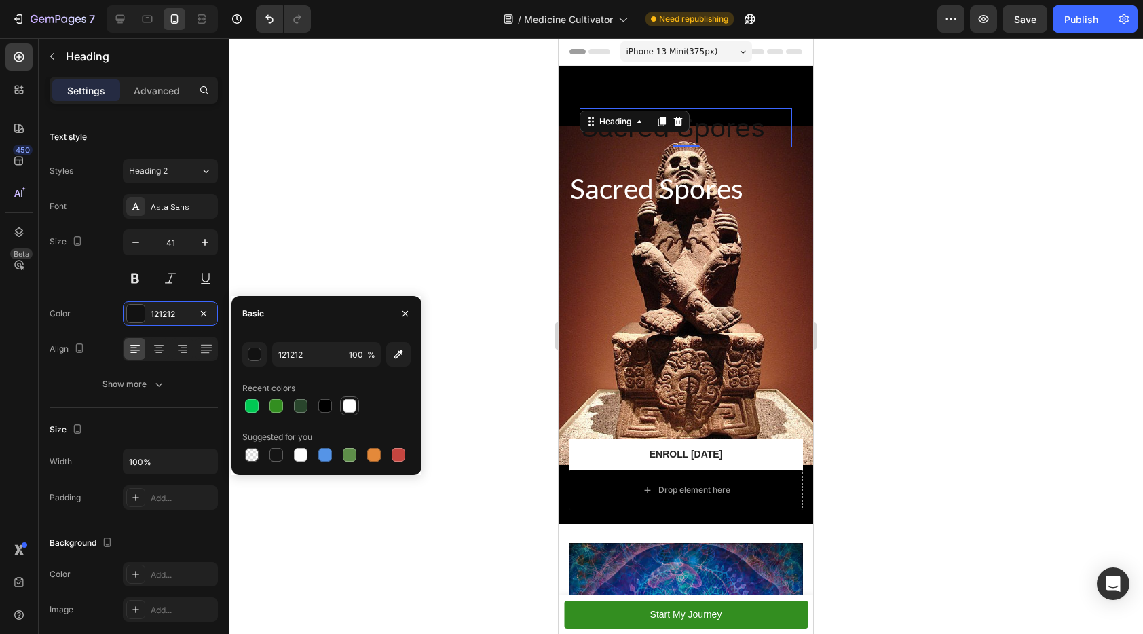
click at [352, 404] on div at bounding box center [350, 406] width 14 height 14
type input "FFFFFF"
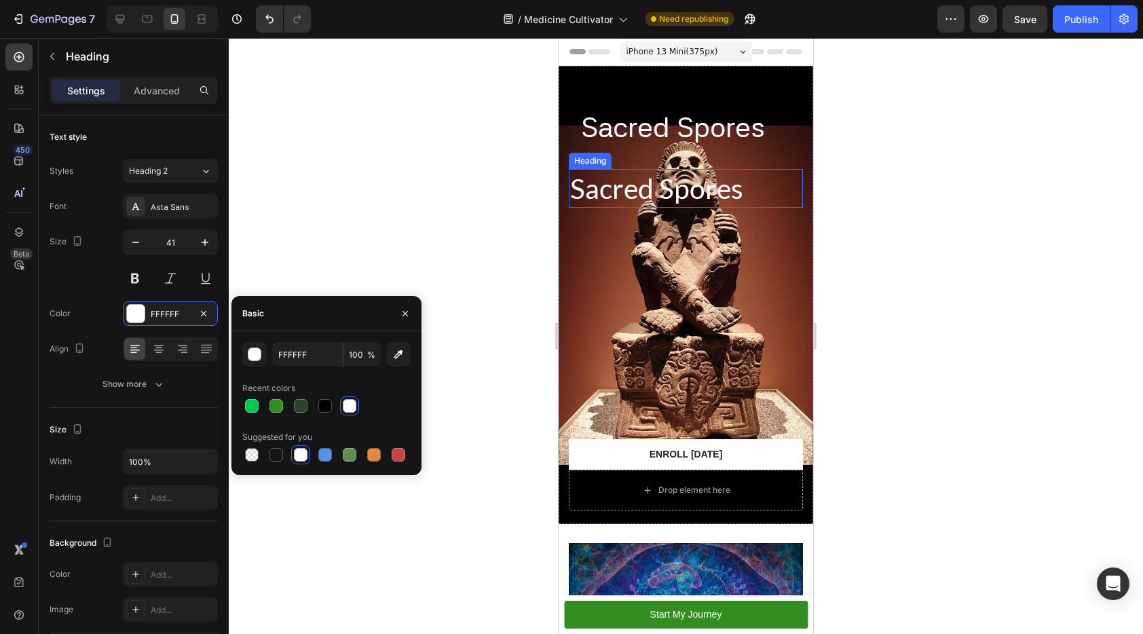
click at [679, 169] on h2 "Sacred Spores" at bounding box center [686, 188] width 234 height 39
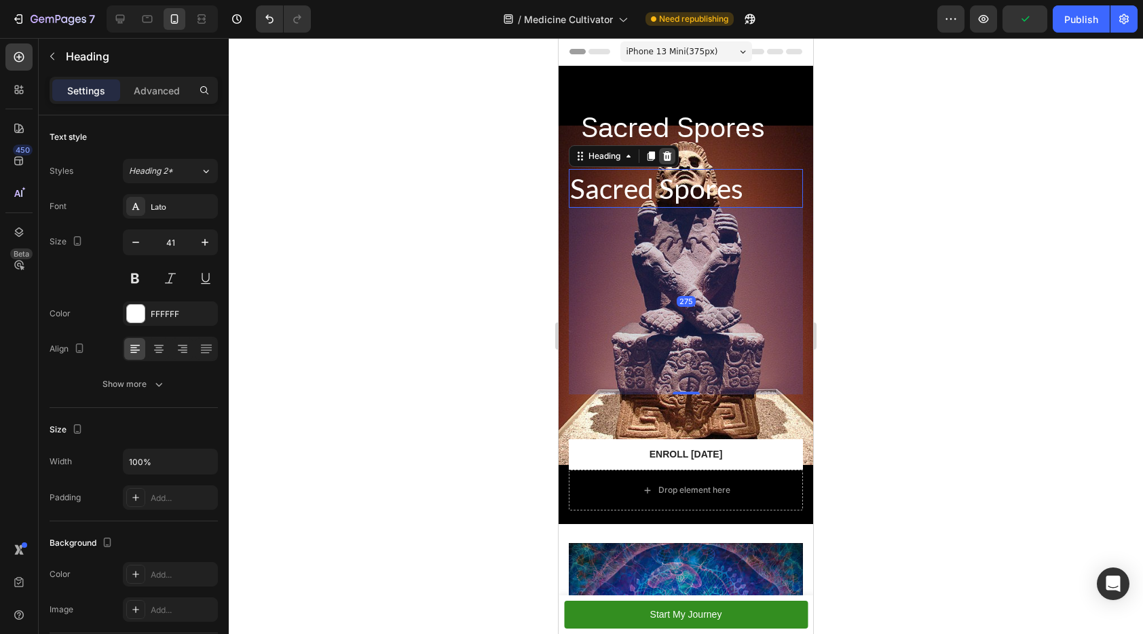
click at [668, 151] on icon at bounding box center [667, 156] width 9 height 10
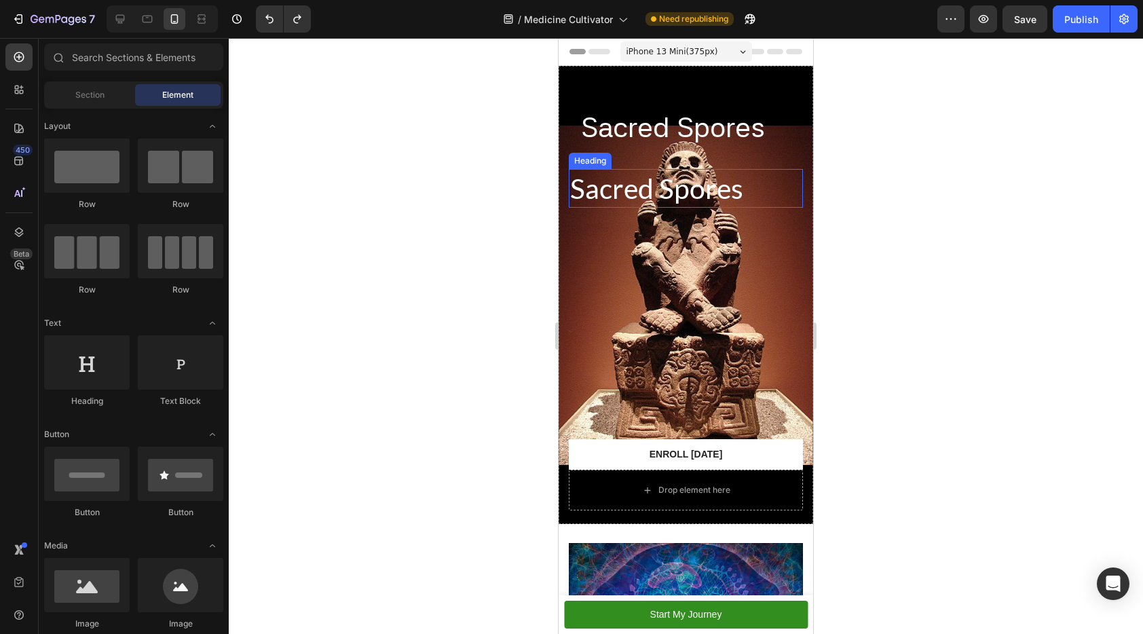
click at [685, 169] on h2 "Sacred Spores" at bounding box center [686, 188] width 234 height 39
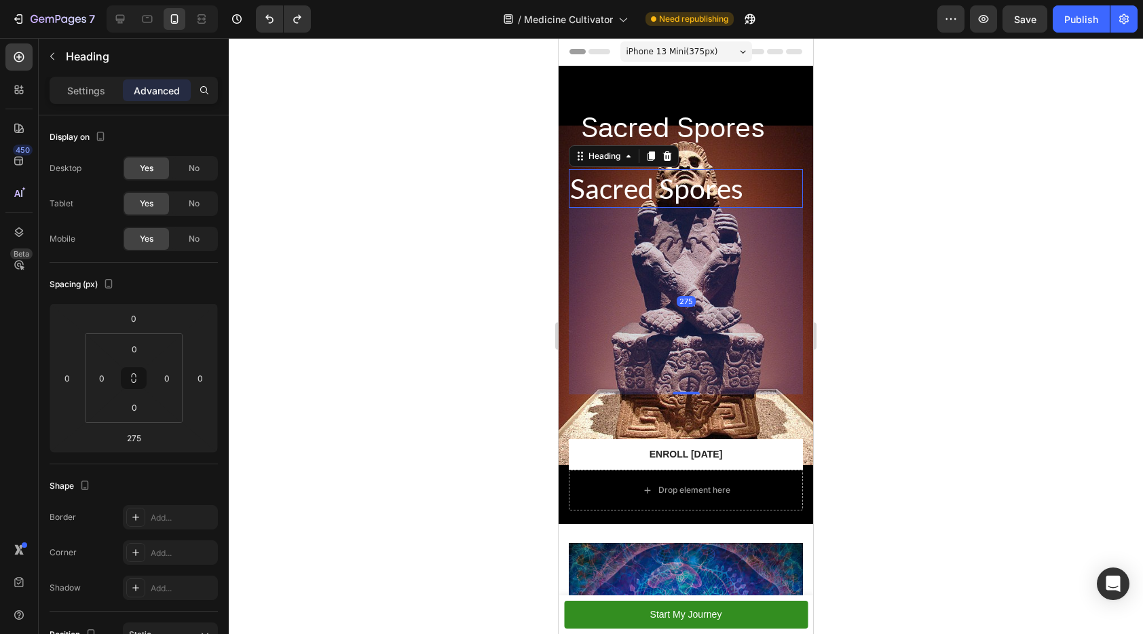
click at [685, 169] on h2 "Sacred Spores" at bounding box center [686, 188] width 234 height 39
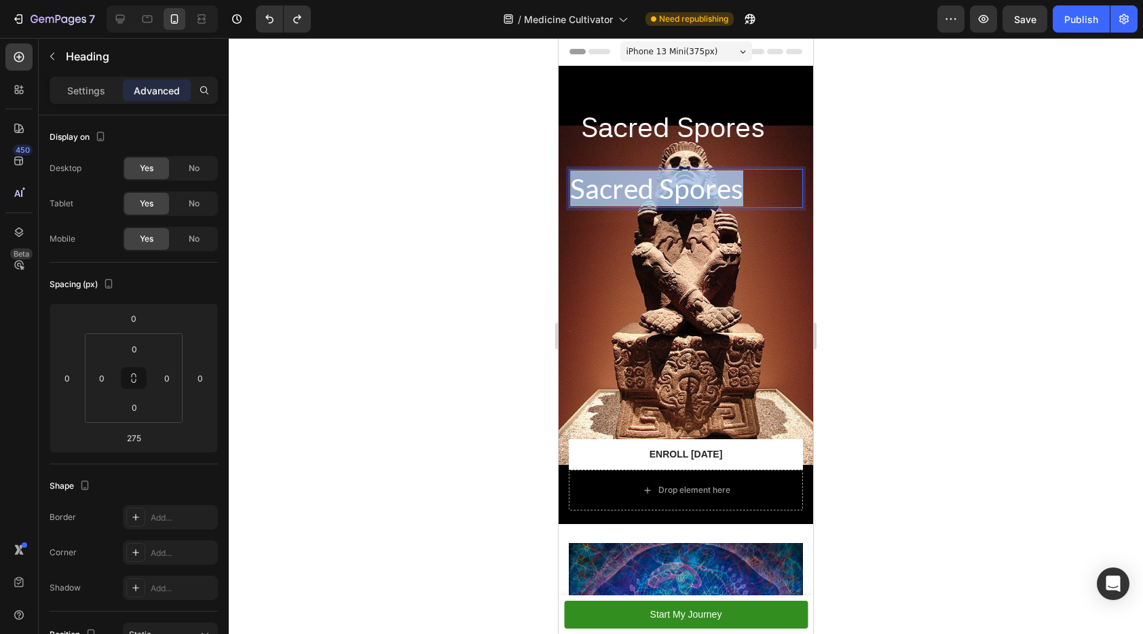
click at [685, 170] on p "Sacred Spores" at bounding box center [685, 188] width 231 height 36
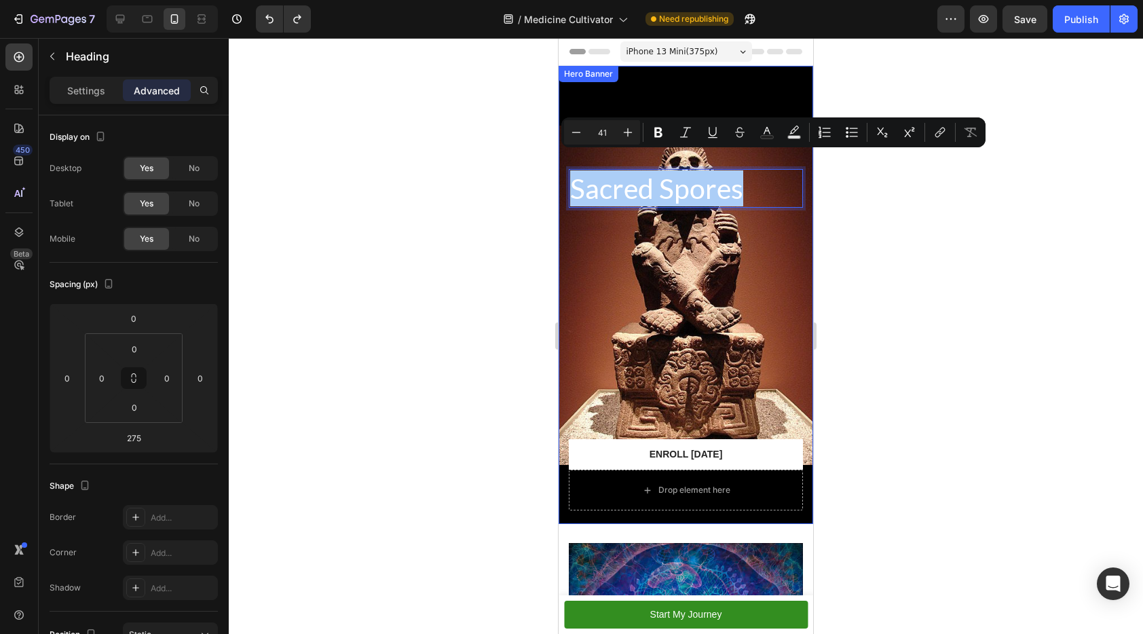
click at [871, 192] on div at bounding box center [686, 336] width 914 height 596
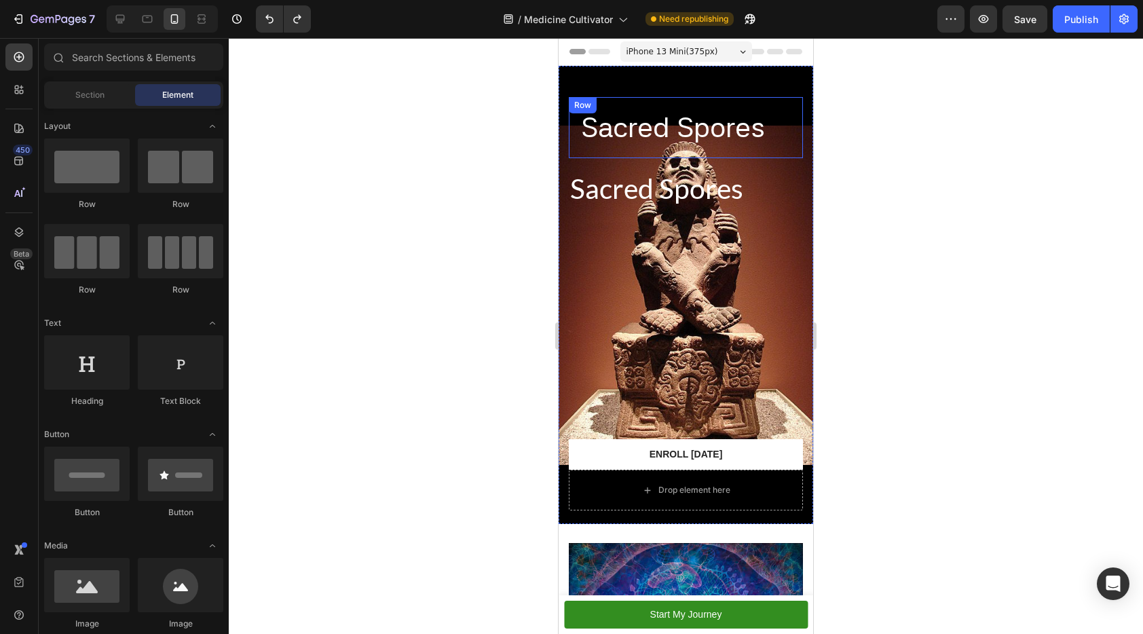
click at [663, 108] on h2 "Sacred Spores" at bounding box center [686, 127] width 212 height 39
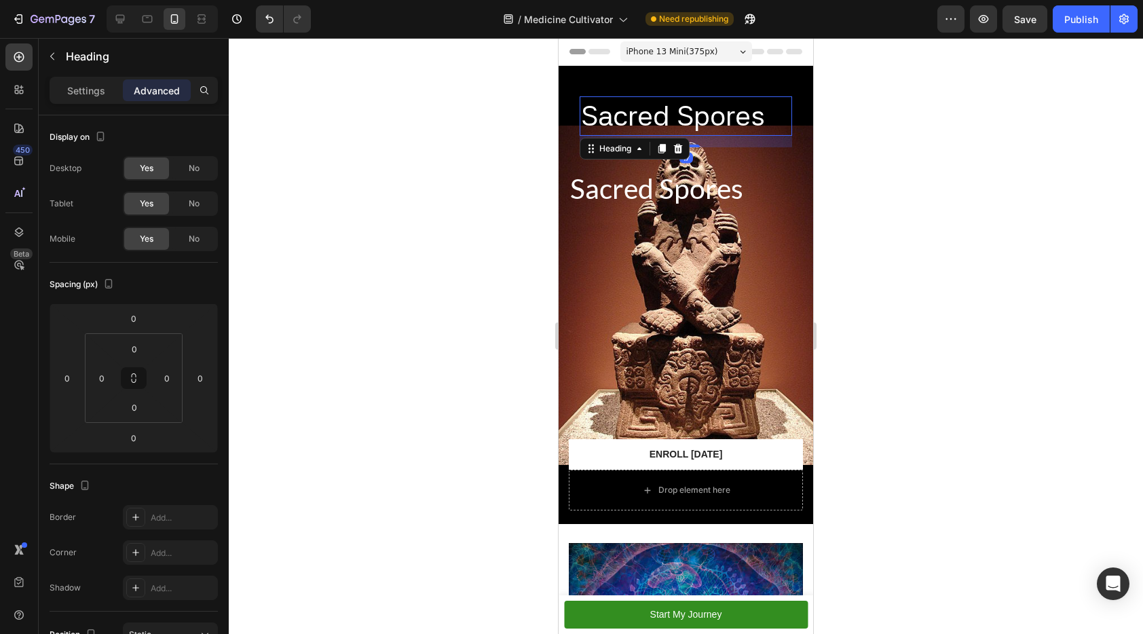
drag, startPoint x: 673, startPoint y: 128, endPoint x: 674, endPoint y: 139, distance: 11.6
click at [674, 135] on div "Sacred Spores Heading 17" at bounding box center [686, 115] width 212 height 39
type input "17"
click at [679, 101] on h2 "Sacred Spores" at bounding box center [686, 115] width 212 height 39
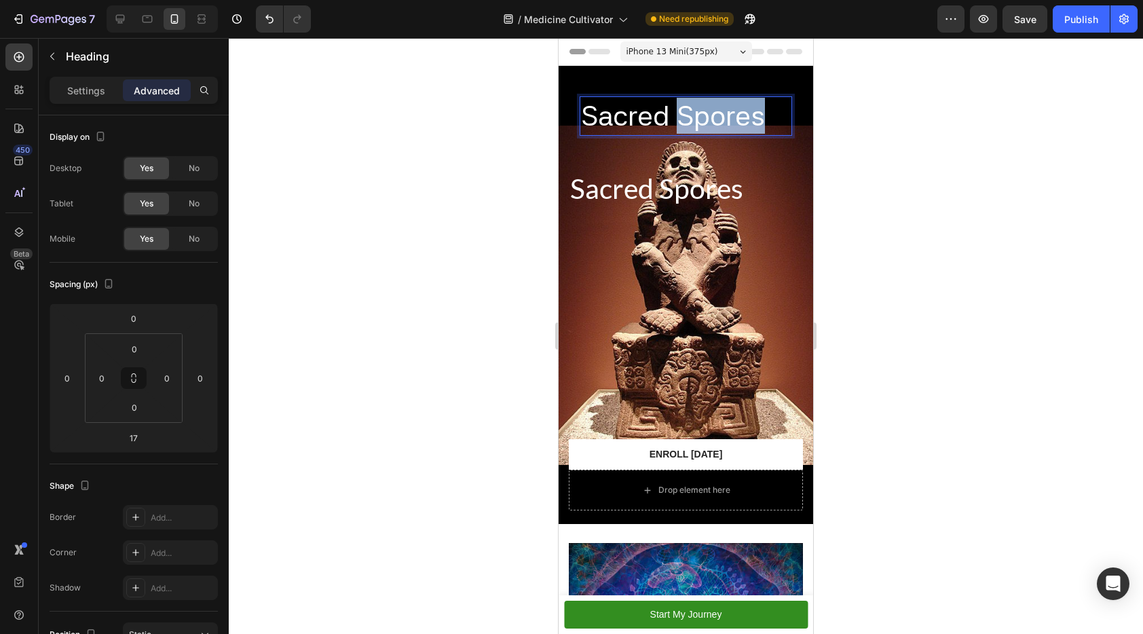
click at [679, 101] on p "Sacred Spores" at bounding box center [686, 116] width 210 height 36
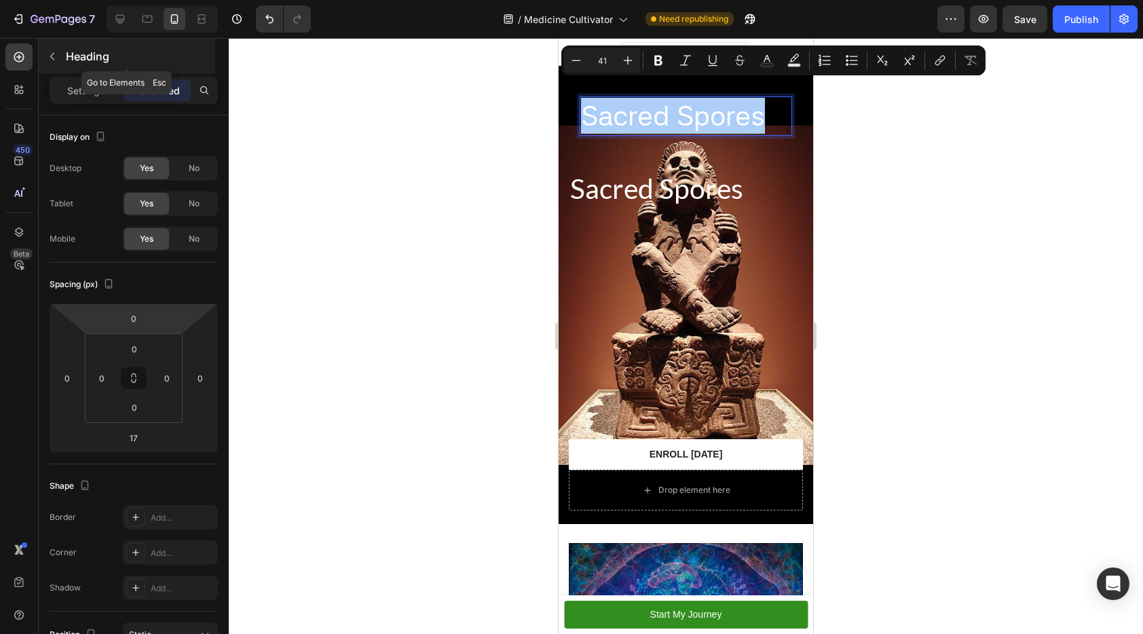
click at [54, 61] on icon "button" at bounding box center [52, 56] width 11 height 11
click at [0, 0] on icon at bounding box center [0, 0] width 0 height 0
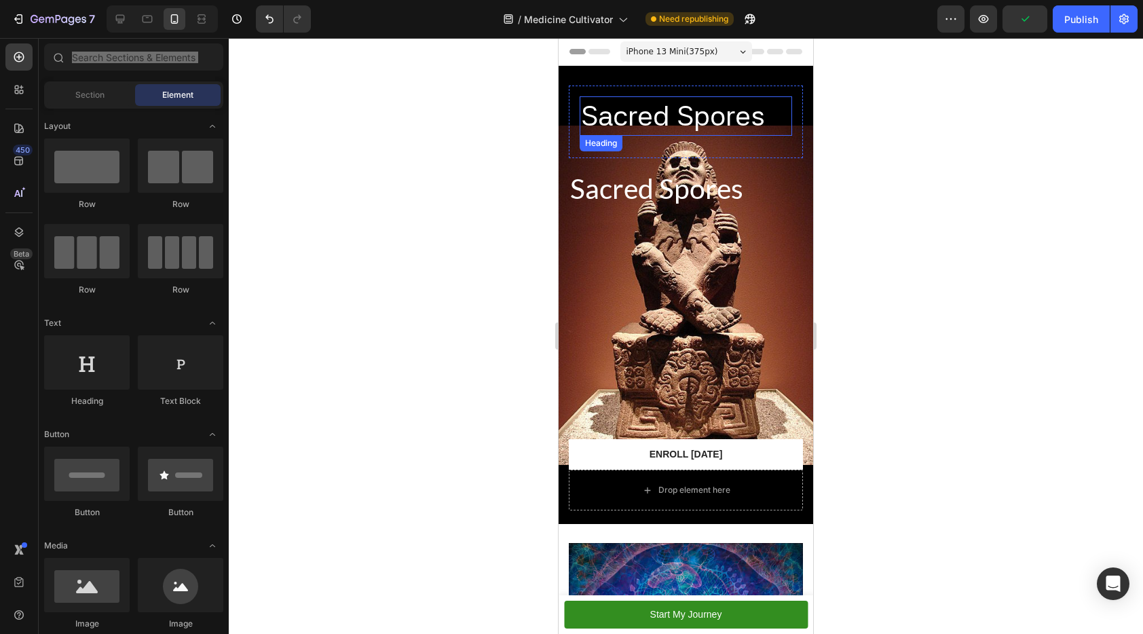
click at [716, 98] on p "Sacred Spores" at bounding box center [686, 116] width 210 height 36
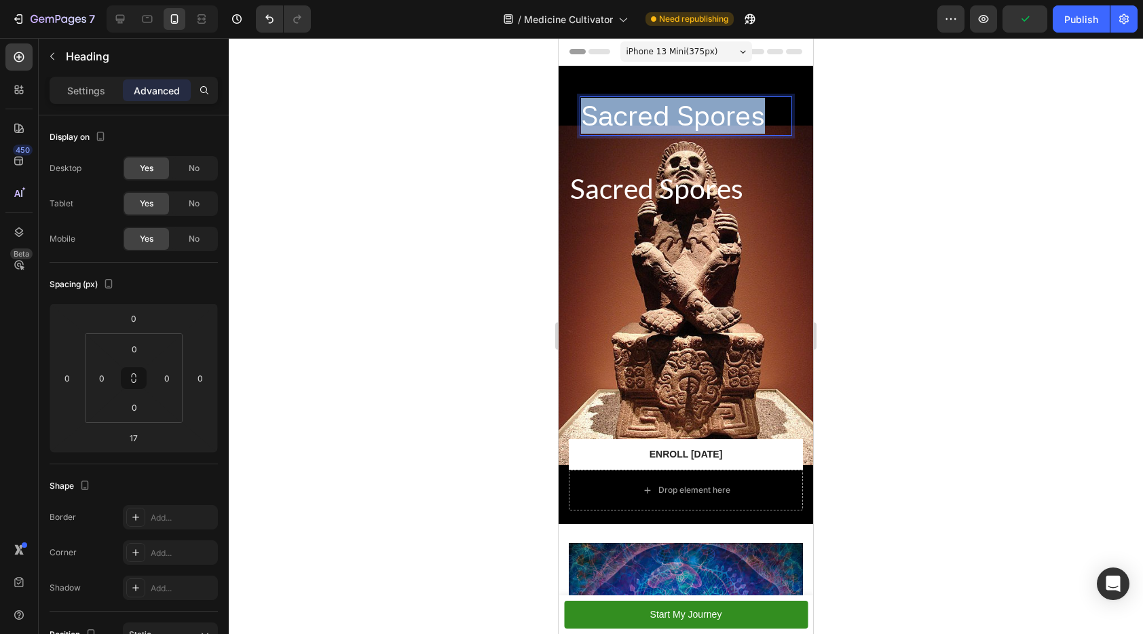
click at [716, 98] on p "Sacred Spores" at bounding box center [686, 116] width 210 height 36
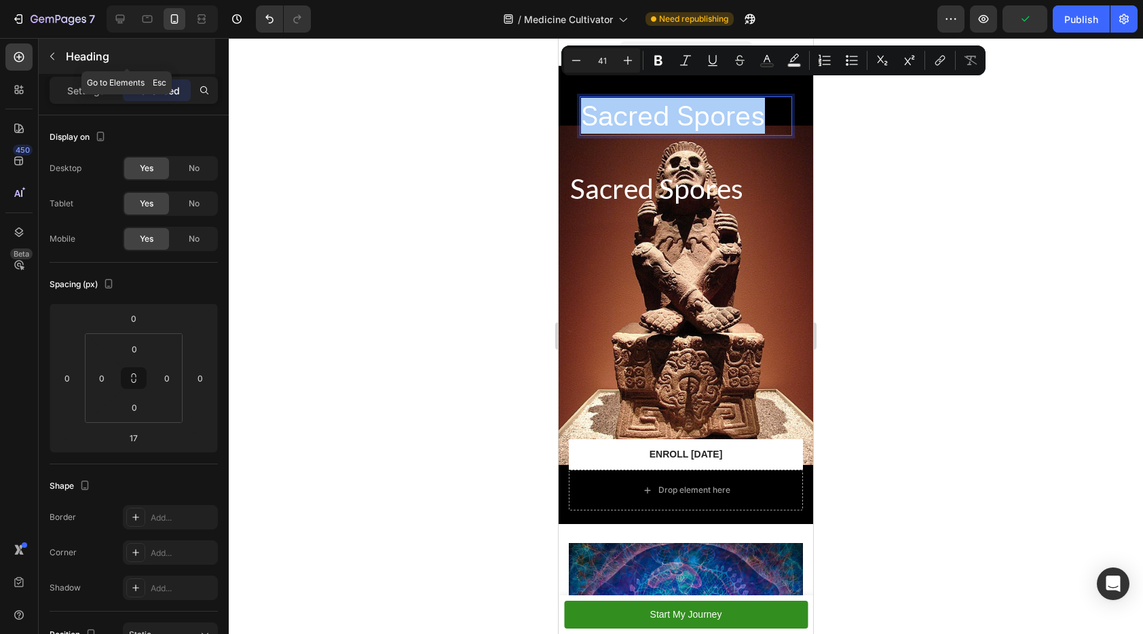
click at [54, 48] on button "button" at bounding box center [52, 56] width 22 height 22
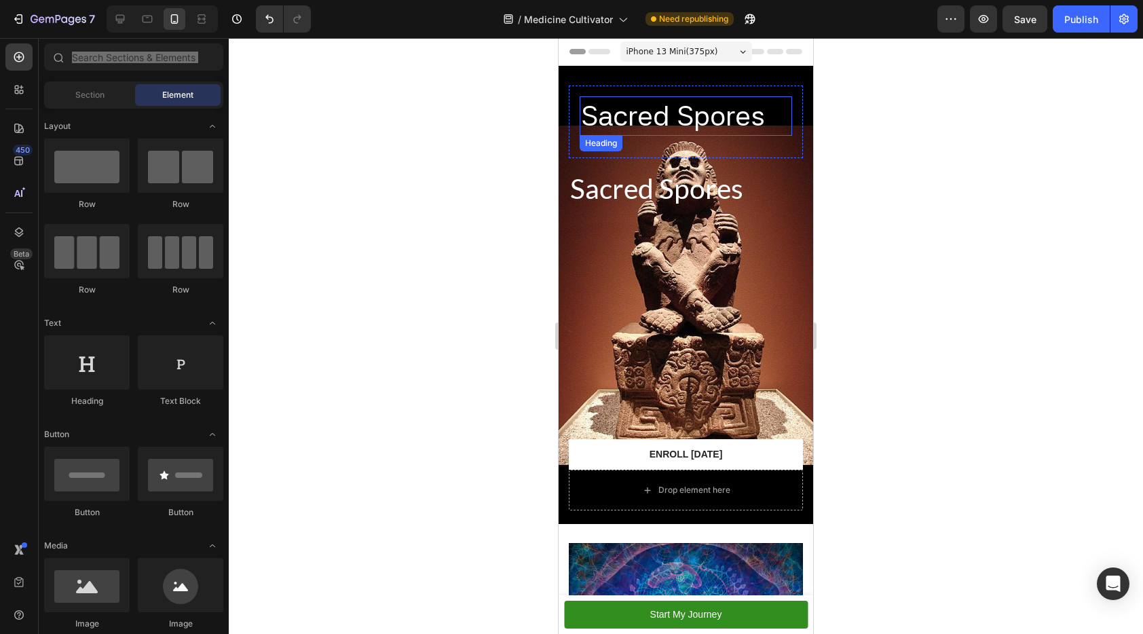
click at [648, 98] on p "Sacred Spores" at bounding box center [686, 116] width 210 height 36
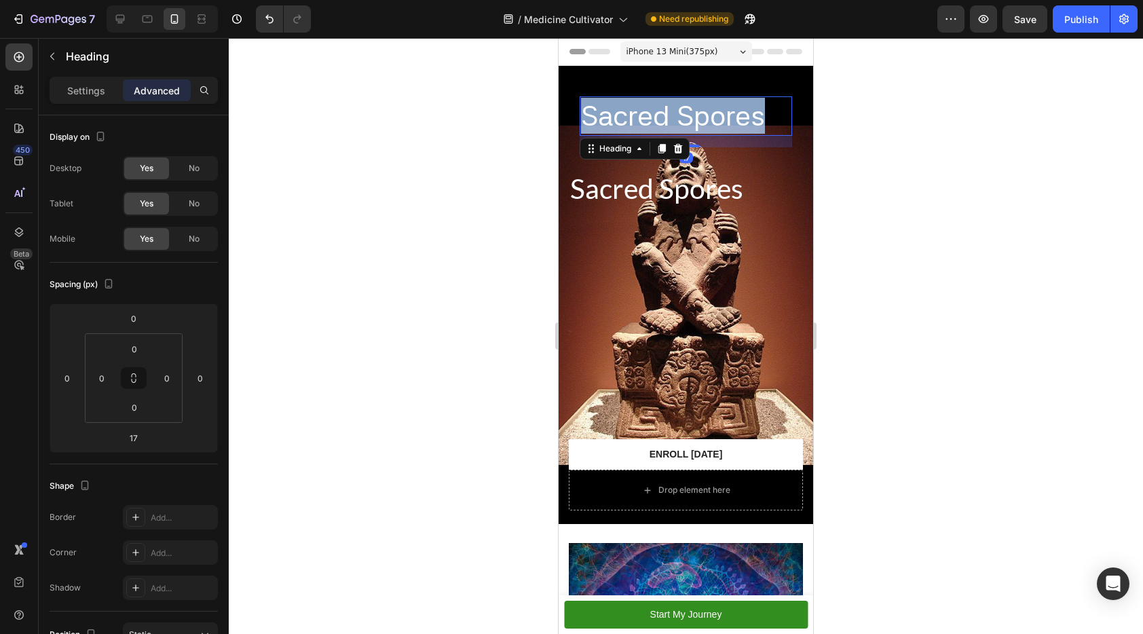
click at [648, 98] on p "Sacred Spores" at bounding box center [686, 116] width 210 height 36
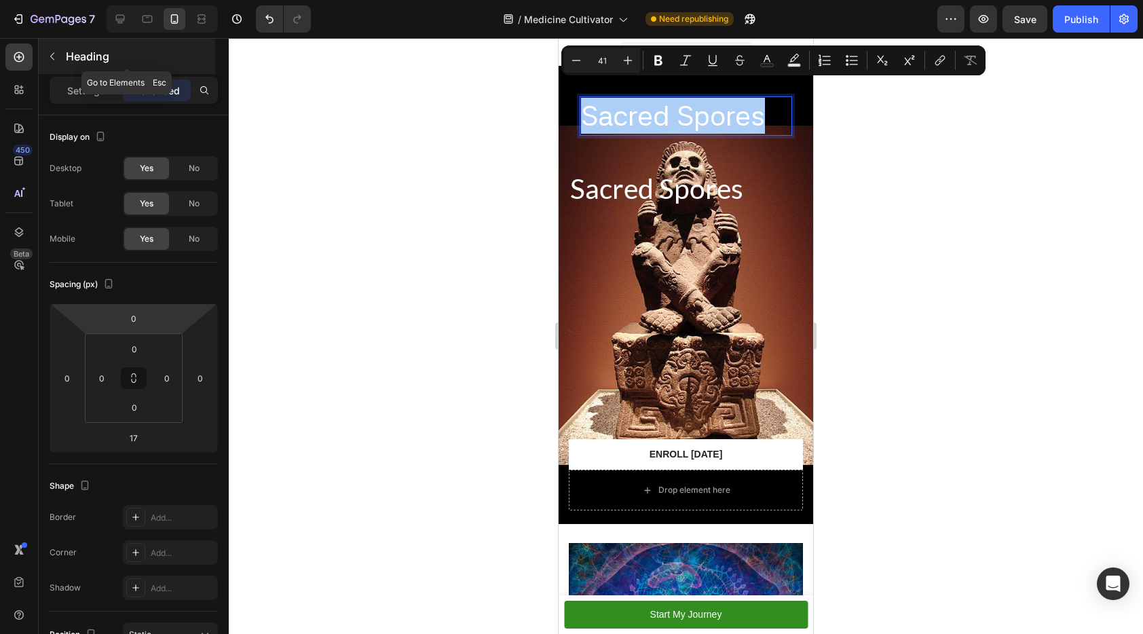
click at [61, 50] on button "button" at bounding box center [52, 56] width 22 height 22
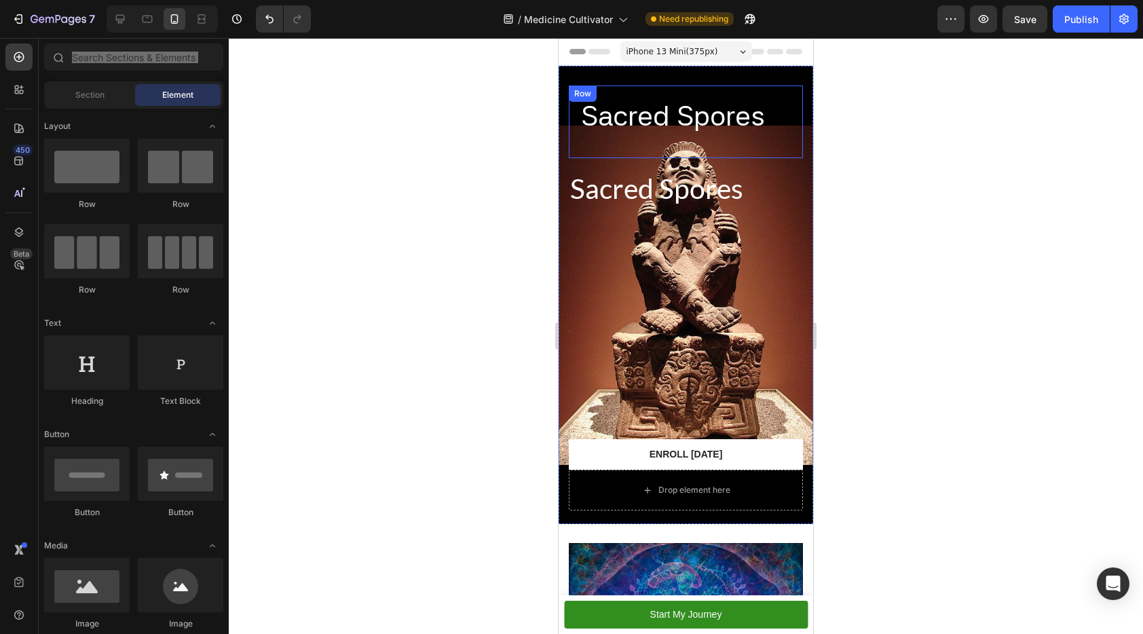
click at [726, 117] on div "Sacred Spores Heading" at bounding box center [686, 121] width 212 height 50
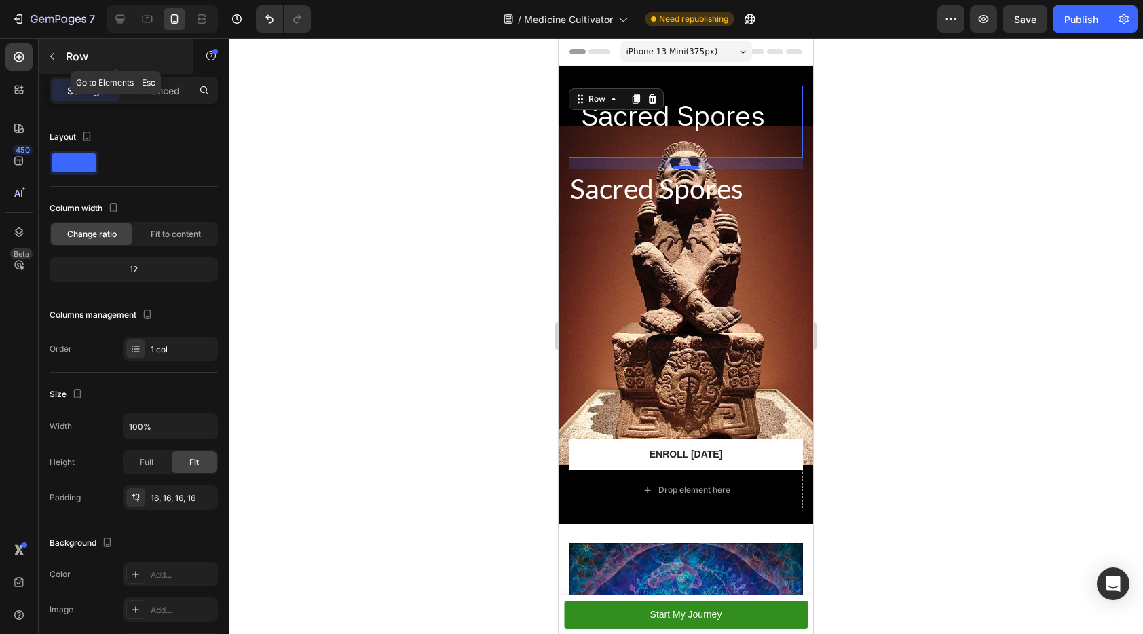
click at [53, 63] on button "button" at bounding box center [52, 56] width 22 height 22
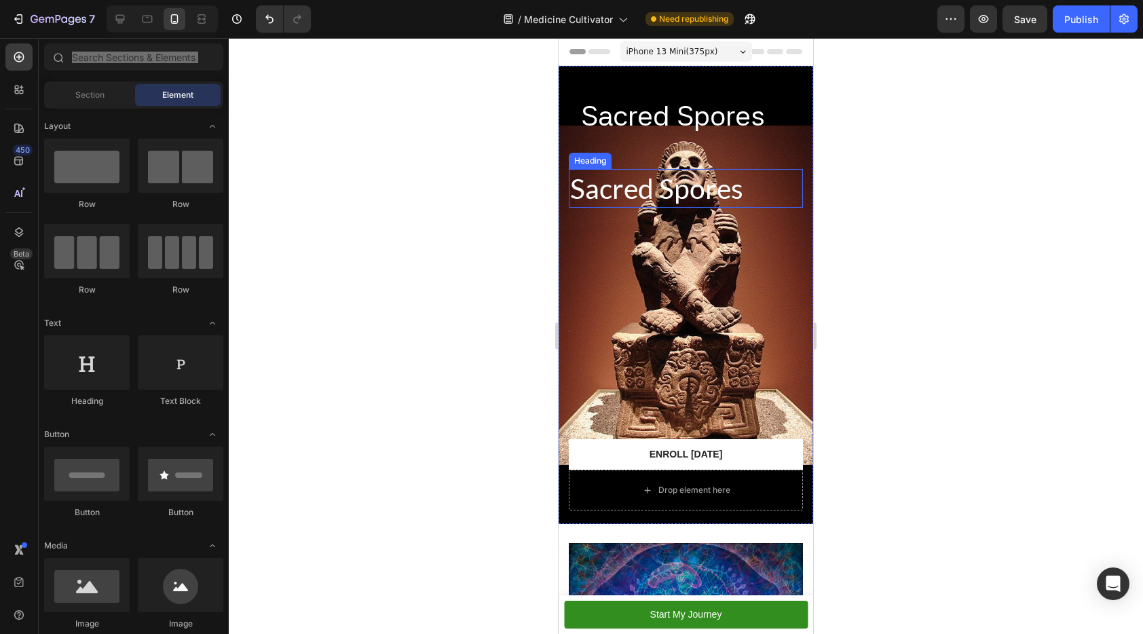
click at [595, 176] on p "Sacred Spores" at bounding box center [685, 188] width 231 height 36
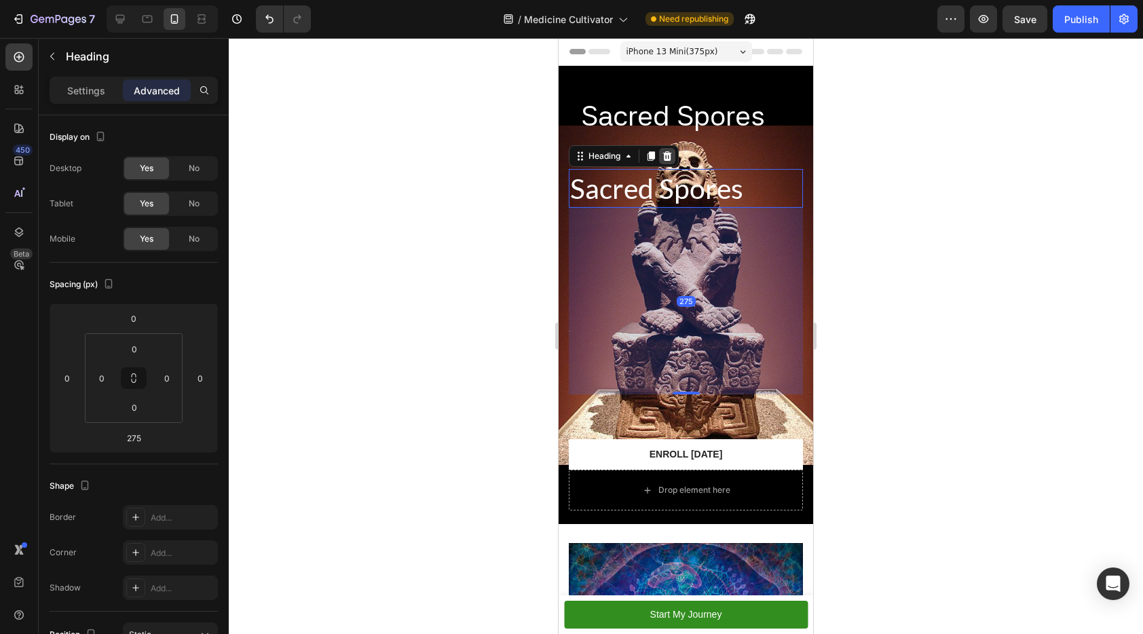
click at [667, 151] on icon at bounding box center [667, 156] width 9 height 10
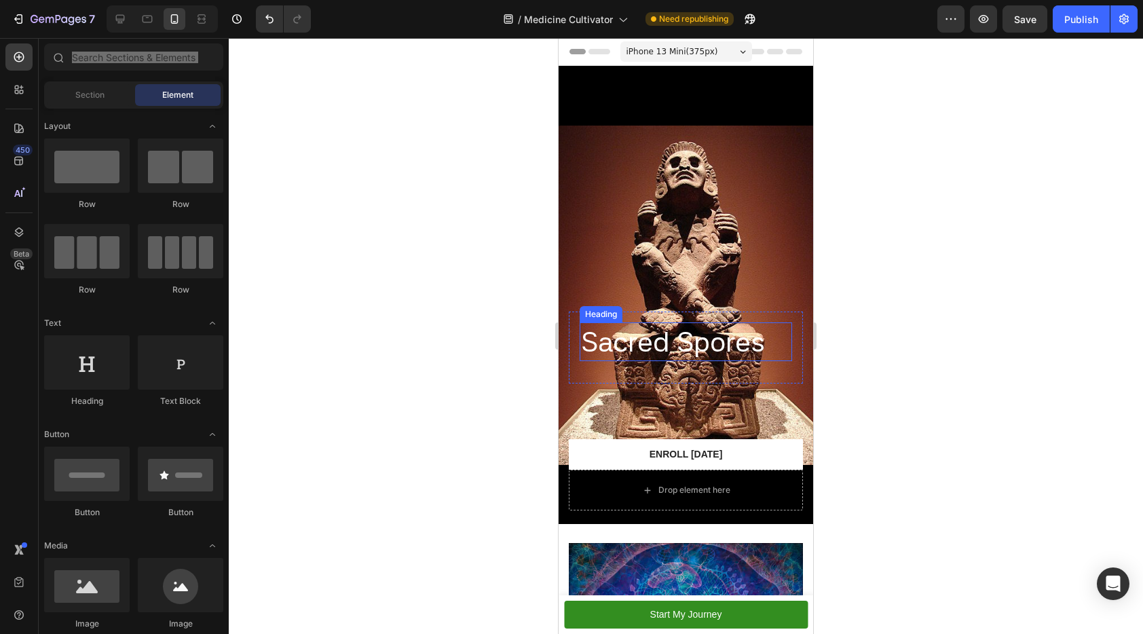
click at [625, 330] on p "Sacred Spores" at bounding box center [686, 342] width 210 height 36
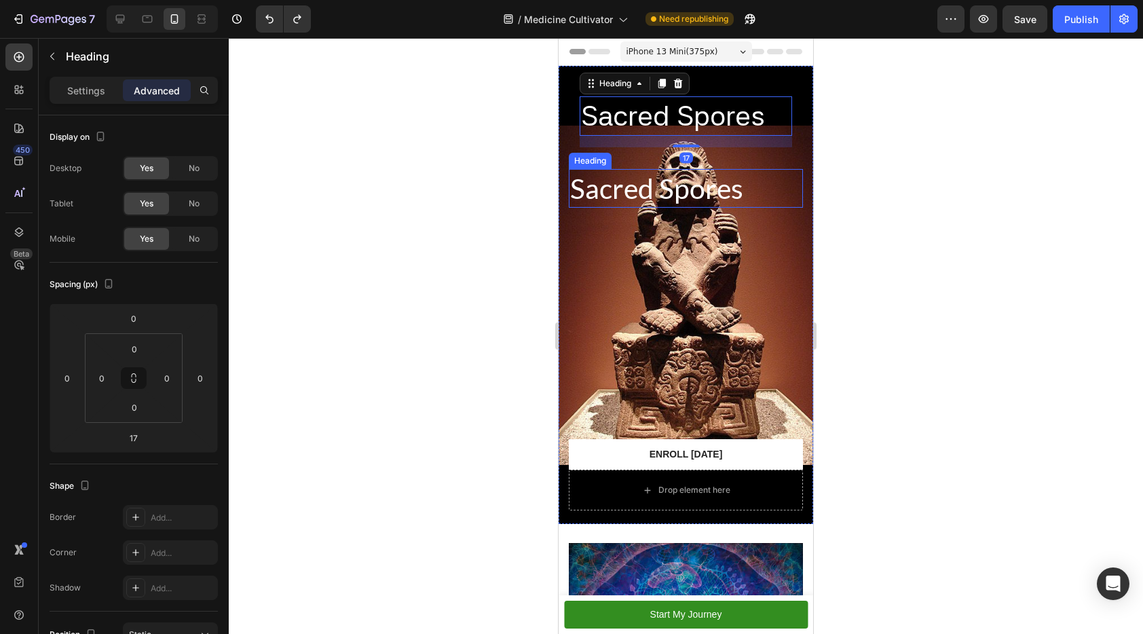
click at [681, 175] on h2 "Sacred Spores" at bounding box center [686, 188] width 234 height 39
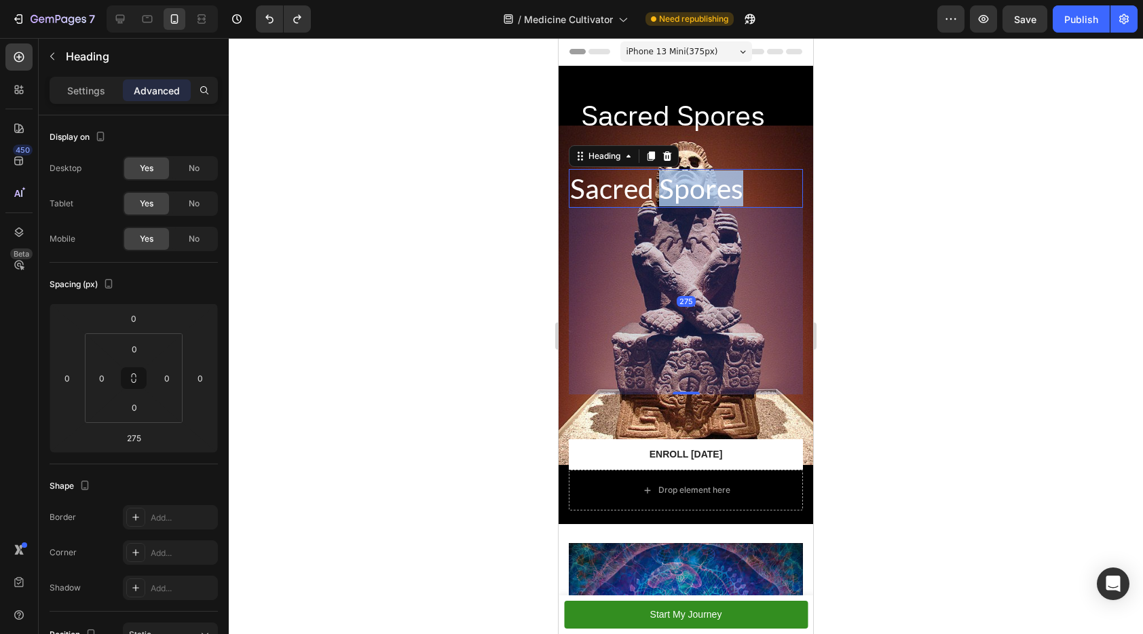
click at [681, 175] on h2 "Sacred Spores" at bounding box center [686, 188] width 234 height 39
click at [681, 175] on p "Sacred Spores" at bounding box center [685, 188] width 231 height 36
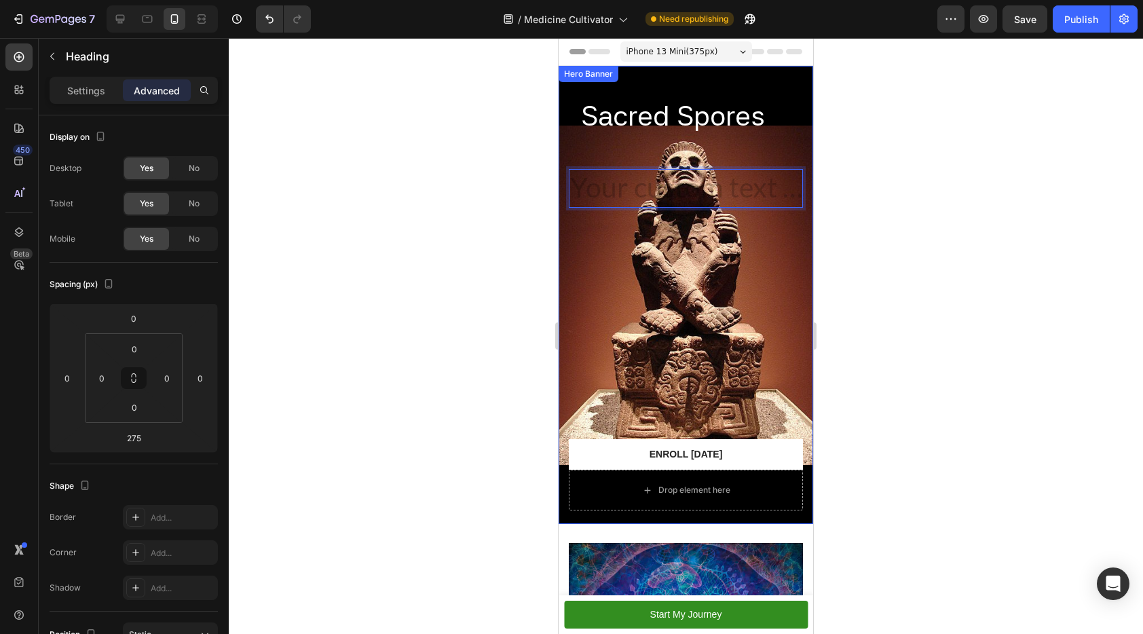
click at [892, 204] on div at bounding box center [686, 336] width 914 height 596
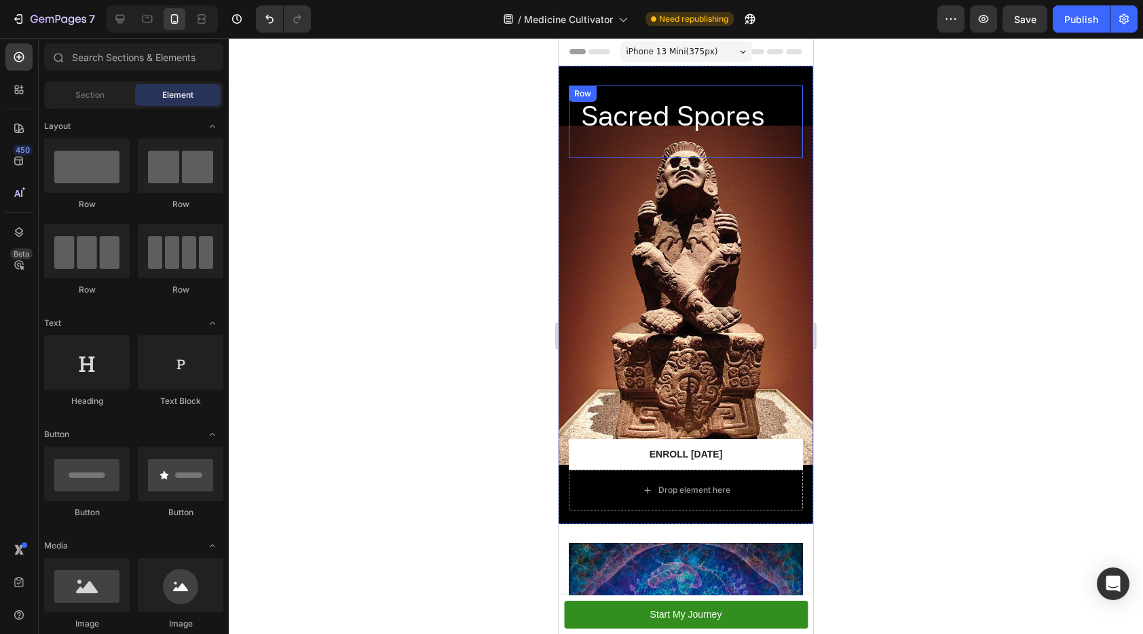
click at [732, 100] on p "Sacred Spores" at bounding box center [686, 116] width 210 height 36
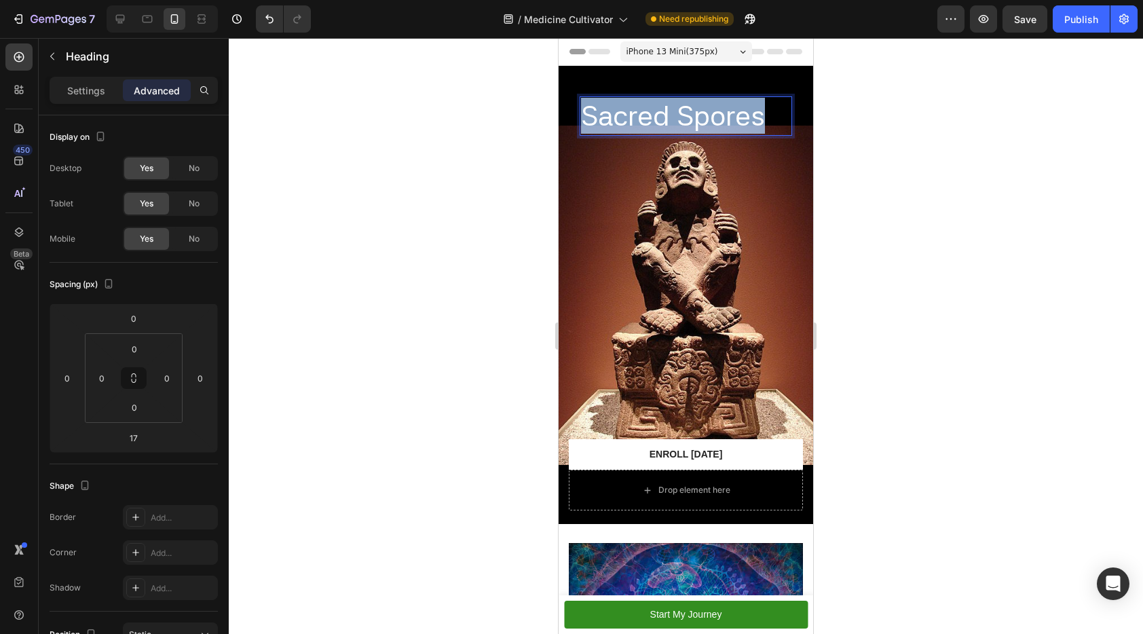
click at [732, 100] on p "Sacred Spores" at bounding box center [686, 116] width 210 height 36
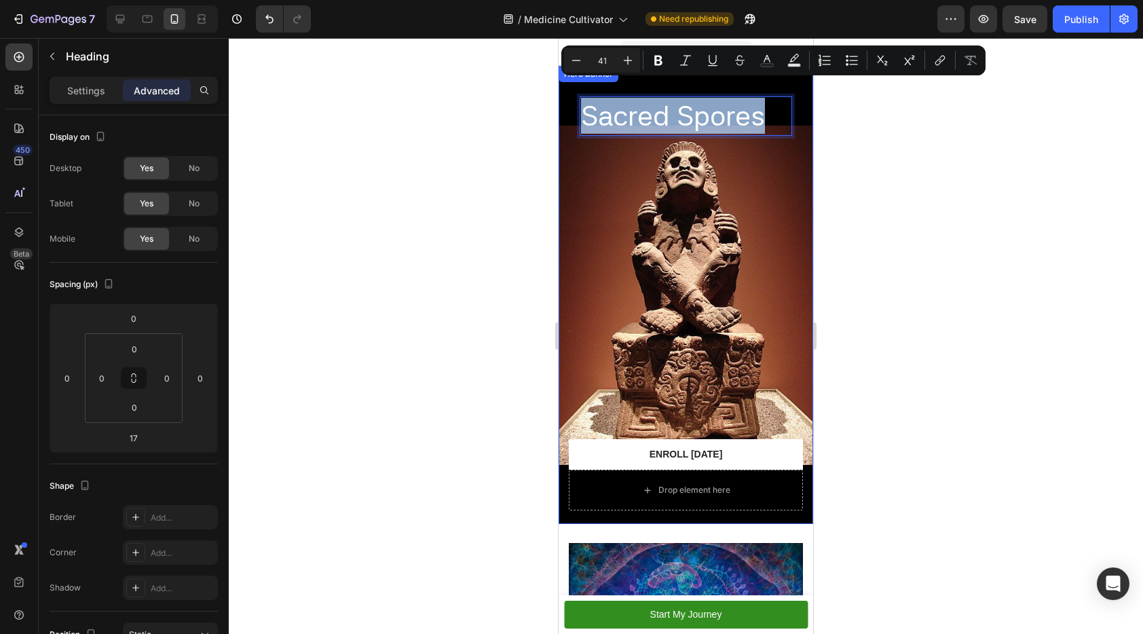
click at [683, 241] on div "Sacred Spores Heading 17 Row Heading Heading Heading Text Block Enroll Today Bu…" at bounding box center [686, 278] width 234 height 384
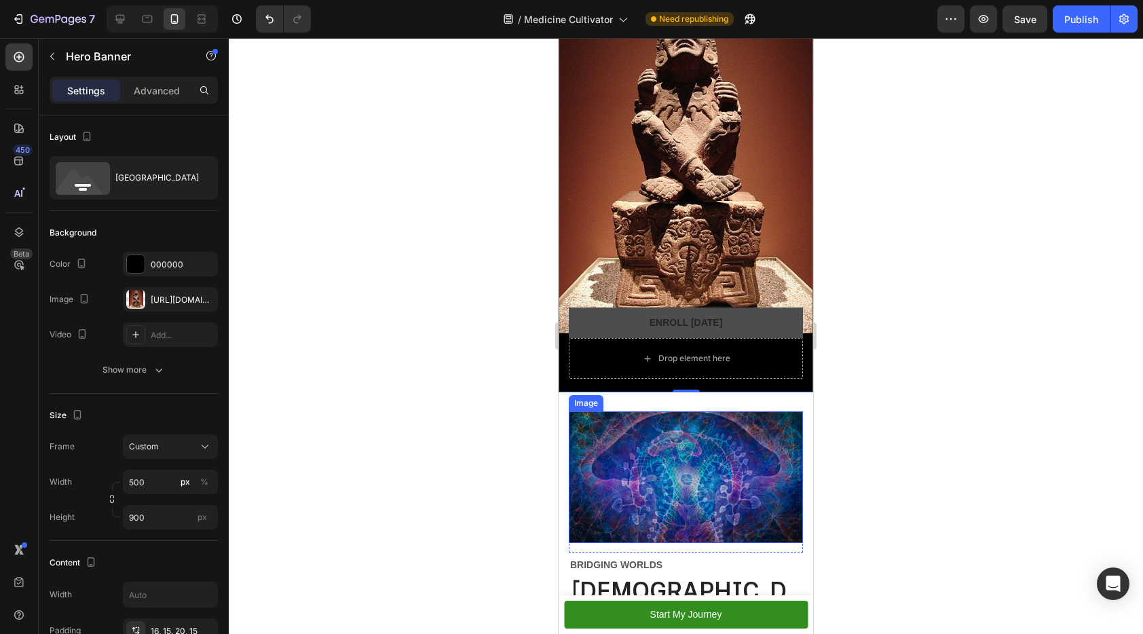
scroll to position [75, 0]
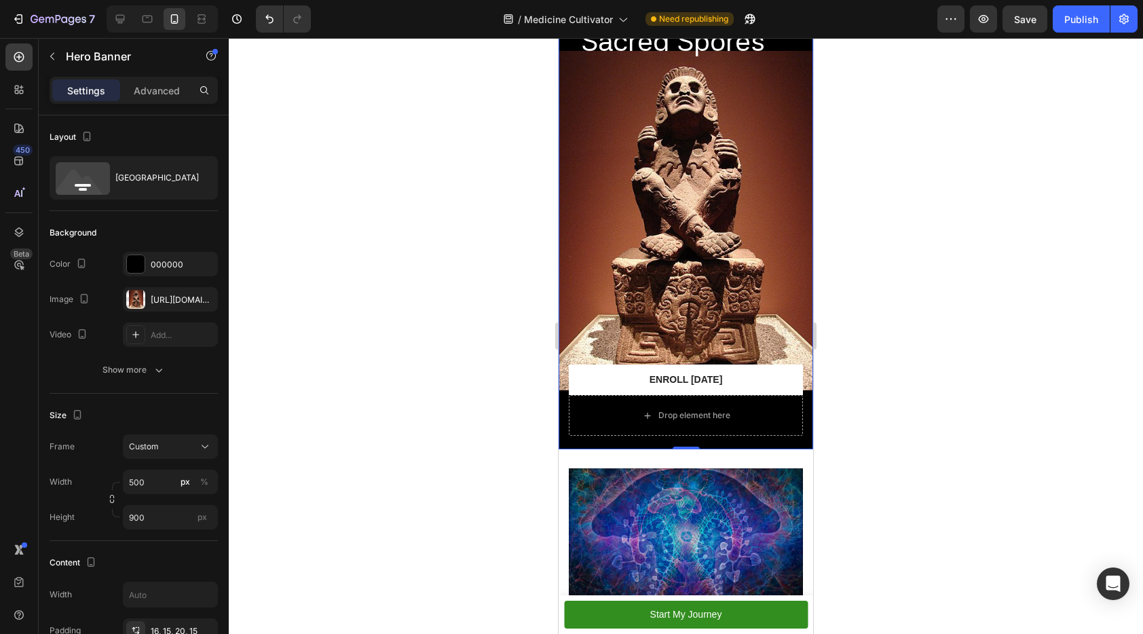
click at [722, 300] on div "Sacred Spores Heading Row Heading Heading Heading Text Block Enroll Today Button" at bounding box center [686, 203] width 234 height 384
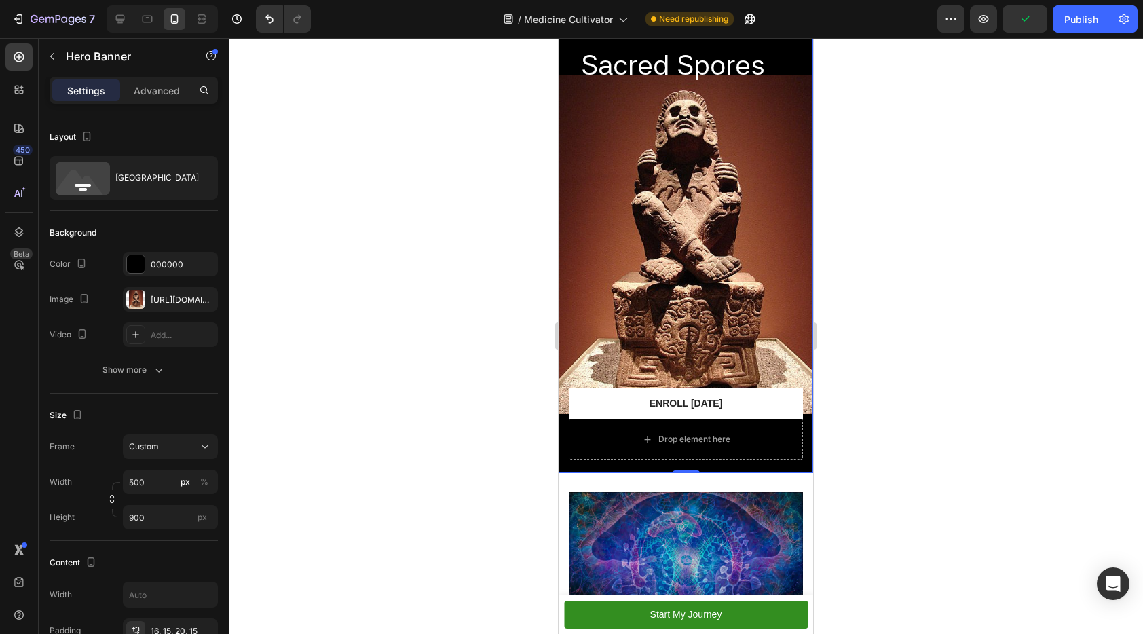
scroll to position [0, 0]
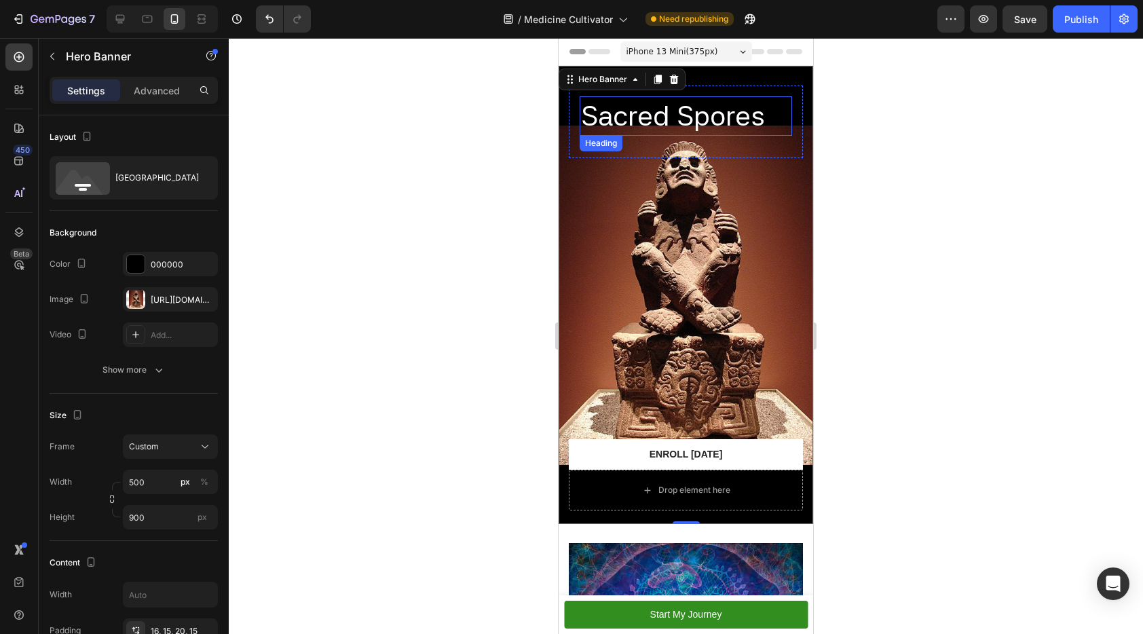
click at [713, 103] on p "Sacred Spores" at bounding box center [686, 116] width 210 height 36
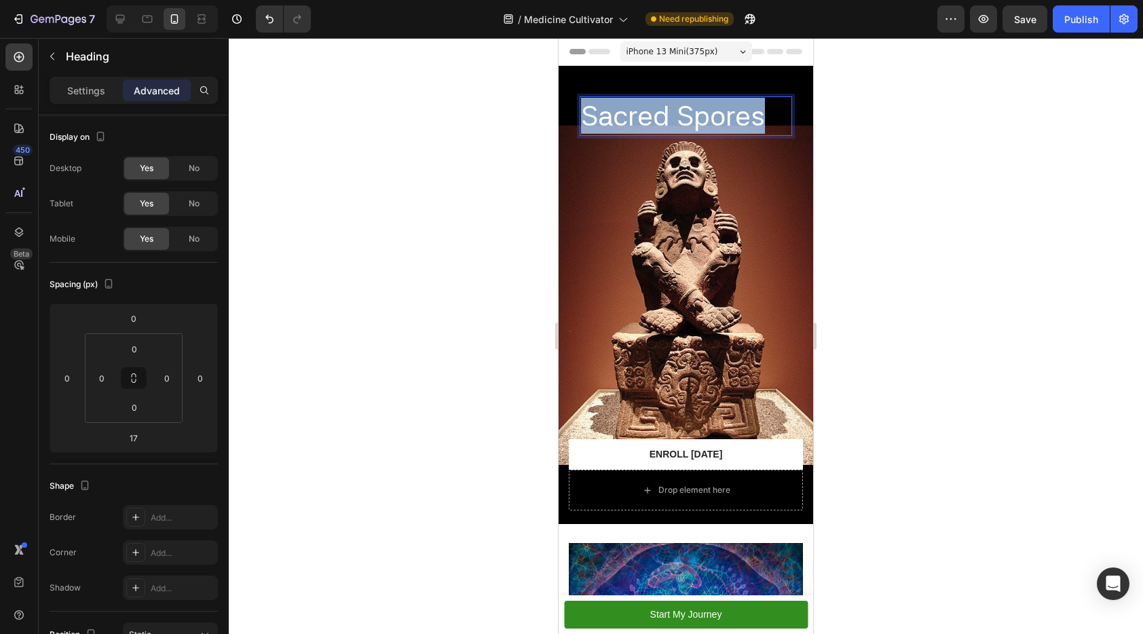
click at [713, 103] on p "Sacred Spores" at bounding box center [686, 116] width 210 height 36
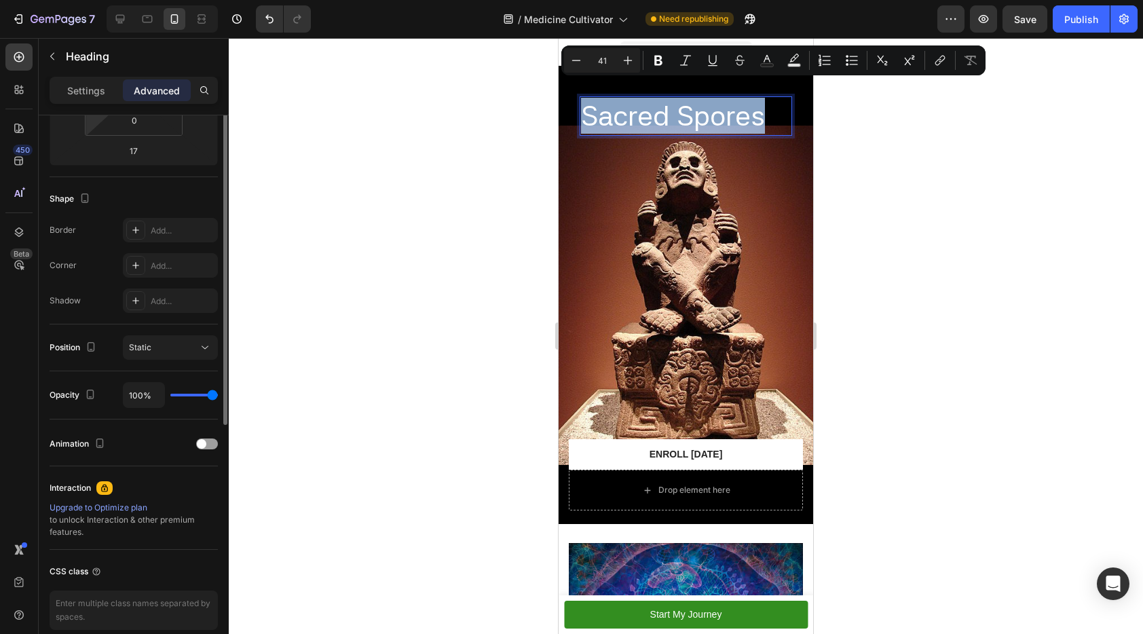
scroll to position [157, 0]
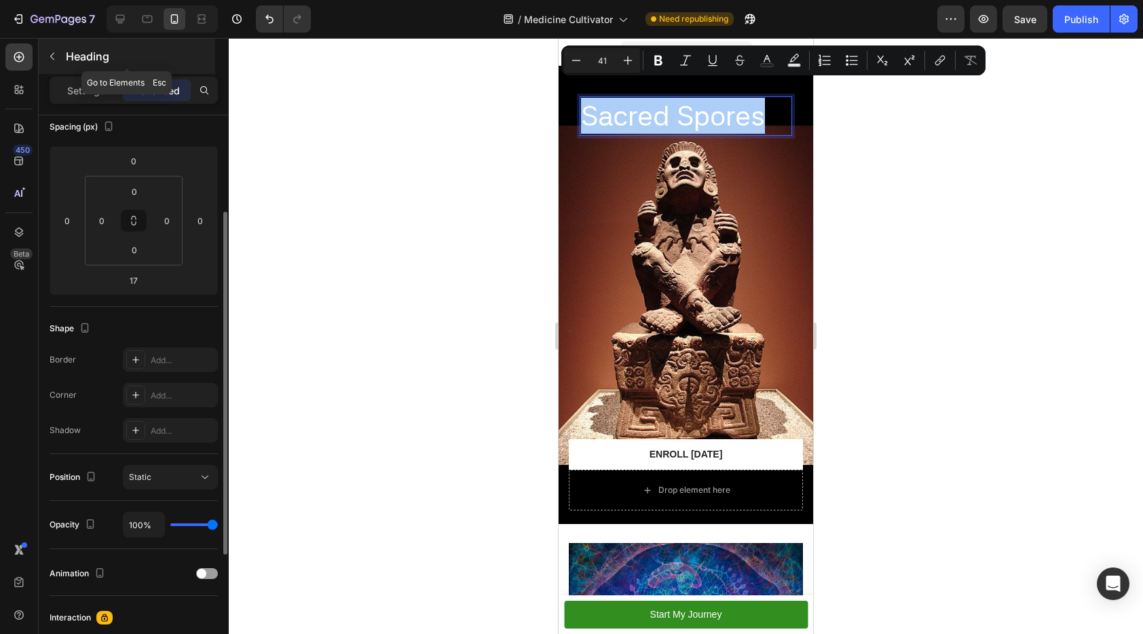
click at [58, 63] on button "button" at bounding box center [52, 56] width 22 height 22
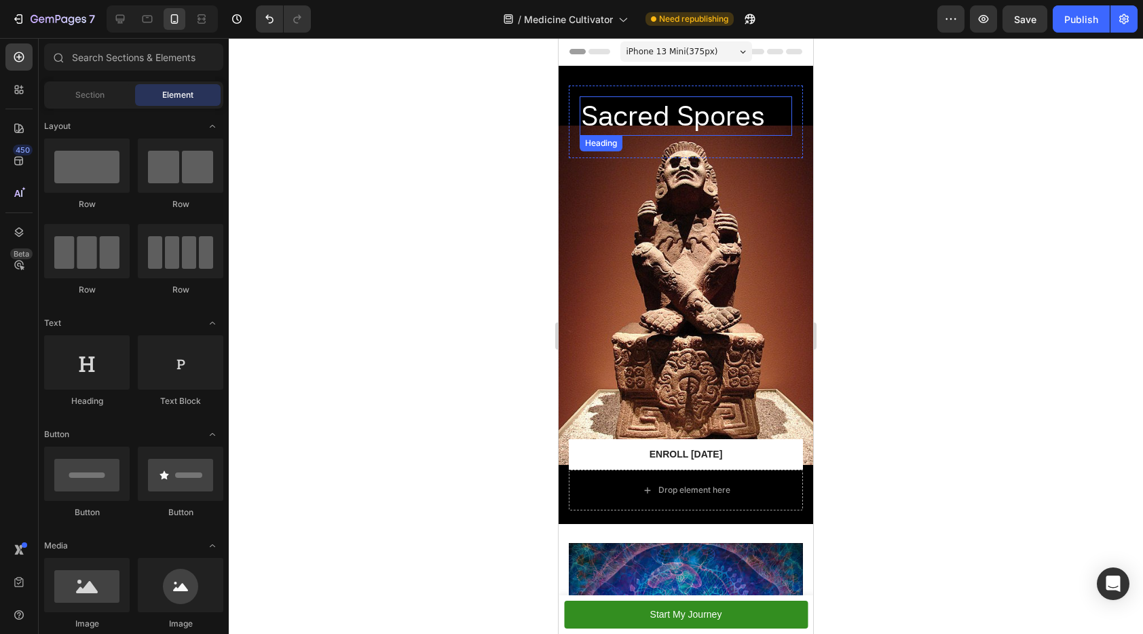
click at [618, 98] on p "Sacred Spores" at bounding box center [686, 116] width 210 height 36
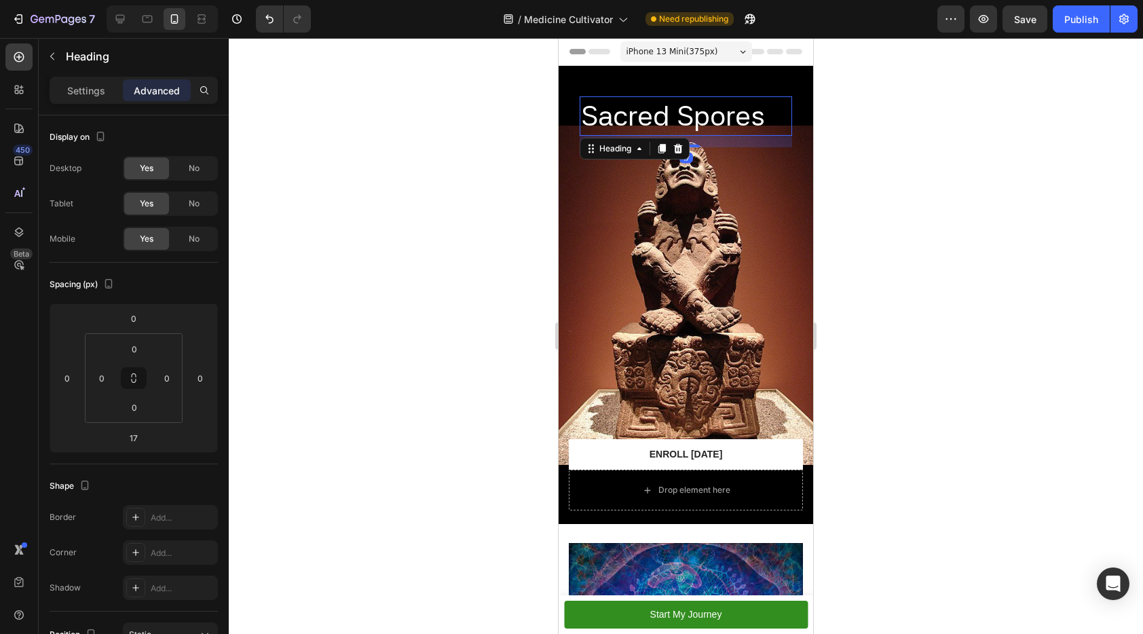
click at [95, 103] on div "Settings Advanced" at bounding box center [134, 90] width 168 height 27
click at [95, 94] on p "Settings" at bounding box center [86, 90] width 38 height 14
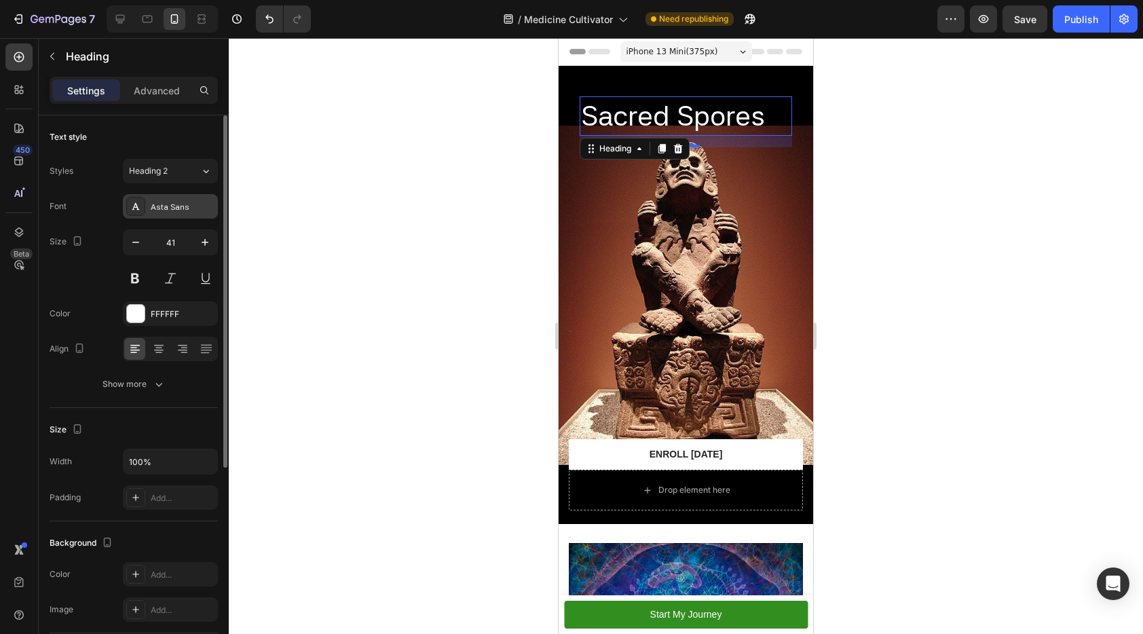
click at [157, 214] on div "Asta Sans" at bounding box center [170, 206] width 95 height 24
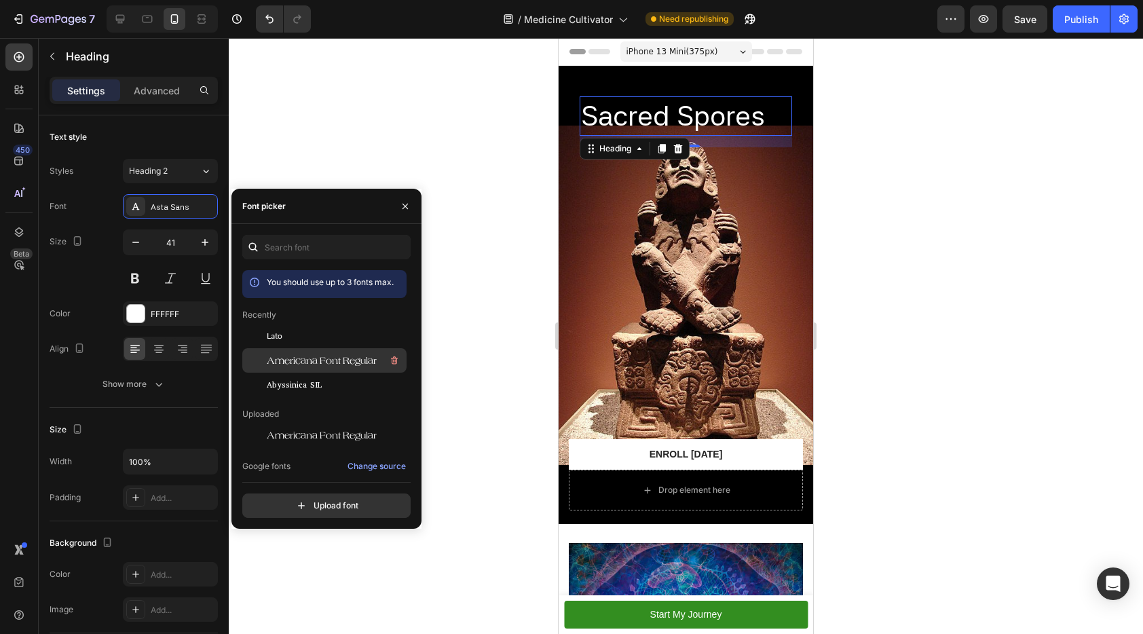
click at [312, 353] on div "Americana Font Regular" at bounding box center [335, 360] width 137 height 16
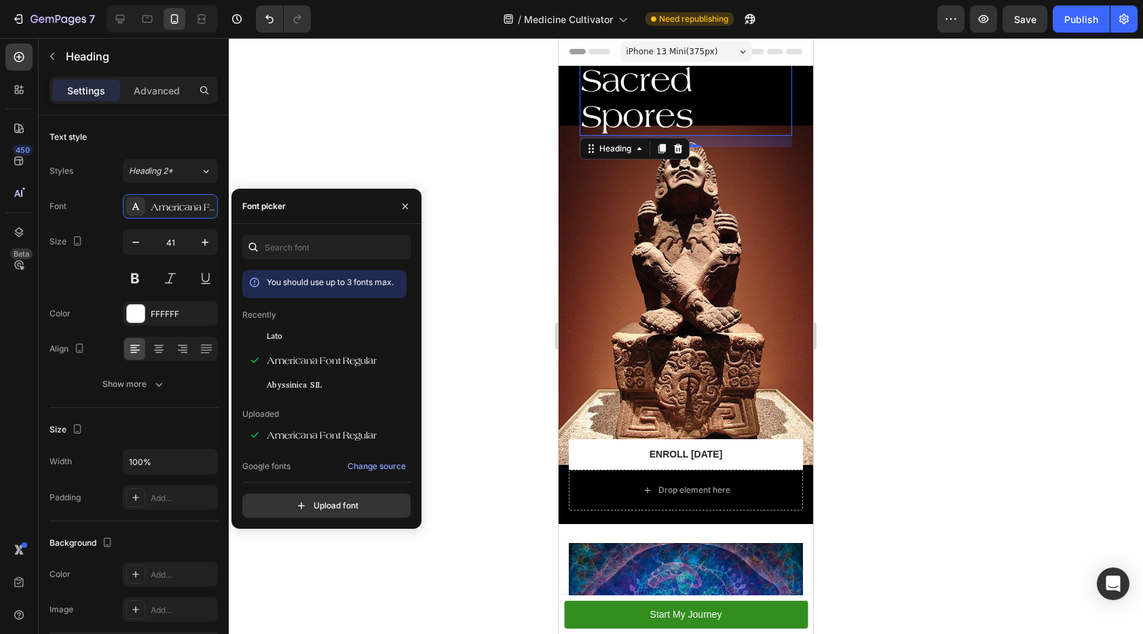
click at [861, 153] on div at bounding box center [686, 336] width 914 height 596
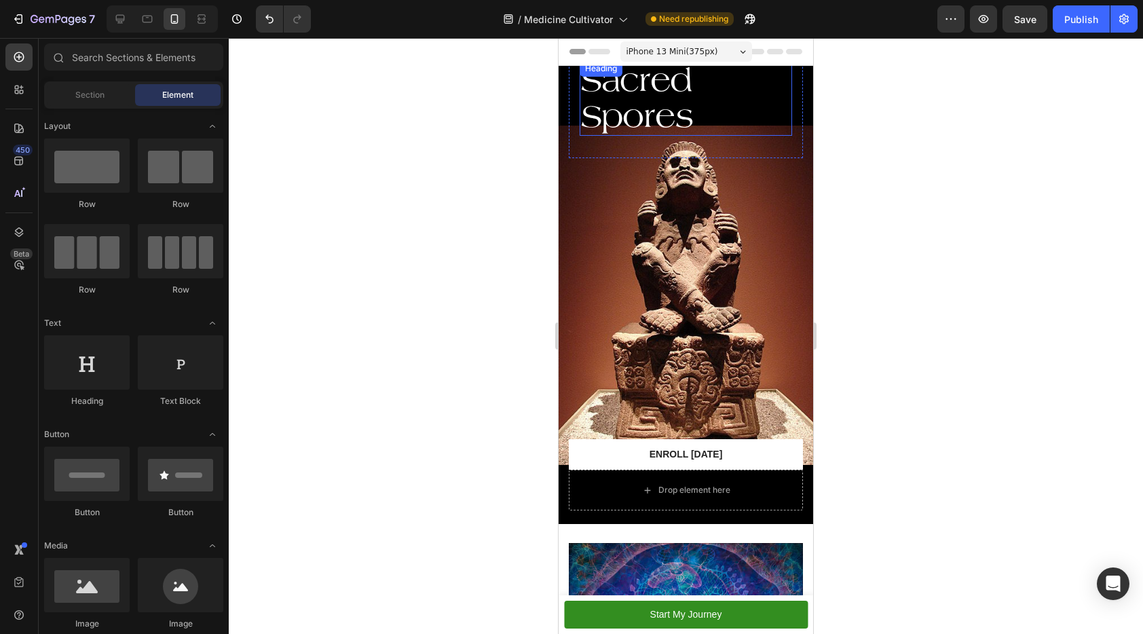
click at [704, 95] on p "Sacred Spores" at bounding box center [686, 98] width 210 height 73
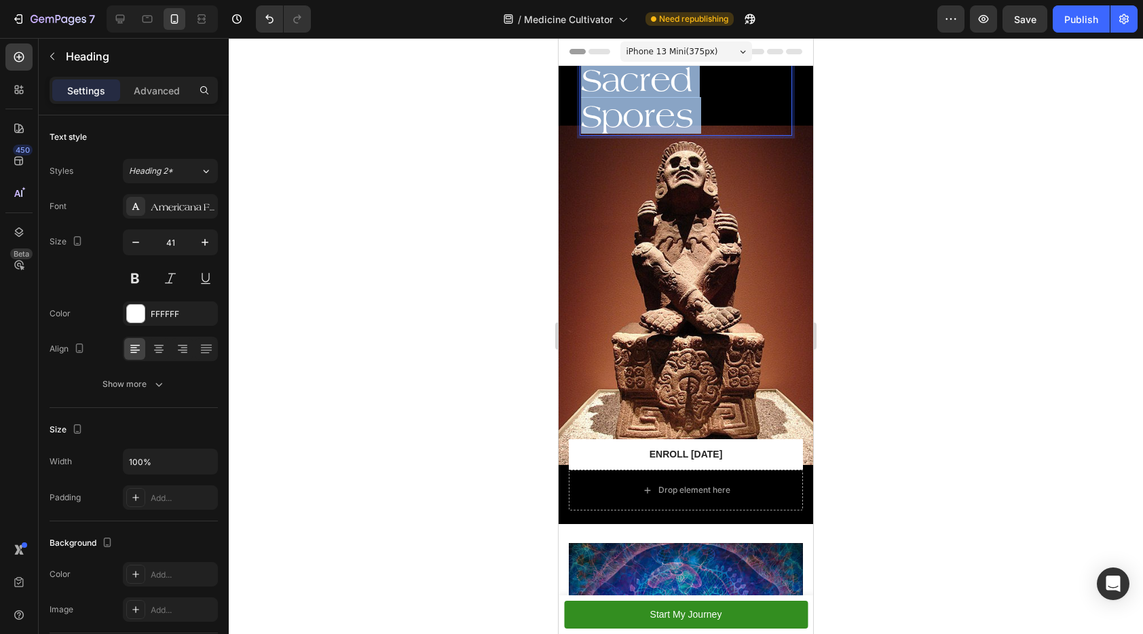
drag, startPoint x: 715, startPoint y: 93, endPoint x: 573, endPoint y: 67, distance: 144.3
click at [573, 67] on div "Sacred Spores Heading 17 Row" at bounding box center [686, 104] width 234 height 109
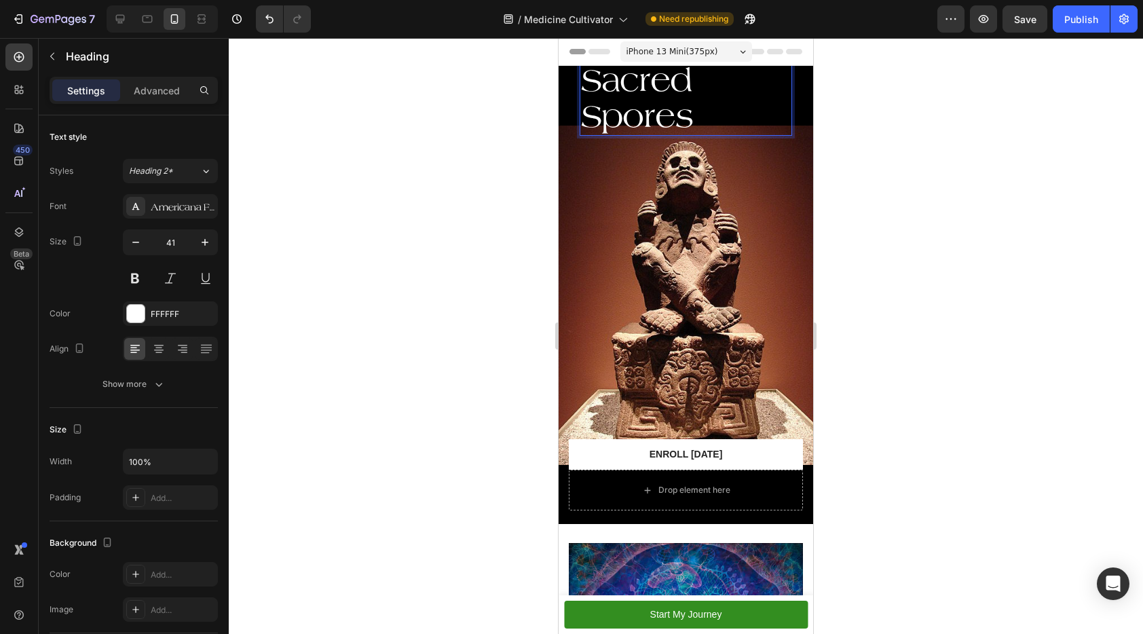
click at [642, 94] on p "Sacred Spores" at bounding box center [686, 98] width 210 height 73
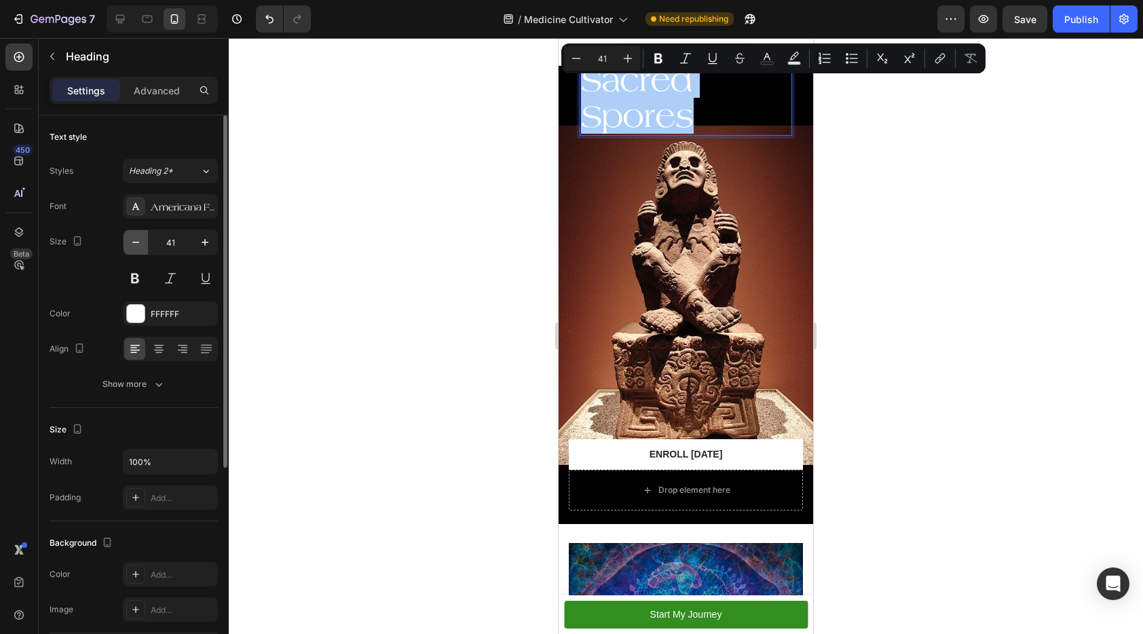
click at [134, 242] on icon "button" at bounding box center [135, 242] width 7 height 1
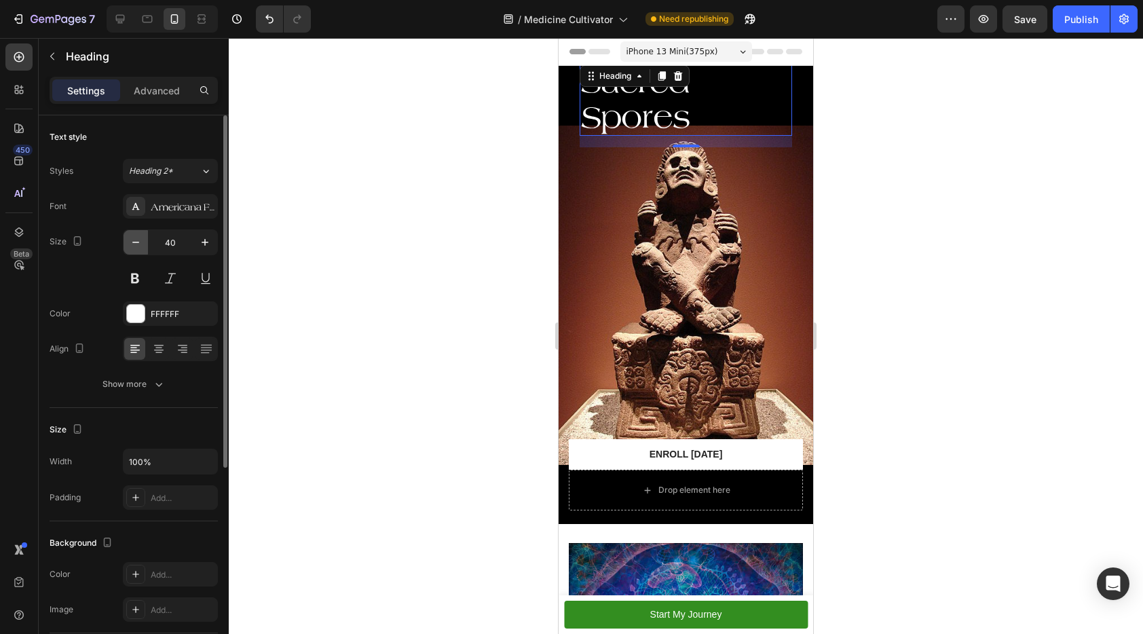
click at [134, 242] on icon "button" at bounding box center [135, 242] width 7 height 1
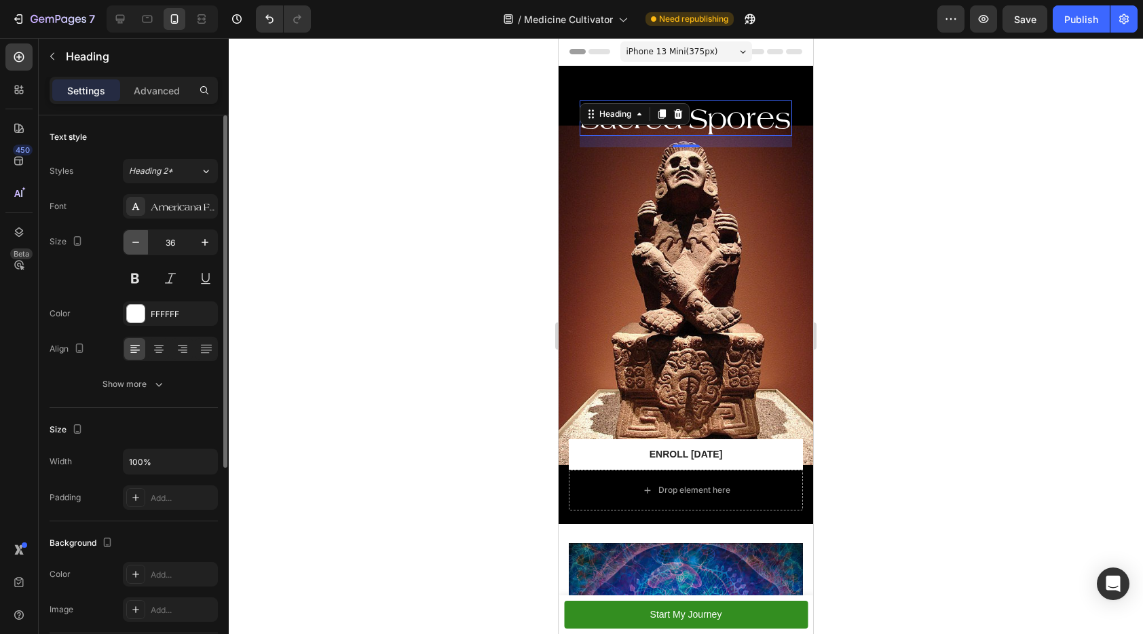
click at [134, 242] on icon "button" at bounding box center [135, 242] width 7 height 1
click at [216, 244] on button "button" at bounding box center [205, 242] width 24 height 24
click at [212, 244] on button "button" at bounding box center [205, 242] width 24 height 24
click at [136, 246] on icon "button" at bounding box center [136, 243] width 14 height 14
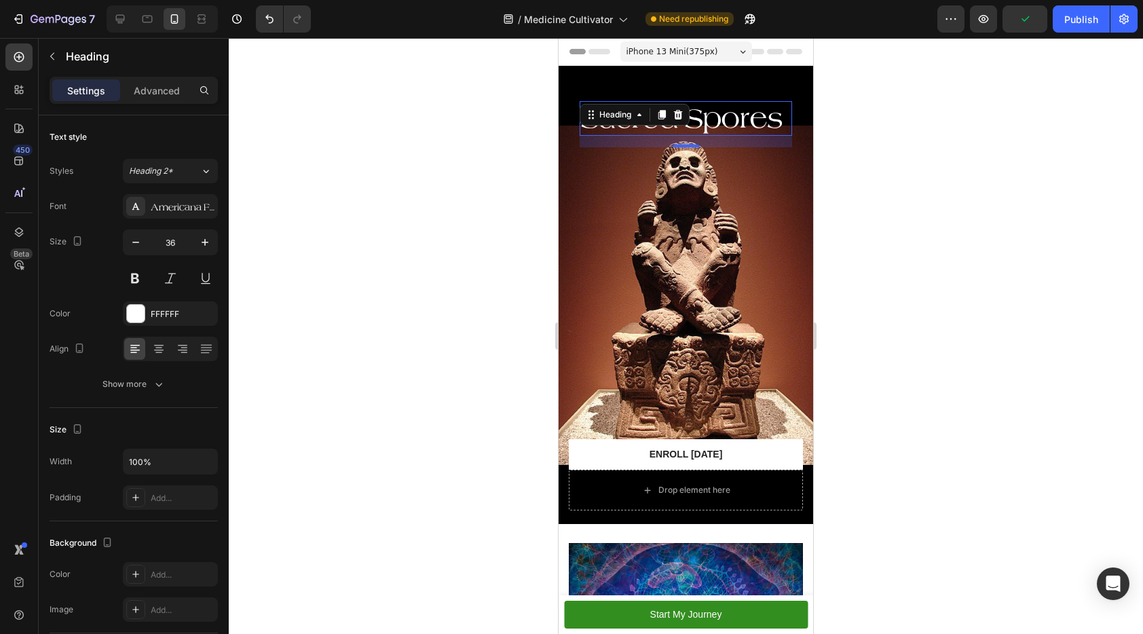
type input "35"
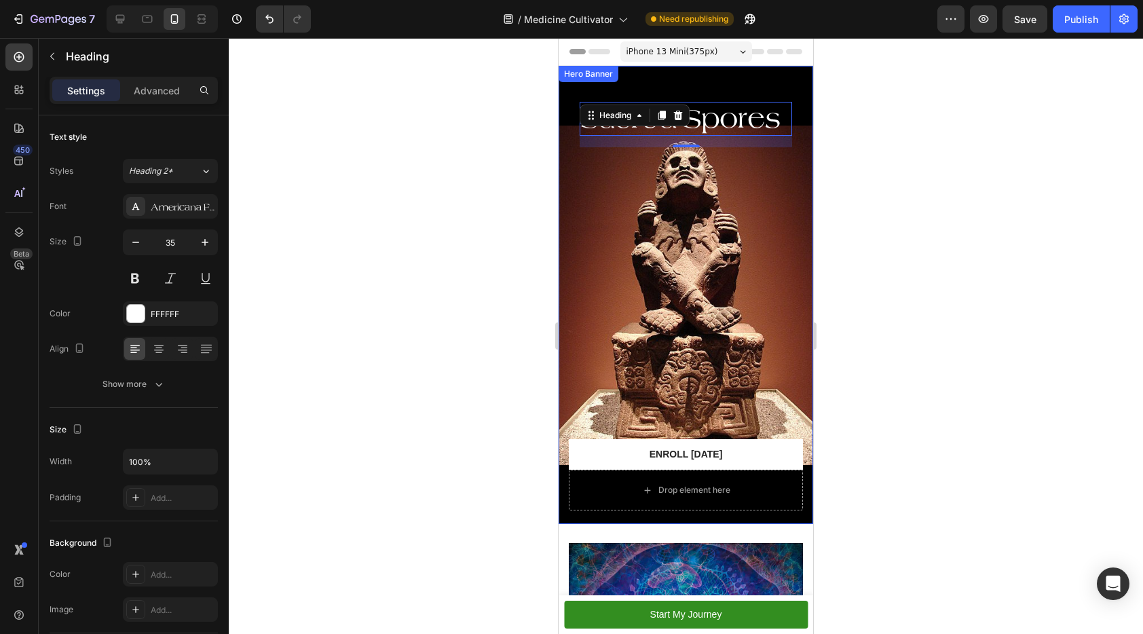
click at [870, 252] on div at bounding box center [686, 336] width 914 height 596
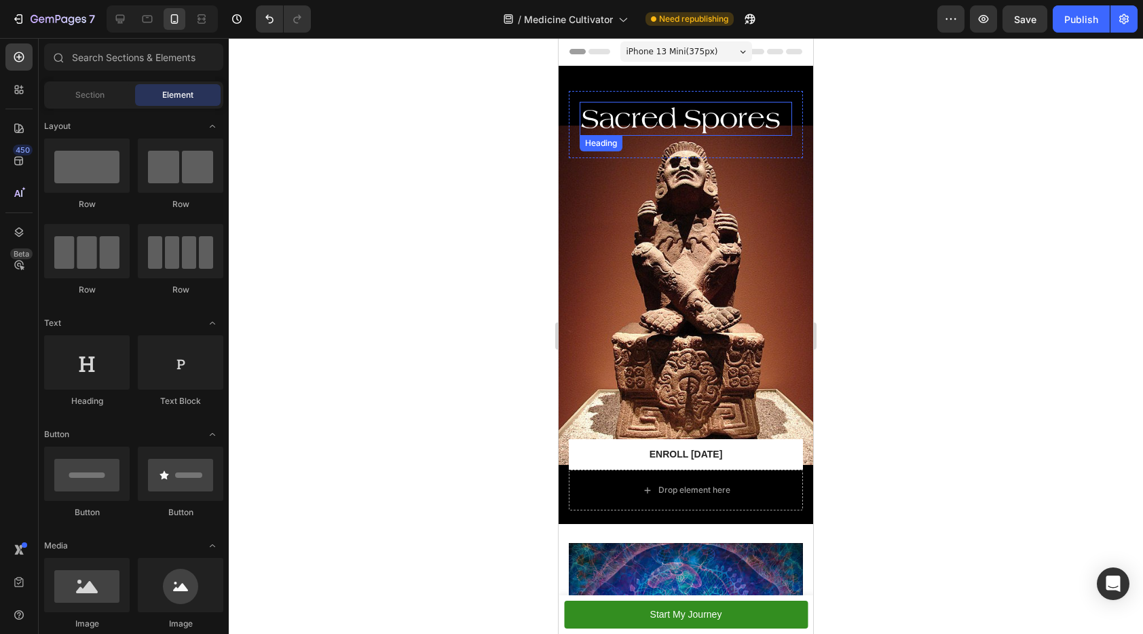
click at [680, 105] on p "Sacred Spores" at bounding box center [686, 118] width 210 height 31
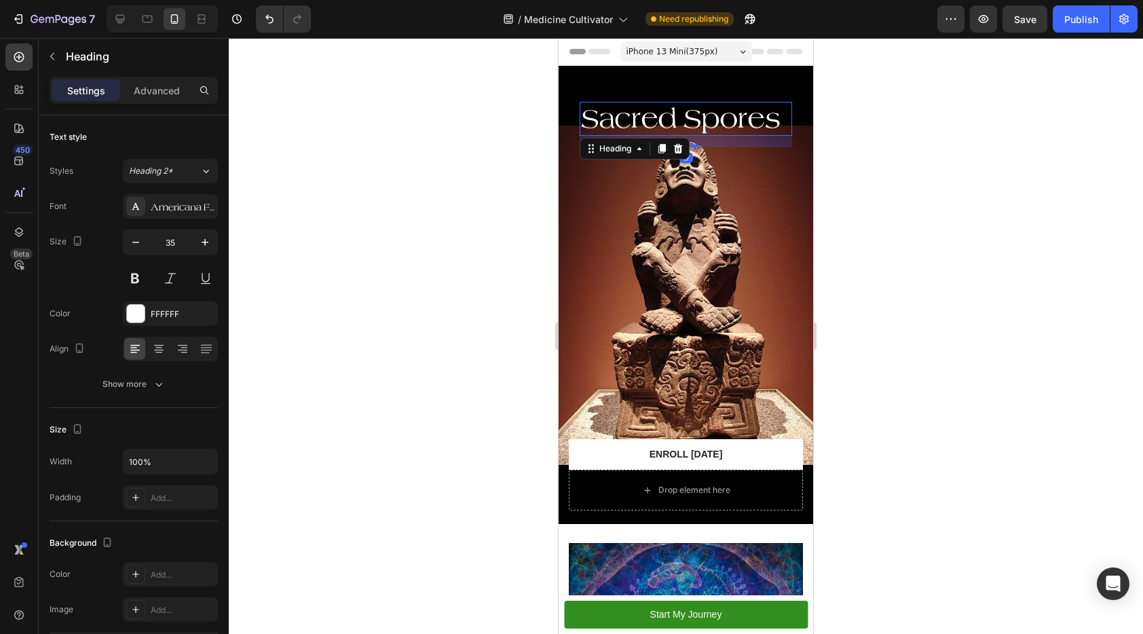
click at [372, 180] on div at bounding box center [686, 336] width 914 height 596
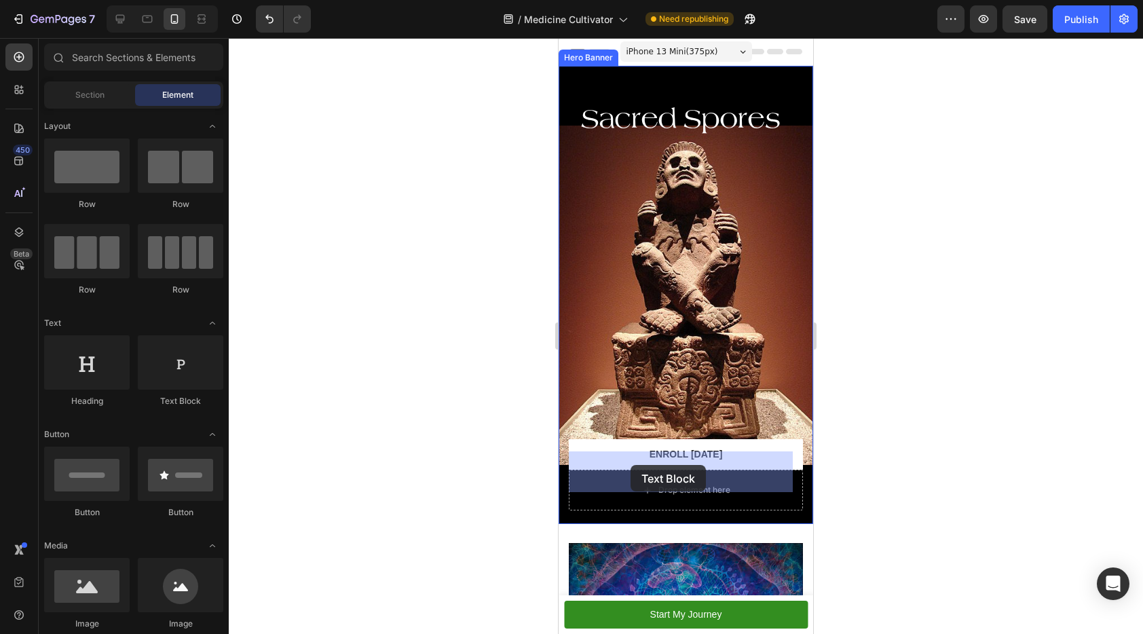
drag, startPoint x: 758, startPoint y: 403, endPoint x: 632, endPoint y: 465, distance: 140.5
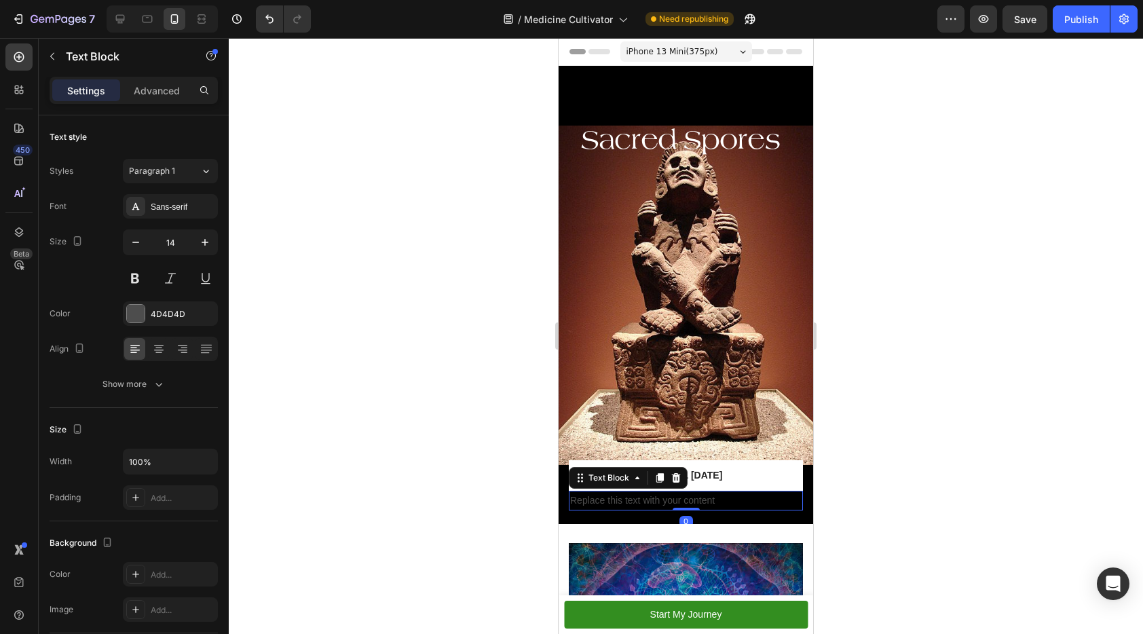
click at [702, 491] on div "Replace this text with your content" at bounding box center [686, 501] width 234 height 20
click at [702, 492] on p "Replace this text with your content" at bounding box center [685, 500] width 231 height 17
click at [704, 492] on p "Ethnobotany Cultivation Mastermind Series" at bounding box center [685, 500] width 231 height 17
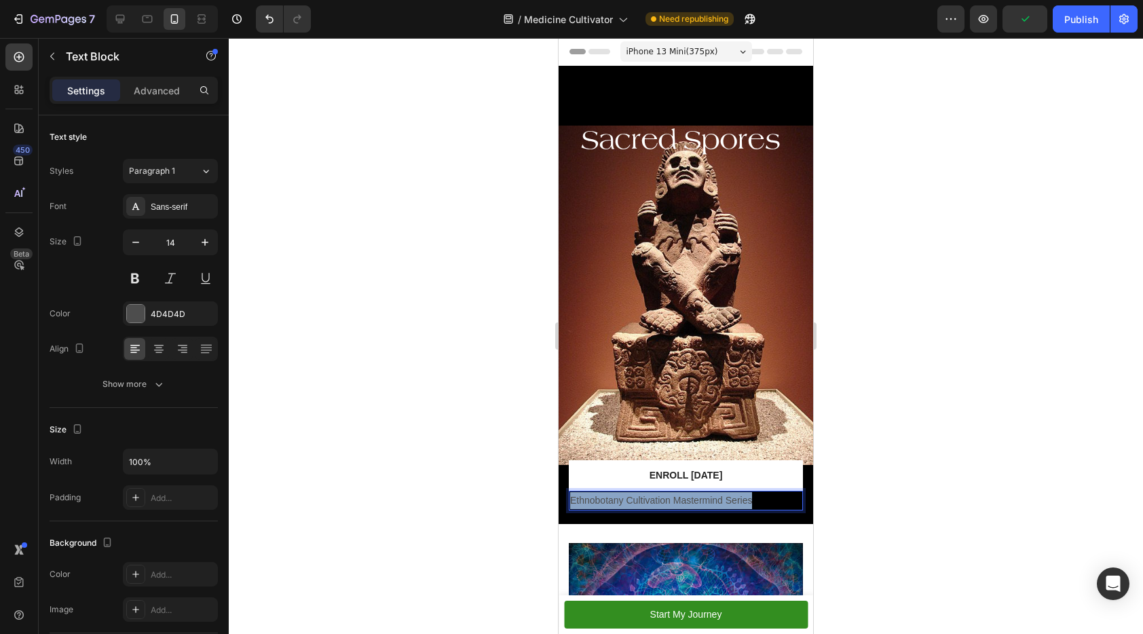
click at [704, 492] on p "Ethnobotany Cultivation Mastermind Series" at bounding box center [685, 500] width 231 height 17
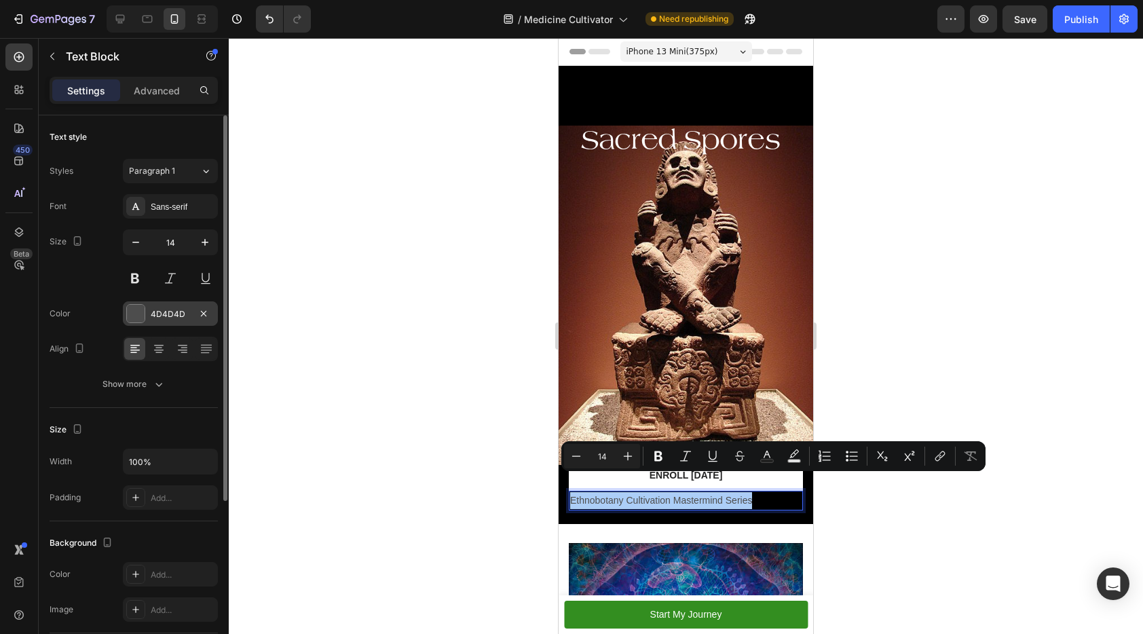
click at [145, 312] on div at bounding box center [135, 313] width 19 height 19
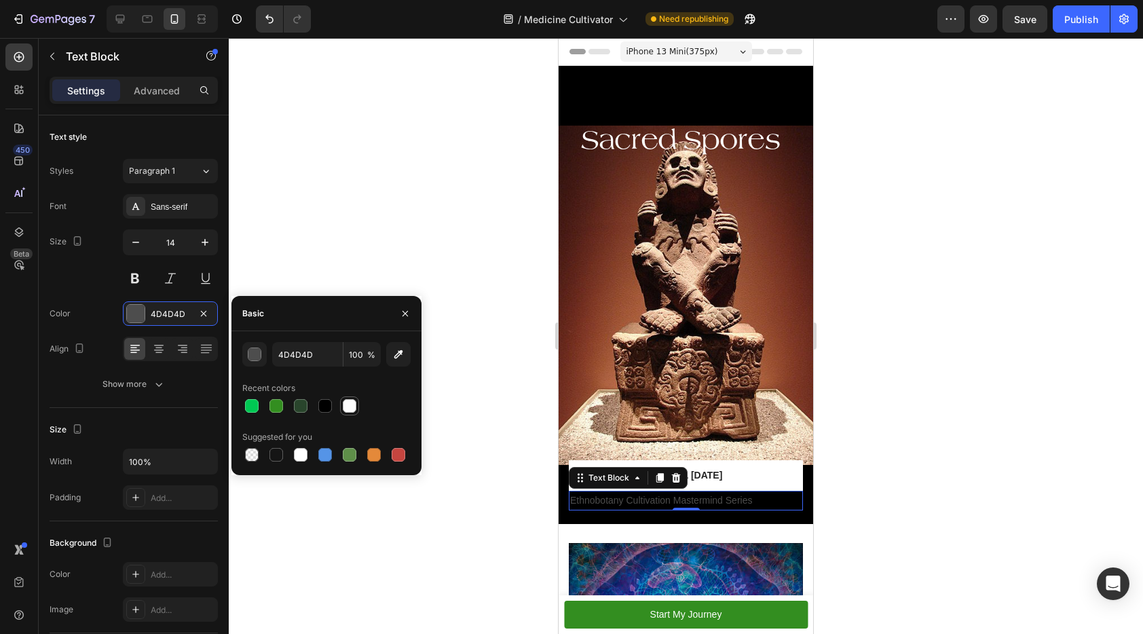
click at [351, 407] on div at bounding box center [350, 406] width 14 height 14
type input "FFFFFF"
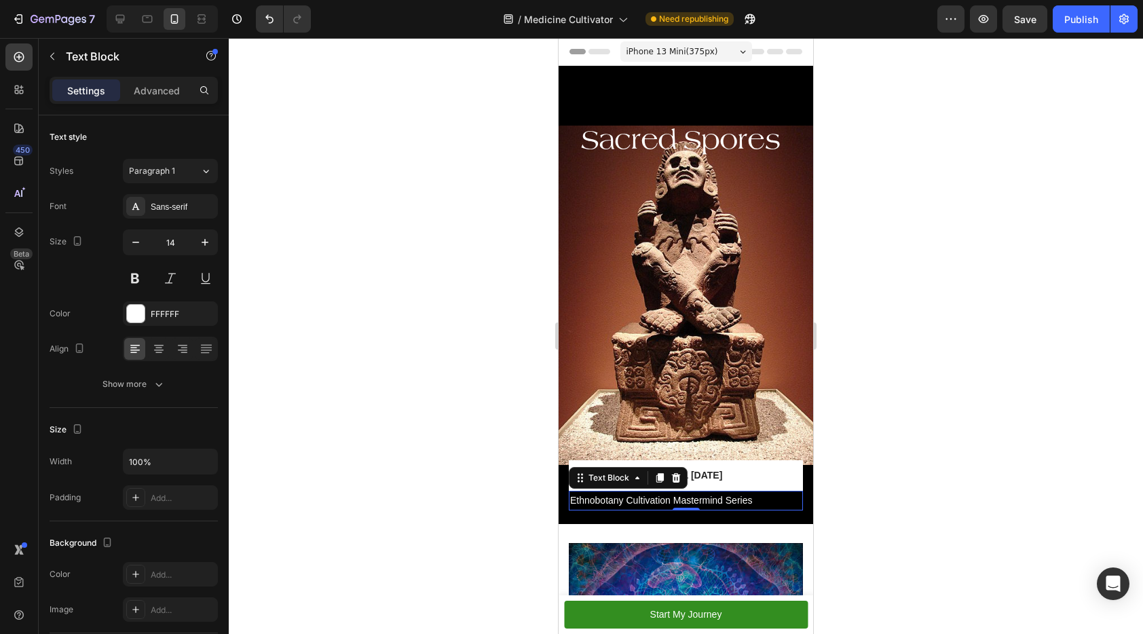
click at [964, 427] on div at bounding box center [686, 336] width 914 height 596
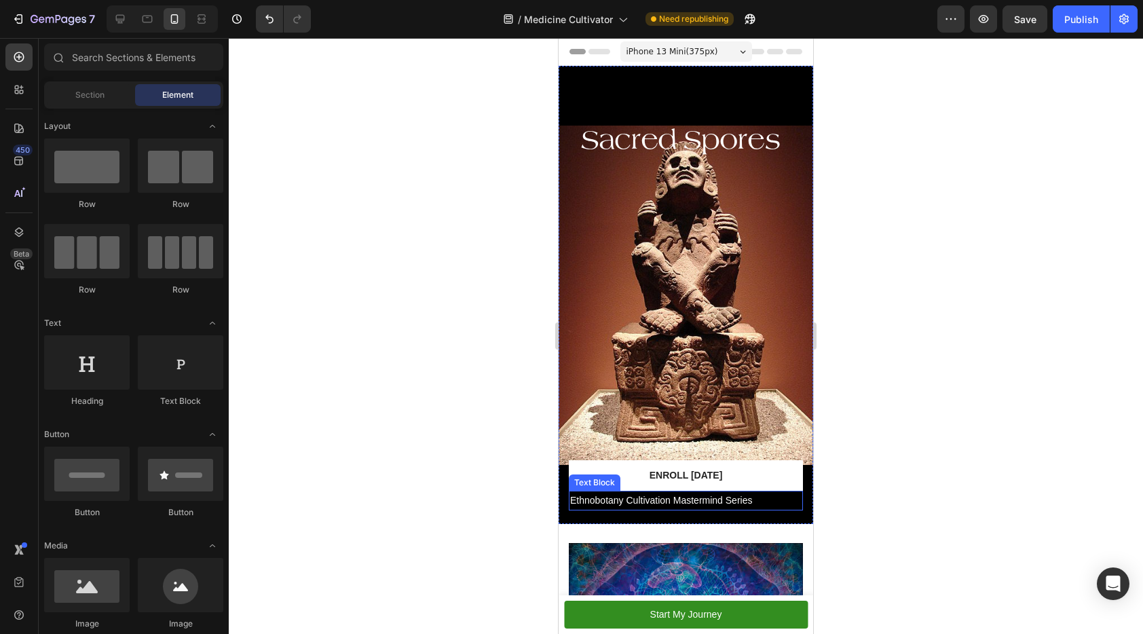
click at [768, 492] on p "Ethnobotany Cultivation Mastermind Series" at bounding box center [685, 500] width 231 height 17
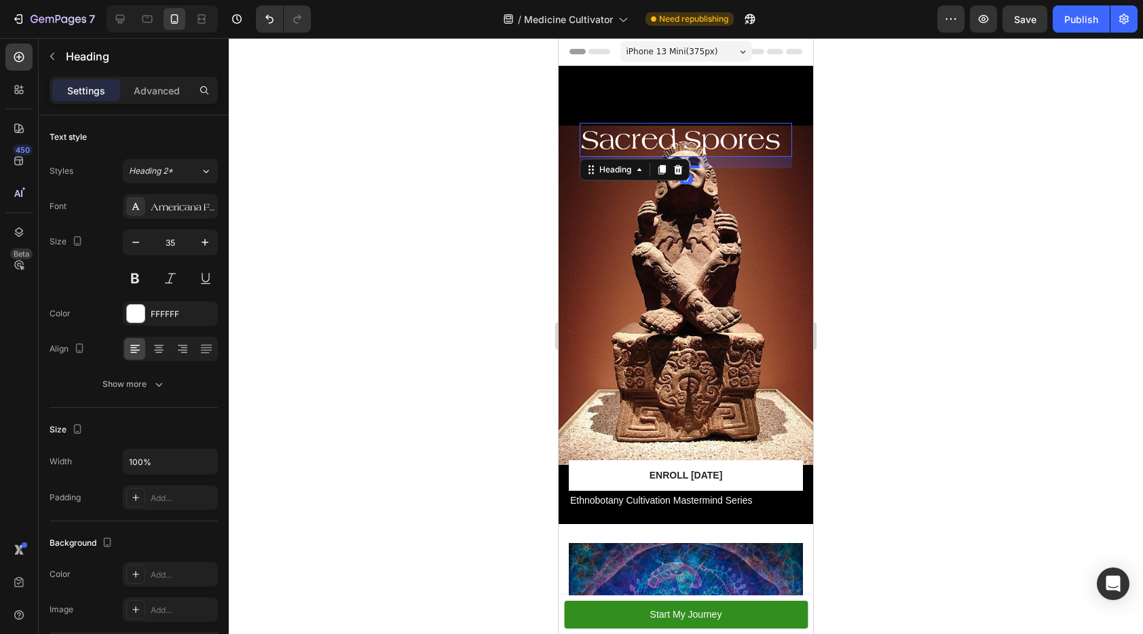
click at [675, 126] on p "Sacred Spores" at bounding box center [686, 139] width 210 height 31
click at [749, 168] on div "Sacred Spores Heading 17 Row Heading Heading Heading Text Block Enroll Today Bu…" at bounding box center [686, 301] width 234 height 379
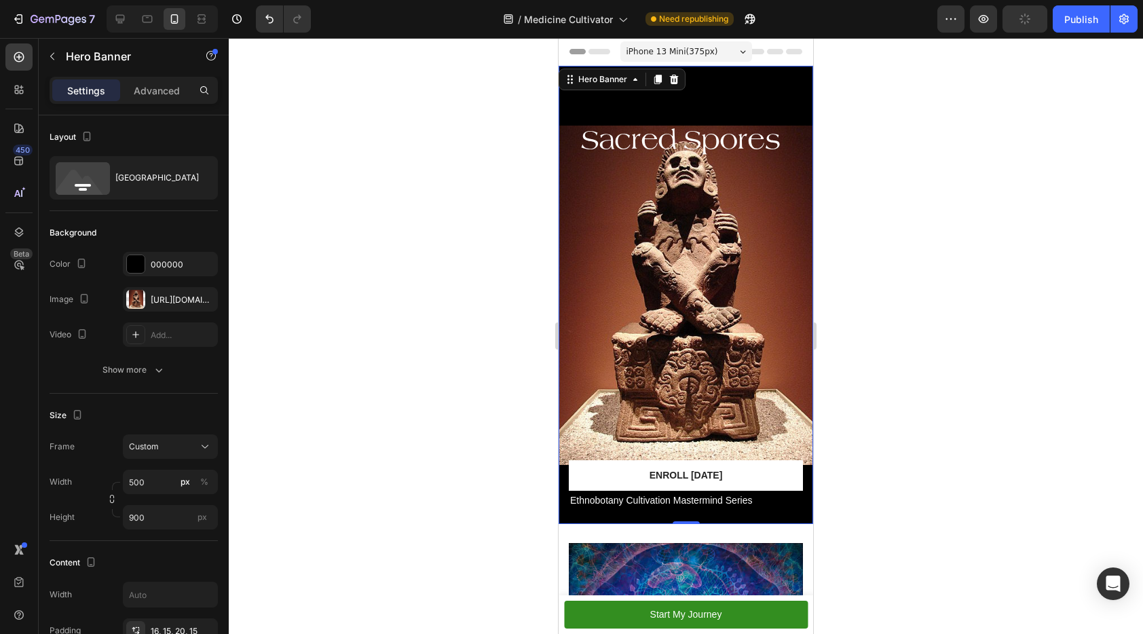
click at [689, 130] on p "Sacred Spores" at bounding box center [686, 139] width 210 height 31
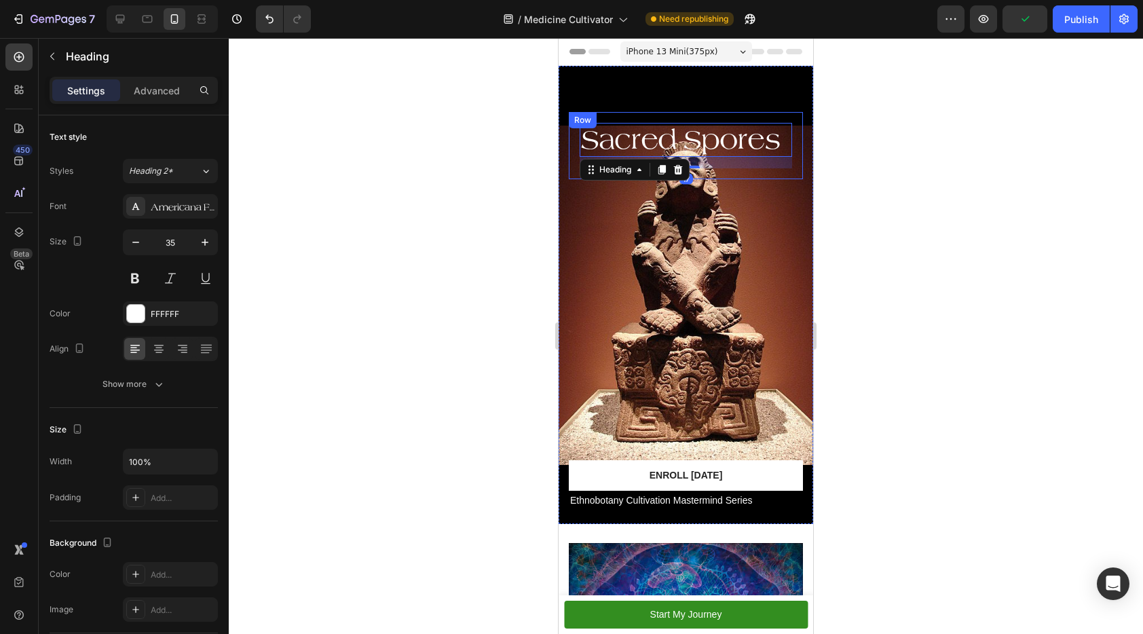
click at [719, 157] on div "17" at bounding box center [686, 163] width 212 height 12
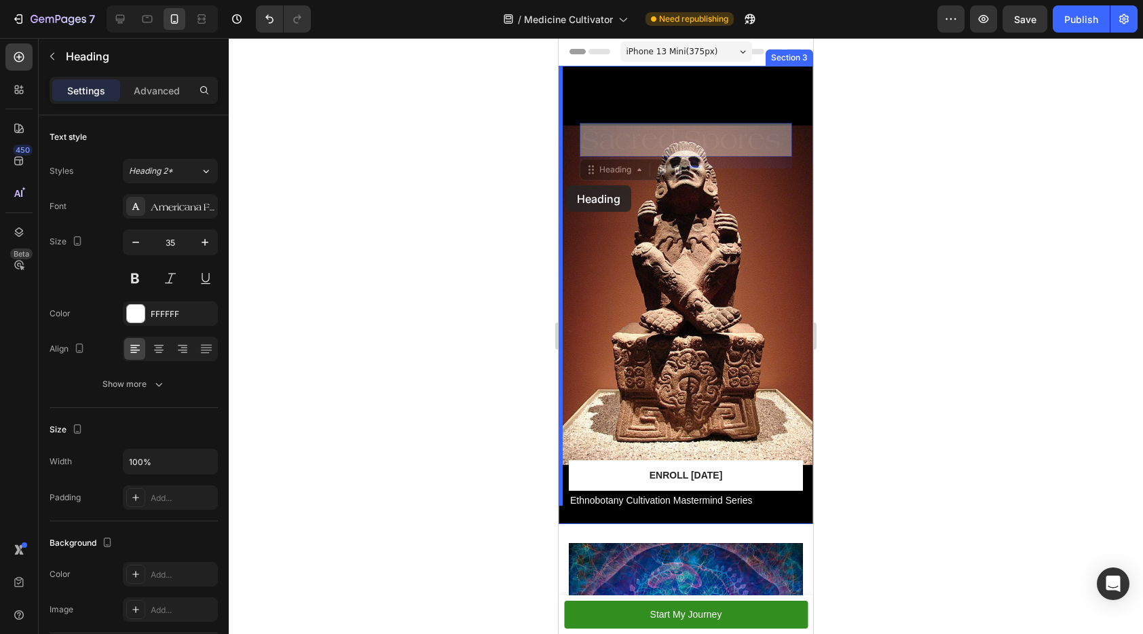
drag, startPoint x: 588, startPoint y: 150, endPoint x: 566, endPoint y: 185, distance: 41.4
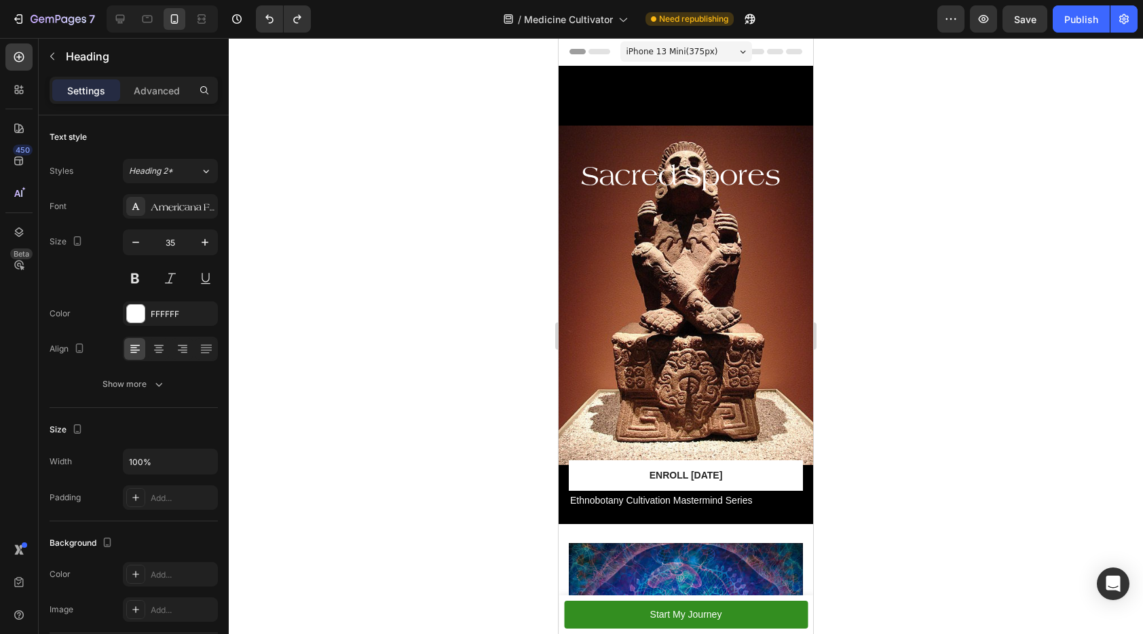
click at [907, 209] on div at bounding box center [686, 336] width 914 height 596
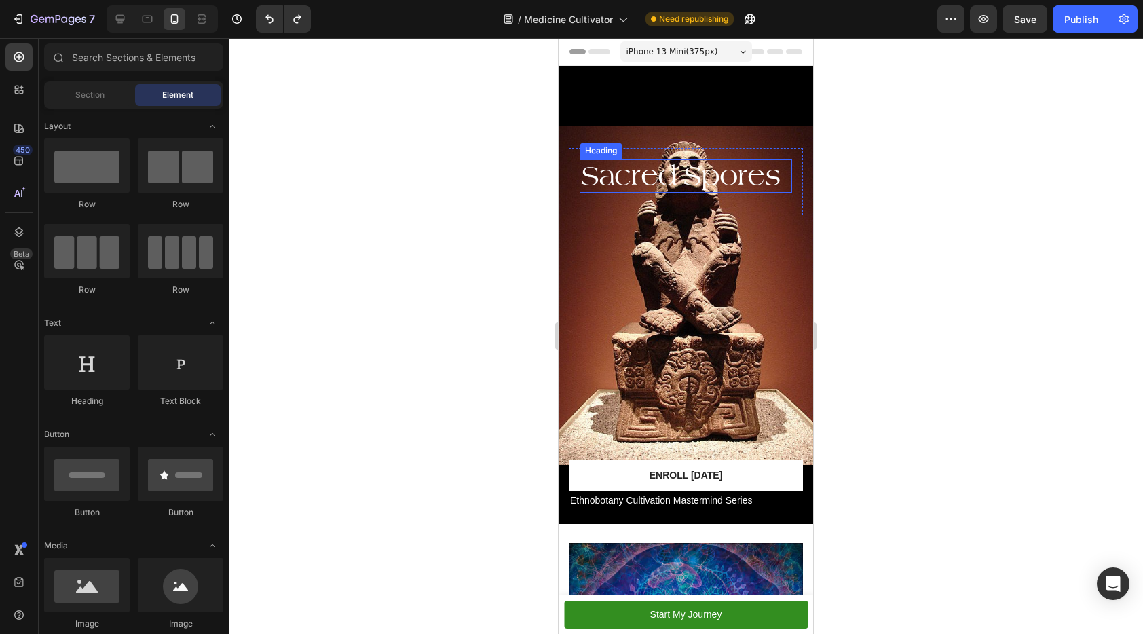
click at [670, 159] on h2 "Sacred Spores" at bounding box center [686, 176] width 212 height 34
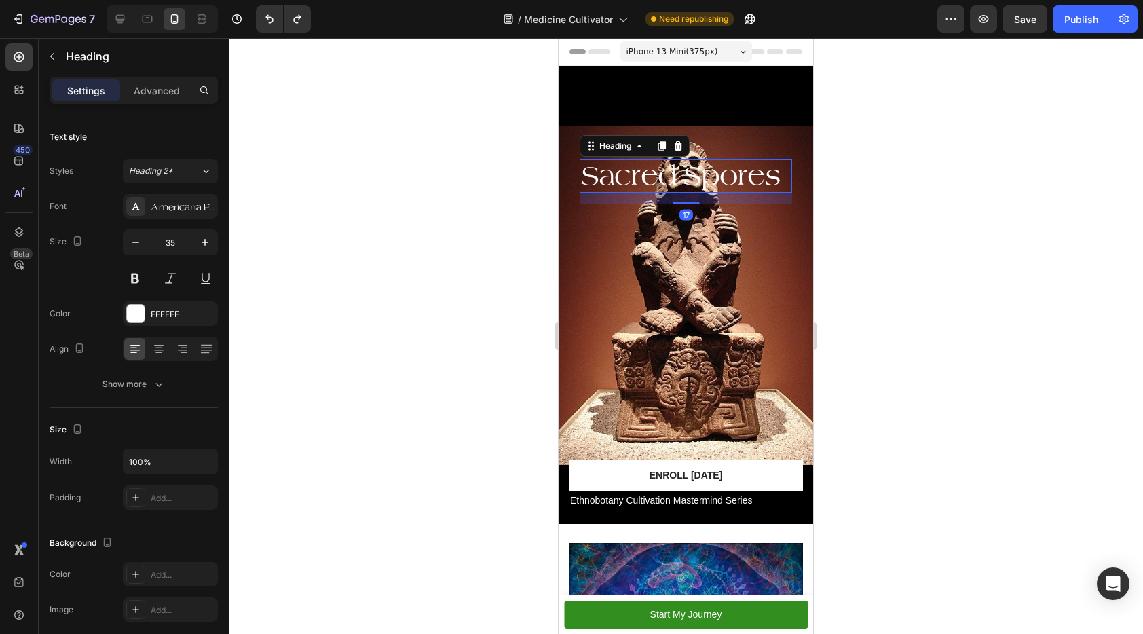
click at [875, 184] on div at bounding box center [686, 336] width 914 height 596
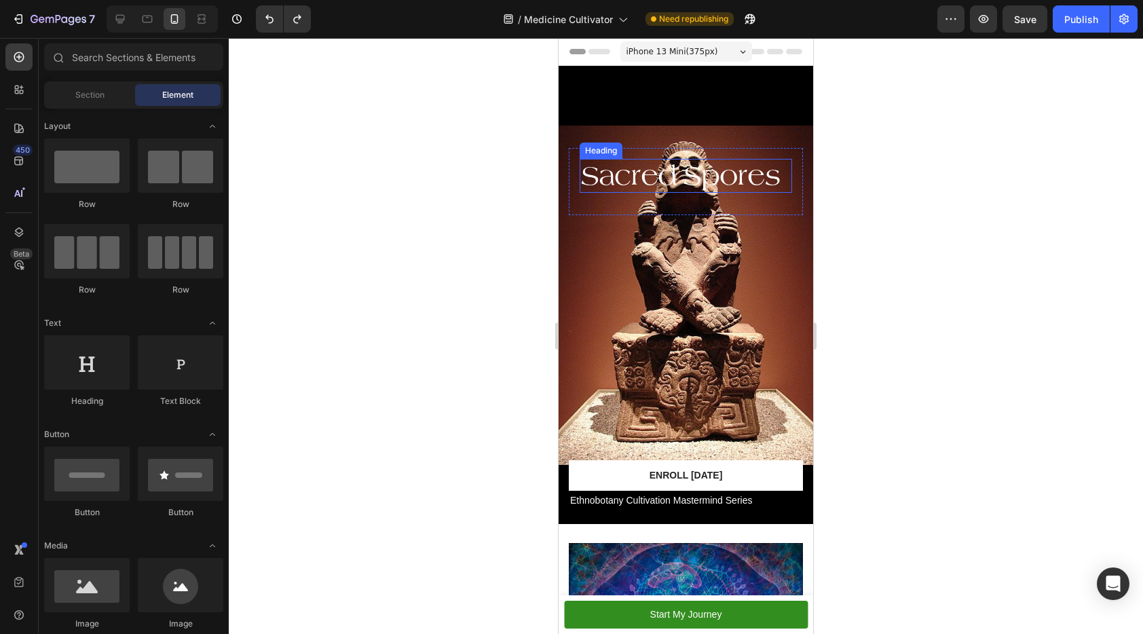
click at [717, 173] on h2 "Sacred Spores" at bounding box center [686, 176] width 212 height 34
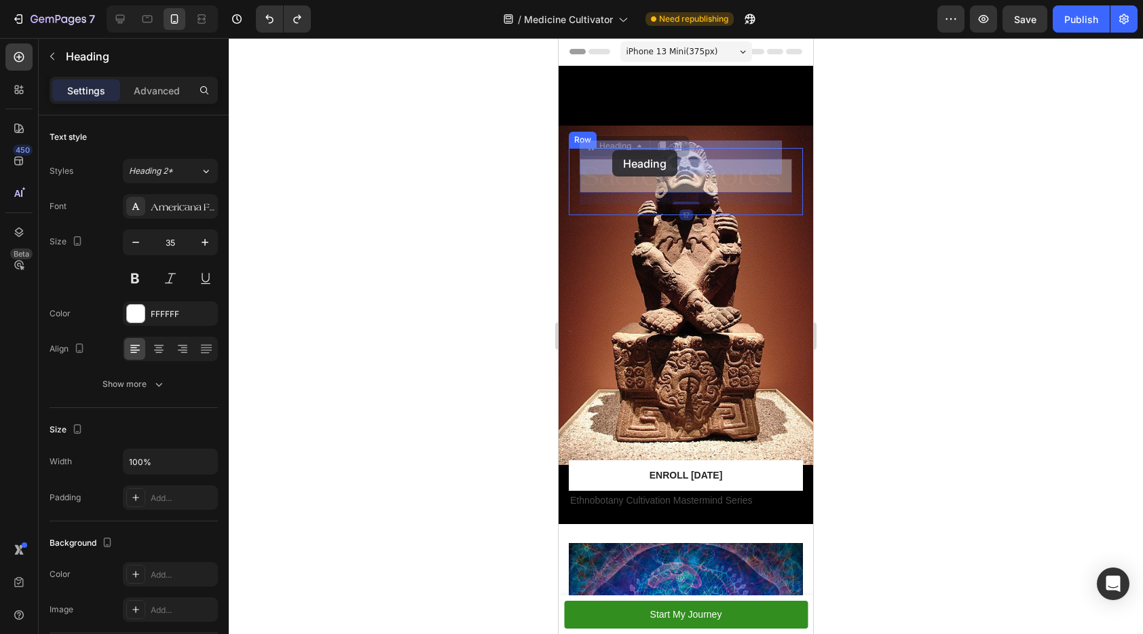
drag, startPoint x: 595, startPoint y: 130, endPoint x: 609, endPoint y: 153, distance: 28.1
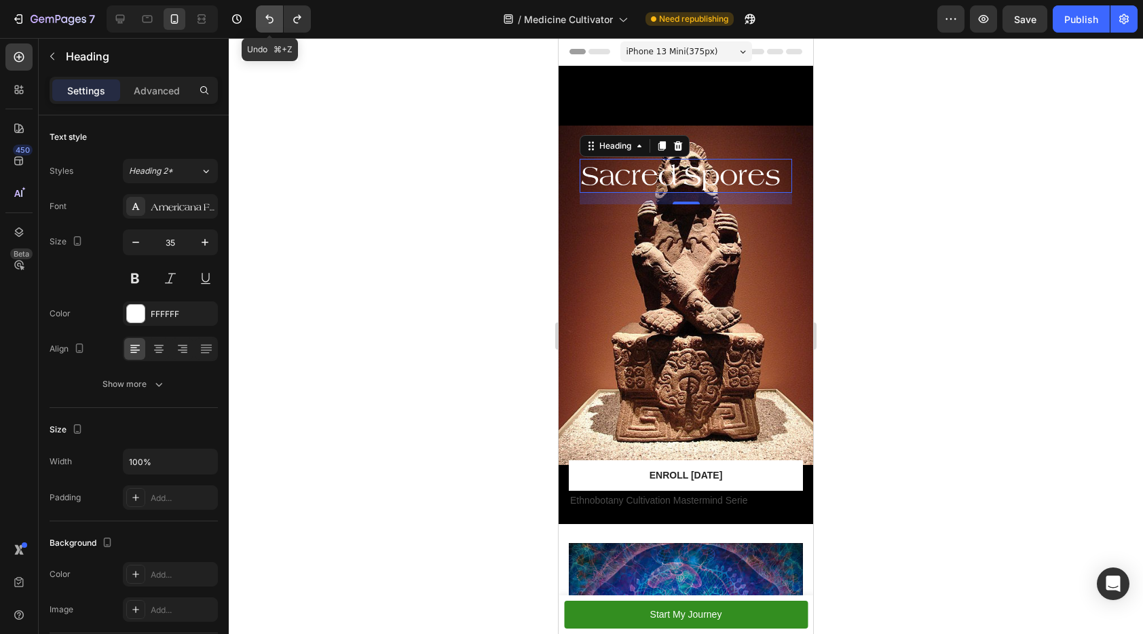
click at [267, 18] on icon "Undo/Redo" at bounding box center [270, 19] width 14 height 14
click at [270, 16] on icon "Undo/Redo" at bounding box center [270, 19] width 14 height 14
click at [297, 14] on icon "Undo/Redo" at bounding box center [297, 19] width 14 height 14
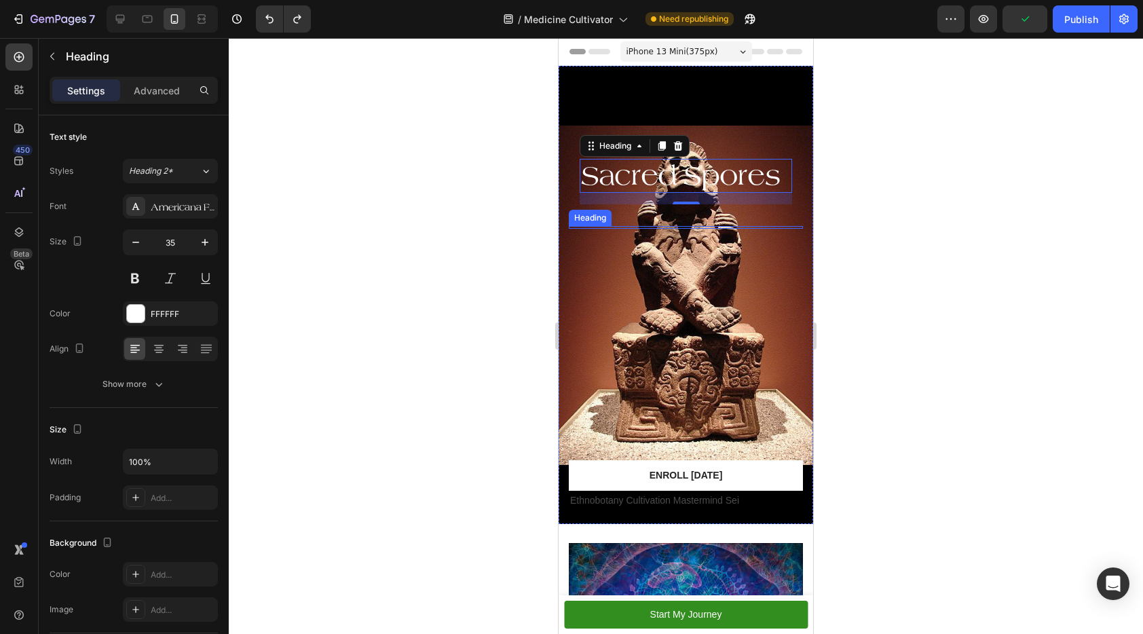
click at [699, 226] on h2 at bounding box center [686, 227] width 234 height 3
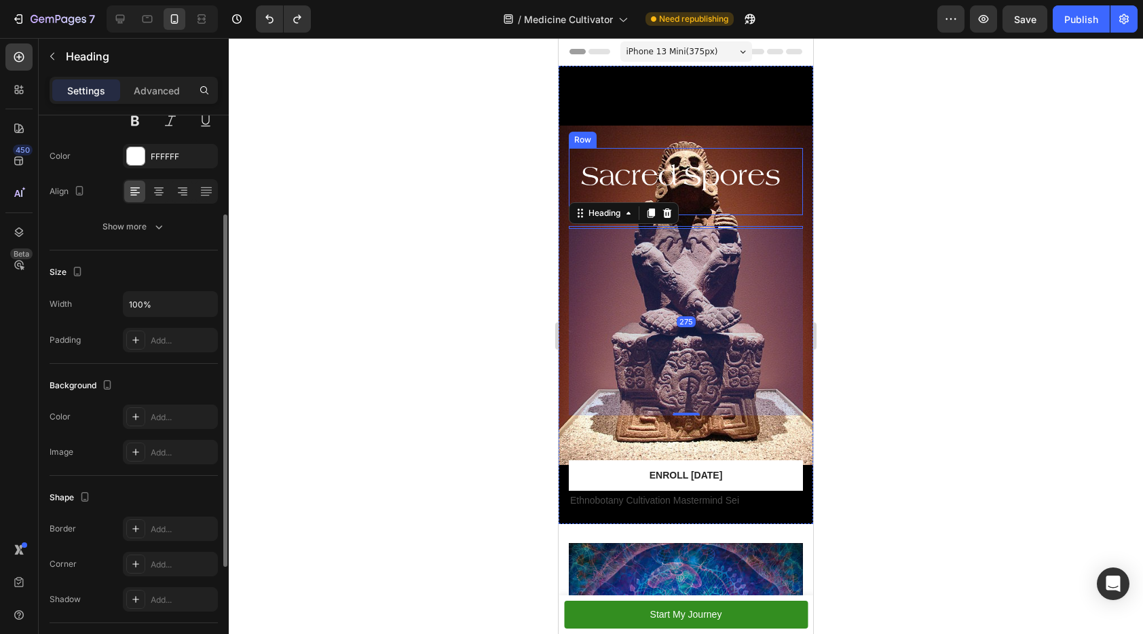
click at [675, 175] on div "Sacred Spores Heading" at bounding box center [686, 181] width 212 height 45
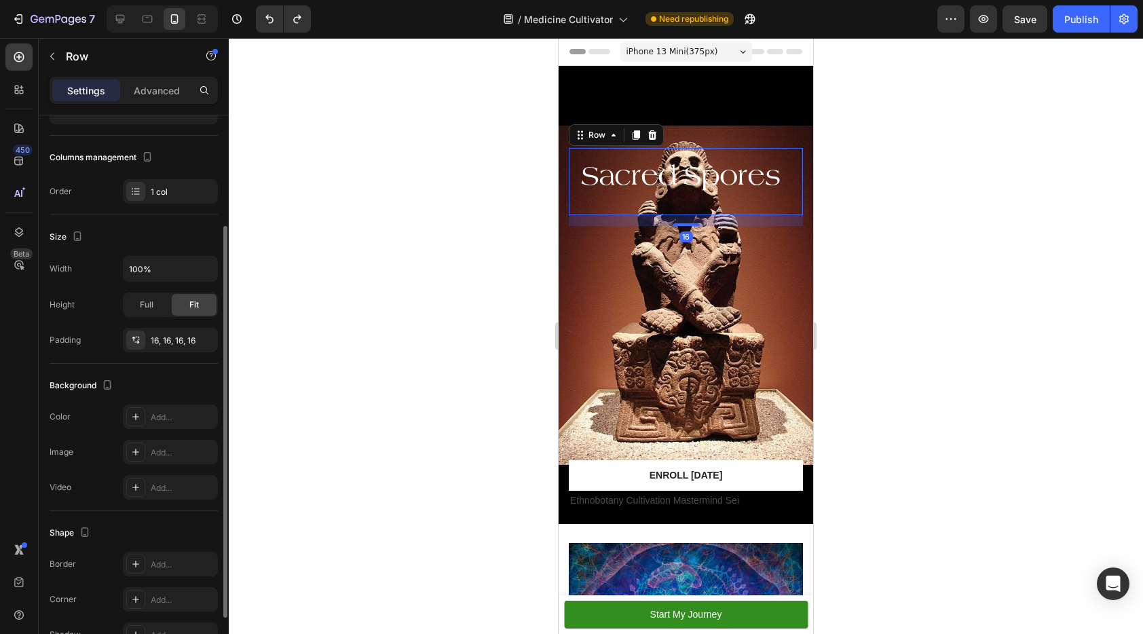
scroll to position [0, 0]
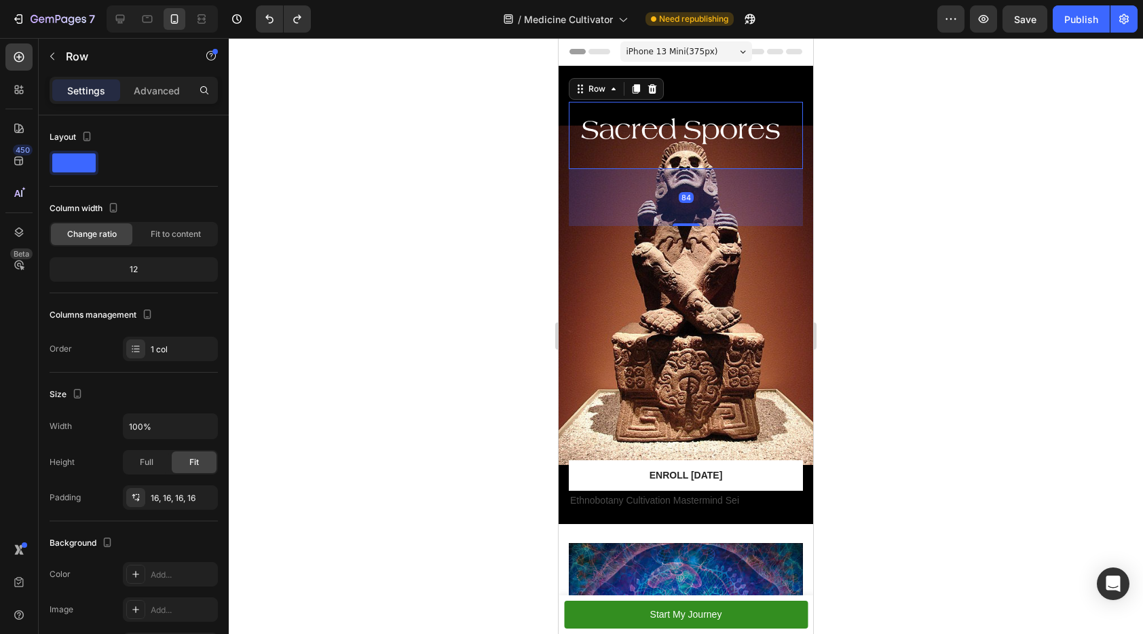
drag, startPoint x: 681, startPoint y: 205, endPoint x: 1496, endPoint y: 335, distance: 825.3
click at [683, 251] on div "Sacred Spores Heading Row 84 Heading Heading Heading Text Block Enroll Today Bu…" at bounding box center [686, 296] width 234 height 389
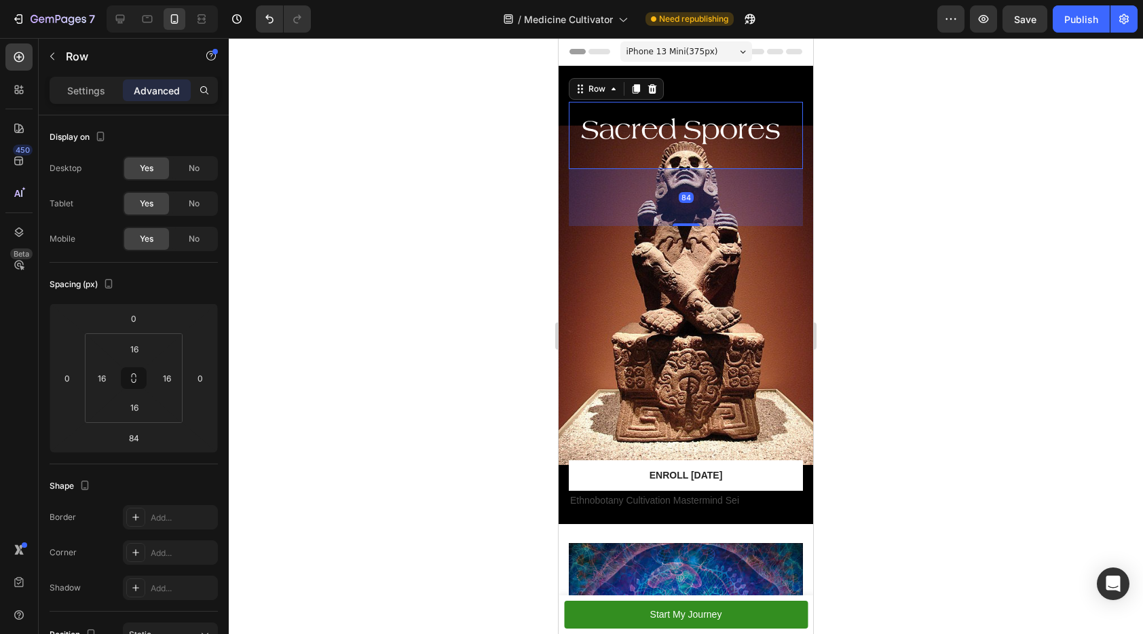
click at [945, 298] on div at bounding box center [686, 336] width 914 height 596
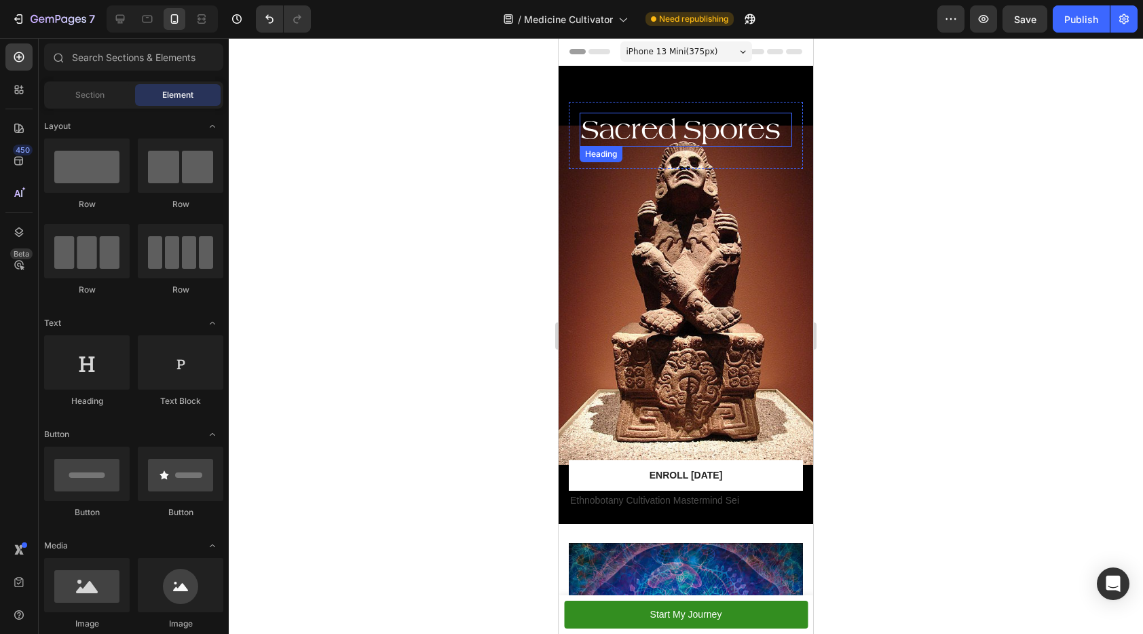
click at [721, 113] on h2 "Sacred Spores" at bounding box center [686, 130] width 212 height 34
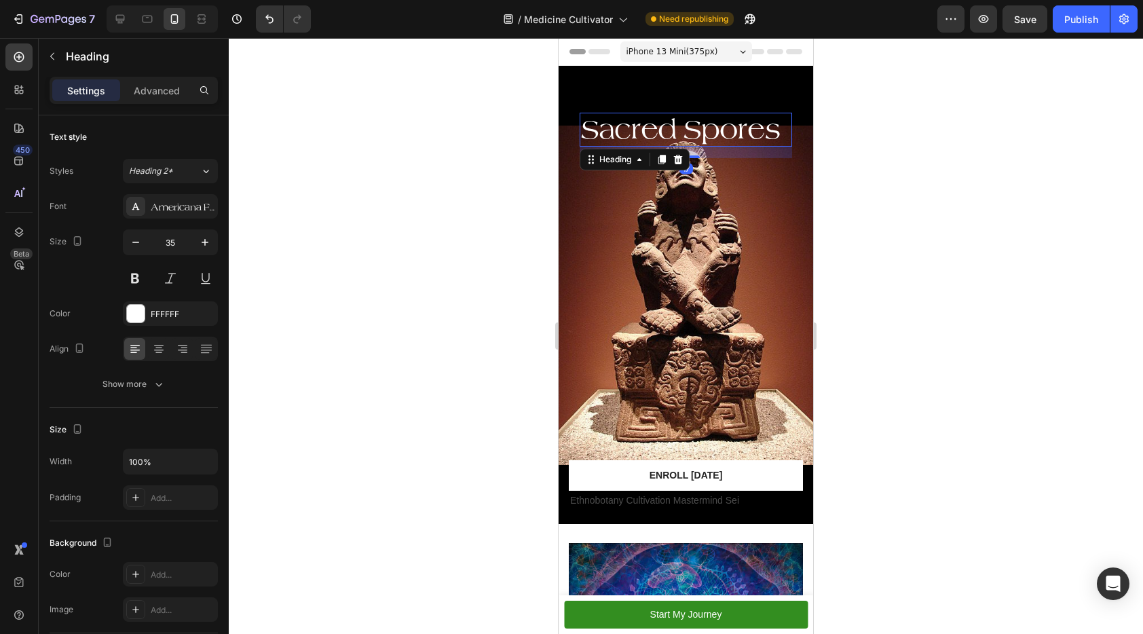
click at [719, 147] on div "17" at bounding box center [686, 153] width 212 height 12
click at [700, 143] on div "Sacred Spores Heading 17 Row" at bounding box center [686, 135] width 234 height 67
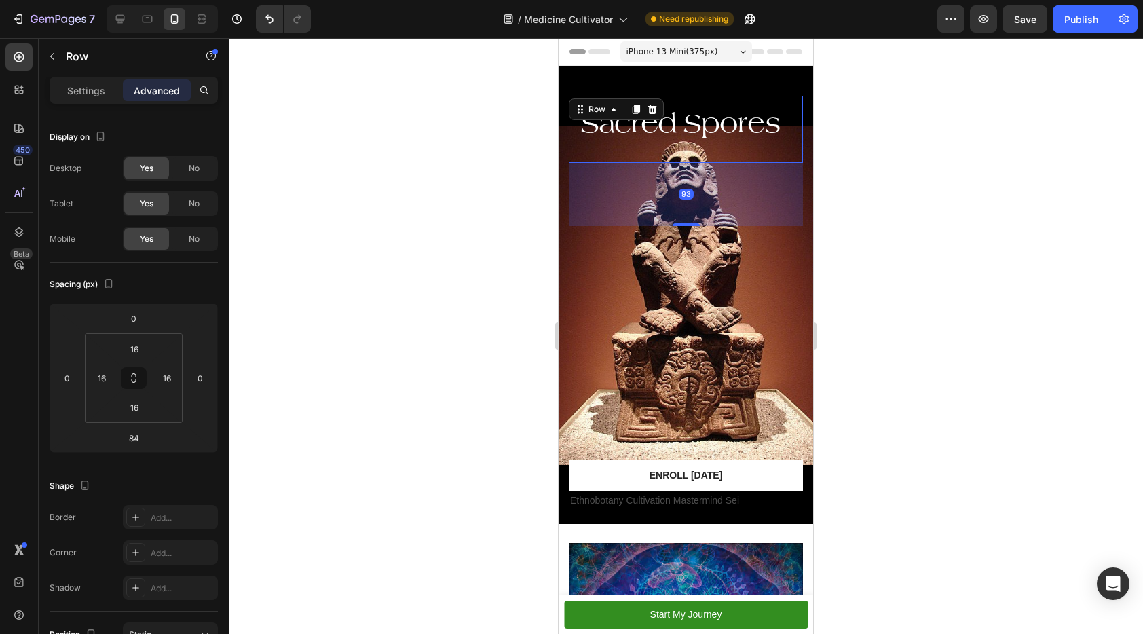
click at [681, 212] on div "Sacred Spores Heading Row 93 Heading Heading Heading Text Block Enroll Today Bu…" at bounding box center [686, 293] width 234 height 395
type input "93"
click at [886, 253] on div at bounding box center [686, 336] width 914 height 596
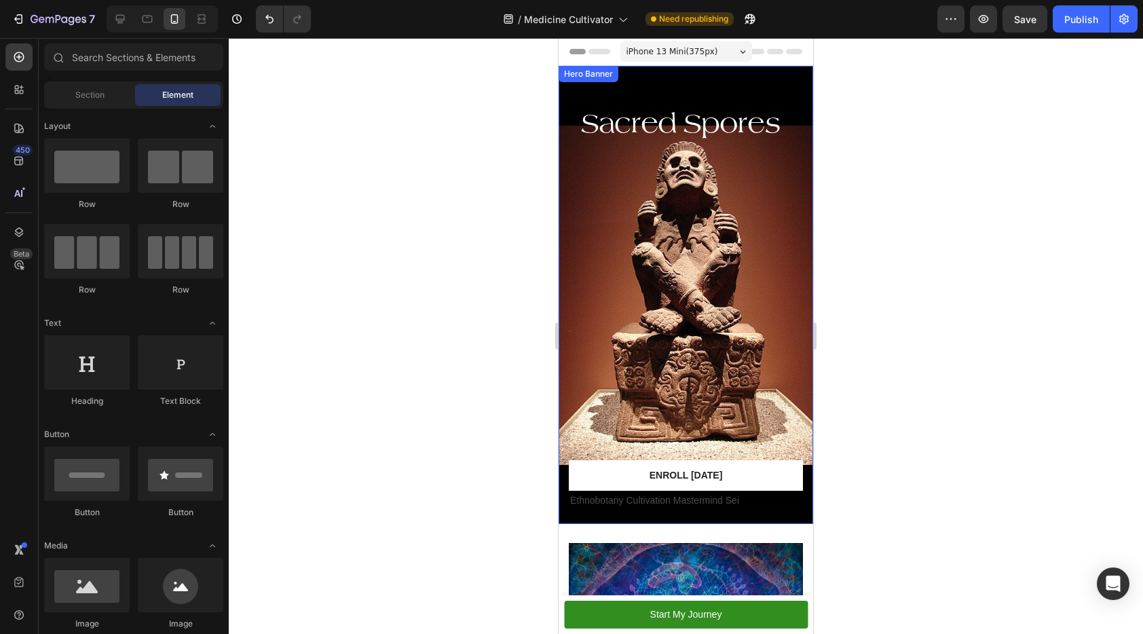
click at [658, 492] on p "Ethnobotany Cultivation Mastermind Sei" at bounding box center [685, 500] width 231 height 17
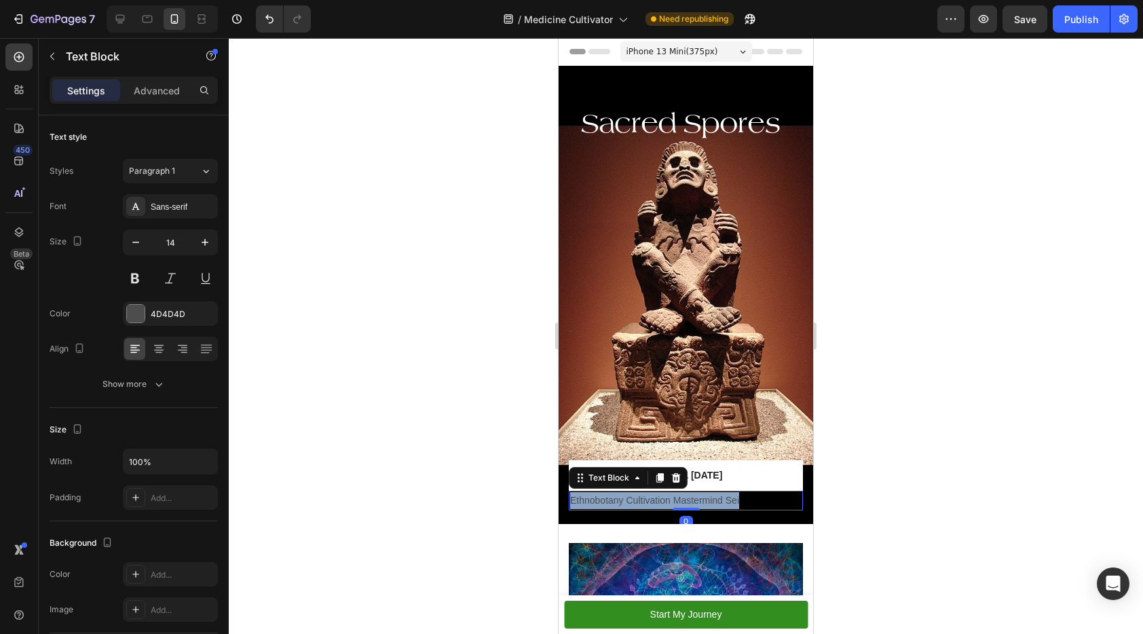
click at [658, 492] on p "Ethnobotany Cultivation Mastermind Sei" at bounding box center [685, 500] width 231 height 17
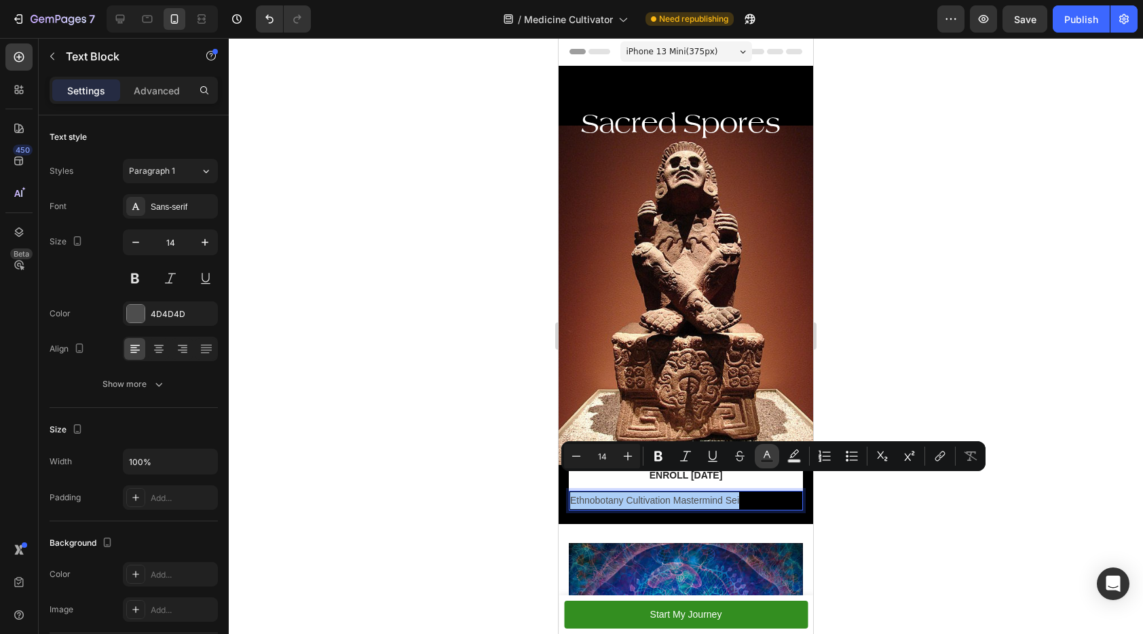
click at [771, 461] on rect "Editor contextual toolbar" at bounding box center [767, 460] width 13 height 3
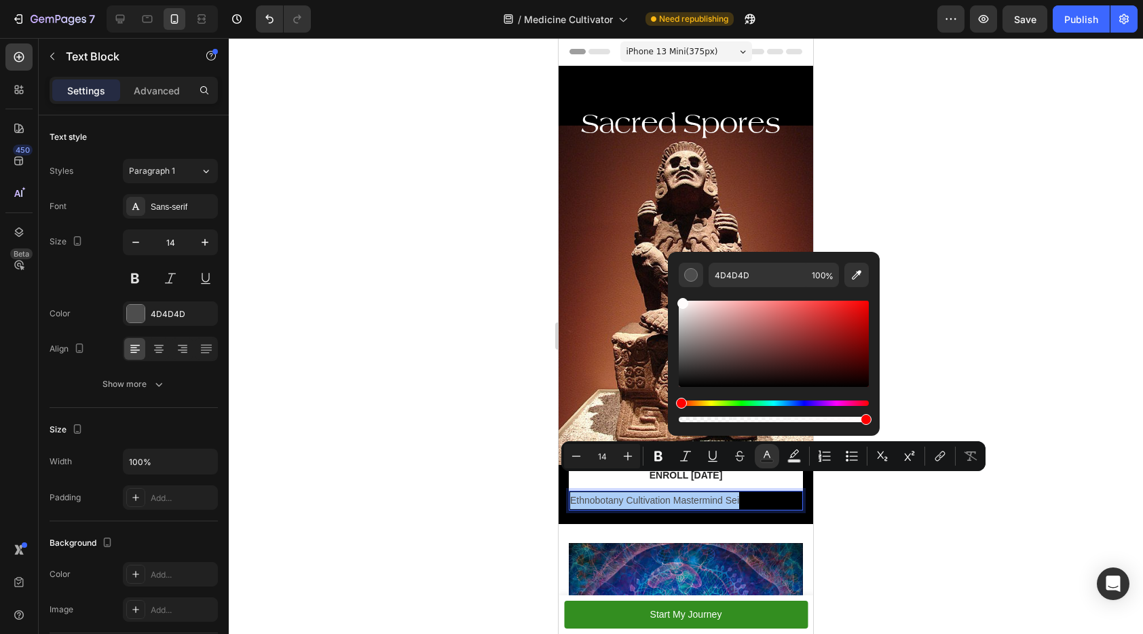
drag, startPoint x: 683, startPoint y: 356, endPoint x: 682, endPoint y: 295, distance: 61.8
click at [682, 295] on div "Editor contextual toolbar" at bounding box center [774, 356] width 190 height 138
type input "FFFCFC"
click at [749, 492] on p "Ethnobotany Cultivation Mastermind Sei" at bounding box center [685, 500] width 231 height 17
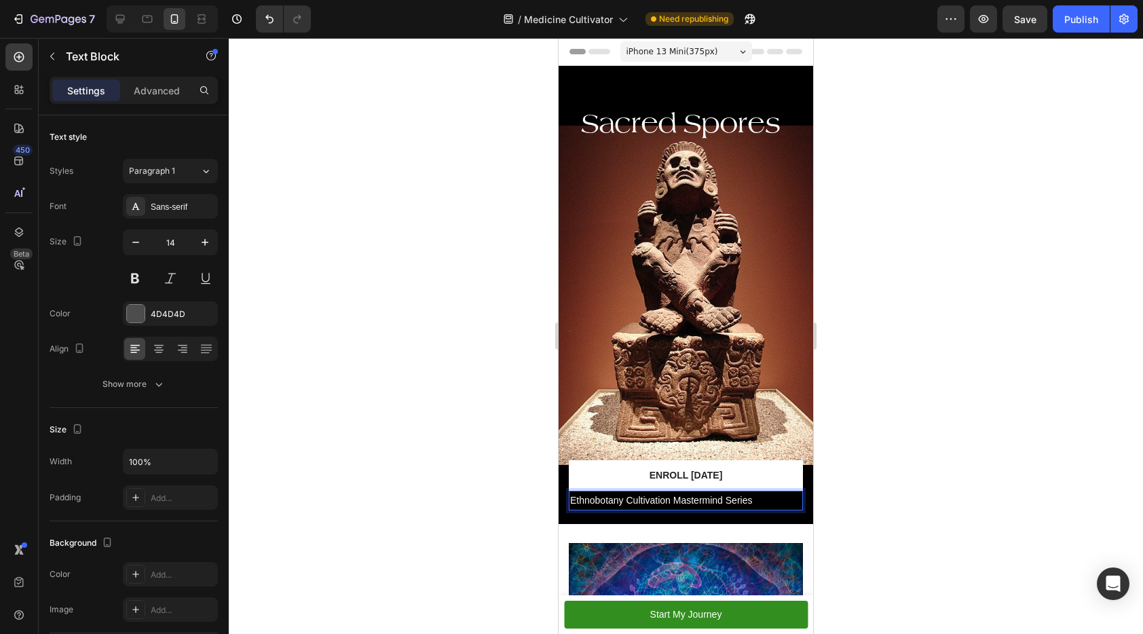
click at [675, 495] on span "Ethnobotany Cultivation Mastermind Series" at bounding box center [661, 500] width 182 height 11
click at [624, 495] on span "Ethnobotany Cultivation Mastermind Series" at bounding box center [661, 500] width 182 height 11
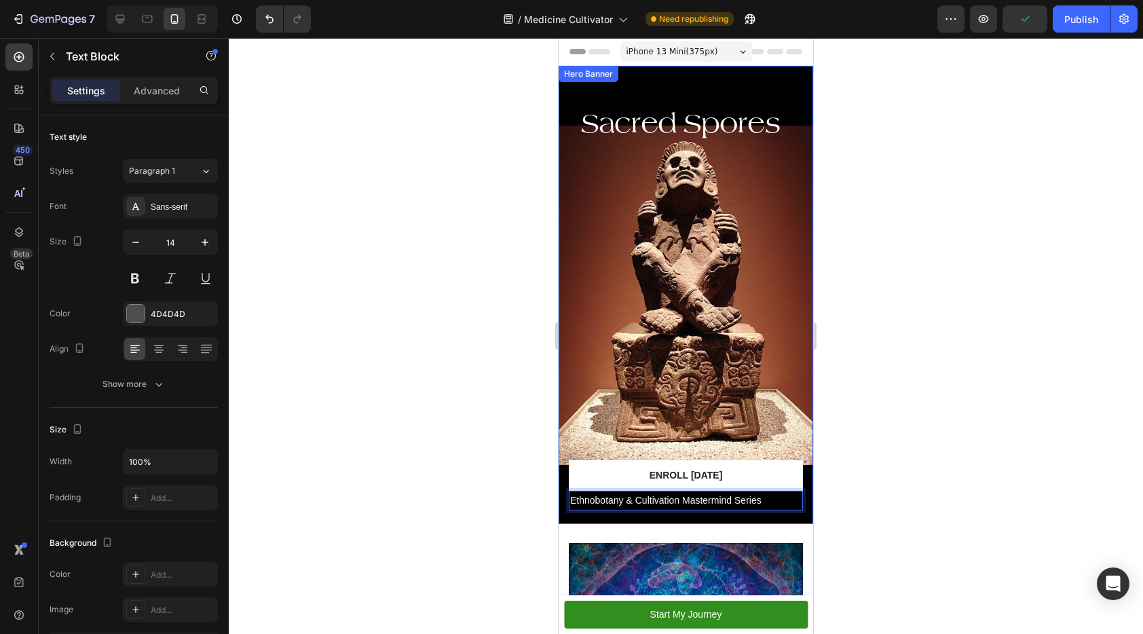
click at [913, 485] on div at bounding box center [686, 336] width 914 height 596
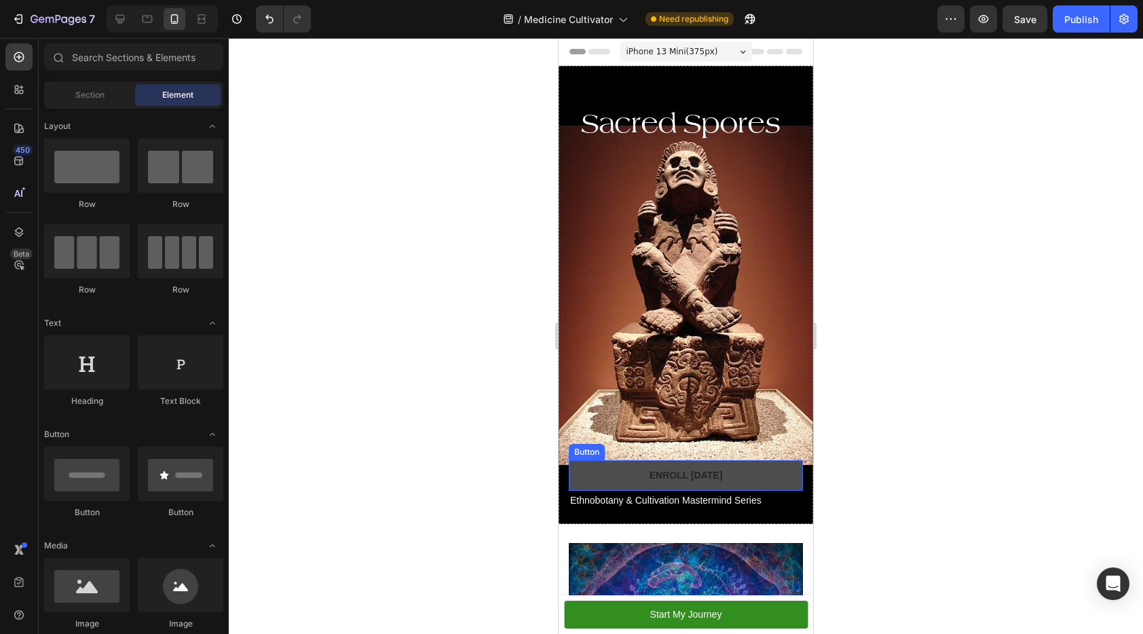
click at [766, 464] on link "Enroll [DATE]" at bounding box center [686, 475] width 234 height 31
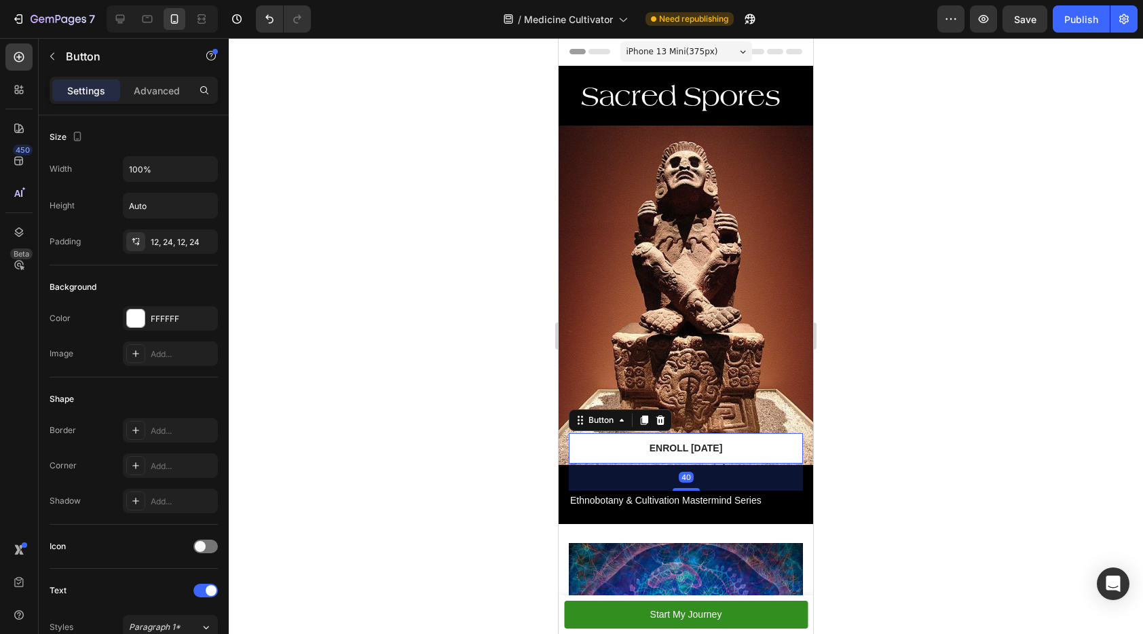
drag, startPoint x: 675, startPoint y: 472, endPoint x: 674, endPoint y: 499, distance: 27.2
click at [674, 499] on div "Sacred Spores Heading Row Heading Heading Heading Text Block Enroll Today Butto…" at bounding box center [686, 291] width 255 height 466
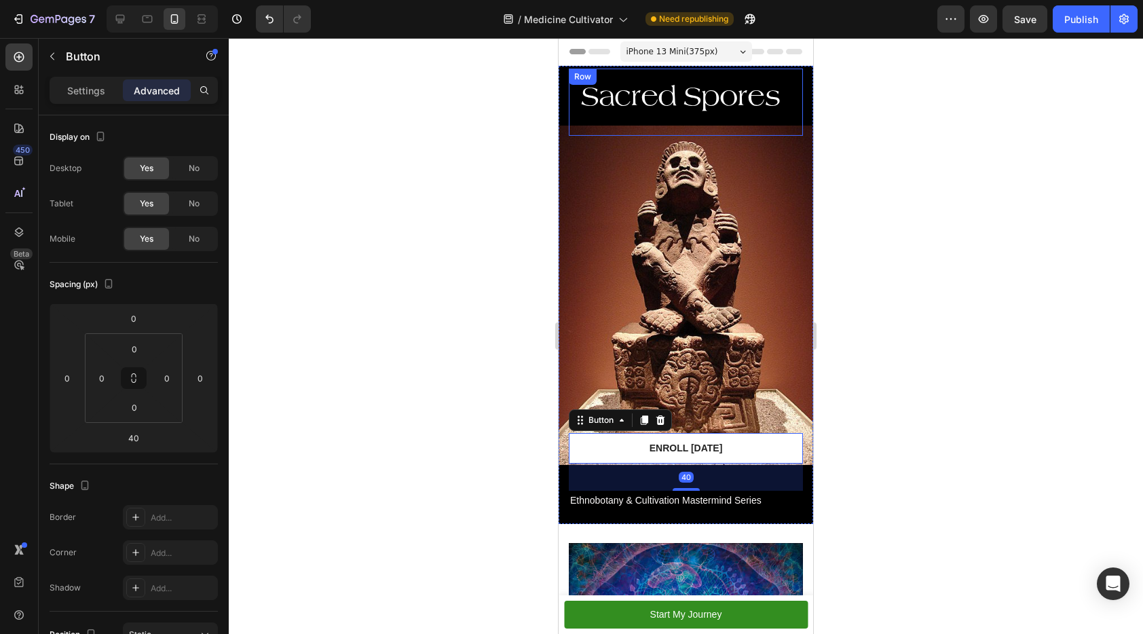
click at [690, 89] on h2 "Sacred Spores" at bounding box center [686, 96] width 212 height 34
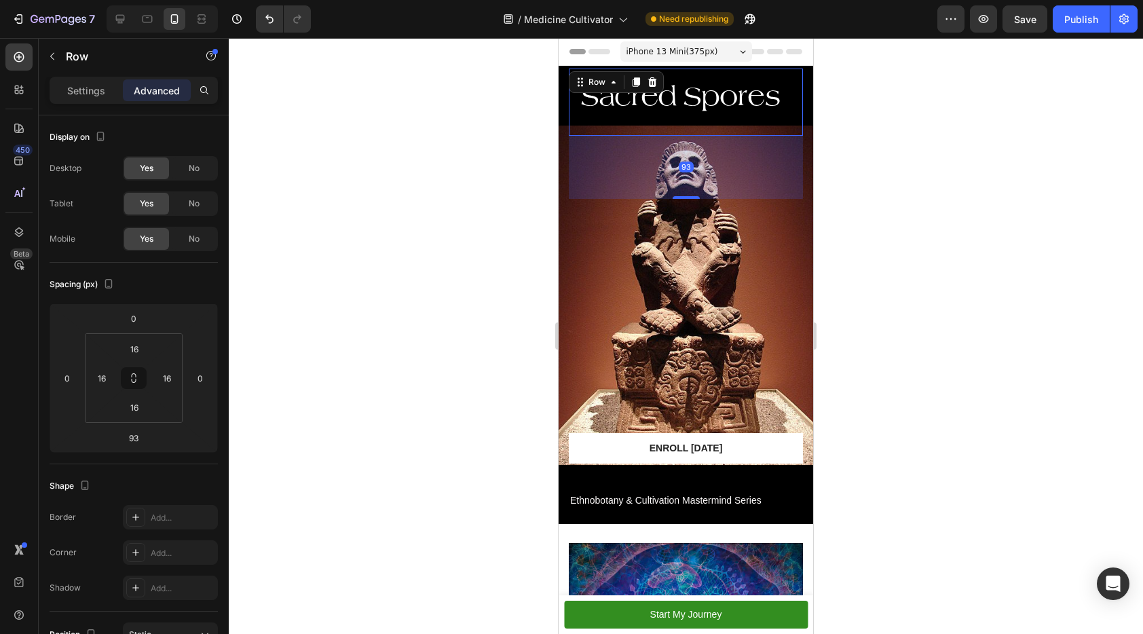
click at [989, 125] on div at bounding box center [686, 336] width 914 height 596
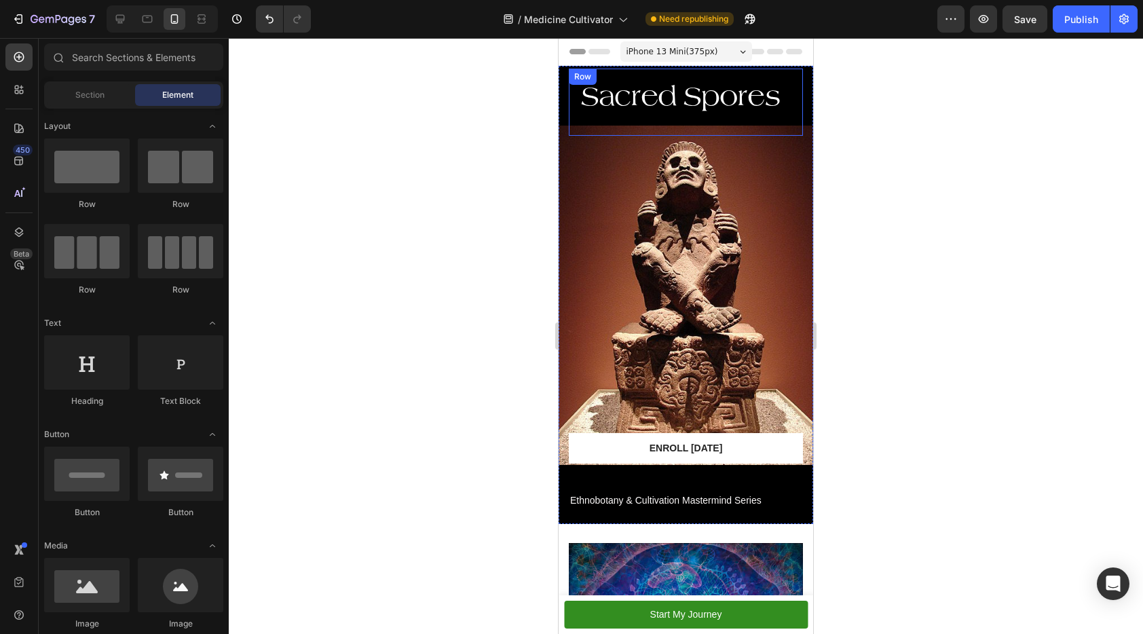
click at [750, 81] on h2 "Sacred Spores" at bounding box center [686, 96] width 212 height 34
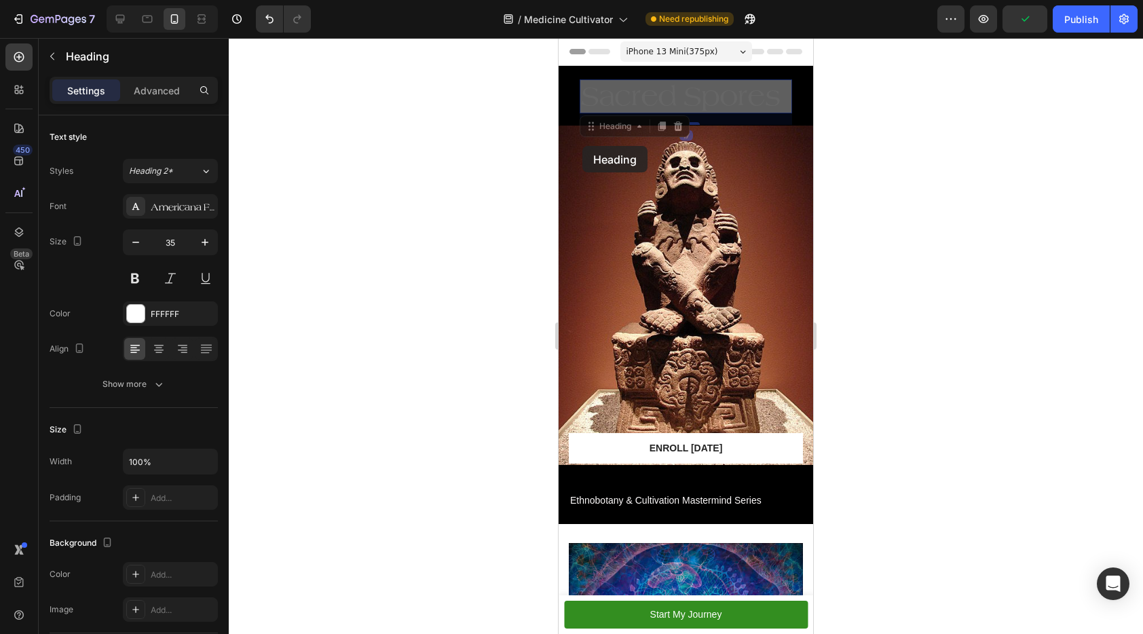
drag, startPoint x: 590, startPoint y: 113, endPoint x: 582, endPoint y: 146, distance: 34.1
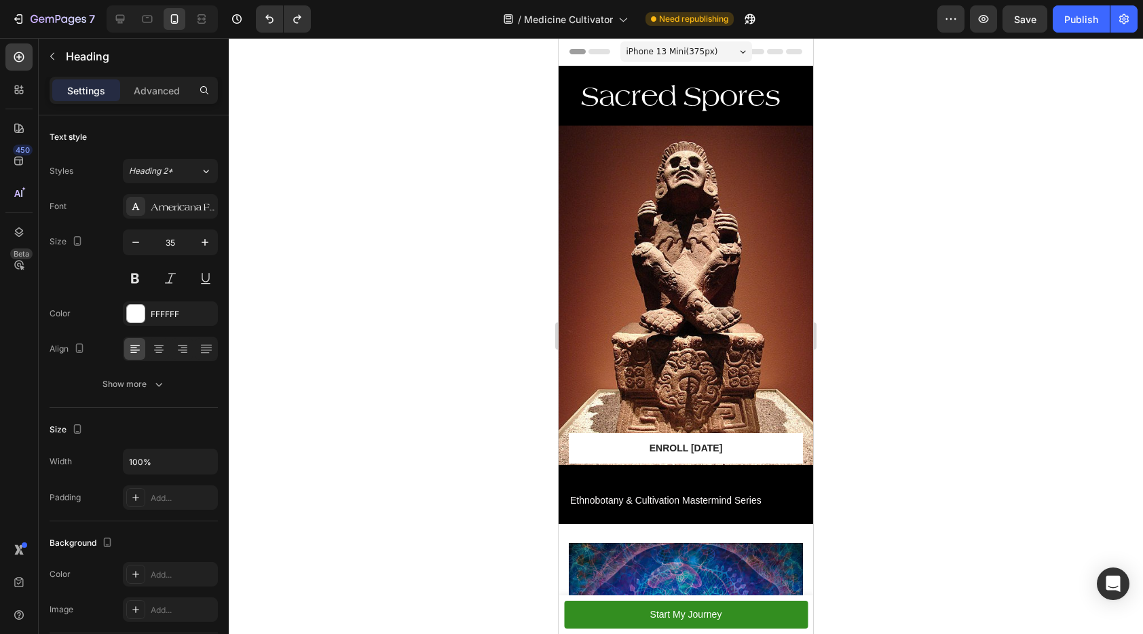
click at [730, 84] on h2 "Sacred Spores" at bounding box center [686, 96] width 212 height 34
click at [776, 102] on div "Sacred Spores Heading" at bounding box center [686, 101] width 212 height 45
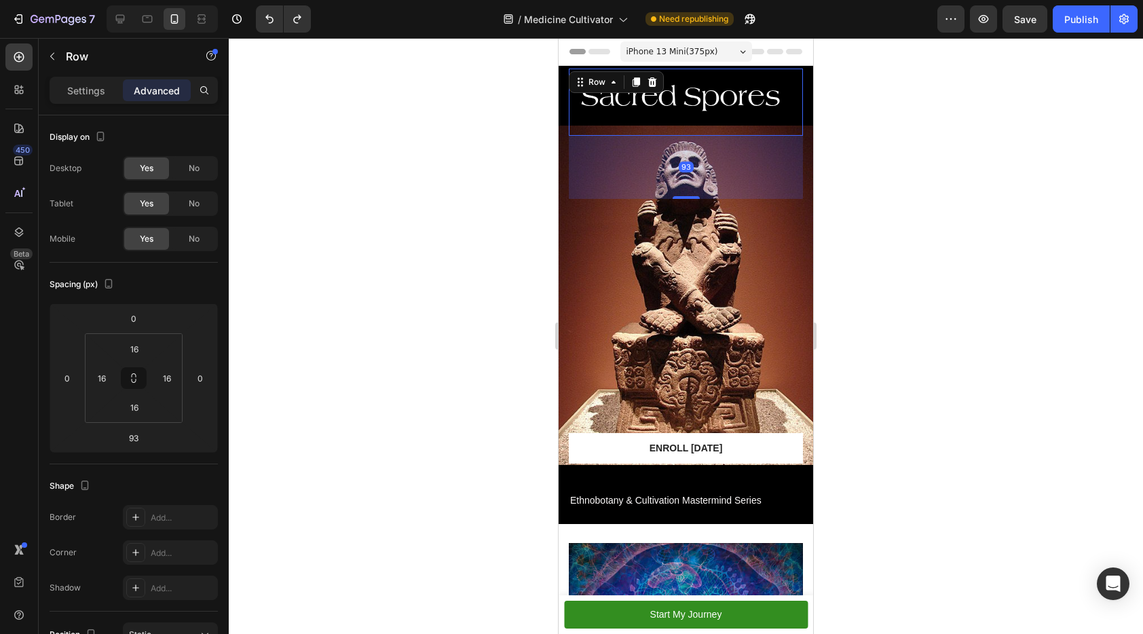
click at [639, 107] on div "Sacred Spores Heading Row 93" at bounding box center [686, 102] width 234 height 67
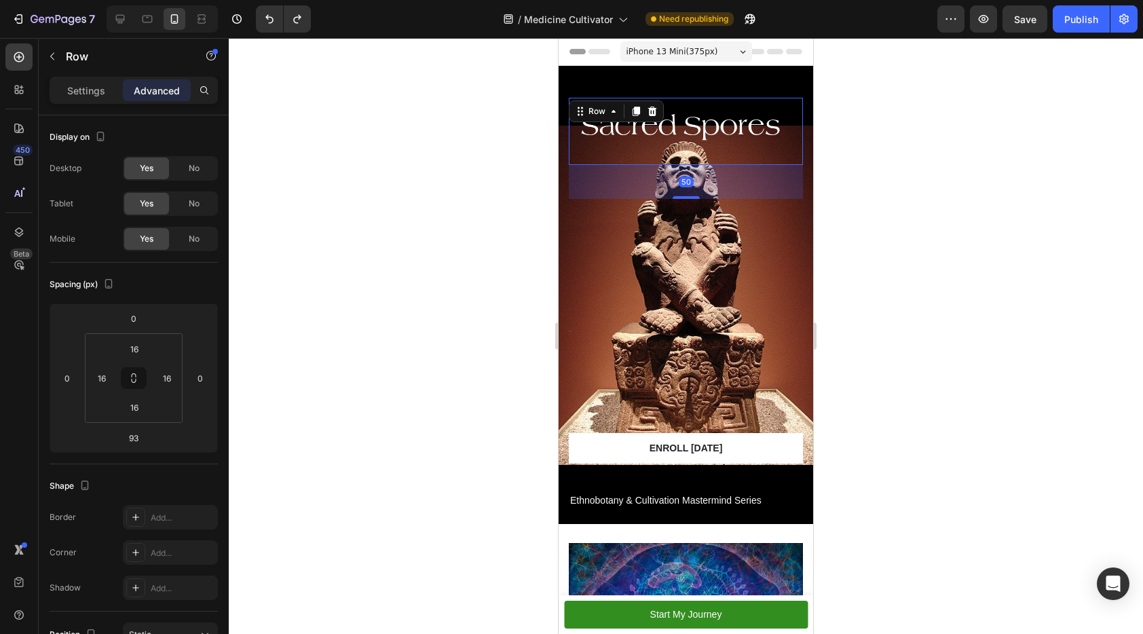
drag, startPoint x: 686, startPoint y: 176, endPoint x: 688, endPoint y: 147, distance: 29.3
click at [688, 165] on div "50" at bounding box center [686, 165] width 234 height 0
type input "50"
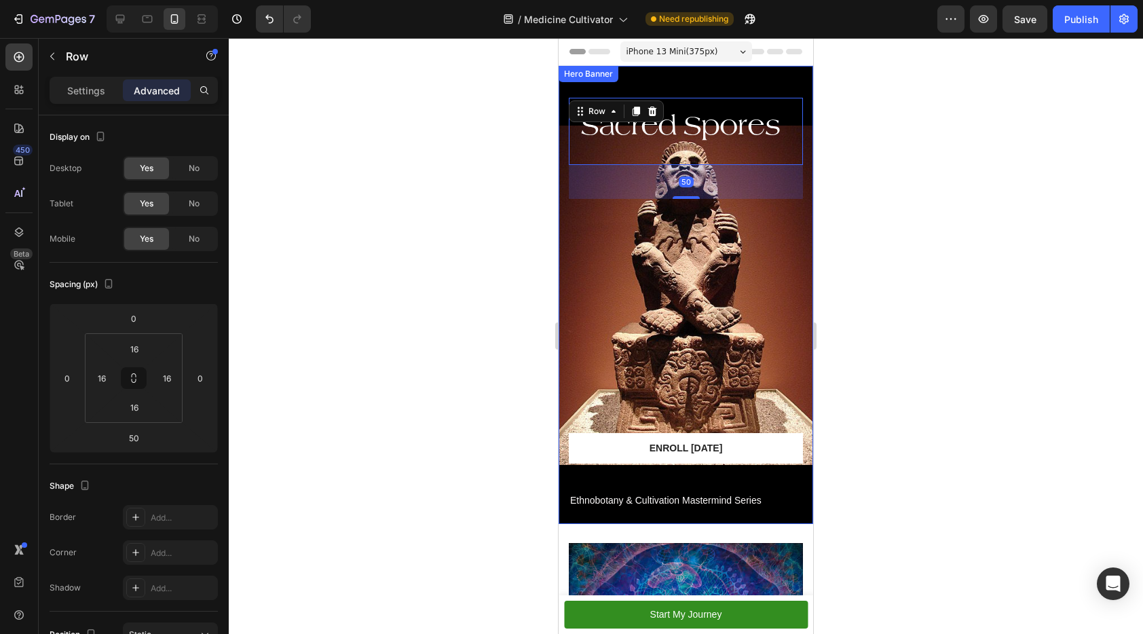
click at [1095, 365] on div at bounding box center [686, 336] width 914 height 596
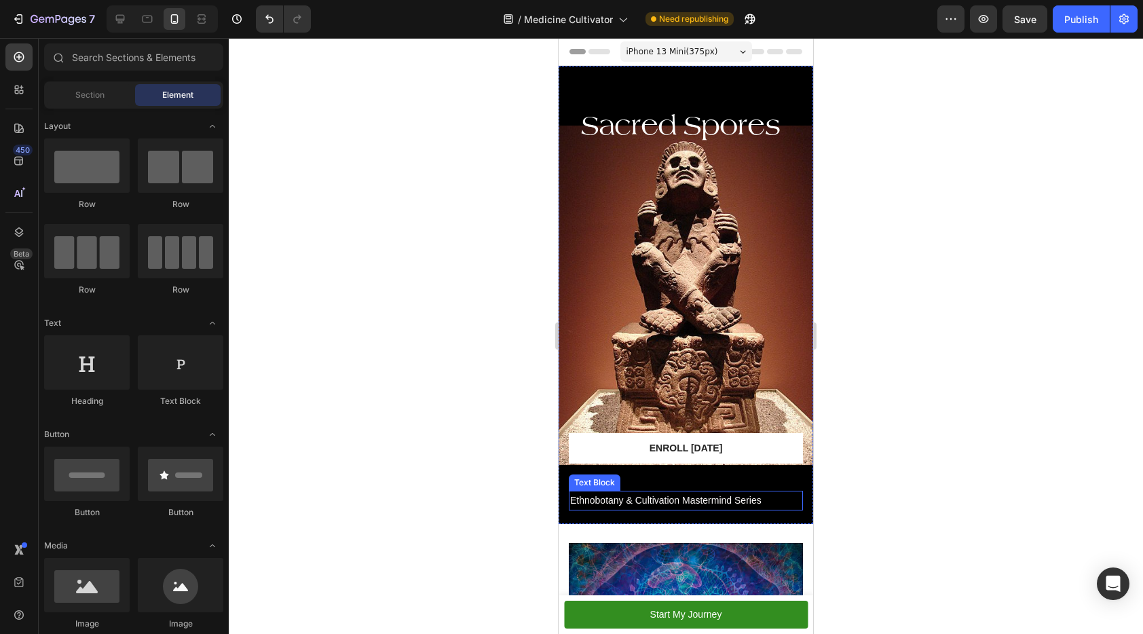
click at [722, 495] on span "Ethnobotany & Cultivation Mastermind Series" at bounding box center [665, 500] width 191 height 11
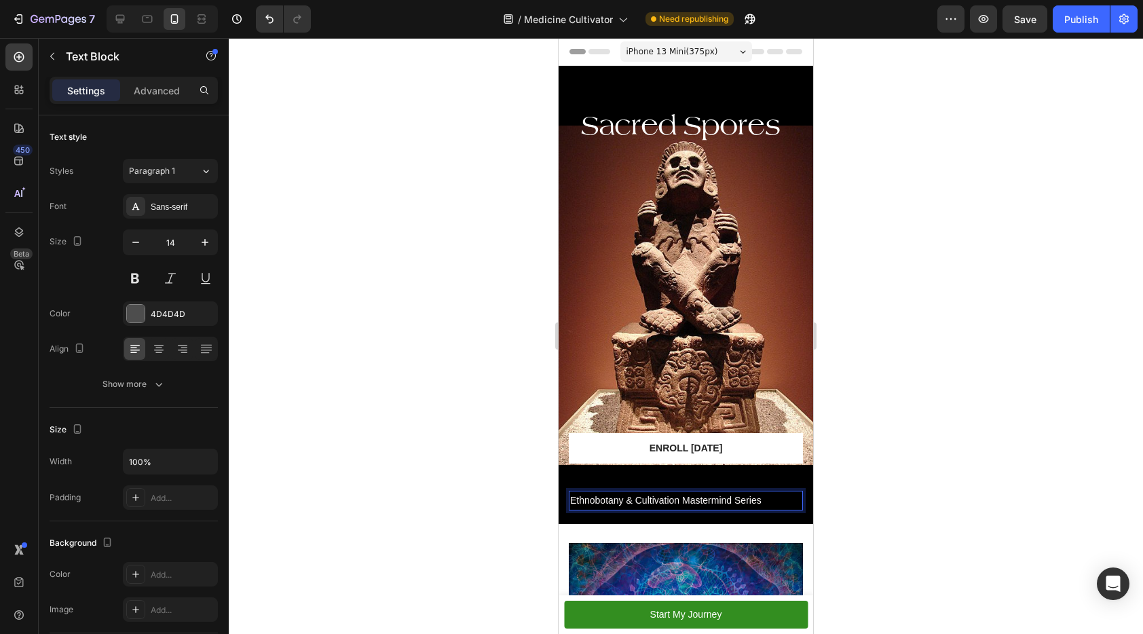
click at [772, 492] on p "Ethnobotany & Cultivation Mastermind Series" at bounding box center [685, 500] width 231 height 17
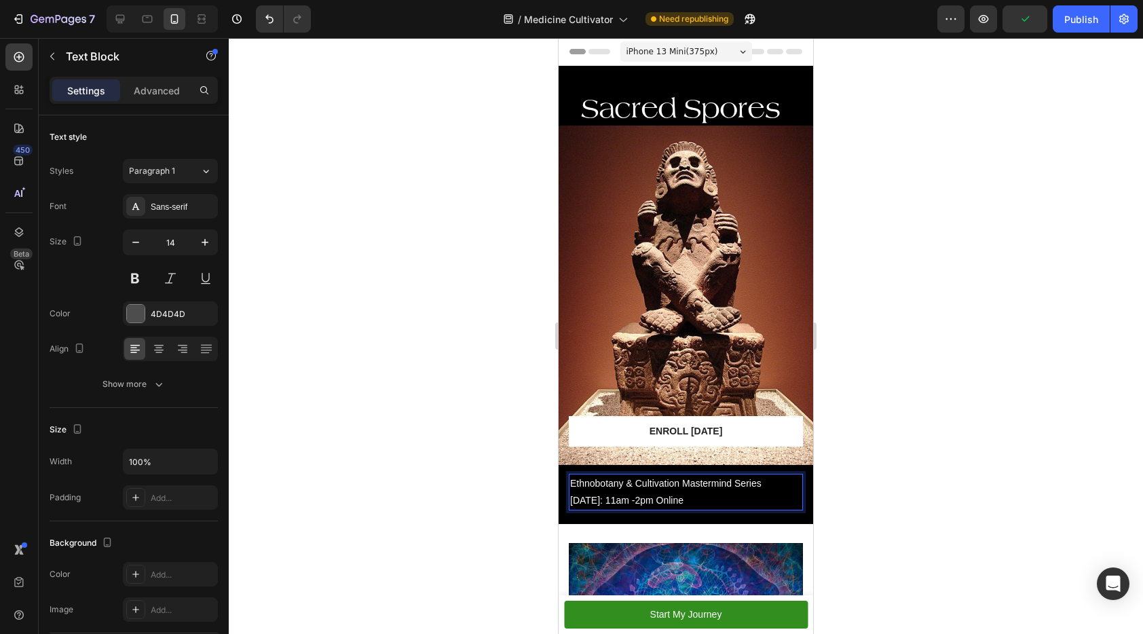
click at [663, 495] on span "September 6th: 11am -2pm Online" at bounding box center [626, 500] width 113 height 11
click at [1060, 472] on div at bounding box center [686, 336] width 914 height 596
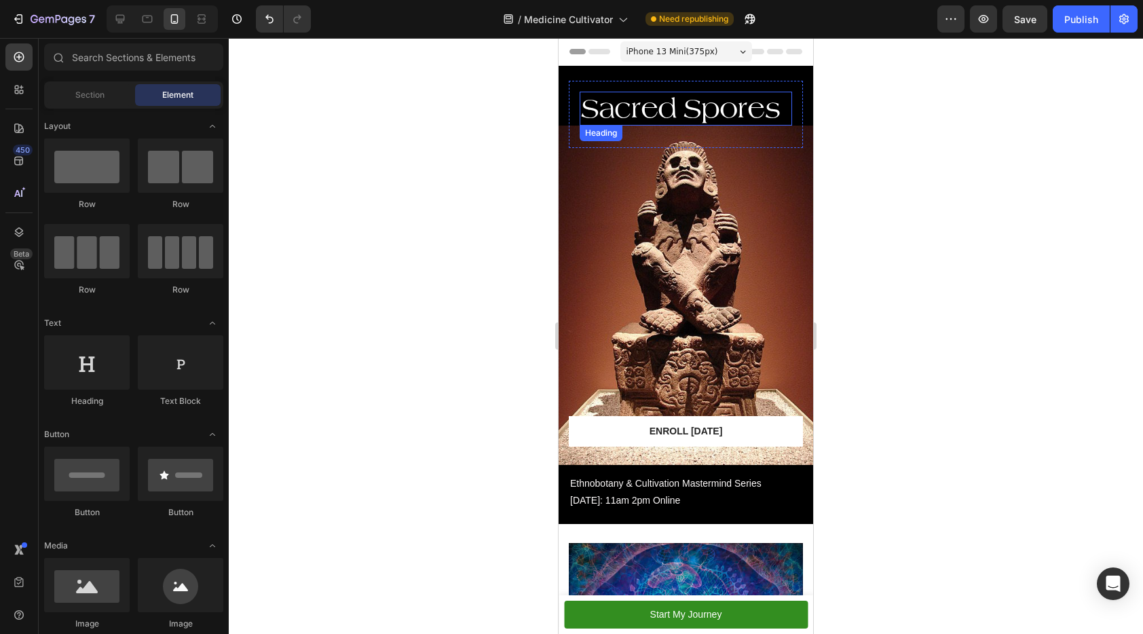
click at [715, 100] on p "Sacred Spores" at bounding box center [686, 108] width 210 height 31
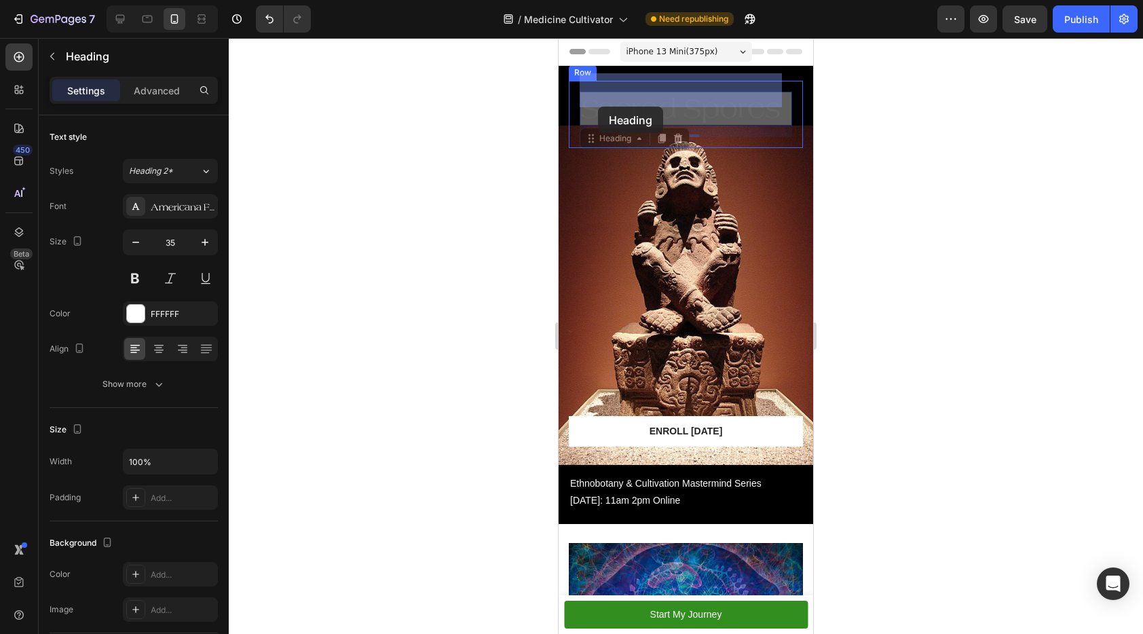
drag, startPoint x: 593, startPoint y: 120, endPoint x: 598, endPoint y: 107, distance: 14.4
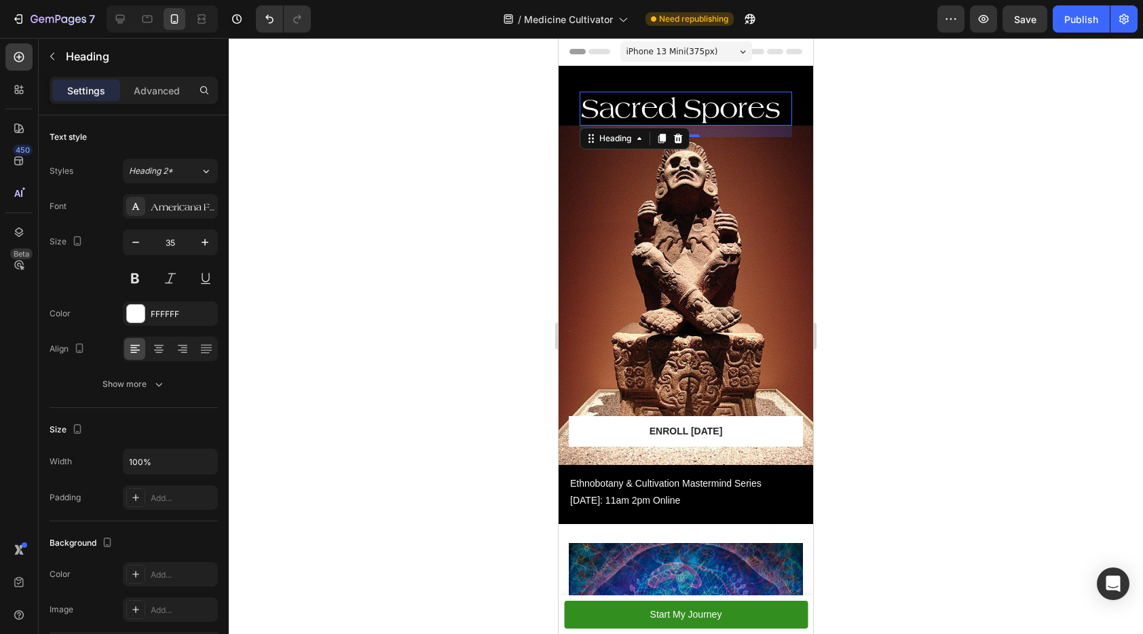
click at [720, 126] on div "17" at bounding box center [686, 132] width 212 height 12
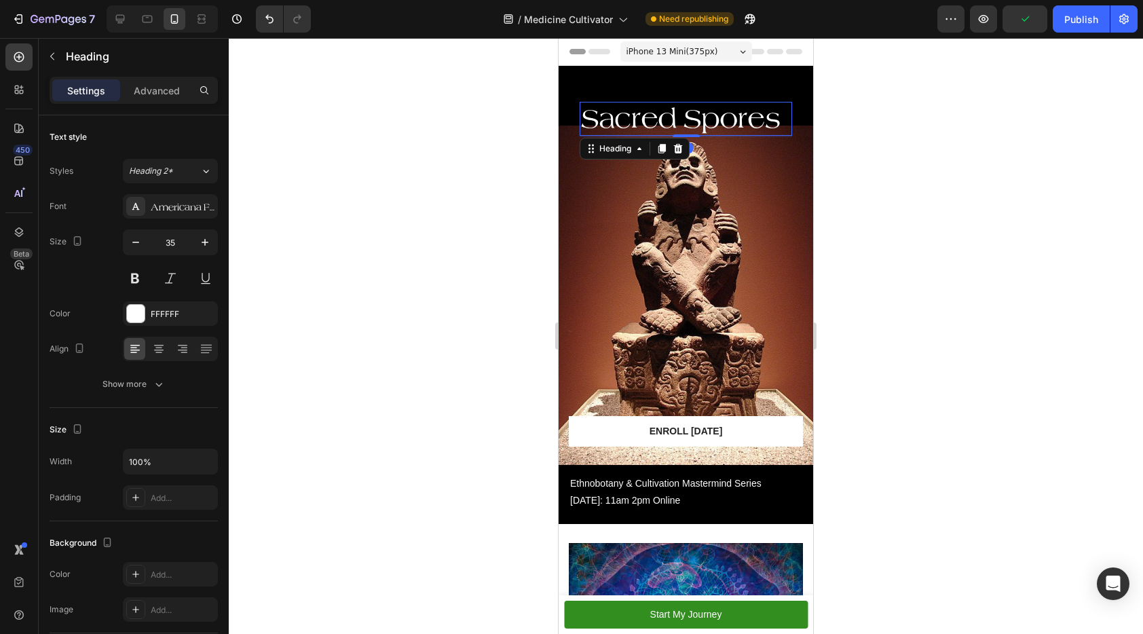
drag, startPoint x: 692, startPoint y: 117, endPoint x: 1572, endPoint y: 229, distance: 887.3
click at [693, 107] on div "Sacred Spores Heading 2" at bounding box center [686, 119] width 212 height 34
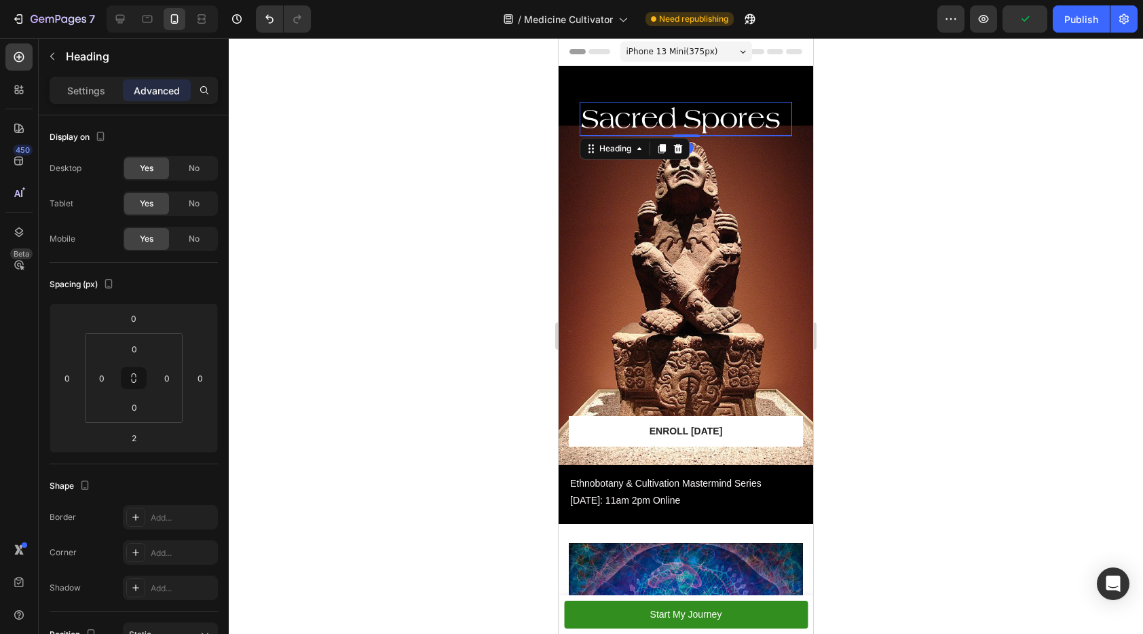
click at [1019, 195] on div at bounding box center [686, 336] width 914 height 596
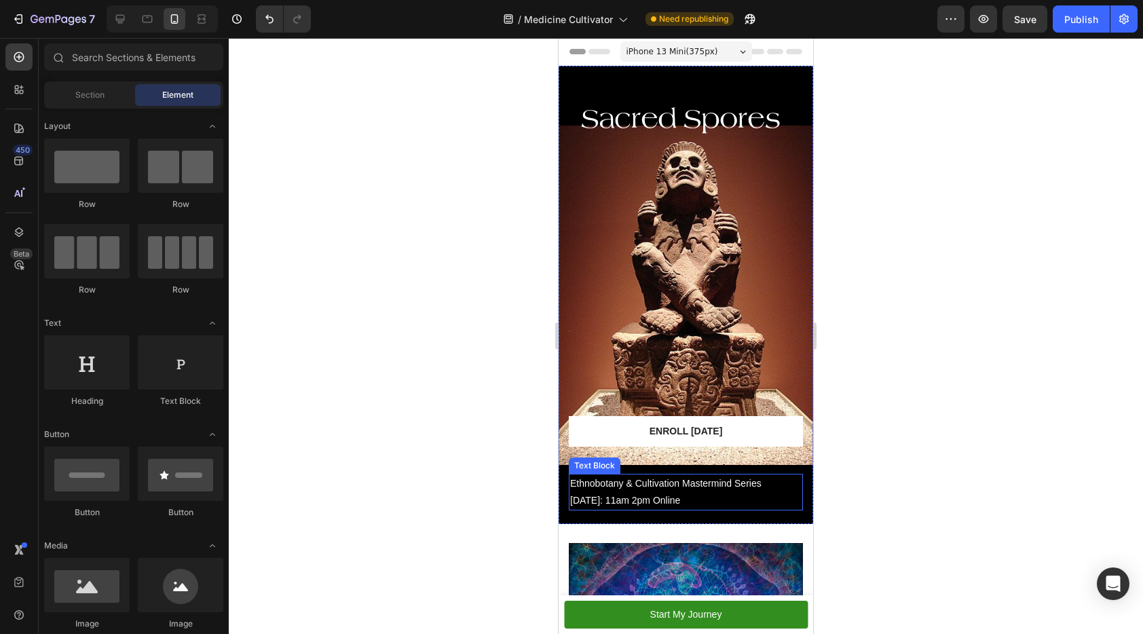
click at [713, 492] on p "September 6th: 11am 2pm Online" at bounding box center [685, 500] width 231 height 17
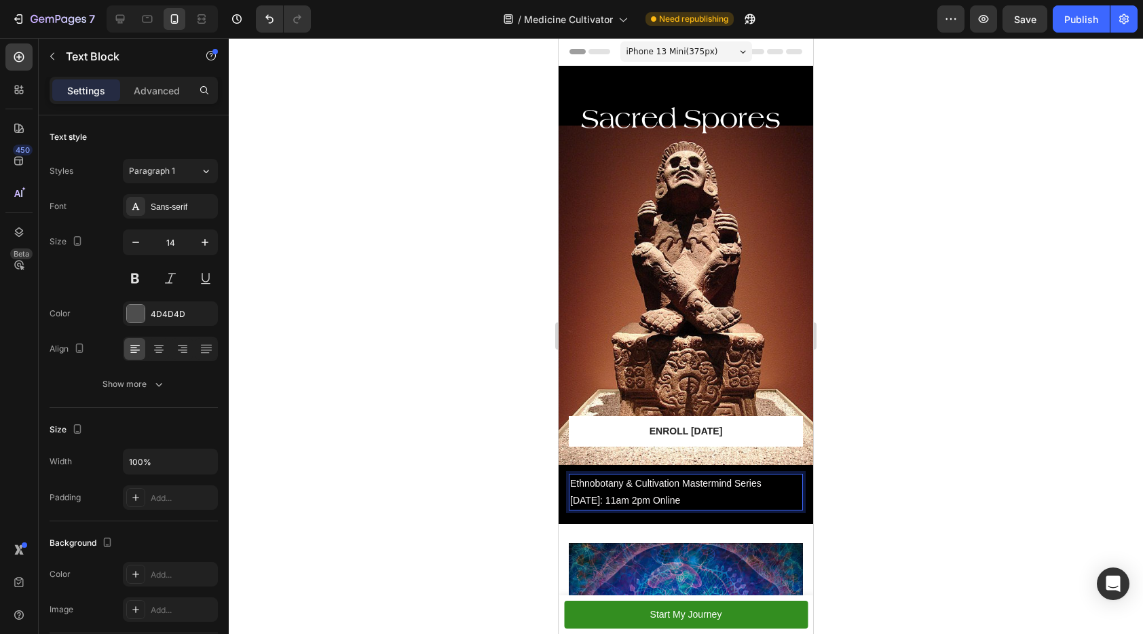
click at [713, 492] on p "September 6th: 11am 2pm Online" at bounding box center [685, 500] width 231 height 17
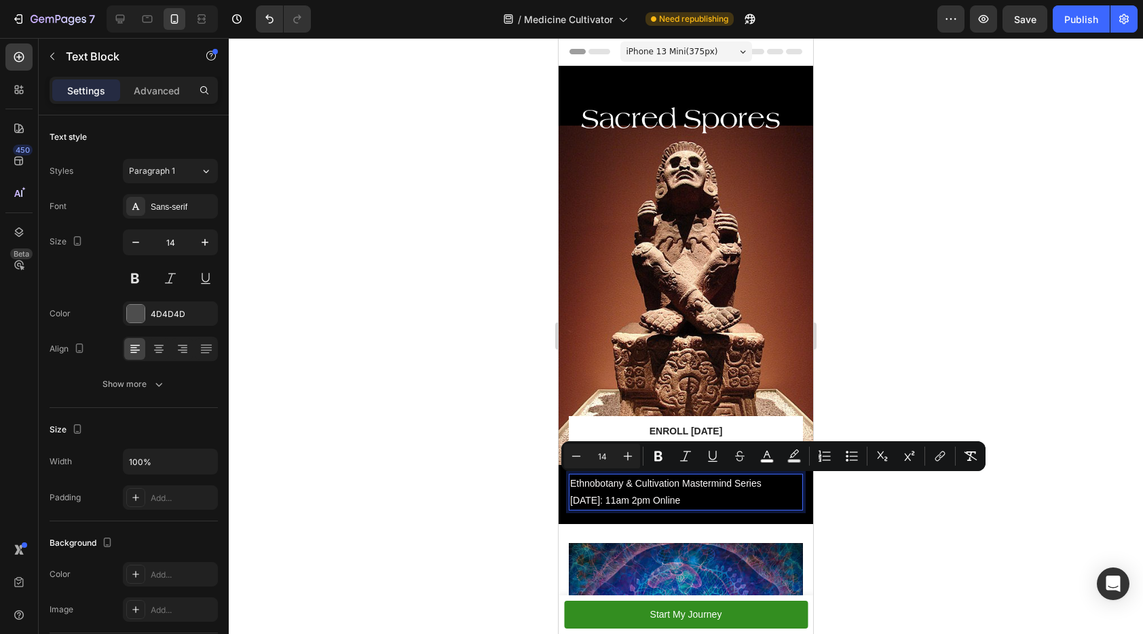
click at [748, 492] on p "September 6th: 11am 2pm Online" at bounding box center [685, 500] width 231 height 17
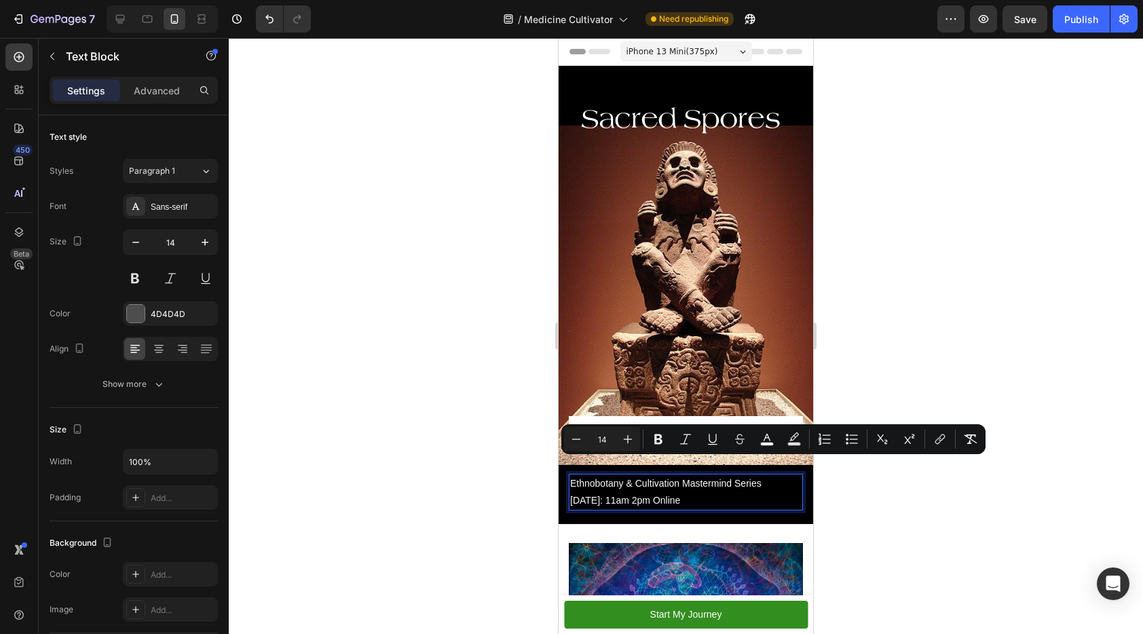
drag, startPoint x: 751, startPoint y: 482, endPoint x: 567, endPoint y: 465, distance: 184.7
click at [567, 465] on div "Sacred Spores Heading Row Heading Heading Heading Text Block Enroll Today Butto…" at bounding box center [686, 302] width 255 height 444
click at [206, 239] on icon "button" at bounding box center [205, 243] width 14 height 14
type input "15"
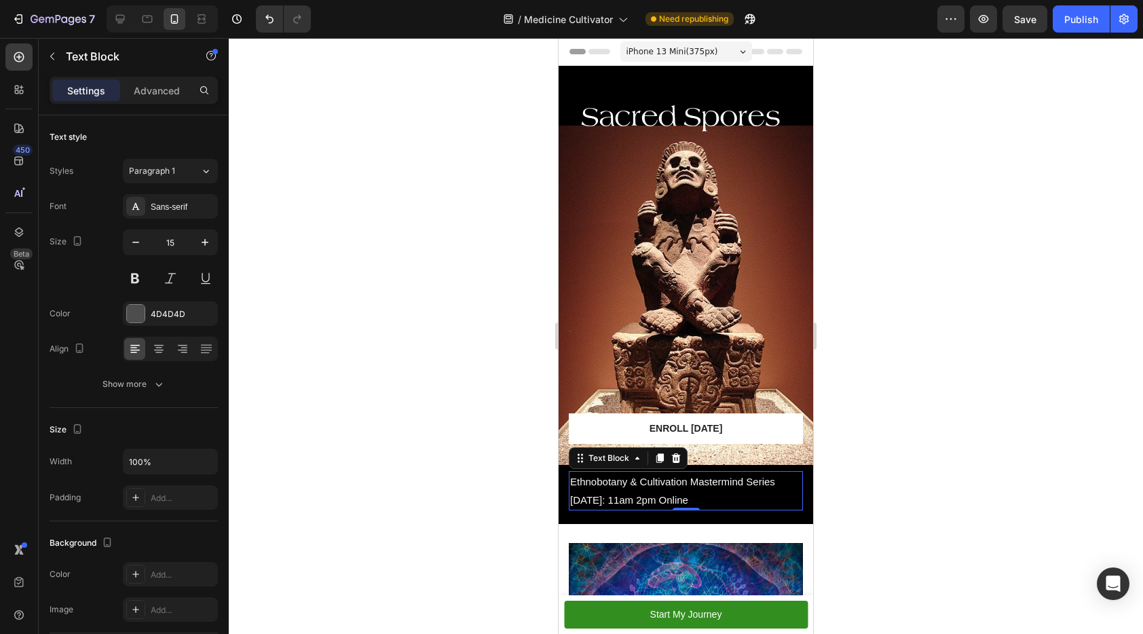
click at [1119, 362] on div at bounding box center [686, 336] width 914 height 596
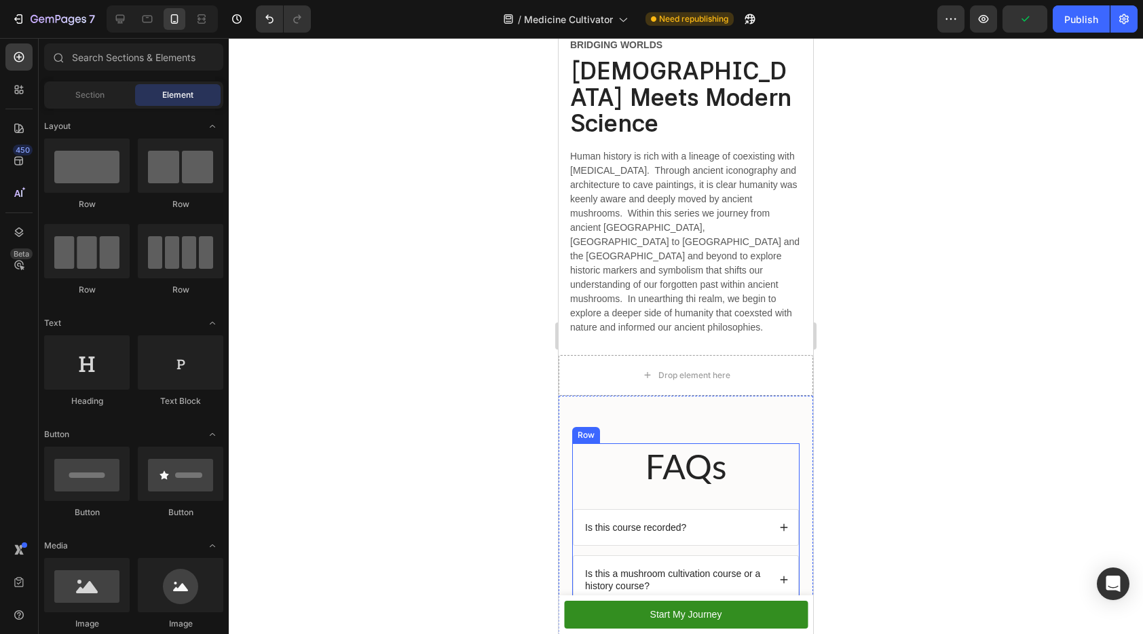
scroll to position [630, 0]
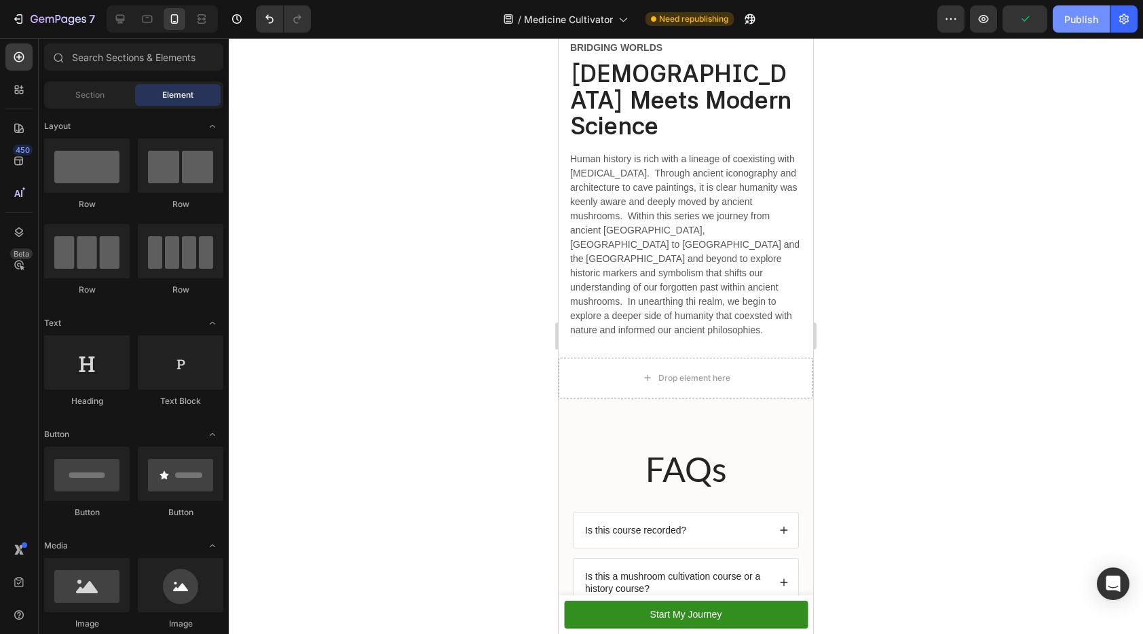
click at [1070, 12] on div "Publish" at bounding box center [1081, 19] width 34 height 14
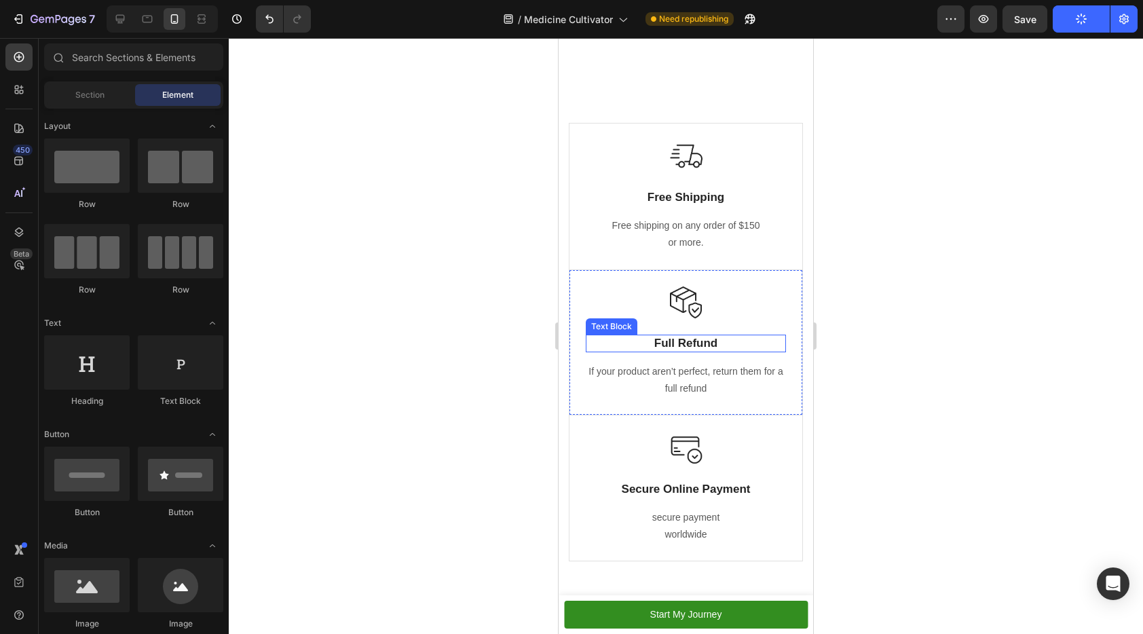
scroll to position [1391, 0]
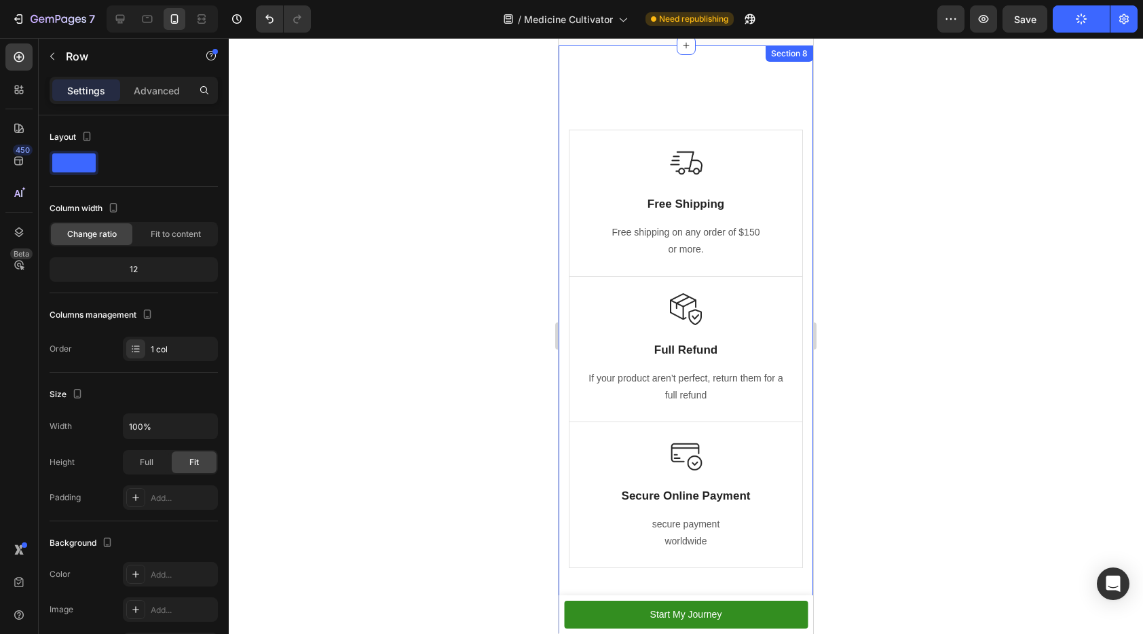
click at [746, 108] on div "Heading" at bounding box center [686, 109] width 234 height 19
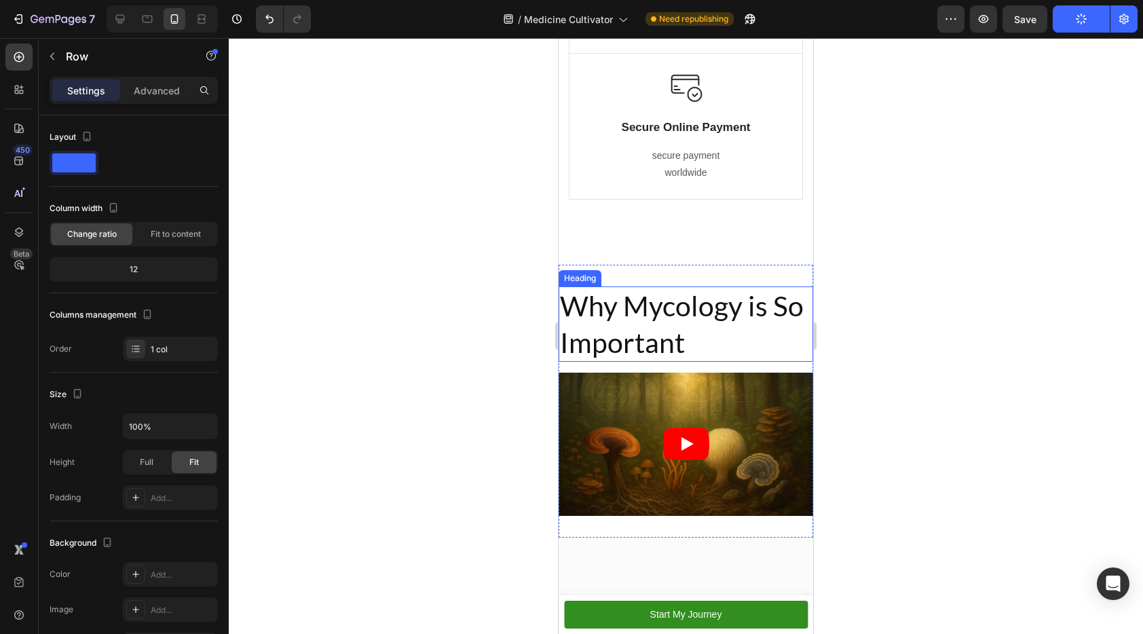
scroll to position [1865, 0]
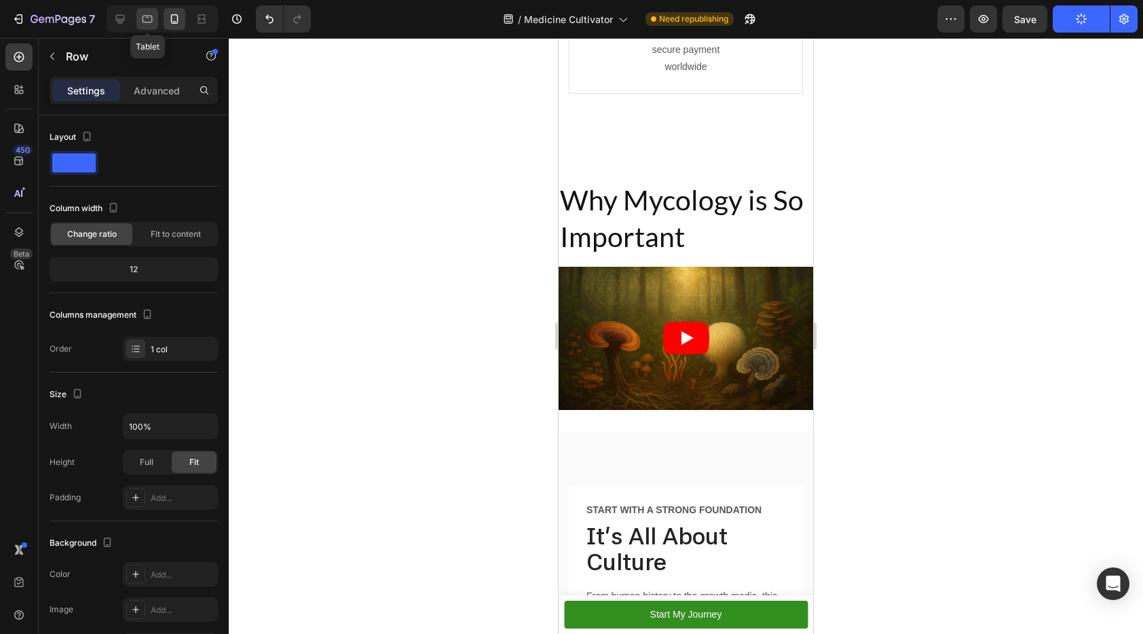
click at [145, 13] on icon at bounding box center [147, 19] width 14 height 14
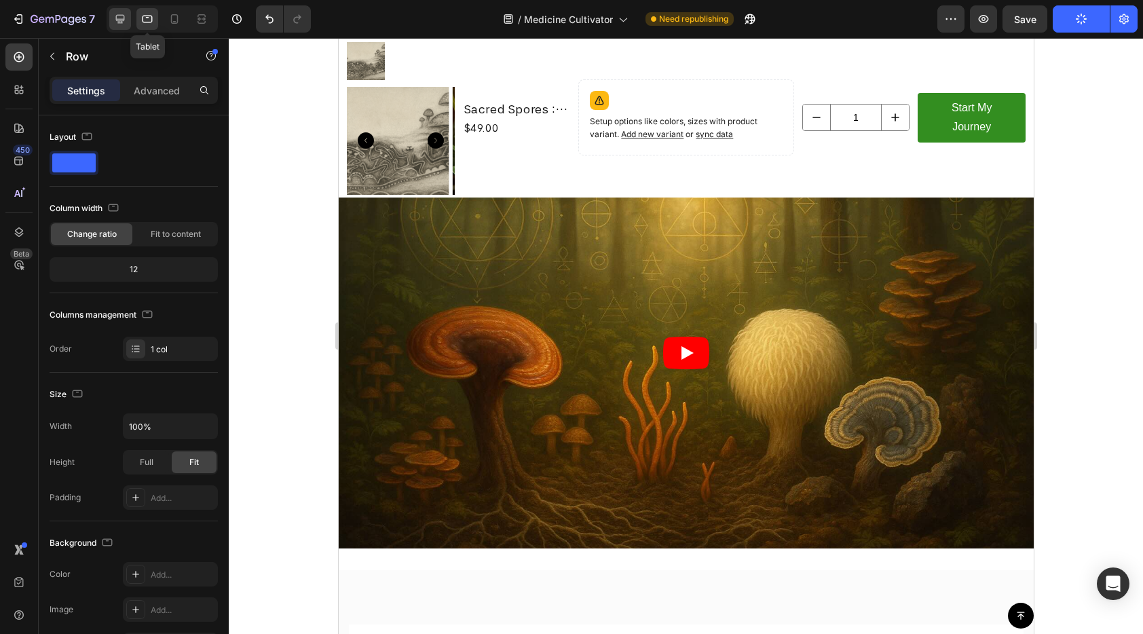
click at [119, 19] on icon at bounding box center [120, 19] width 9 height 9
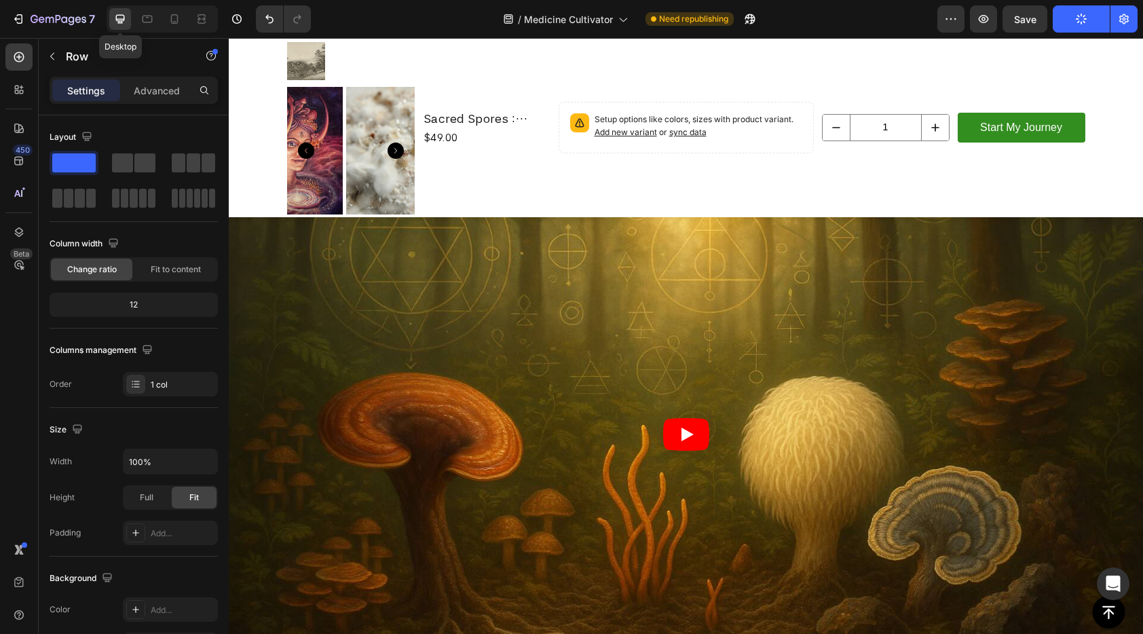
type input "1200"
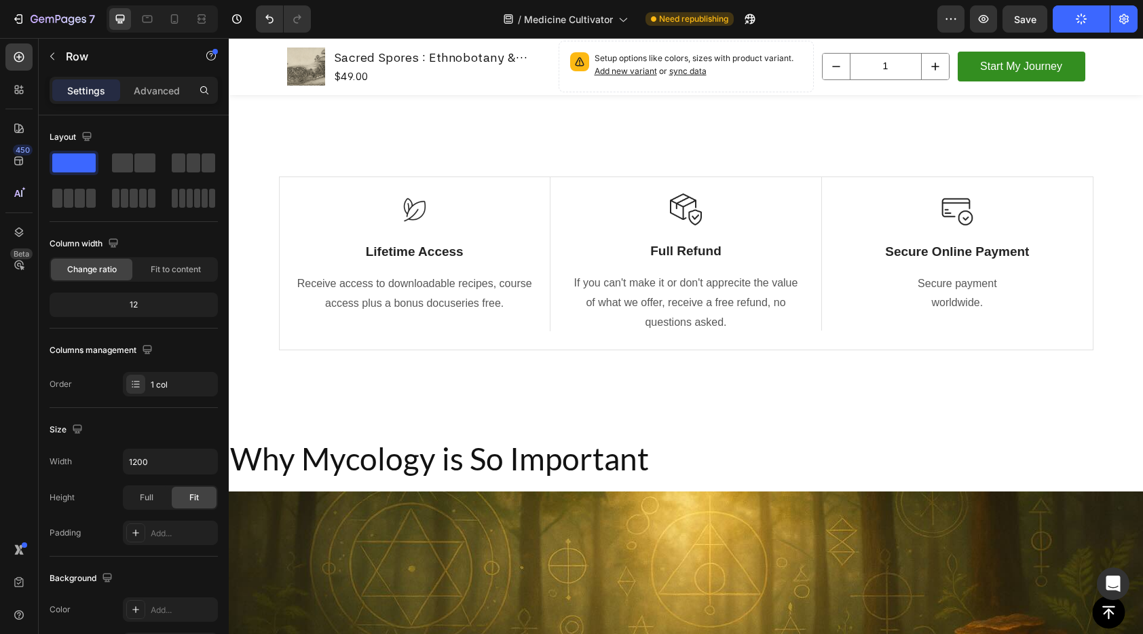
scroll to position [1642, 0]
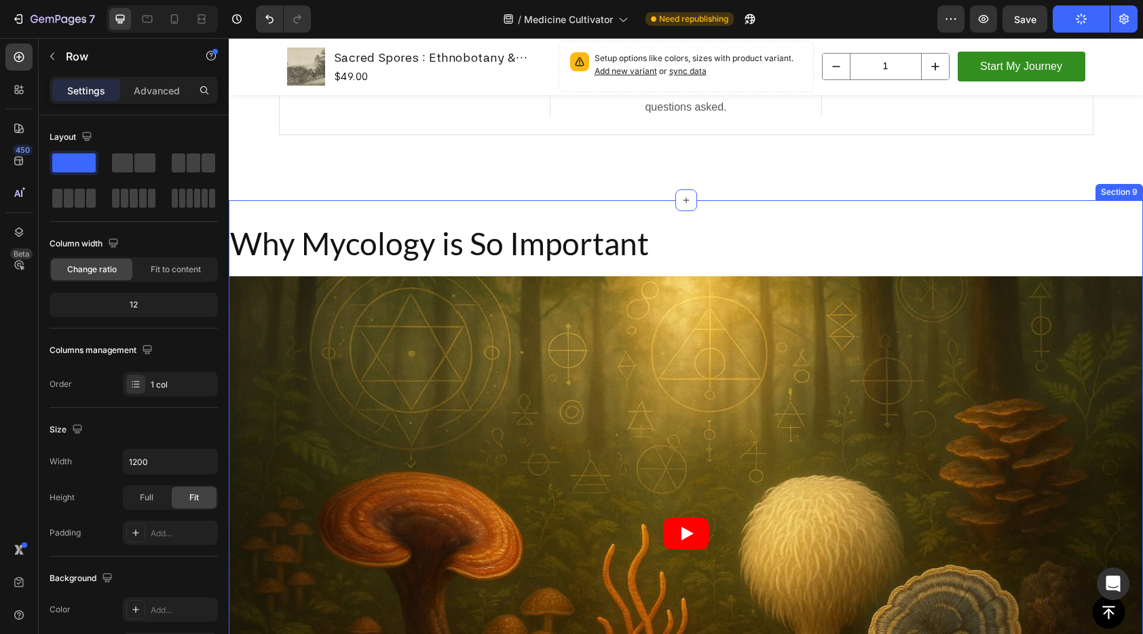
click at [610, 212] on div "Why Mycology is So Important Heading Video Section 9" at bounding box center [686, 505] width 914 height 611
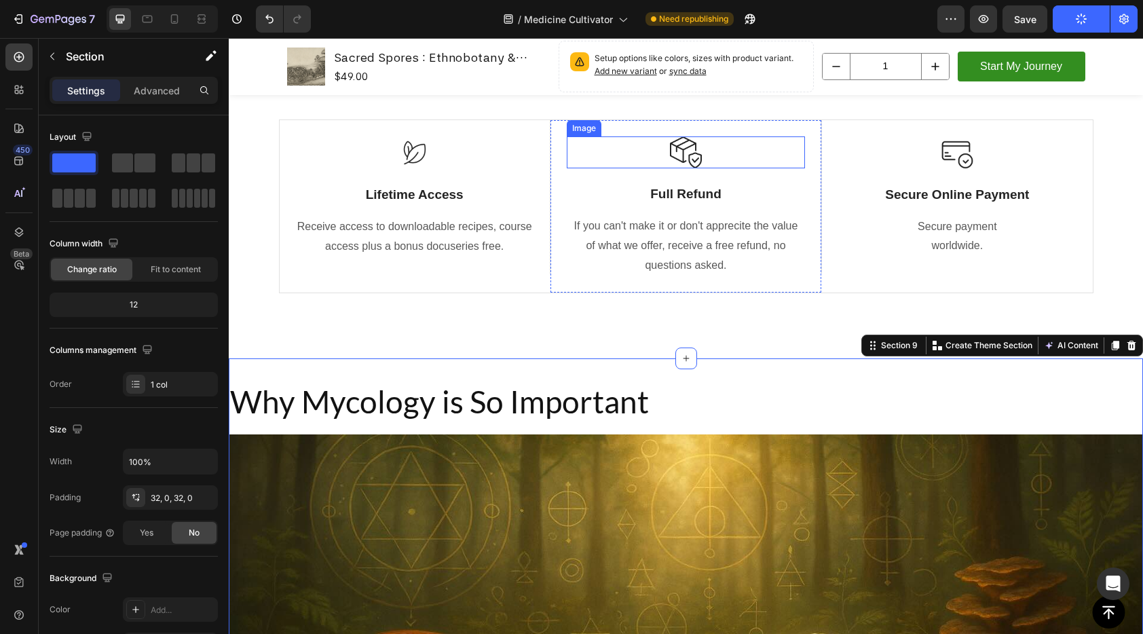
scroll to position [1285, 0]
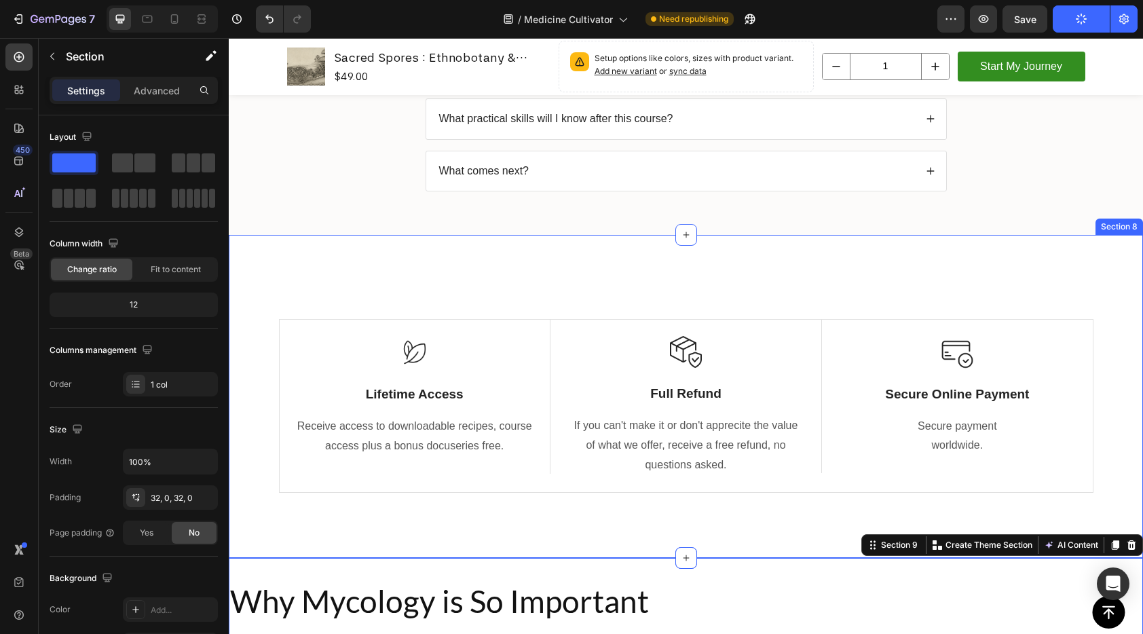
click at [759, 260] on div "Heading Row Image Lifetime Access Text Block Receive access to downloadable rec…" at bounding box center [686, 396] width 914 height 323
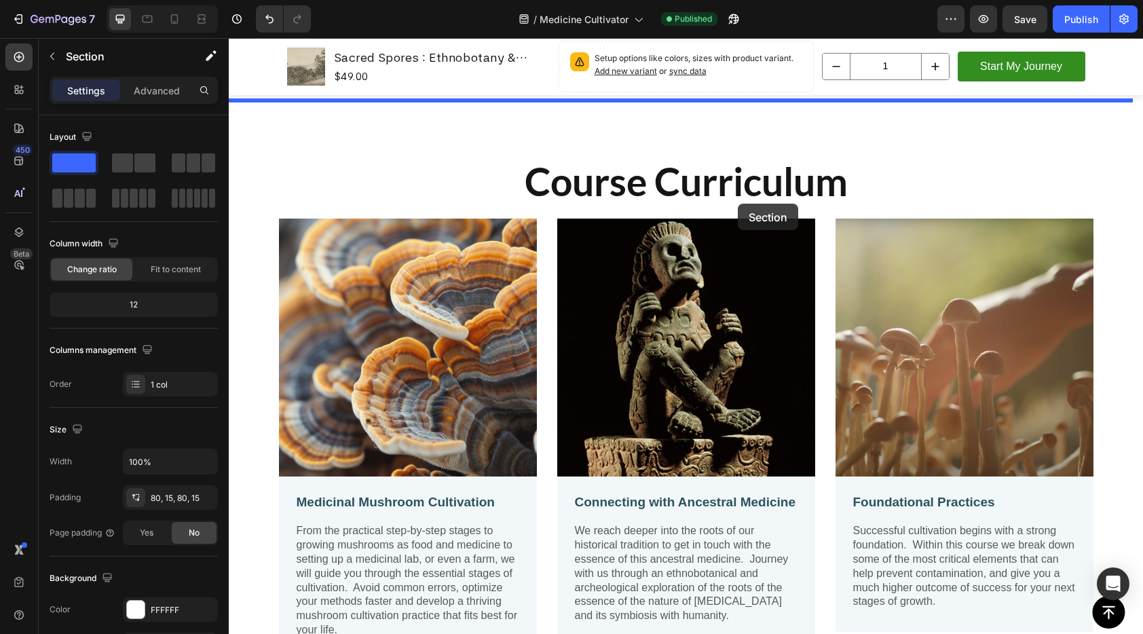
scroll to position [3542, 0]
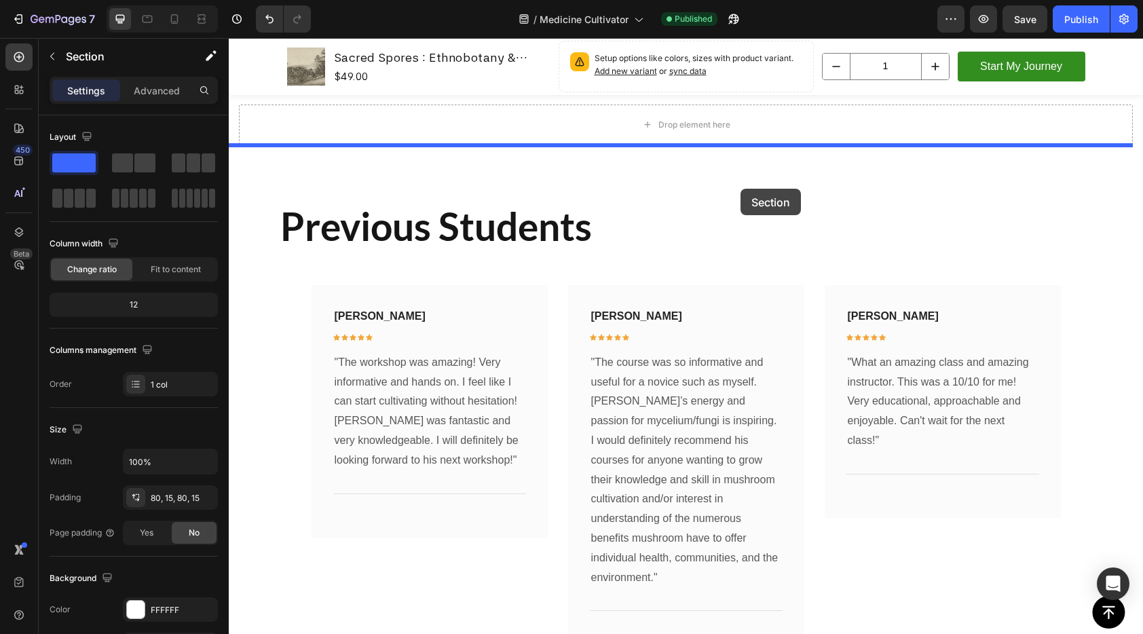
drag, startPoint x: 860, startPoint y: 221, endPoint x: 740, endPoint y: 189, distance: 123.6
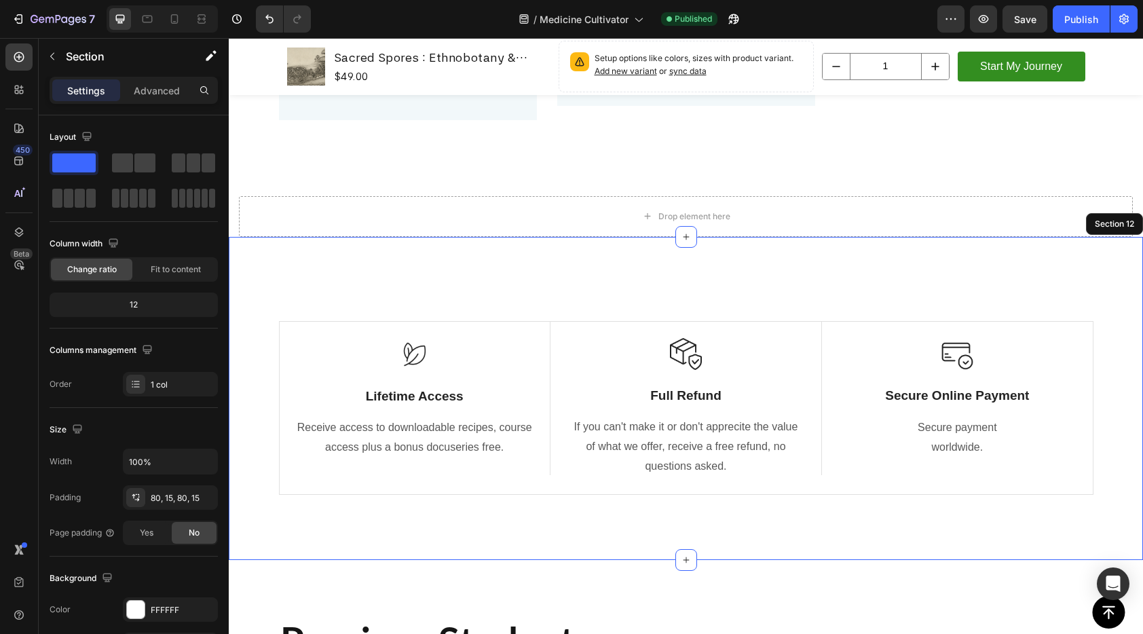
scroll to position [3094, 0]
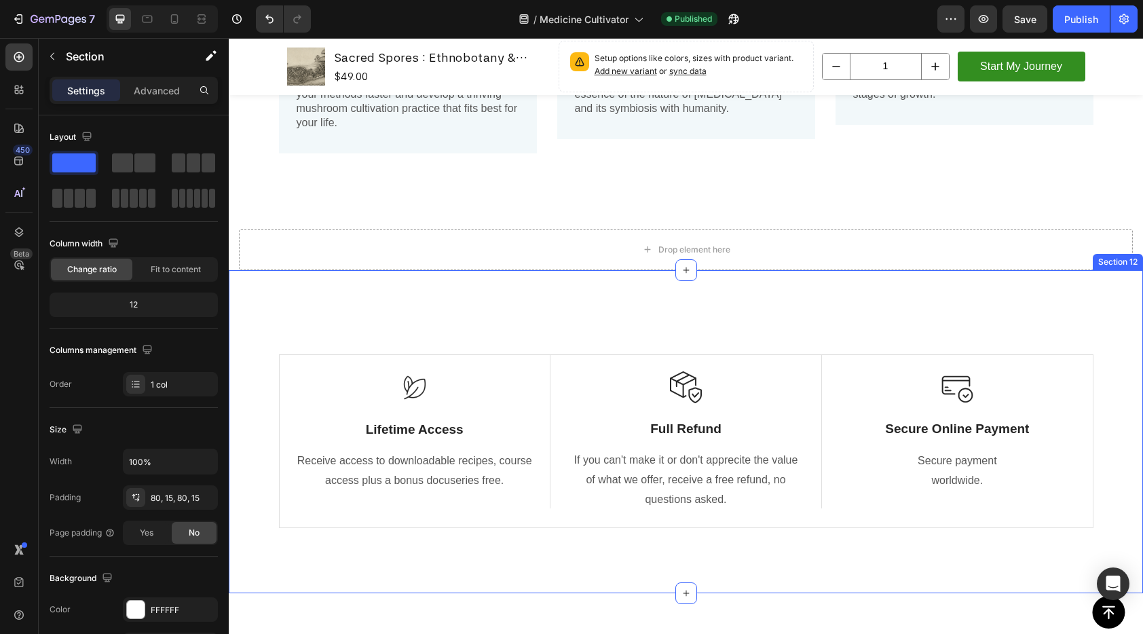
click at [1026, 301] on div "Heading Row Image Lifetime Access Text Block Receive access to downloadable rec…" at bounding box center [686, 431] width 914 height 323
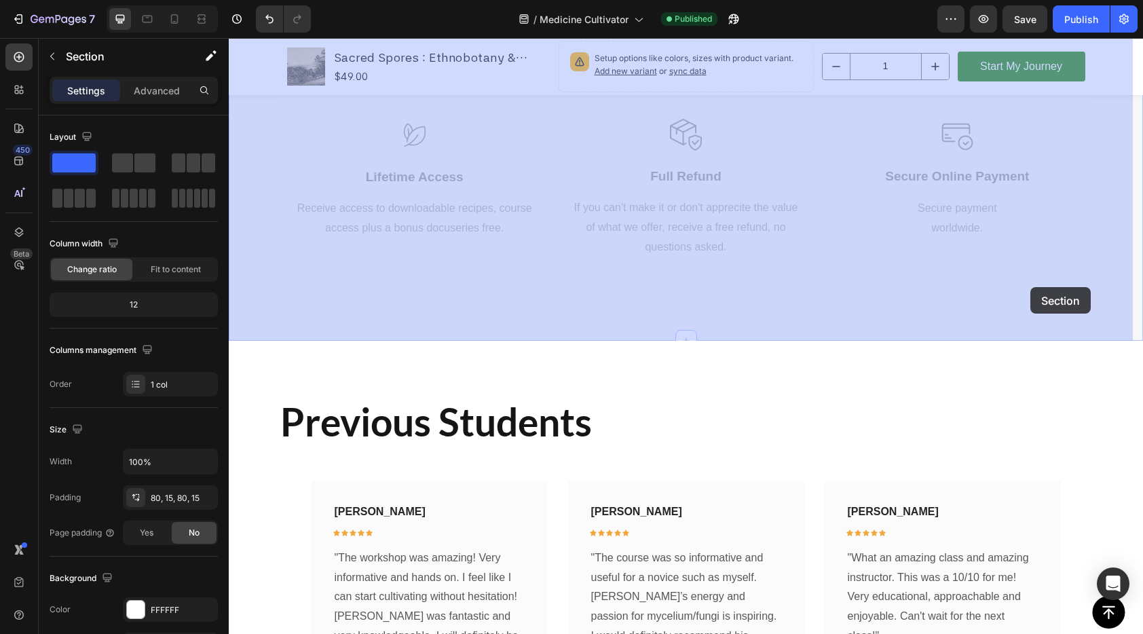
scroll to position [3704, 0]
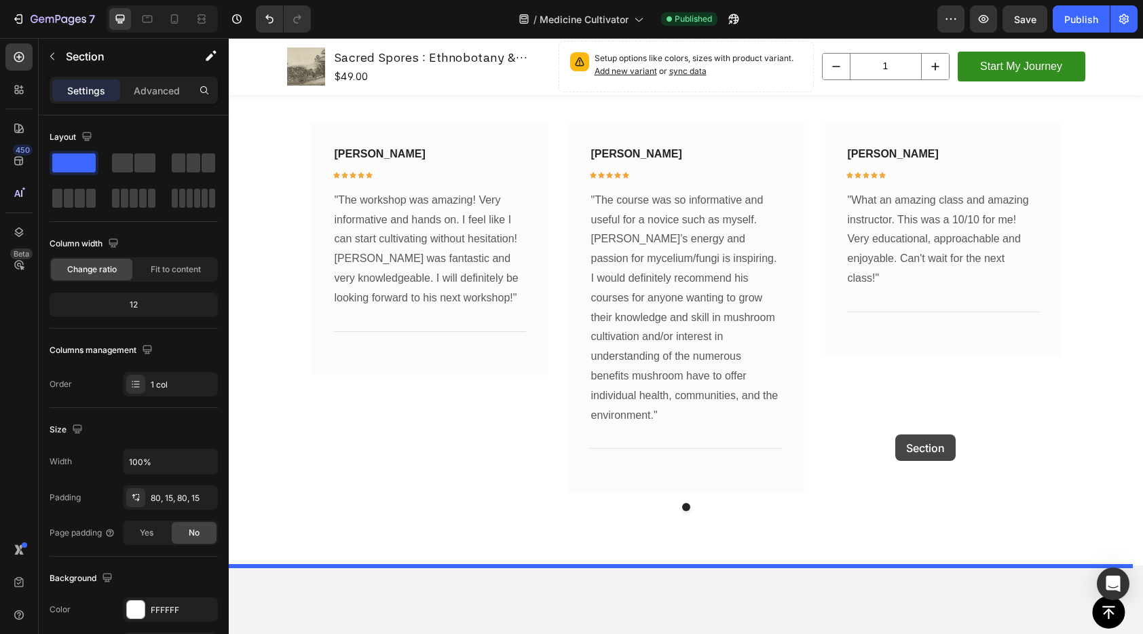
drag, startPoint x: 1079, startPoint y: 128, endPoint x: 899, endPoint y: 423, distance: 346.3
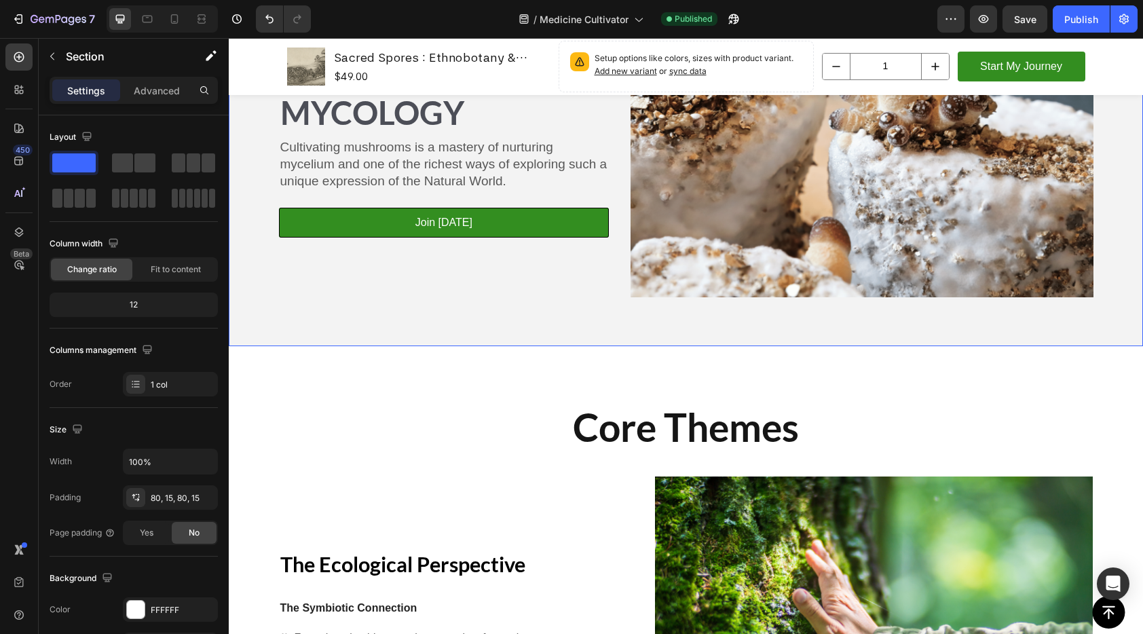
scroll to position [4054, 0]
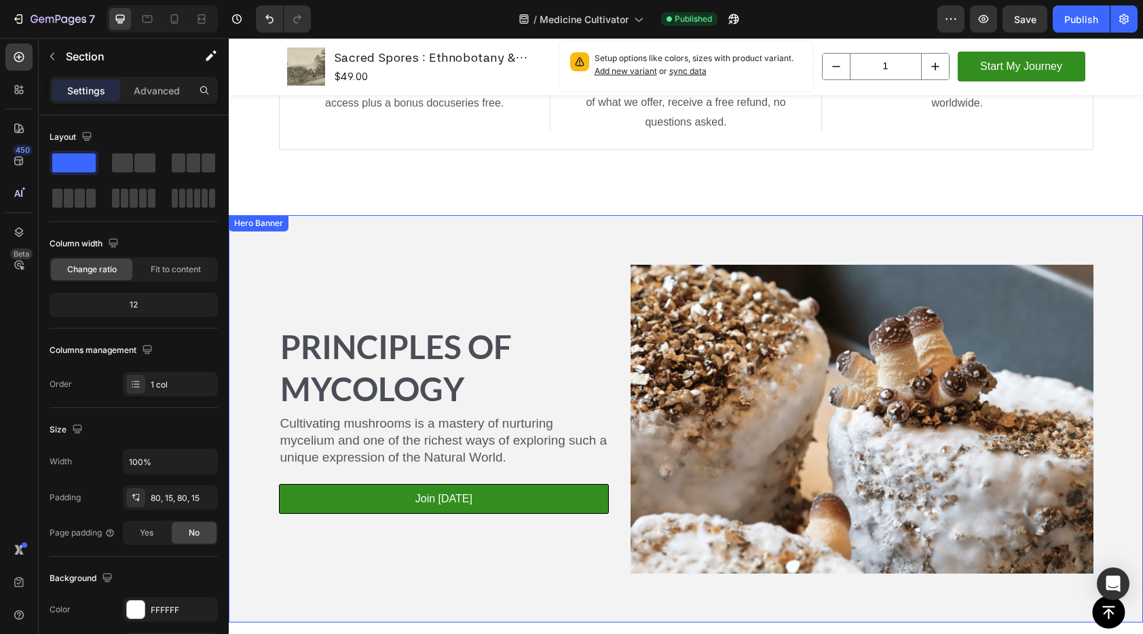
click at [582, 250] on div "Principles of Mycology Heading Cultivating mushrooms is a mastery of nurturing …" at bounding box center [686, 419] width 814 height 352
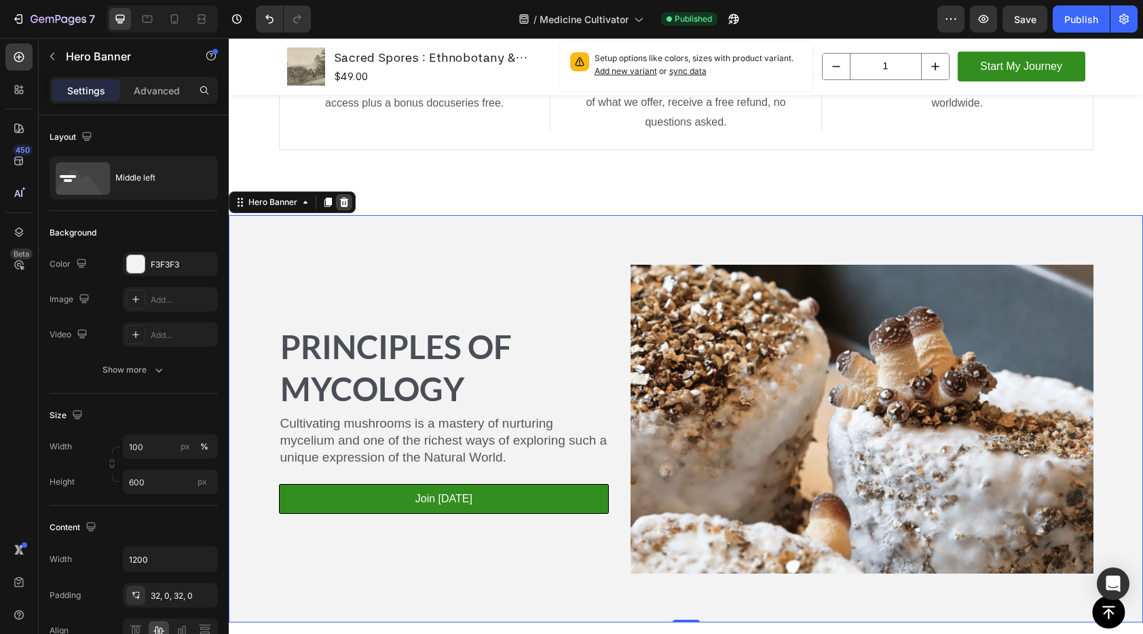
click at [343, 200] on icon at bounding box center [344, 202] width 9 height 10
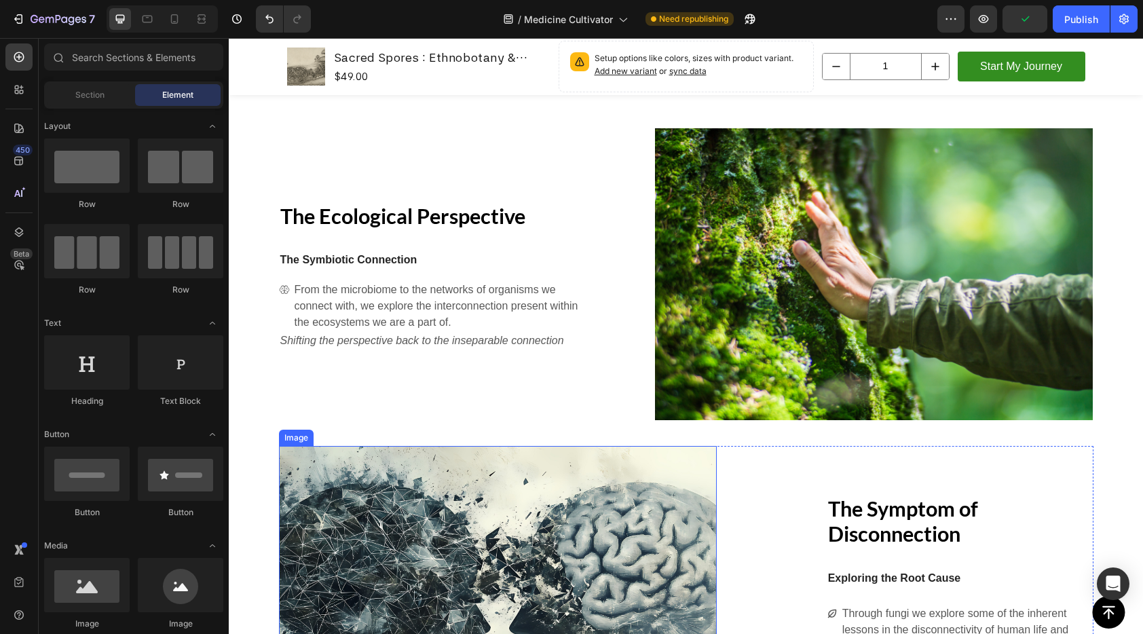
scroll to position [4175, 0]
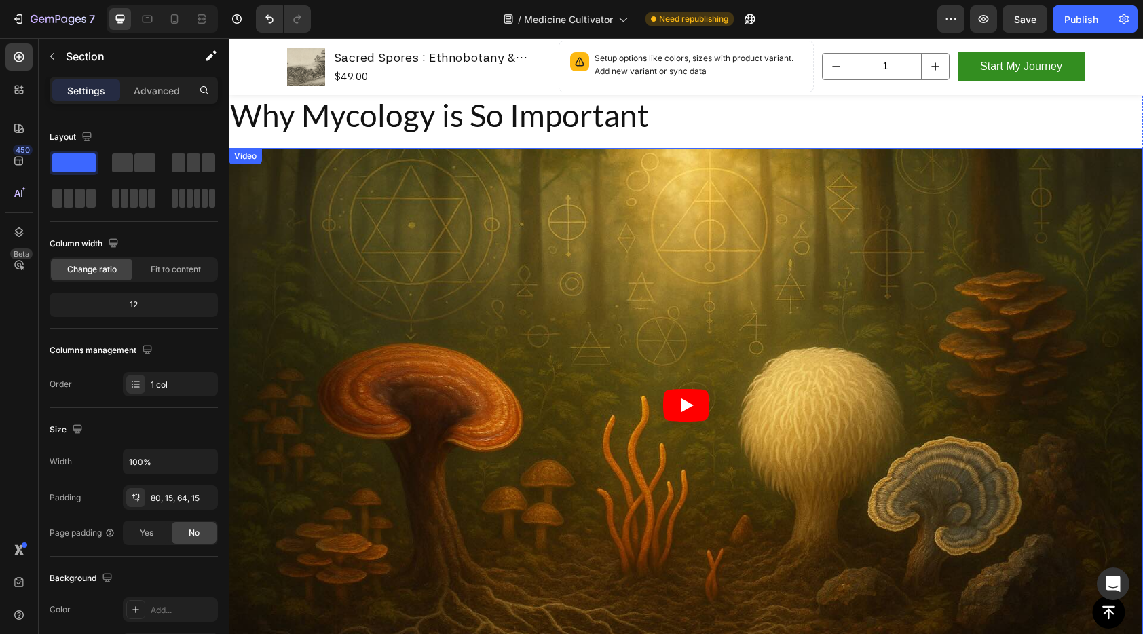
scroll to position [1213, 0]
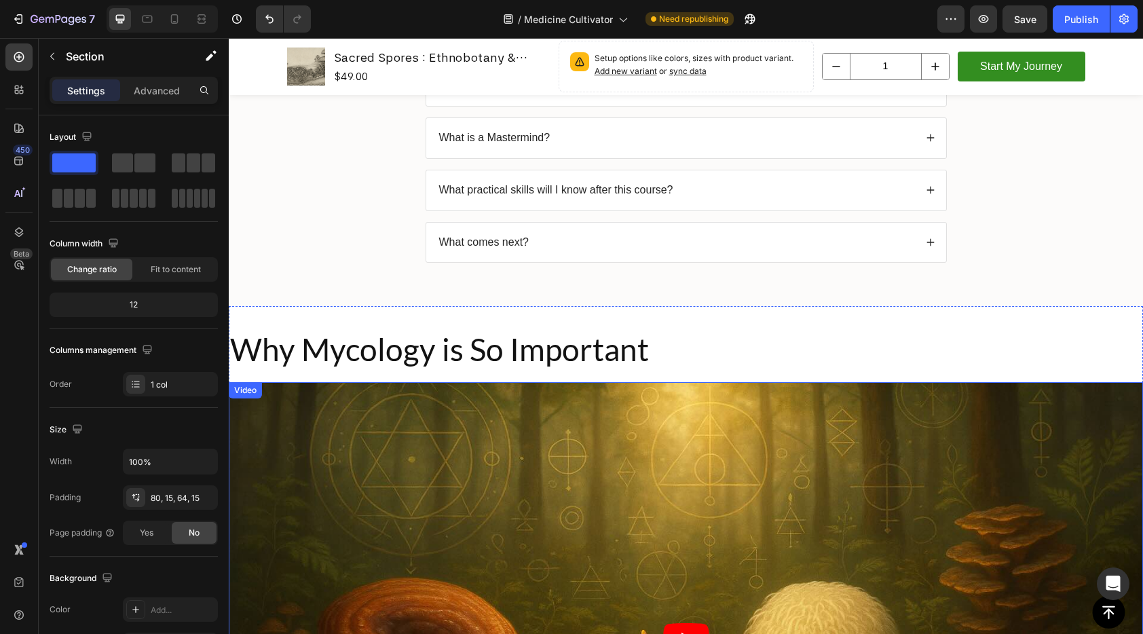
click at [858, 415] on article at bounding box center [686, 639] width 914 height 514
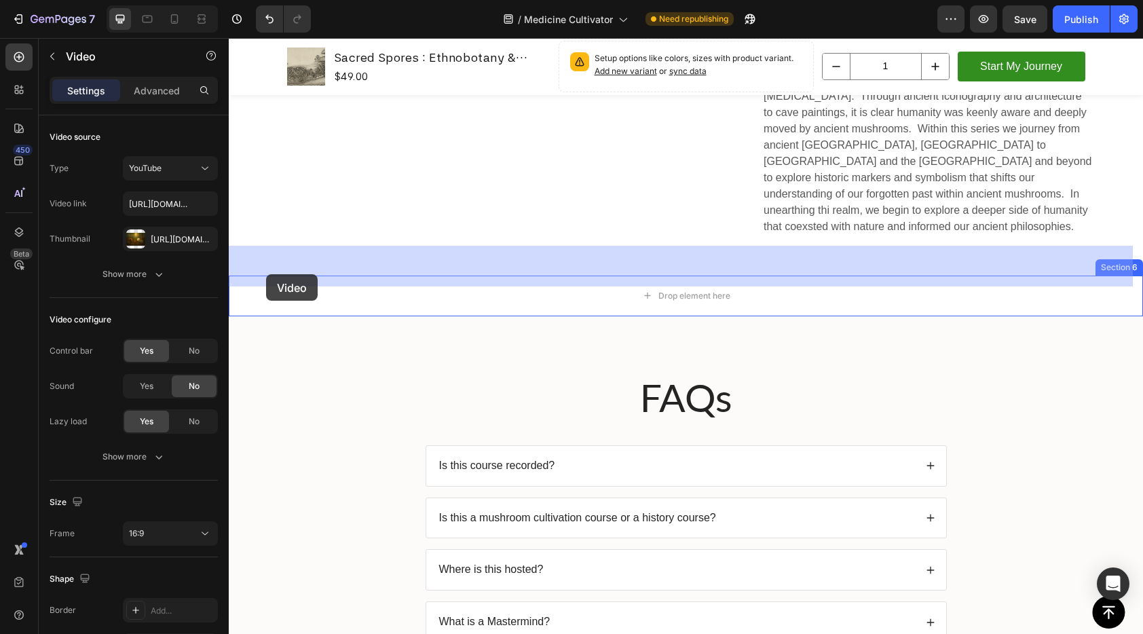
scroll to position [756, 0]
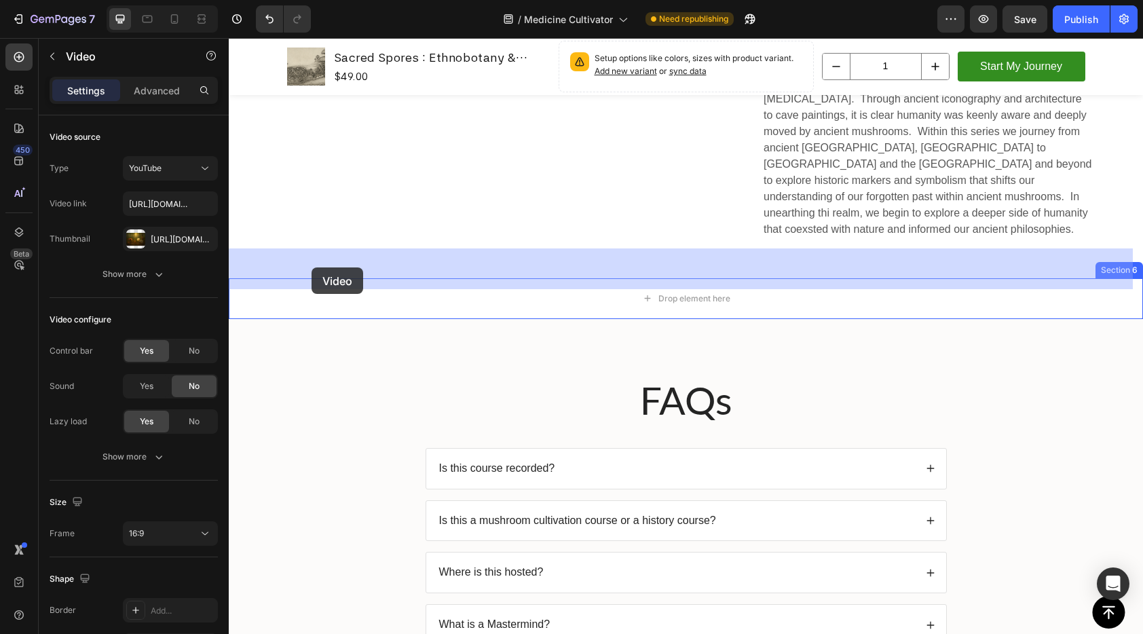
drag, startPoint x: 239, startPoint y: 400, endPoint x: 322, endPoint y: 265, distance: 157.8
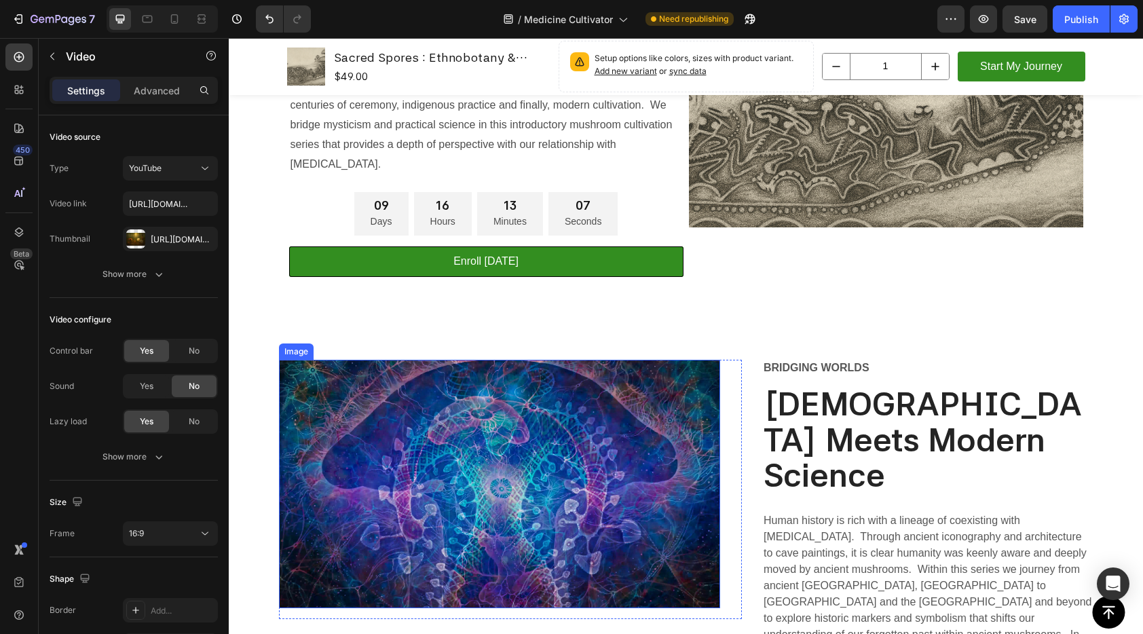
scroll to position [0, 0]
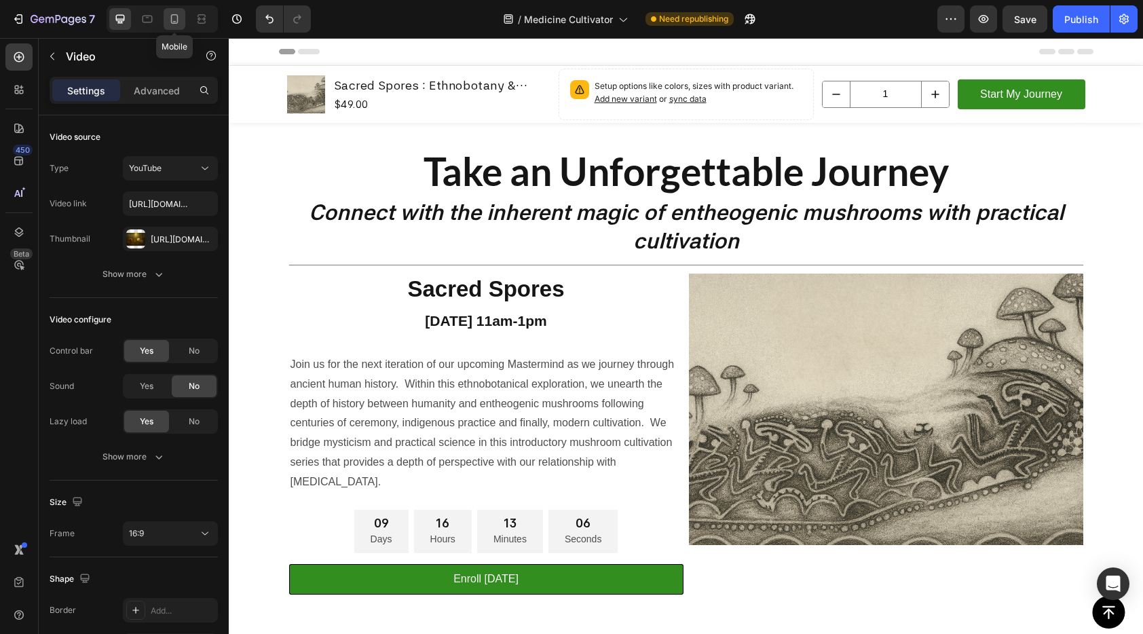
click at [178, 24] on icon at bounding box center [175, 19] width 14 height 14
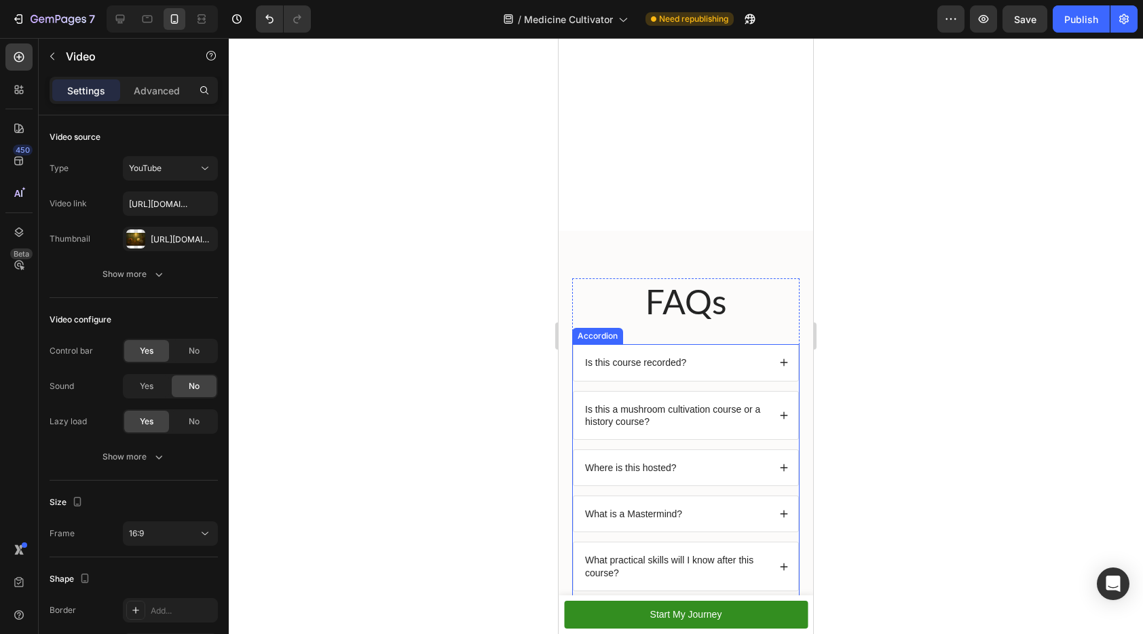
scroll to position [1140, 0]
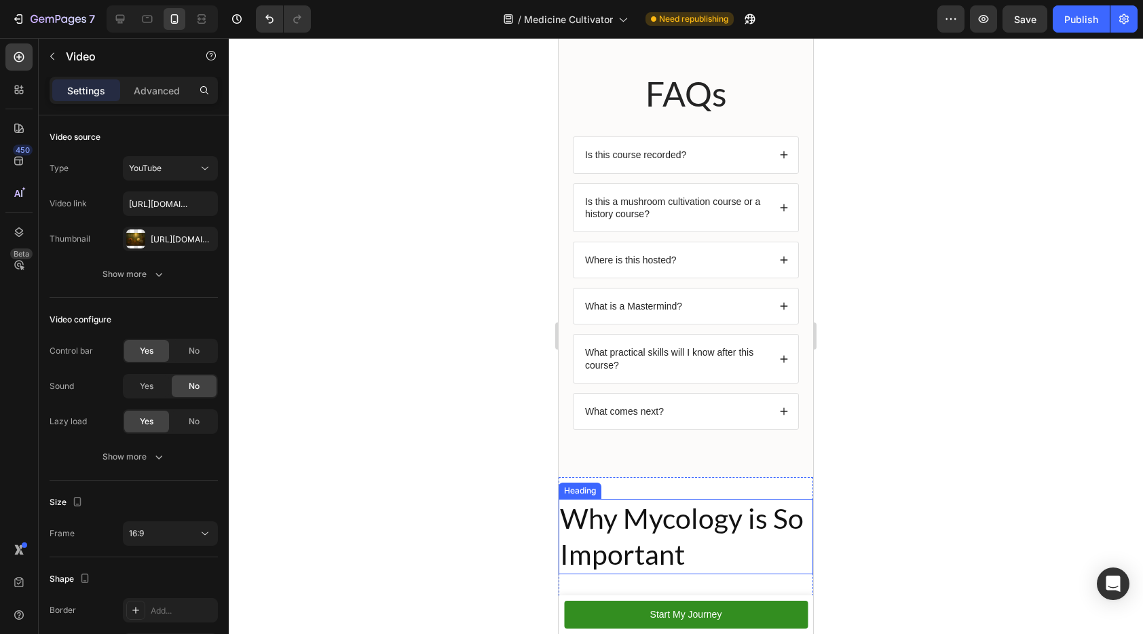
click at [654, 506] on h2 "Why Mycology is So Important" at bounding box center [686, 536] width 255 height 75
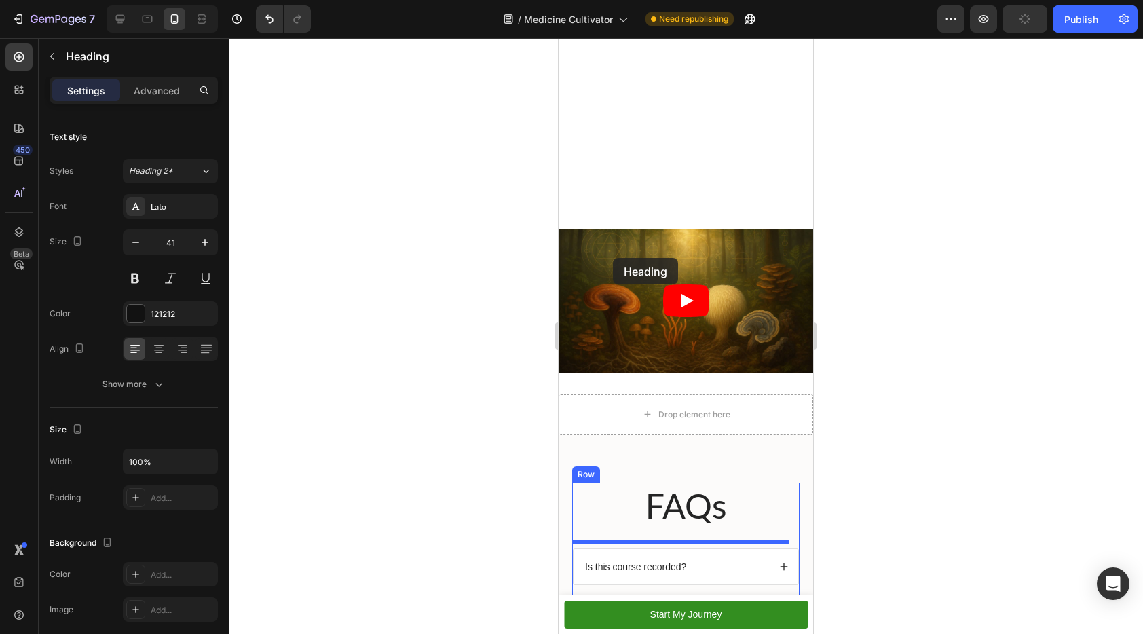
scroll to position [528, 0]
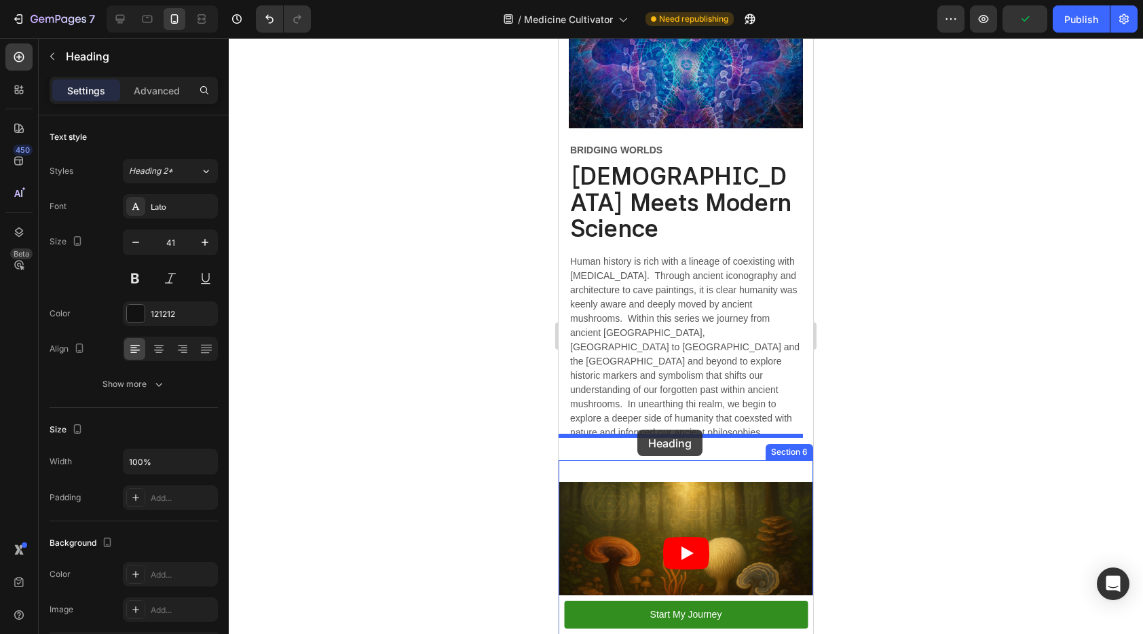
drag, startPoint x: 575, startPoint y: 488, endPoint x: 637, endPoint y: 430, distance: 85.5
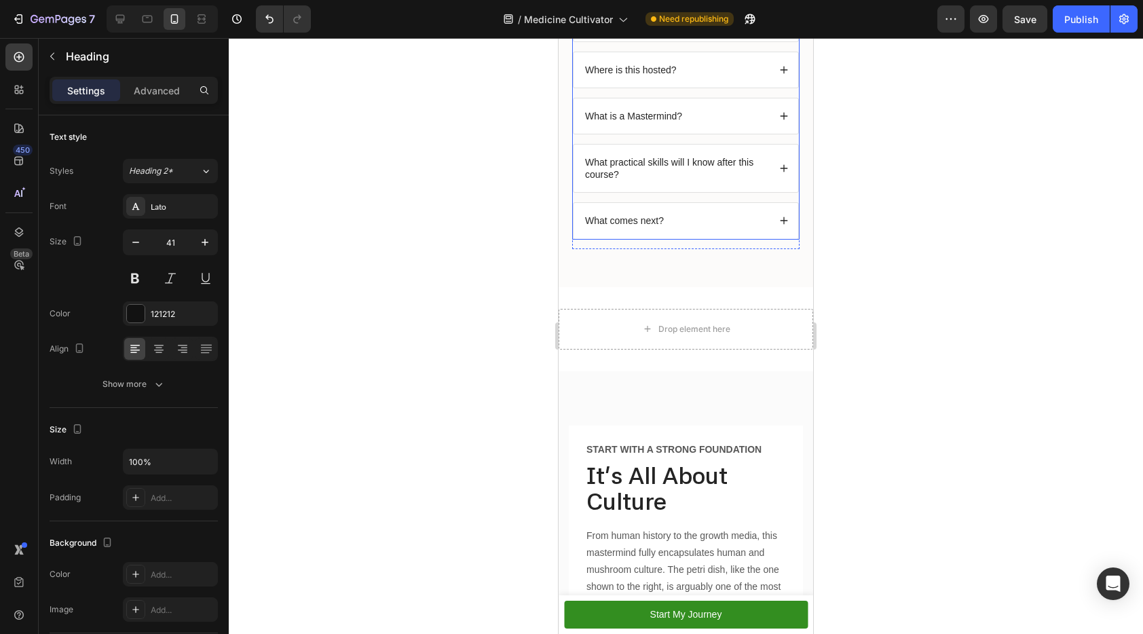
scroll to position [1530, 0]
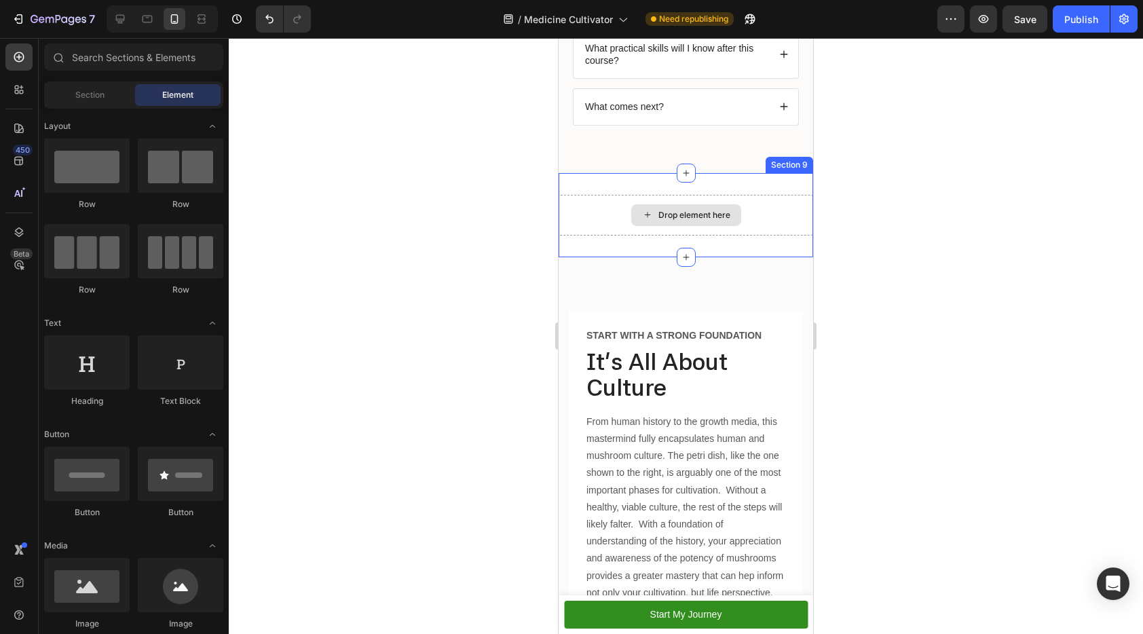
click at [711, 218] on div "Drop element here" at bounding box center [694, 215] width 72 height 11
click at [791, 176] on div "Drop element here Section 9" at bounding box center [686, 215] width 255 height 84
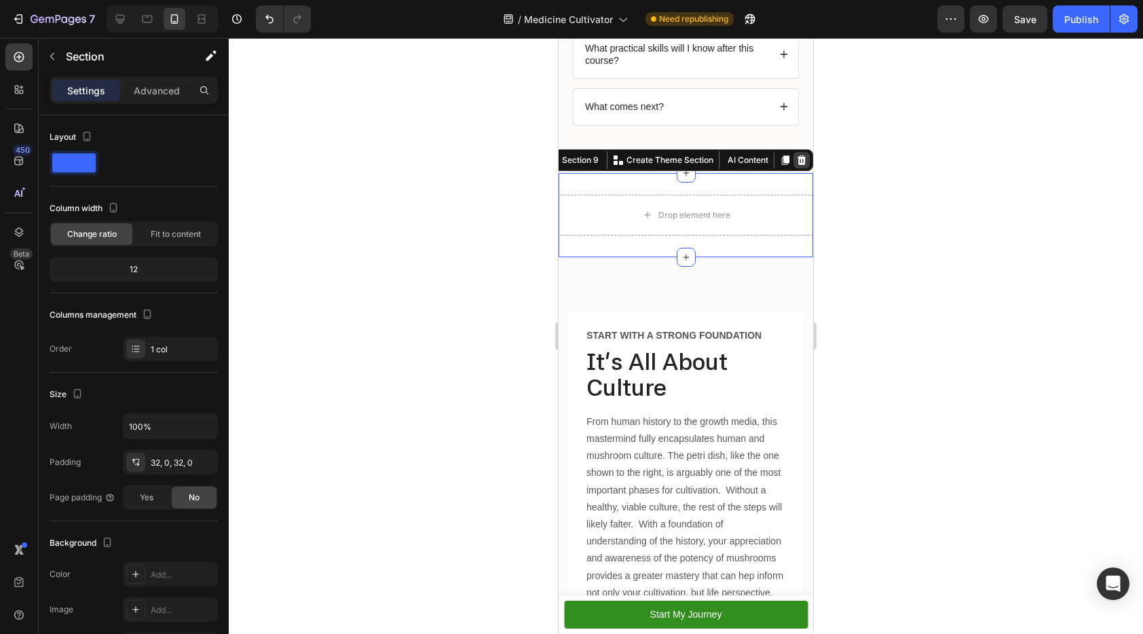
click at [793, 152] on div at bounding box center [801, 160] width 16 height 16
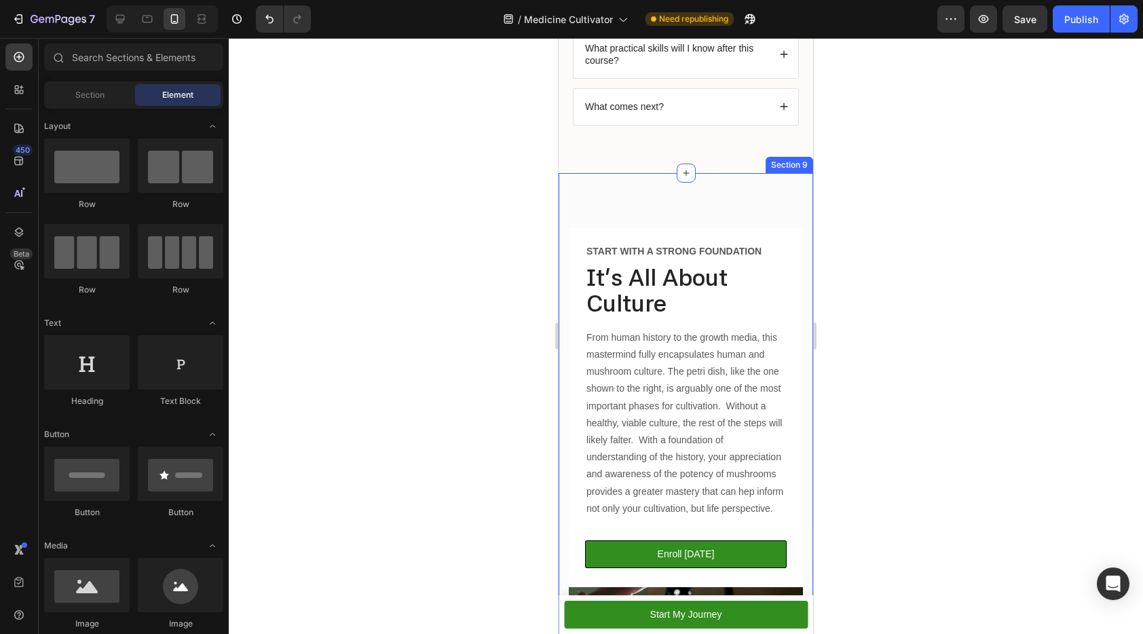
click at [717, 188] on div "Start with a strong foundation Text Block It's All About Culture Heading From h…" at bounding box center [686, 489] width 255 height 632
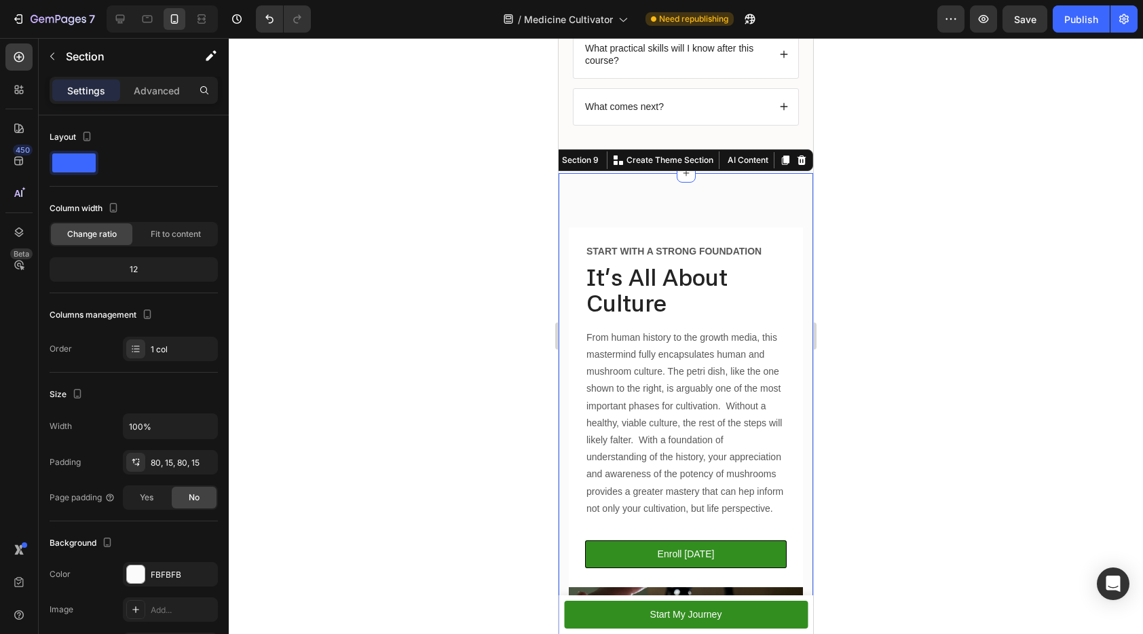
click at [687, 218] on div "Start with a strong foundation Text Block It's All About Culture Heading From h…" at bounding box center [686, 489] width 255 height 632
click at [672, 236] on div "Start with a strong foundation Text Block It's All About Culture Heading From h…" at bounding box center [686, 407] width 234 height 360
click at [684, 197] on div "Start with a strong foundation Text Block It's All About Culture Heading From h…" at bounding box center [686, 489] width 255 height 632
click at [681, 206] on div "Start with a strong foundation Text Block It's All About Culture Heading From h…" at bounding box center [686, 489] width 255 height 632
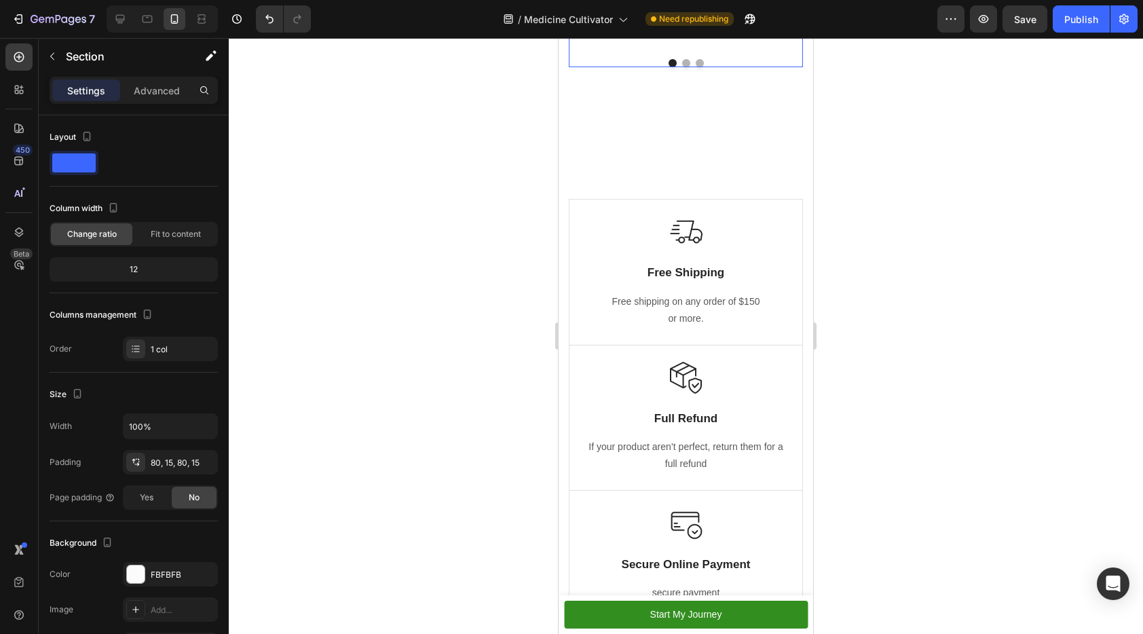
scroll to position [4114, 0]
click at [681, 236] on img at bounding box center [686, 230] width 33 height 33
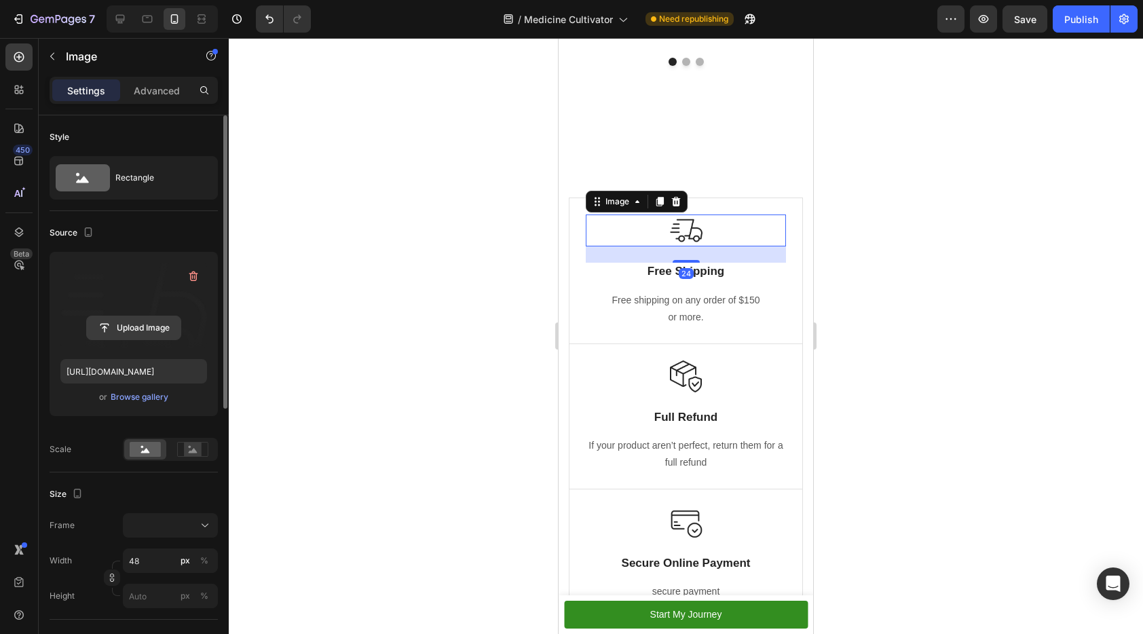
click at [143, 331] on input "file" at bounding box center [134, 327] width 94 height 23
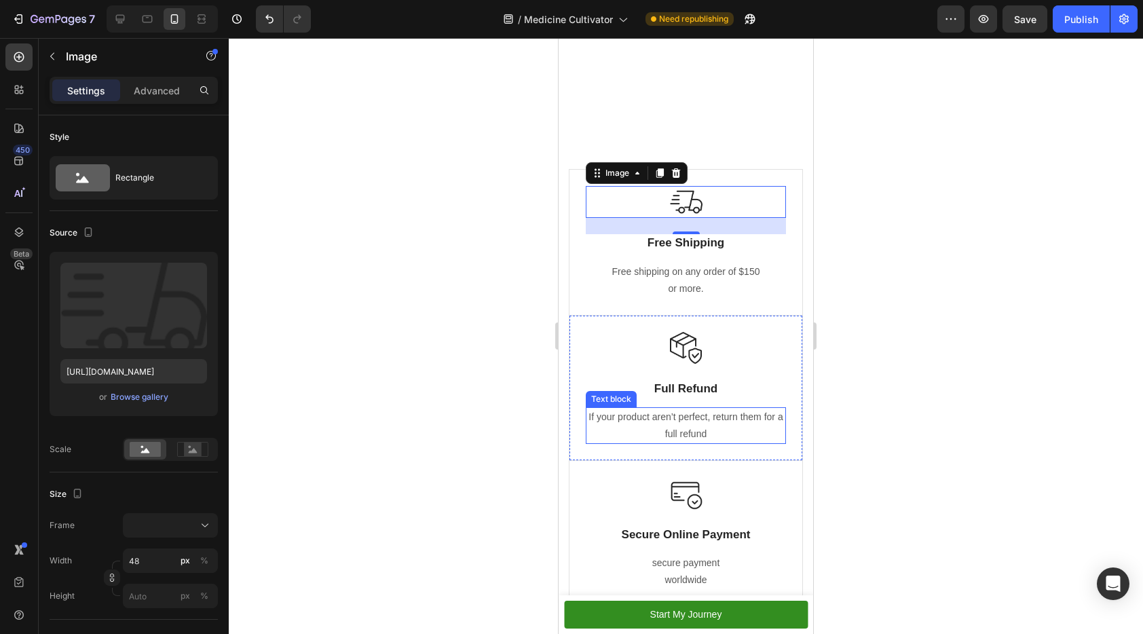
scroll to position [4217, 0]
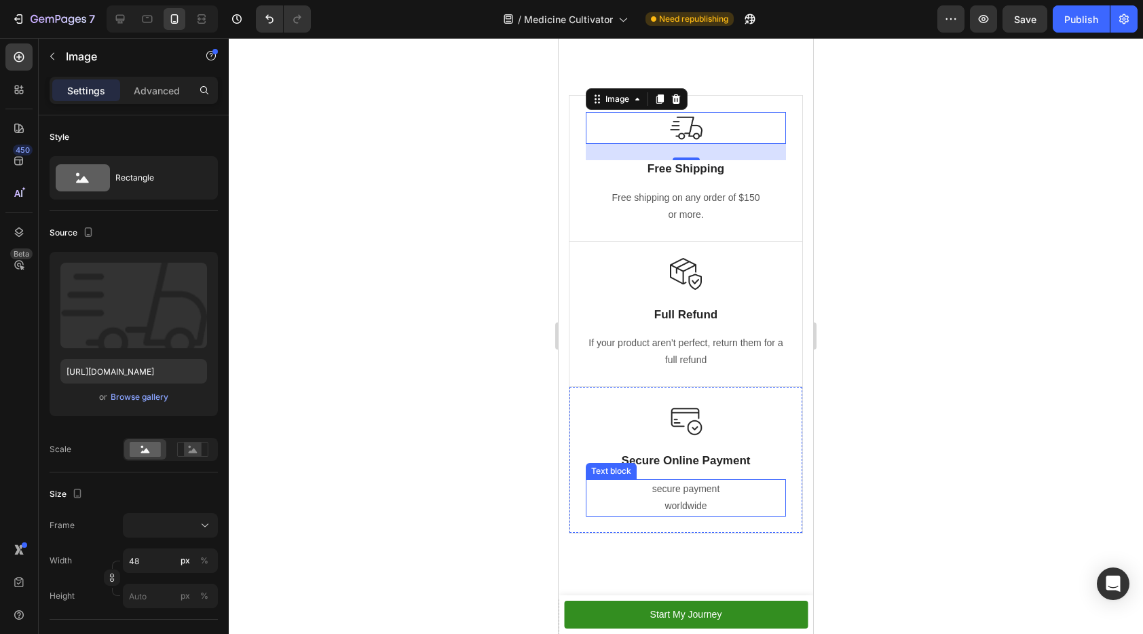
click at [698, 496] on p "secure payment worldwide" at bounding box center [685, 498] width 197 height 34
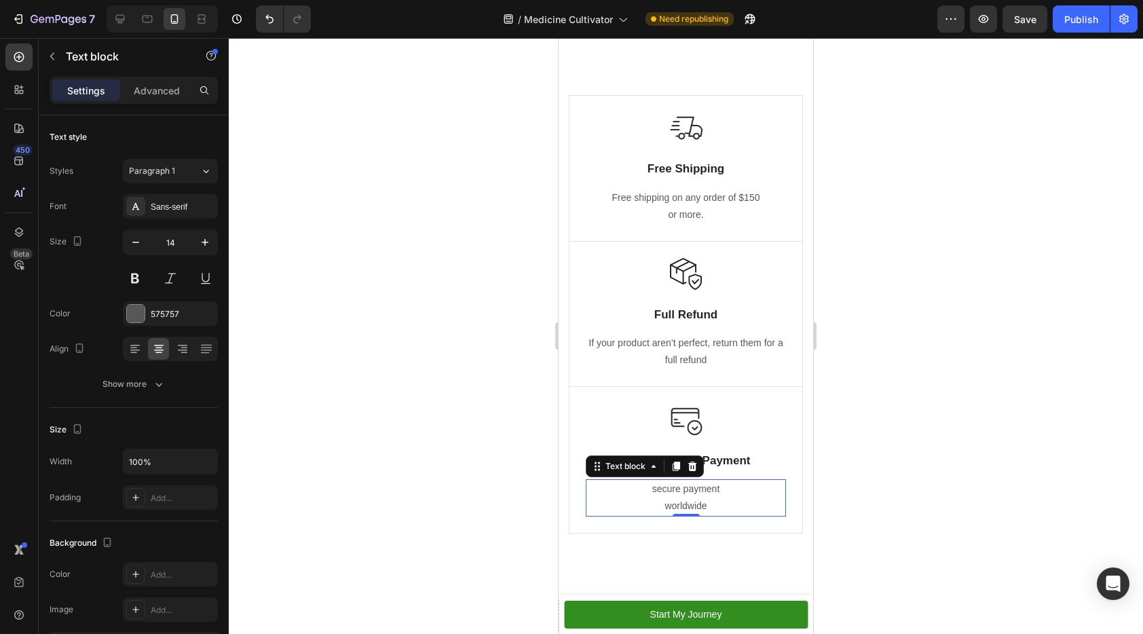
click at [698, 496] on p "secure payment worldwide" at bounding box center [685, 498] width 197 height 34
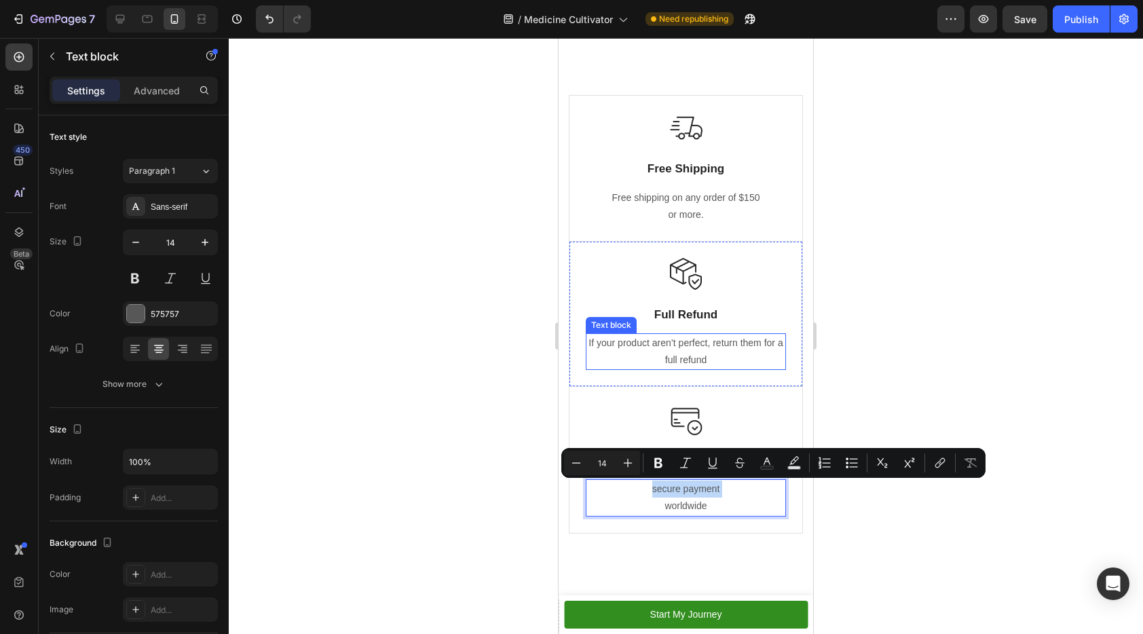
click at [683, 353] on p "If your product aren’t perfect, return them for a full refund" at bounding box center [685, 352] width 197 height 34
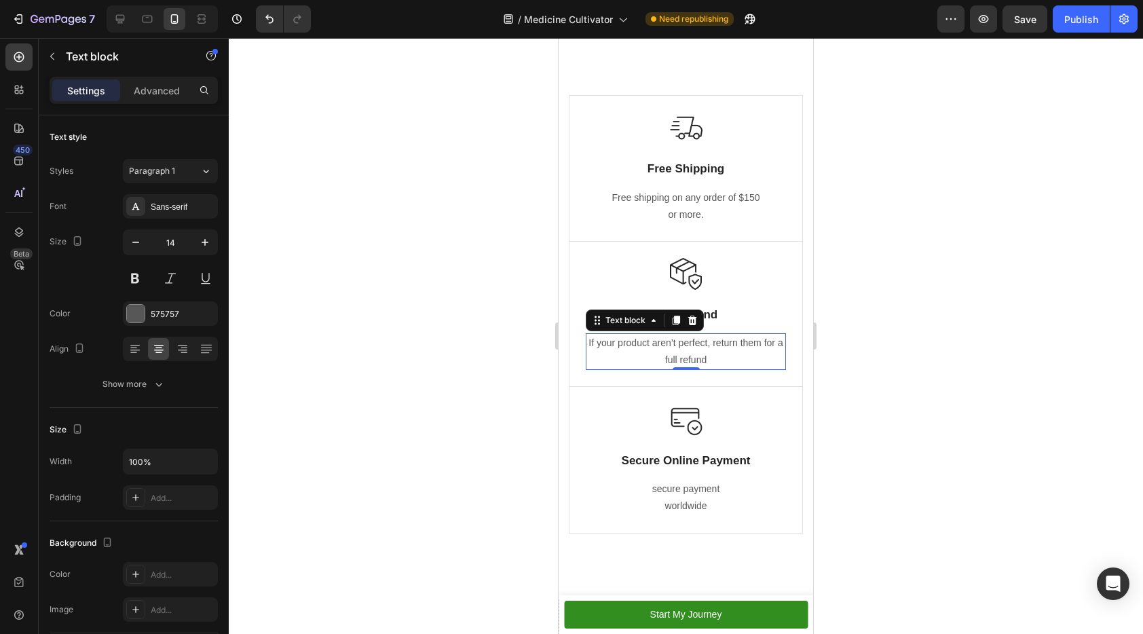
click at [683, 353] on p "If your product aren’t perfect, return them for a full refund" at bounding box center [685, 352] width 197 height 34
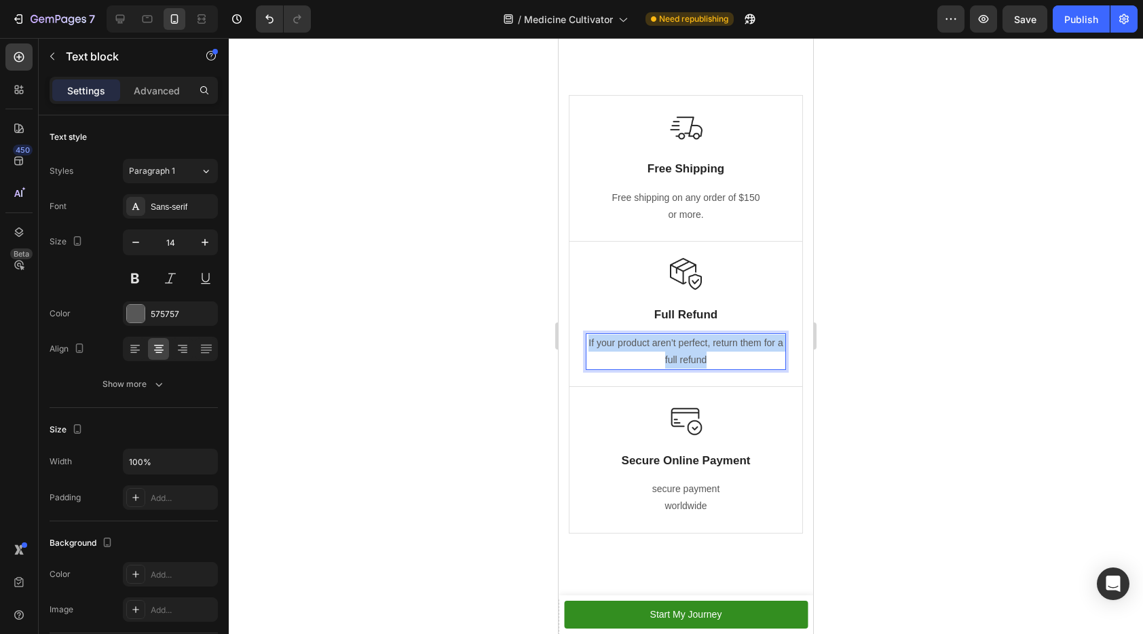
click at [683, 353] on p "If your product aren’t perfect, return them for a full refund" at bounding box center [685, 352] width 197 height 34
click at [641, 346] on p "100% Satisfaction or full refund no questions asked." at bounding box center [685, 352] width 197 height 34
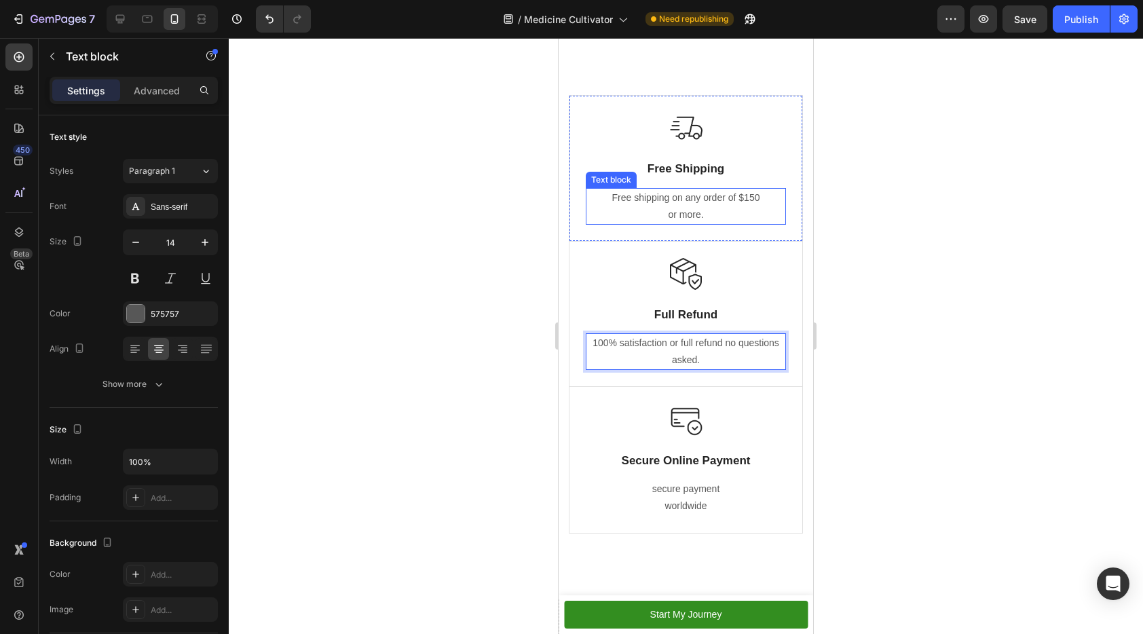
click at [664, 214] on p "or more." at bounding box center [685, 214] width 197 height 17
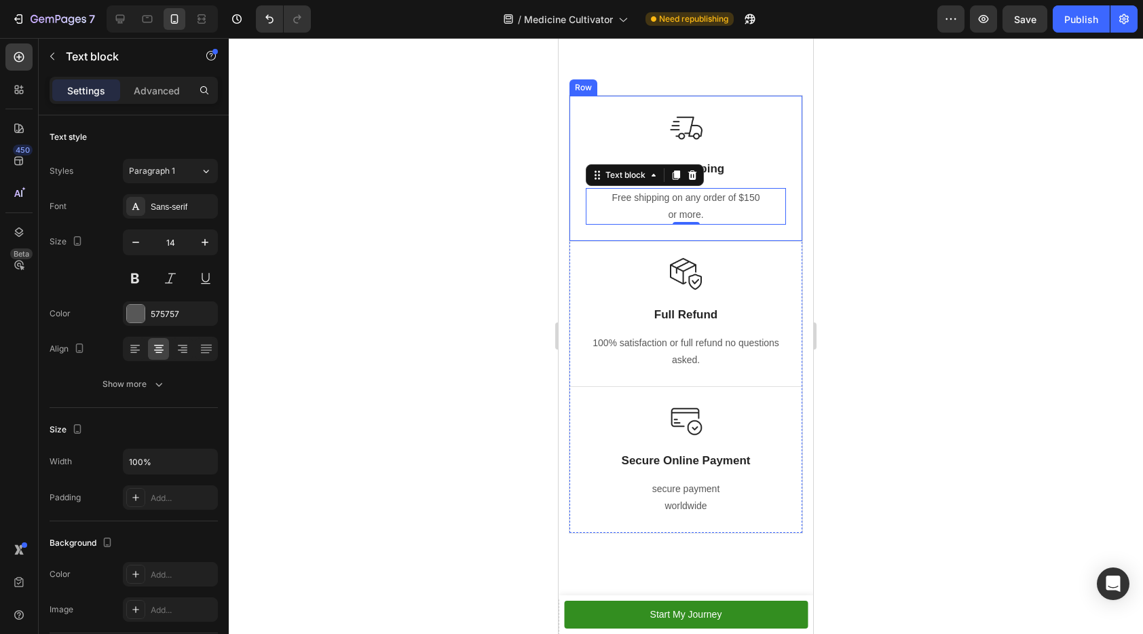
click at [671, 126] on img at bounding box center [686, 128] width 33 height 33
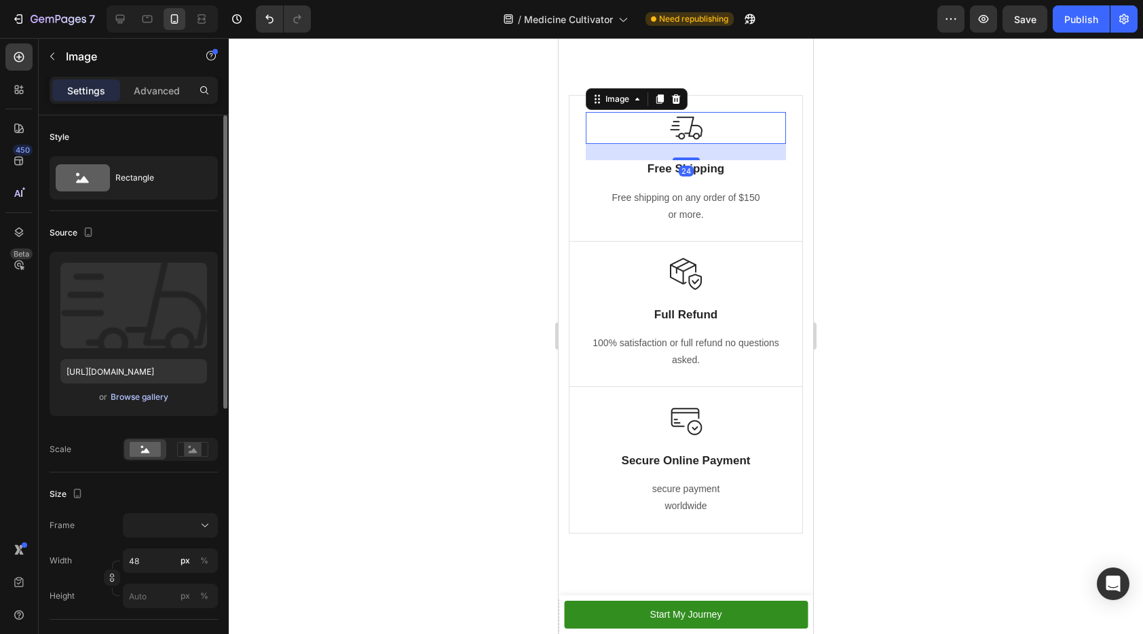
click at [143, 396] on div "Browse gallery" at bounding box center [140, 397] width 58 height 12
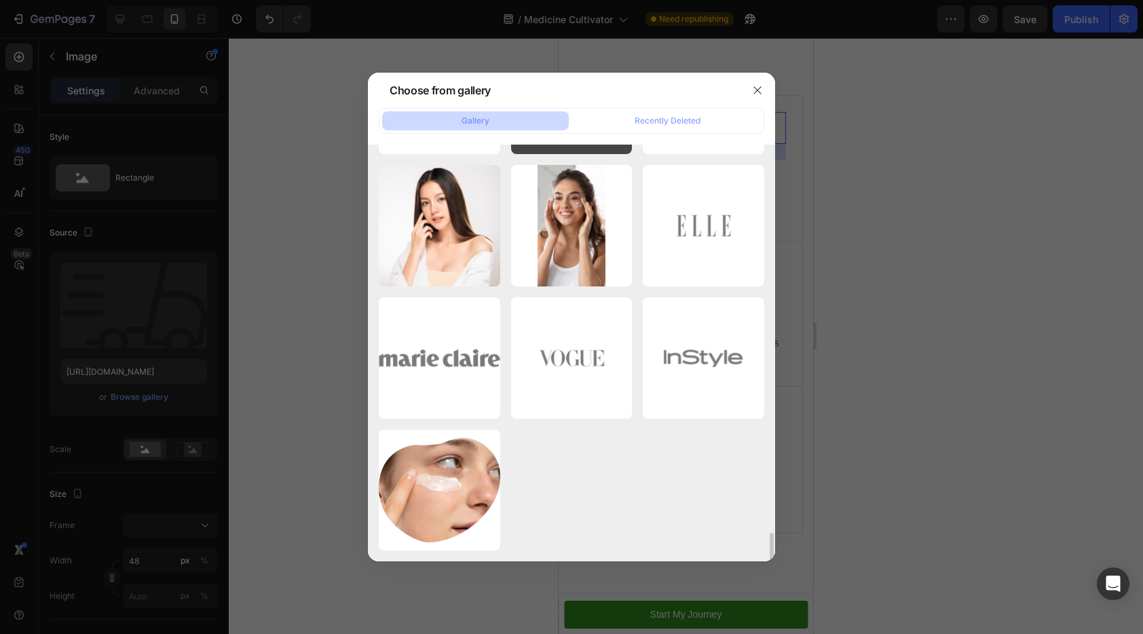
scroll to position [5241, 0]
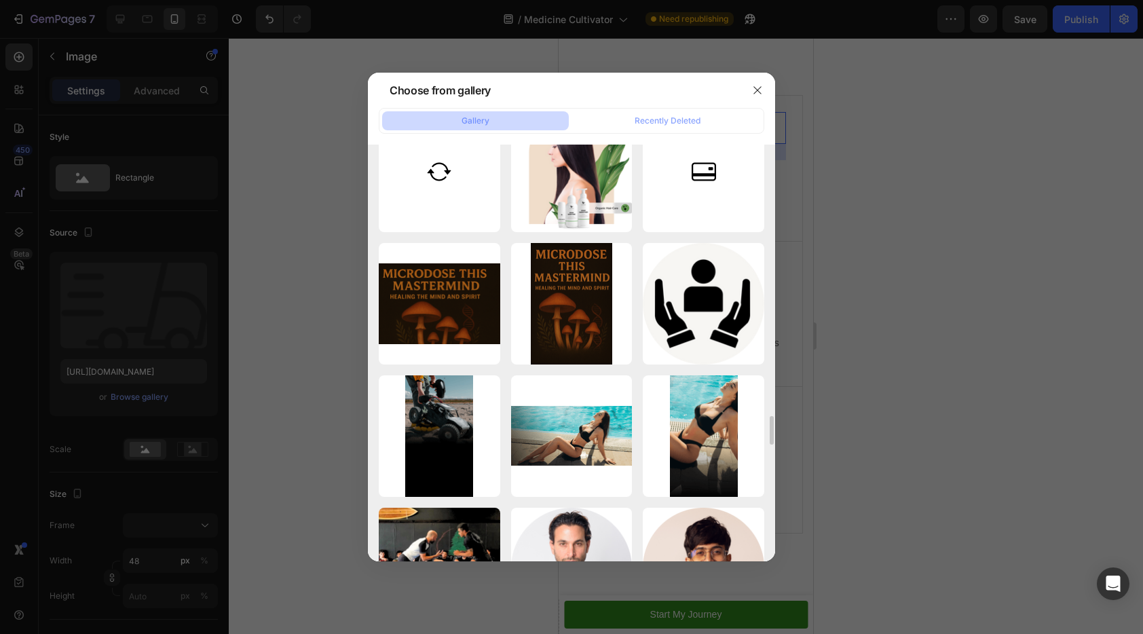
drag, startPoint x: 634, startPoint y: 180, endPoint x: 641, endPoint y: 155, distance: 26.0
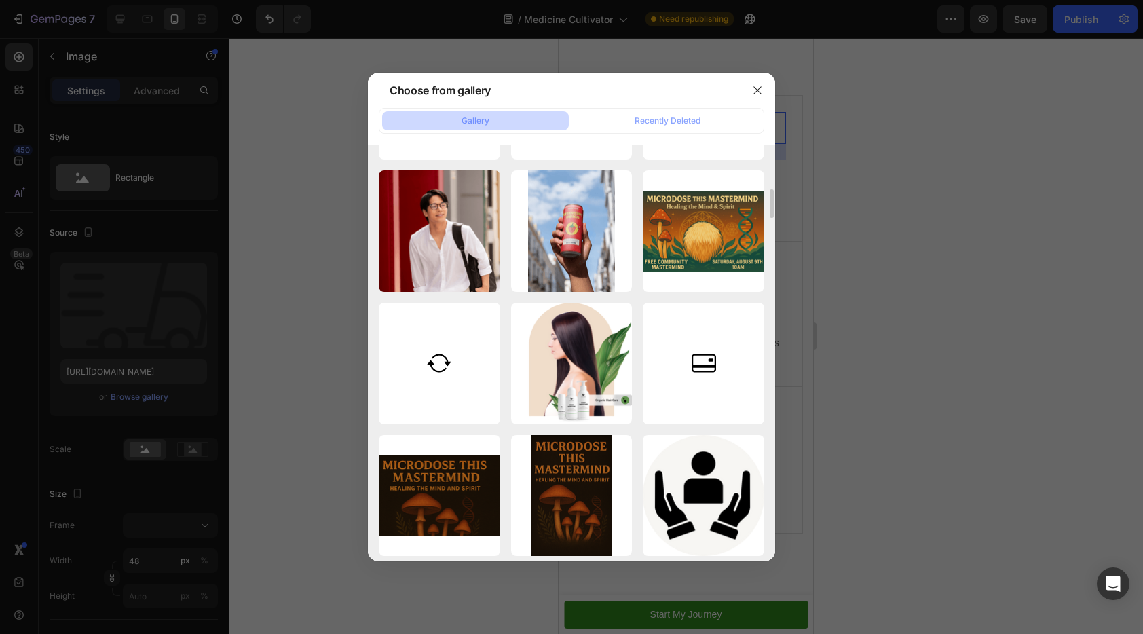
scroll to position [0, 0]
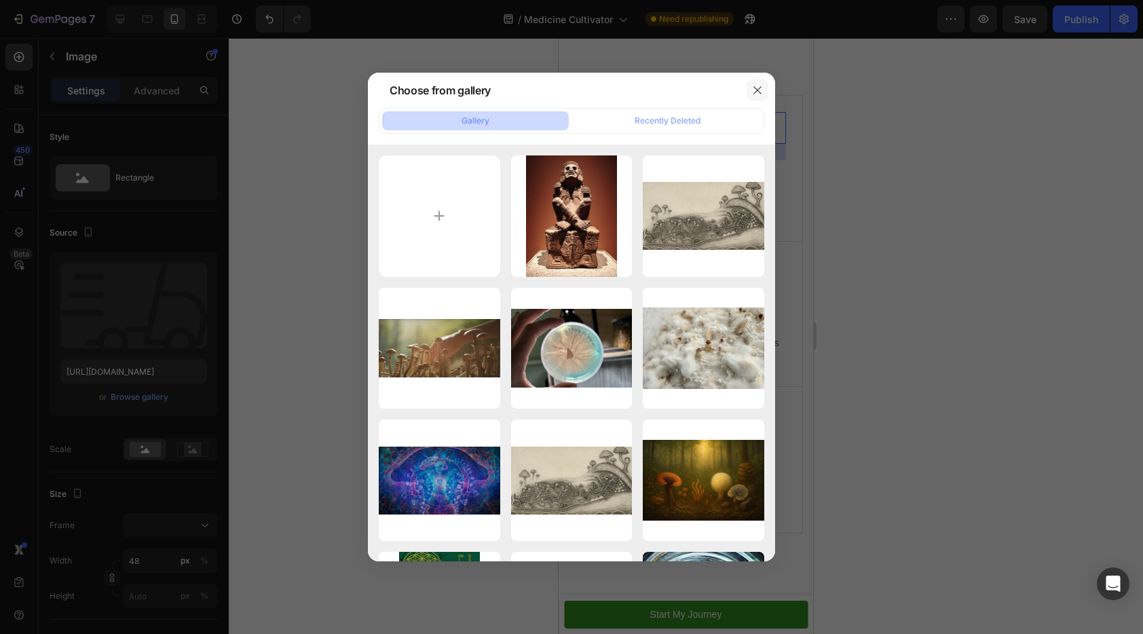
click at [766, 97] on button "button" at bounding box center [758, 90] width 22 height 22
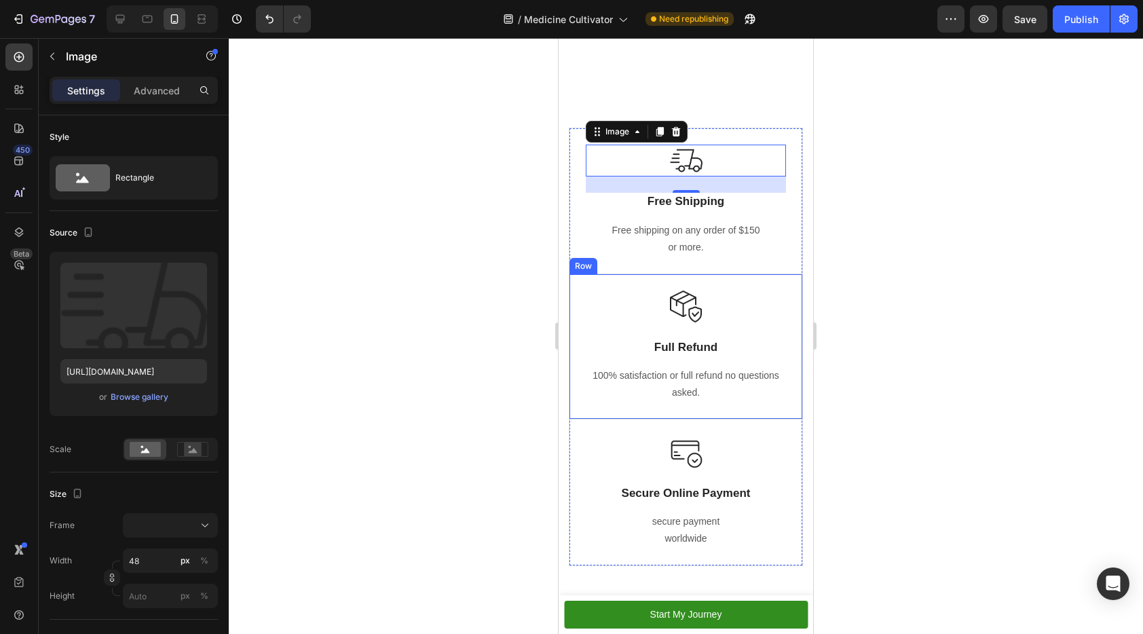
scroll to position [4202, 0]
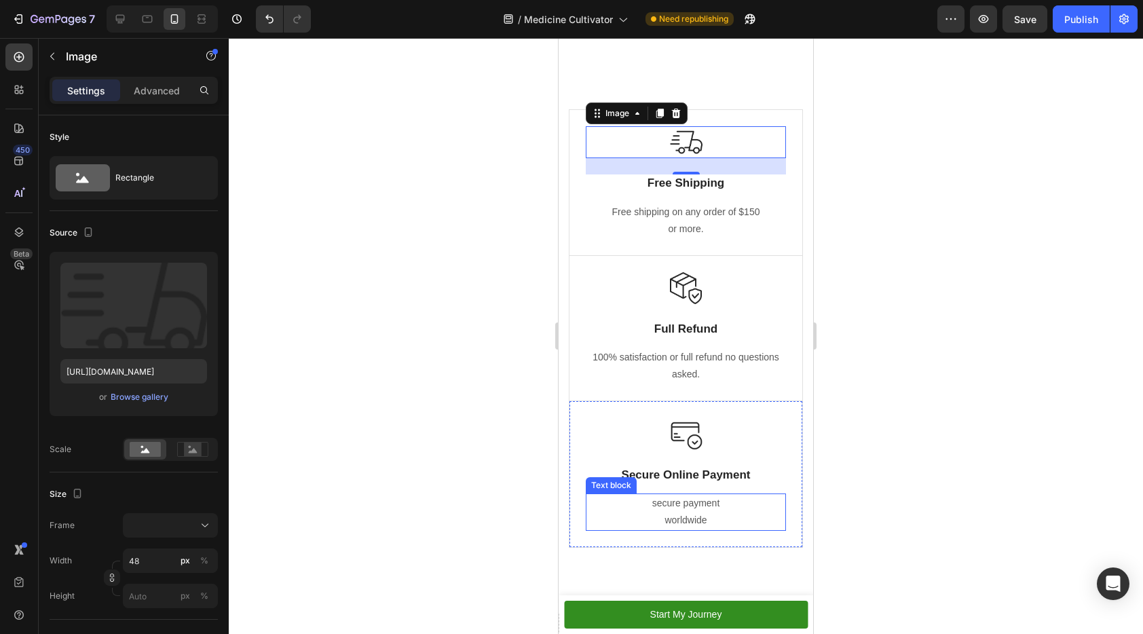
click at [688, 506] on p "secure payment worldwide" at bounding box center [685, 512] width 197 height 34
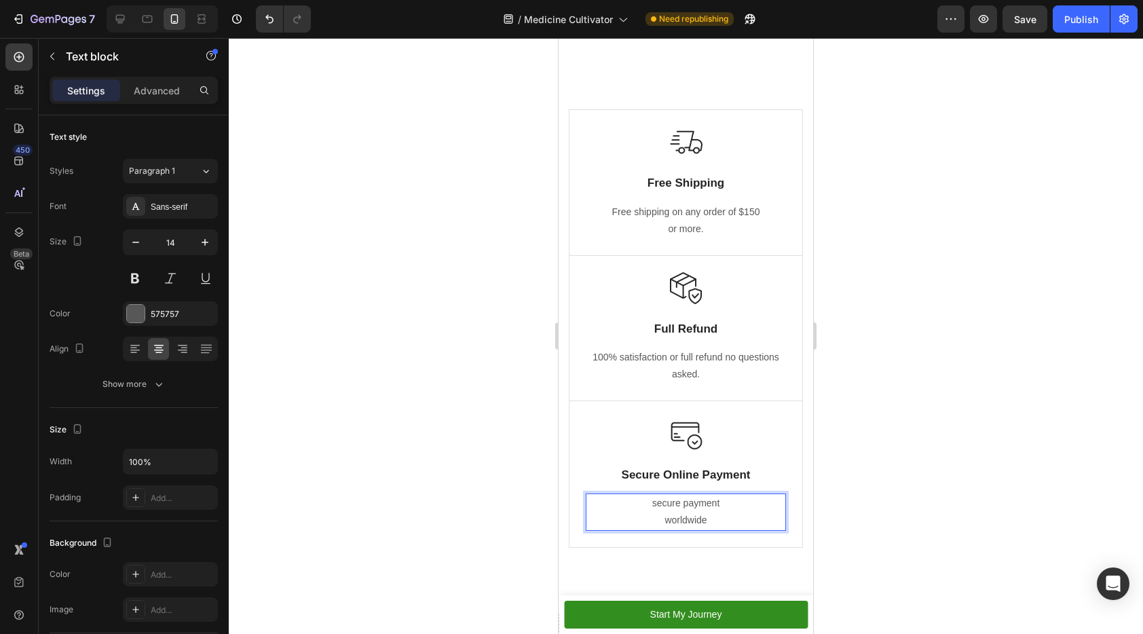
click at [649, 504] on p "secure payment worldwide" at bounding box center [685, 512] width 197 height 34
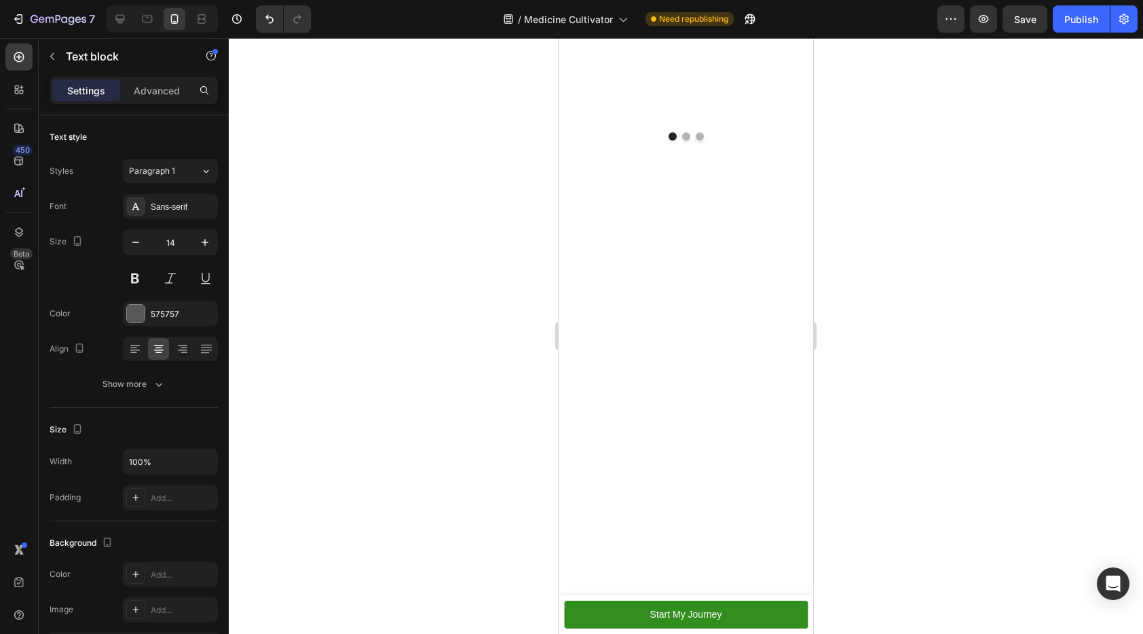
scroll to position [3506, 0]
click at [683, 242] on div "Previous Students Heading Liam Stephens Text block Icon Icon Icon Icon Icon Row…" at bounding box center [686, 11] width 255 height 502
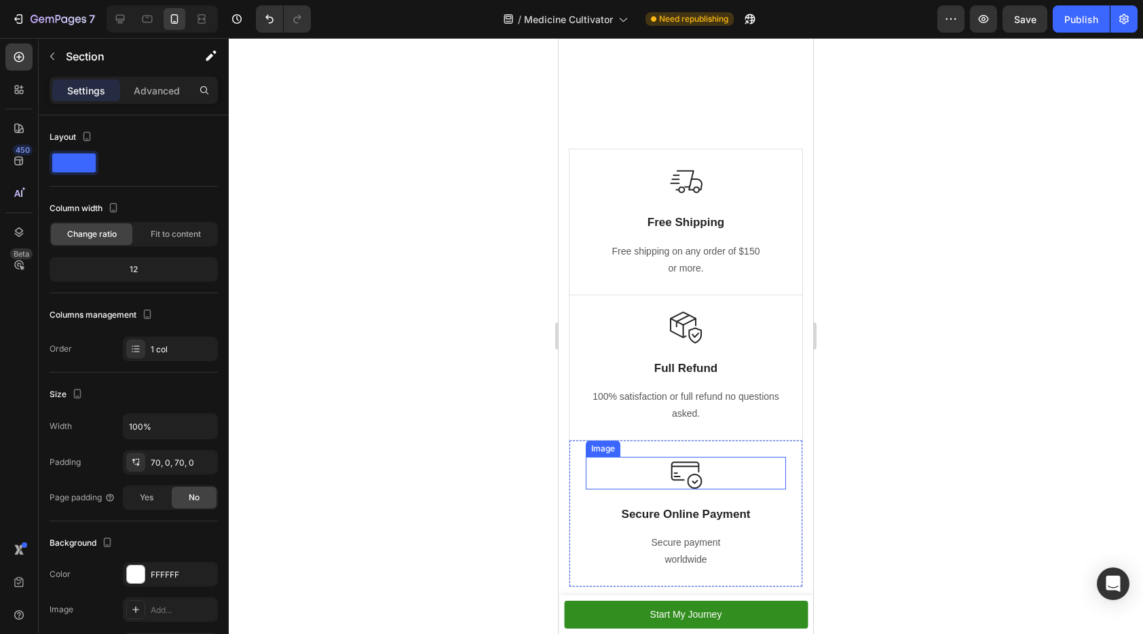
scroll to position [4207, 0]
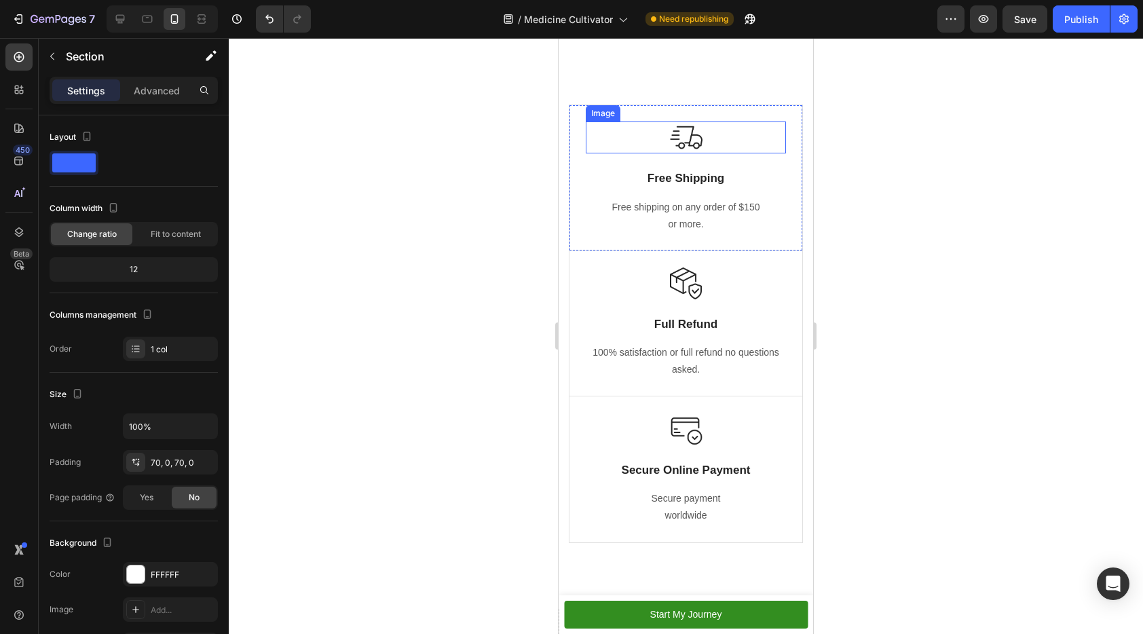
click at [681, 138] on img at bounding box center [686, 137] width 33 height 33
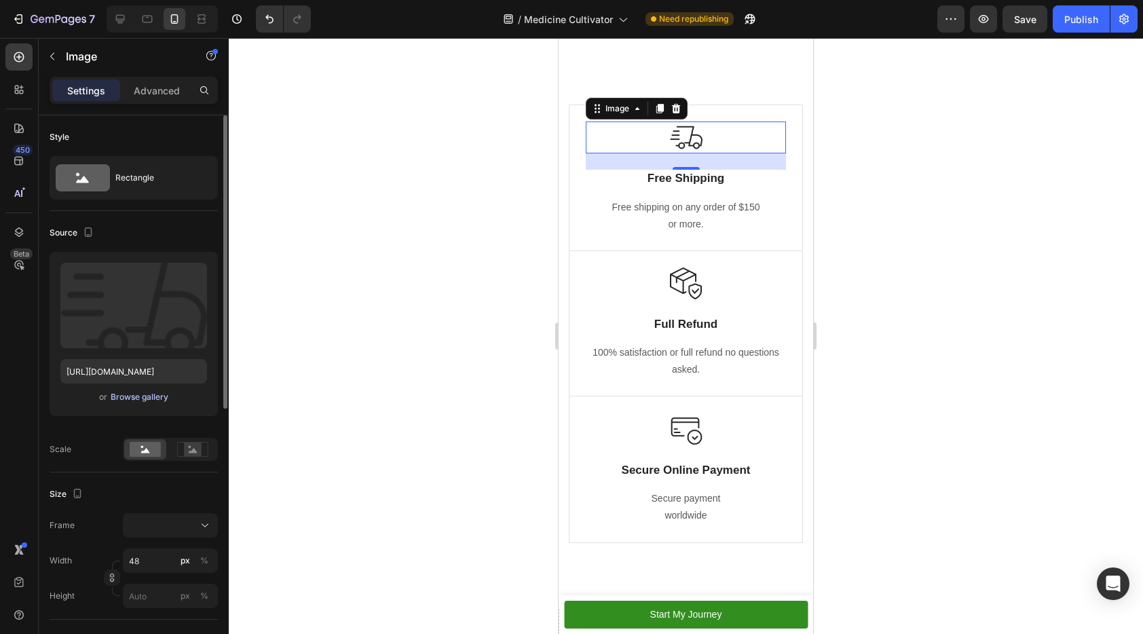
click at [147, 397] on div "Browse gallery" at bounding box center [140, 397] width 58 height 12
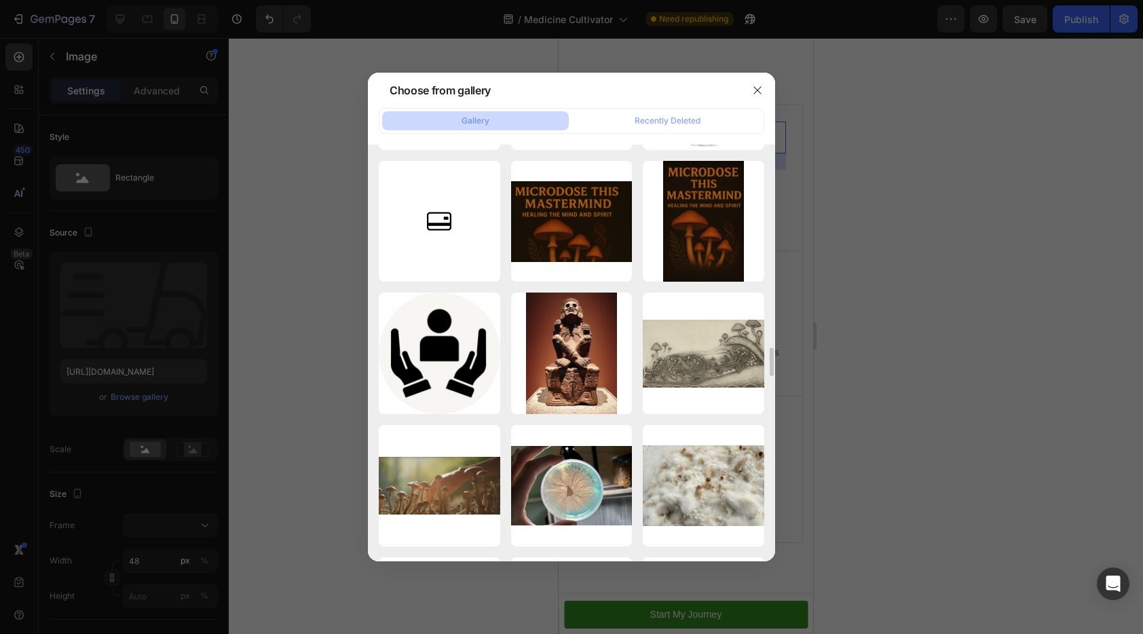
scroll to position [2232, 0]
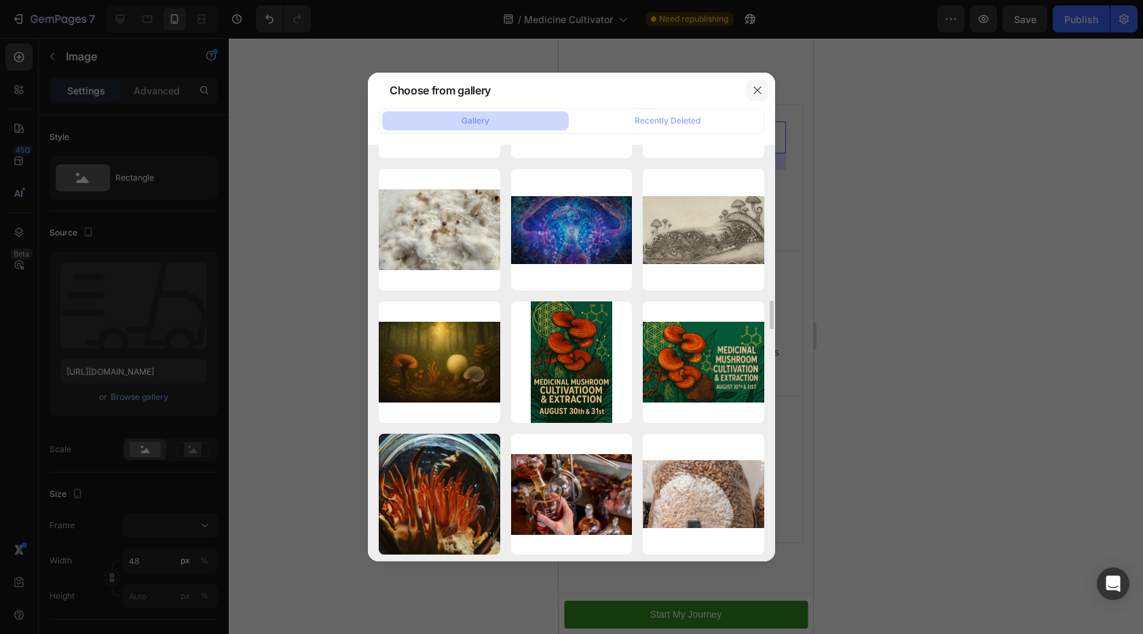
click at [755, 89] on icon "button" at bounding box center [757, 90] width 11 height 11
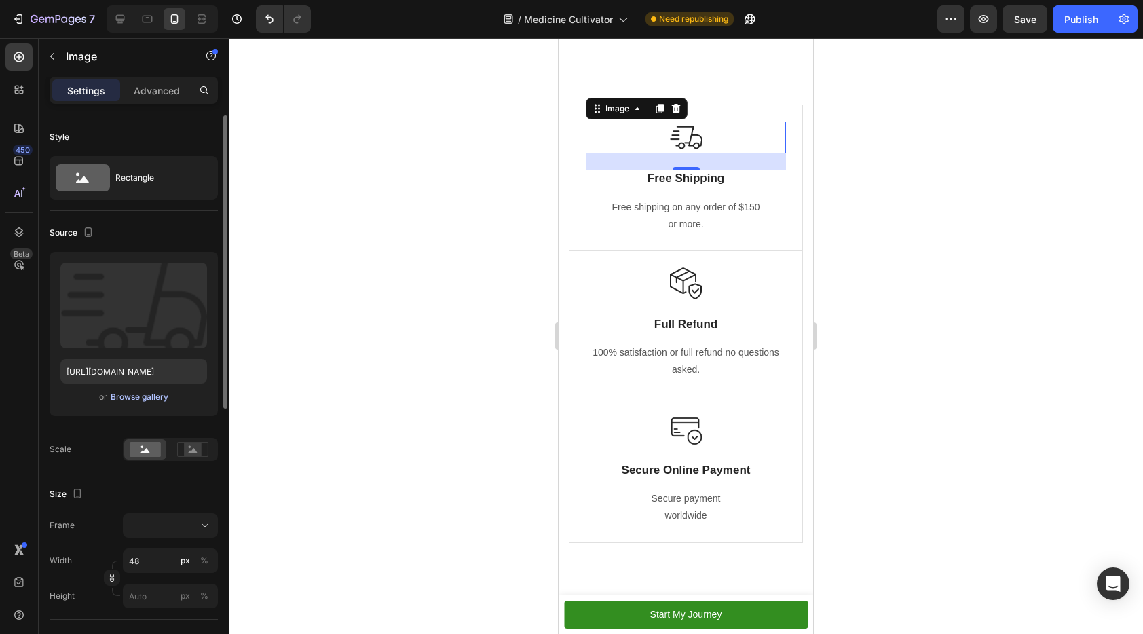
click at [146, 402] on div "Browse gallery" at bounding box center [140, 397] width 58 height 12
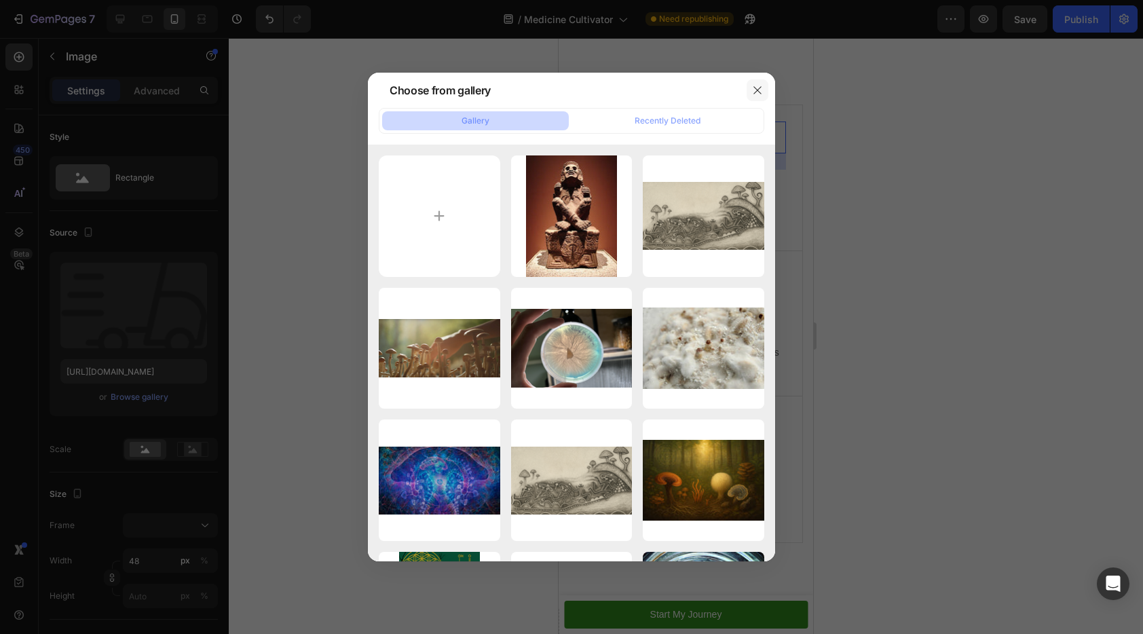
click at [761, 88] on icon "button" at bounding box center [757, 90] width 11 height 11
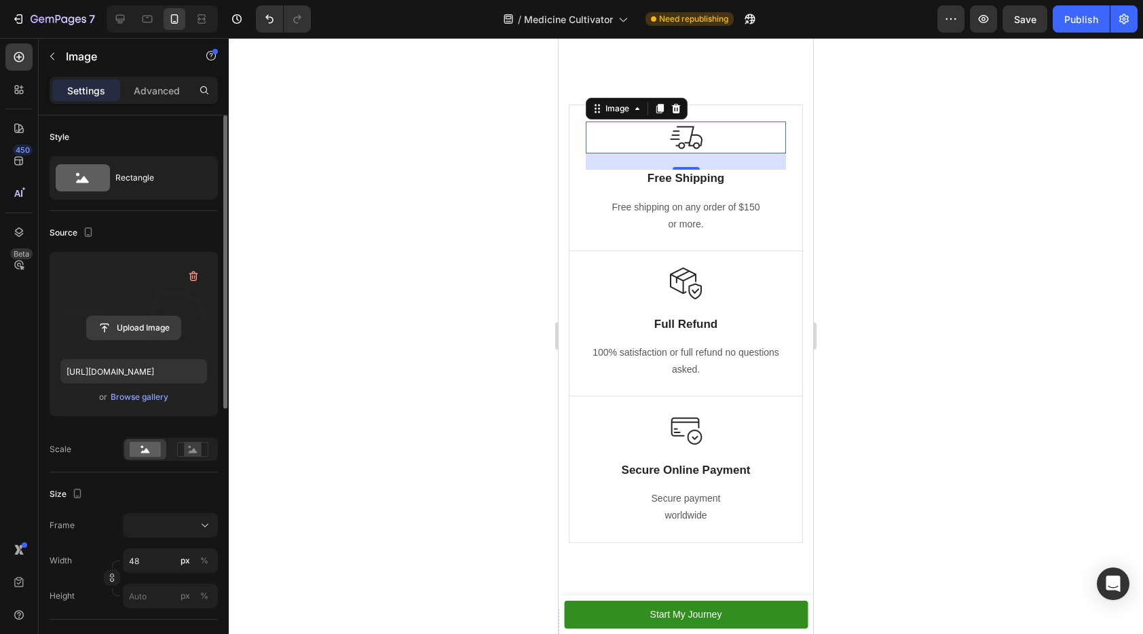
click at [155, 327] on input "file" at bounding box center [134, 327] width 94 height 23
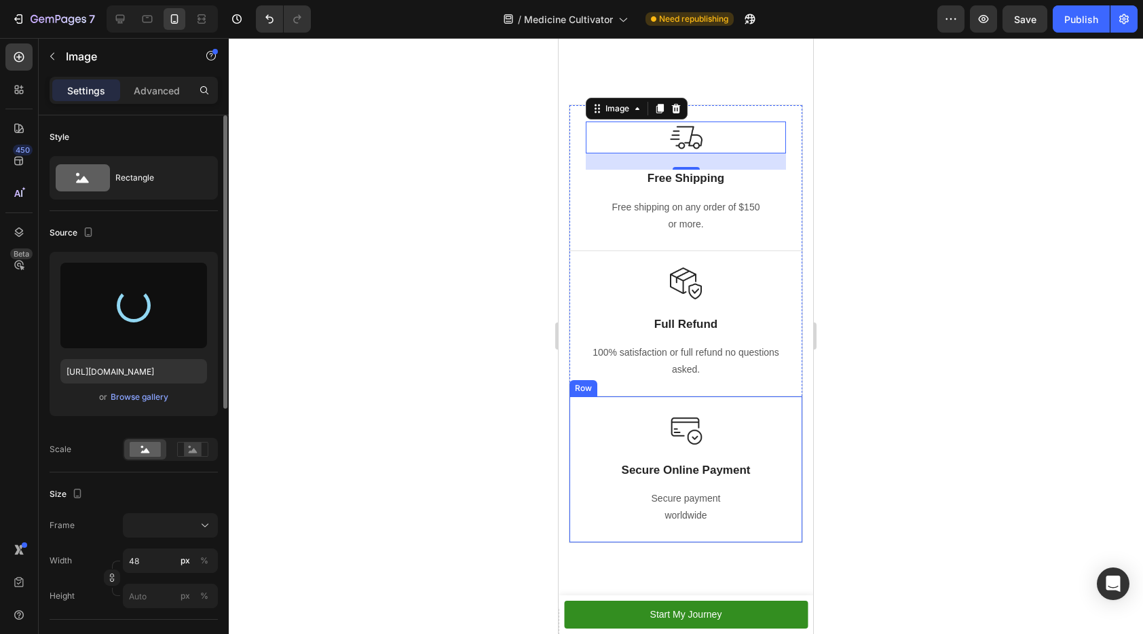
type input "https://cdn.shopify.com/s/files/1/0648/9682/7580/files/gempages_574456318983668…"
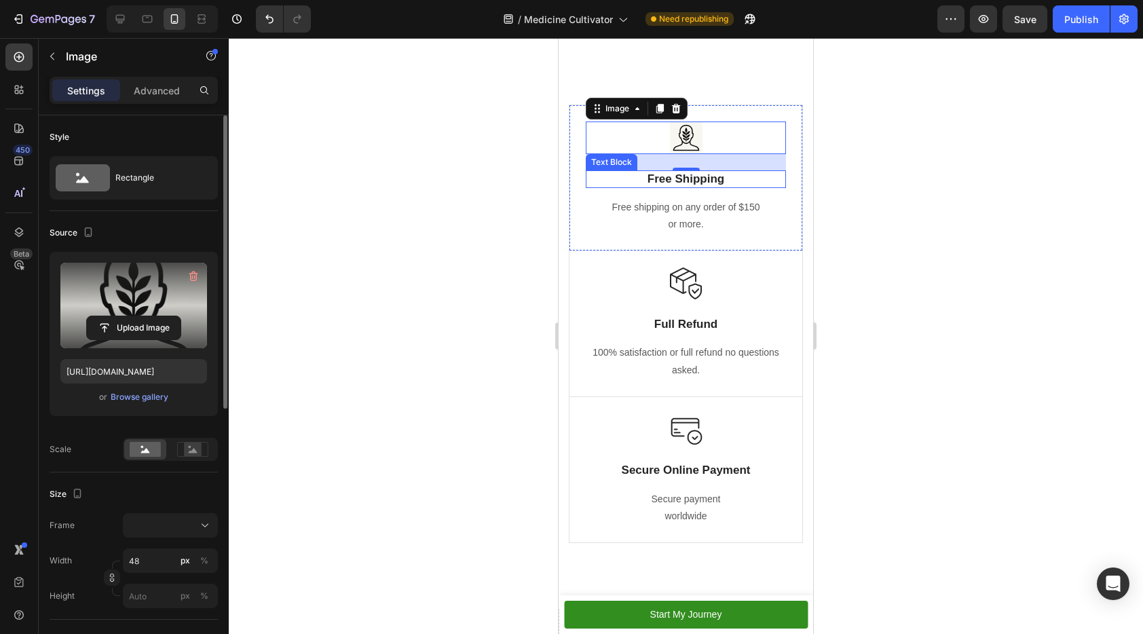
click at [681, 181] on div "24" at bounding box center [686, 181] width 15 height 11
click at [703, 177] on p "Free Shipping" at bounding box center [685, 179] width 197 height 15
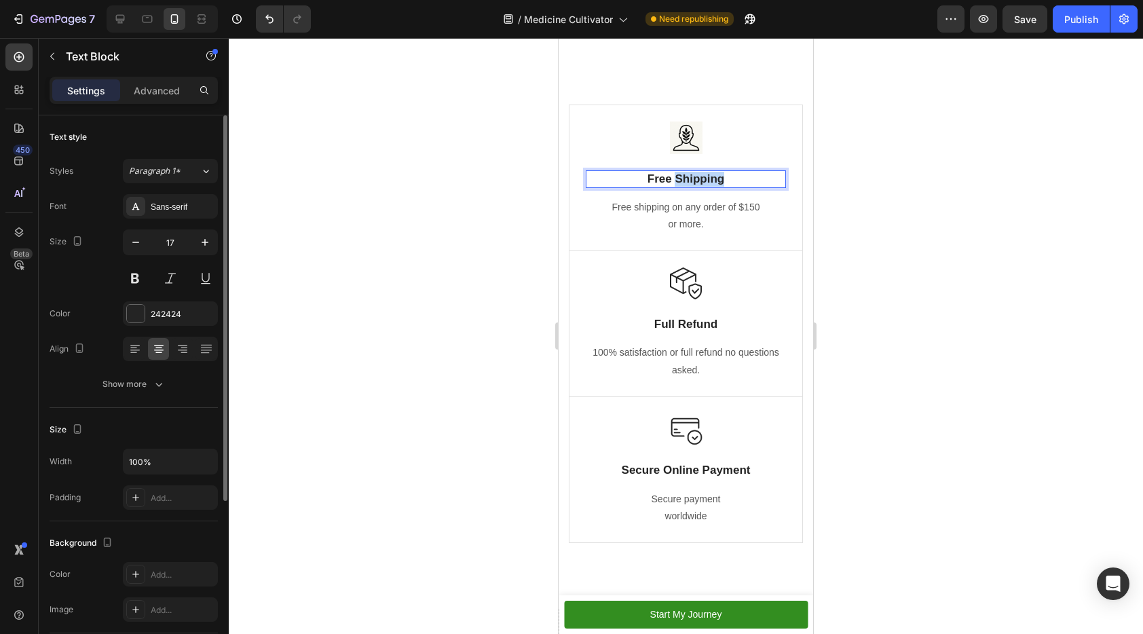
click at [703, 177] on p "Free Shipping" at bounding box center [685, 179] width 197 height 15
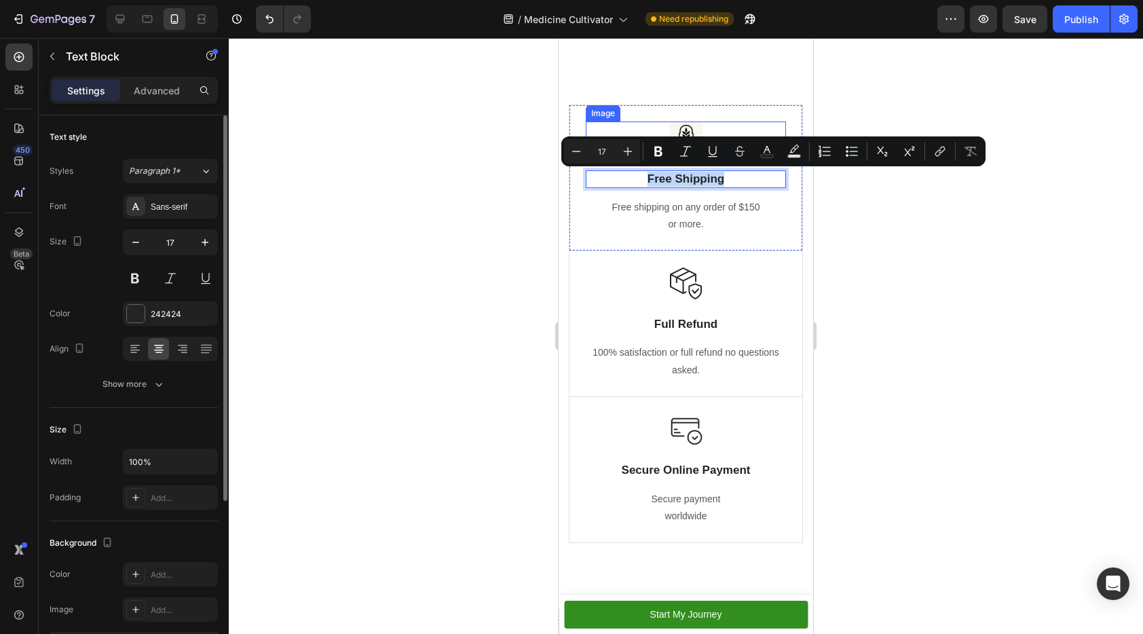
click at [726, 116] on div "Image Free Shipping Text Block 14 Free shipping on any order of $150 or more. T…" at bounding box center [685, 178] width 233 height 147
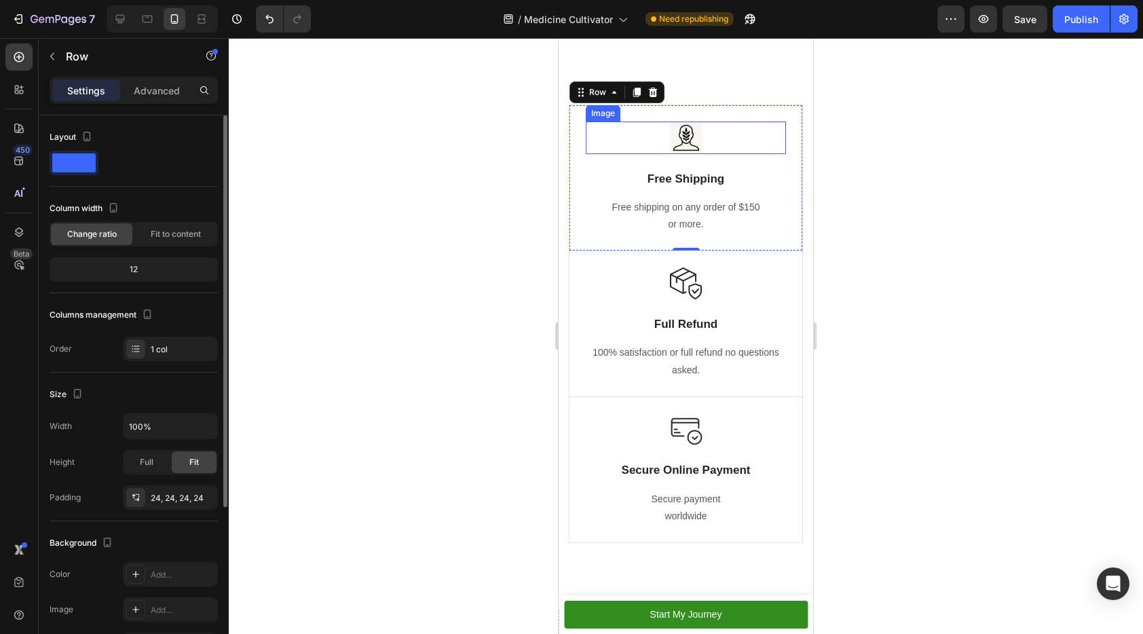
click at [673, 134] on img at bounding box center [686, 137] width 33 height 33
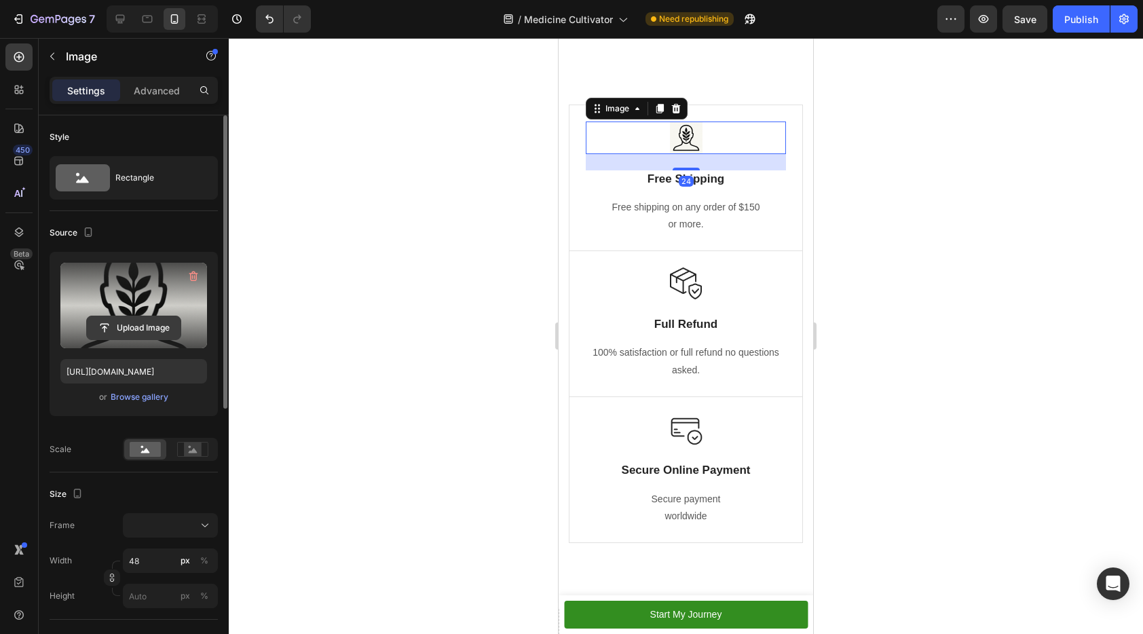
click at [133, 328] on input "file" at bounding box center [134, 327] width 94 height 23
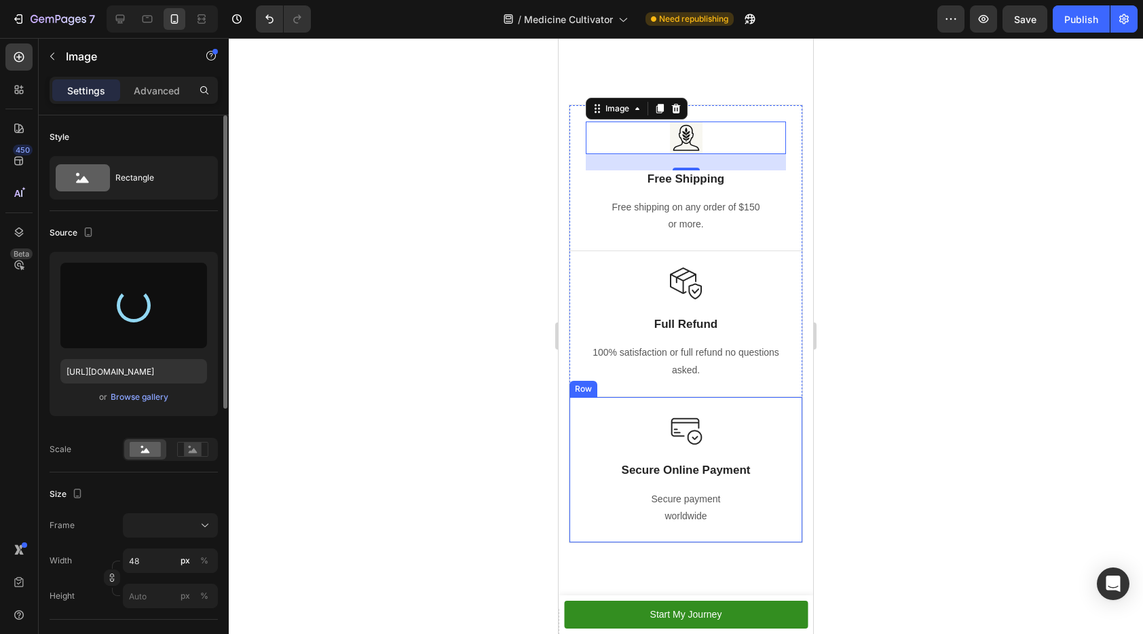
type input "https://cdn.shopify.com/s/files/1/0648/9682/7580/files/gempages_574456318983668…"
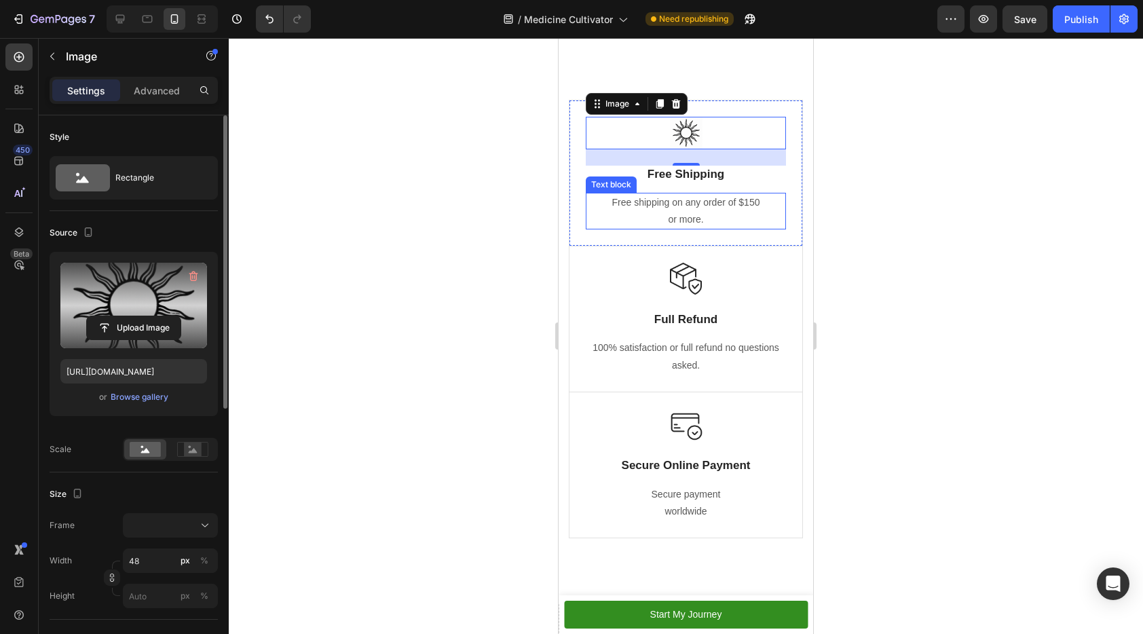
click at [671, 206] on div "Free shipping on any order of $150 or more." at bounding box center [686, 211] width 200 height 37
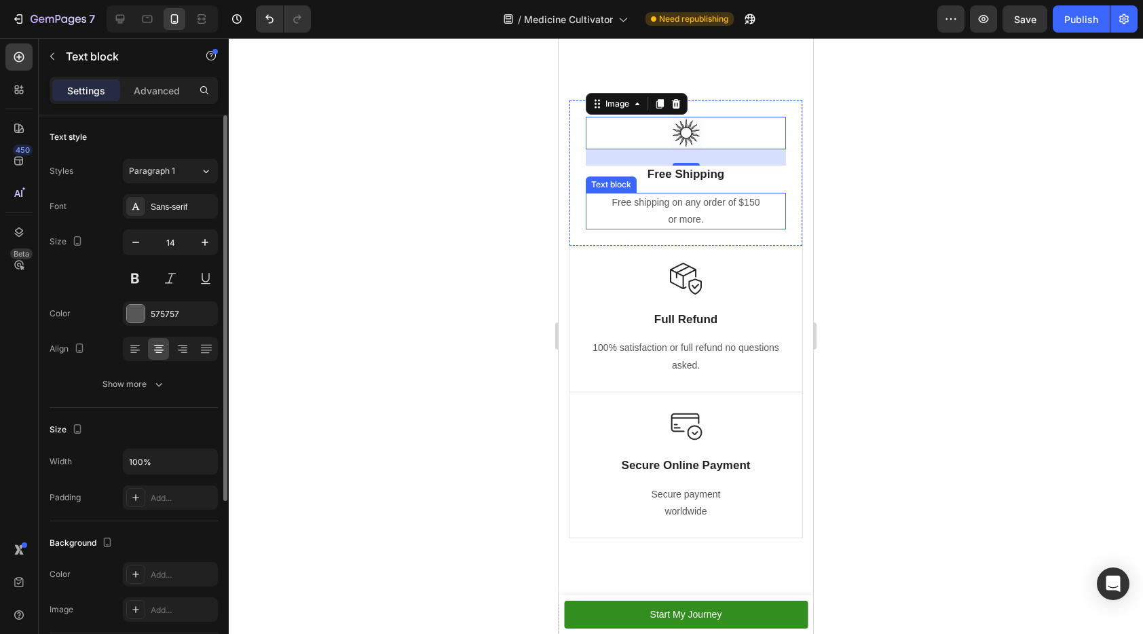
click at [671, 206] on div "Free shipping on any order of $150 or more." at bounding box center [686, 211] width 200 height 37
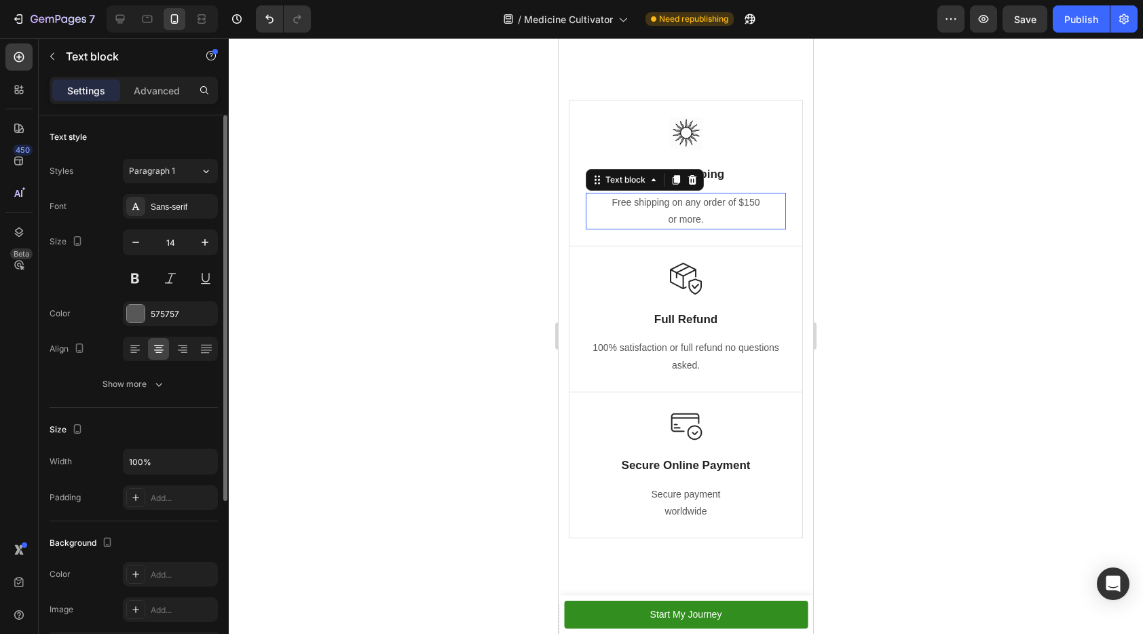
scroll to position [4179, 0]
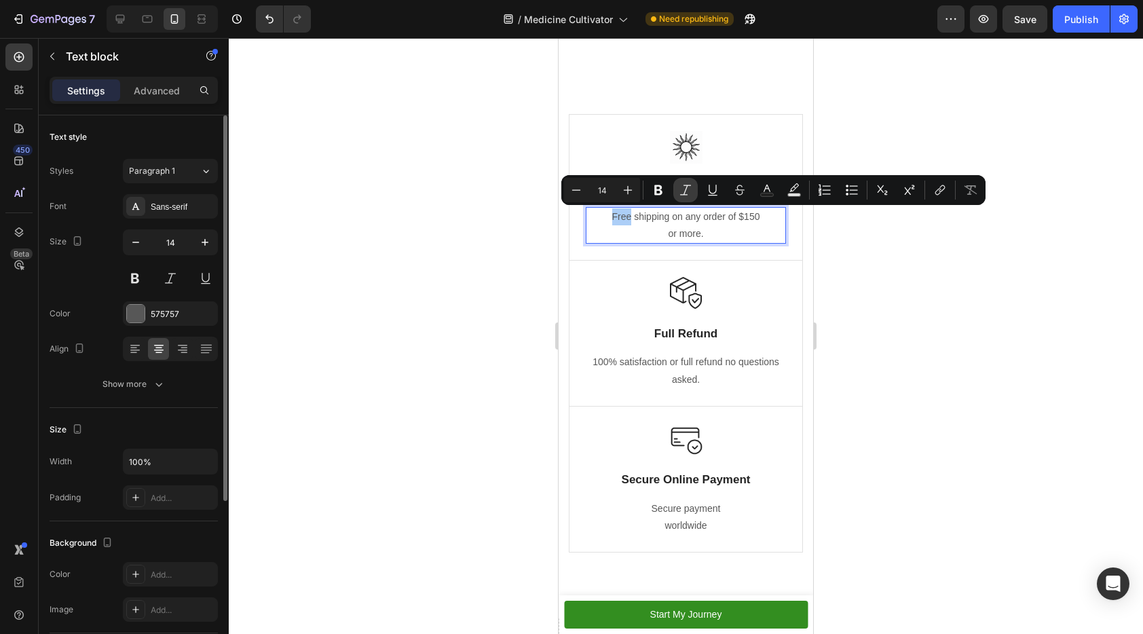
click at [688, 185] on icon "Editor contextual toolbar" at bounding box center [686, 190] width 14 height 14
click at [760, 136] on div at bounding box center [686, 147] width 200 height 33
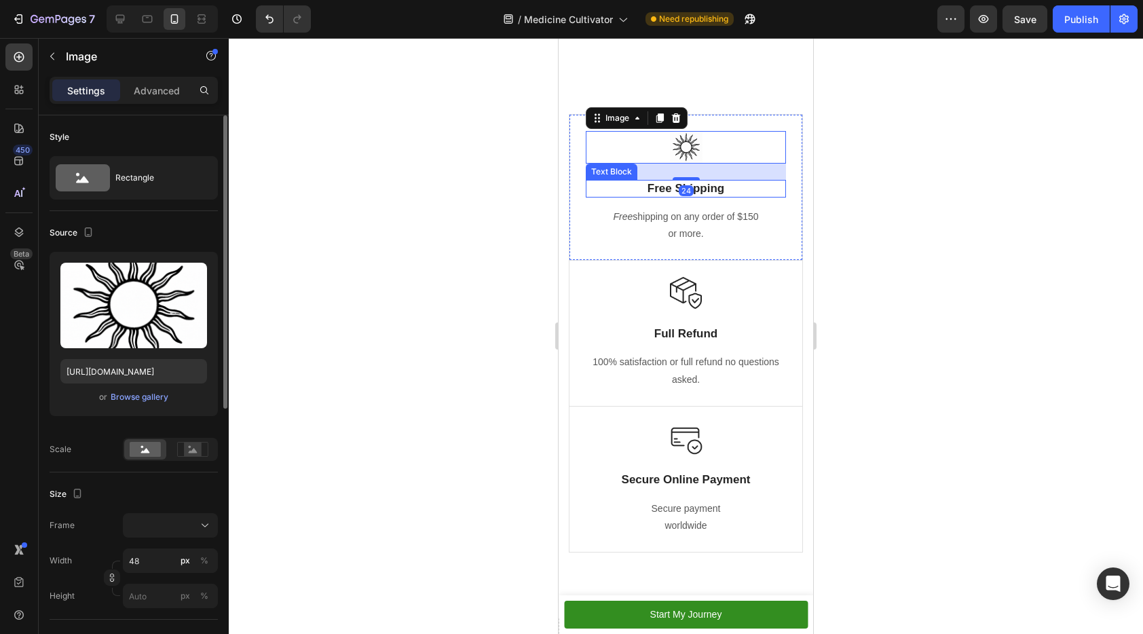
click at [708, 186] on p "Free Shipping" at bounding box center [685, 188] width 197 height 15
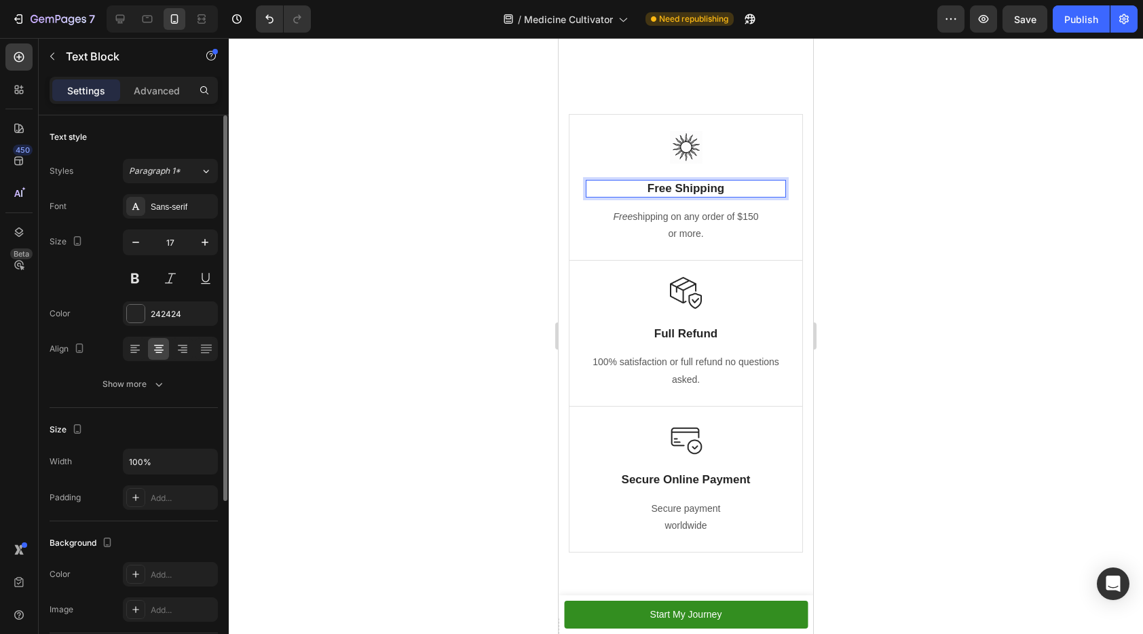
click at [708, 186] on p "Free Shipping" at bounding box center [685, 188] width 197 height 15
click at [688, 224] on p "Free shipping on any order of $150" at bounding box center [685, 216] width 197 height 17
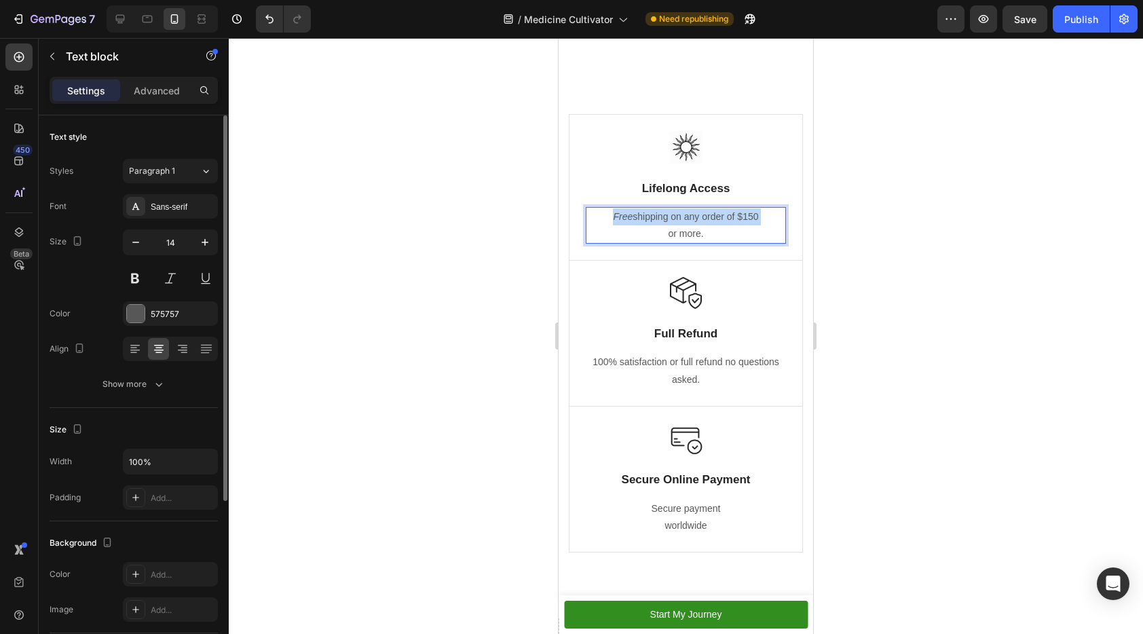
click at [688, 224] on p "Free shipping on any order of $150" at bounding box center [685, 216] width 197 height 17
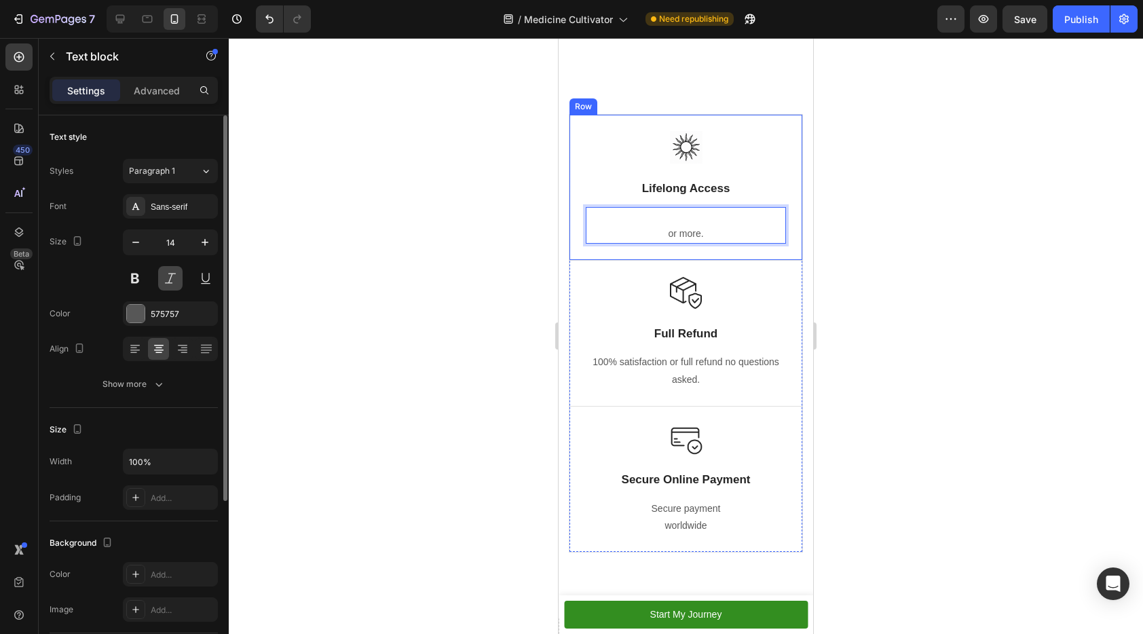
click at [172, 284] on button at bounding box center [170, 278] width 24 height 24
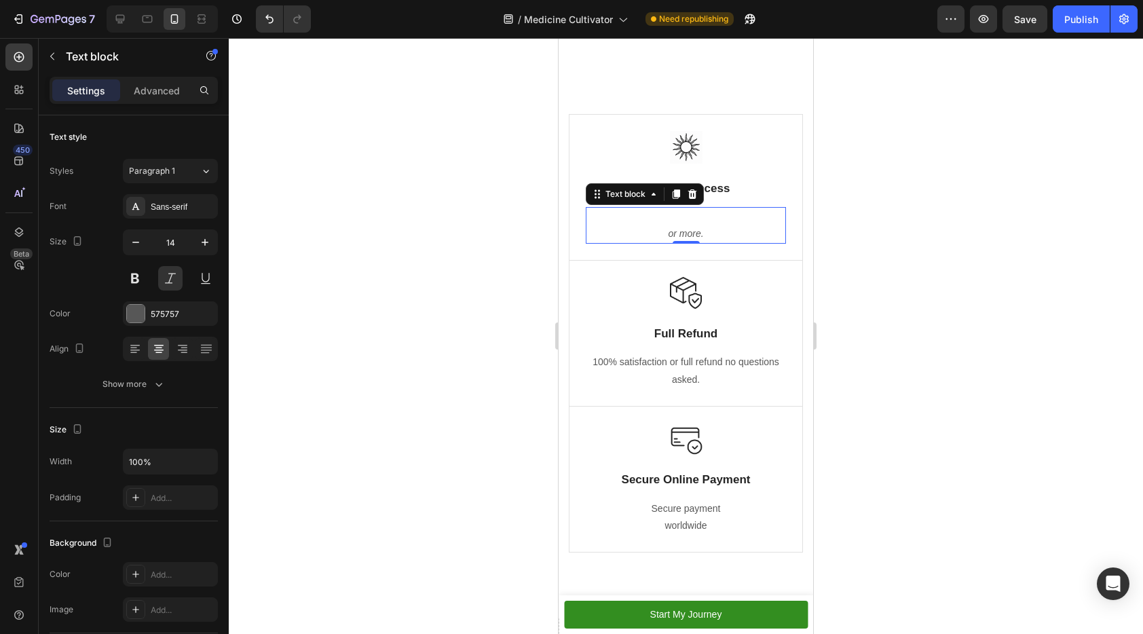
click at [712, 217] on p "Rich Text Editor. Editing area: main" at bounding box center [685, 216] width 197 height 17
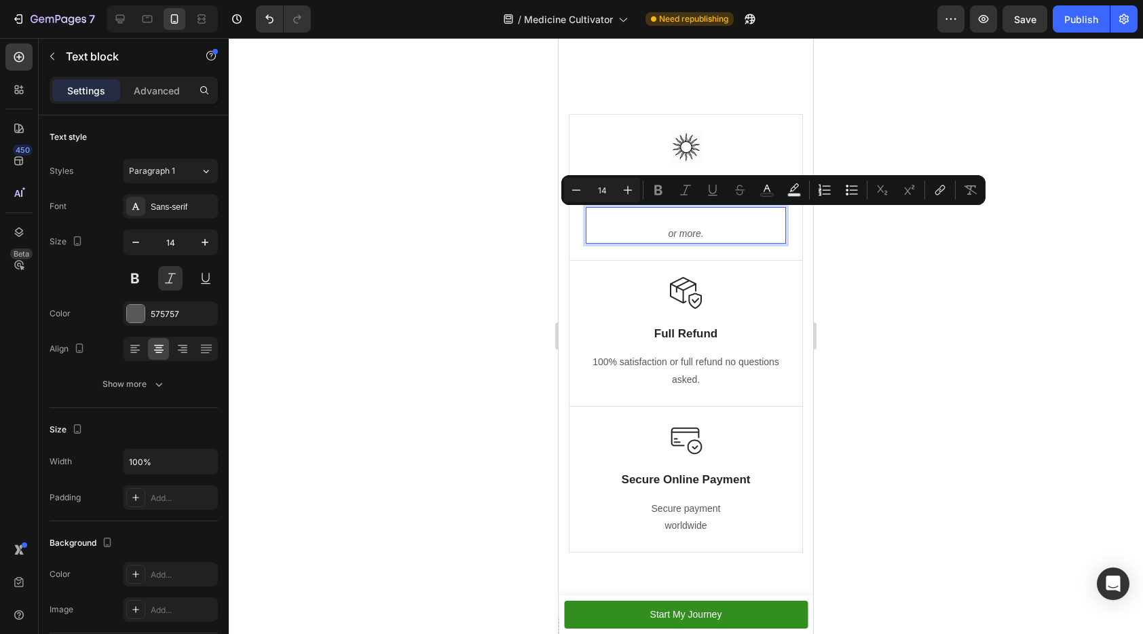
click at [707, 237] on p "or more." at bounding box center [685, 233] width 197 height 17
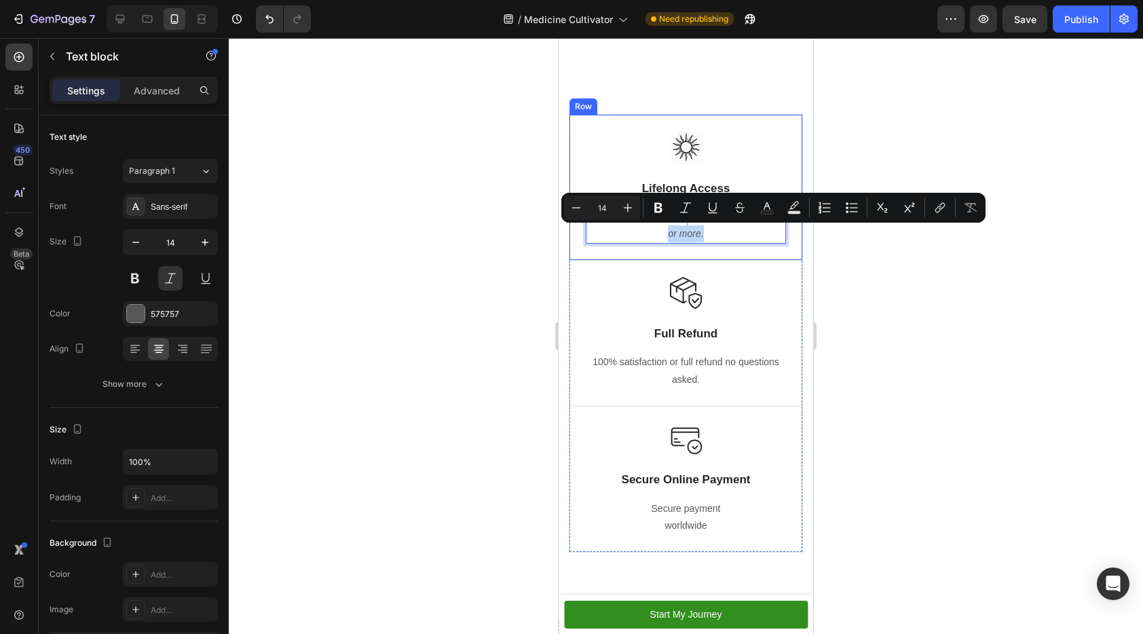
drag, startPoint x: 707, startPoint y: 237, endPoint x: 638, endPoint y: 205, distance: 75.6
click at [638, 205] on div "Image Lifelong Access Text Block or more. Text block 0" at bounding box center [686, 187] width 200 height 113
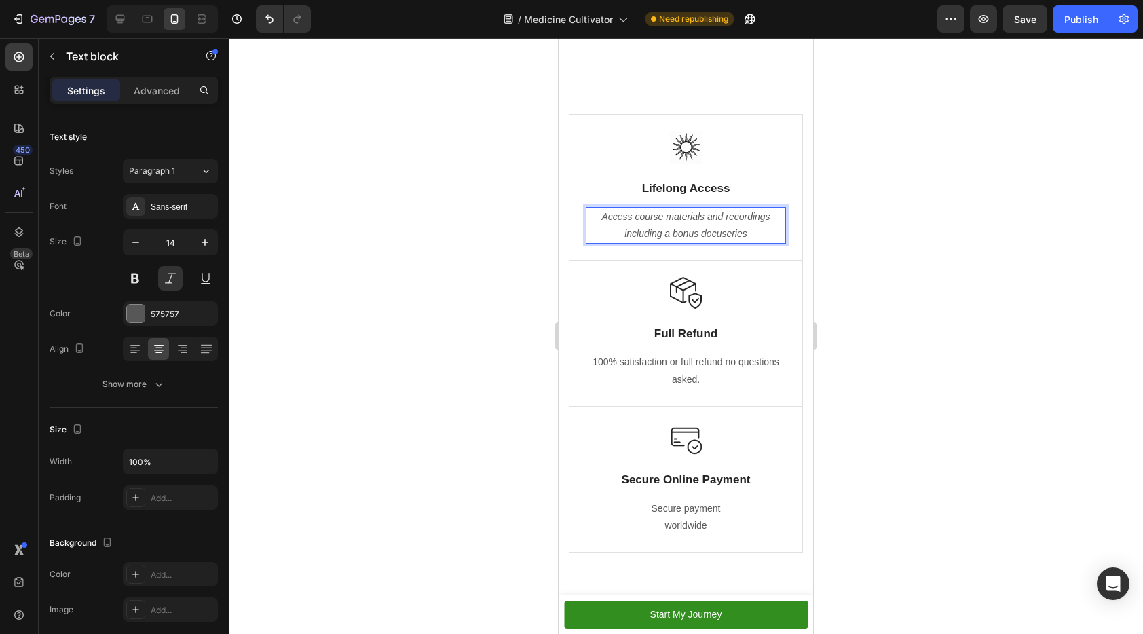
click at [673, 227] on p "Access course materials and recordings including a bonus docuseries" at bounding box center [685, 225] width 197 height 34
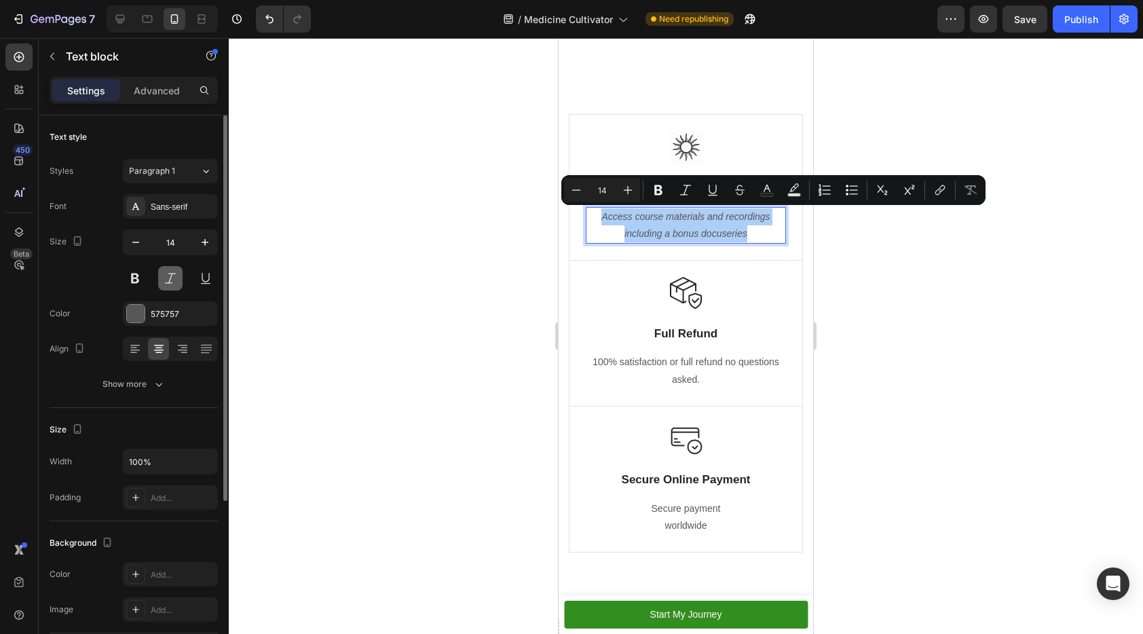
click at [174, 272] on button at bounding box center [170, 278] width 24 height 24
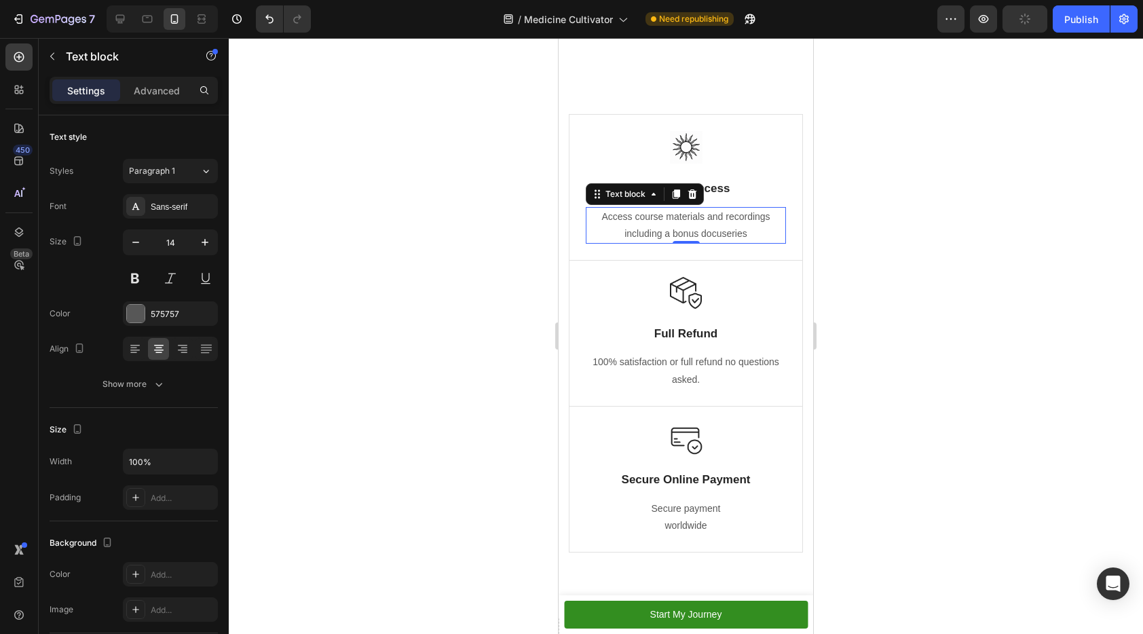
click at [1028, 14] on div "button" at bounding box center [1024, 19] width 11 height 11
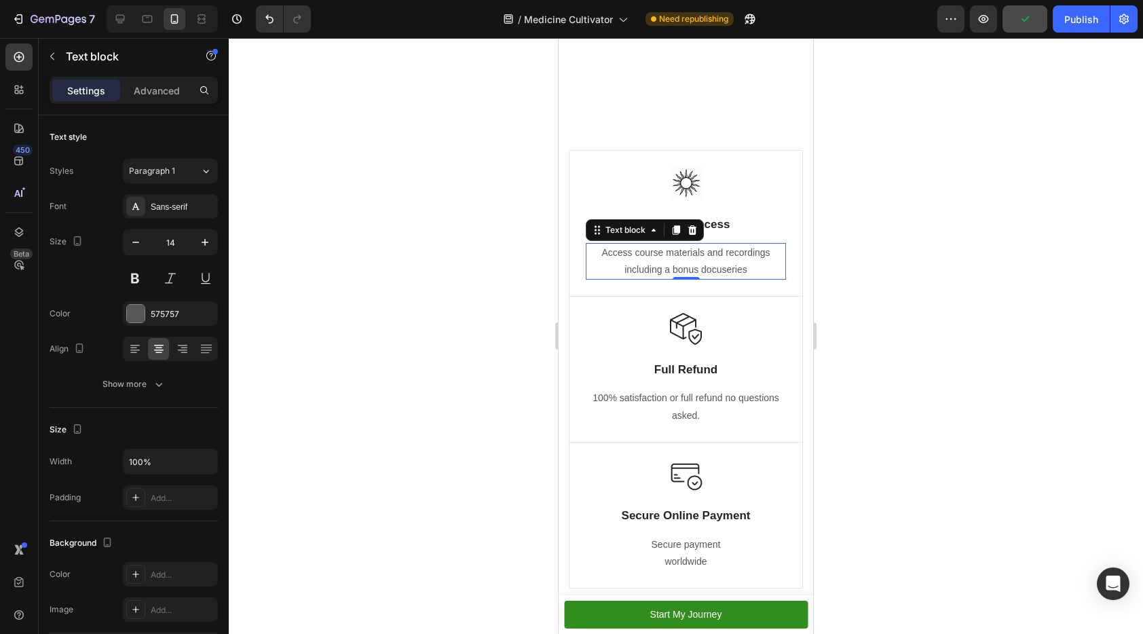
scroll to position [3678, 0]
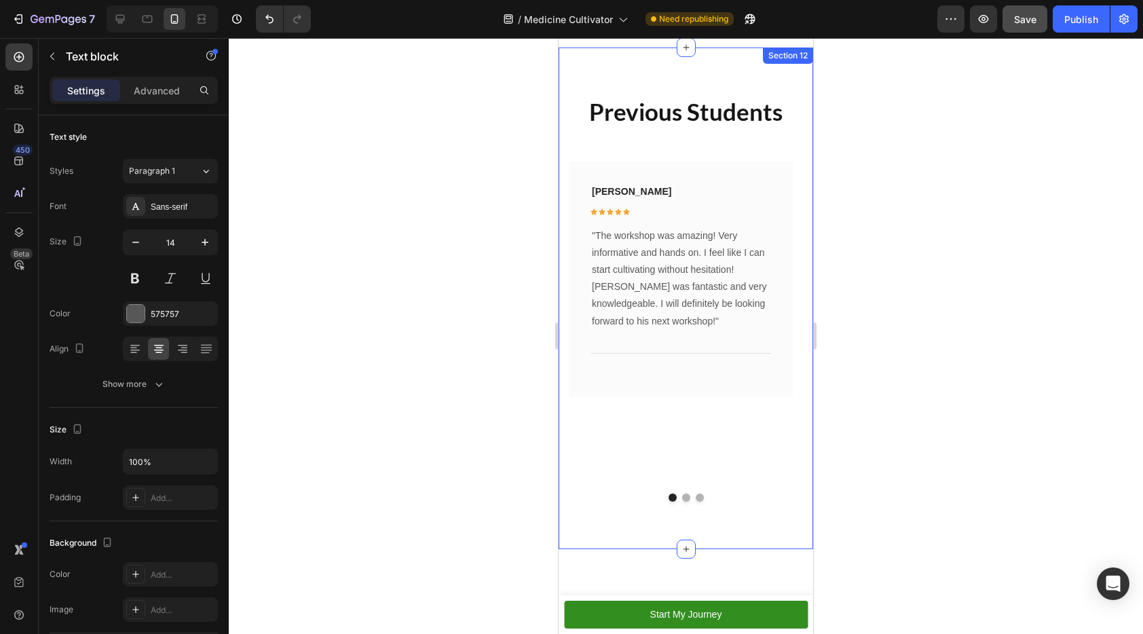
click at [700, 527] on div "Previous Students Heading Liam Stephens Text block Icon Icon Icon Icon Icon Row…" at bounding box center [686, 299] width 255 height 502
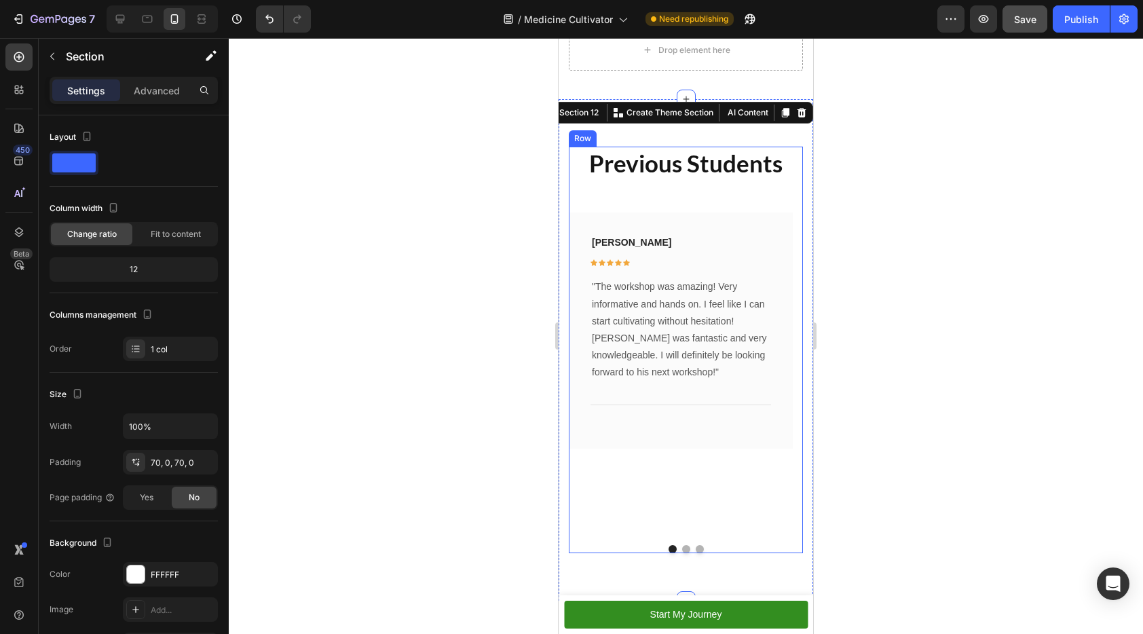
scroll to position [3463, 0]
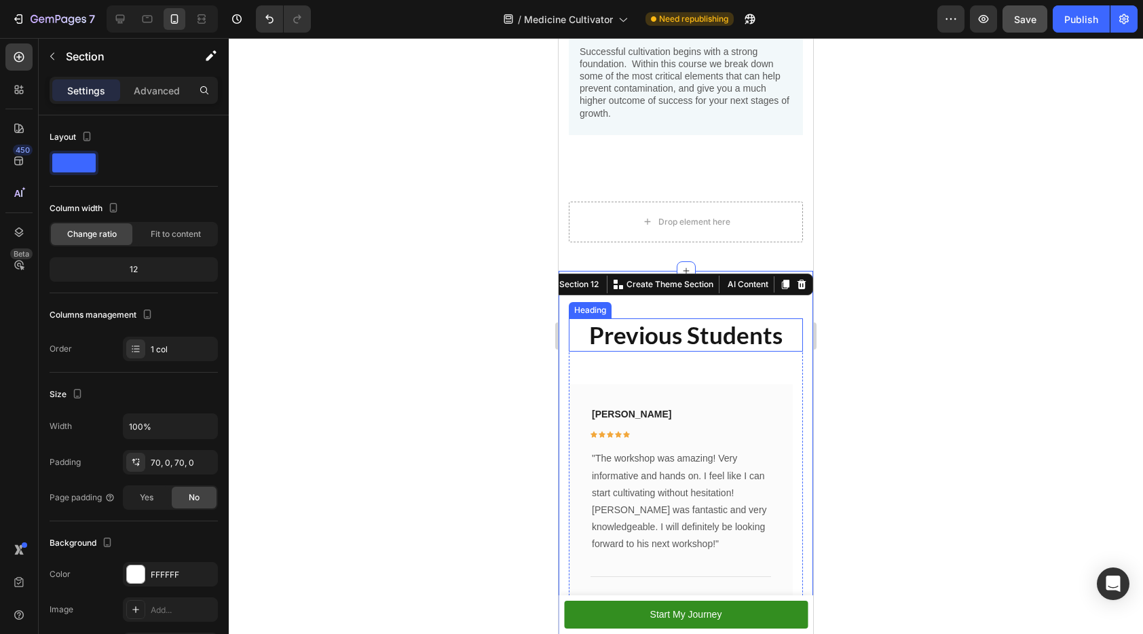
click at [690, 334] on h2 "Previous Students" at bounding box center [686, 335] width 234 height 34
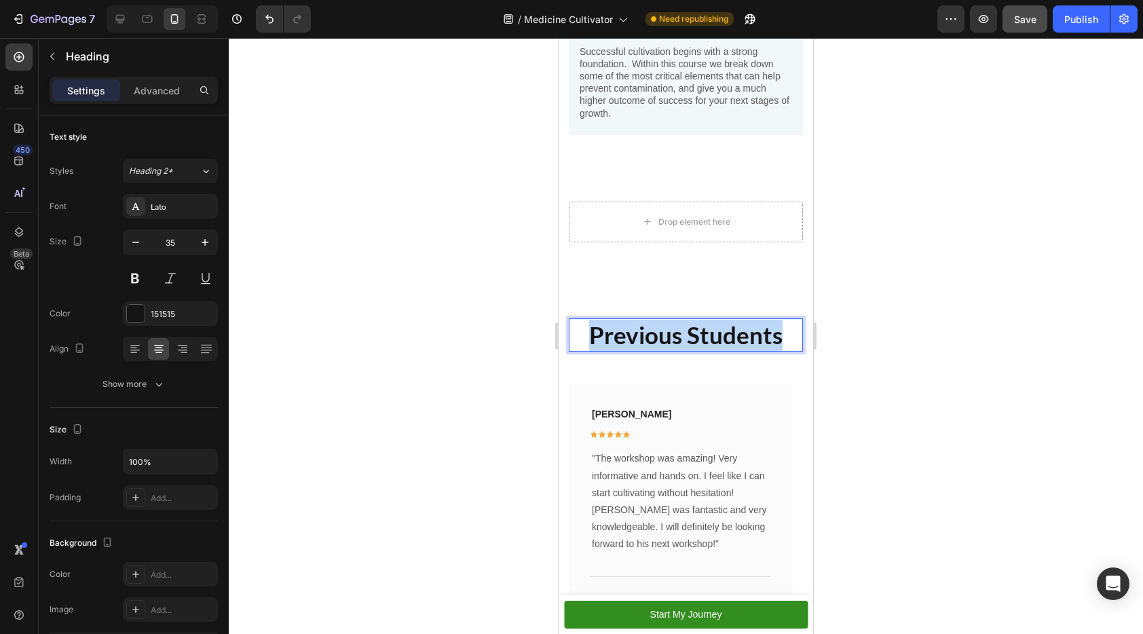
click at [690, 334] on p "Previous Students" at bounding box center [685, 335] width 231 height 31
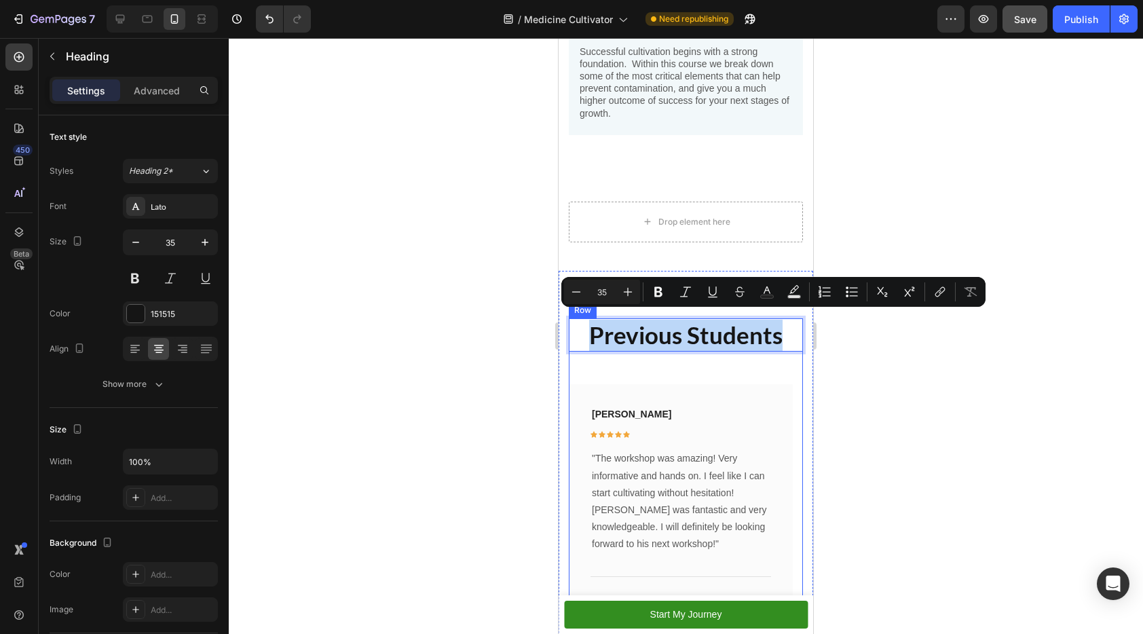
click at [721, 406] on div "Liam Stephens Text block Icon Icon Icon Icon Icon Row Row" at bounding box center [680, 427] width 181 height 43
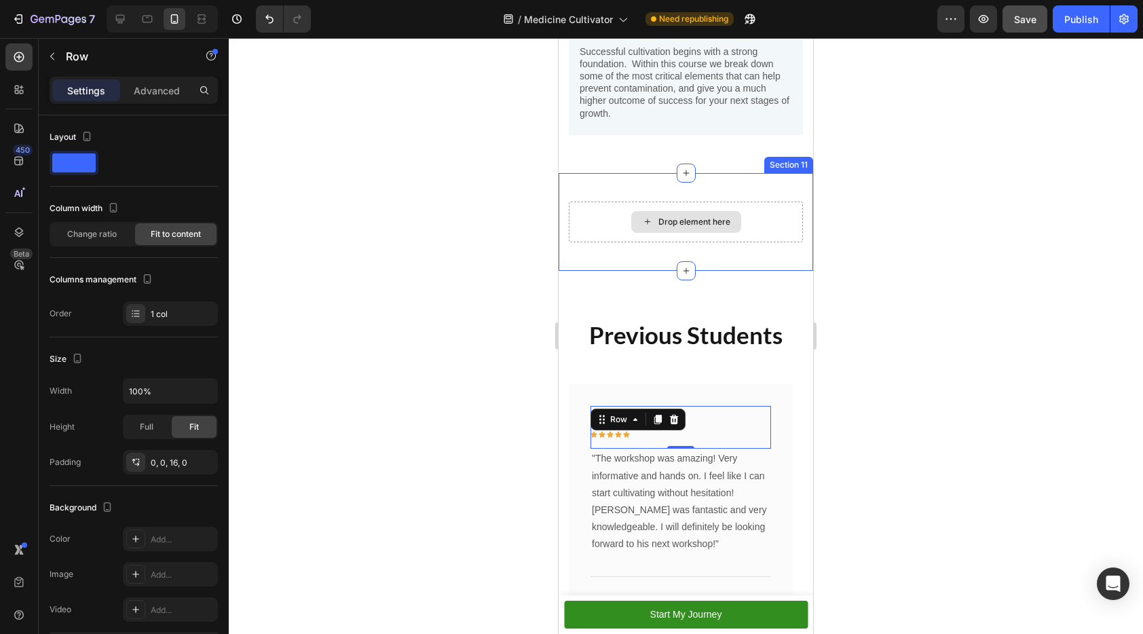
click at [726, 182] on div "Drop element here Section 11" at bounding box center [686, 222] width 255 height 98
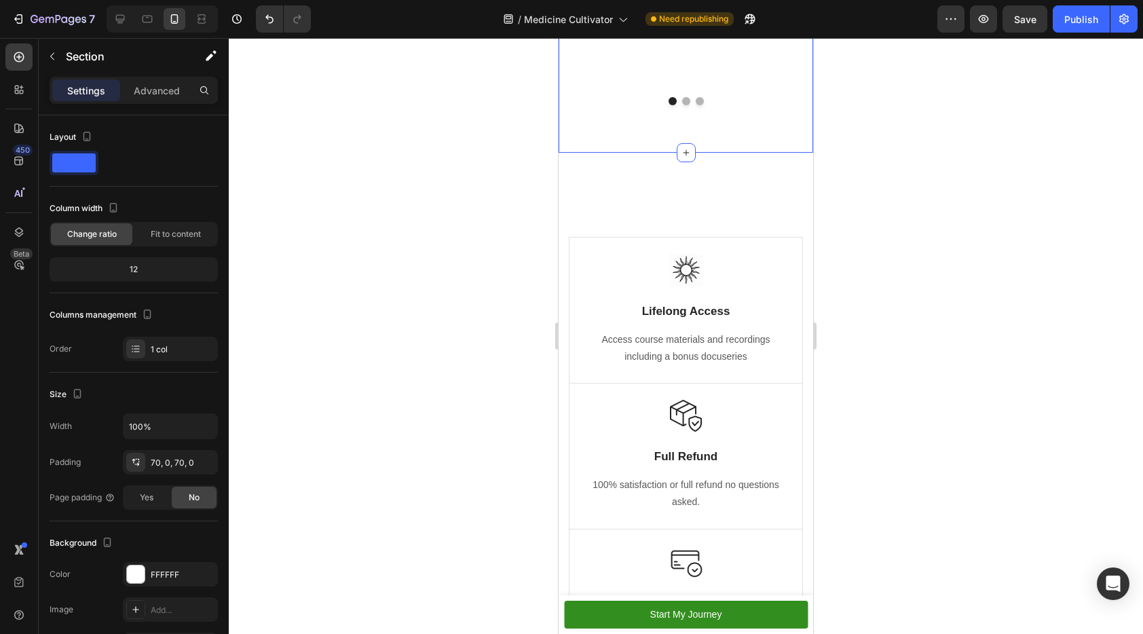
scroll to position [3694, 0]
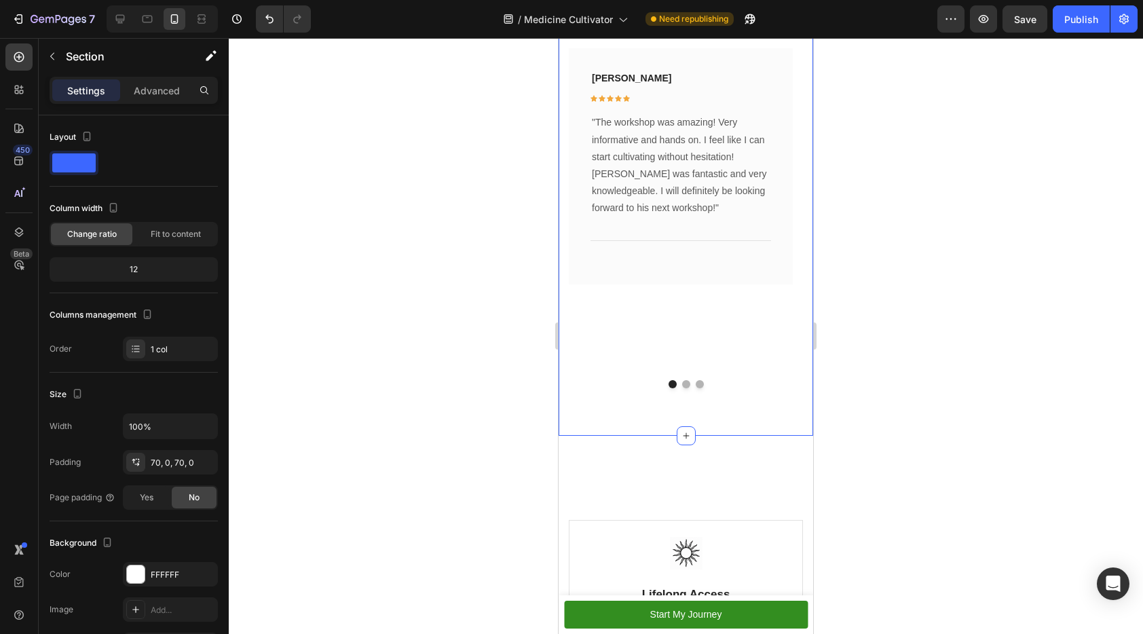
click at [692, 353] on div "[PERSON_NAME] Text block Icon Icon Icon Icon Icon Row Row "The workshop was ama…" at bounding box center [681, 208] width 224 height 321
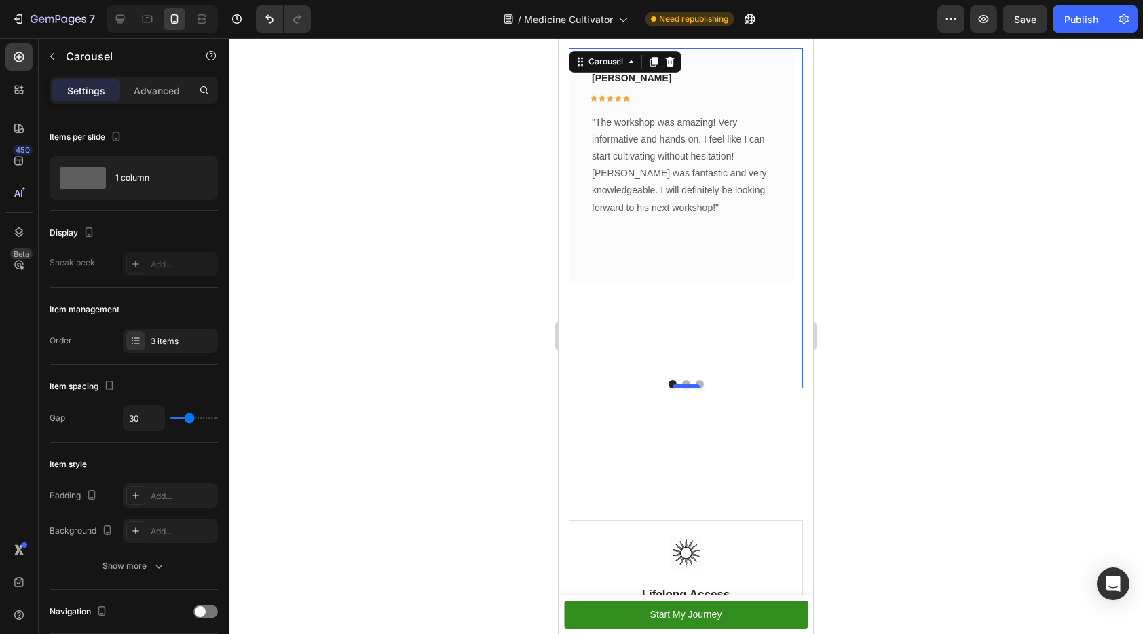
click at [679, 386] on div at bounding box center [686, 386] width 27 height 4
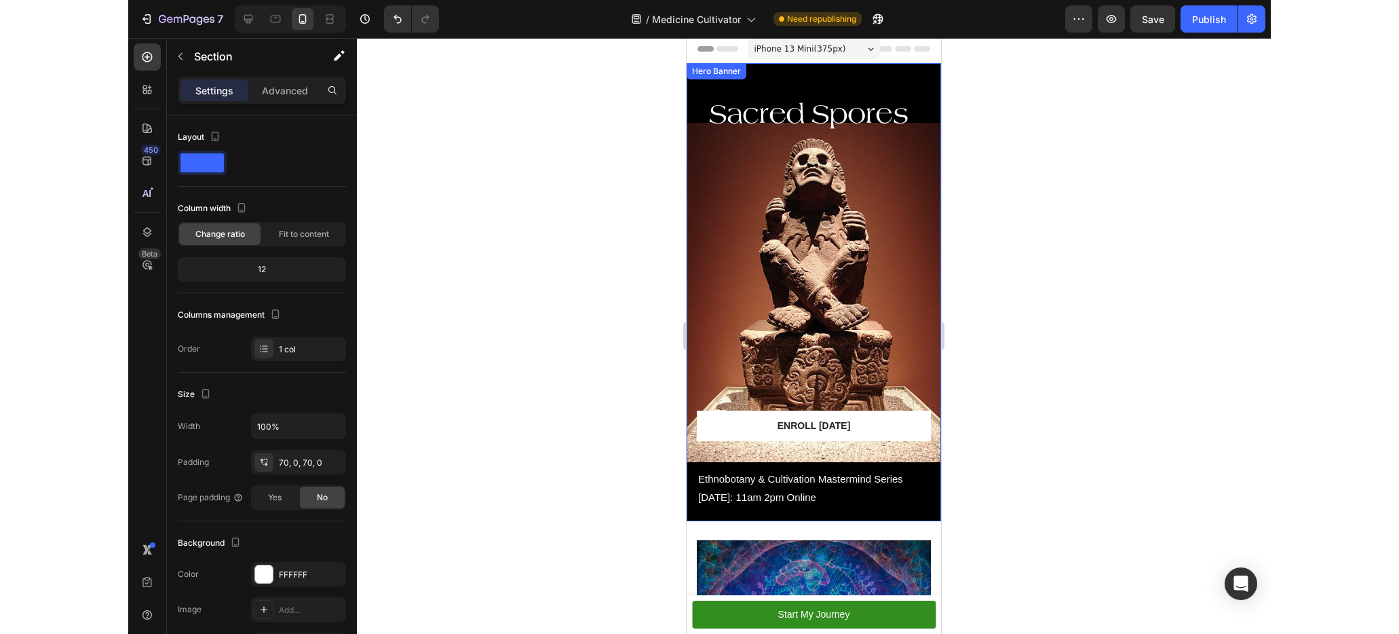
scroll to position [0, 0]
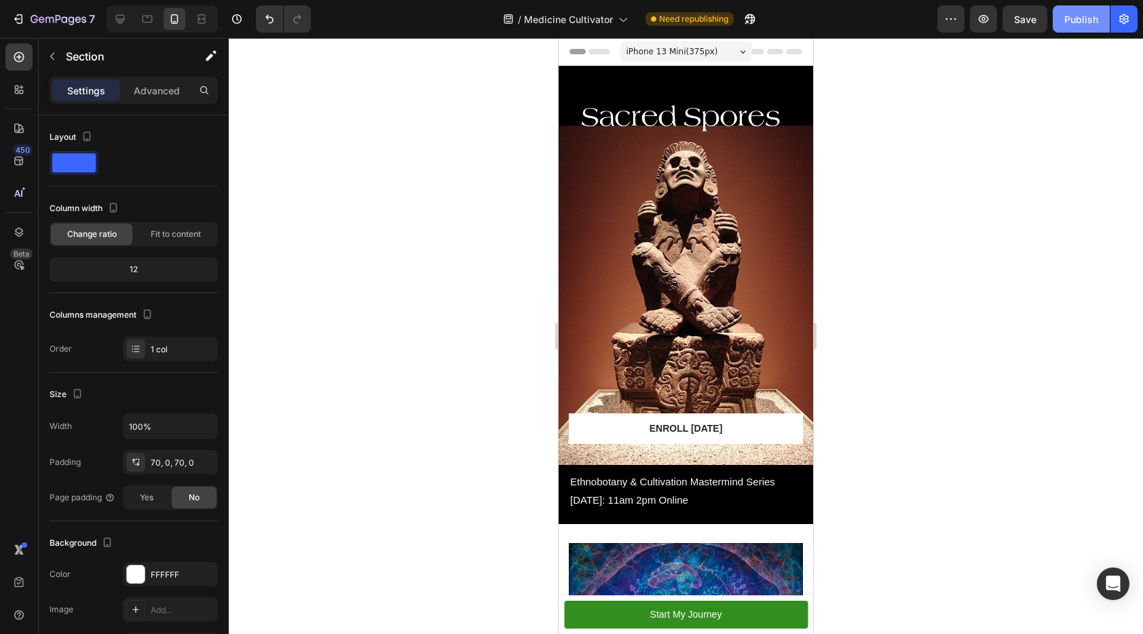
click at [1072, 20] on div "Publish" at bounding box center [1081, 19] width 34 height 14
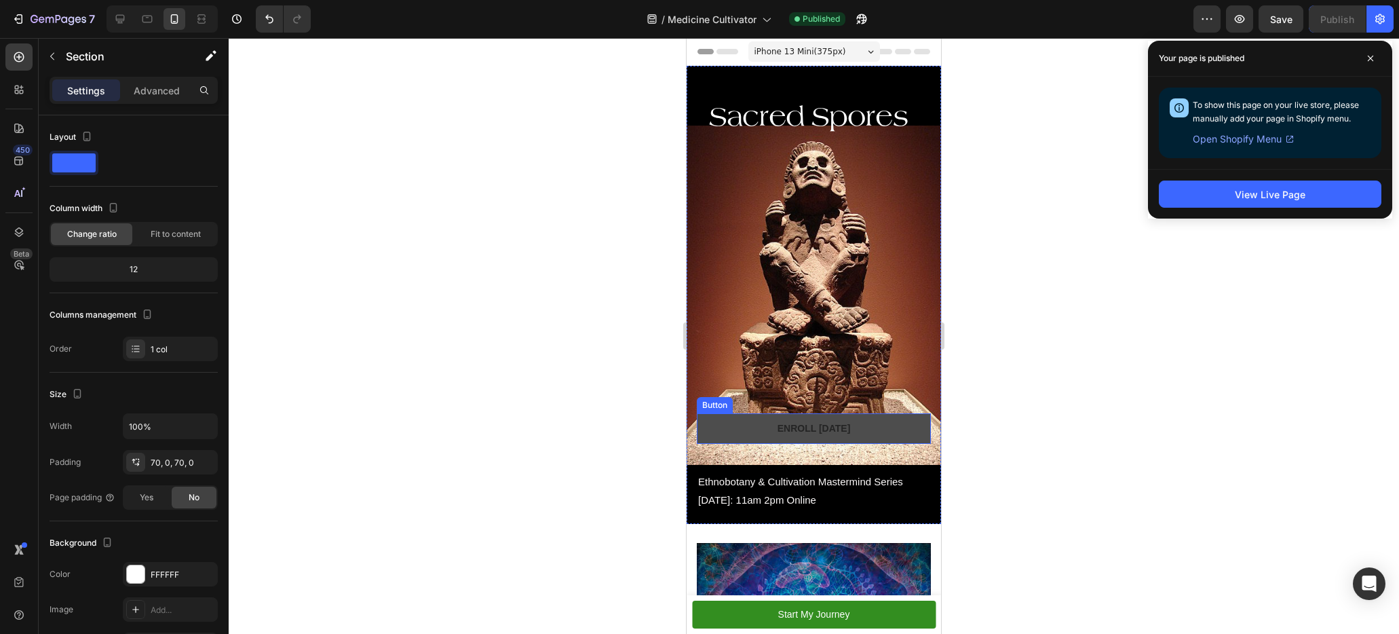
click at [892, 413] on link "Enroll [DATE]" at bounding box center [814, 428] width 234 height 31
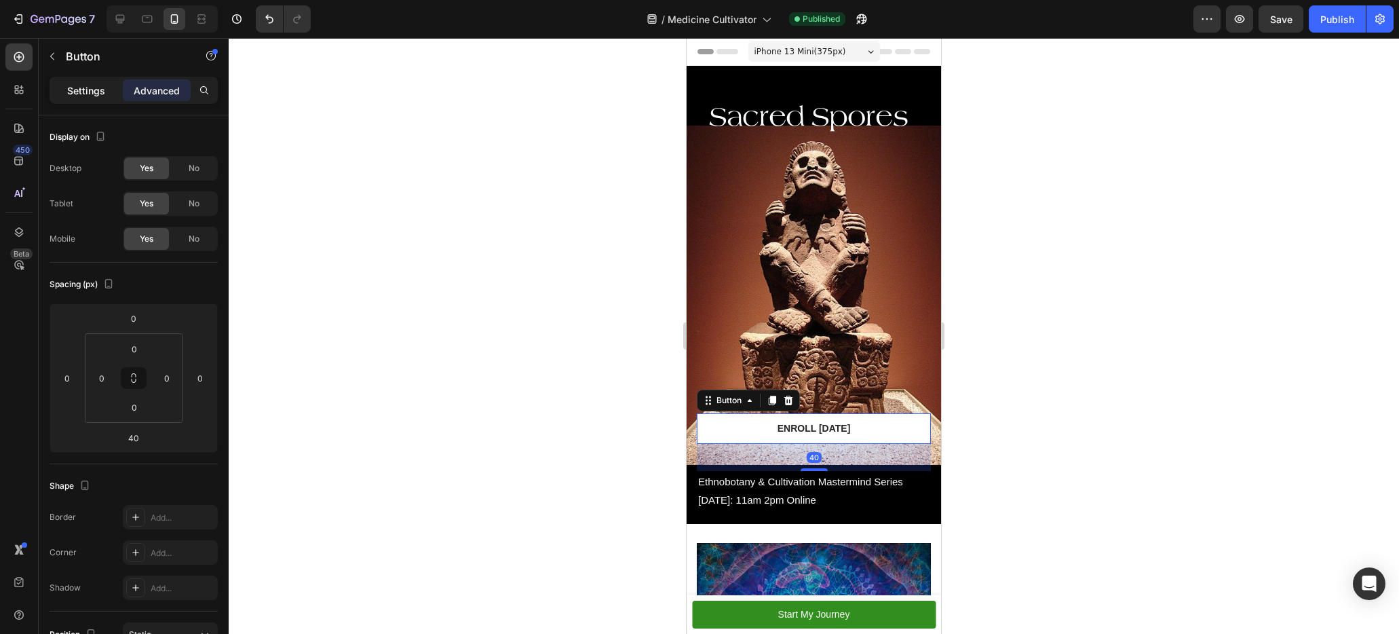
click at [70, 88] on p "Settings" at bounding box center [86, 90] width 38 height 14
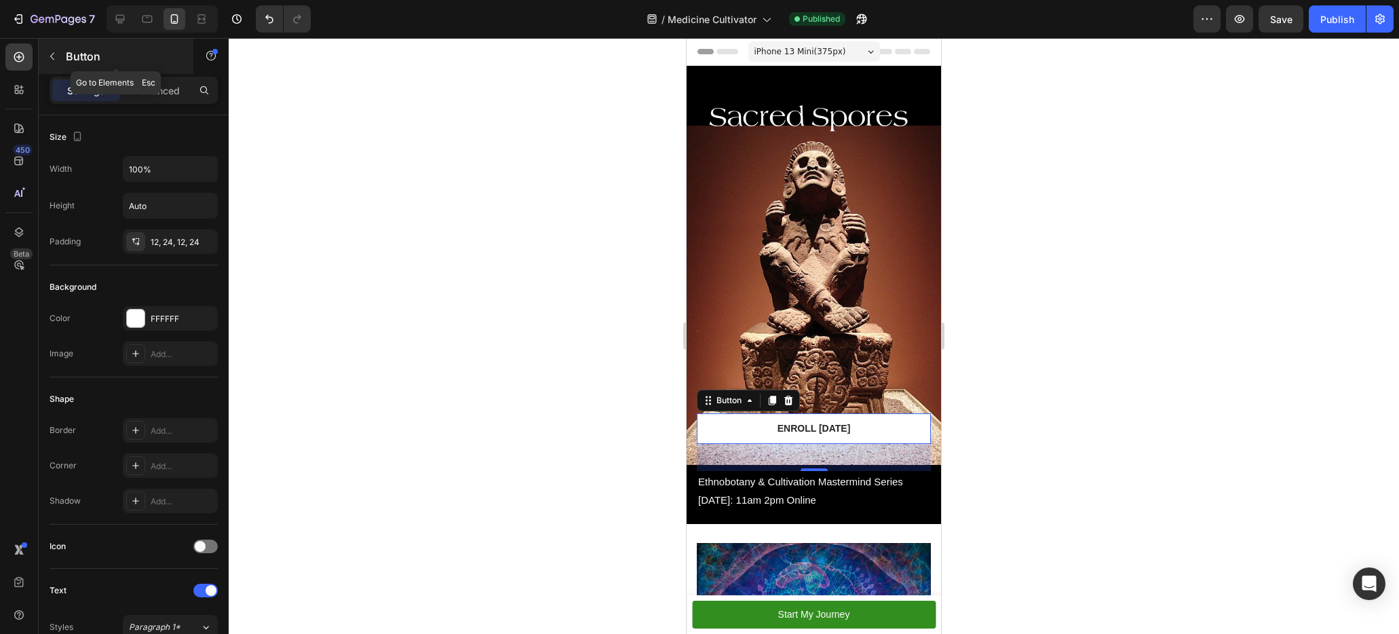
click at [48, 62] on button "button" at bounding box center [52, 56] width 22 height 22
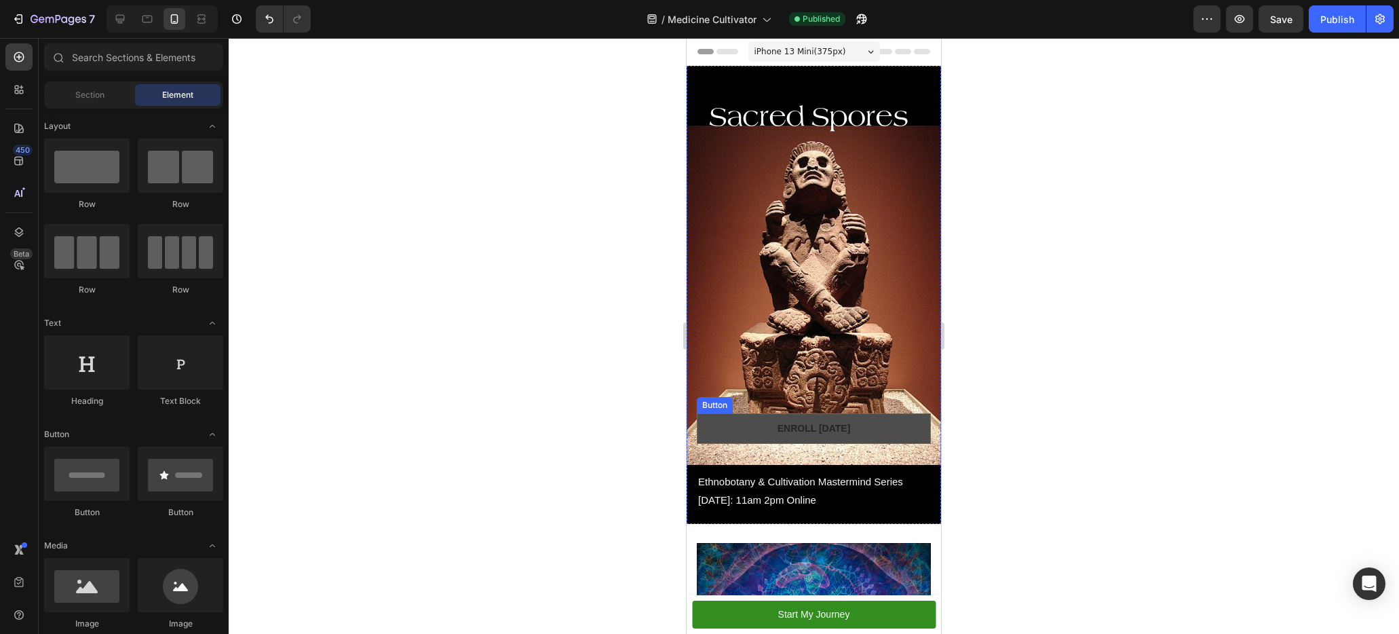
click at [886, 413] on link "Enroll [DATE]" at bounding box center [814, 428] width 234 height 31
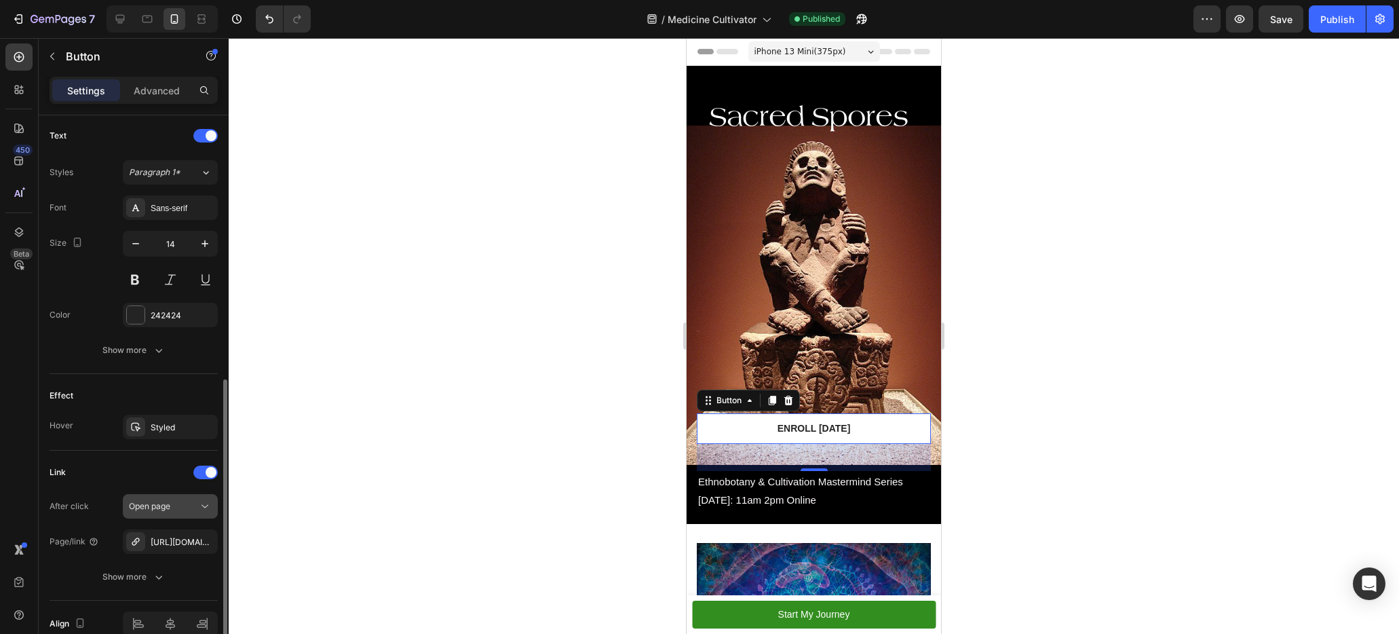
scroll to position [522, 0]
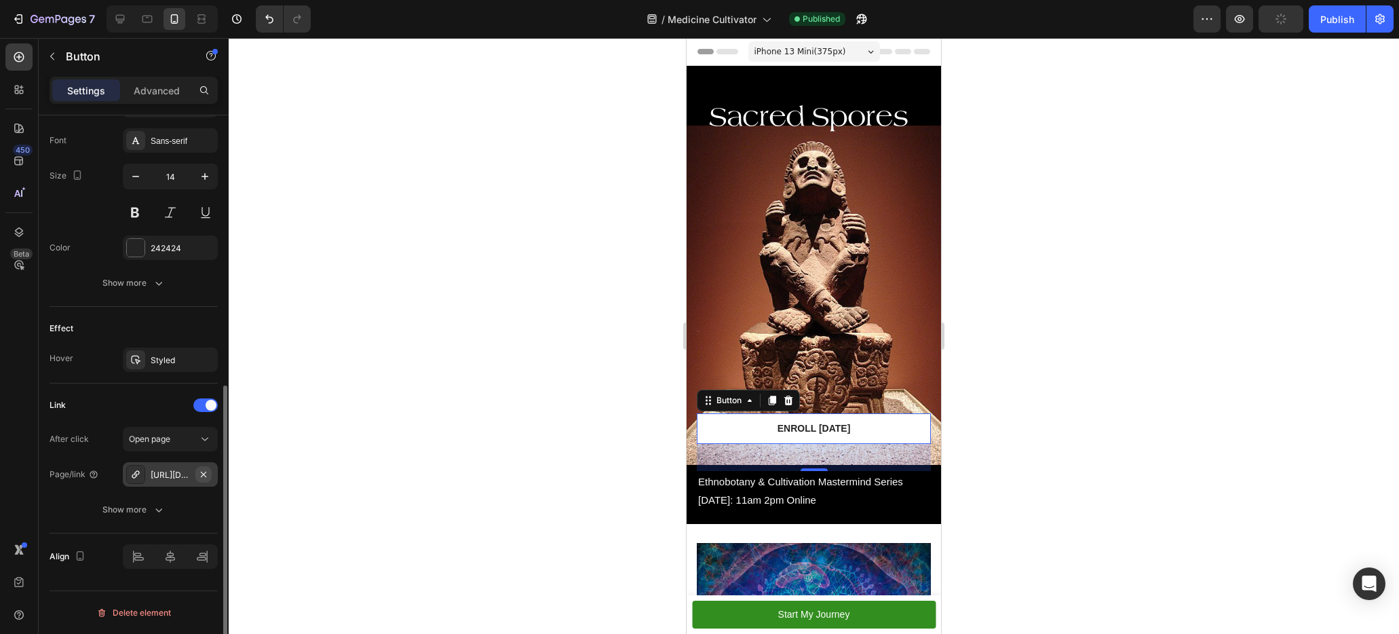
click at [208, 474] on icon "button" at bounding box center [203, 474] width 11 height 11
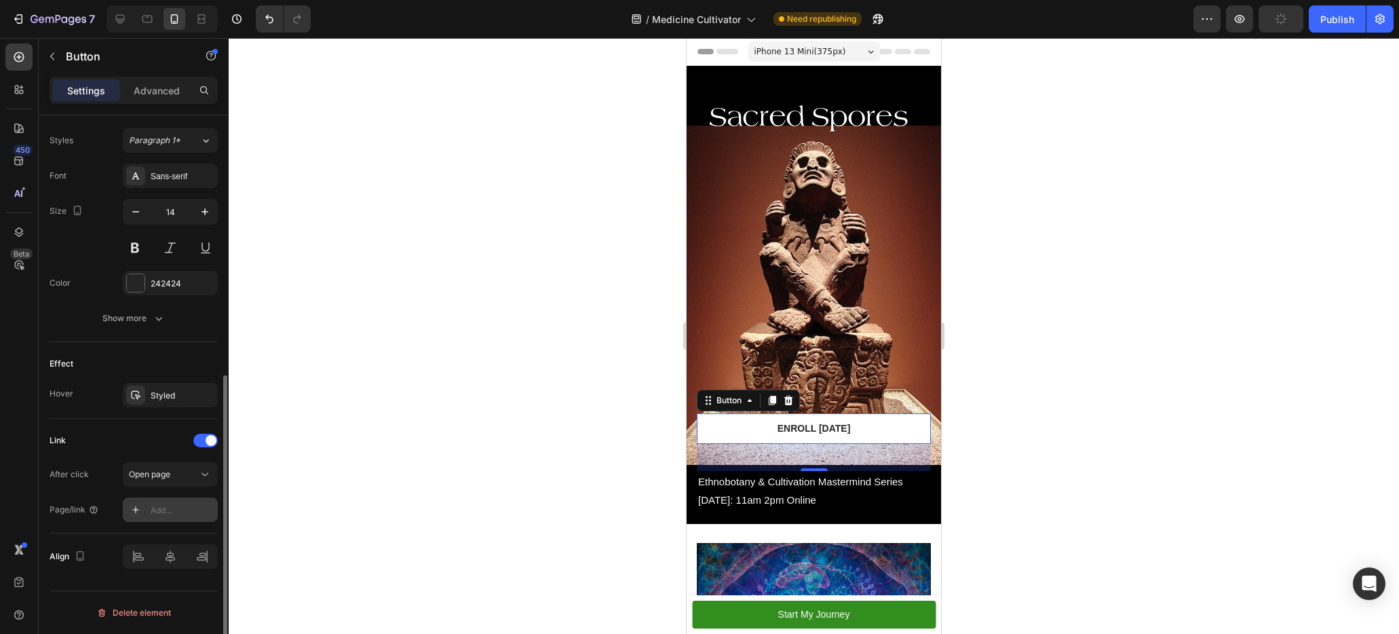
scroll to position [487, 0]
click at [172, 508] on div "Add..." at bounding box center [183, 510] width 64 height 12
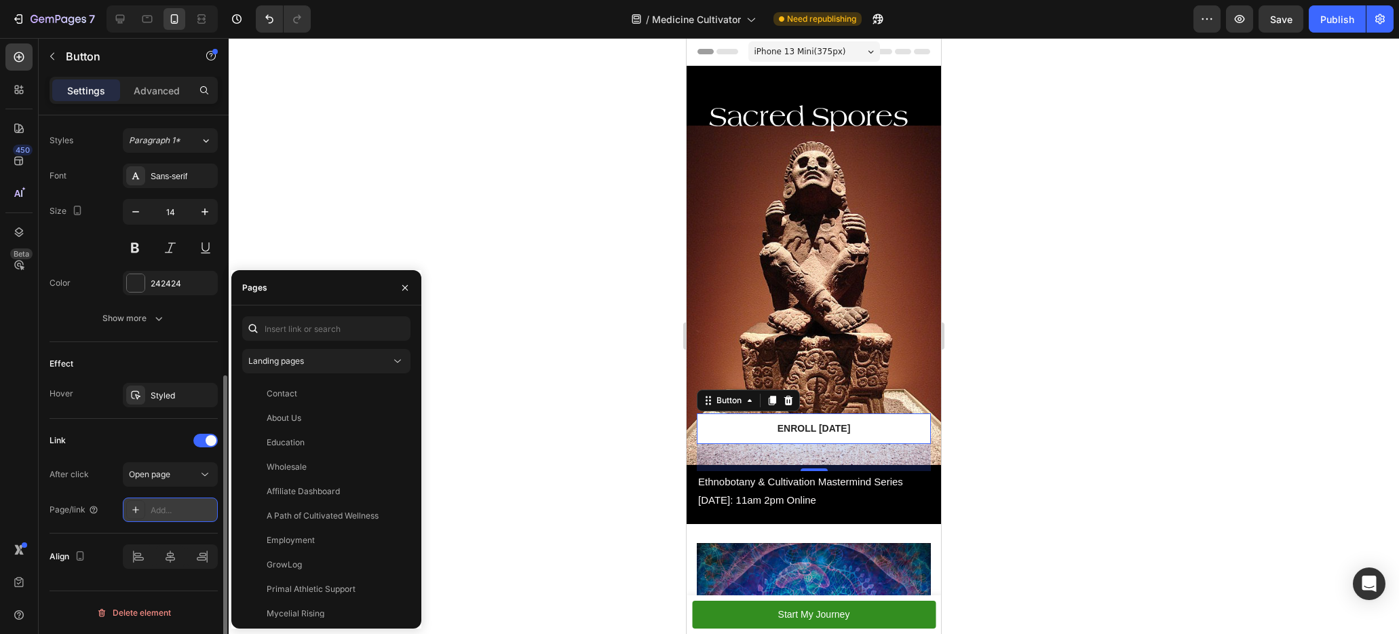
click at [172, 511] on div "Add..." at bounding box center [183, 510] width 64 height 12
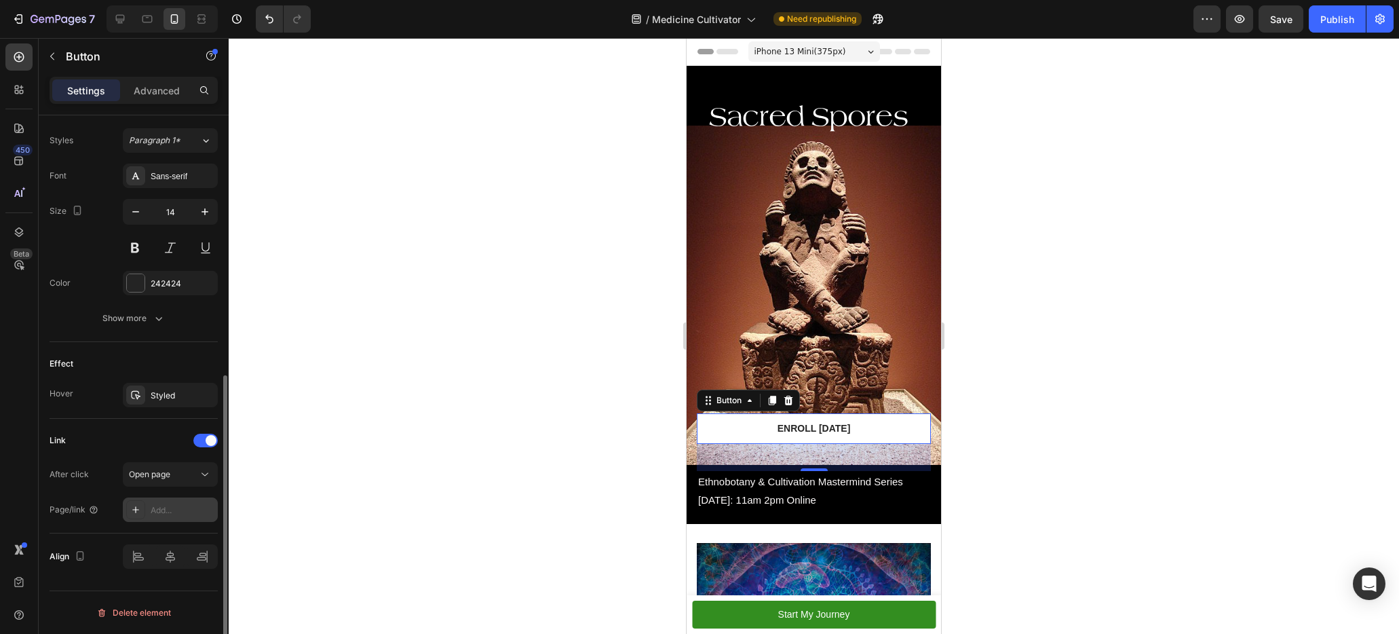
click at [162, 510] on div "Add..." at bounding box center [183, 510] width 64 height 12
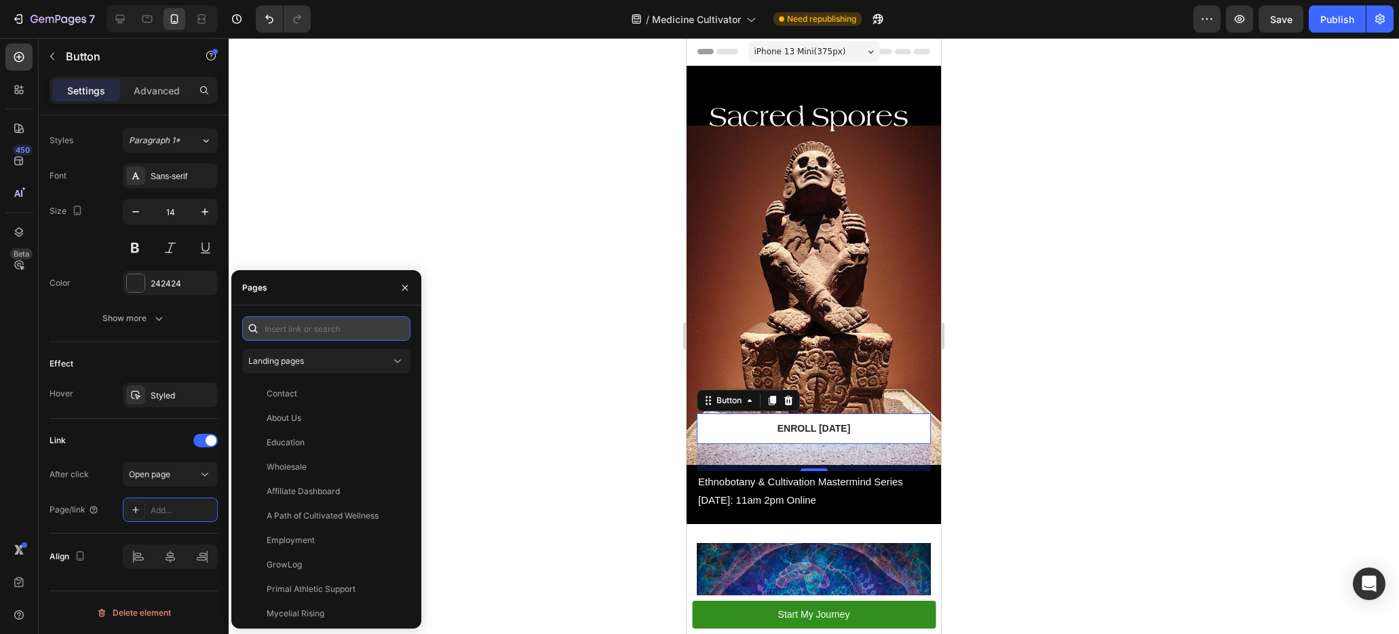
paste input "[URL][DOMAIN_NAME]"
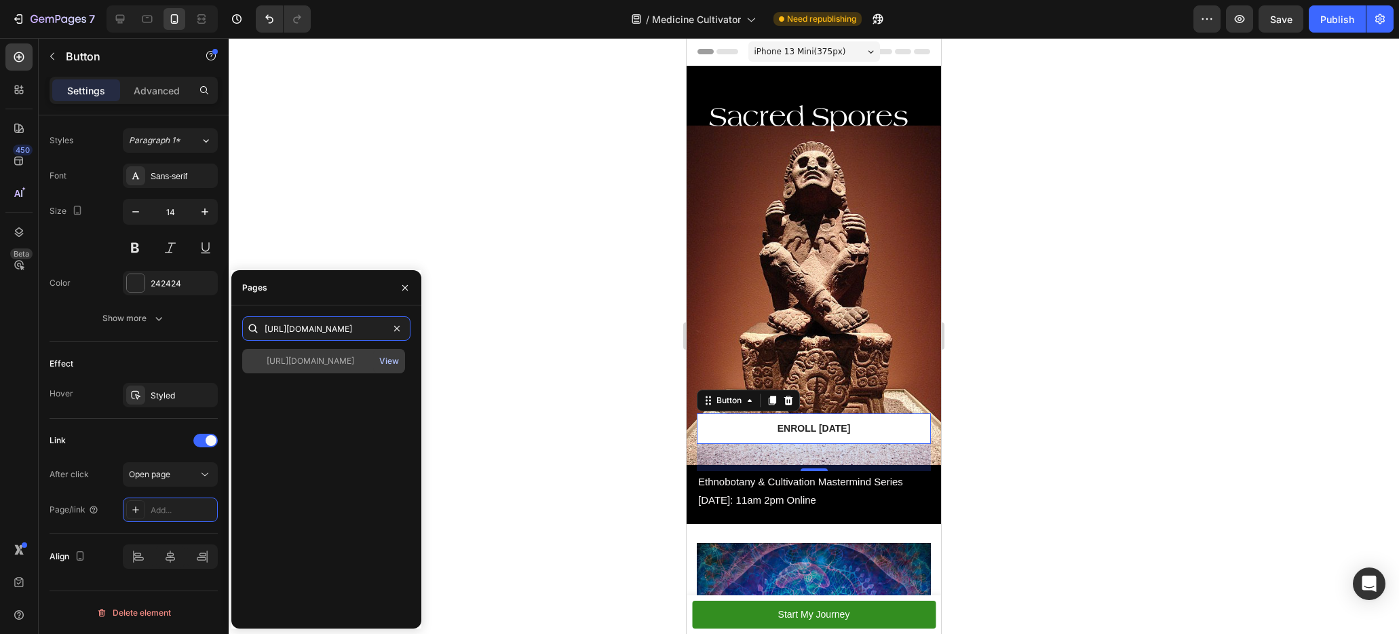
type input "[URL][DOMAIN_NAME]"
click at [396, 360] on div "View" at bounding box center [389, 361] width 20 height 12
click at [404, 284] on icon "button" at bounding box center [405, 287] width 11 height 11
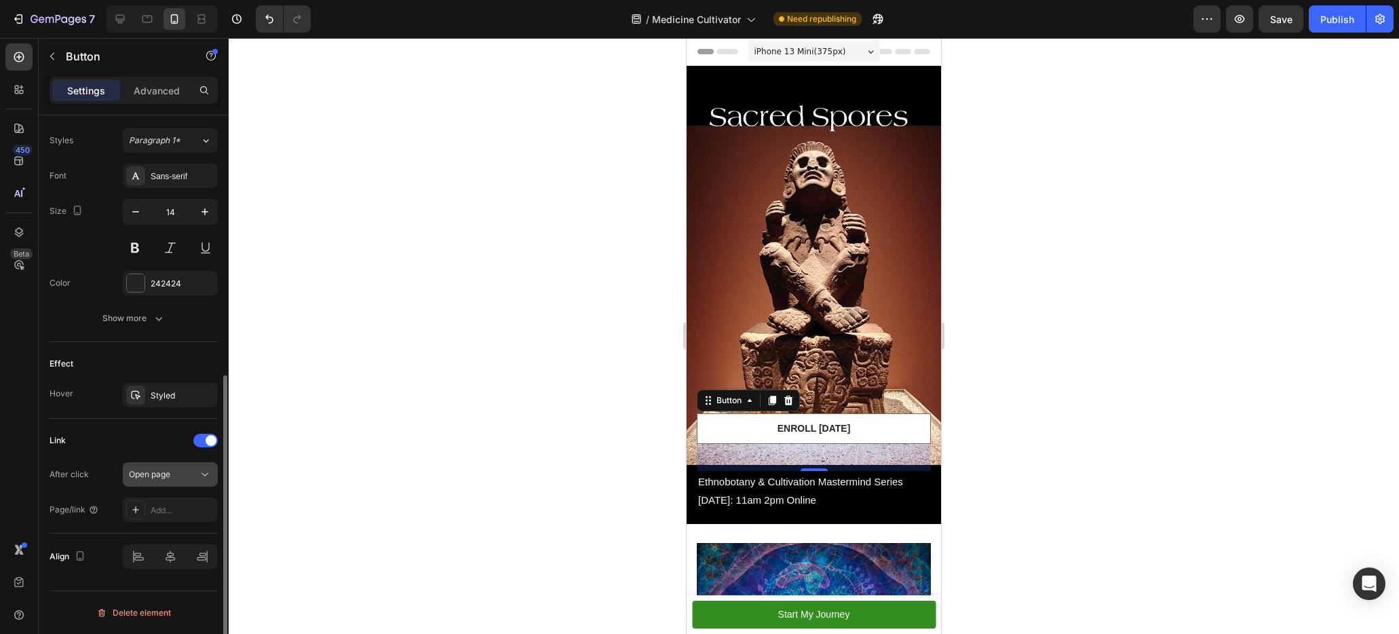
click at [195, 474] on div "Open page" at bounding box center [163, 474] width 69 height 12
click at [199, 474] on icon at bounding box center [205, 475] width 14 height 14
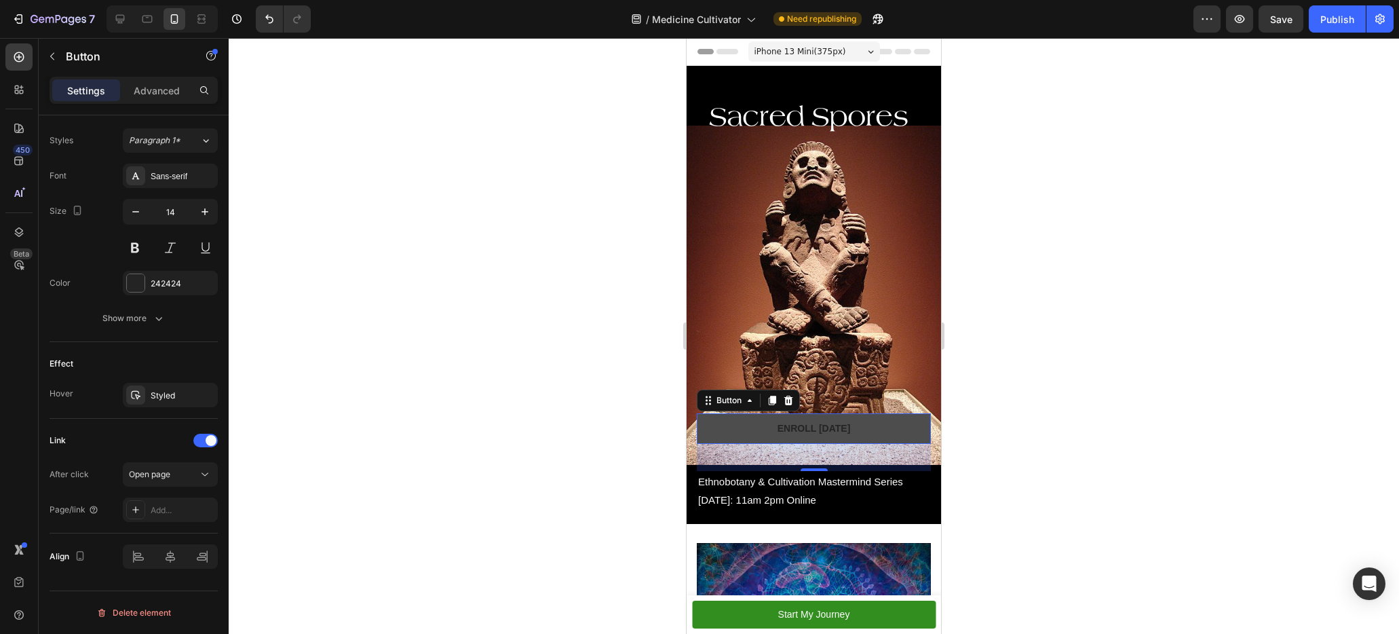
click at [761, 413] on button "Enroll [DATE]" at bounding box center [814, 428] width 234 height 31
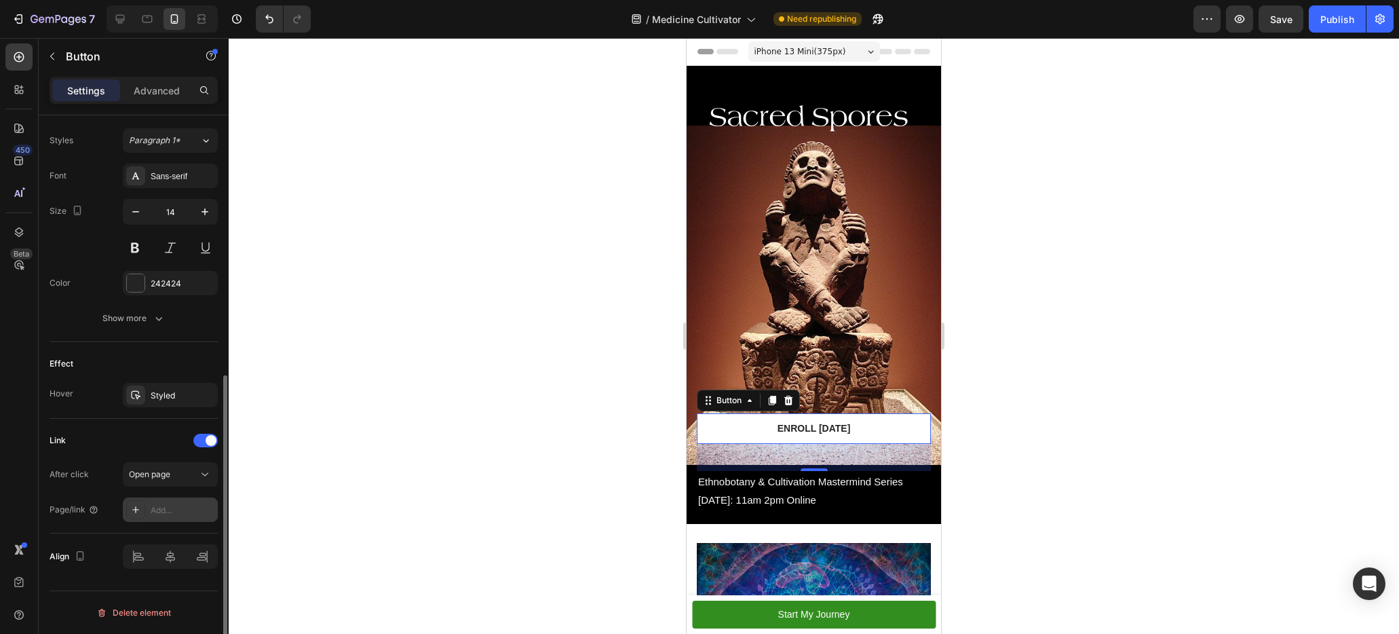
click at [176, 512] on div "Add..." at bounding box center [183, 510] width 64 height 12
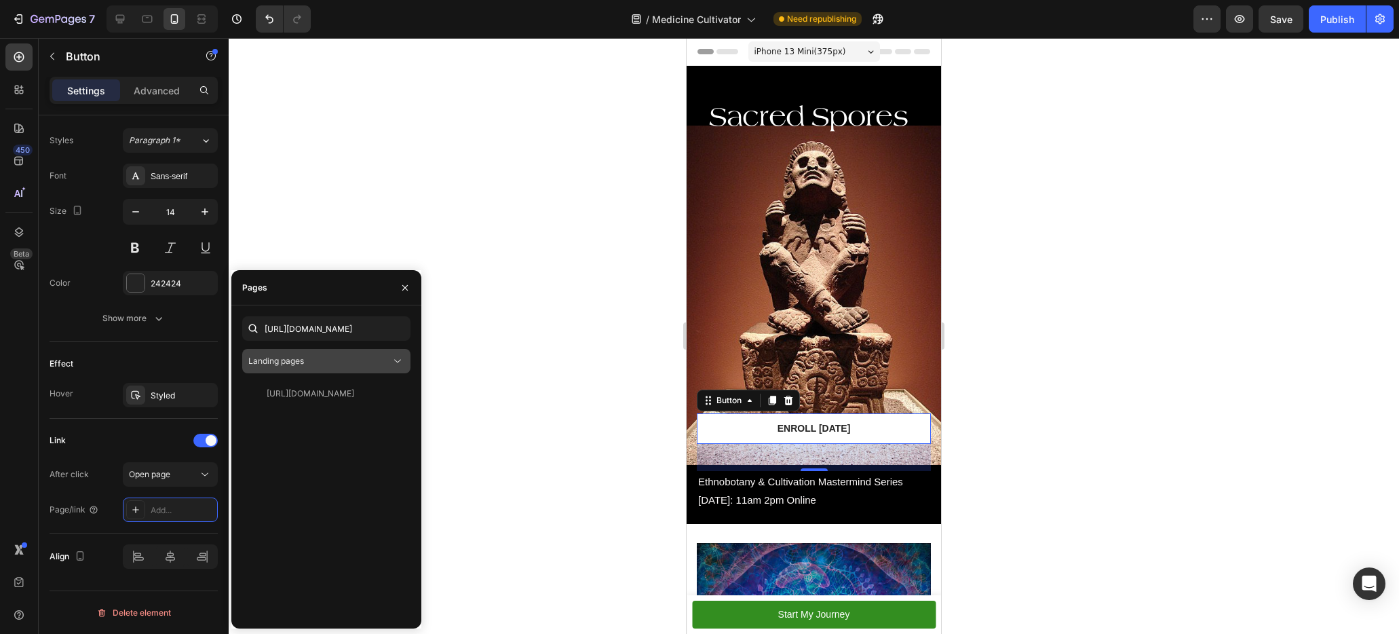
click at [398, 361] on icon at bounding box center [397, 361] width 7 height 3
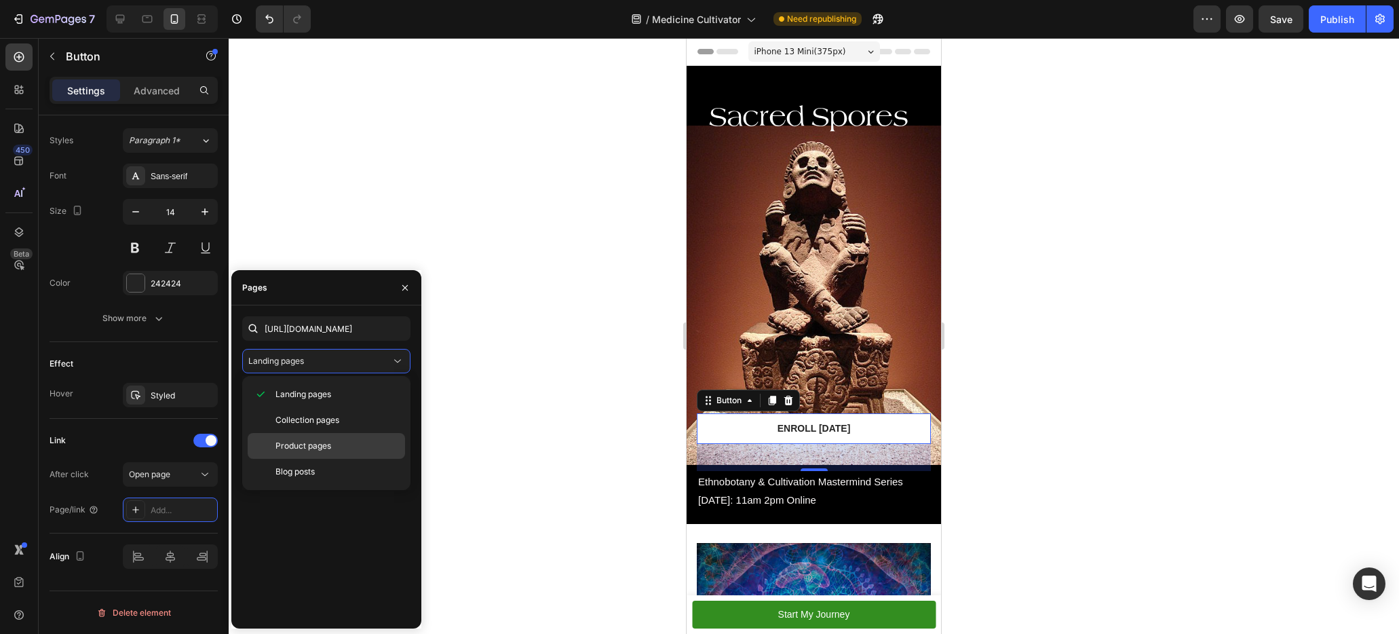
click at [360, 459] on div "Product pages" at bounding box center [326, 472] width 157 height 26
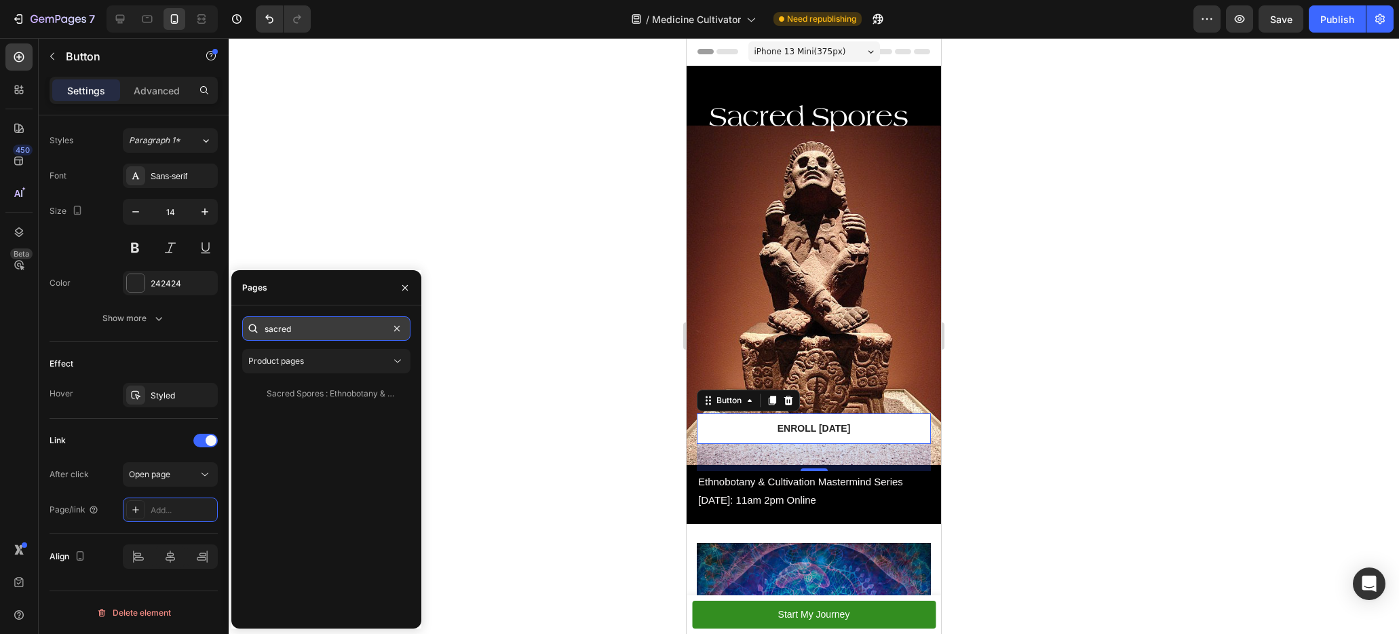
type input "sacred"
click at [337, 390] on div "Sacred Spores : Ethnobotany & Cultivation Mastermind [DATE]" at bounding box center [332, 394] width 130 height 12
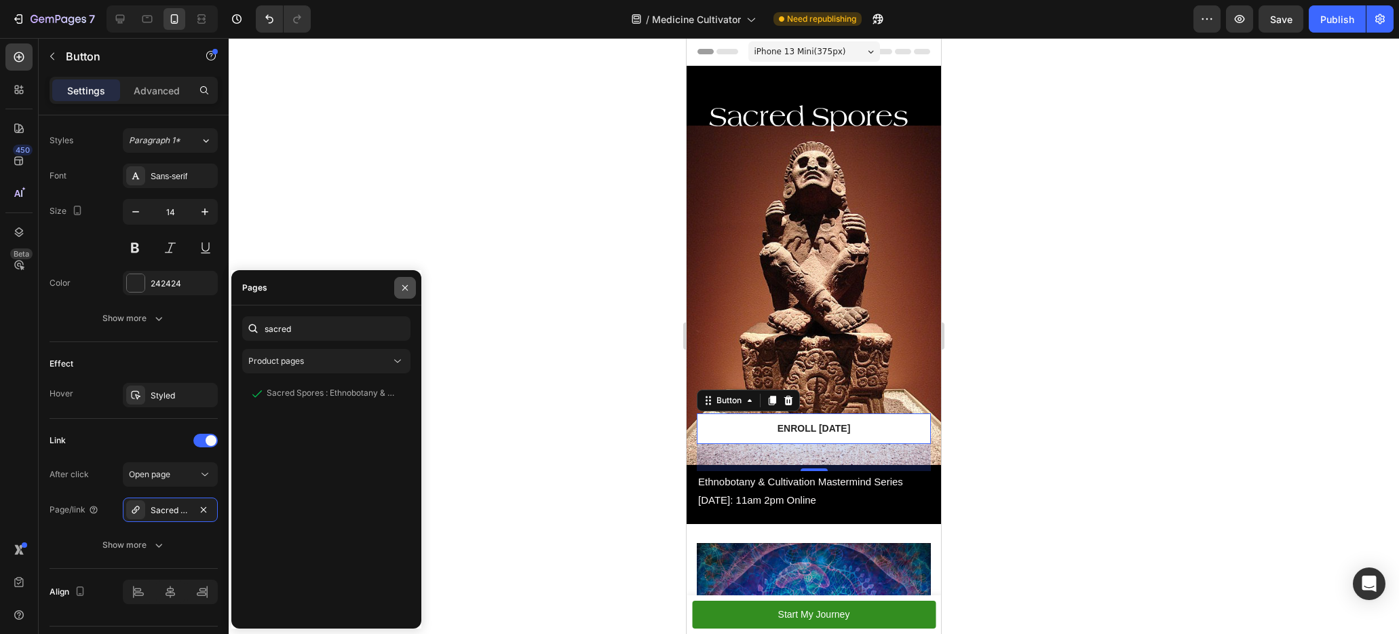
click at [404, 288] on icon "button" at bounding box center [405, 287] width 11 height 11
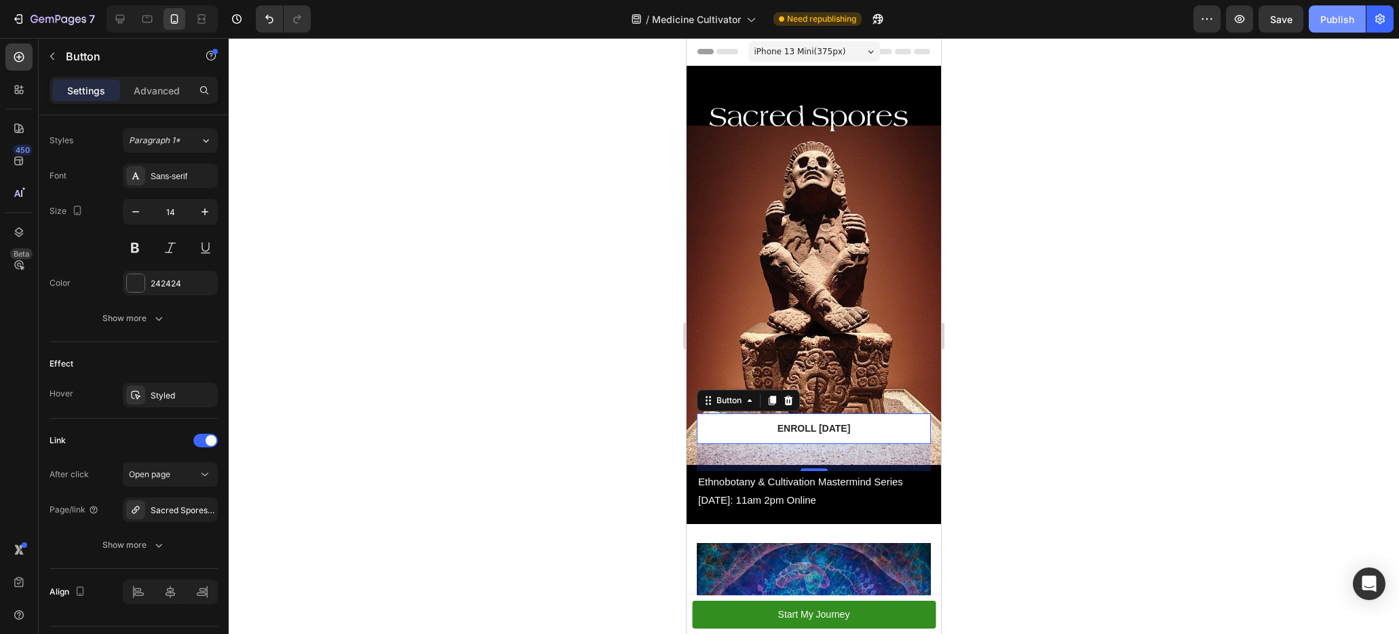
click at [1142, 14] on div "Publish" at bounding box center [1338, 19] width 34 height 14
click at [811, 100] on h2 "Sacred Spores" at bounding box center [814, 117] width 212 height 34
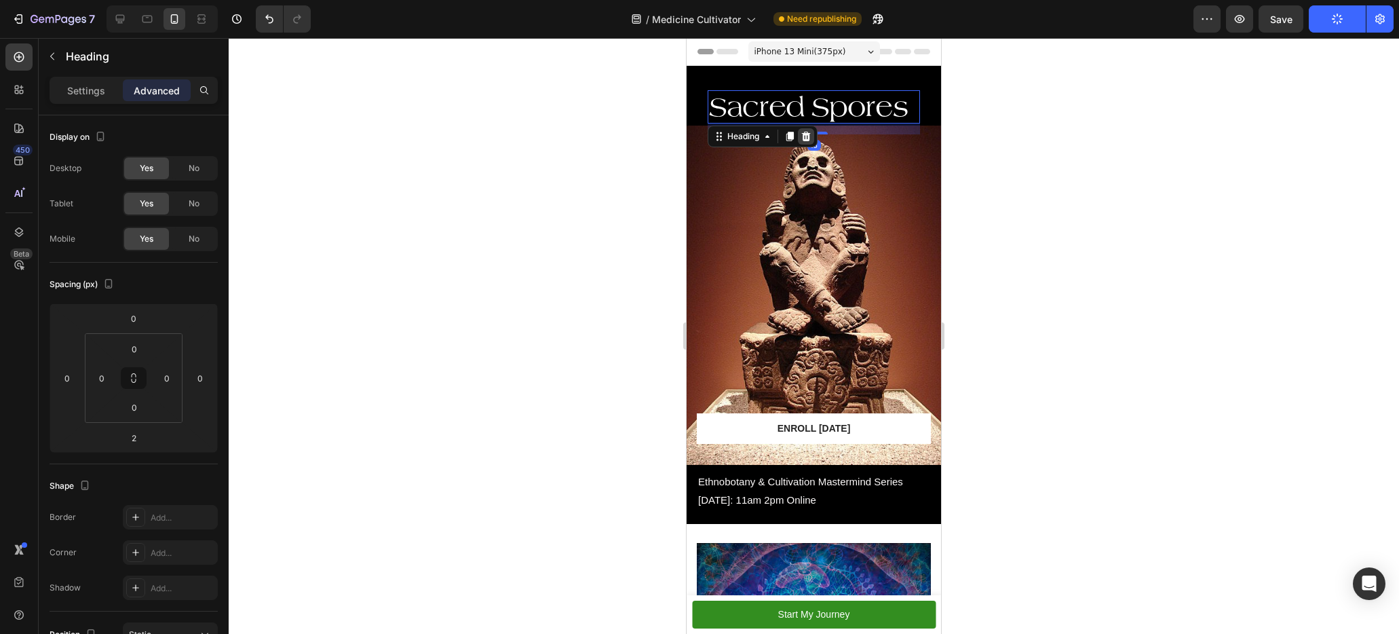
drag, startPoint x: 810, startPoint y: 113, endPoint x: 810, endPoint y: 124, distance: 10.9
click at [810, 124] on div "Sacred Spores Heading 16" at bounding box center [814, 107] width 212 height 34
type input "18"
click at [1142, 22] on icon "button" at bounding box center [1338, 19] width 13 height 13
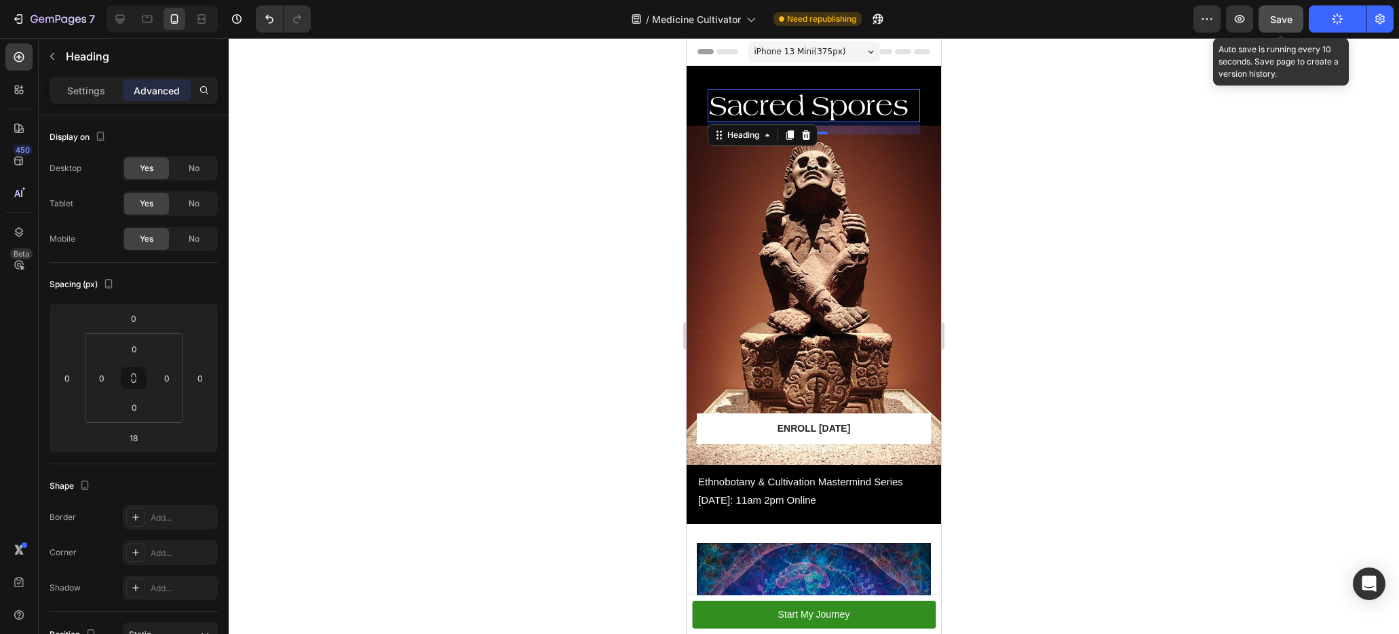
click at [1142, 24] on span "Save" at bounding box center [1281, 20] width 22 height 12
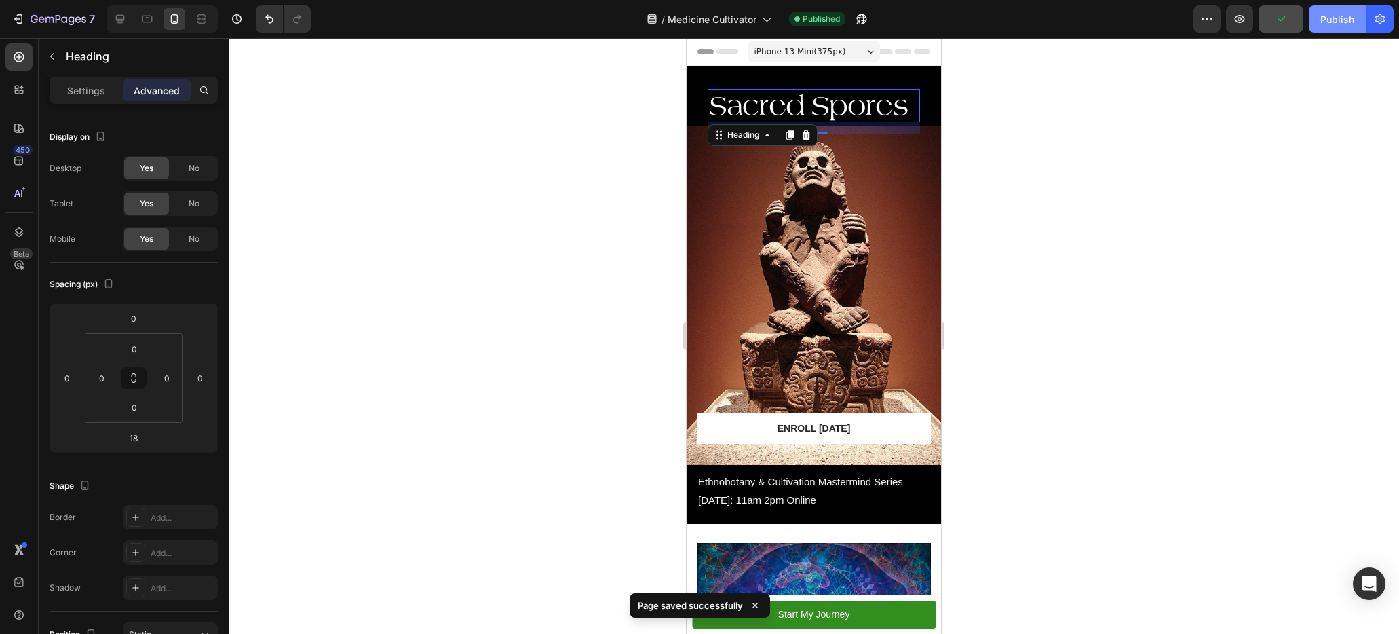
click at [1142, 21] on div "Publish" at bounding box center [1338, 19] width 34 height 14
click at [1142, 21] on icon "button" at bounding box center [1338, 19] width 12 height 12
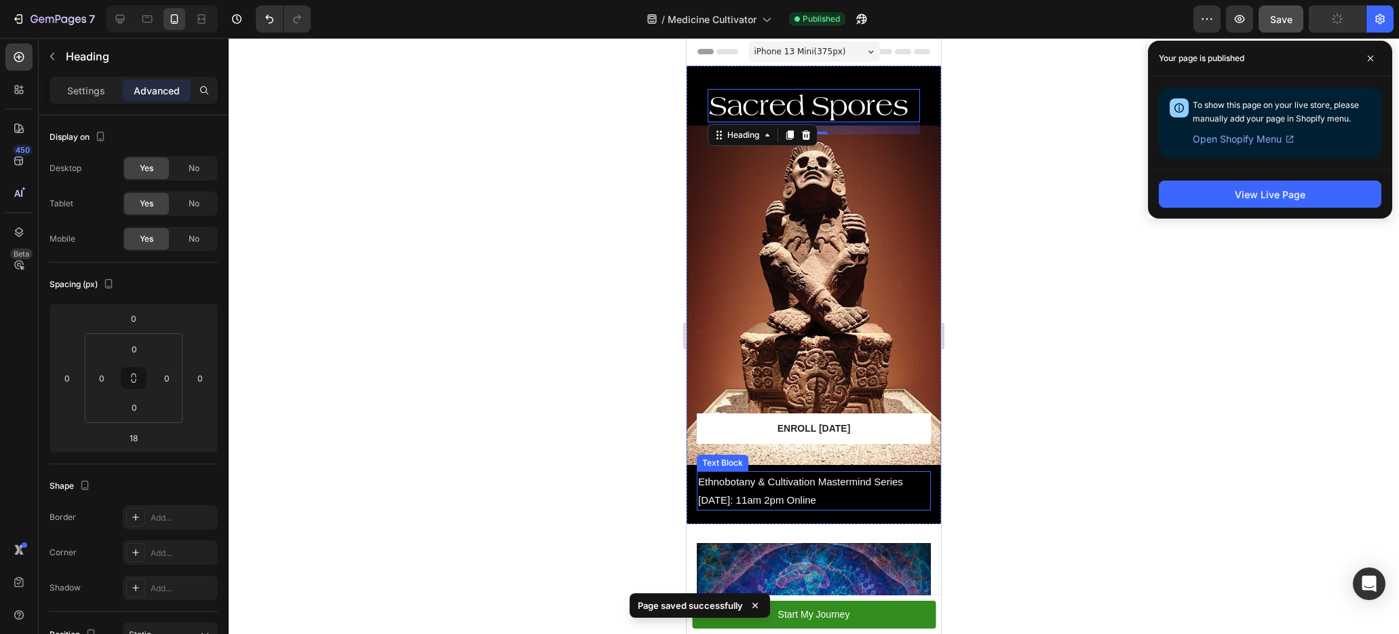
click at [816, 494] on span "[DATE]: 11am 2pm Online" at bounding box center [757, 500] width 118 height 12
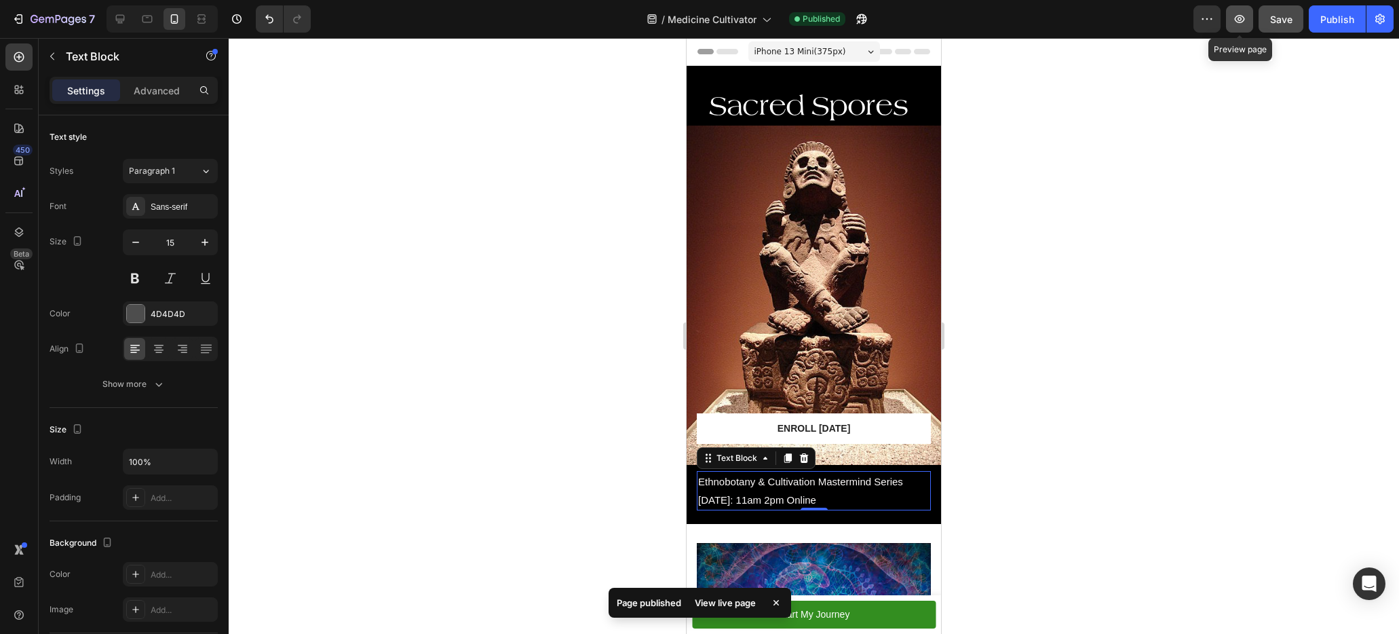
click at [1142, 20] on button "button" at bounding box center [1239, 18] width 27 height 27
